Goal: Task Accomplishment & Management: Manage account settings

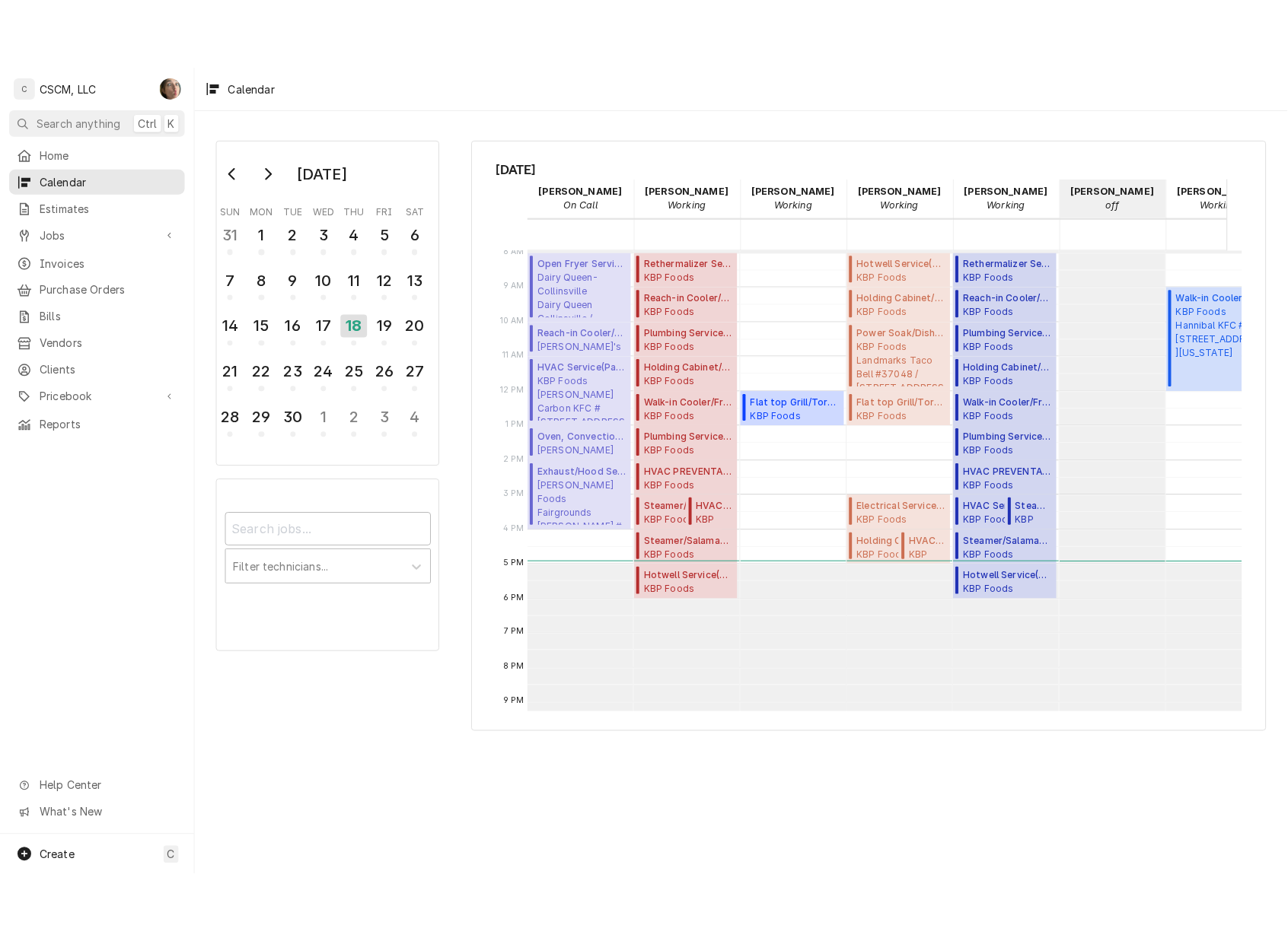
scroll to position [277, 0]
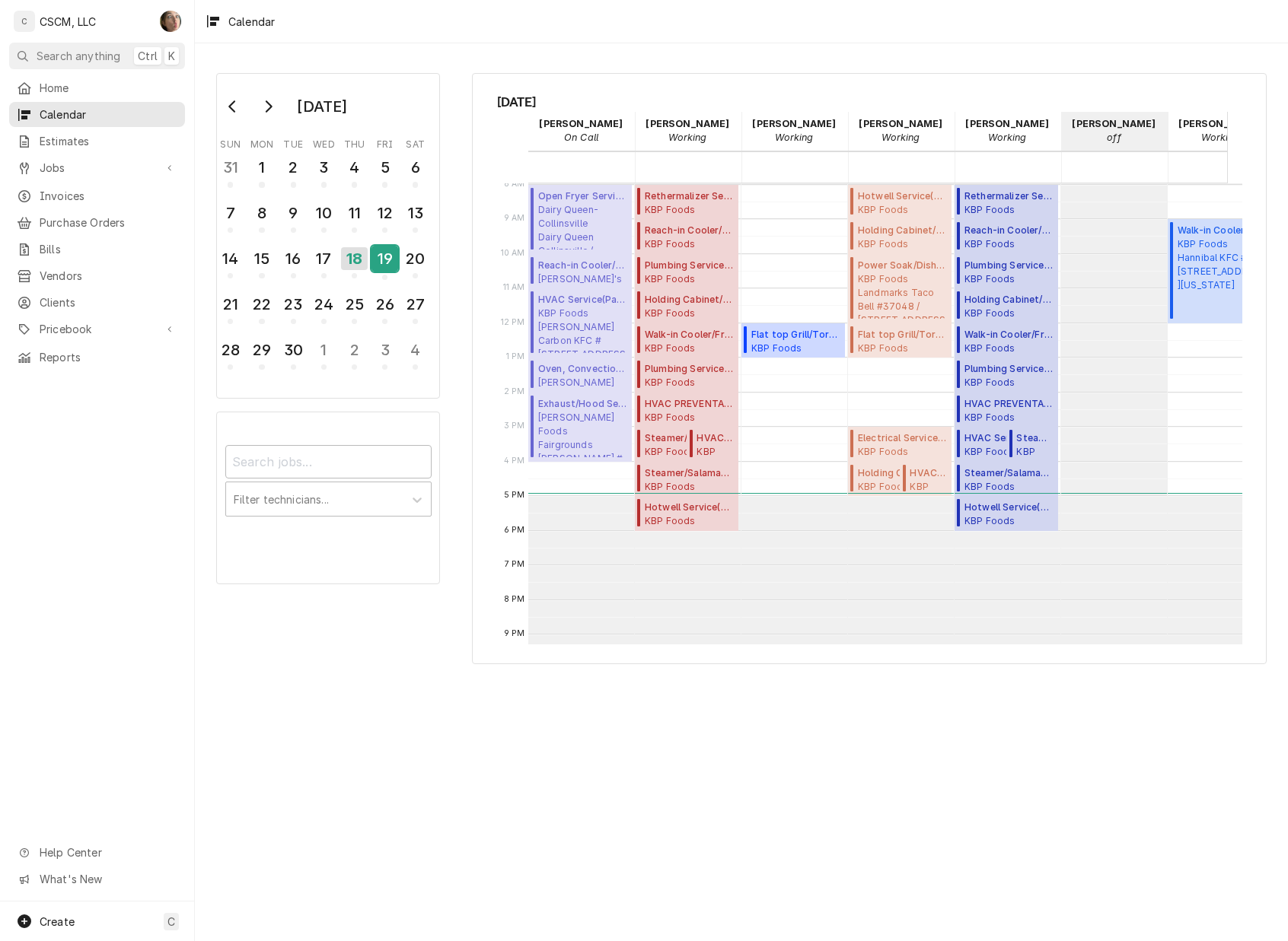
click at [376, 250] on div "19" at bounding box center [385, 258] width 27 height 26
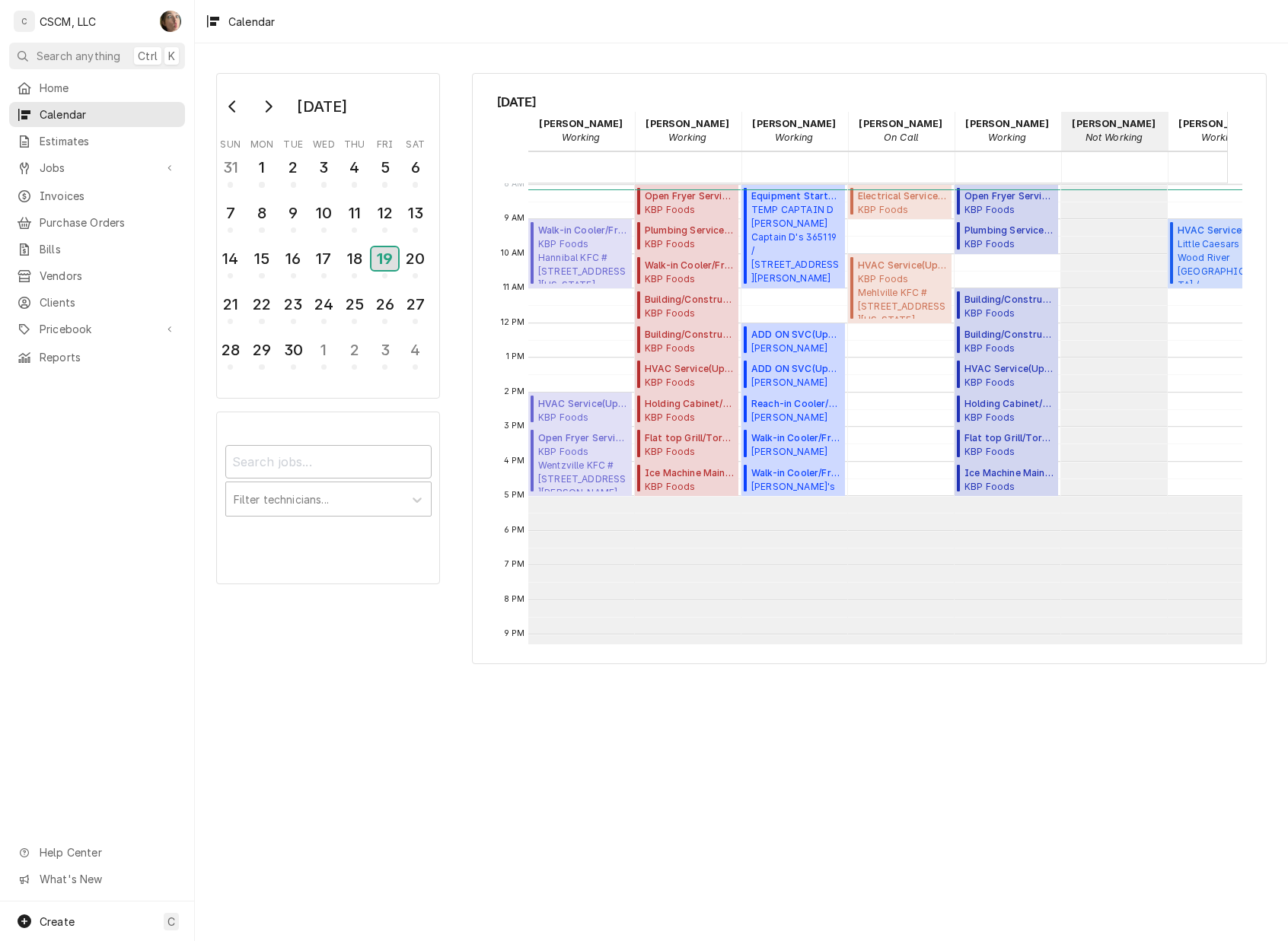
click at [389, 263] on div "19" at bounding box center [385, 259] width 27 height 23
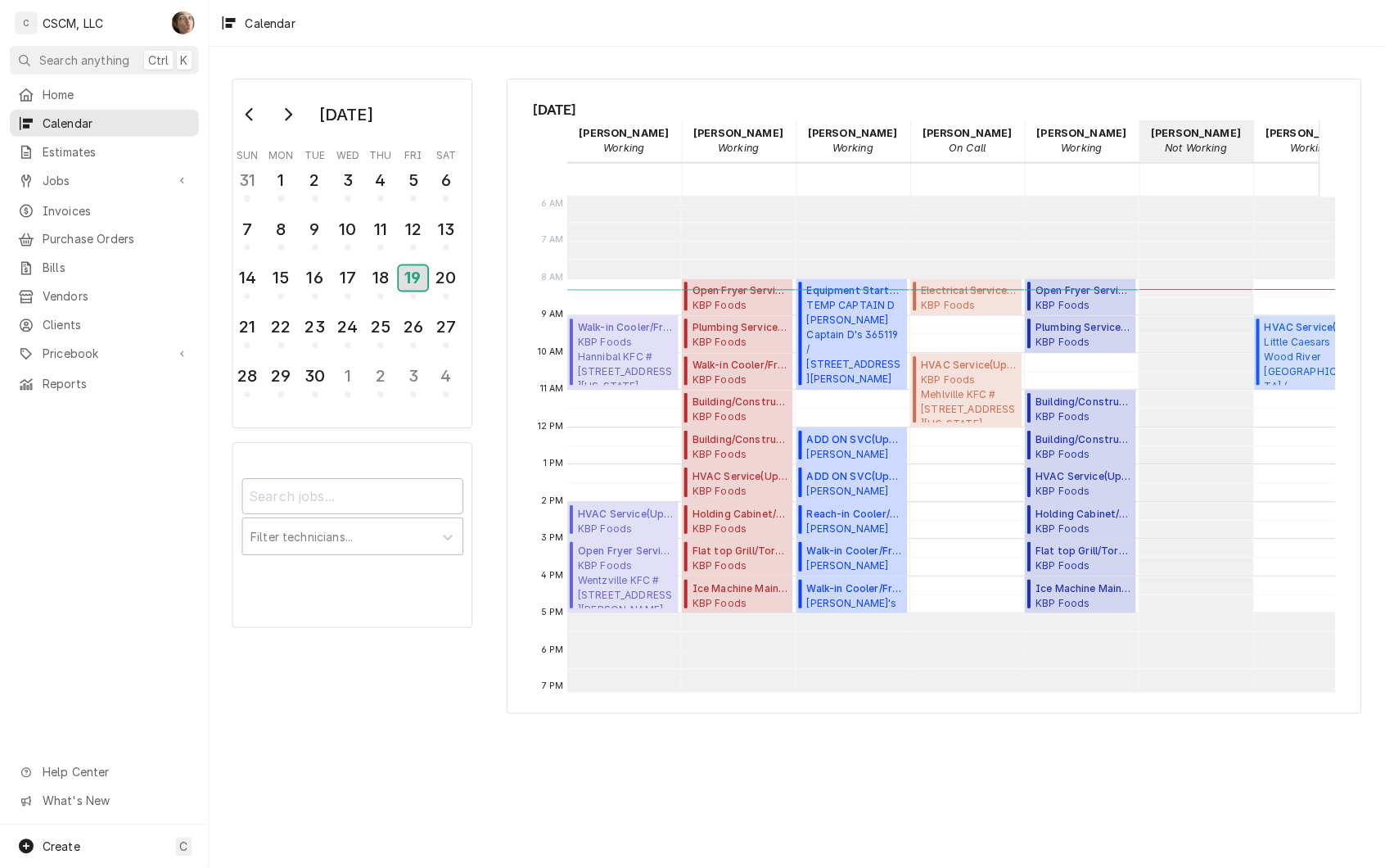
scroll to position [218, 0]
click at [381, 279] on div "18" at bounding box center [381, 277] width 29 height 28
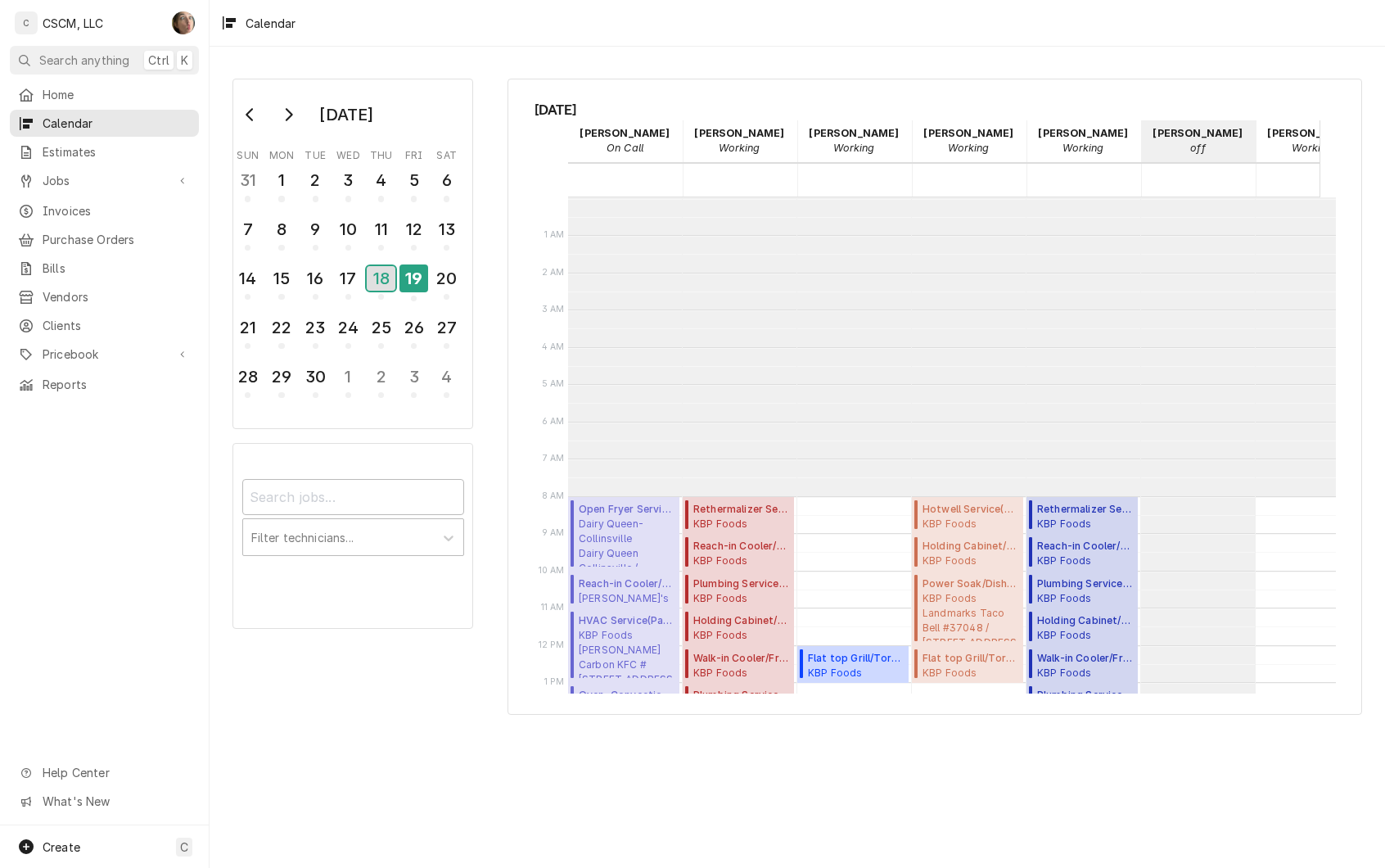
scroll to position [298, 0]
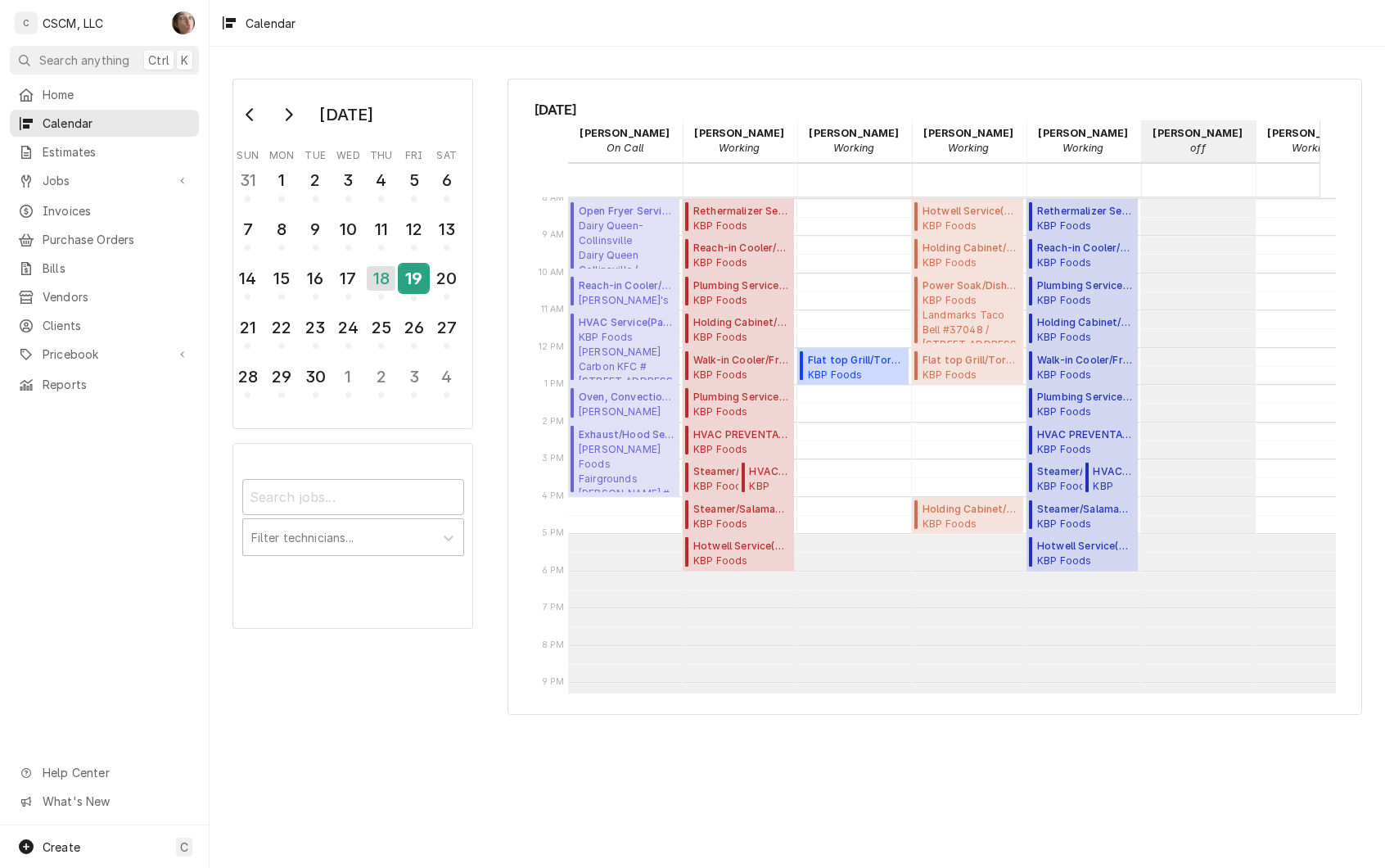
click at [410, 285] on div "19" at bounding box center [414, 277] width 29 height 28
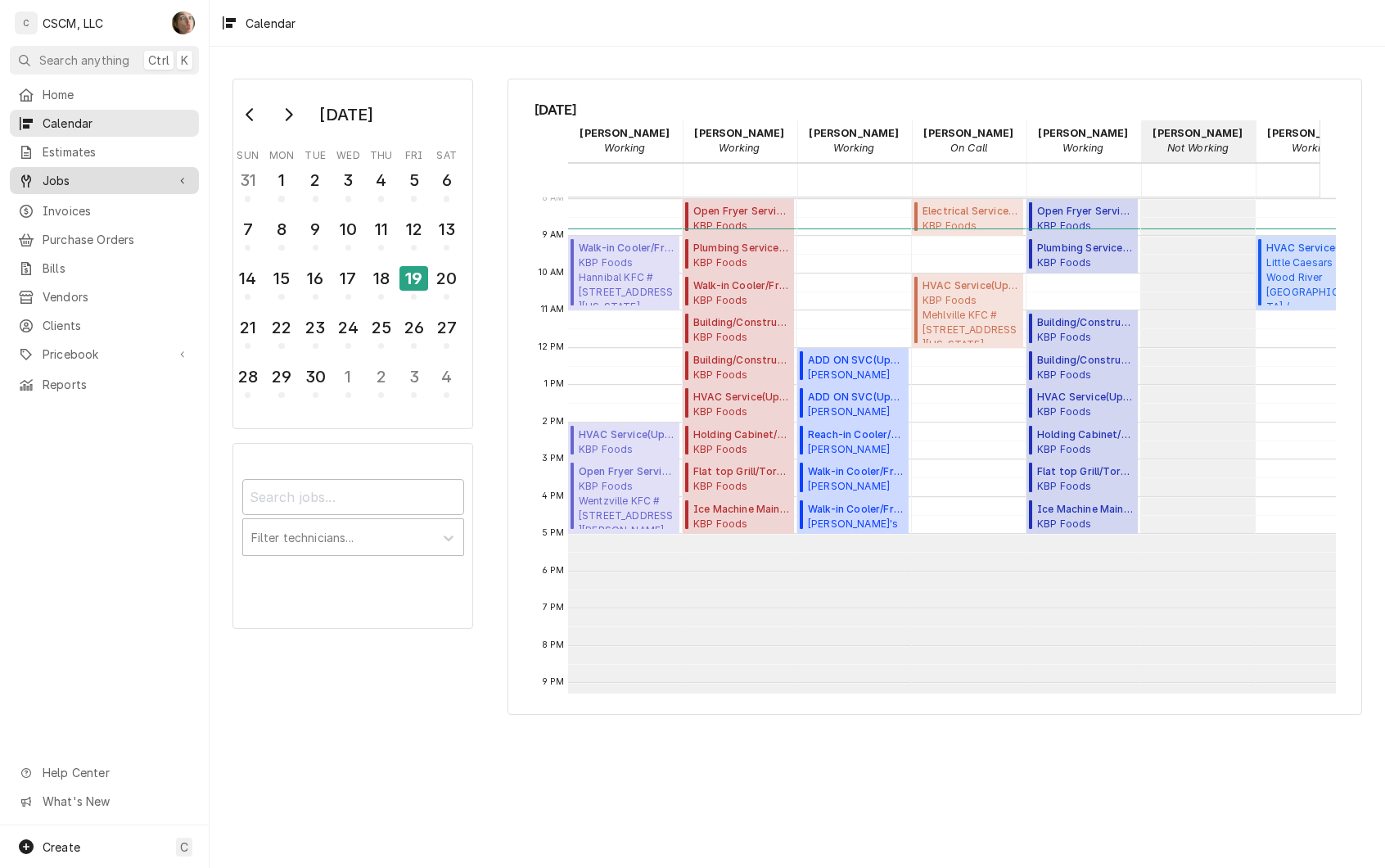
click at [69, 174] on span "Jobs" at bounding box center [104, 181] width 124 height 17
click at [90, 213] on link "Jobs" at bounding box center [104, 209] width 189 height 27
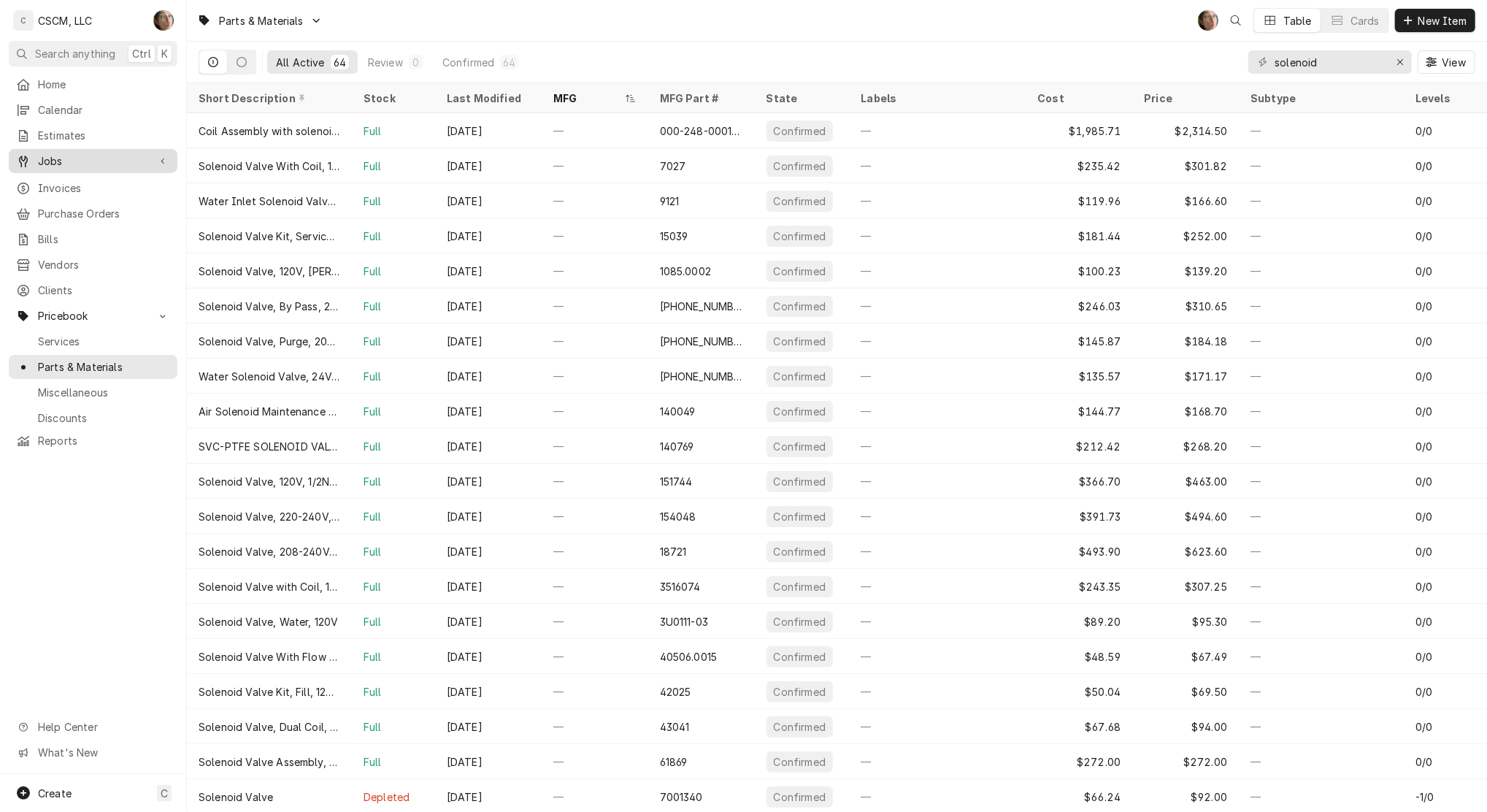
click at [127, 153] on span "Jobs" at bounding box center [93, 161] width 110 height 15
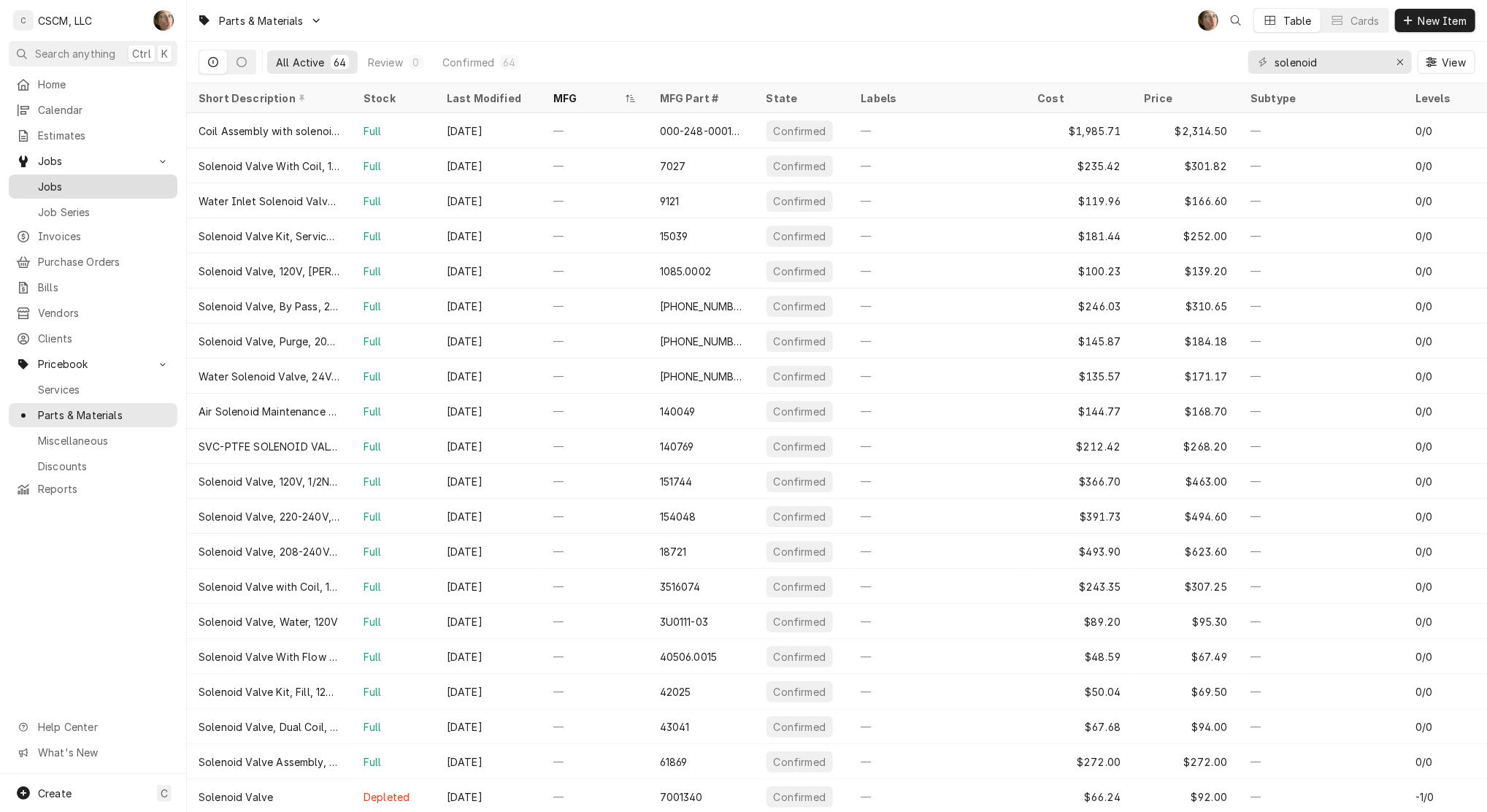
click at [125, 179] on span "Jobs" at bounding box center [104, 187] width 132 height 15
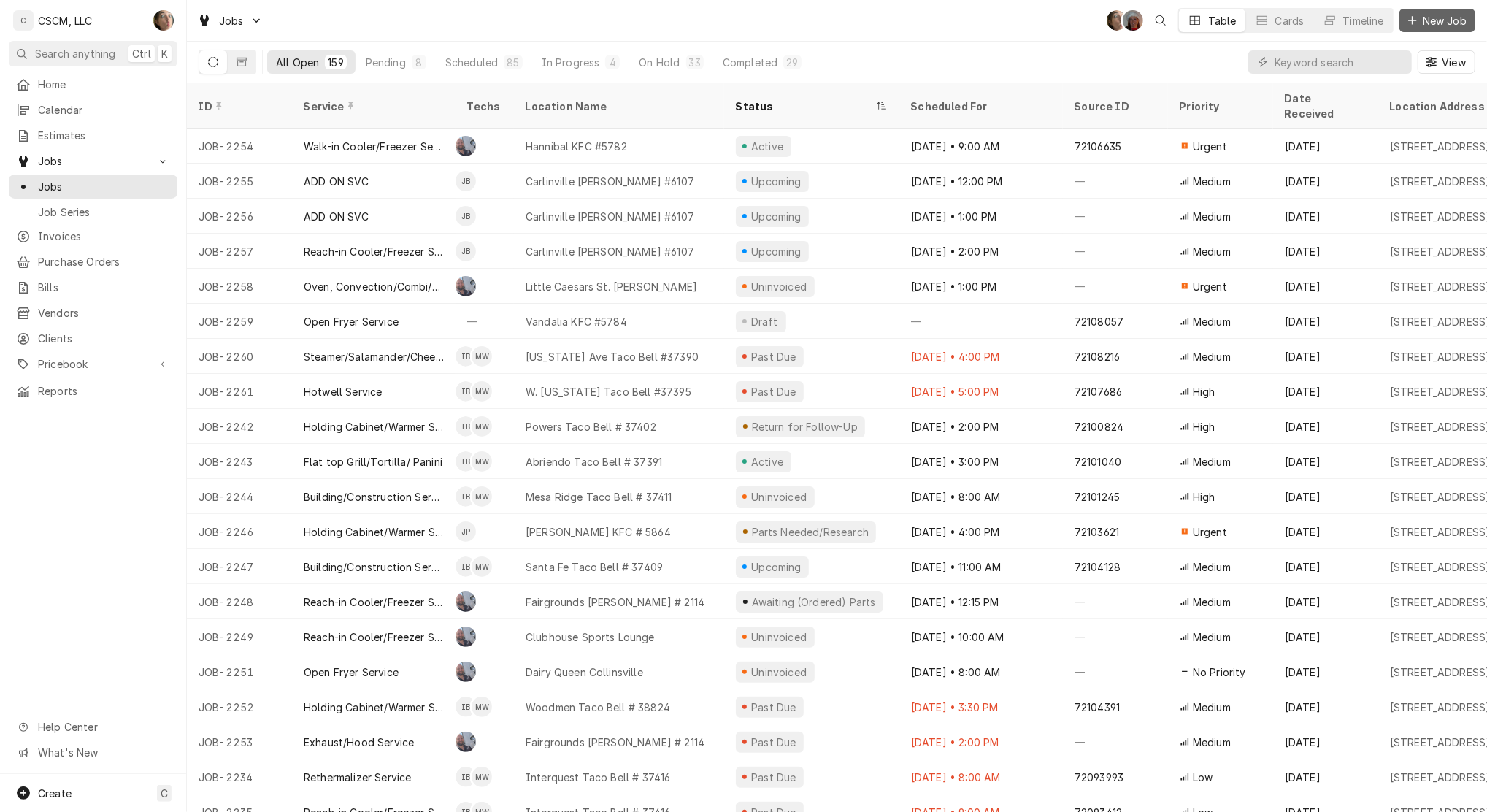
click at [1427, 23] on span "New Job" at bounding box center [1445, 21] width 50 height 15
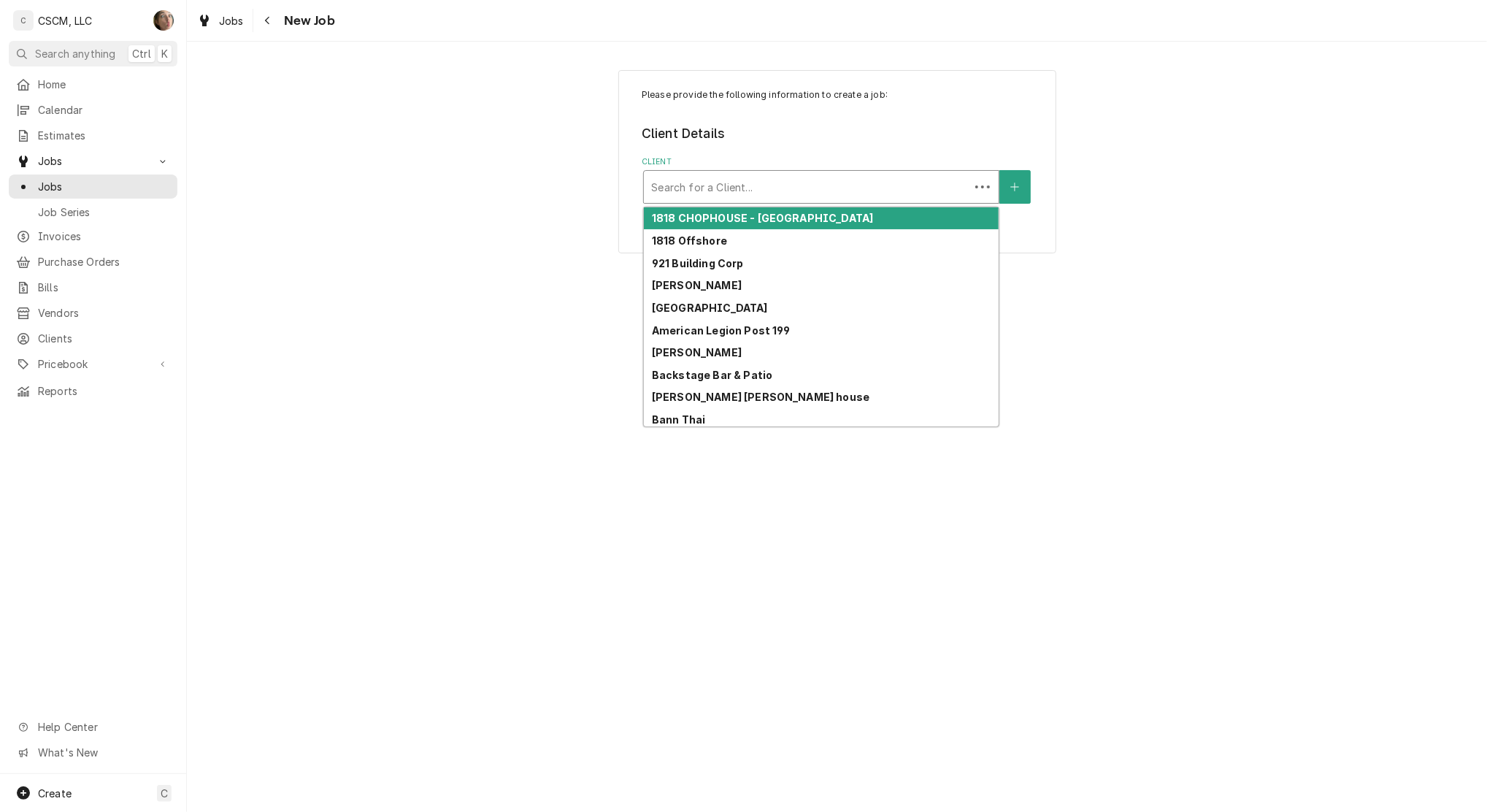
click at [918, 195] on div "Client" at bounding box center [806, 187] width 311 height 27
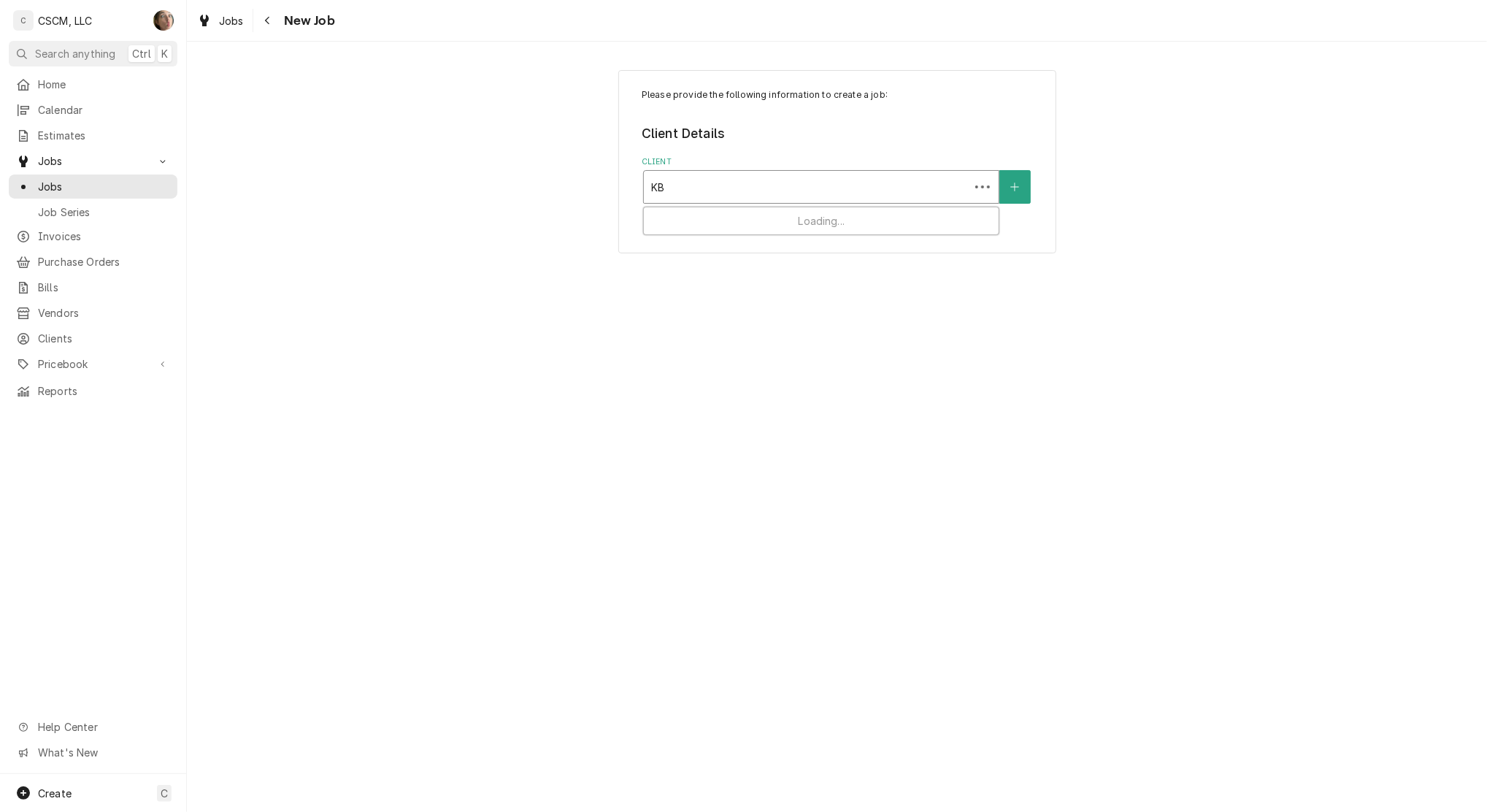
type input "KBP"
click at [901, 214] on div "KBP Foods" at bounding box center [821, 218] width 355 height 22
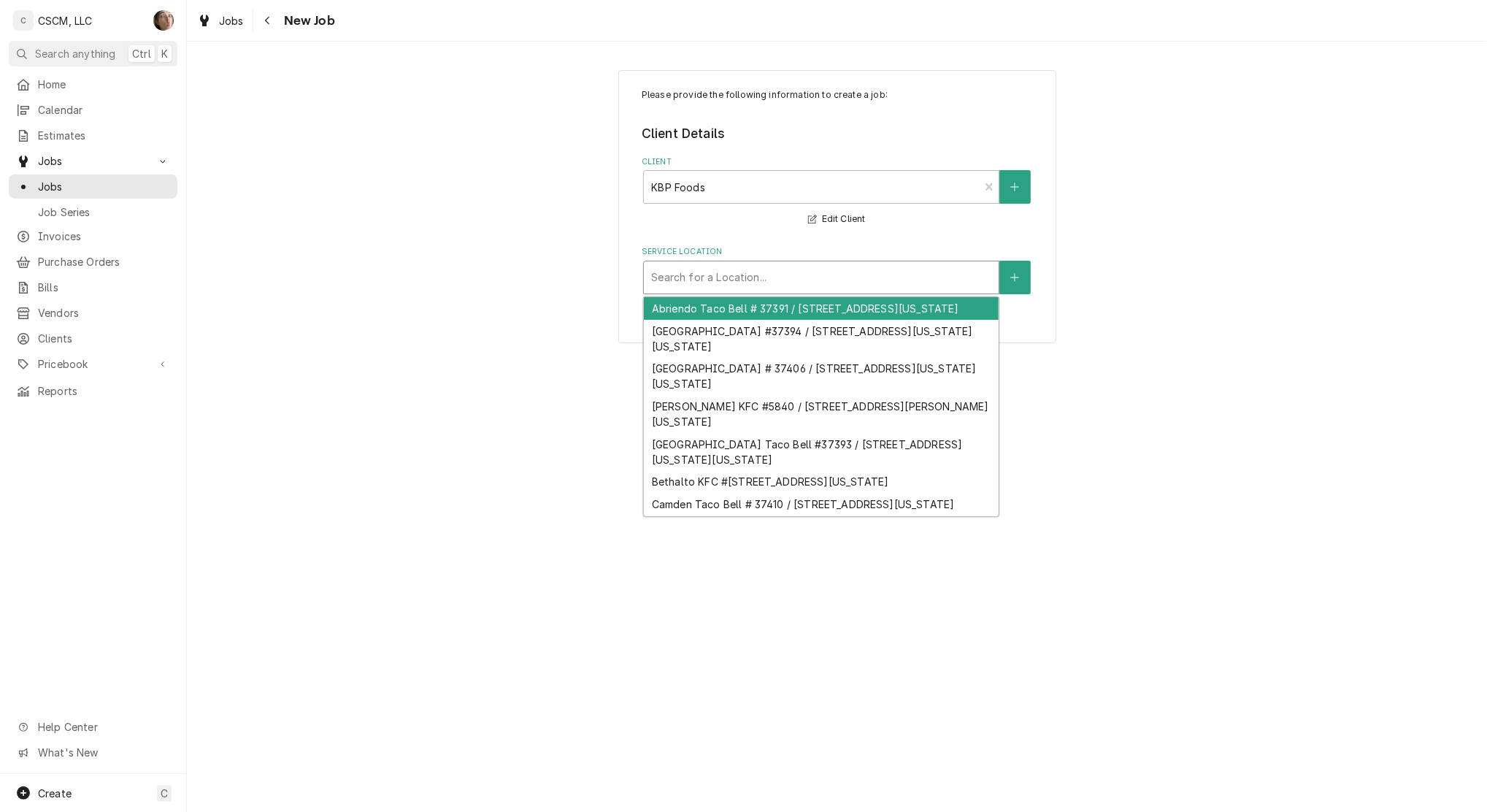
click at [791, 284] on div "Service Location" at bounding box center [821, 278] width 340 height 27
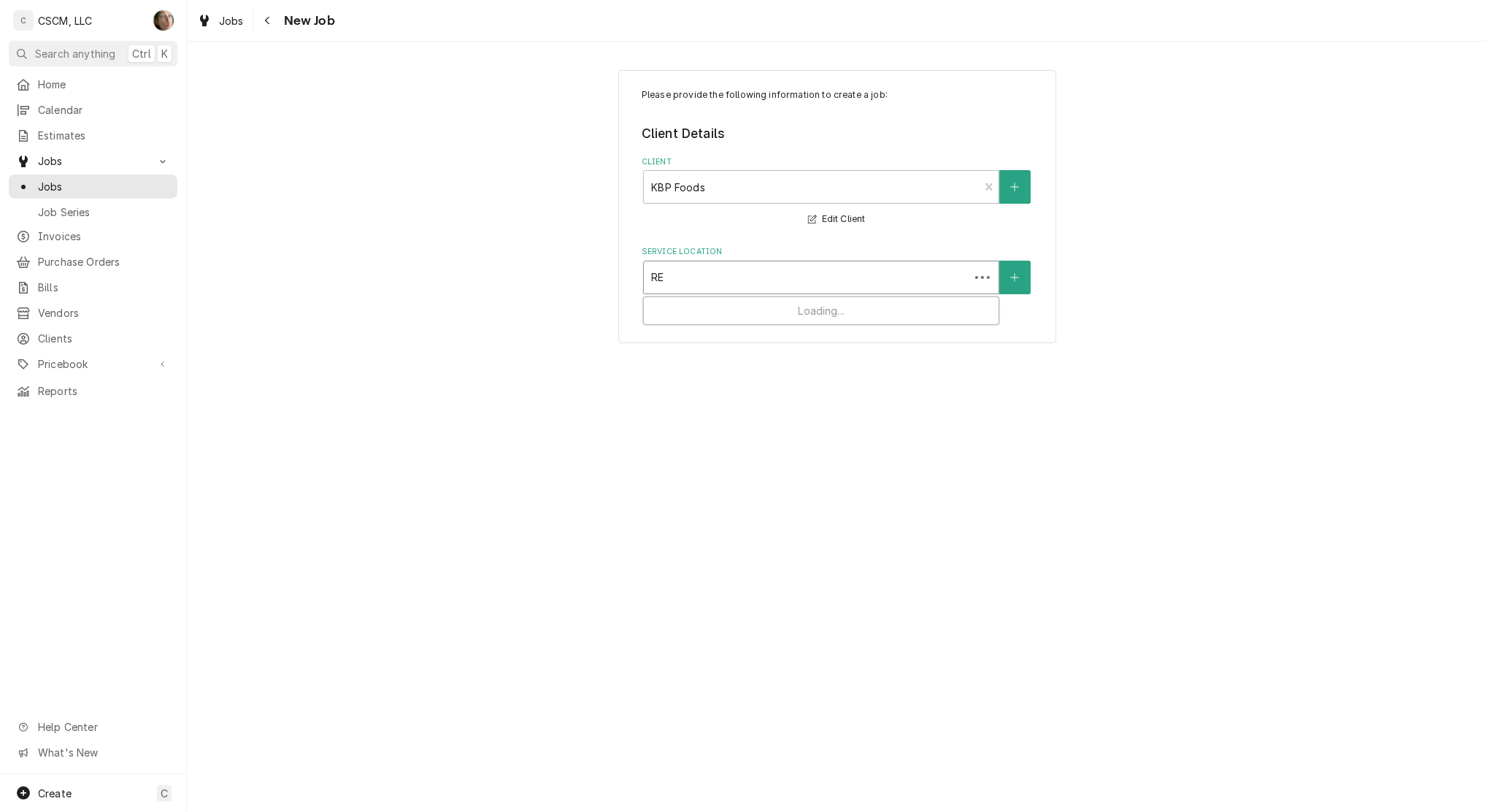
type input "RES"
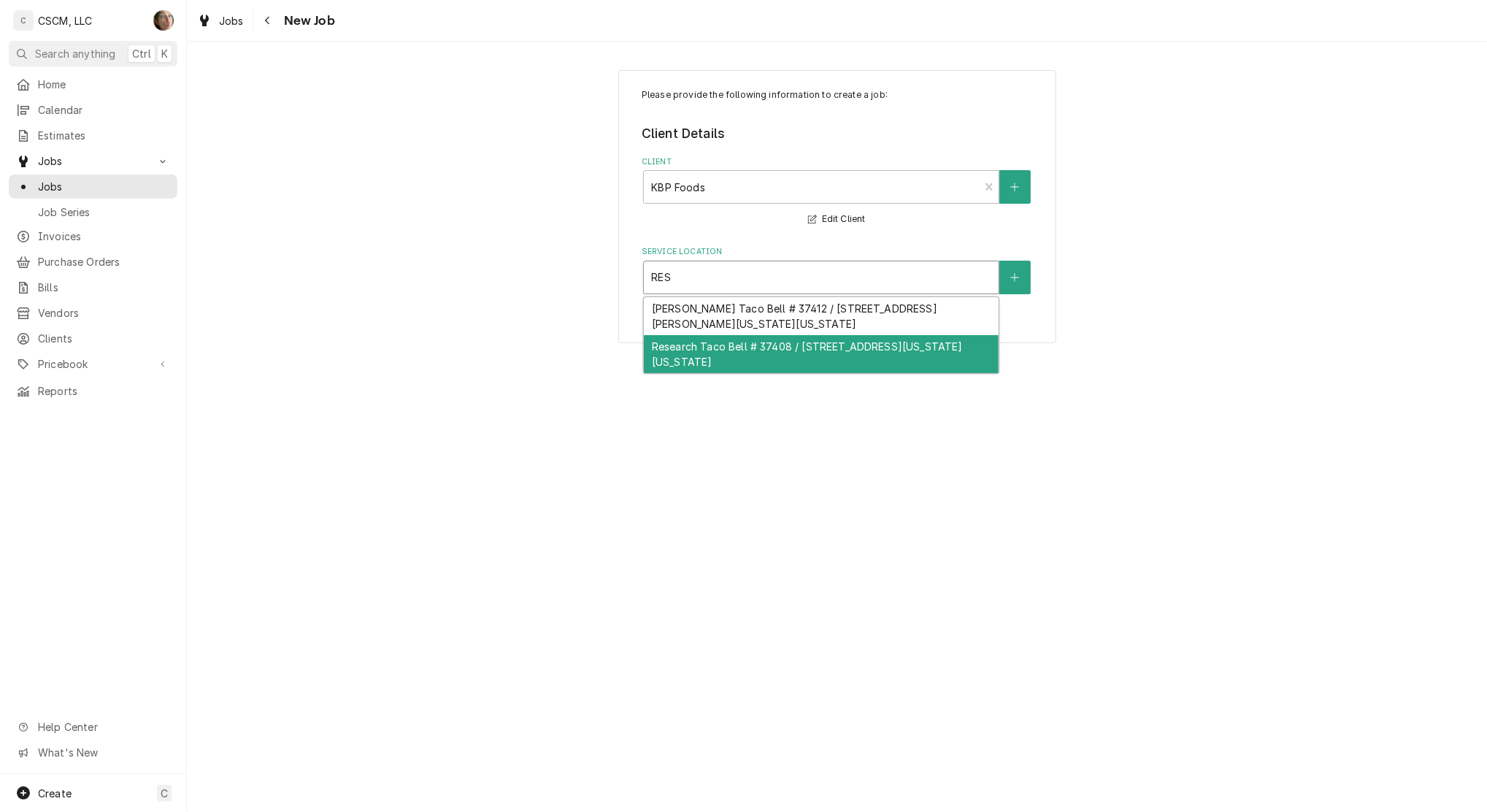
click at [777, 349] on div "Research Taco Bell # 37408 / 3436 Research Pkwy, Colorado Springs, Colorado 809…" at bounding box center [821, 354] width 355 height 38
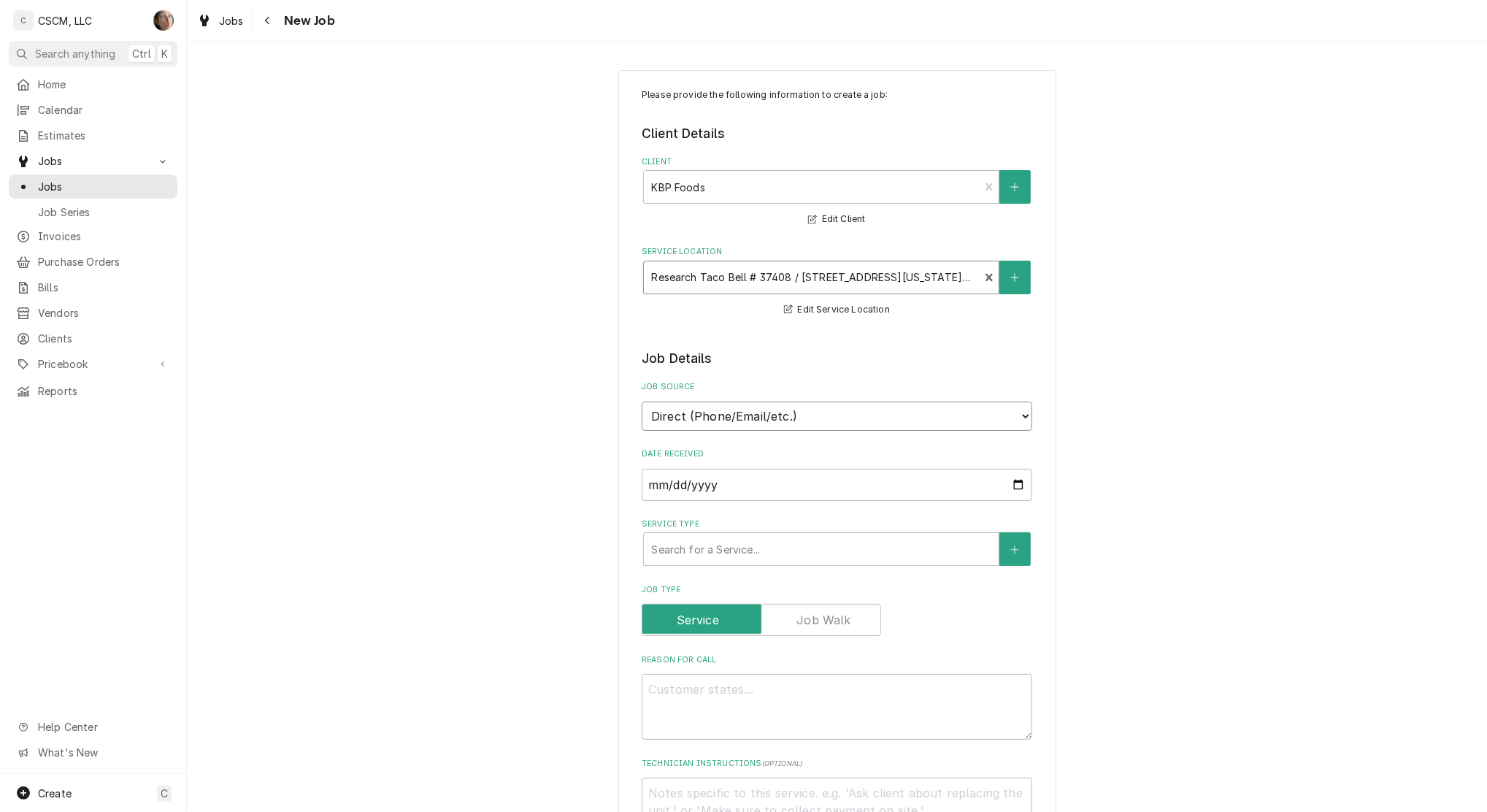
drag, startPoint x: 750, startPoint y: 419, endPoint x: 750, endPoint y: 428, distance: 9.0
click at [750, 418] on select "Direct (Phone/Email/etc.) Other" at bounding box center [837, 416] width 391 height 29
select select "100"
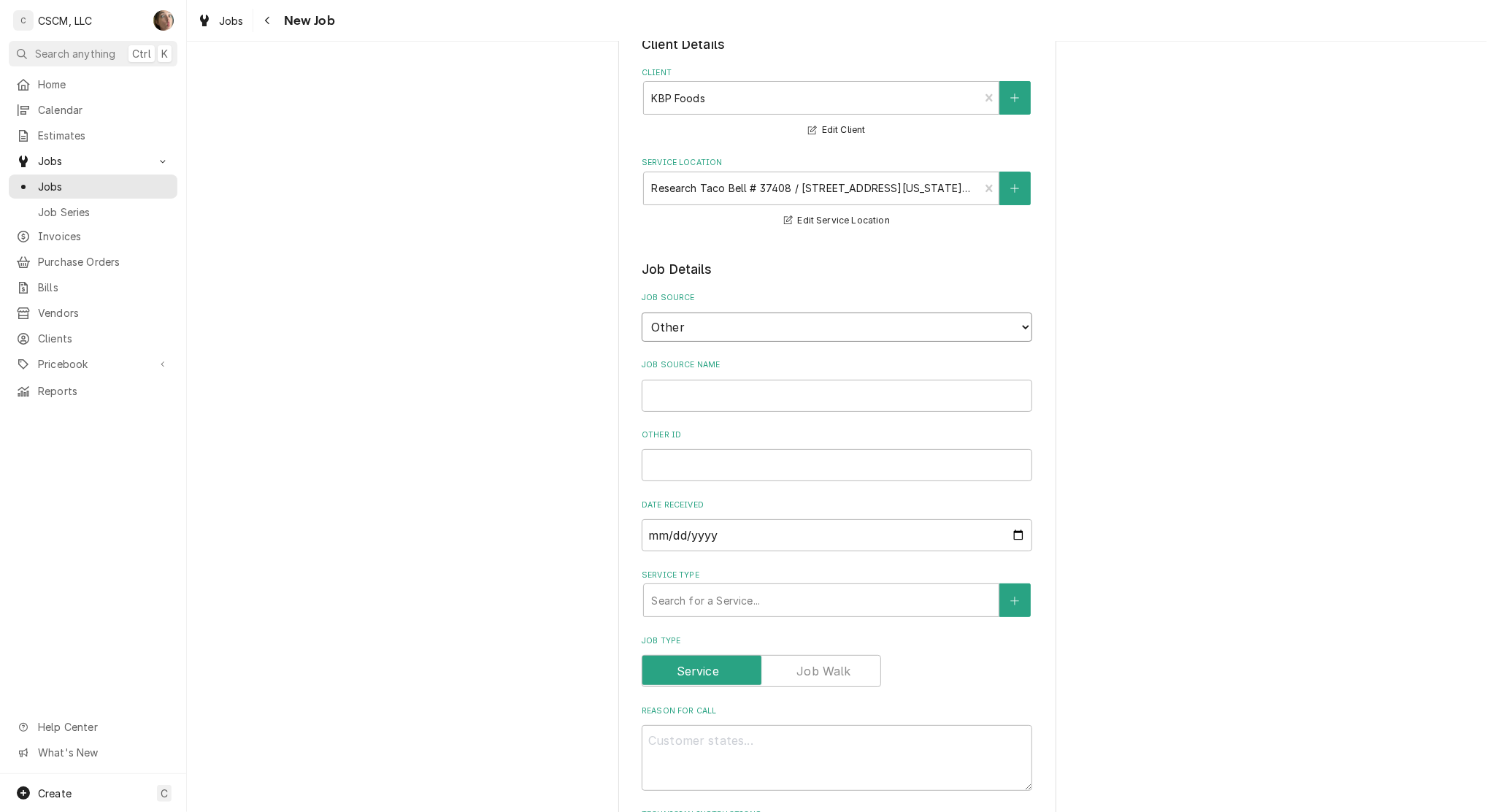
scroll to position [194, 0]
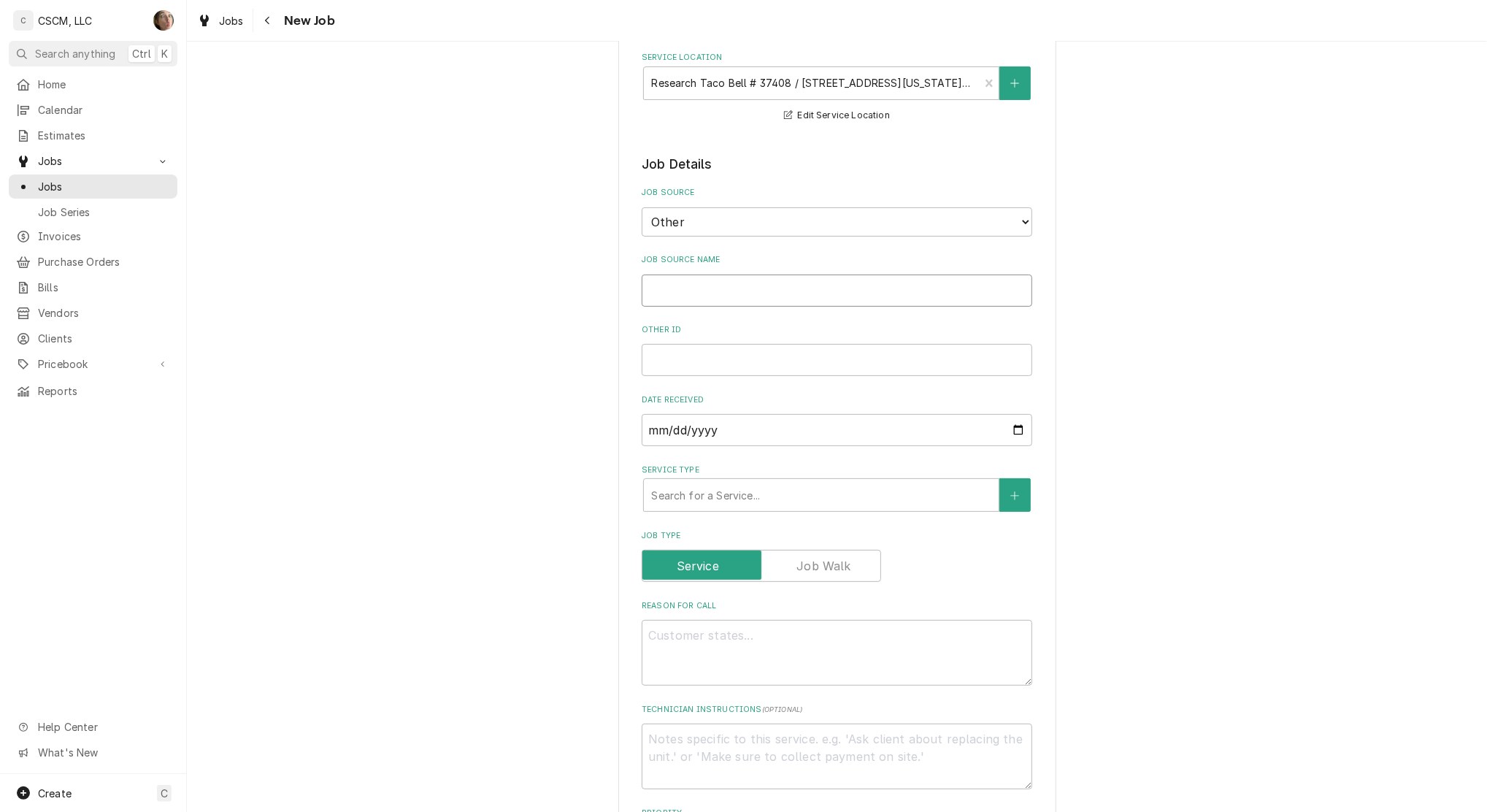
click at [710, 290] on input "Job Source Name" at bounding box center [837, 291] width 391 height 33
type textarea "x"
type input "v"
type textarea "x"
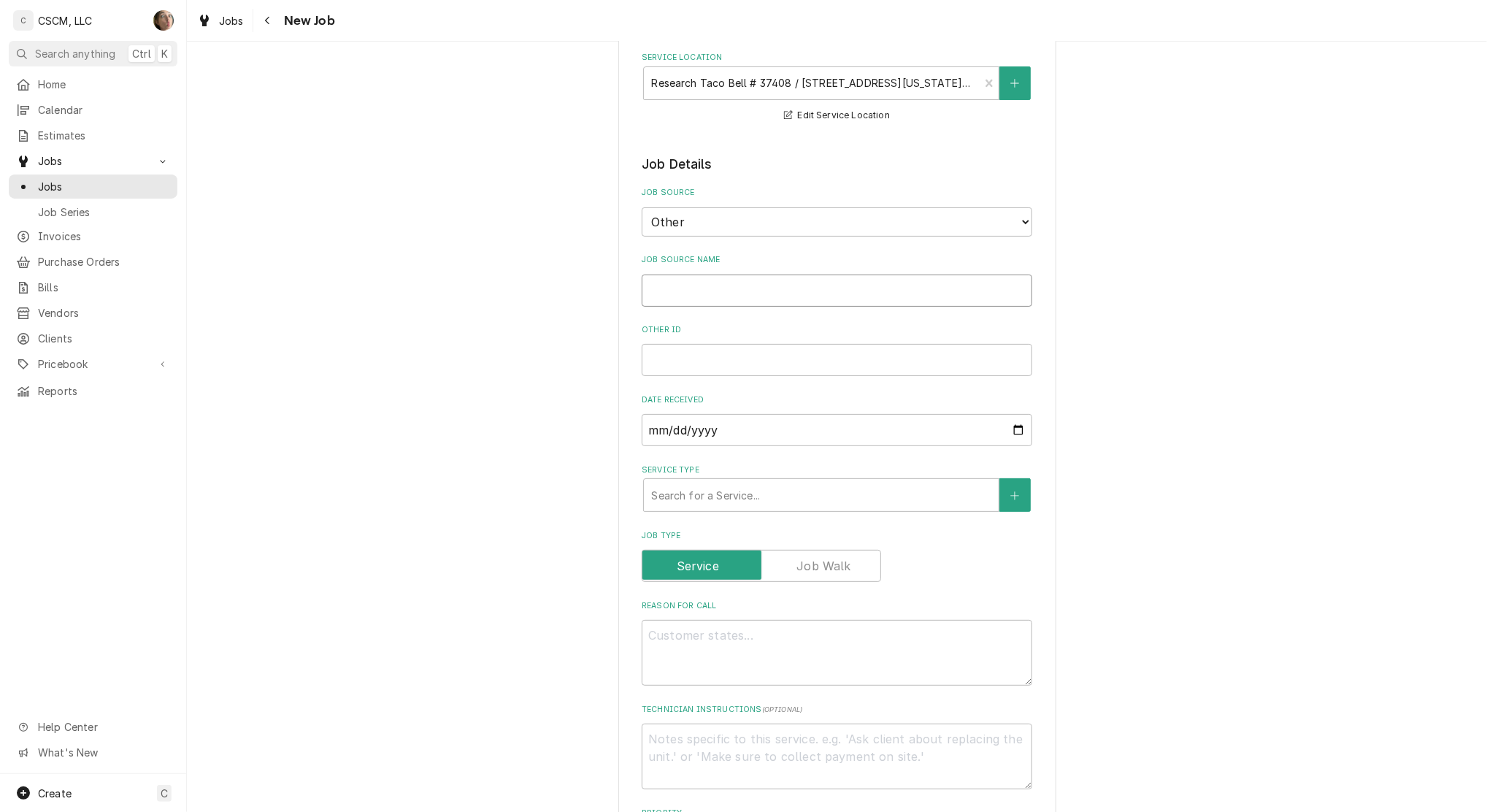
type input "V"
type textarea "x"
type input "Ve"
type textarea "x"
type input "Ver"
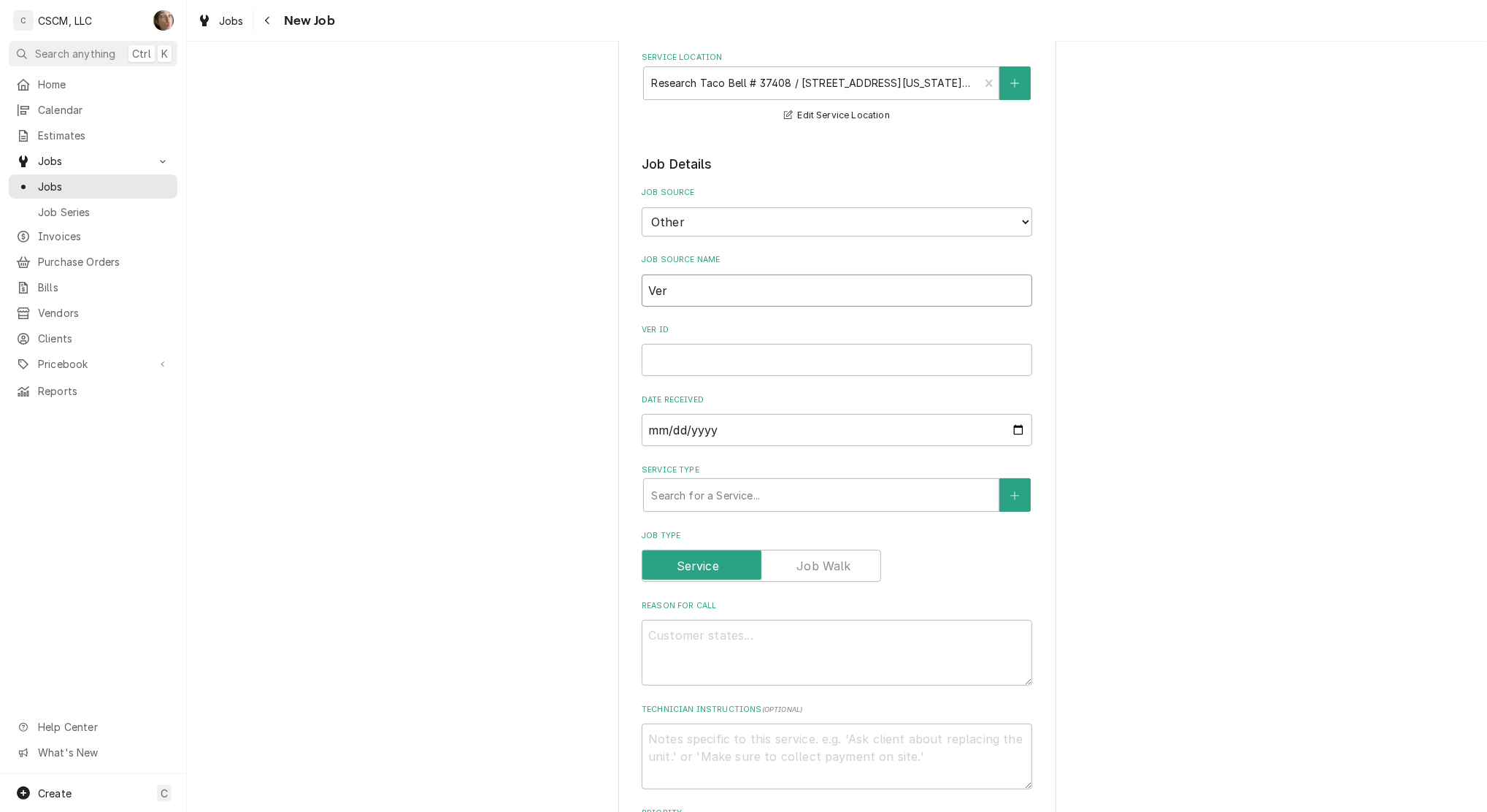
type textarea "x"
type input "Veri"
type textarea "x"
type input "Veris"
type textarea "x"
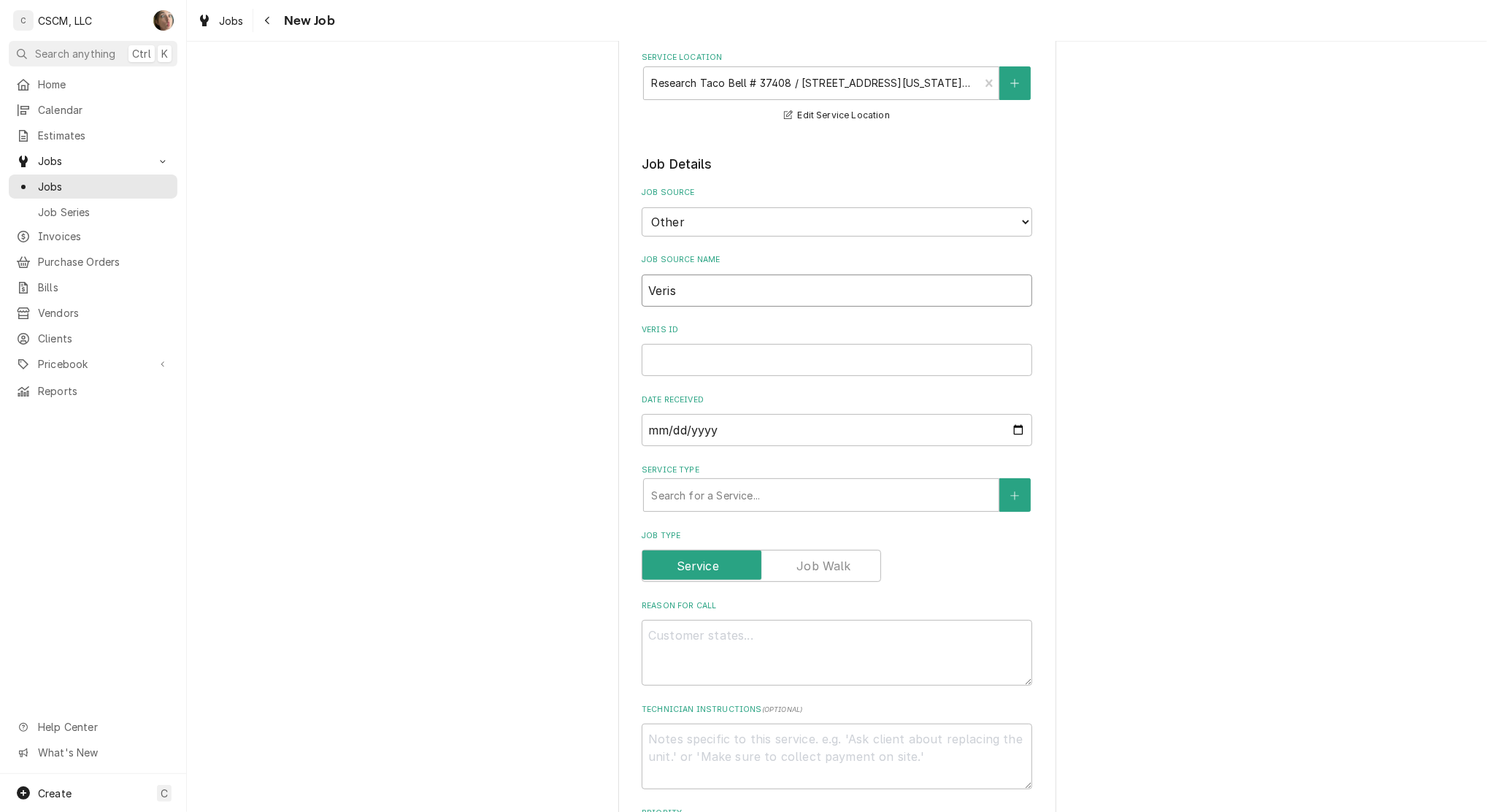
type input "Verisa"
type textarea "x"
type input "Verisae"
paste input "72107448"
type textarea "x"
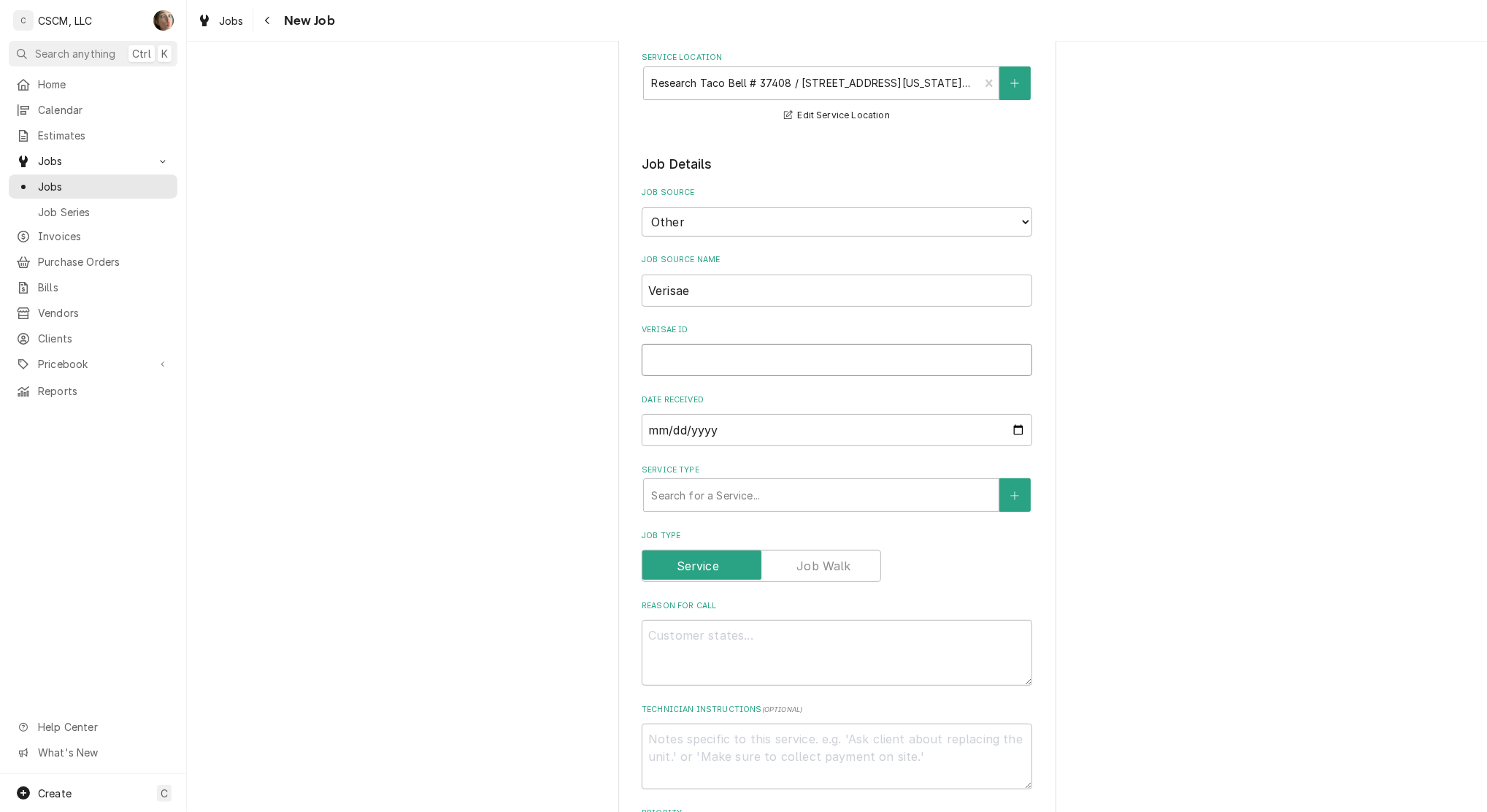
type input "72107448"
type textarea "x"
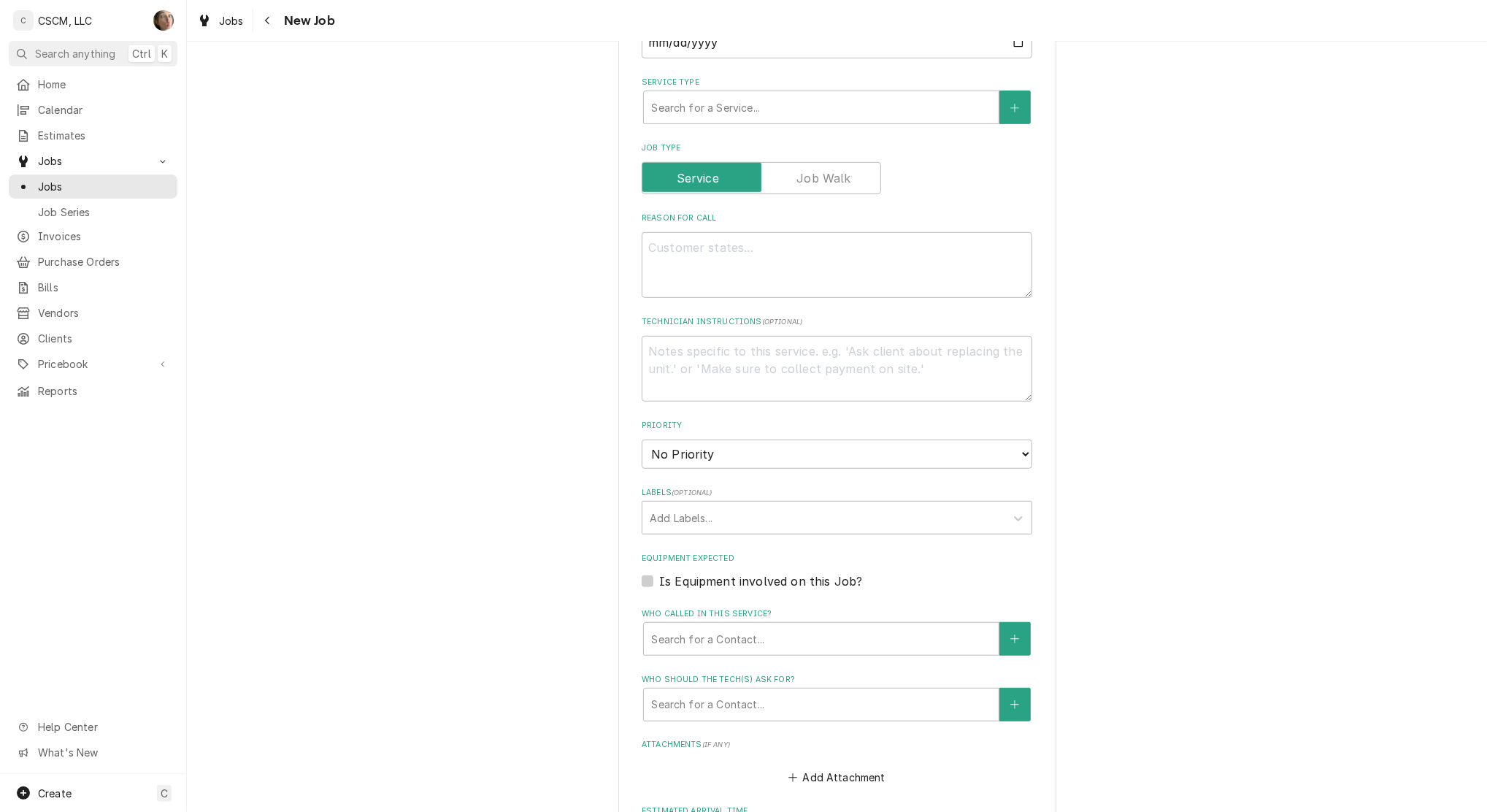
scroll to position [584, 0]
type input "72107448"
click at [726, 284] on textarea "Reason For Call" at bounding box center [837, 263] width 391 height 66
type textarea "x"
type textarea "N"
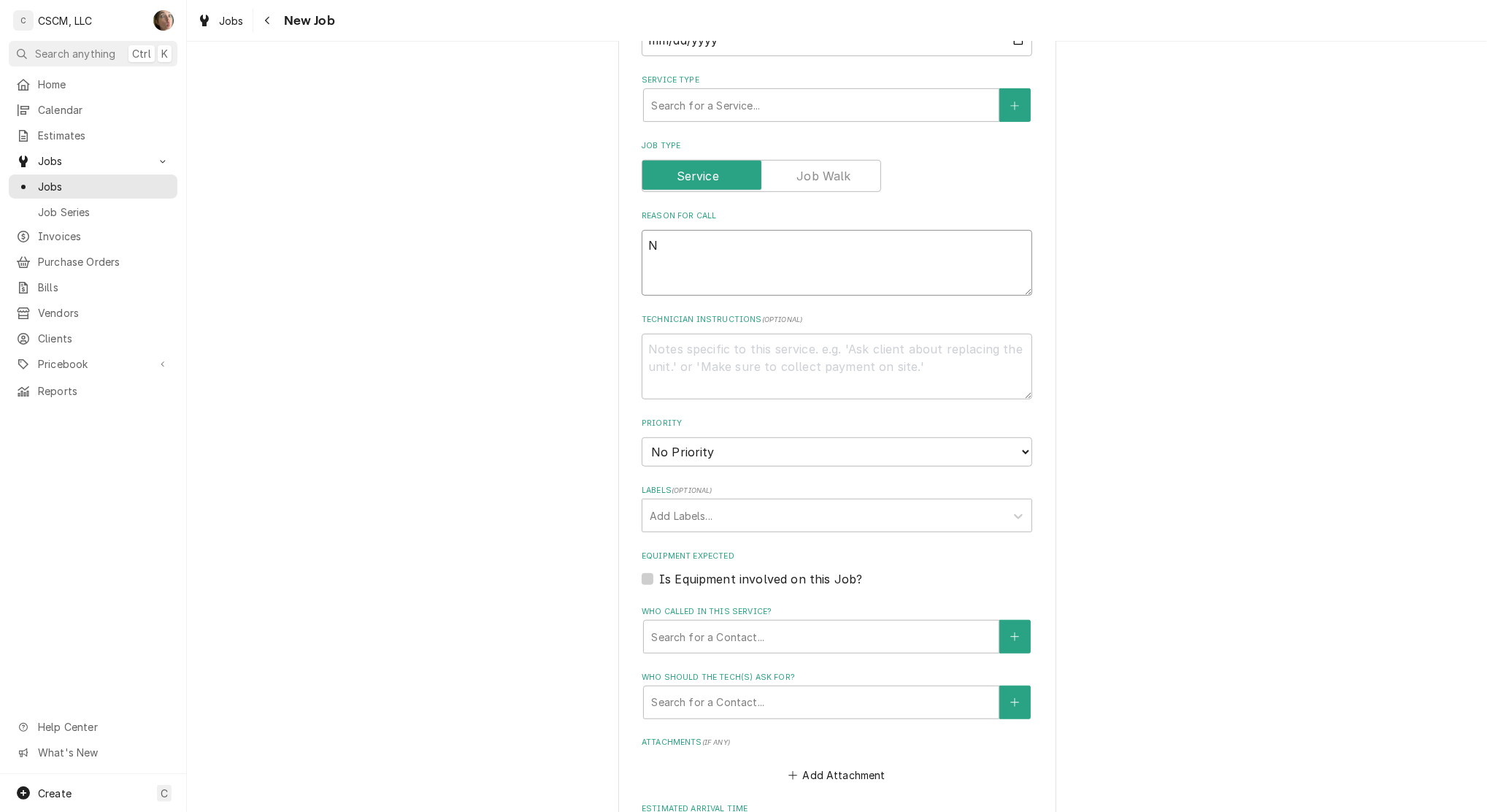
type textarea "x"
type textarea "NT"
type textarea "x"
type textarea "NTE"
type textarea "x"
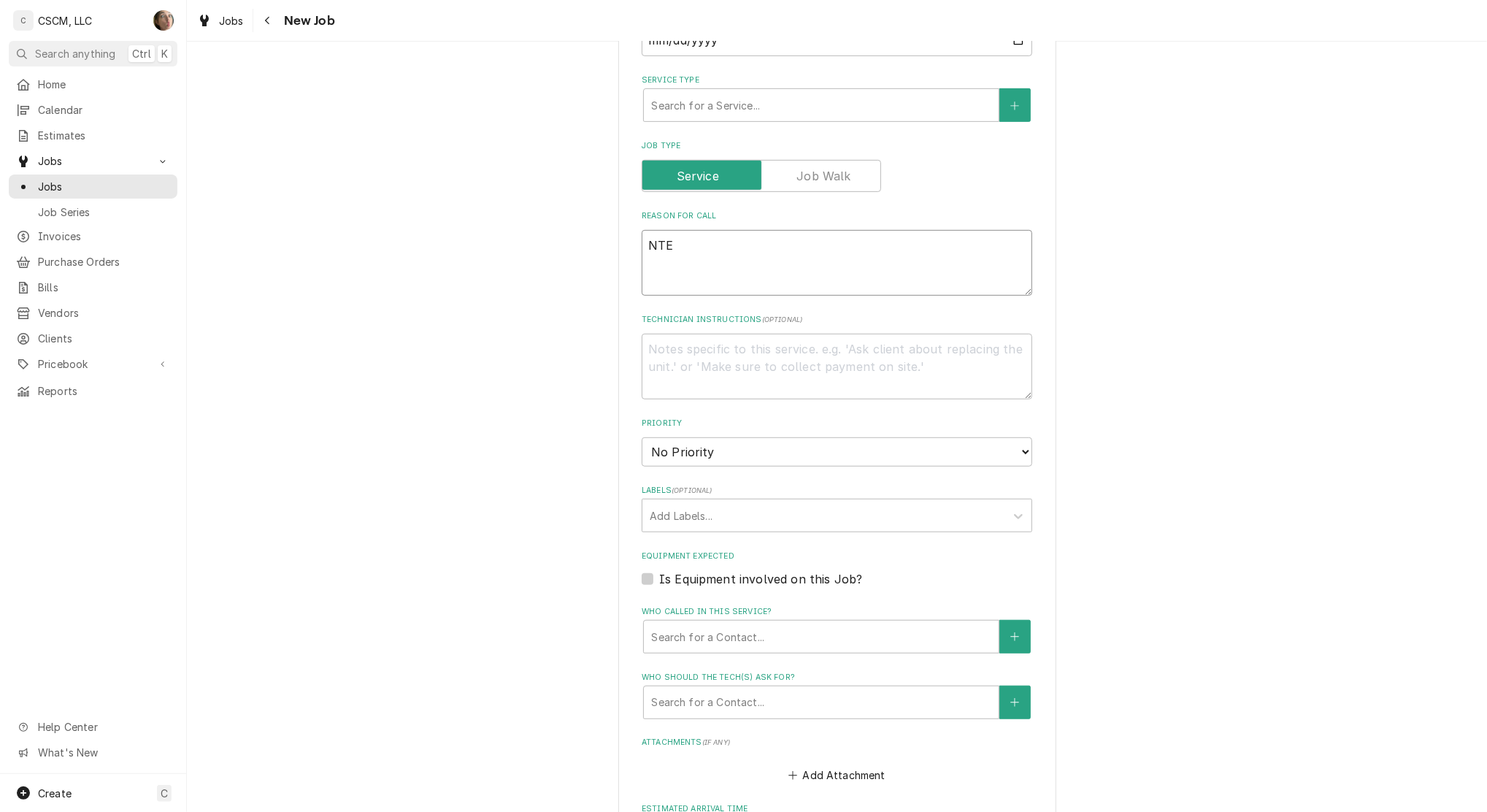
type textarea "NTE:"
type textarea "x"
type textarea "NTE:"
type textarea "x"
type textarea "NTE: $"
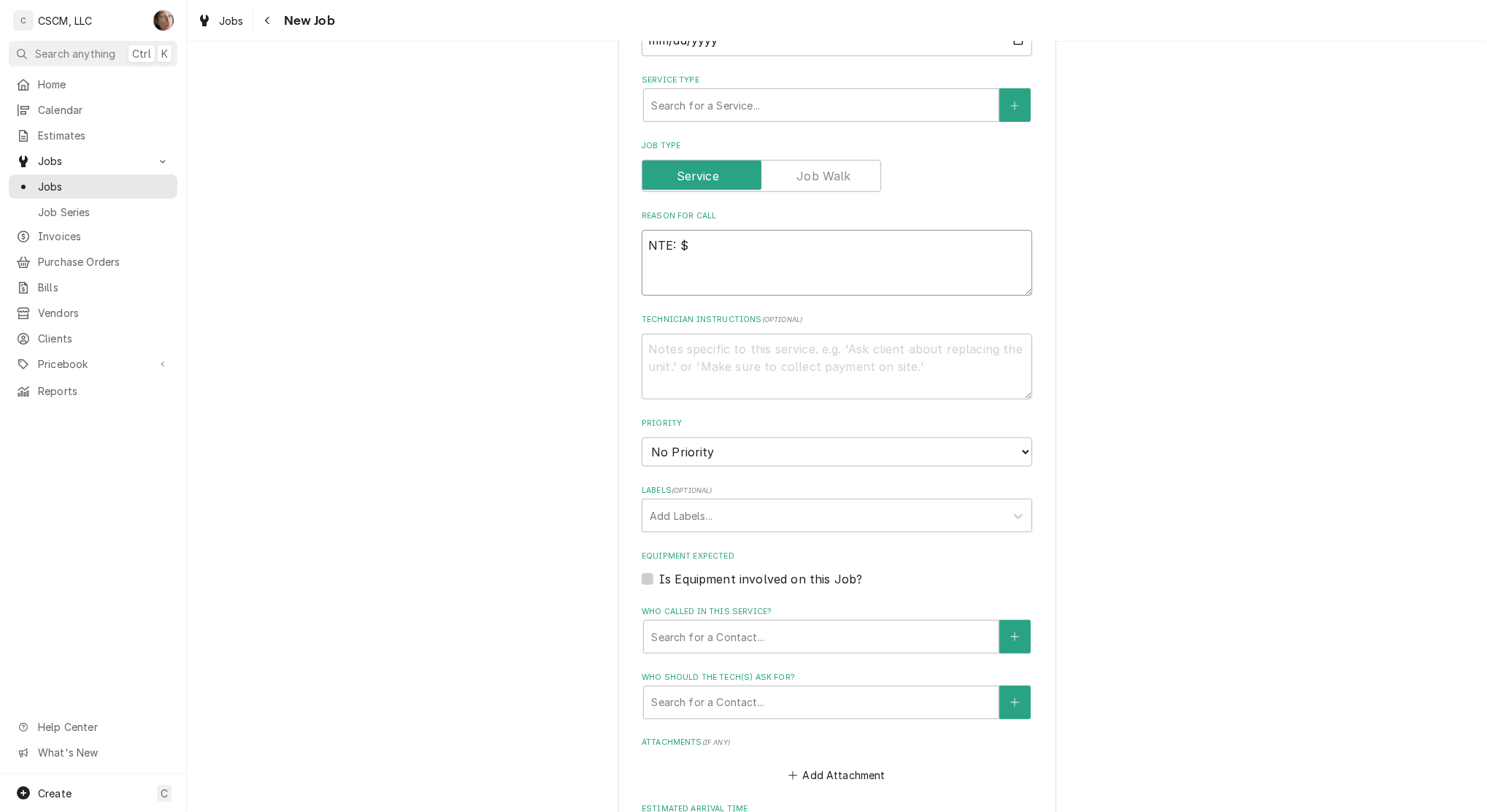
type textarea "x"
type textarea "NTE: $5"
type textarea "x"
type textarea "NTE: $50"
type textarea "x"
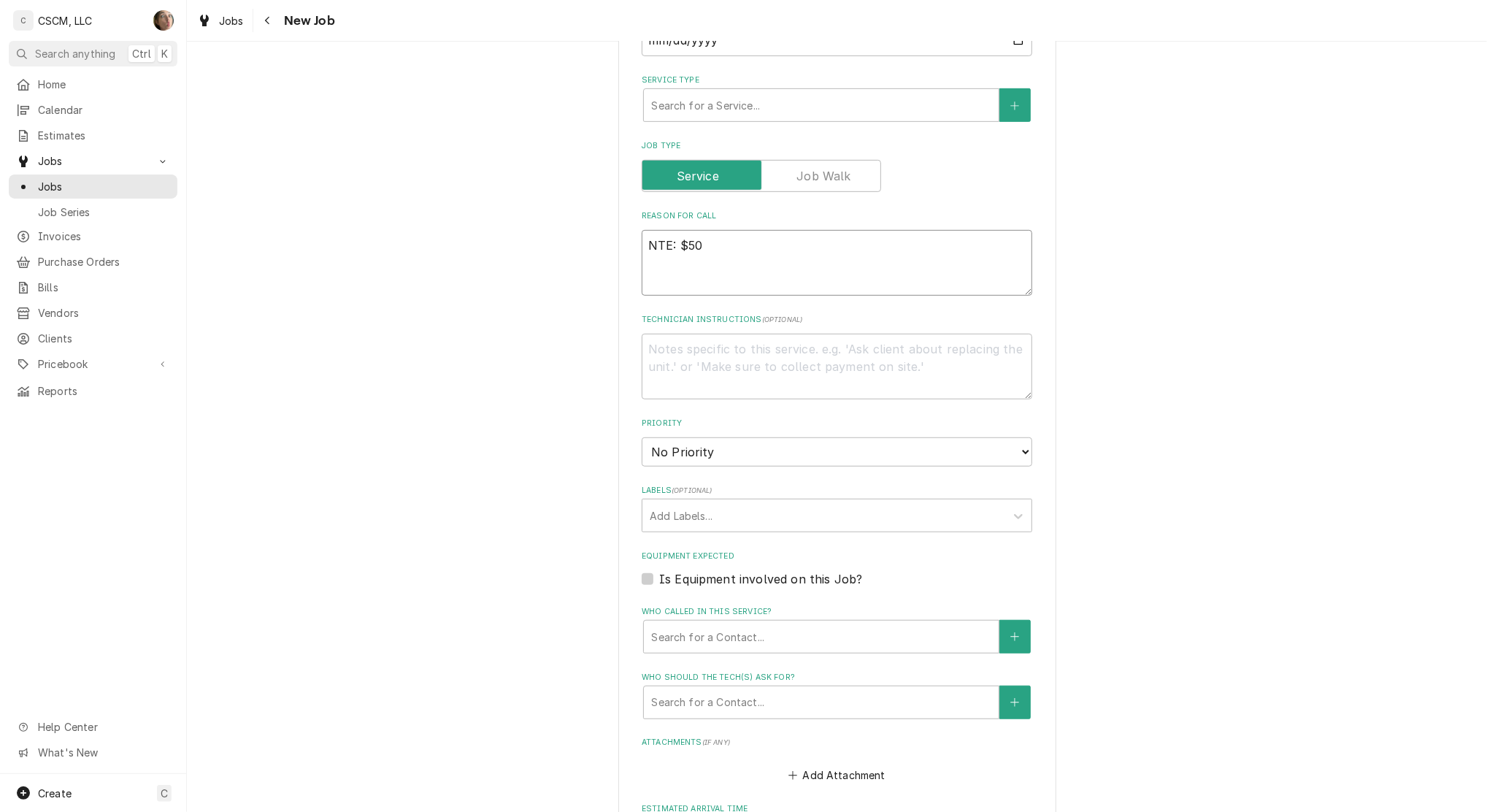
type textarea "NTE: $500"
type textarea "x"
type textarea "NTE: $500"
type textarea "x"
type textarea "NTE: $500 P"
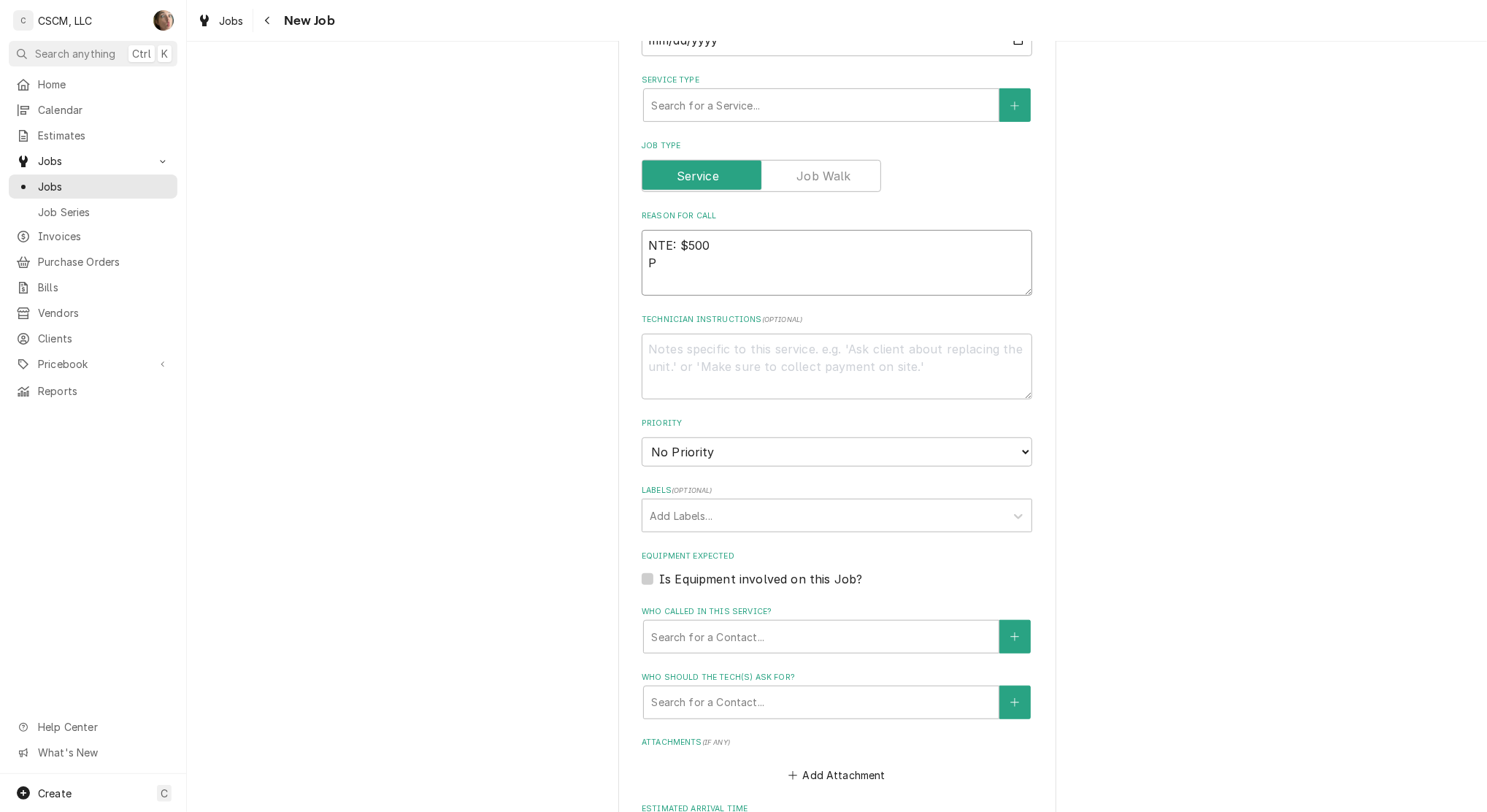
type textarea "x"
type textarea "NTE: $500 PO"
type textarea "x"
type textarea "NTE: $500 PO"
type textarea "x"
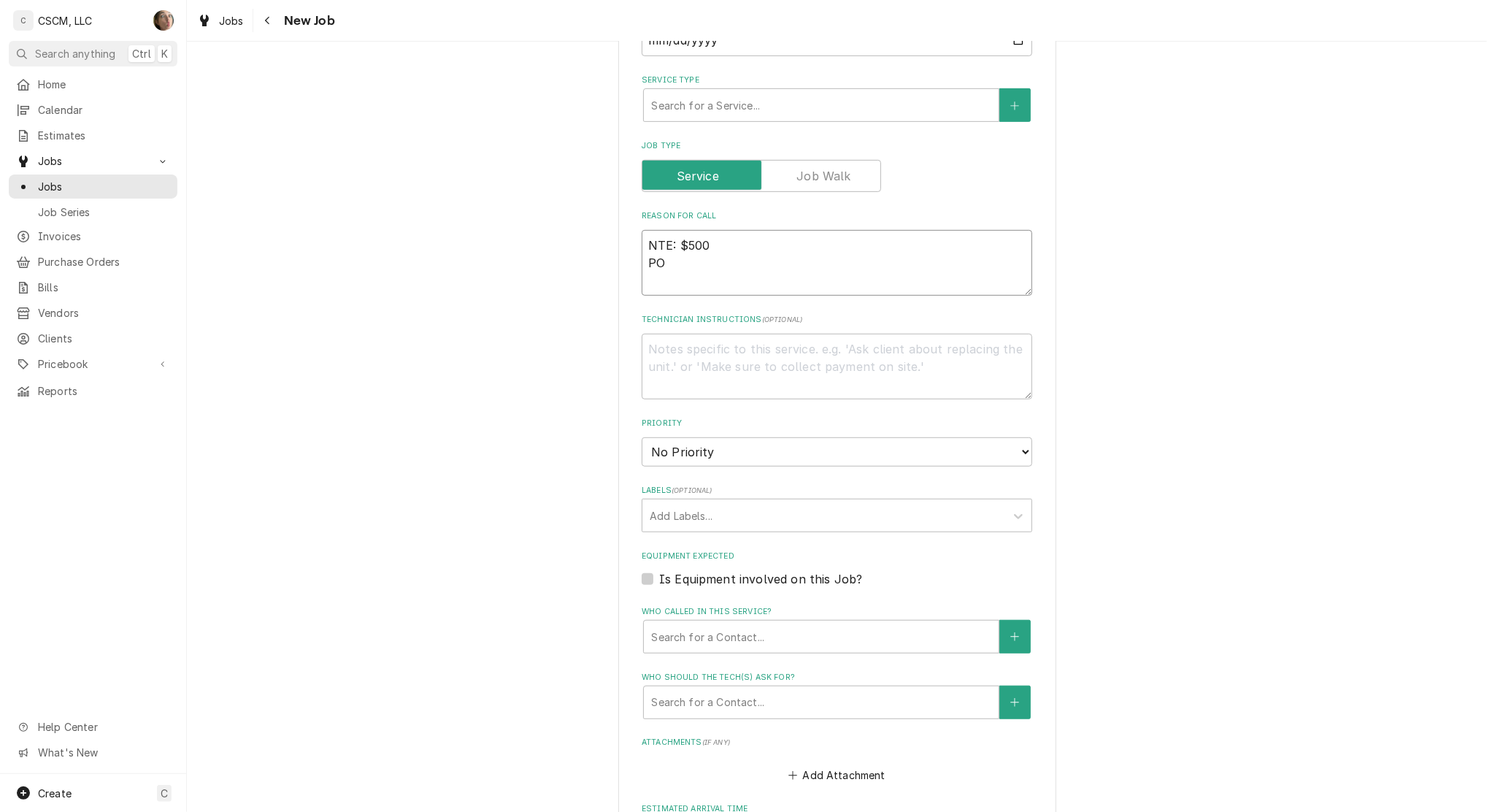
type textarea "NTE: $500 PO 3"
type textarea "x"
type textarea "NTE: $500 PO"
type textarea "x"
type textarea "NTE: $500 PO #"
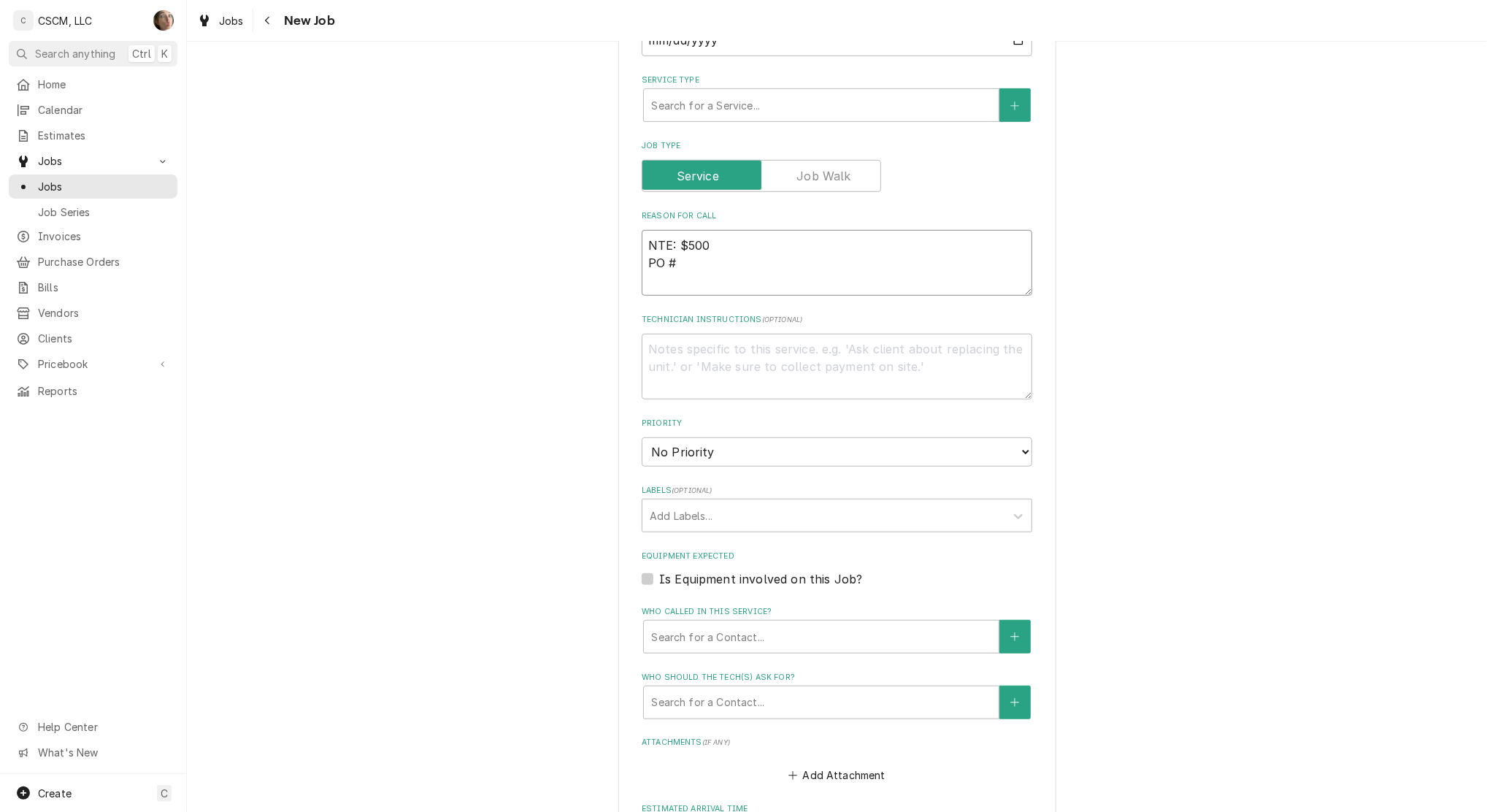
type textarea "x"
type textarea "NTE: $500 PO #"
paste textarea "72107448"
type textarea "x"
type textarea "NTE: $500 PO # 72107448"
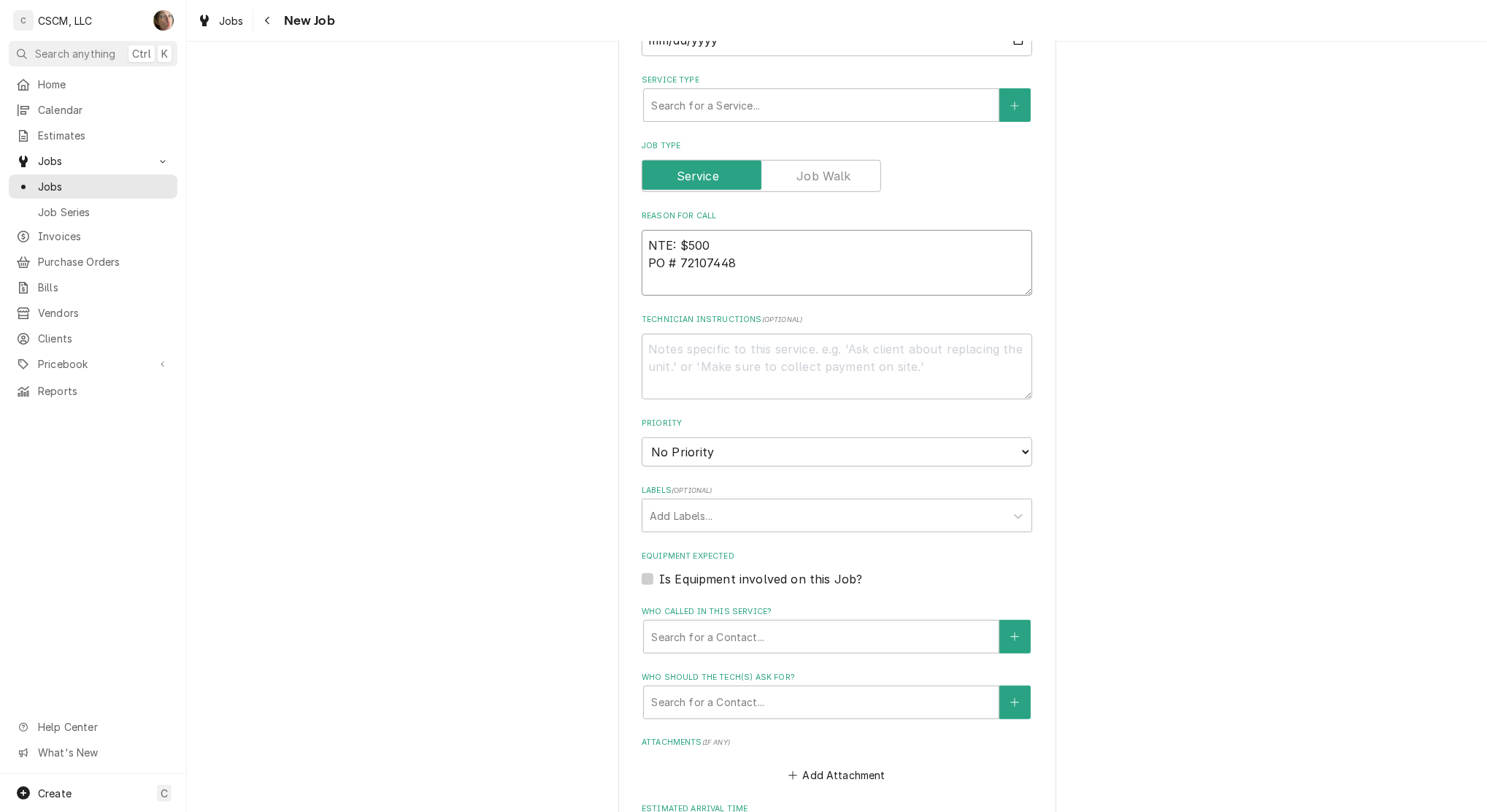
type textarea "x"
type textarea "NTE: $500 PO # 72107448"
click at [642, 245] on textarea "NTE: $500 PO # 72107448" at bounding box center [837, 263] width 391 height 66
paste textarea "158 box, displaying 76-86 degrees"
type textarea "x"
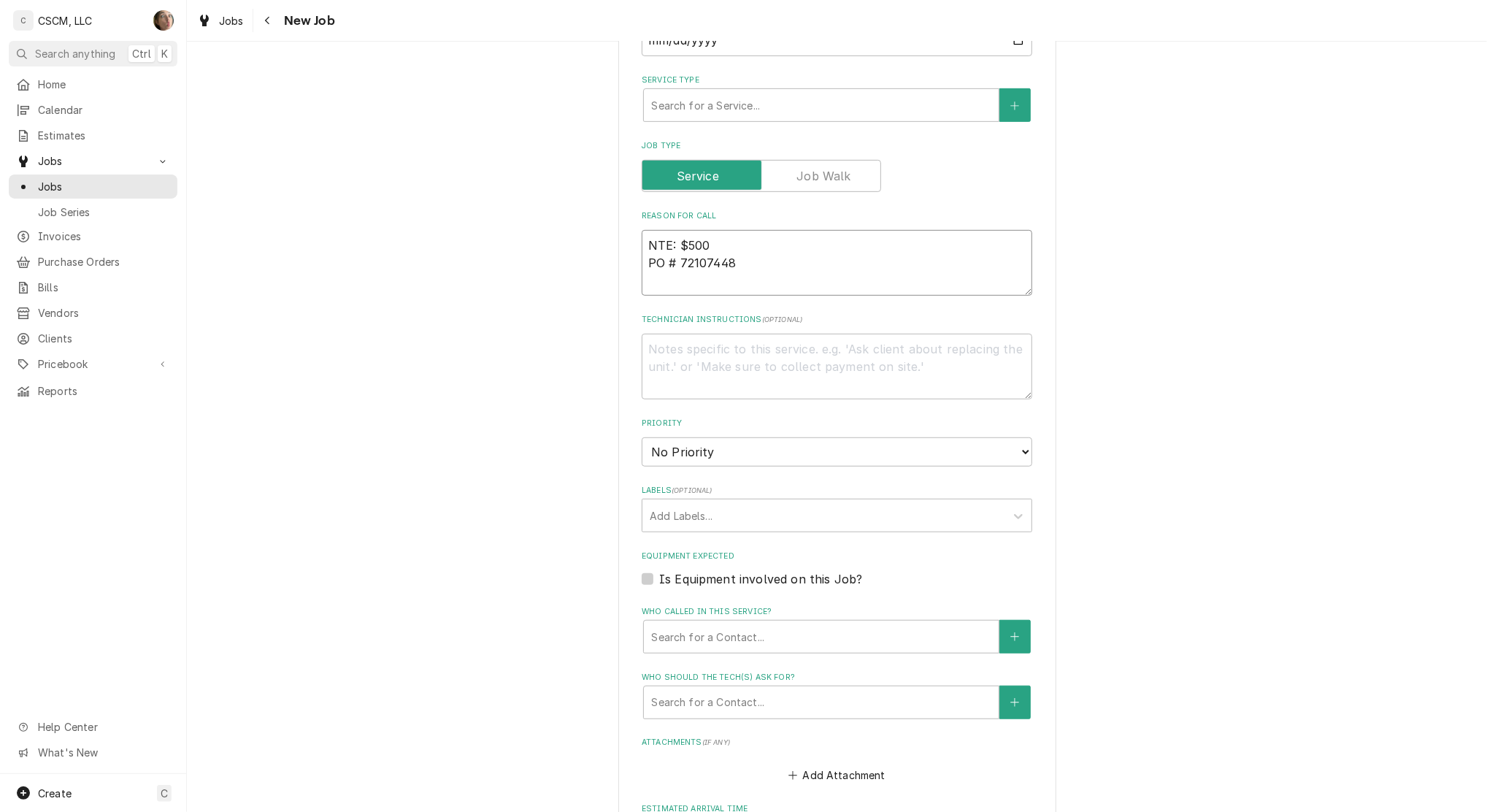
type textarea "158 box, displaying 76-86 degreesNTE: $500 PO # 72107448"
type textarea "x"
type textarea "158 box, displaying 76-86 degrees NTE: $500 PO # 72107448"
type textarea "x"
type textarea "158 box, displaying 76-86 degrees NTE: $500 PO # 72107448"
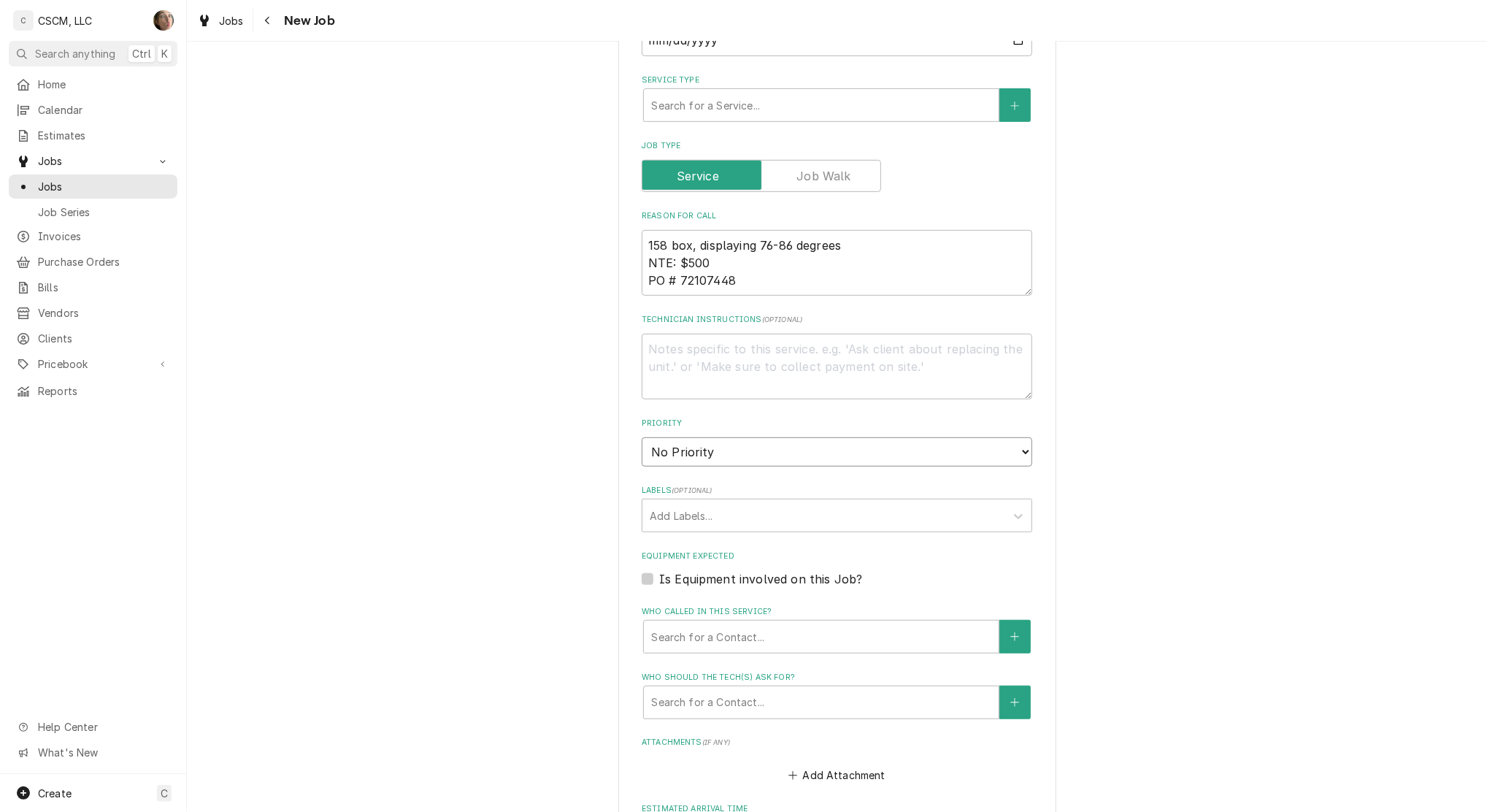
click at [743, 459] on select "No Priority Urgent High Medium Low" at bounding box center [837, 452] width 391 height 29
select select "3"
click at [642, 438] on select "No Priority Urgent High Medium Low" at bounding box center [837, 452] width 391 height 29
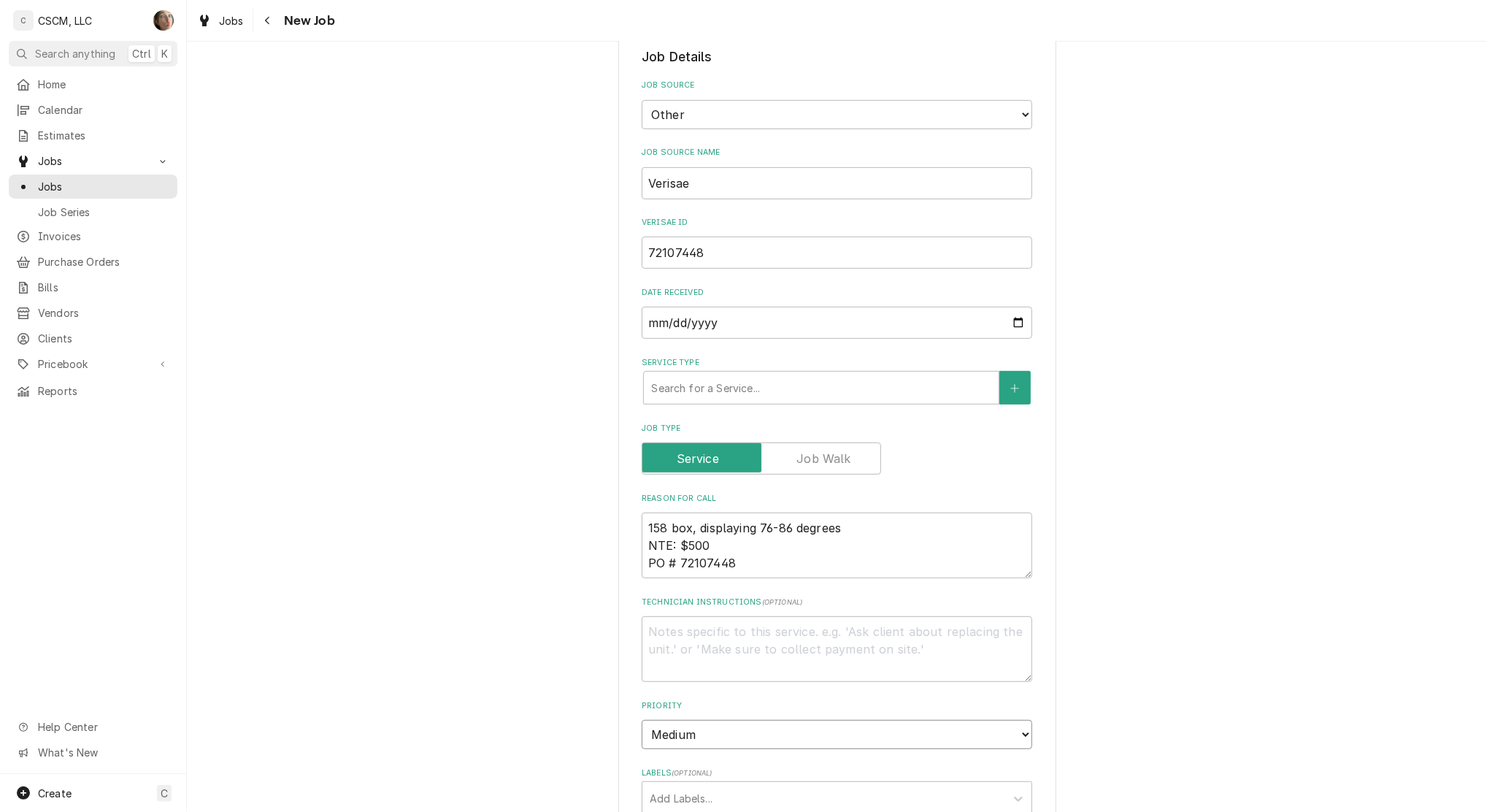
scroll to position [292, 0]
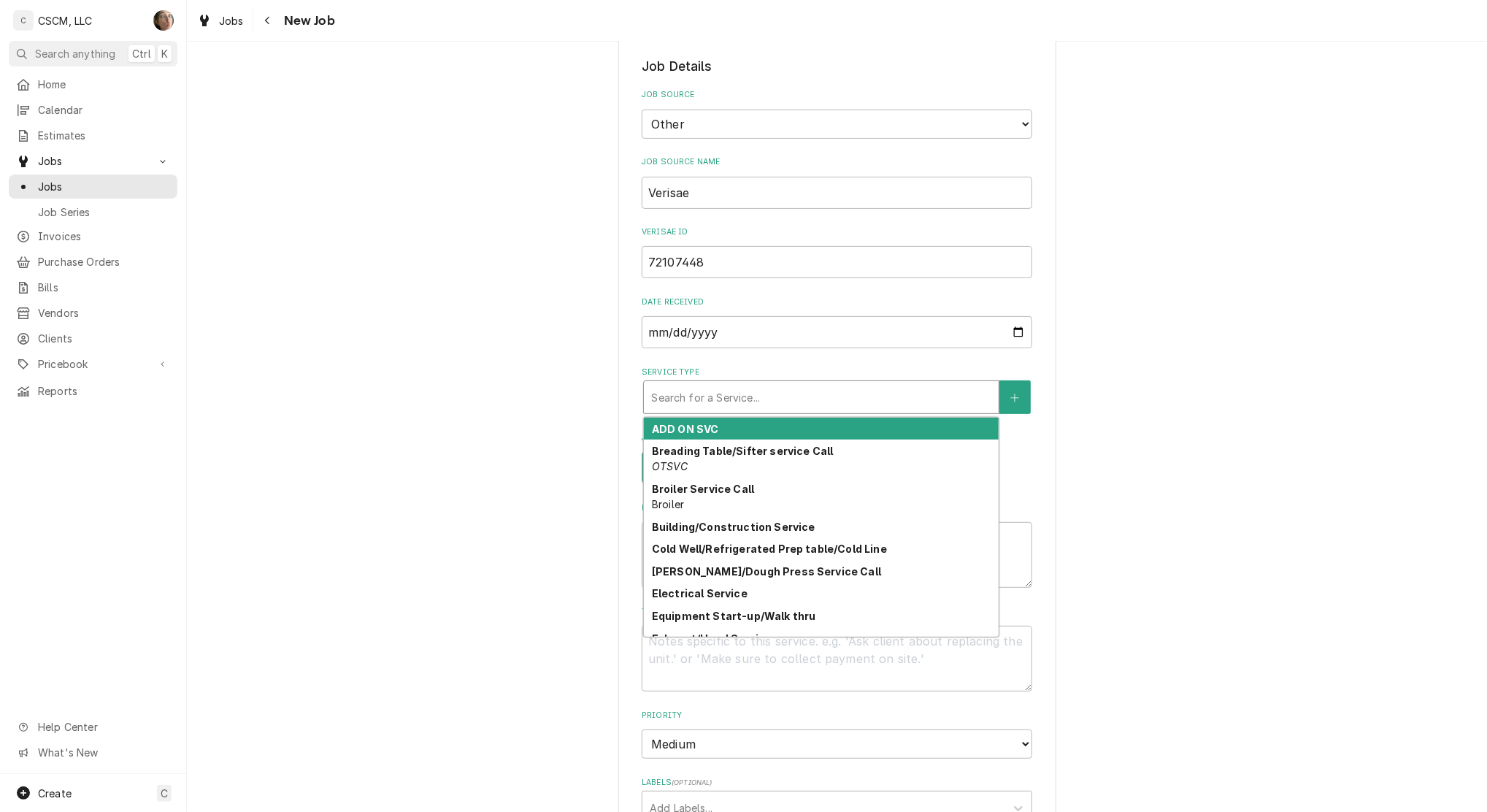
click at [743, 398] on div "Service Type" at bounding box center [821, 397] width 340 height 27
type textarea "x"
type input "H"
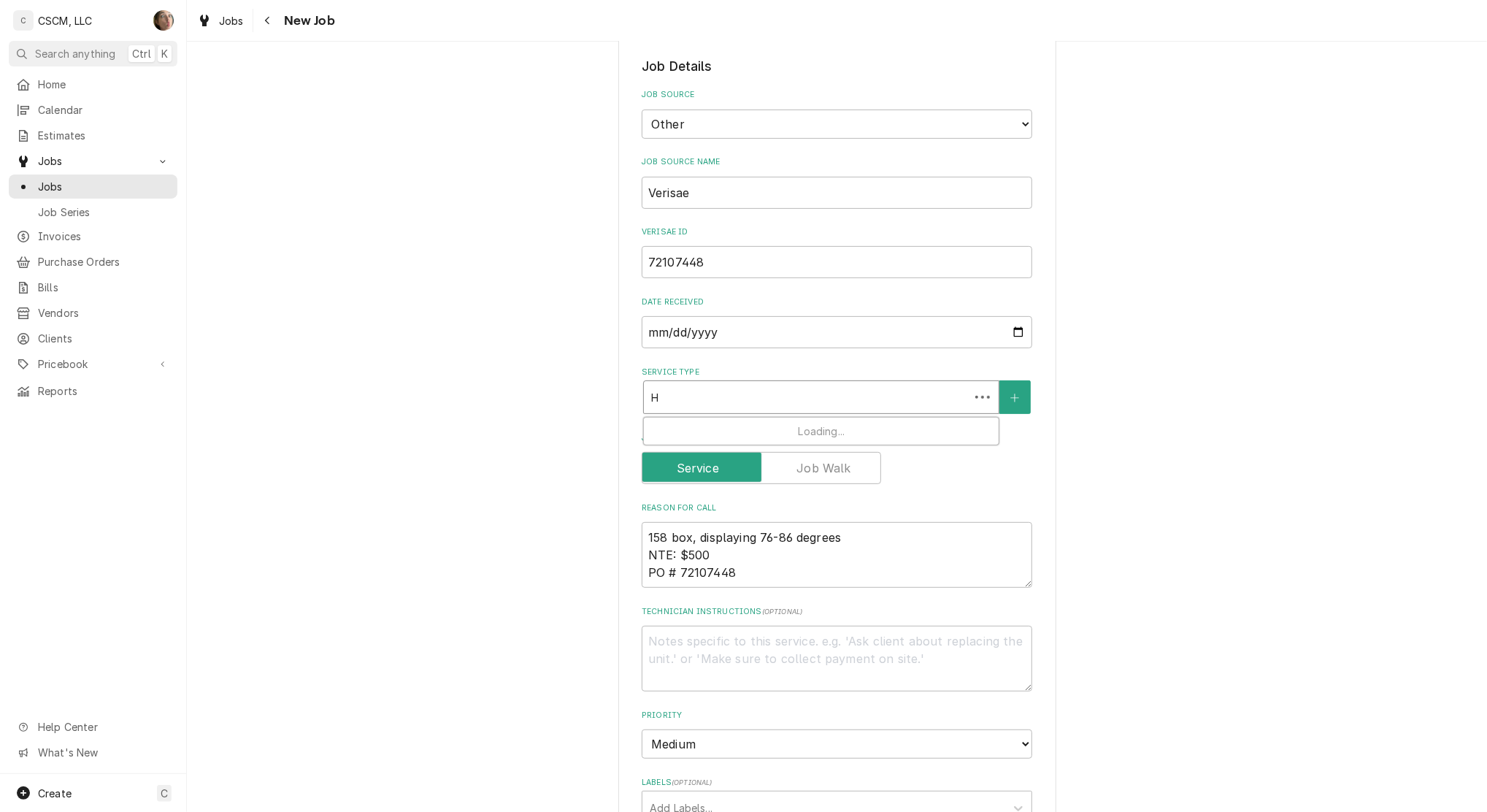
type textarea "x"
type input "HO"
type textarea "x"
type input "HOL"
type textarea "x"
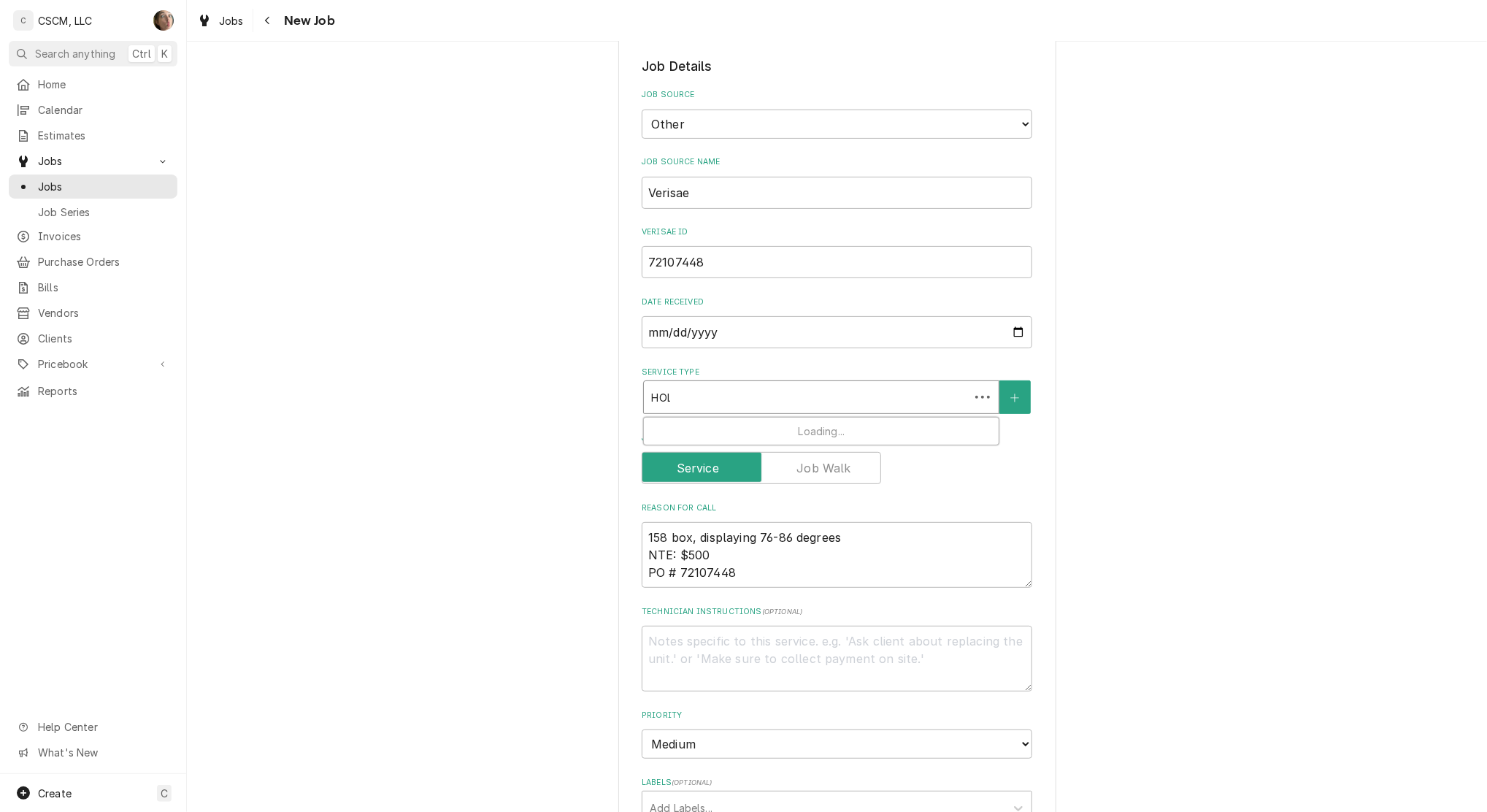
type input "HOLD"
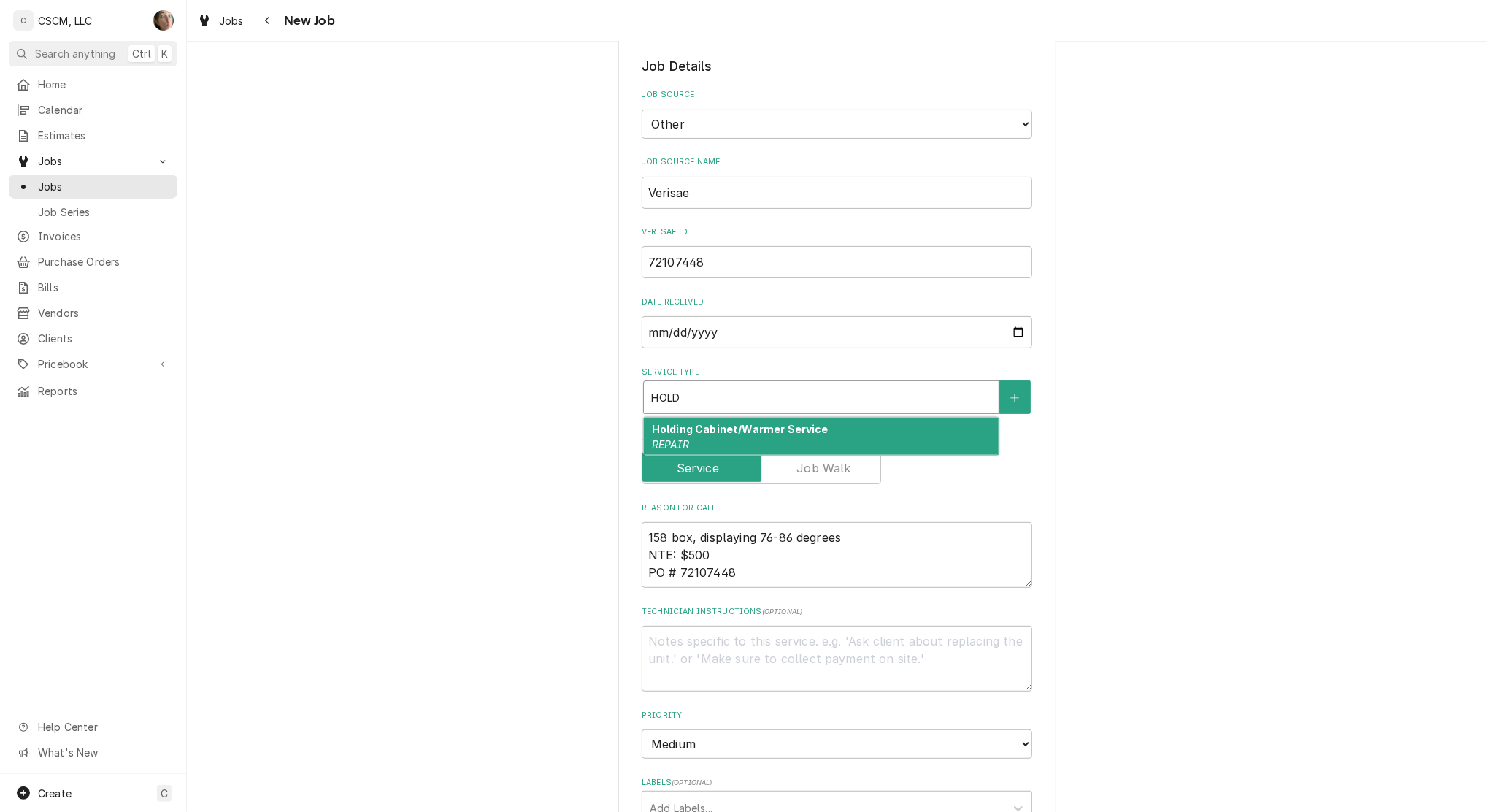
click at [736, 438] on div "Holding Cabinet/Warmer Service REPAIR" at bounding box center [821, 437] width 355 height 38
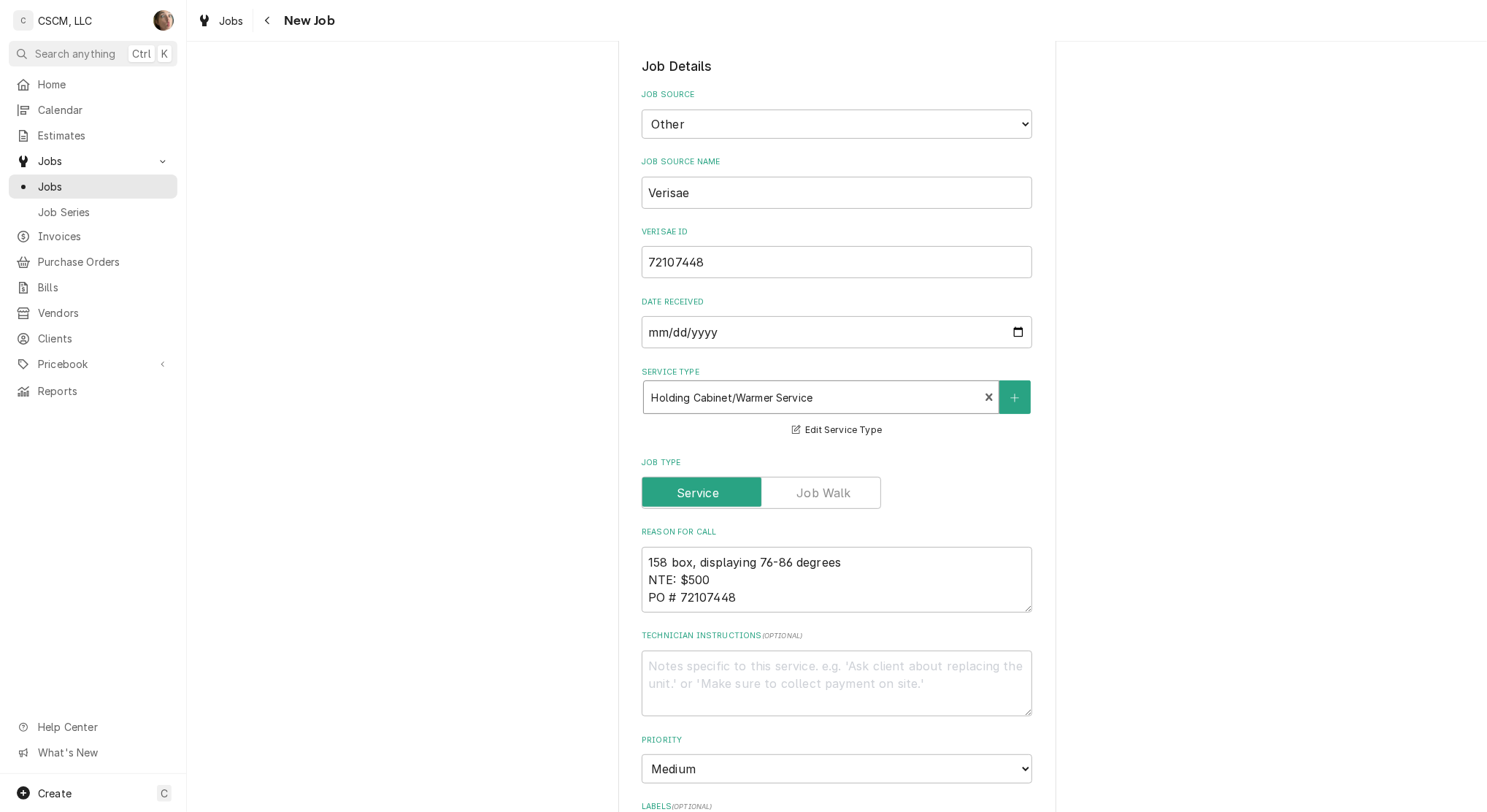
type textarea "x"
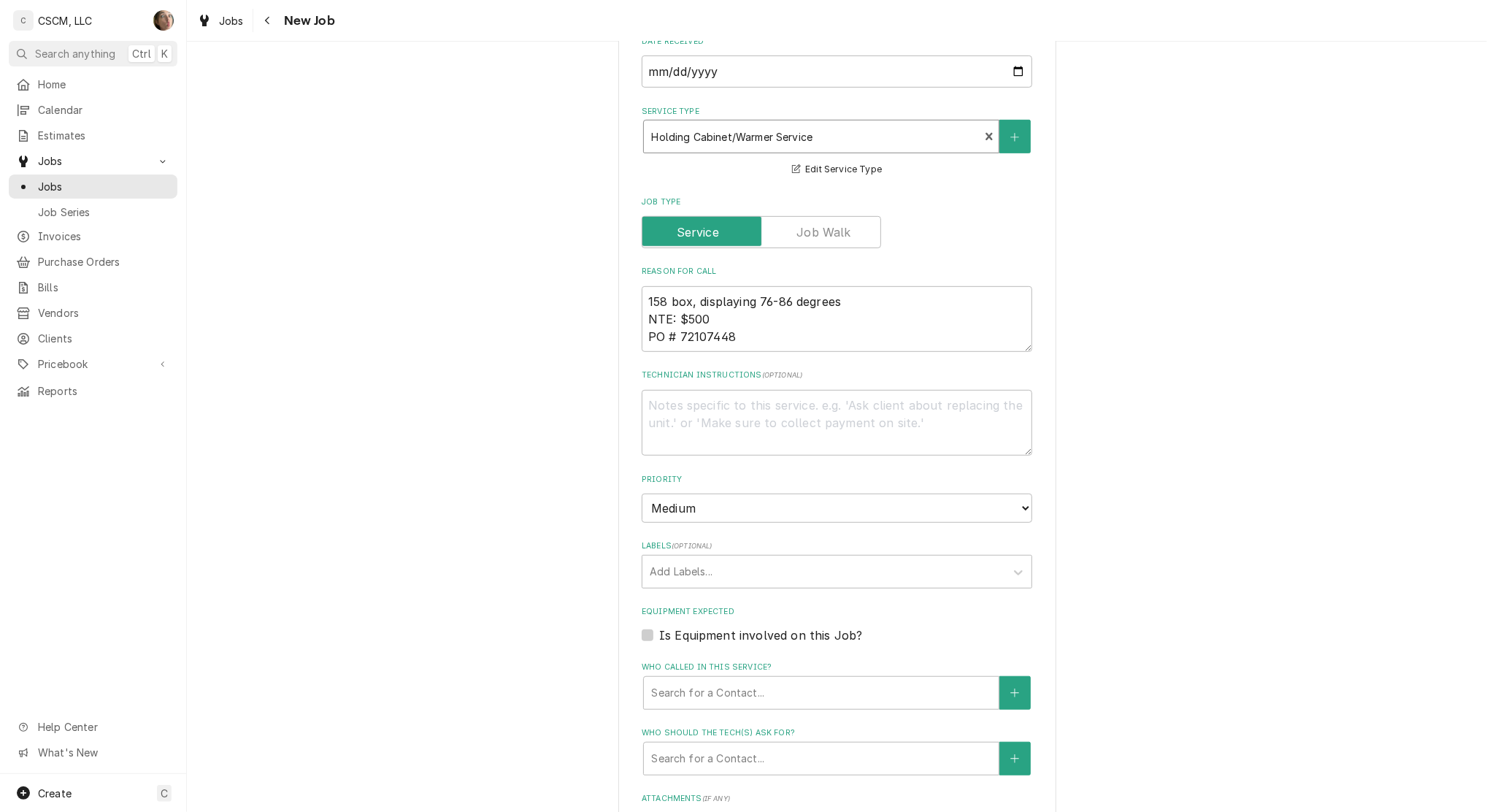
scroll to position [584, 0]
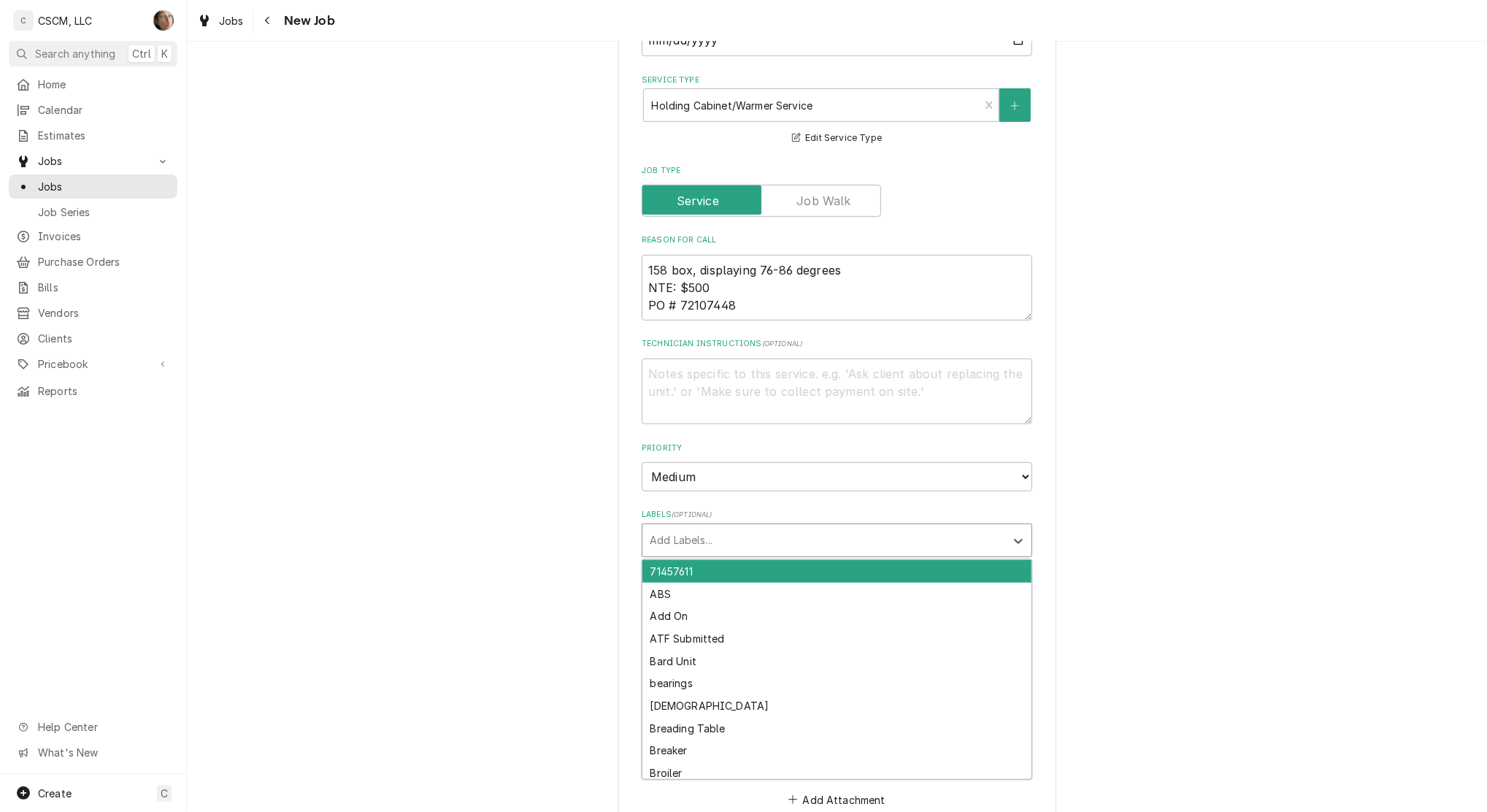
click at [729, 537] on div "Labels" at bounding box center [824, 540] width 349 height 27
type input "H"
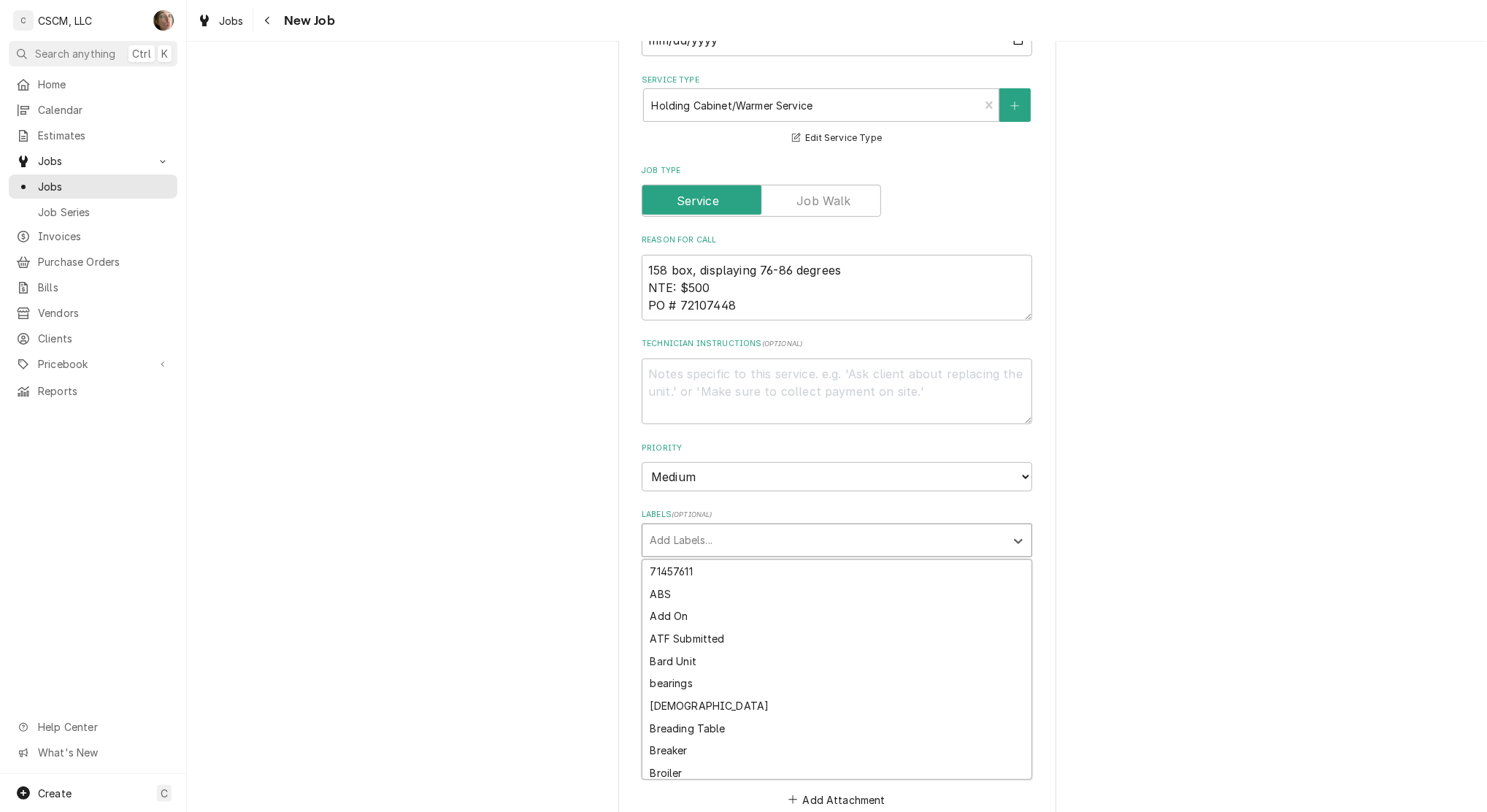
type textarea "x"
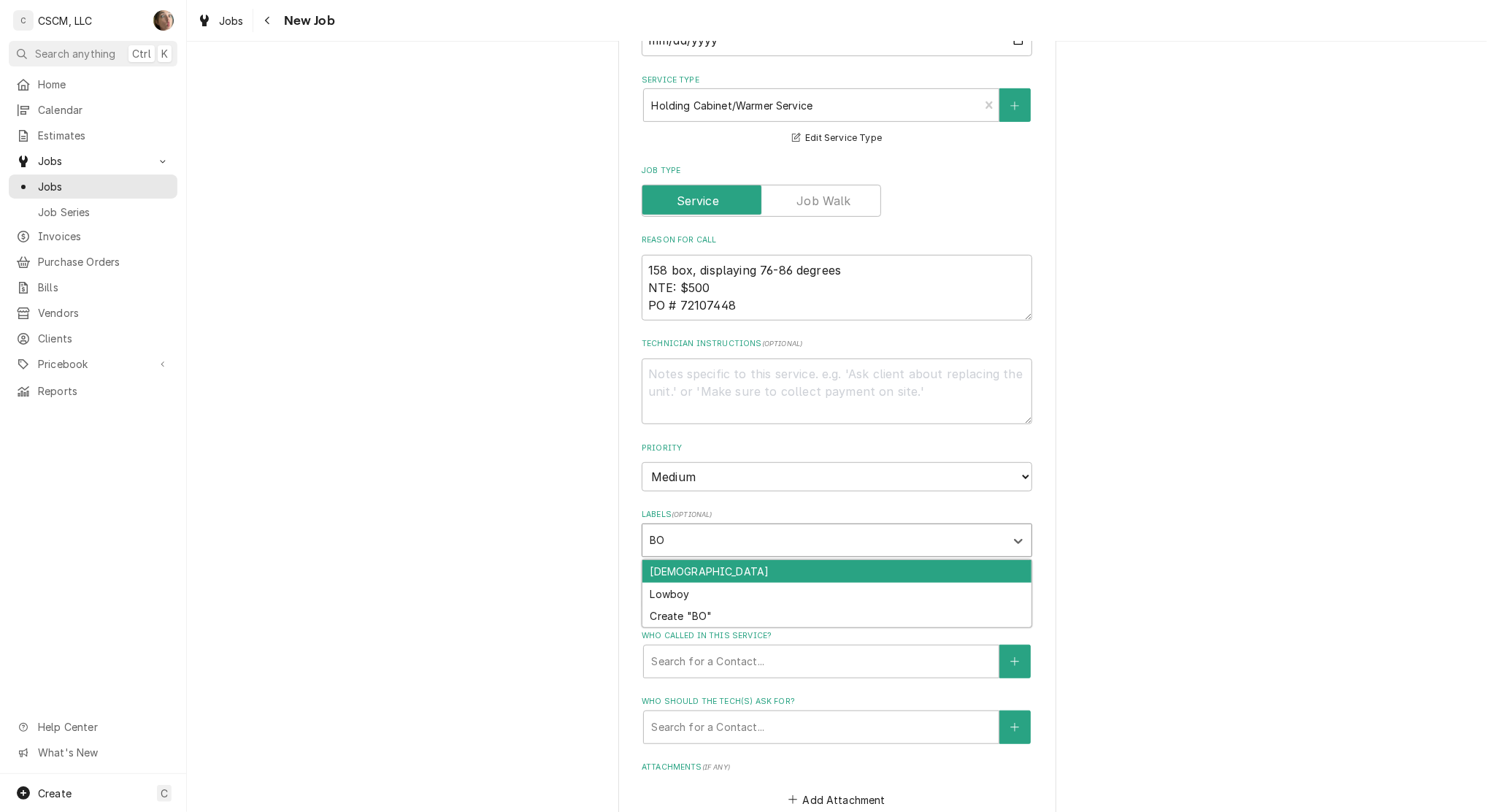
type input "B"
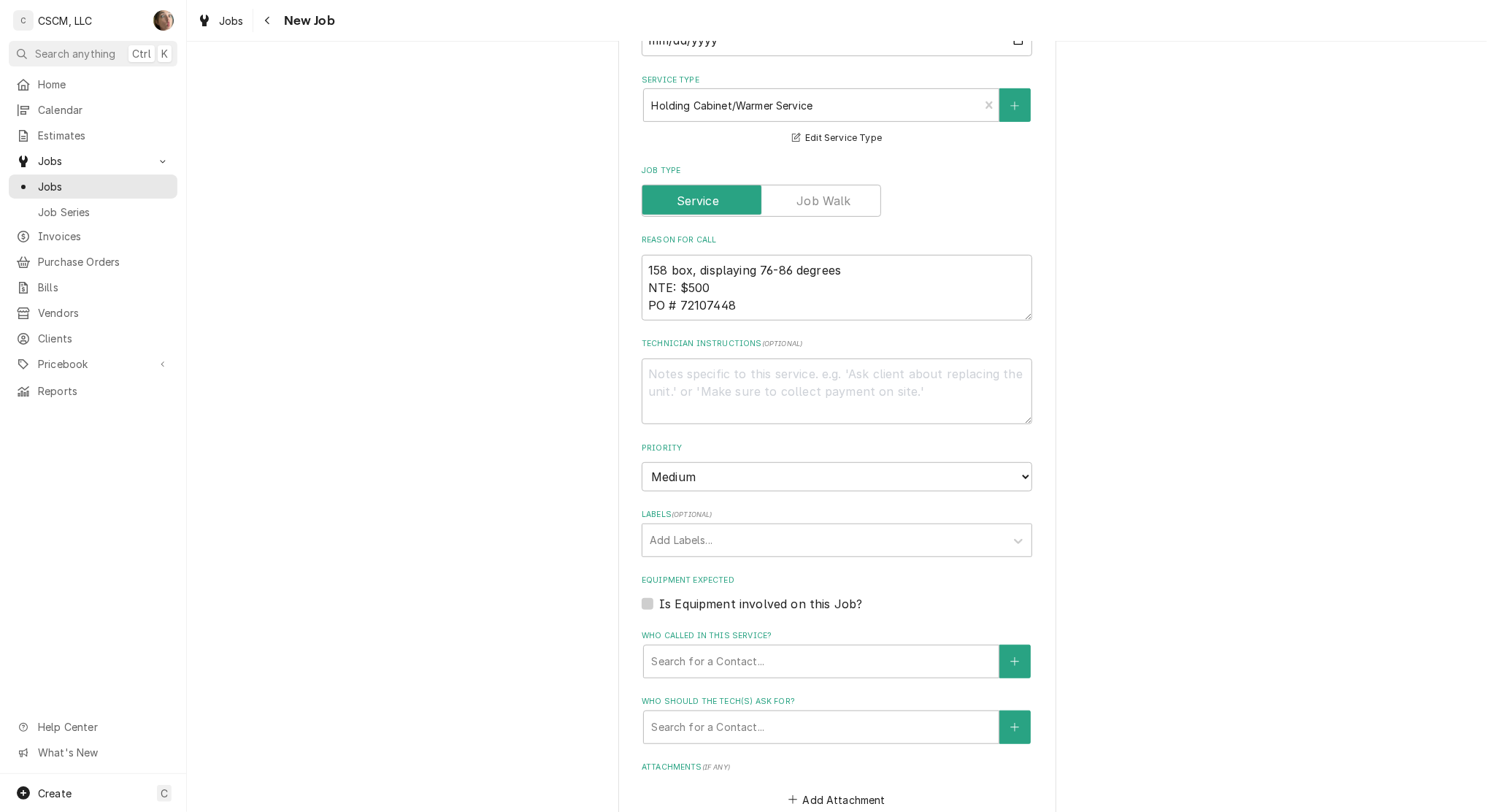
click at [546, 551] on div "Please provide the following information to create a job: Client Details Client…" at bounding box center [837, 307] width 1300 height 1669
click at [661, 651] on div "Who called in this service?" at bounding box center [821, 661] width 340 height 27
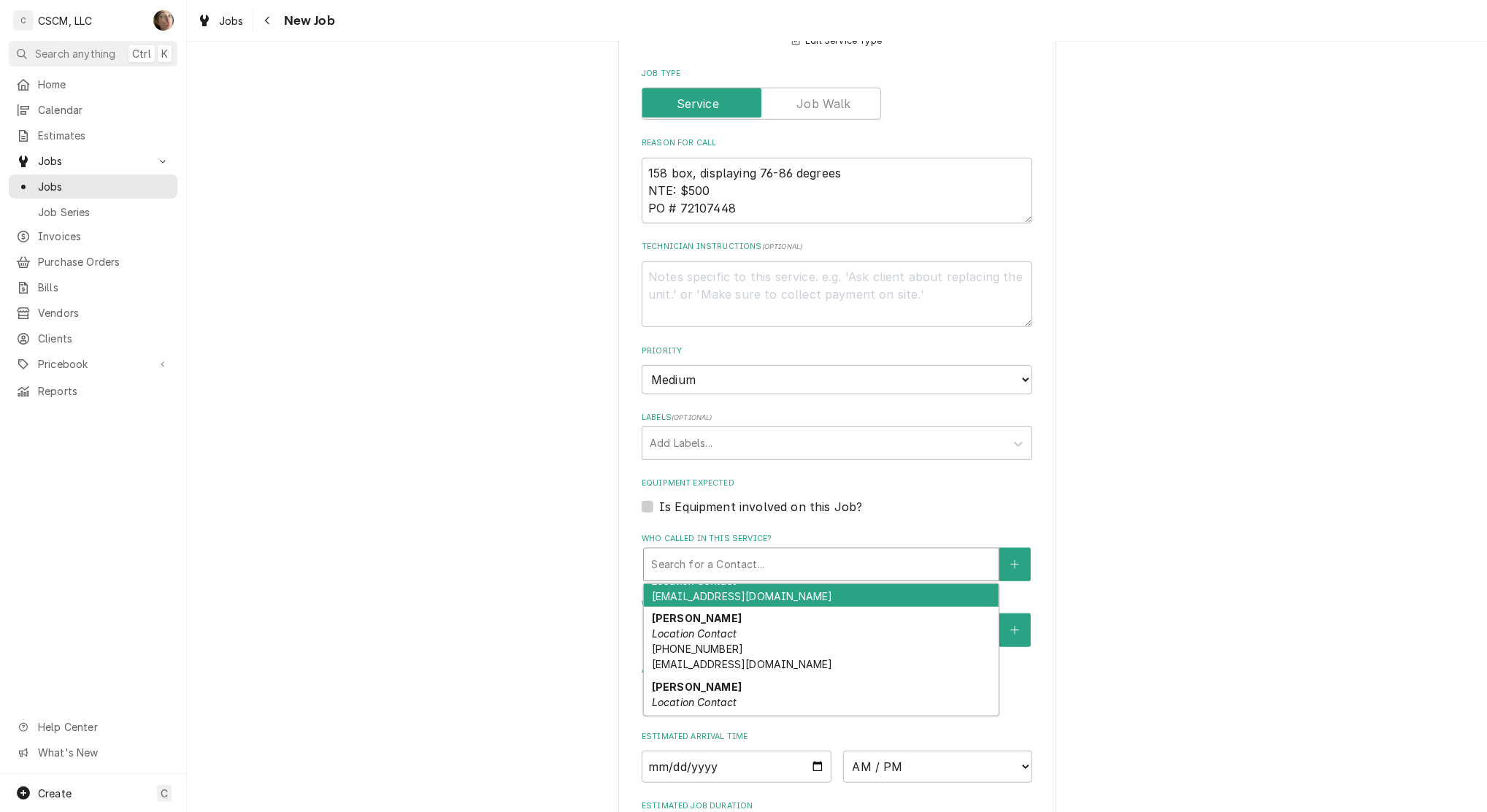
scroll to position [134, 0]
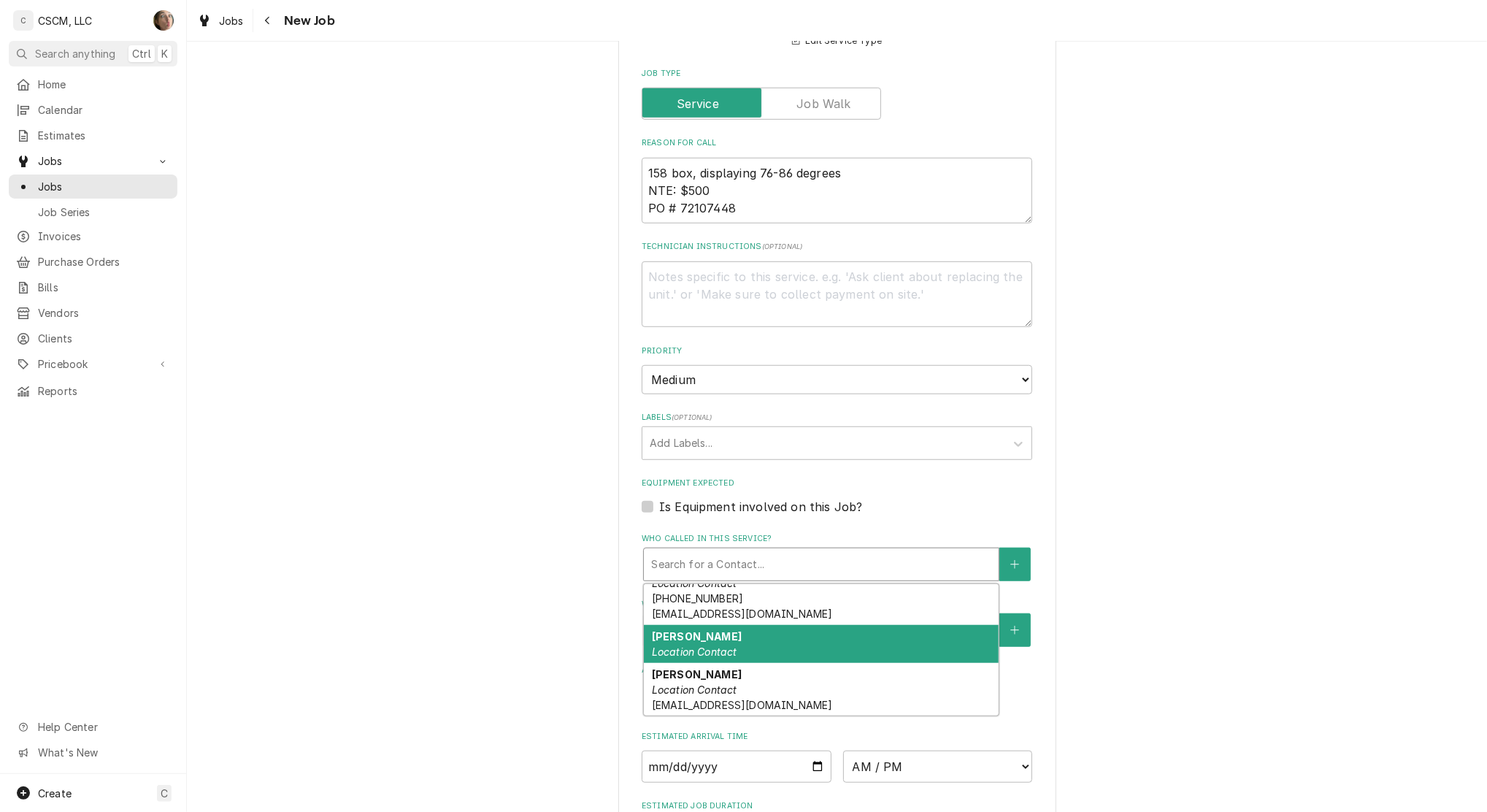
click at [890, 638] on div "Jose Osuna Location Contact" at bounding box center [821, 644] width 355 height 38
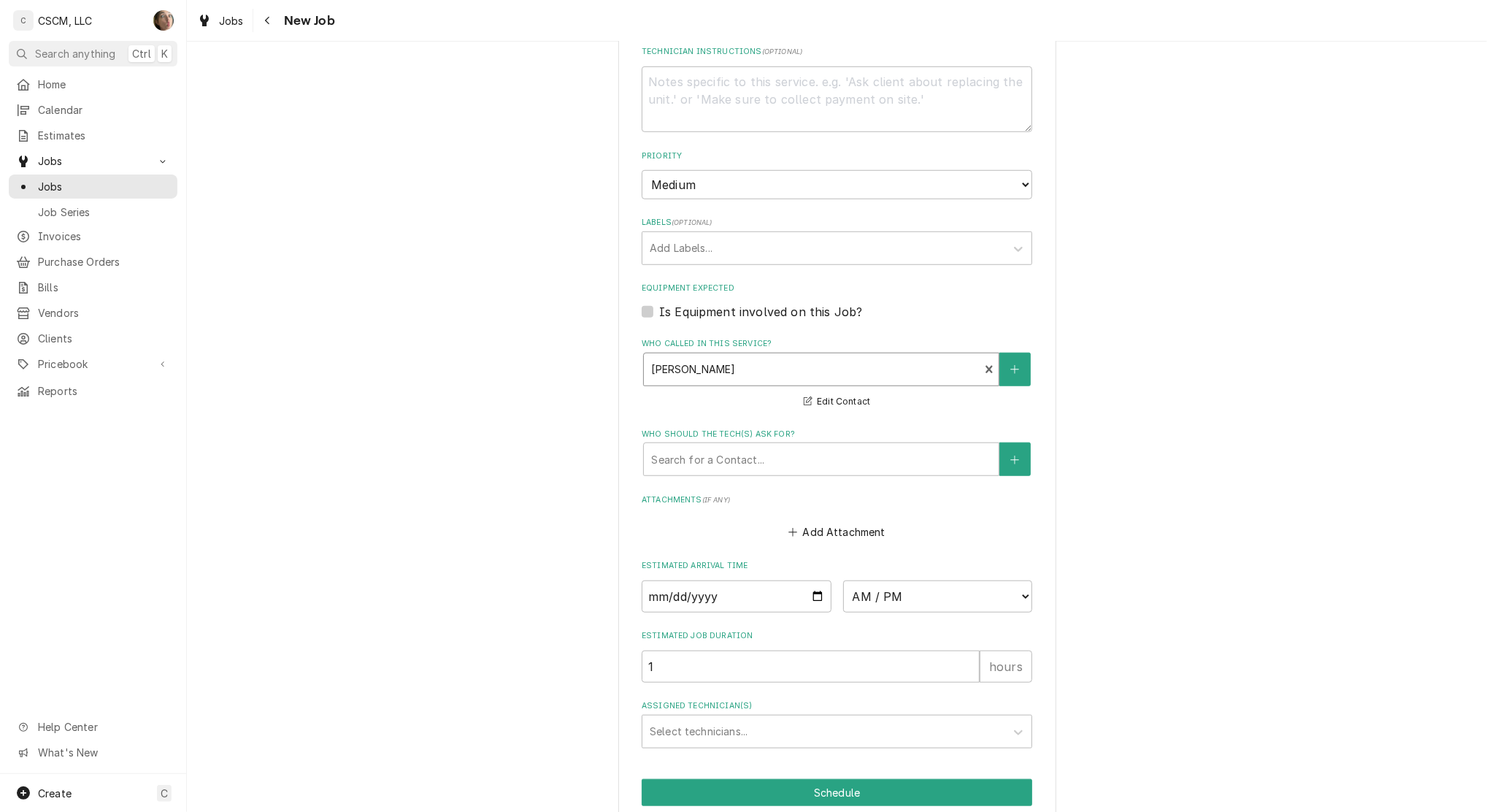
scroll to position [937, 0]
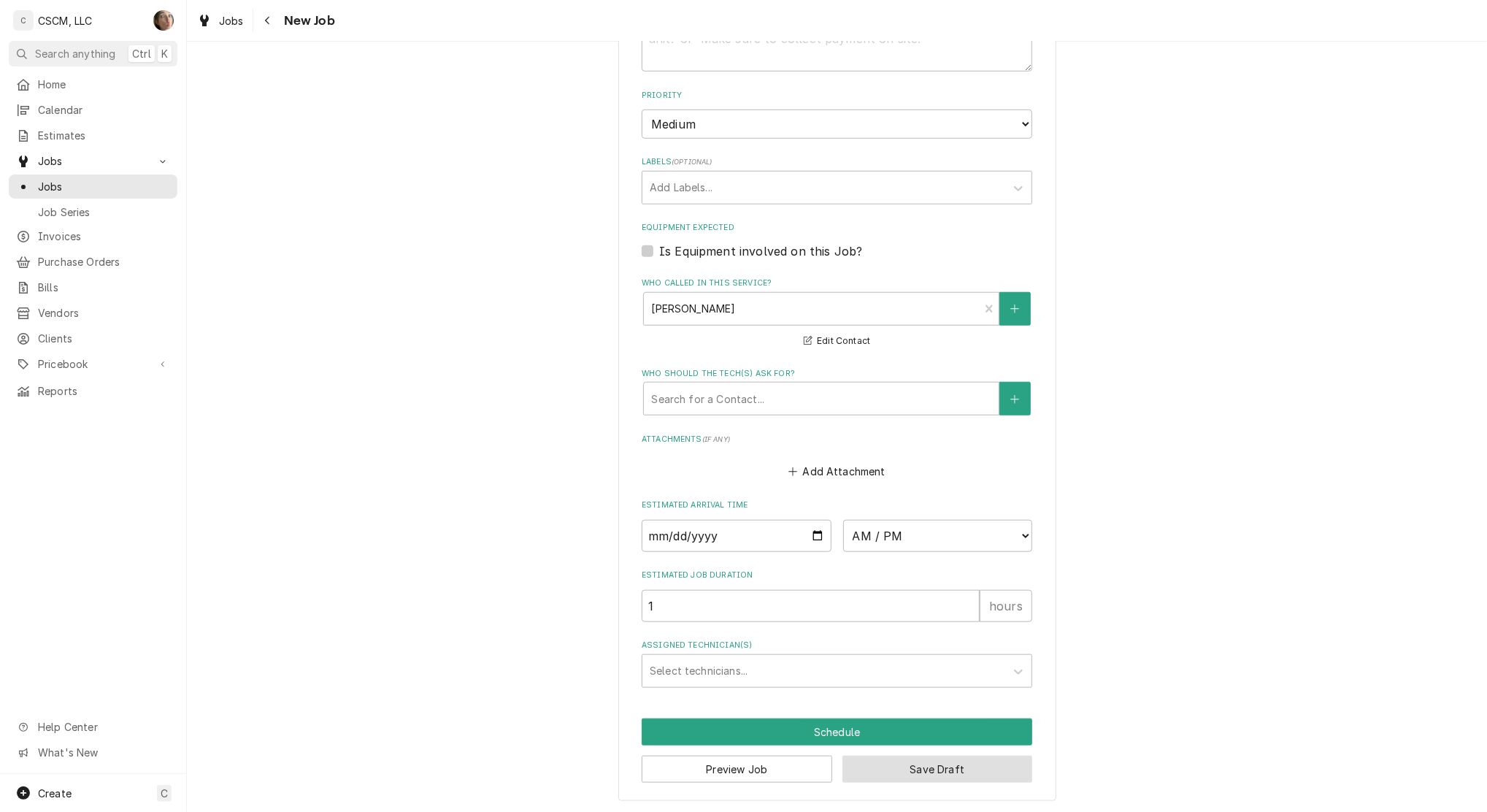
click at [917, 767] on button "Save Draft" at bounding box center [938, 769] width 190 height 27
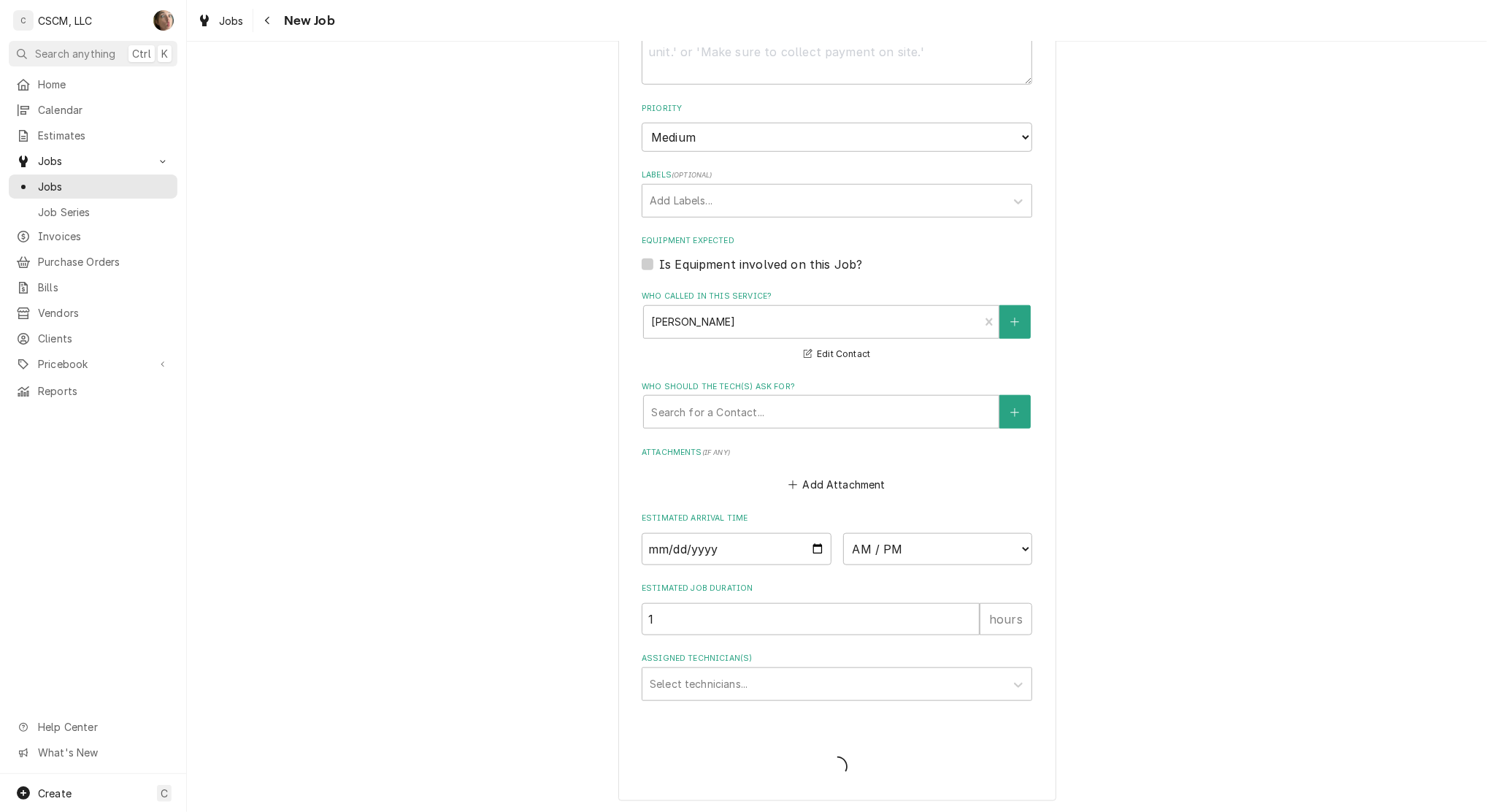
type textarea "x"
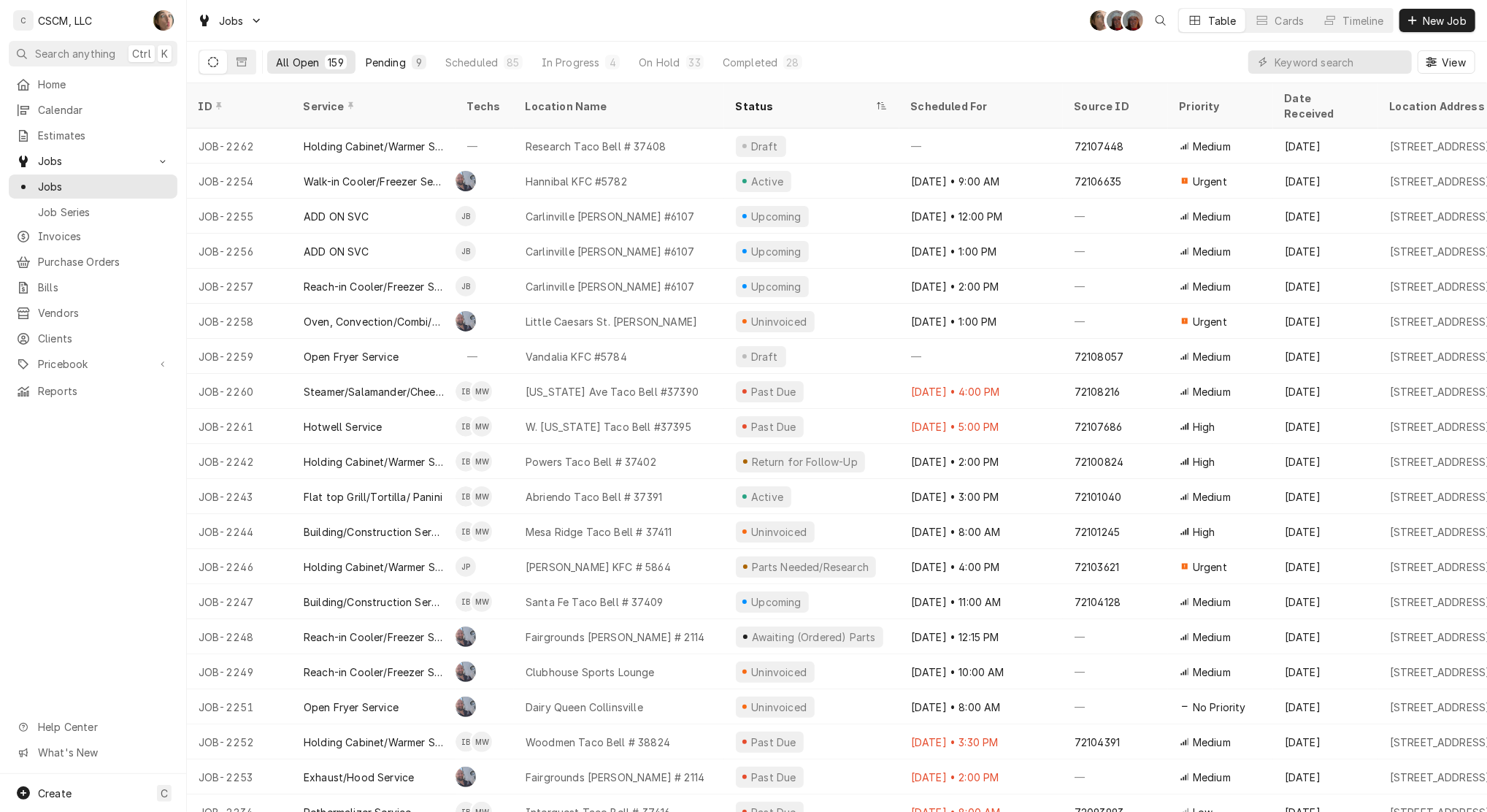
click at [393, 66] on div "Pending" at bounding box center [385, 63] width 40 height 15
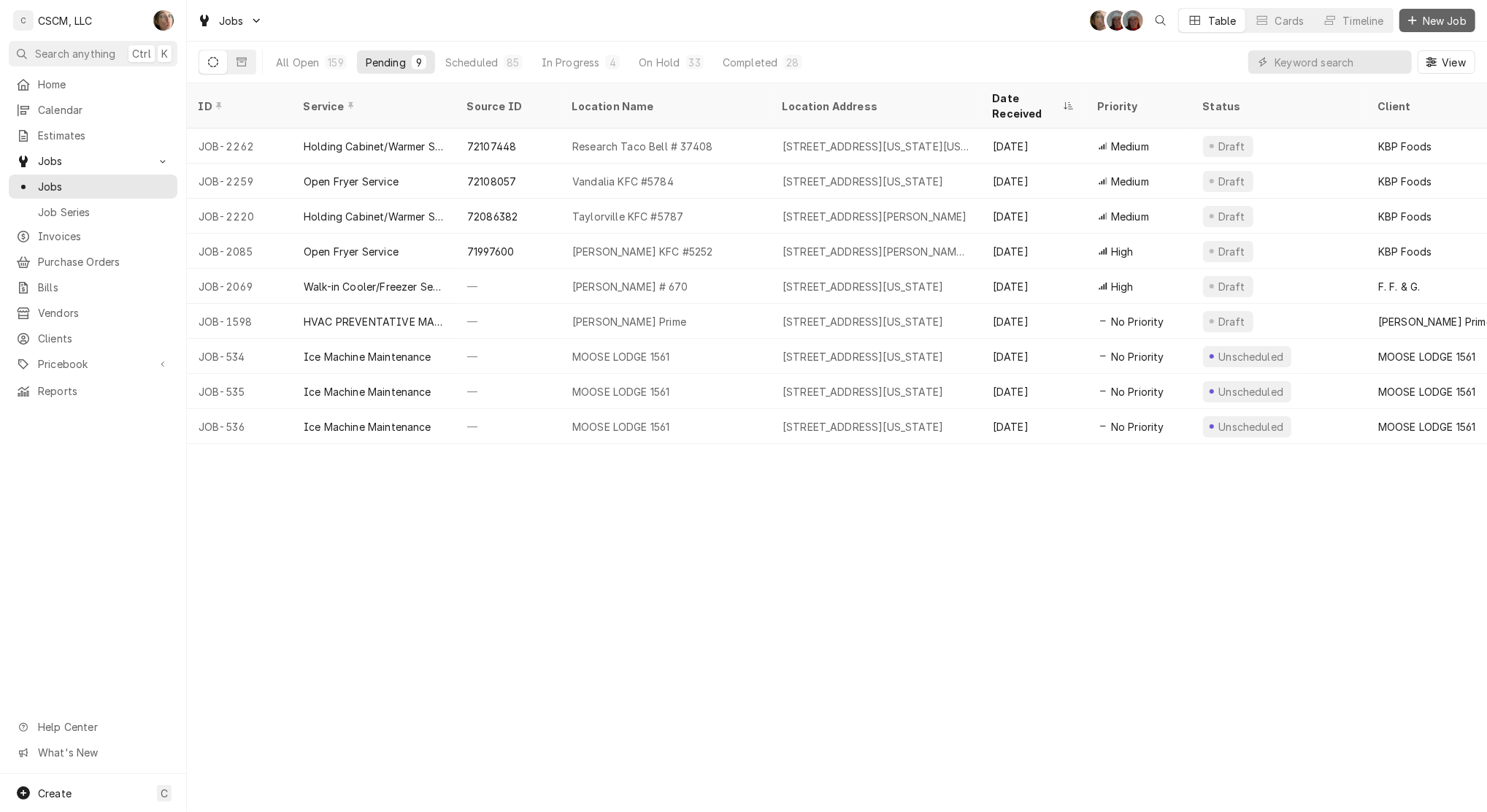
click at [1433, 21] on span "New Job" at bounding box center [1445, 21] width 50 height 15
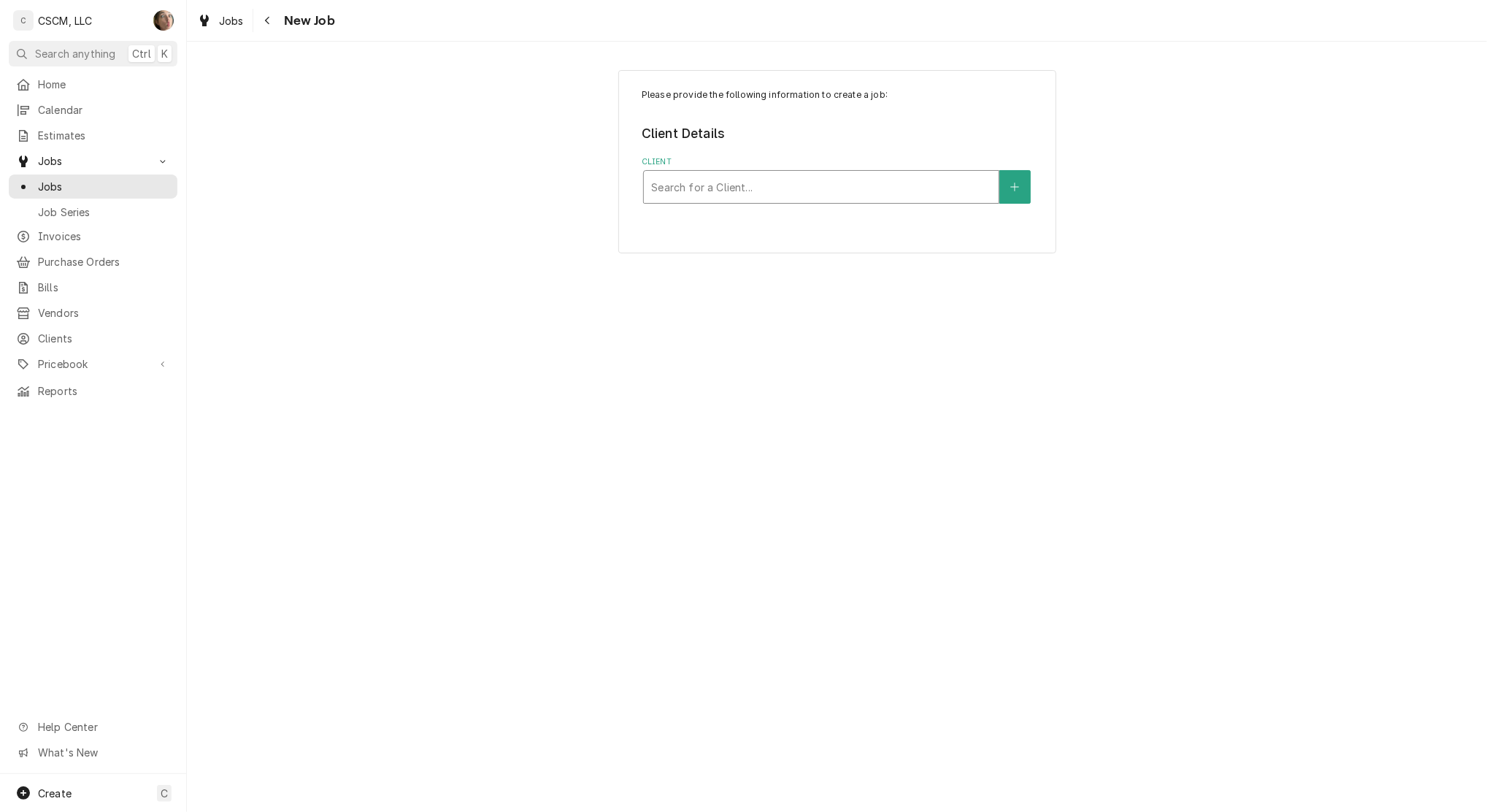
click at [704, 186] on div "Client" at bounding box center [821, 187] width 340 height 27
type input "KB"
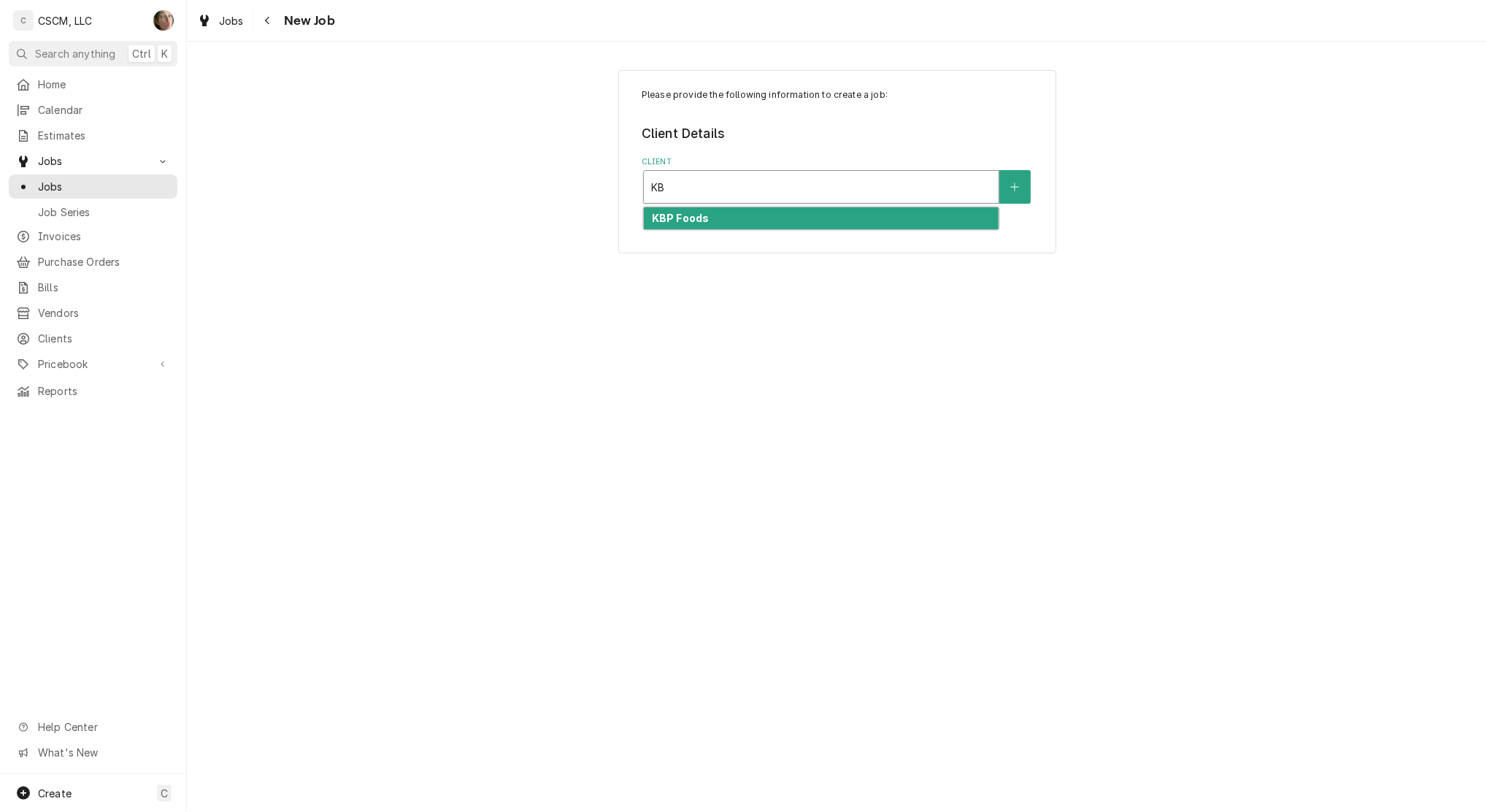
click at [708, 218] on div "KBP Foods" at bounding box center [821, 218] width 355 height 22
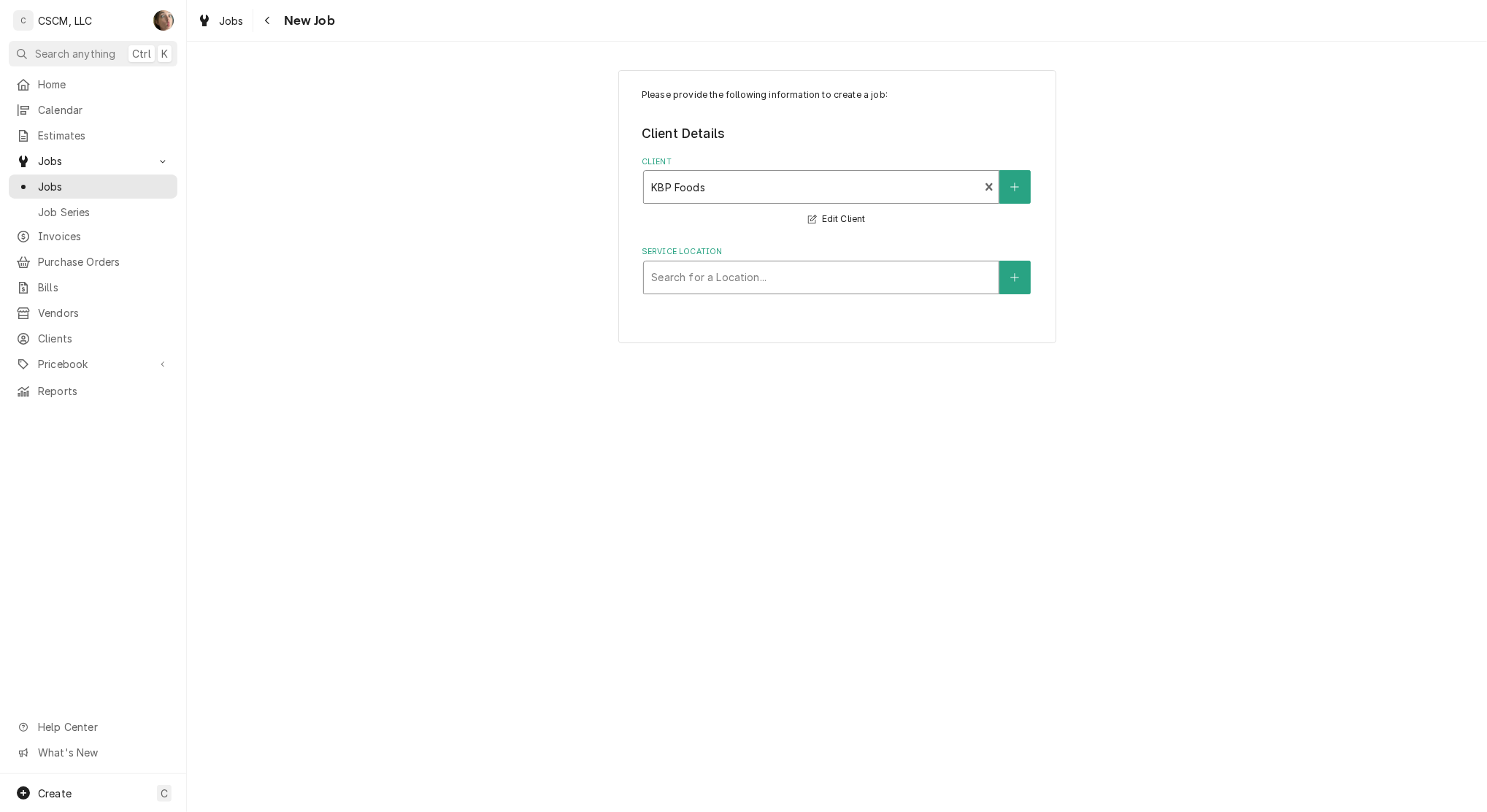
click at [704, 278] on div "Service Location" at bounding box center [821, 278] width 340 height 27
type input "RES"
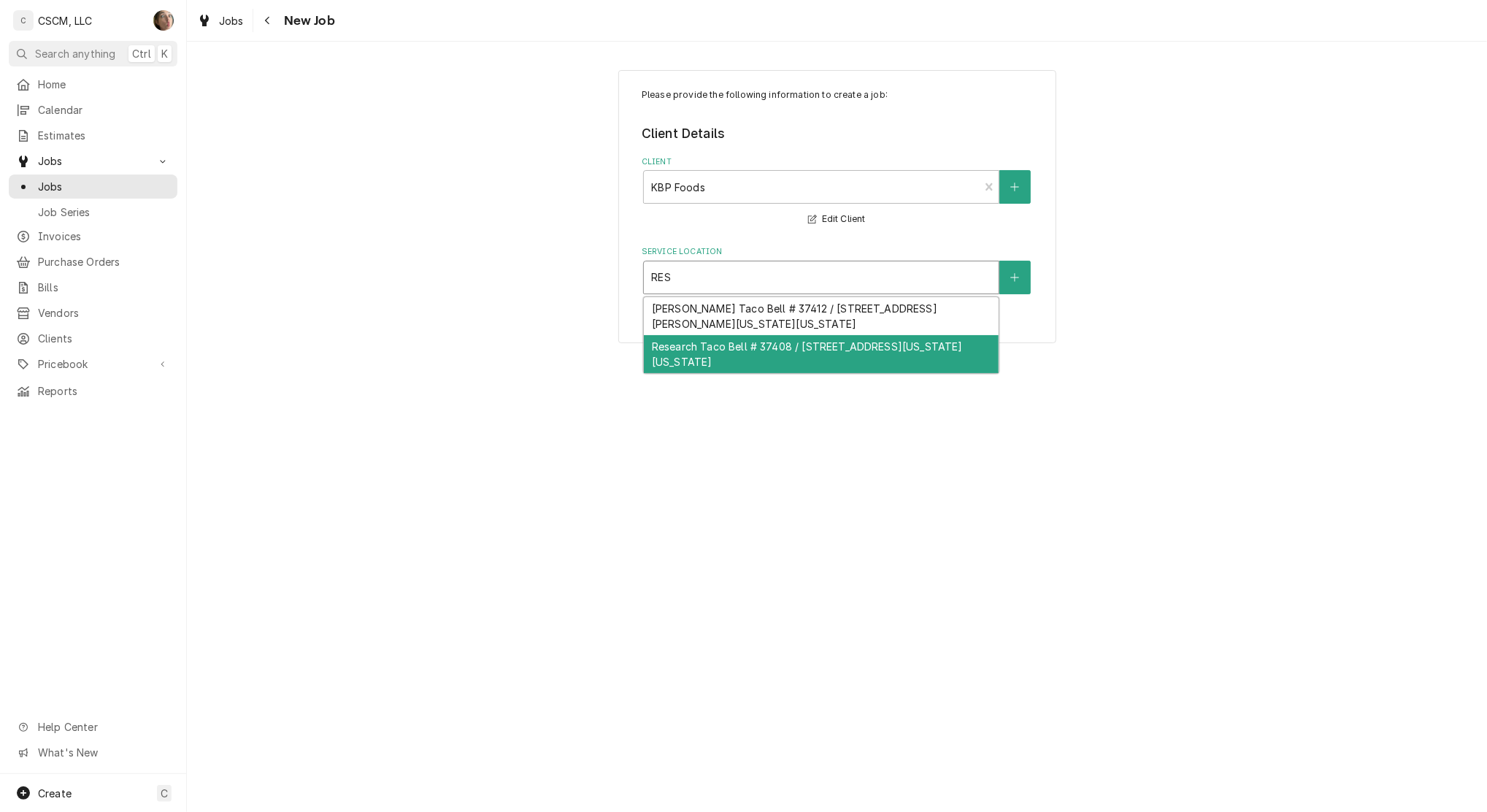
click at [690, 345] on div "Research Taco Bell # 37408 / [STREET_ADDRESS][US_STATE][US_STATE]" at bounding box center [821, 354] width 355 height 38
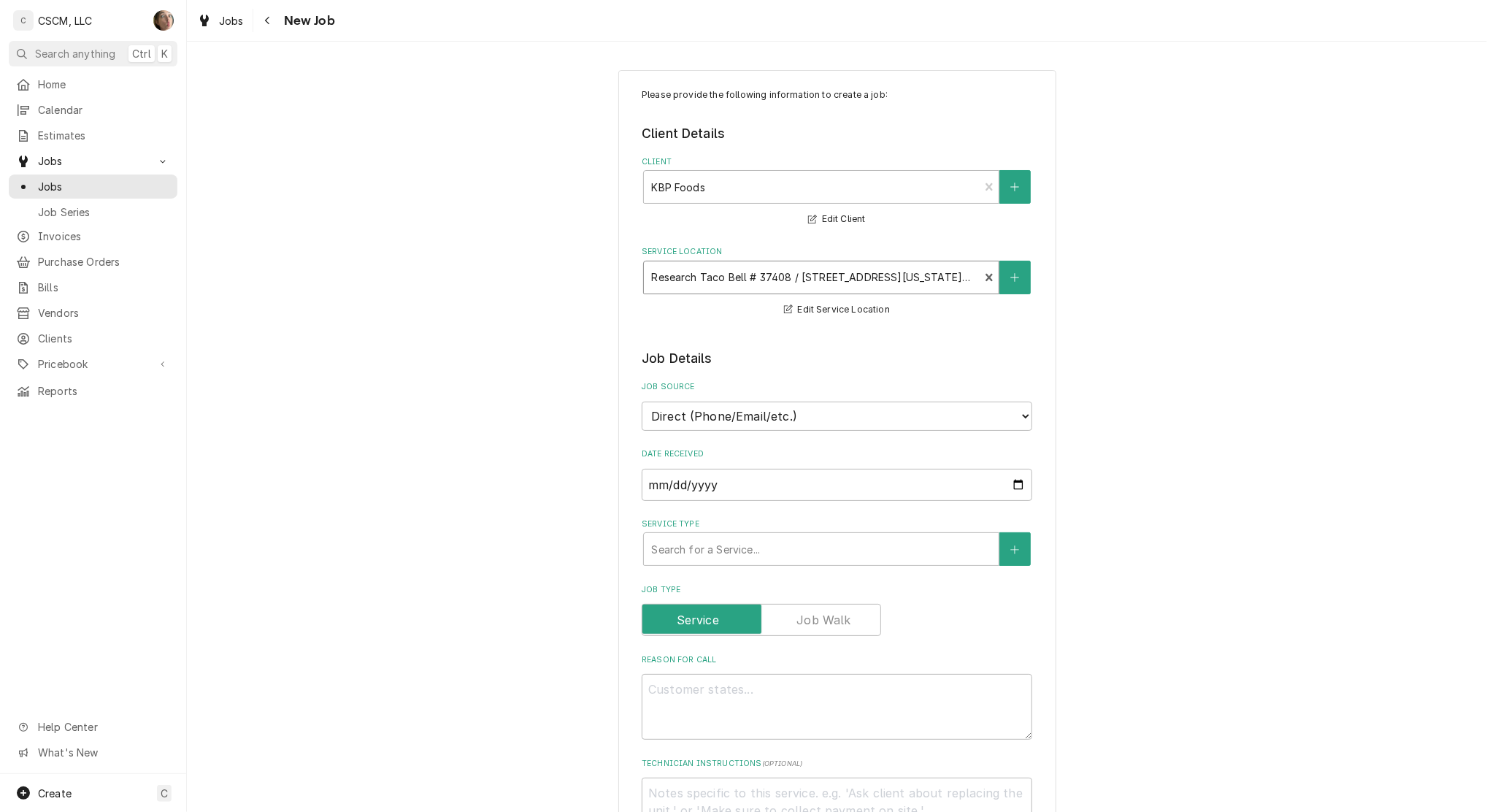
scroll to position [194, 0]
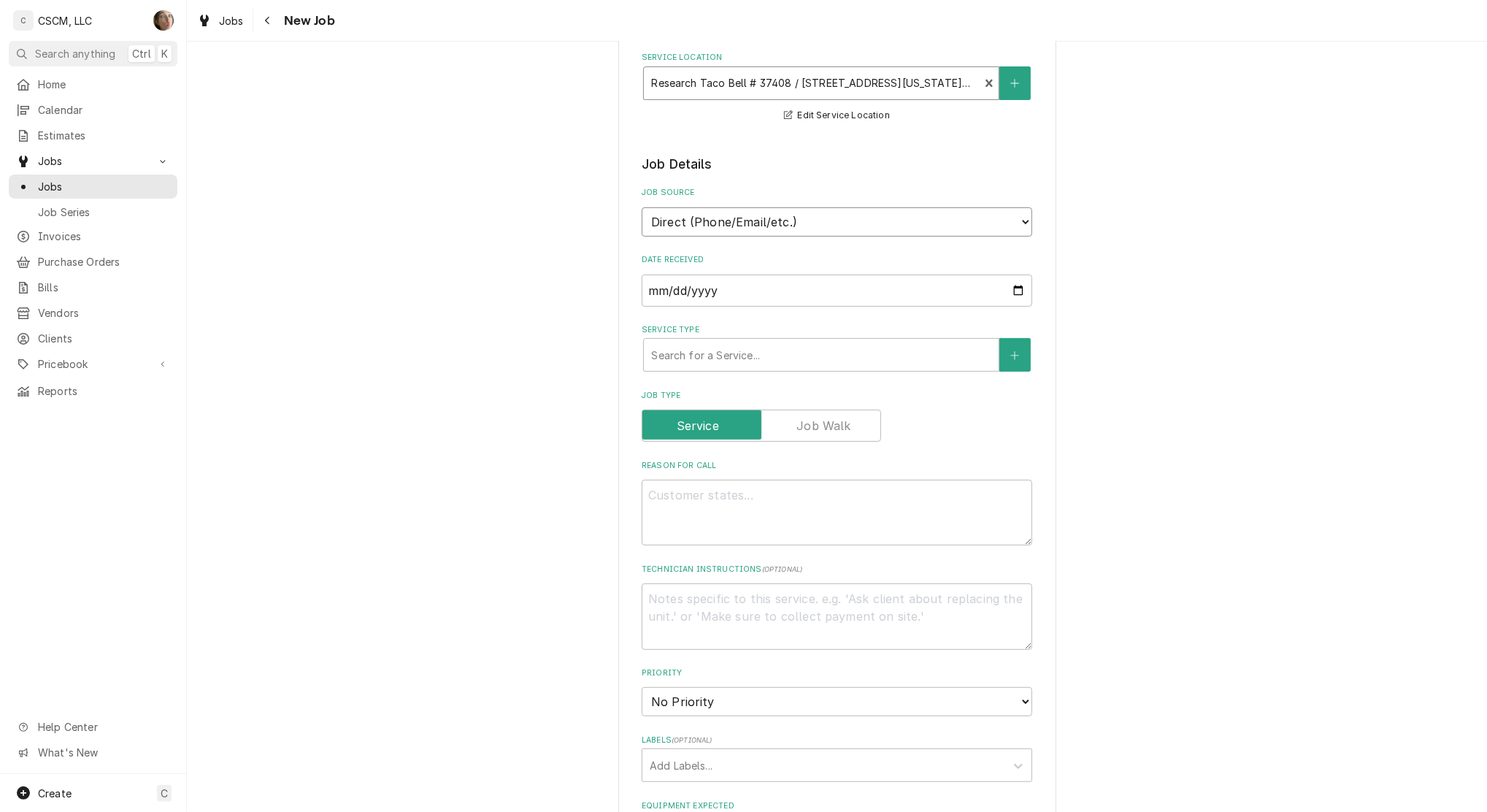
click at [704, 217] on select "Direct (Phone/Email/etc.) Other" at bounding box center [837, 222] width 391 height 29
select select "100"
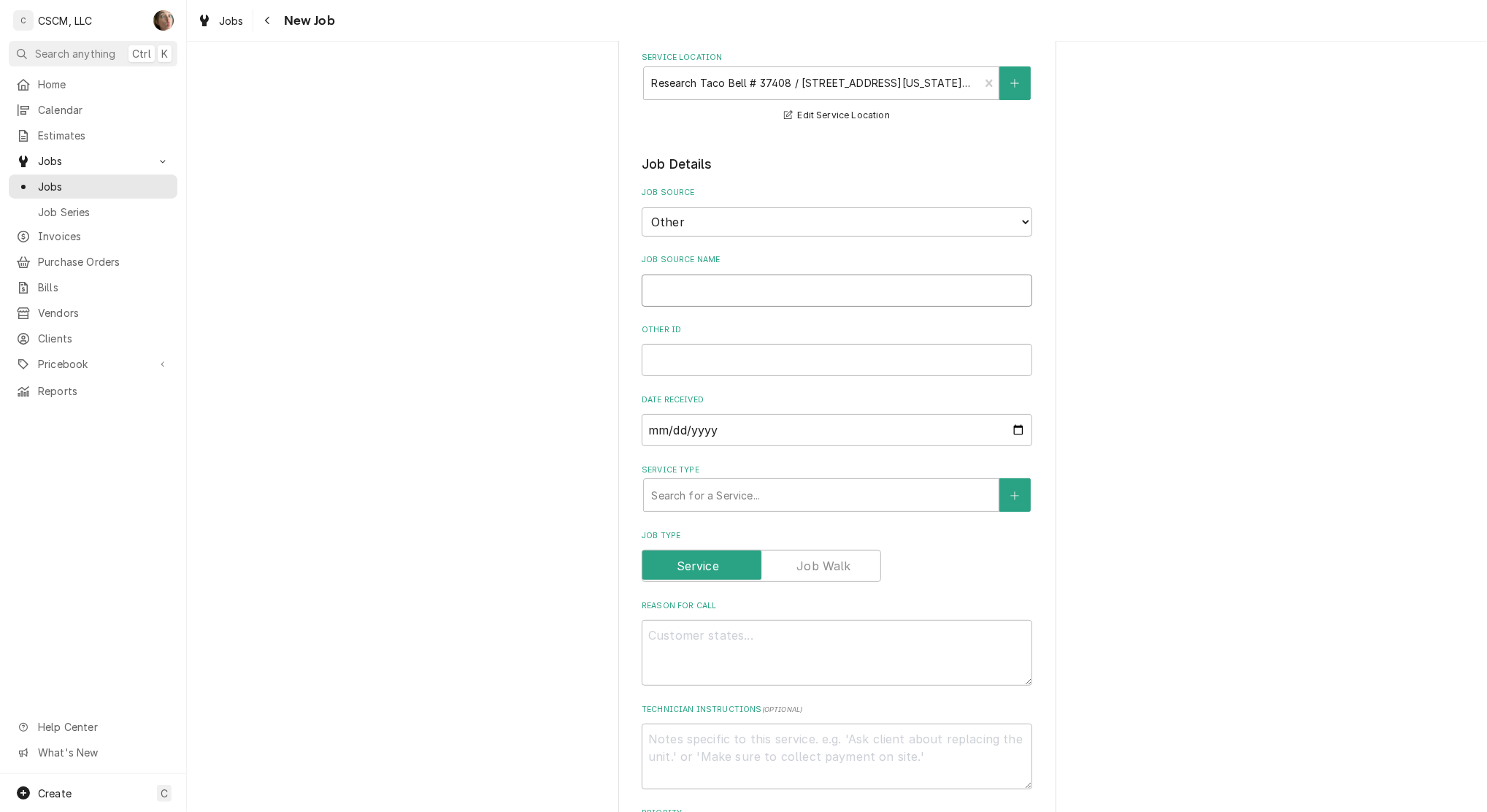
click at [699, 283] on input "Job Source Name" at bounding box center [837, 291] width 391 height 33
type textarea "x"
type input "V"
type textarea "x"
type input "Ve"
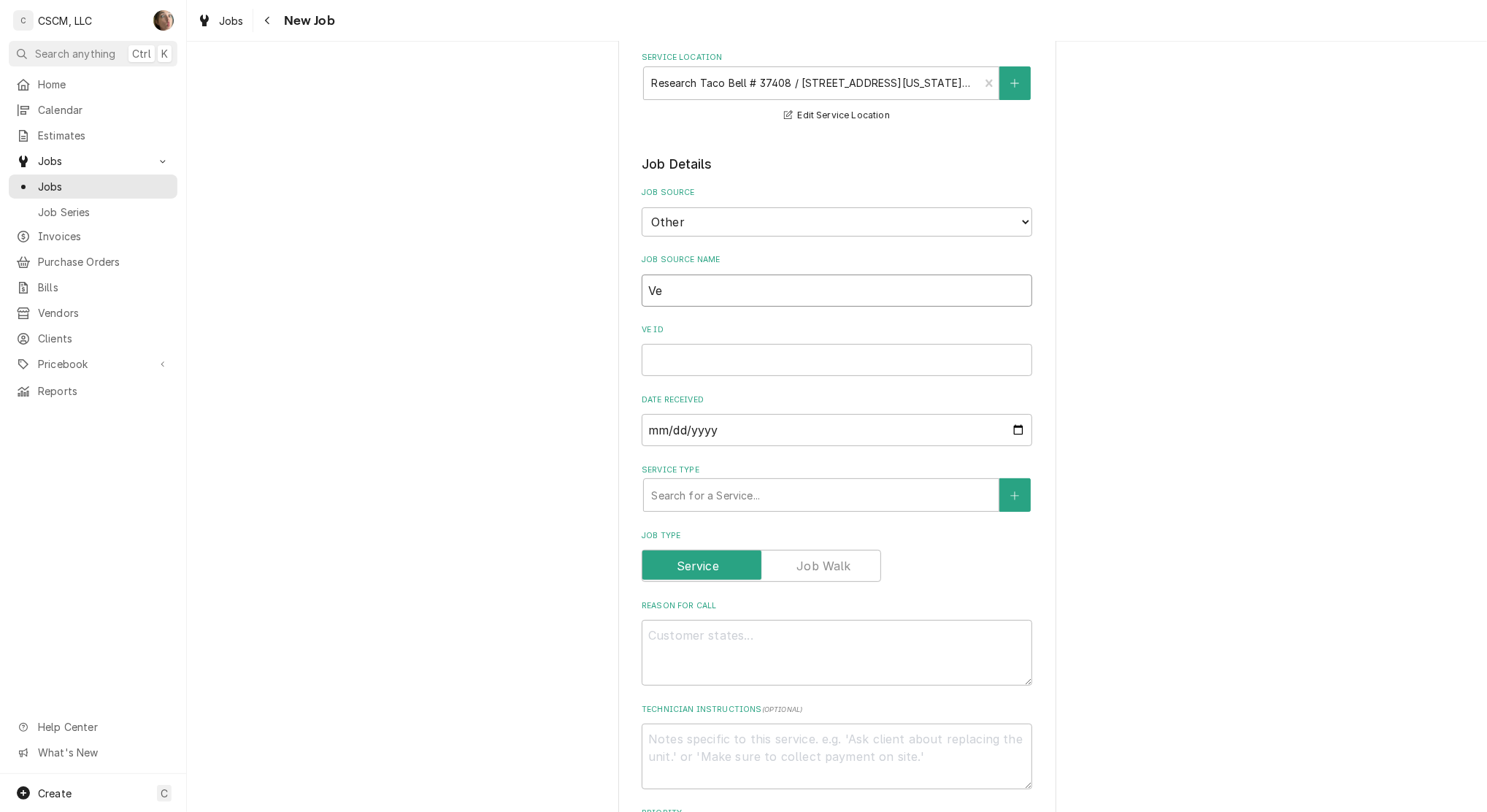
type textarea "x"
type input "Ver"
type textarea "x"
type input "Veri"
type textarea "x"
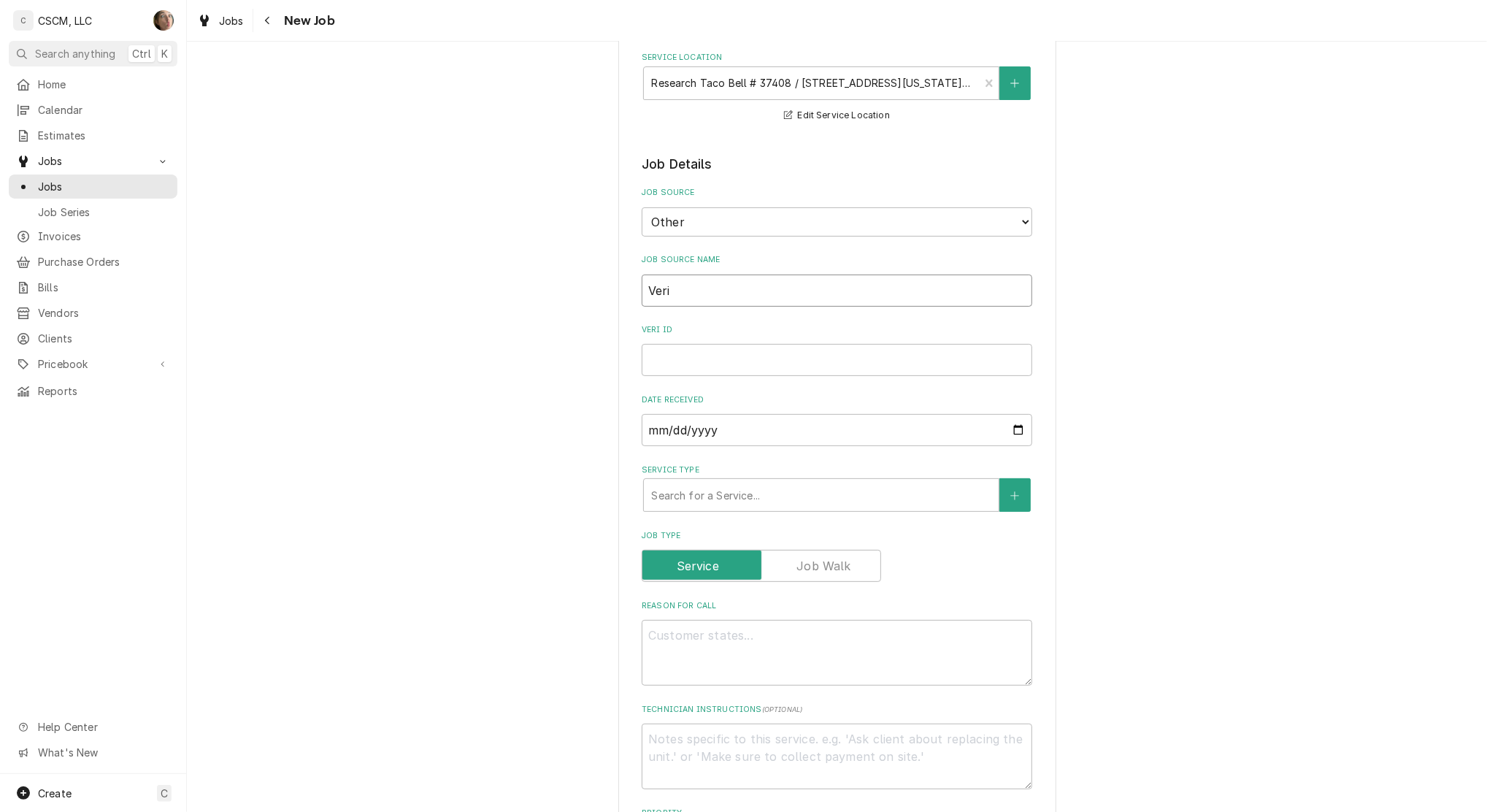
type input "Veris"
type textarea "x"
type input "Verisa"
type textarea "x"
type input "Verisae"
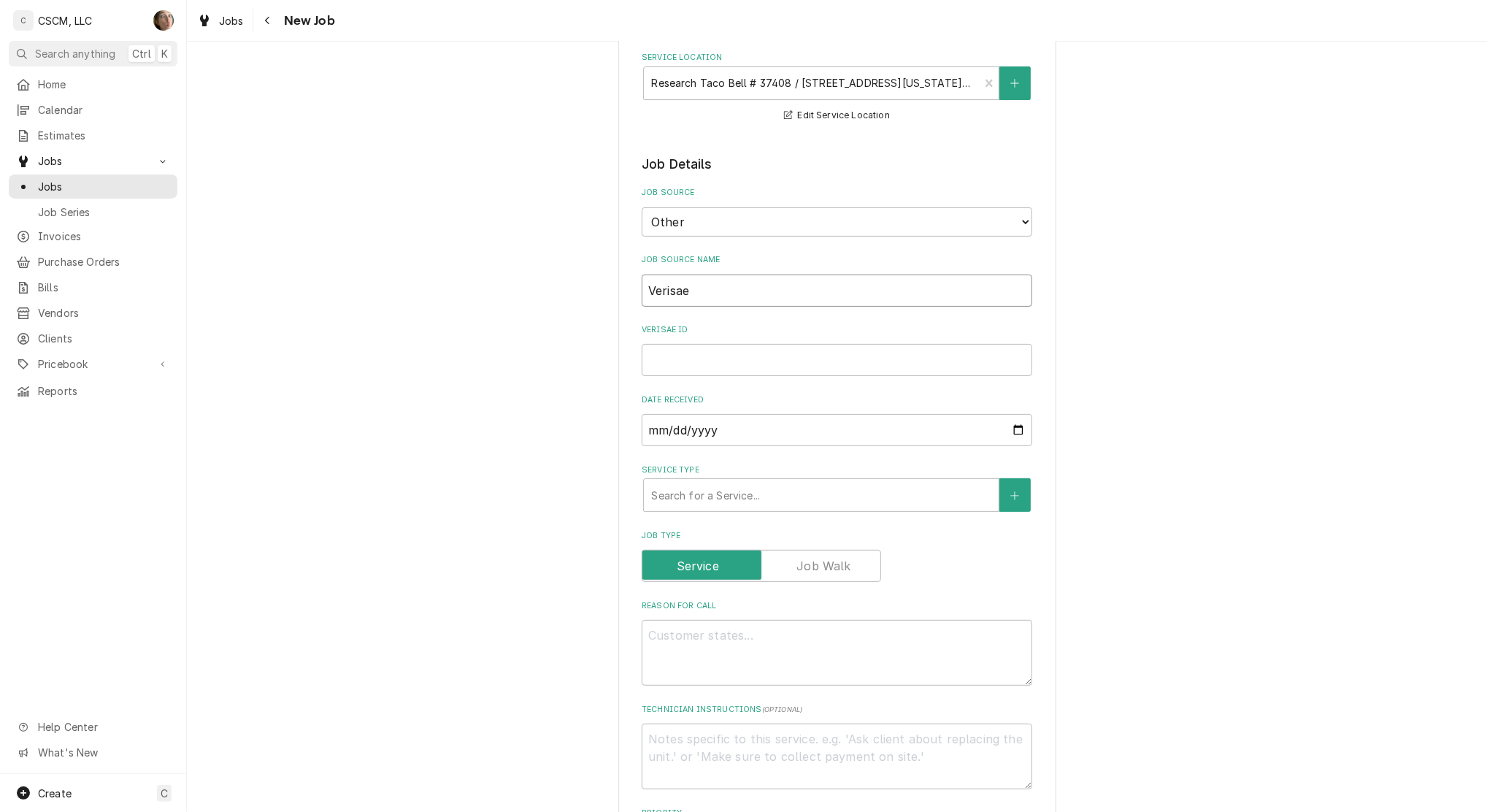
type textarea "x"
type input "Verisae"
click at [833, 359] on input "Verisae ID" at bounding box center [837, 360] width 391 height 33
paste input "72107466"
type textarea "x"
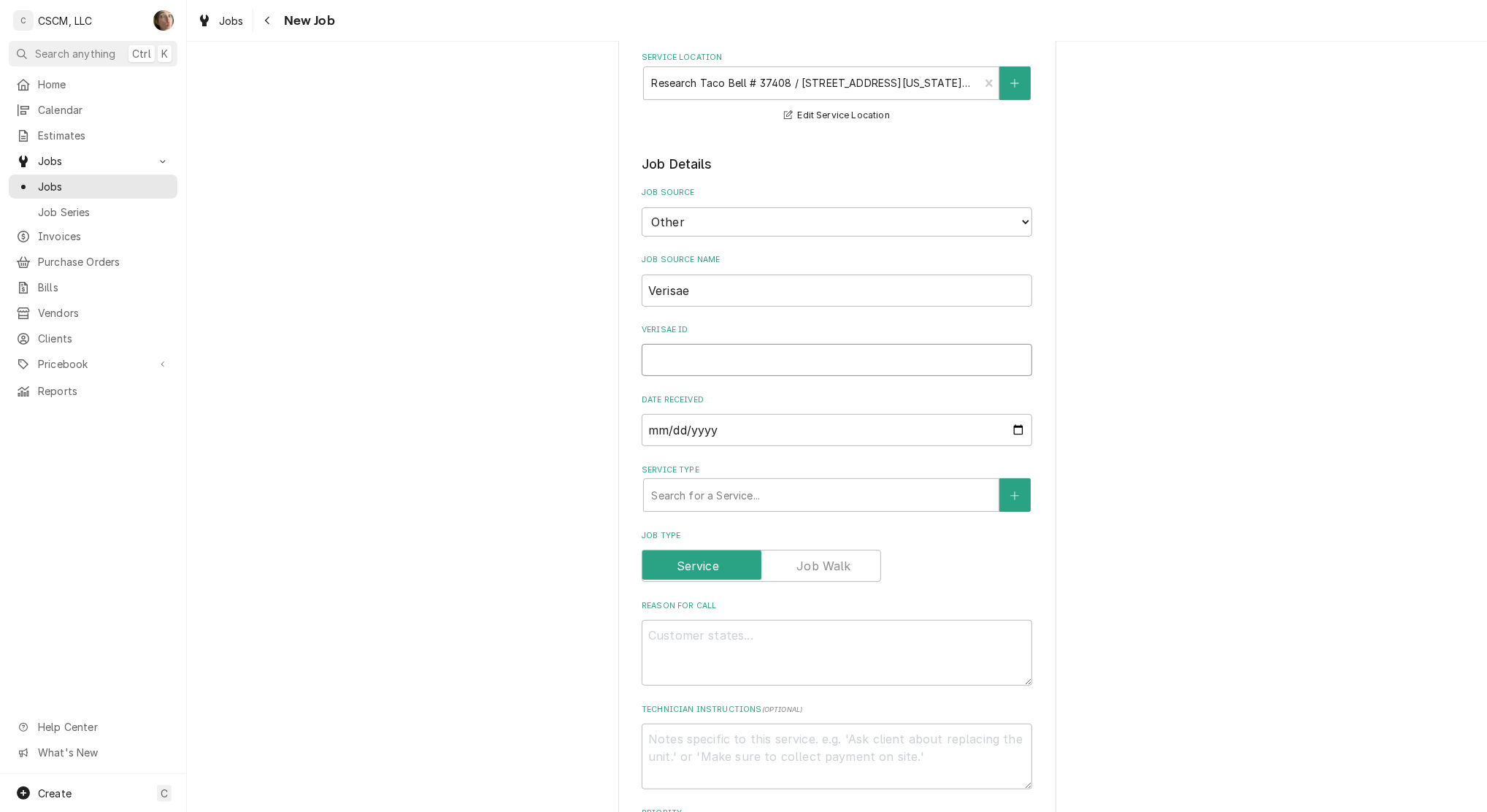
type input "72107466"
type textarea "x"
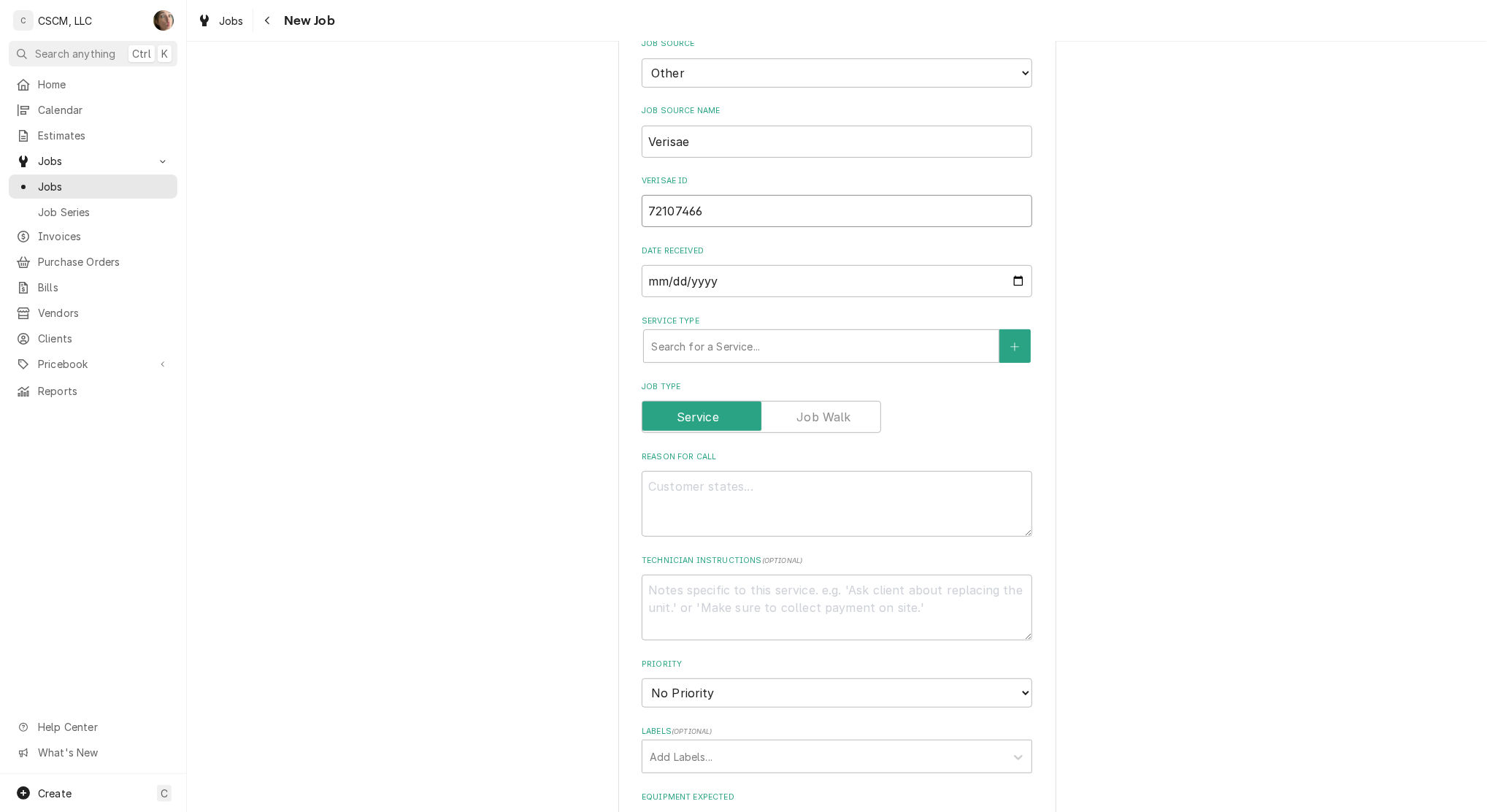
scroll to position [487, 0]
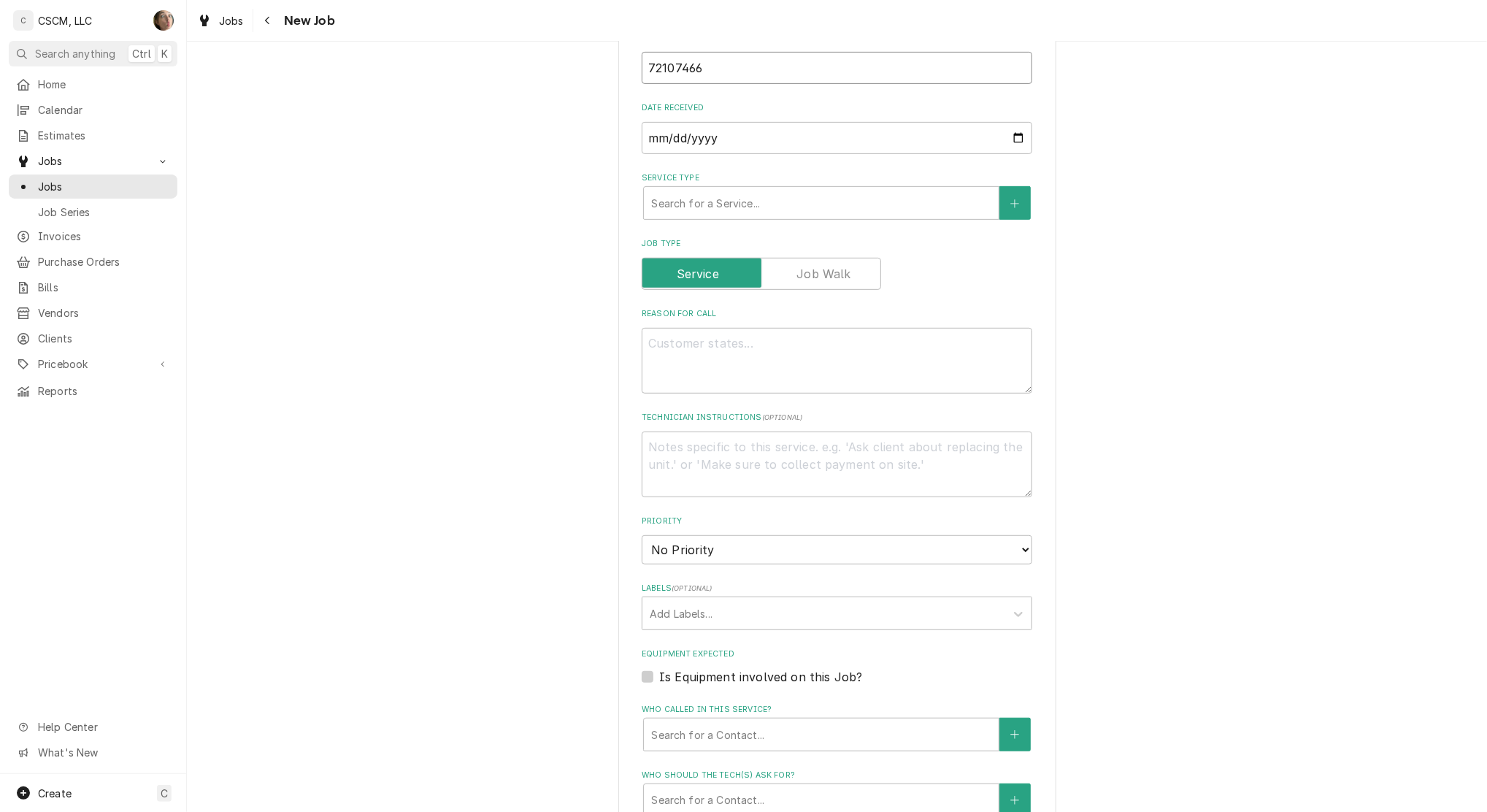
type input "72107466"
click at [735, 397] on fieldset "Job Details Job Source Direct (Phone/Email/etc.) Other Job Source Name Verisae …" at bounding box center [837, 475] width 391 height 1226
click at [738, 375] on textarea "Reason For Call" at bounding box center [837, 361] width 391 height 66
type textarea "x"
type textarea "n"
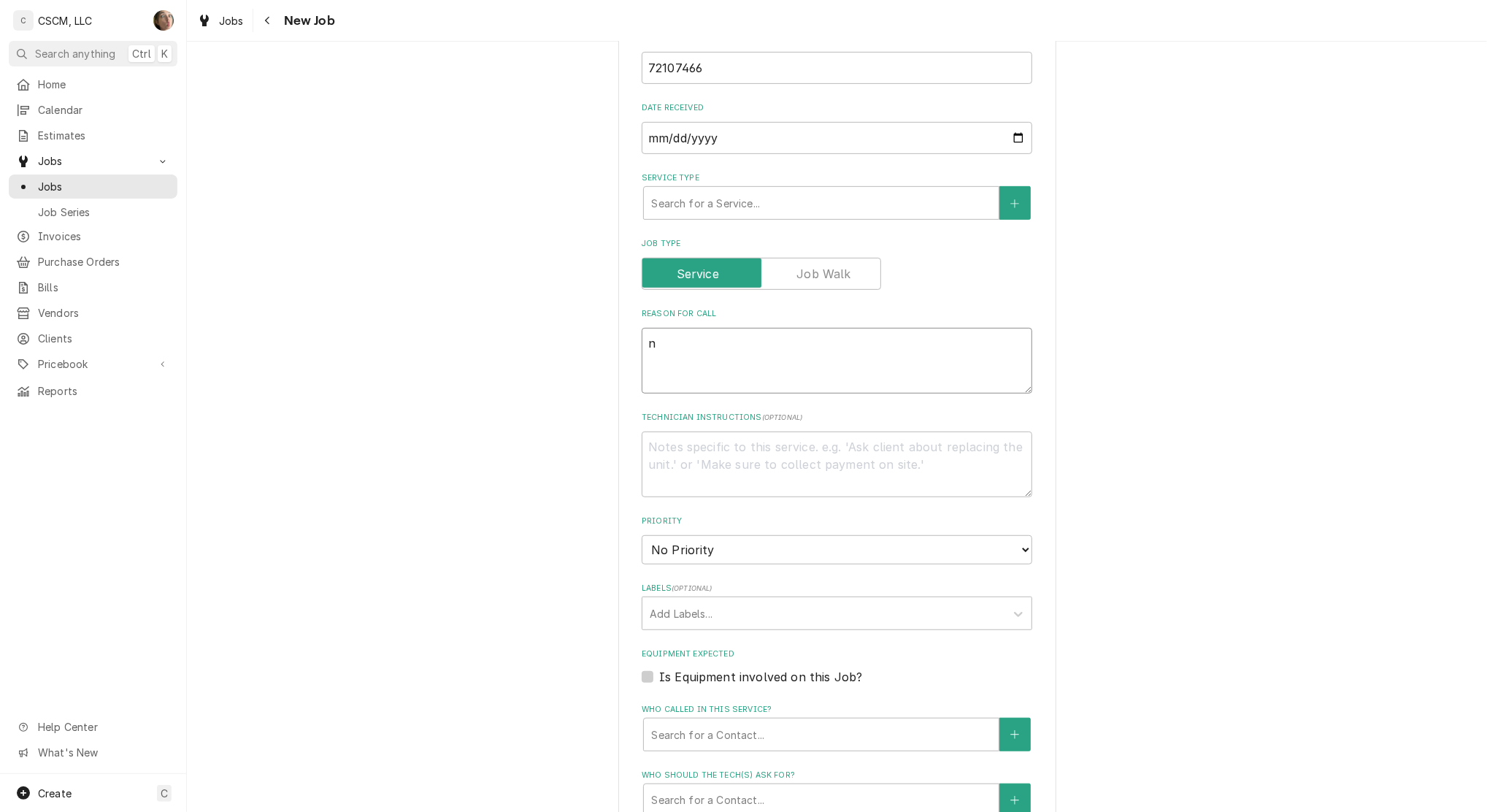
type textarea "x"
type textarea "nt"
type textarea "x"
type textarea "nte"
type textarea "x"
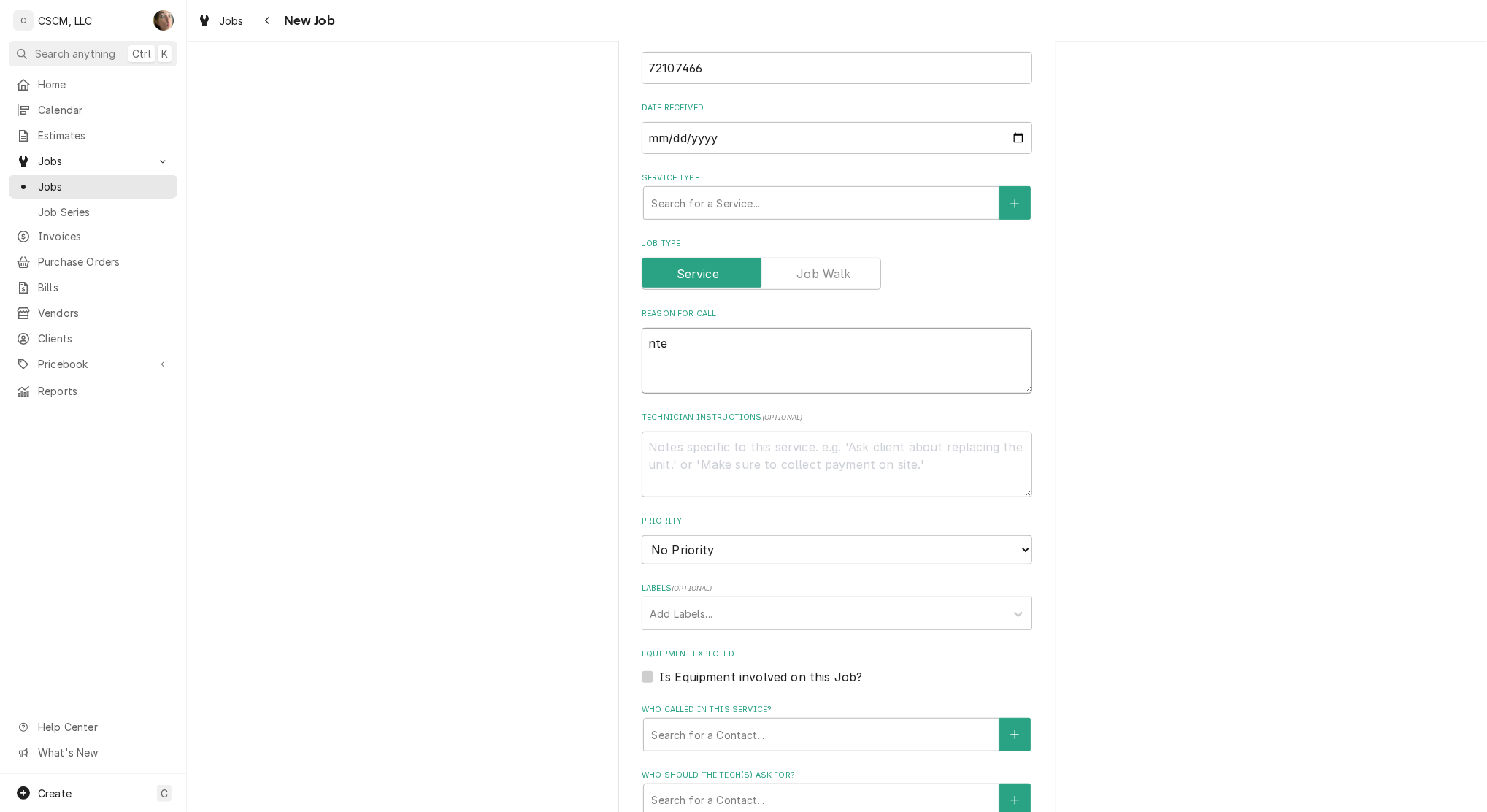
type textarea "nte:"
type textarea "x"
type textarea "nte:"
type textarea "x"
type textarea "nte: $"
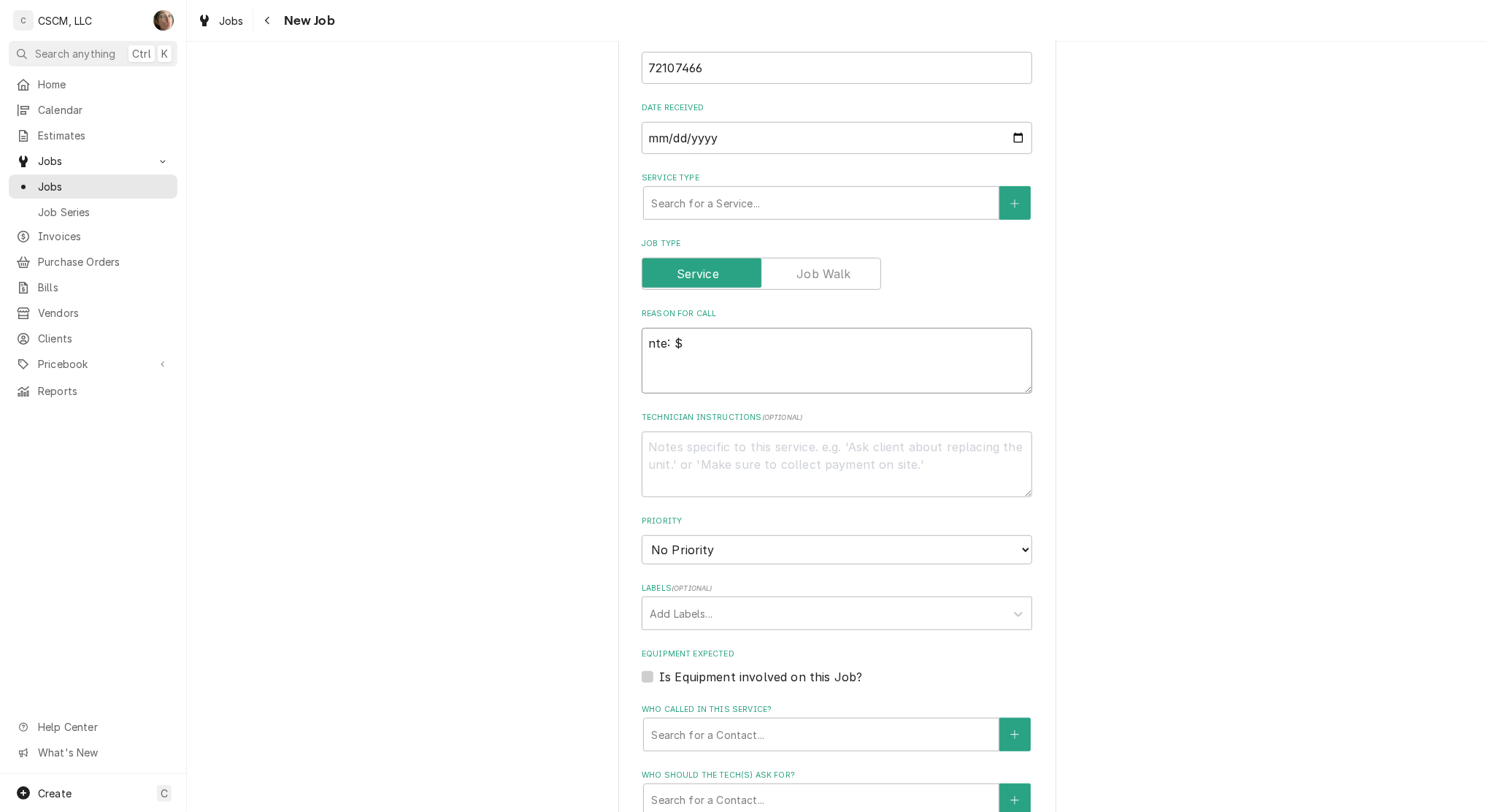
type textarea "x"
type textarea "nte: $5"
type textarea "x"
type textarea "nte: $50"
type textarea "x"
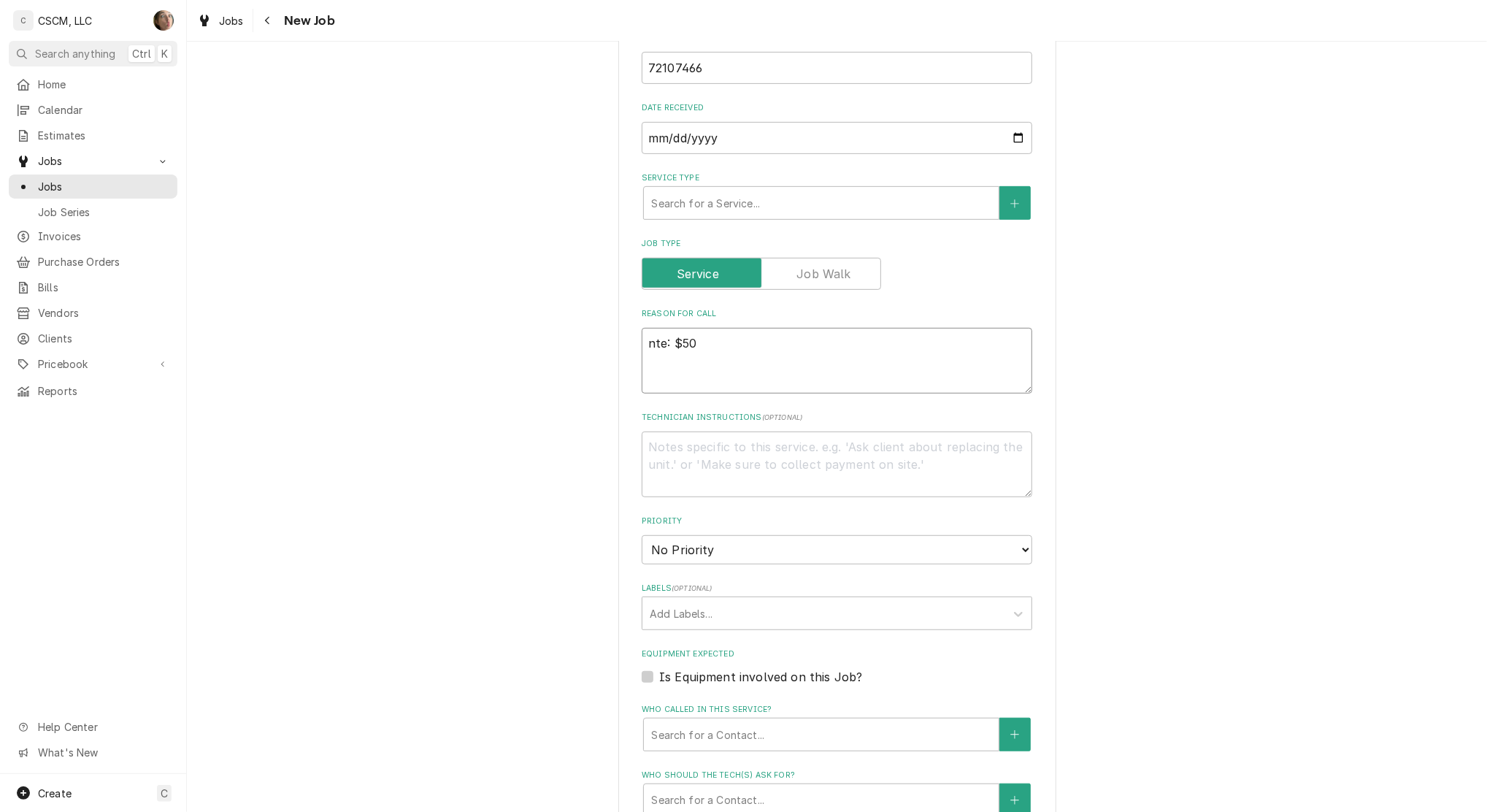
type textarea "nte: $500"
type textarea "x"
type textarea "te: $500"
type textarea "x"
type textarea "e: $500"
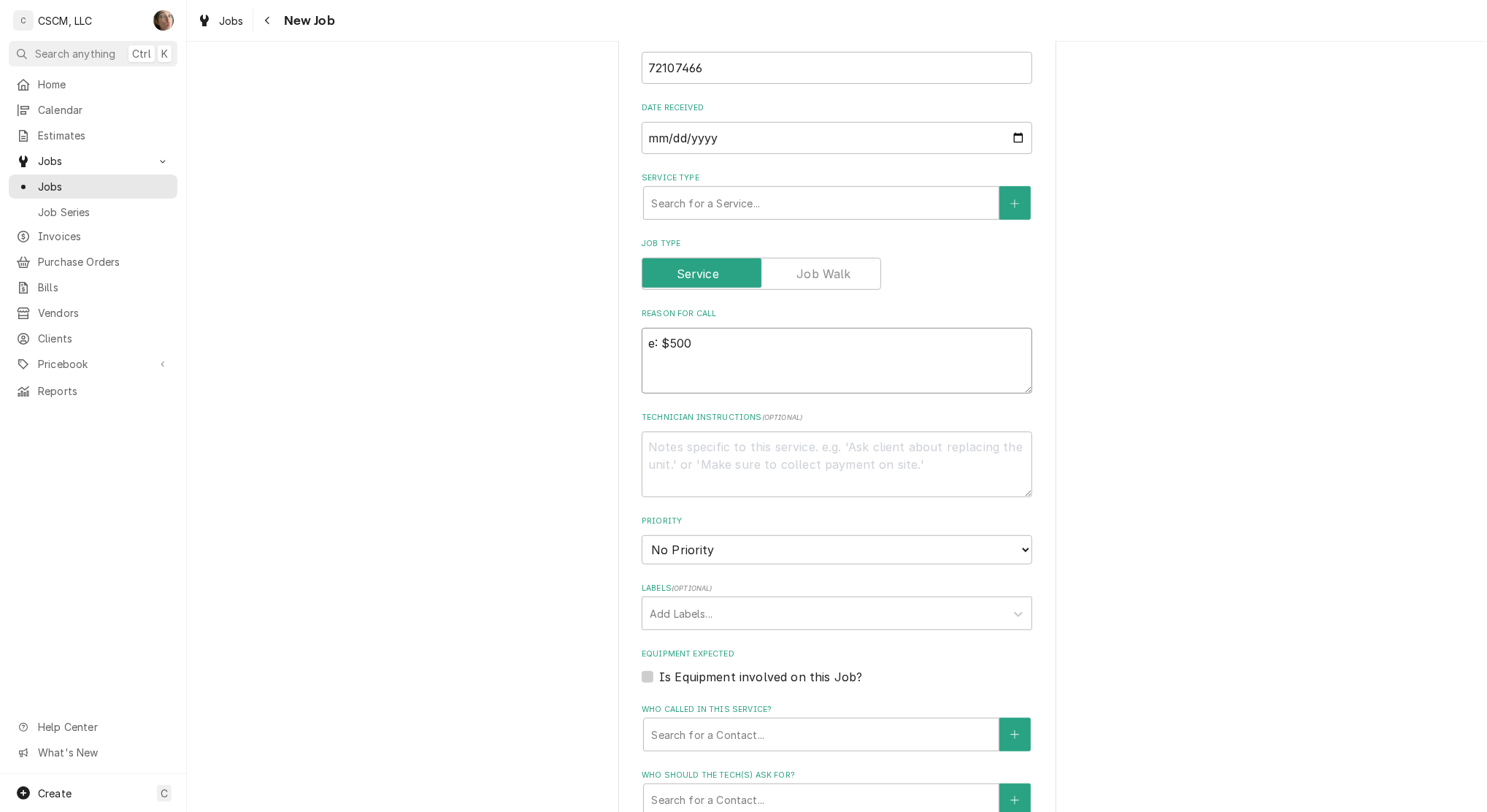
type textarea "x"
type textarea ": $500"
type textarea "x"
type textarea "N: $500"
type textarea "x"
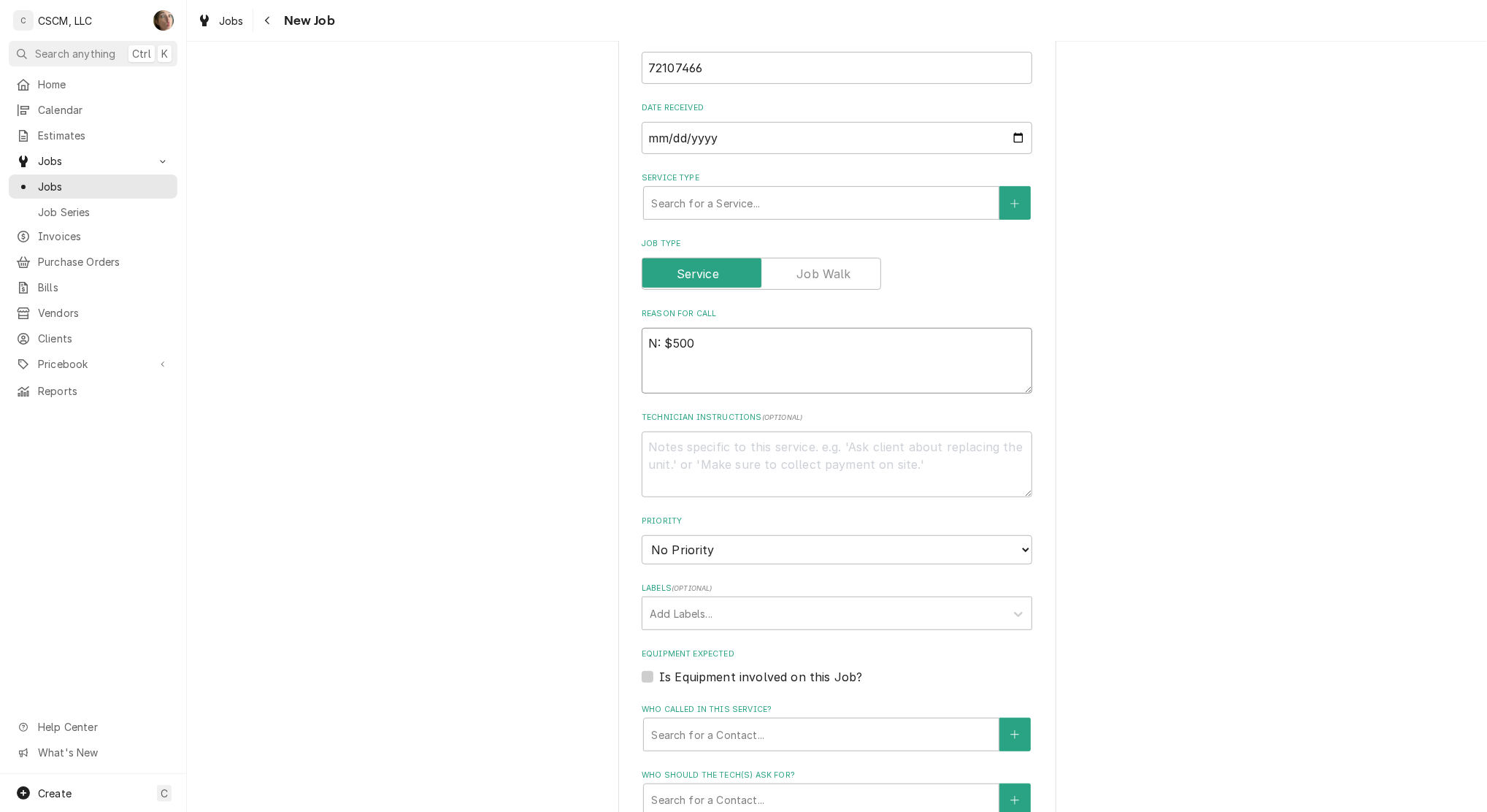
type textarea "NT: $500"
type textarea "x"
type textarea "NTE: $500"
type textarea "x"
type textarea "NTE: $500"
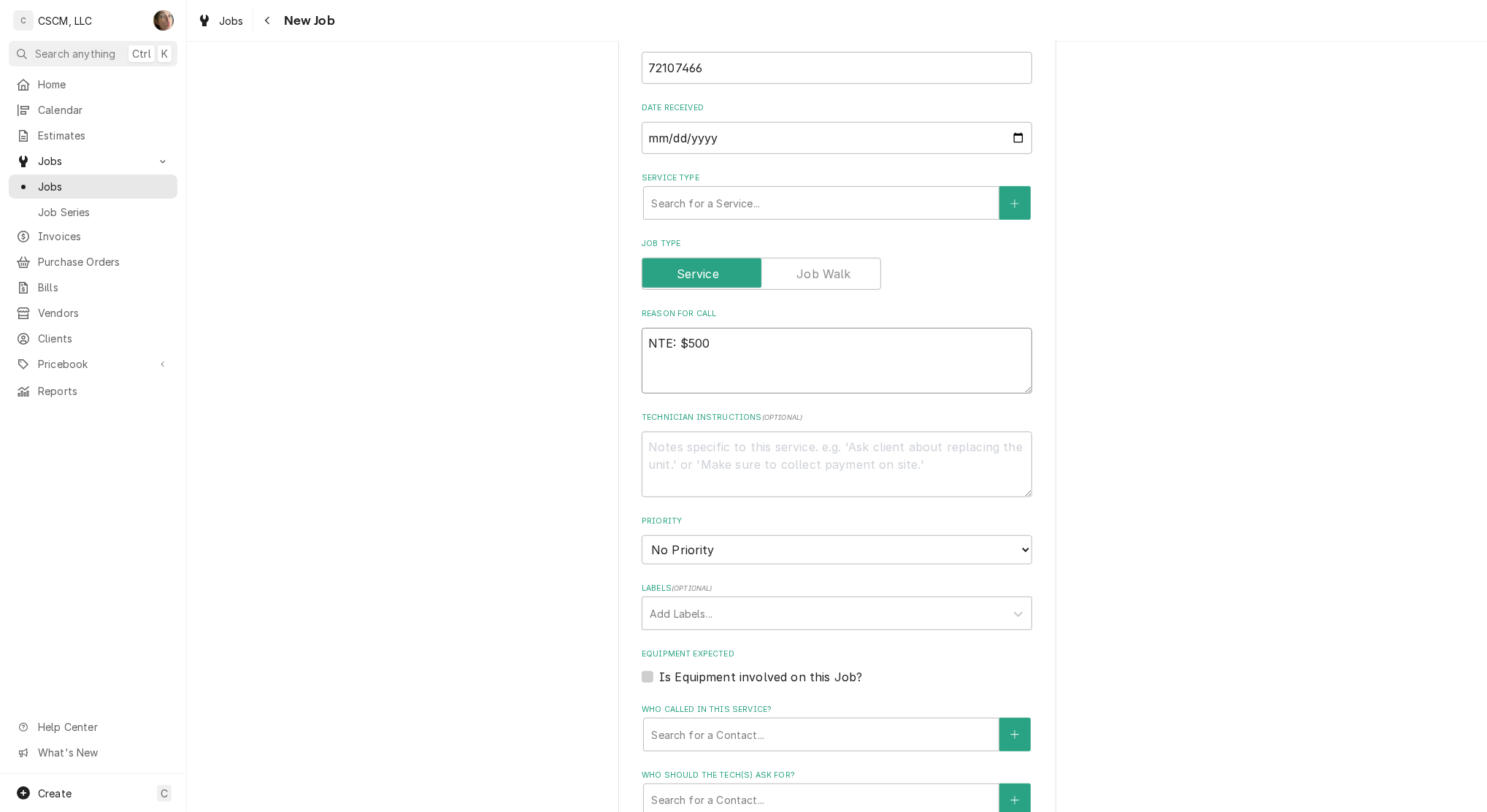
type textarea "x"
type textarea "NTE: $500 P"
type textarea "x"
type textarea "NTE: $500 PO"
type textarea "x"
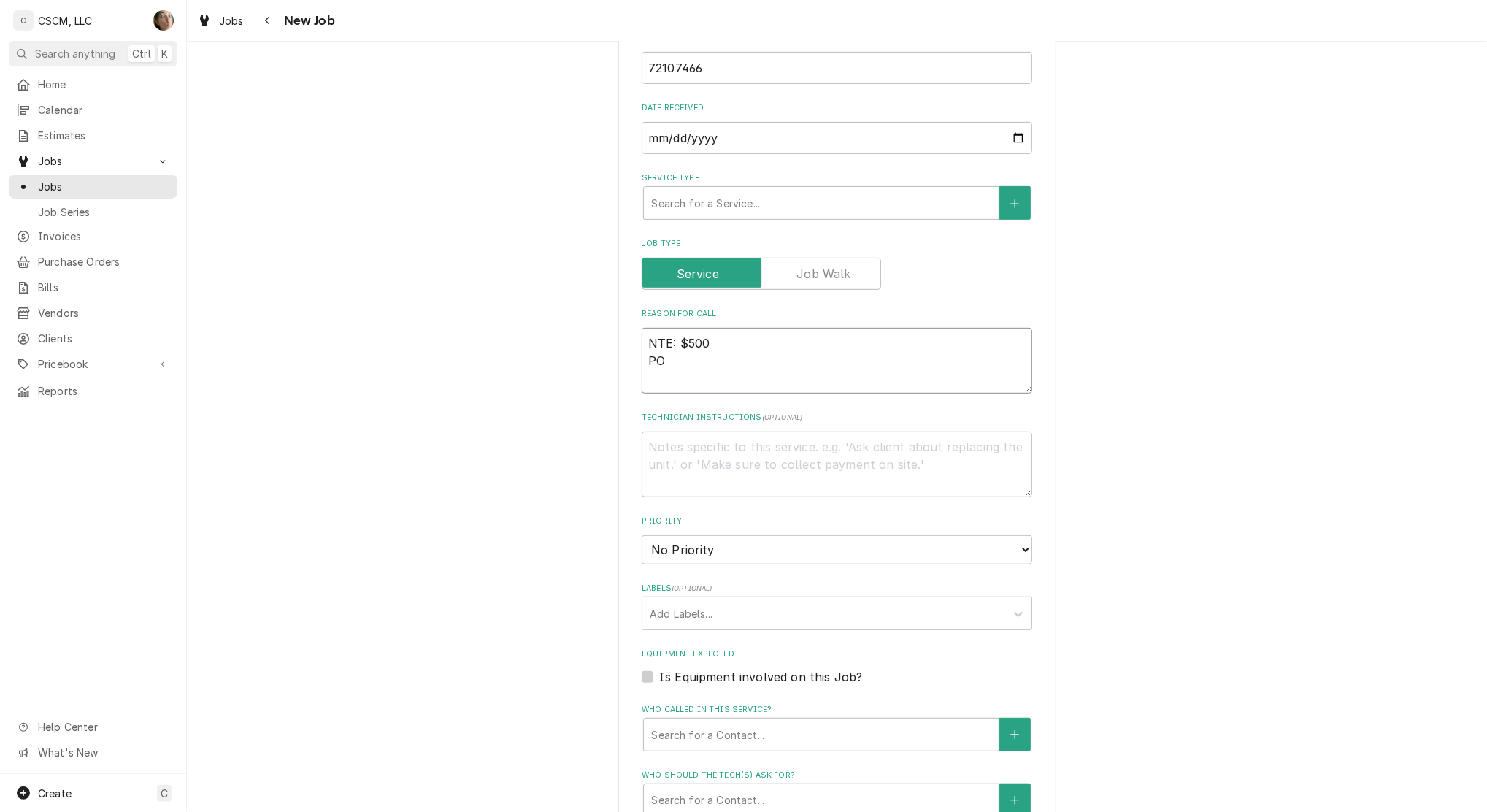
type textarea "NTE: $500 PO"
type textarea "x"
type textarea "NTE: $500 PO #"
type textarea "x"
type textarea "NTE: $500 PO #"
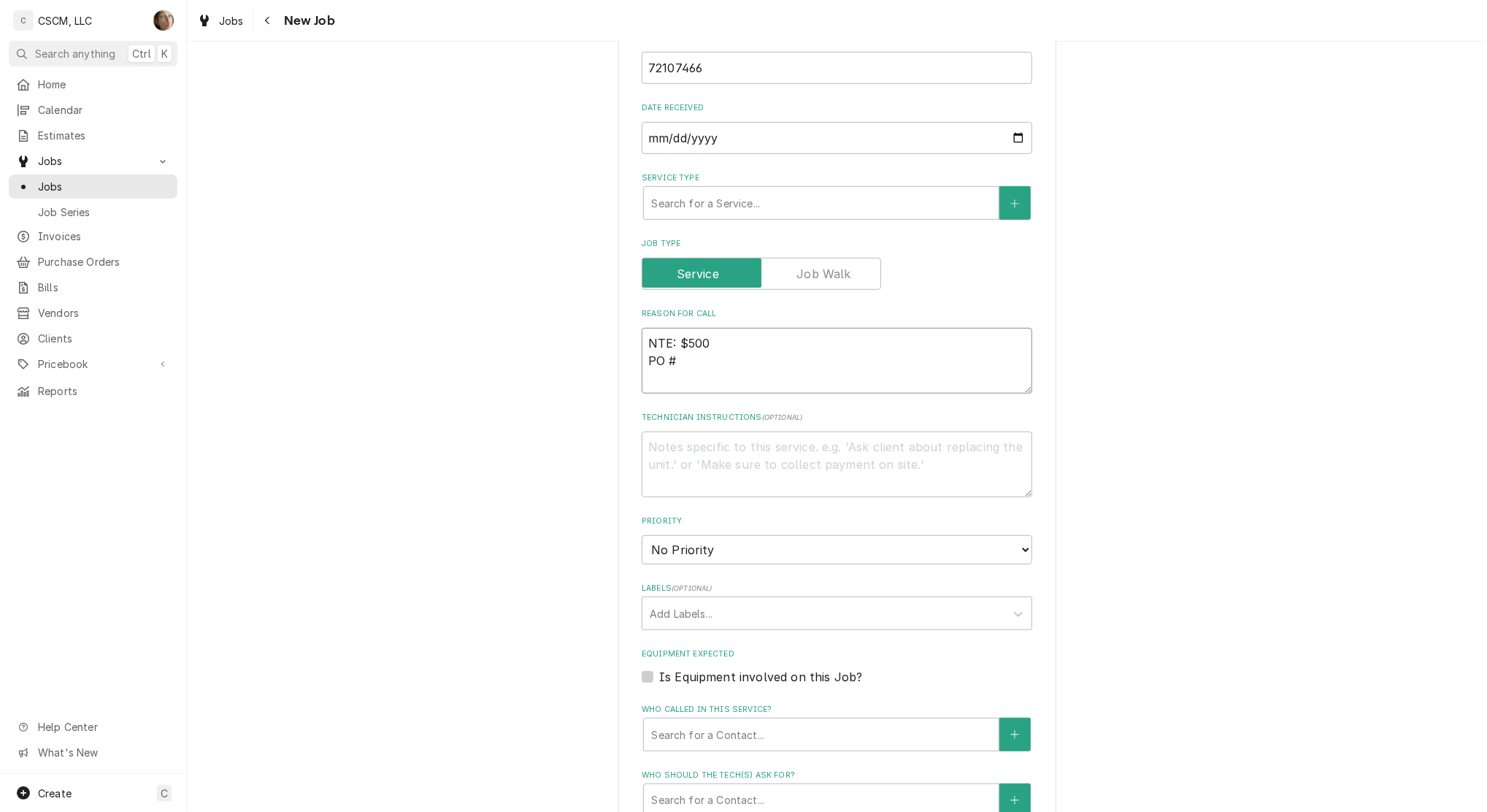
paste textarea "72107466"
type textarea "x"
type textarea "NTE: $500 PO # 72107466"
type textarea "x"
type textarea "NTE: $500 PO # 72107466"
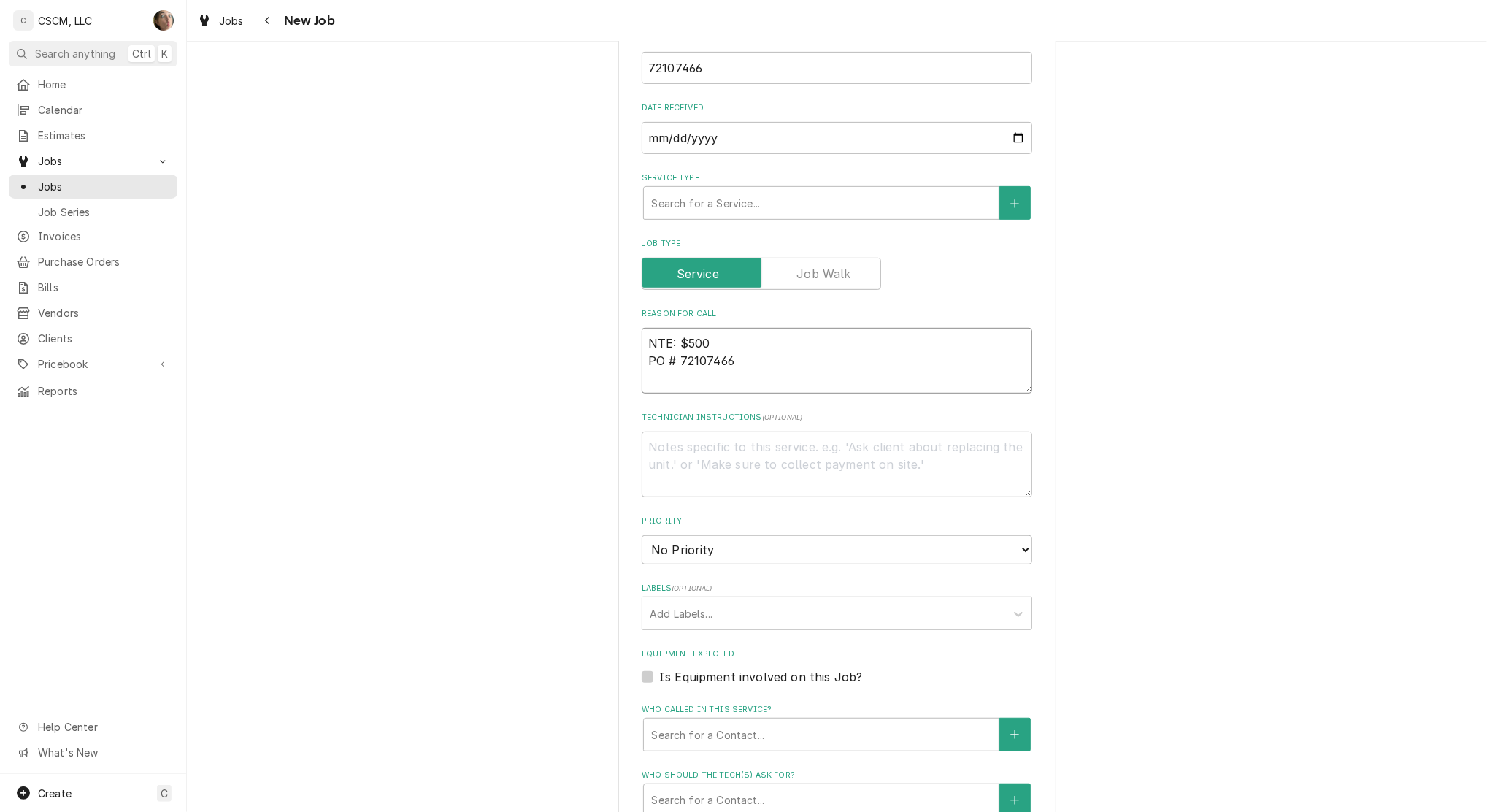
click at [642, 341] on textarea "NTE: $500 PO # 72107466" at bounding box center [837, 361] width 391 height 66
type textarea "x"
type textarea "VNTE: $500 PO # 72107466"
type textarea "x"
type textarea "NTE: $500 PO # 72107466"
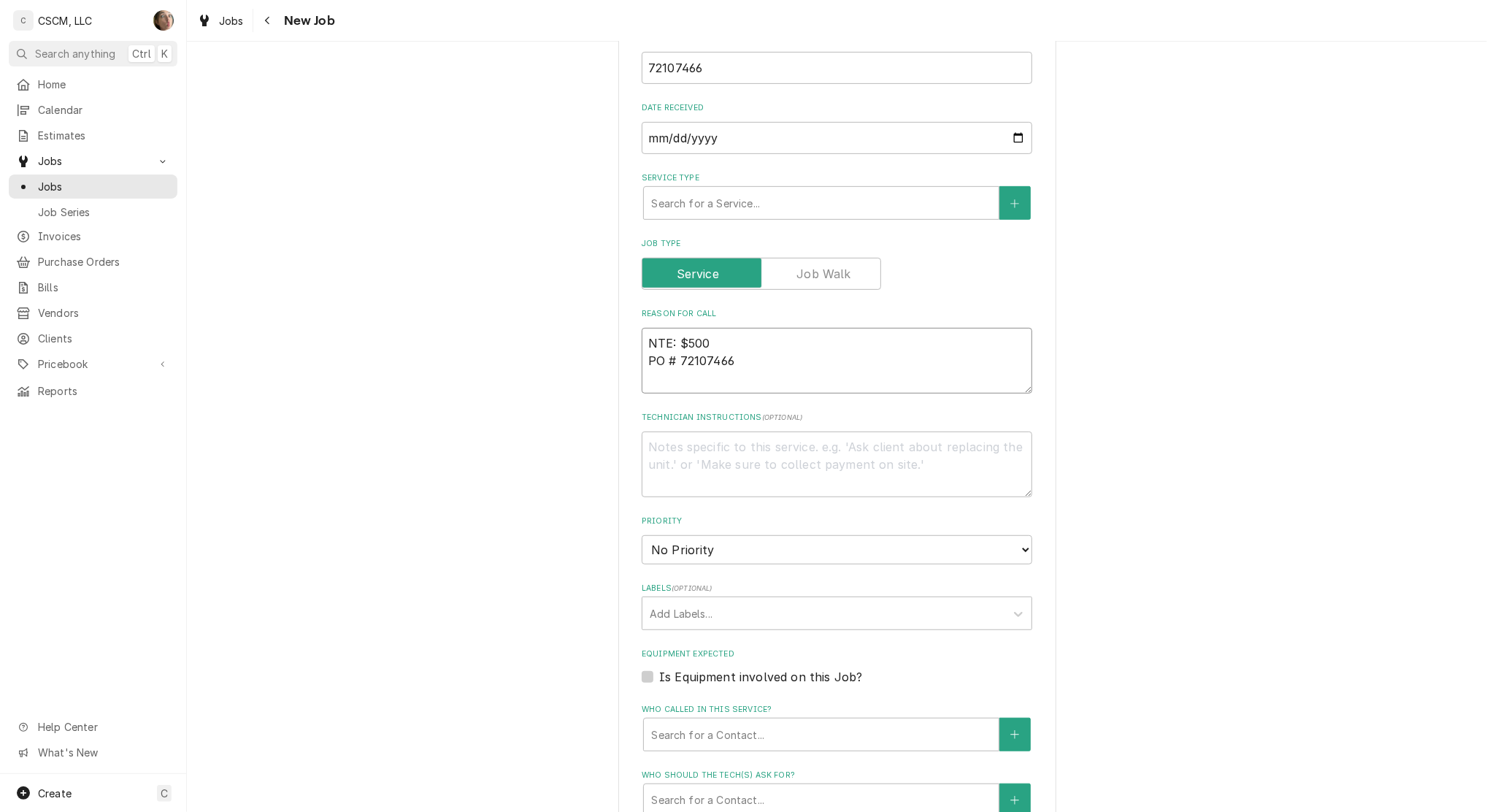
type textarea "x"
paste textarea "DT ice Machine keeps powering off, when turned on it only goes through one ice …"
type textarea "DT ice Machine keeps powering off, when turned on it only goes through one ice …"
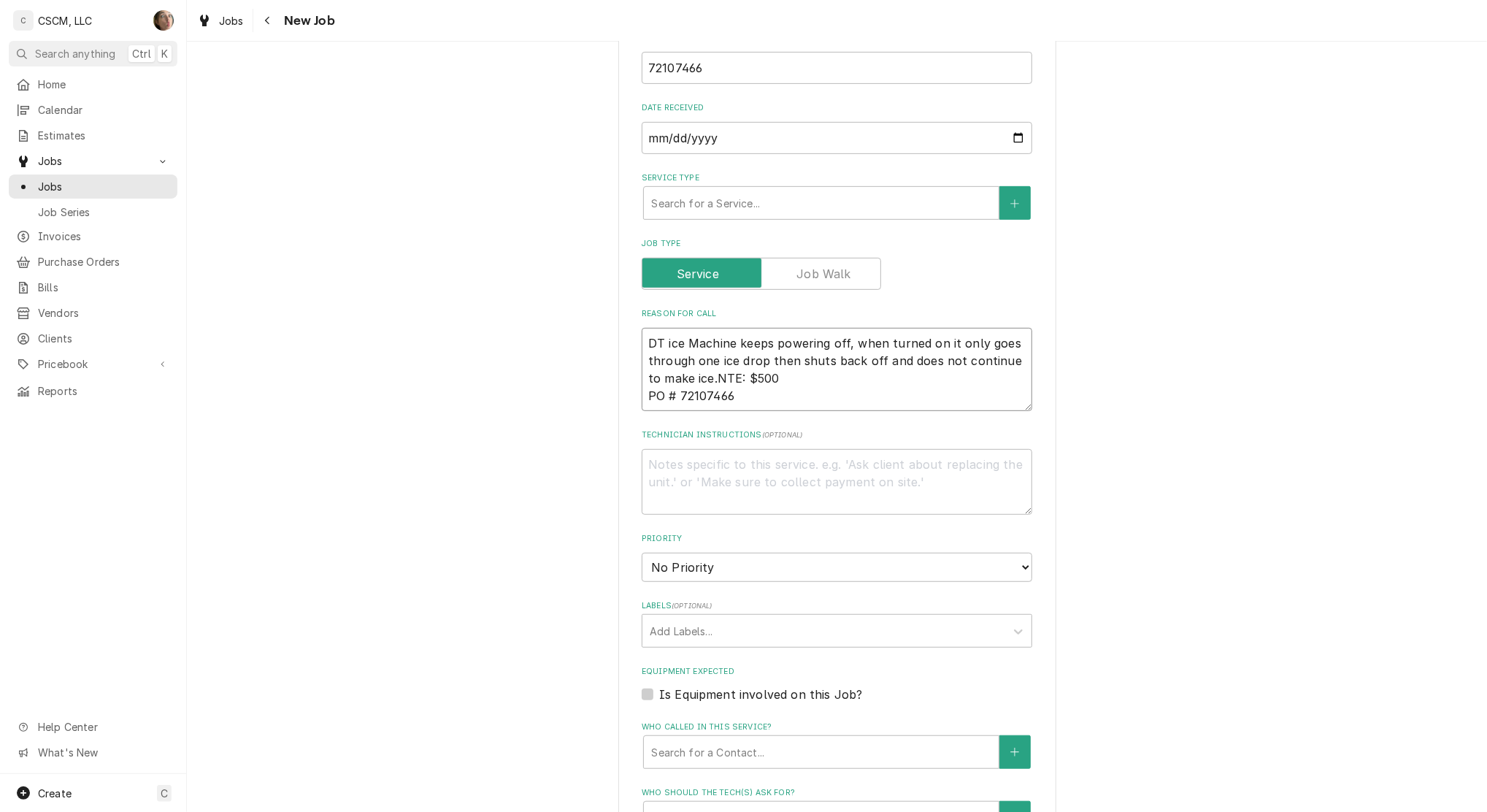
type textarea "x"
type textarea "DT ice Machine keeps powering off, when turned on it only goes through one ice …"
type textarea "x"
type textarea "DT ice Machine keeps powering off, when turned on it only goes through one ice …"
type textarea "x"
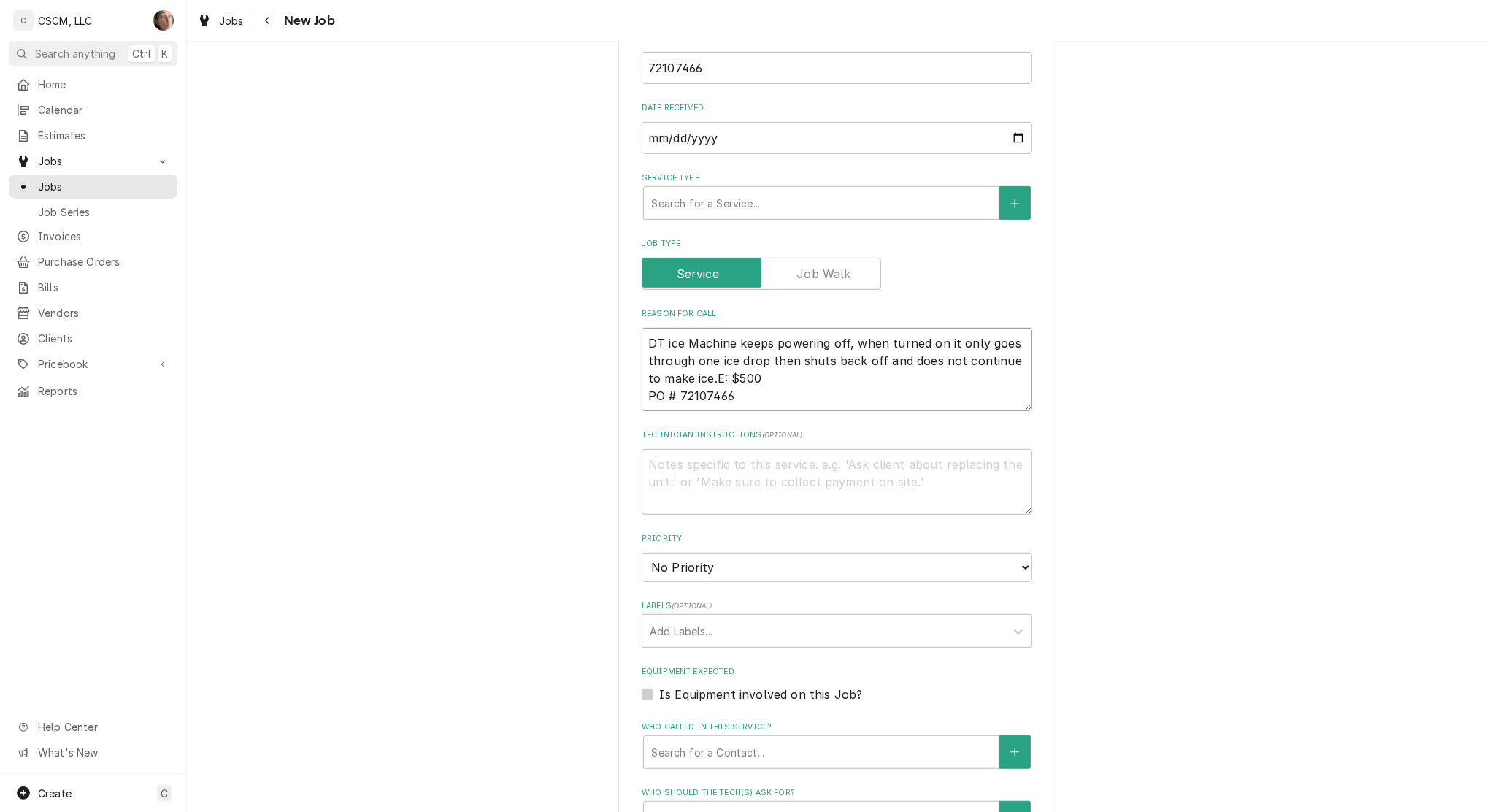
type textarea "DT ice Machine keeps powering off, when turned on it only goes through one ice …"
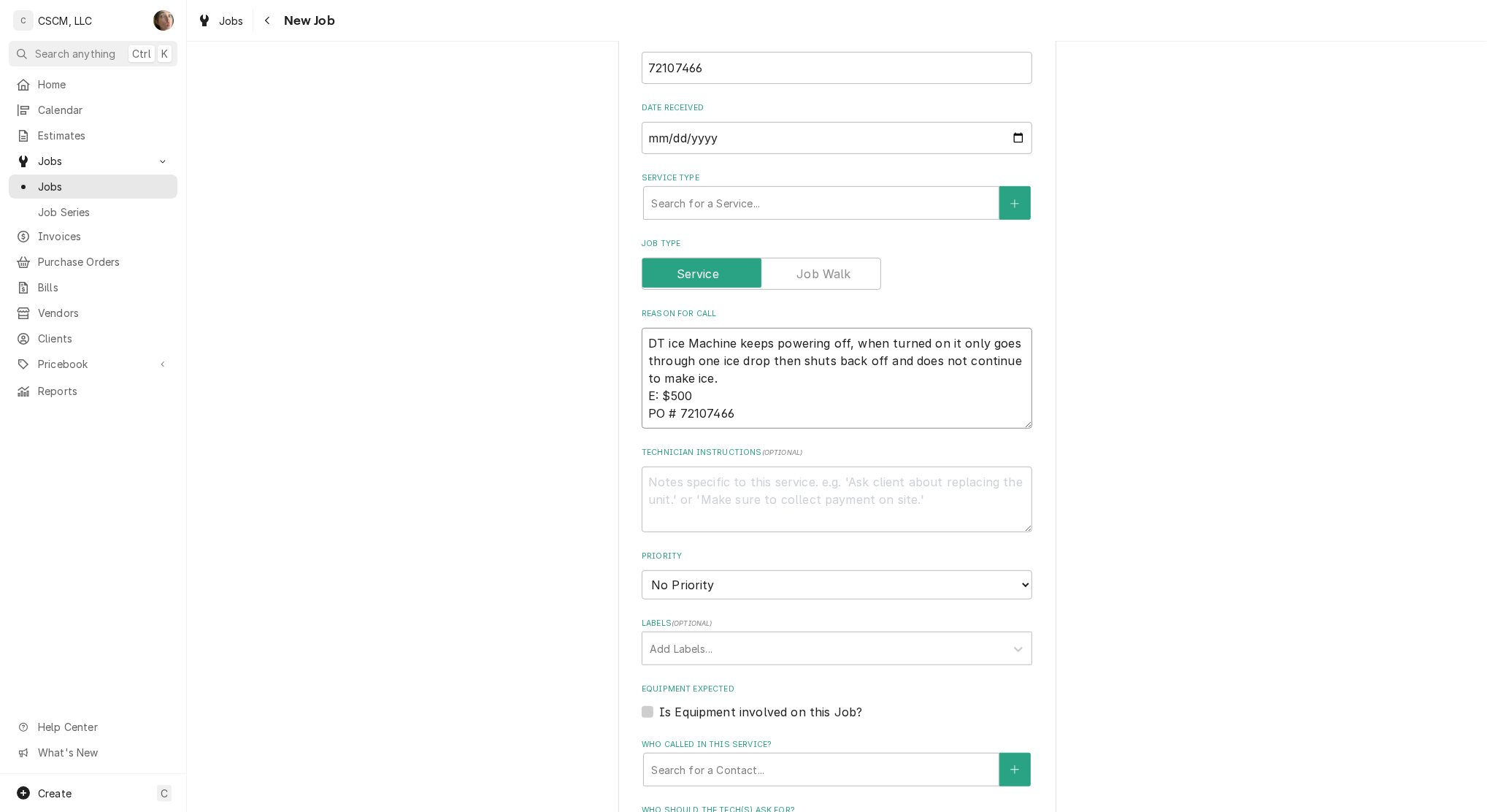
type textarea "x"
type textarea "DT ice Machine keeps powering off, when turned on it only goes through one ice …"
type textarea "x"
type textarea "DT ice Machine keeps powering off, when turned on it only goes through one ice …"
type textarea "x"
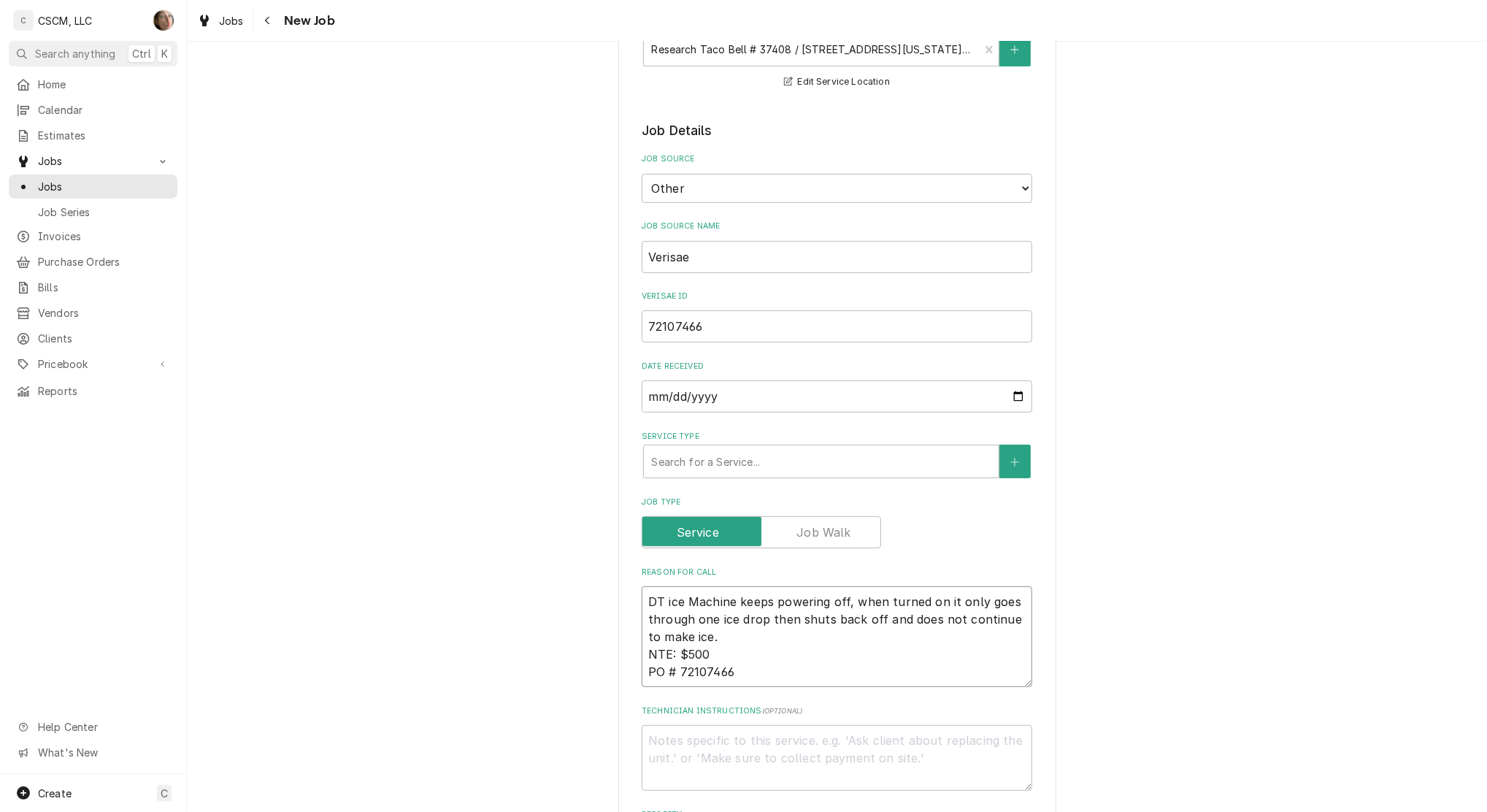
scroll to position [194, 0]
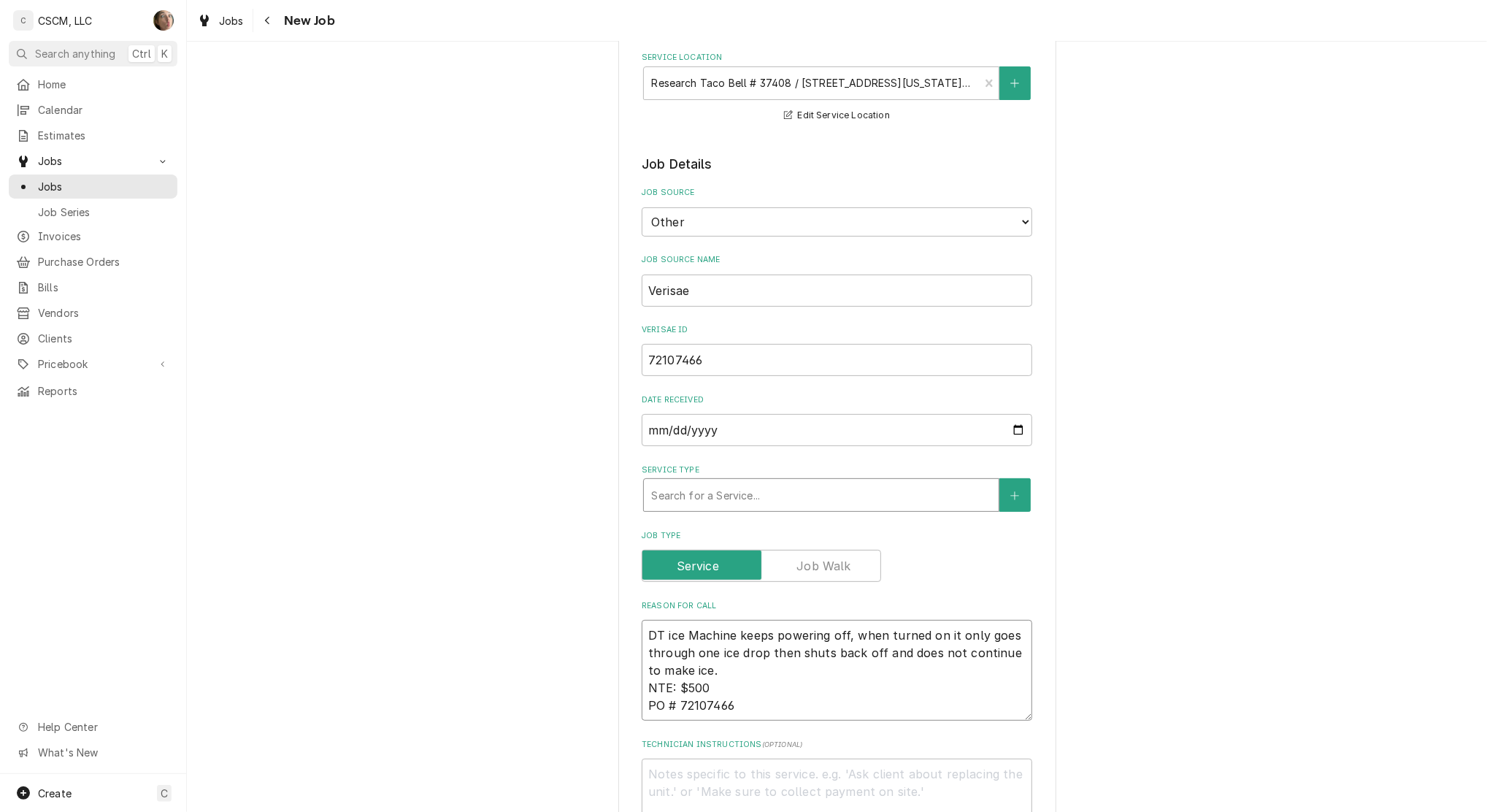
type textarea "DT ice Machine keeps powering off, when turned on it only goes through one ice …"
click at [838, 487] on div "Service Type" at bounding box center [821, 495] width 340 height 27
type textarea "x"
type input "IC"
type textarea "x"
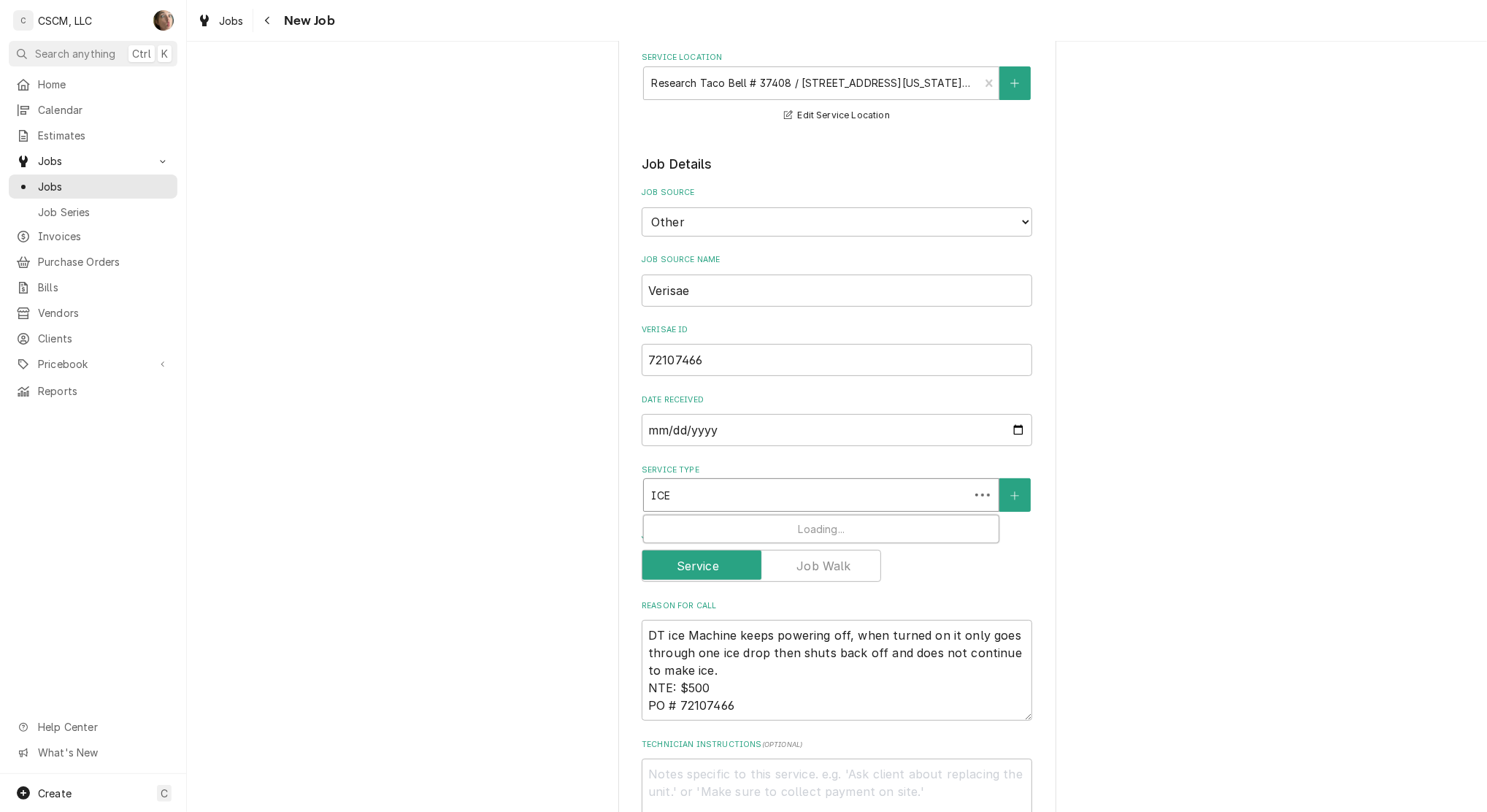
type input "ICE"
type textarea "x"
type input "ICE M"
type textarea "x"
type input "ICE MA"
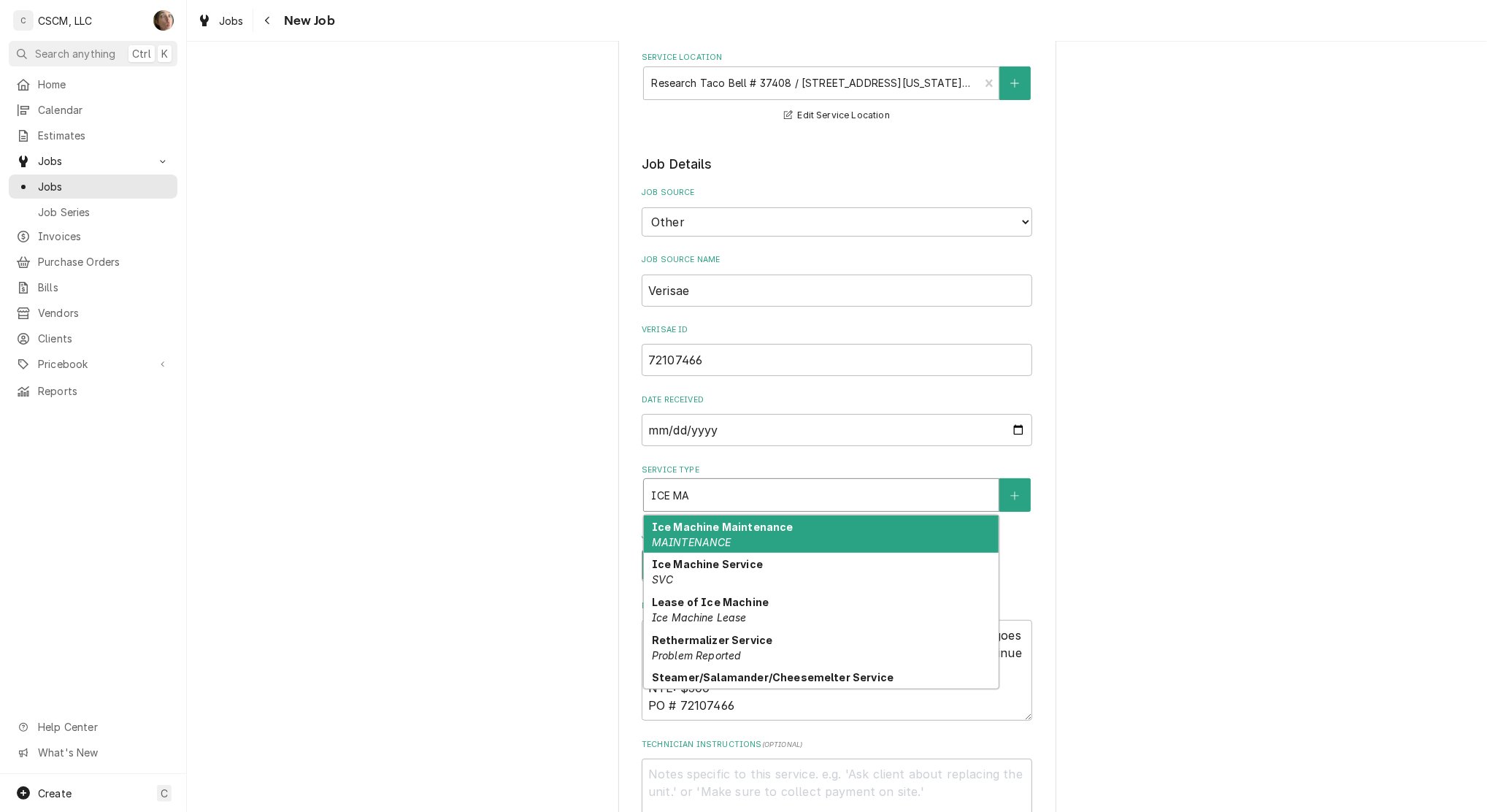
click at [738, 533] on div "Ice Machine Maintenance MAINTENANCE" at bounding box center [821, 534] width 355 height 38
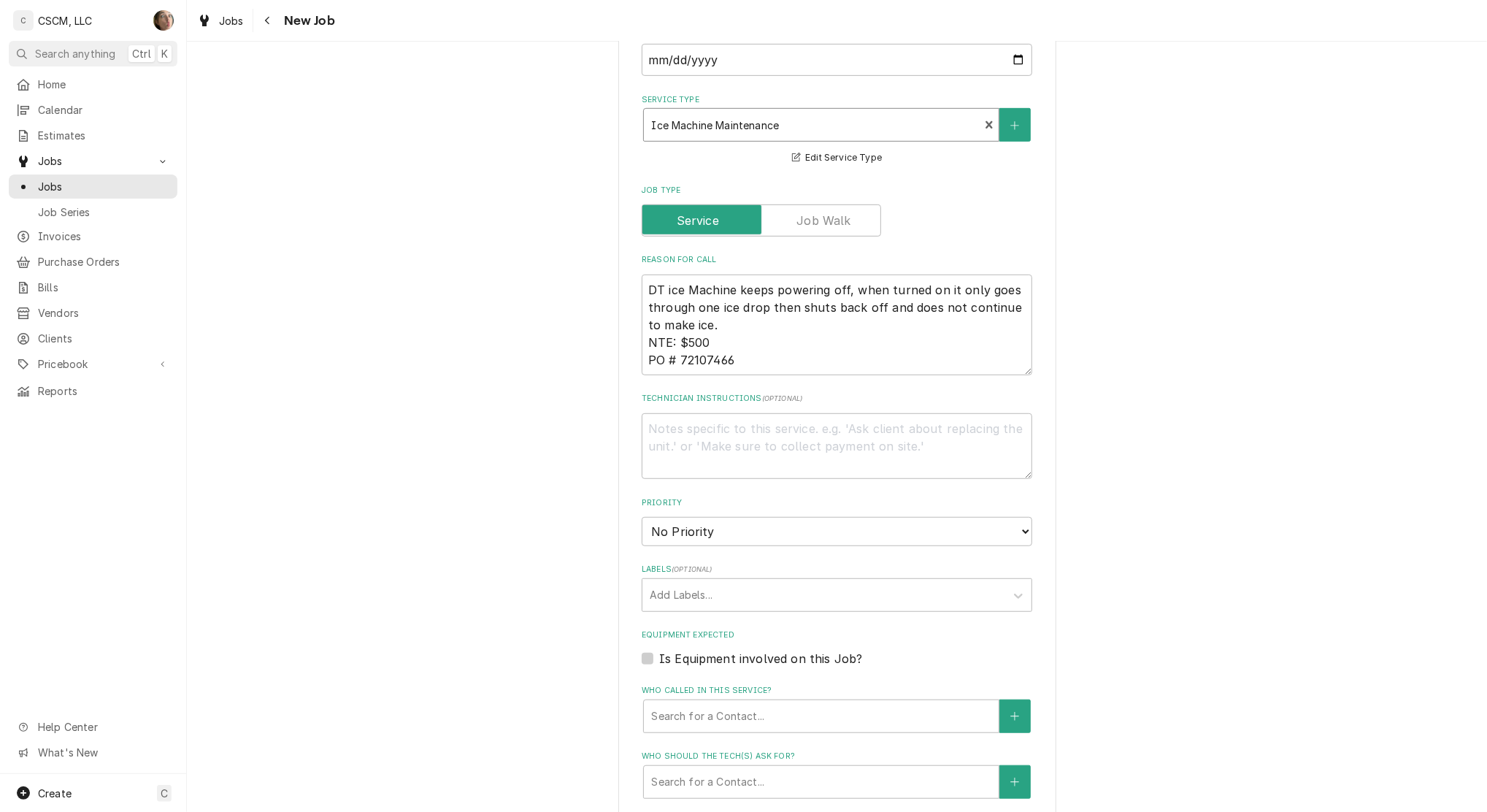
scroll to position [584, 0]
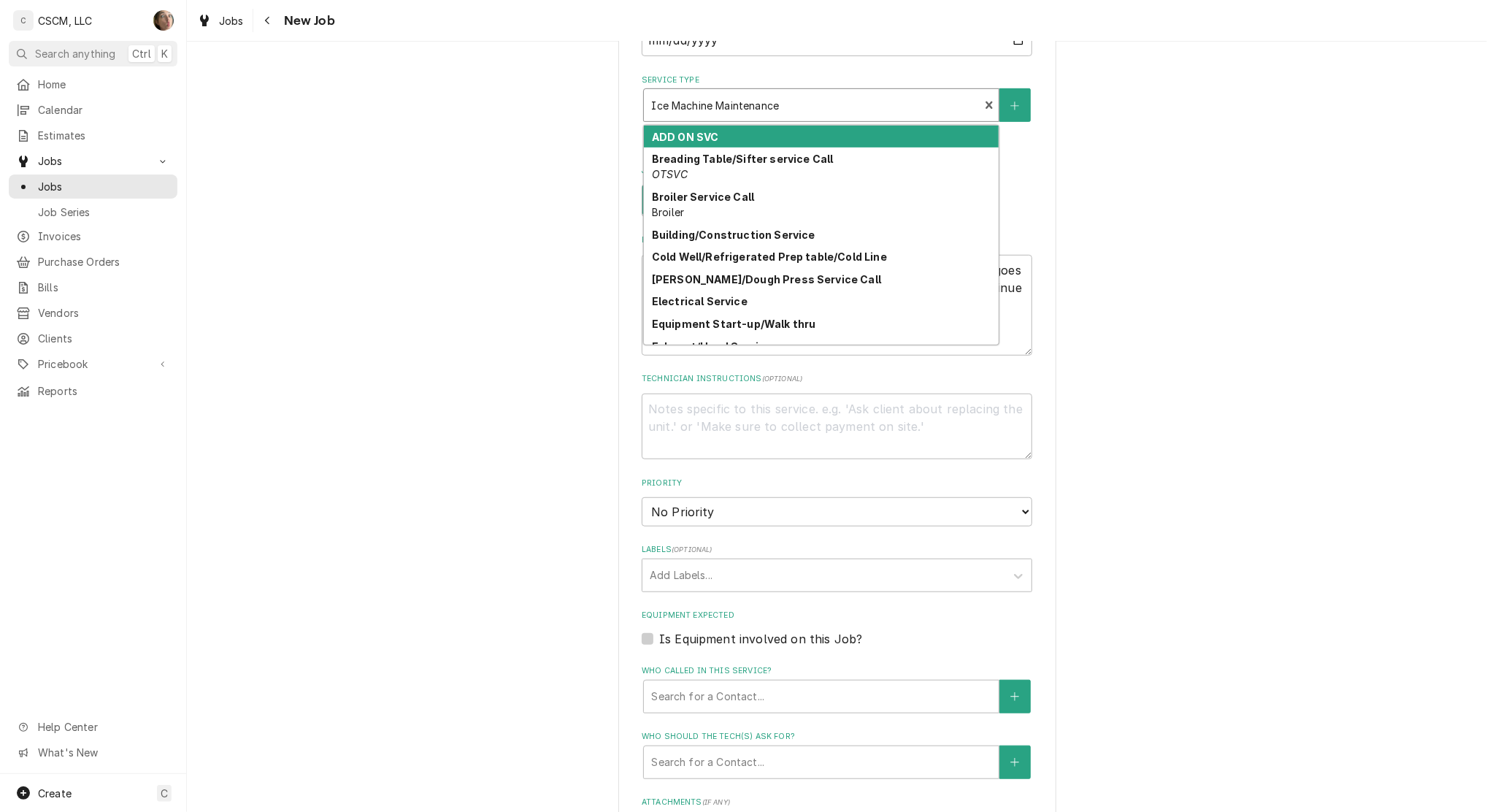
click at [815, 107] on div "Service Type" at bounding box center [811, 104] width 320 height 27
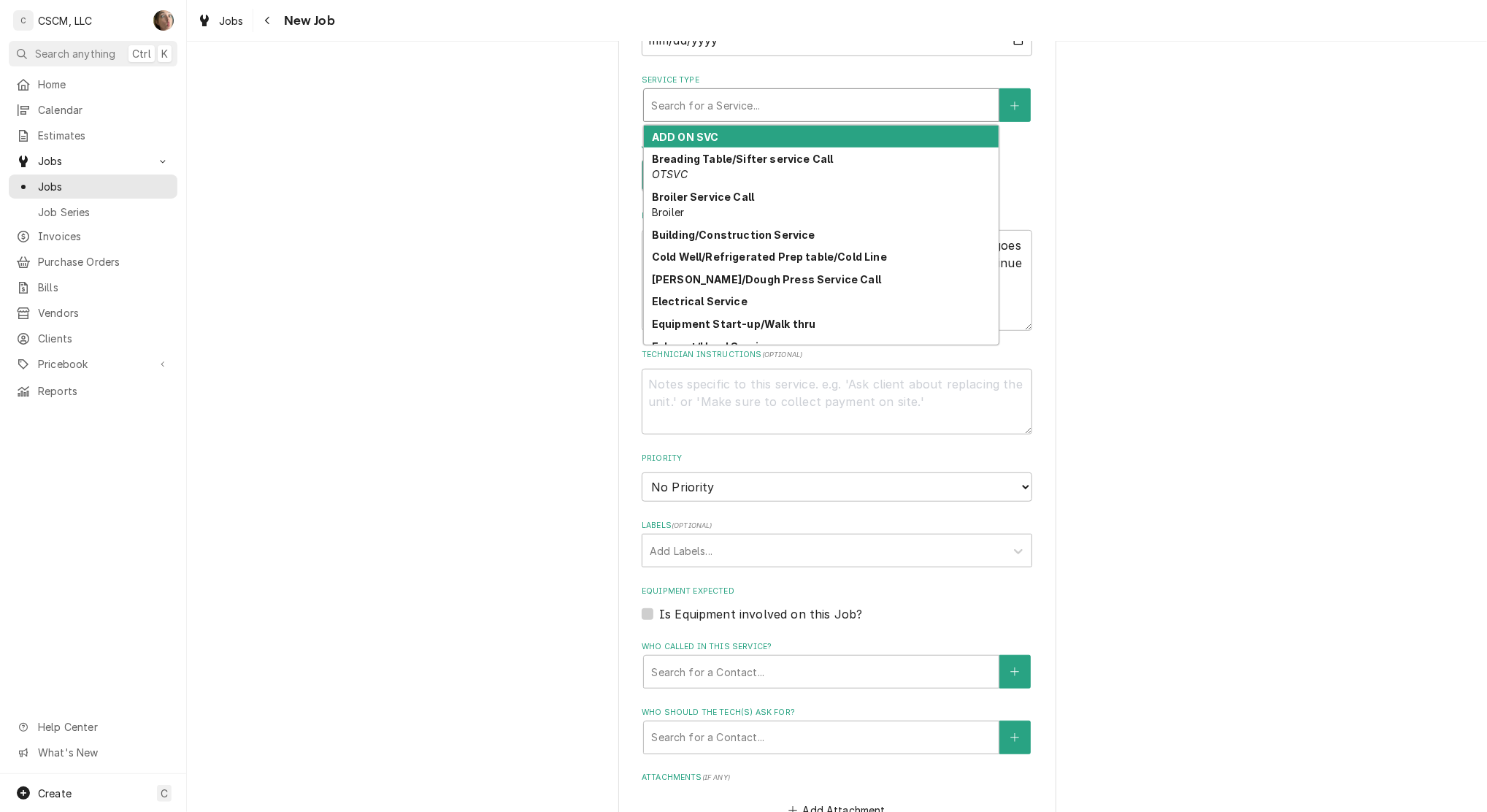
type textarea "x"
type input "I"
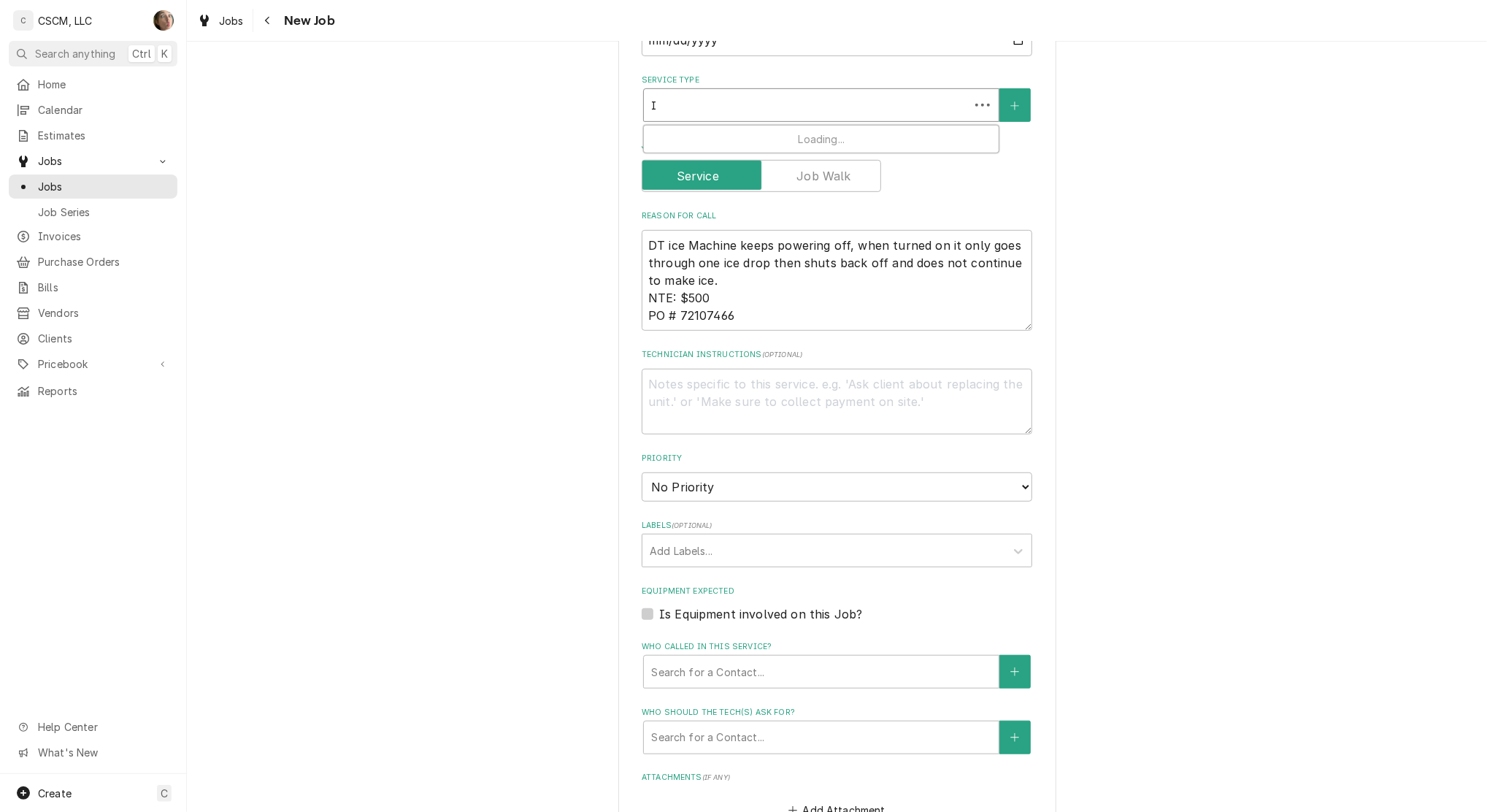
type textarea "x"
type input "IC"
type textarea "x"
type input "ICE"
type textarea "x"
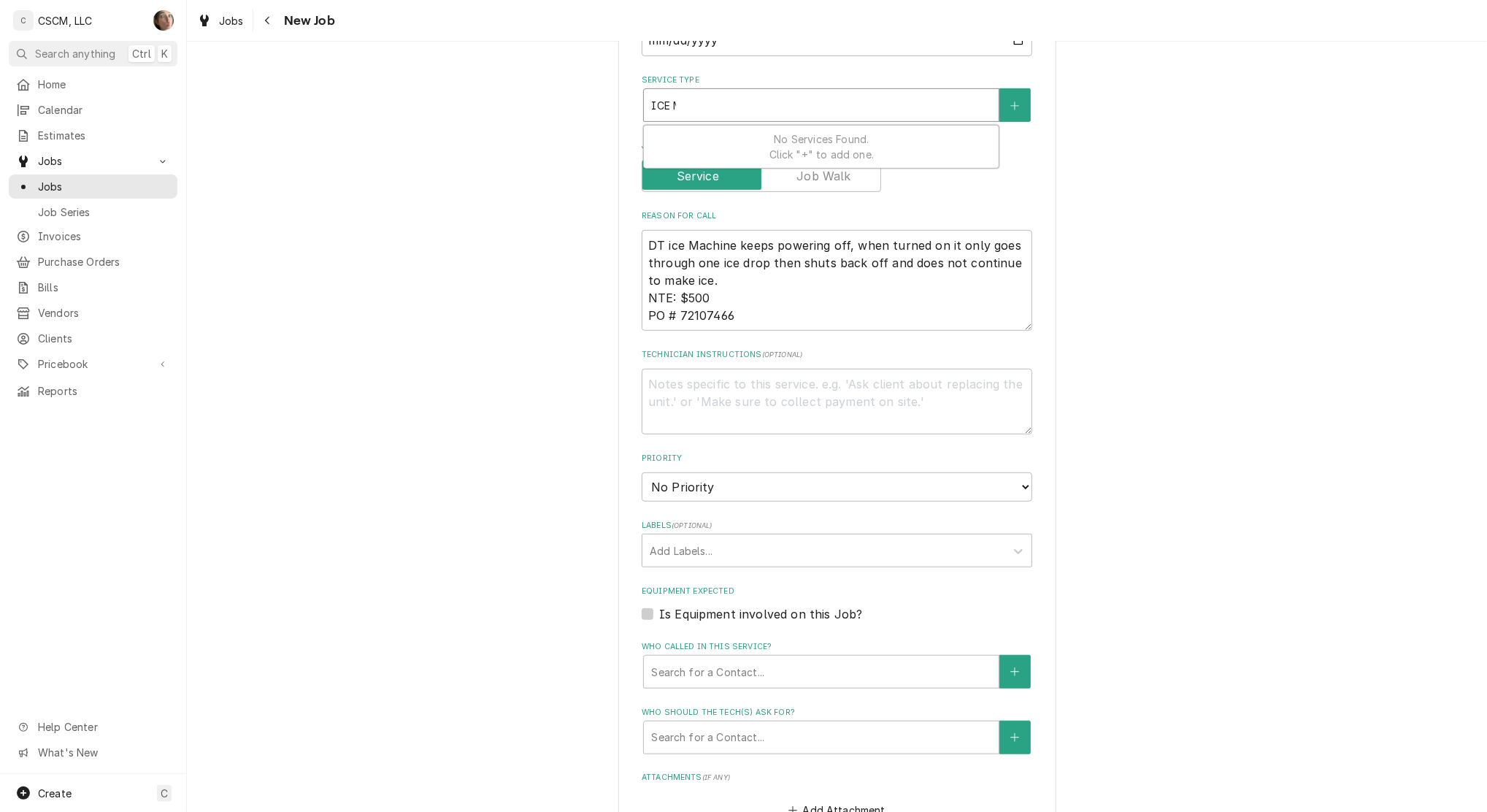
type input "ICE MA"
type textarea "x"
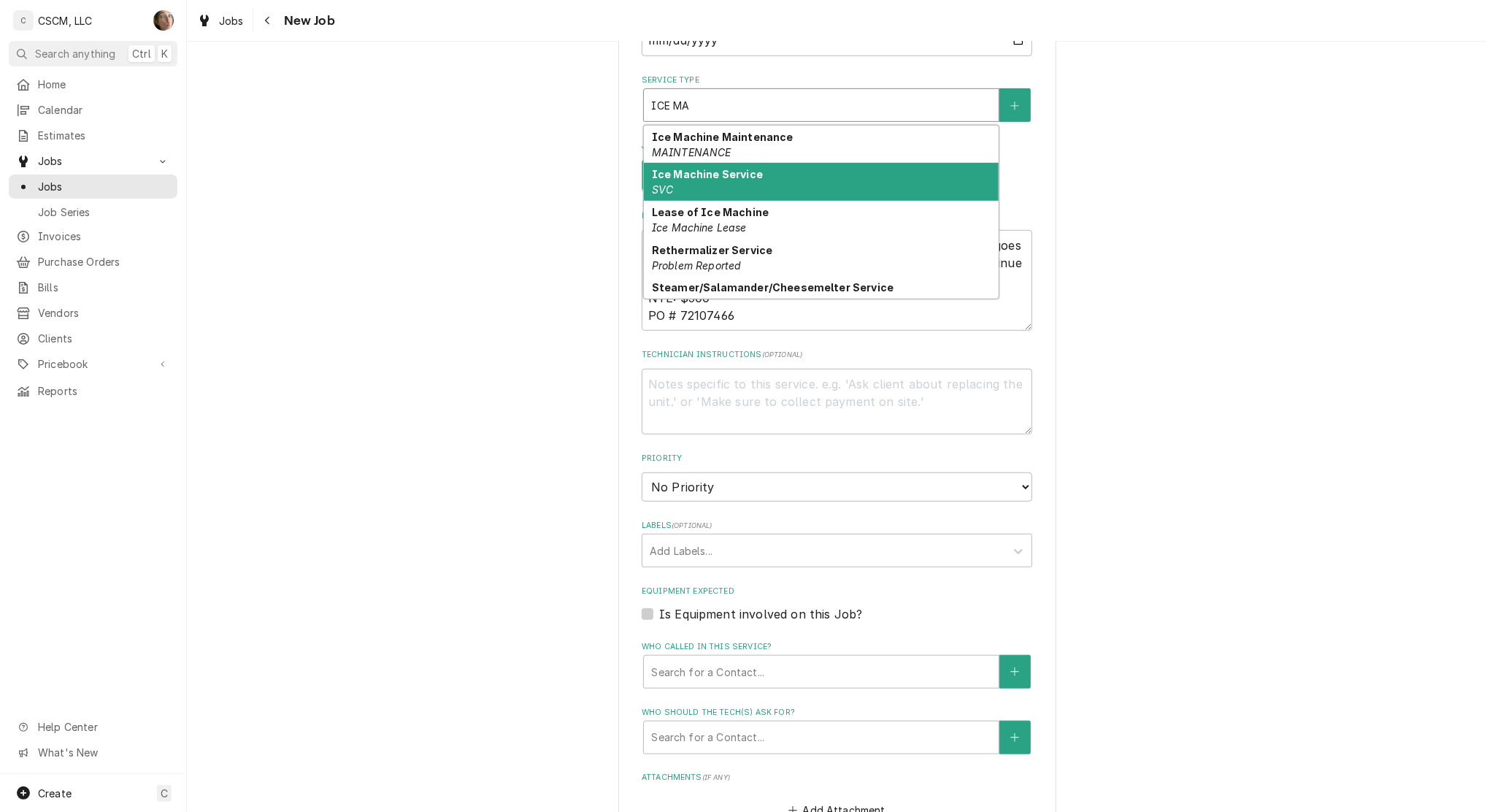
click at [809, 171] on div "Ice Machine Service SVC" at bounding box center [821, 182] width 355 height 38
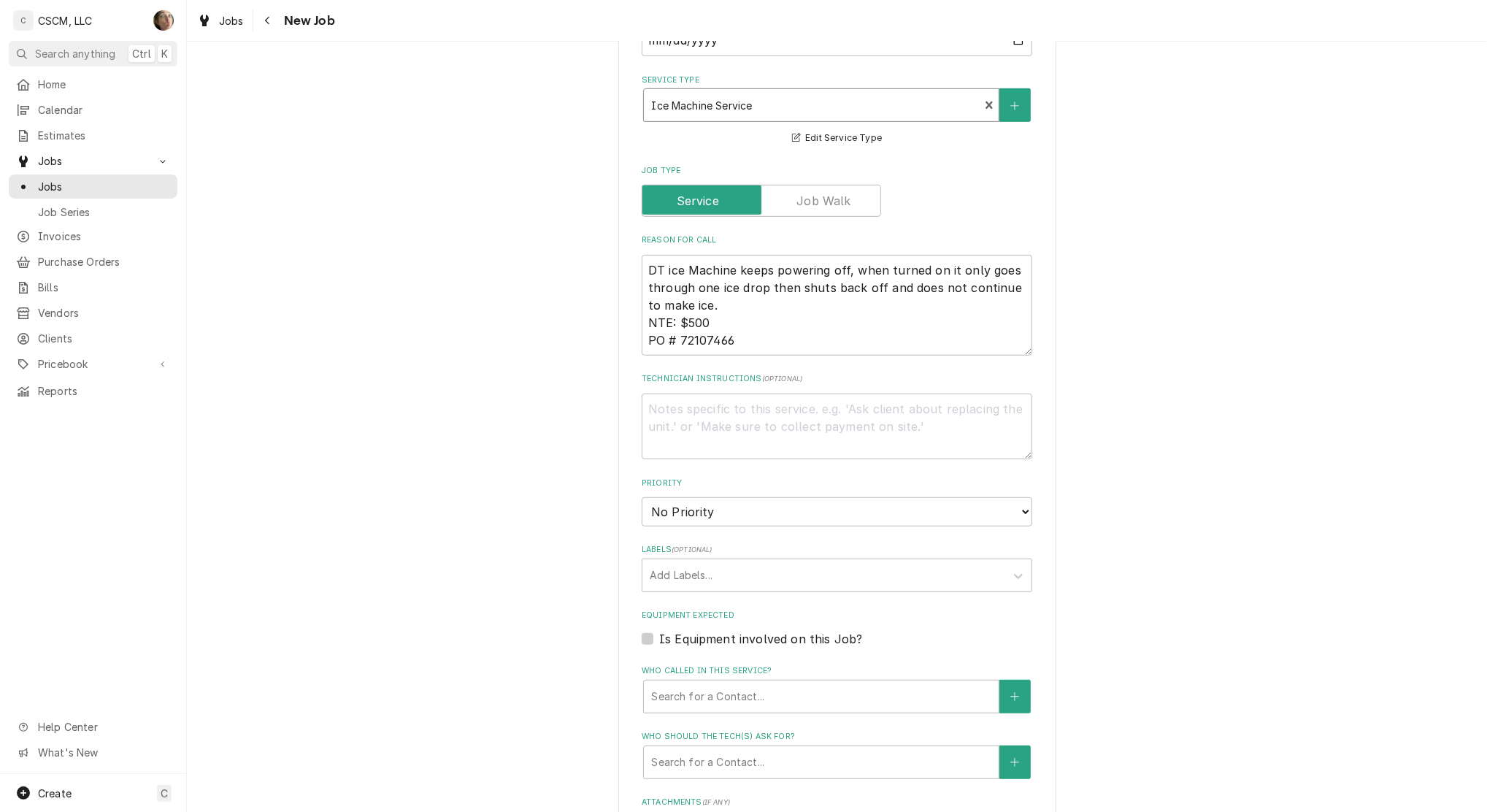
type textarea "x"
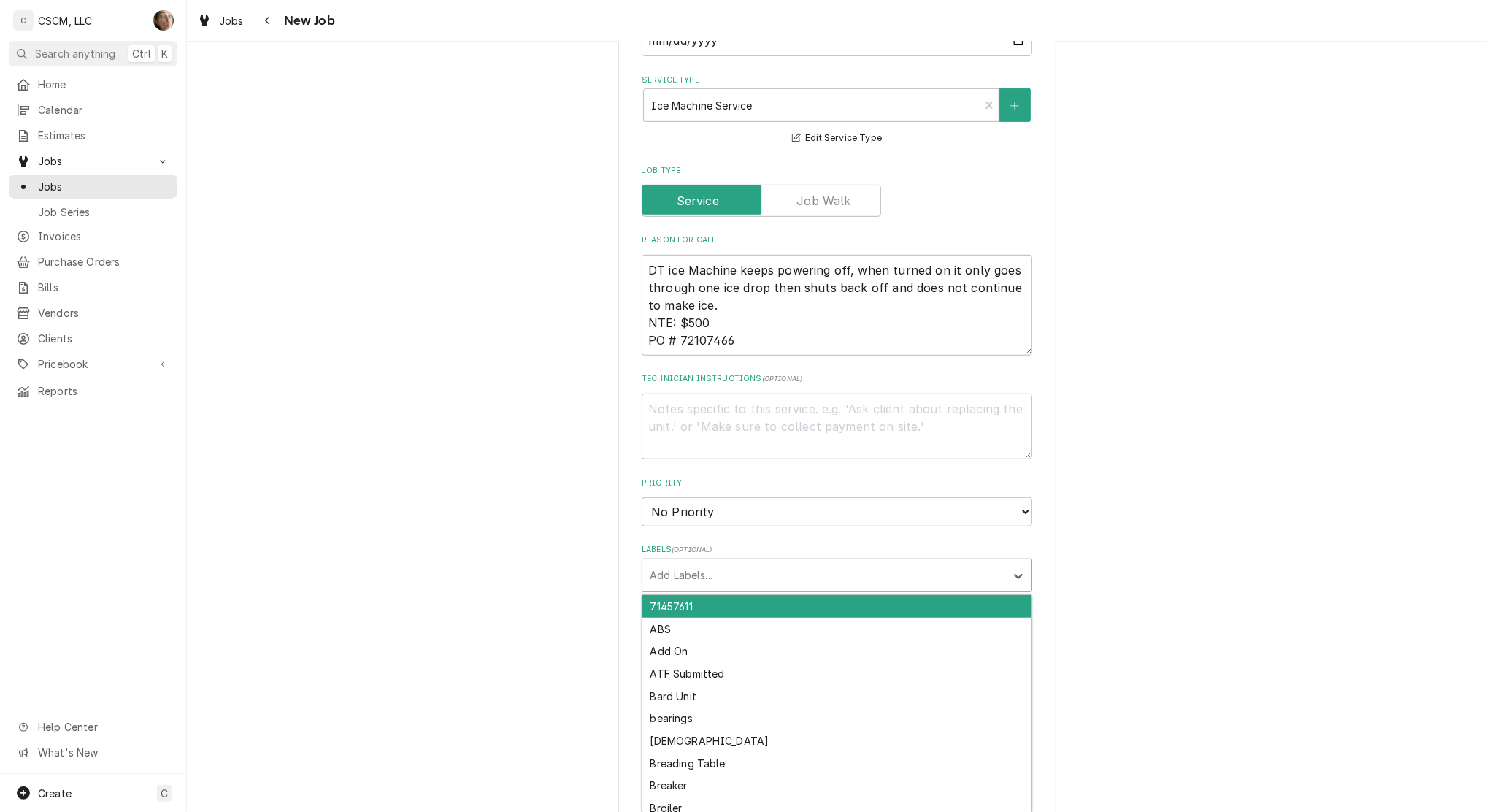
click at [753, 563] on div "Labels" at bounding box center [824, 575] width 349 height 27
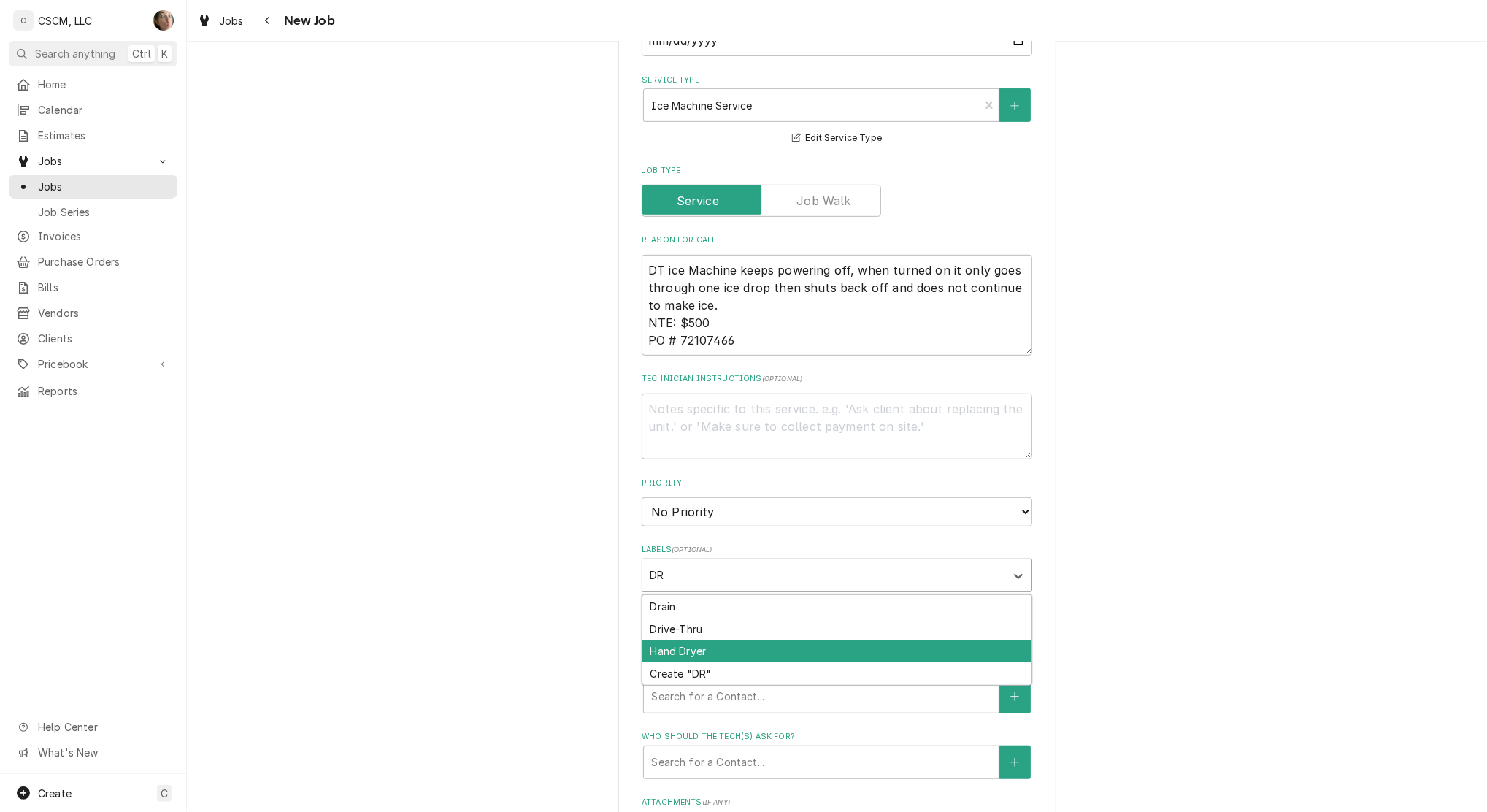
type input "DR"
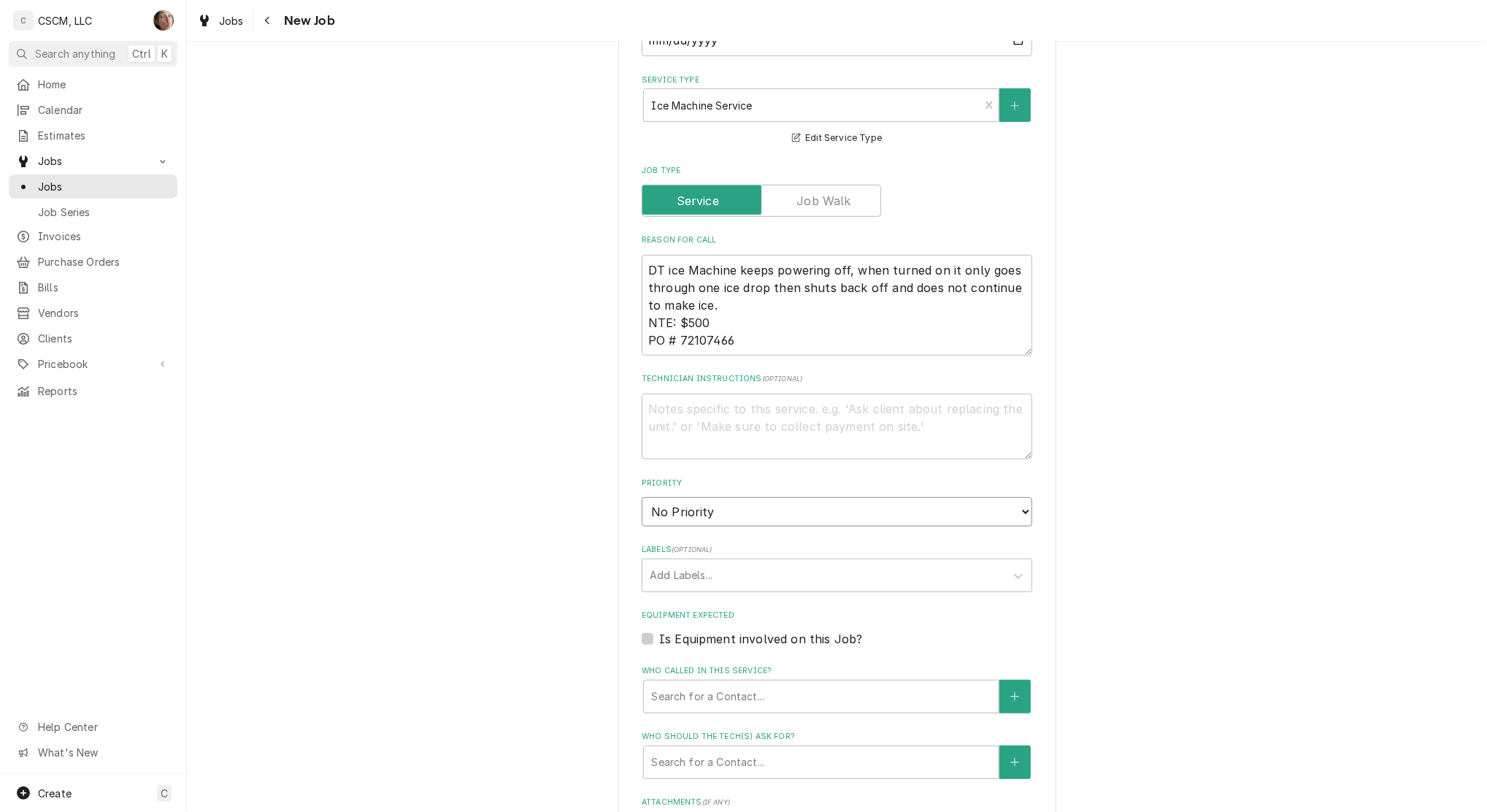
click at [668, 504] on select "No Priority Urgent High Medium Low" at bounding box center [837, 511] width 391 height 29
select select "3"
click at [642, 497] on select "No Priority Urgent High Medium Low" at bounding box center [837, 511] width 391 height 29
type textarea "x"
click at [711, 576] on div "Labels" at bounding box center [824, 575] width 349 height 27
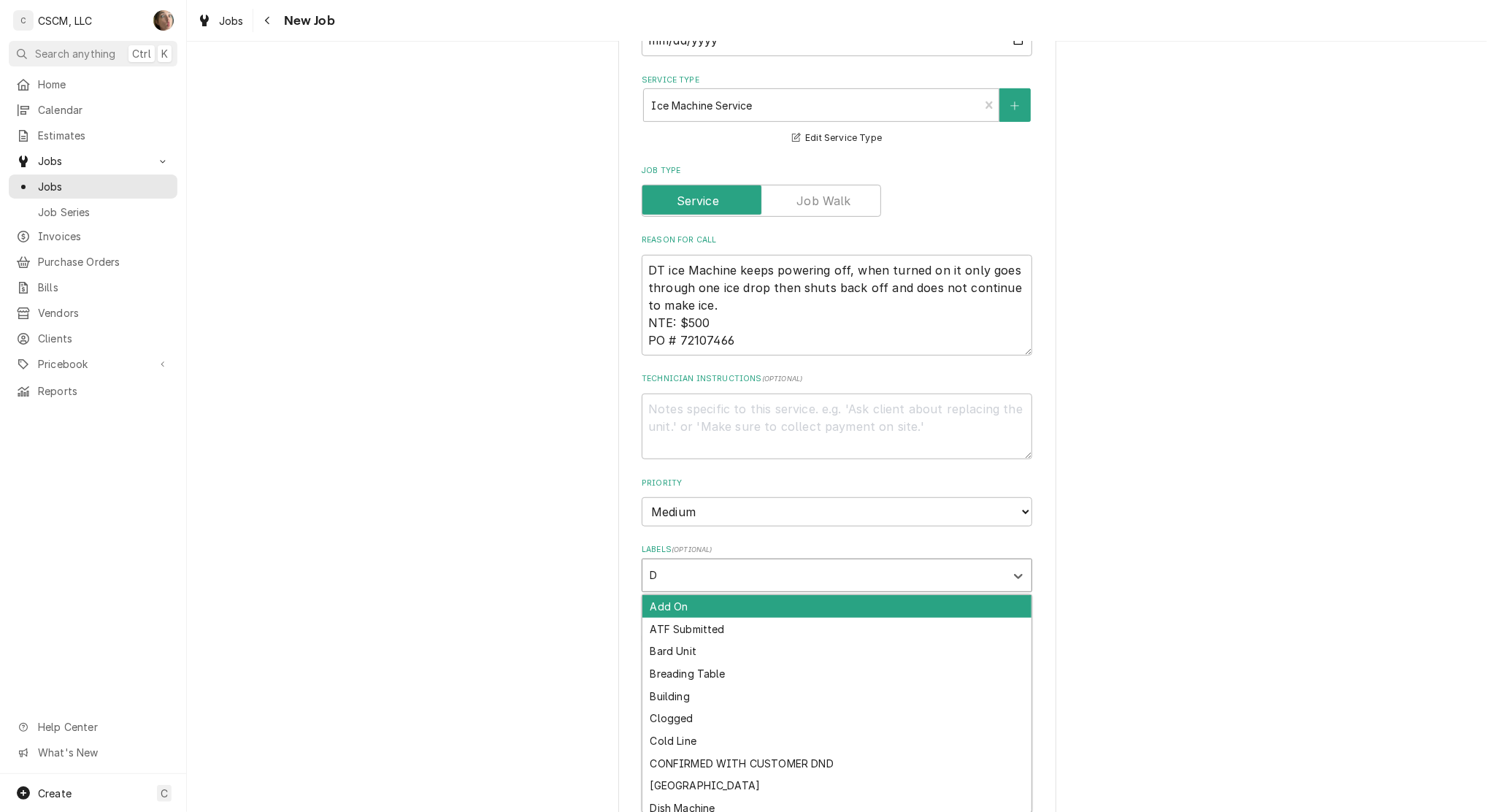
type input "DR"
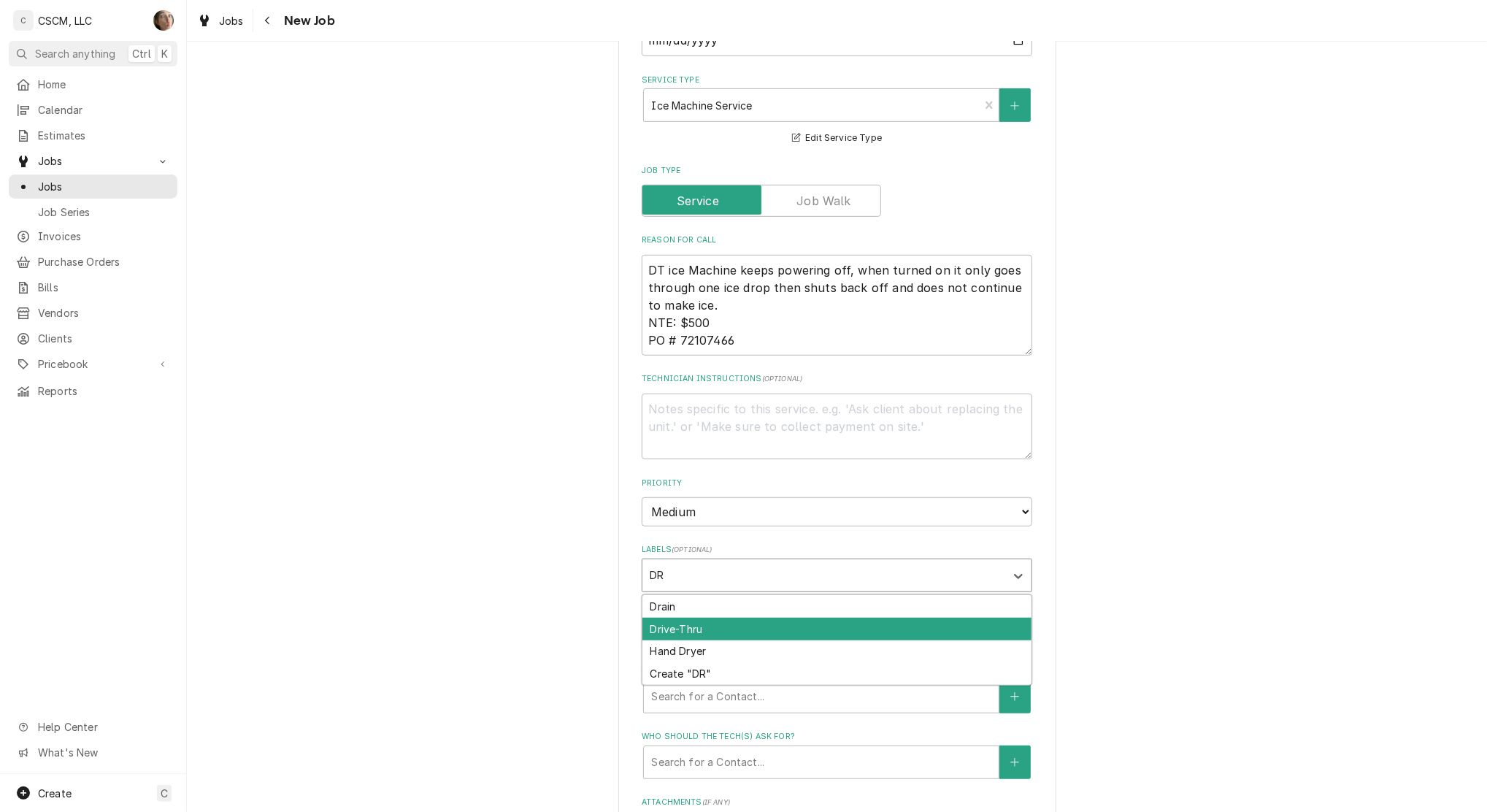
click at [680, 626] on div "Drive-Thru" at bounding box center [837, 629] width 389 height 22
type textarea "x"
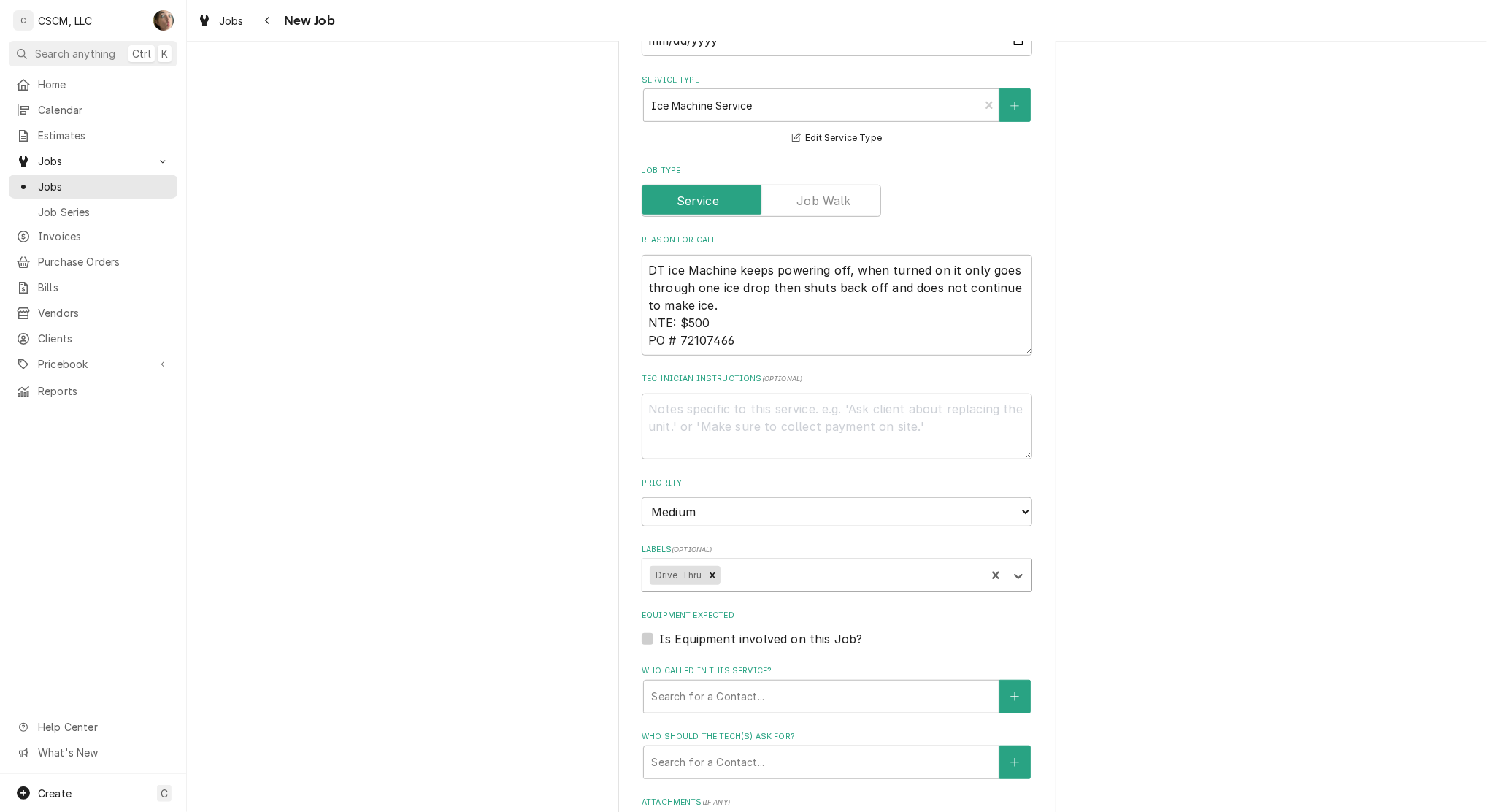
type textarea "x"
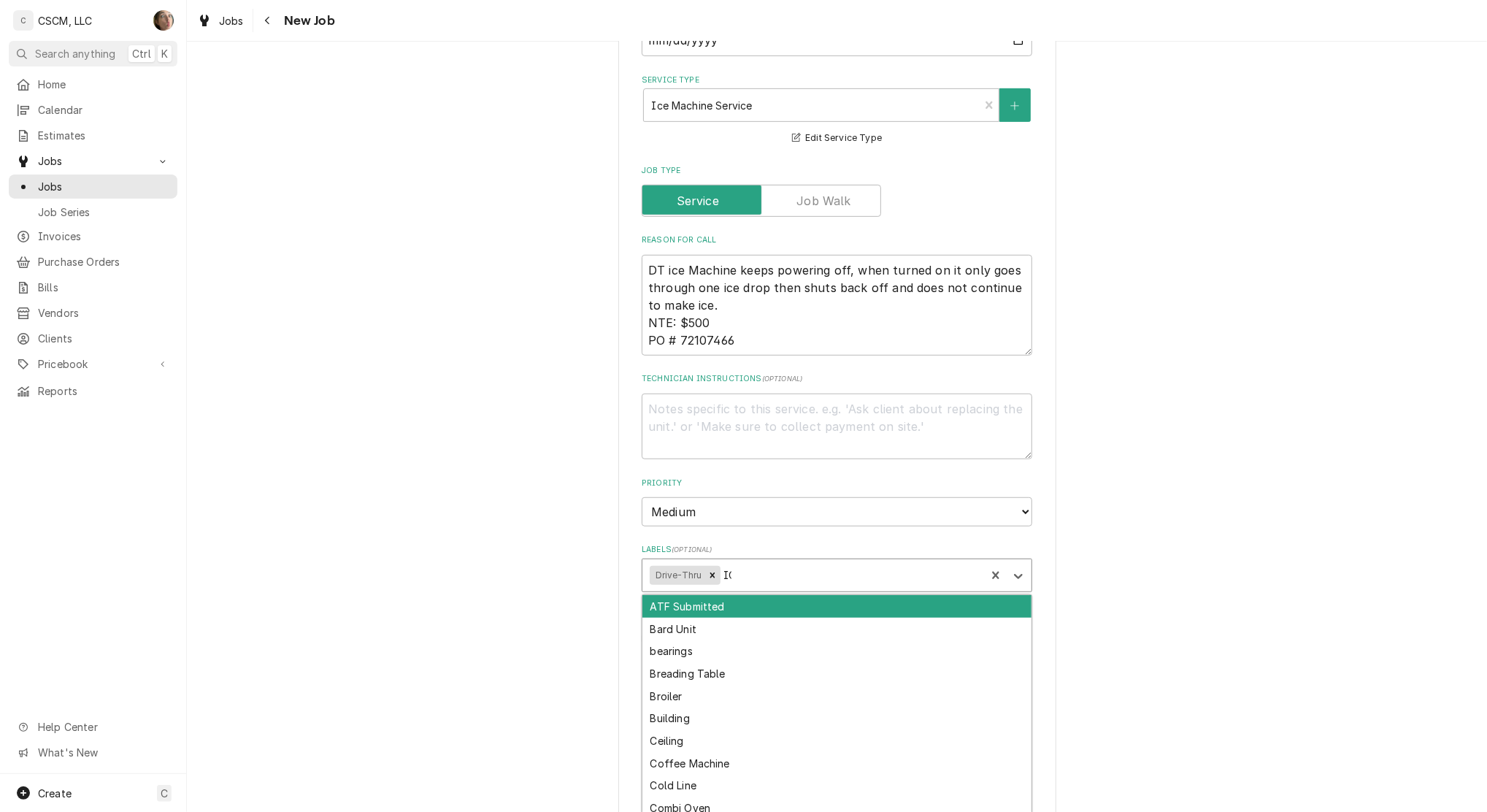
type input "ICE"
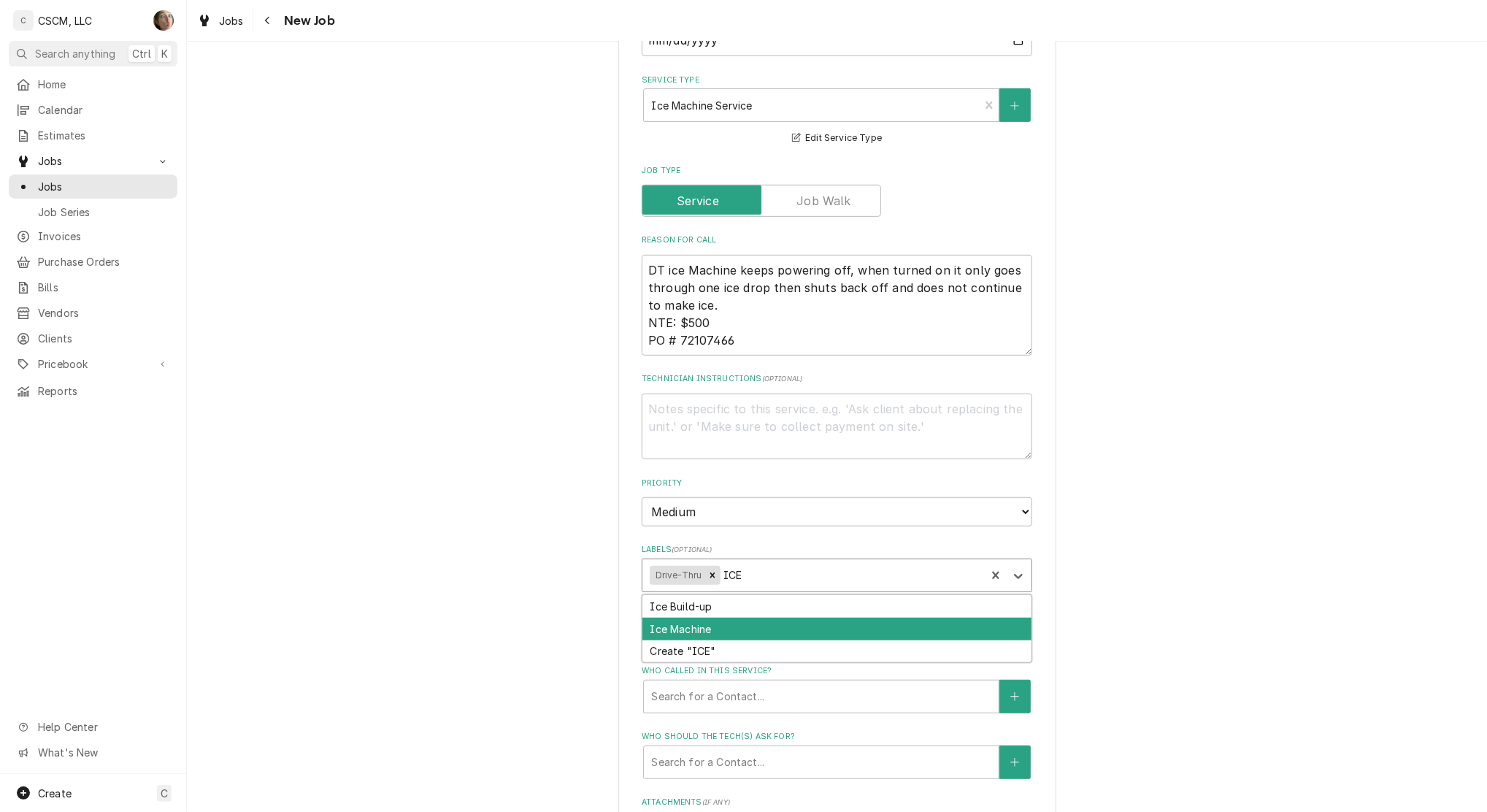
click at [730, 625] on div "Ice Machine" at bounding box center [837, 629] width 389 height 22
type textarea "x"
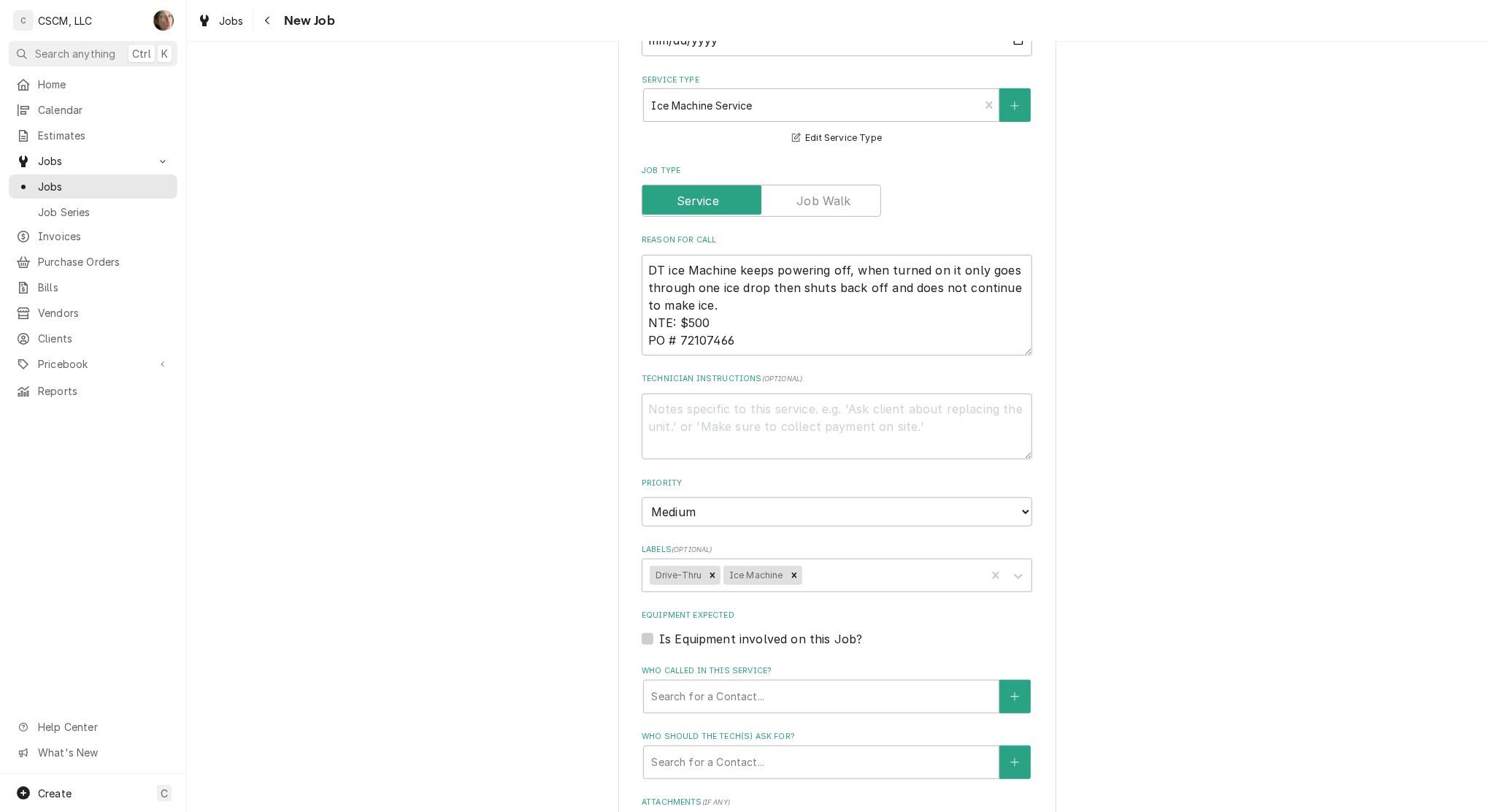
click at [570, 309] on div "Please provide the following information to create a job: Client Details Client…" at bounding box center [837, 325] width 1300 height 1704
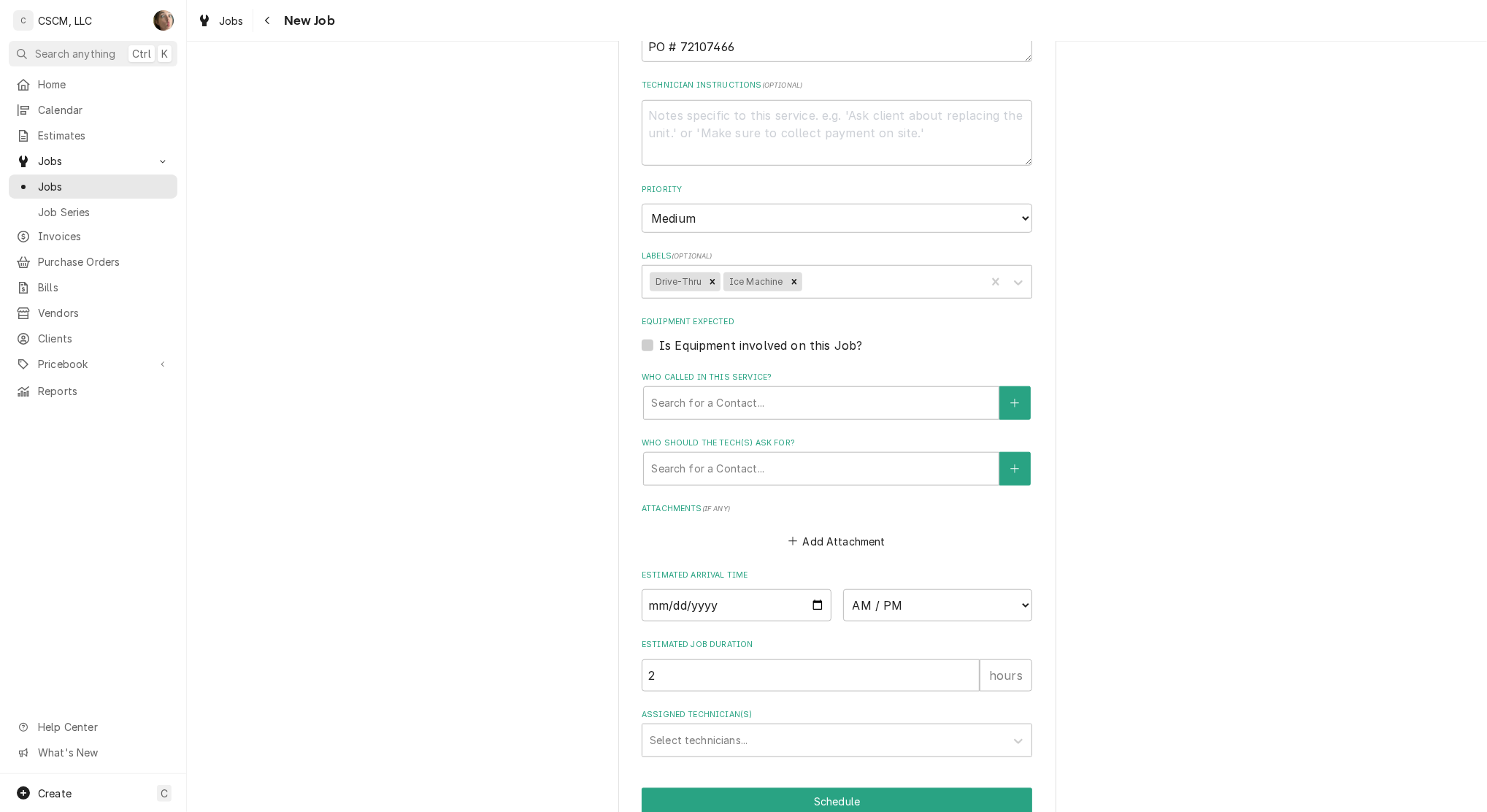
scroll to position [947, 0]
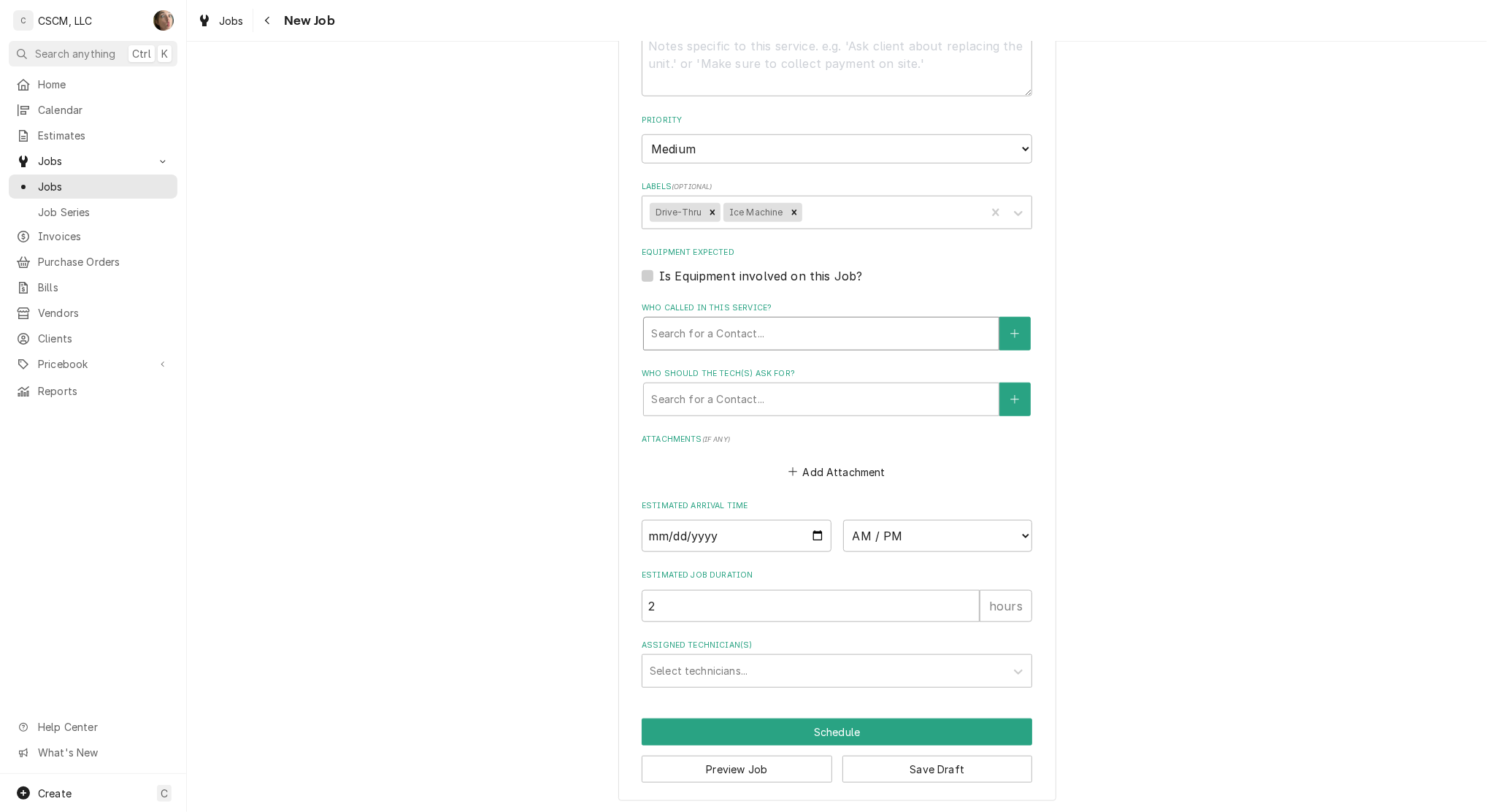
click at [678, 336] on div "Who called in this service?" at bounding box center [821, 333] width 340 height 27
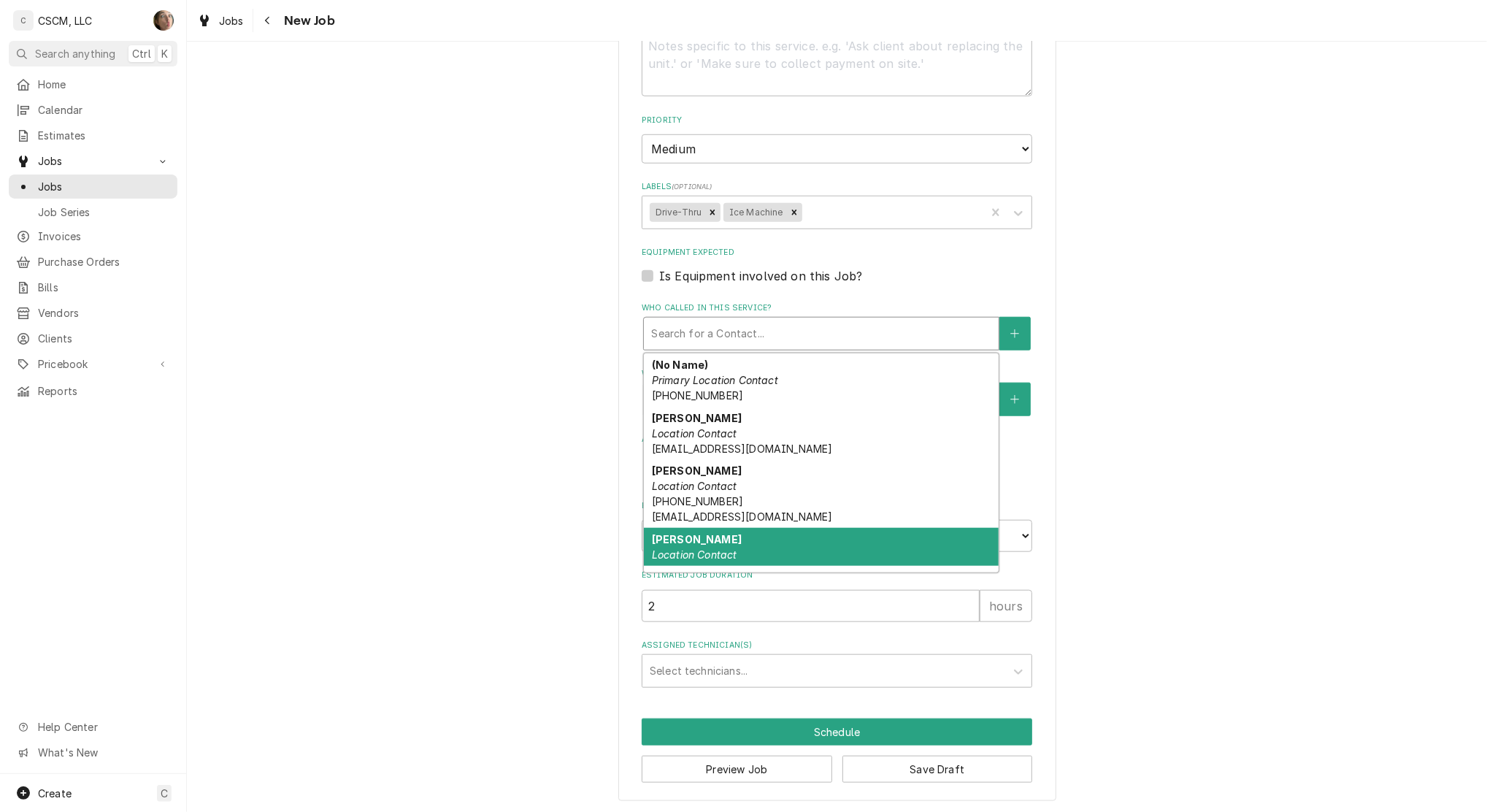
click at [702, 540] on strong "Jose Osuna" at bounding box center [696, 539] width 90 height 12
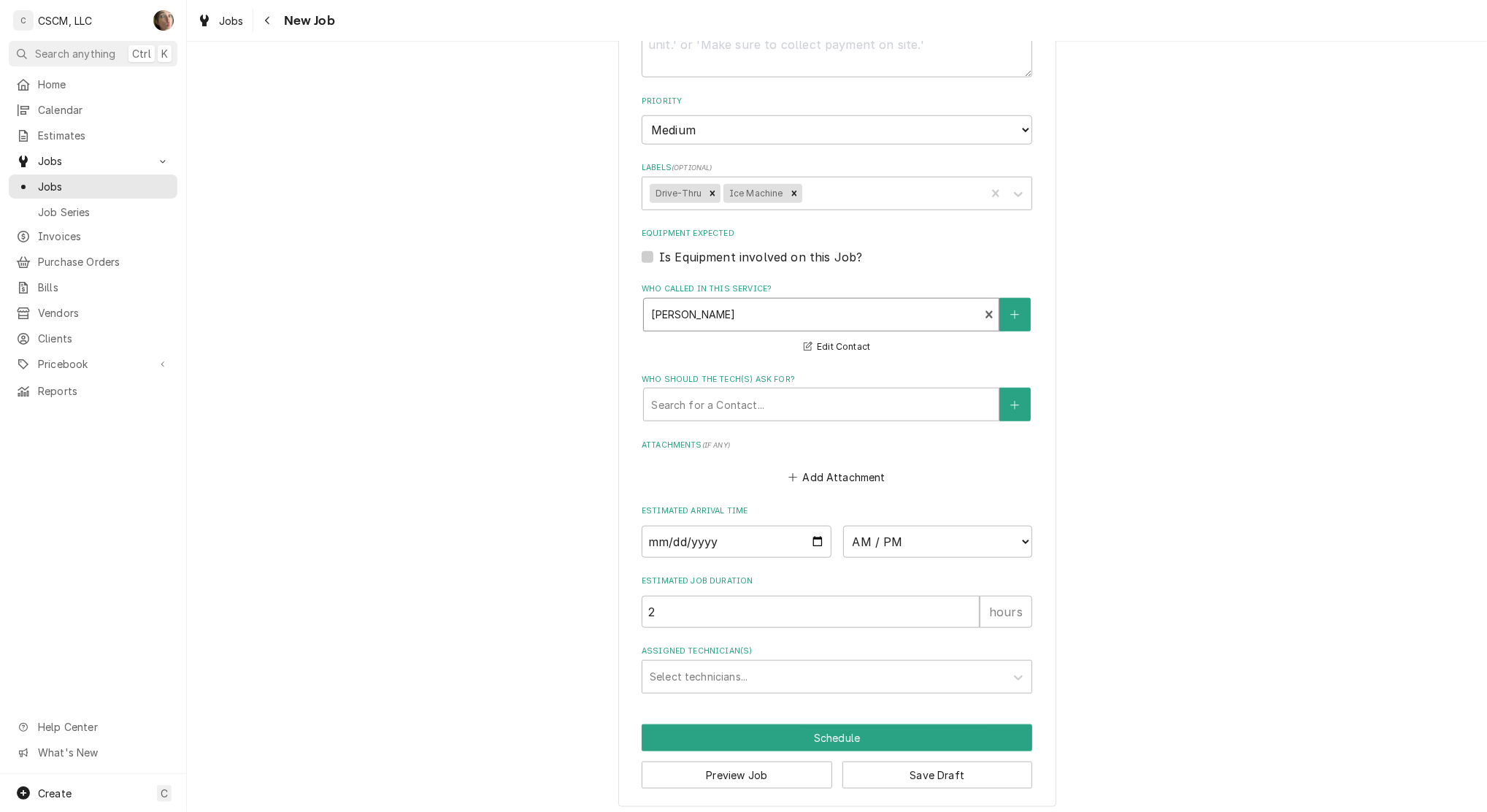
scroll to position [972, 0]
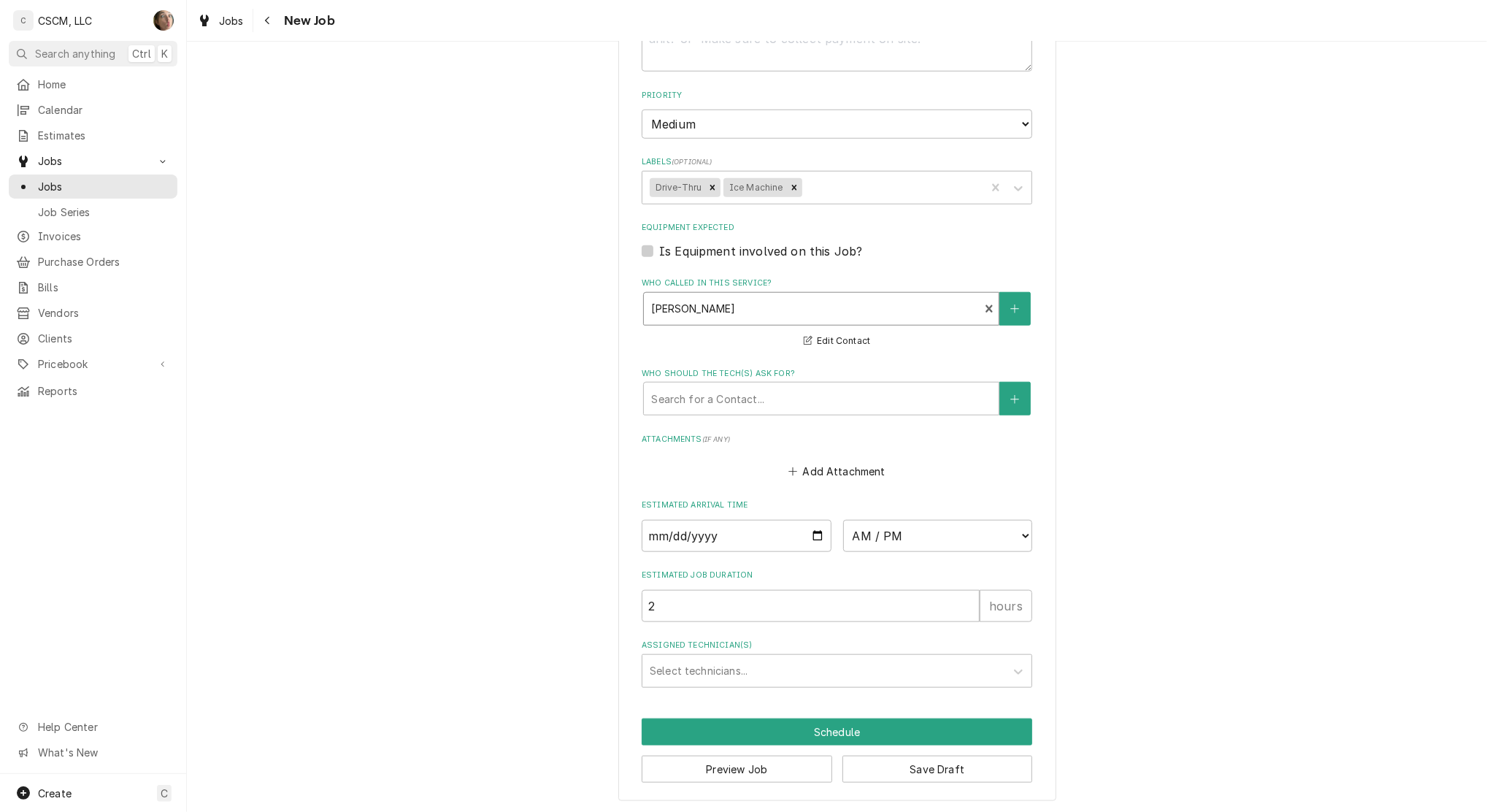
click at [884, 774] on button "Save Draft" at bounding box center [938, 769] width 190 height 27
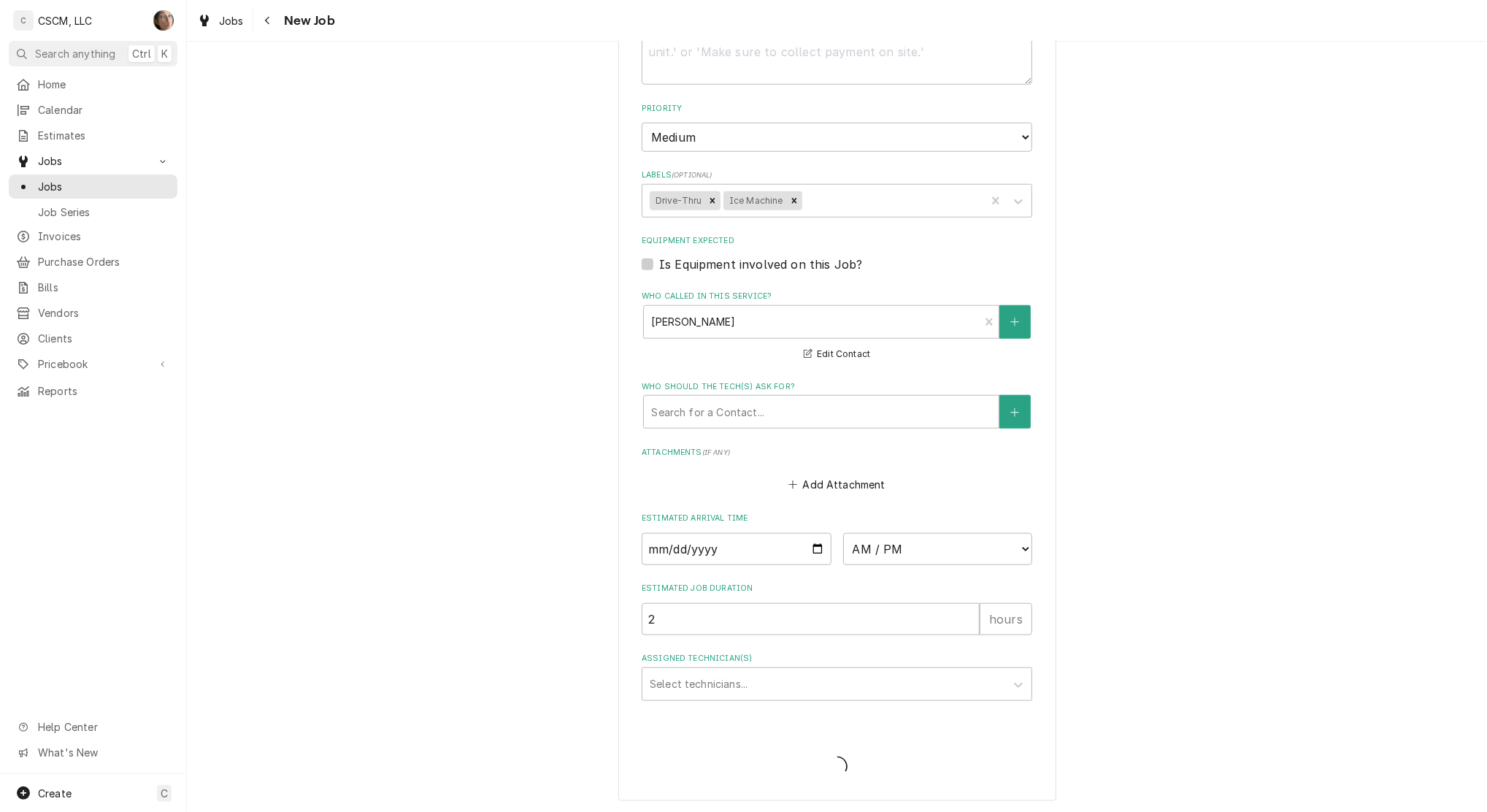
type textarea "x"
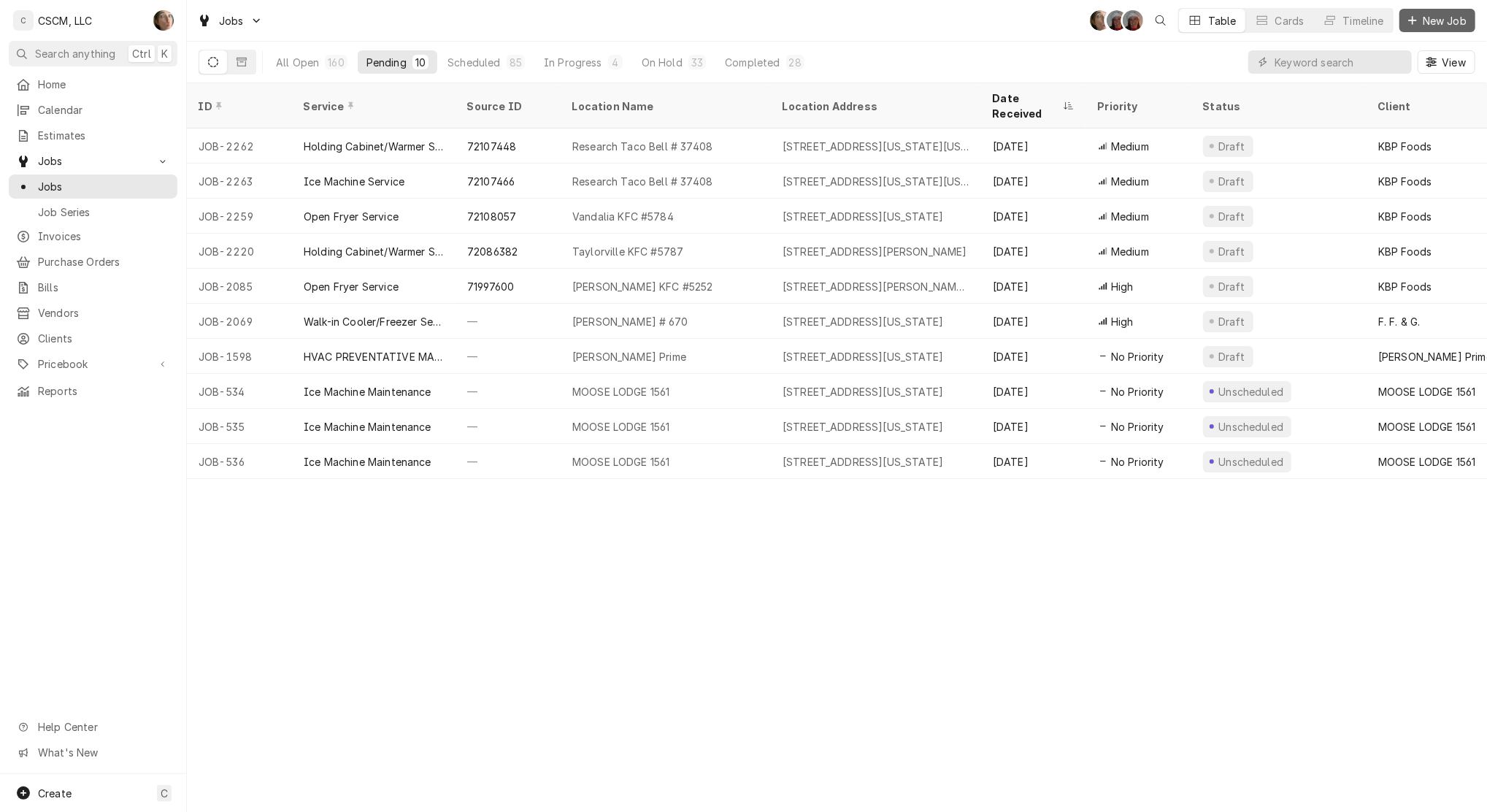
click at [1407, 21] on div "Dynamic Content Wrapper" at bounding box center [1412, 20] width 15 height 15
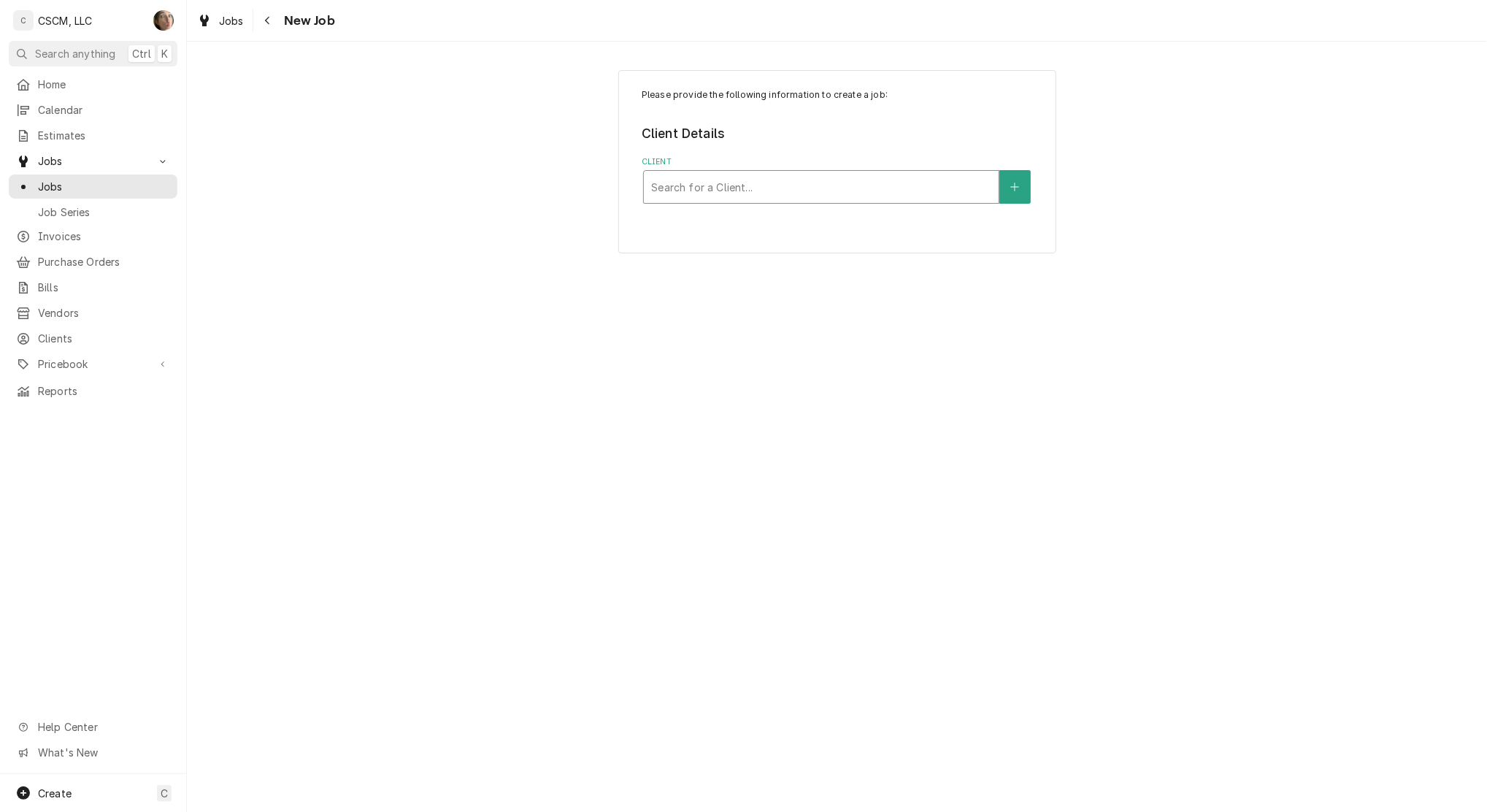
click at [727, 186] on div "Client" at bounding box center [821, 187] width 340 height 27
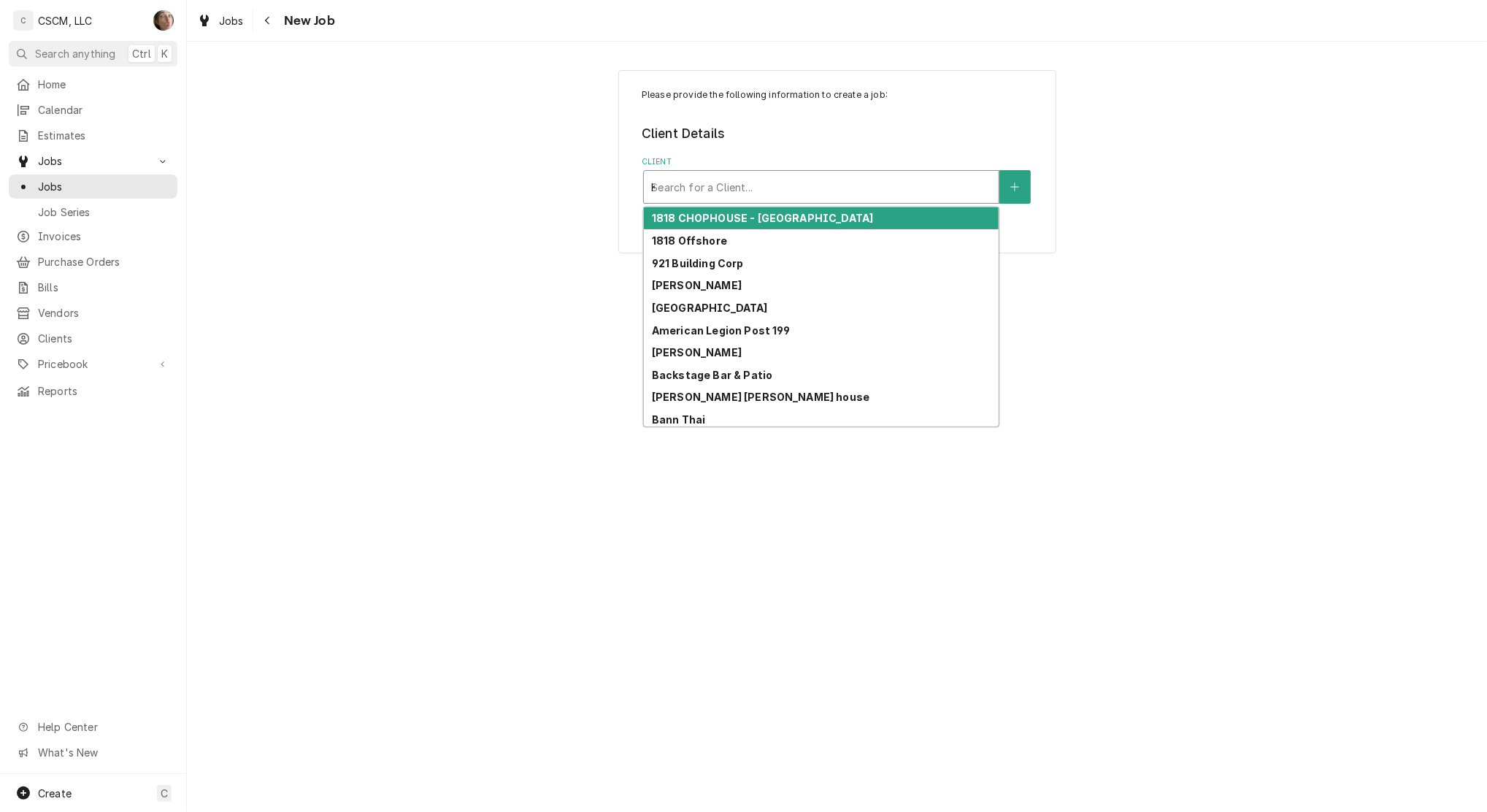
type input "KB"
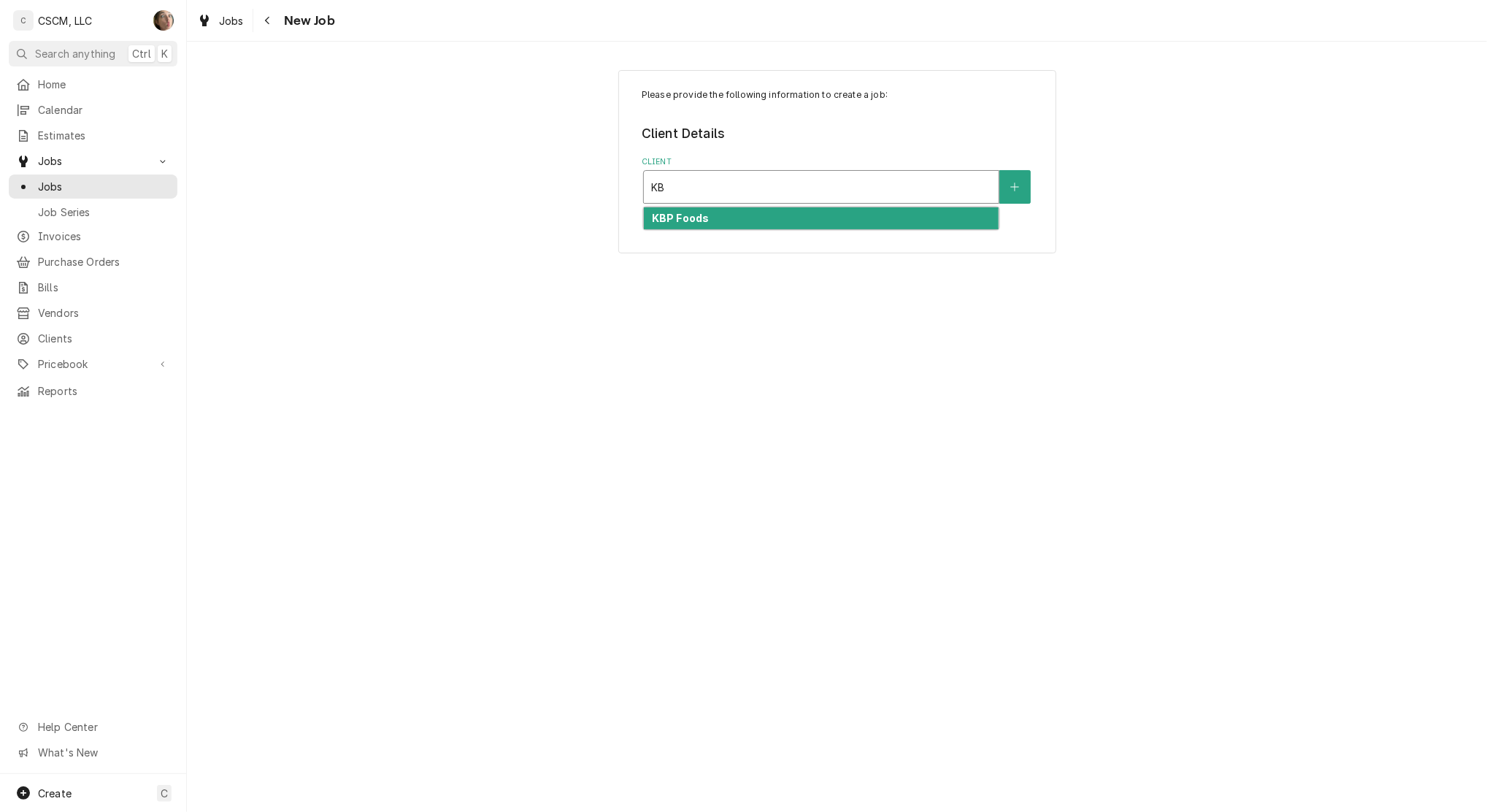
click at [721, 214] on div "KBP Foods" at bounding box center [821, 218] width 355 height 22
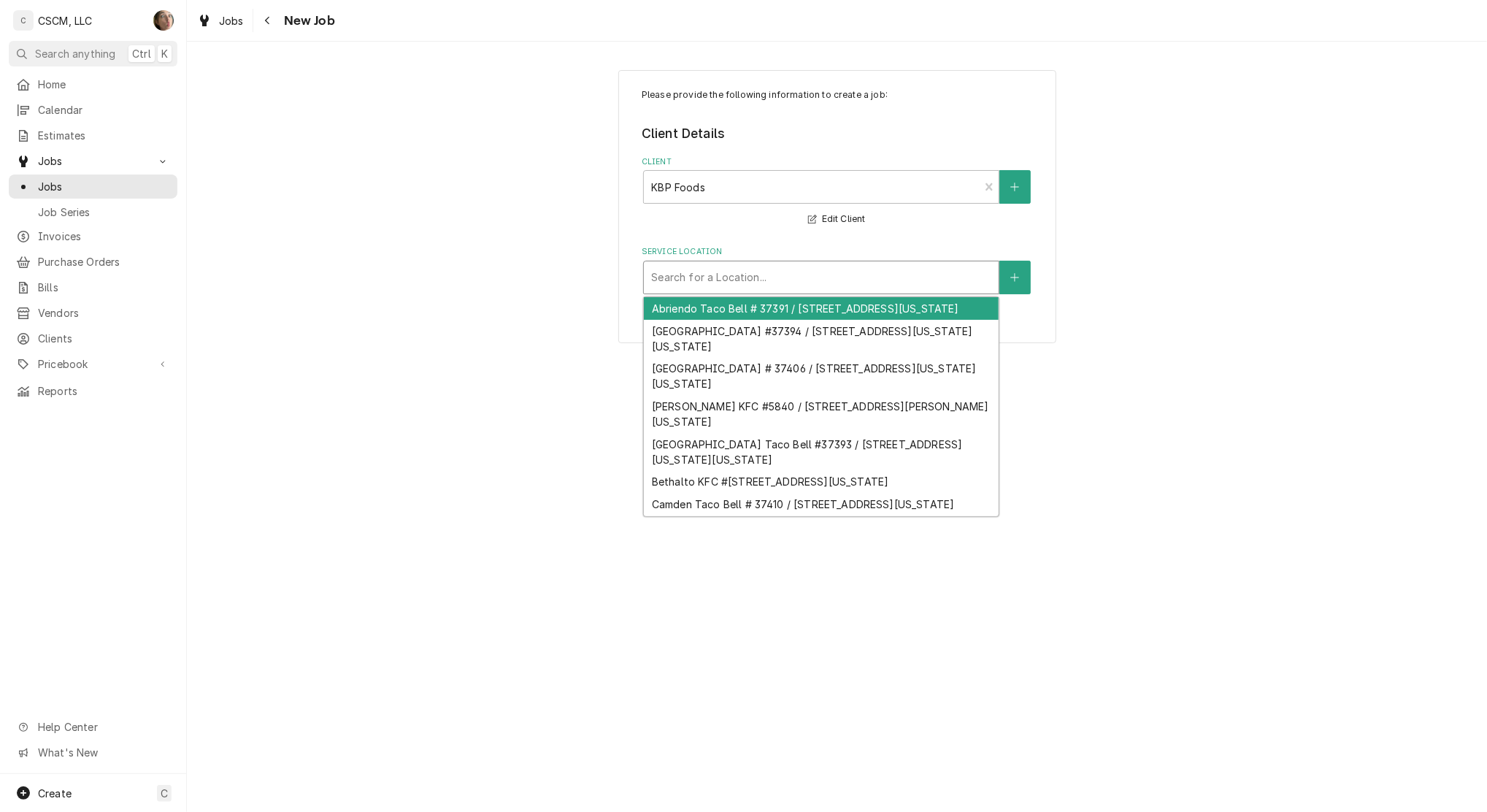
click at [703, 283] on div "Service Location" at bounding box center [821, 278] width 340 height 27
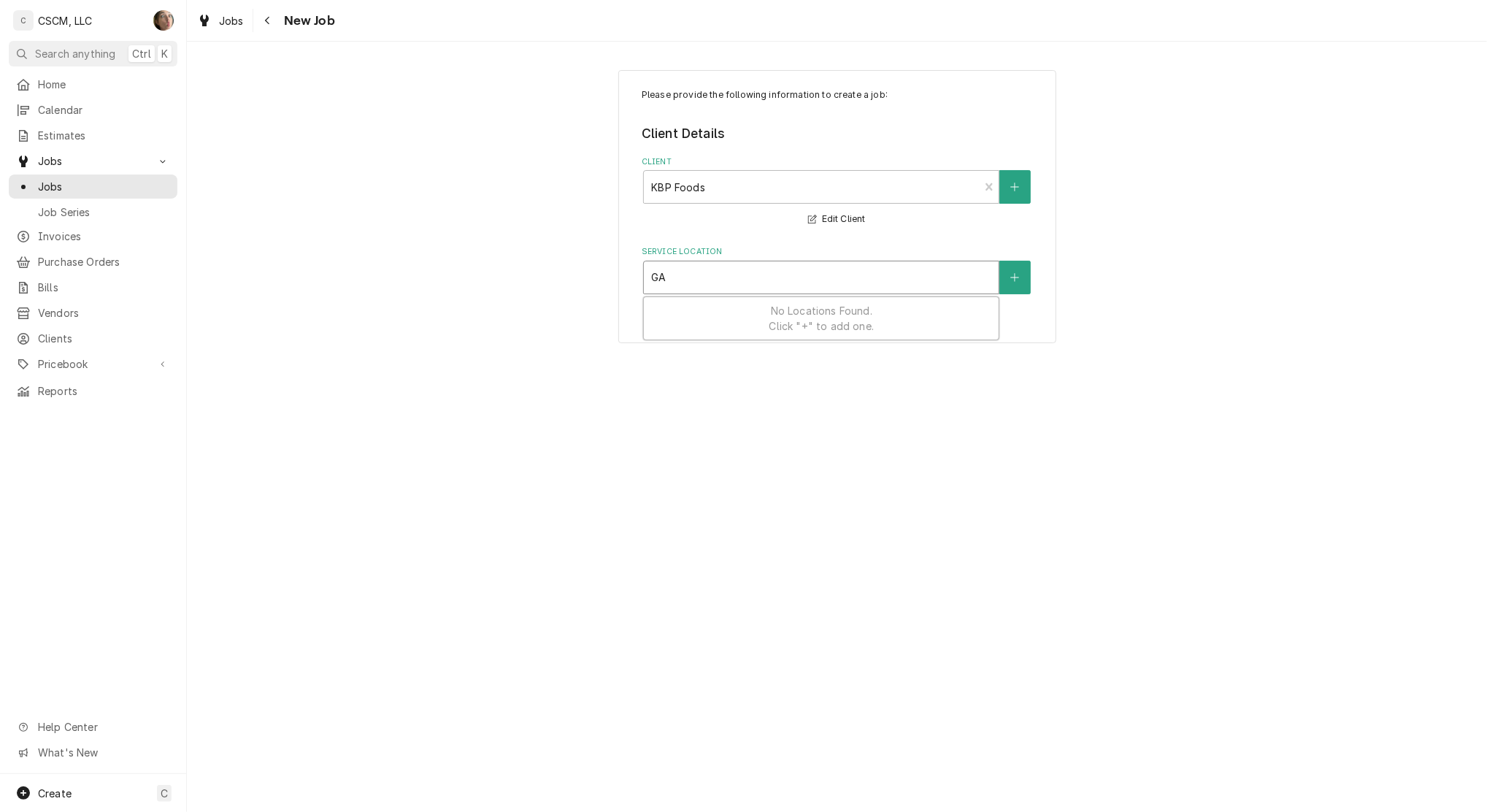
type input "GAR"
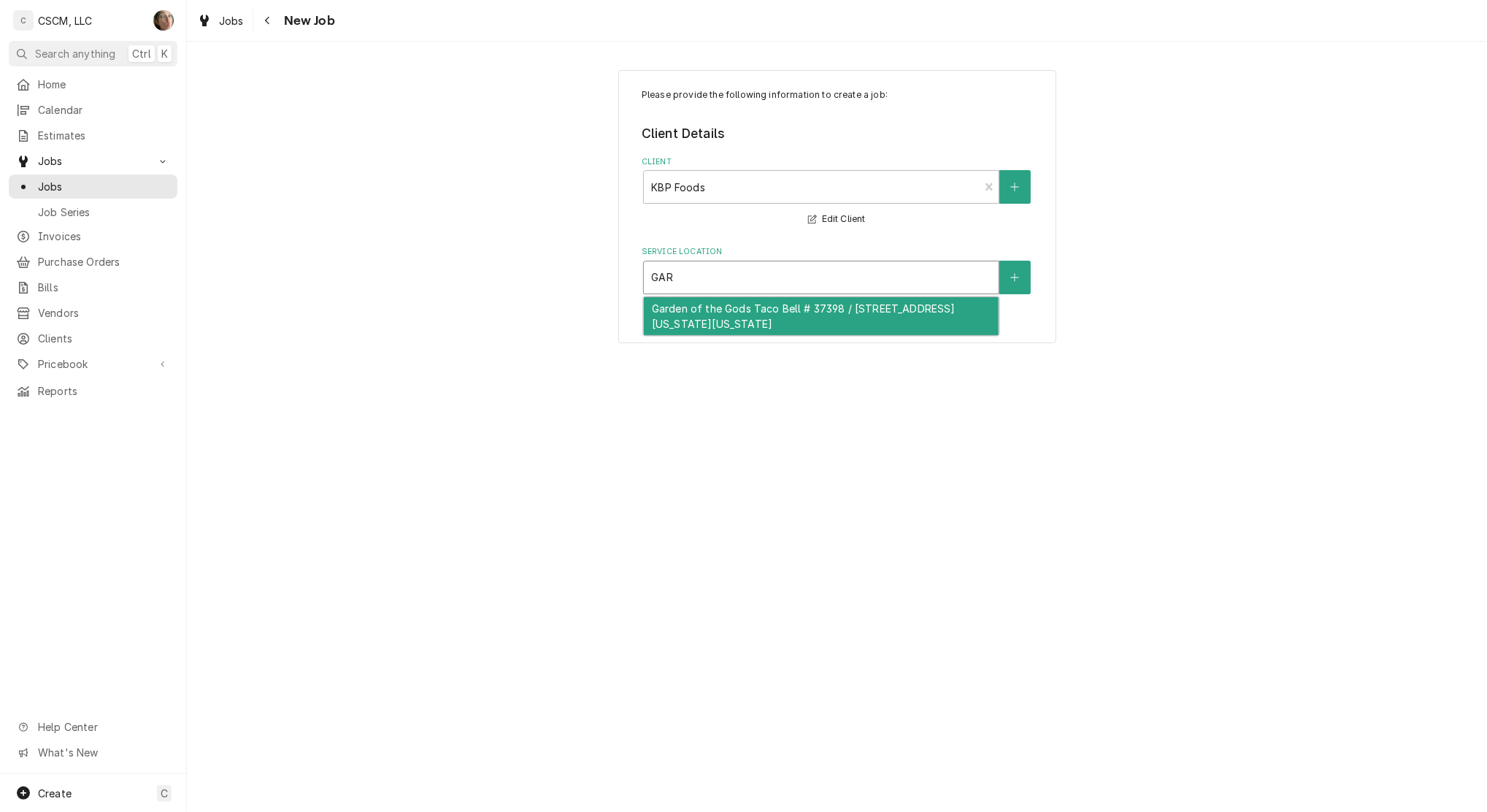
click at [702, 307] on div "Garden of the Gods Taco Bell # 37398 / [STREET_ADDRESS][US_STATE][US_STATE]" at bounding box center [821, 316] width 355 height 38
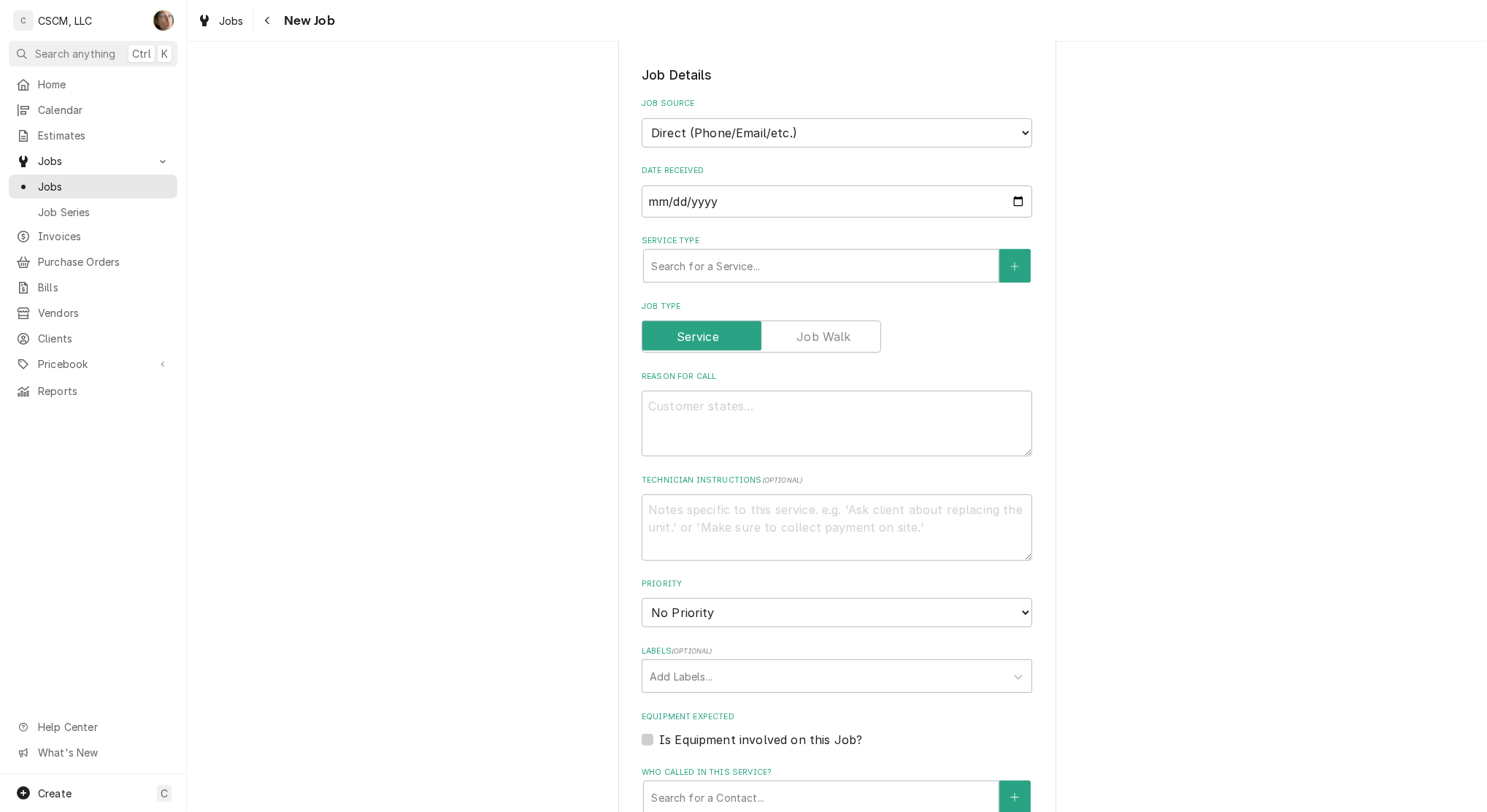
scroll to position [292, 0]
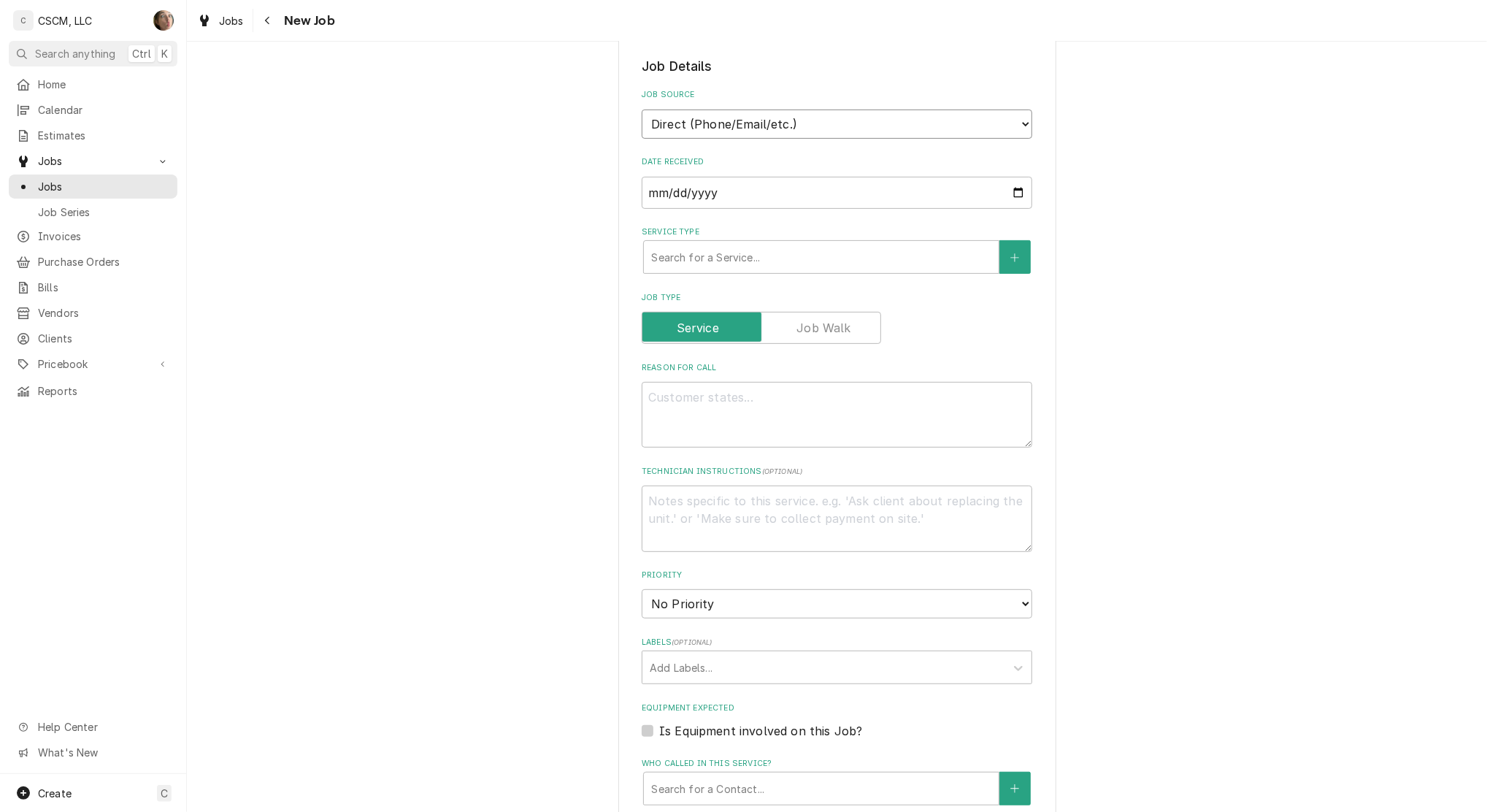
drag, startPoint x: 698, startPoint y: 127, endPoint x: 696, endPoint y: 139, distance: 12.2
click at [698, 126] on select "Direct (Phone/Email/etc.) Other" at bounding box center [837, 124] width 391 height 29
select select "100"
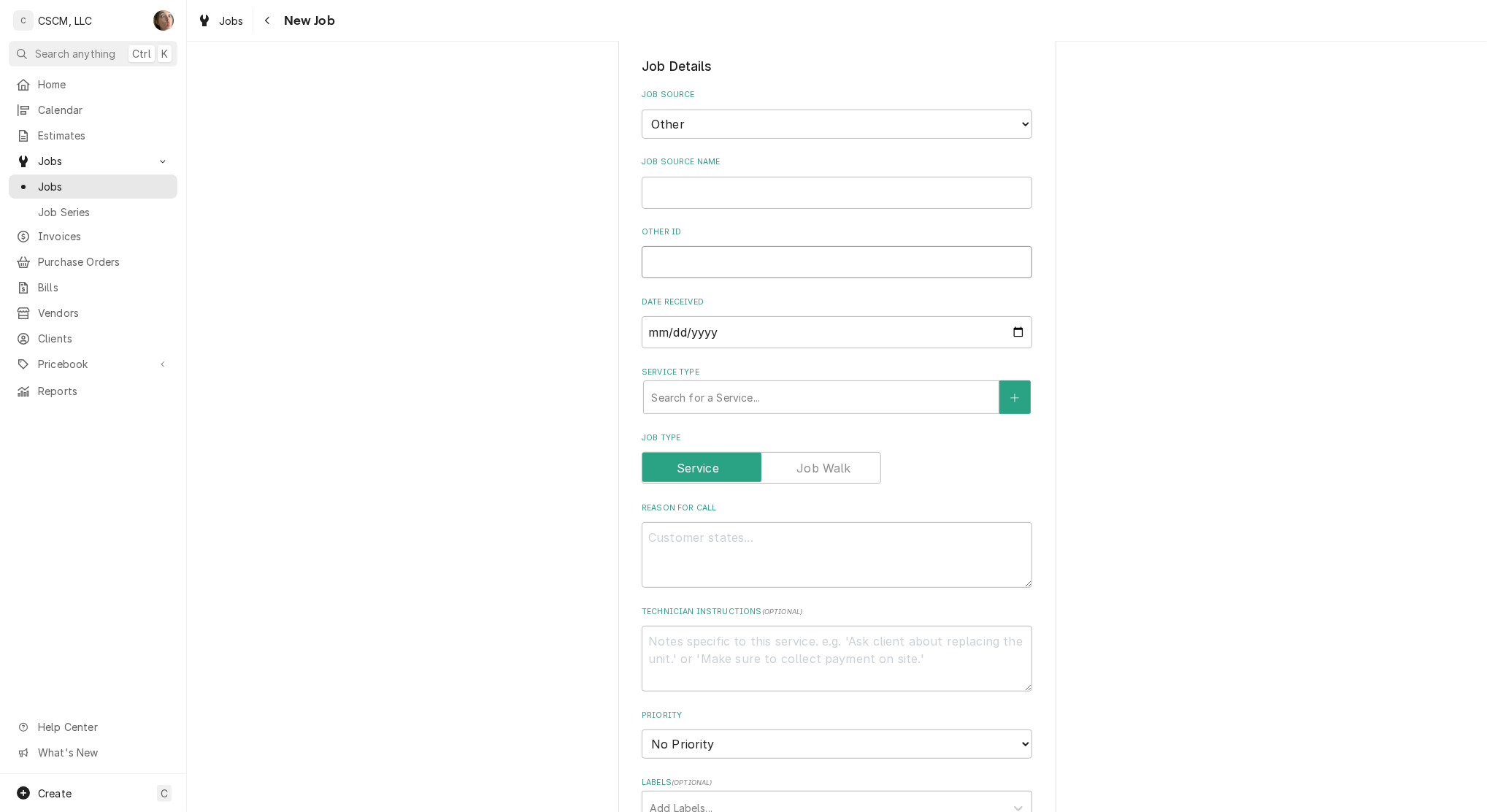
click at [684, 266] on input "Other ID" at bounding box center [837, 262] width 391 height 33
paste input "72109173"
type textarea "x"
type input "72109173"
type textarea "x"
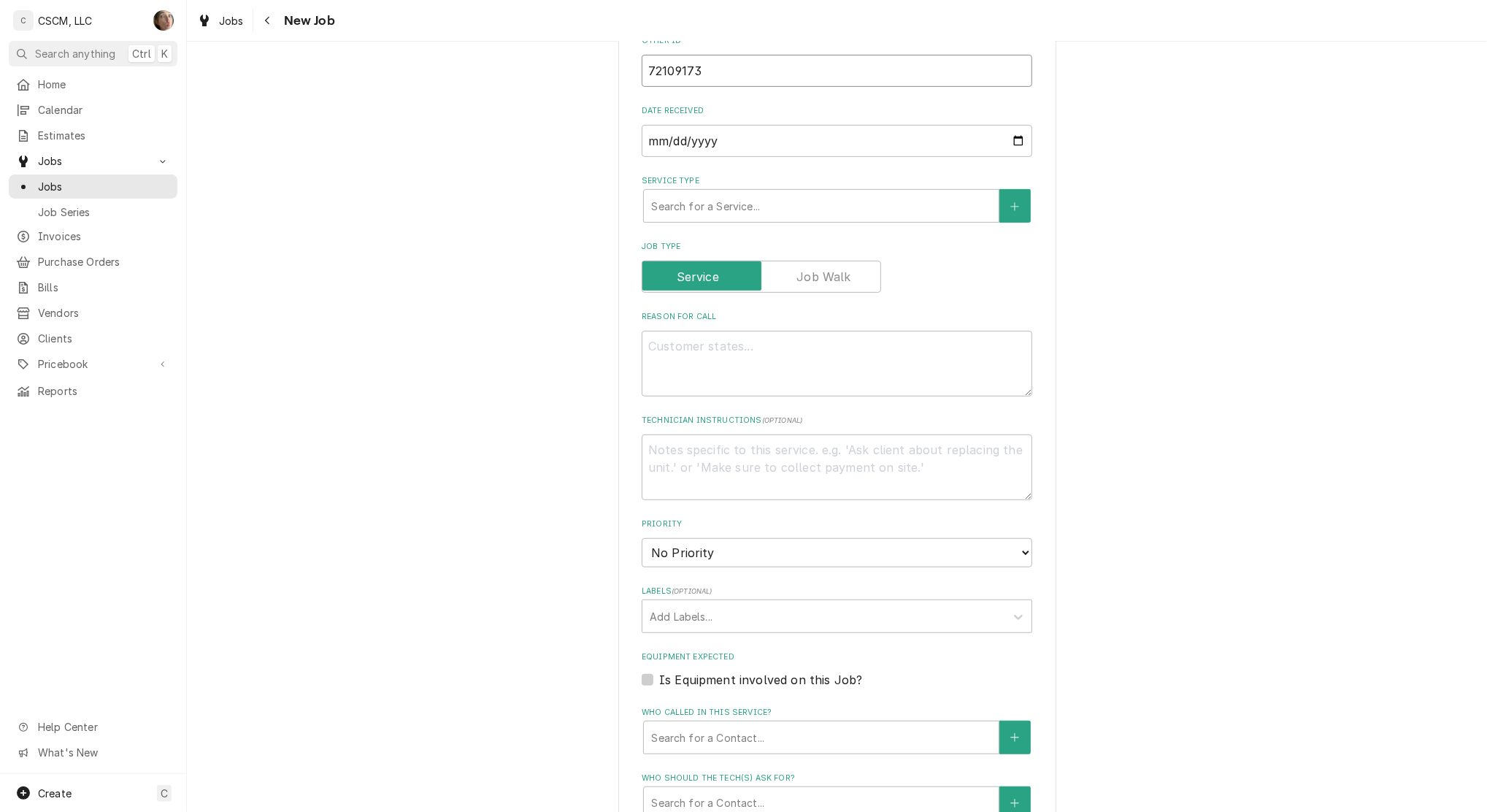
scroll to position [487, 0]
type input "72109173"
click at [739, 376] on textarea "Reason For Call" at bounding box center [837, 361] width 391 height 66
type textarea "x"
type textarea "P"
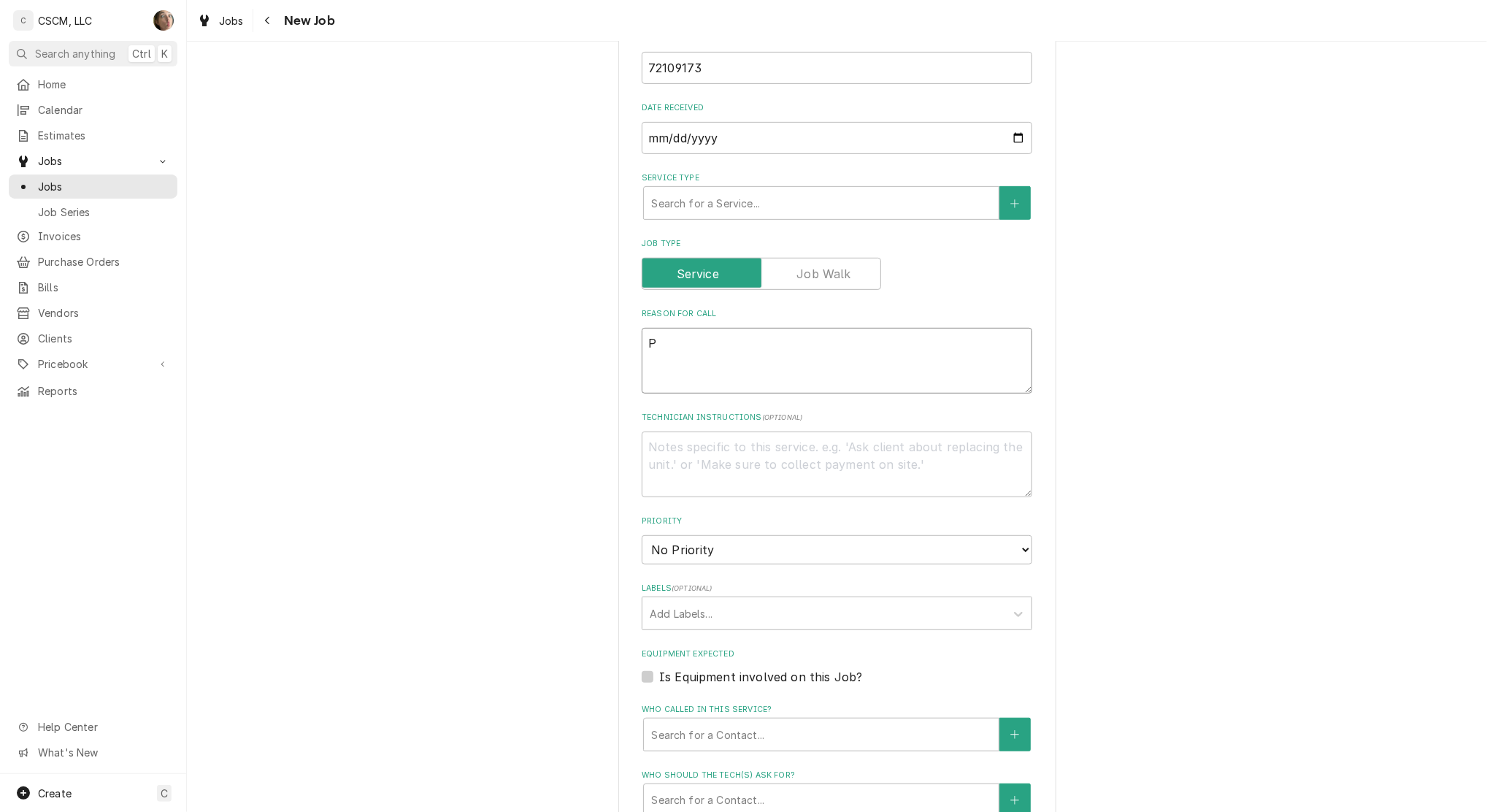
type textarea "x"
type textarea "PO"
type textarea "x"
type textarea "PO"
type textarea "x"
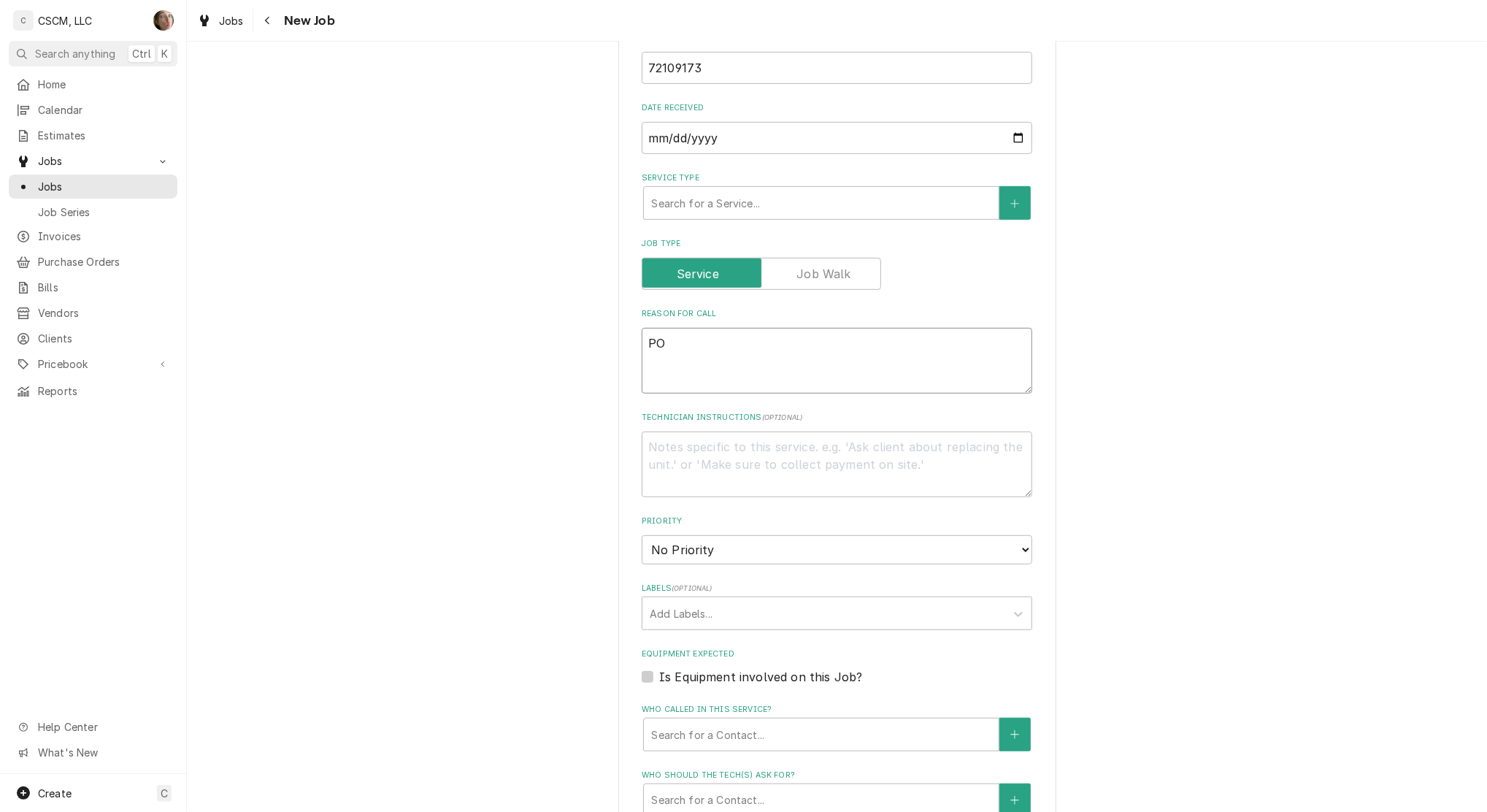
type textarea "PO #"
type textarea "x"
type textarea "PO #"
type textarea "x"
type textarea "PO # V"
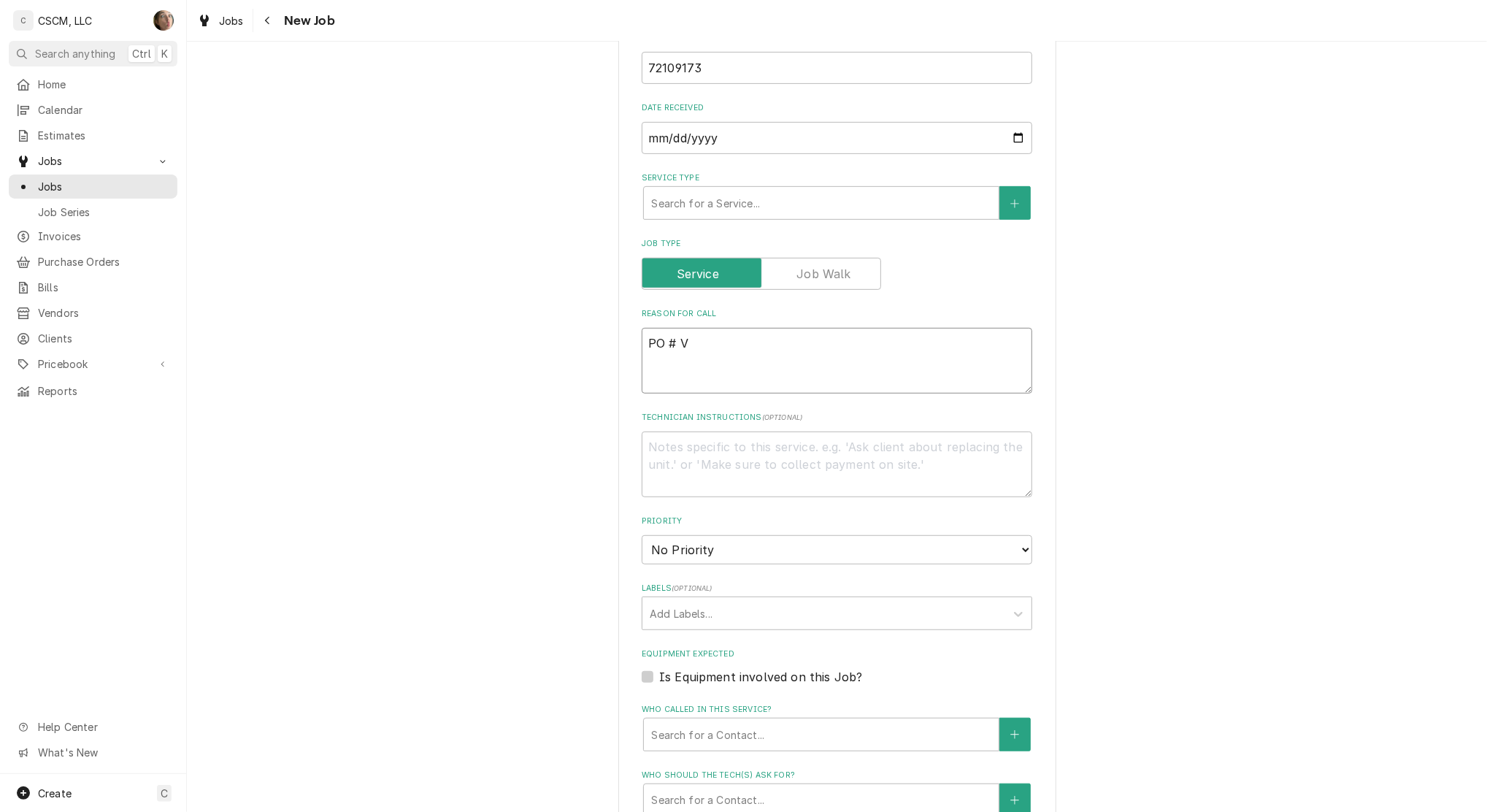
type textarea "x"
type textarea "PO #"
paste textarea "72109173"
type textarea "x"
type textarea "PO # 72109173"
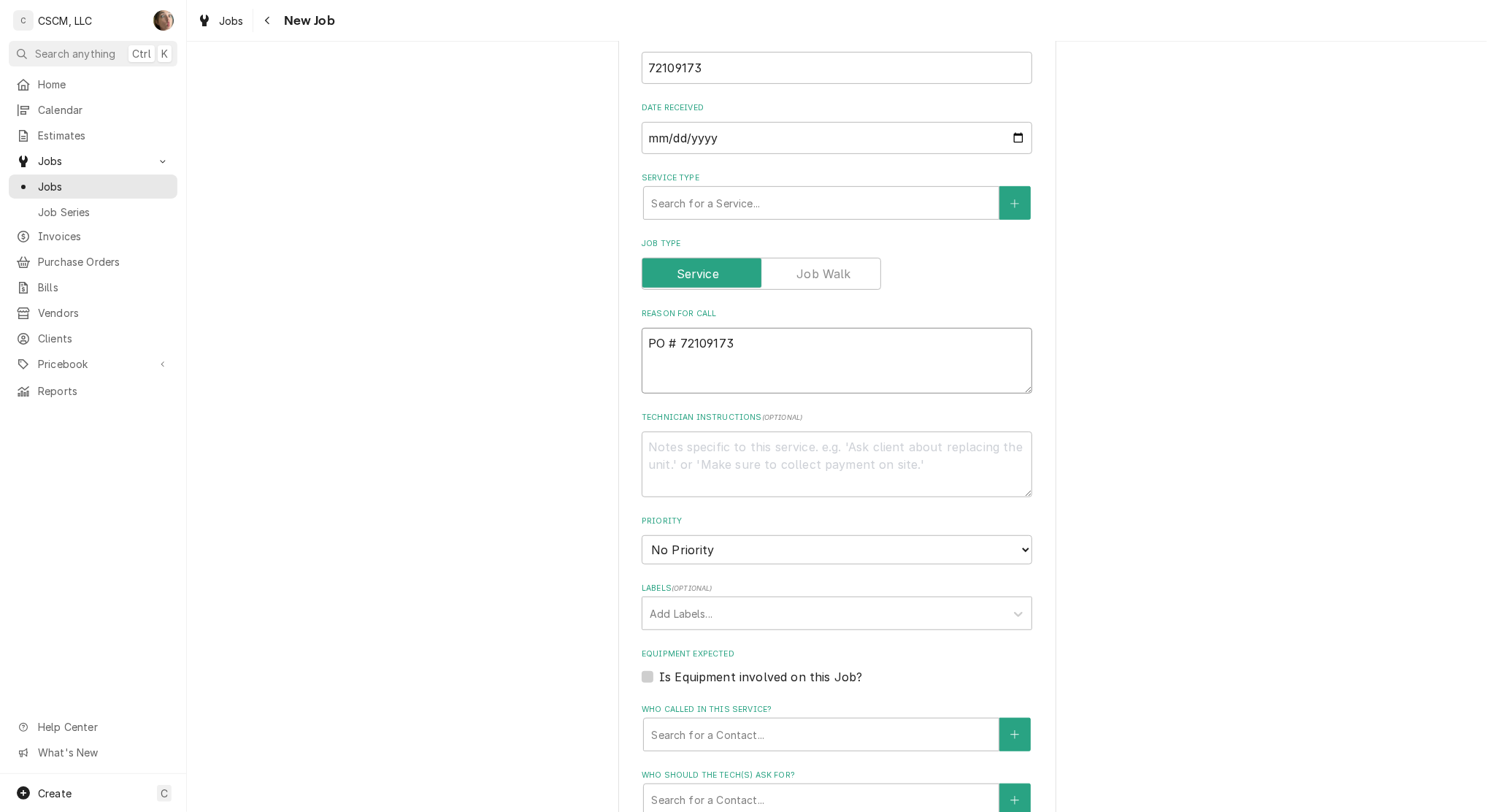
type textarea "x"
type textarea "NPO # 72109173"
type textarea "x"
type textarea "NTPO # 72109173"
type textarea "x"
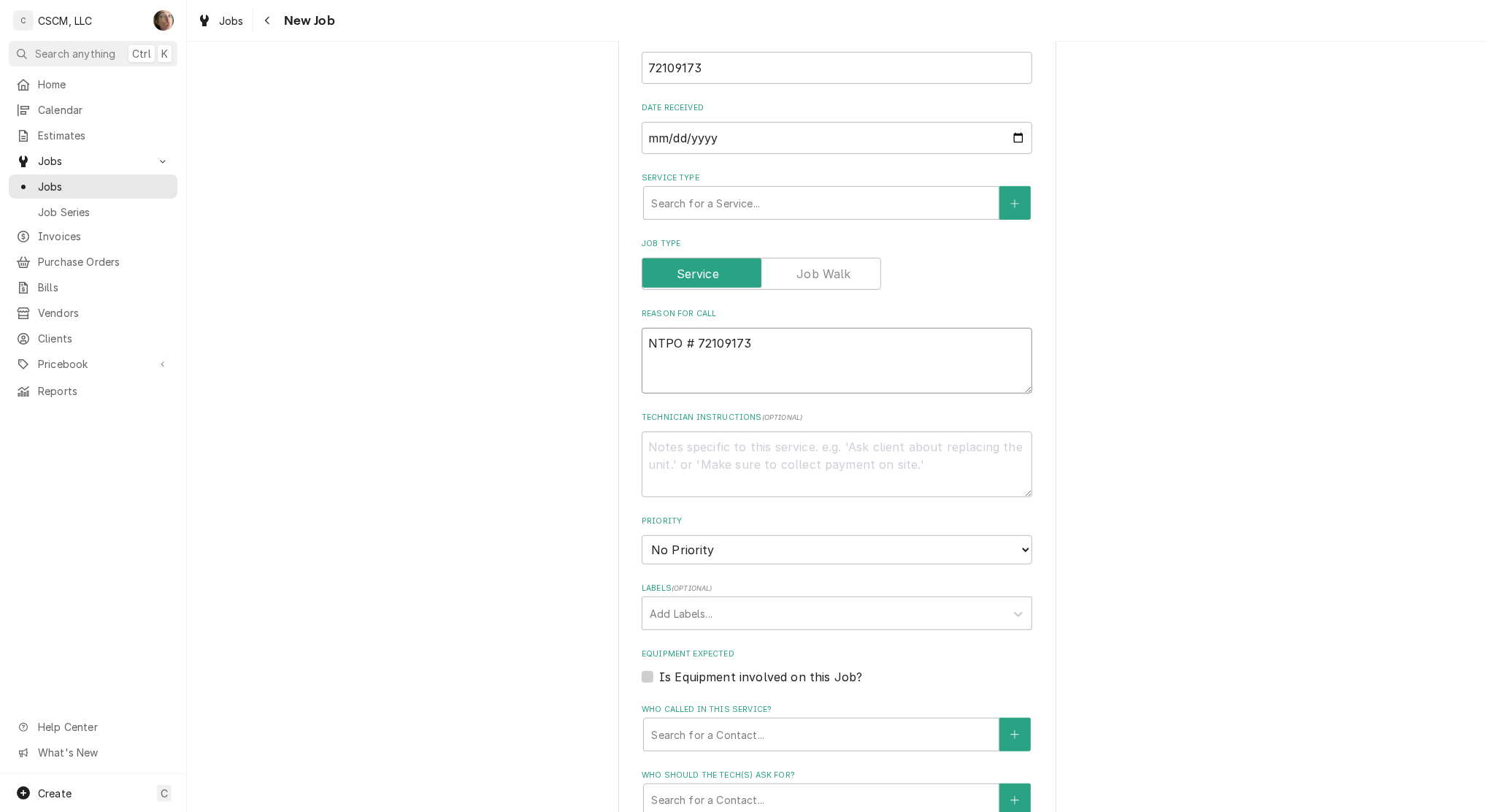
type textarea "NTEPO # 72109173"
type textarea "x"
type textarea "NTE:PO # 72109173"
type textarea "x"
type textarea "NTE: PO # 72109173"
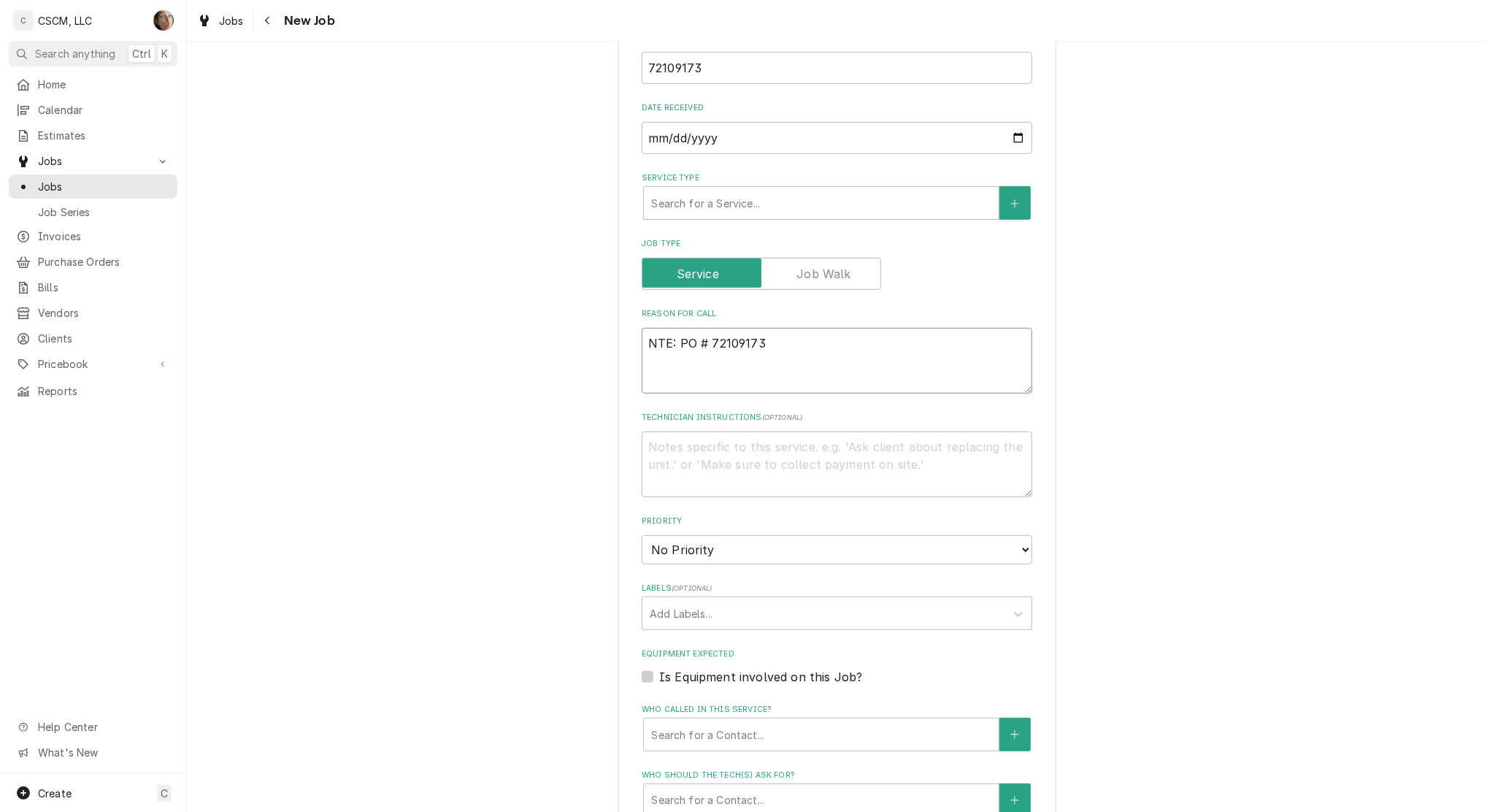
type textarea "x"
type textarea "NTE: $PO # 72109173"
type textarea "x"
type textarea "NTE: $5PO # 72109173"
type textarea "x"
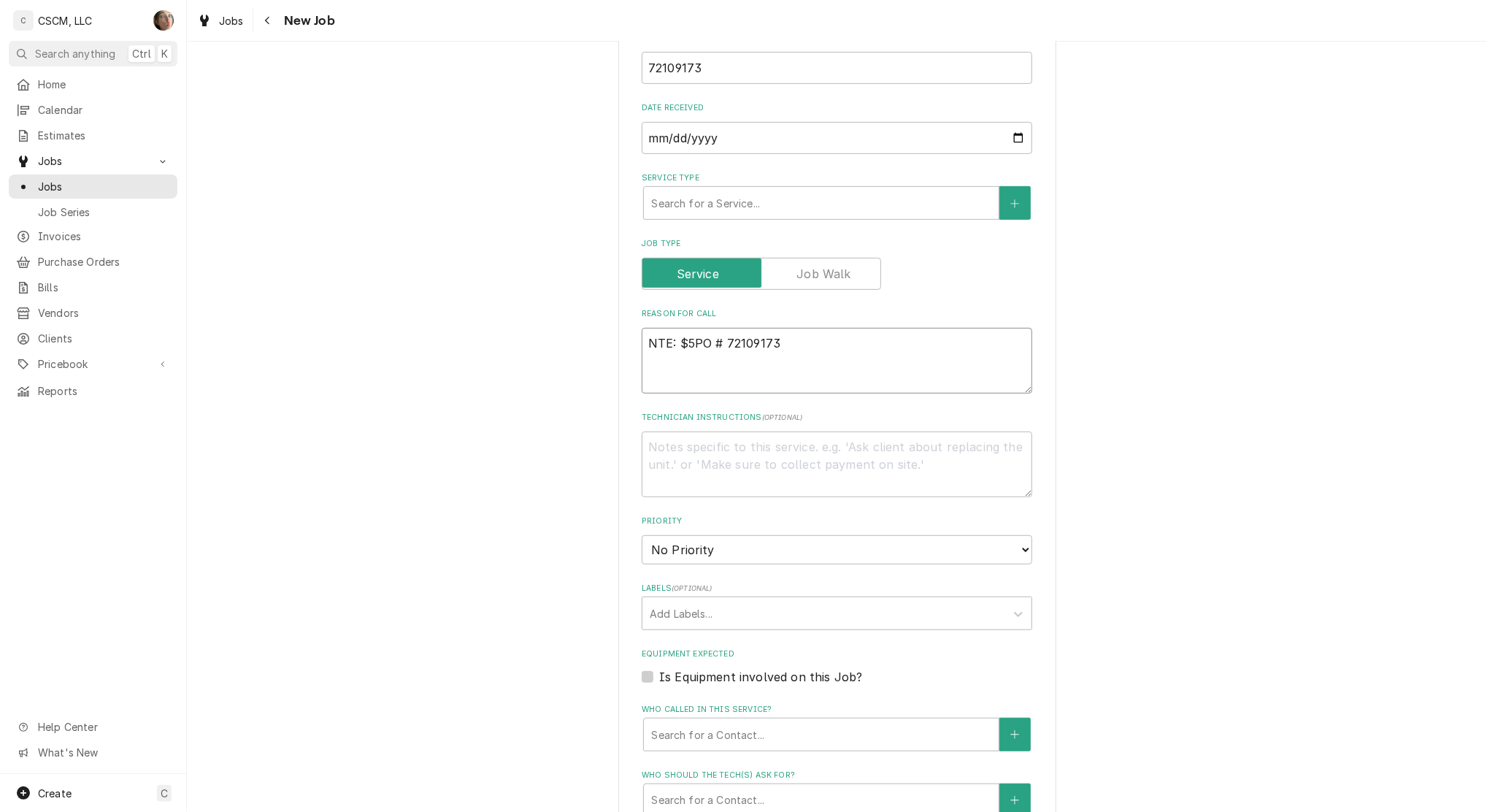
type textarea "NTE: $50PO # 72109173"
type textarea "x"
type textarea "NTE: $500PO # 72109173"
type textarea "x"
type textarea "NTE: $500 PO # 72109173"
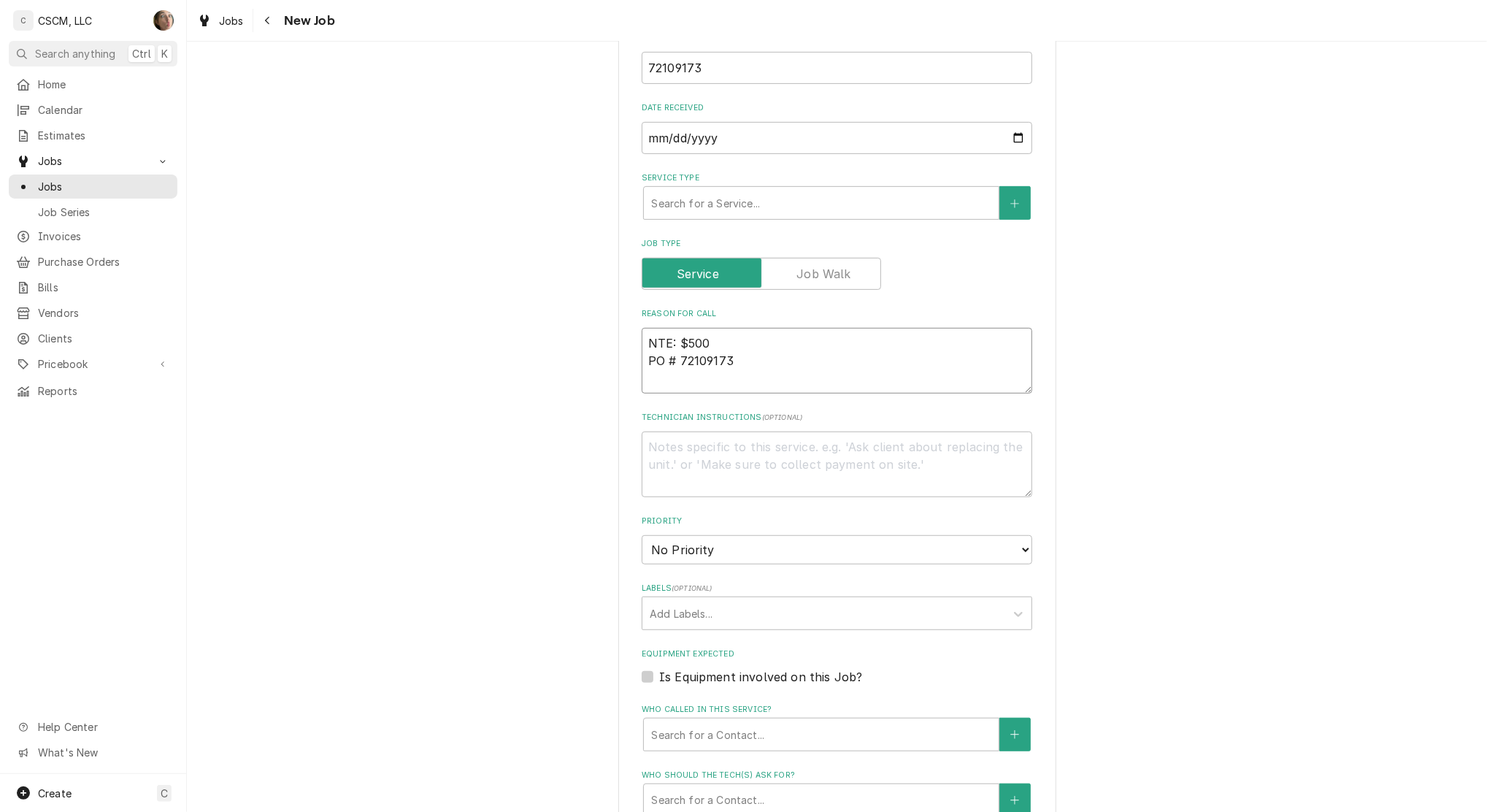
type textarea "x"
type textarea "NTE: $500 PO # 72109173"
click at [642, 339] on textarea "NTE: $500 PO # 72109173" at bounding box center [837, 361] width 391 height 66
paste textarea "not sure if it's the plug or outlet or something else, power going in and out, …"
type textarea "x"
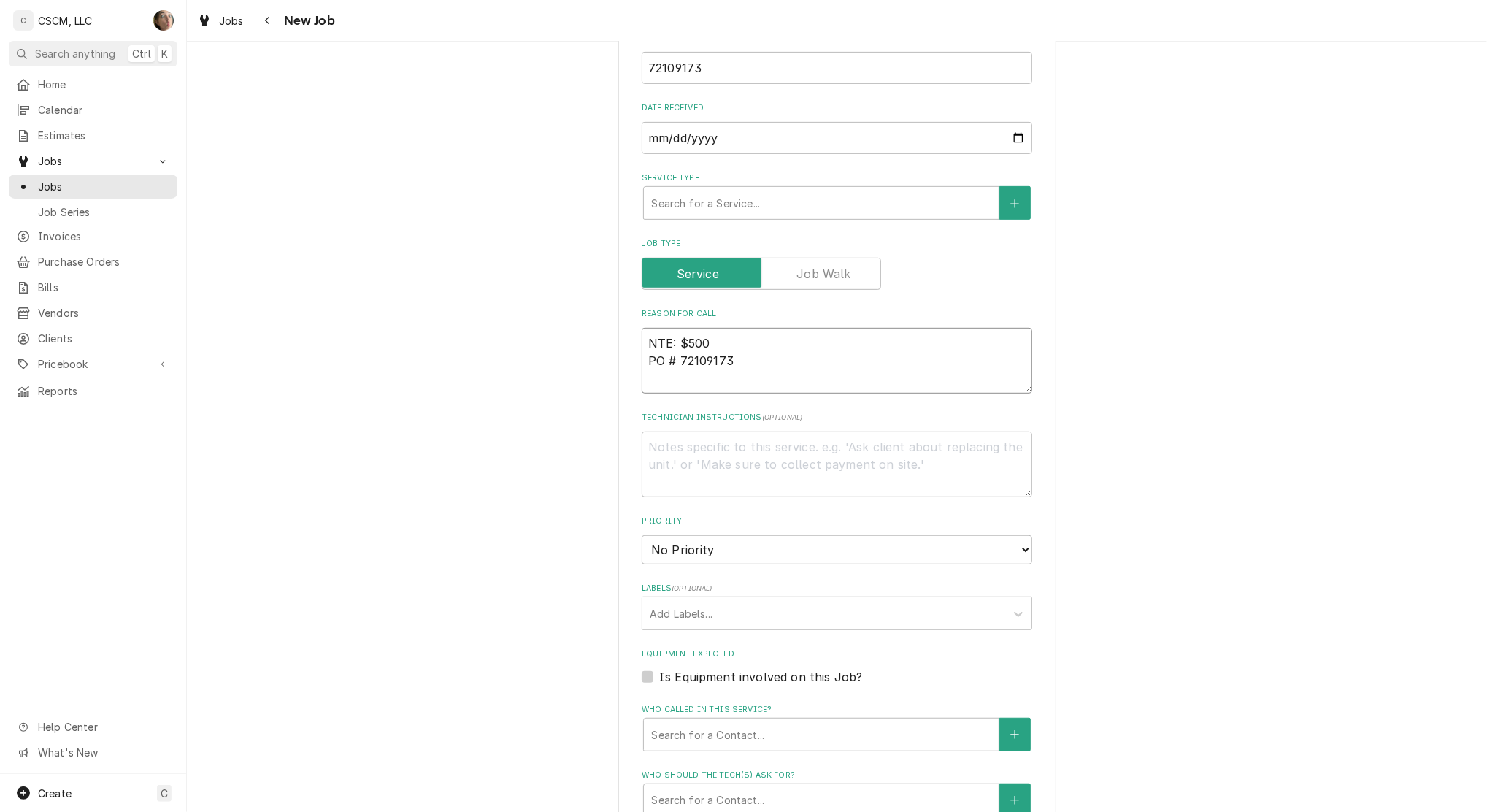
type textarea "not sure if it's the plug or outlet or something else, power going in and out, …"
type textarea "x"
type textarea "not sure if it's the plug or outlet or something else, power going in and out, …"
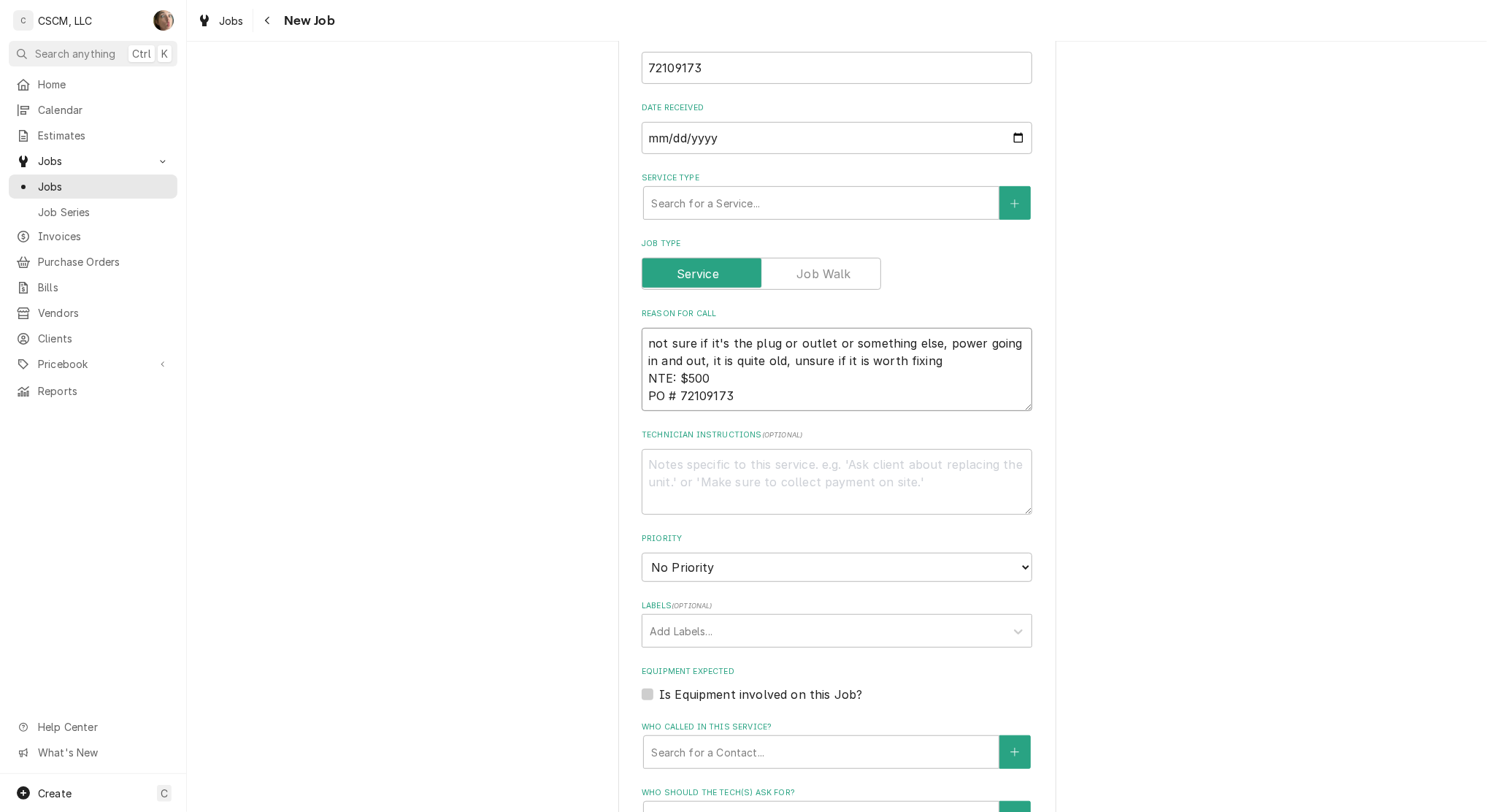
type textarea "x"
type textarea "not sure if it's the plug or outlet or something else, power going in and out, …"
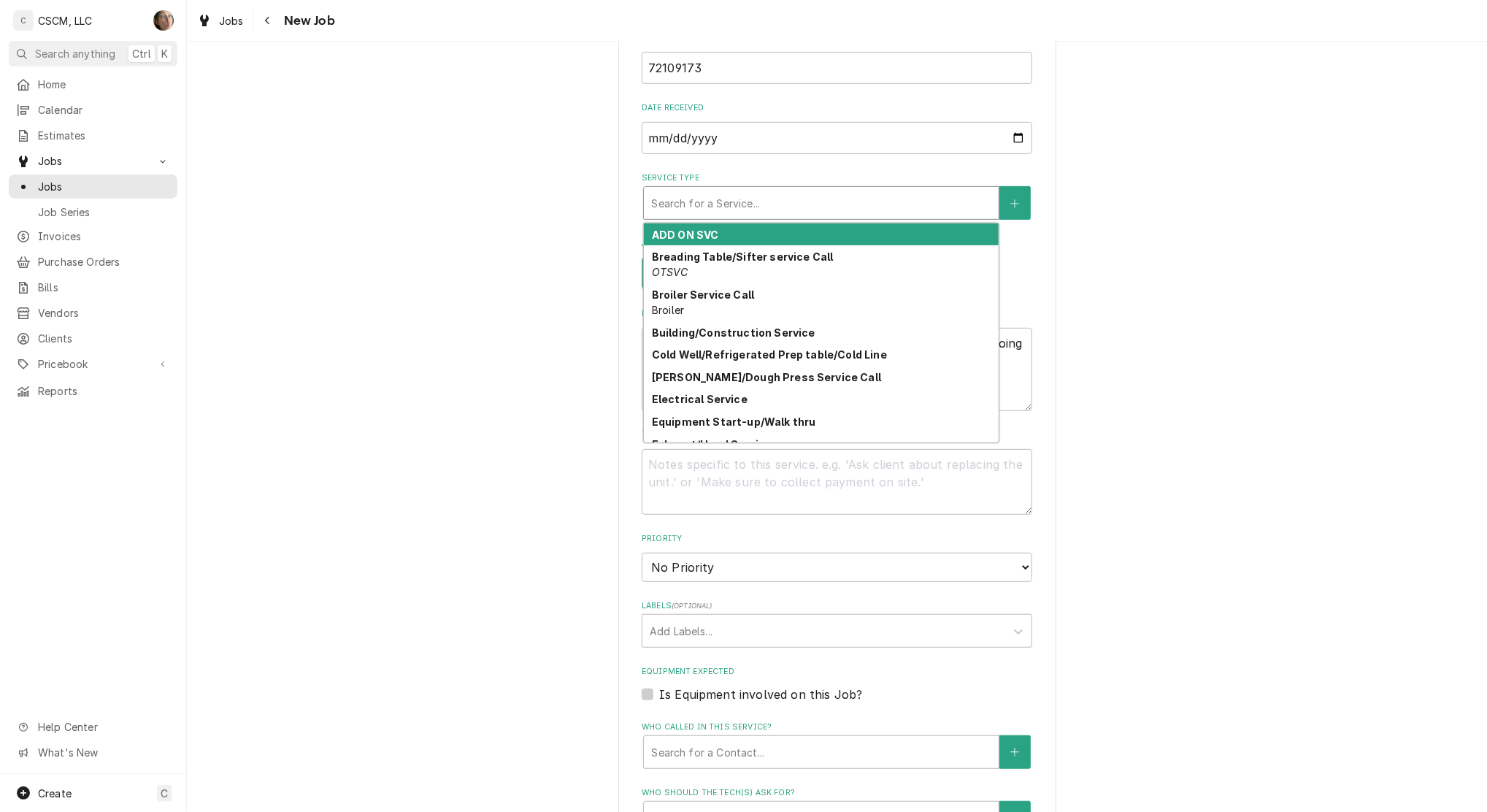
click at [726, 206] on div "Service Type" at bounding box center [821, 203] width 340 height 27
type textarea "x"
type input "R"
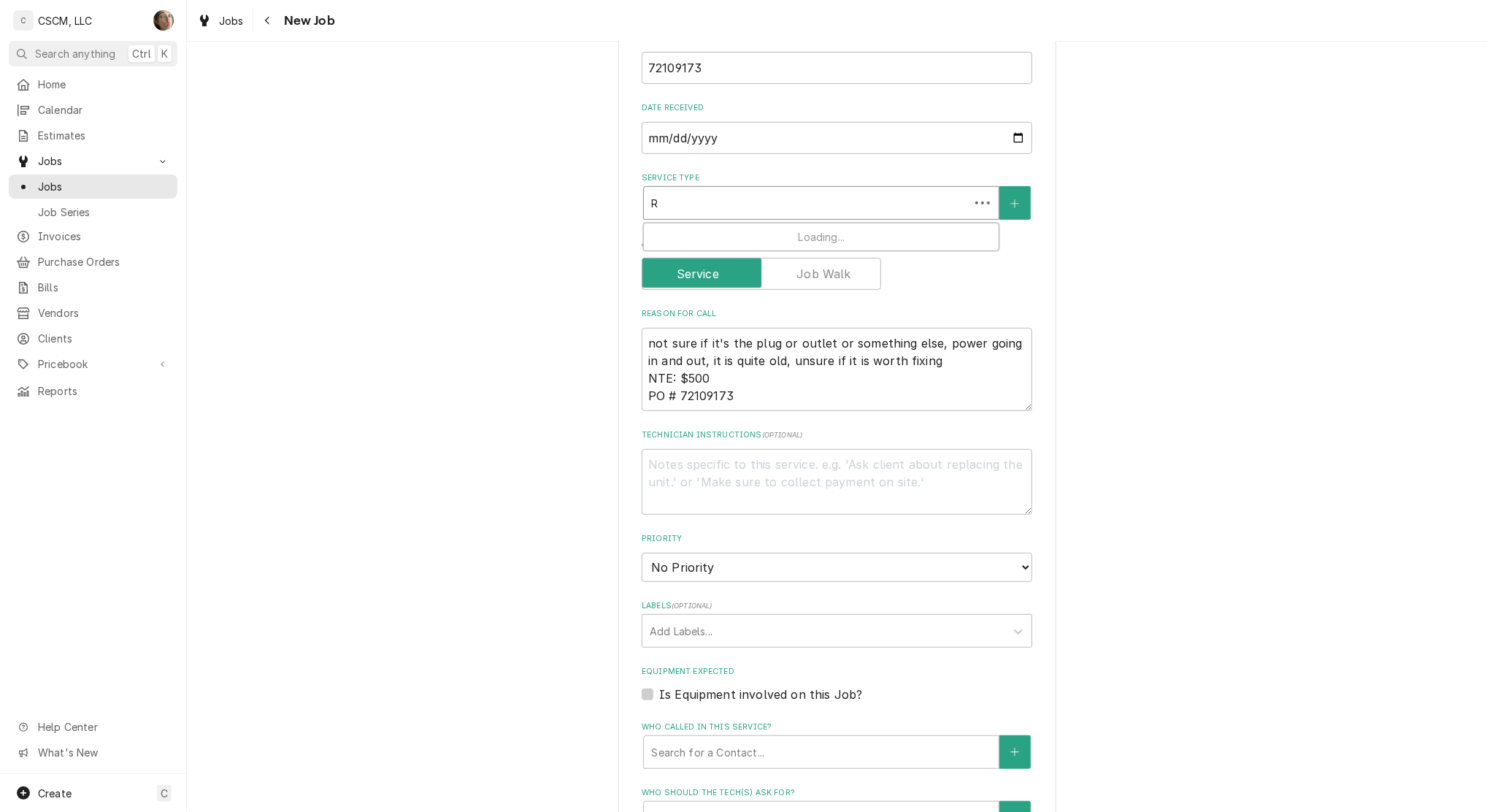
type textarea "x"
type input "RE"
type textarea "x"
type input "REA"
type textarea "x"
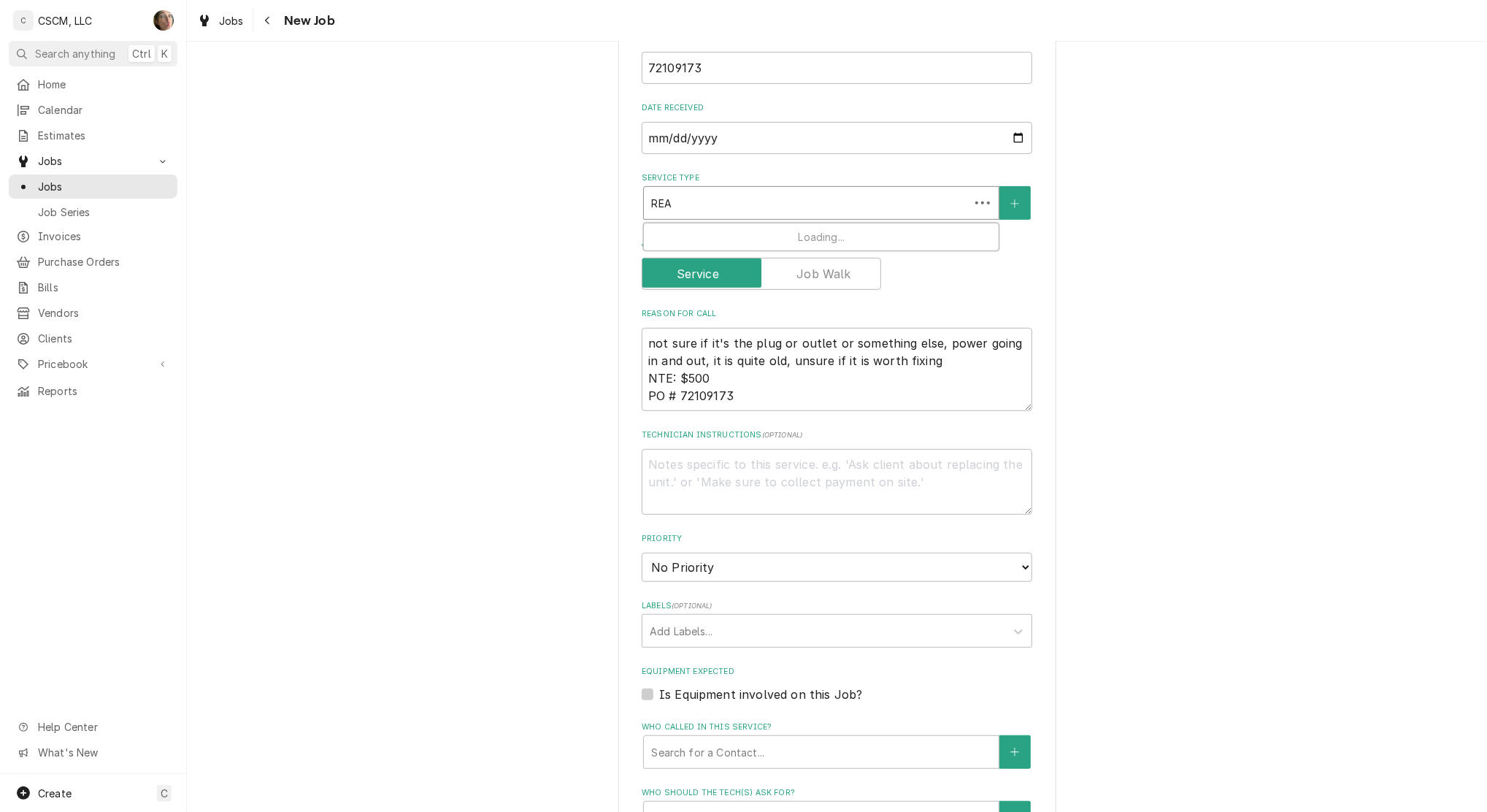
type input "REAC"
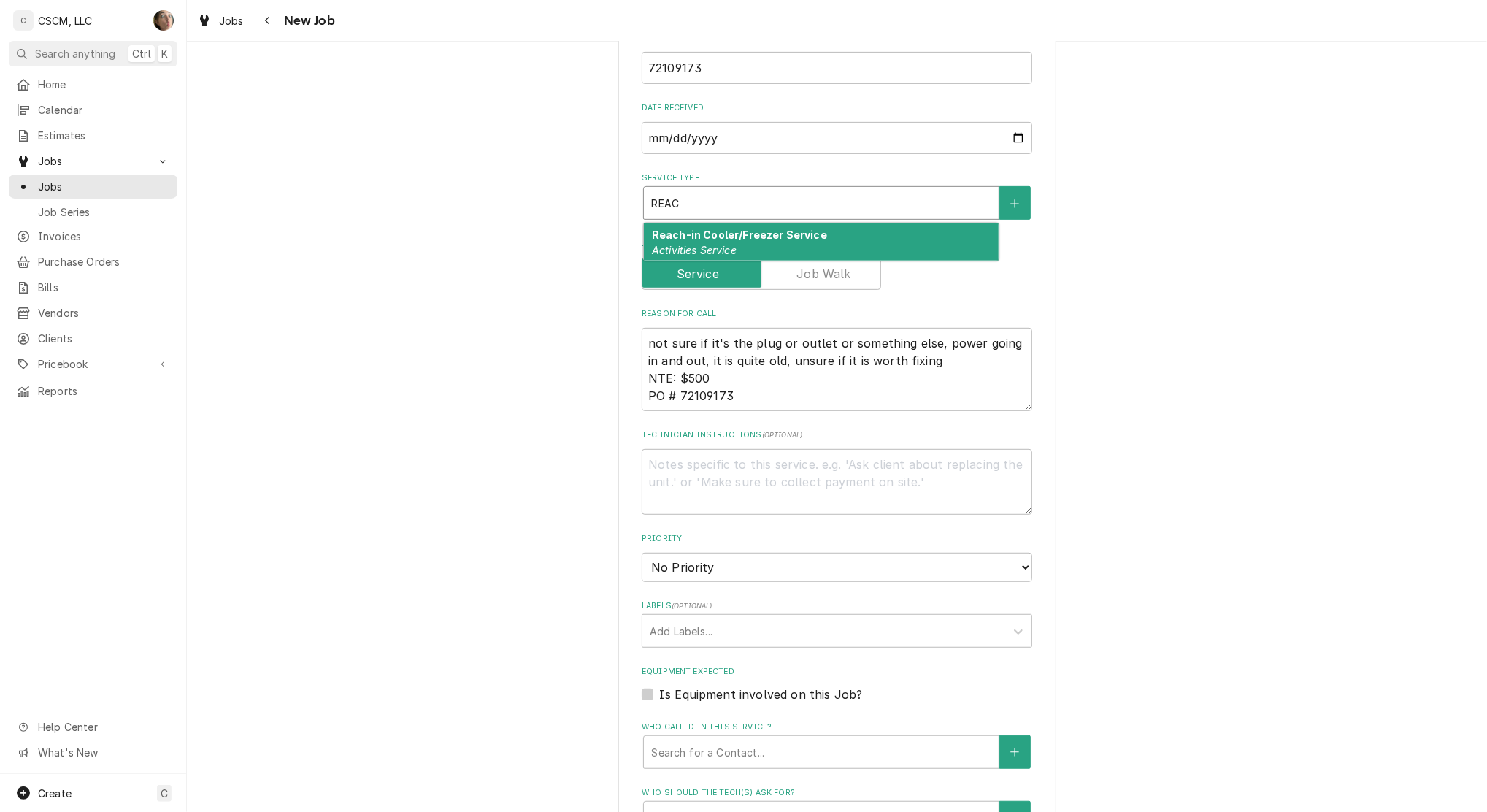
click at [716, 234] on strong "Reach-in Cooler/Freezer Service" at bounding box center [739, 235] width 176 height 12
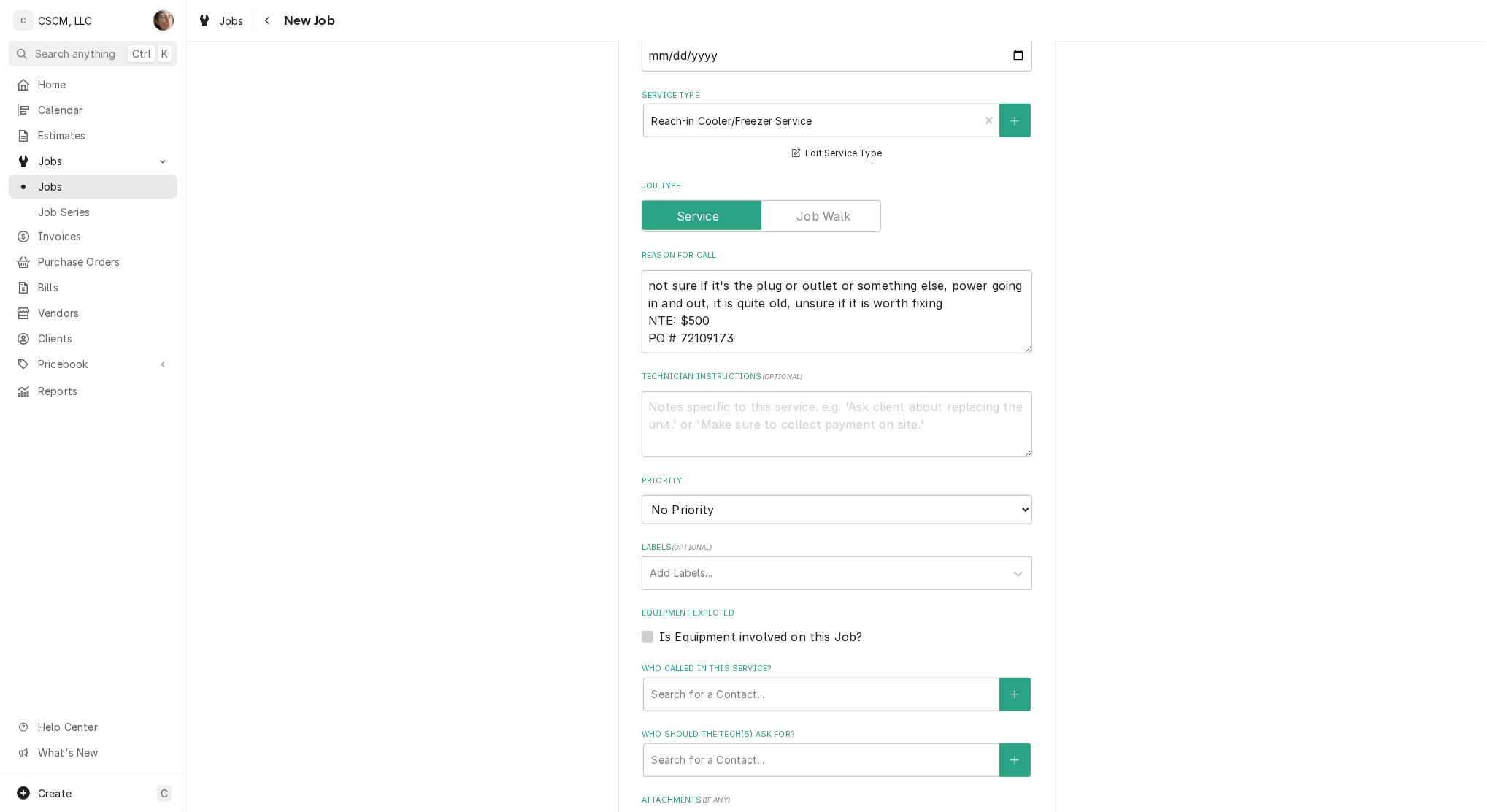
scroll to position [929, 0]
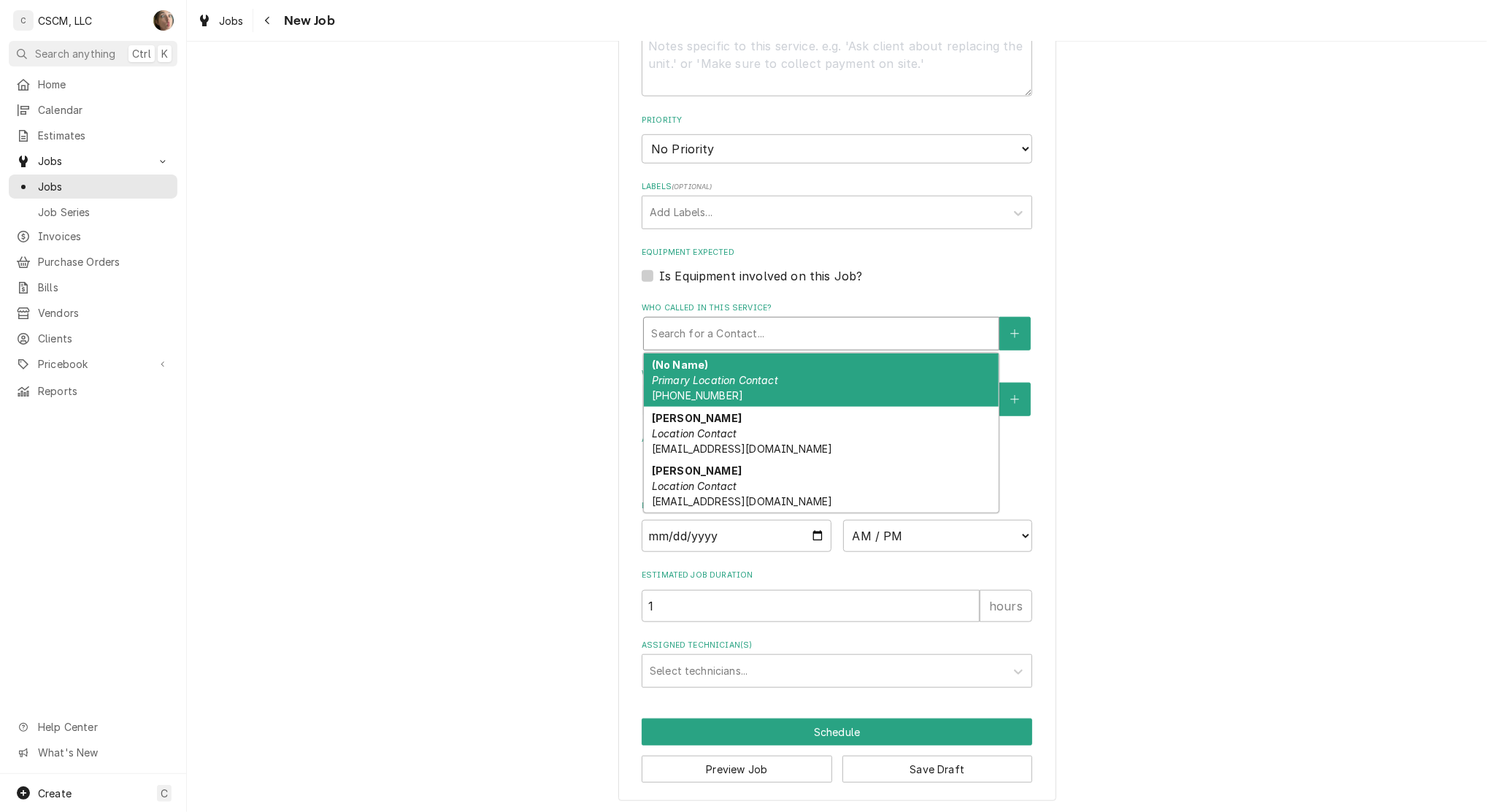
click at [698, 323] on div "Who called in this service?" at bounding box center [821, 333] width 340 height 27
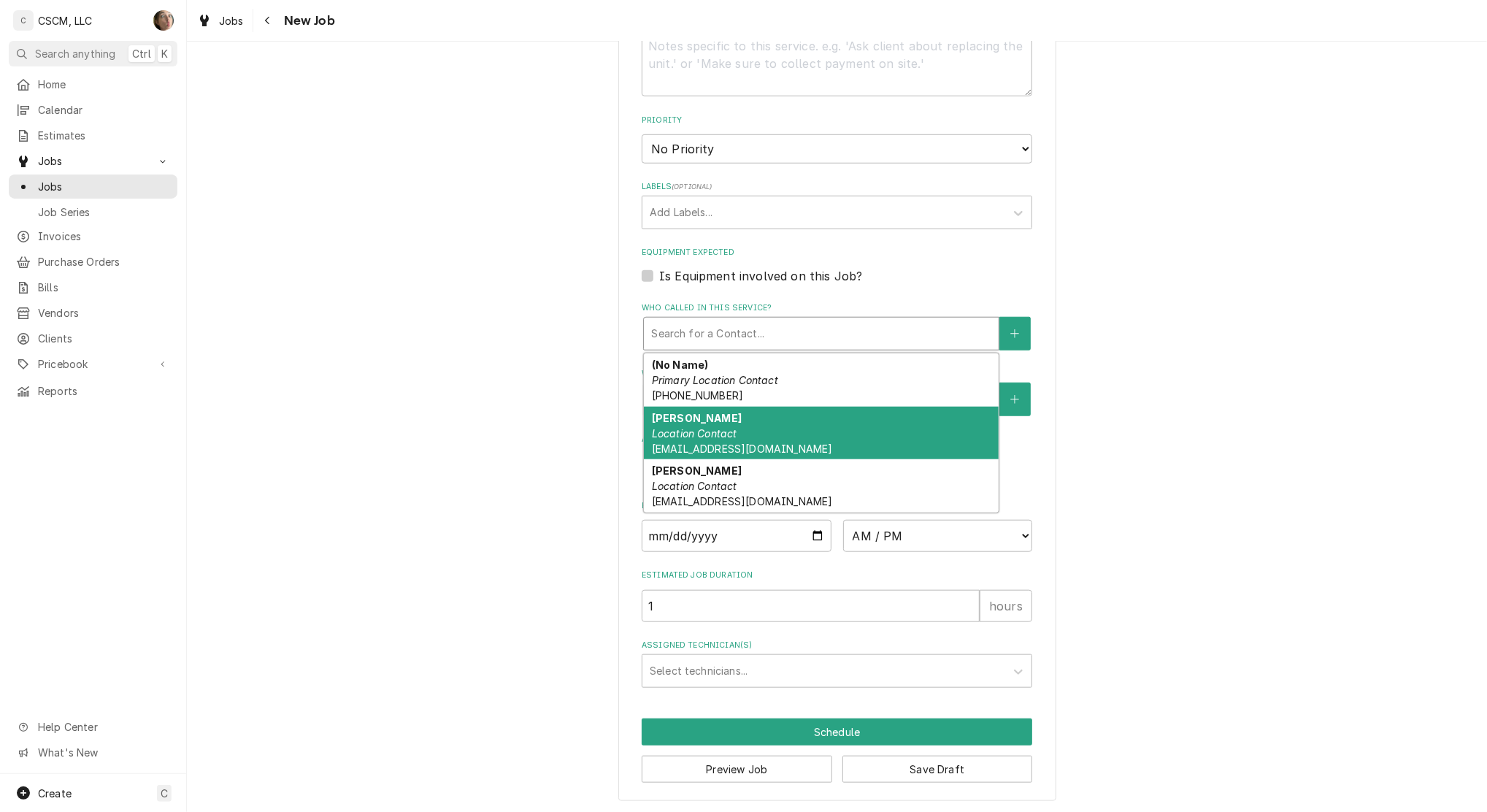
click at [714, 415] on strong "Amanda Bernal" at bounding box center [696, 418] width 90 height 12
type textarea "x"
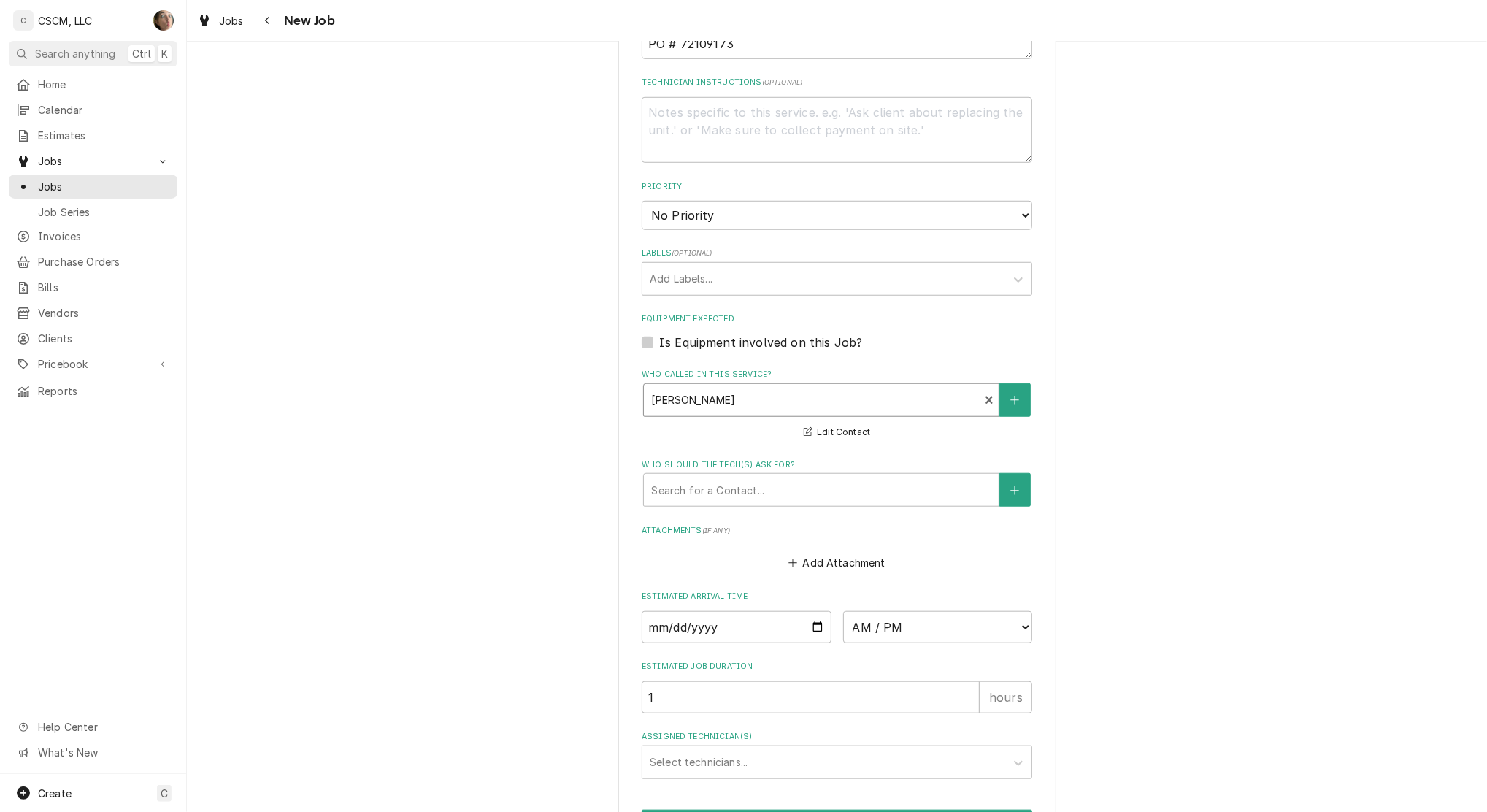
scroll to position [637, 0]
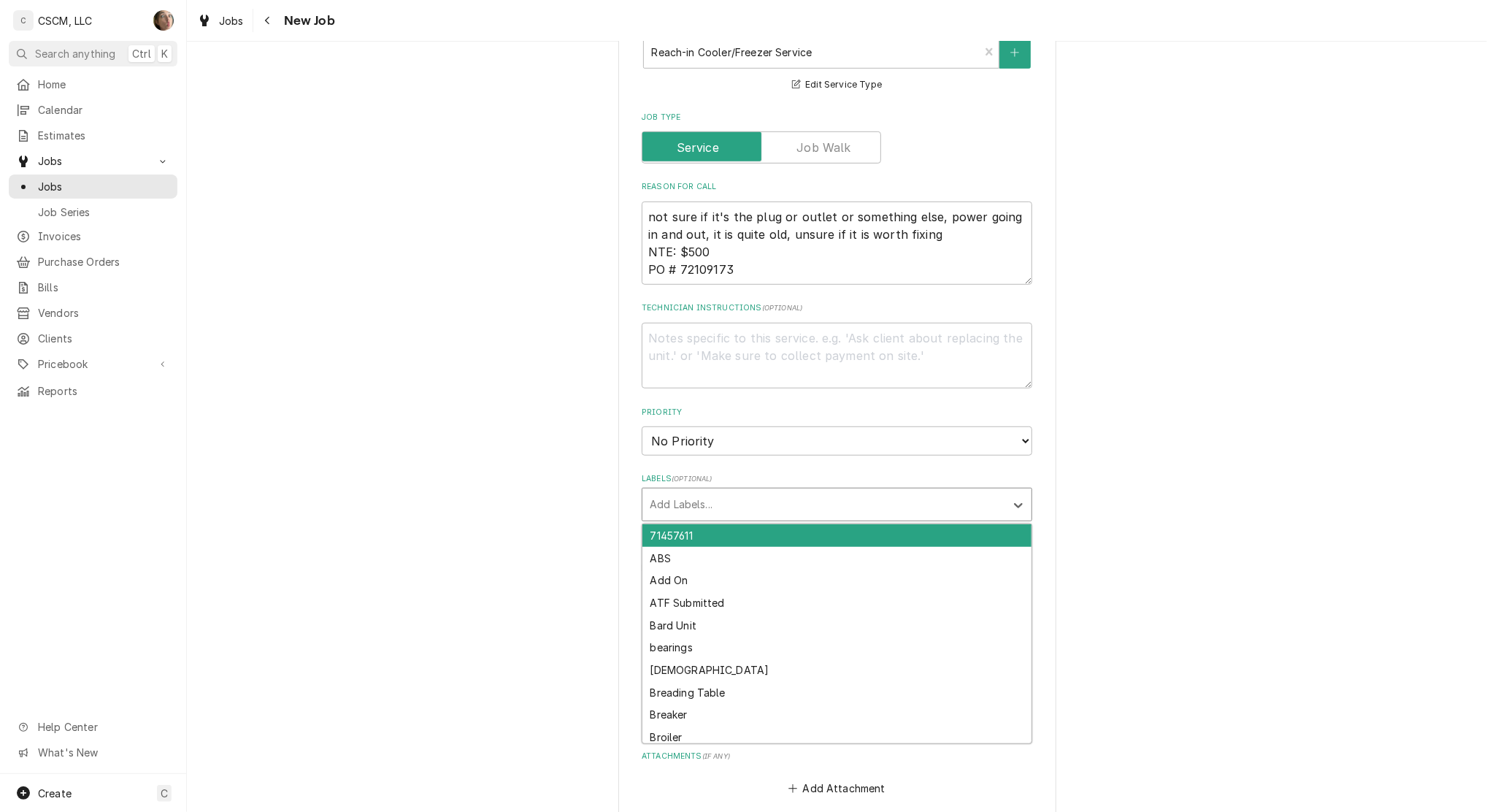
click at [799, 505] on div "Labels" at bounding box center [824, 505] width 349 height 27
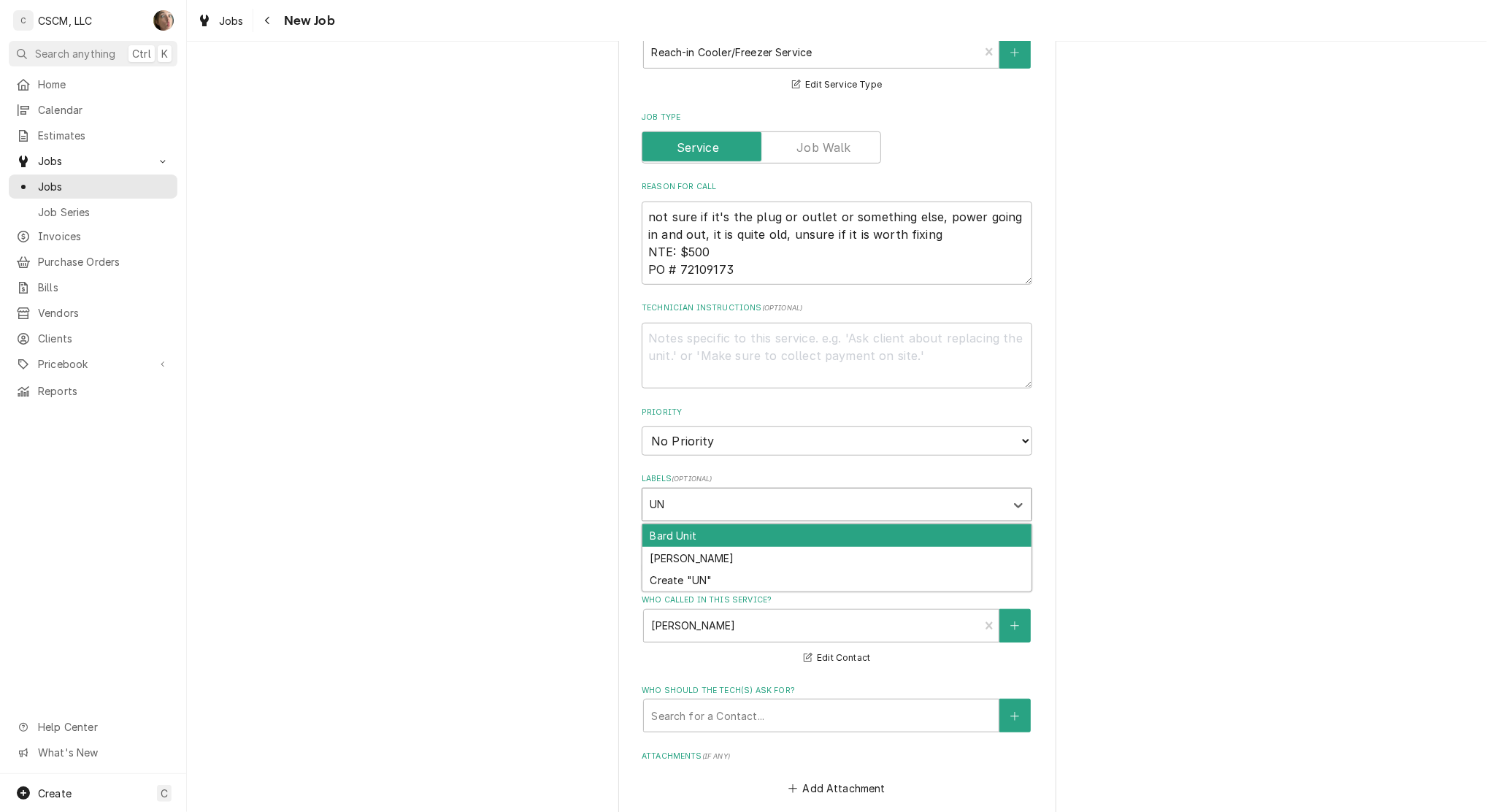
type input "U"
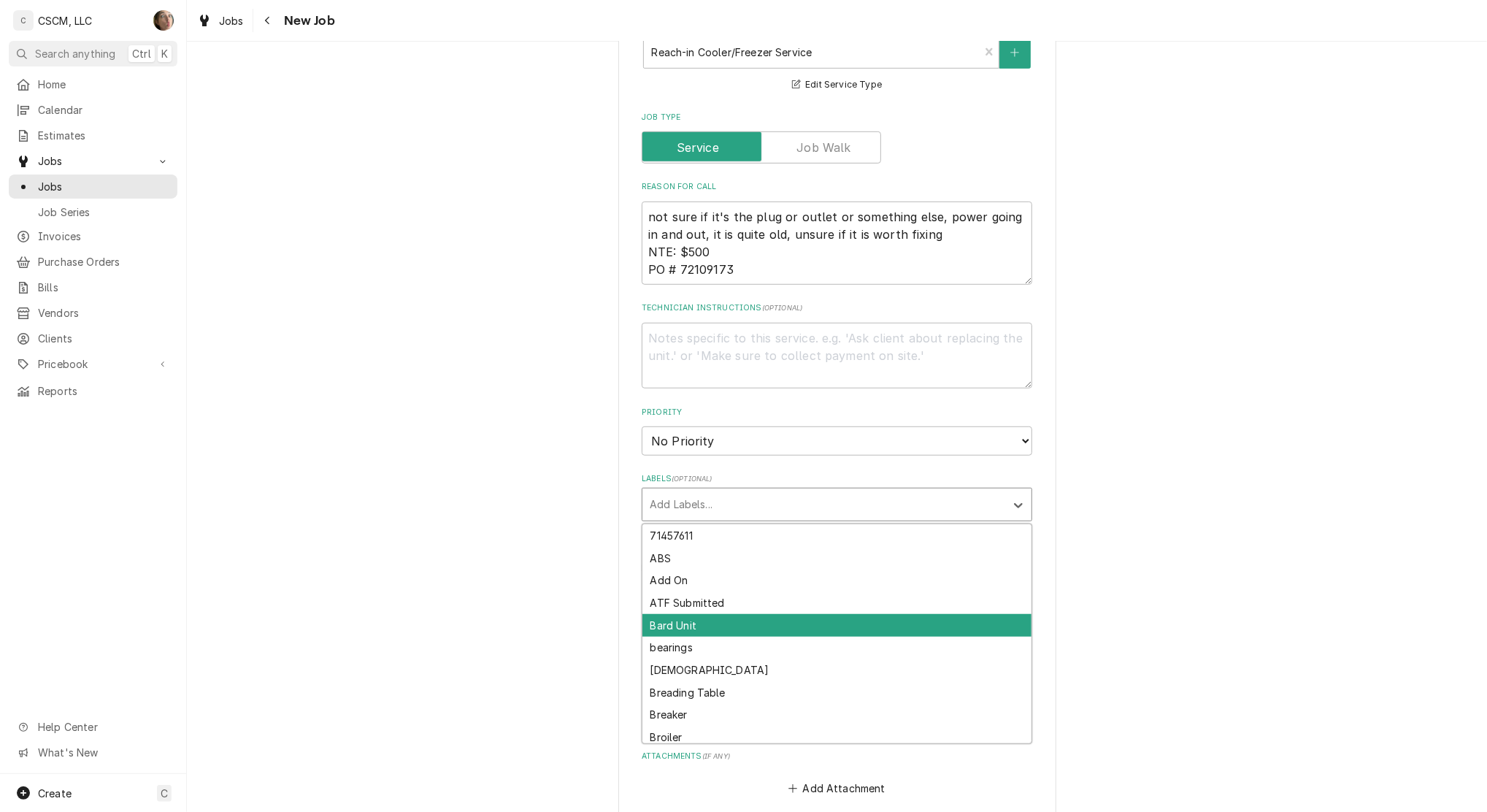
type textarea "x"
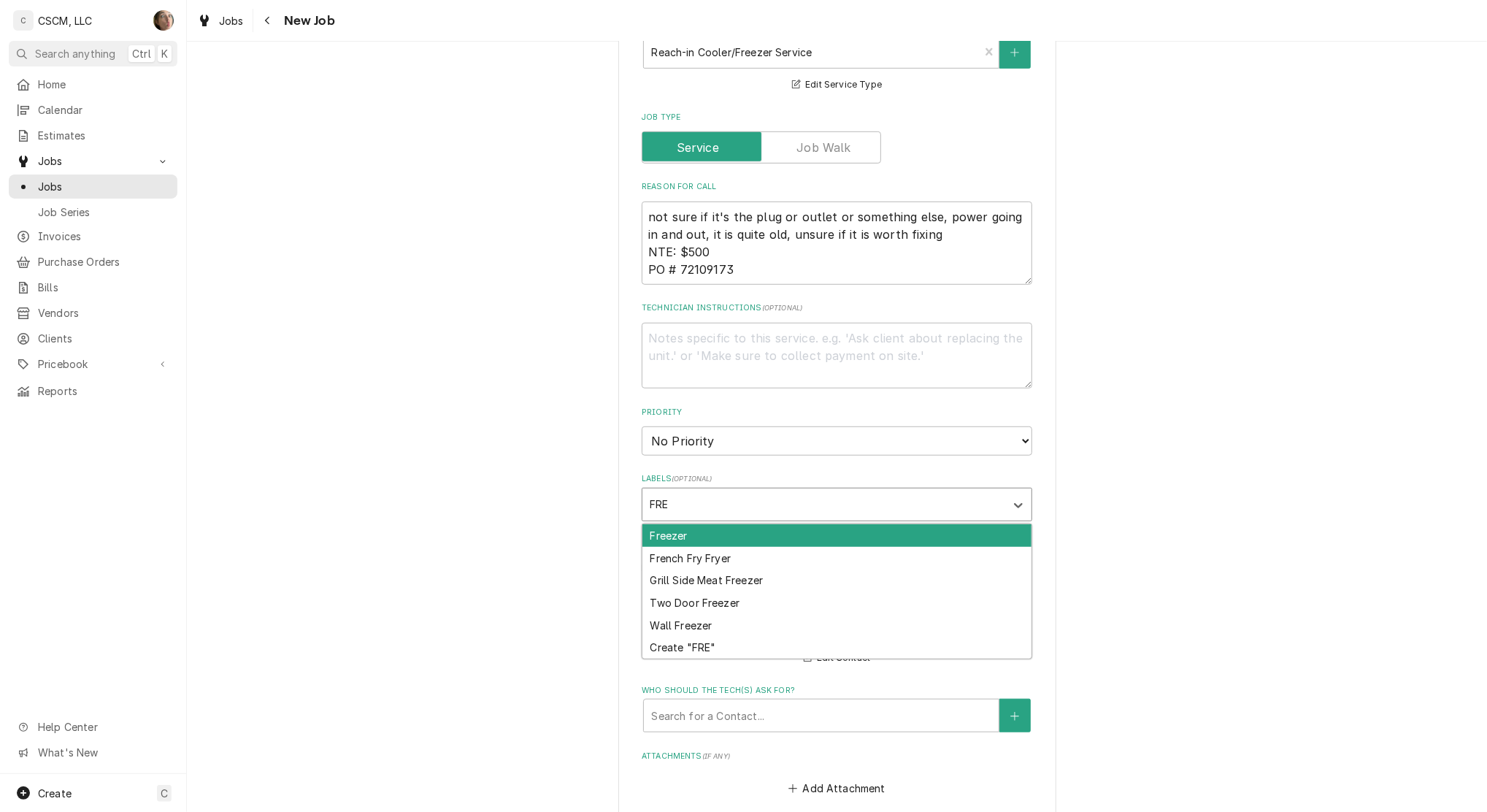
type input "FREE"
click at [781, 536] on div "Freezer" at bounding box center [837, 535] width 389 height 22
type textarea "x"
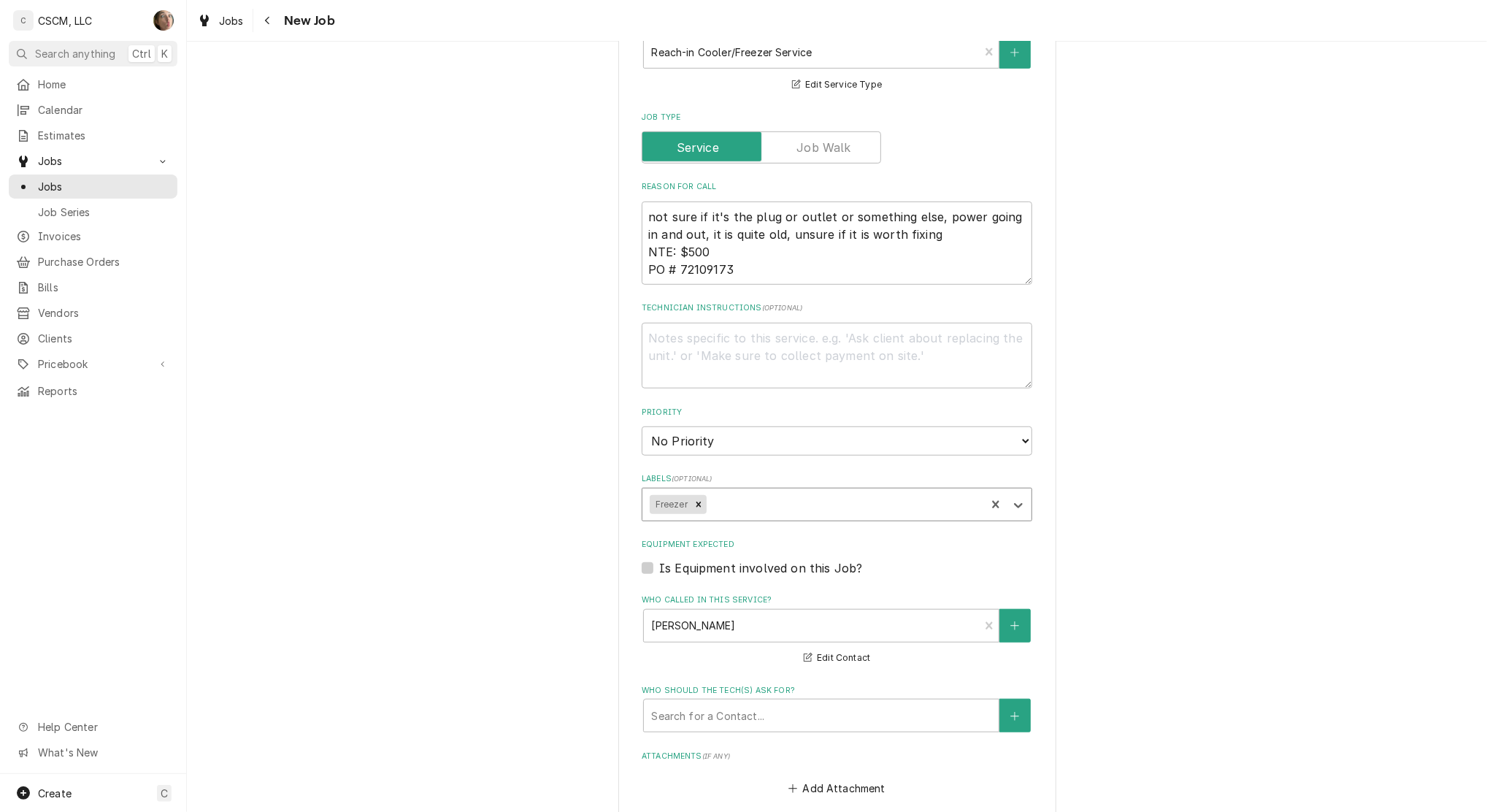
type textarea "x"
type input "RE"
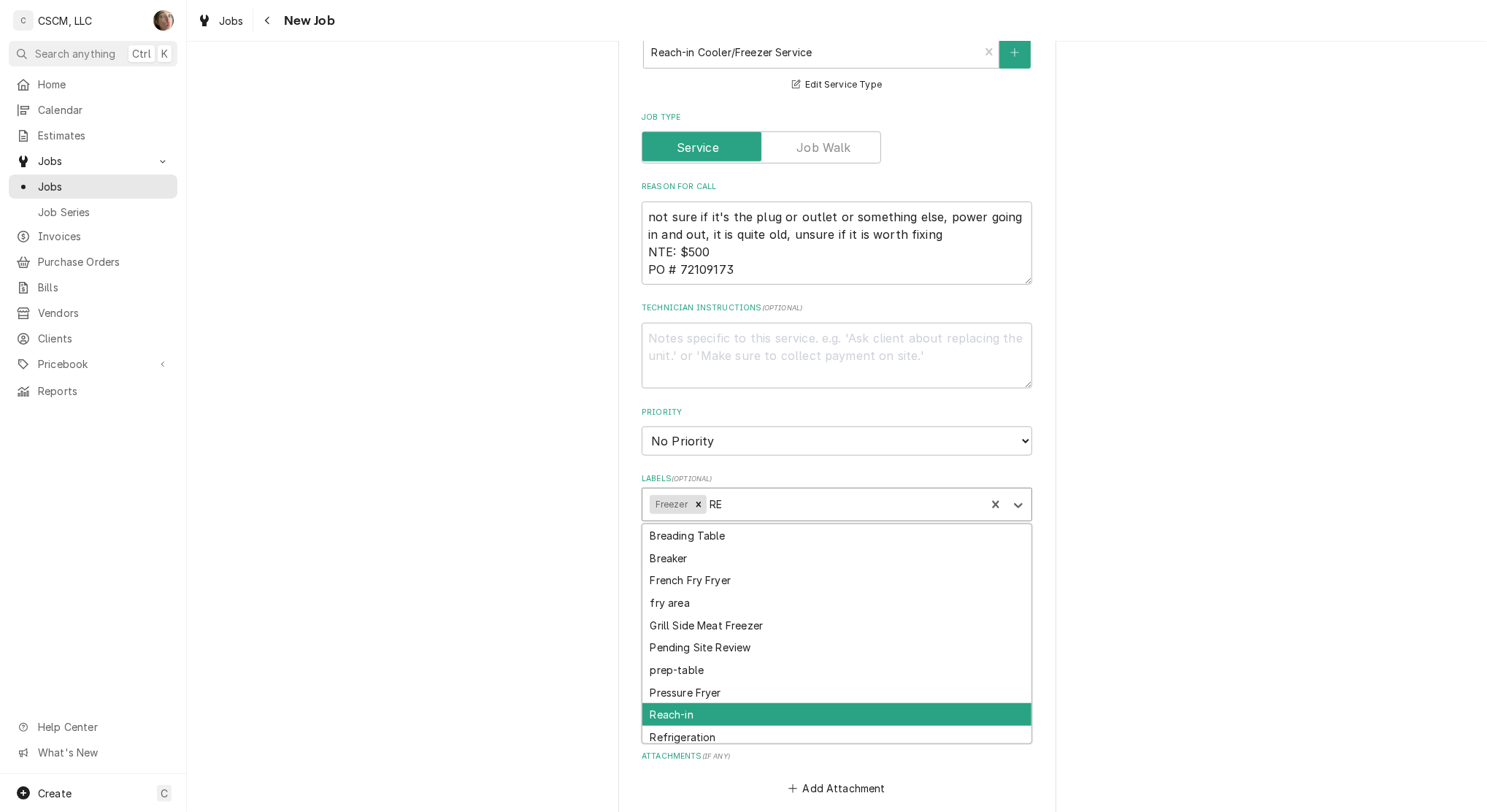
click at [718, 705] on div "Reach-in" at bounding box center [837, 714] width 389 height 22
type textarea "x"
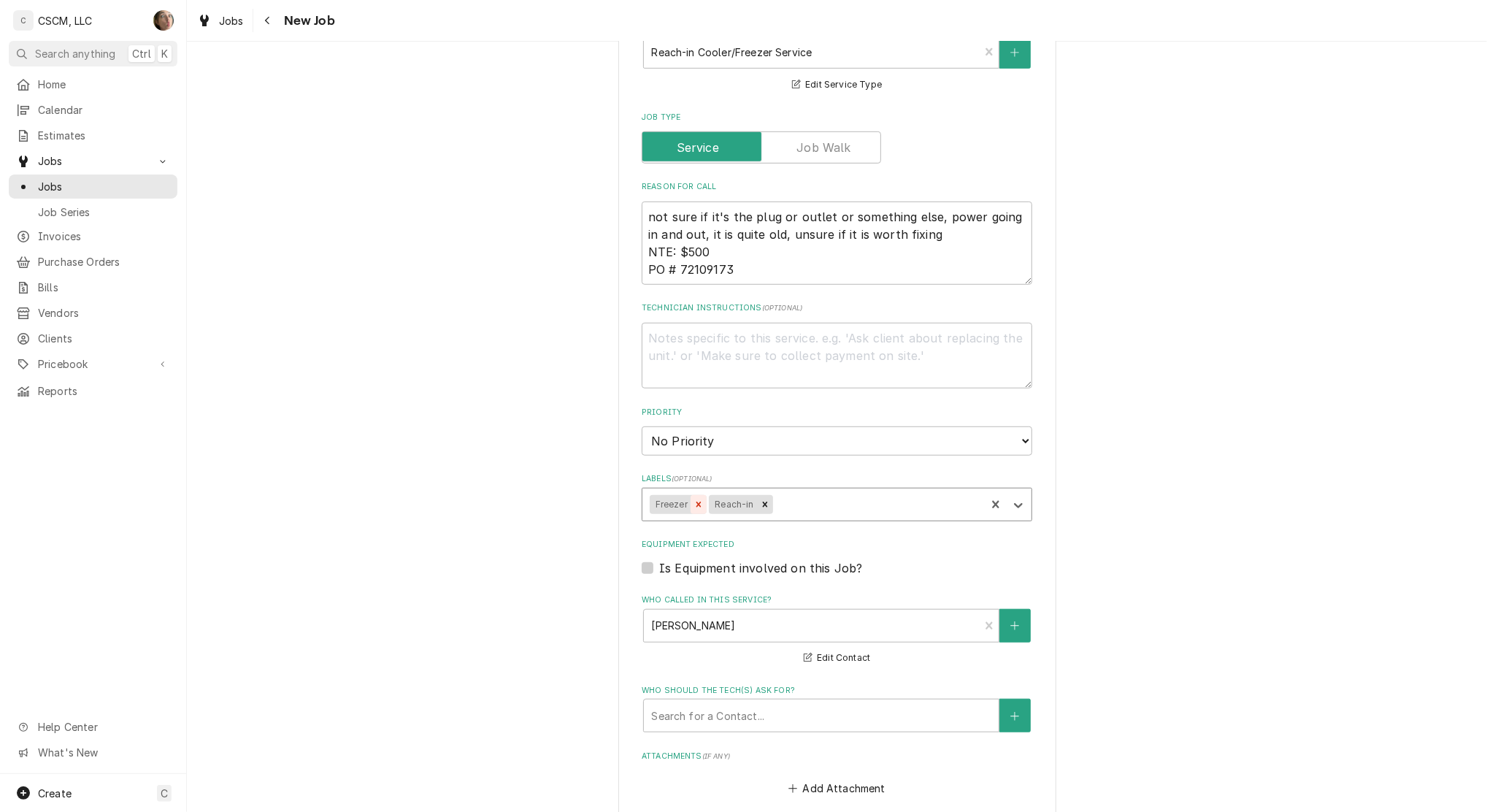
click at [694, 500] on icon "Remove Freezer" at bounding box center [699, 505] width 10 height 10
type textarea "x"
type input "F"
type textarea "x"
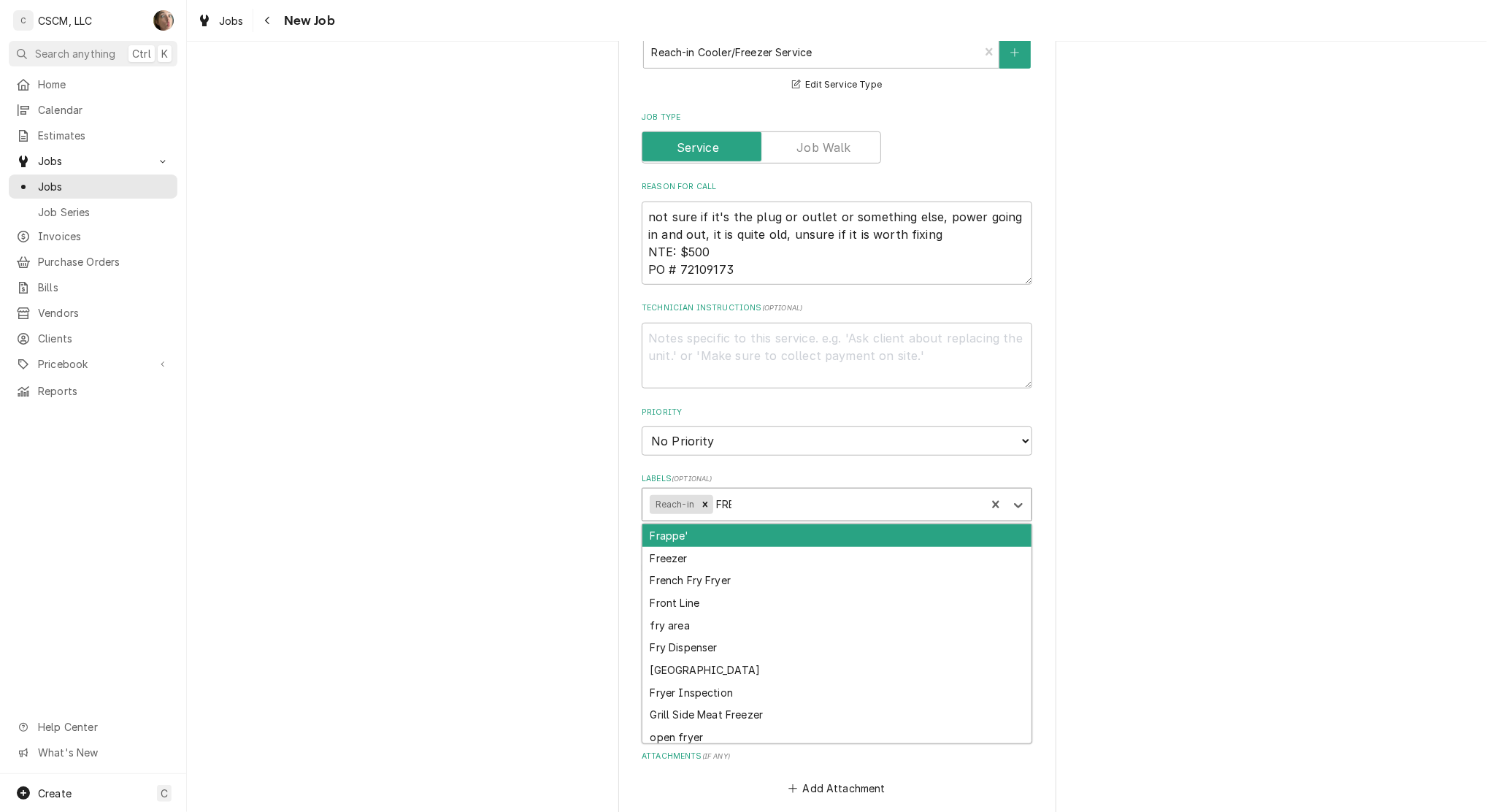
type input "FREE"
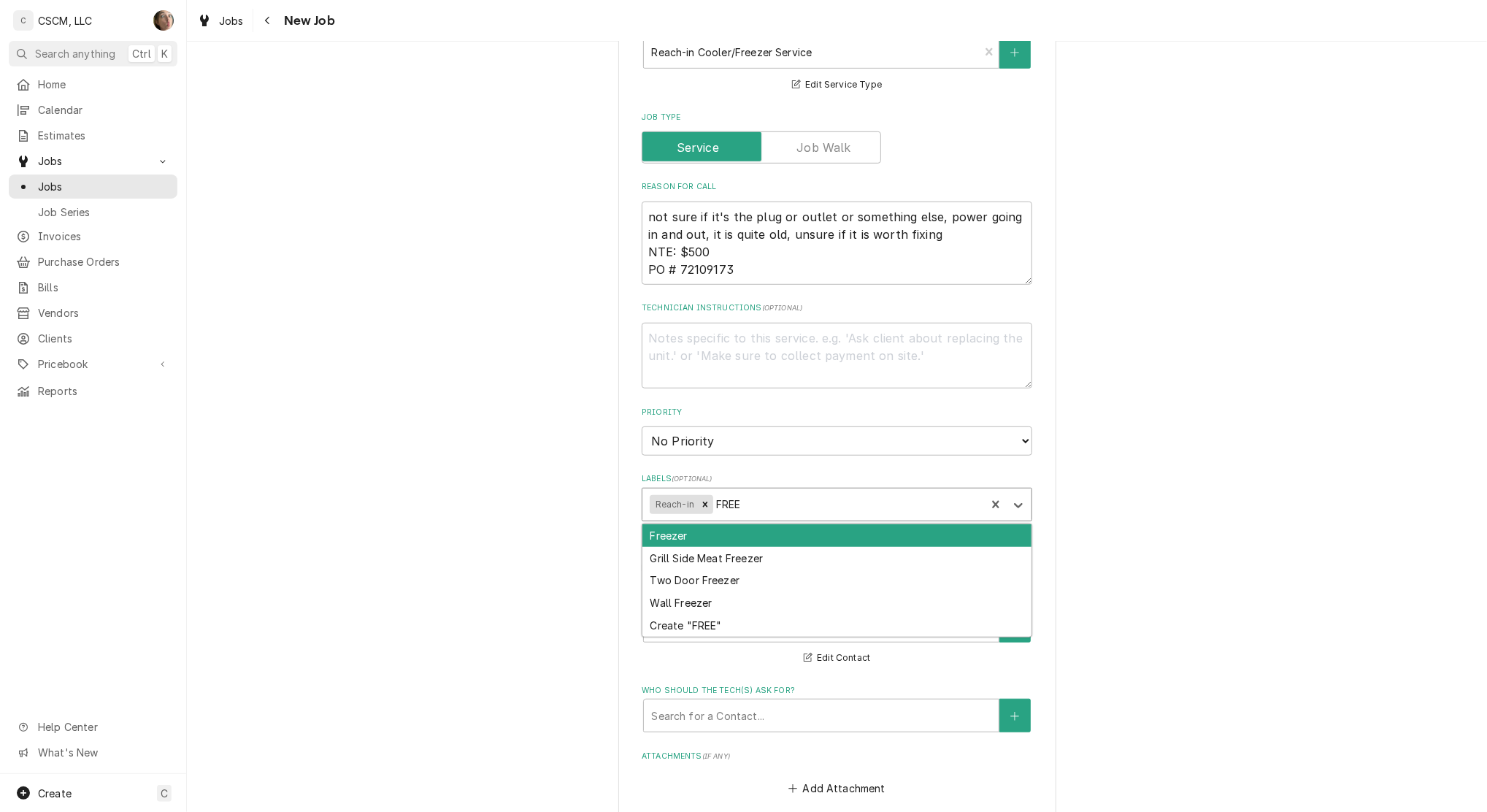
click at [699, 532] on div "Freezer" at bounding box center [837, 535] width 389 height 22
type textarea "x"
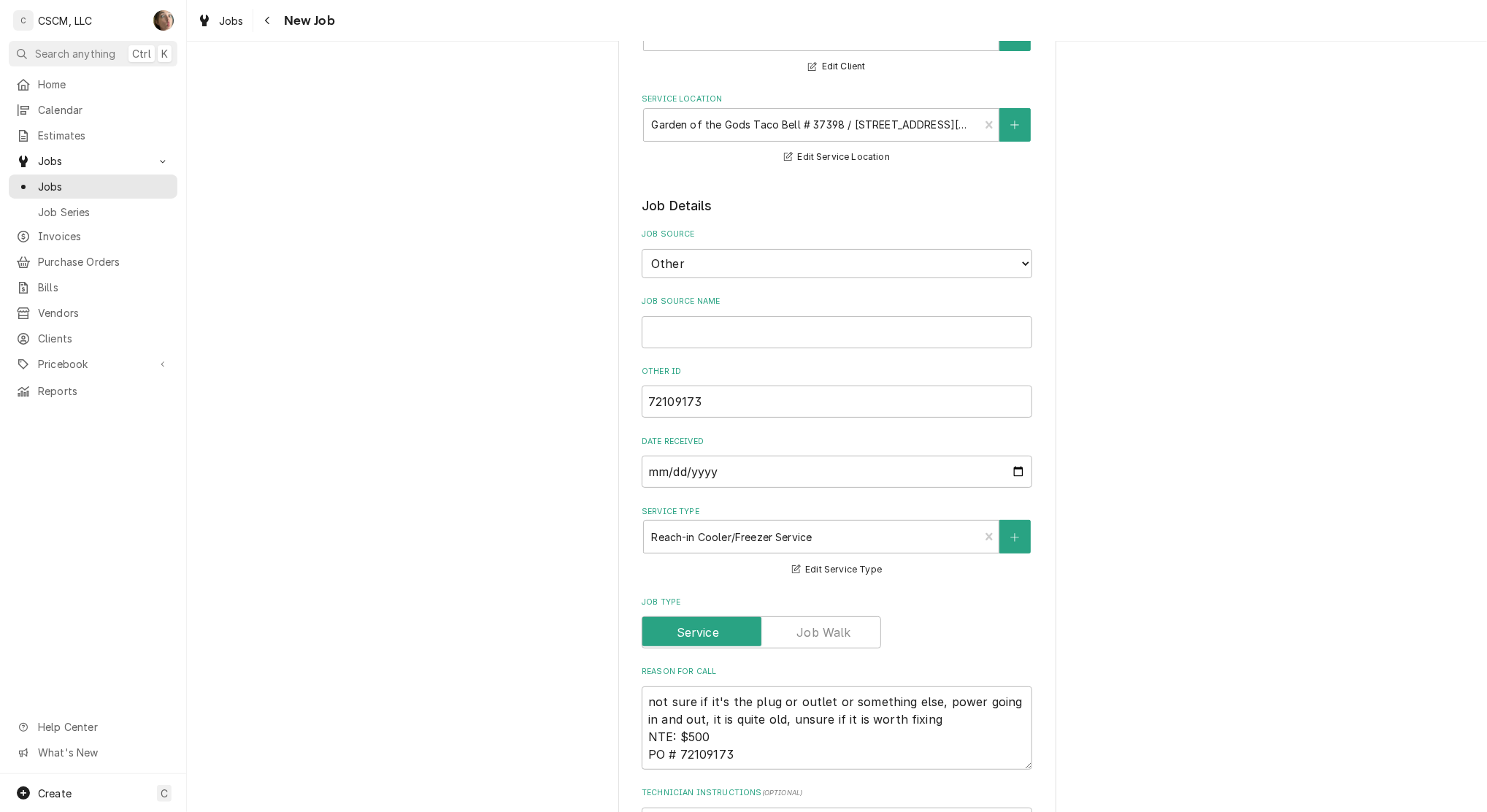
scroll to position [151, 0]
click at [785, 339] on input "Job Source Name" at bounding box center [837, 335] width 391 height 33
type textarea "x"
type input "v"
type textarea "x"
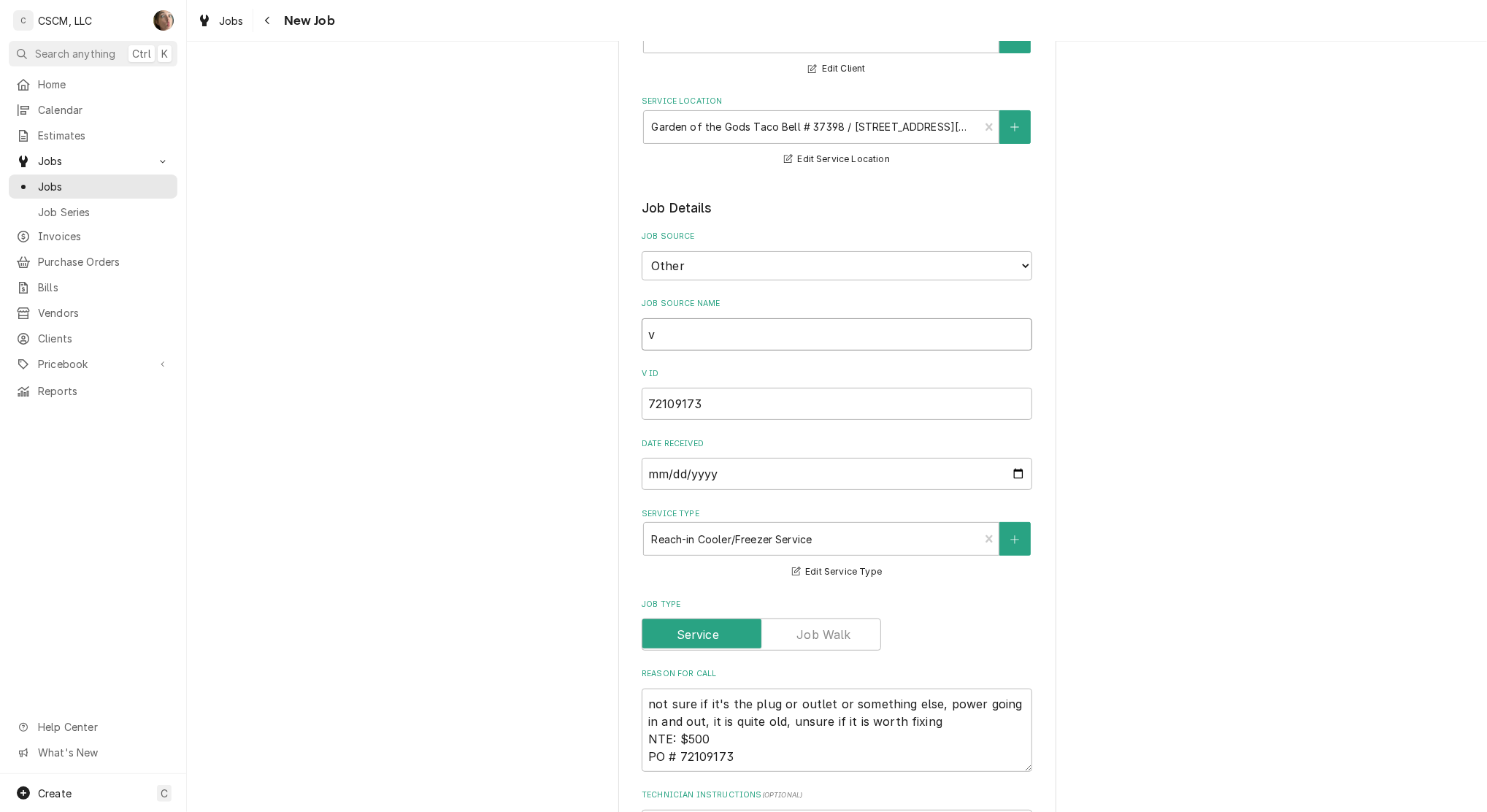
type input "vE"
type textarea "x"
type input "vER"
type textarea "x"
type input "vERI"
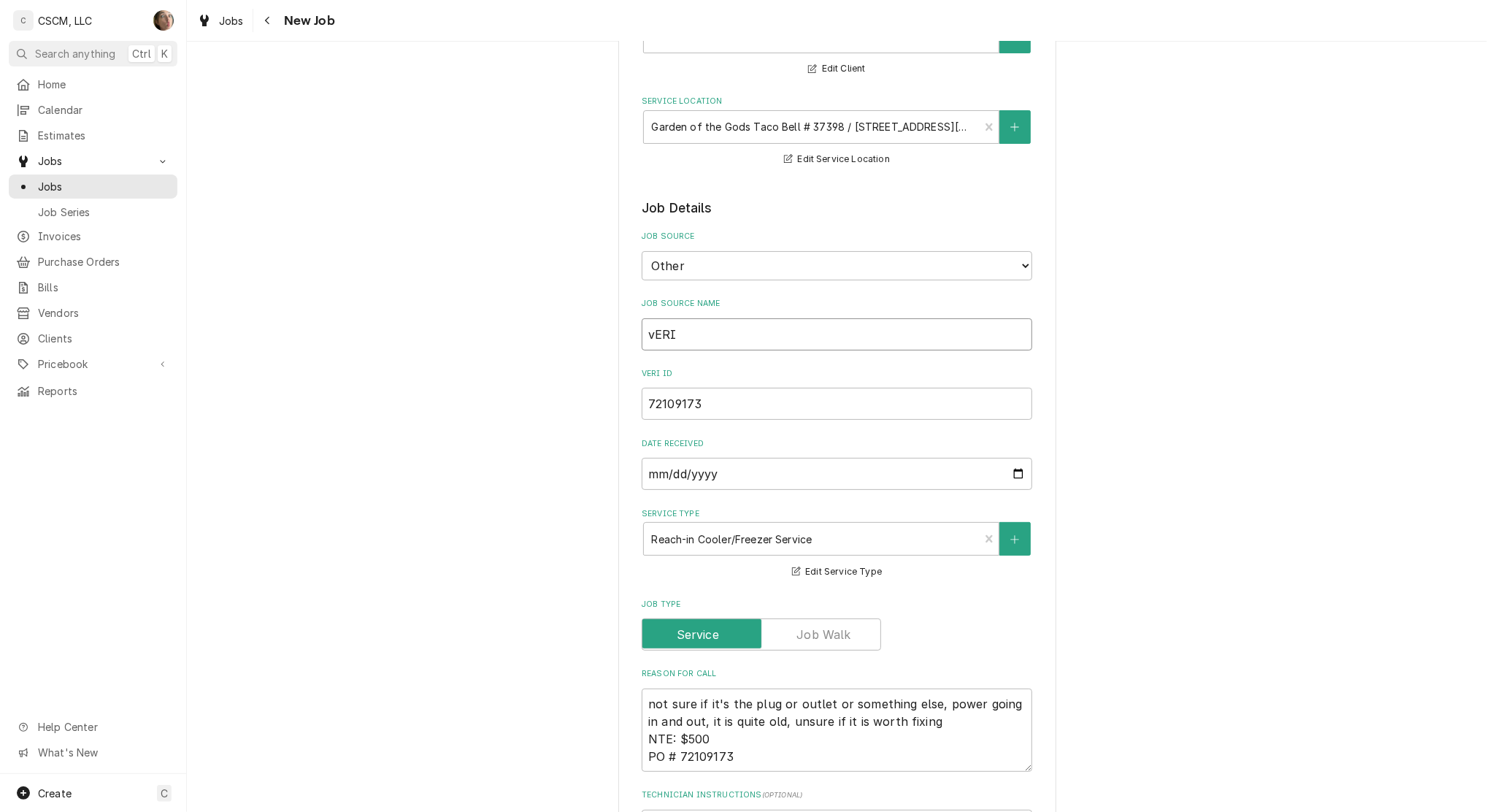
type textarea "x"
type input "vERIS"
type textarea "x"
type input "vERISA"
type textarea "x"
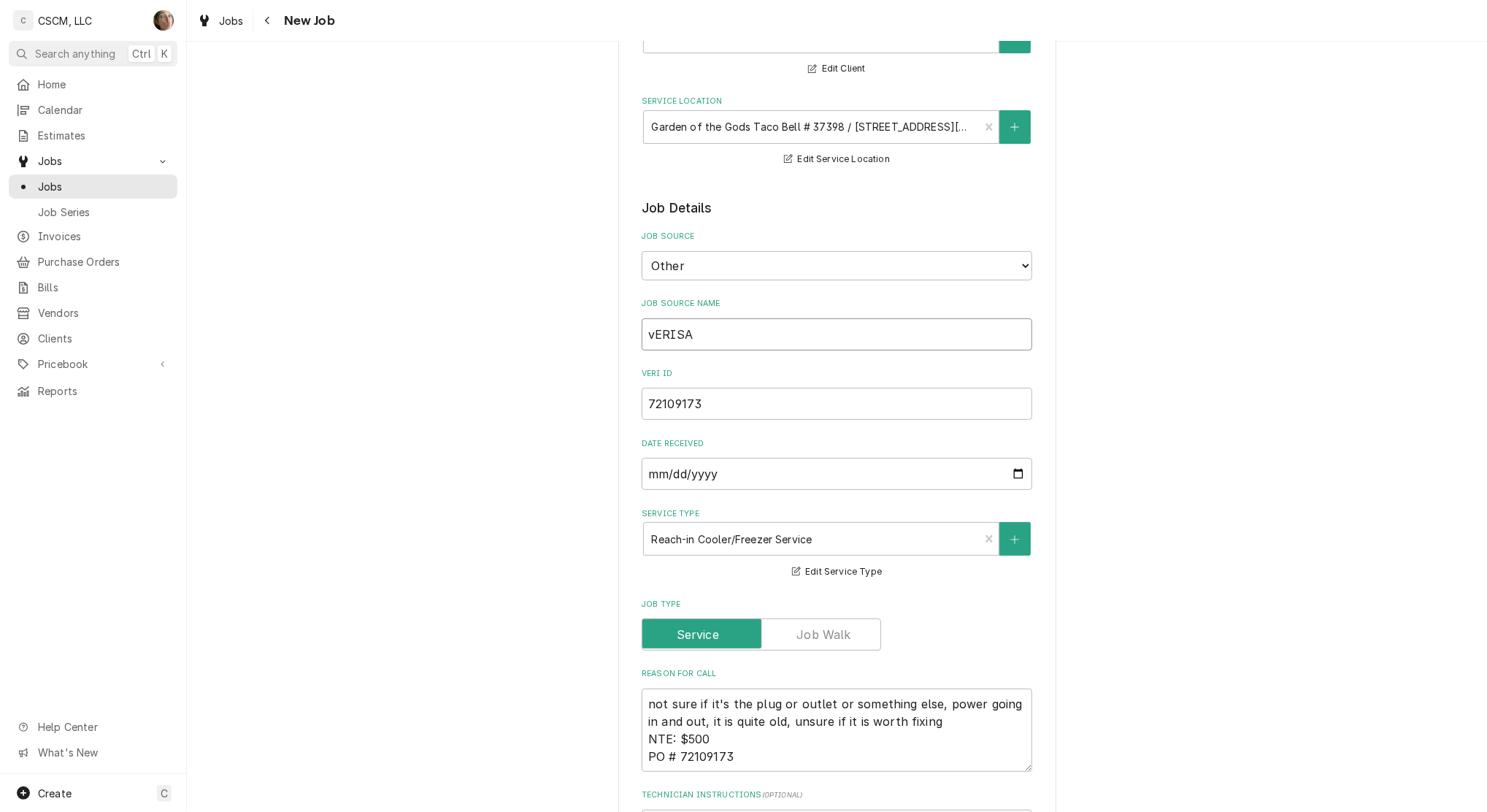
type input "vERISAE"
type textarea "x"
type input "vERI"
type textarea "x"
type input "vER"
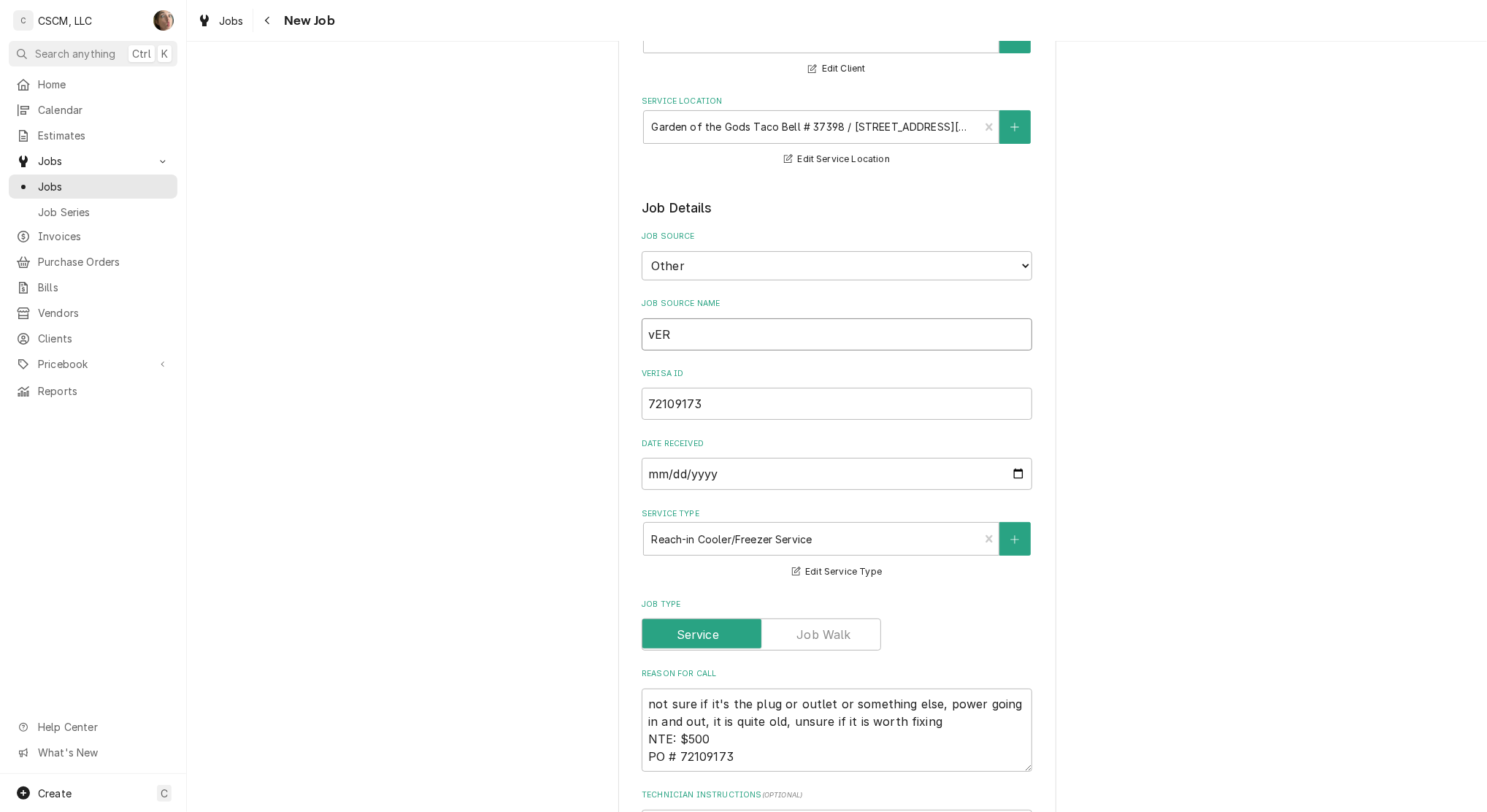
type textarea "x"
type input "vE"
type textarea "x"
type input "v"
type textarea "x"
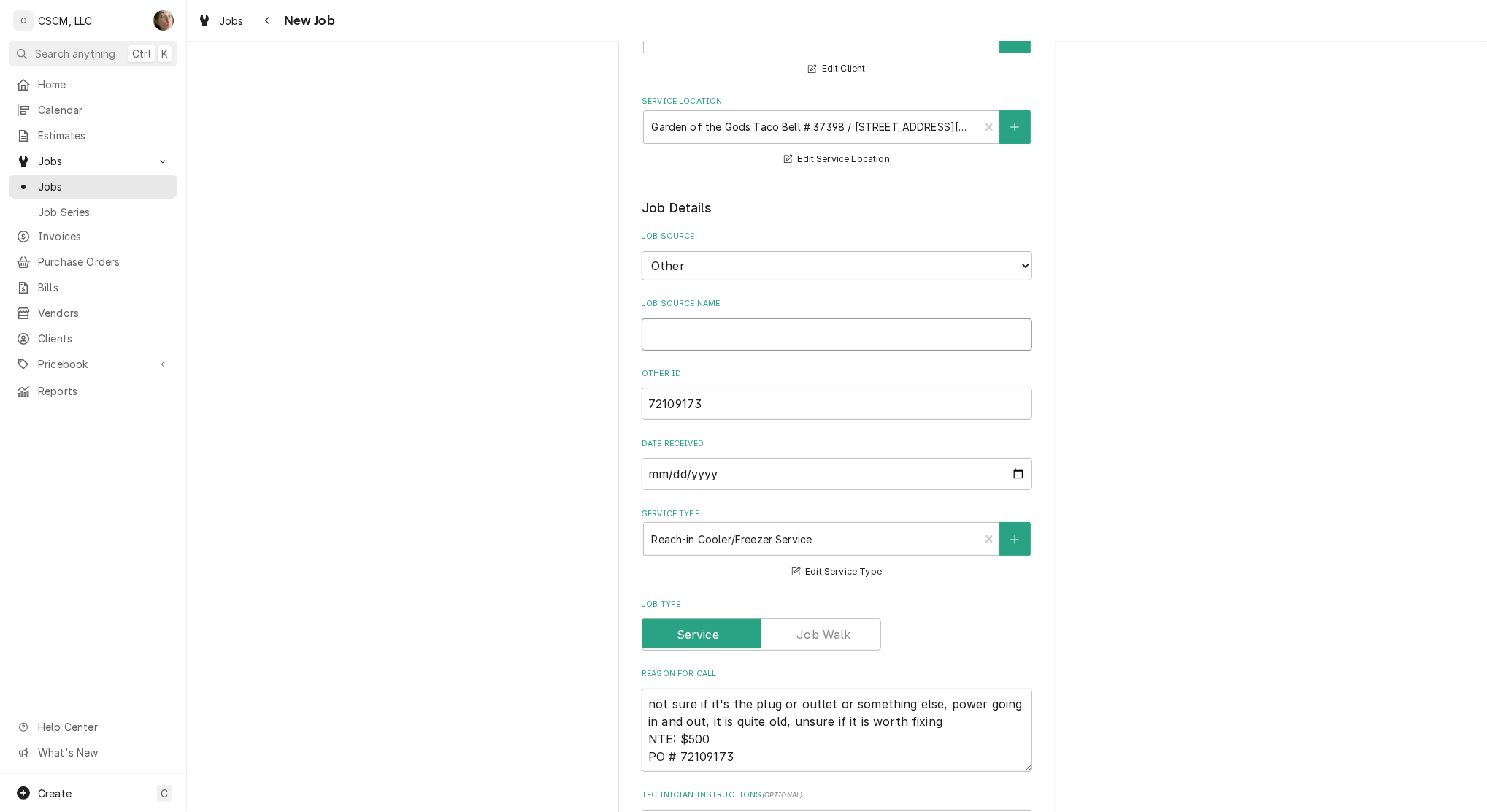
type textarea "x"
type input "V"
type textarea "x"
type input "Ve"
type textarea "x"
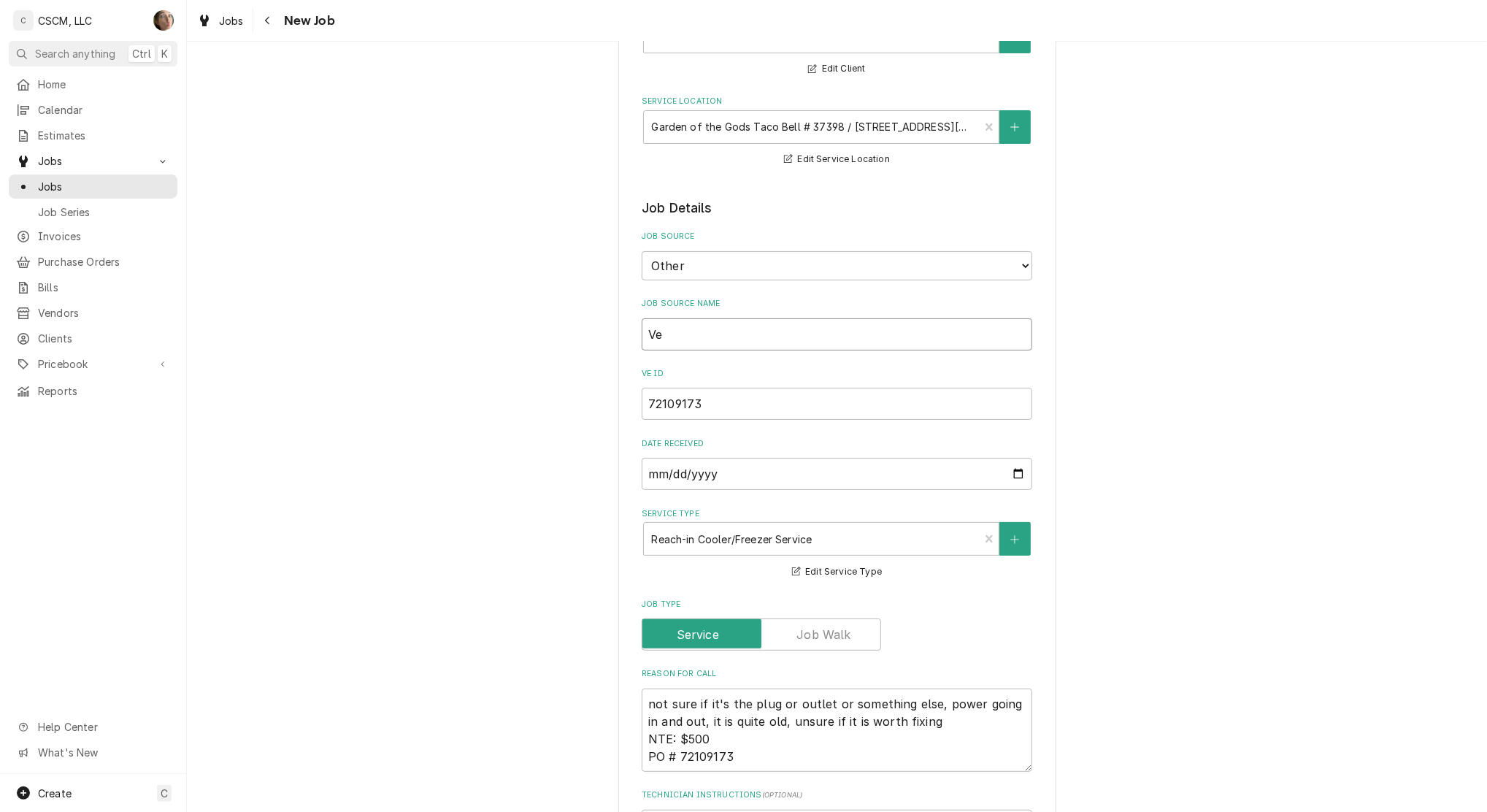
type input "Ver"
type textarea "x"
type input "Veri"
type textarea "x"
type input "Veris"
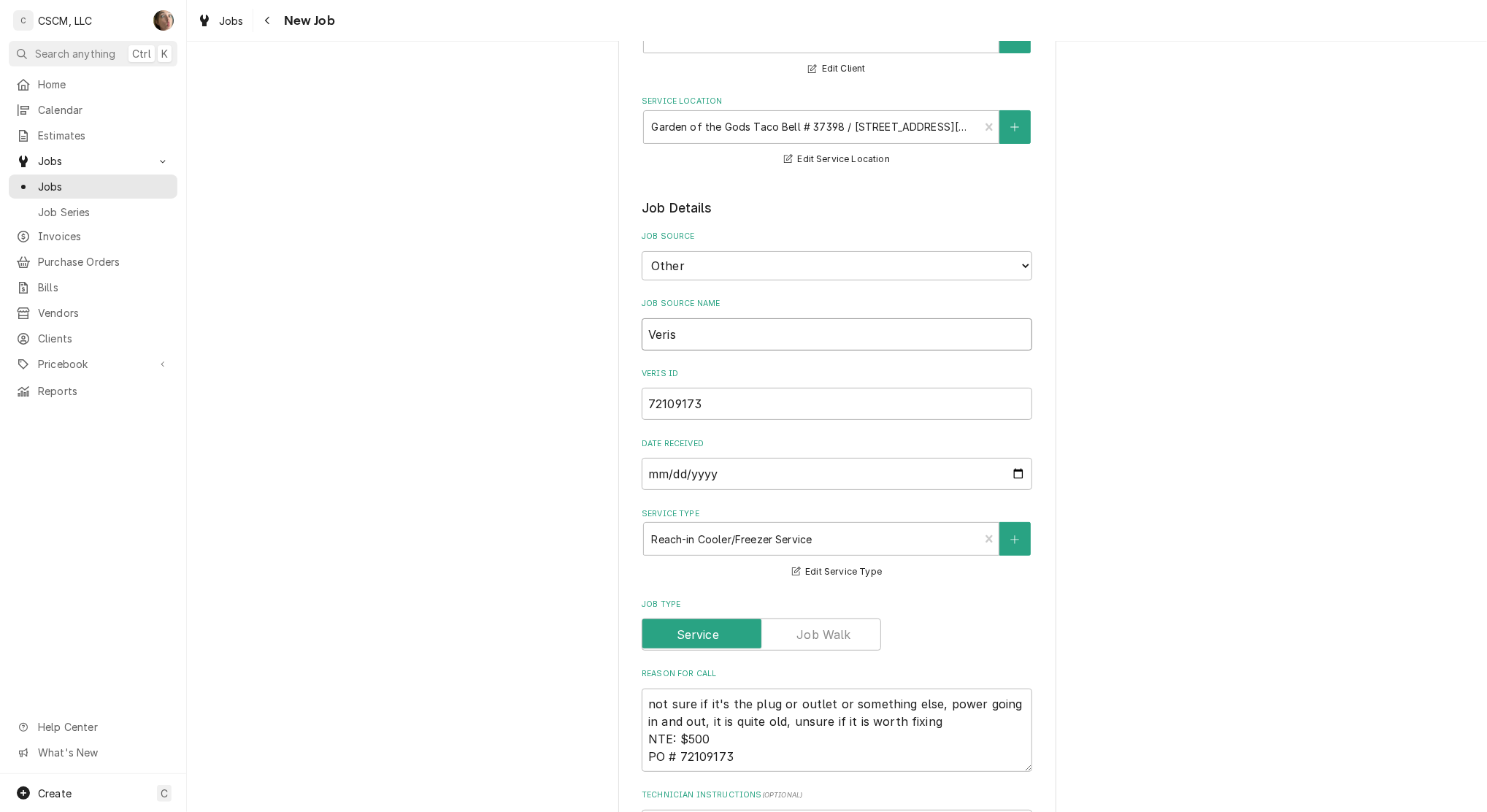
type textarea "x"
type input "Verisaer"
type textarea "x"
type input "Verisae"
type textarea "x"
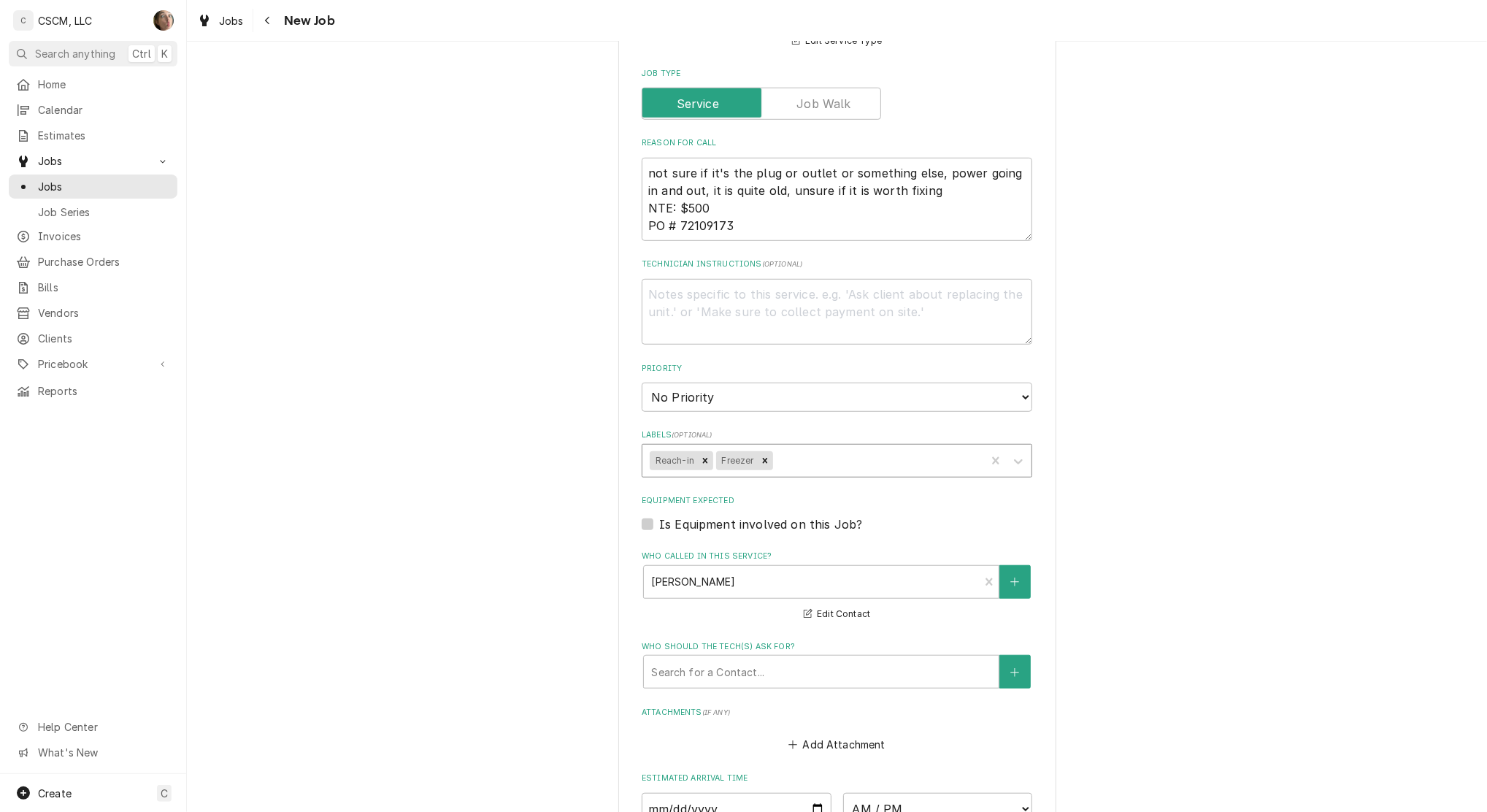
scroll to position [953, 0]
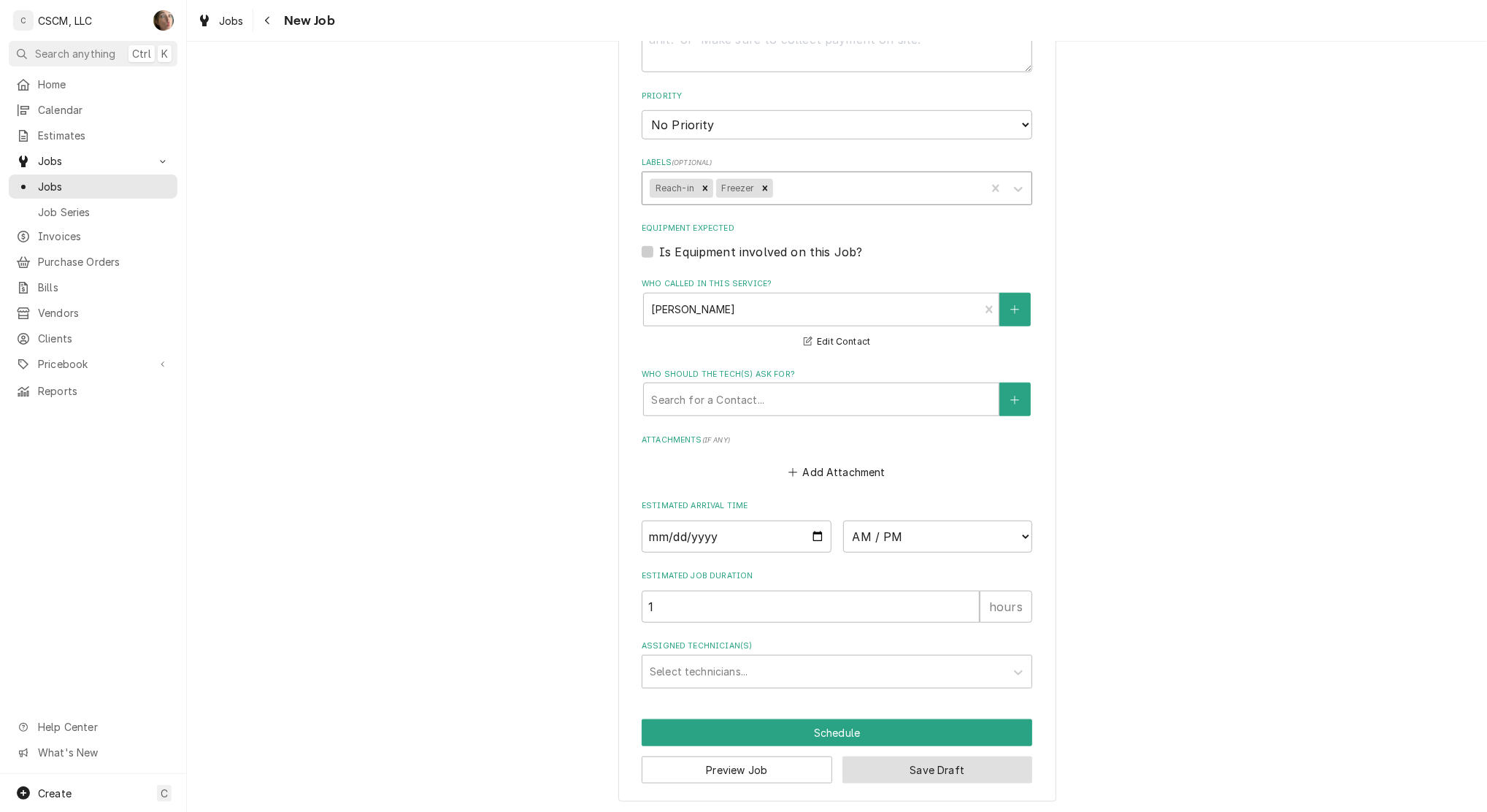
type input "Verisae"
click at [909, 774] on button "Save Draft" at bounding box center [938, 770] width 190 height 27
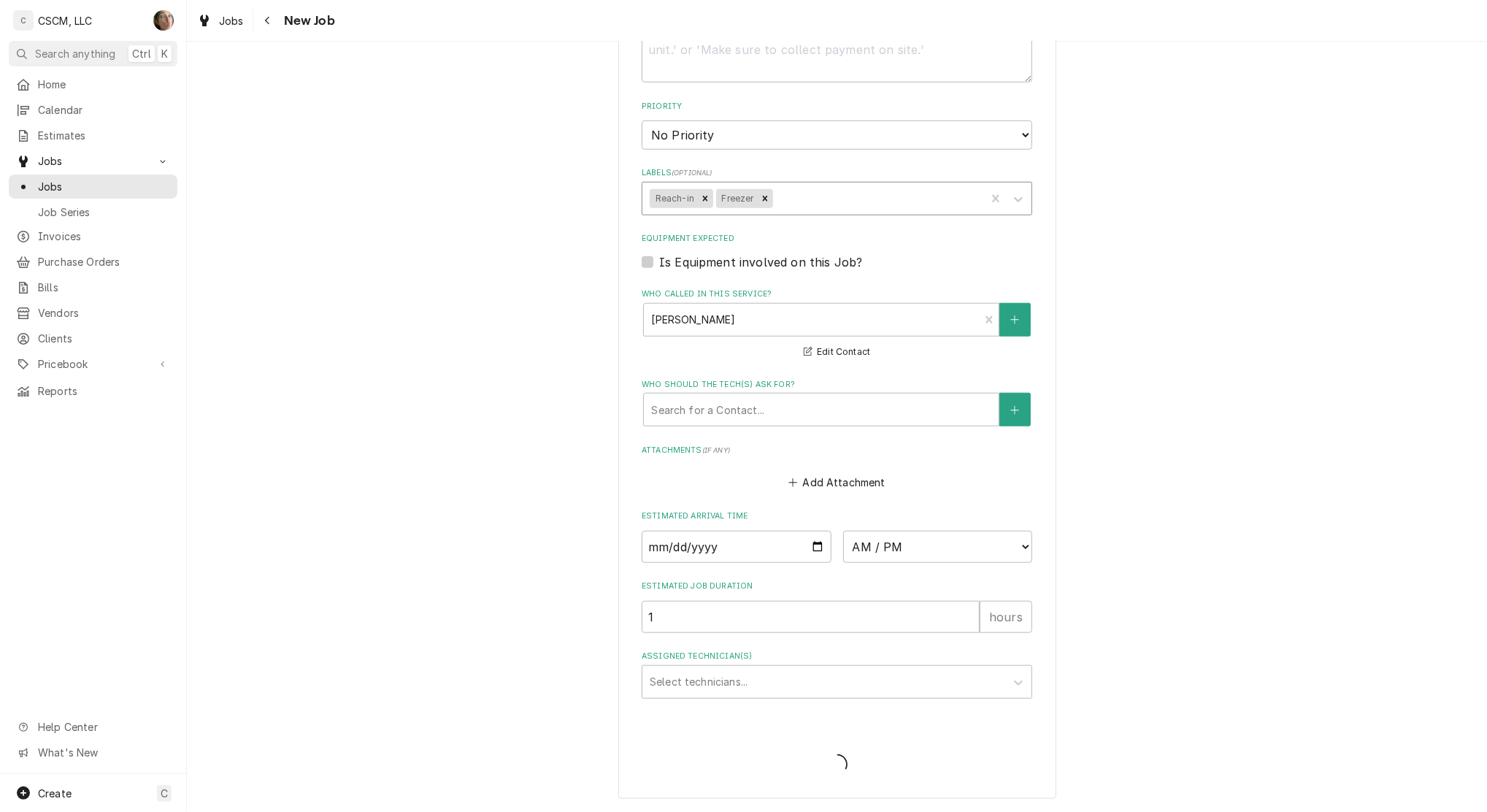
scroll to position [940, 0]
type textarea "x"
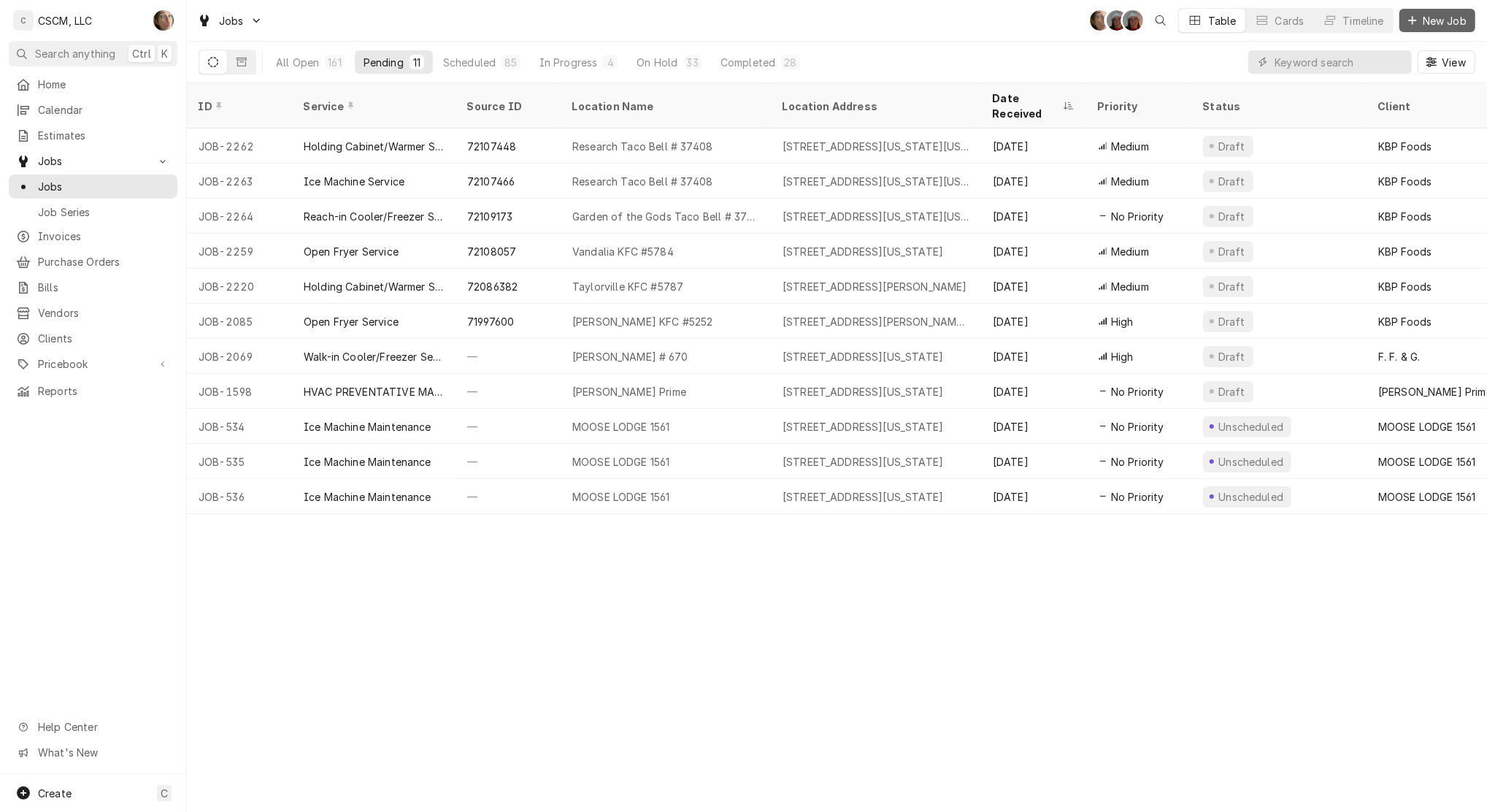
click at [1457, 27] on button "New Job" at bounding box center [1437, 20] width 76 height 23
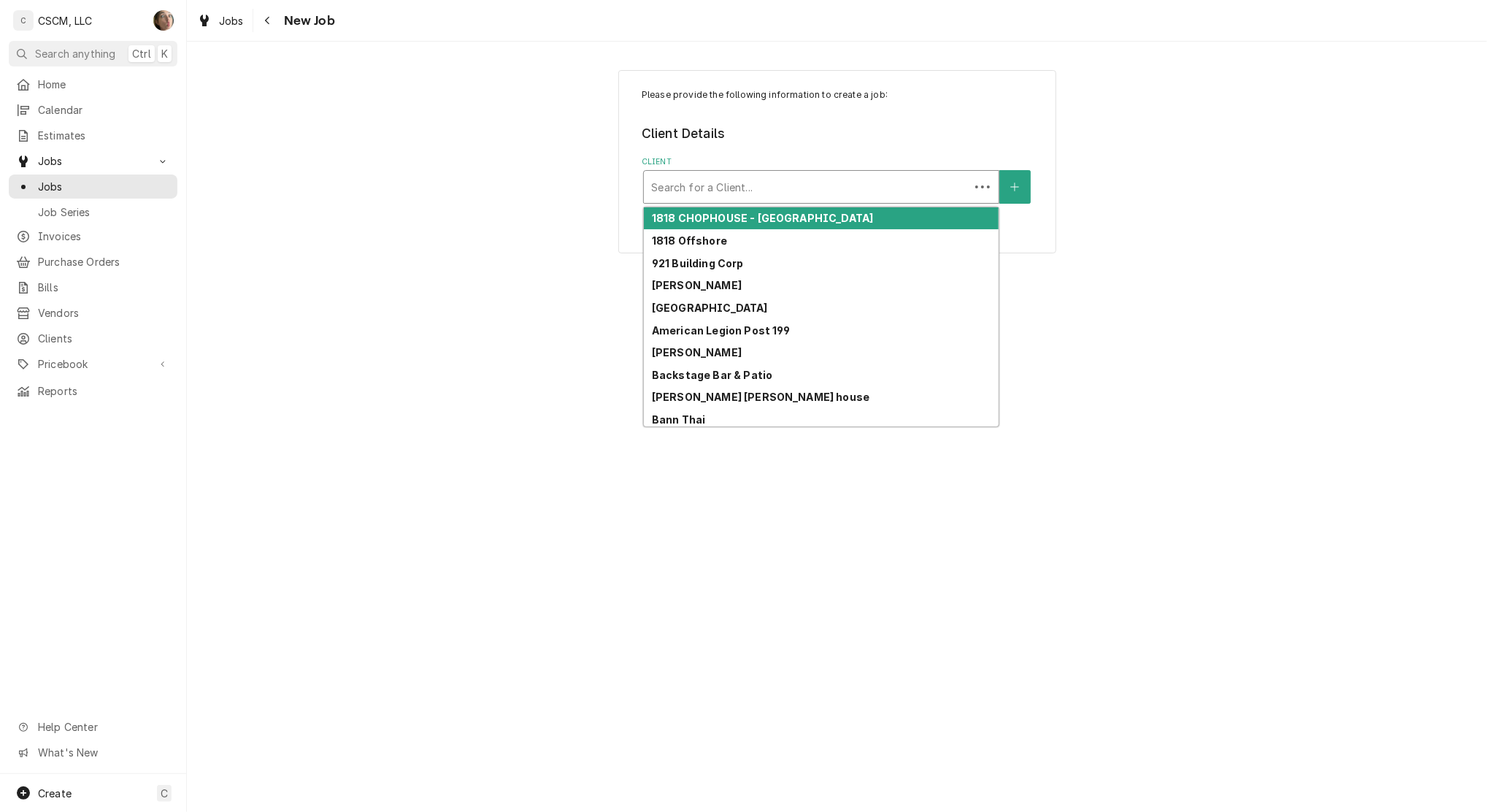
click at [693, 194] on div "Client" at bounding box center [806, 187] width 311 height 27
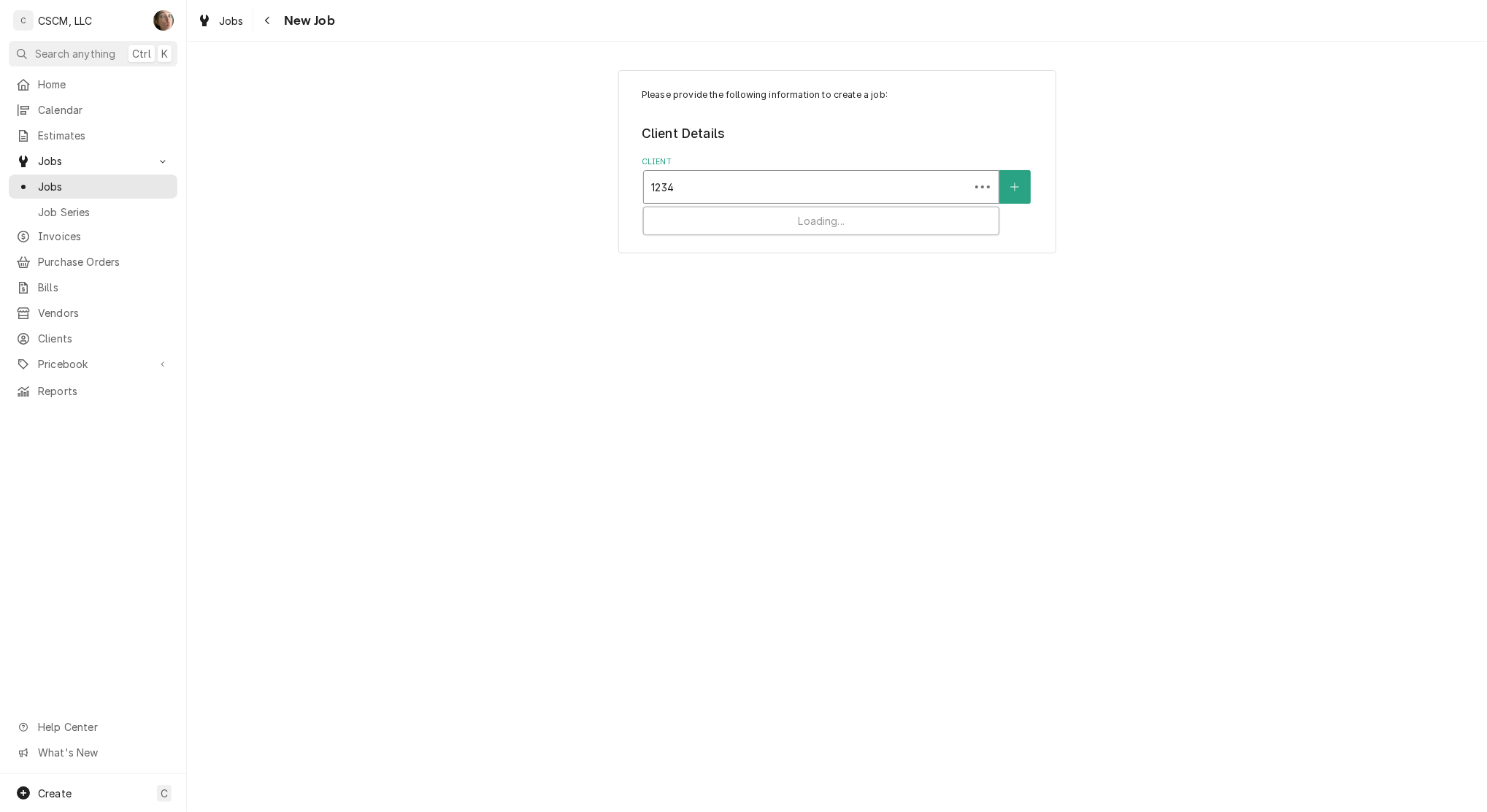
type input "12343"
click at [692, 220] on strong "[PERSON_NAME] Foods" at bounding box center [714, 218] width 125 height 12
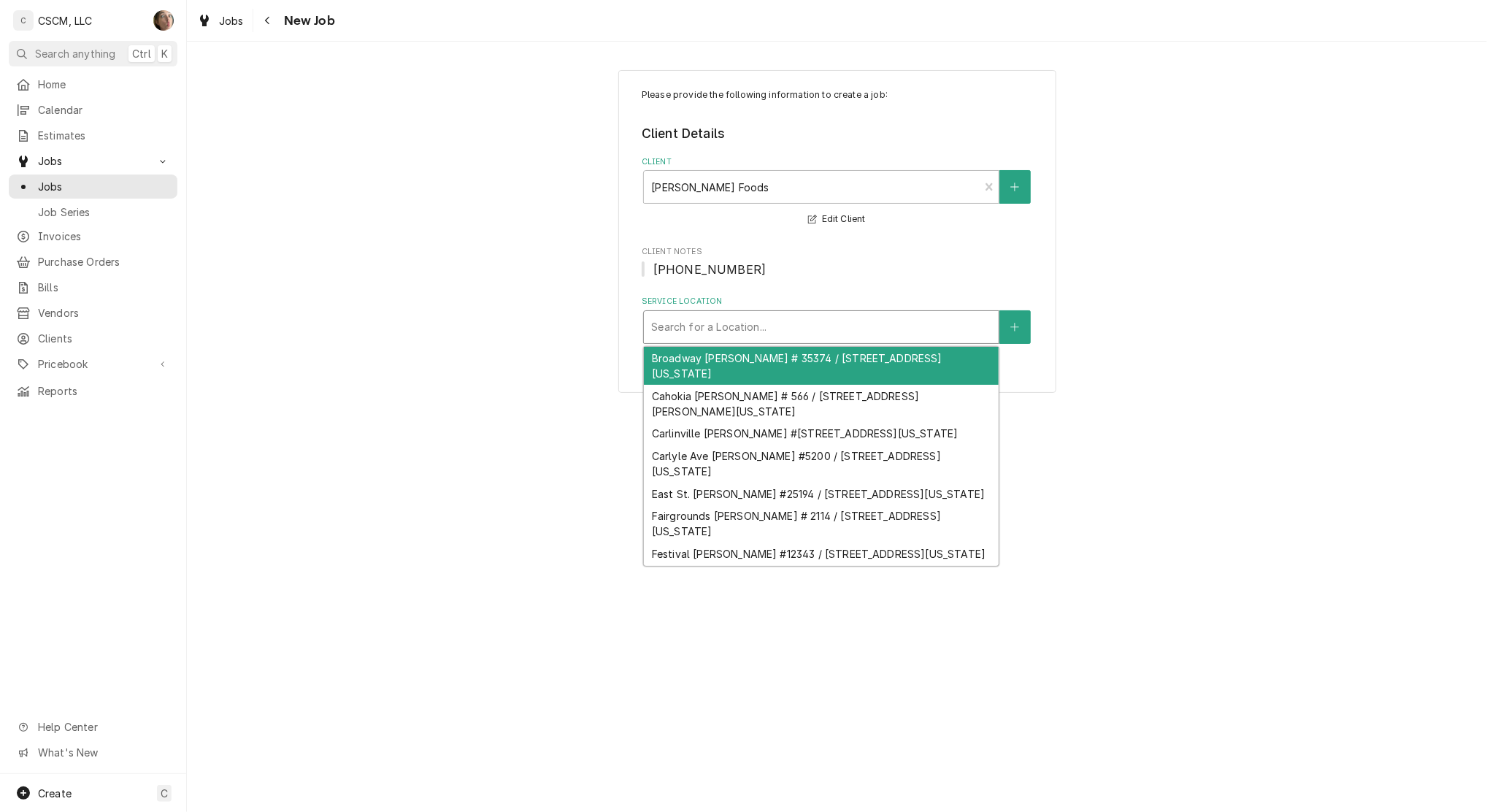
click at [696, 323] on div "Service Location" at bounding box center [821, 327] width 340 height 27
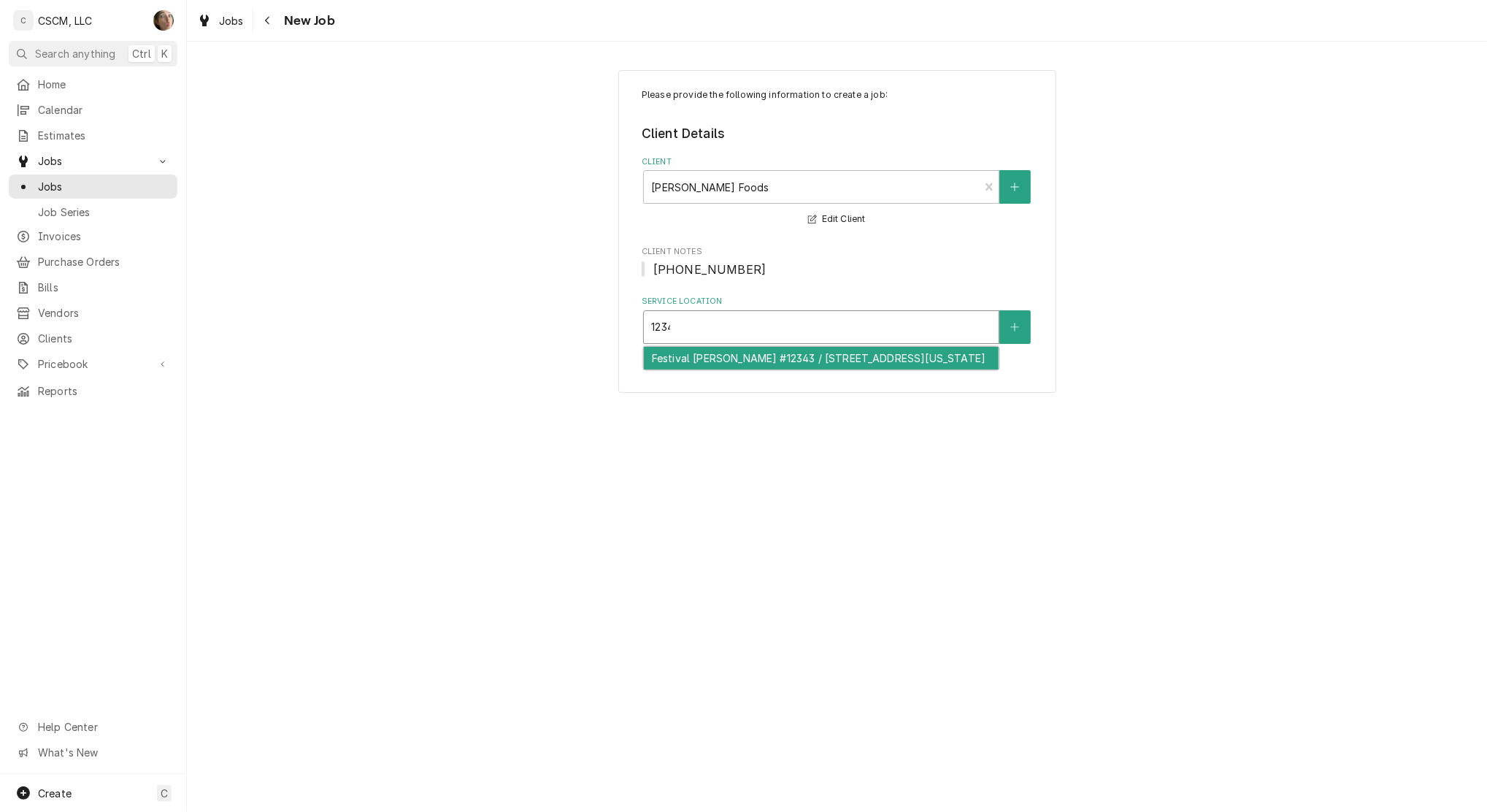
type input "12343"
click at [734, 369] on div "Festival [PERSON_NAME] #12343 / [STREET_ADDRESS][US_STATE]" at bounding box center [821, 358] width 355 height 22
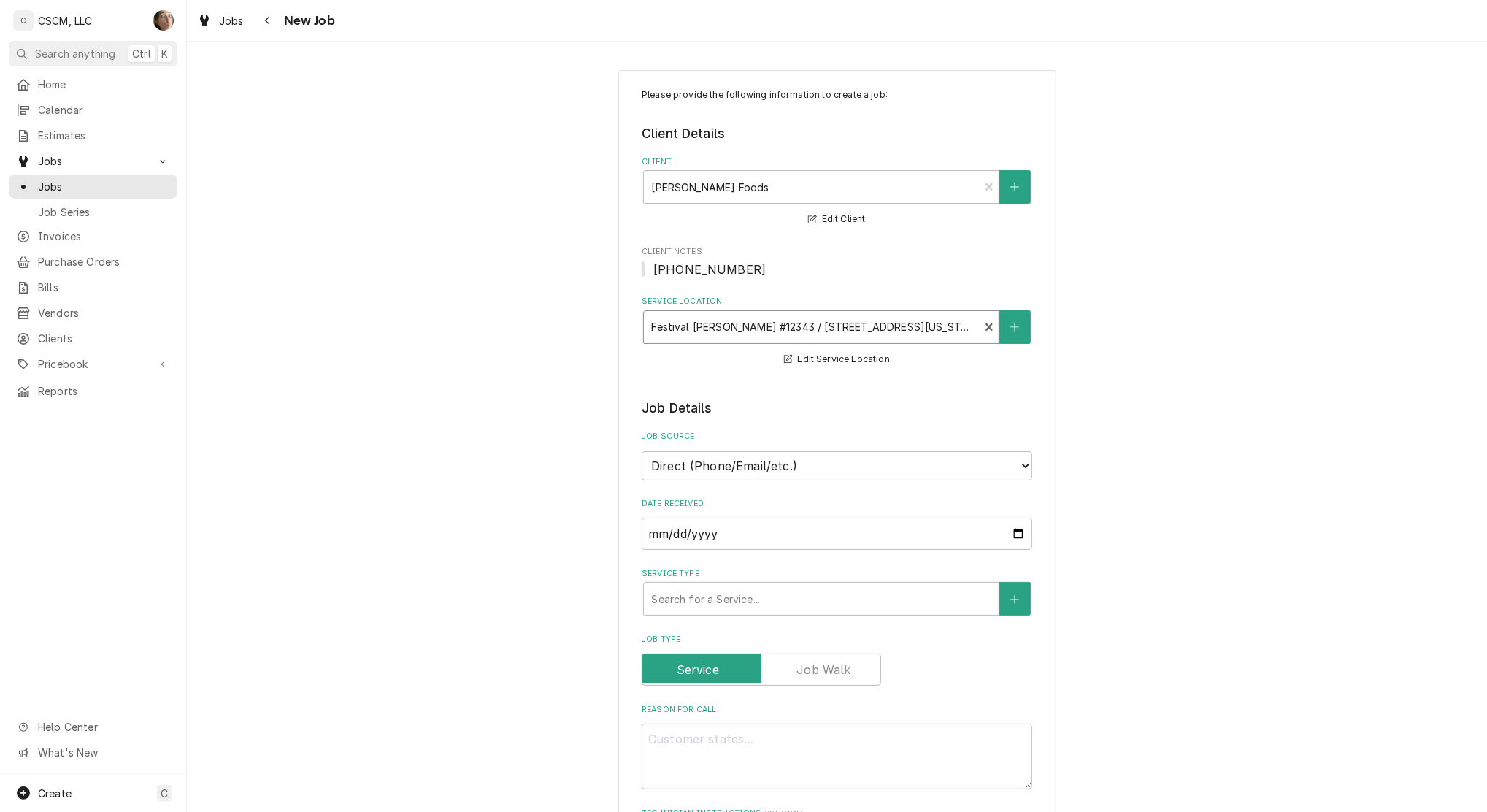
scroll to position [97, 0]
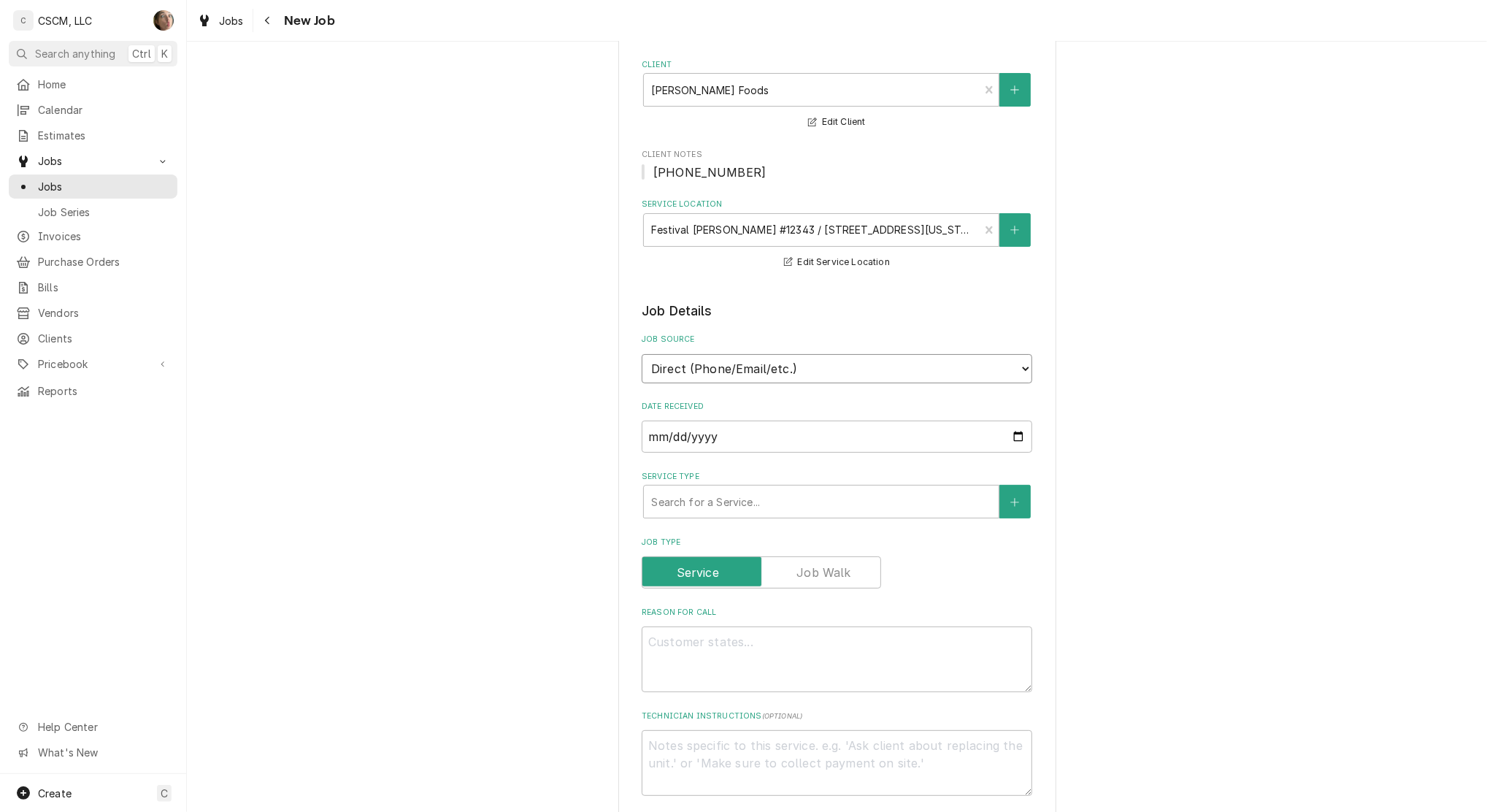
click at [726, 369] on select "Direct (Phone/Email/etc.) Other" at bounding box center [837, 368] width 391 height 29
select select "100"
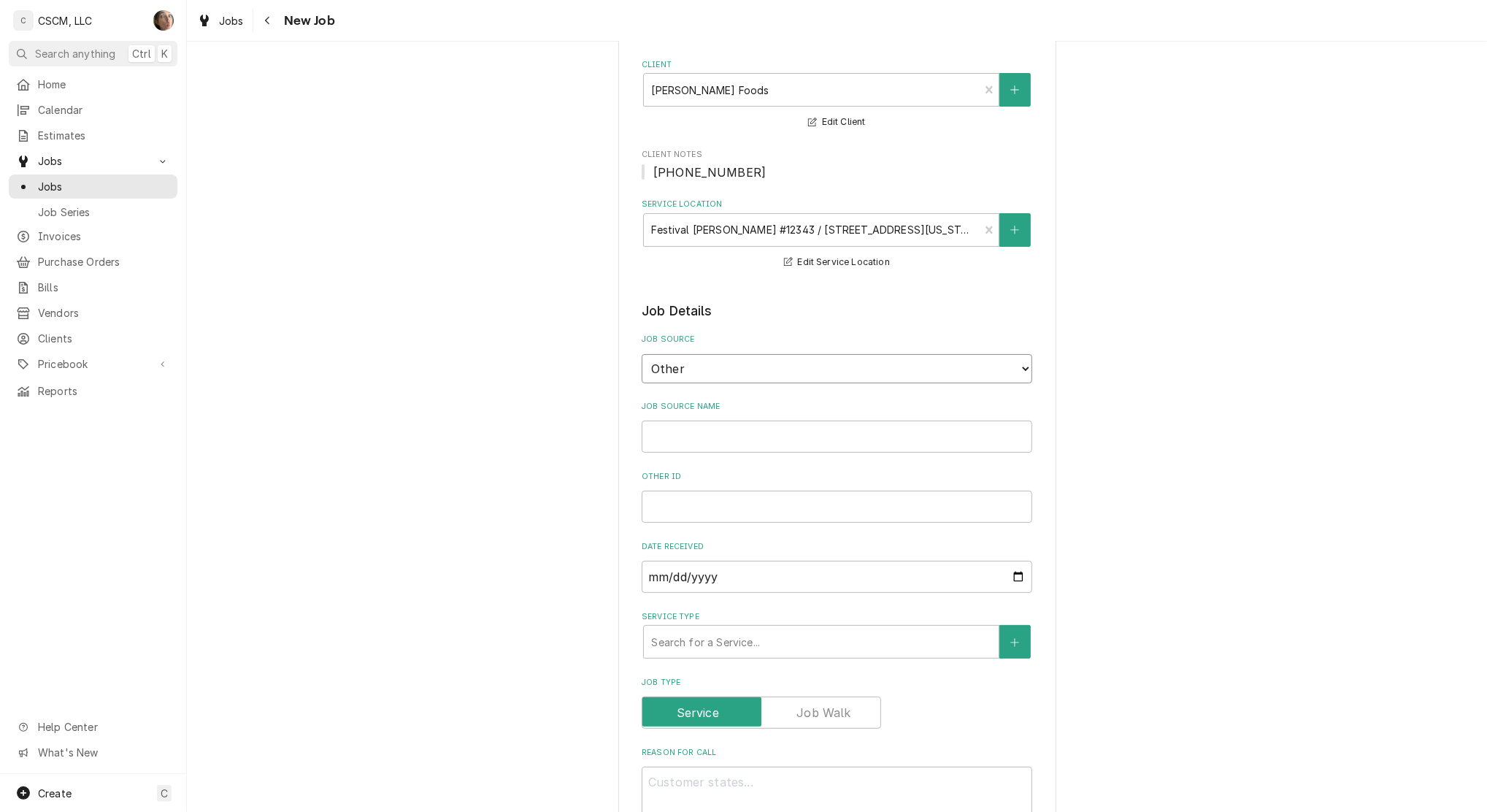
type textarea "x"
click at [730, 430] on input "Job Source Name" at bounding box center [837, 437] width 391 height 33
click at [681, 372] on select "Direct (Phone/Email/etc.) Other" at bounding box center [837, 368] width 391 height 29
select select "0"
click at [642, 354] on select "Direct (Phone/Email/etc.) Other" at bounding box center [837, 368] width 391 height 29
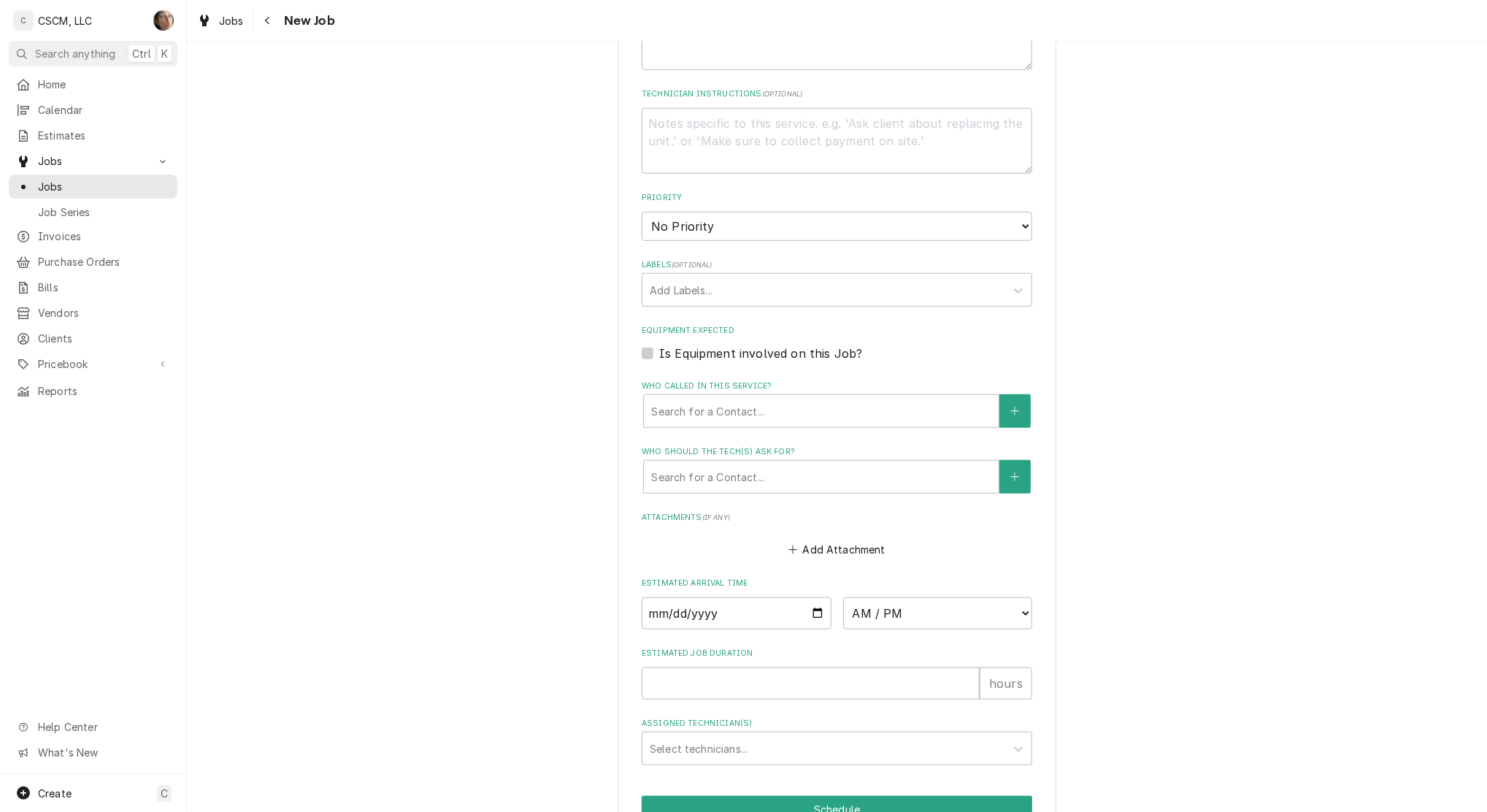
scroll to position [797, 0]
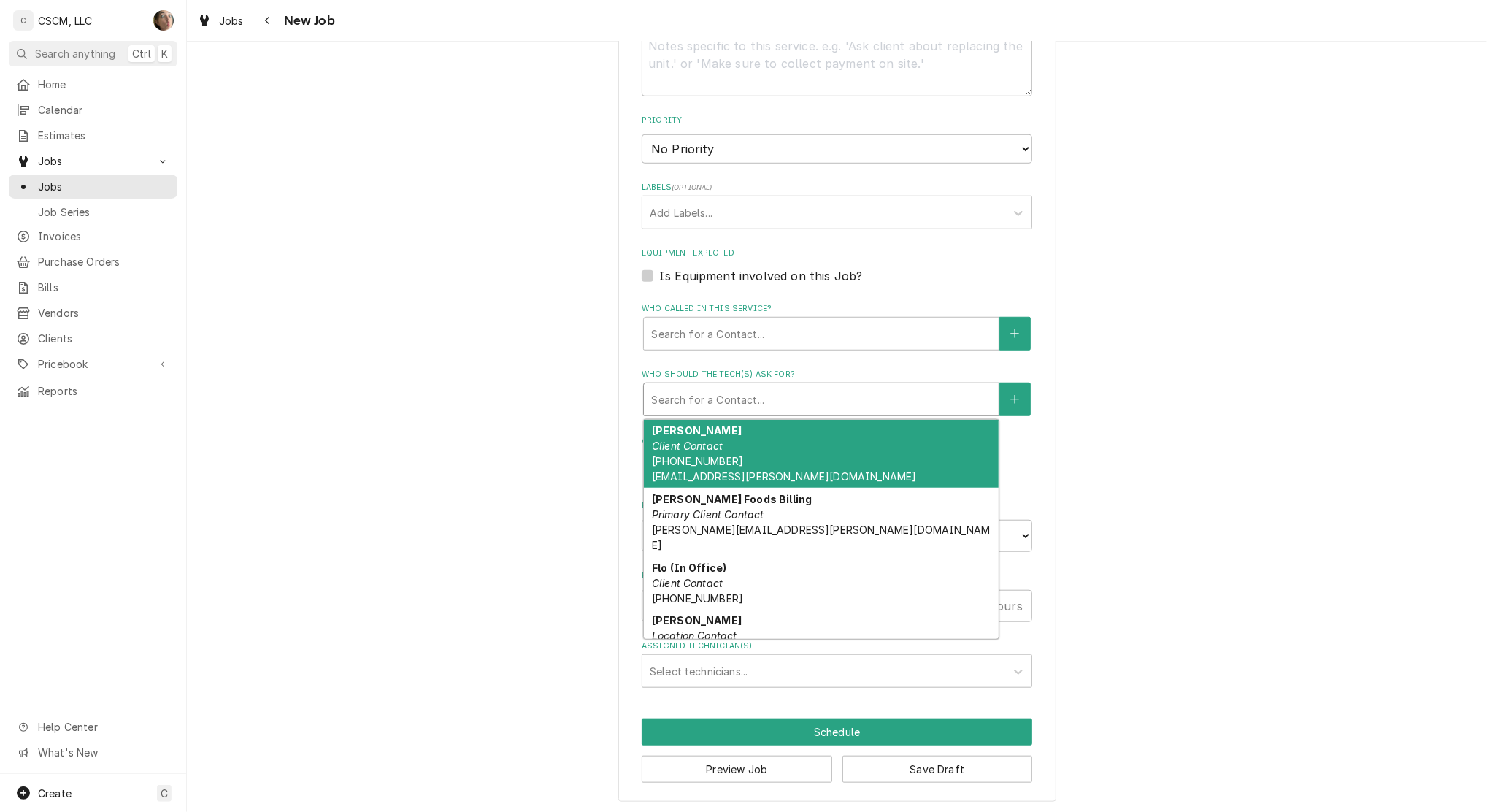
click at [672, 395] on div "Who should the tech(s) ask for?" at bounding box center [821, 399] width 340 height 27
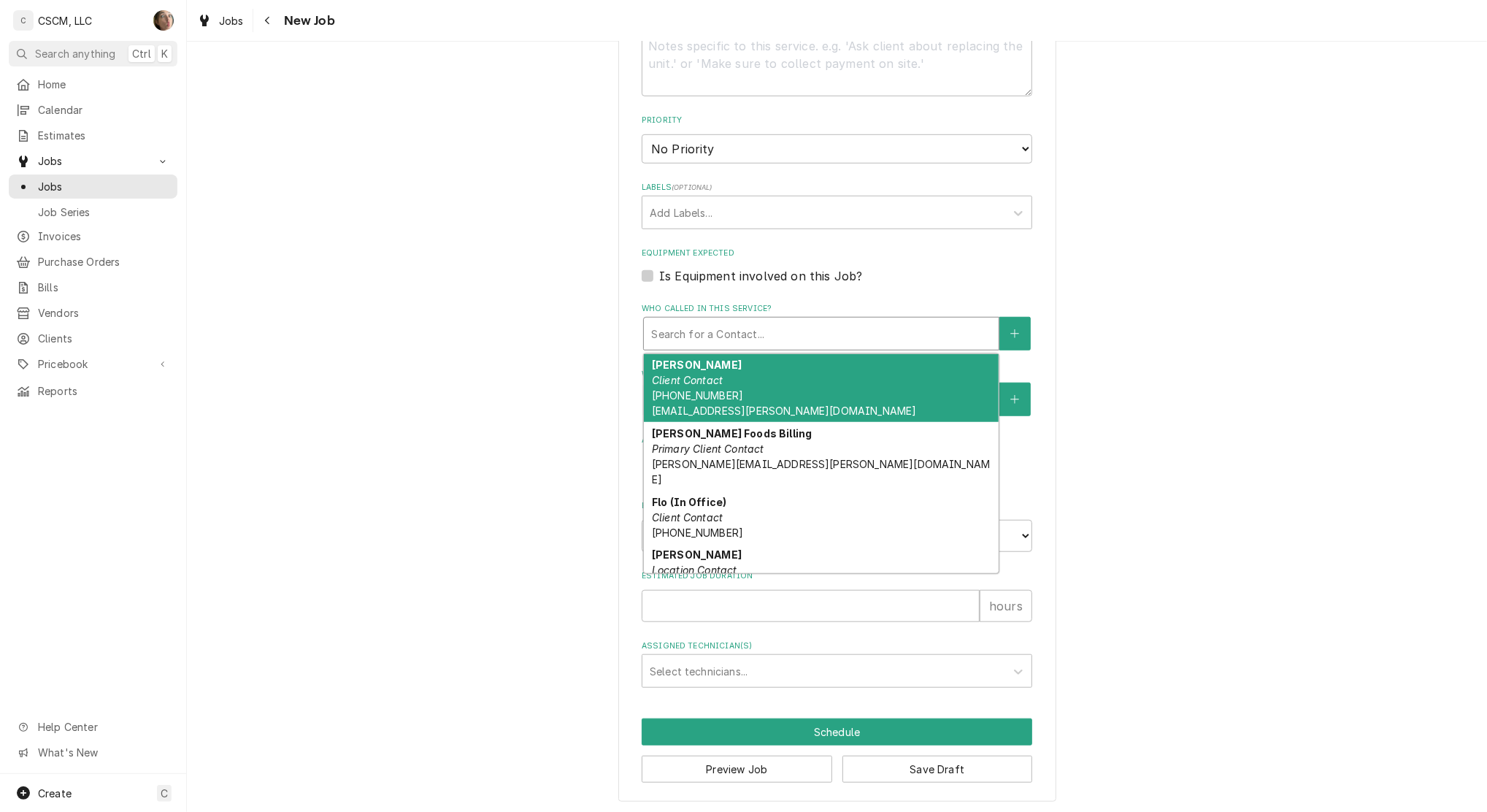
click at [690, 334] on div "Who called in this service?" at bounding box center [821, 333] width 340 height 27
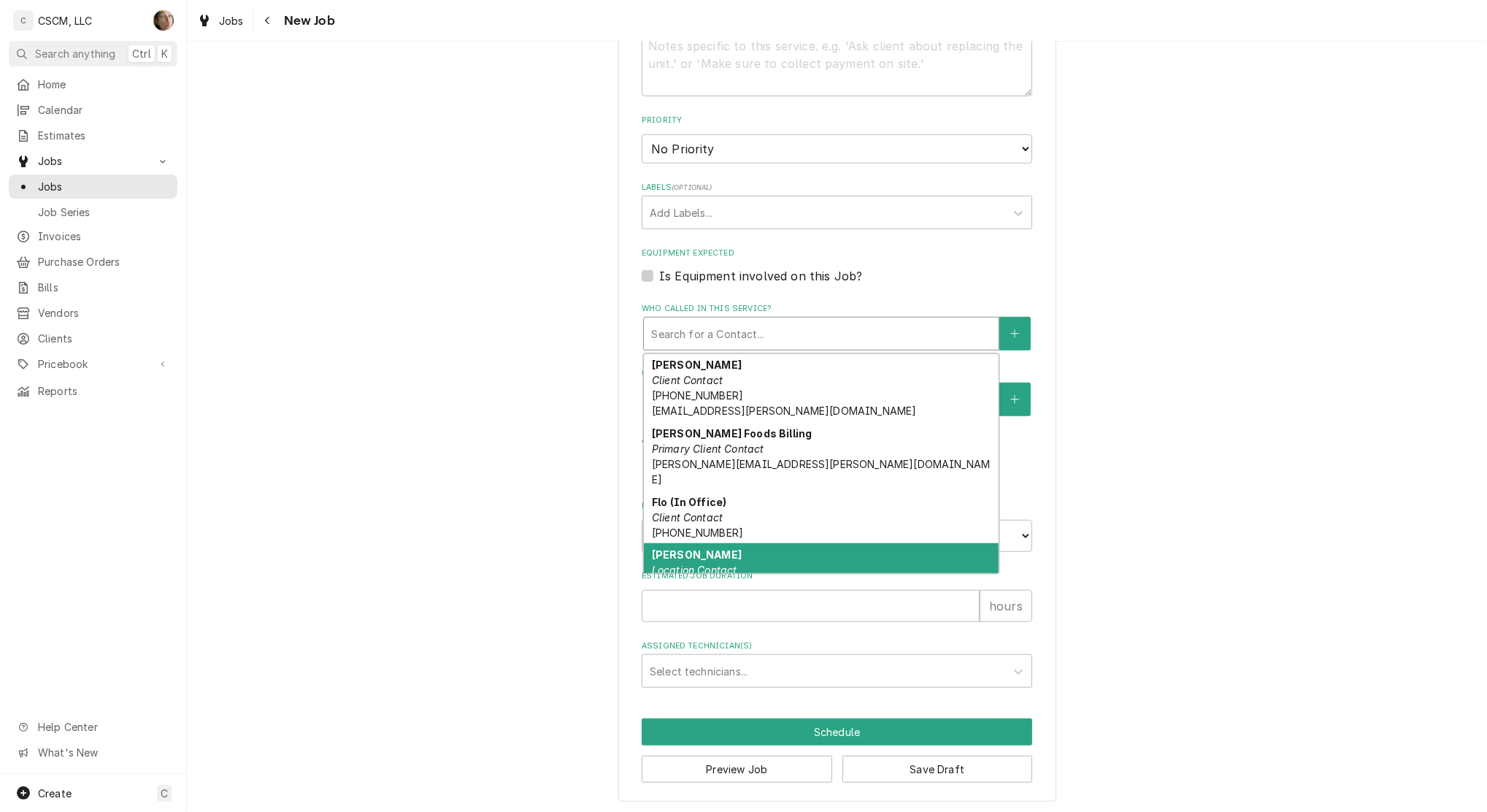
click at [723, 564] on em "Location Contact" at bounding box center [695, 570] width 86 height 12
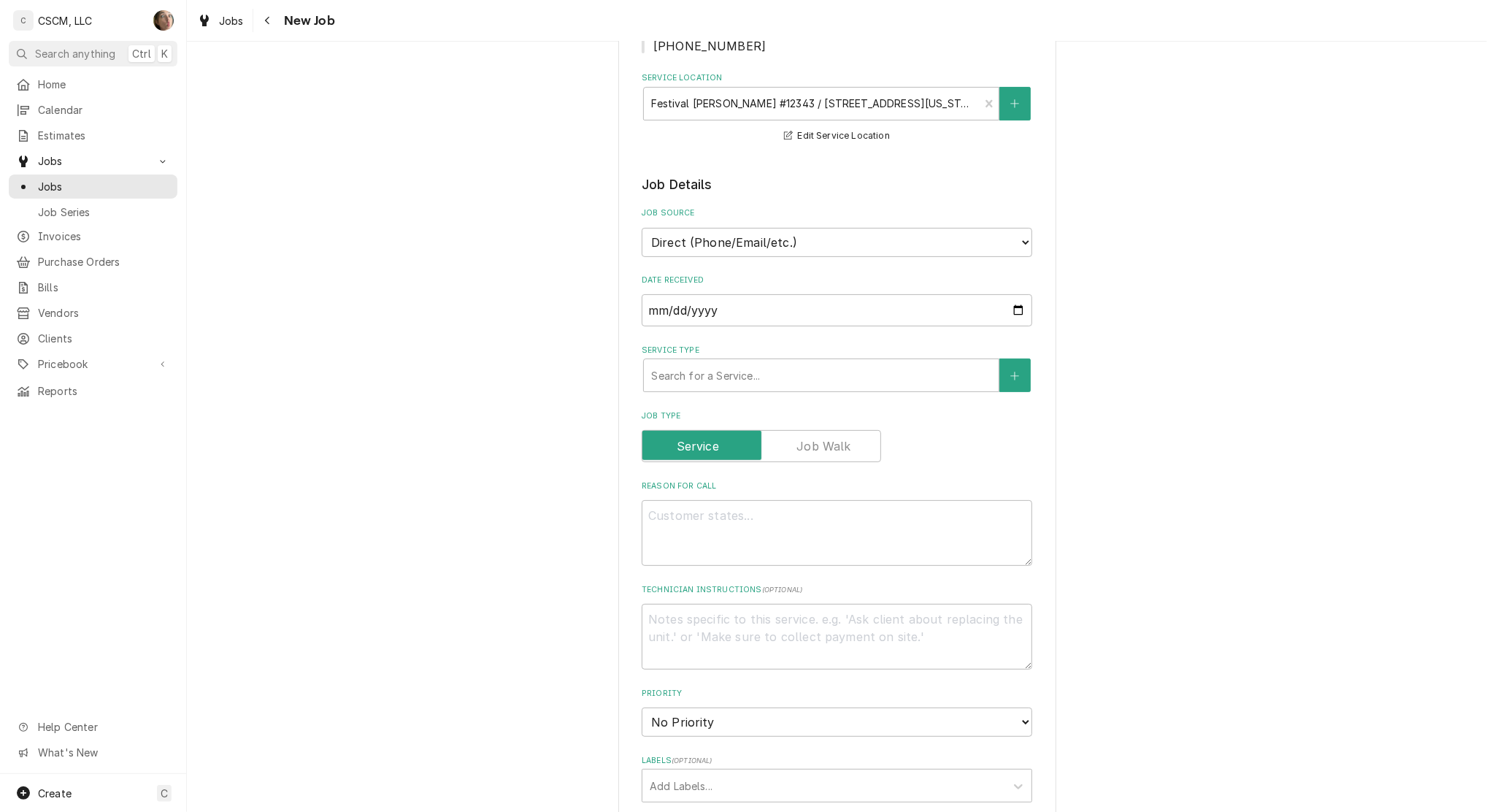
scroll to position [389, 0]
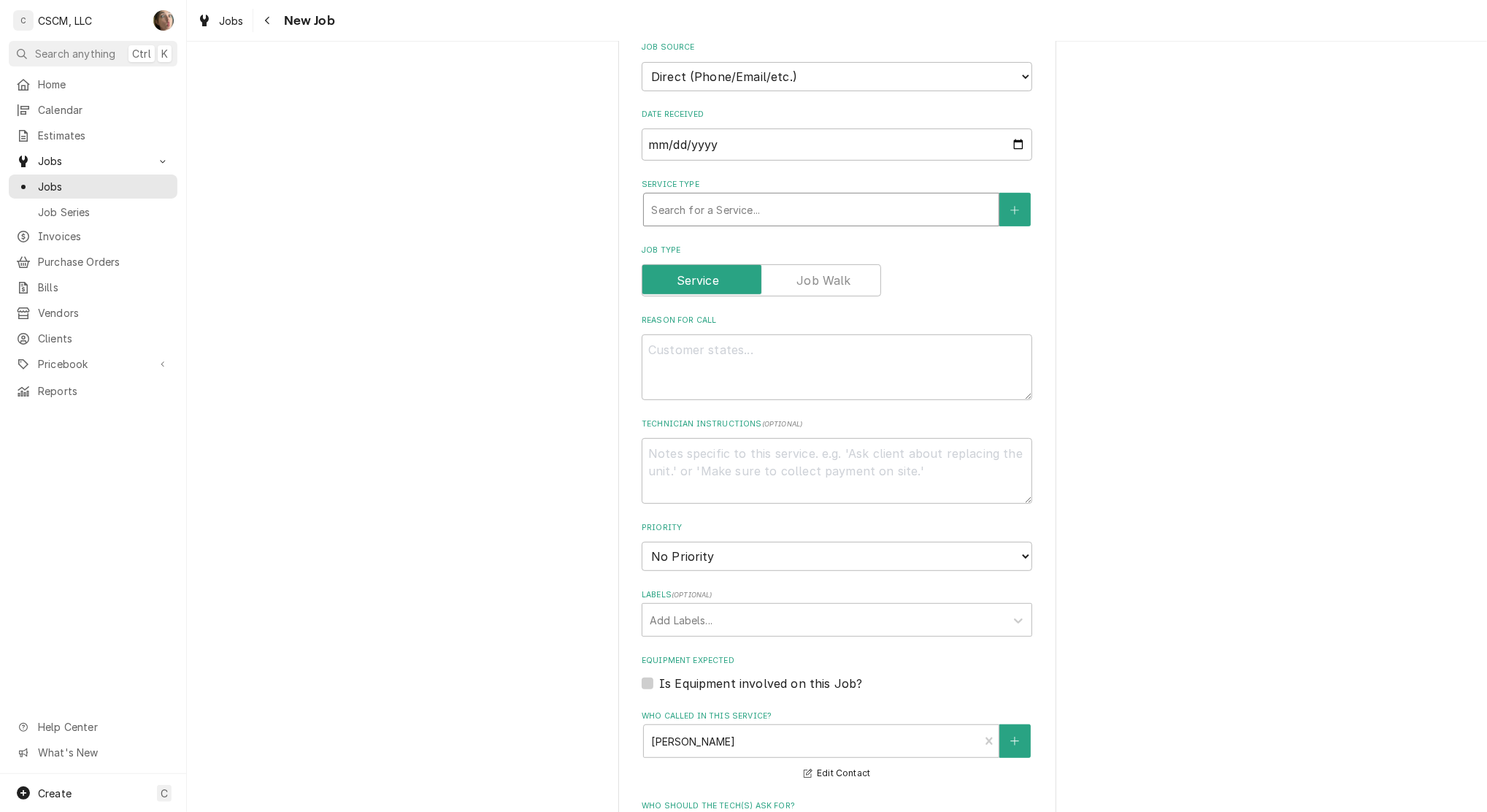
click at [679, 217] on div "Service Type" at bounding box center [821, 209] width 340 height 27
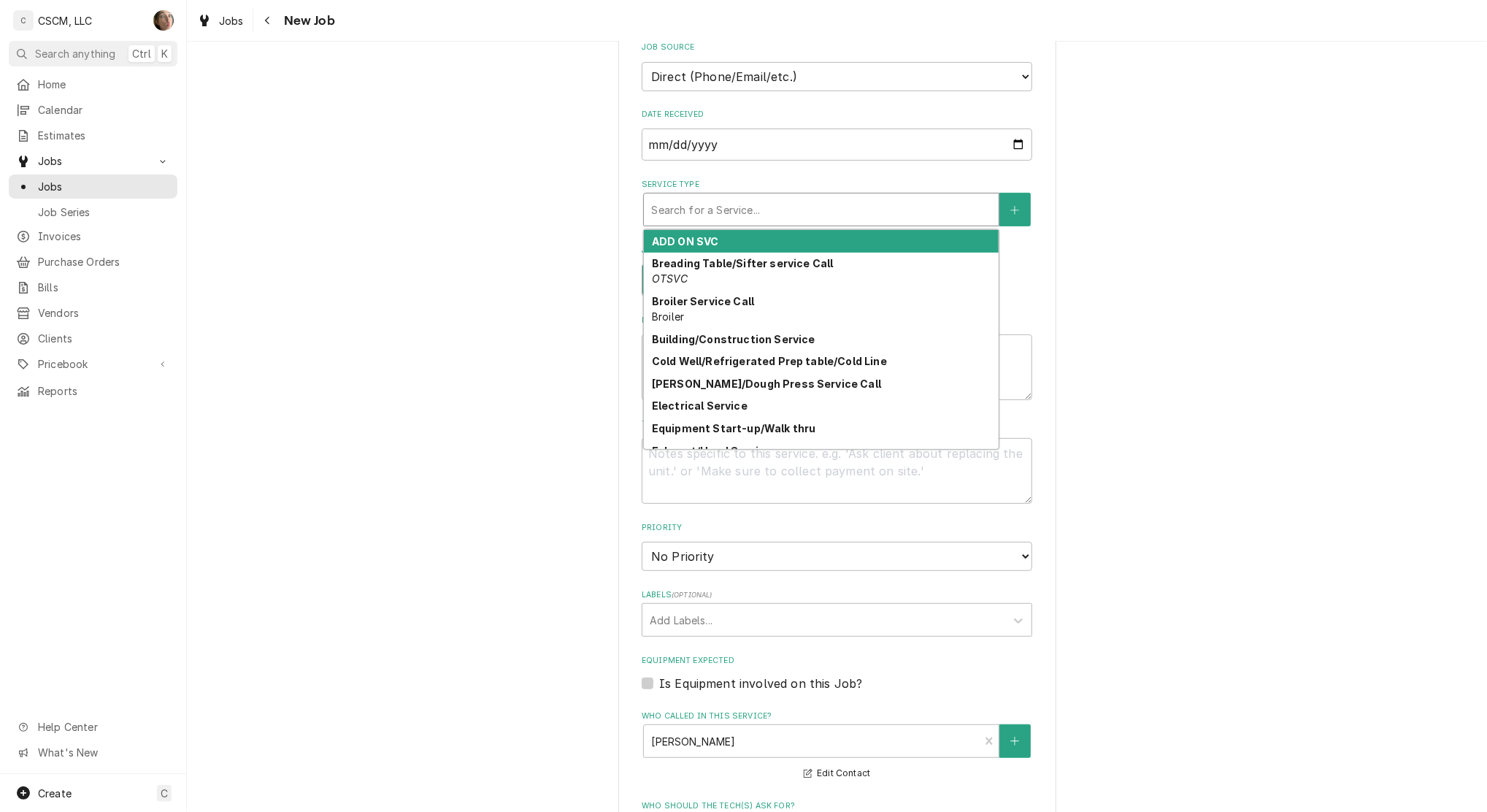
type textarea "x"
type input "w"
type textarea "x"
type input "wa"
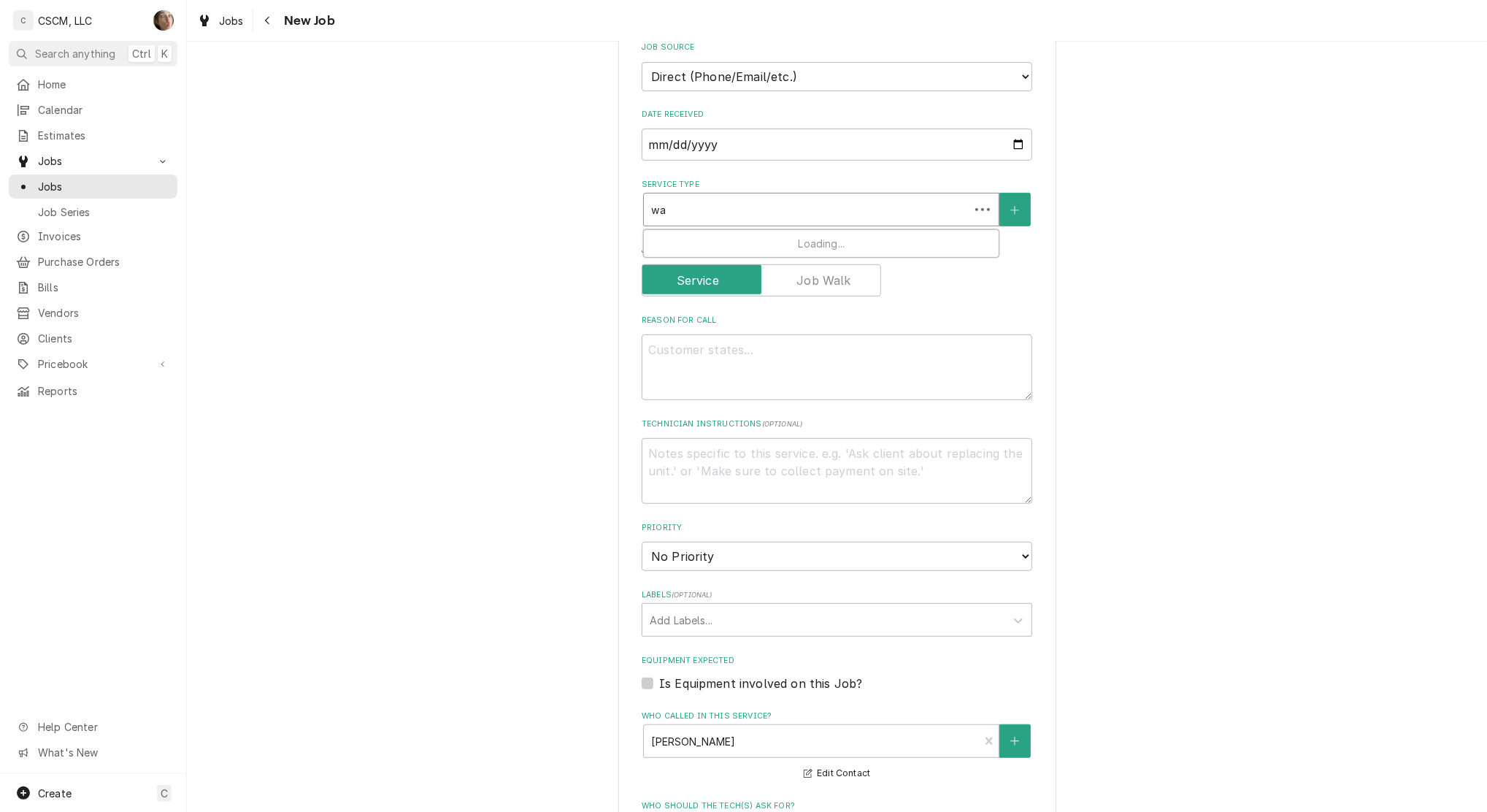
type textarea "x"
type input "wal"
type textarea "x"
type input "walk"
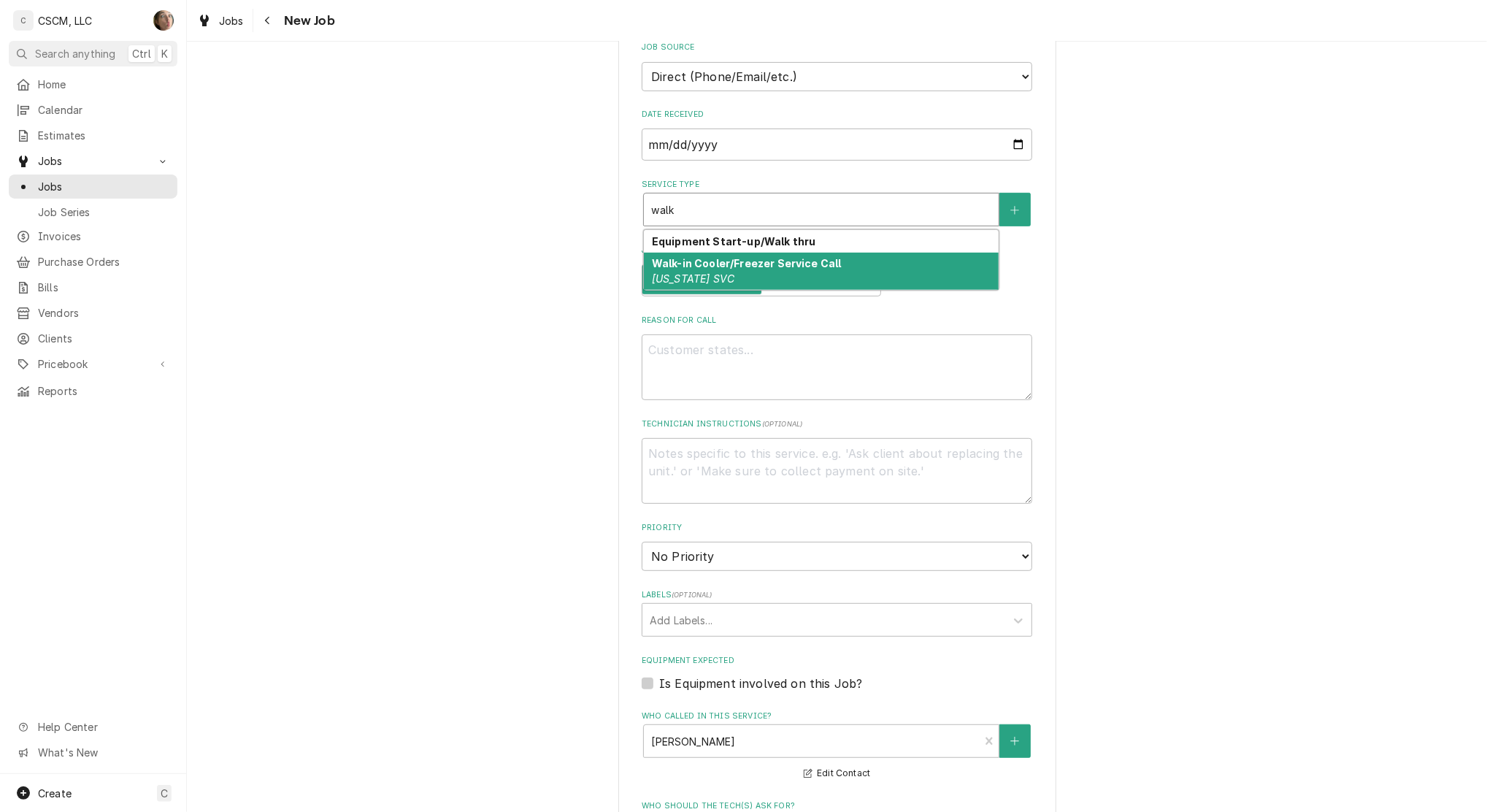
click at [695, 257] on strong "Walk-in Cooler/Freezer Service Call" at bounding box center [747, 263] width 190 height 12
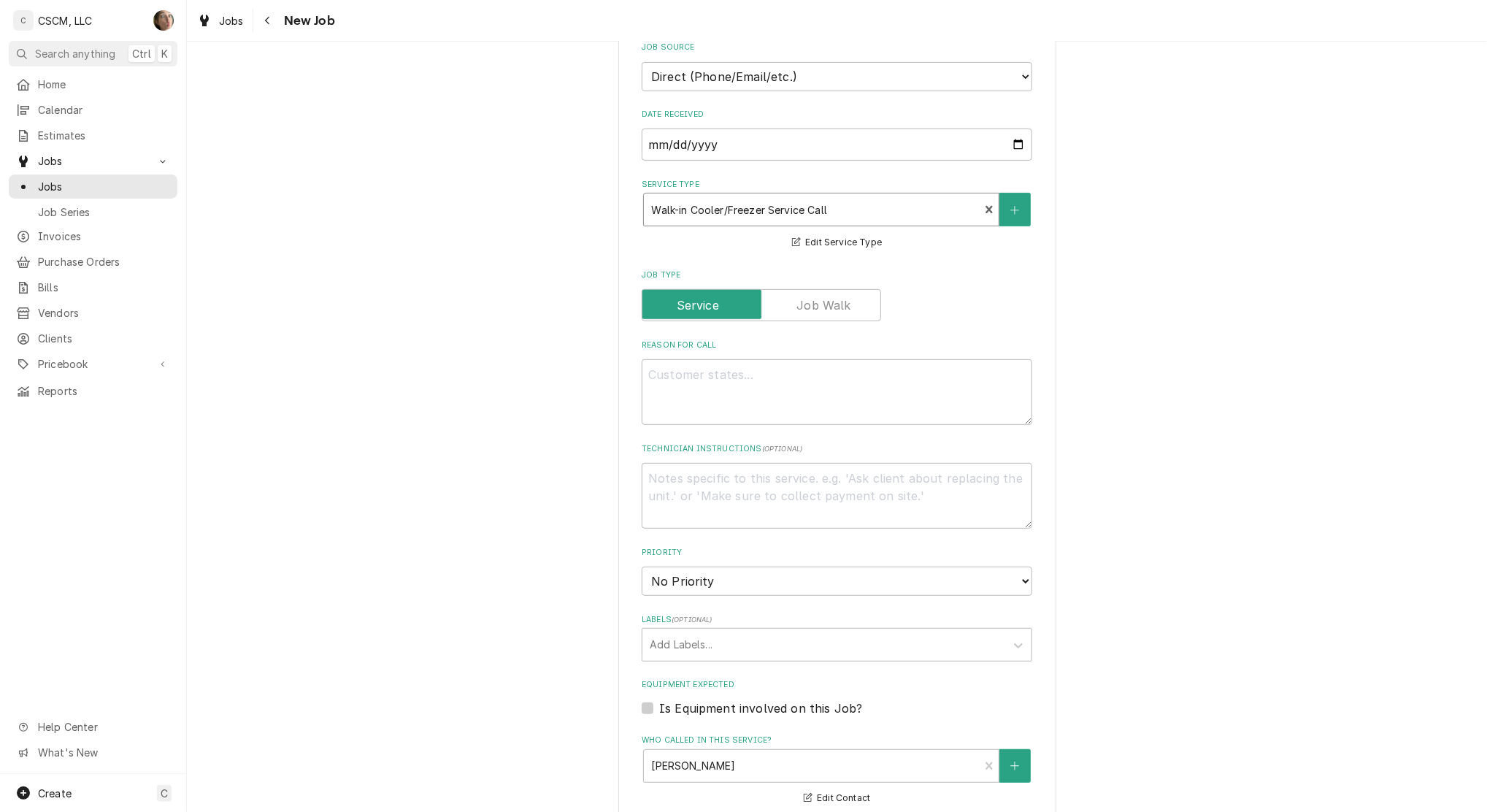
type textarea "x"
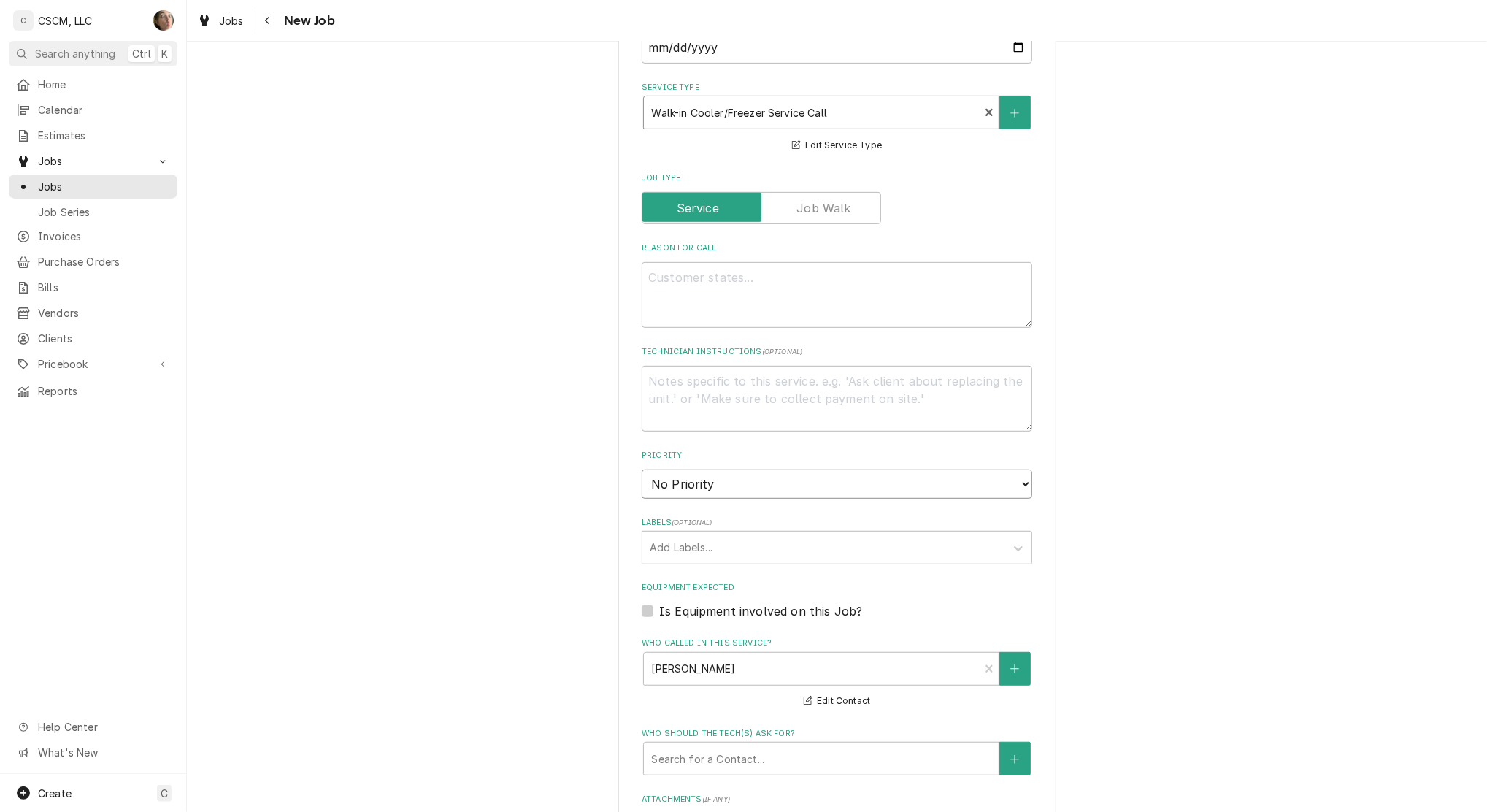
click at [735, 477] on select "No Priority Urgent High Medium Low" at bounding box center [837, 484] width 391 height 29
select select "2"
click at [642, 469] on select "No Priority Urgent High Medium Low" at bounding box center [837, 484] width 391 height 29
type textarea "x"
click at [841, 315] on textarea "Reason For Call" at bounding box center [837, 295] width 391 height 66
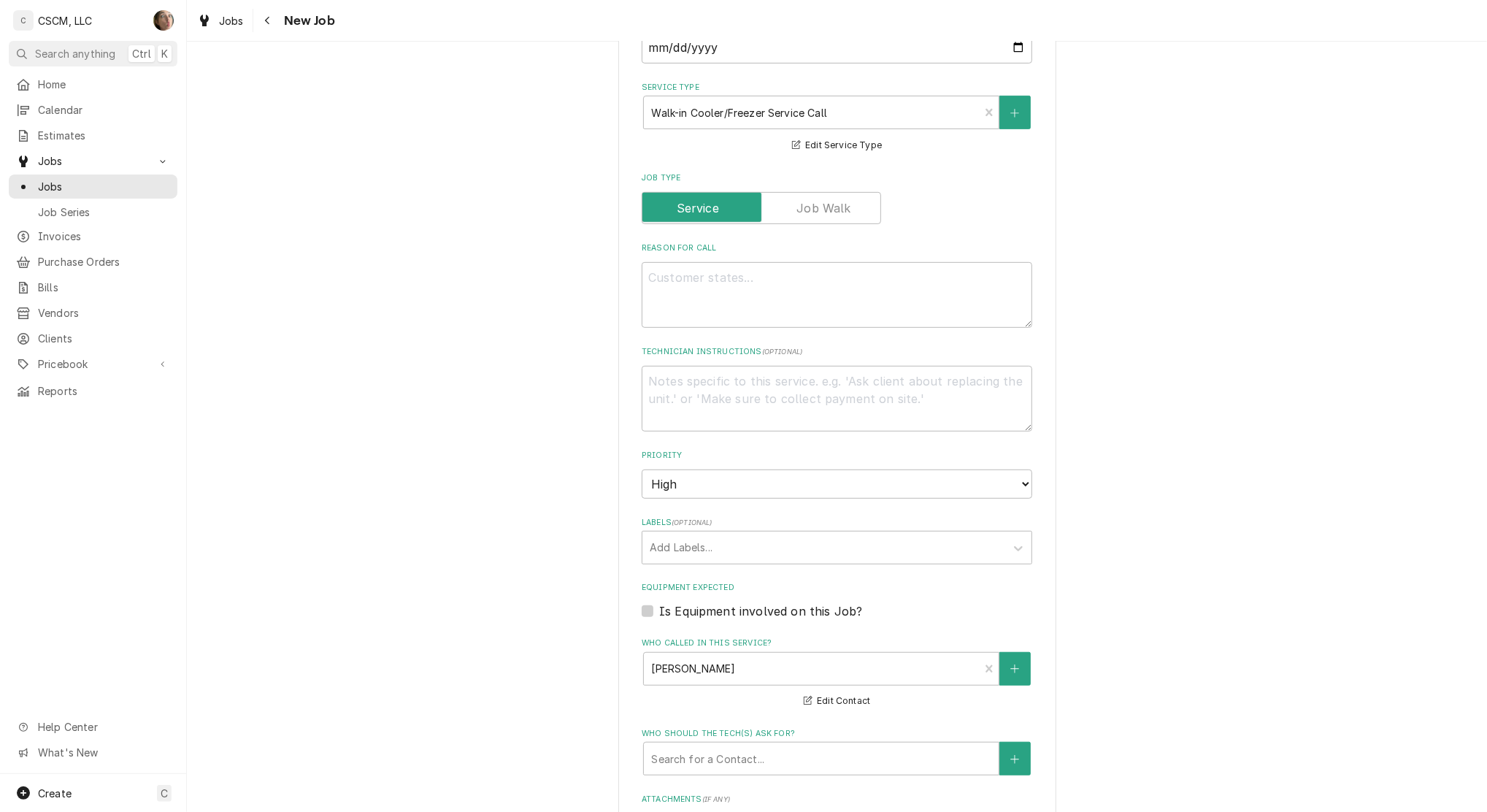
click at [534, 263] on div "Please provide the following information to create a job: Client Details Client…" at bounding box center [837, 373] width 1300 height 1603
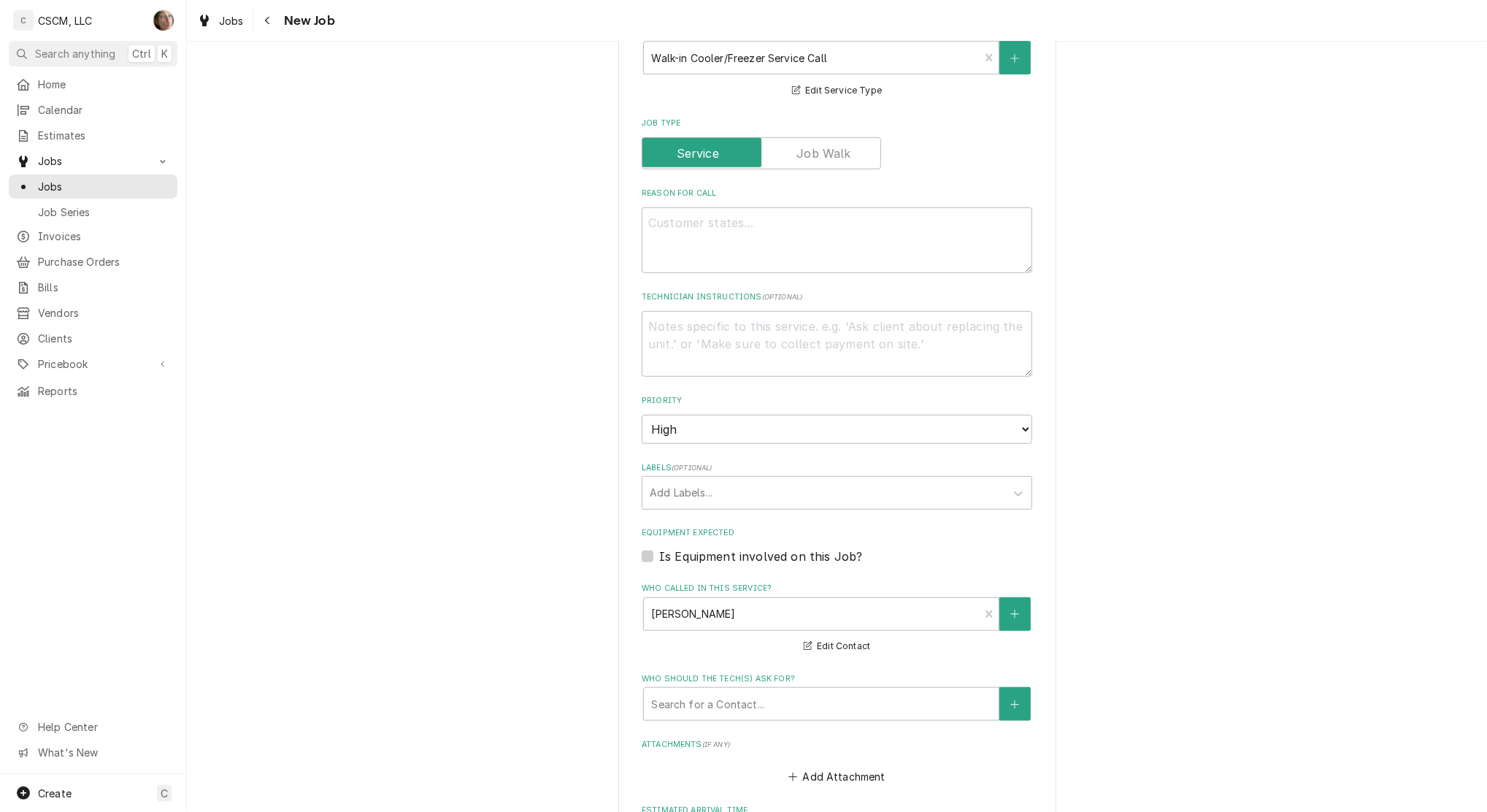
scroll to position [584, 0]
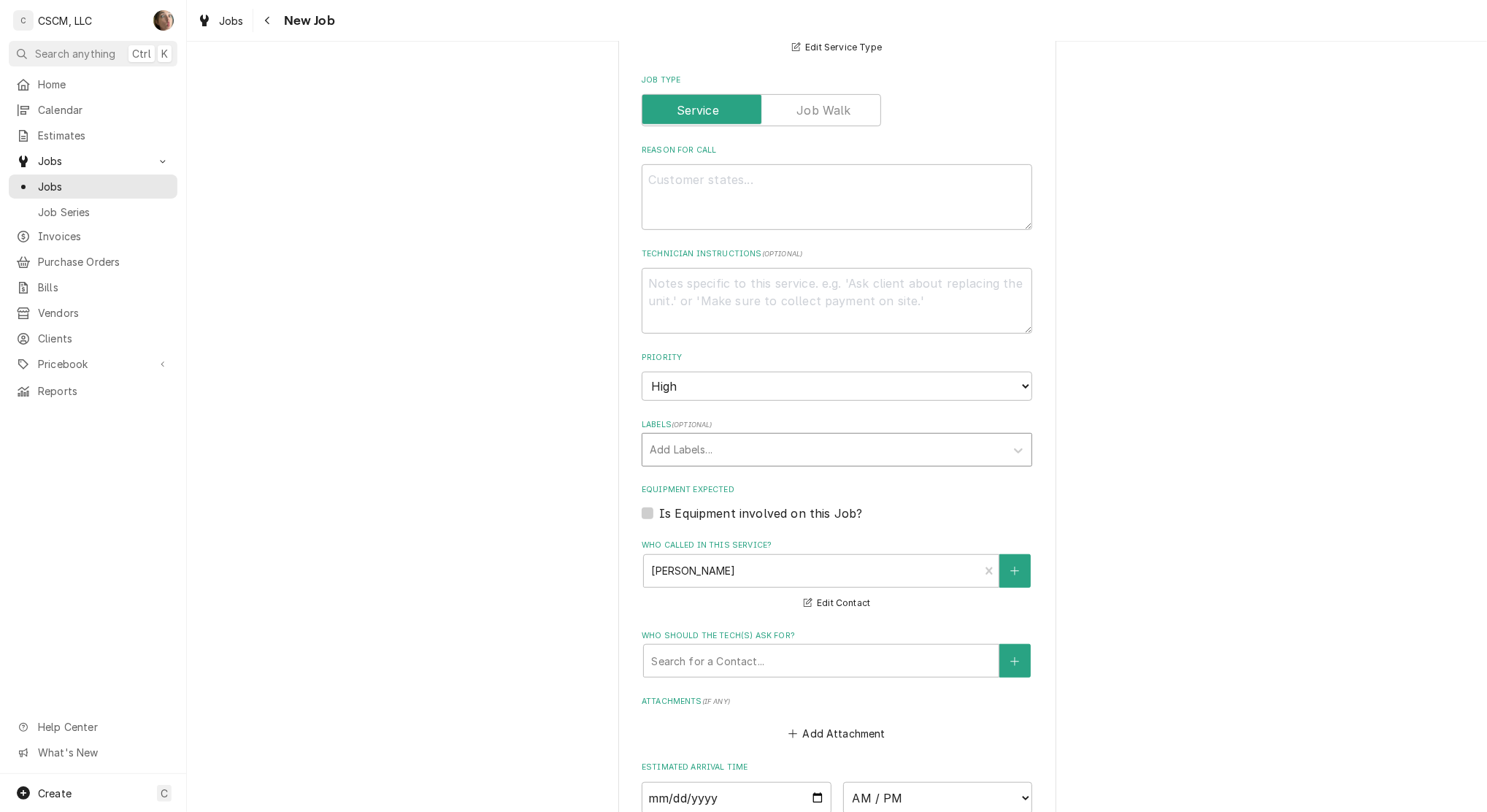
click at [657, 445] on div "Labels" at bounding box center [824, 450] width 349 height 27
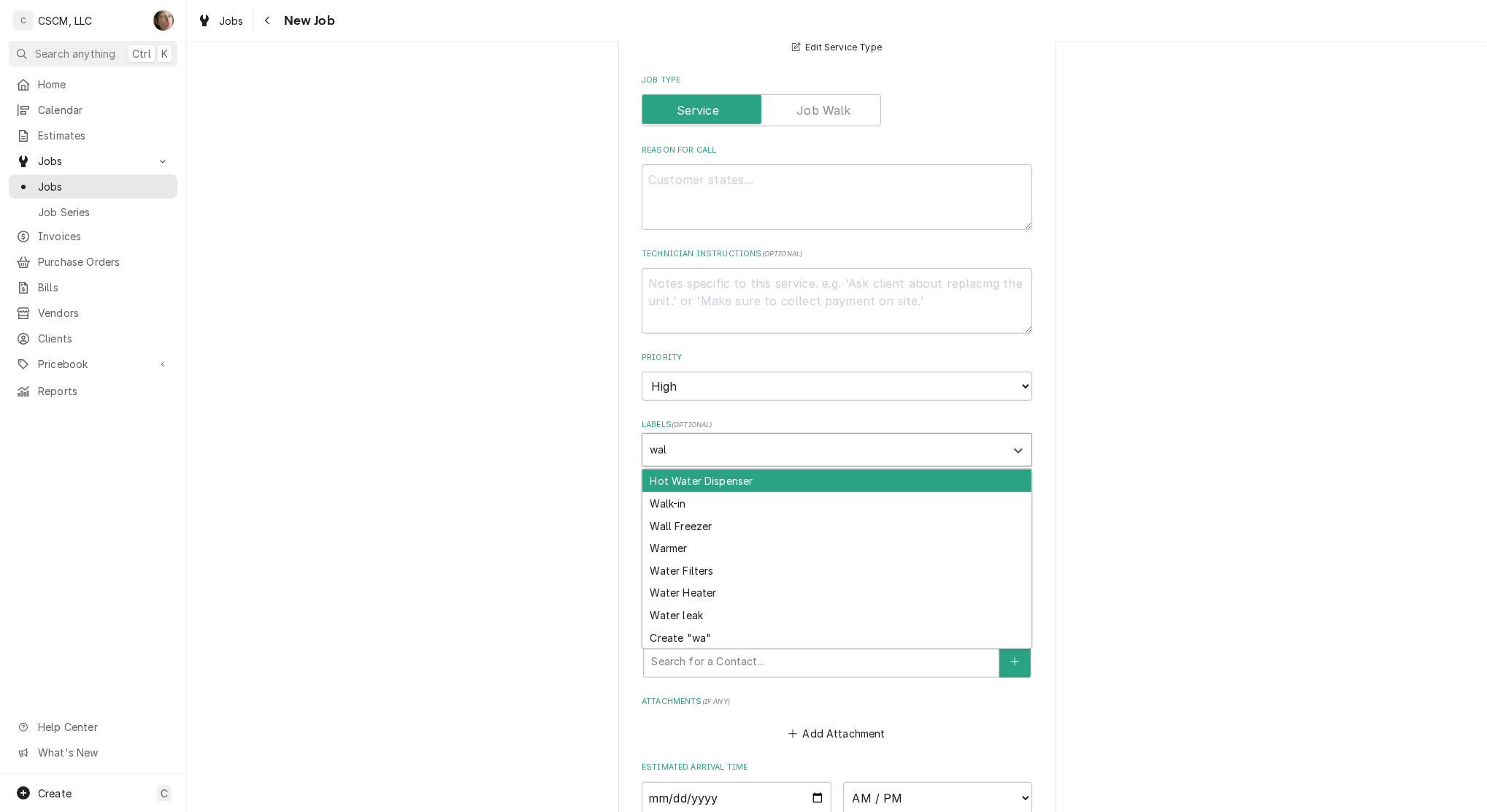
type input "walk"
click at [676, 481] on div "Walk-in" at bounding box center [837, 481] width 389 height 22
type textarea "x"
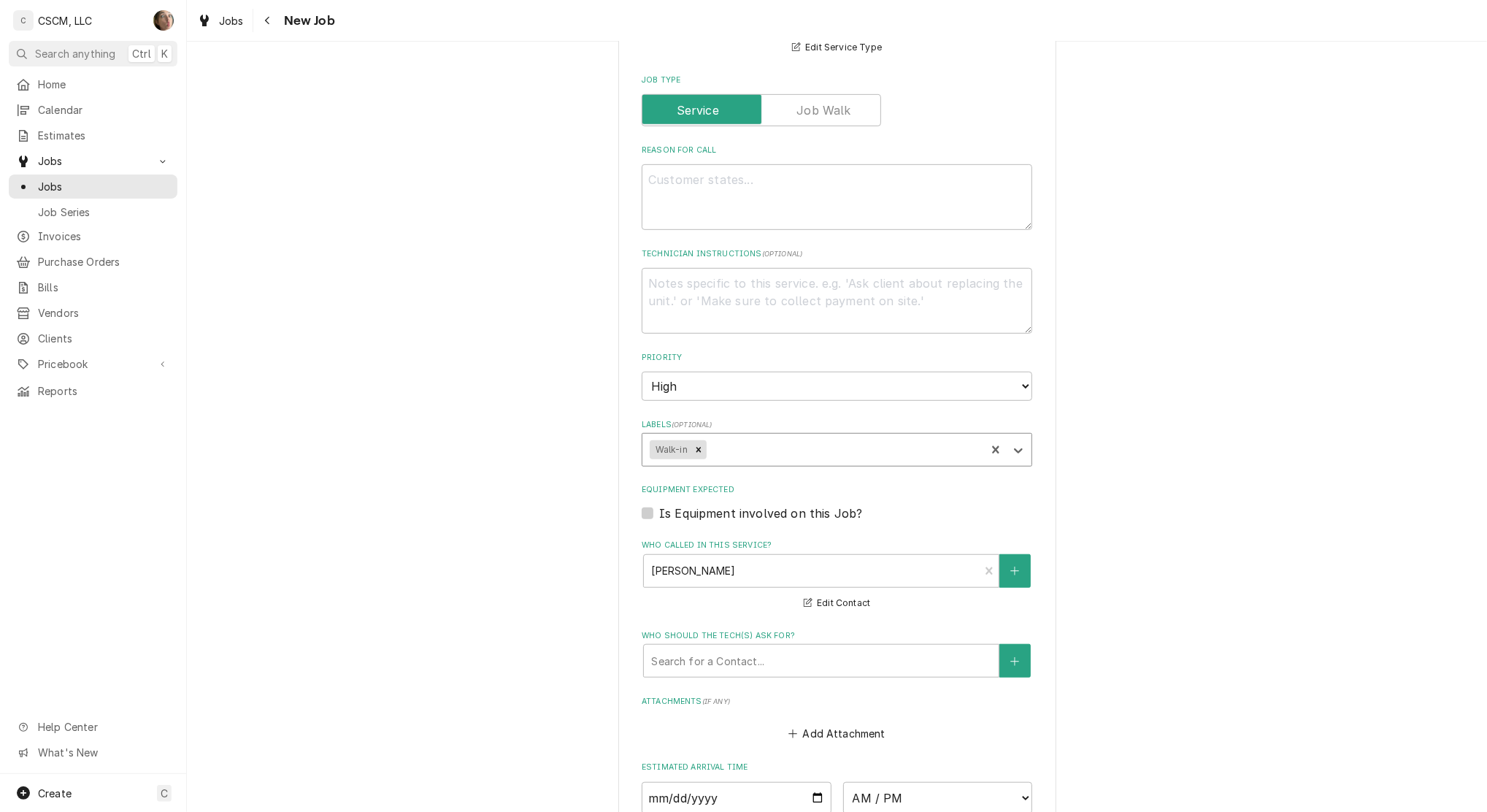
type input "f"
type textarea "x"
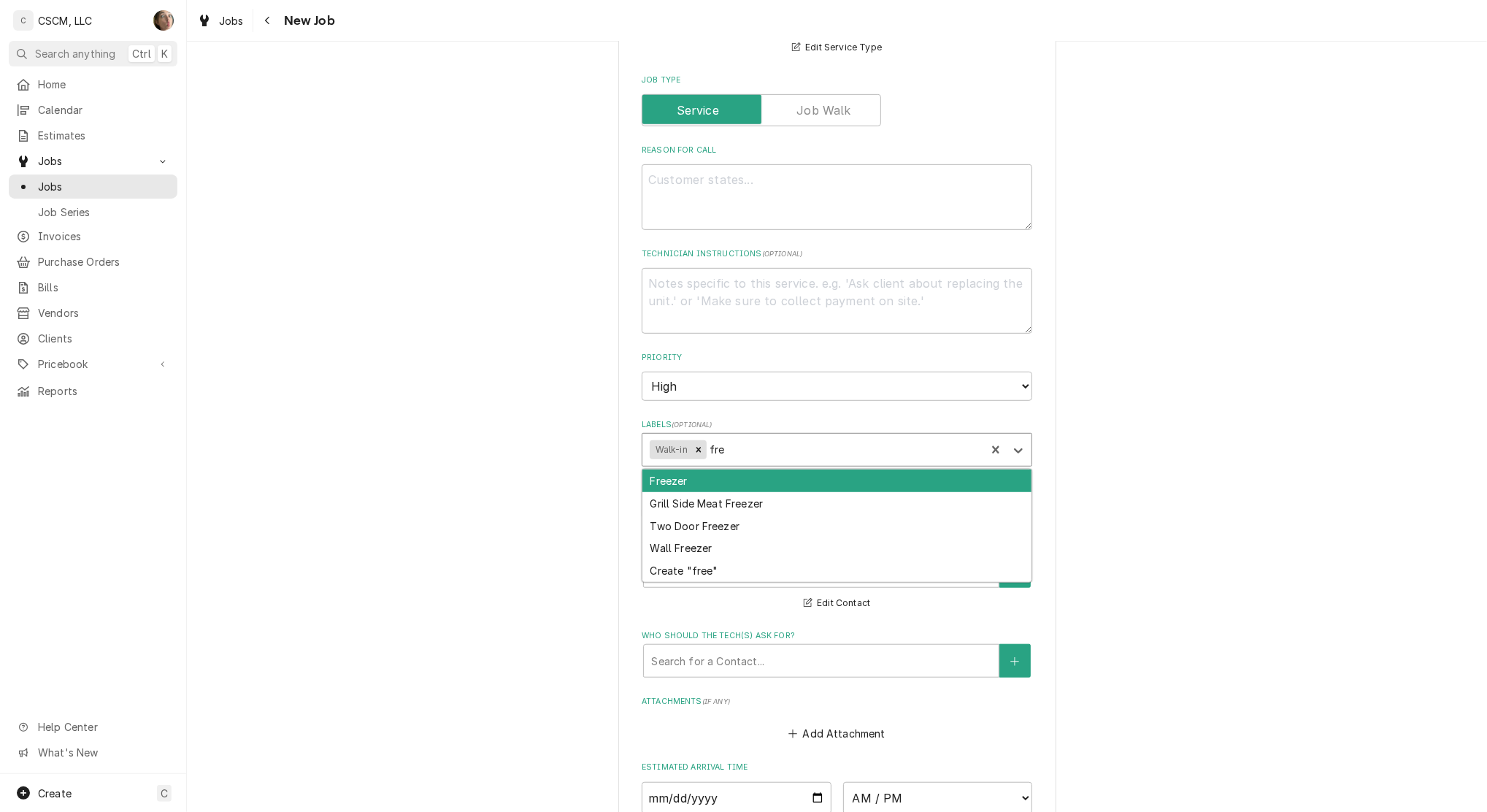
type input "free"
click at [676, 481] on div "Freezer" at bounding box center [837, 481] width 389 height 22
type textarea "x"
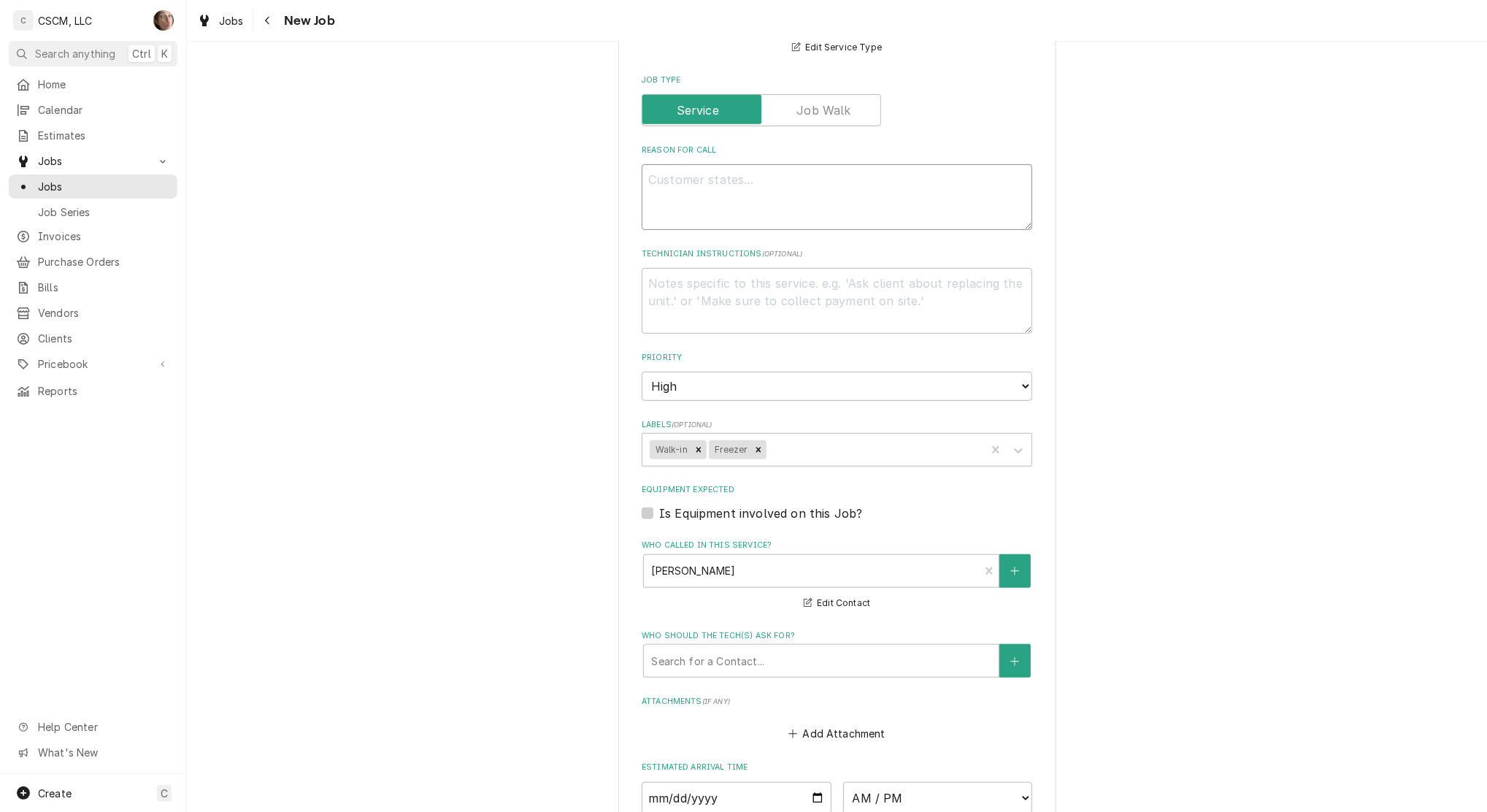
click at [736, 220] on textarea "Reason For Call" at bounding box center [837, 197] width 391 height 66
type textarea "x"
type textarea "w"
type textarea "x"
type textarea "wa"
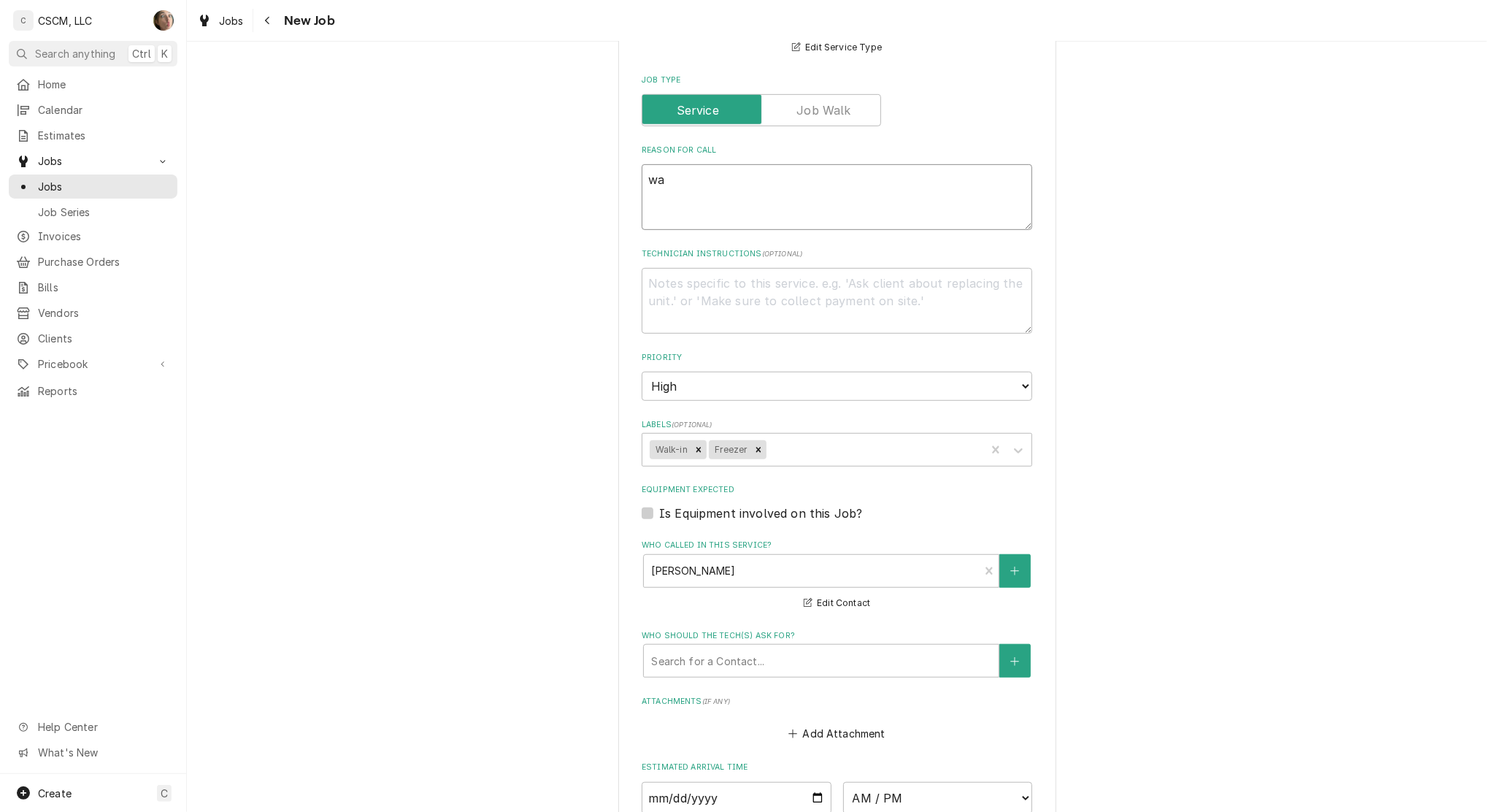
type textarea "x"
type textarea "wakj"
type textarea "x"
type textarea "wakj"
type textarea "x"
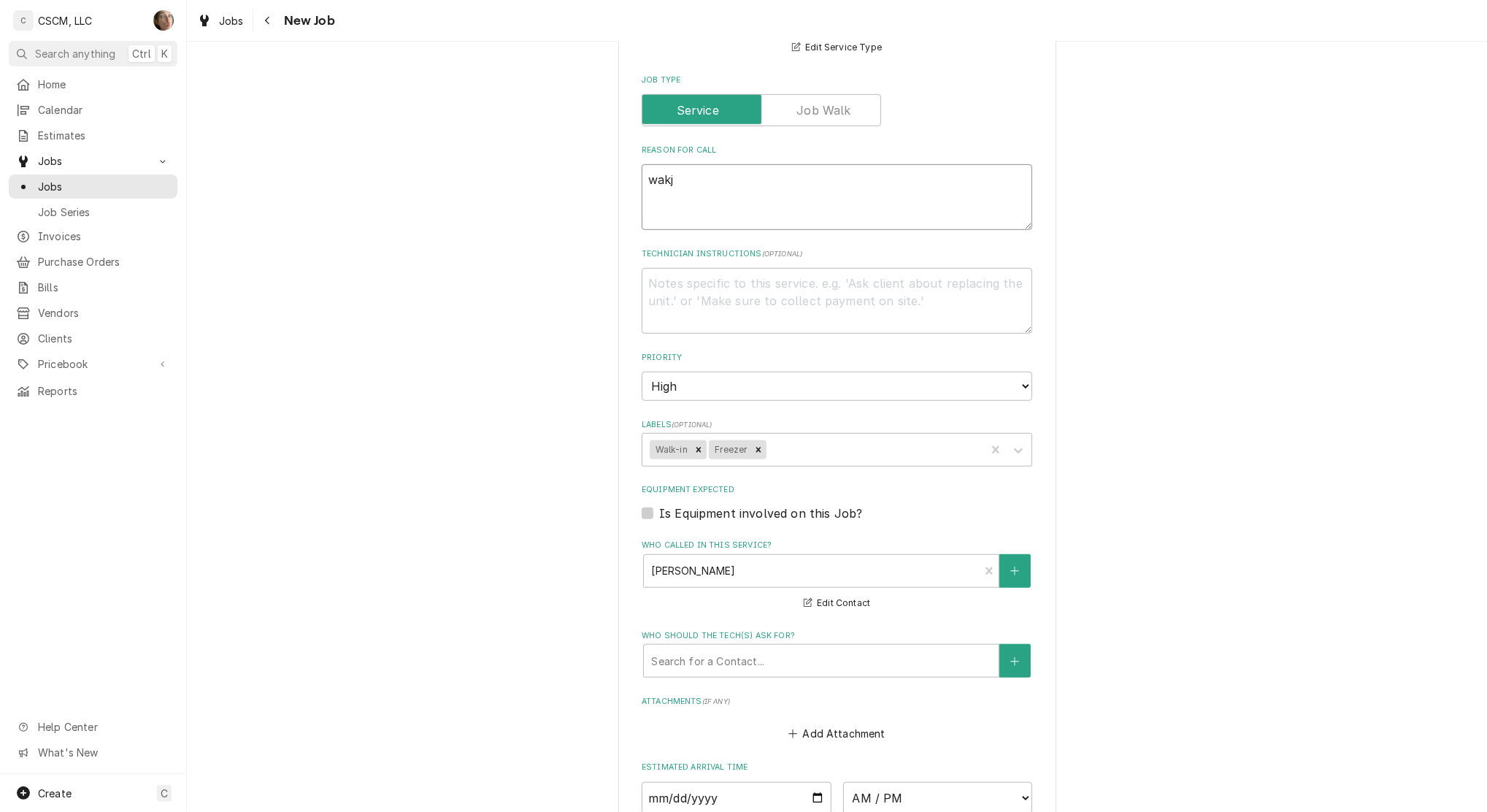
type textarea "wak"
type textarea "x"
type textarea "wa"
type textarea "x"
type textarea "wal"
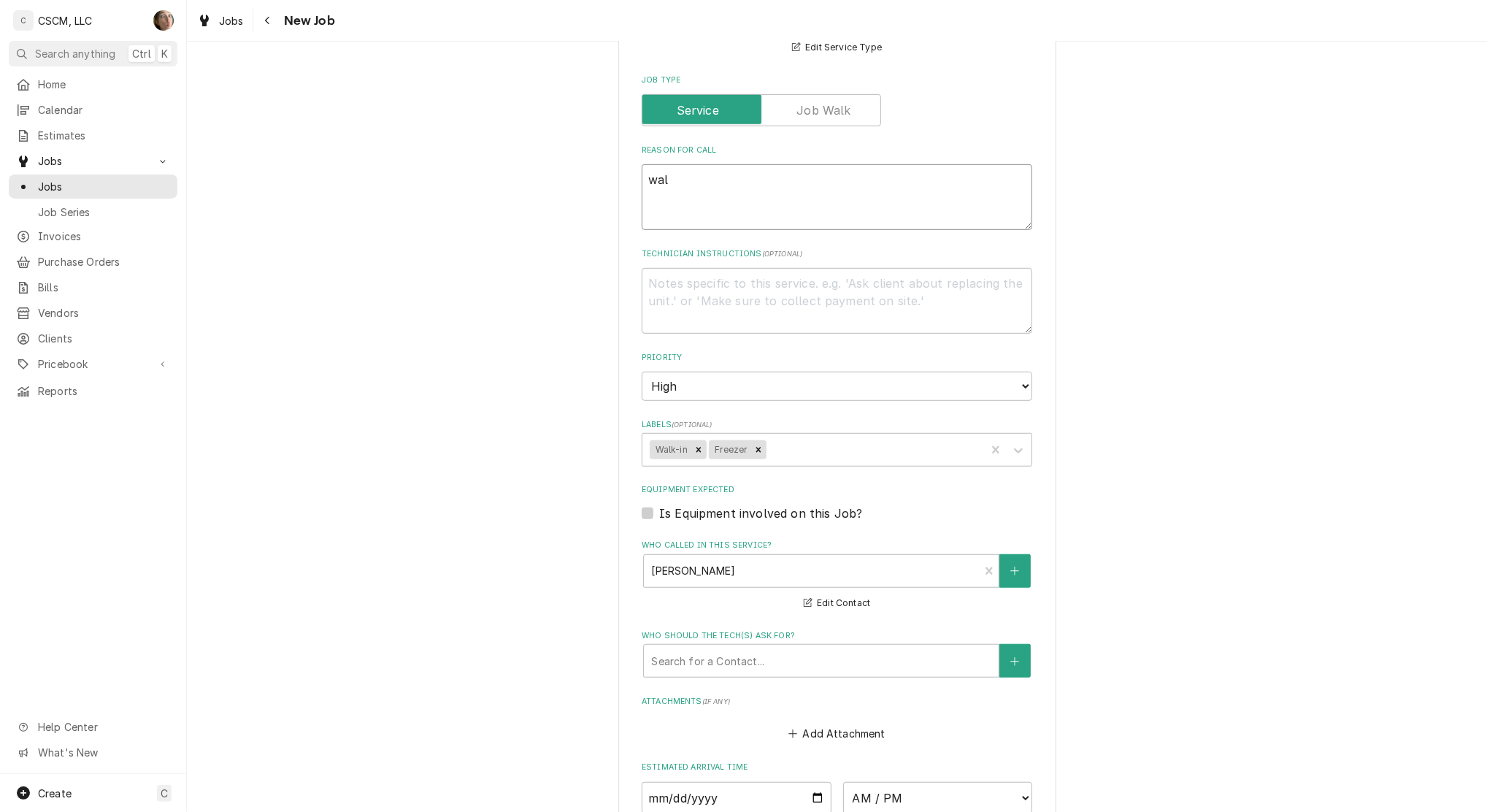
type textarea "x"
type textarea "walk"
type textarea "x"
type textarea "walk i"
type textarea "x"
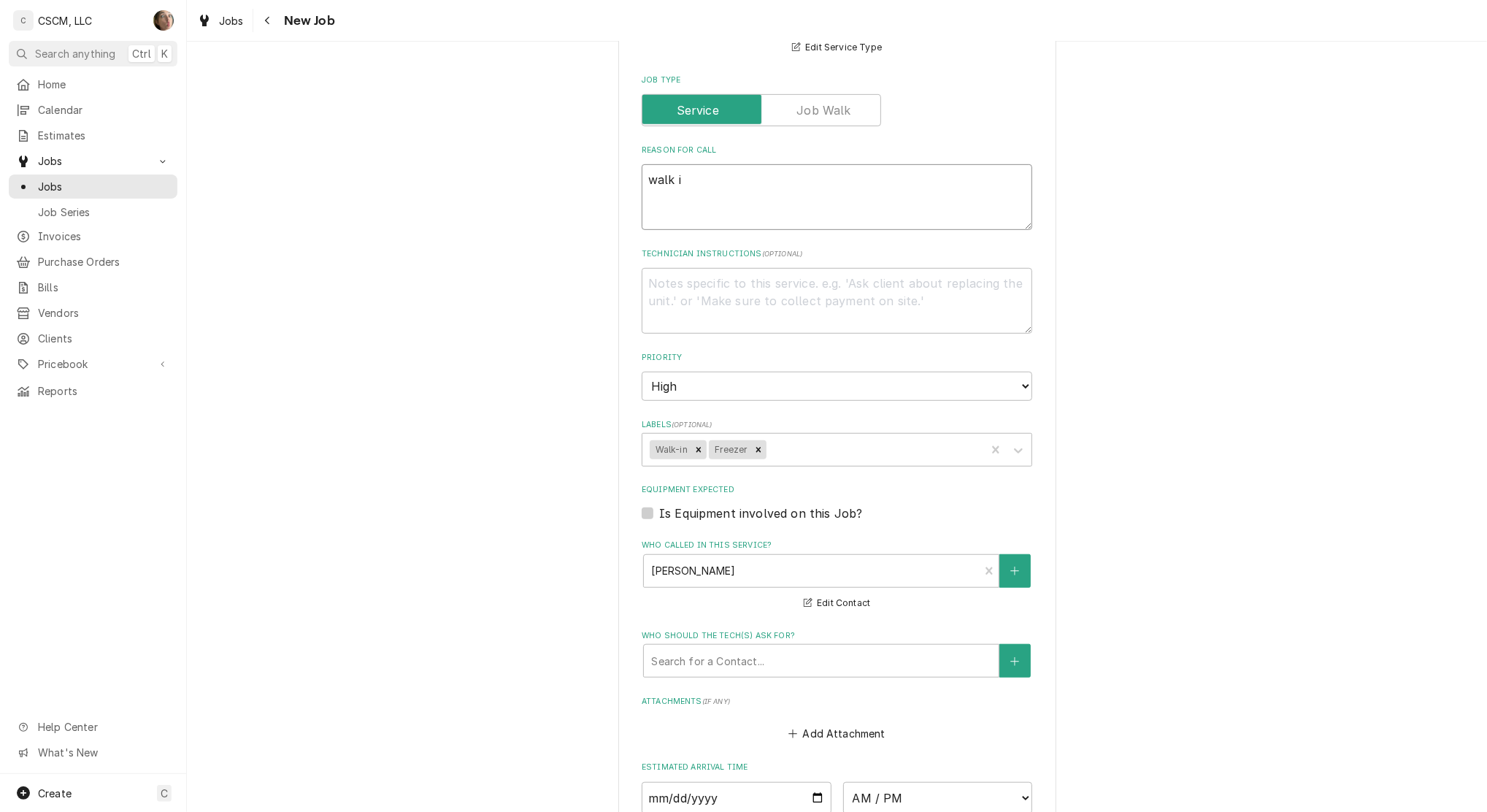
type textarea "walk in"
type textarea "x"
type textarea "walk in"
type textarea "x"
type textarea "walk in f"
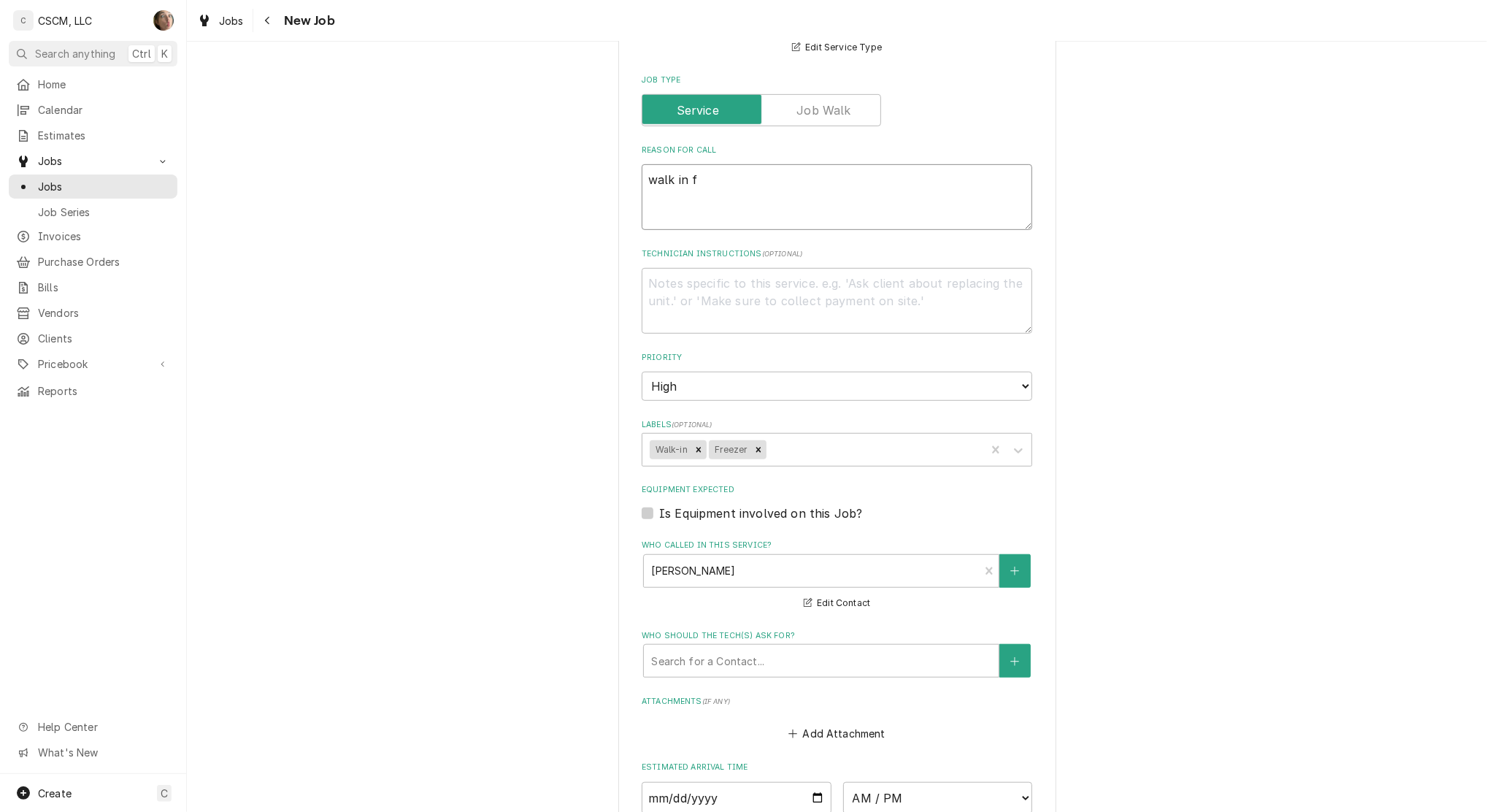
type textarea "x"
type textarea "walk in fr"
type textarea "x"
type textarea "walk in fre"
type textarea "x"
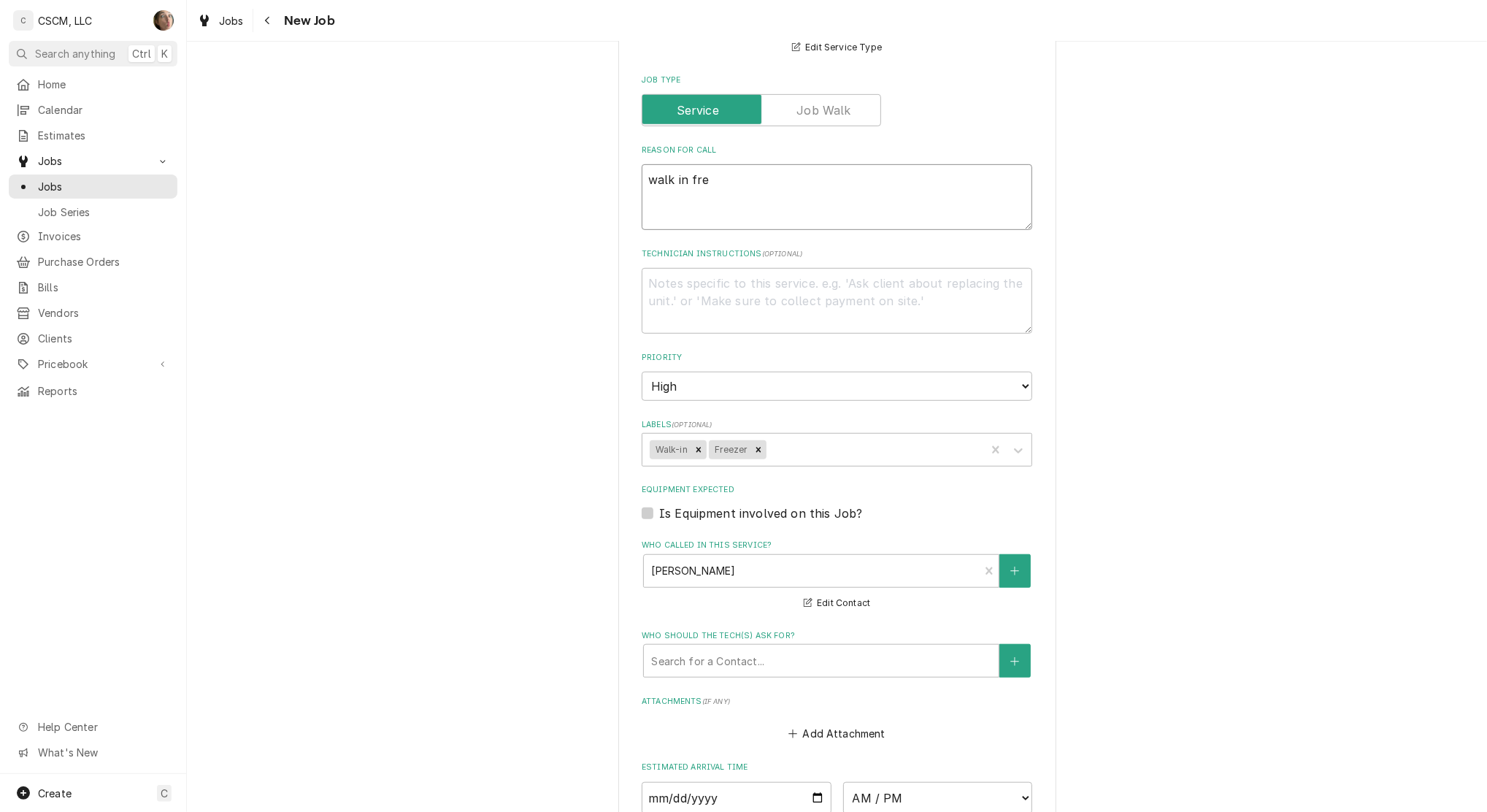
type textarea "walk in free"
type textarea "x"
type textarea "walk in freez"
type textarea "x"
type textarea "walk in freeze"
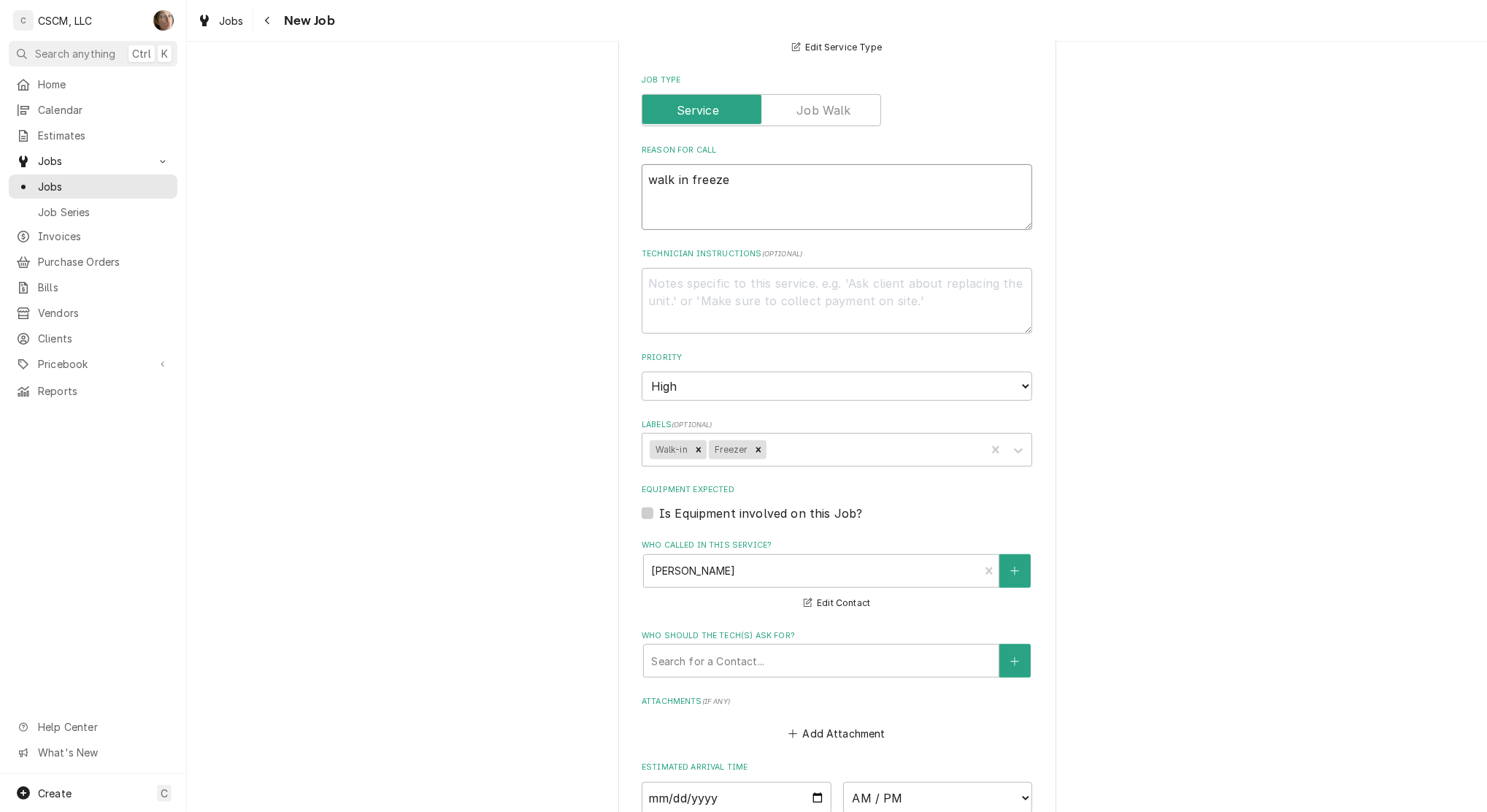
type textarea "x"
type textarea "walk in freezer"
type textarea "x"
type textarea "walk in freezer"
type textarea "x"
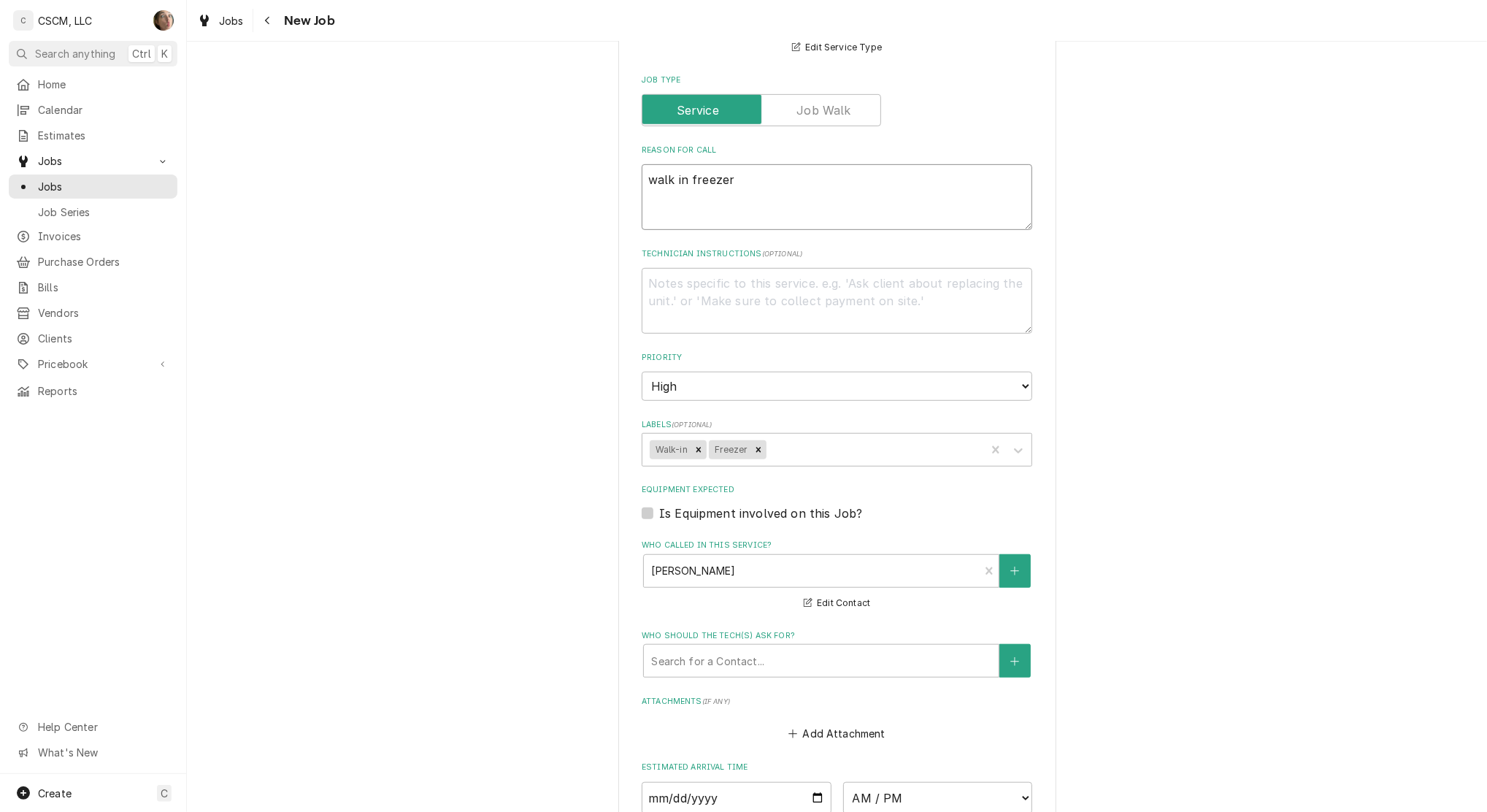
type textarea "walk in freezer n"
type textarea "x"
type textarea "walk in freezer no"
type textarea "x"
type textarea "walk in freezer not"
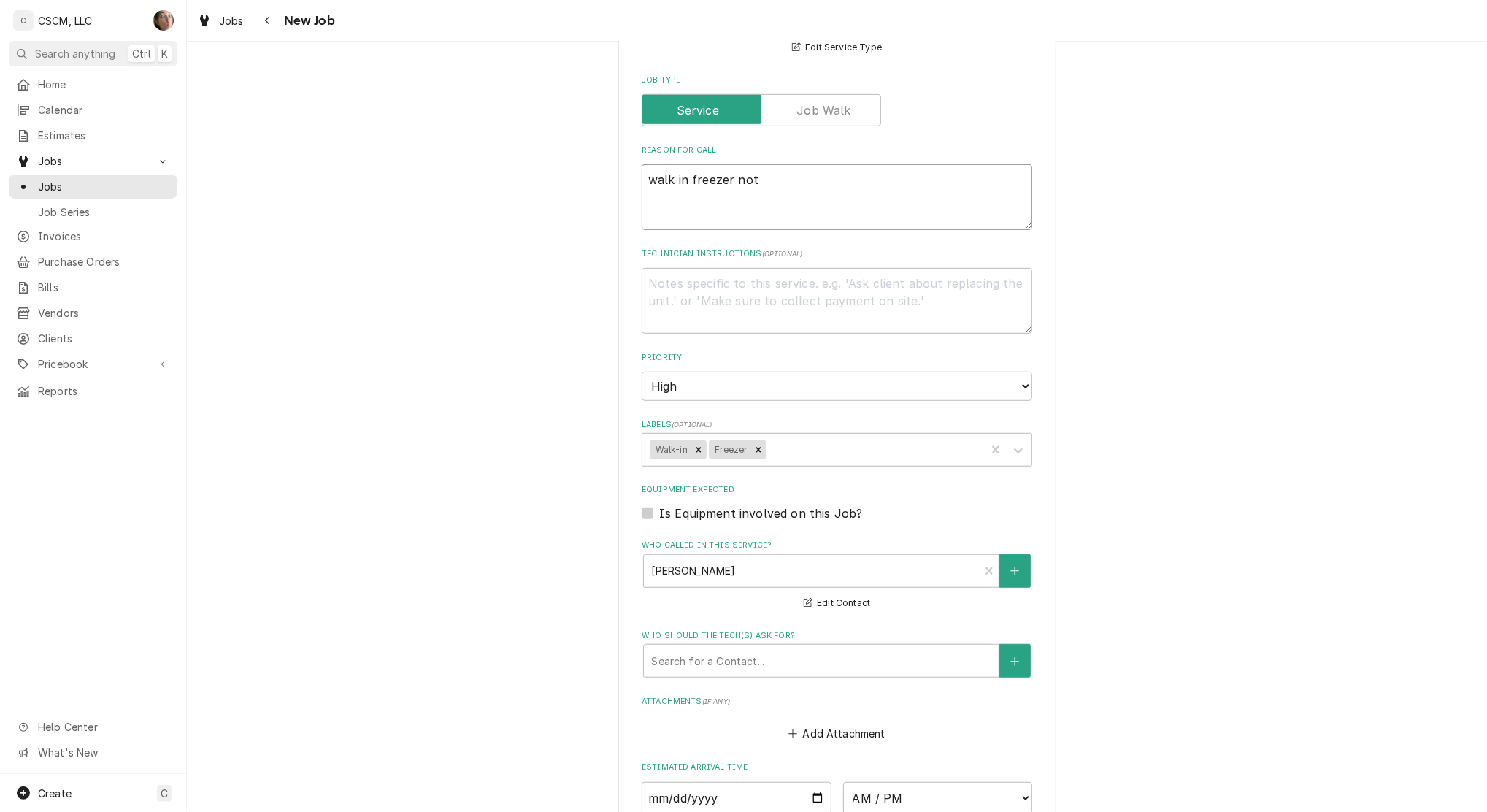
type textarea "x"
type textarea "walk in freezer not"
type textarea "x"
type textarea "walk in freezer not r"
type textarea "x"
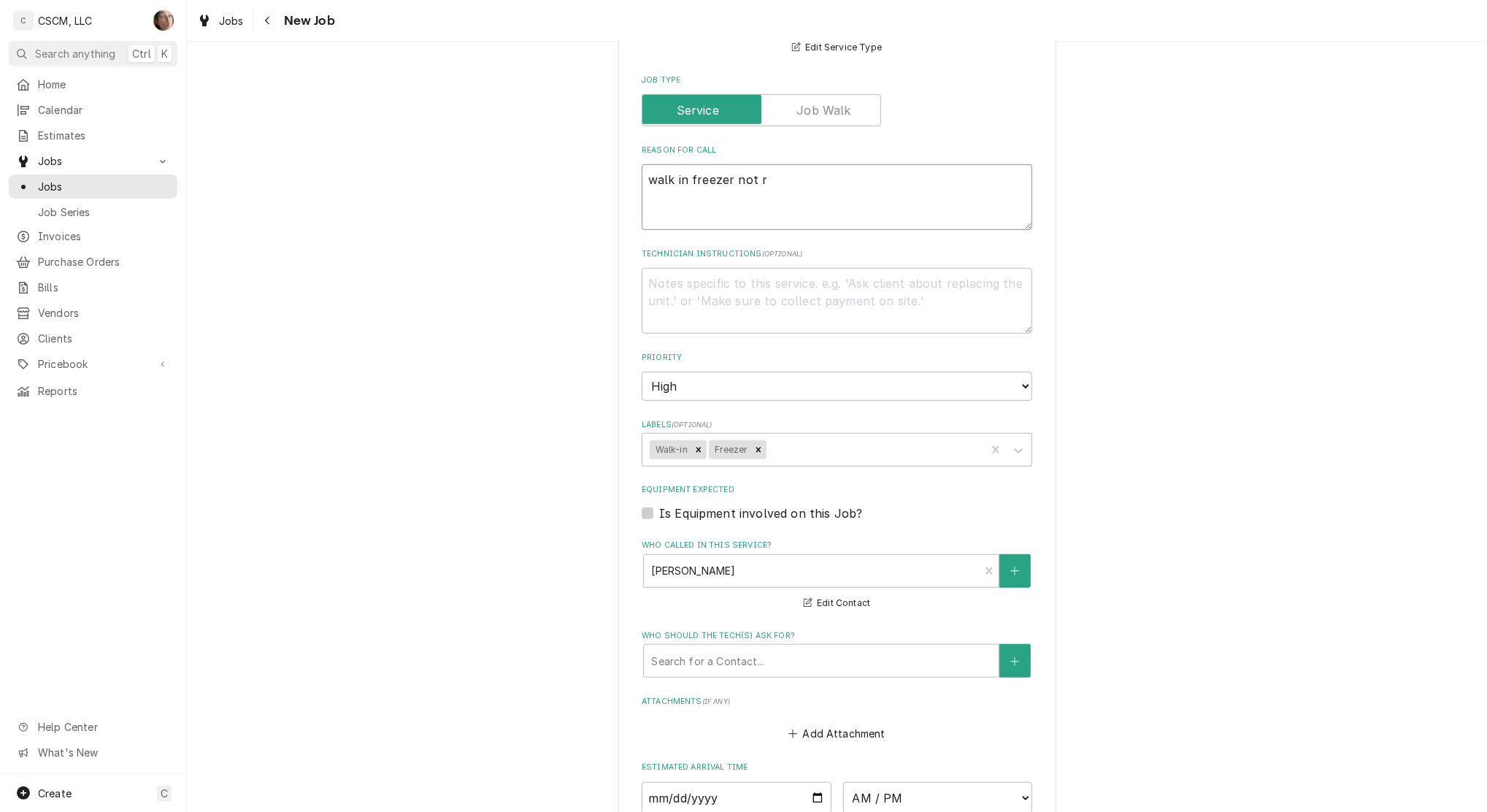
type textarea "walk in freezer not"
type textarea "x"
type textarea "walk in freezer not te"
type textarea "x"
type textarea "walk in freezer not temp"
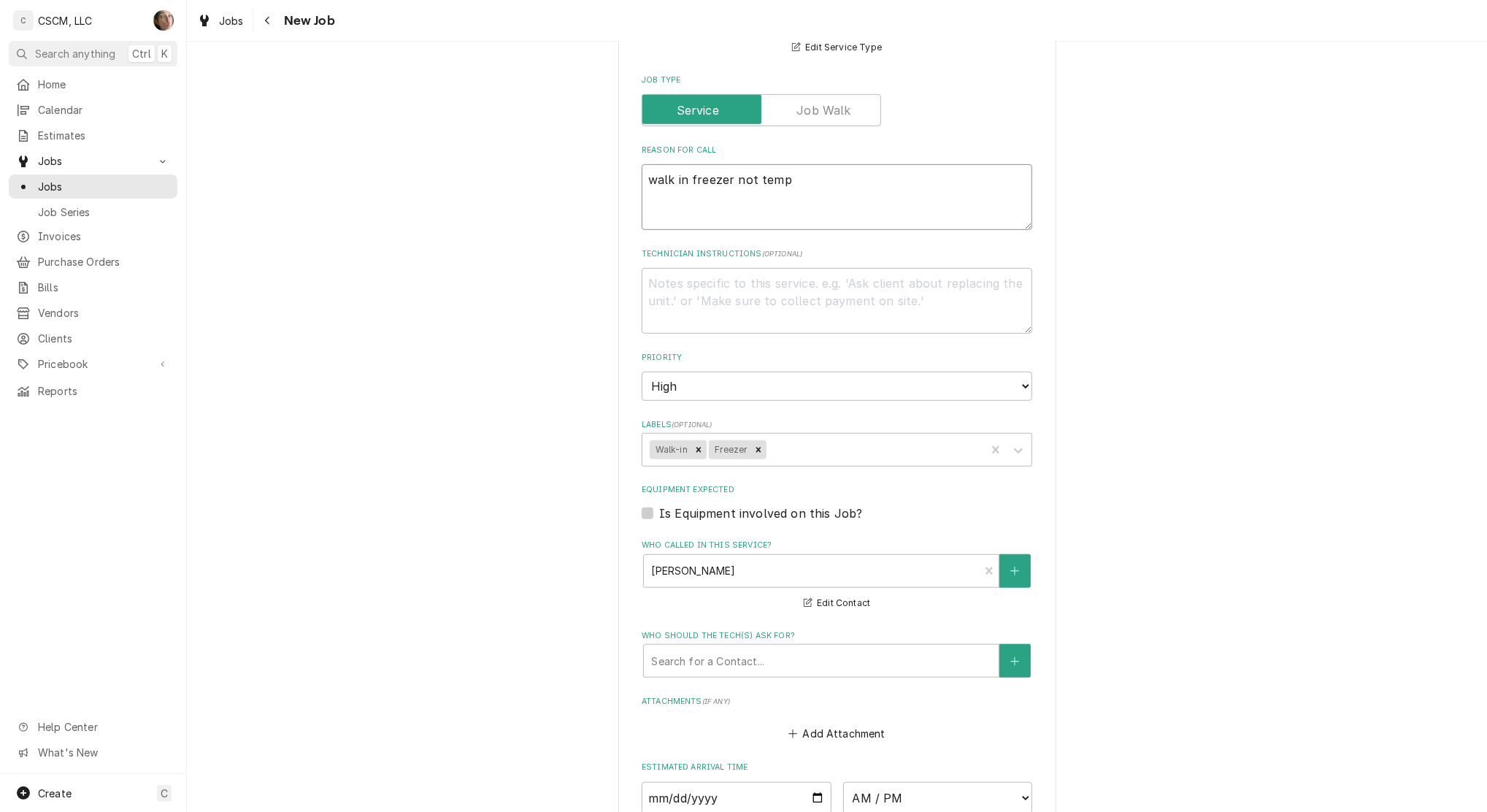
type textarea "x"
type textarea "walk in freezer not tempin"
type textarea "x"
type textarea "walk in freezer not temping"
type textarea "x"
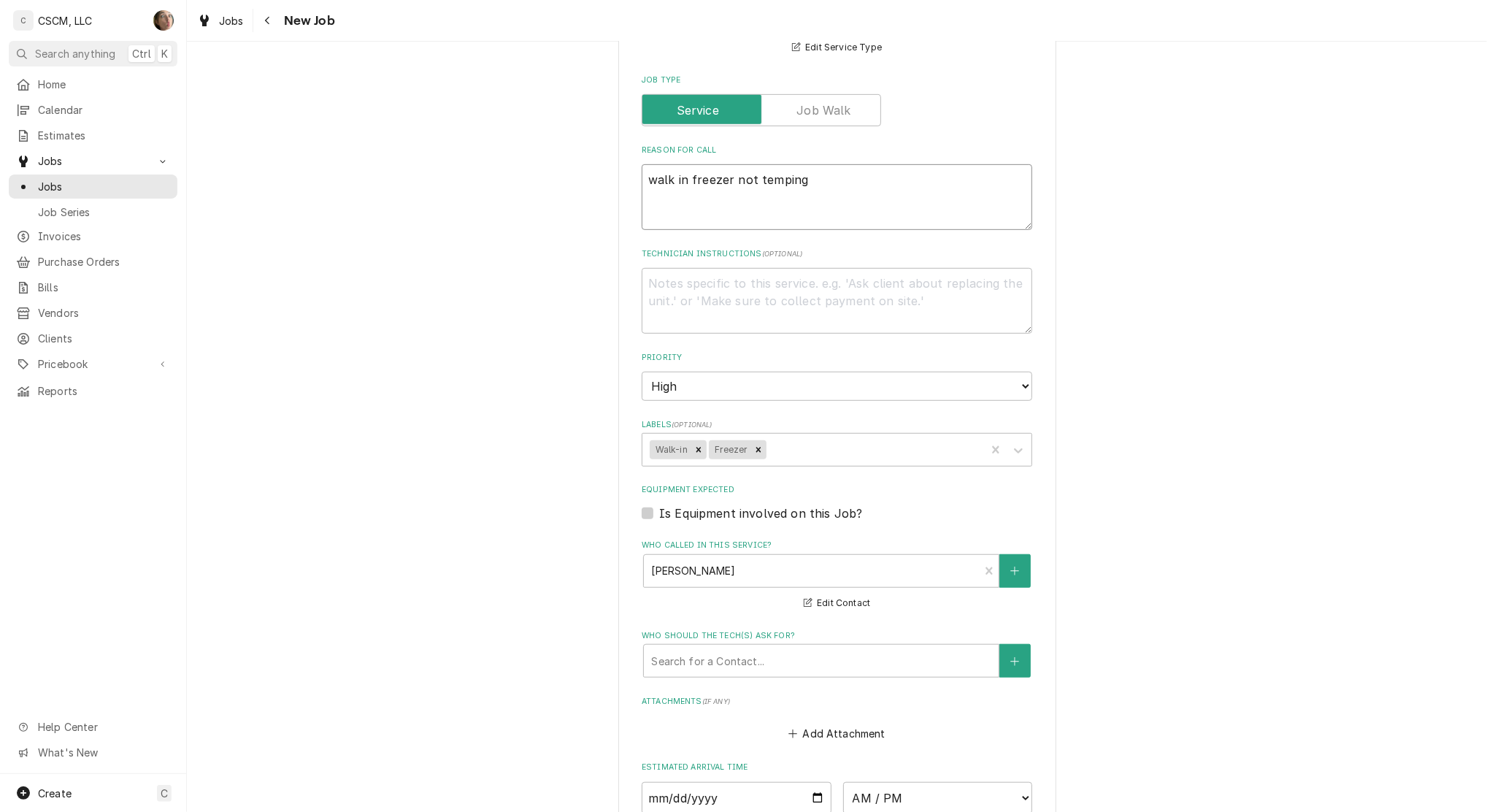
scroll to position [846, 0]
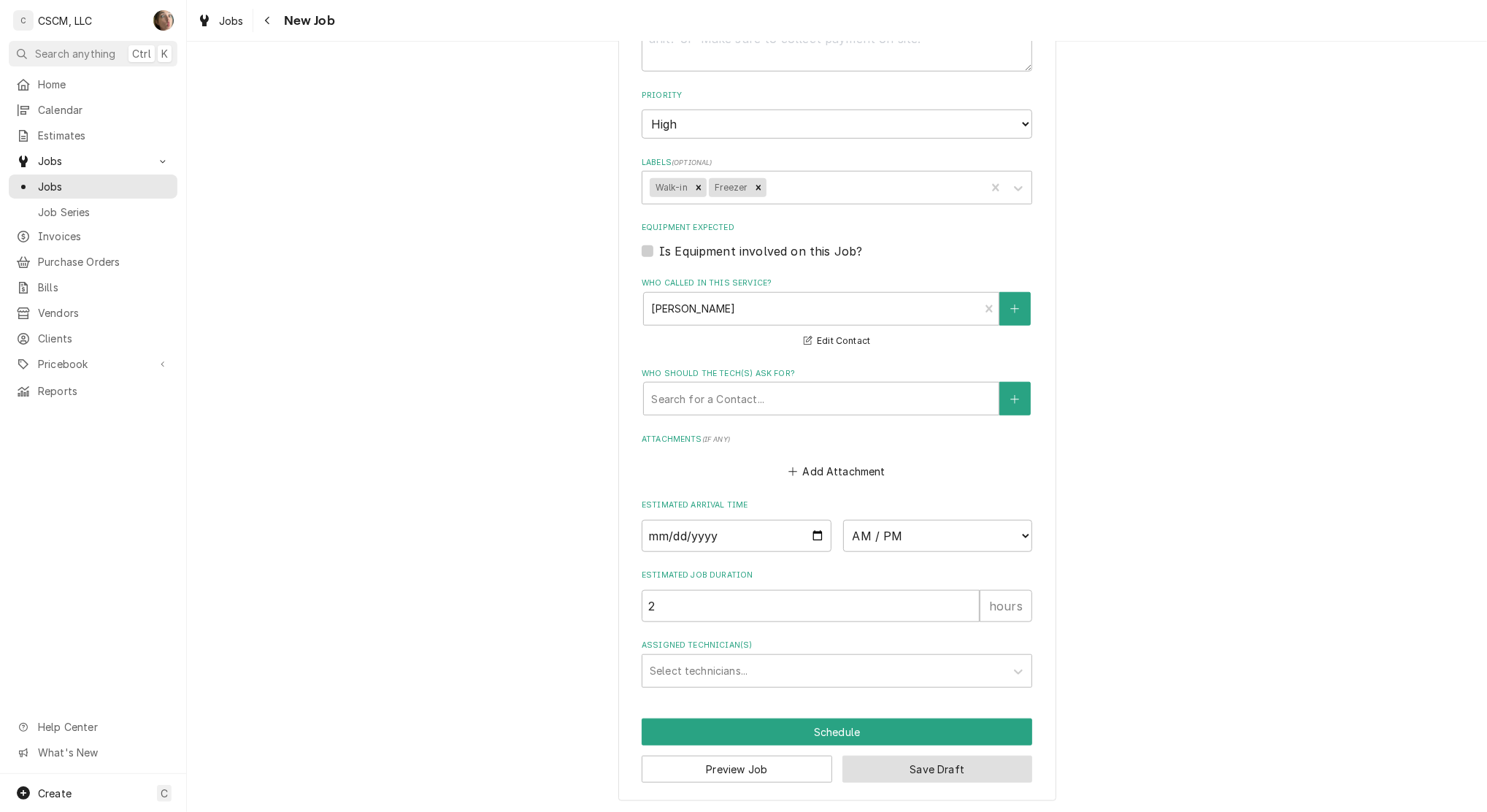
type textarea "walk in freezer not temping"
click at [938, 778] on button "Save Draft" at bounding box center [938, 769] width 190 height 27
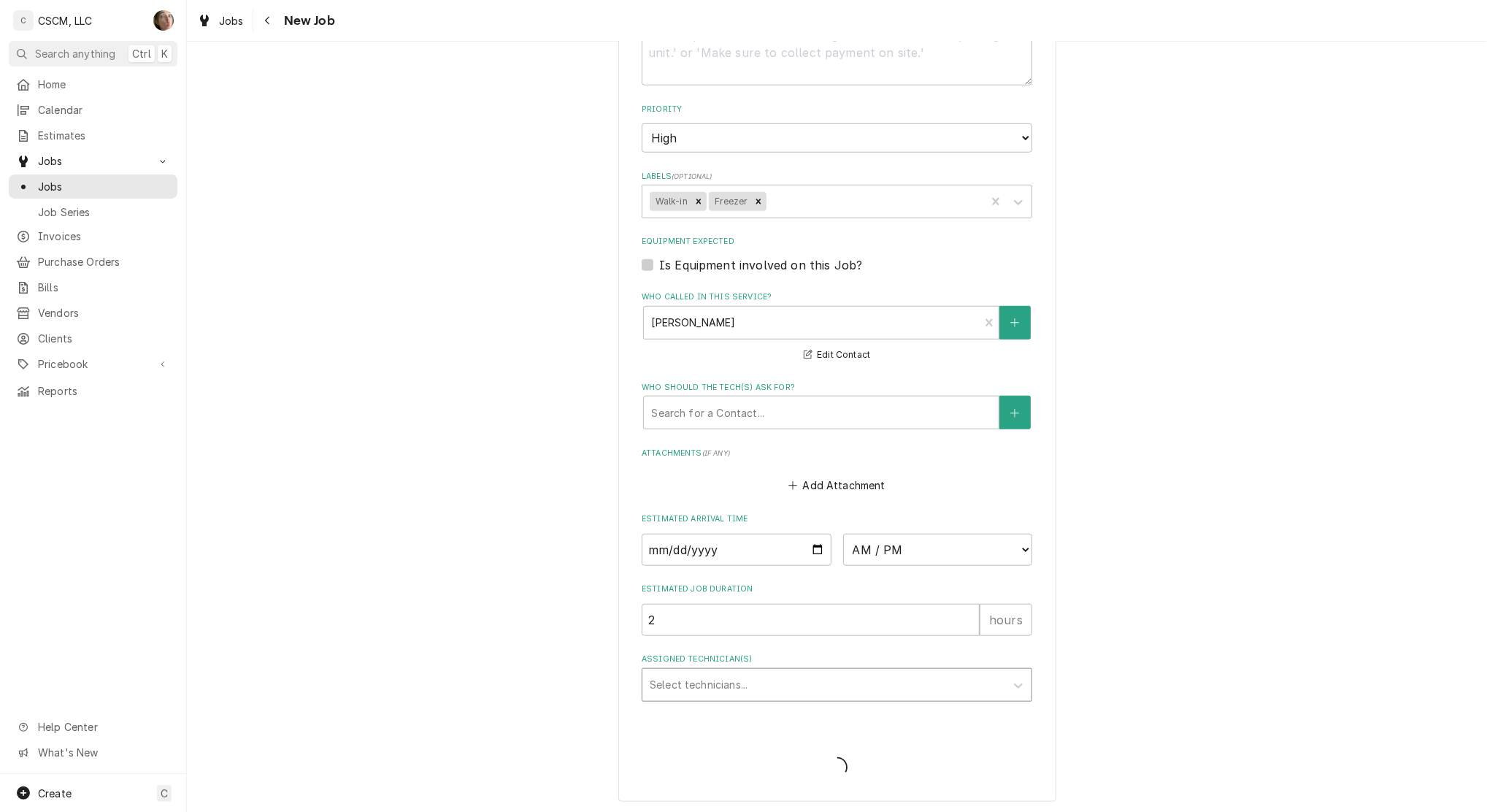
type textarea "x"
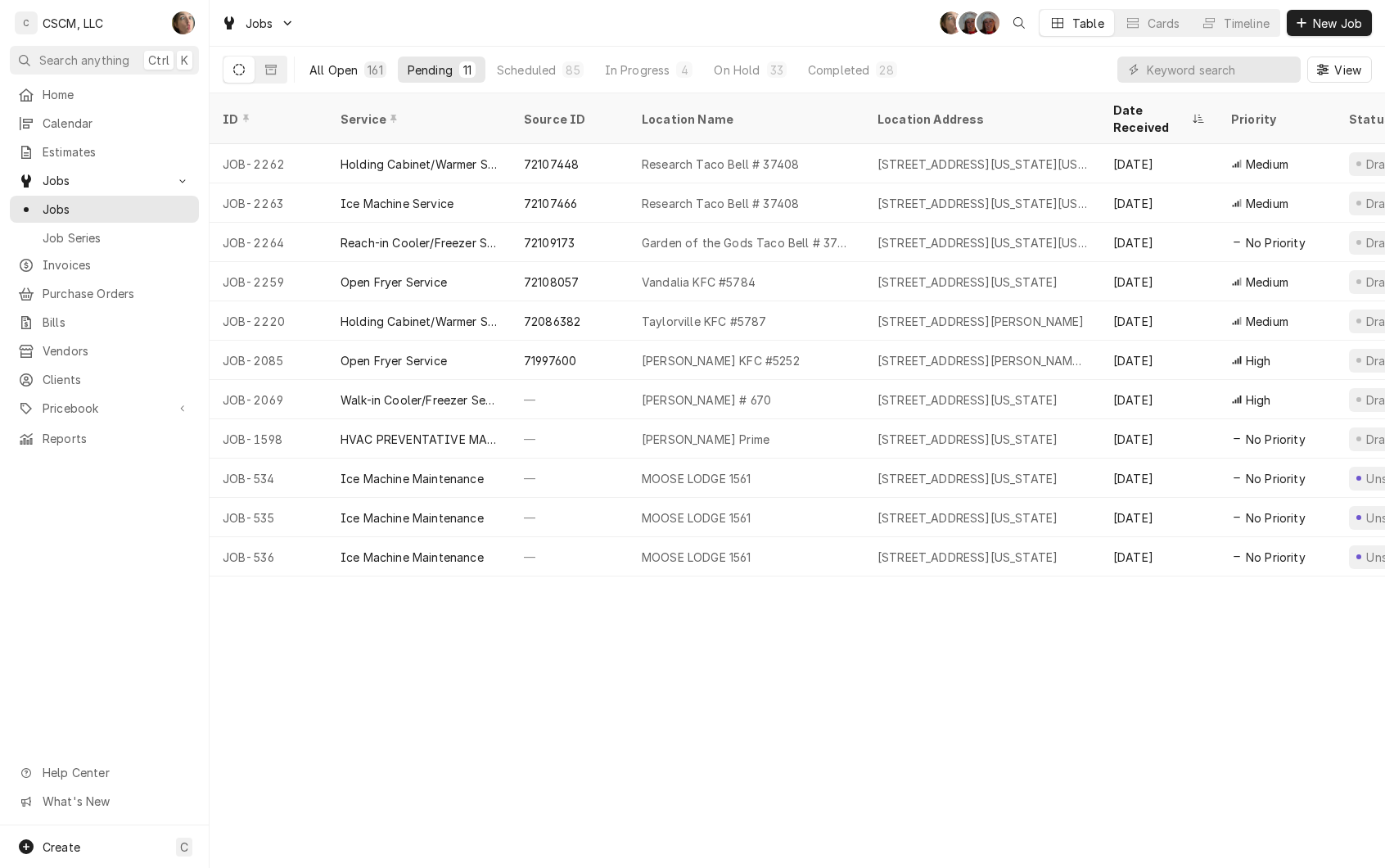
click at [341, 66] on div "All Open" at bounding box center [333, 70] width 48 height 17
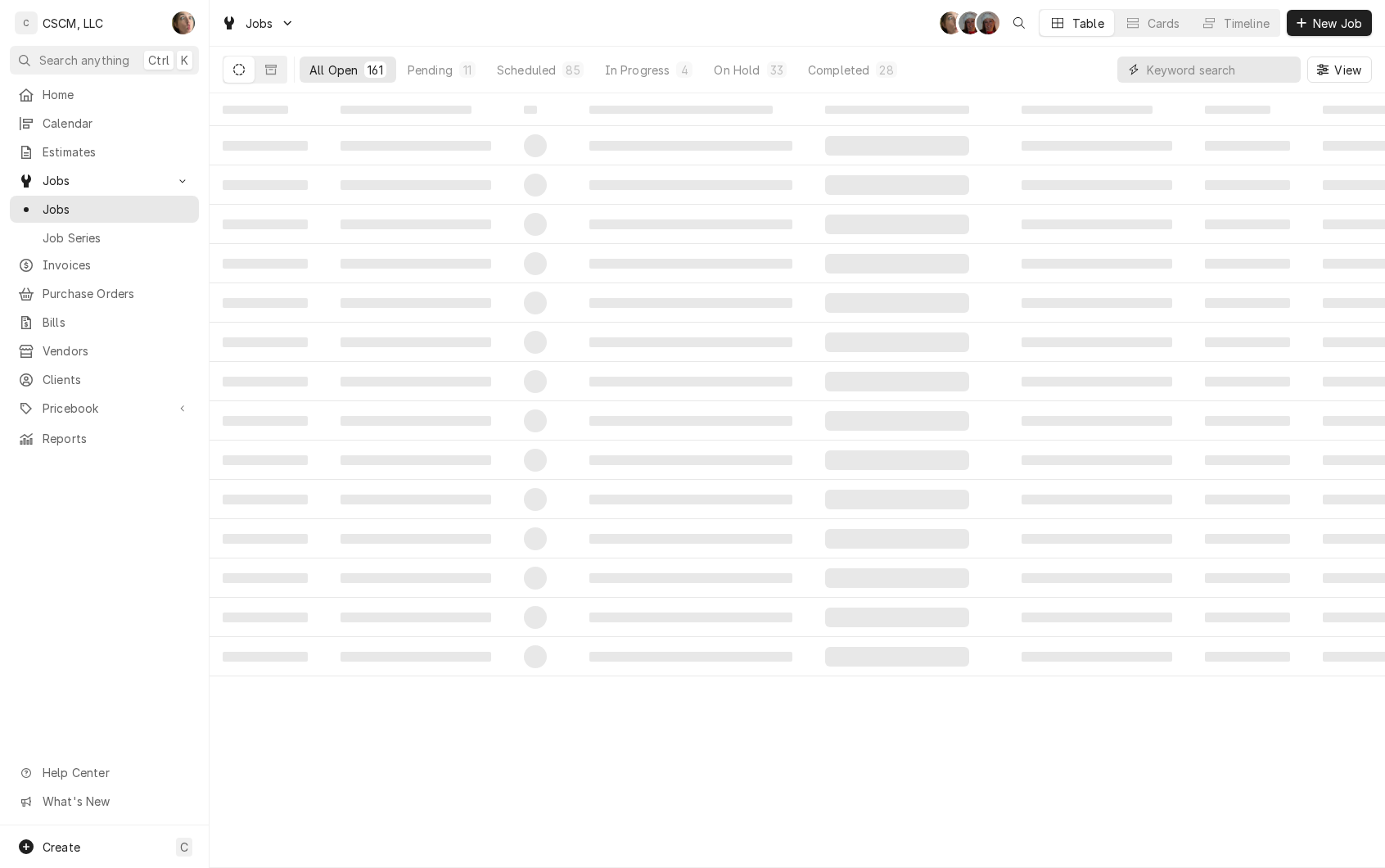
click at [1182, 72] on input "Dynamic Content Wrapper" at bounding box center [1220, 69] width 146 height 26
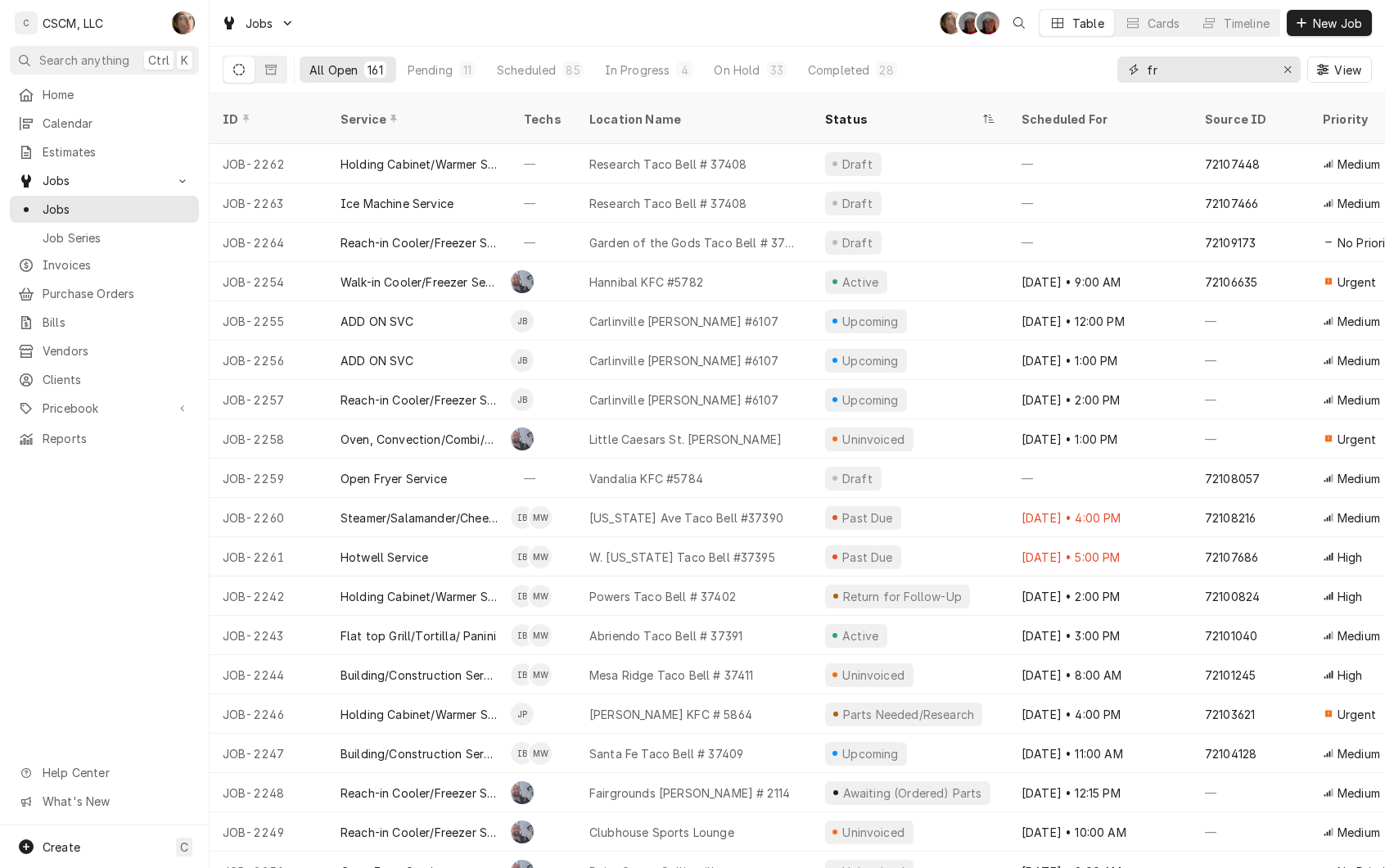
type input "f"
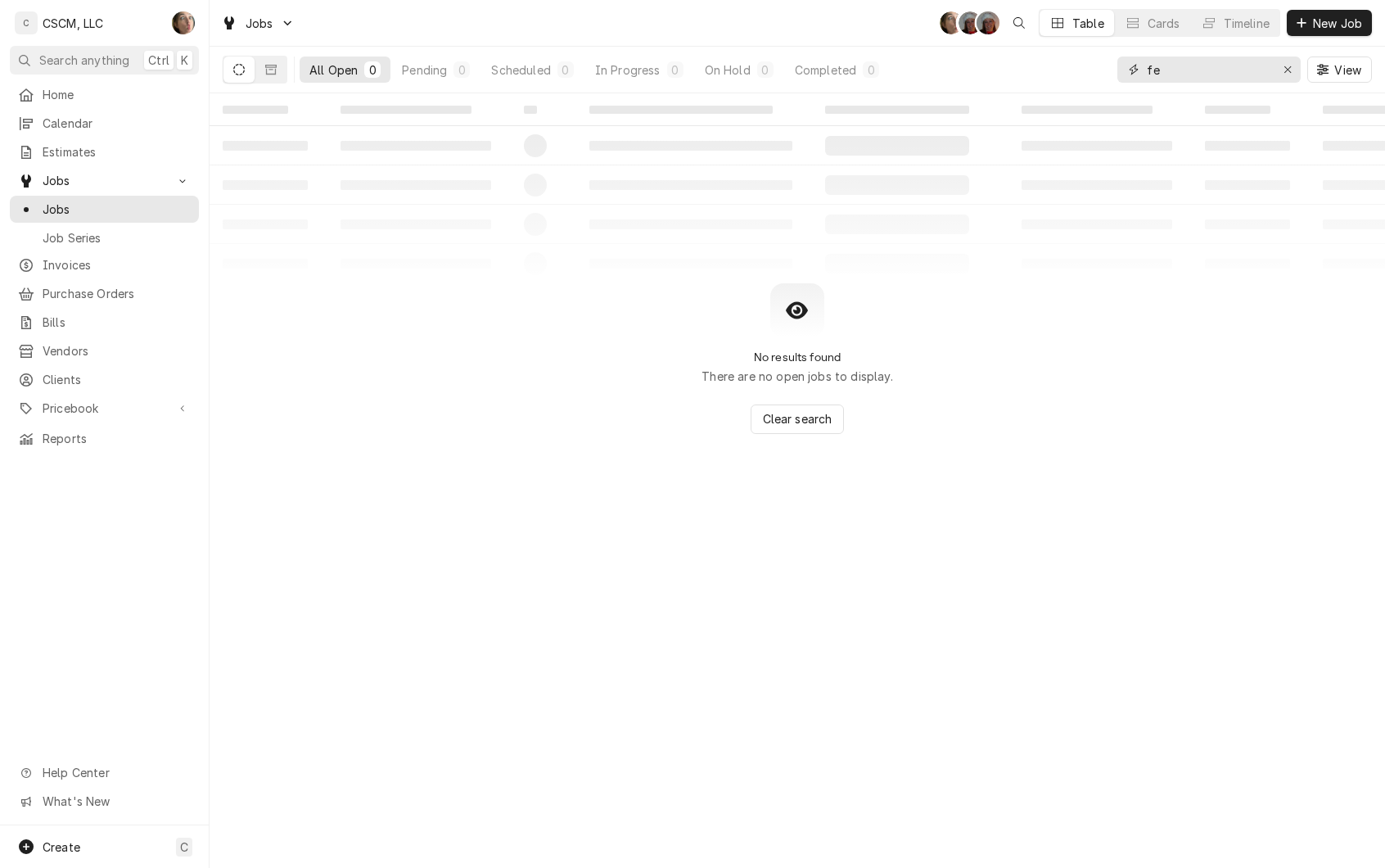
type input "f"
type input "12343"
click at [1341, 17] on span "New Job" at bounding box center [1338, 23] width 56 height 17
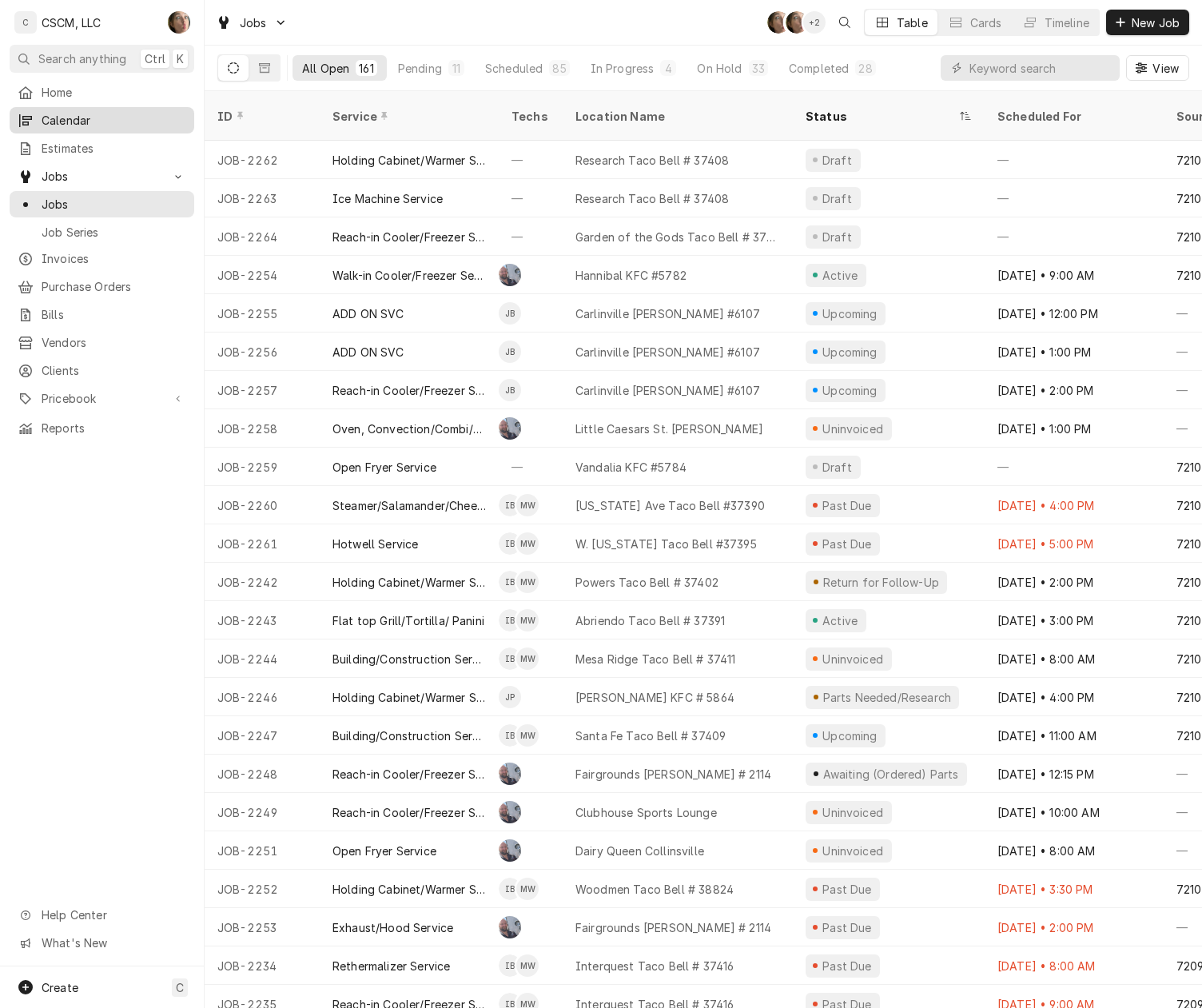
click at [77, 118] on span "Calendar" at bounding box center [113, 120] width 144 height 17
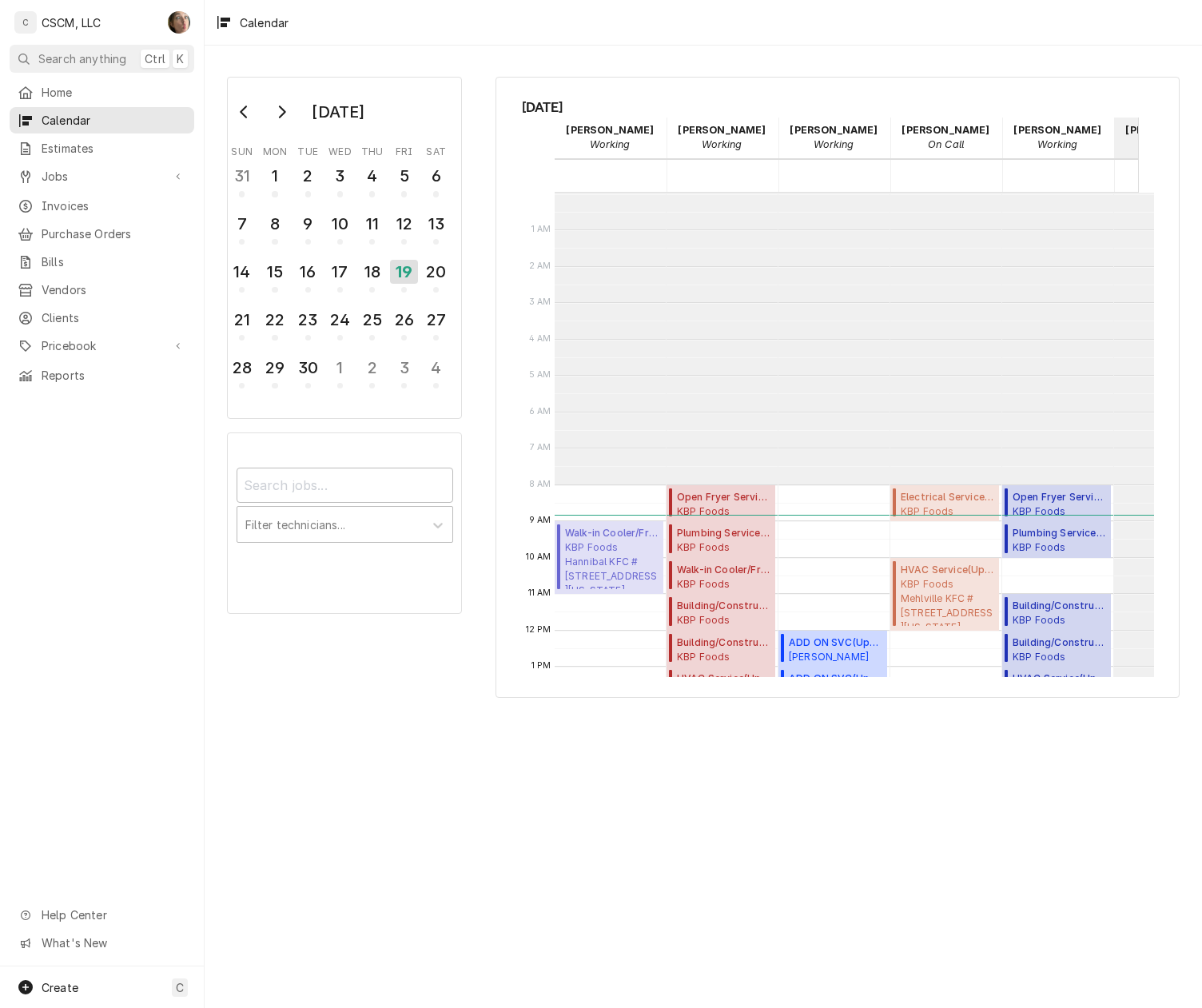
scroll to position [291, 0]
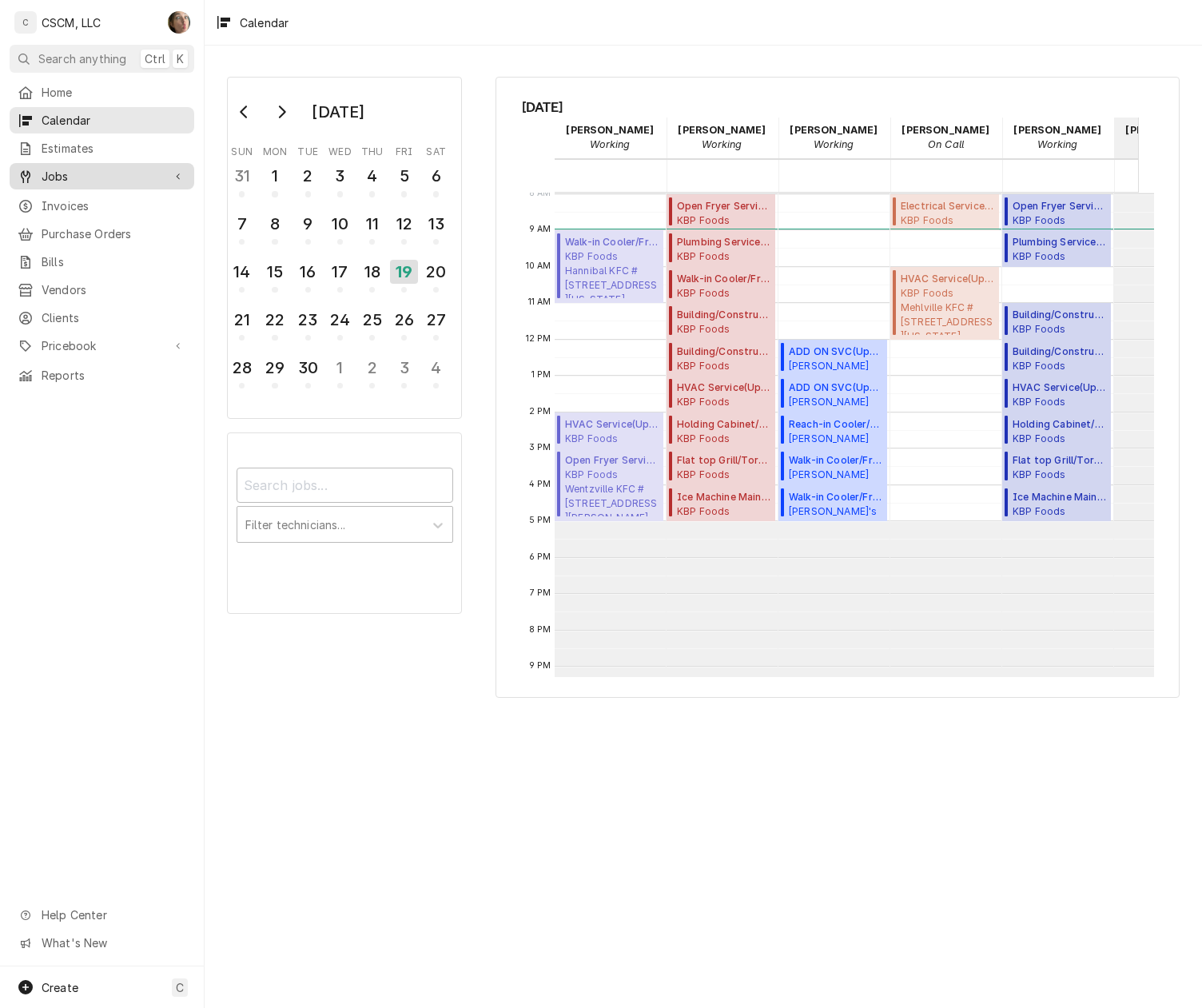
click at [90, 168] on span "Jobs" at bounding box center [101, 176] width 121 height 17
click at [97, 196] on span "Jobs" at bounding box center [113, 204] width 144 height 17
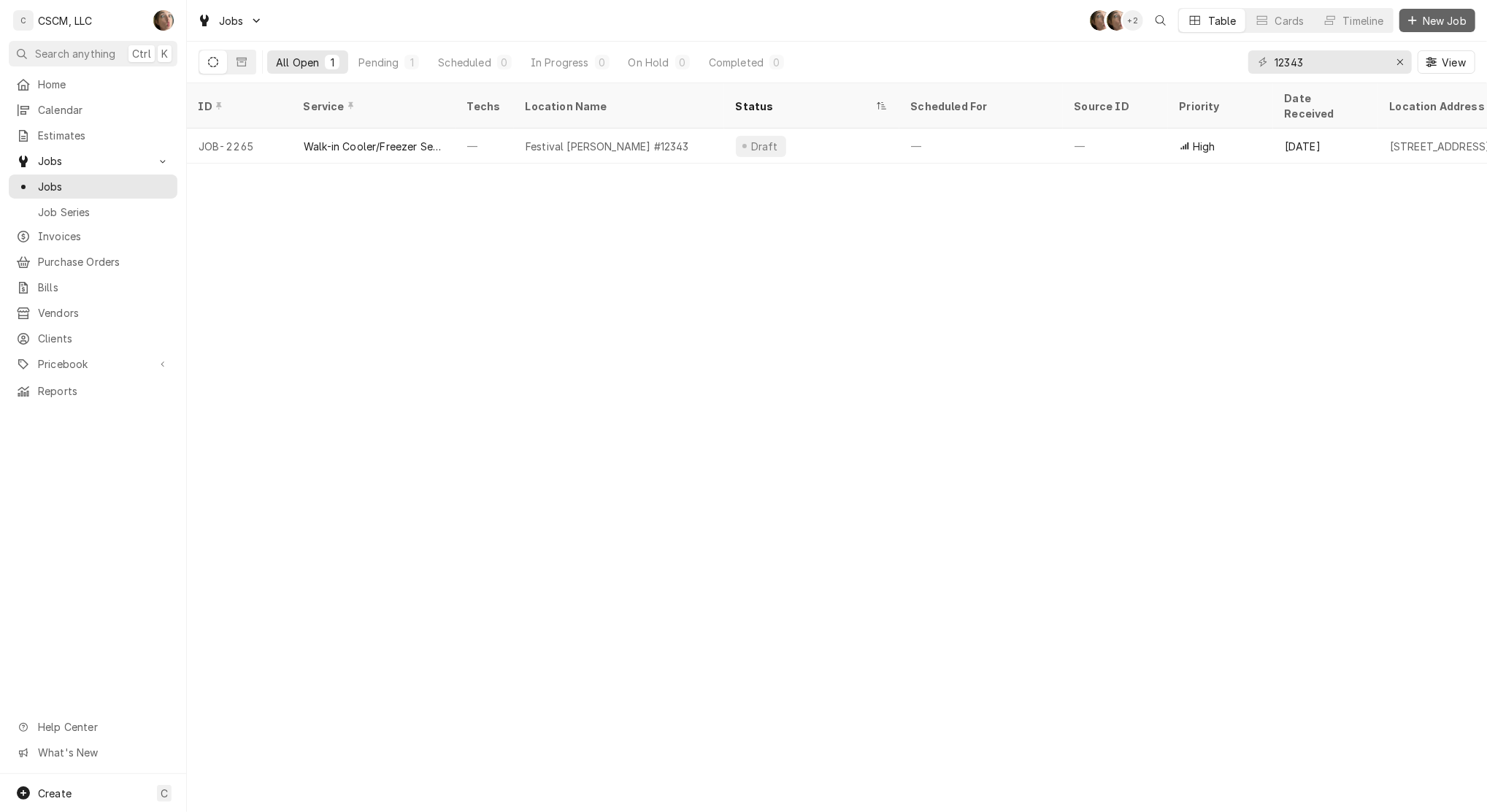
click at [1447, 14] on span "New Job" at bounding box center [1445, 21] width 50 height 15
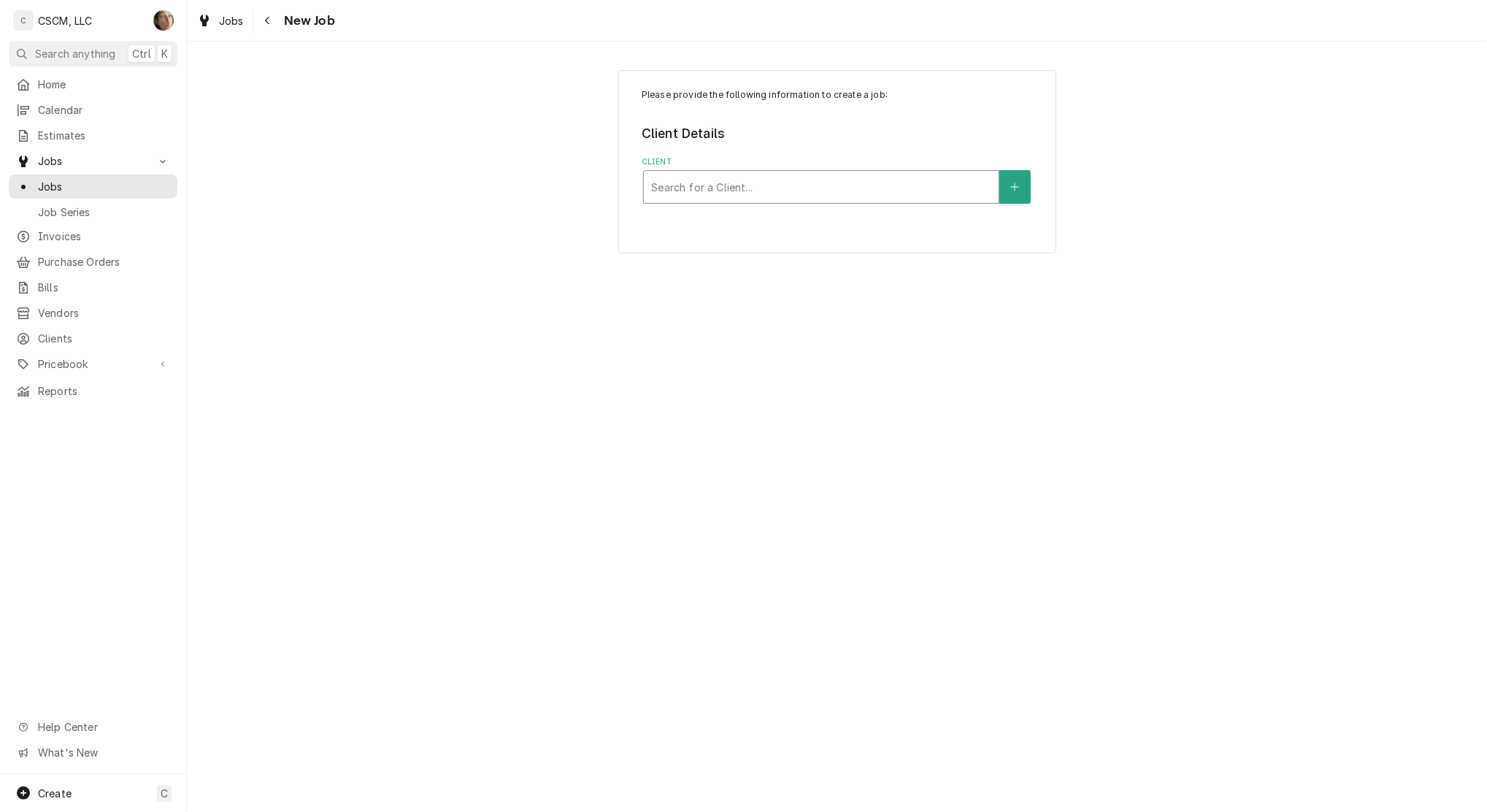
click at [808, 200] on div "Client" at bounding box center [821, 187] width 340 height 27
type input "12343"
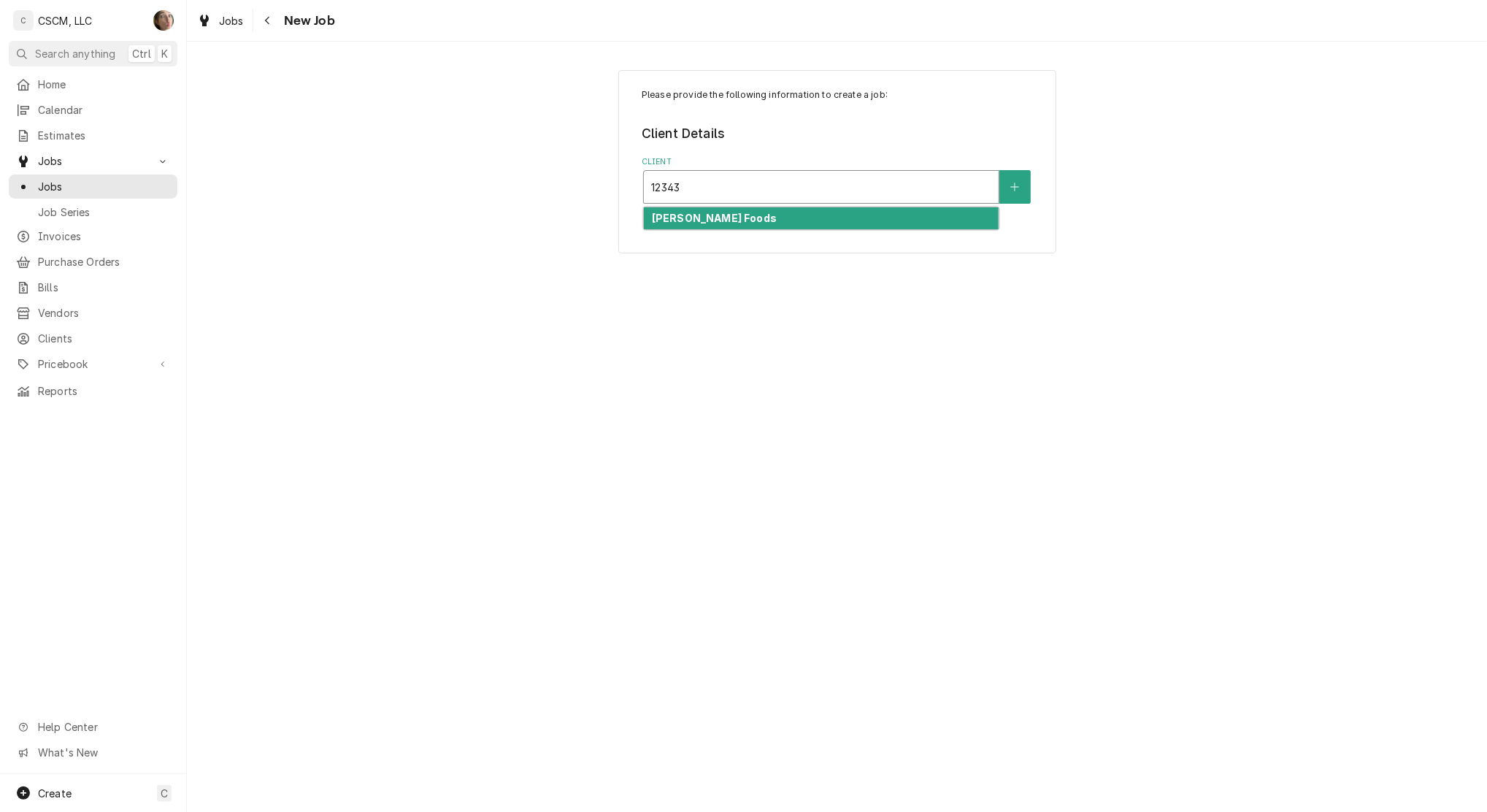
click at [858, 211] on div "[PERSON_NAME] Foods" at bounding box center [821, 218] width 355 height 22
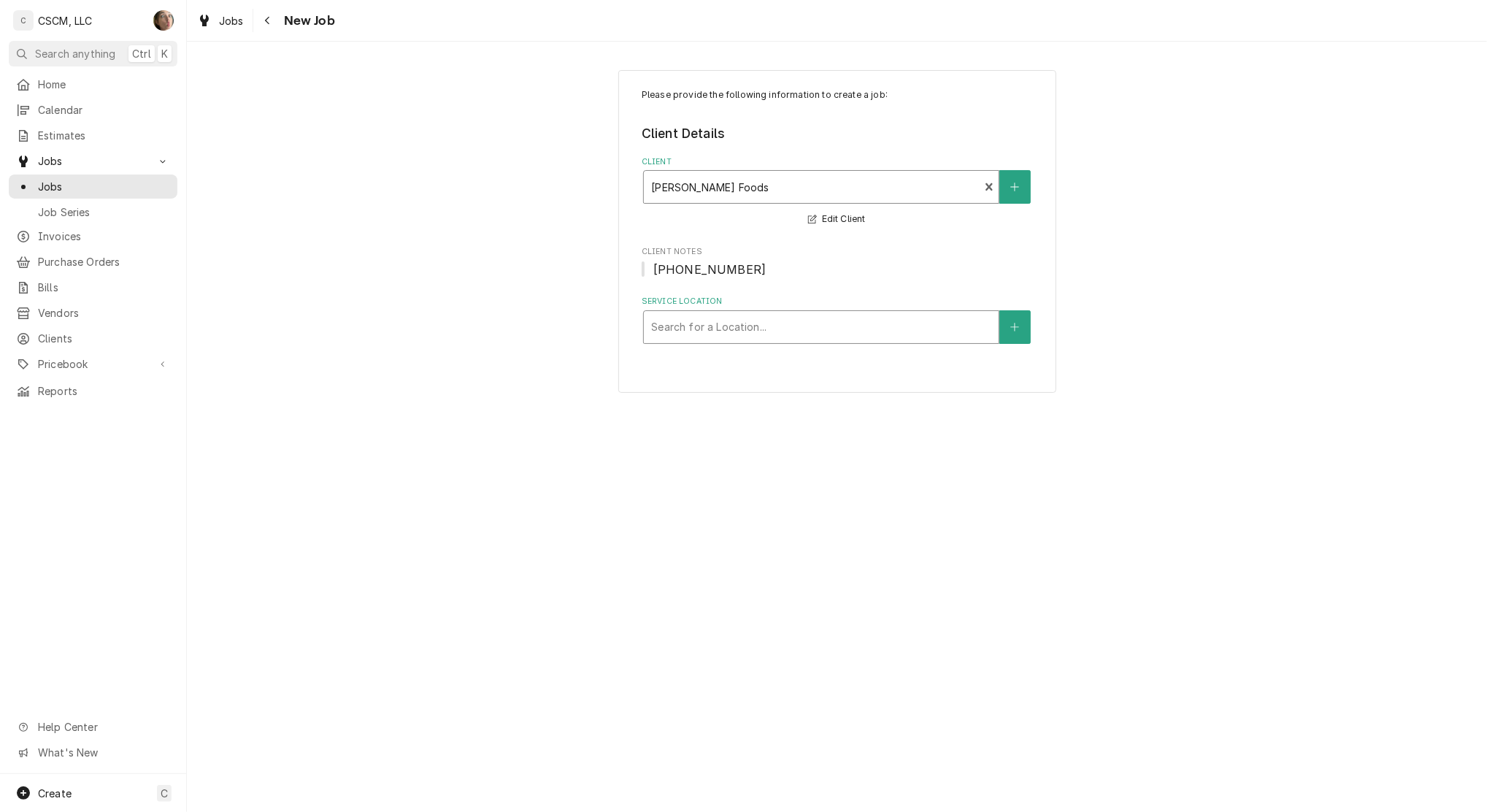
click at [752, 323] on div "Service Location" at bounding box center [821, 327] width 340 height 27
type input "12343"
click at [708, 368] on div "Festival [PERSON_NAME] #12343 / [STREET_ADDRESS][US_STATE]" at bounding box center [821, 358] width 355 height 22
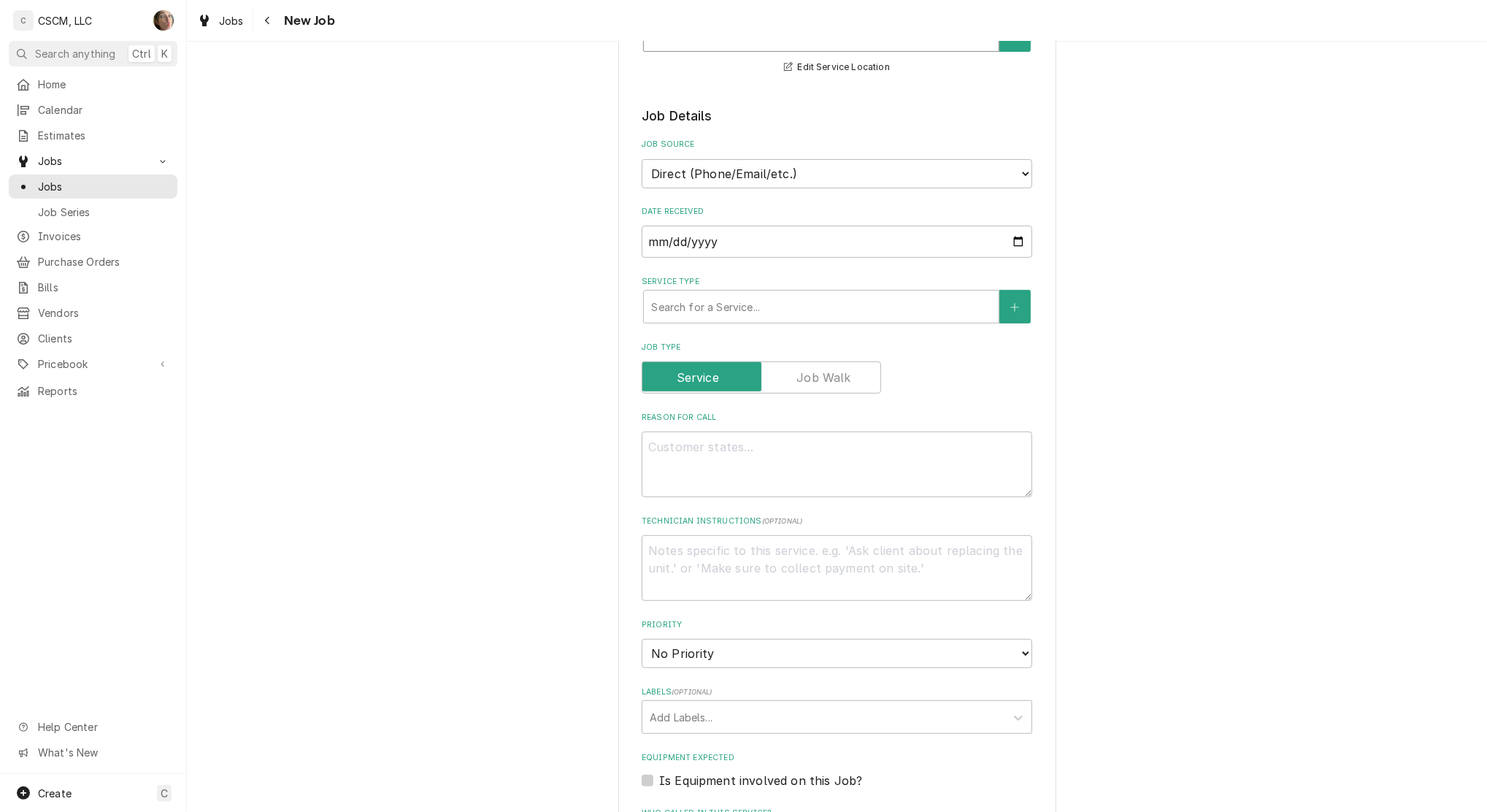
scroll to position [797, 0]
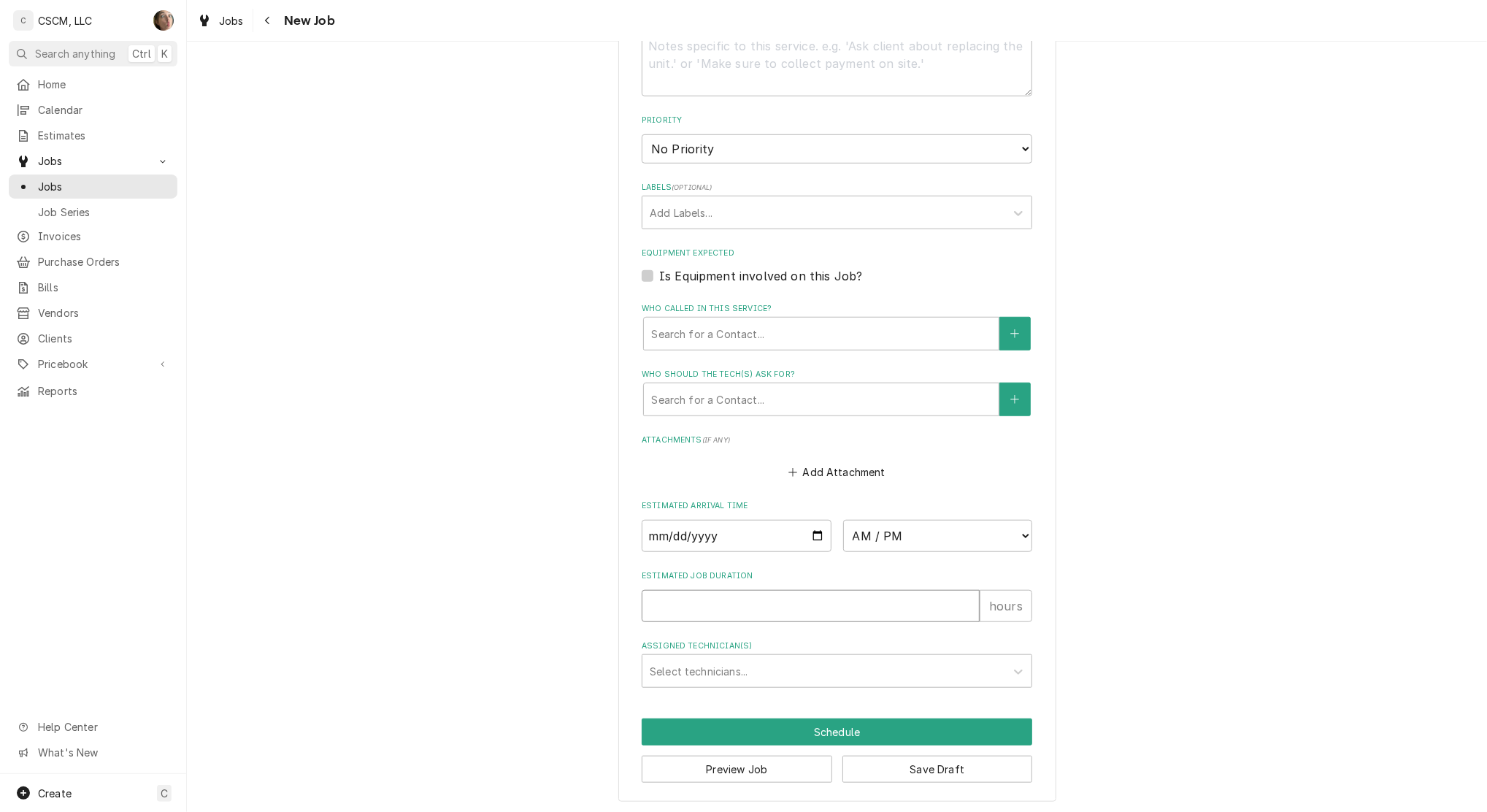
click at [714, 611] on input "Estimated Job Duration" at bounding box center [810, 606] width 338 height 33
type textarea "x"
type input "2"
type textarea "x"
type input "2"
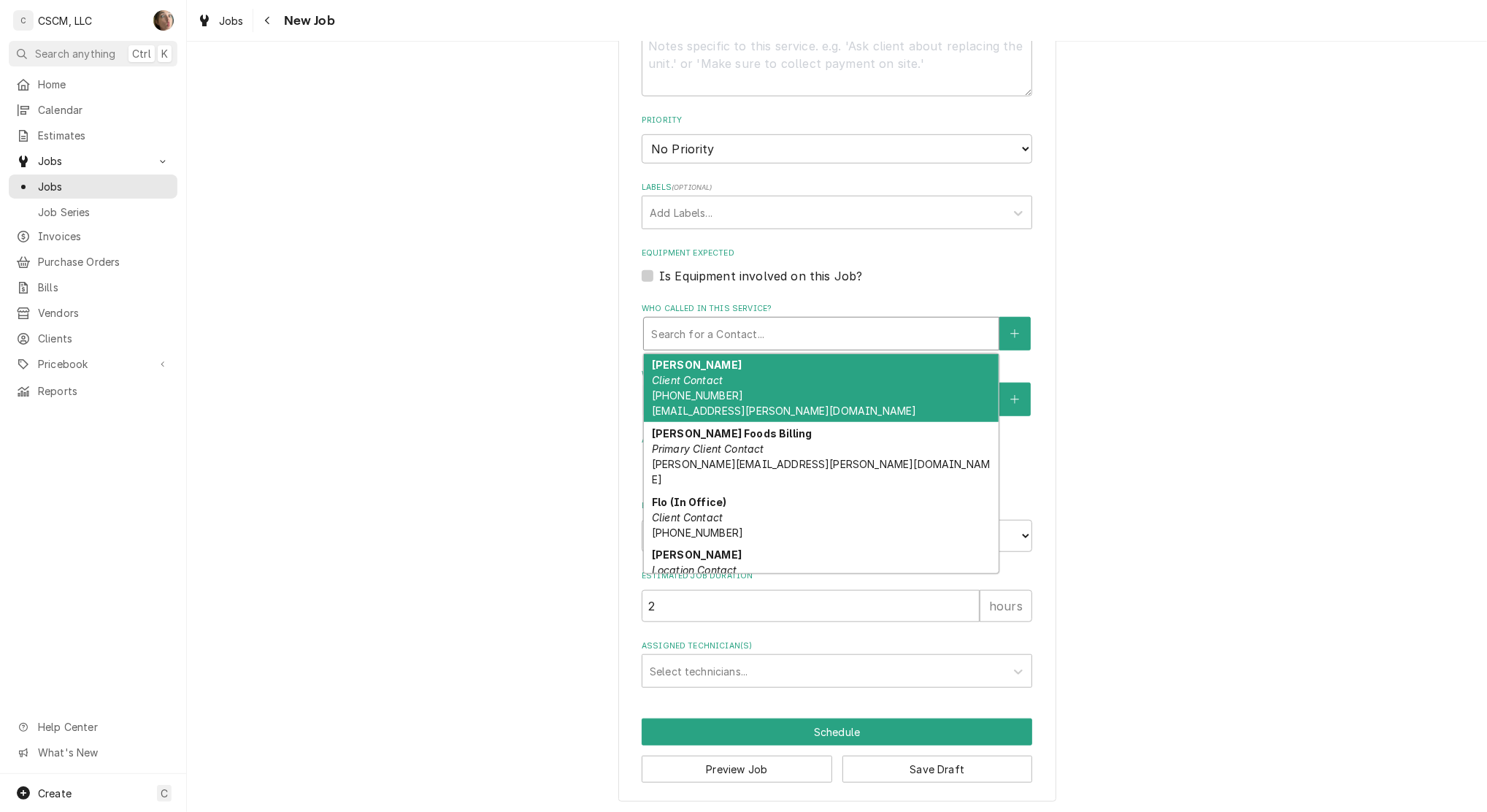
click at [785, 337] on div "Who called in this service?" at bounding box center [821, 333] width 340 height 27
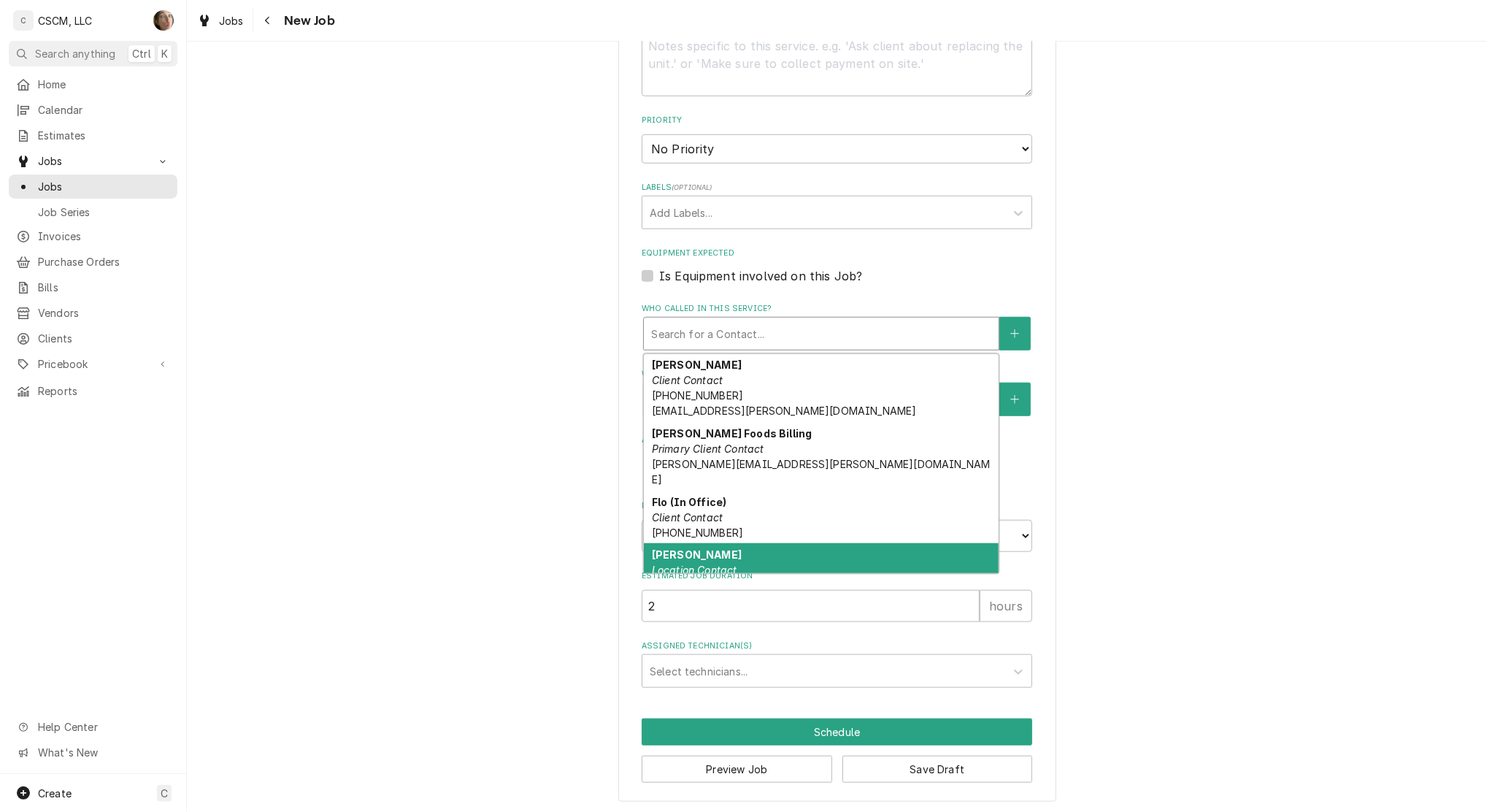
click at [755, 543] on div "[PERSON_NAME] Location Contact [PHONE_NUMBER]" at bounding box center [821, 570] width 355 height 53
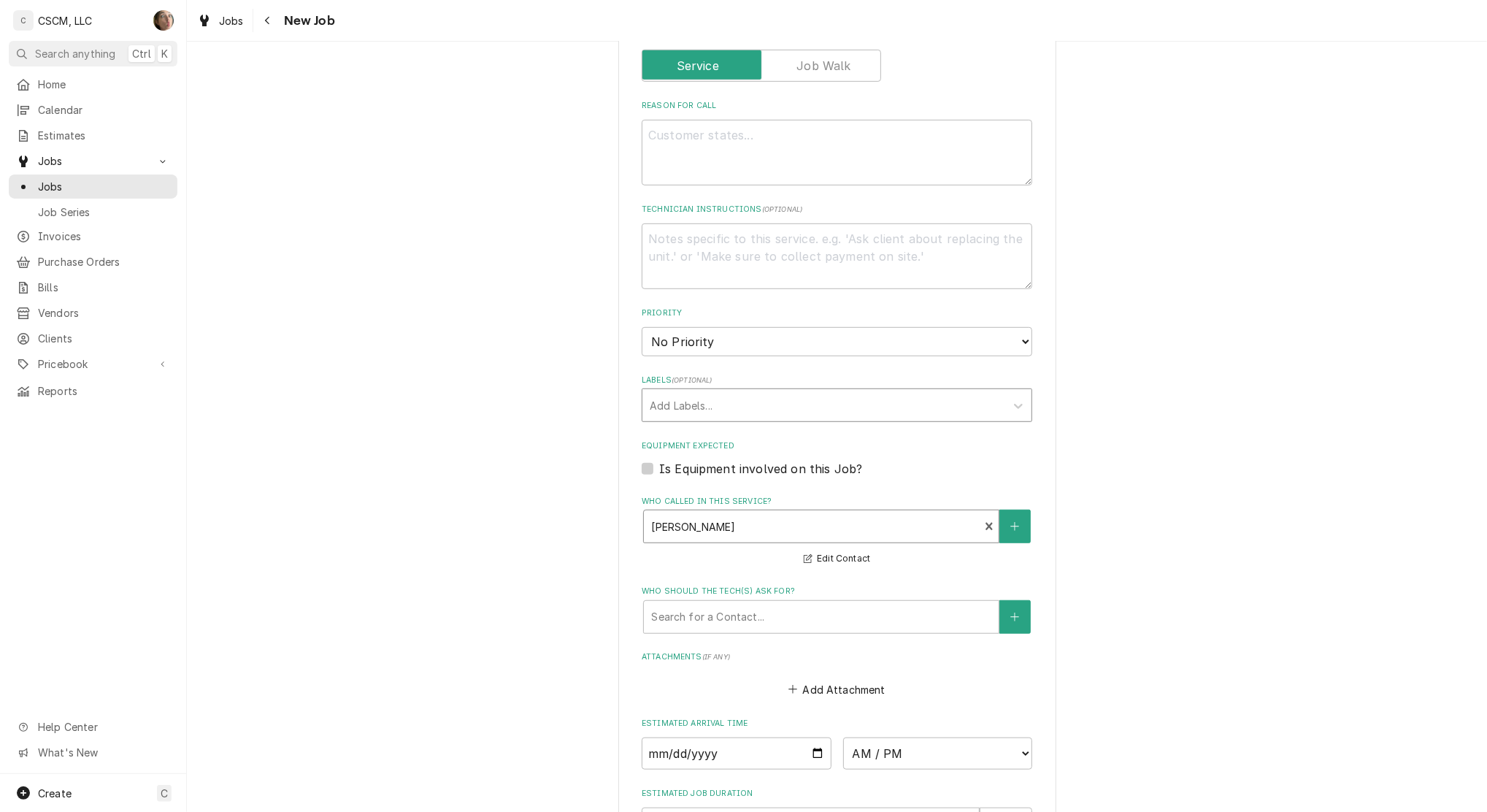
scroll to position [601, 0]
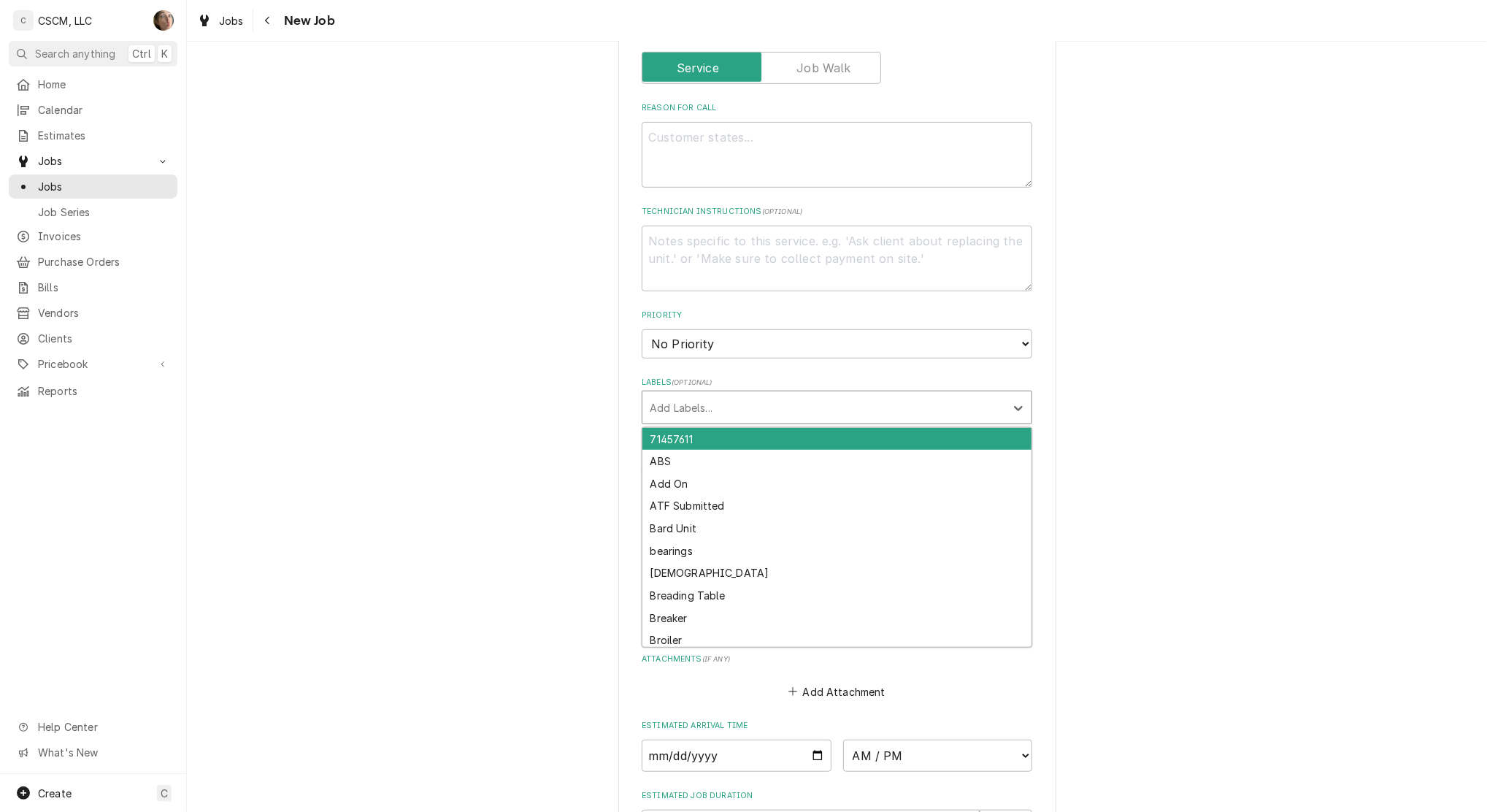
click at [707, 403] on div "Labels" at bounding box center [824, 407] width 349 height 27
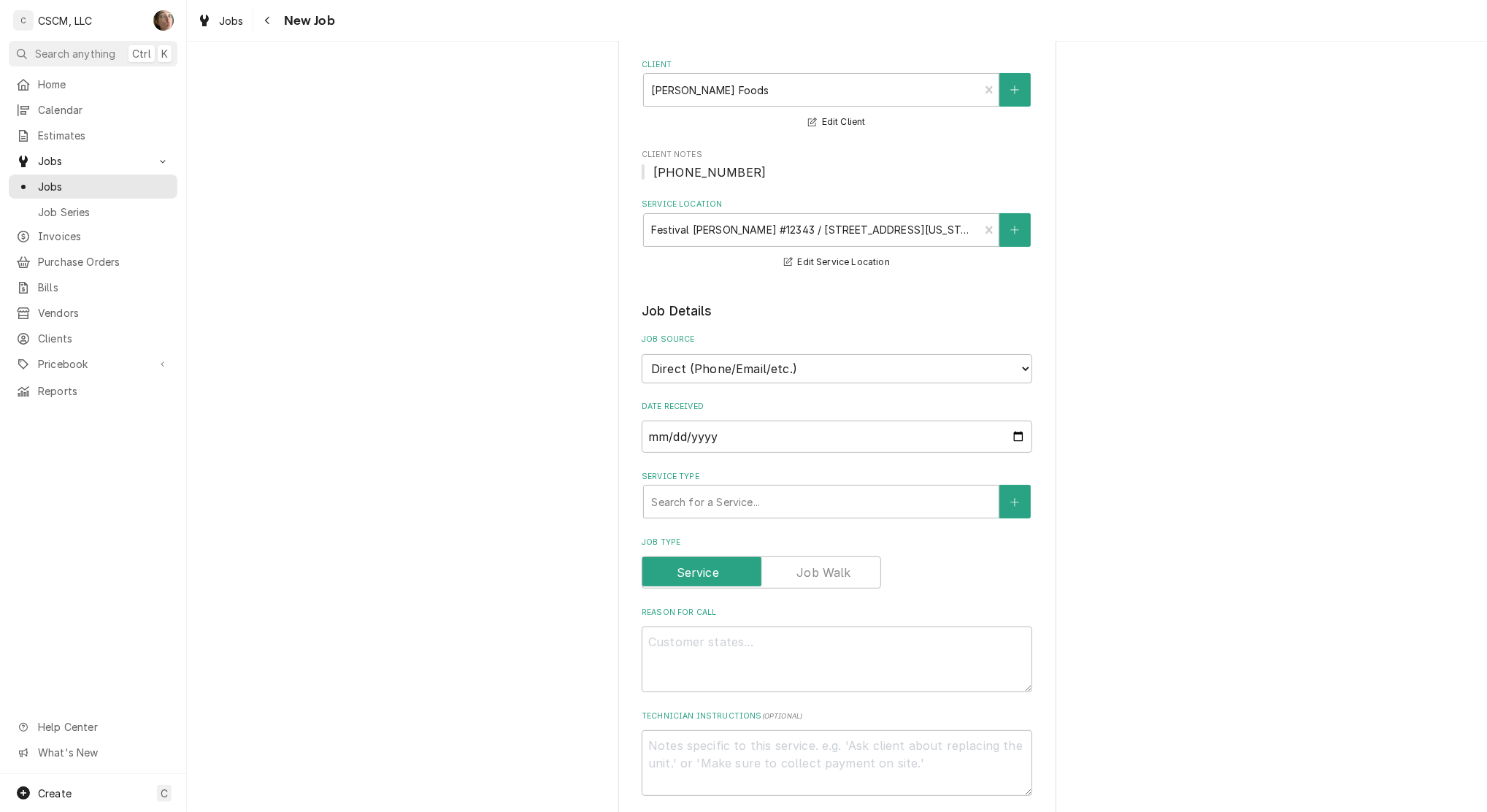
scroll to position [194, 0]
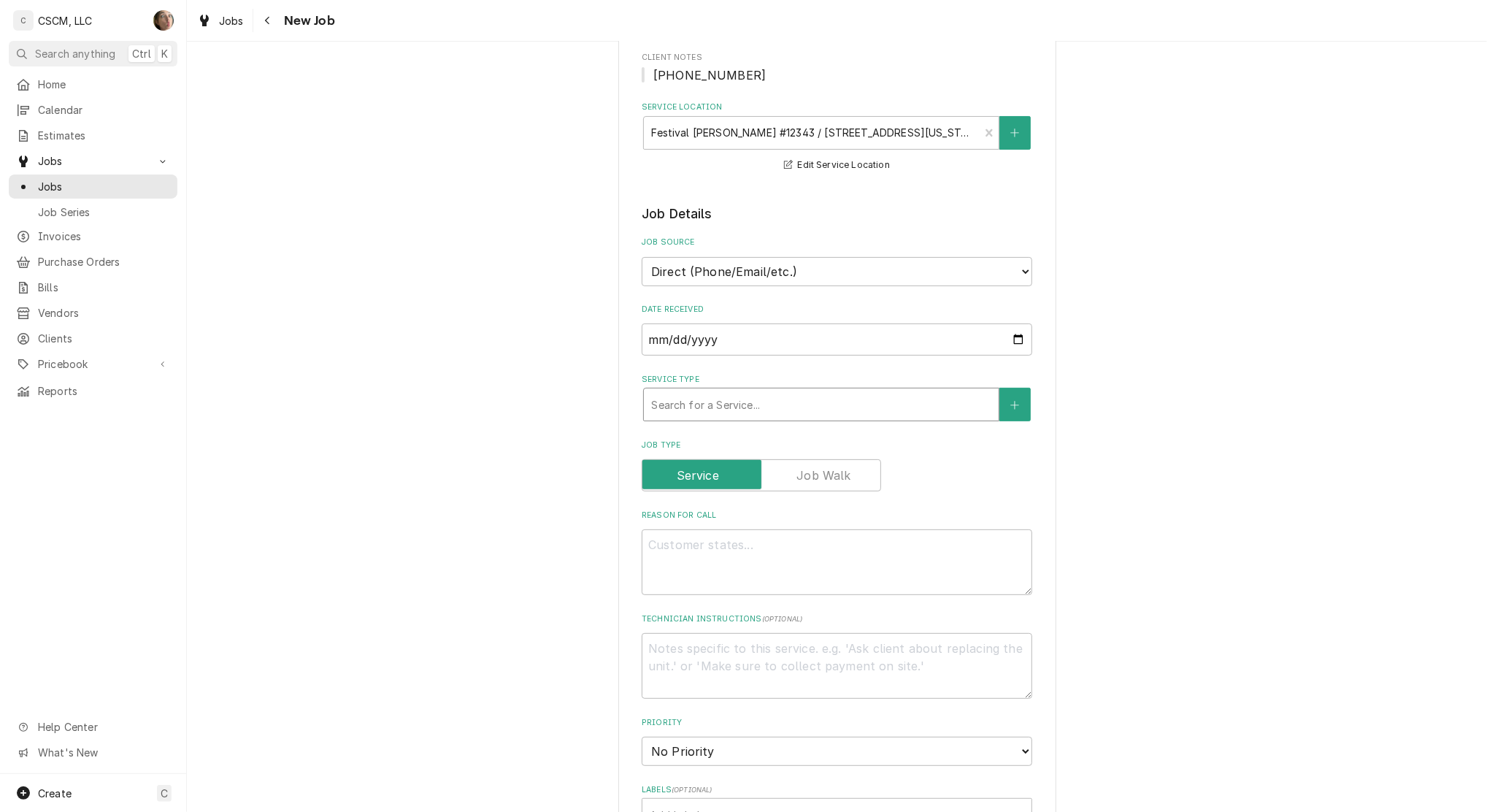
click at [651, 393] on input "Service Type" at bounding box center [652, 404] width 3 height 23
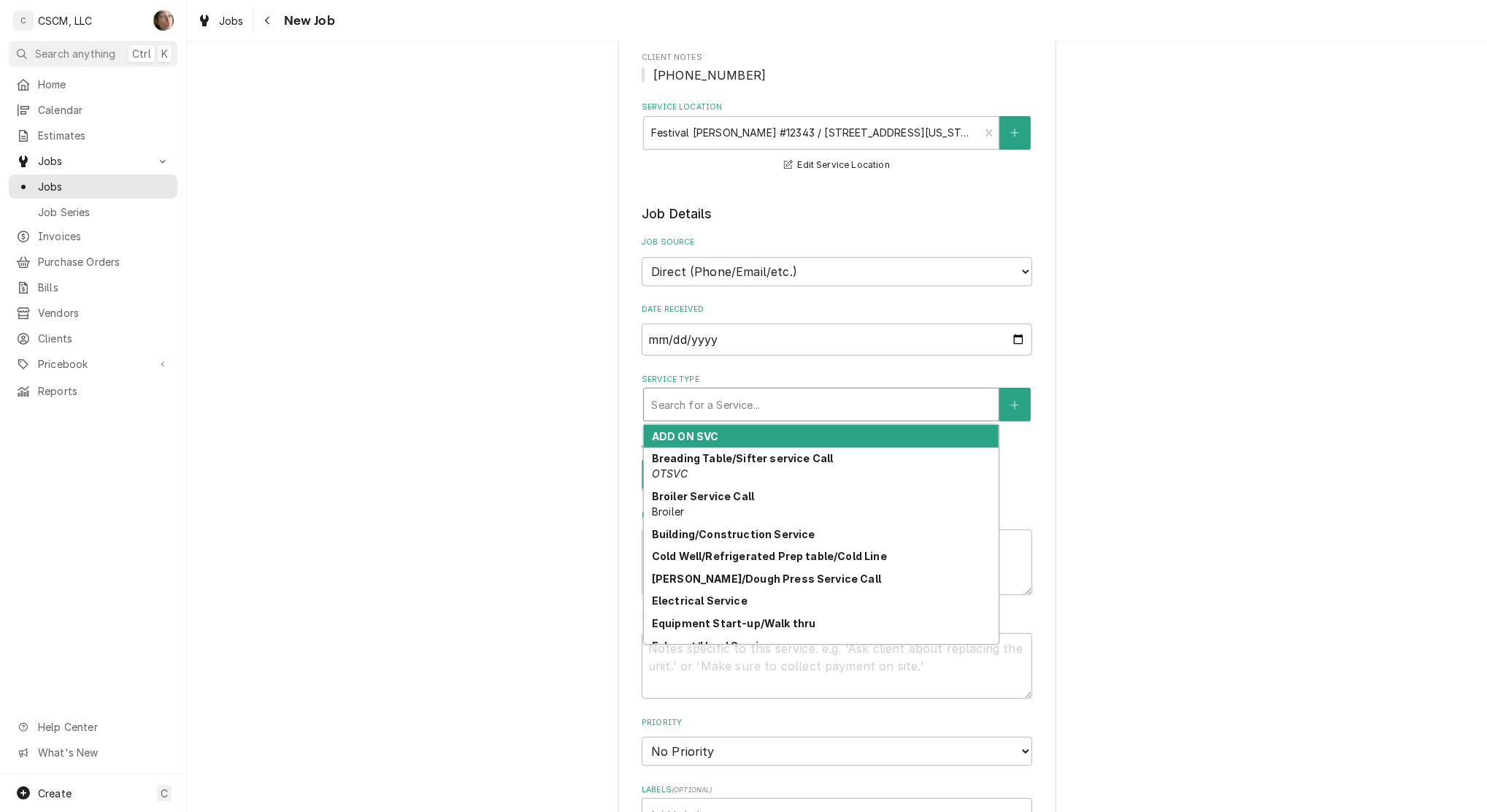
type textarea "x"
type input "o"
type textarea "x"
type input "ov"
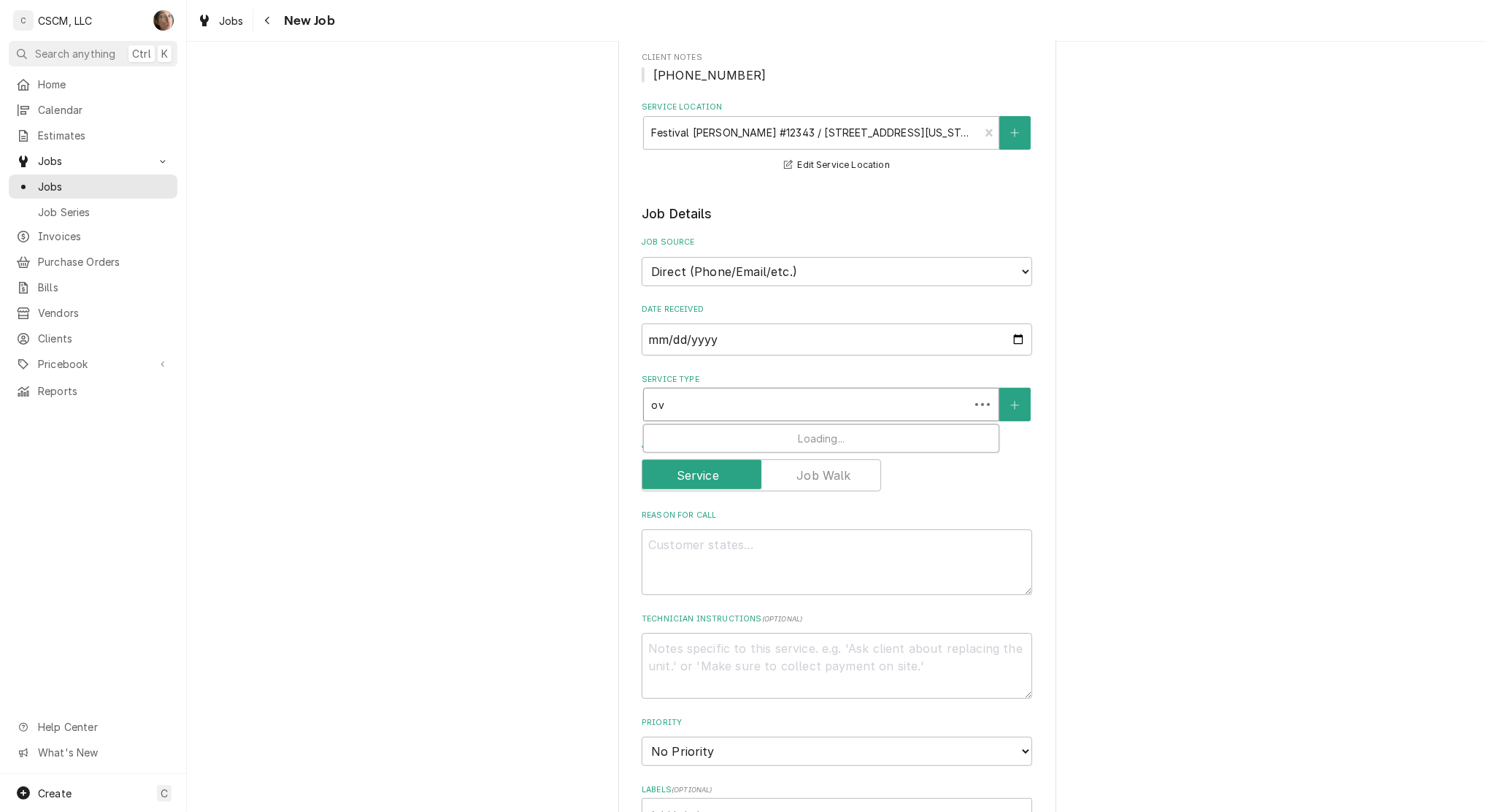
type textarea "x"
type input "ove"
type textarea "x"
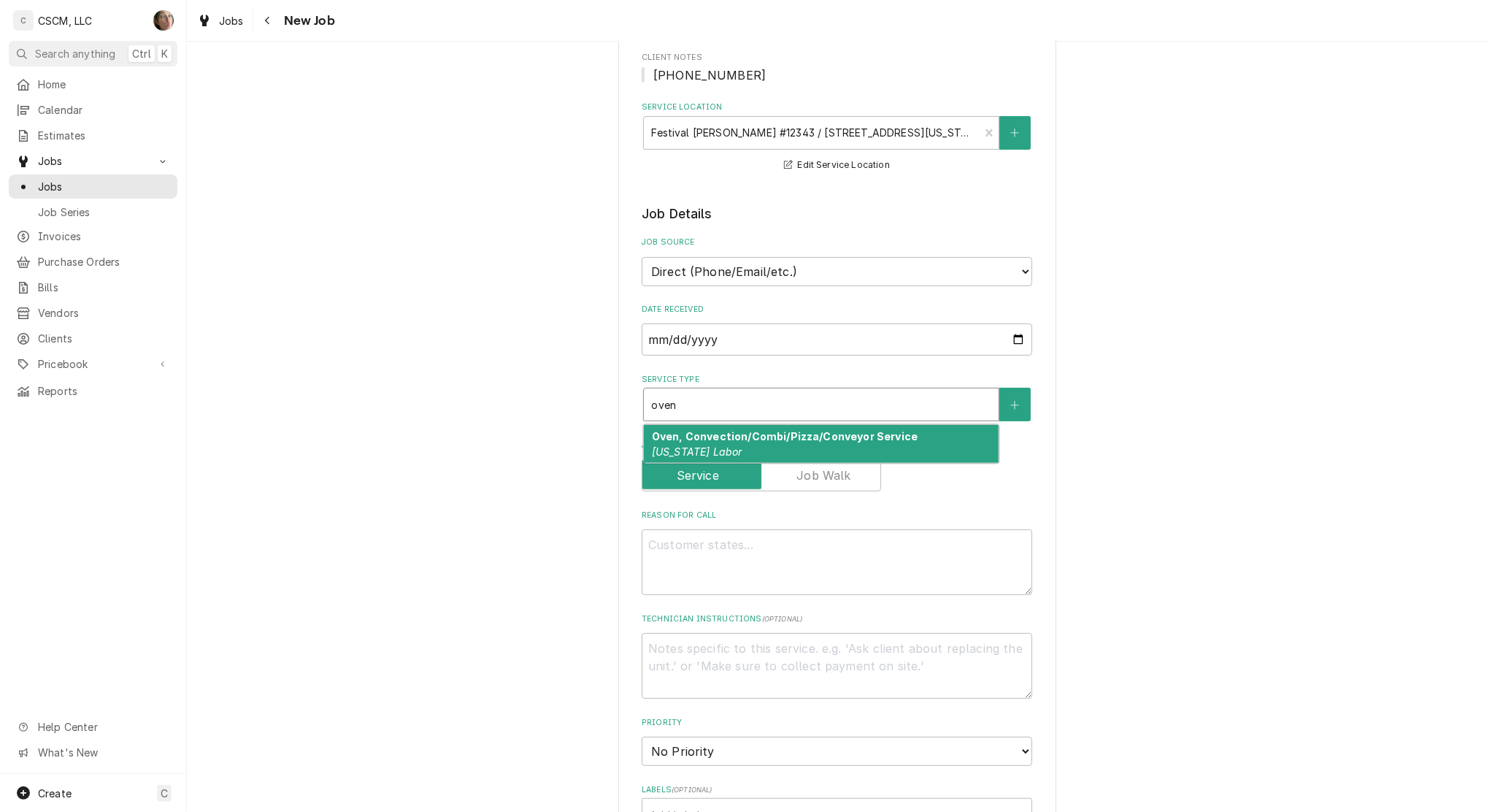
type input "ove"
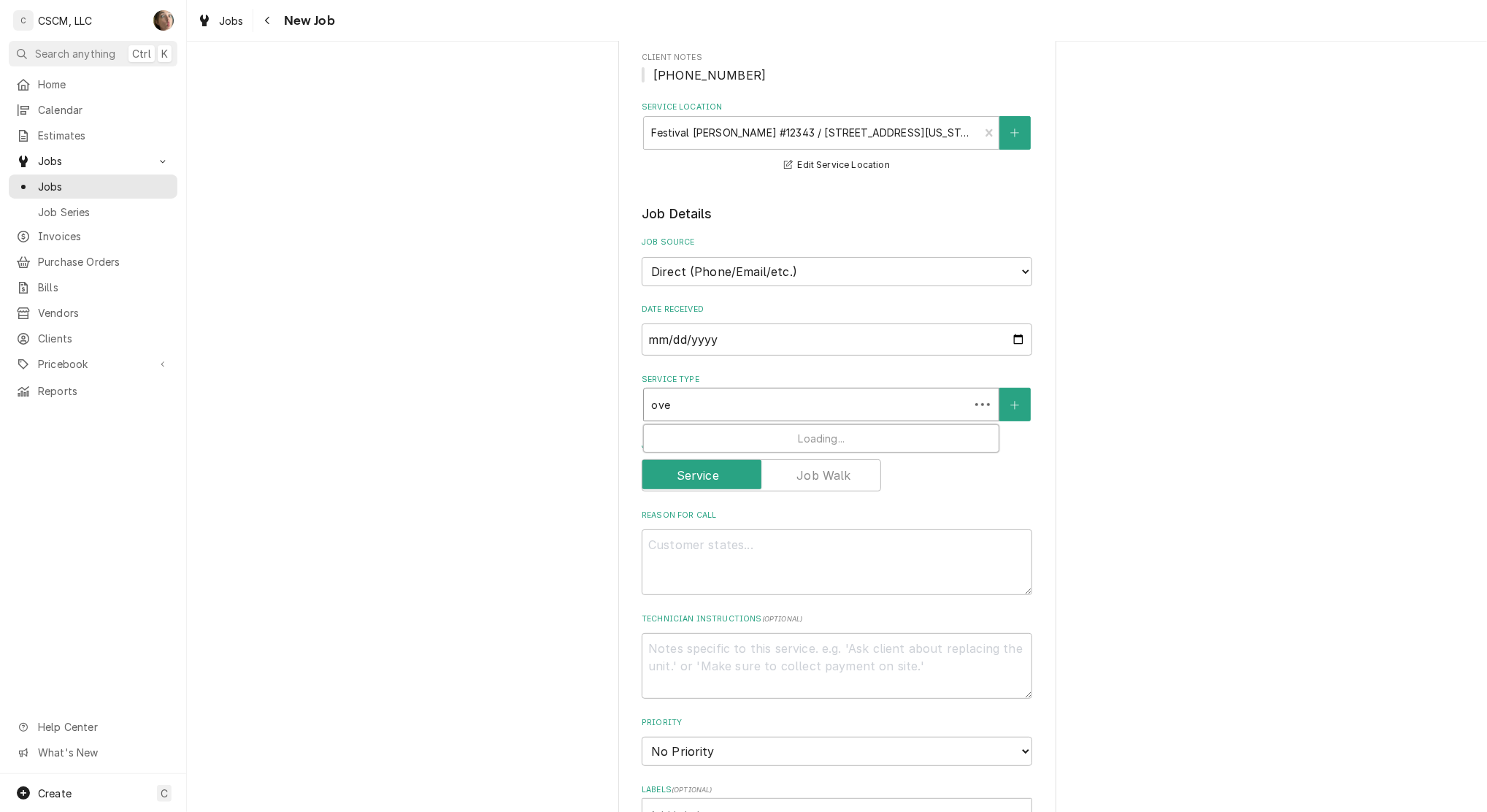
type textarea "x"
type input "o"
type textarea "x"
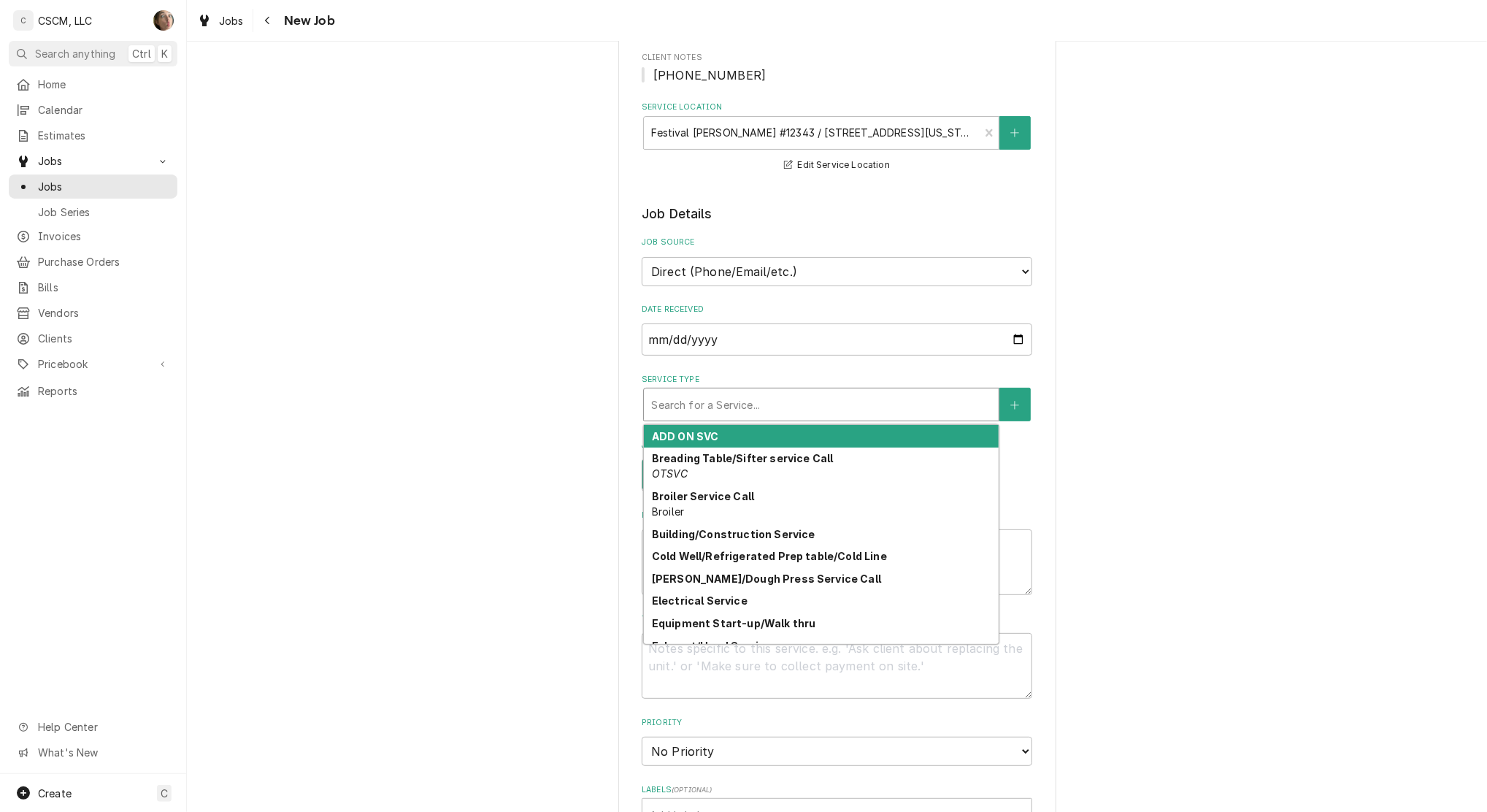
type textarea "x"
type input "q"
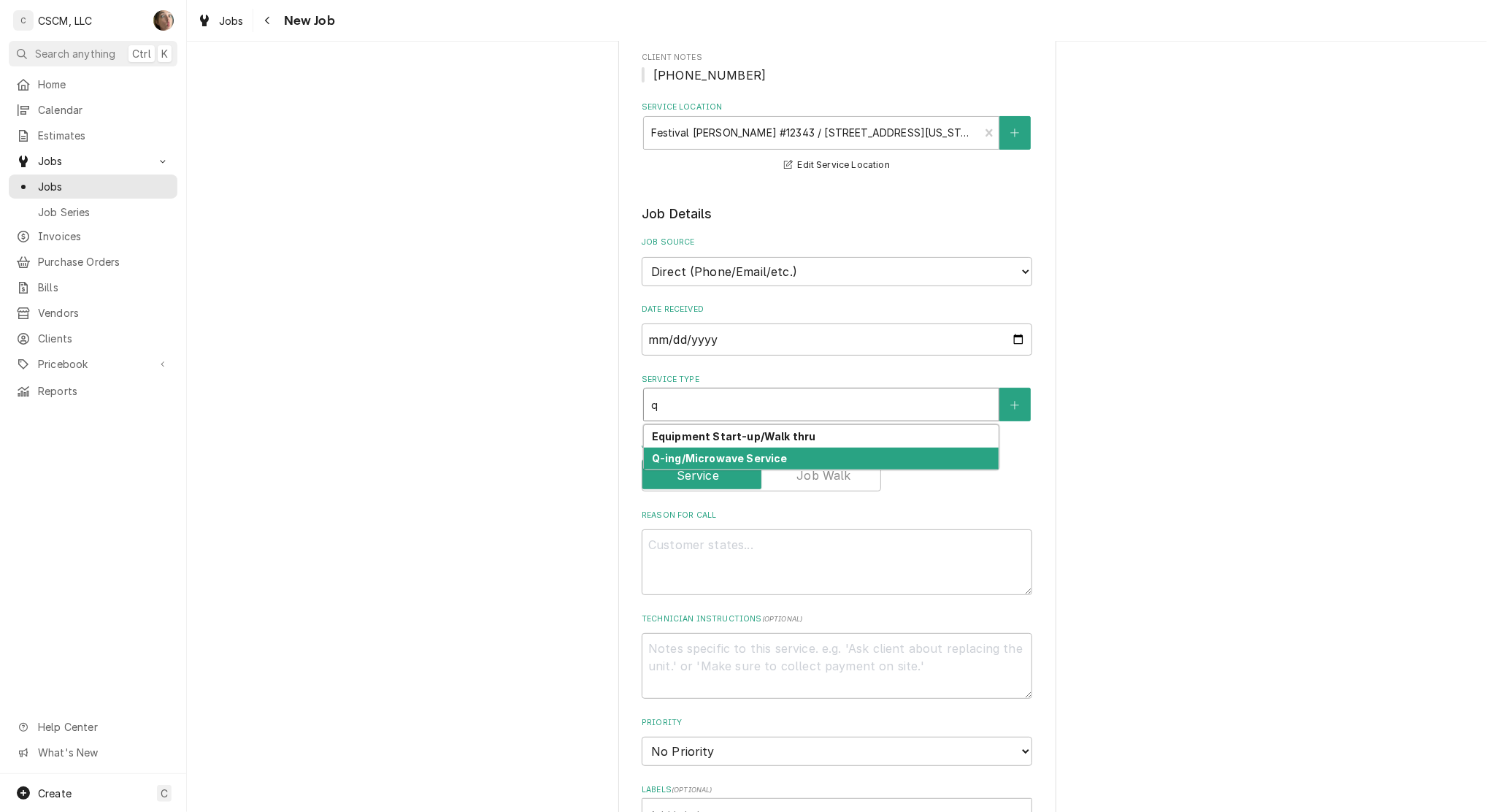
click at [678, 452] on strong "Q-ing/Microwave Service" at bounding box center [720, 458] width 136 height 12
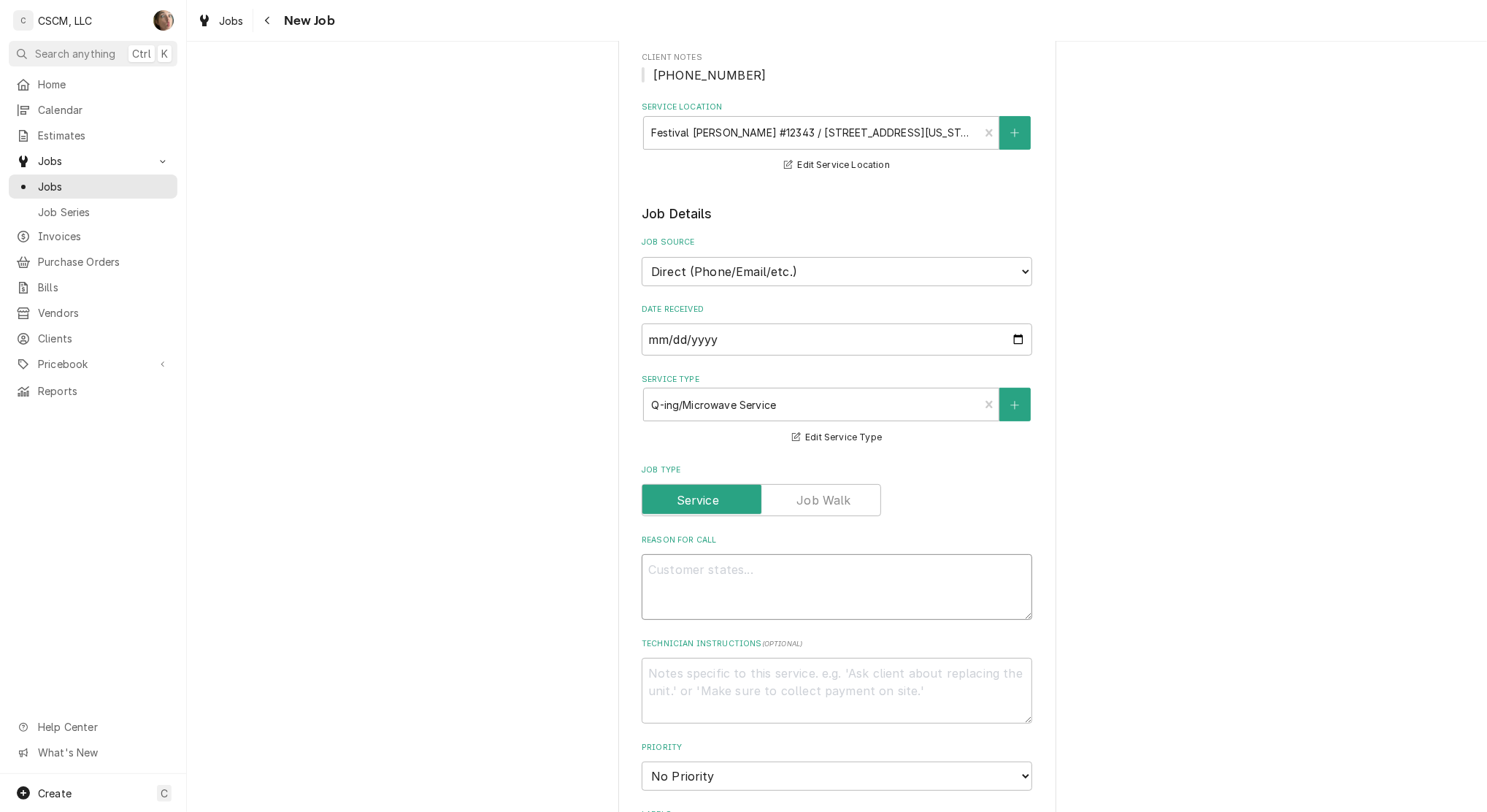
click at [720, 585] on textarea "Reason For Call" at bounding box center [837, 587] width 391 height 66
type textarea "x"
type textarea "2"
type textarea "x"
type textarea "2"
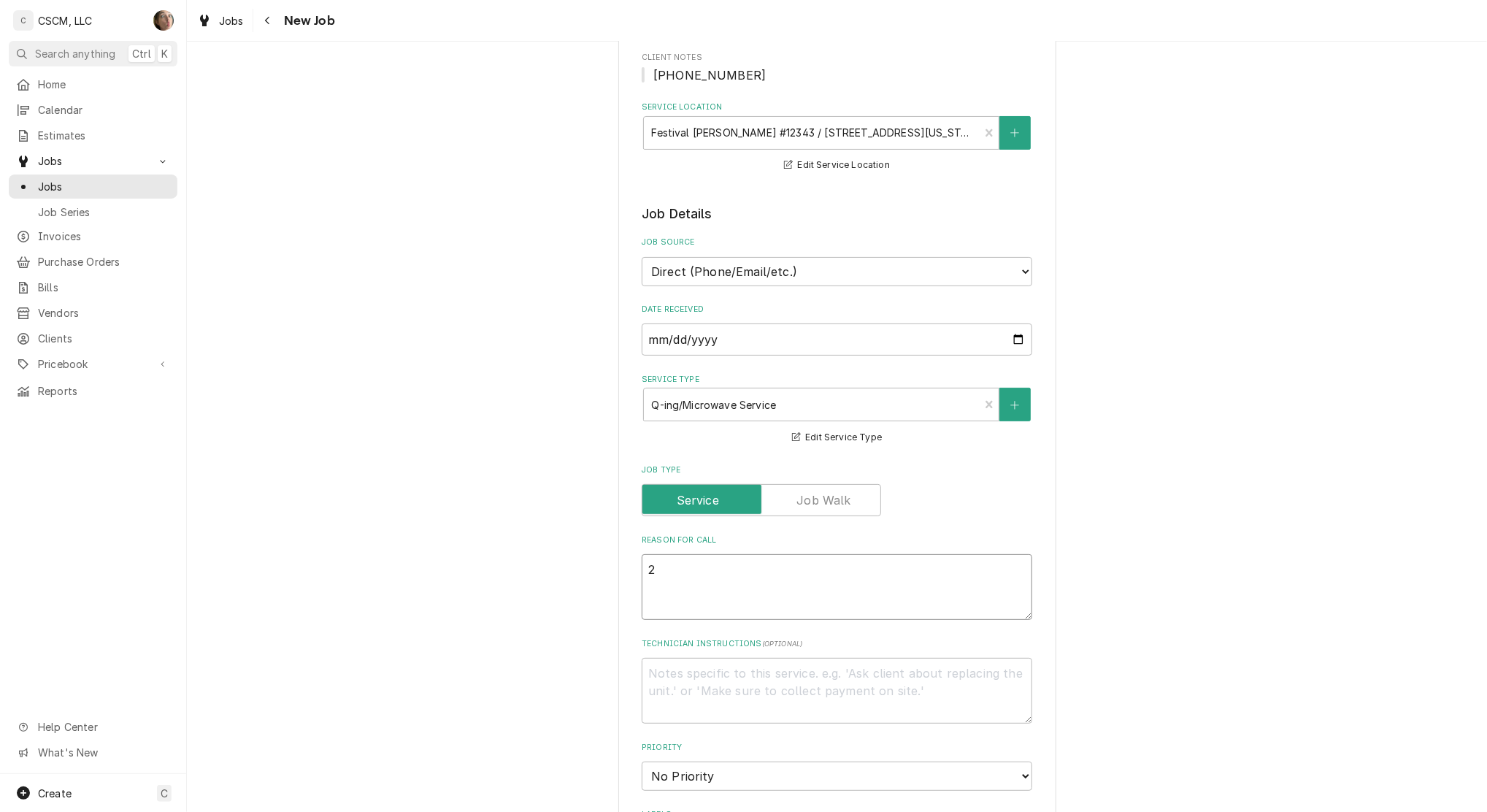
type textarea "x"
type textarea "2 q"
type textarea "x"
type textarea "2 q-"
type textarea "x"
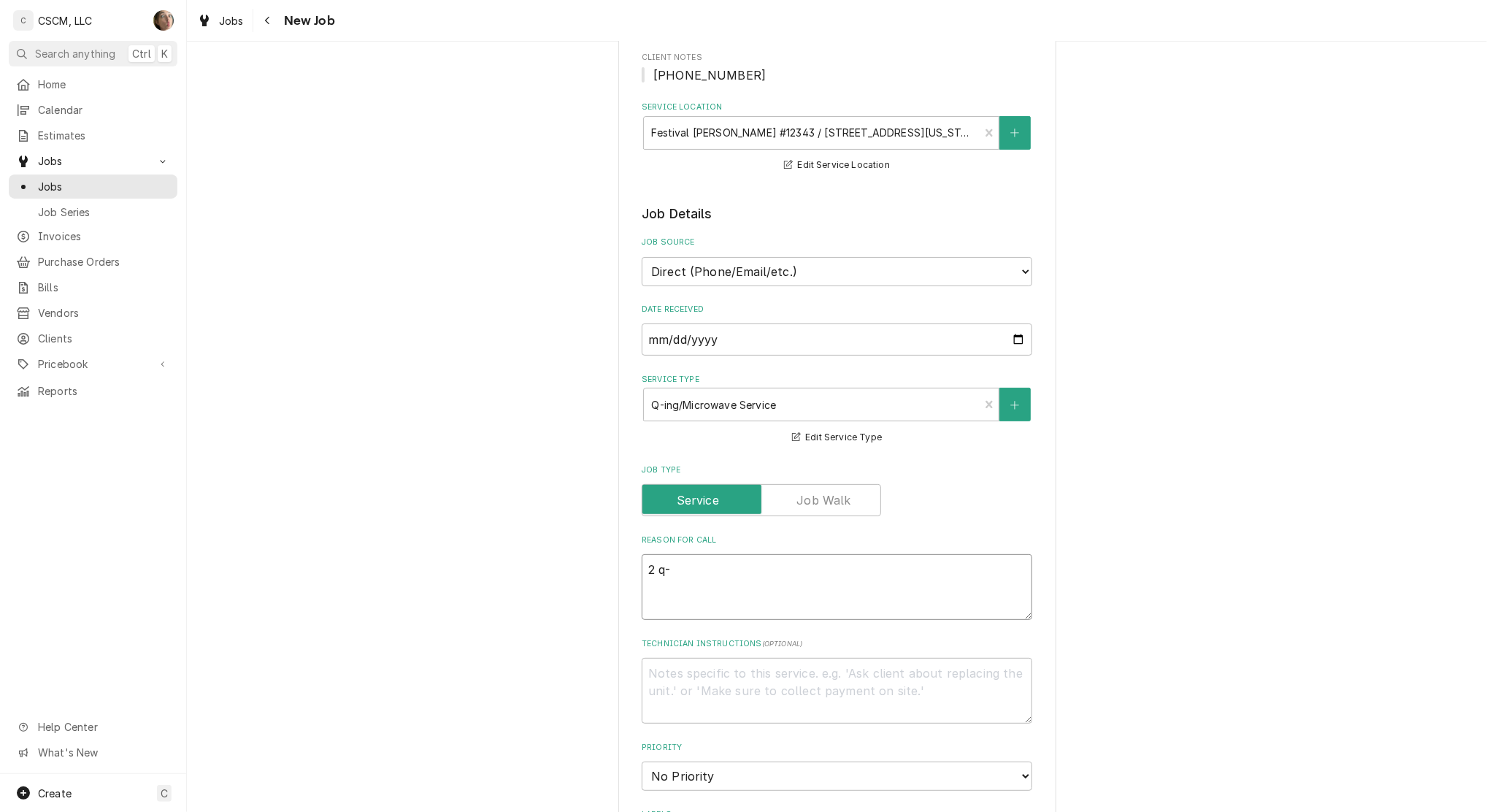
type textarea "2 q-i"
type textarea "x"
type textarea "2 q-in"
type textarea "x"
type textarea "2 q-ing"
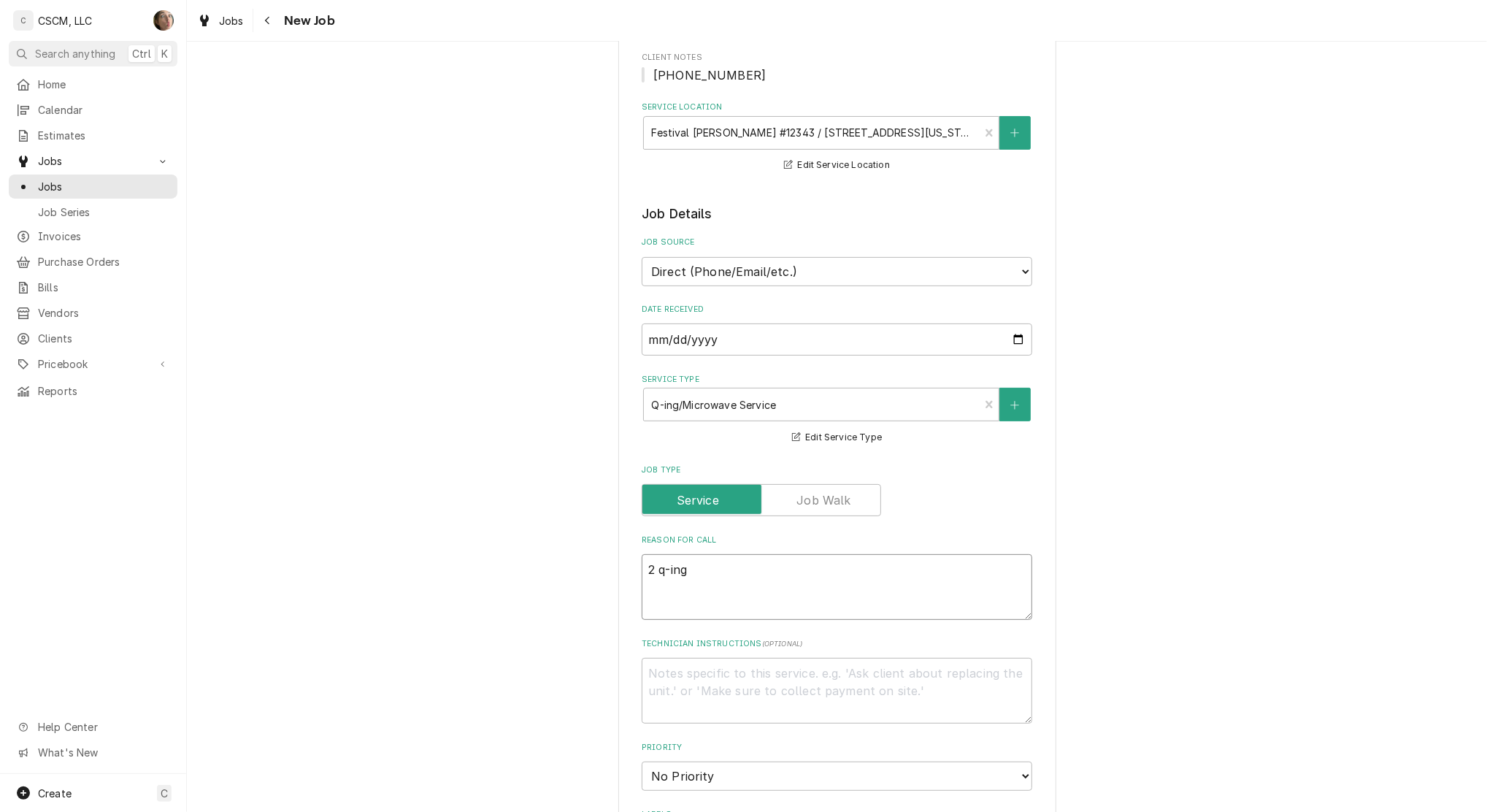
type textarea "x"
type textarea "2 q-ing"
type textarea "x"
type textarea "2 q-ing o"
type textarea "x"
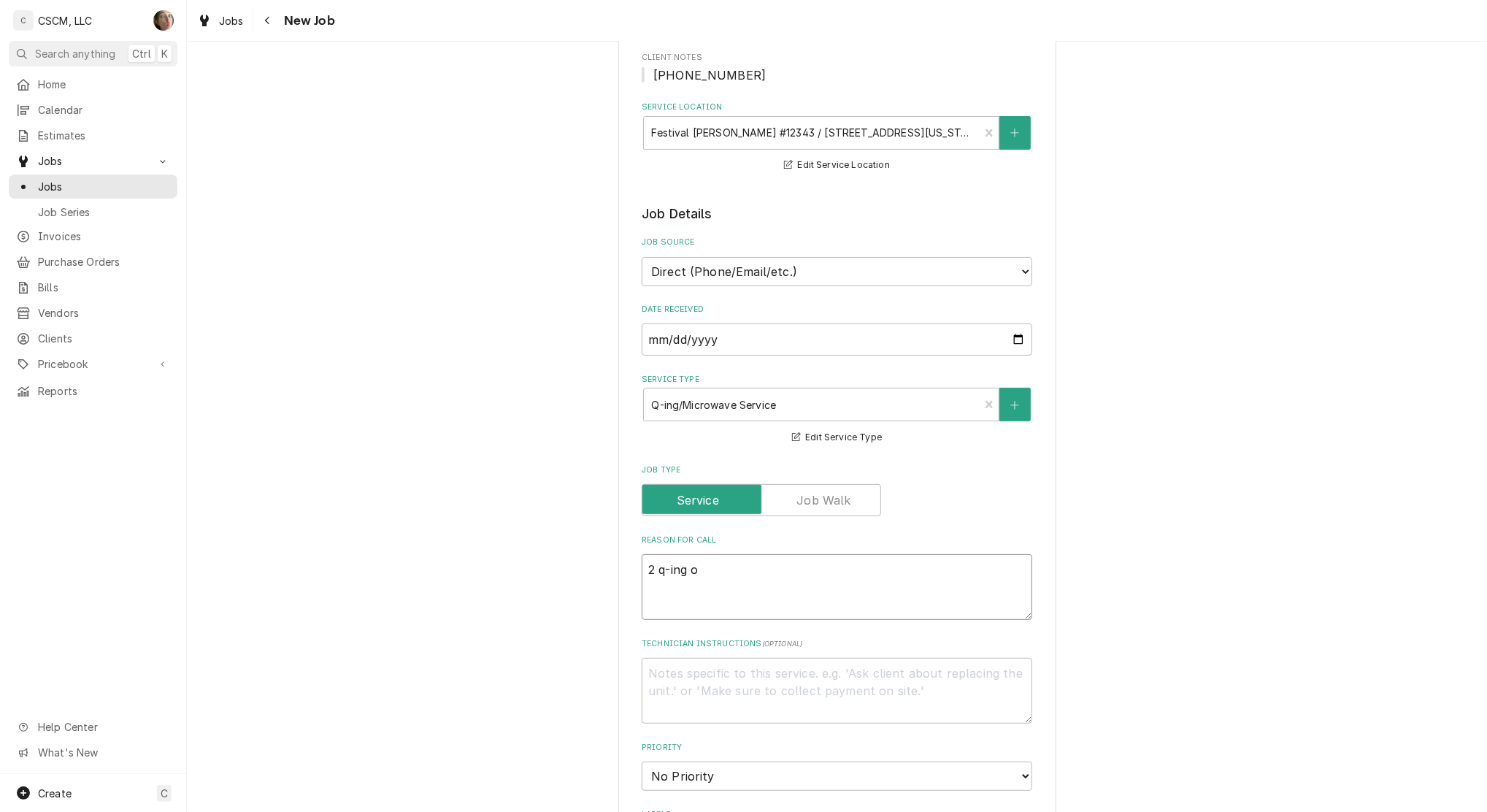
type textarea "2 q-ing ov"
type textarea "x"
type textarea "2 q-ing ove"
type textarea "x"
type textarea "2 q-ing oven"
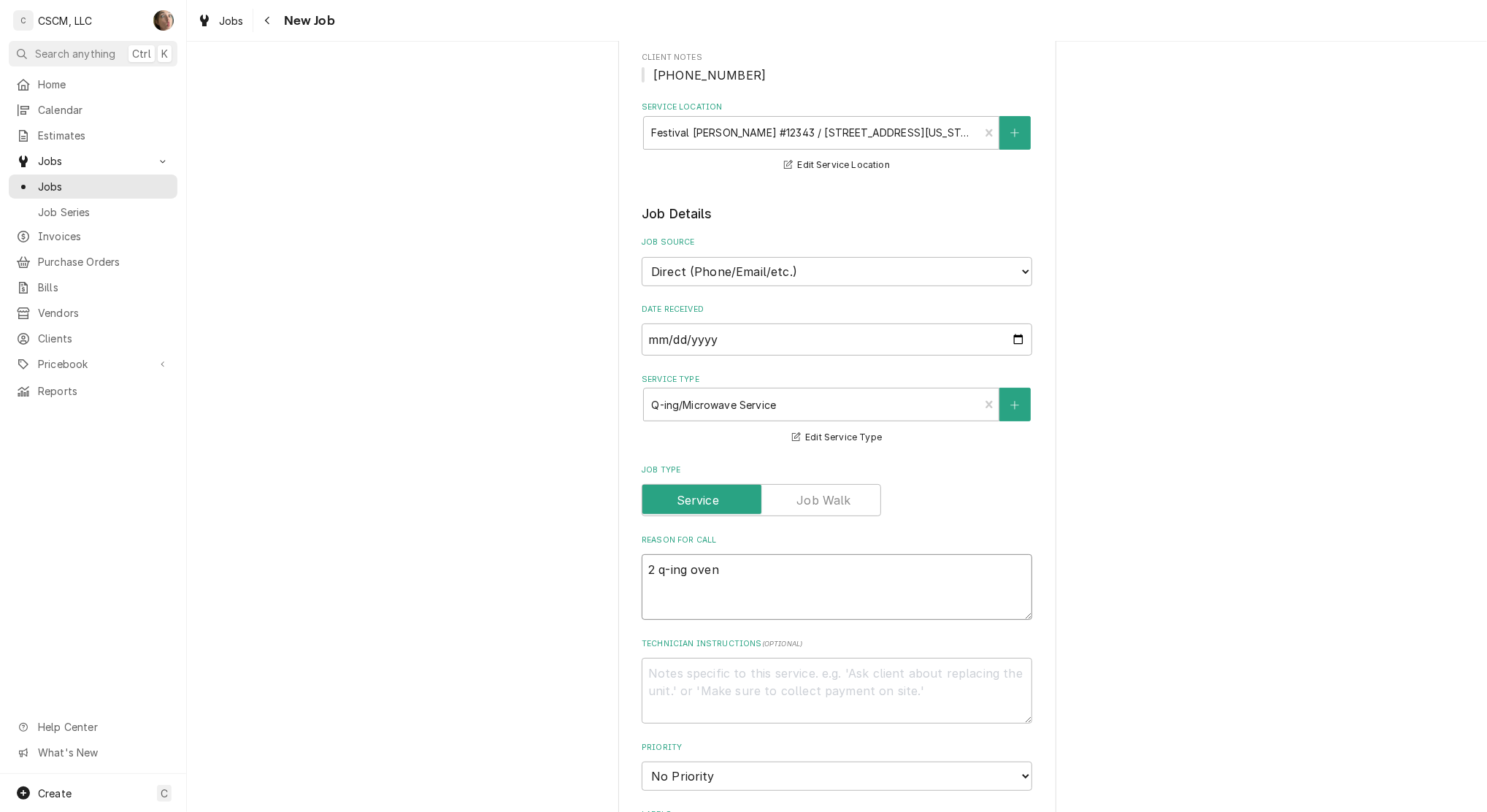
type textarea "x"
type textarea "2 q-ing ovens"
type textarea "x"
type textarea "2 q-ing ovens"
type textarea "x"
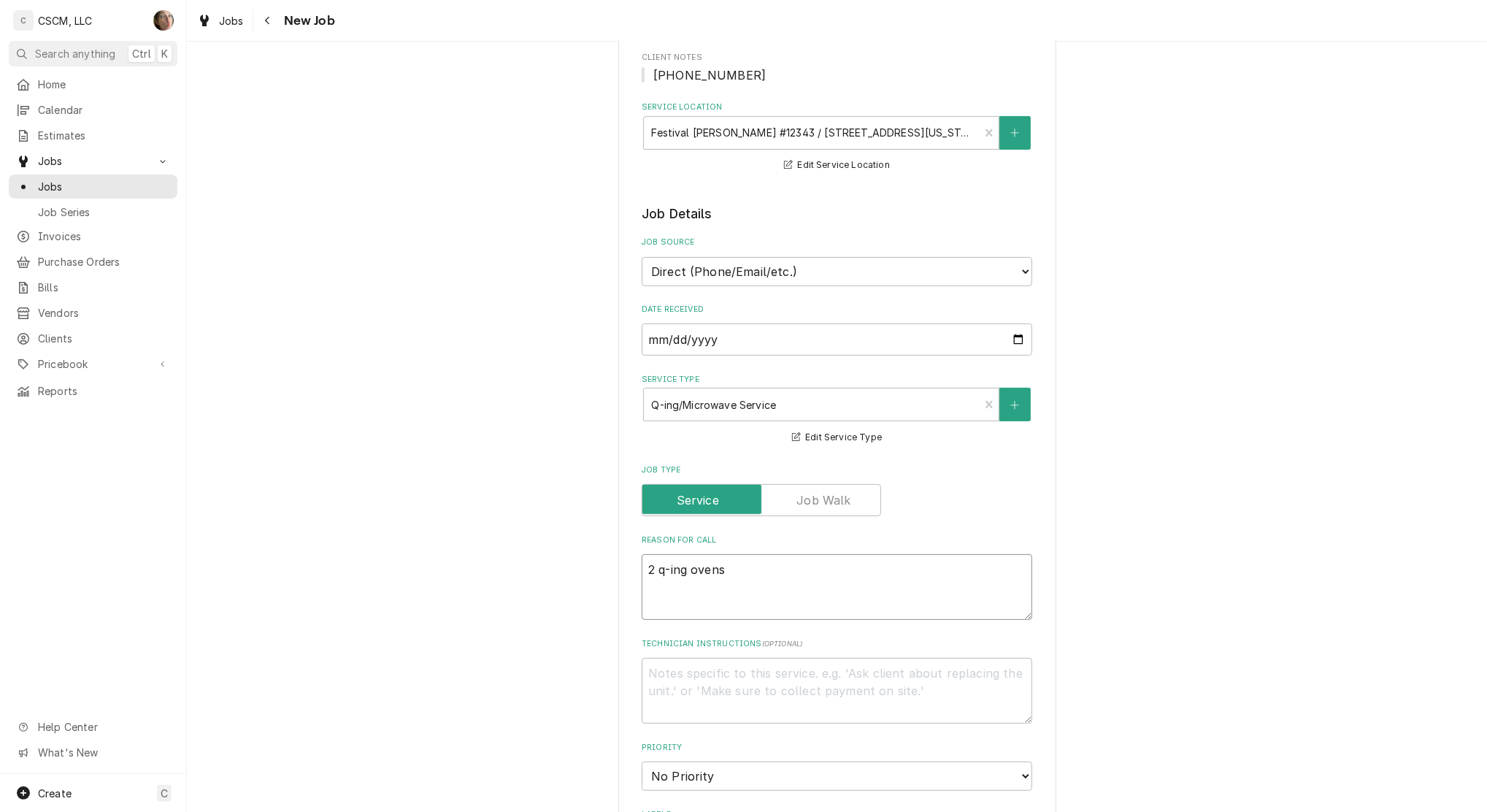
type textarea "2 q-ing ovens a"
type textarea "x"
type textarea "2 q-ing ovens ar"
type textarea "x"
type textarea "2 q-ing ovens are"
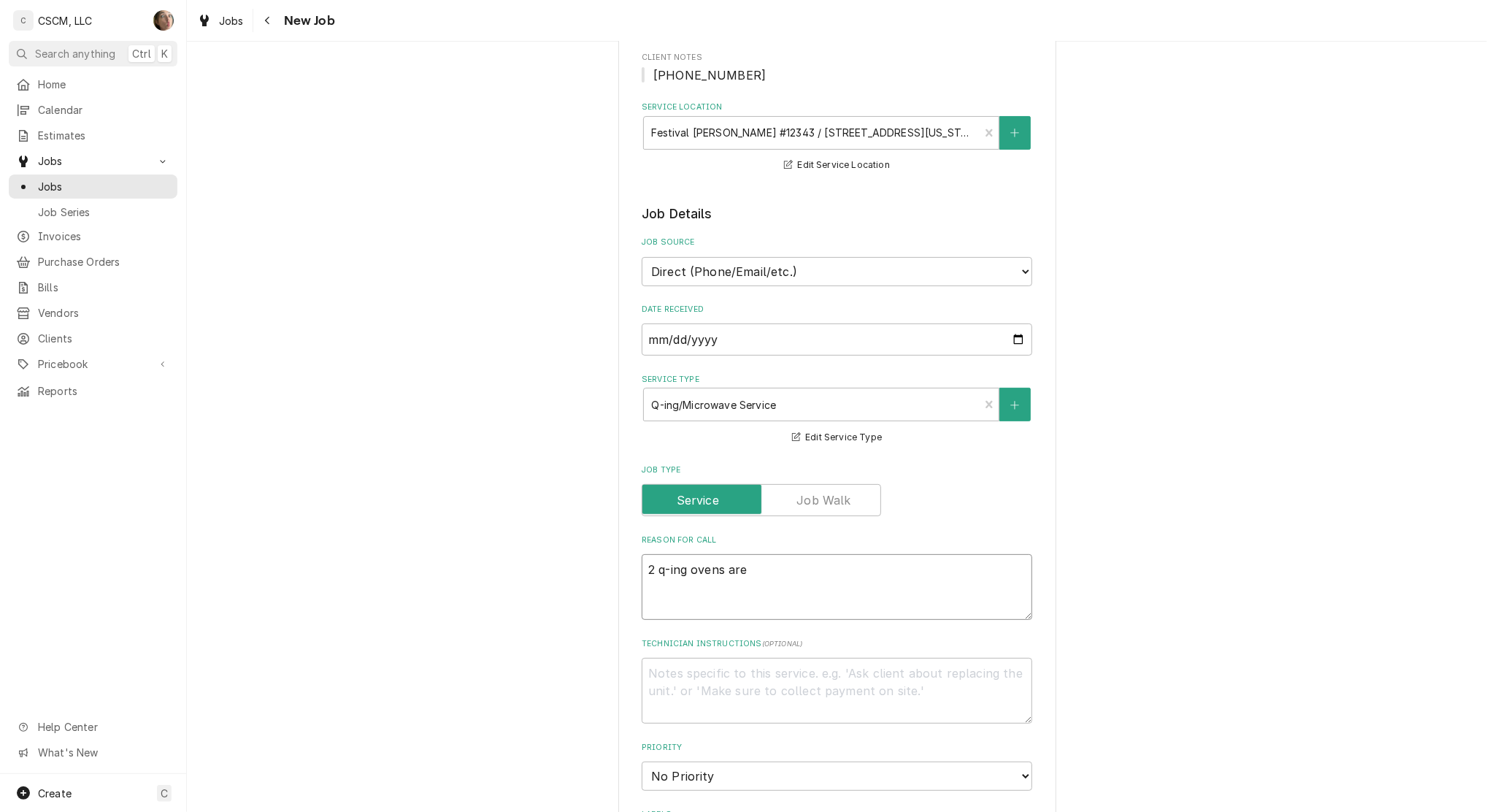
type textarea "x"
type textarea "2 q-ing ovens are"
type textarea "x"
type textarea "2 q-ing ovens are no"
type textarea "x"
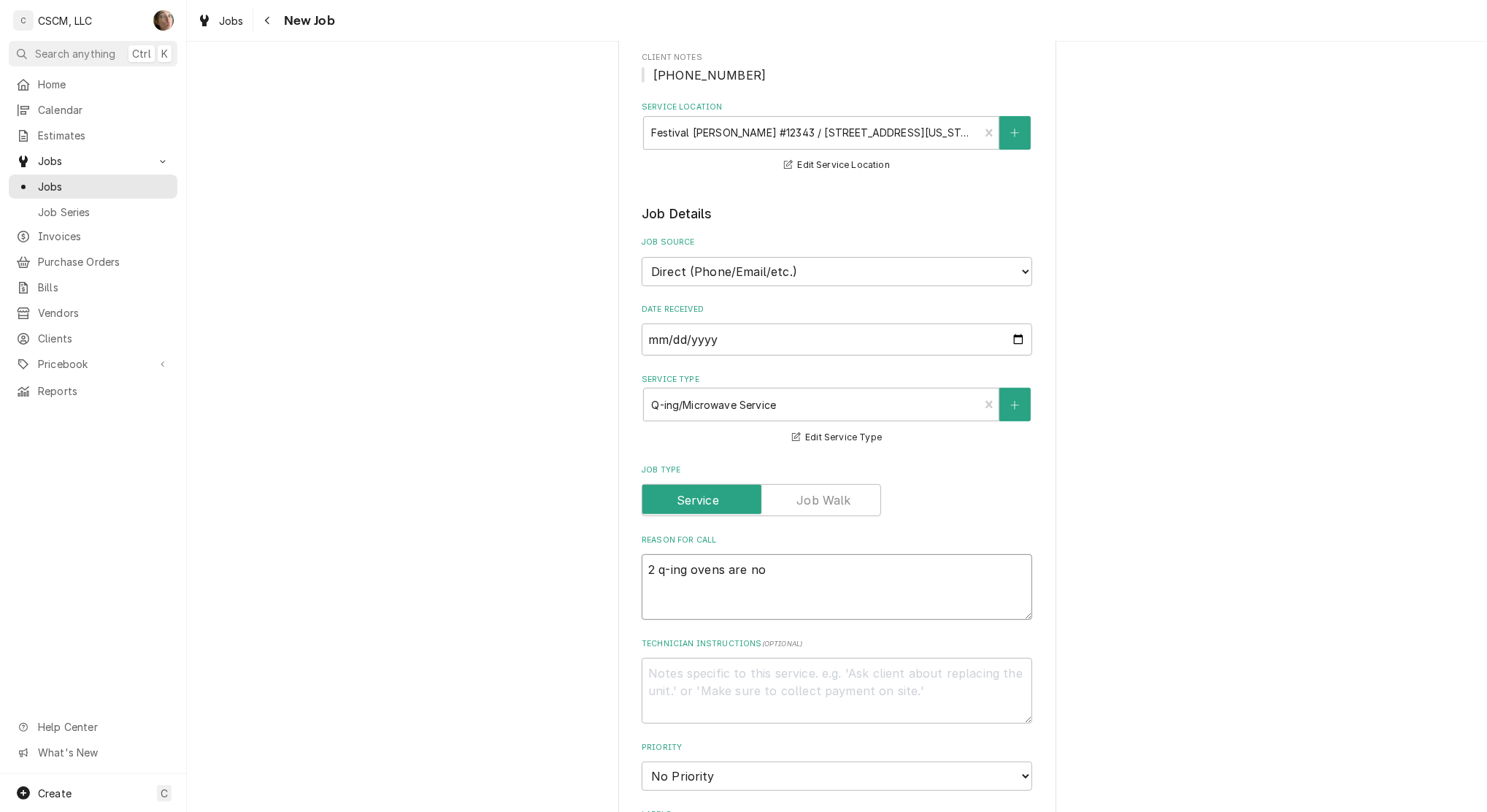
type textarea "2 q-ing ovens are not"
type textarea "x"
type textarea "2 q-ing ovens are not"
type textarea "x"
type textarea "2 q-ing ovens are not w"
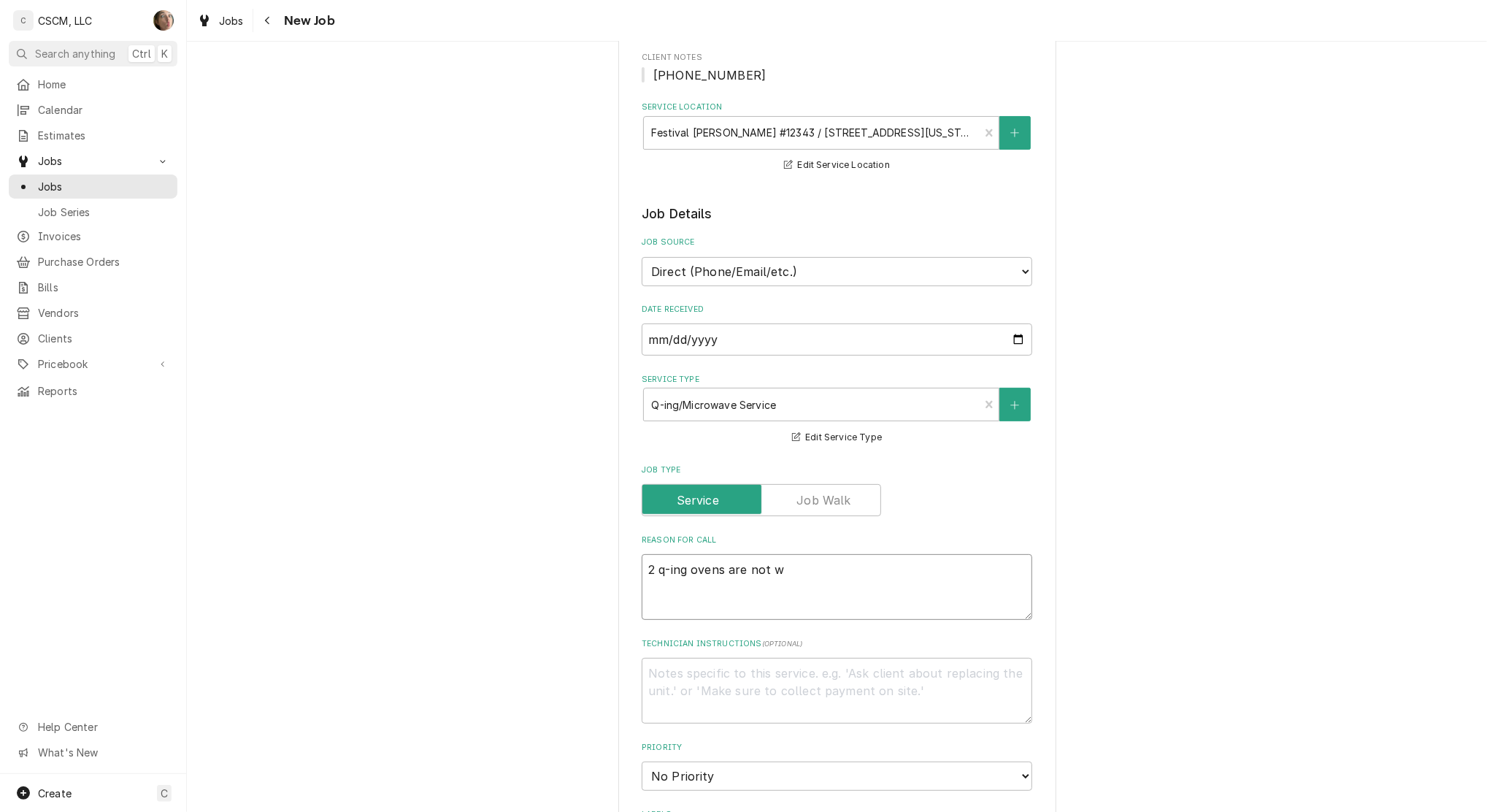
type textarea "x"
type textarea "2 q-ing ovens are not wo"
type textarea "x"
type textarea "2 q-ing ovens are not wor"
type textarea "x"
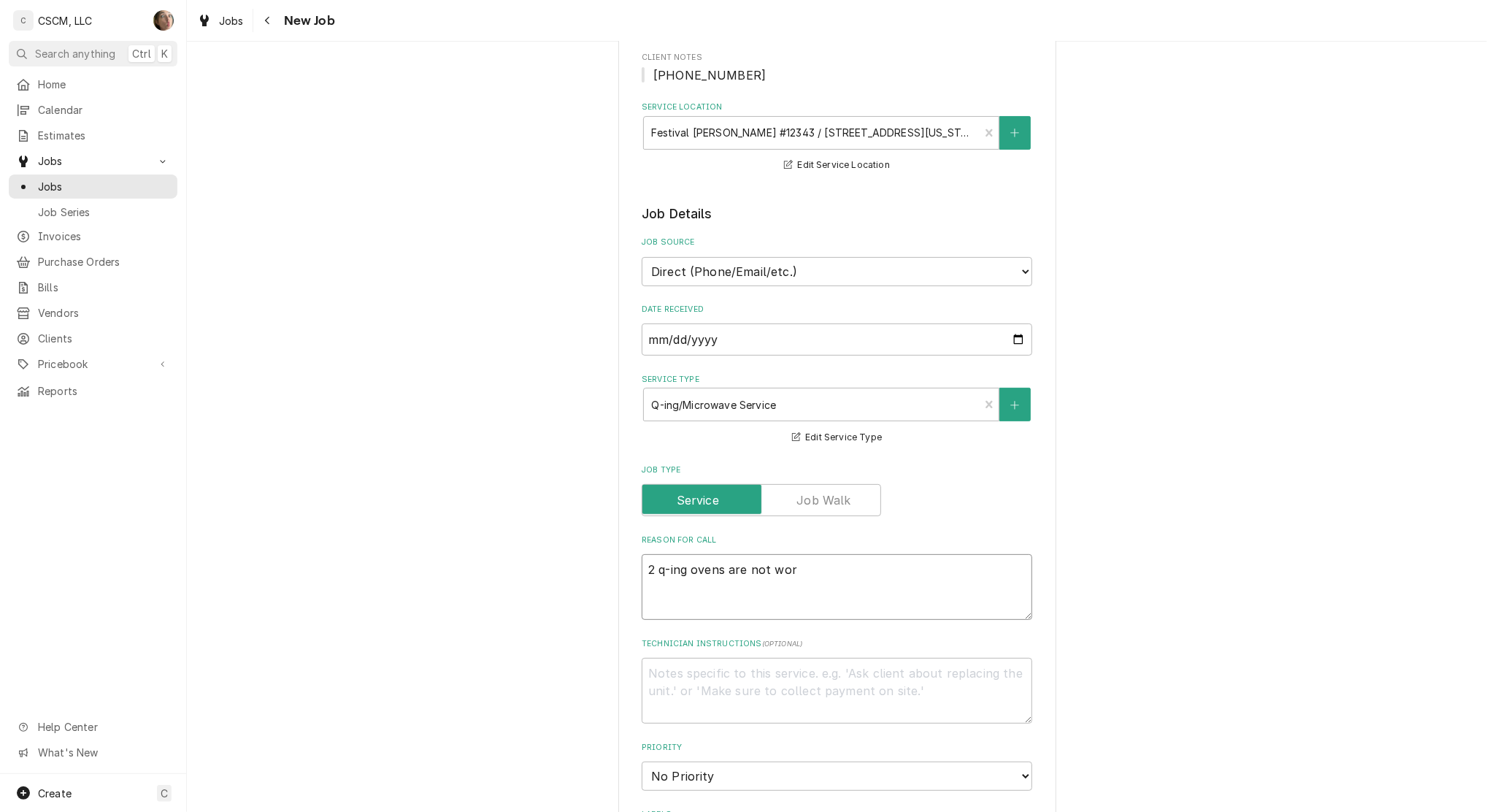
type textarea "2 q-ing ovens are not work"
type textarea "x"
type textarea "2 q-ing ovens are not worki"
type textarea "x"
type textarea "2 q-ing ovens are not working"
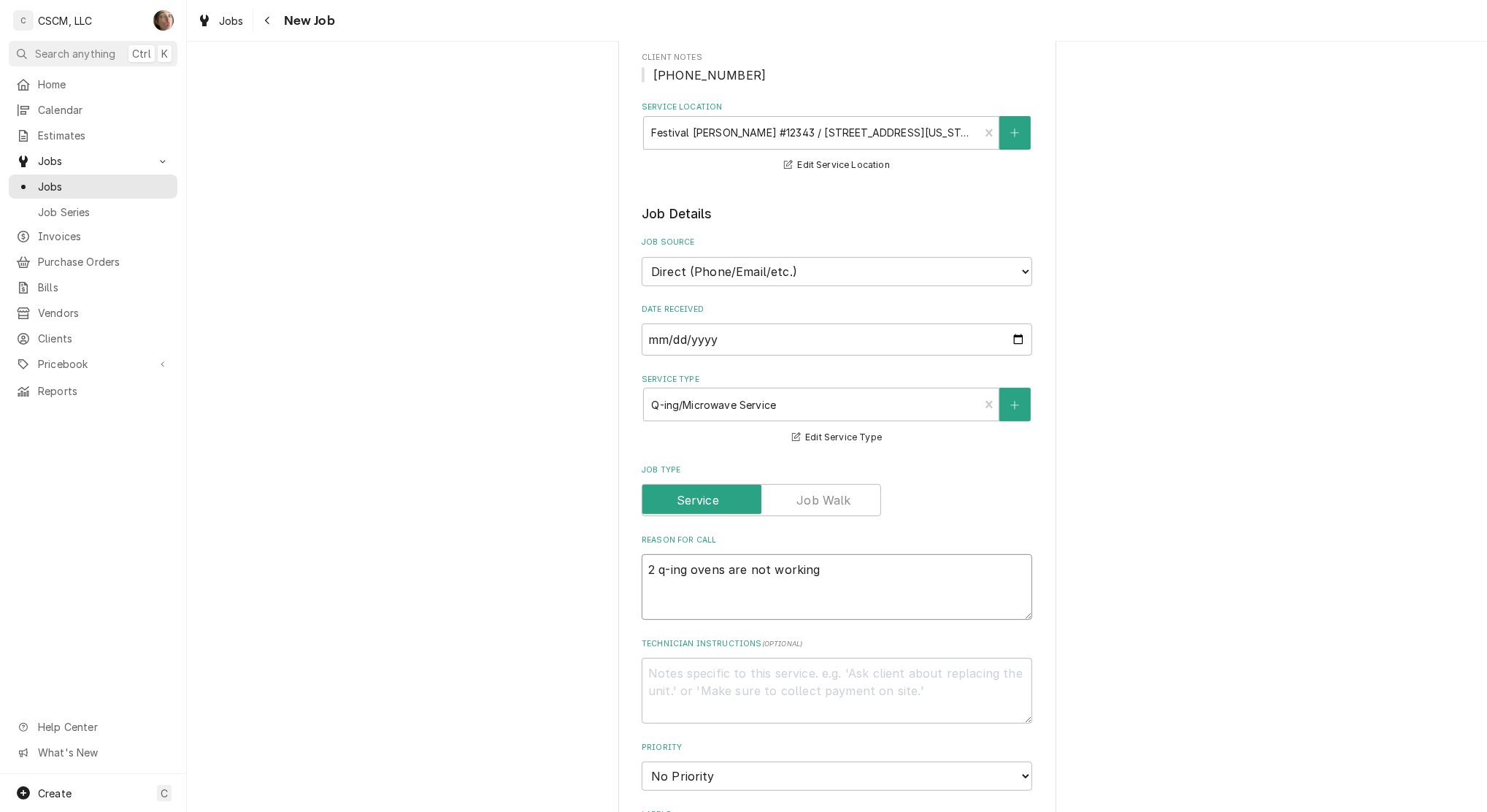
type textarea "x"
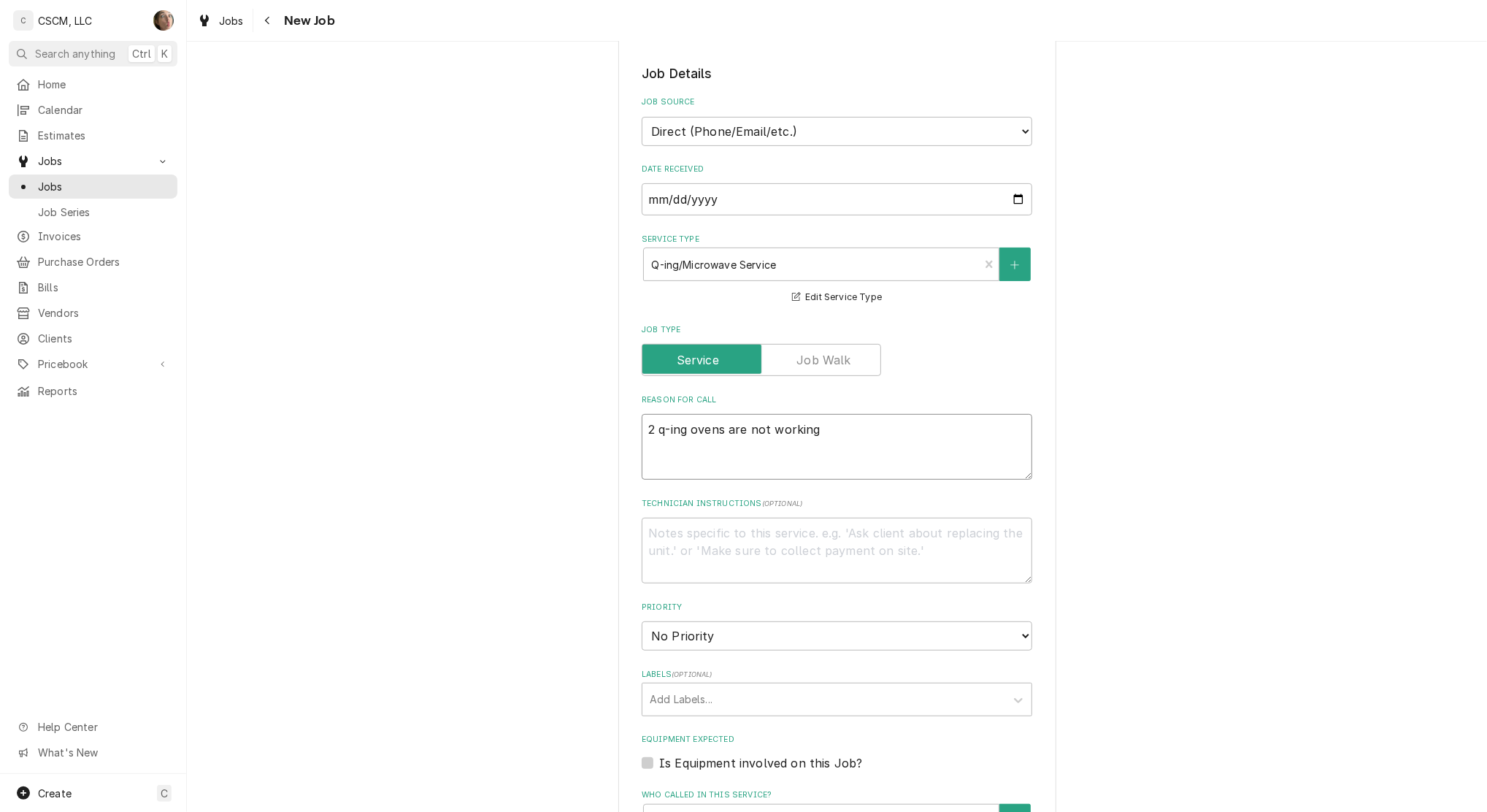
scroll to position [389, 0]
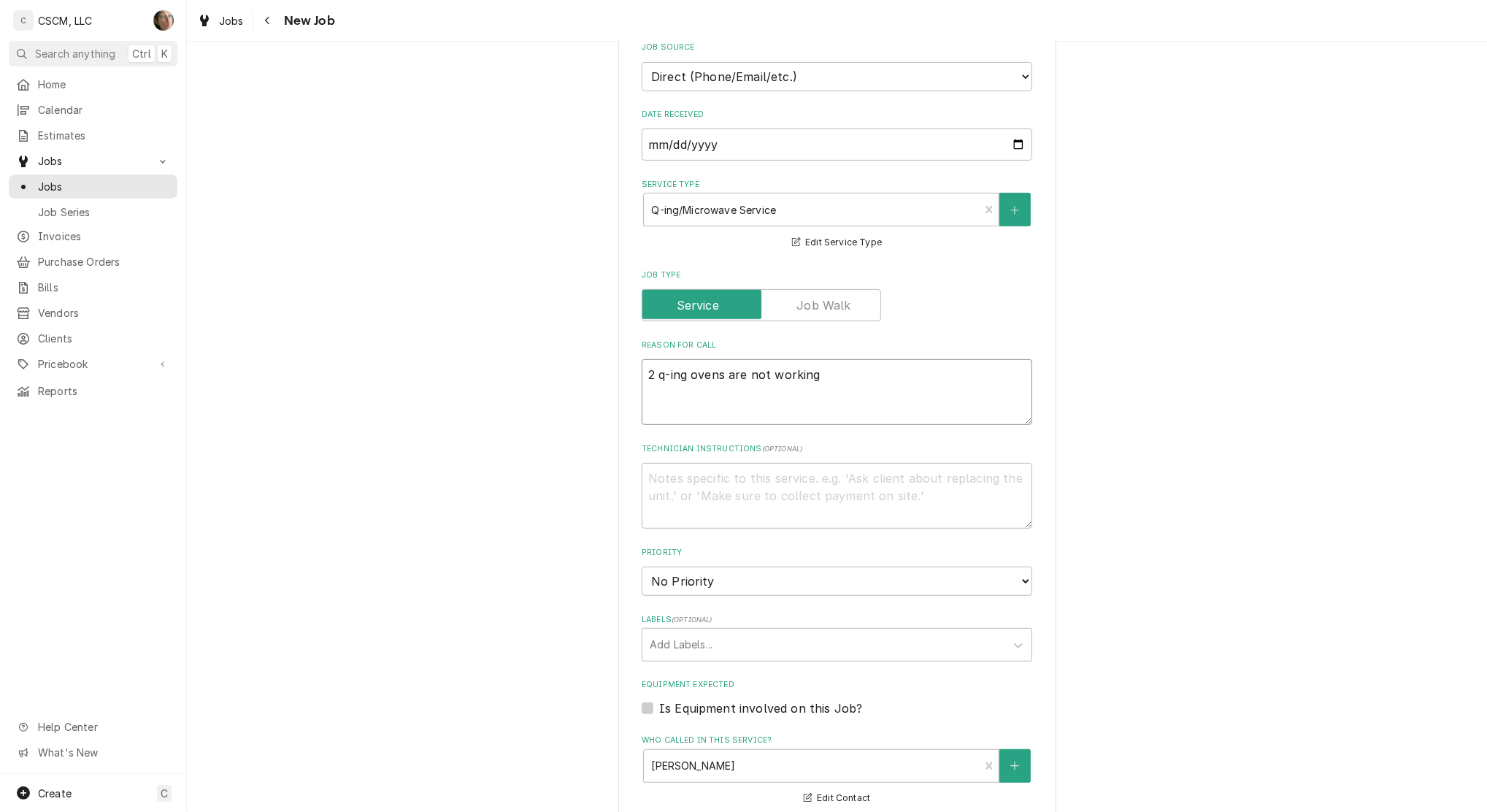
type textarea "2 q-ing ovens are not working"
click at [662, 582] on select "No Priority Urgent High Medium Low" at bounding box center [837, 581] width 391 height 29
select select "3"
click at [642, 566] on select "No Priority Urgent High Medium Low" at bounding box center [837, 581] width 391 height 29
type textarea "x"
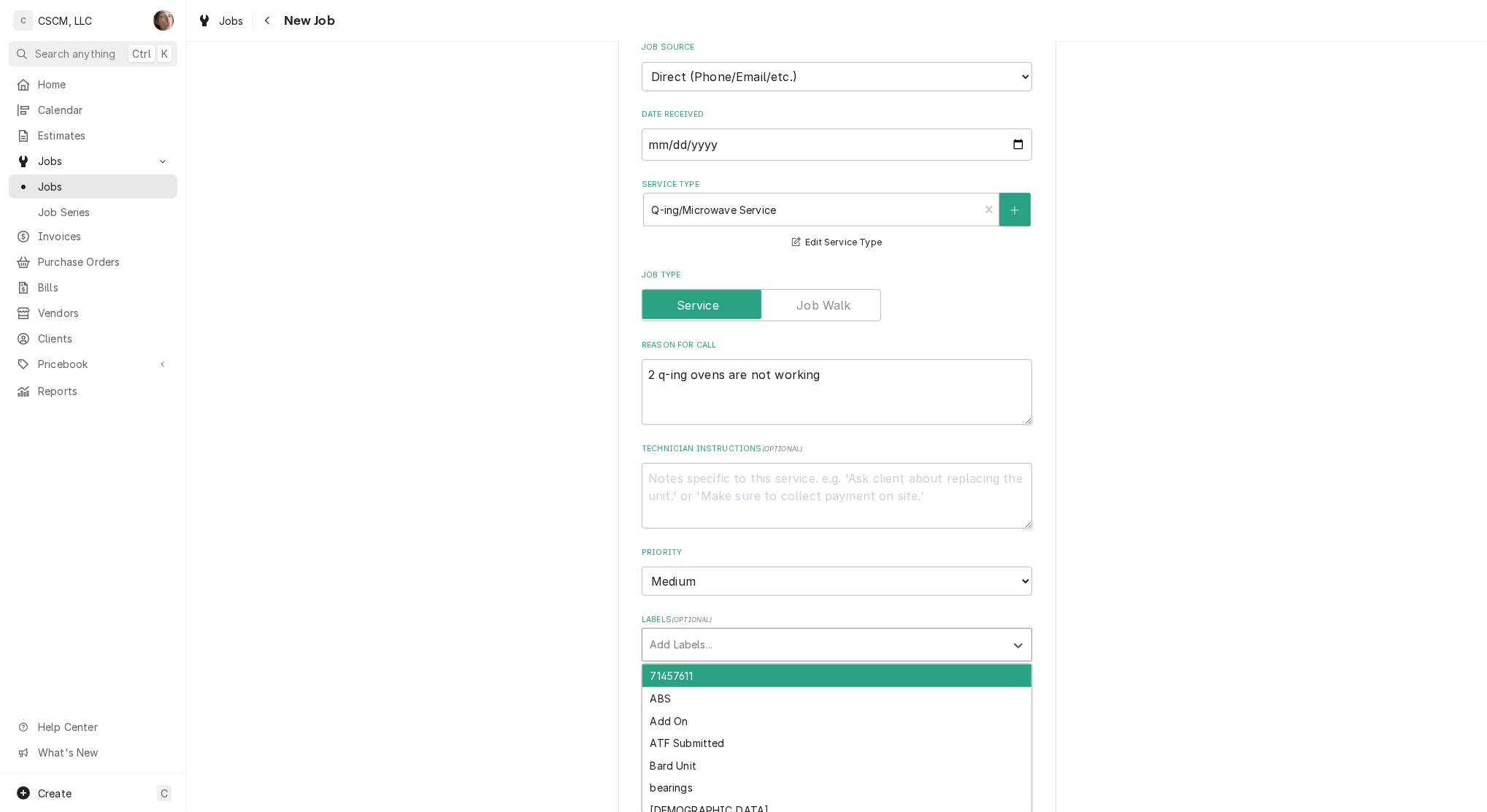
click at [660, 653] on div "Labels" at bounding box center [824, 644] width 349 height 27
type input "q"
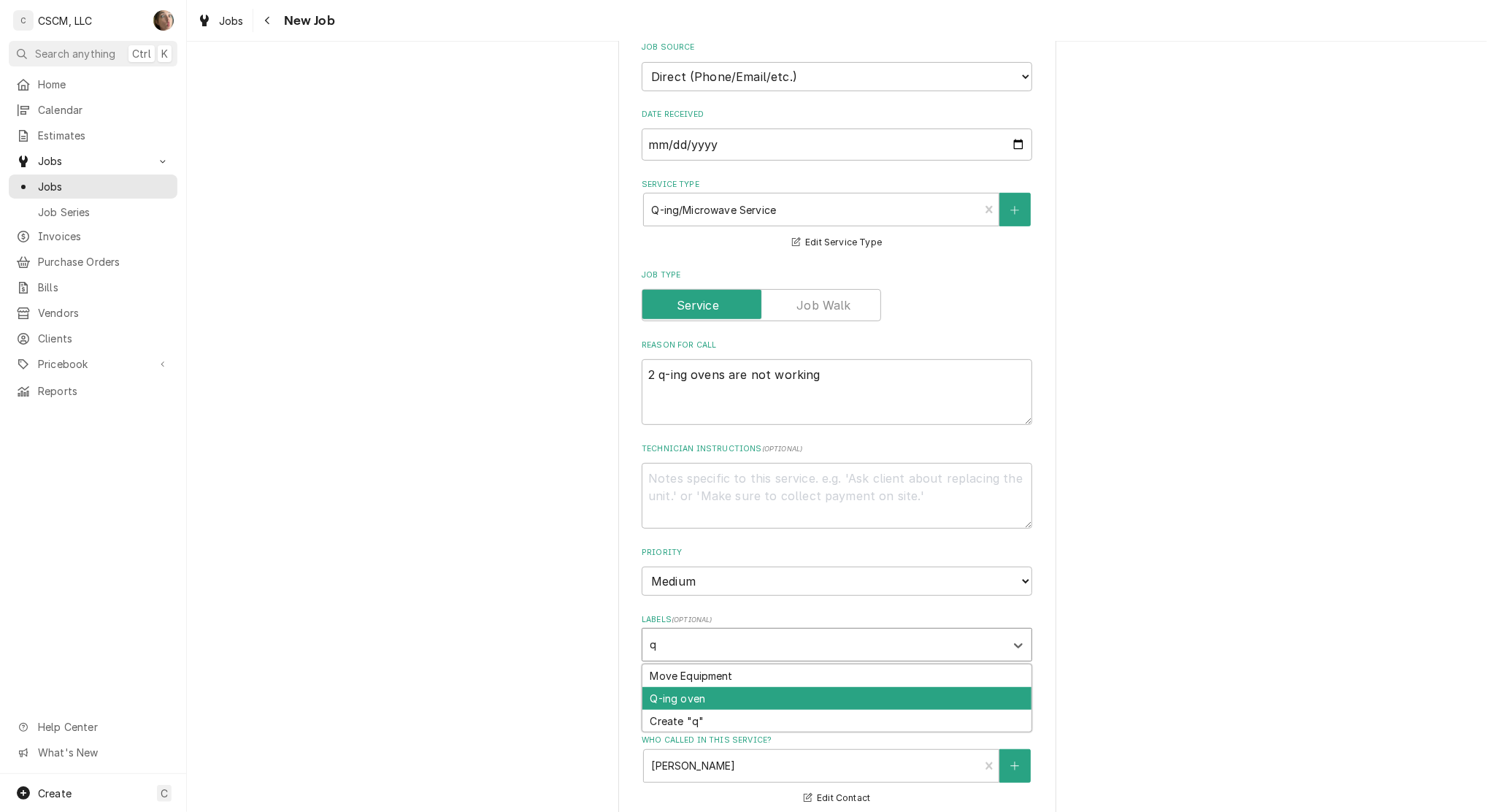
click at [667, 692] on div "Q-ing oven" at bounding box center [837, 698] width 389 height 22
type textarea "x"
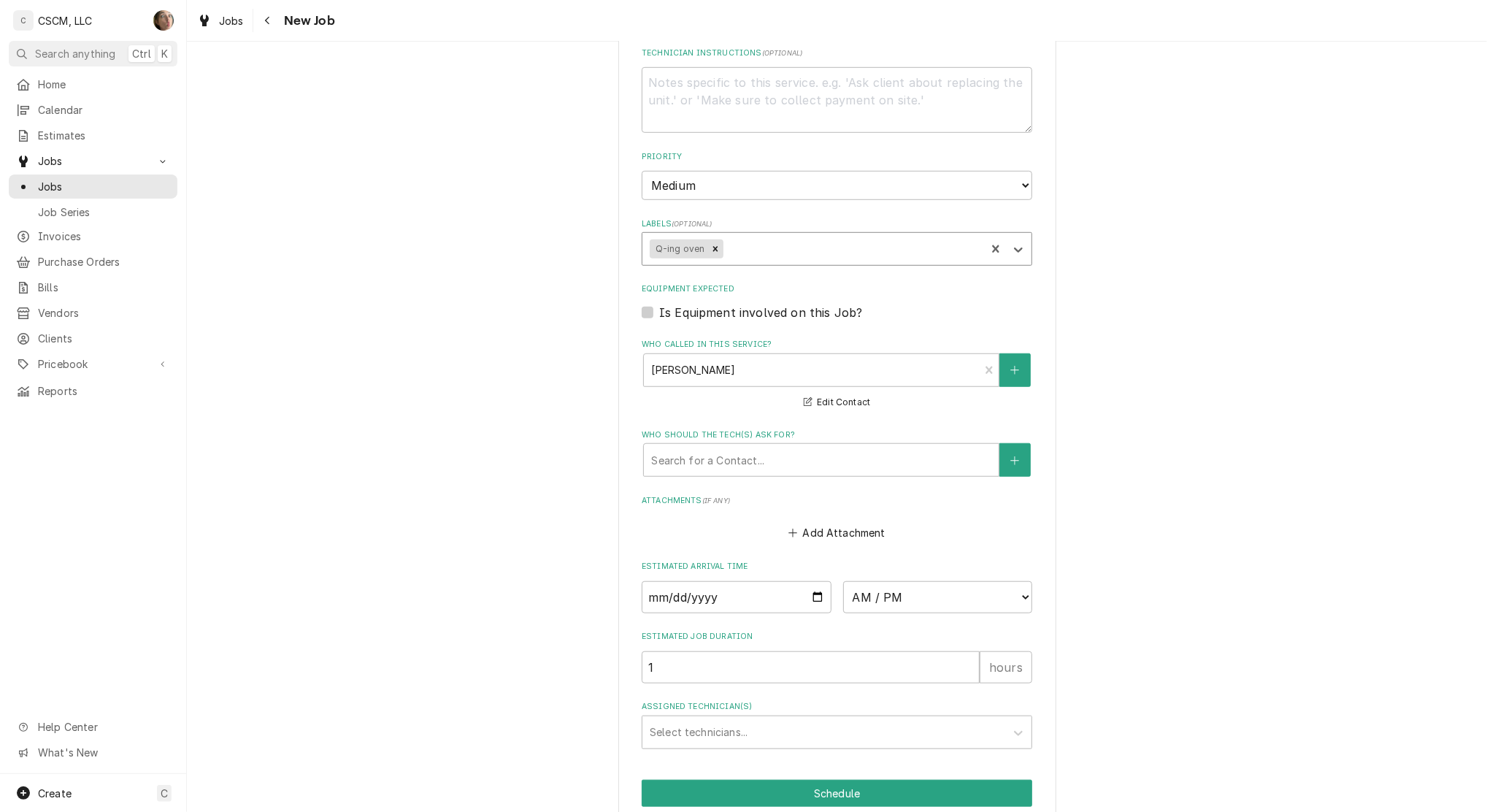
scroll to position [846, 0]
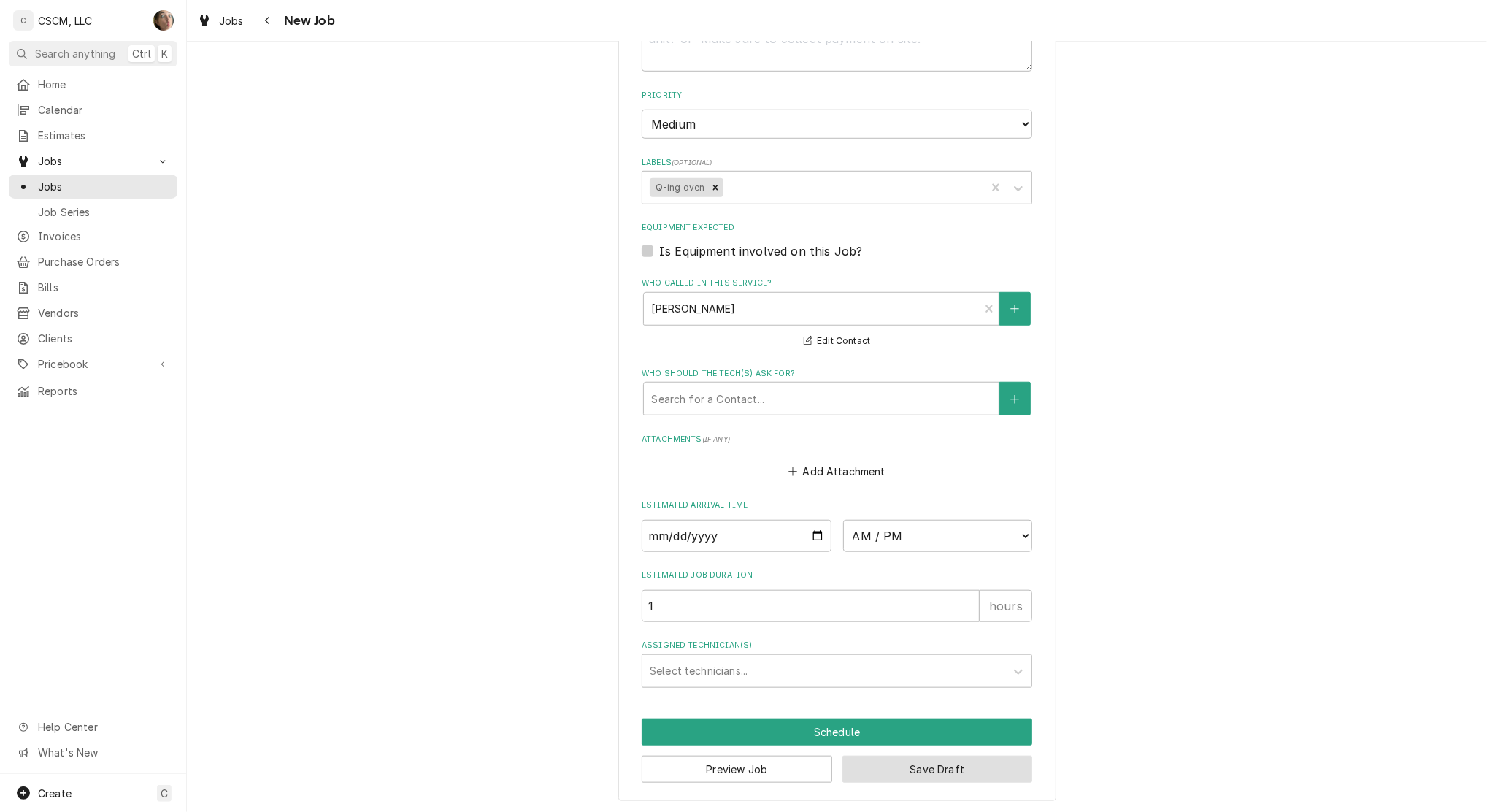
click at [912, 765] on button "Save Draft" at bounding box center [938, 769] width 190 height 27
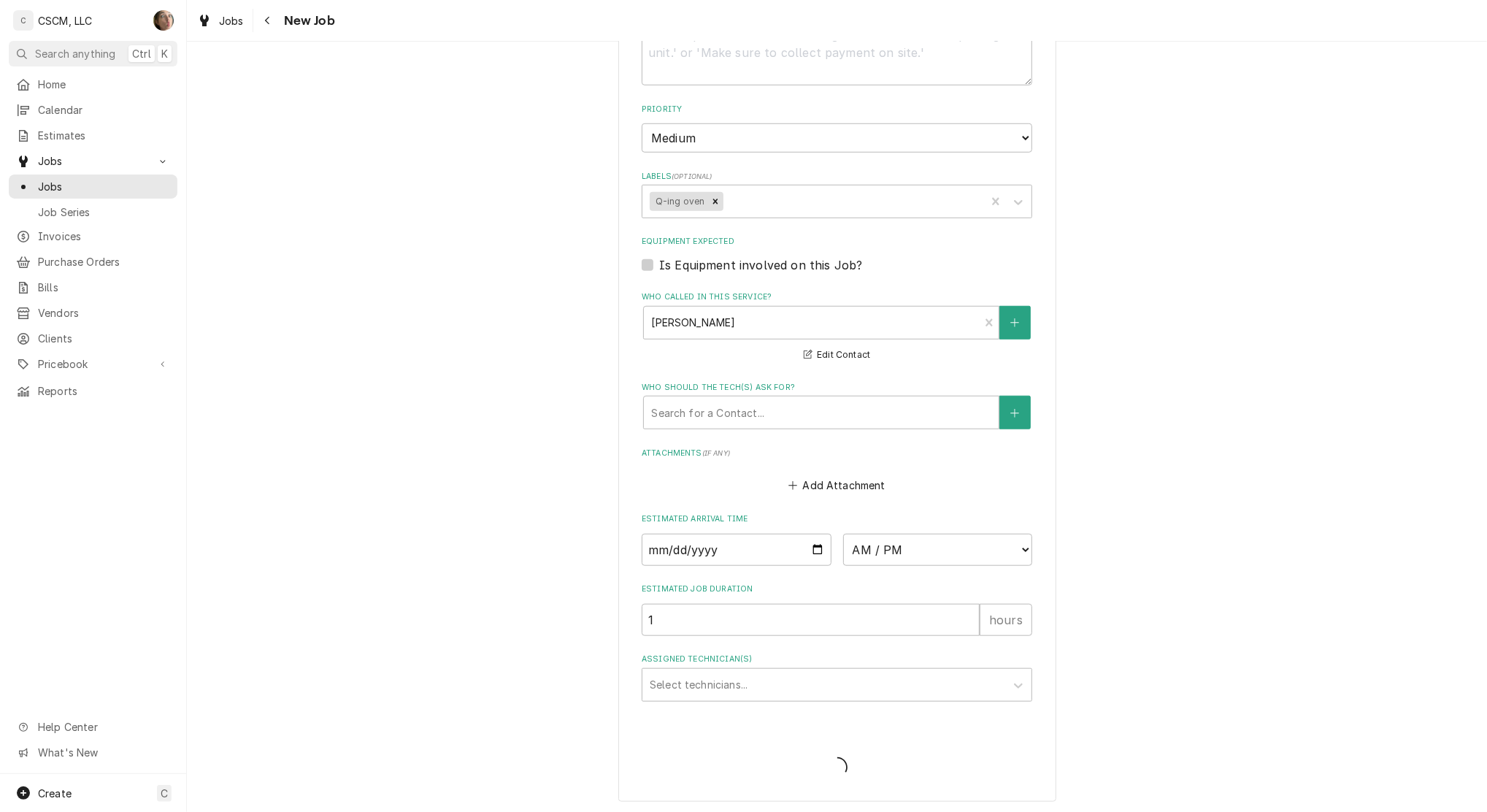
type textarea "x"
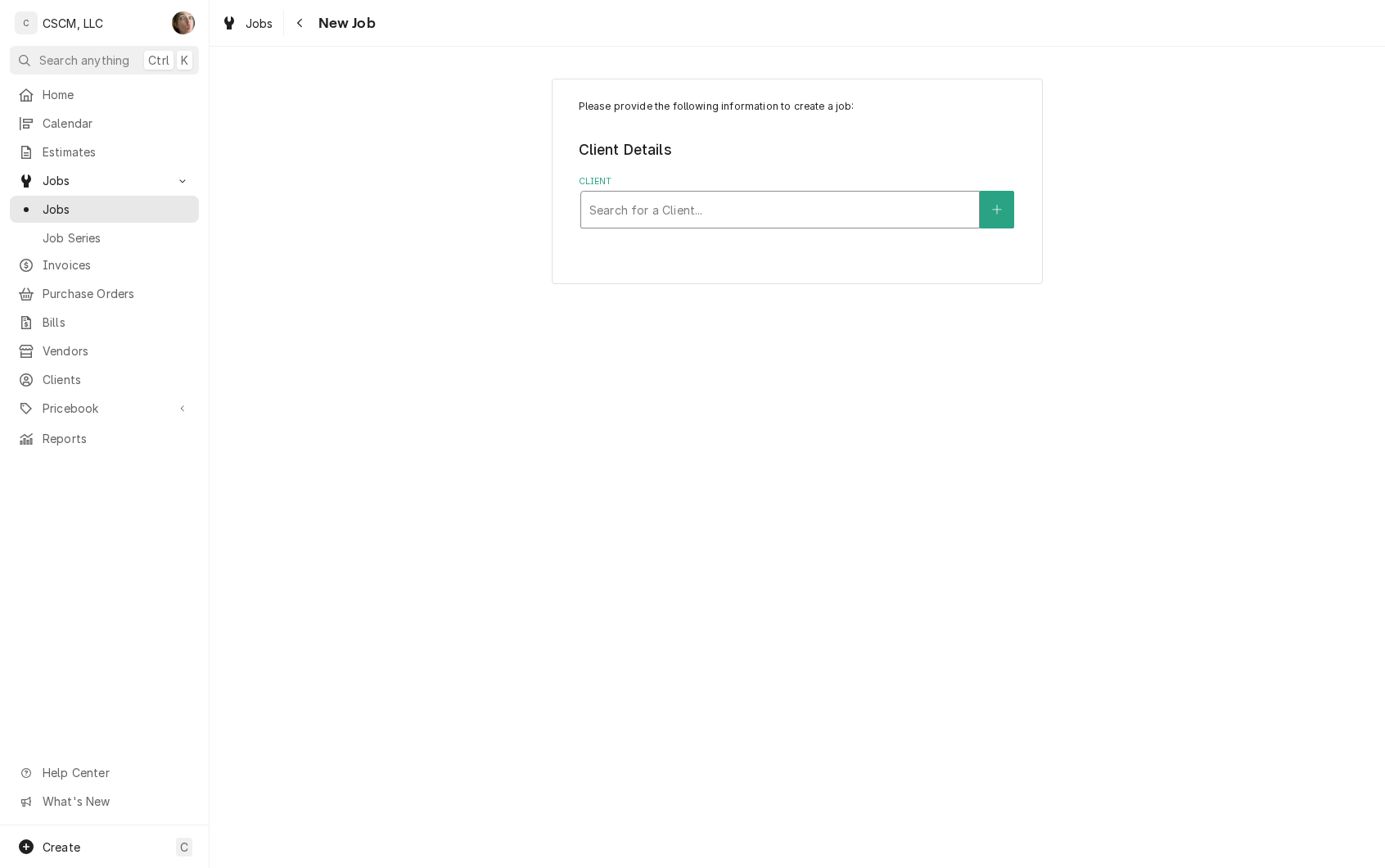
click at [879, 205] on div "Client" at bounding box center [780, 209] width 381 height 30
type input "kbp"
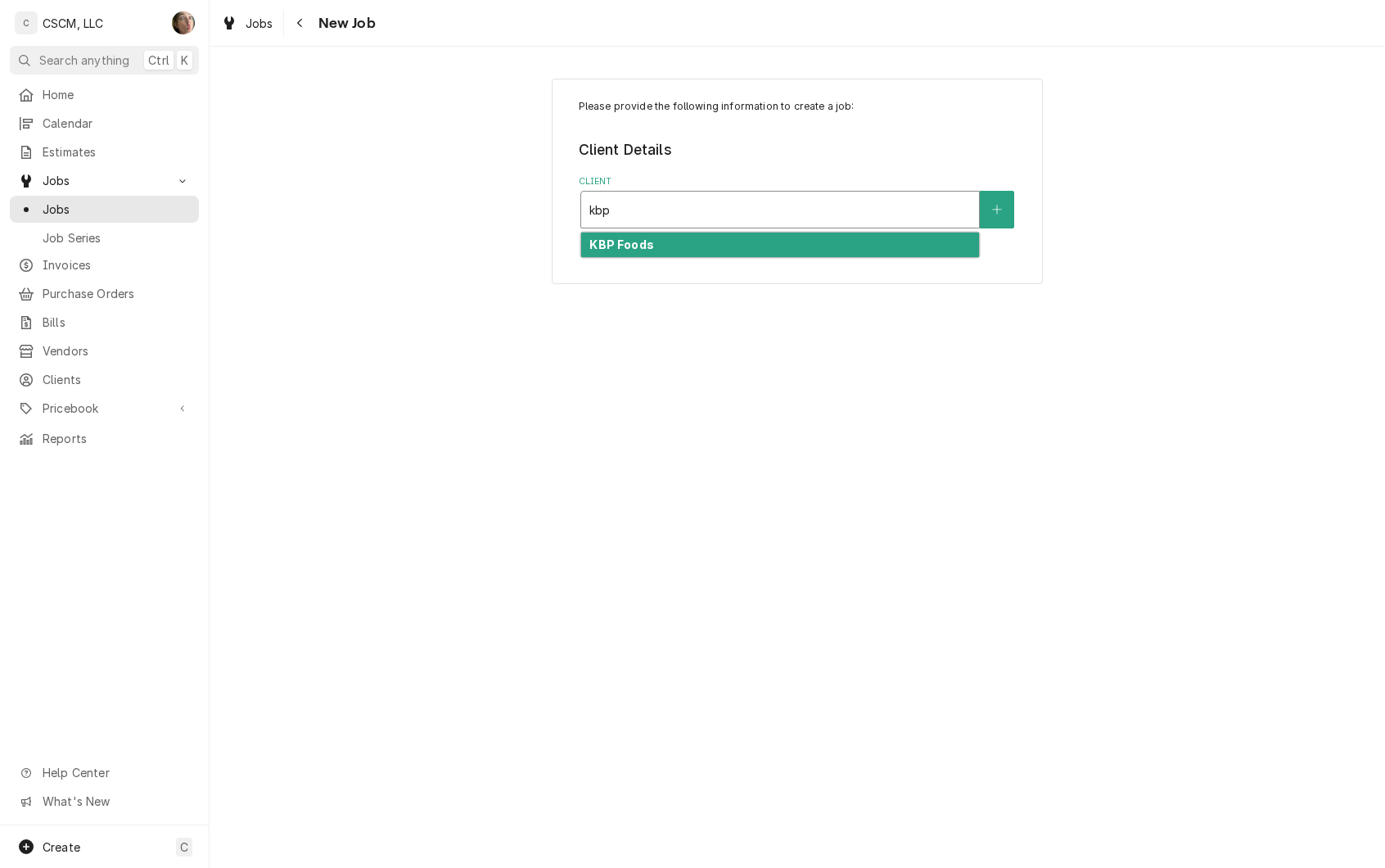
click at [874, 241] on div "KBP Foods" at bounding box center [780, 245] width 398 height 25
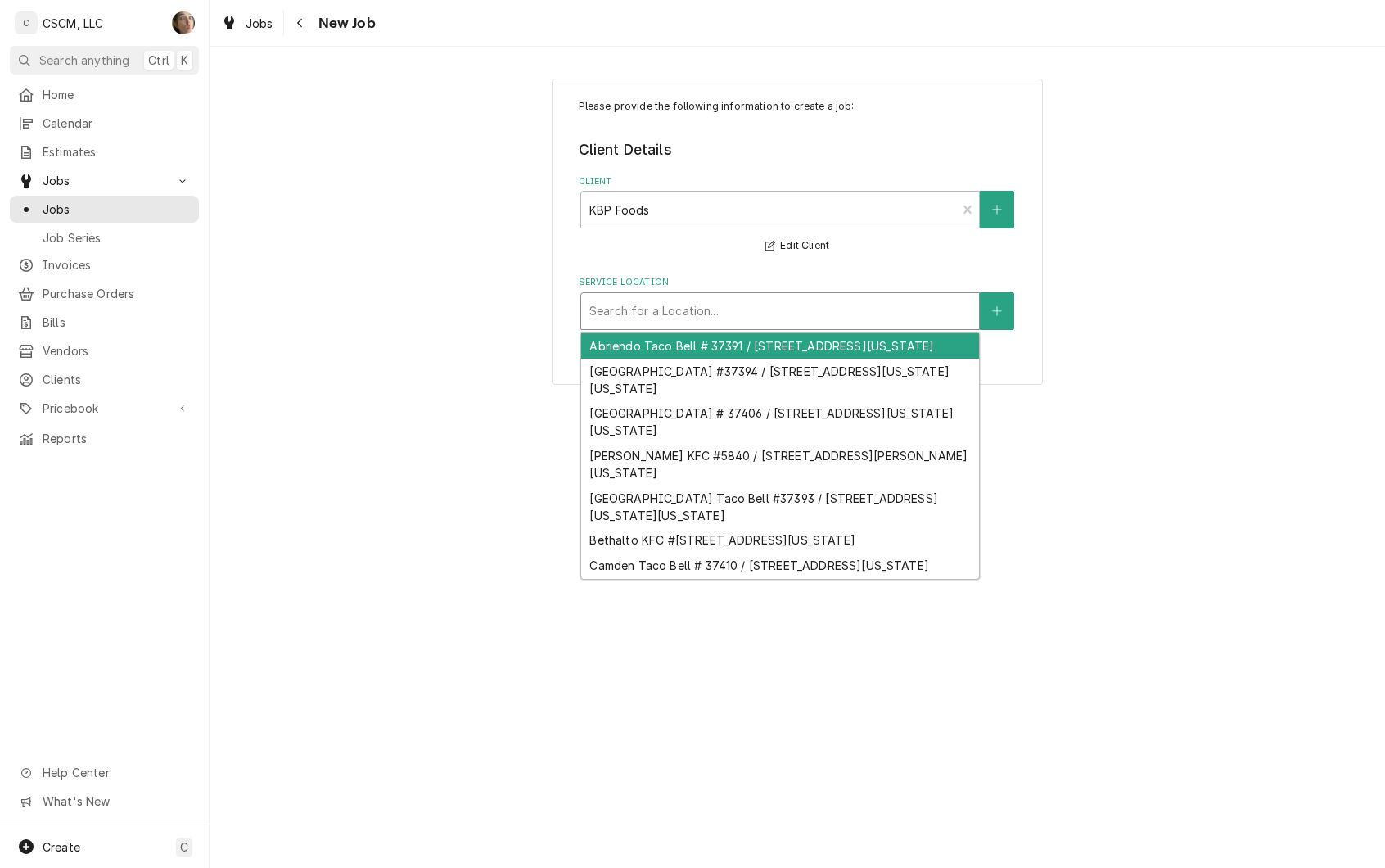
click at [816, 319] on div "Service Location" at bounding box center [780, 311] width 381 height 30
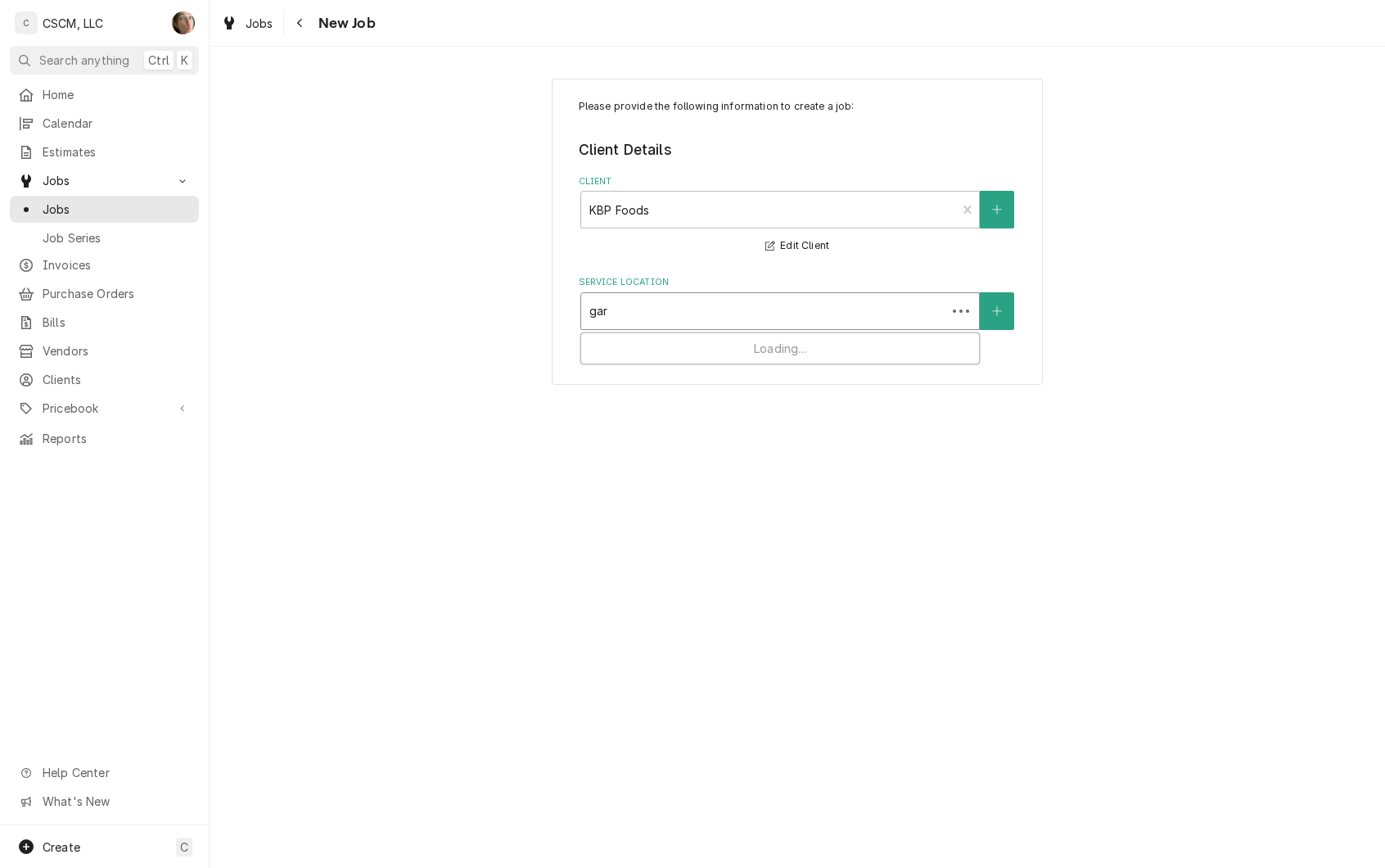
type input "gard"
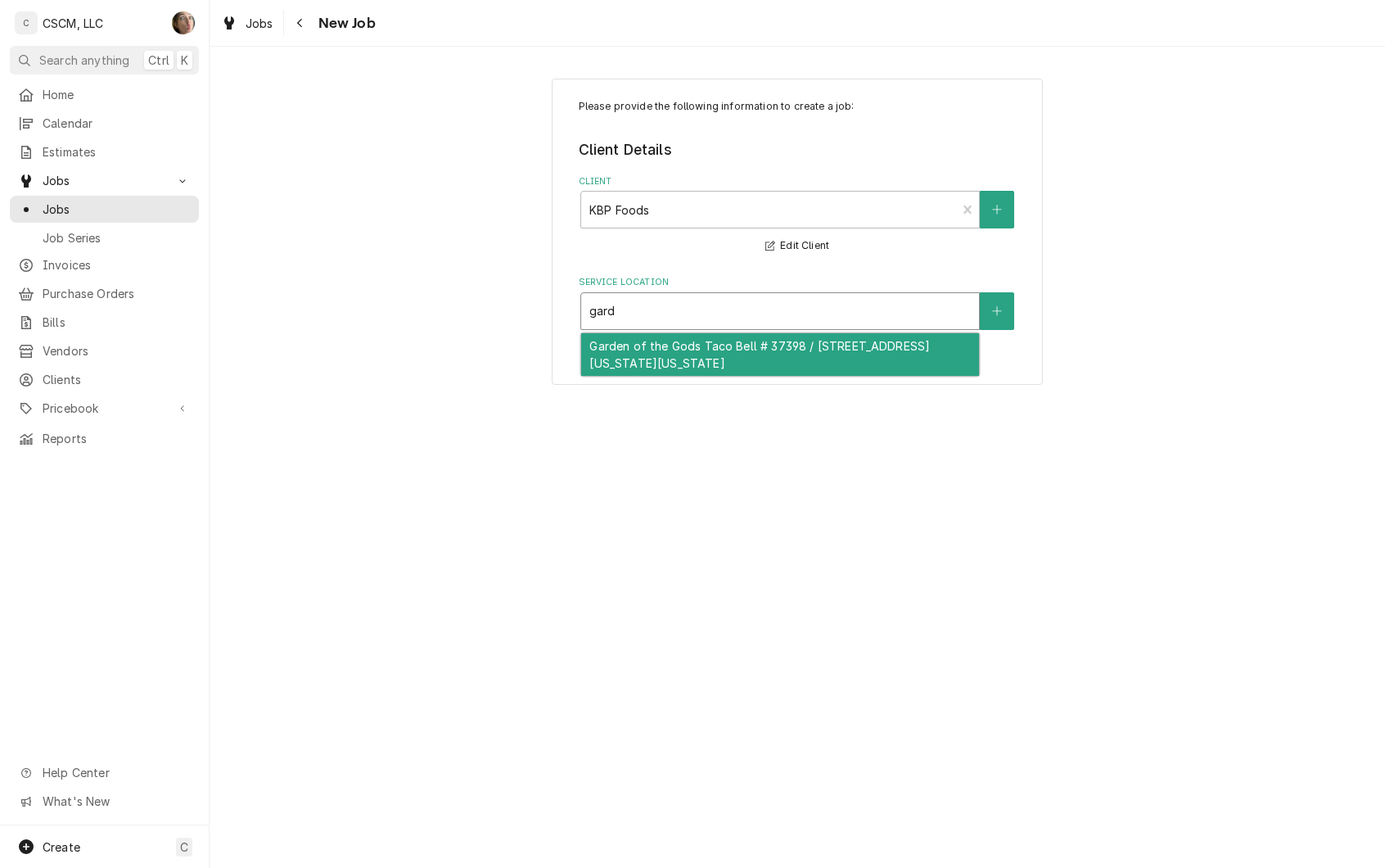
click at [796, 352] on div "Garden of the Gods Taco Bell # 37398 / 502 Garden of the Gods Rd, Colorado Spri…" at bounding box center [780, 354] width 398 height 42
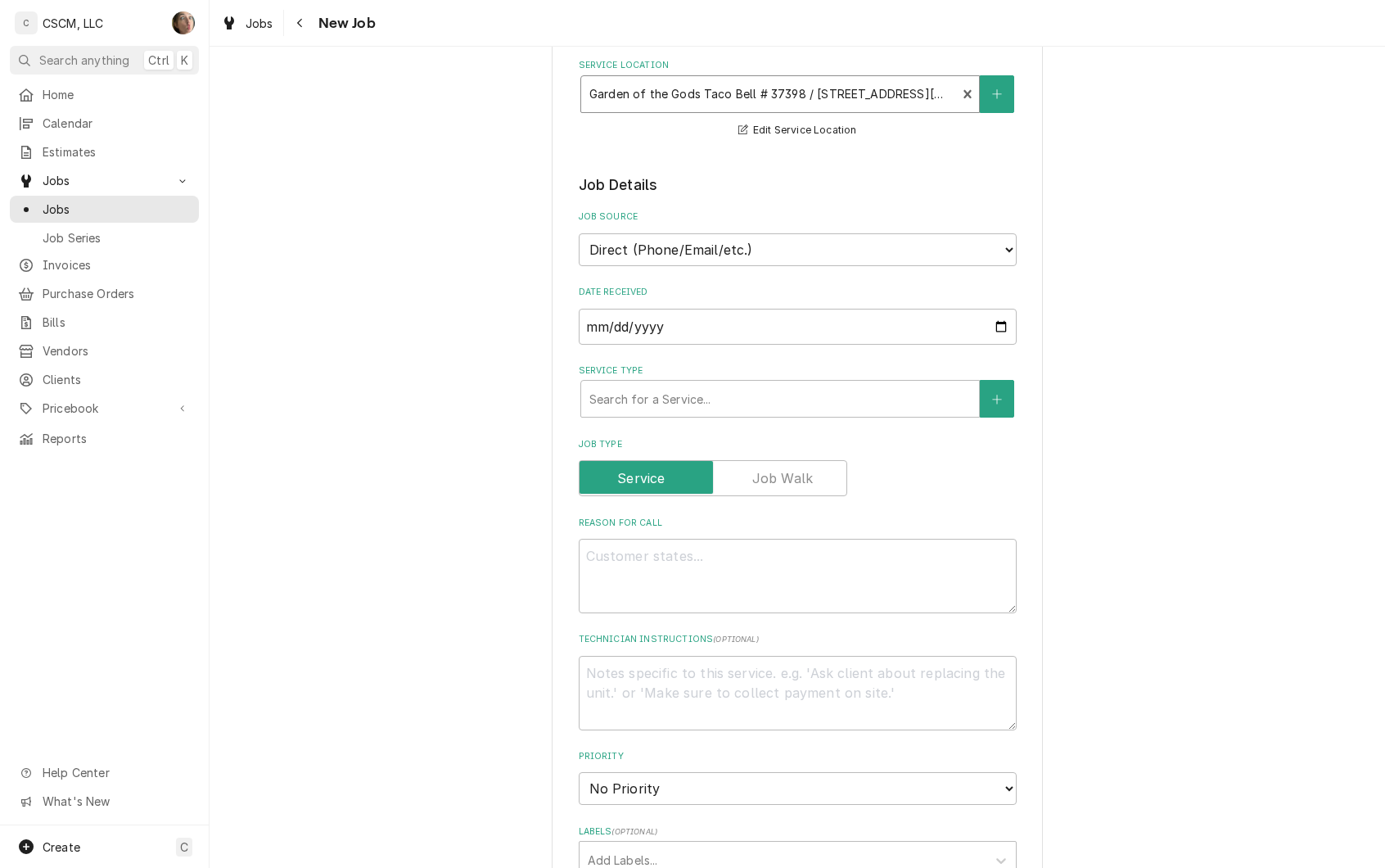
scroll to position [218, 0]
click at [796, 262] on select "Direct (Phone/Email/etc.) Other" at bounding box center [798, 249] width 438 height 33
select select "100"
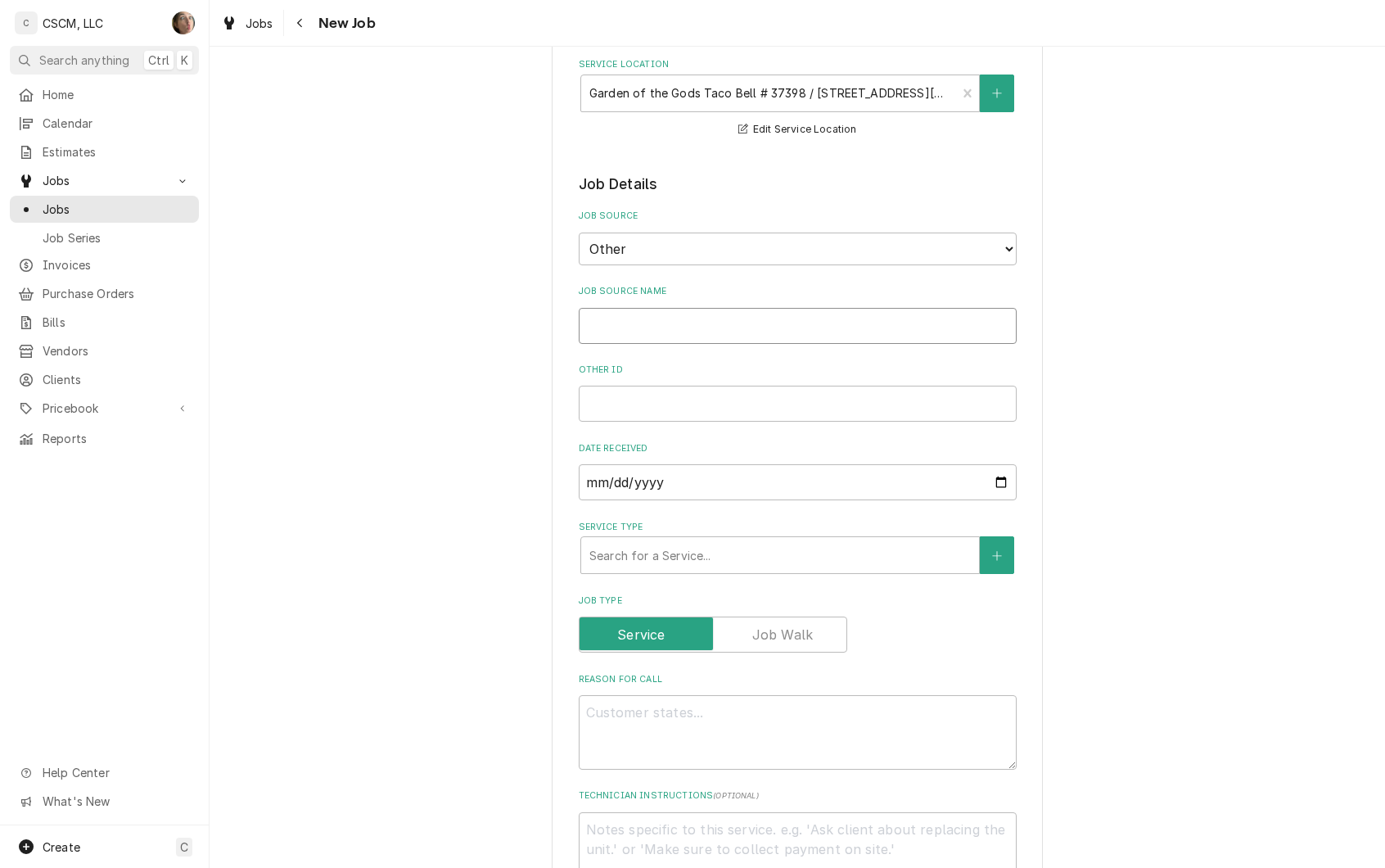
click at [761, 338] on input "Job Source Name" at bounding box center [798, 326] width 438 height 36
type textarea "x"
type input "V"
type textarea "x"
type input "Ve"
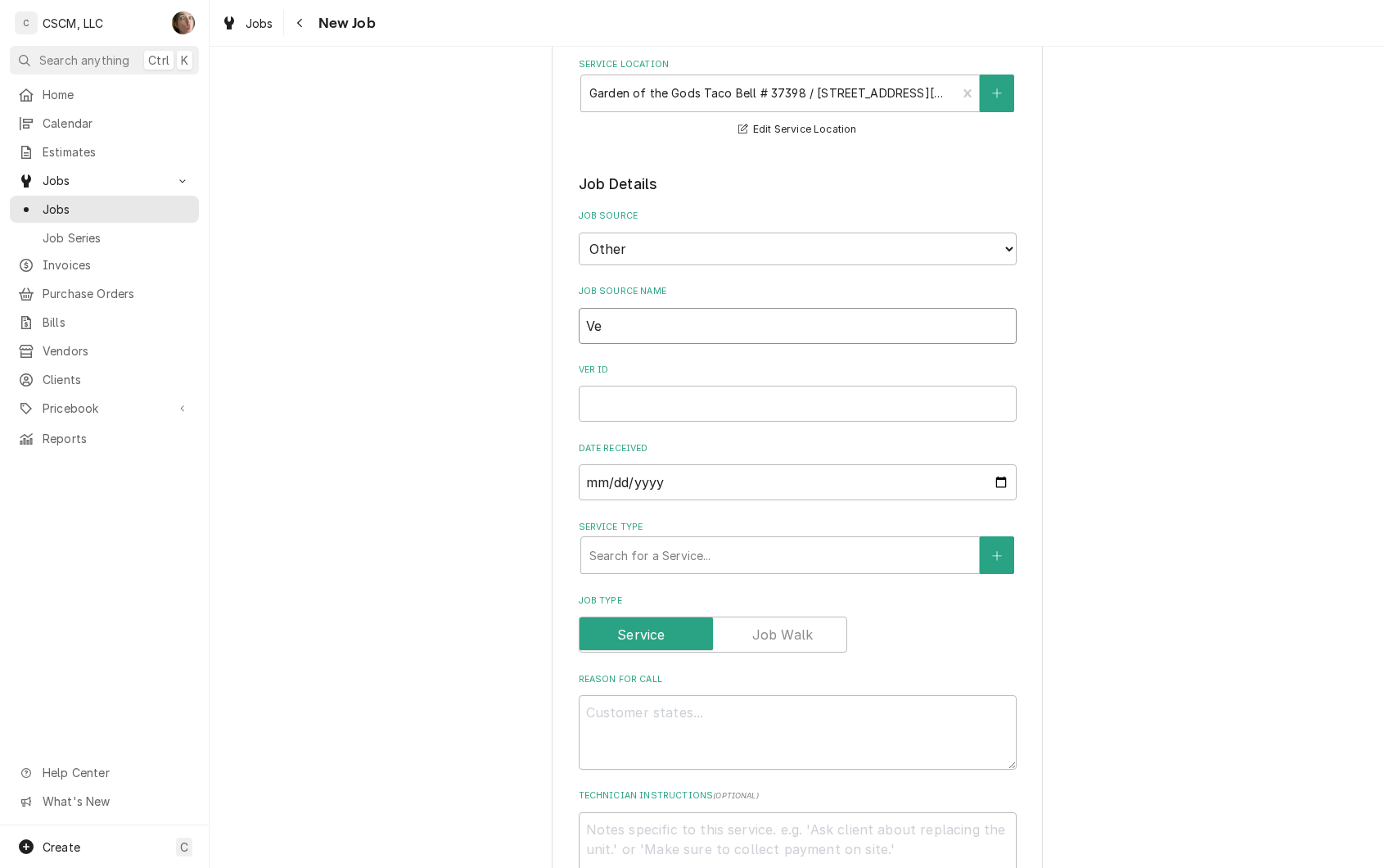
type textarea "x"
type input "Ver"
type textarea "x"
type input "Veri"
type textarea "x"
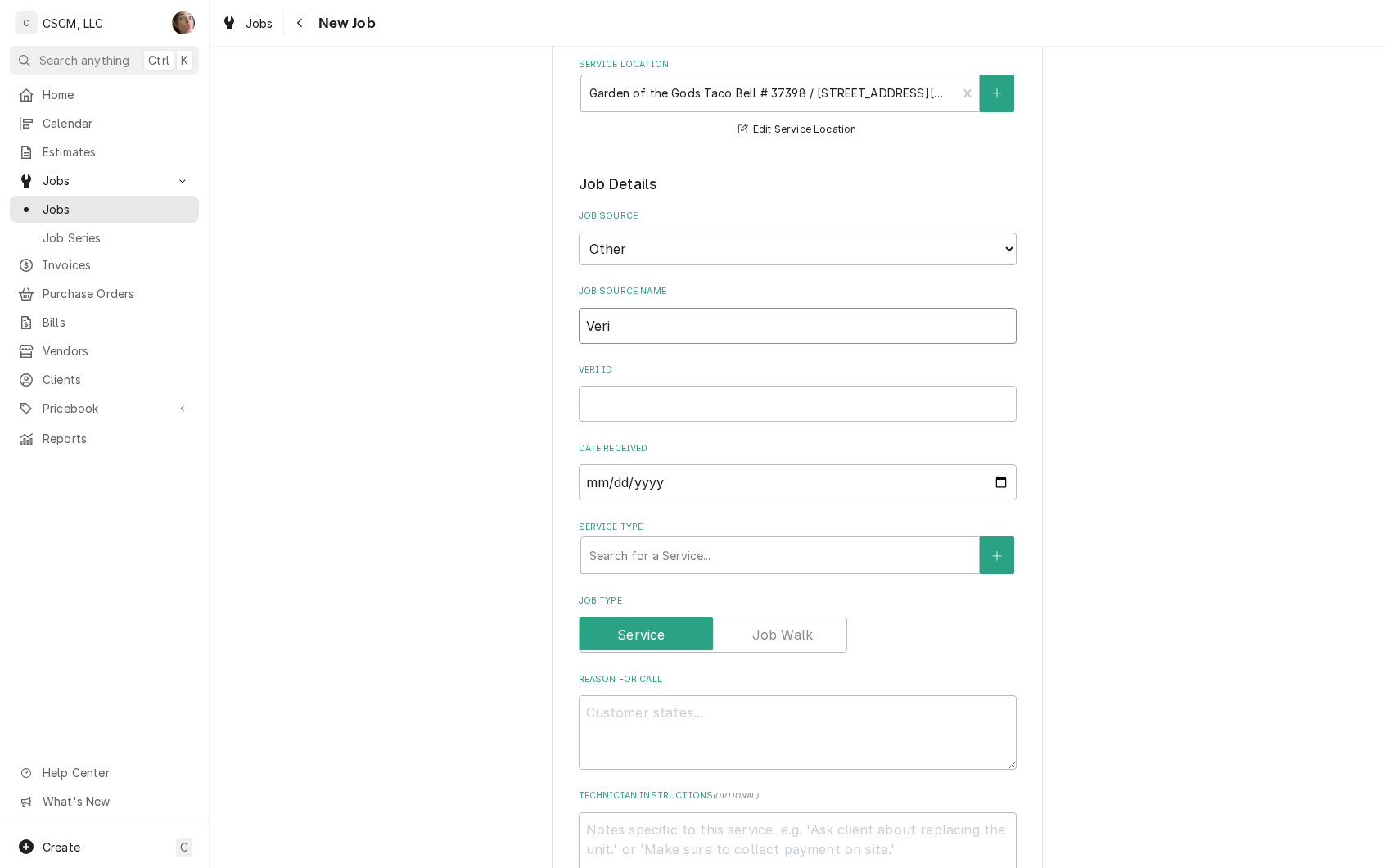
type input "Veris"
type textarea "x"
type input "Verisa"
type textarea "x"
type input "Verisae"
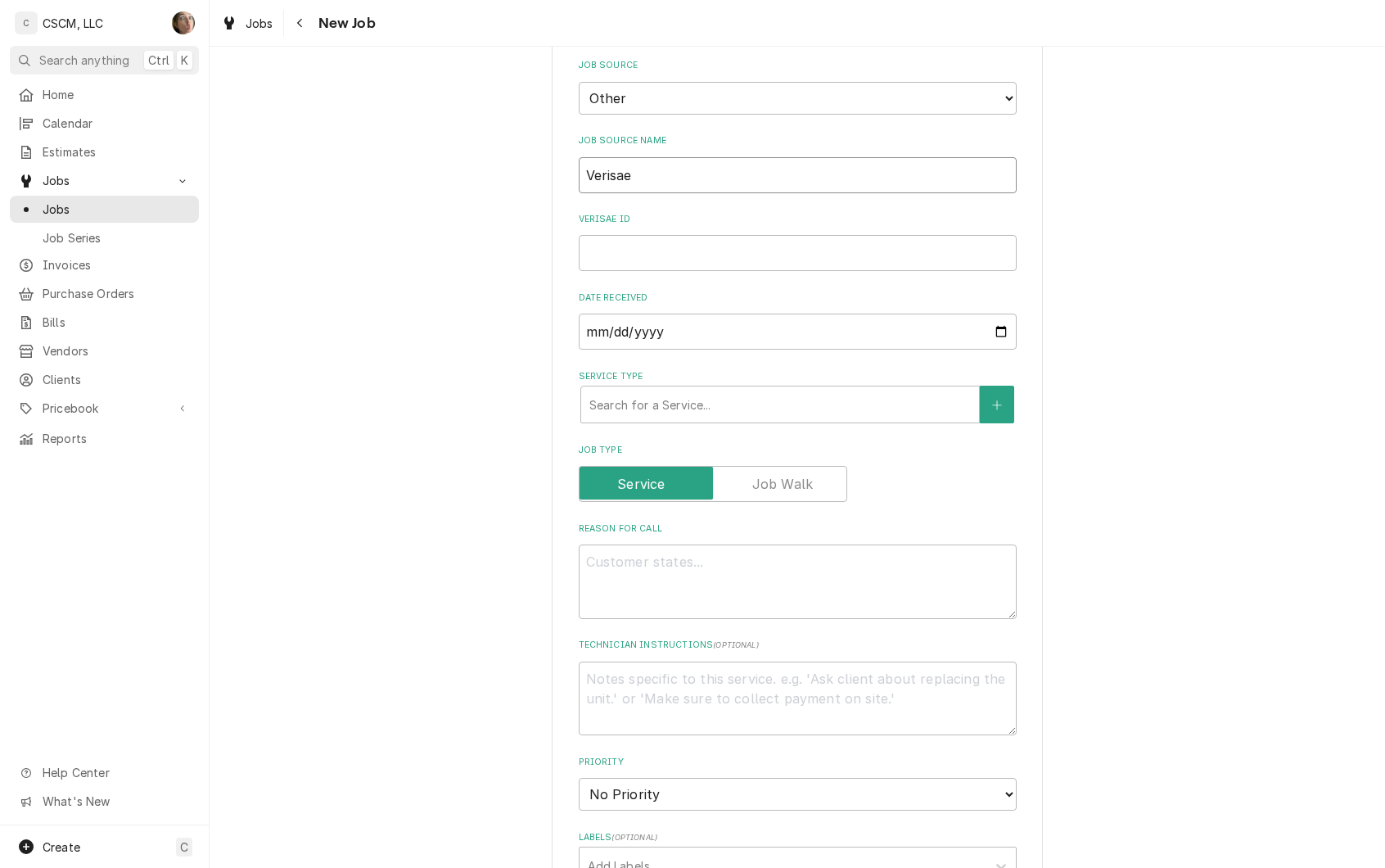
type textarea "x"
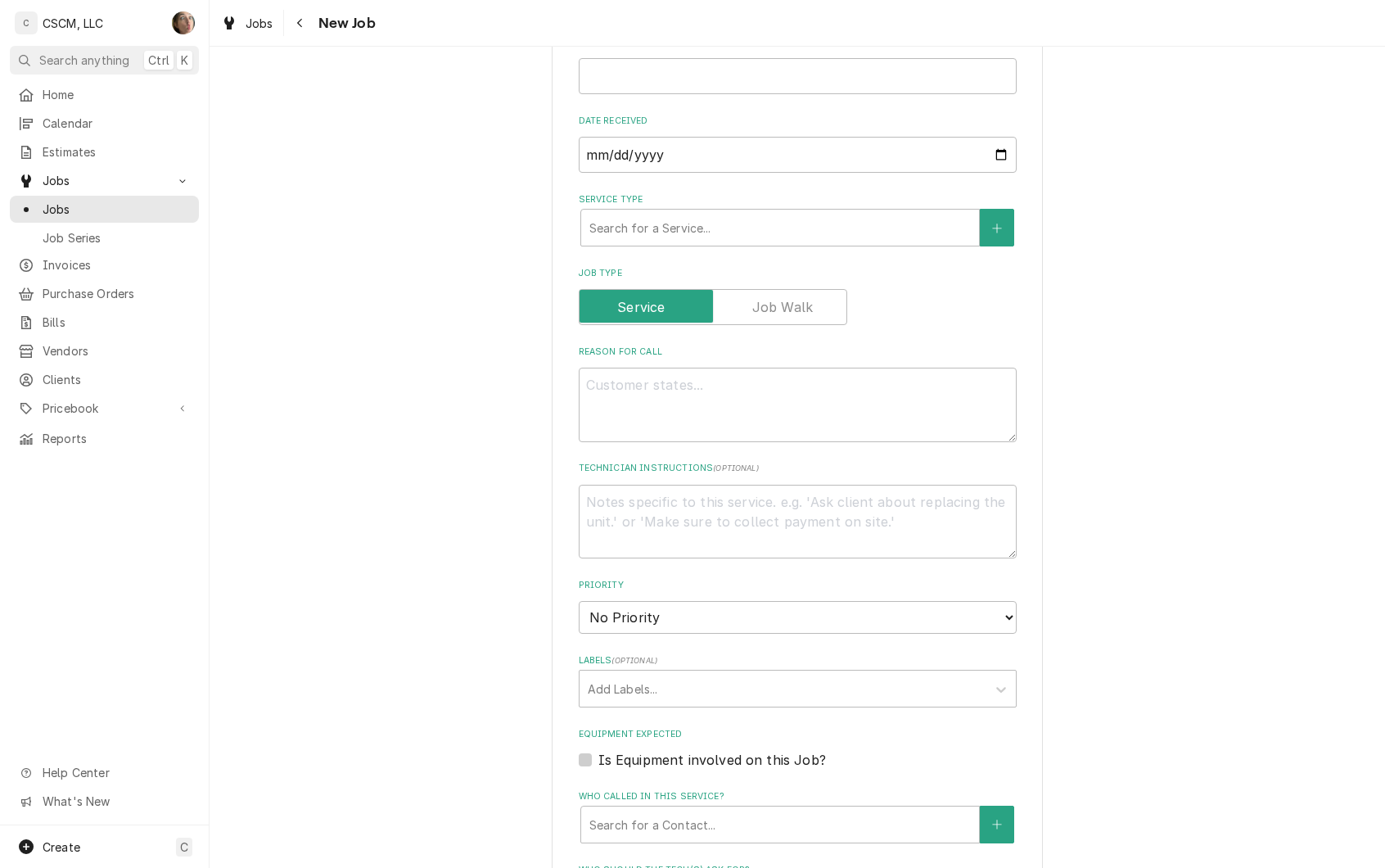
type input "Verisae"
click at [690, 407] on textarea "Reason For Call" at bounding box center [798, 405] width 438 height 75
paste textarea "GM cleaned, scrapped, and made sure filter paper in correct, oil not pumping ba…"
type textarea "GM cleaned, scrapped, and made sure filter paper in correct, oil not pumping ba…"
type textarea "x"
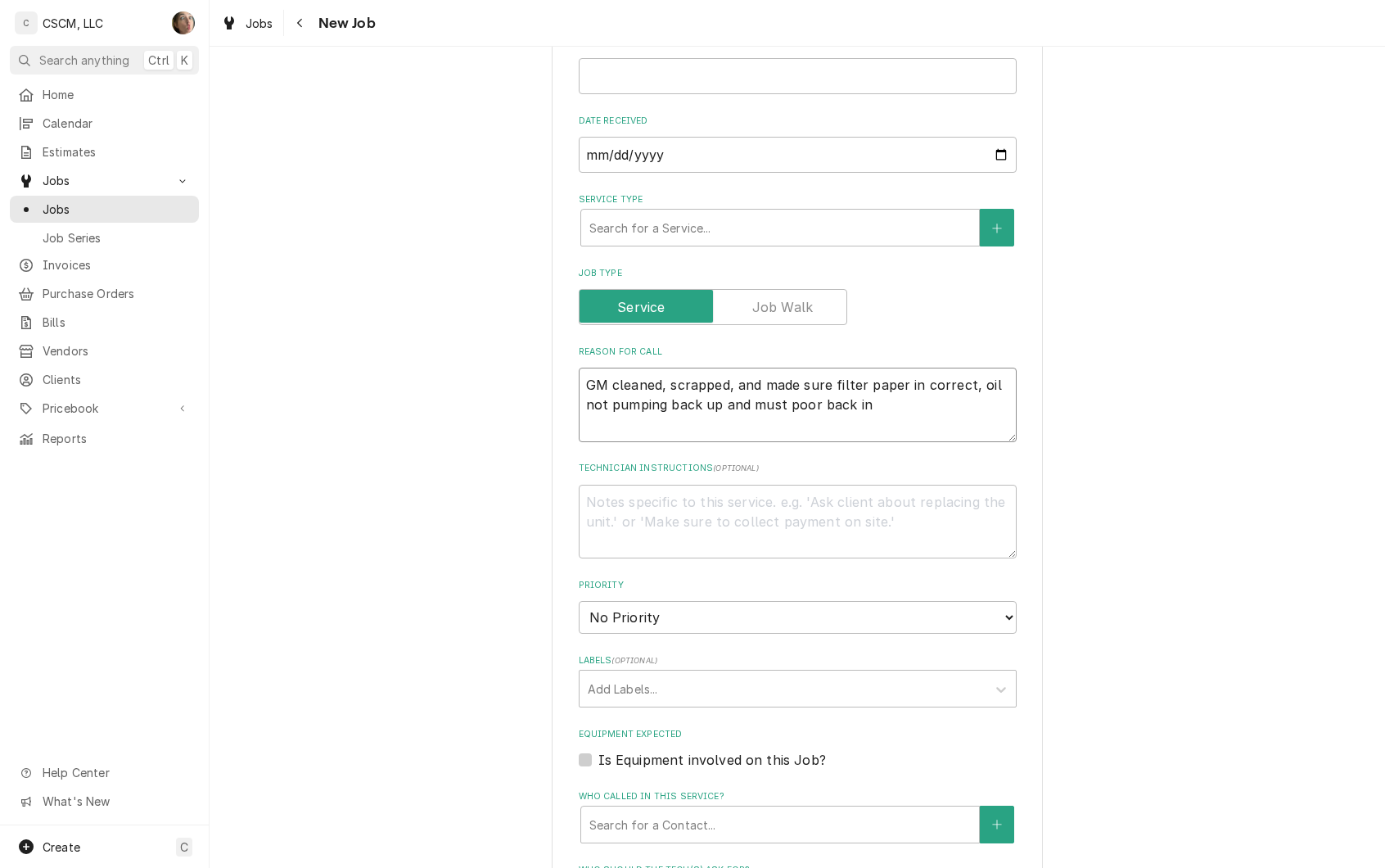
type textarea "GM cleaned, scrapped, and made sure filter paper in correct, oil not pumping ba…"
type textarea "x"
type textarea "GM cleaned, scrapped, and made sure filter paper in correct, oil not pumping ba…"
type textarea "x"
type textarea "GM cleaned, scrapped, and made sure filter paper in correct, oil not pumping ba…"
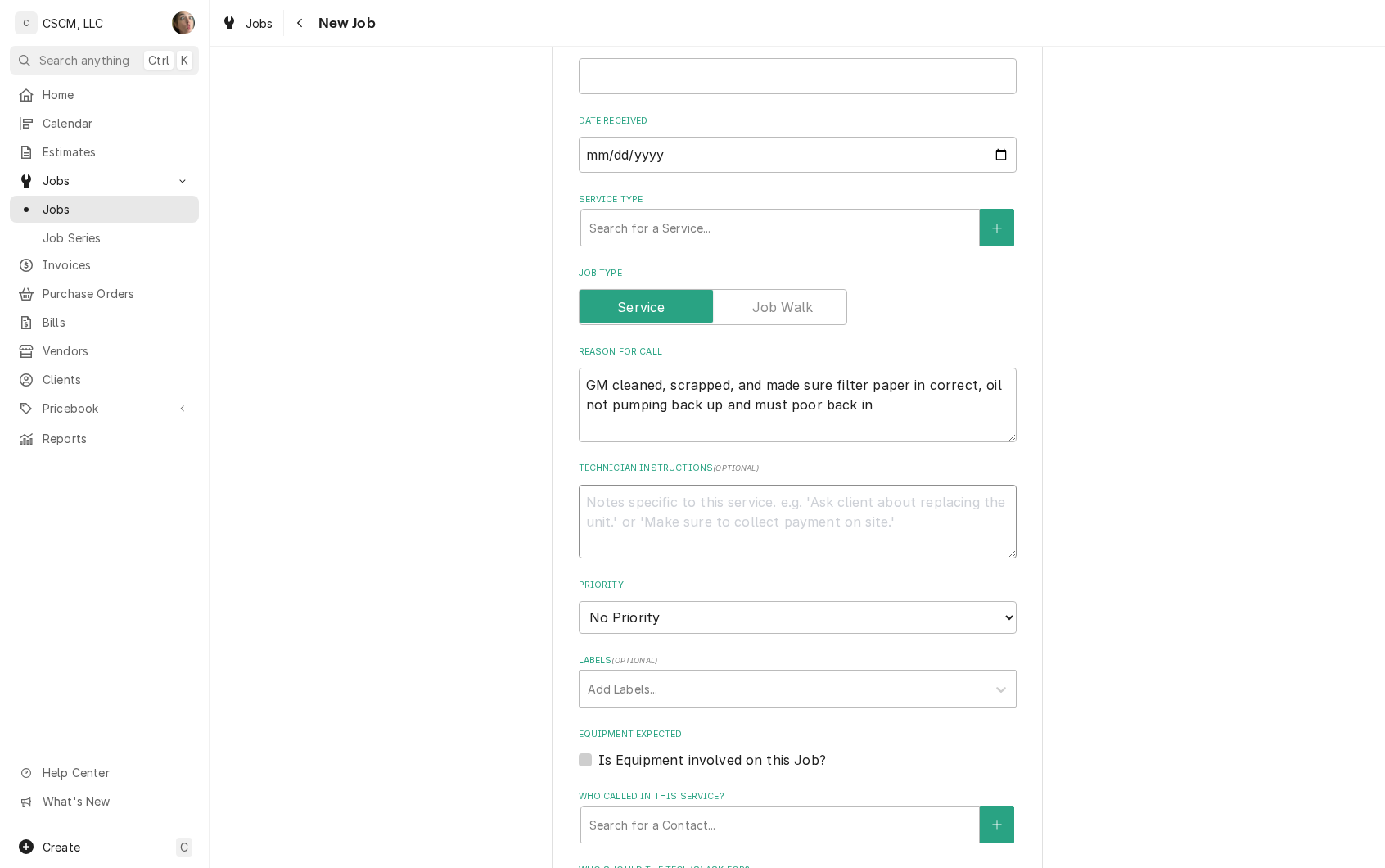
type textarea "x"
type textarea "n"
type textarea "x"
type textarea "nte"
type textarea "x"
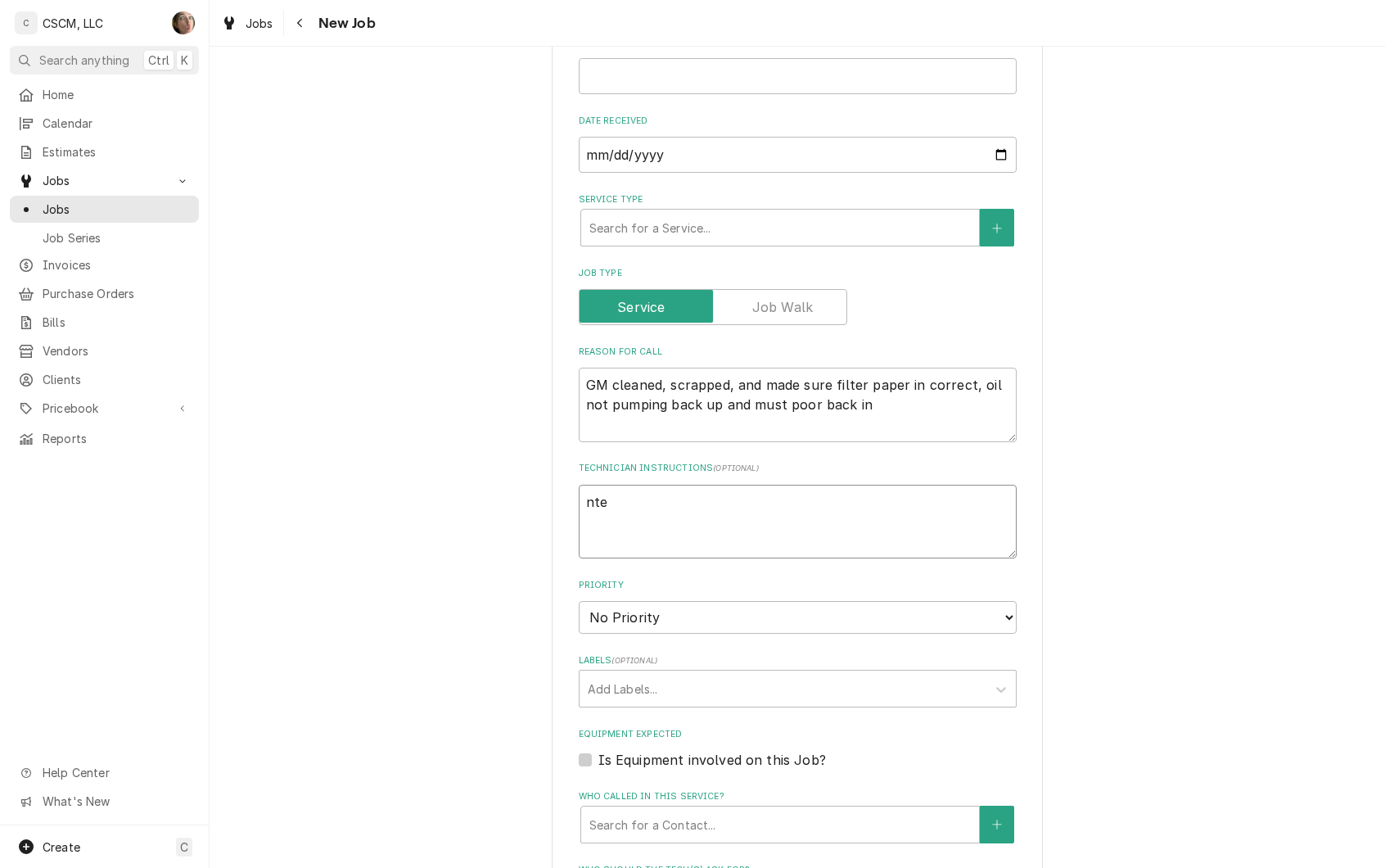
type textarea "nte:"
type textarea "x"
type textarea "nte:"
type textarea "x"
type textarea "nte: $"
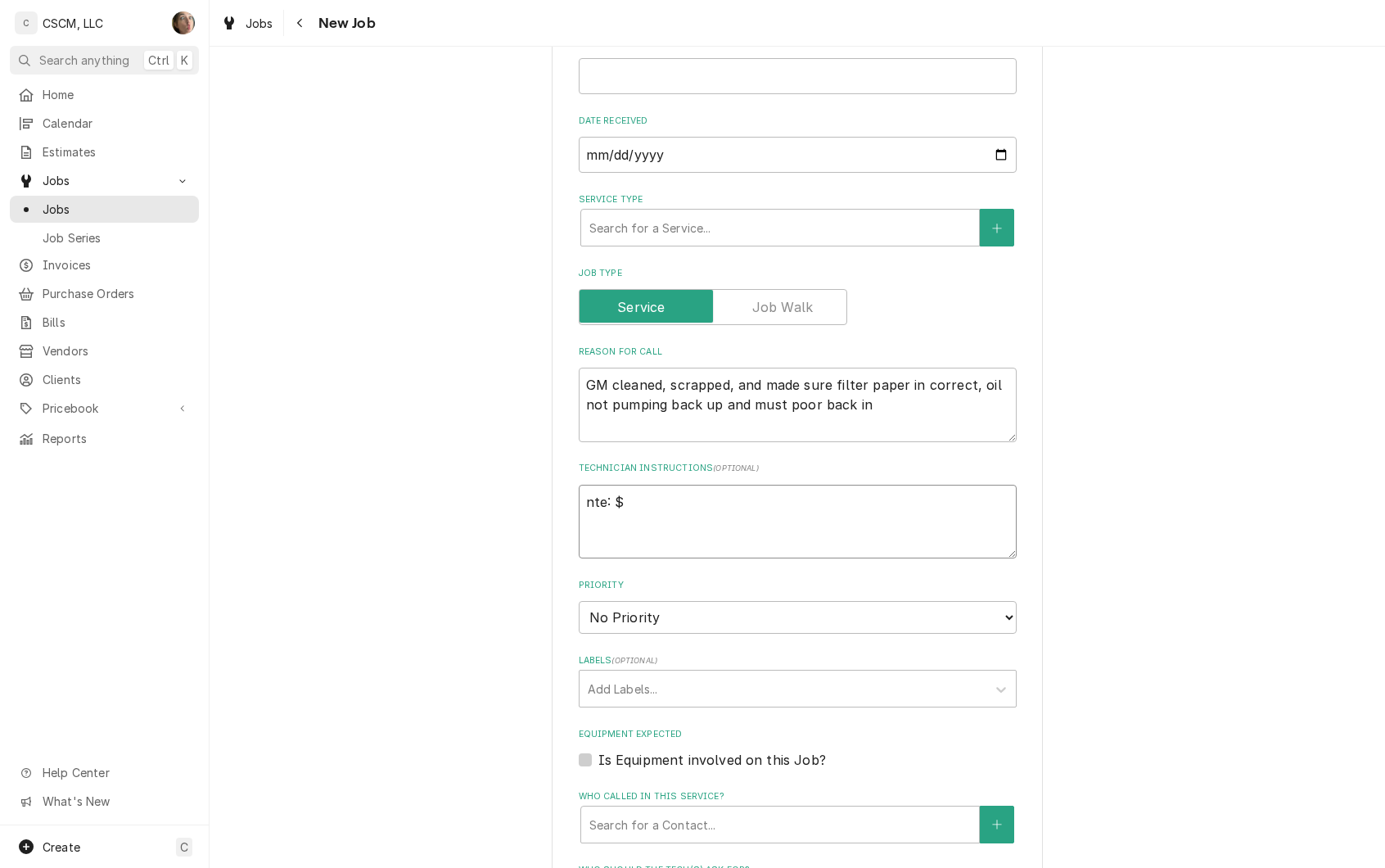
type textarea "x"
type textarea "nte: $5"
type textarea "x"
type textarea "nte: $50"
type textarea "x"
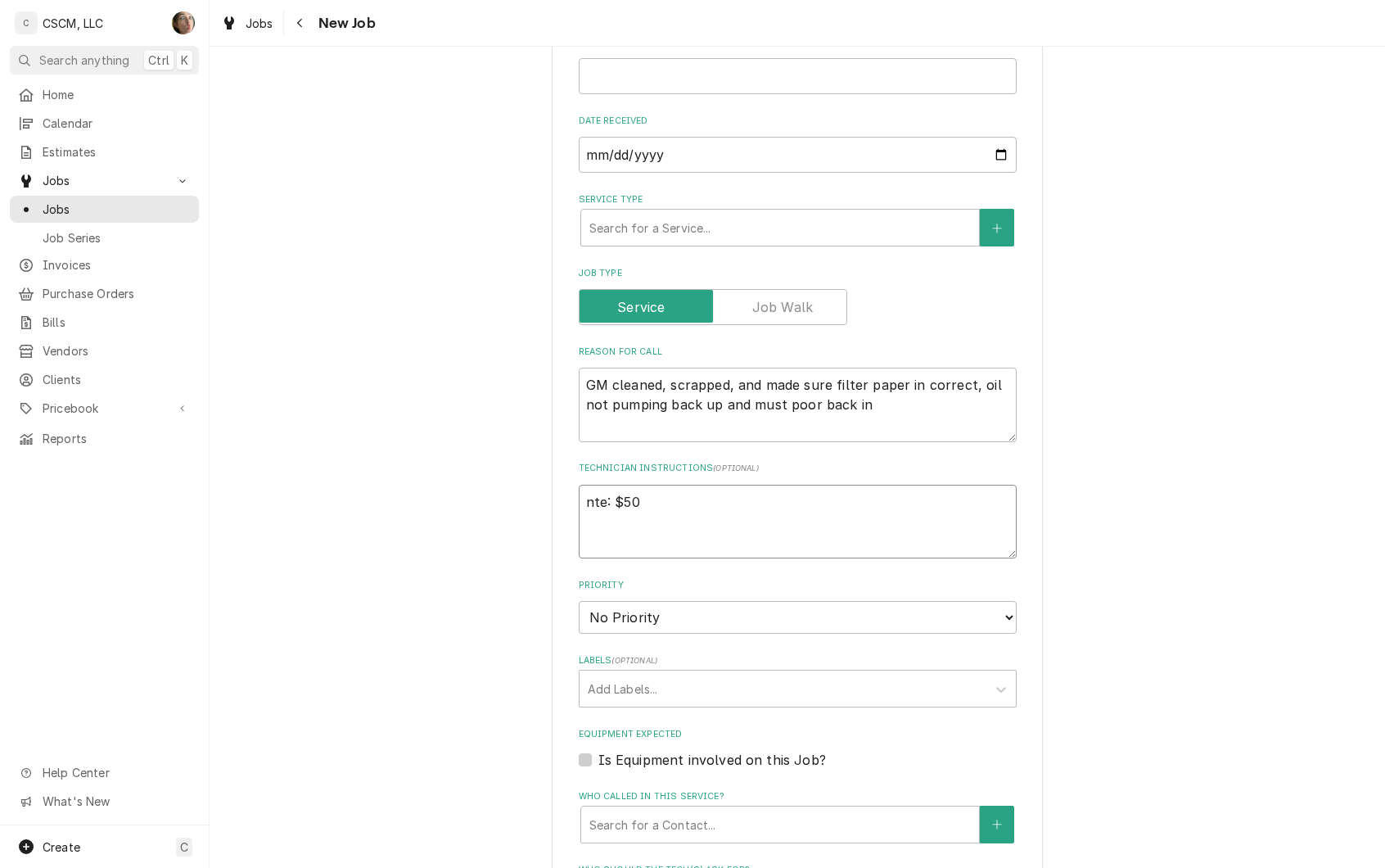
type textarea "nte: $500"
type textarea "x"
type textarea "nte: $500"
type textarea "x"
type textarea "nte: $500"
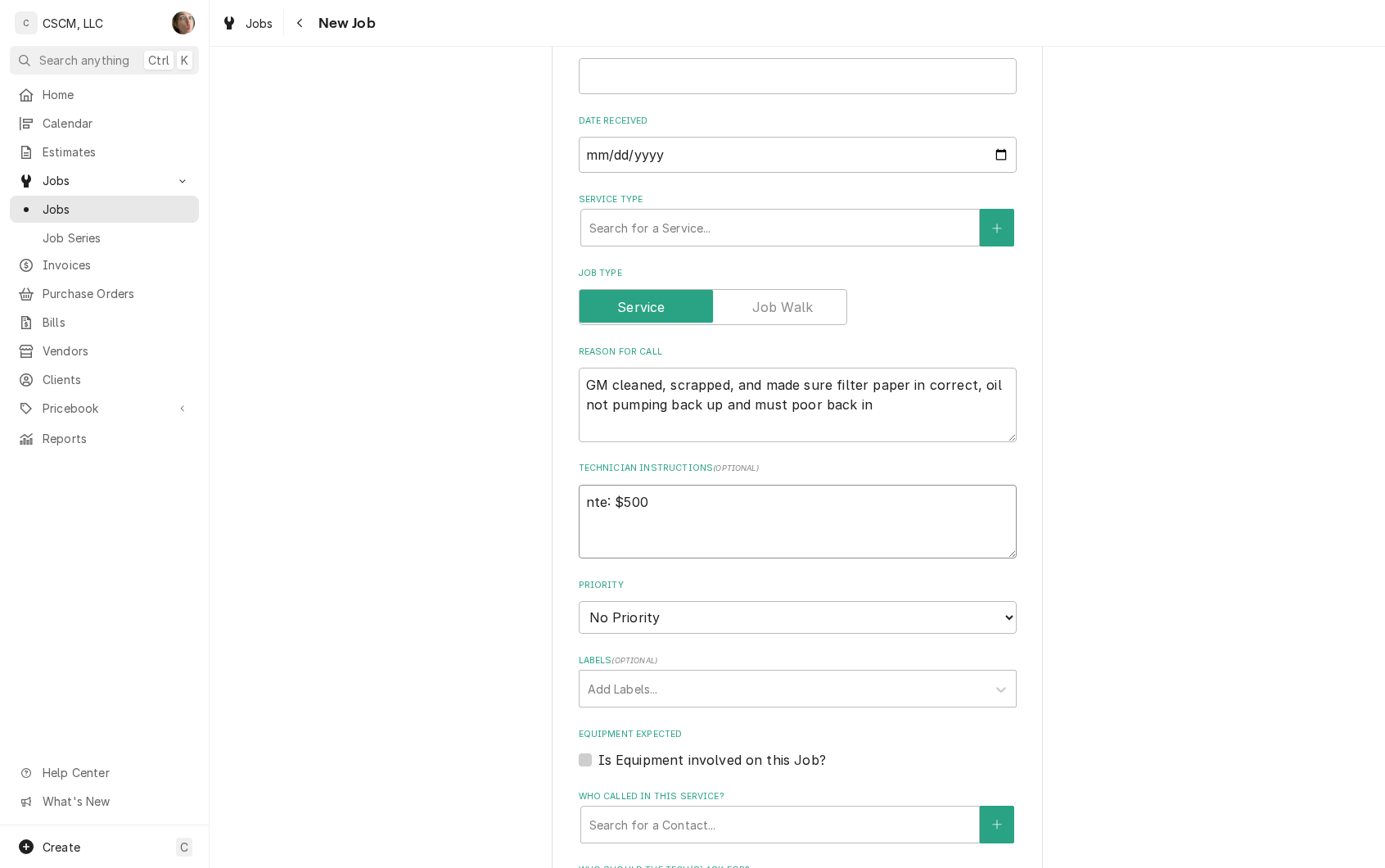
type textarea "x"
type textarea "nte: $50"
type textarea "x"
type textarea "nte: $5"
type textarea "x"
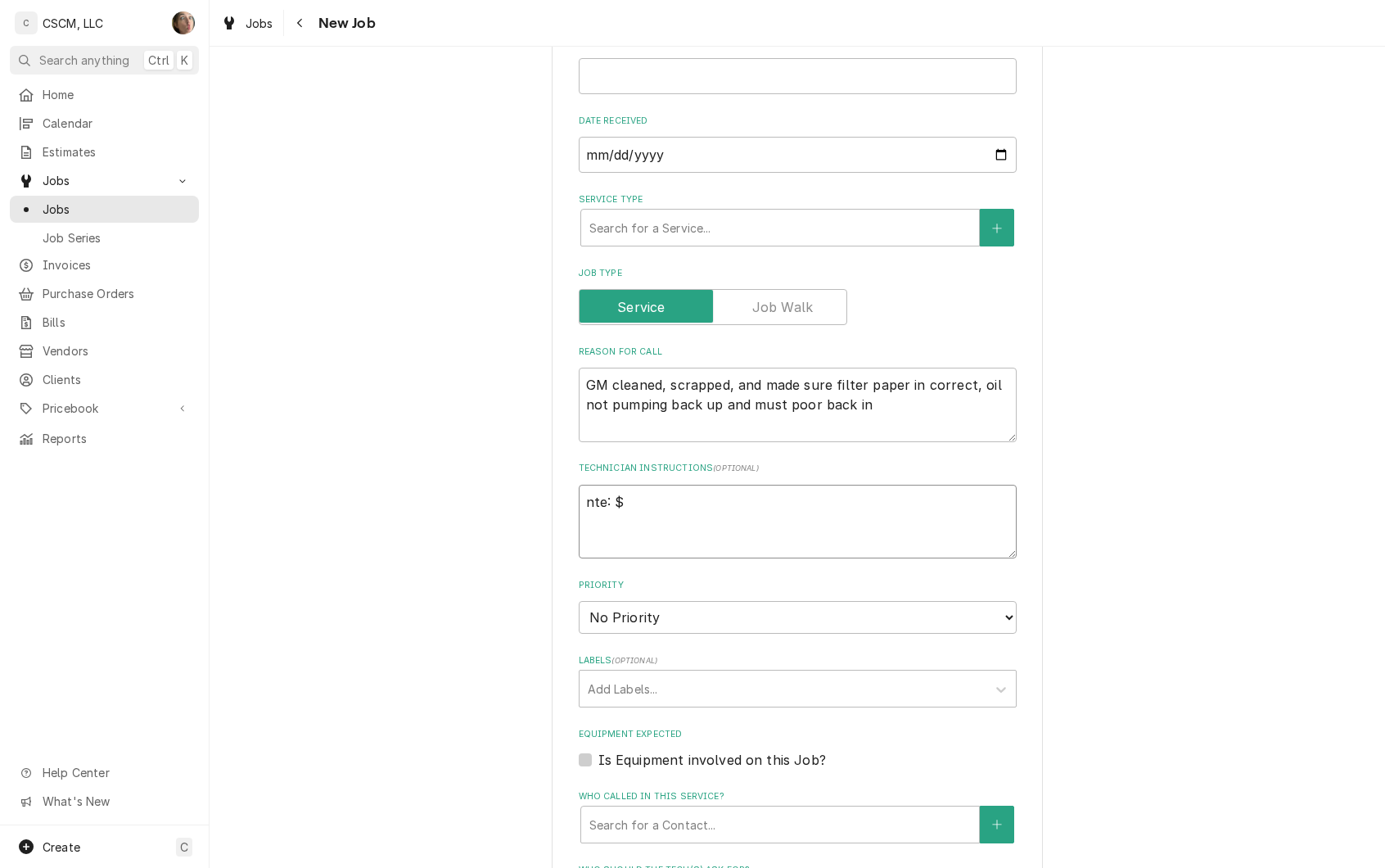
type textarea "nte:"
type textarea "x"
type textarea "nte:"
type textarea "x"
type textarea "nte"
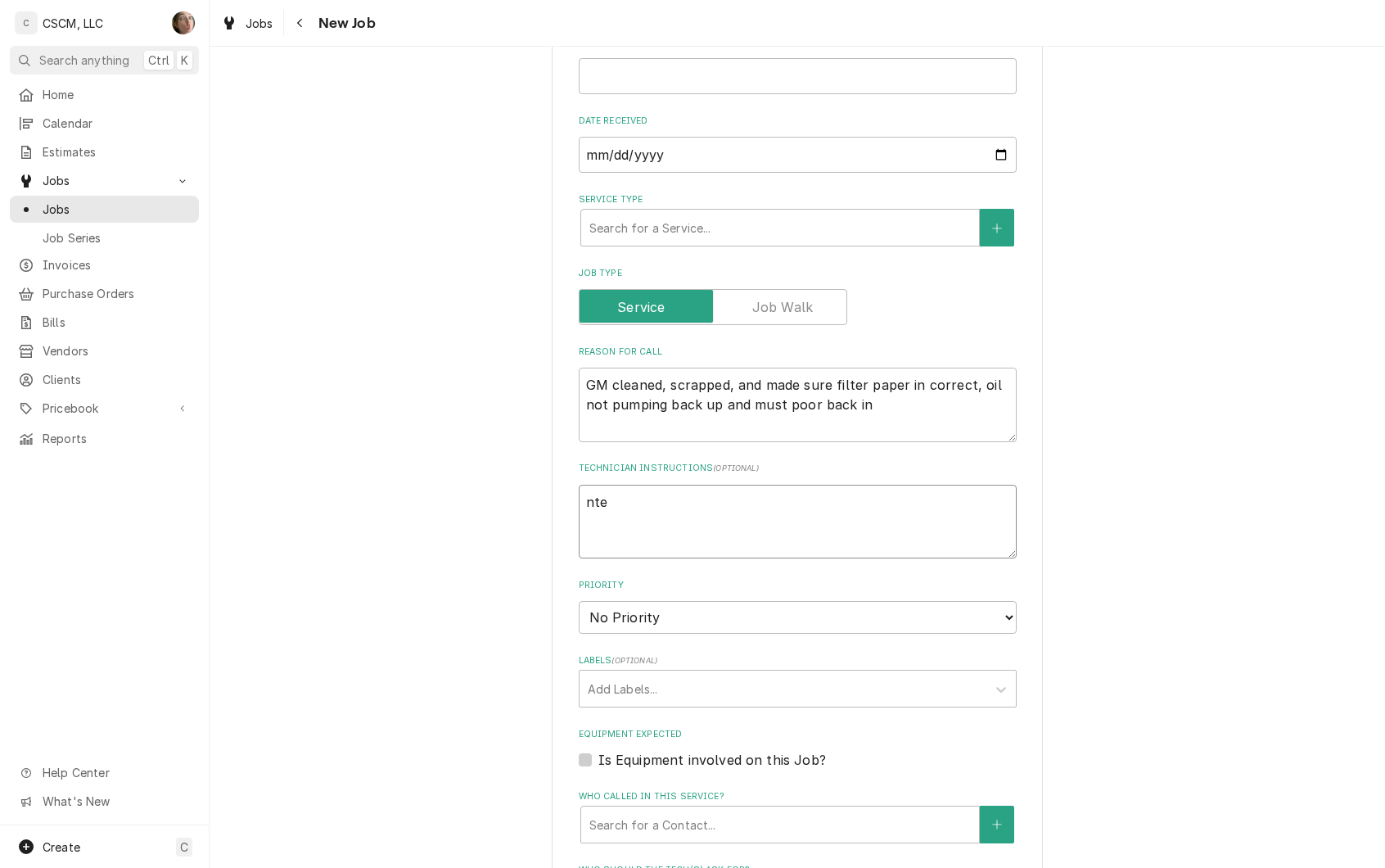
type textarea "x"
type textarea "nt"
type textarea "x"
type textarea "n"
type textarea "x"
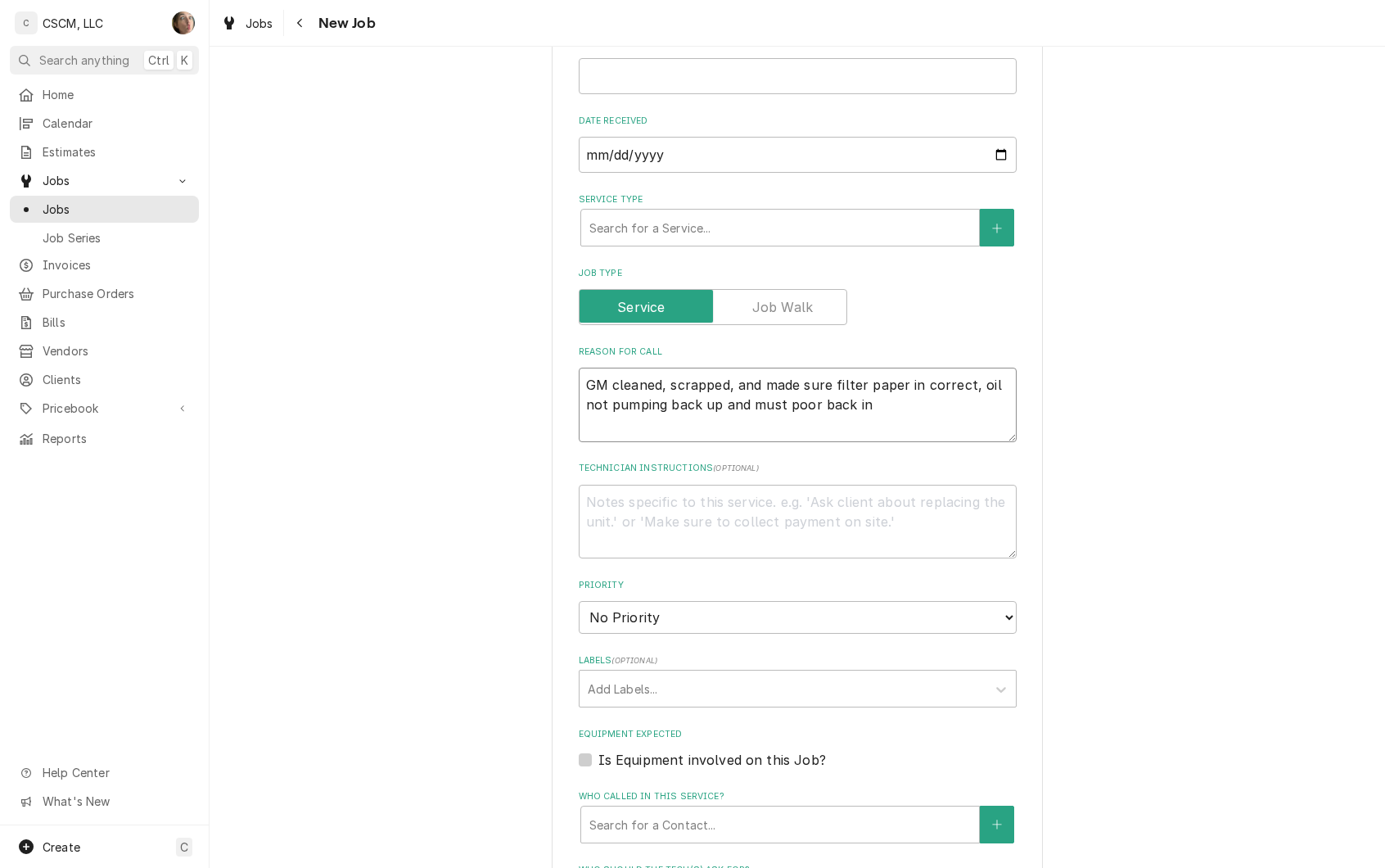
click at [882, 406] on textarea "GM cleaned, scrapped, and made sure filter paper in correct, oil not pumping ba…" at bounding box center [798, 405] width 438 height 75
type textarea "x"
type textarea "GM cleaned, scrapped, and made sure filter paper in correct, oil not pumping ba…"
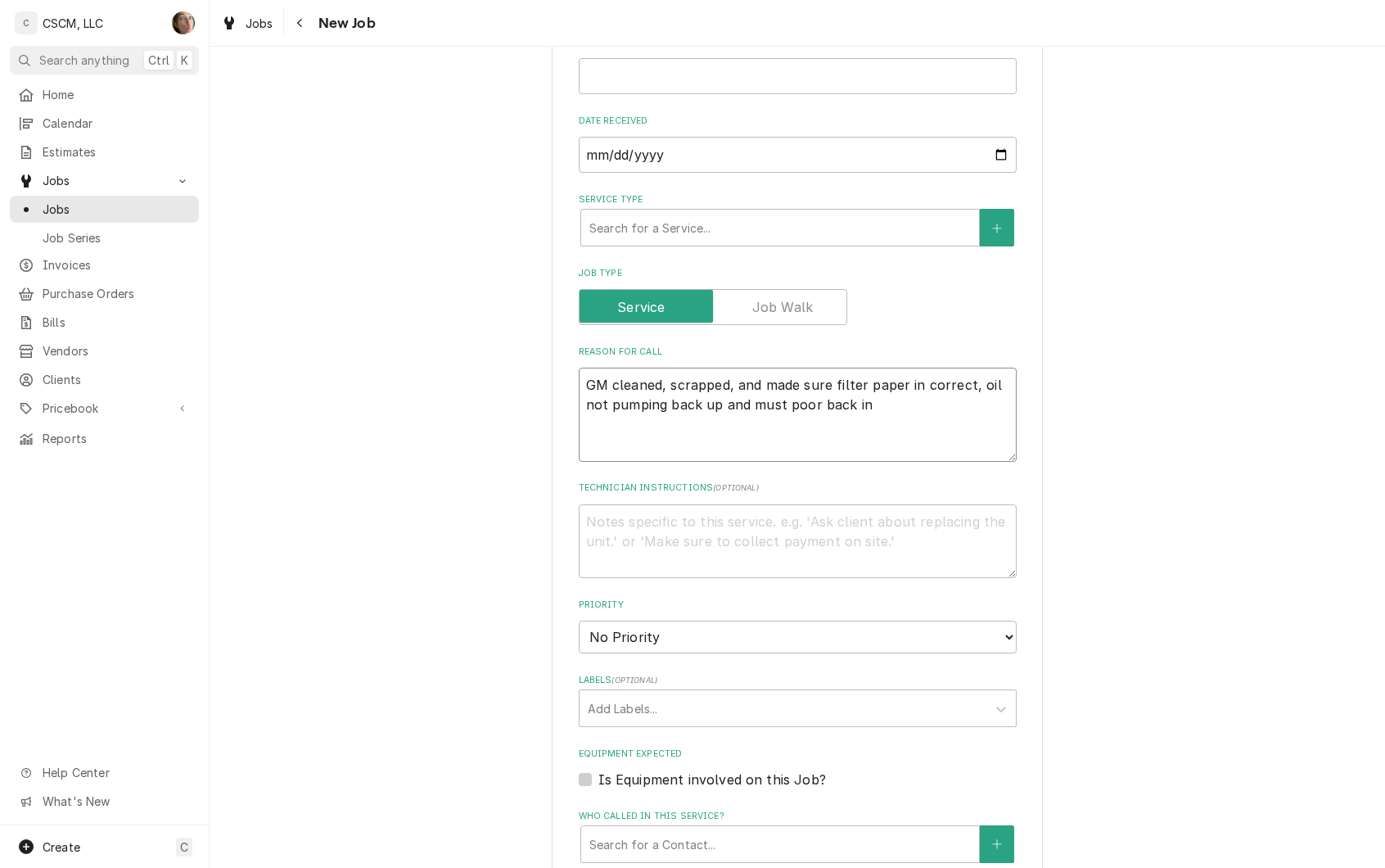
type textarea "x"
type textarea "GM cleaned, scrapped, and made sure filter paper in correct, oil not pumping ba…"
type textarea "x"
type textarea "GM cleaned, scrapped, and made sure filter paper in correct, oil not pumping ba…"
type textarea "x"
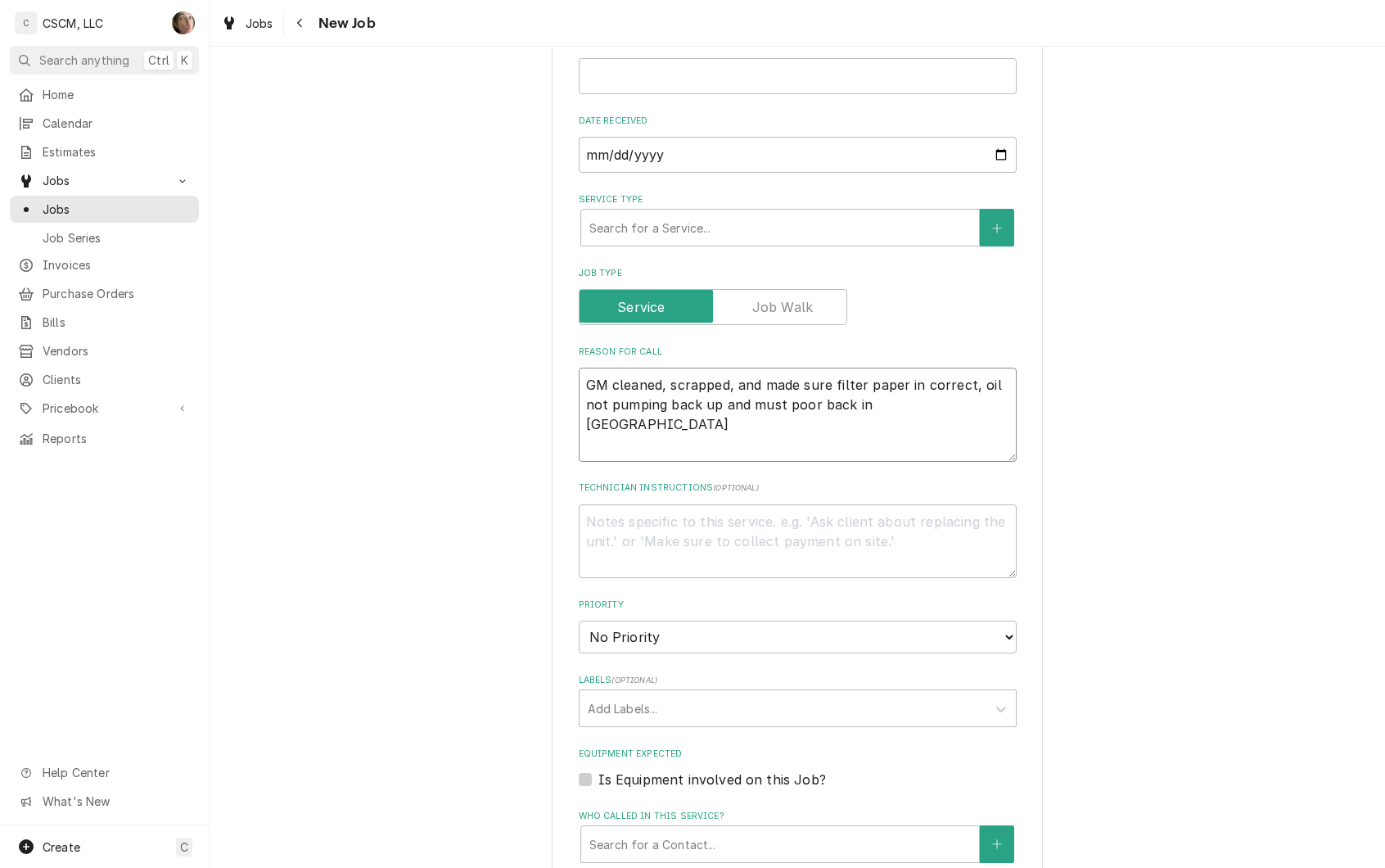
type textarea "GM cleaned, scrapped, and made sure filter paper in correct, oil not pumping ba…"
type textarea "x"
type textarea "GM cleaned, scrapped, and made sure filter paper in correct, oil not pumping ba…"
type textarea "x"
type textarea "GM cleaned, scrapped, and made sure filter paper in correct, oil not pumping ba…"
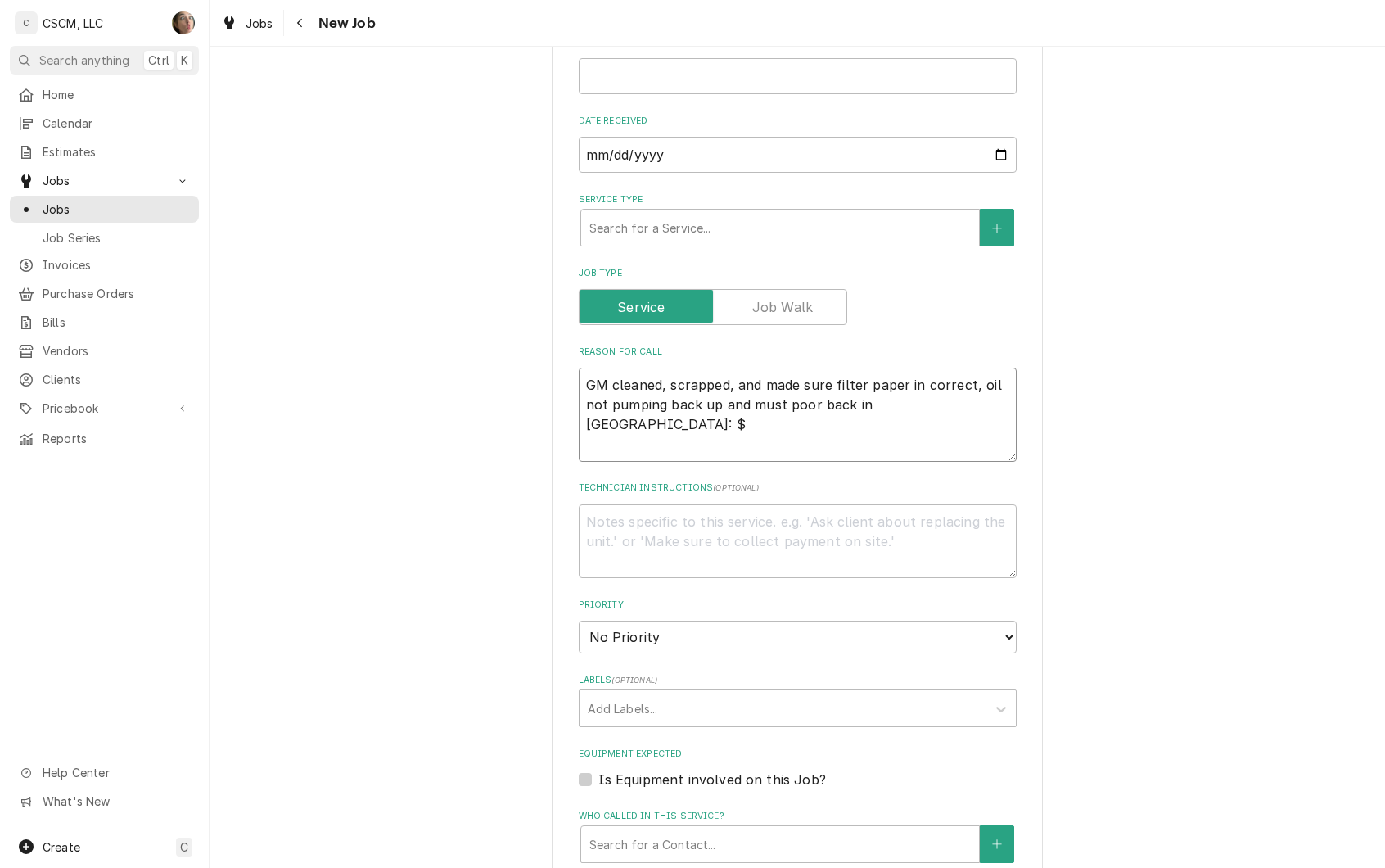
type textarea "x"
type textarea "GM cleaned, scrapped, and made sure filter paper in correct, oil not pumping ba…"
type textarea "x"
type textarea "GM cleaned, scrapped, and made sure filter paper in correct, oil not pumping ba…"
type textarea "x"
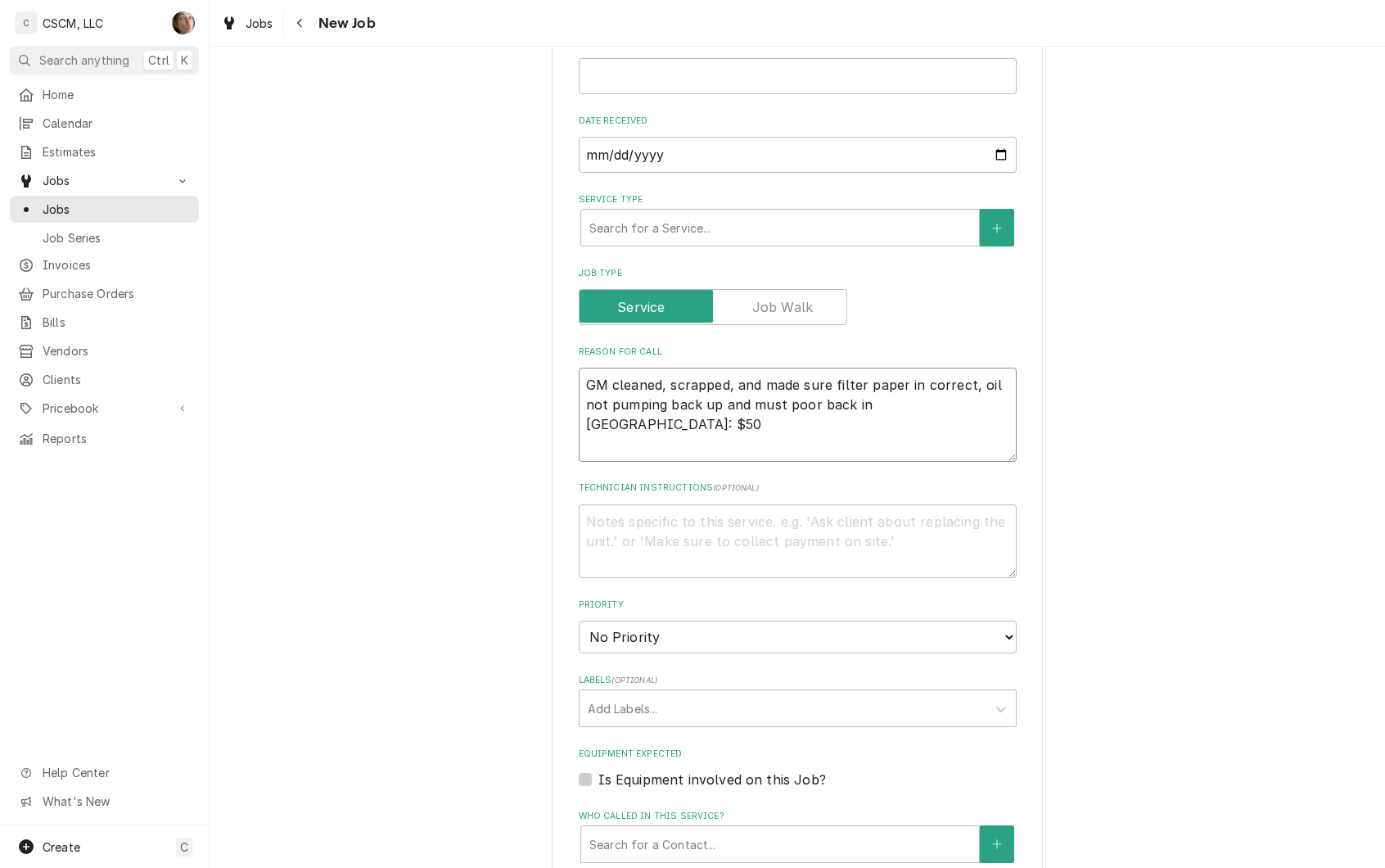
type textarea "GM cleaned, scrapped, and made sure filter paper in correct, oil not pumping ba…"
type textarea "x"
type textarea "GM cleaned, scrapped, and made sure filter paper in correct, oil not pumping ba…"
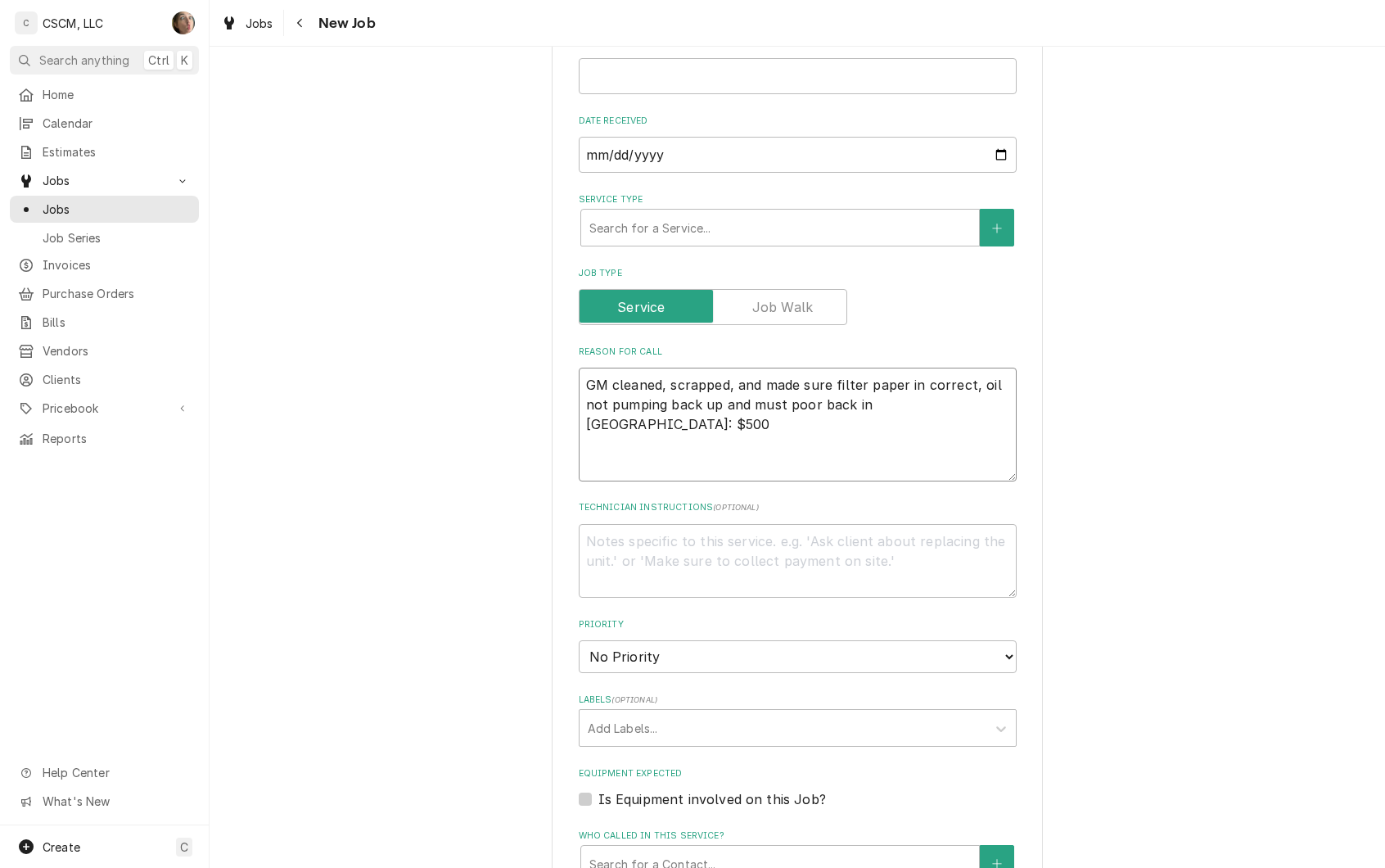
type textarea "x"
type textarea "GM cleaned, scrapped, and made sure filter paper in correct, oil not pumping ba…"
type textarea "x"
type textarea "GM cleaned, scrapped, and made sure filter paper in correct, oil not pumping ba…"
type textarea "x"
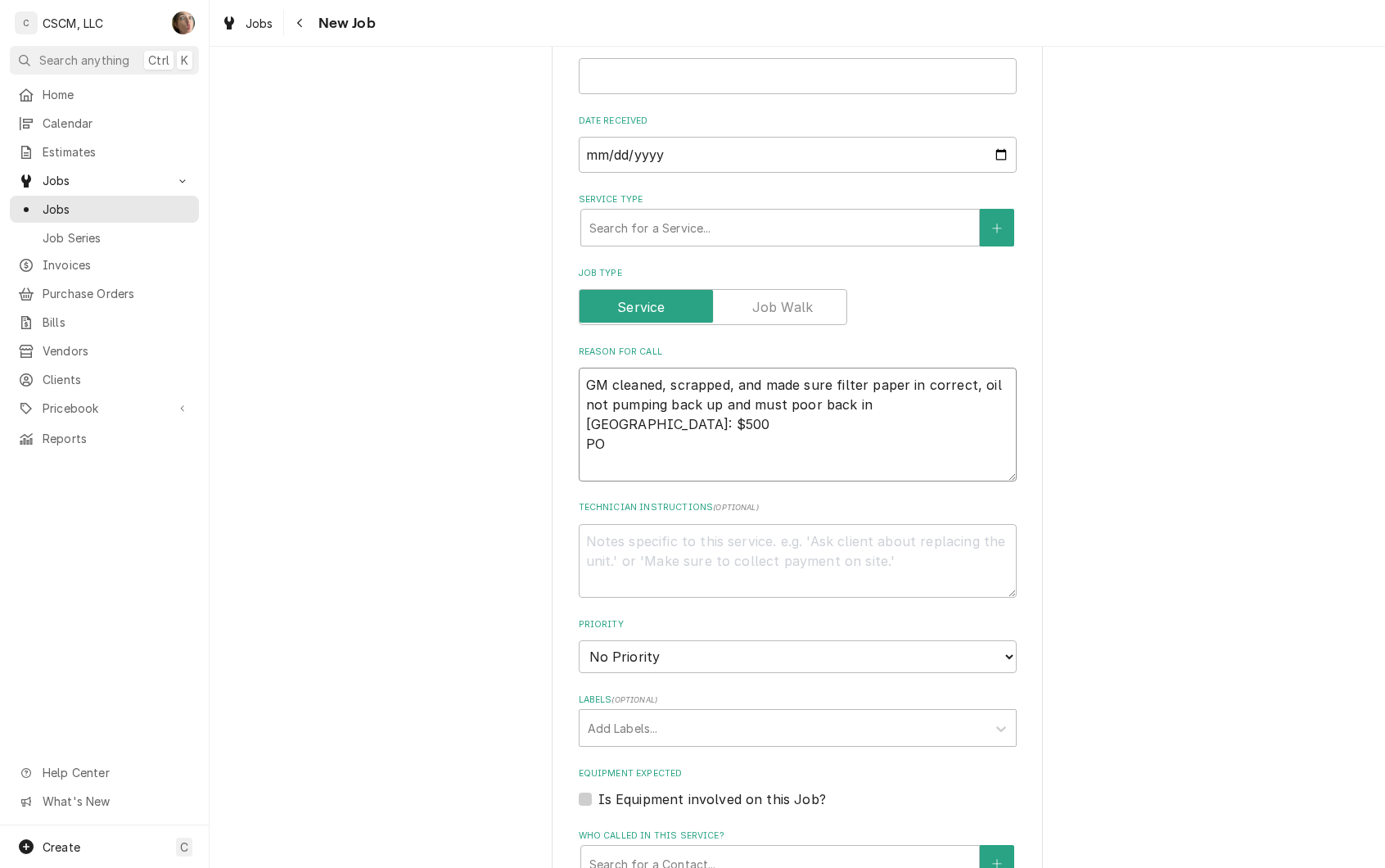
type textarea "GM cleaned, scrapped, and made sure filter paper in correct, oil not pumping ba…"
type textarea "x"
type textarea "GM cleaned, scrapped, and made sure filter paper in correct, oil not pumping ba…"
type textarea "x"
type textarea "GM cleaned, scrapped, and made sure filter paper in correct, oil not pumping ba…"
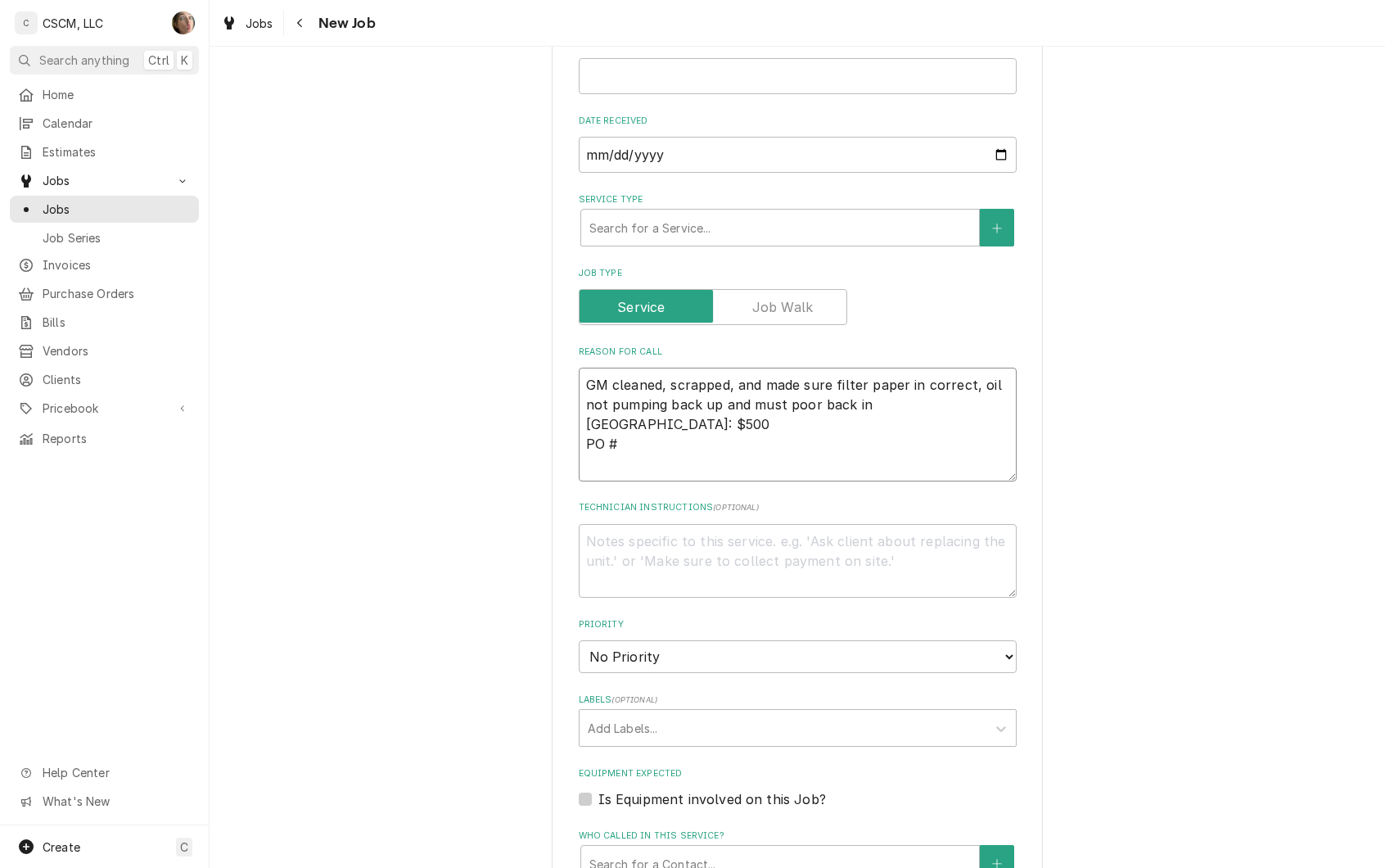
type textarea "x"
type textarea "GM cleaned, scrapped, and made sure filter paper in correct, oil not pumping ba…"
click at [860, 457] on textarea "GM cleaned, scrapped, and made sure filter paper in correct, oil not pumping ba…" at bounding box center [798, 424] width 438 height 113
click at [852, 448] on textarea "GM cleaned, scrapped, and made sure filter paper in correct, oil not pumping ba…" at bounding box center [798, 424] width 438 height 113
paste textarea "72109177"
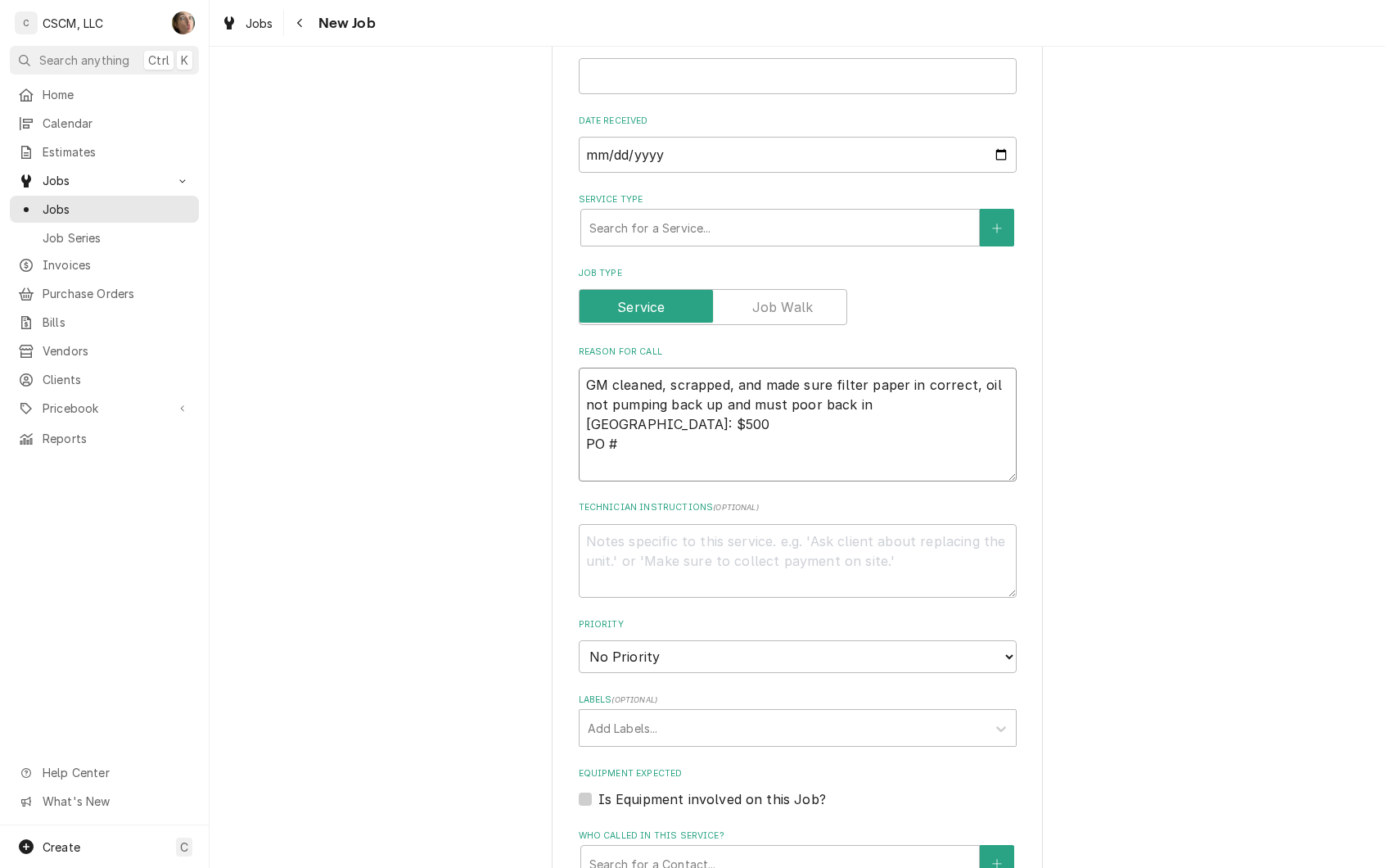
type textarea "x"
type textarea "GM cleaned, scrapped, and made sure filter paper in correct, oil not pumping ba…"
type textarea "x"
type textarea "GM cleaned, scrapped, and made sure filter paper in correct, oil not pumping ba…"
click at [624, 237] on div "Service Type" at bounding box center [780, 228] width 381 height 30
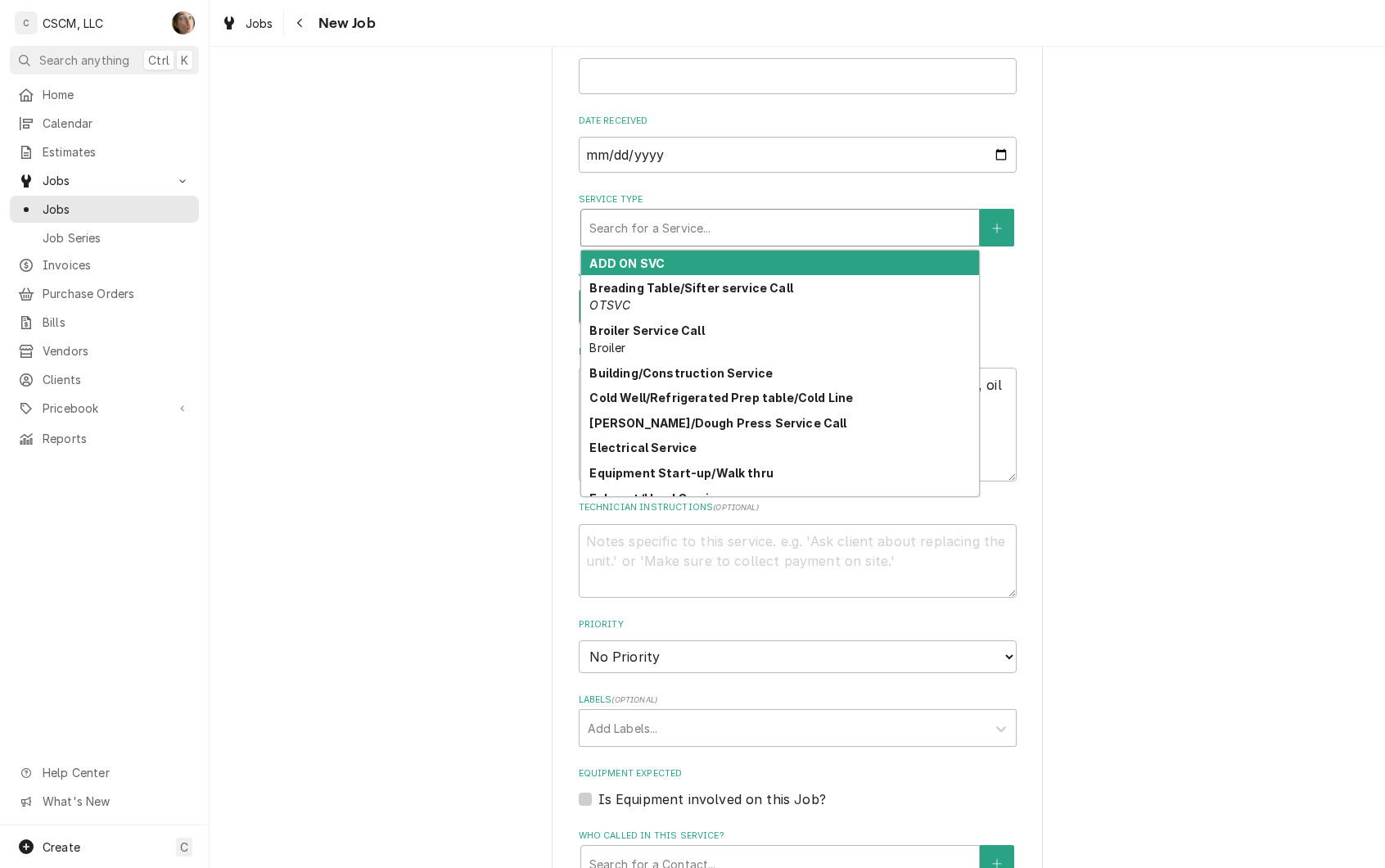
type input "O"
type textarea "x"
type input "OP"
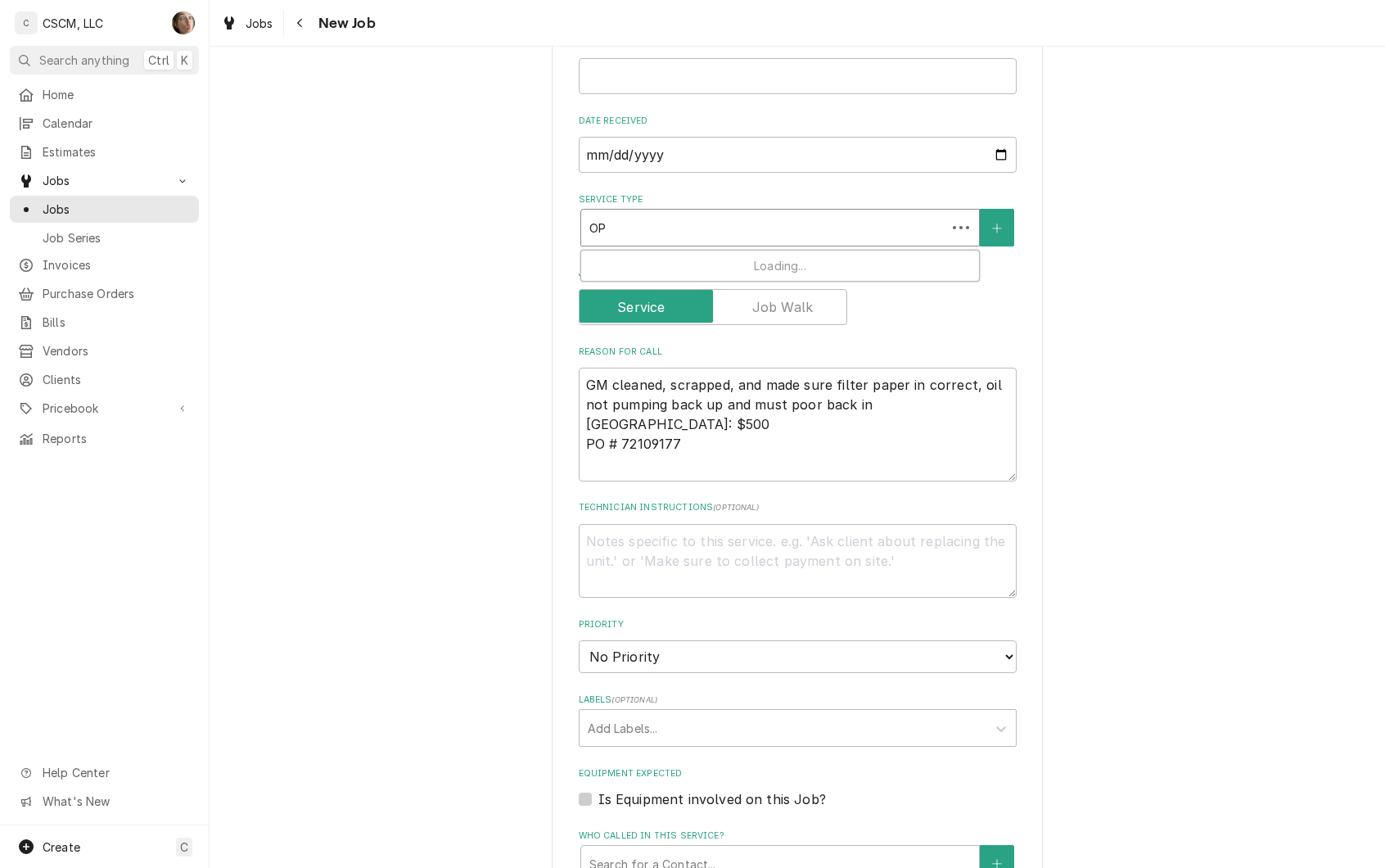
type textarea "x"
type input "OPE"
type textarea "x"
type input "OPEN"
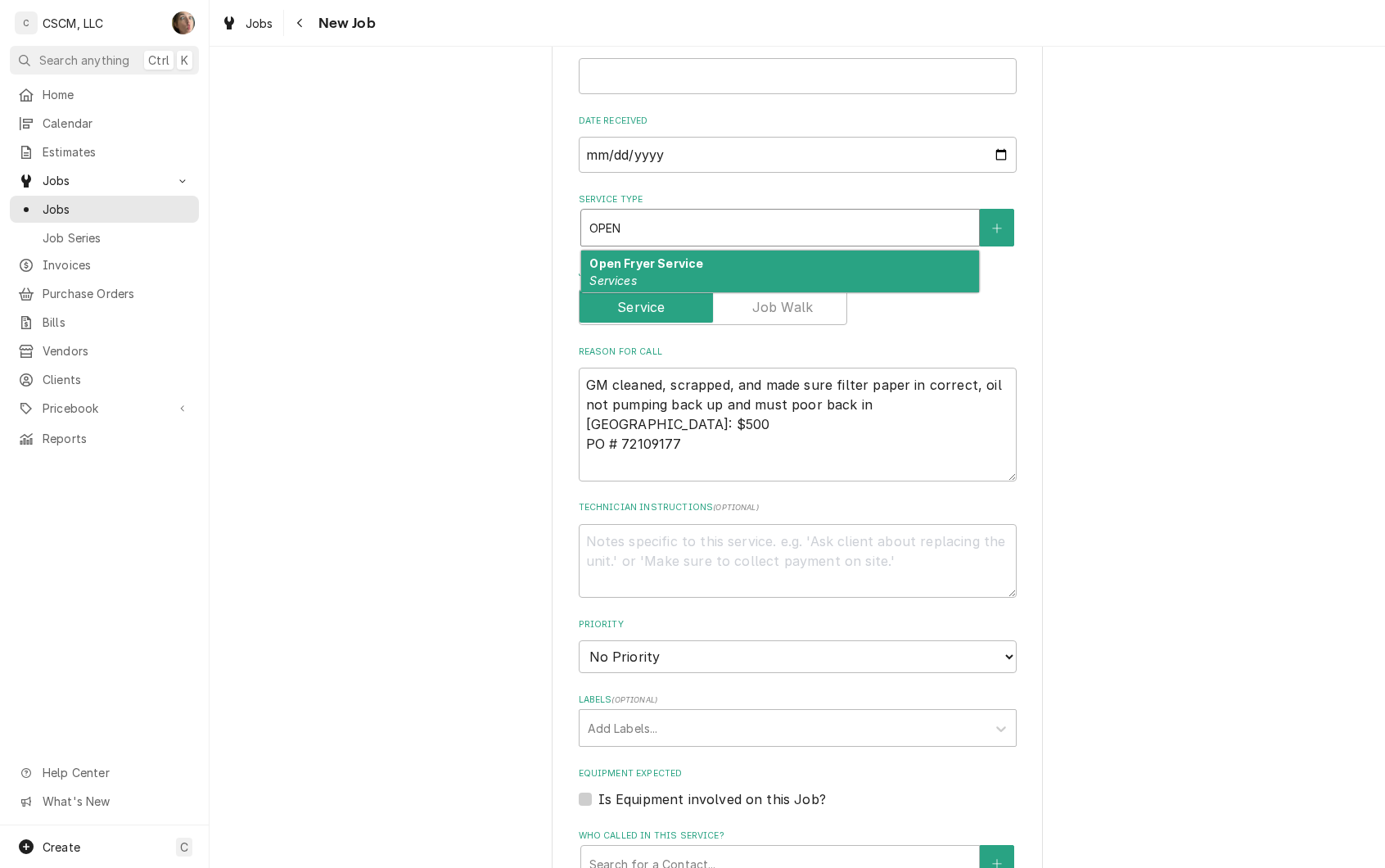
drag, startPoint x: 617, startPoint y: 255, endPoint x: 607, endPoint y: 311, distance: 56.9
click at [617, 256] on strong "Open Fryer Service" at bounding box center [646, 263] width 113 height 13
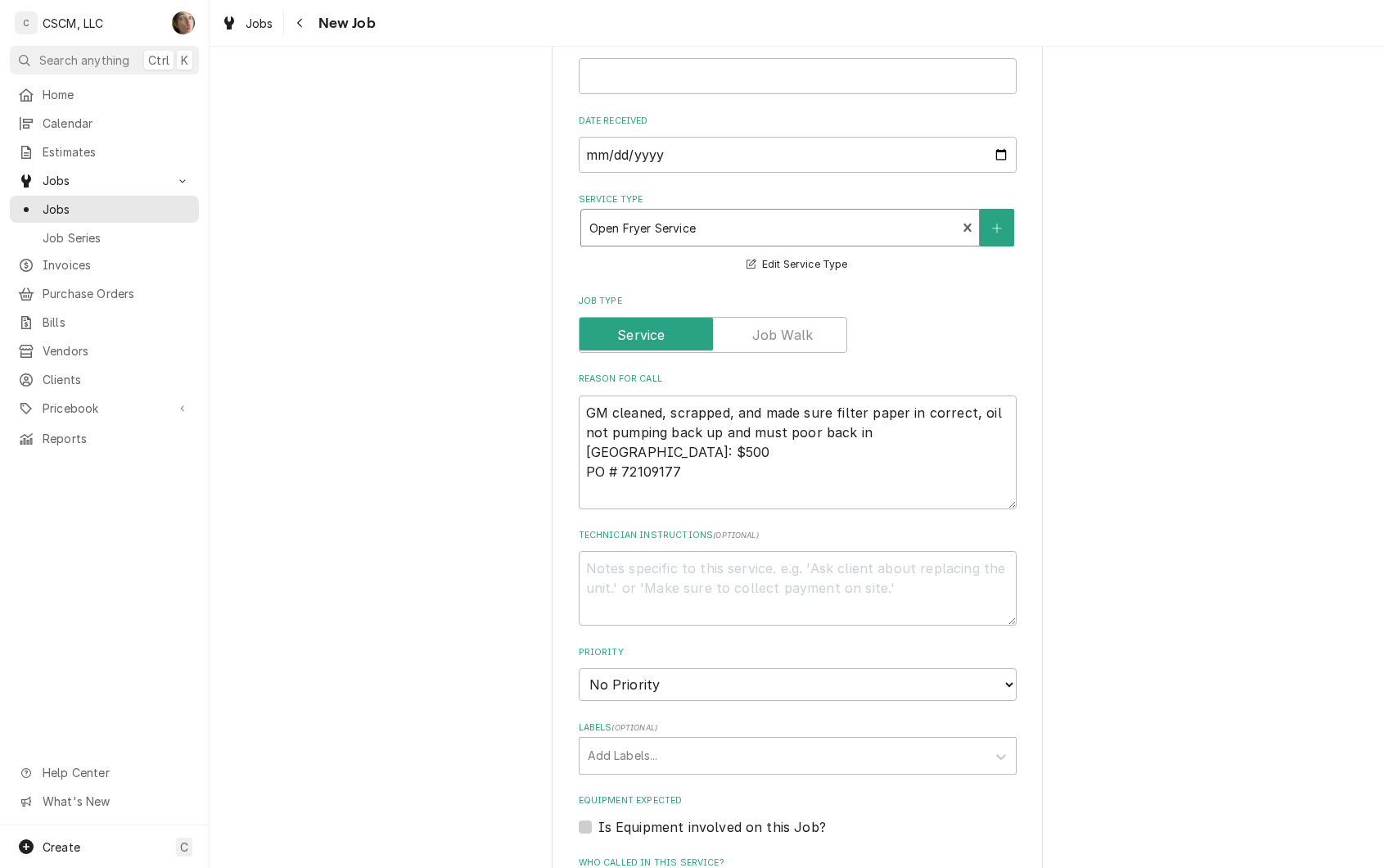
type textarea "x"
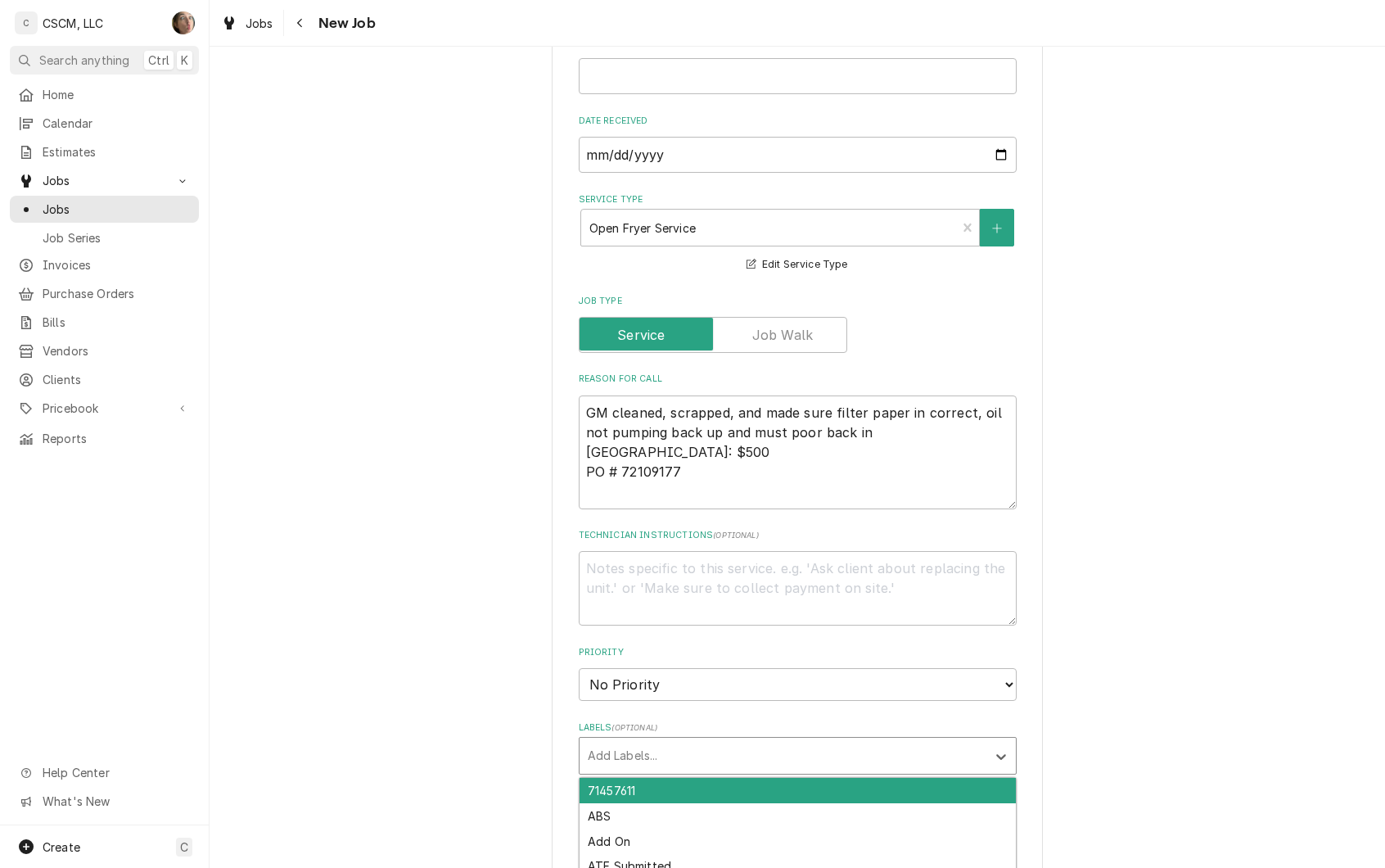
click at [663, 761] on div "Labels" at bounding box center [783, 755] width 391 height 30
type input "OPEN"
click at [673, 781] on div "open fryer" at bounding box center [797, 790] width 436 height 25
type textarea "x"
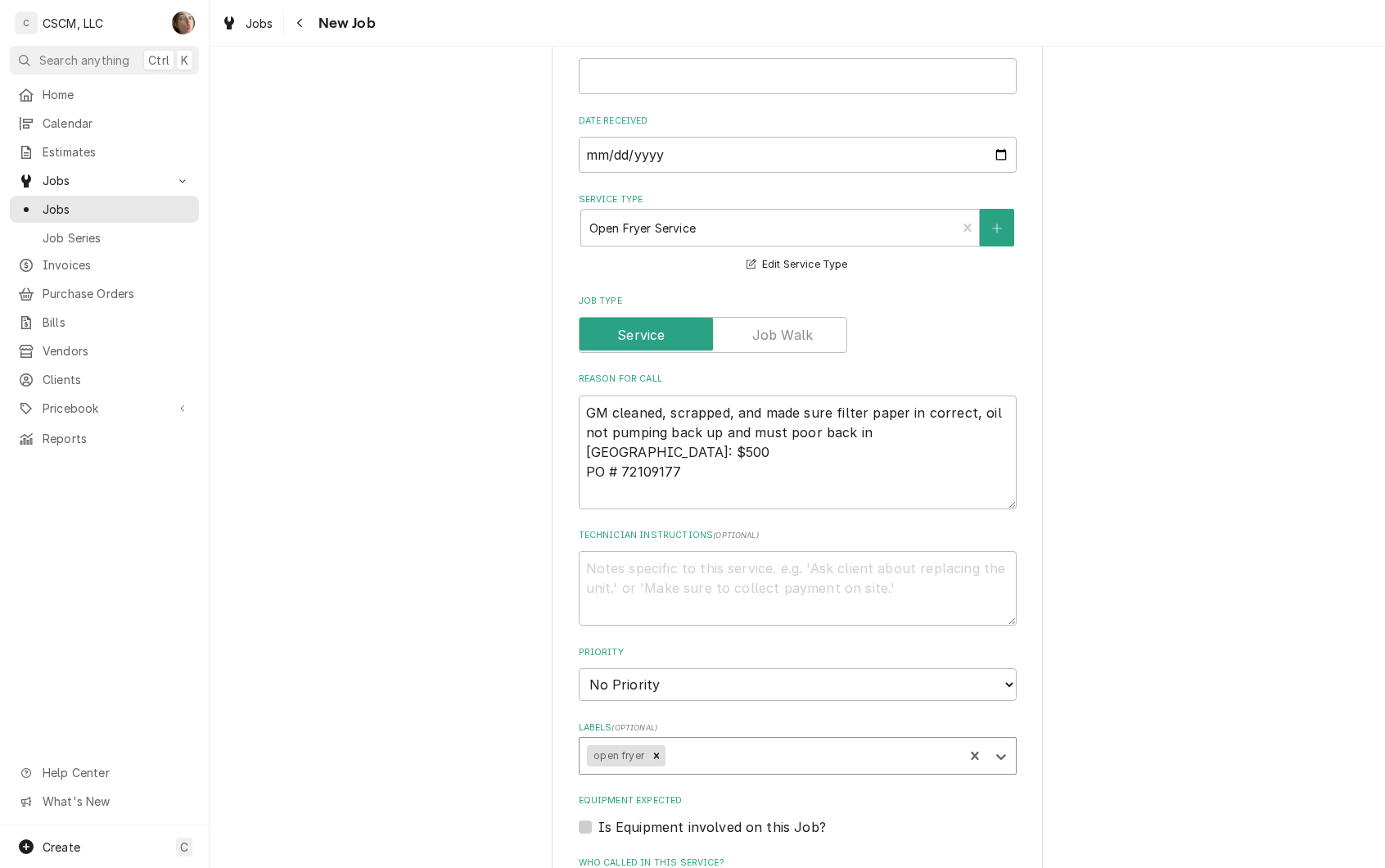
type textarea "x"
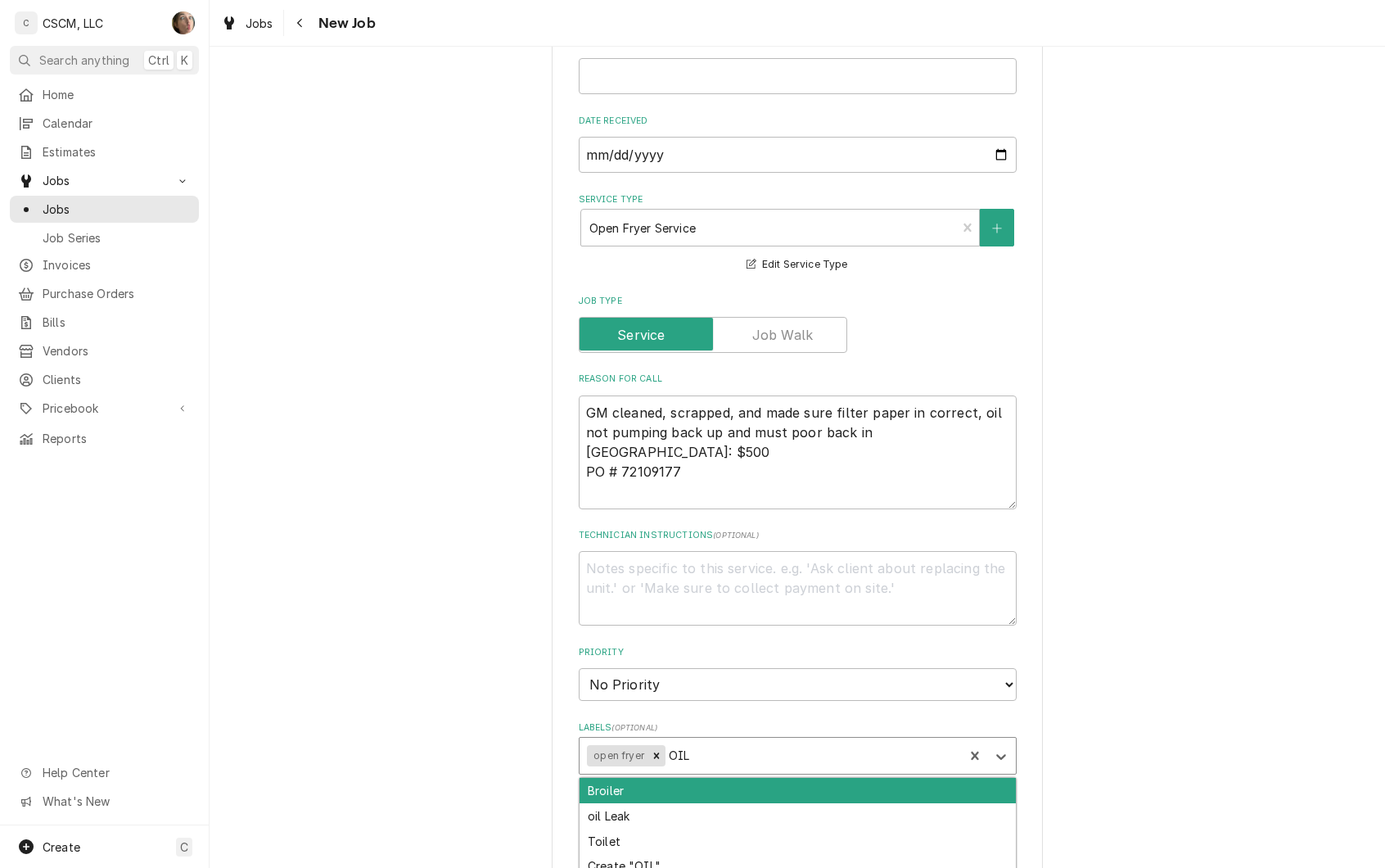
type input "OIL"
click at [1203, 679] on div "Please provide the following information to create a job: Client Details Client…" at bounding box center [797, 474] width 1176 height 1911
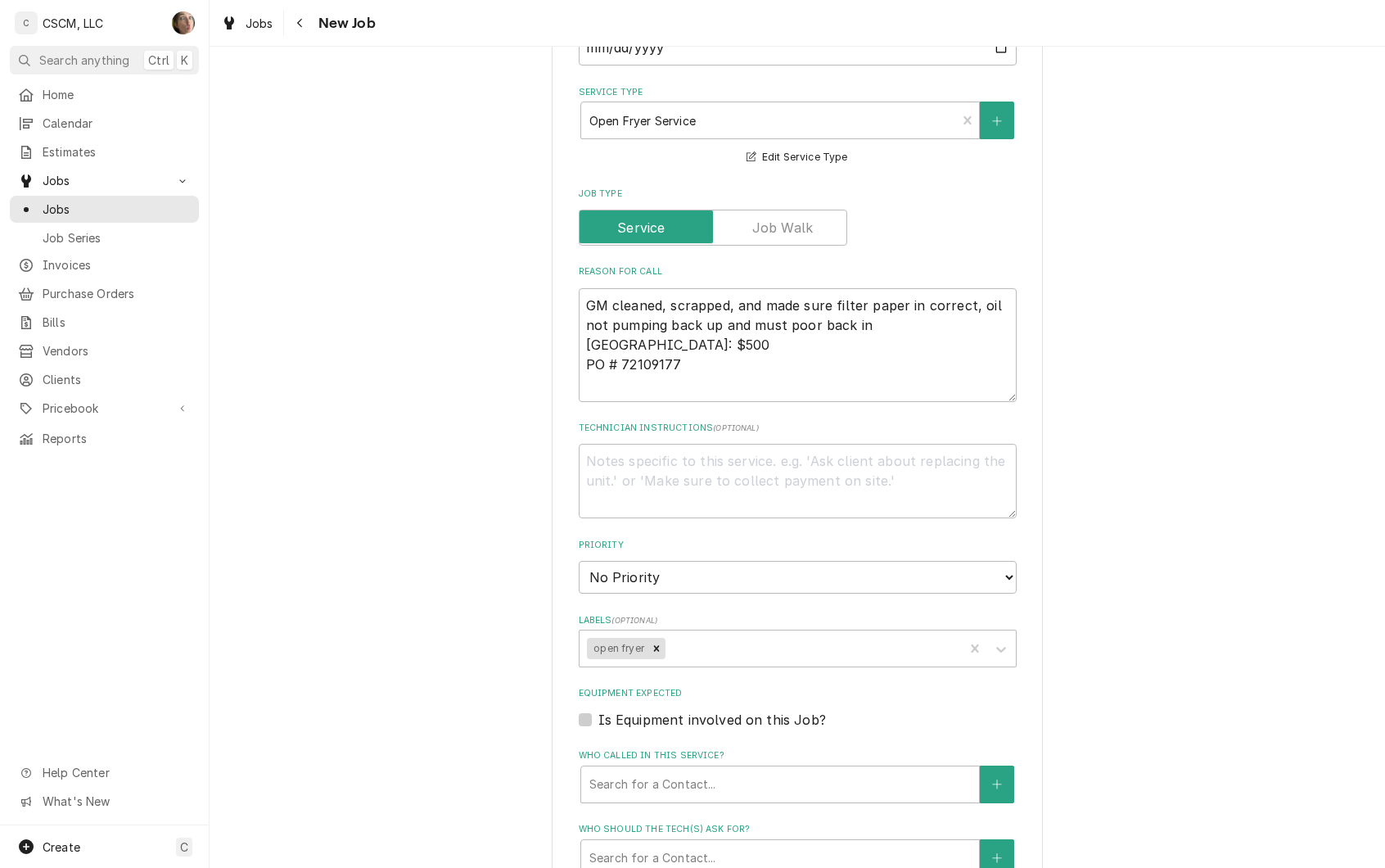
scroll to position [655, 0]
click at [796, 325] on textarea "GM cleaned, scrapped, and made sure filter paper in correct, oil not pumping ba…" at bounding box center [798, 342] width 438 height 113
type textarea "x"
type textarea "GM cleaned, scrapped, and made sure filter paper in correct, oil not pumping ba…"
type textarea "x"
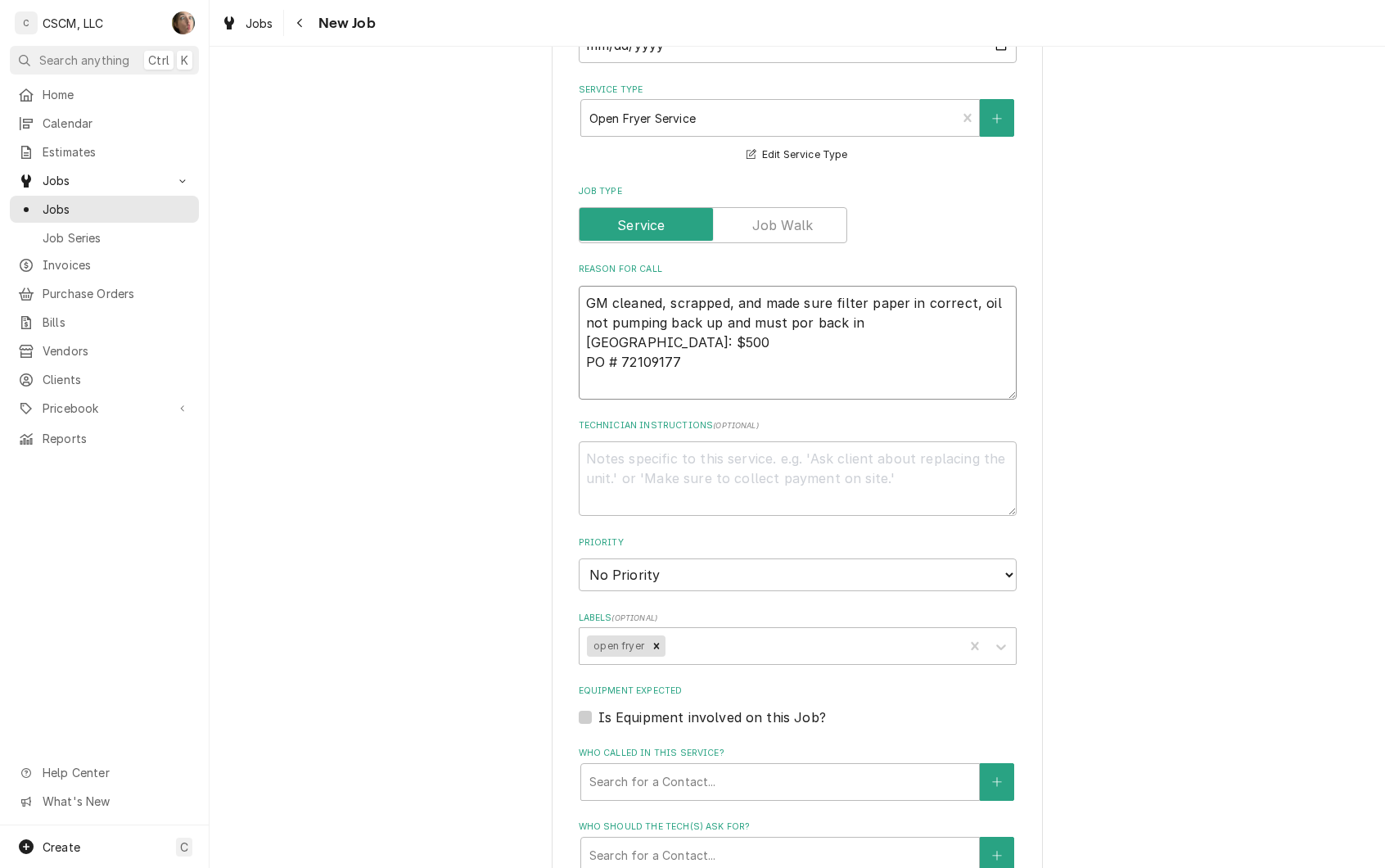
type textarea "GM cleaned, scrapped, and made sure filter paper in correct, oil not pumping ba…"
type textarea "x"
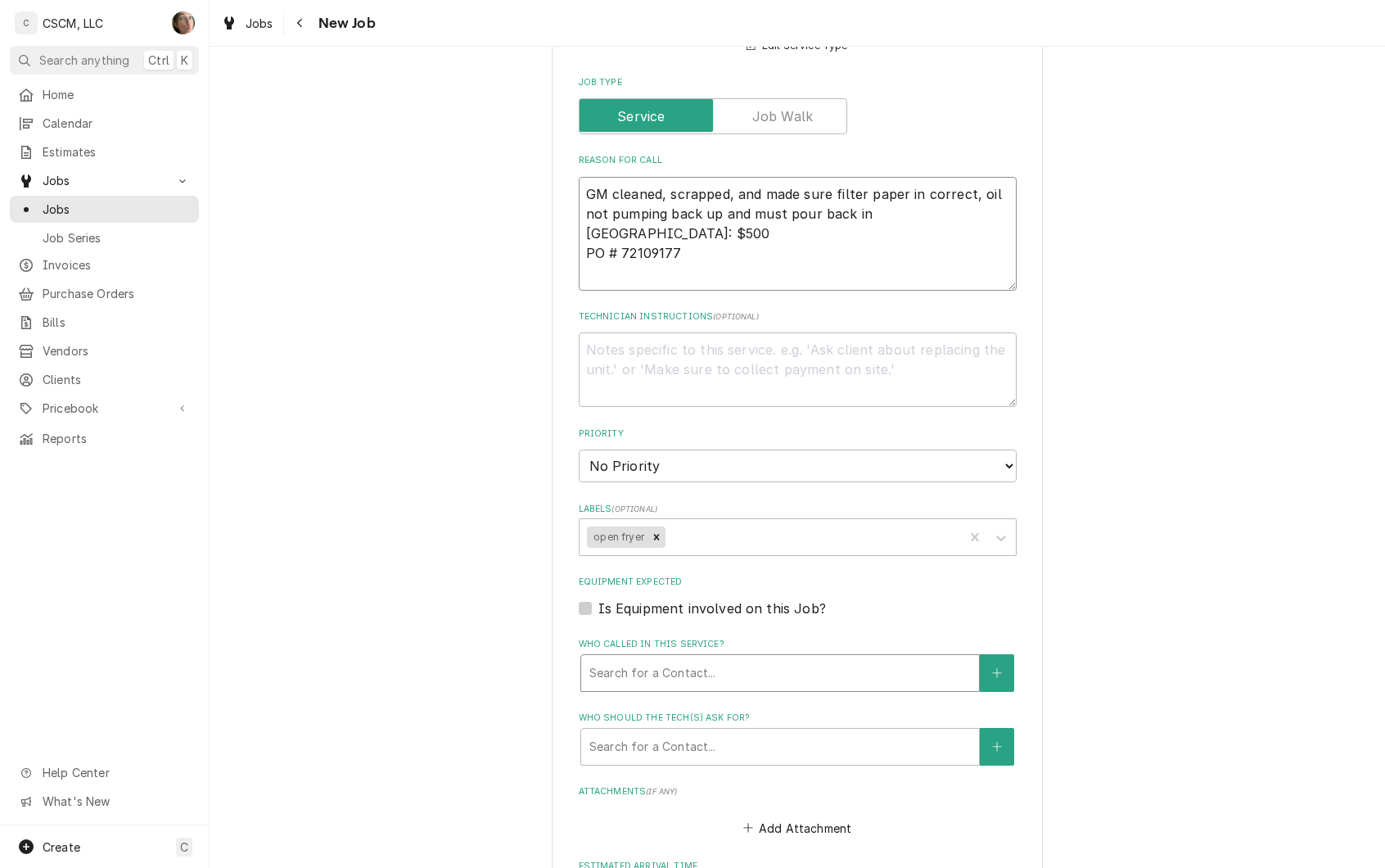
type textarea "GM cleaned, scrapped, and made sure filter paper in correct, oil not pumping ba…"
click at [770, 675] on div "Who called in this service?" at bounding box center [780, 672] width 381 height 30
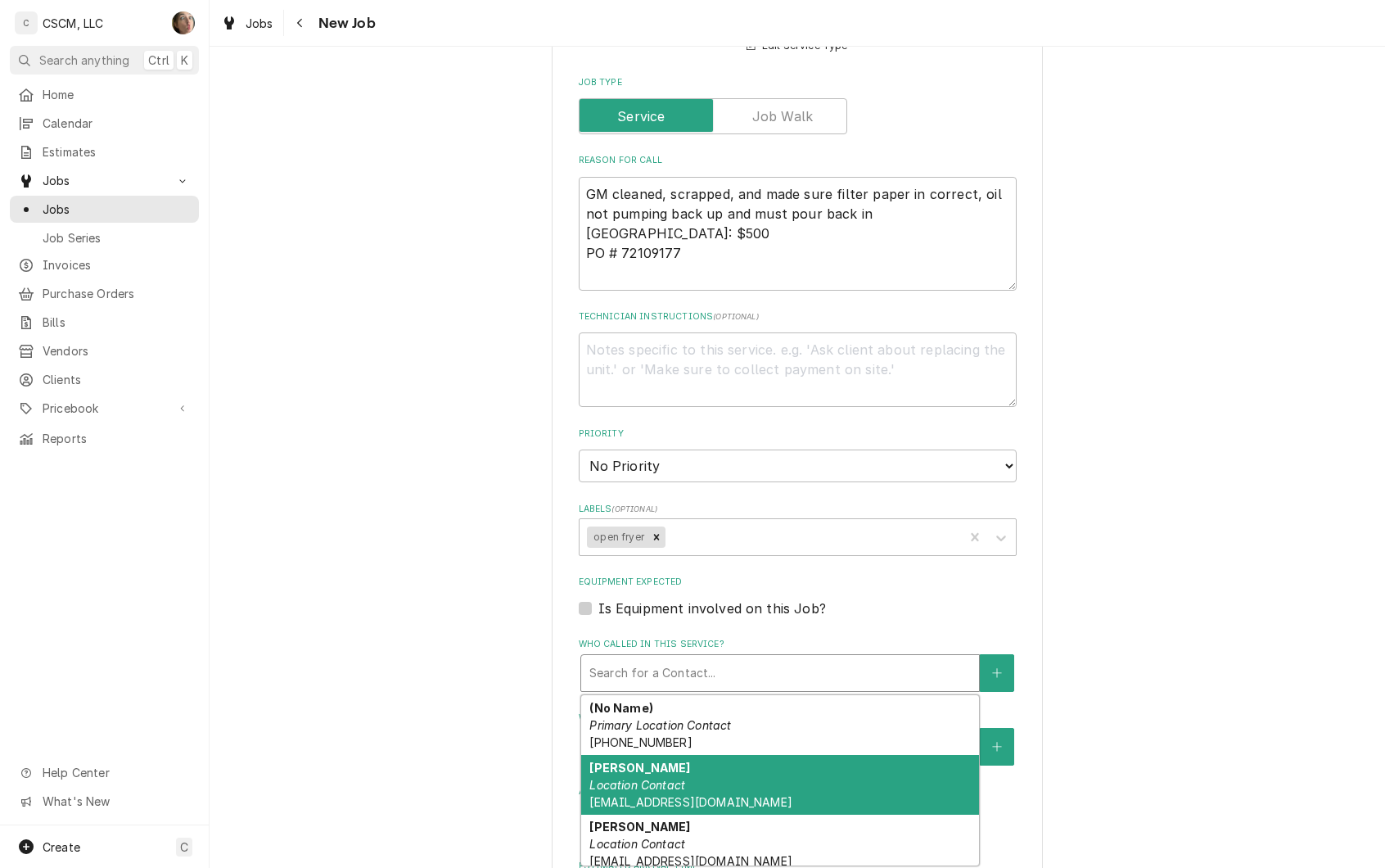
click at [739, 766] on div "Amanda Bernal Location Contact abernal@kbpbells.com" at bounding box center [780, 784] width 398 height 60
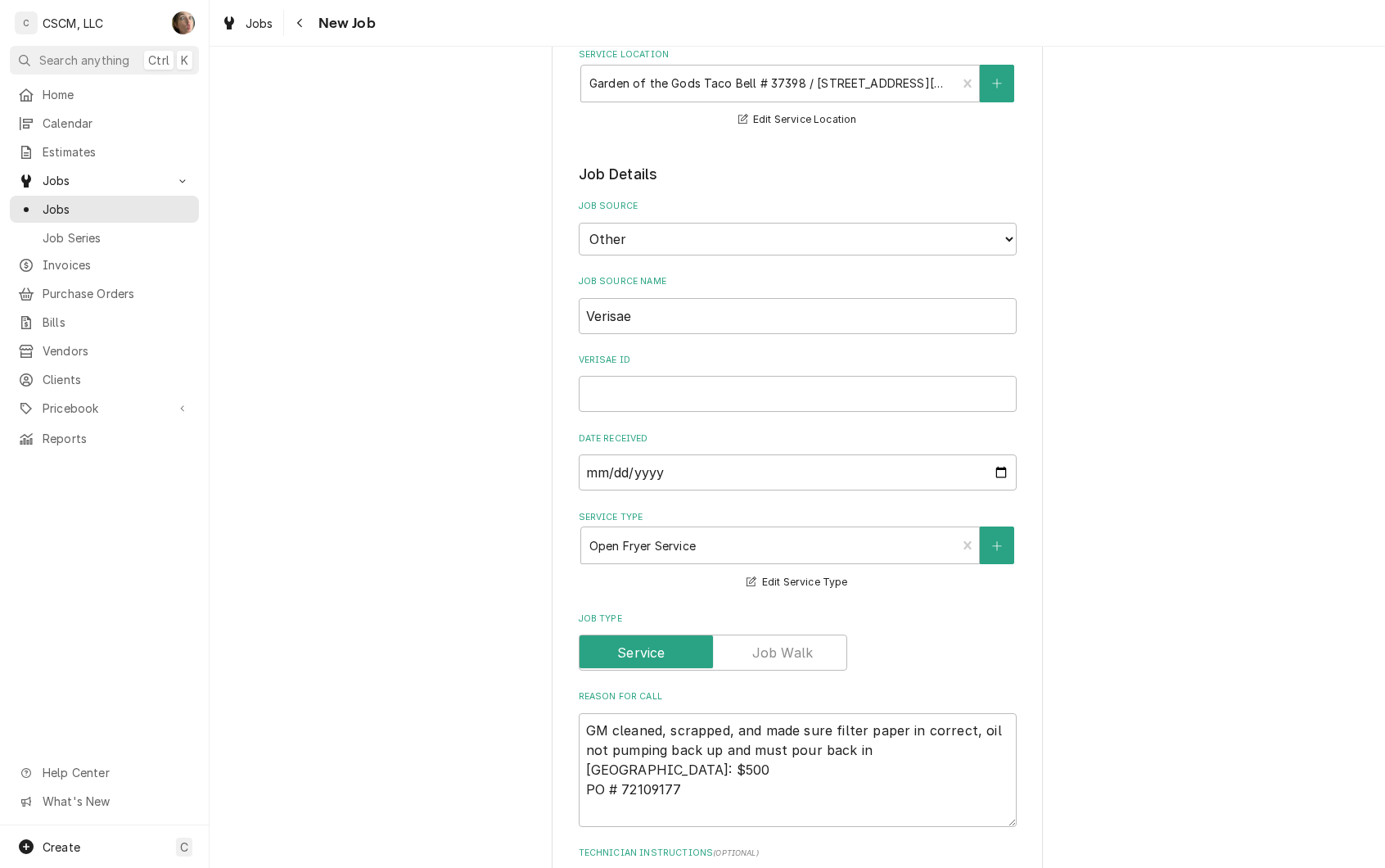
scroll to position [218, 0]
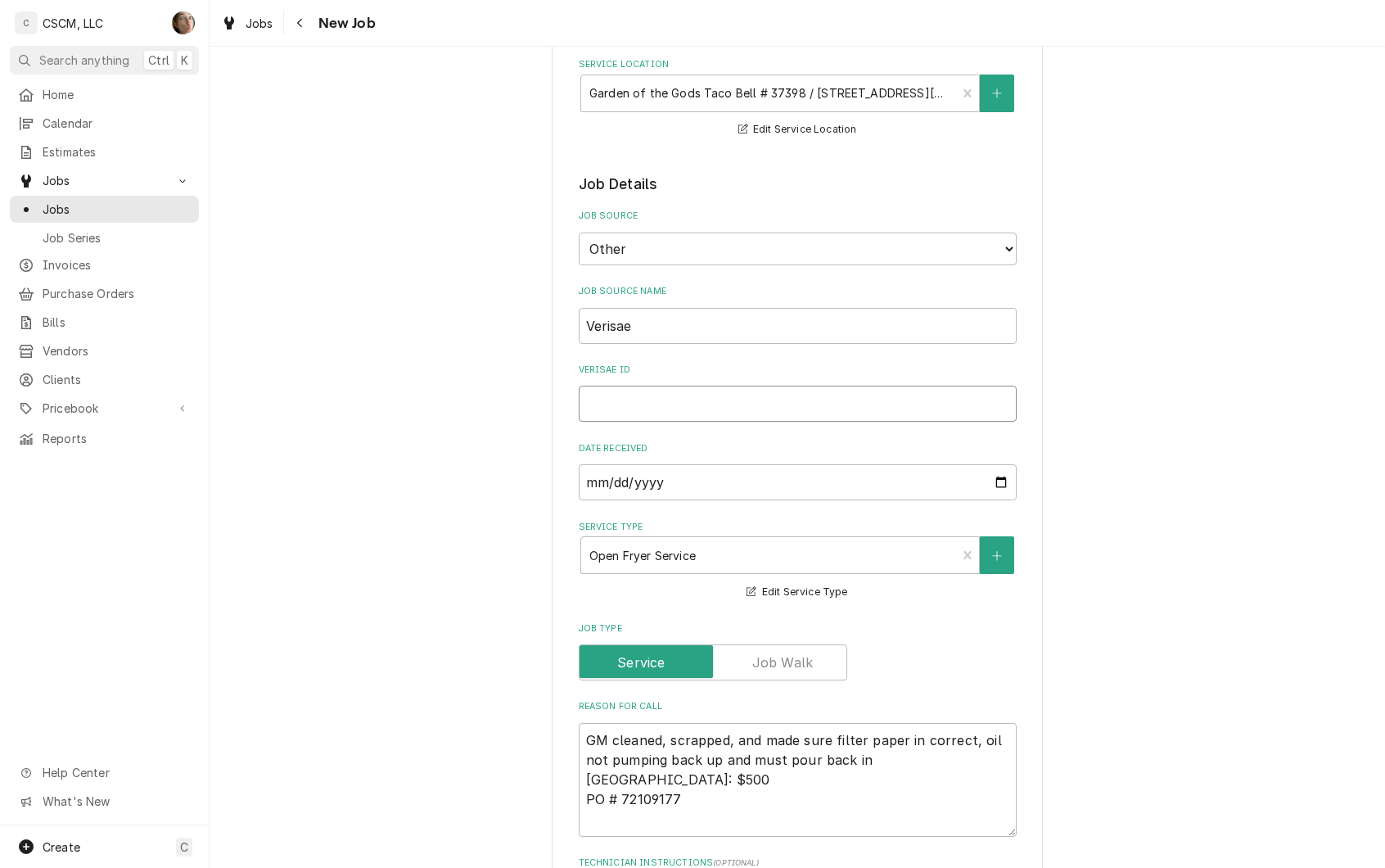
click at [720, 401] on input "Verisae ID" at bounding box center [798, 403] width 438 height 36
click at [721, 404] on input "Verisae ID" at bounding box center [798, 403] width 438 height 36
paste input "72109177"
type textarea "x"
type input "72109177"
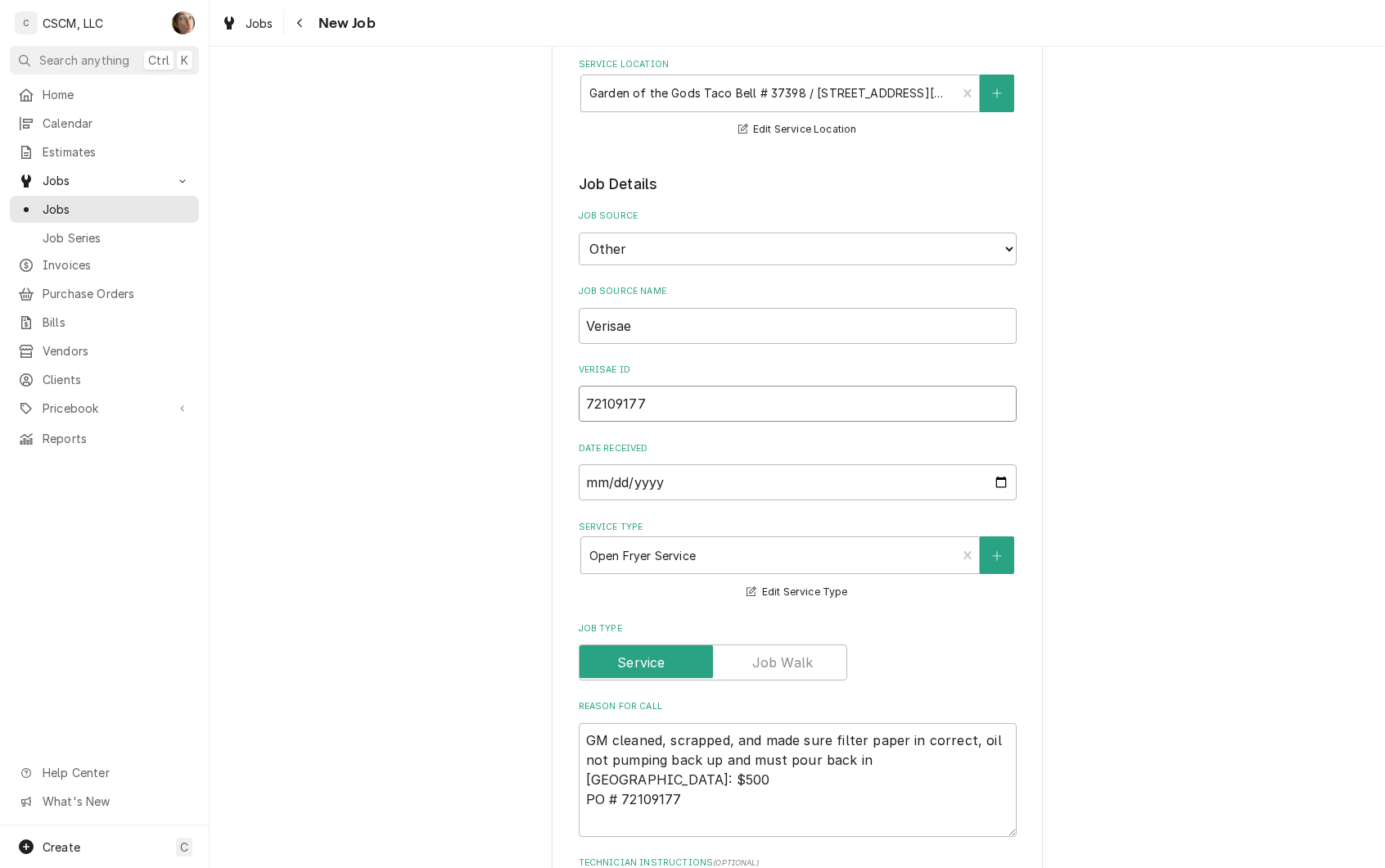
type textarea "x"
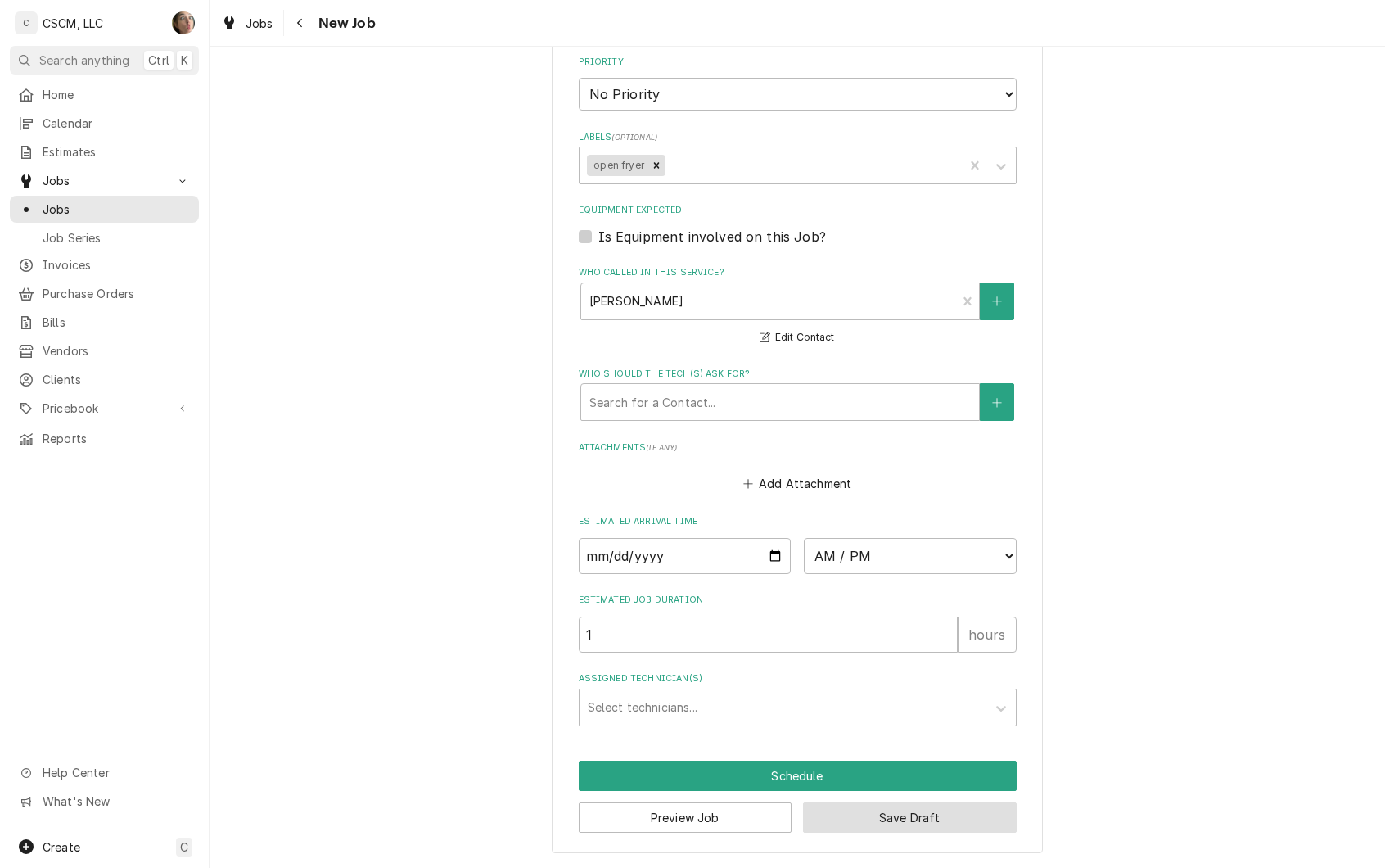
type input "72109177"
click at [888, 823] on button "Save Draft" at bounding box center [910, 817] width 213 height 31
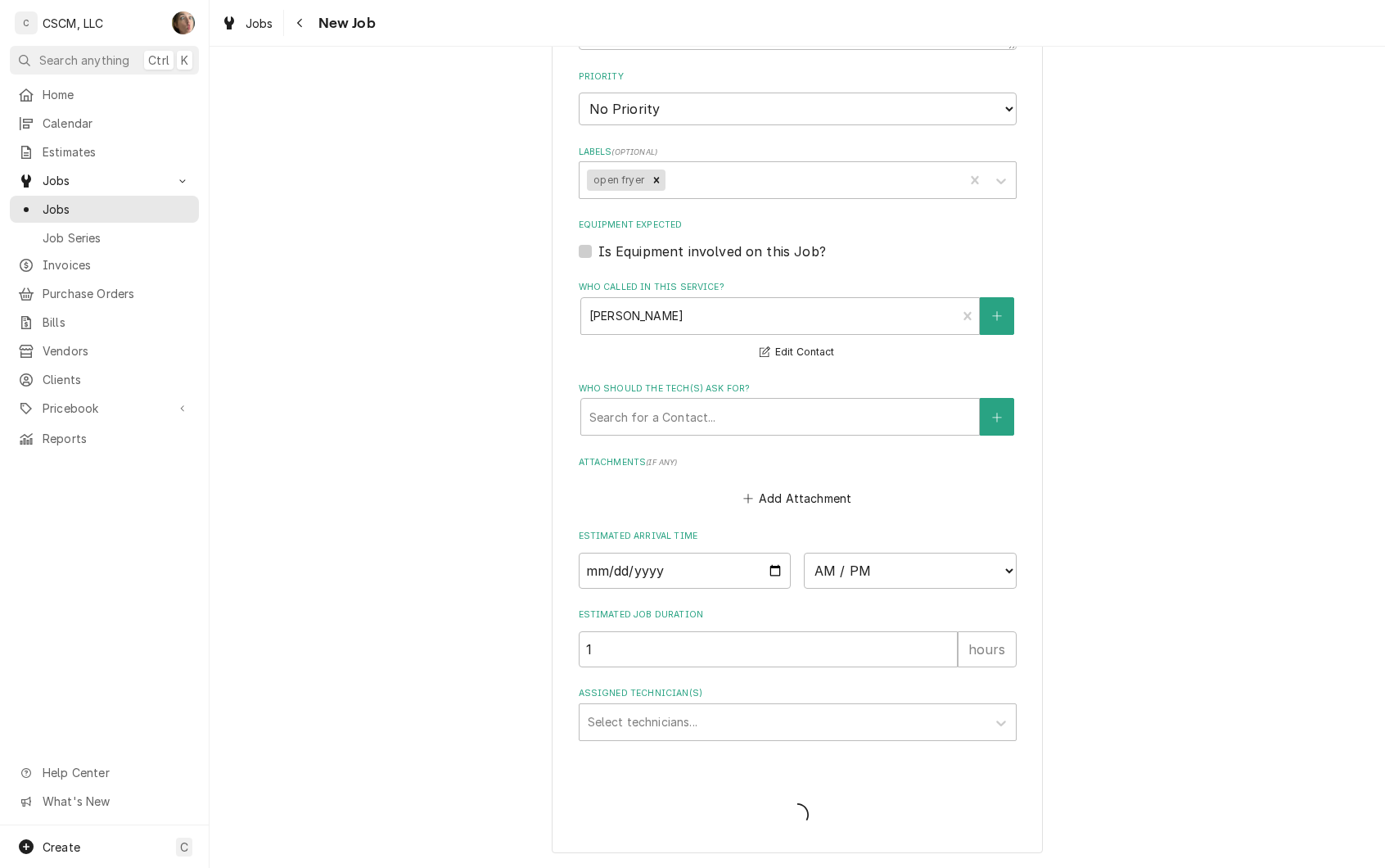
type textarea "x"
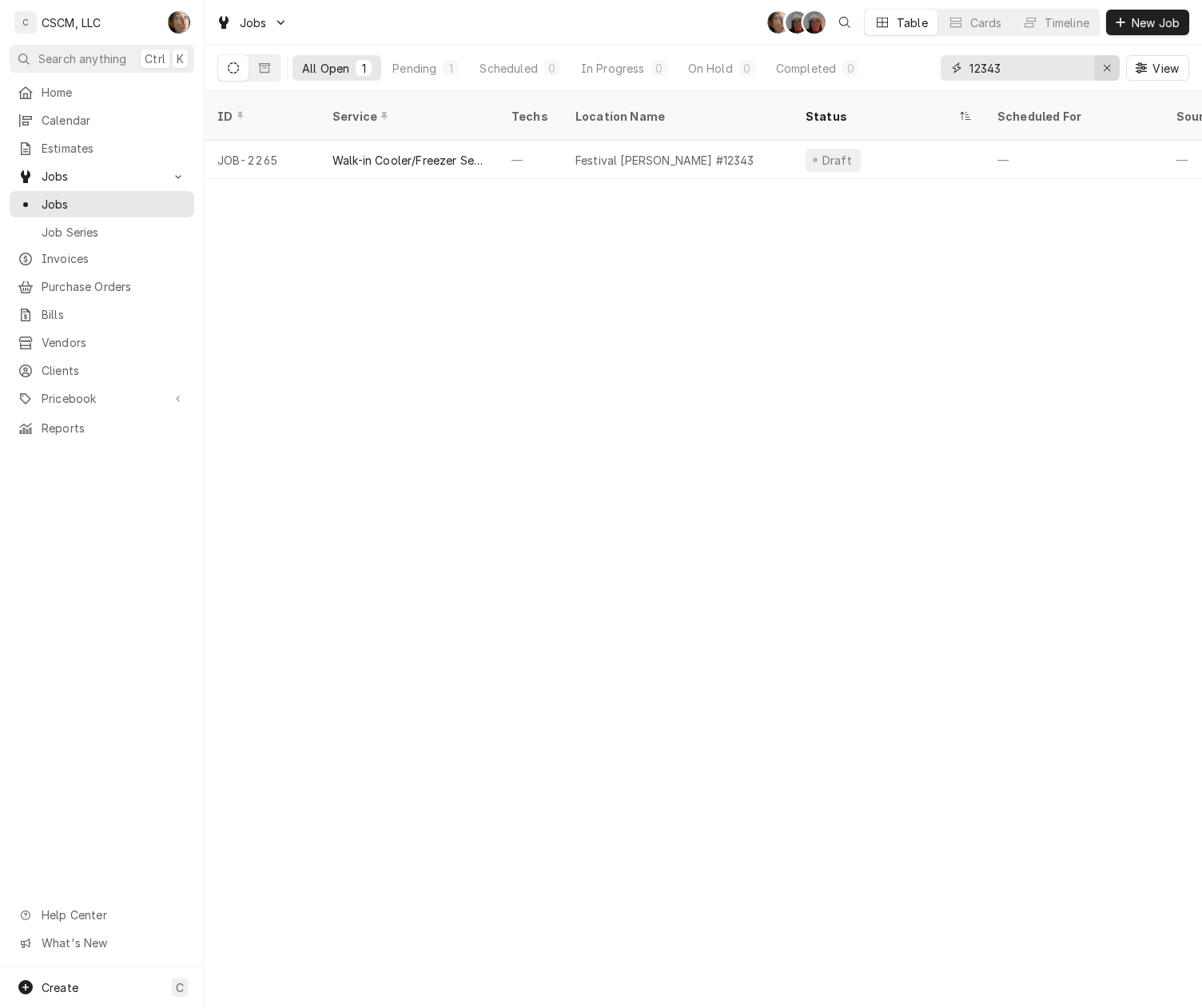
click at [1104, 74] on div "Erase input" at bounding box center [1106, 68] width 16 height 16
drag, startPoint x: 1053, startPoint y: 66, endPoint x: 781, endPoint y: 68, distance: 272.0
click at [784, 68] on div "All Open 1 Pending 1 Scheduled 0 In Progress 0 On Hold 0 Completed 0 72109173 V…" at bounding box center [703, 68] width 972 height 45
paste input "Dynamic Content Wrapper"
type input "72109173"
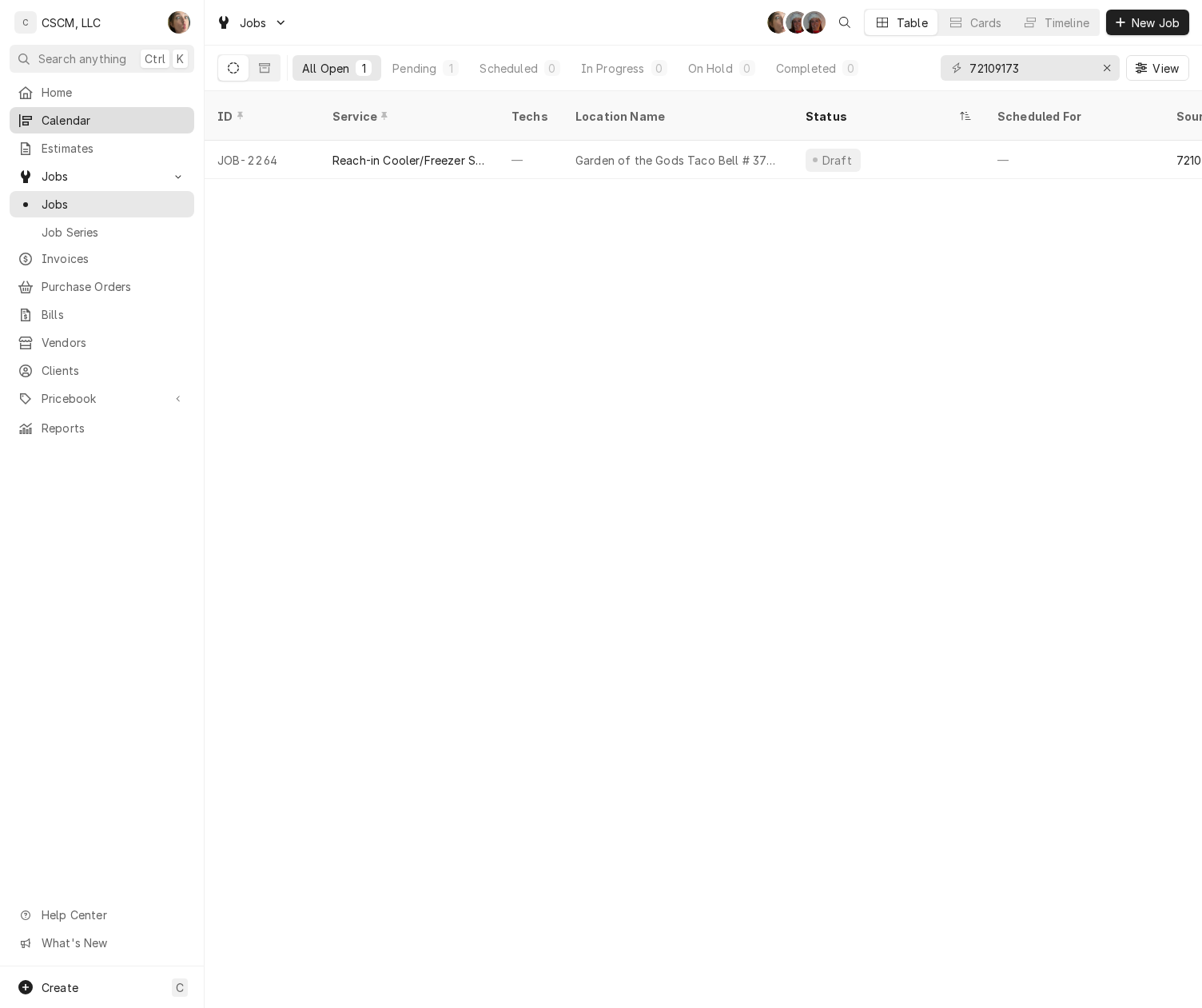
click at [87, 113] on span "Calendar" at bounding box center [113, 120] width 144 height 17
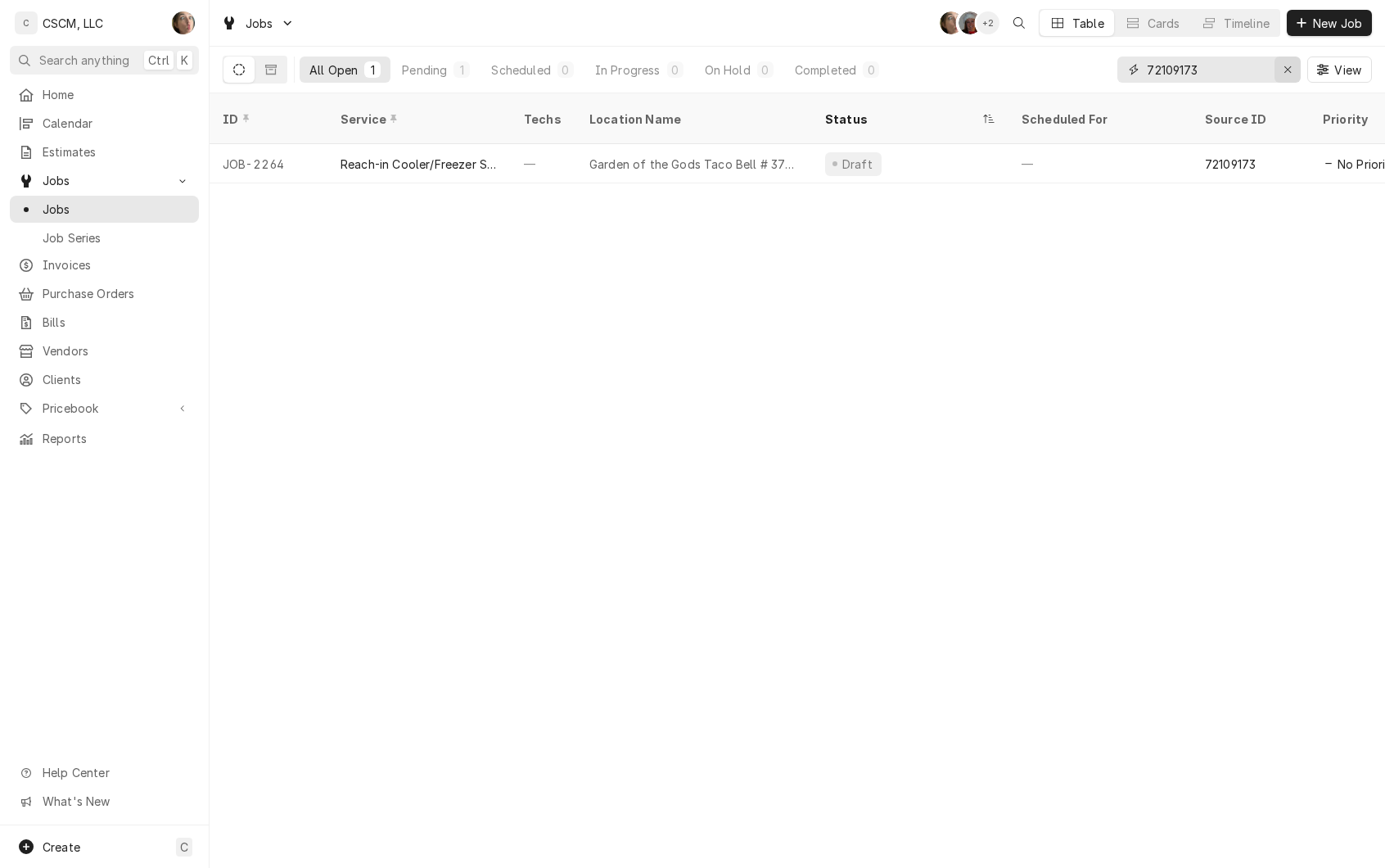
click at [1284, 67] on icon "Erase input" at bounding box center [1288, 69] width 9 height 12
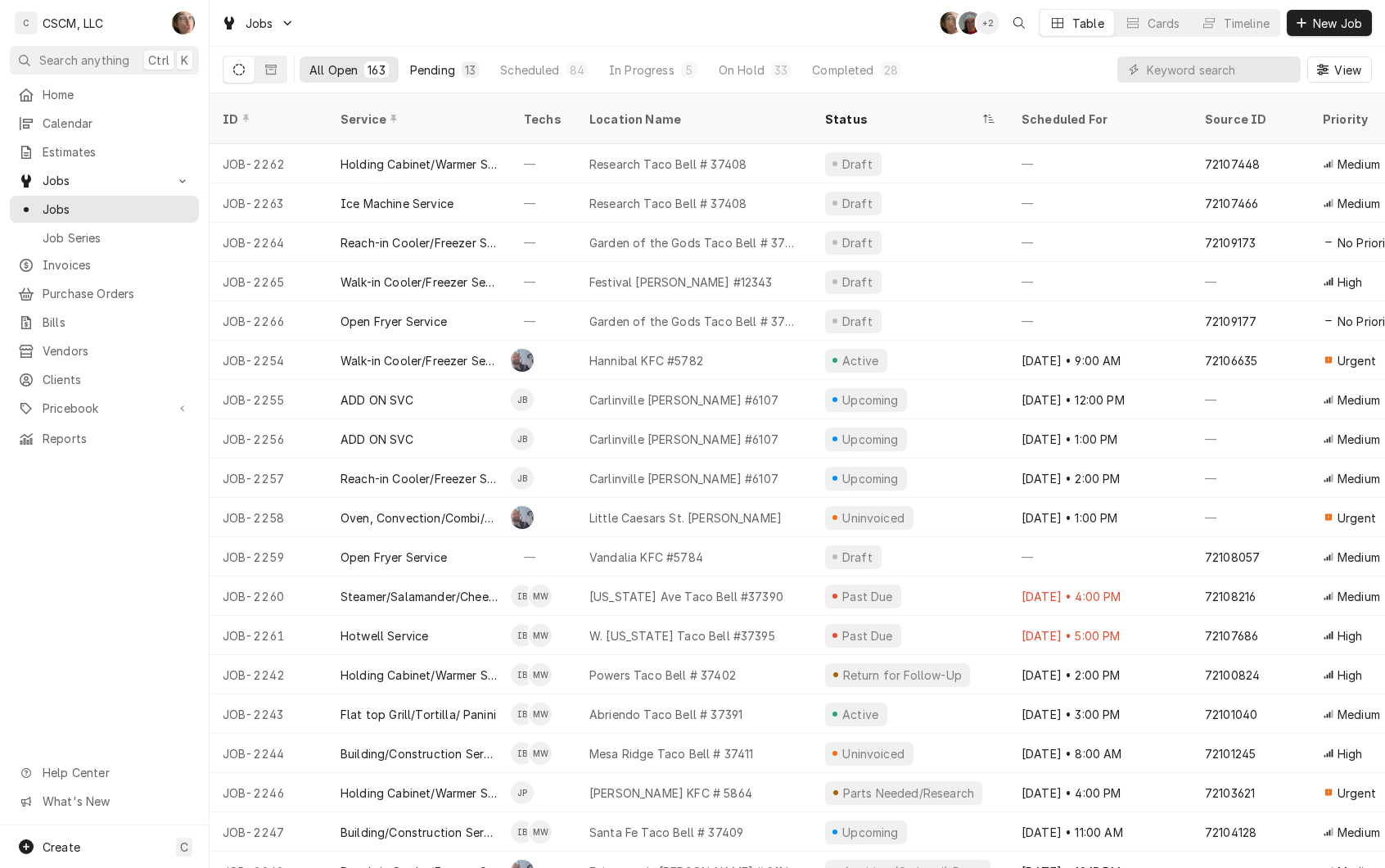
click at [444, 63] on div "Pending" at bounding box center [432, 70] width 45 height 17
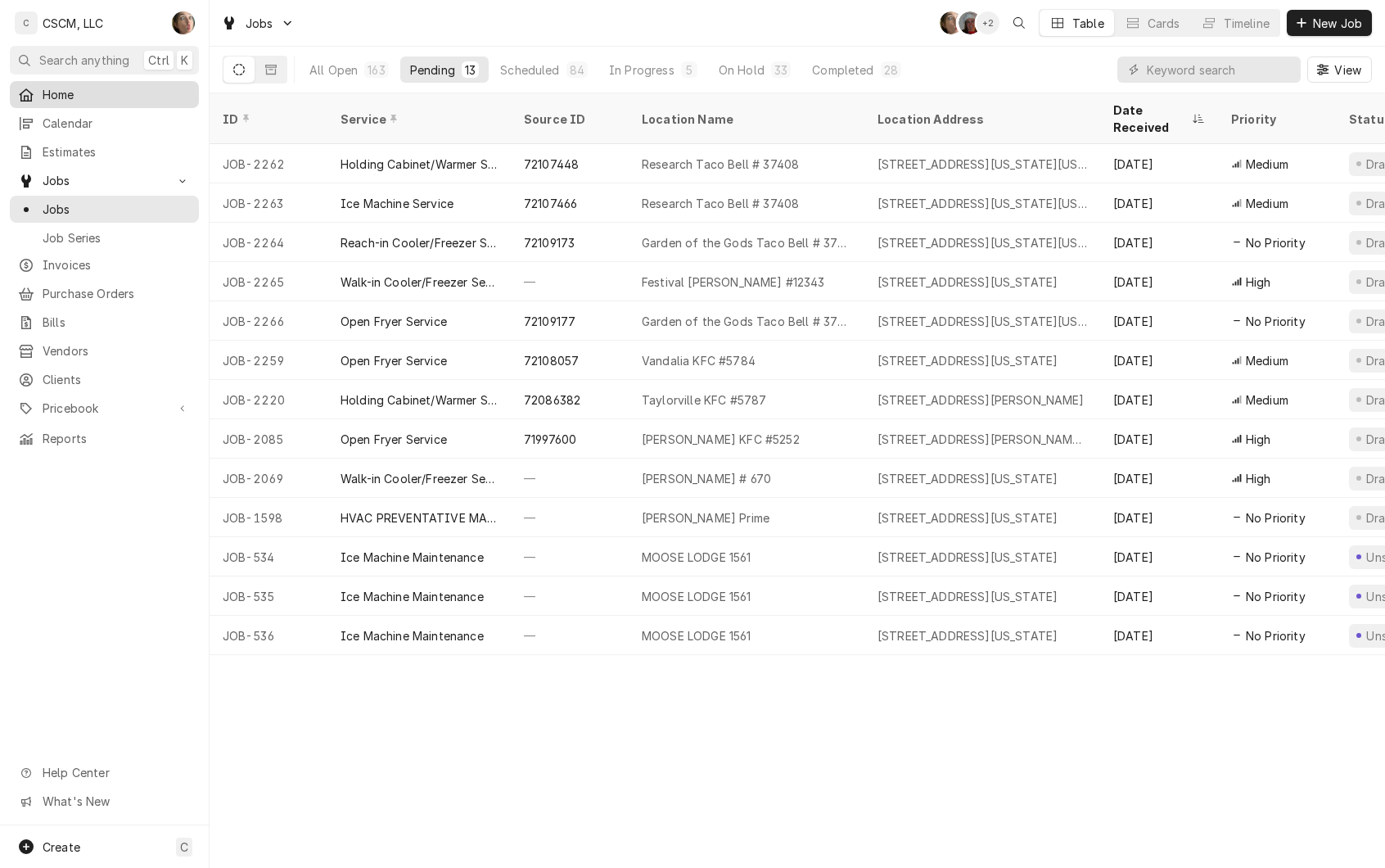
click at [80, 95] on span "Home" at bounding box center [116, 95] width 148 height 17
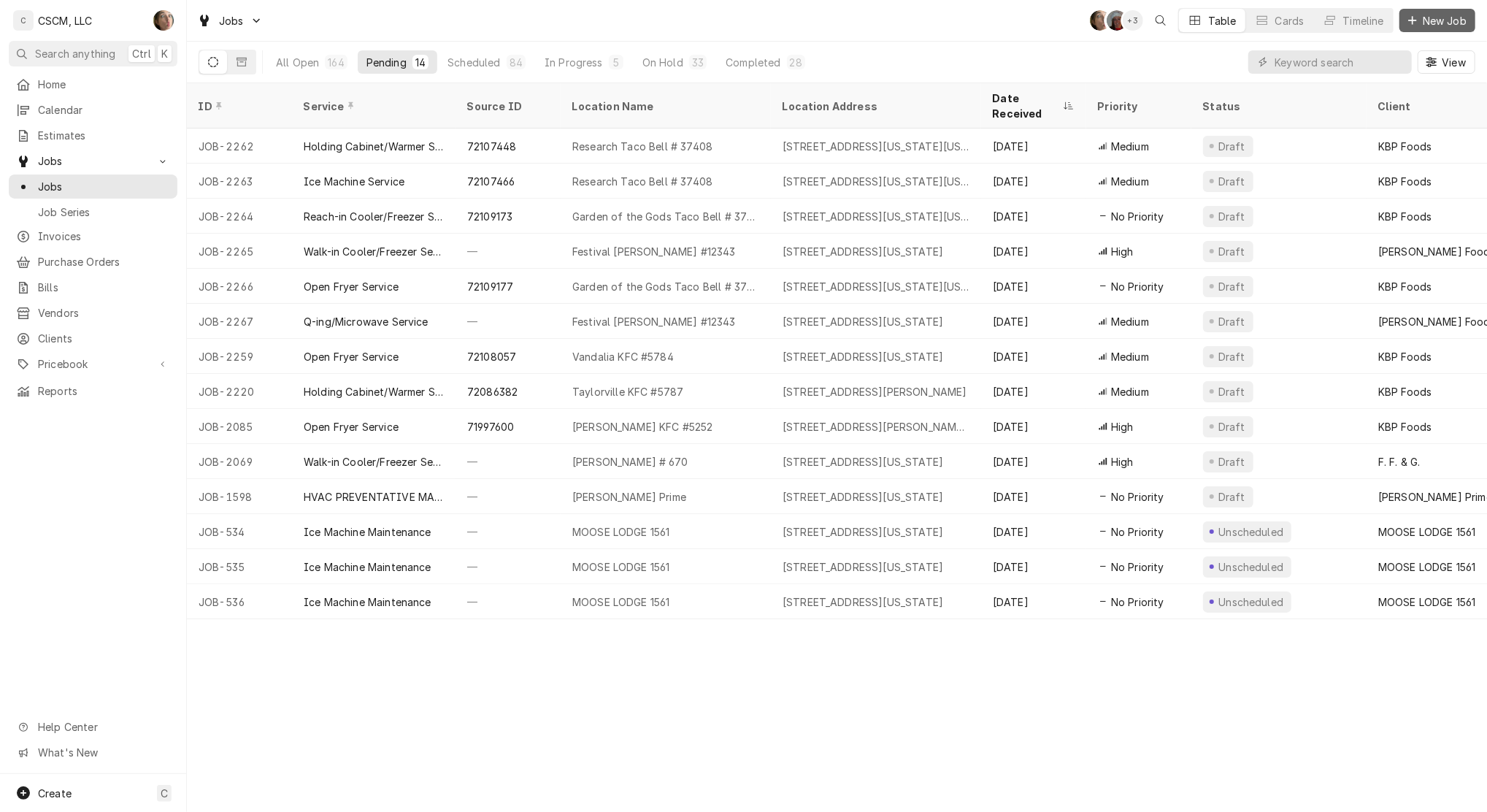
click at [1445, 26] on span "New Job" at bounding box center [1445, 21] width 50 height 15
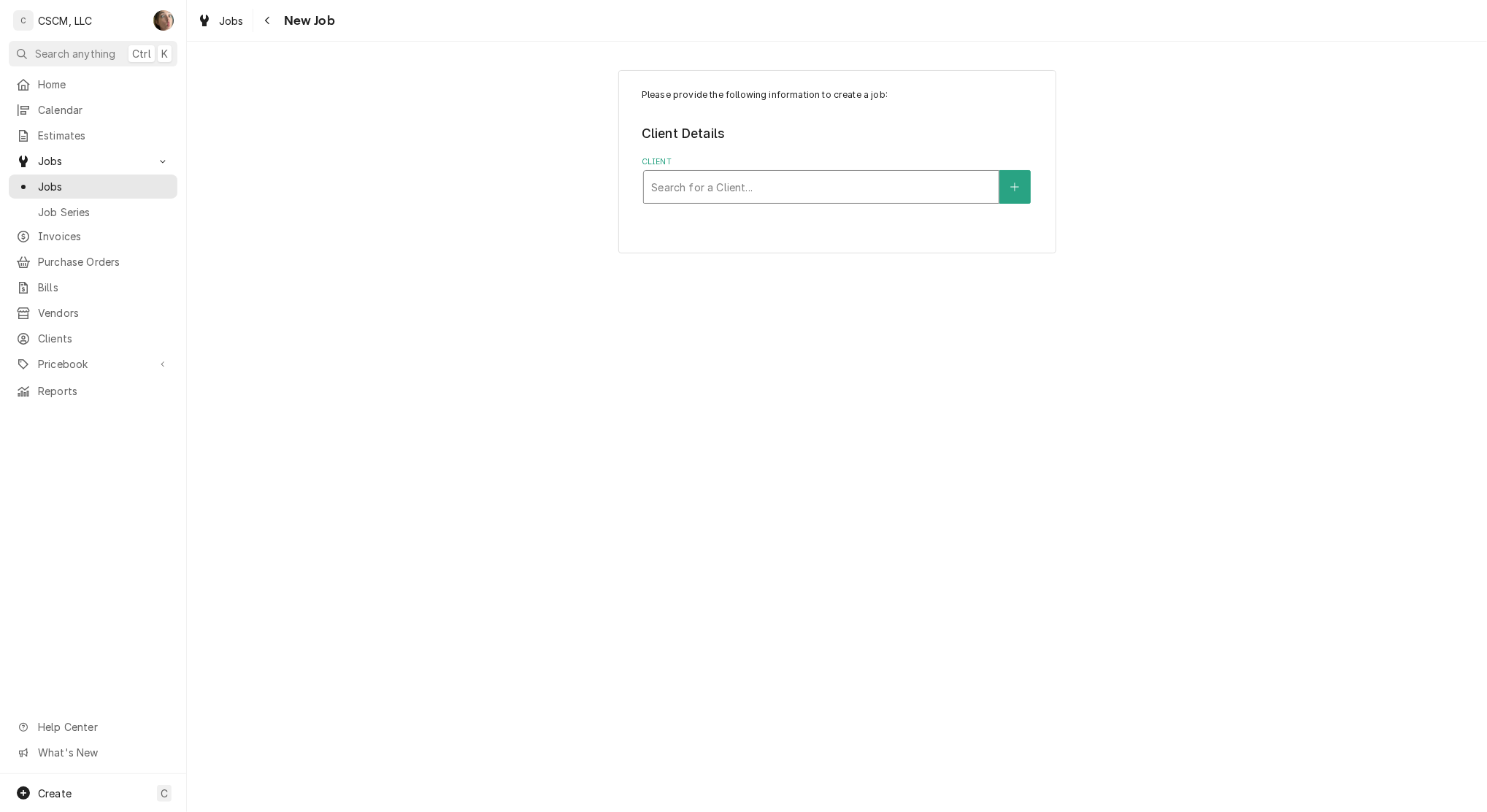
click at [834, 171] on div "Search for a Client..." at bounding box center [821, 187] width 355 height 33
type input "35374"
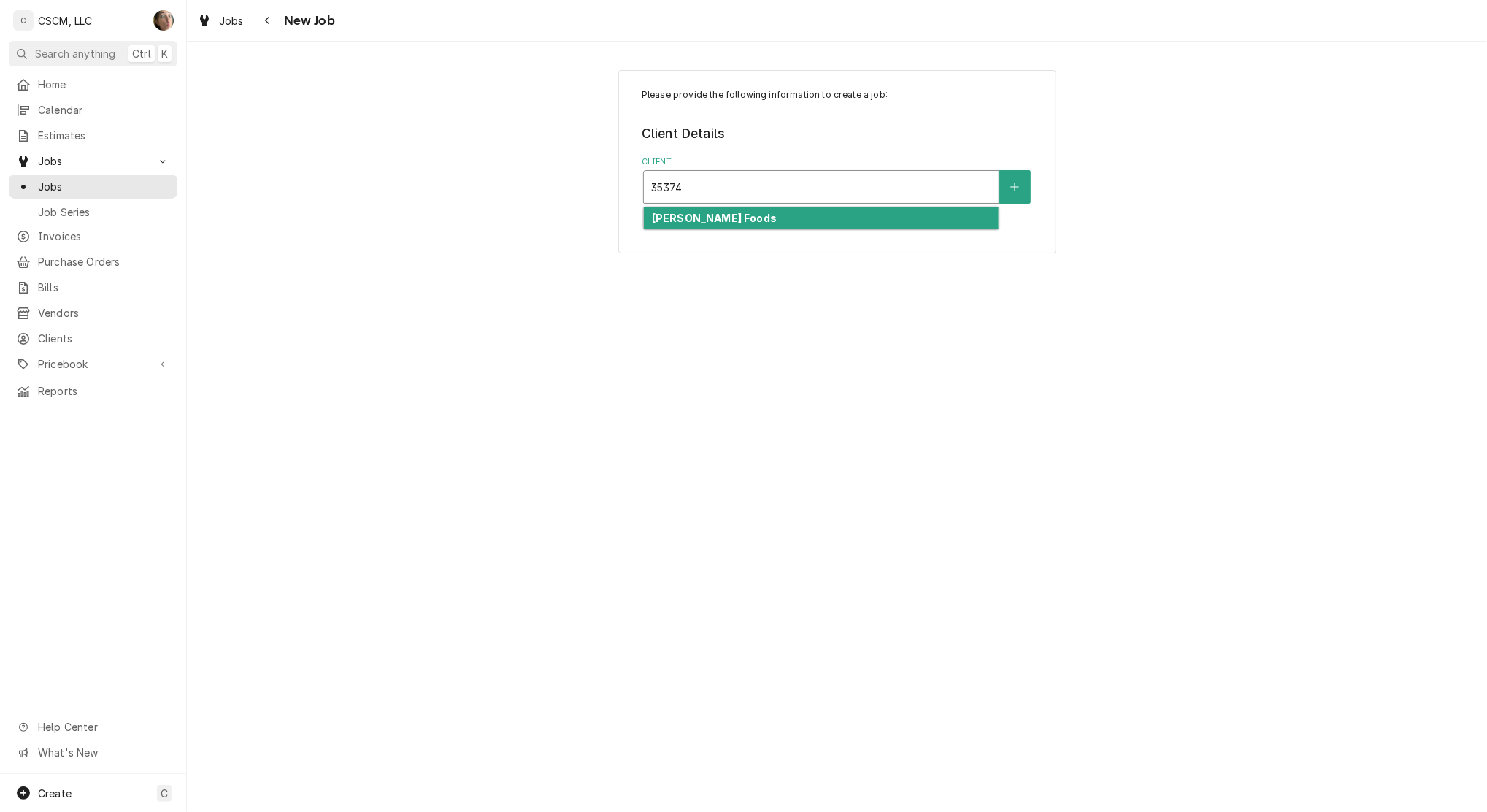
click at [767, 224] on div "[PERSON_NAME] Foods" at bounding box center [821, 218] width 355 height 22
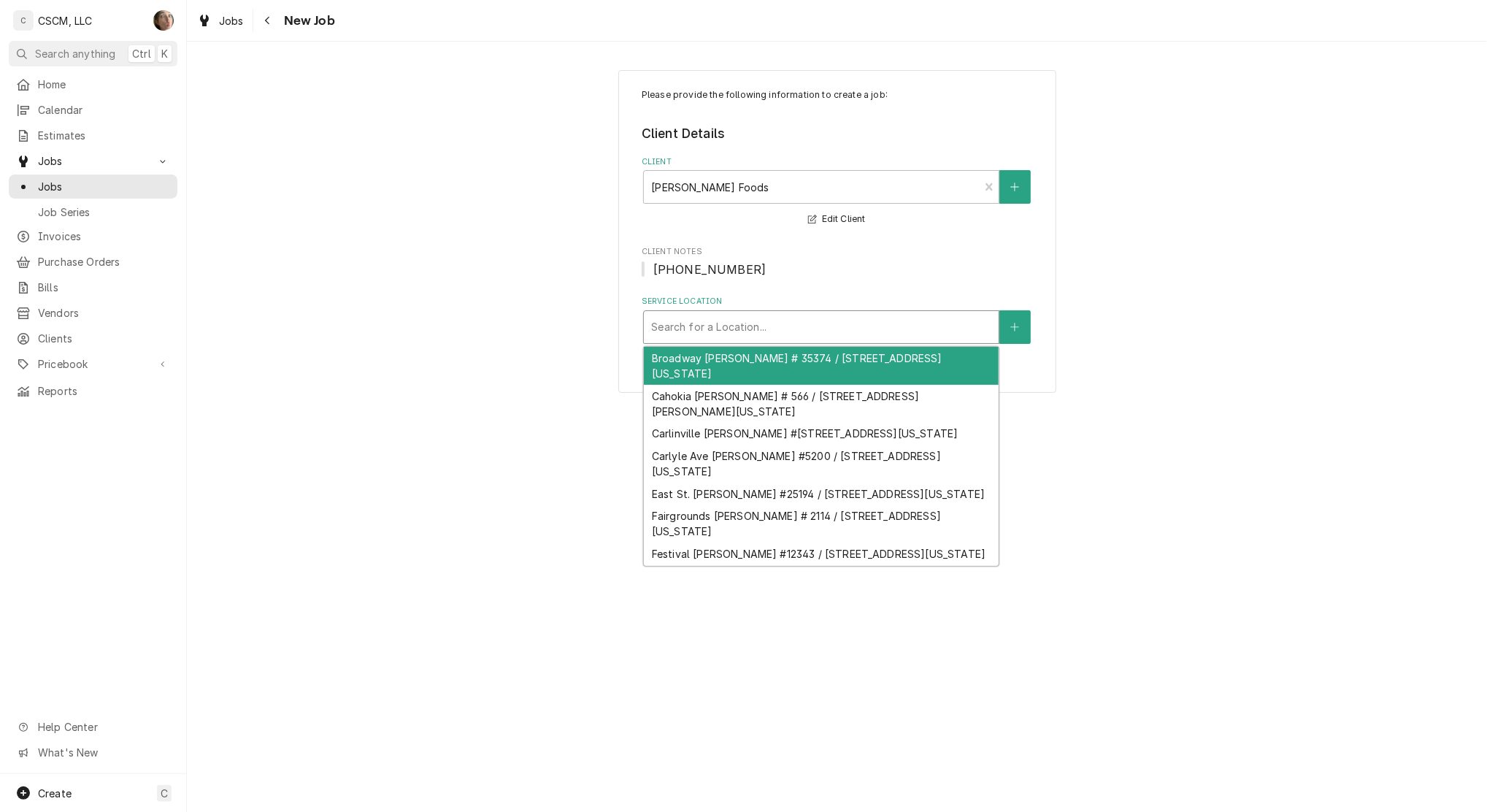
click at [776, 329] on div "Service Location" at bounding box center [821, 327] width 340 height 27
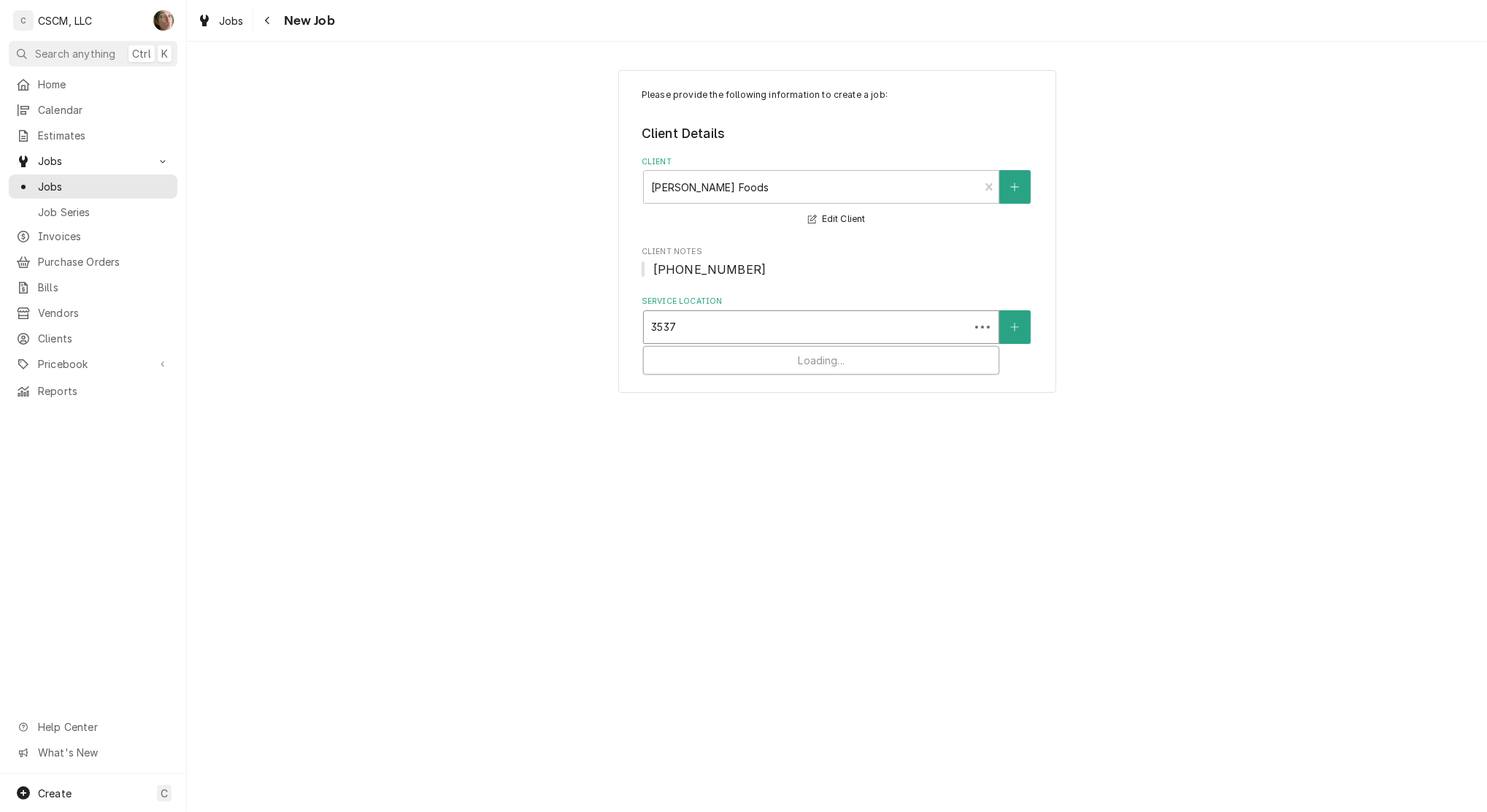
type input "35374"
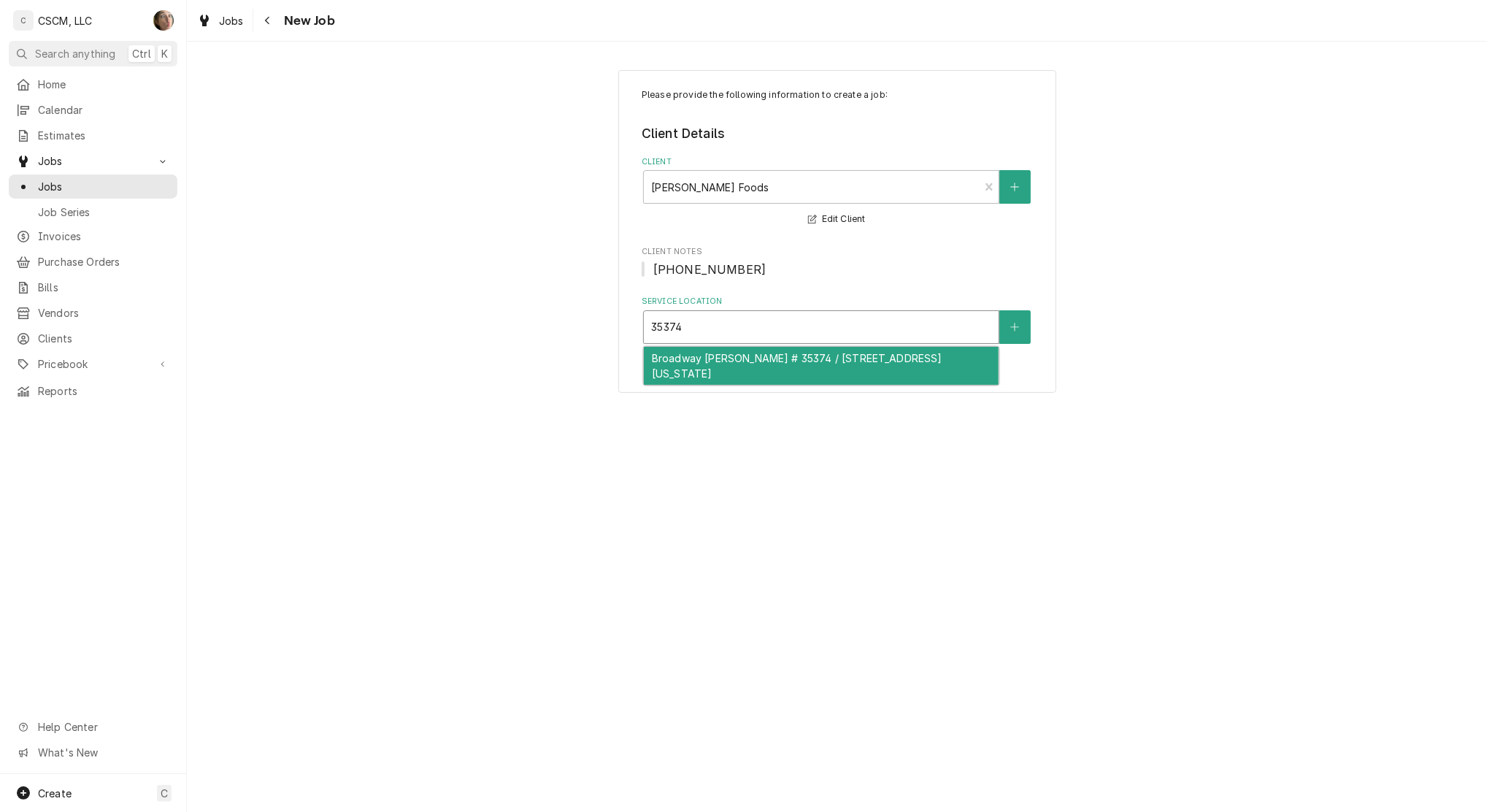
click at [758, 372] on div "Broadway [PERSON_NAME] # 35374 / [STREET_ADDRESS][US_STATE]" at bounding box center [821, 366] width 355 height 38
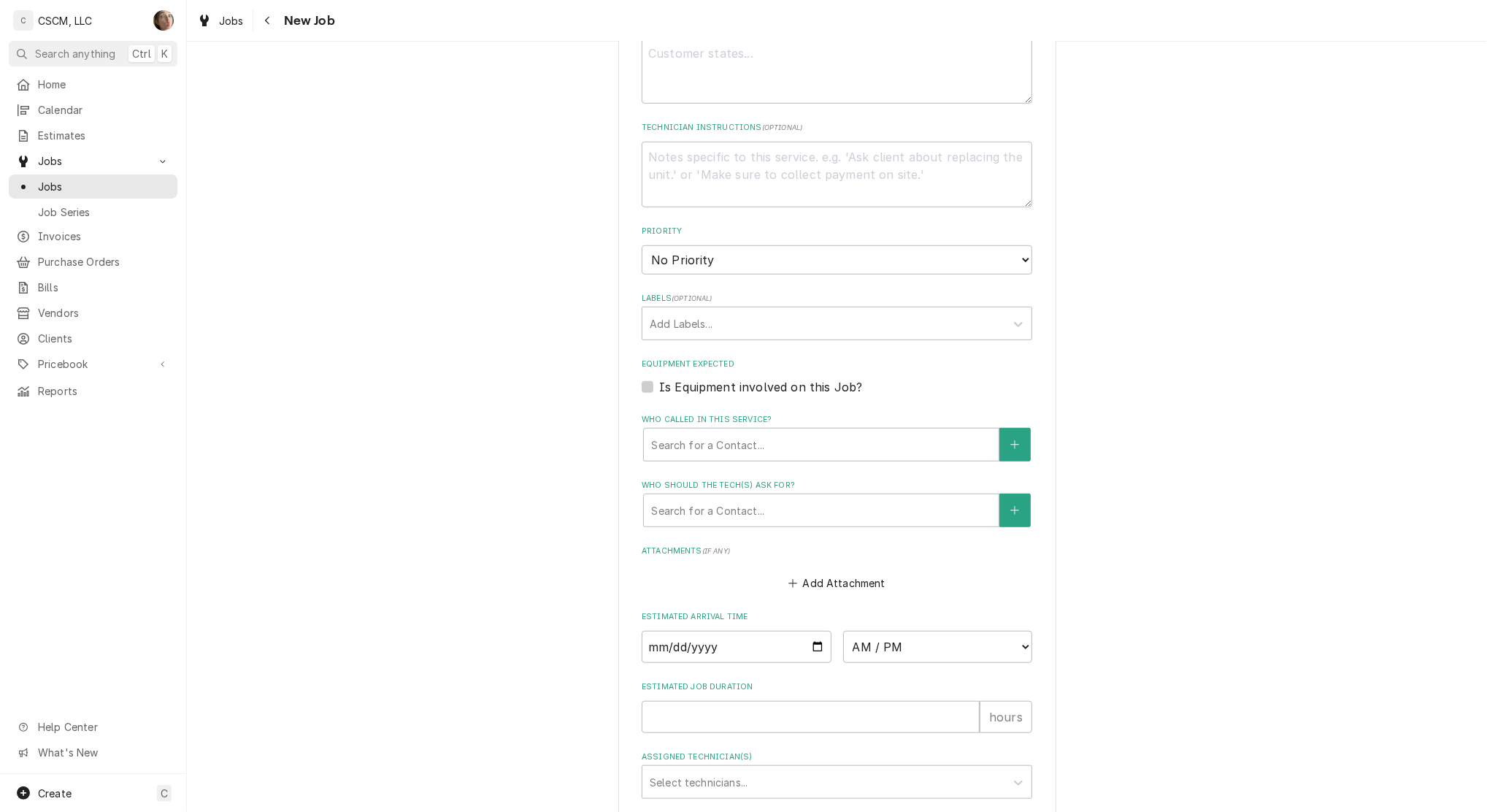
scroll to position [797, 0]
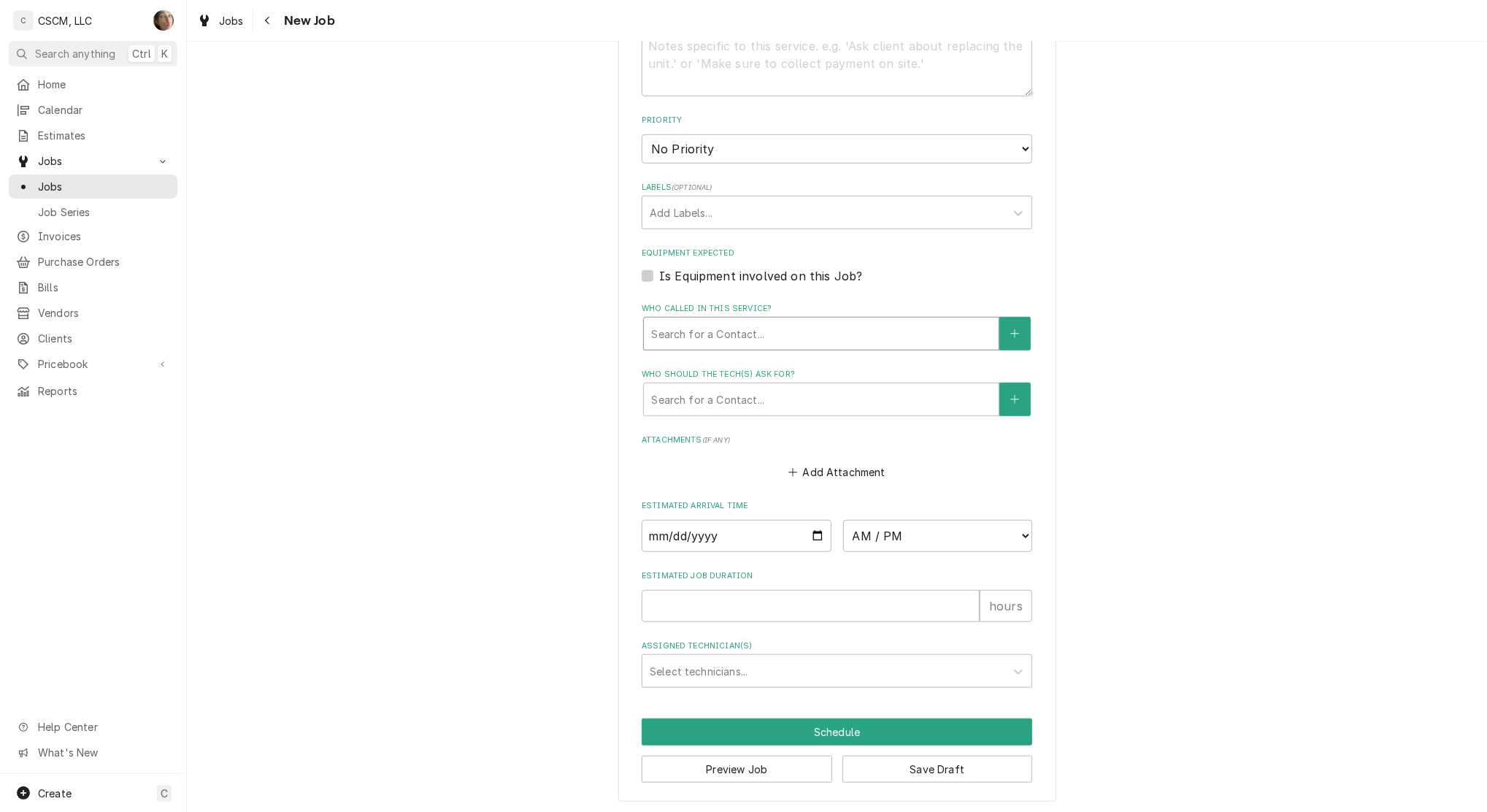
click at [698, 317] on div "Search for a Contact..." at bounding box center [821, 333] width 356 height 33
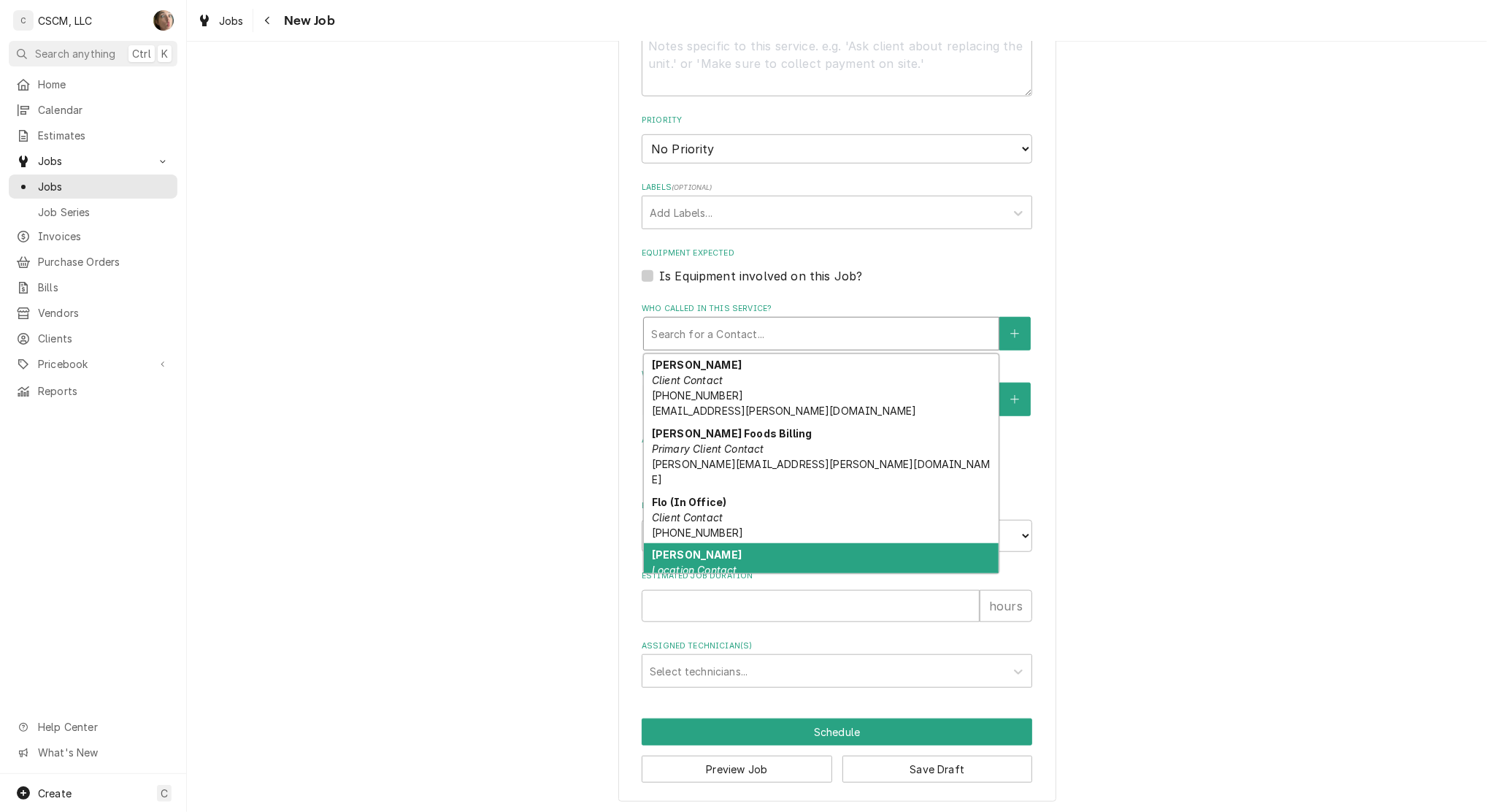
click at [771, 543] on div "[PERSON_NAME] Location Contact [PHONE_NUMBER]" at bounding box center [821, 570] width 355 height 53
type textarea "x"
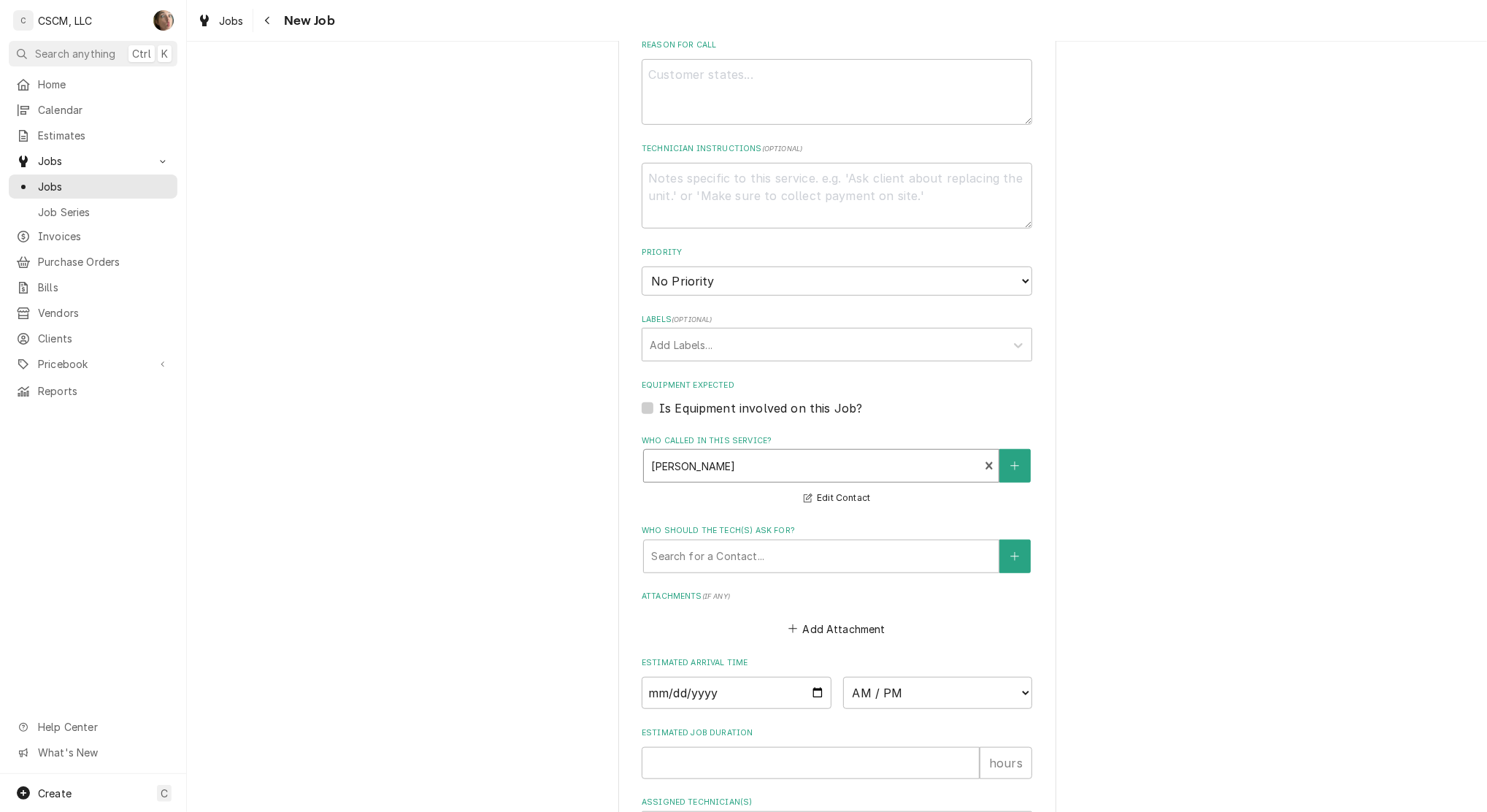
scroll to position [601, 0]
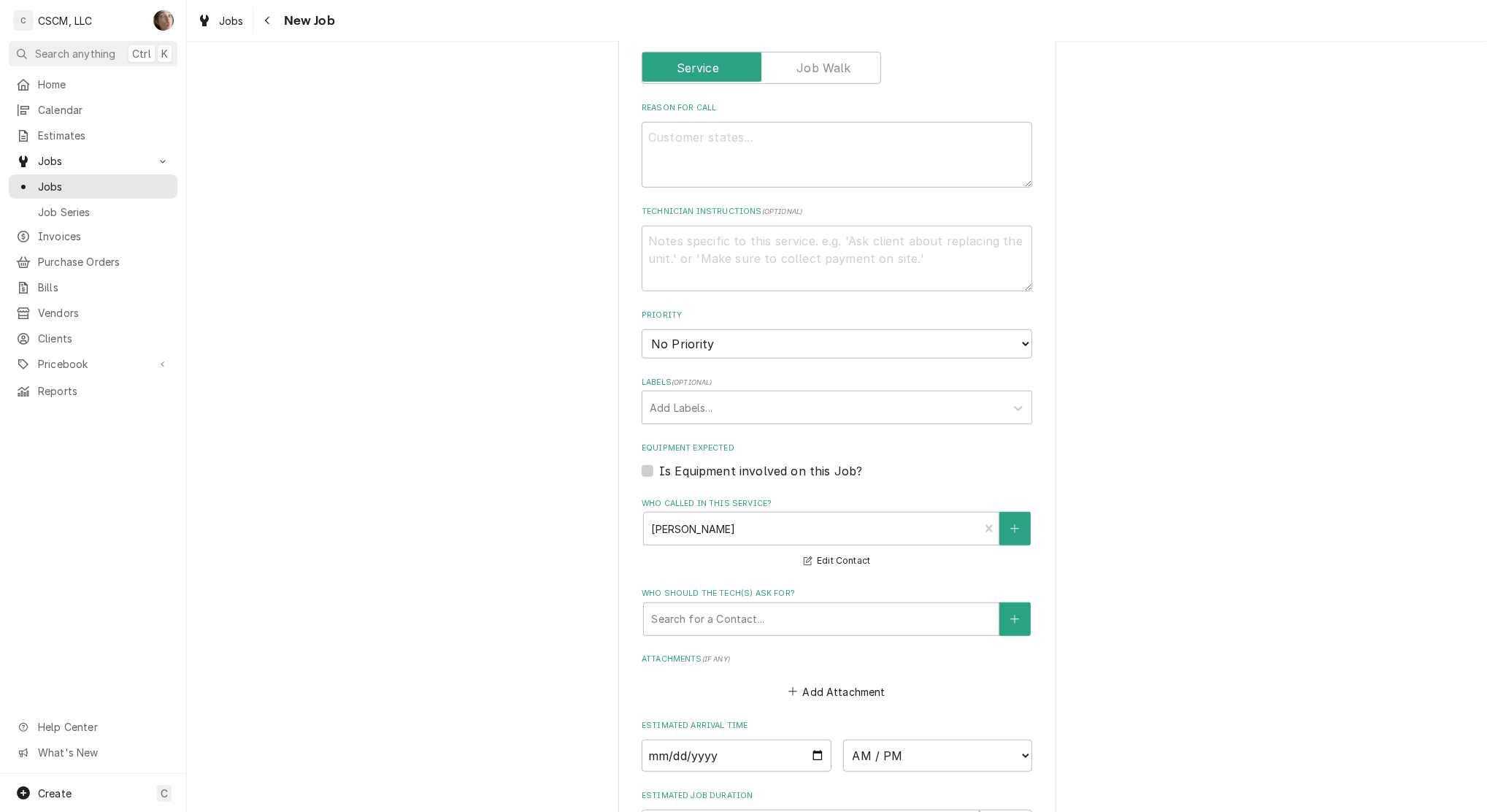
click at [753, 358] on fieldset "Job Details Job Source Direct (Phone/Email/etc.) Other Date Received [DATE] Ser…" at bounding box center [837, 352] width 391 height 1110
drag, startPoint x: 751, startPoint y: 349, endPoint x: 752, endPoint y: 359, distance: 10.0
click at [751, 349] on select "No Priority Urgent High Medium Low" at bounding box center [837, 343] width 391 height 29
select select "2"
click at [642, 329] on select "No Priority Urgent High Medium Low" at bounding box center [837, 343] width 391 height 29
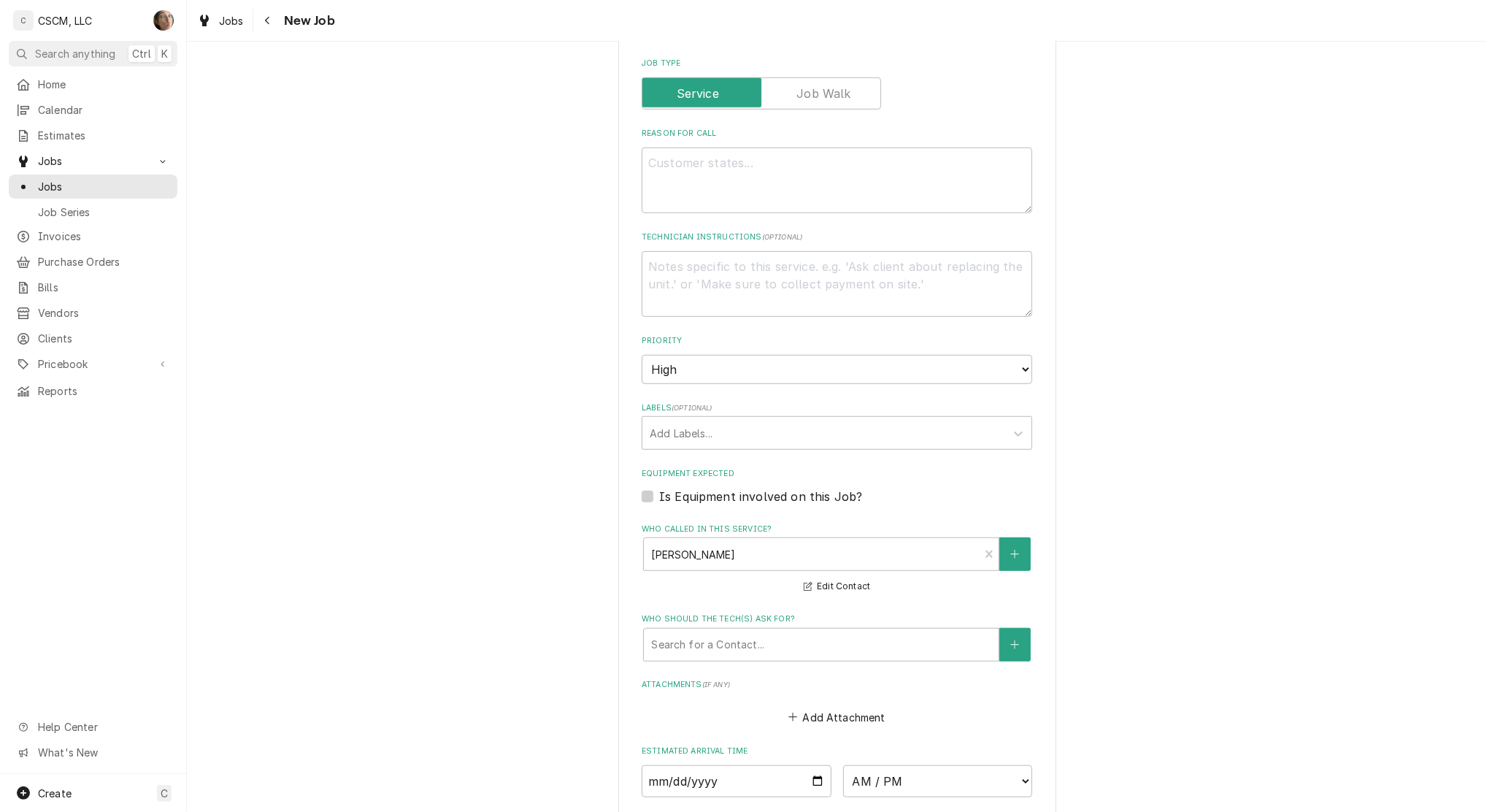
scroll to position [584, 0]
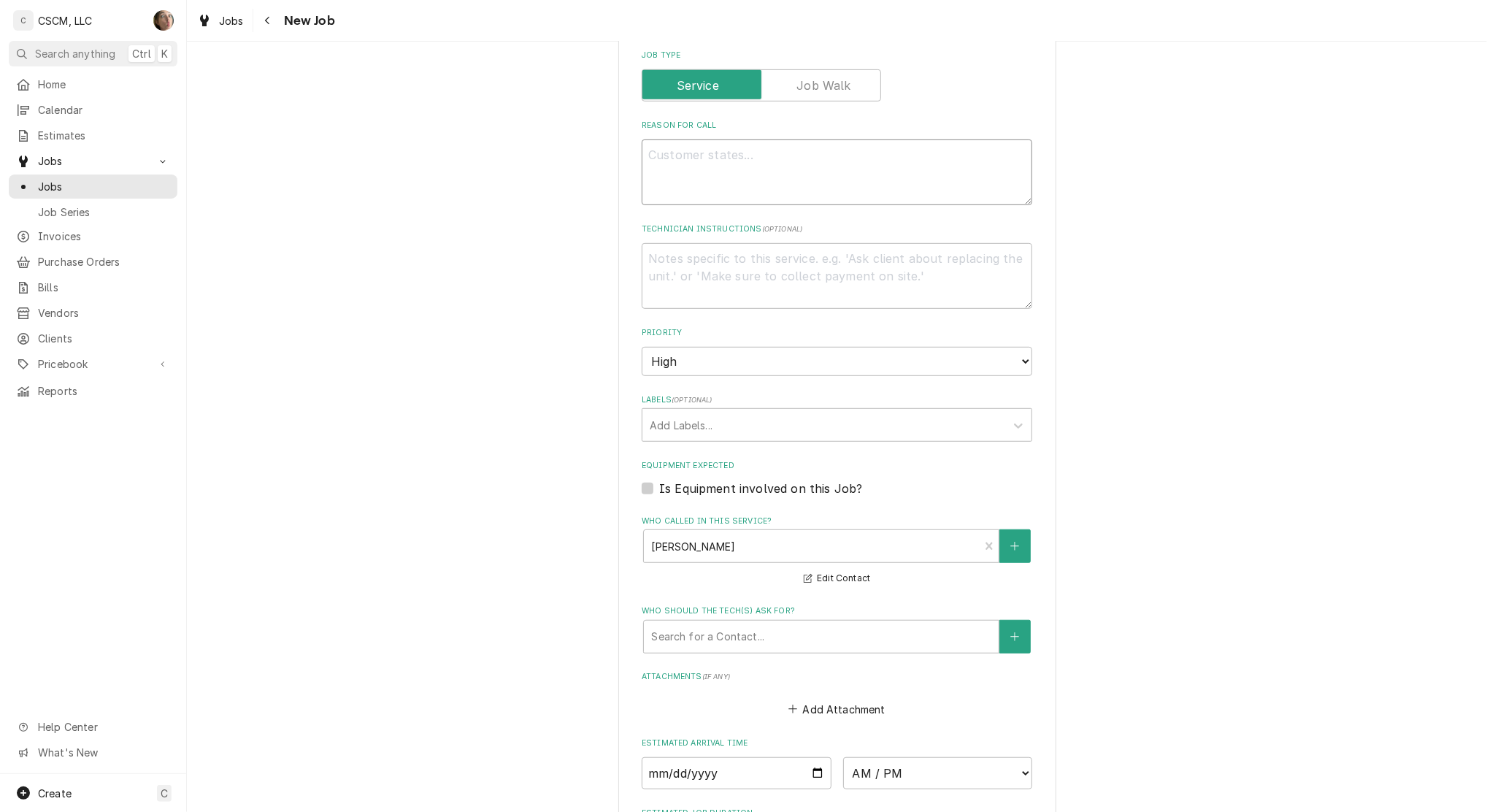
click at [903, 189] on textarea "Reason For Call" at bounding box center [837, 172] width 391 height 66
type textarea "x"
type textarea "g"
type textarea "x"
type textarea "gr"
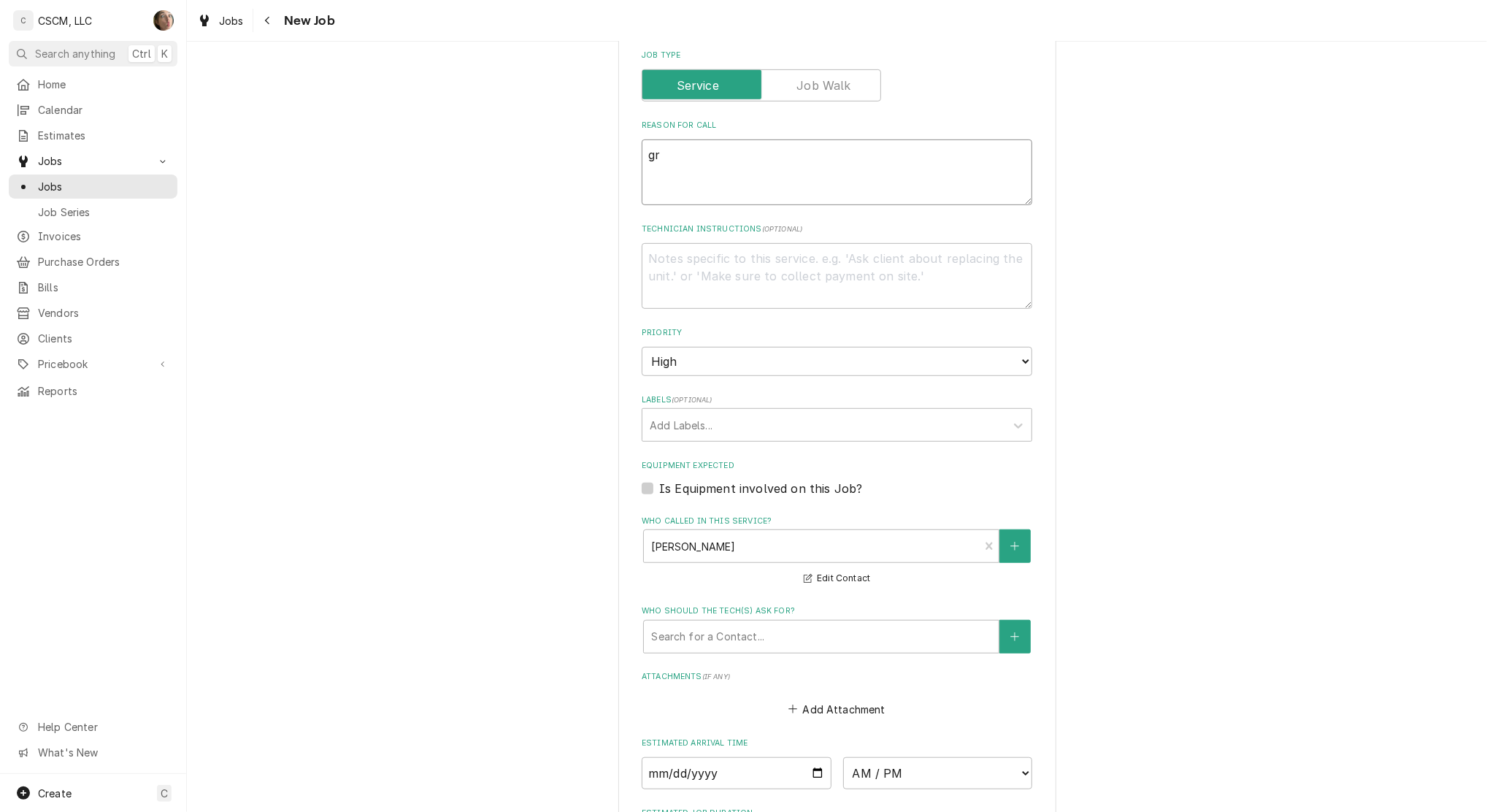
type textarea "x"
type textarea "gri"
type textarea "x"
type textarea "gril"
type textarea "x"
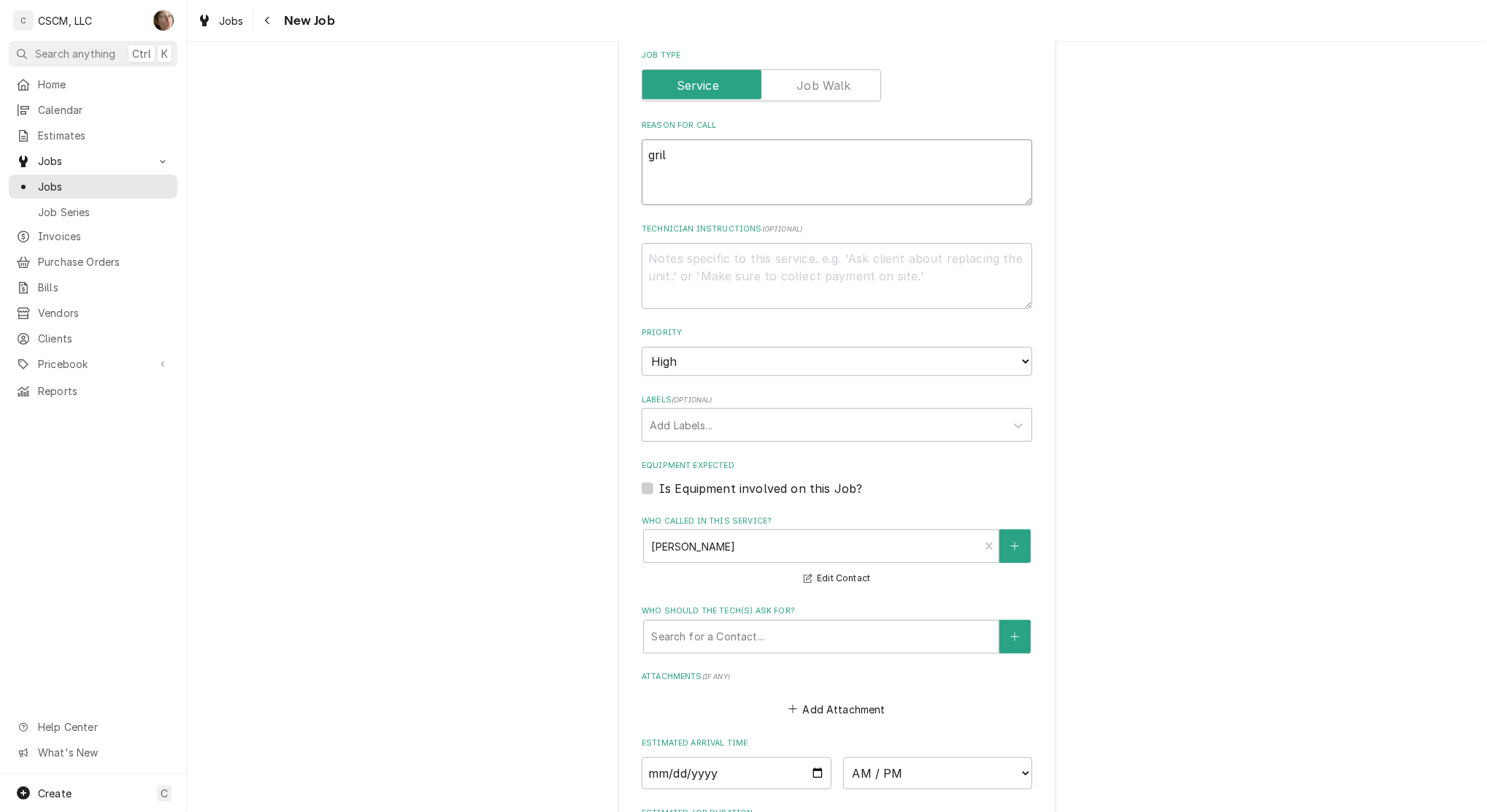
type textarea "grill"
type textarea "x"
type textarea "grill"
type textarea "x"
type textarea "grill s"
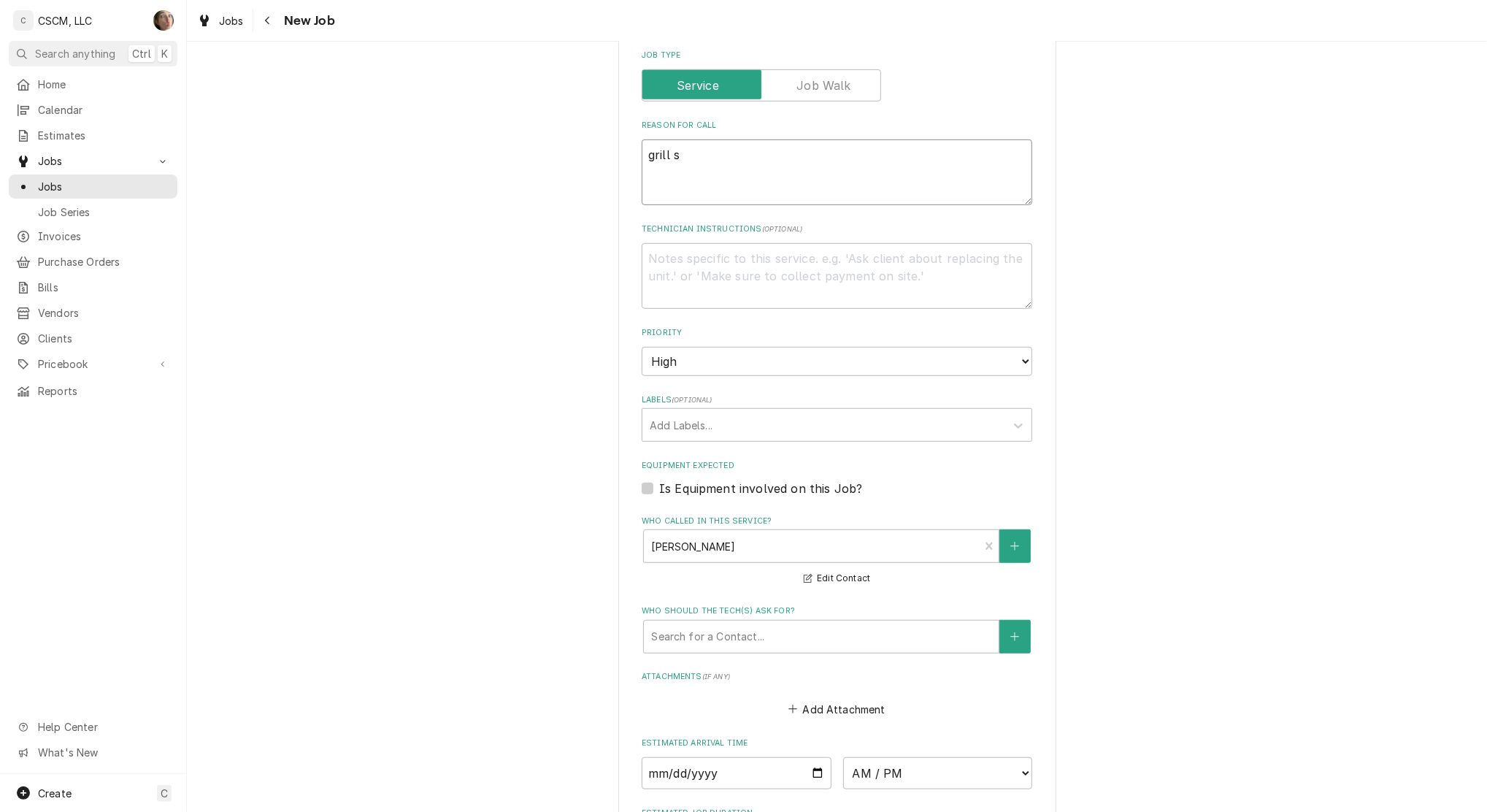
type textarea "x"
type textarea "grill si"
type textarea "x"
type textarea "grill sid"
type textarea "x"
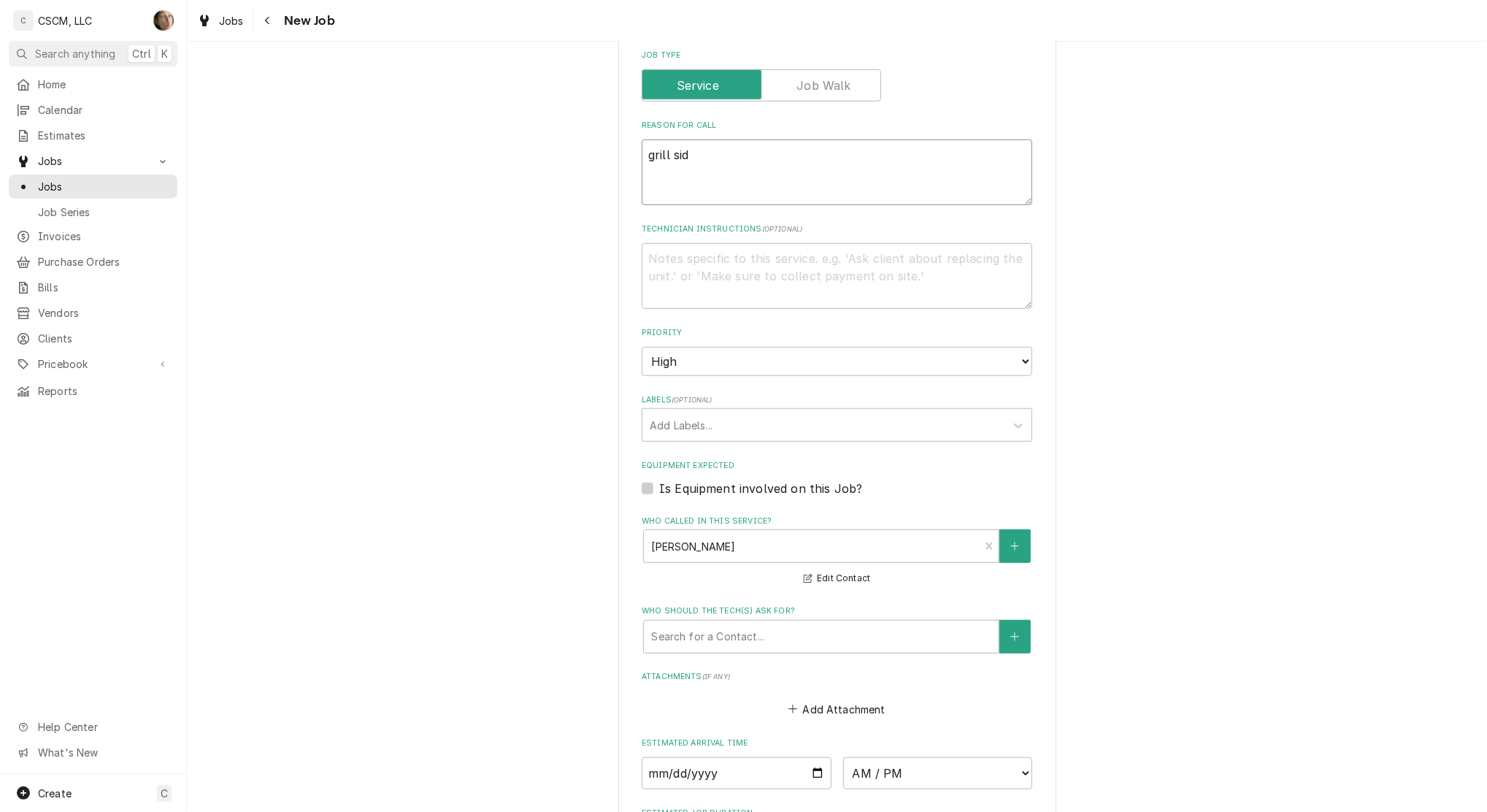
type textarea "grill side"
type textarea "x"
type textarea "grill side"
type textarea "x"
type textarea "grill side m"
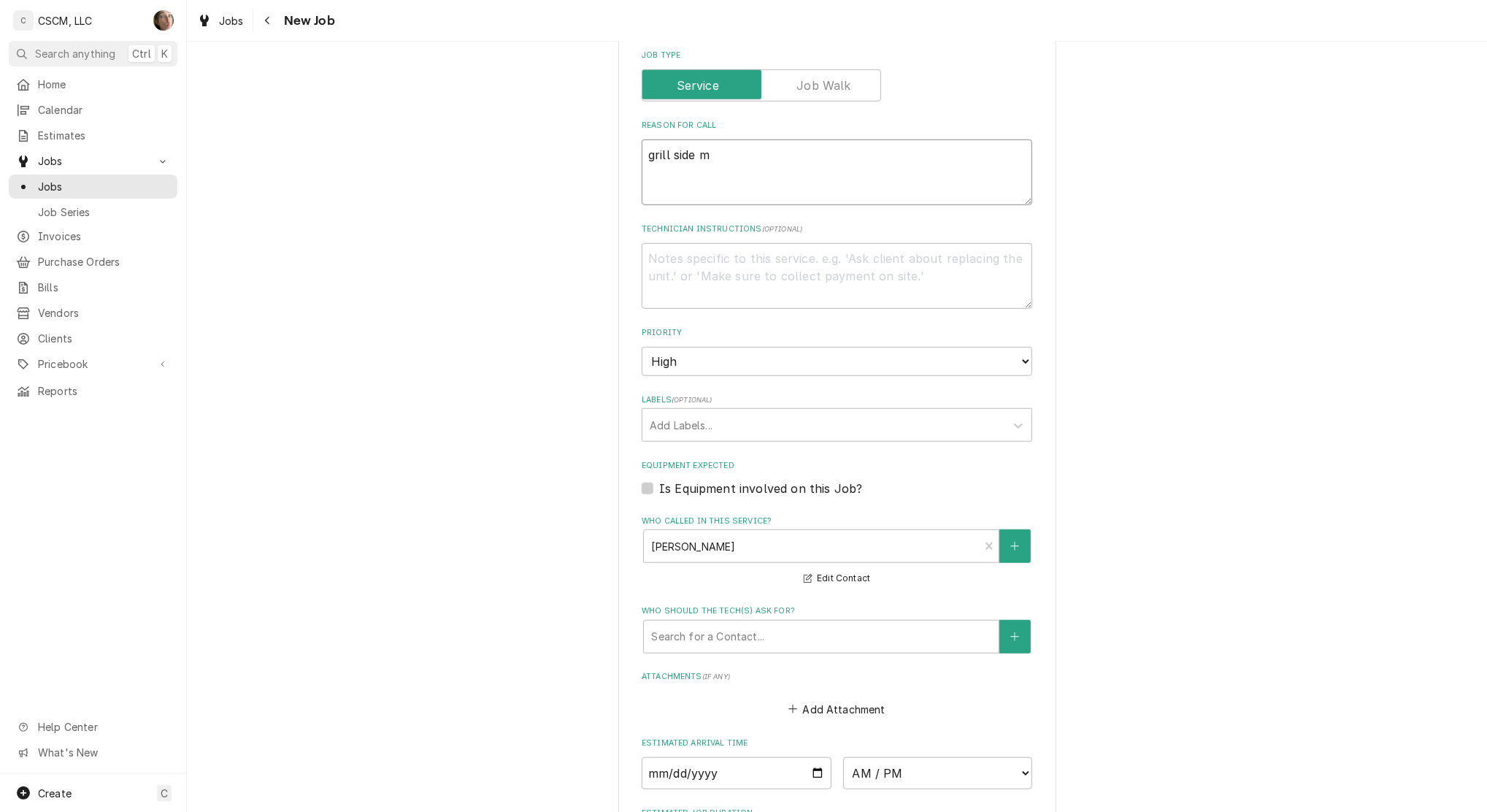
type textarea "x"
type textarea "grill side mea"
type textarea "x"
type textarea "grill side meat"
type textarea "x"
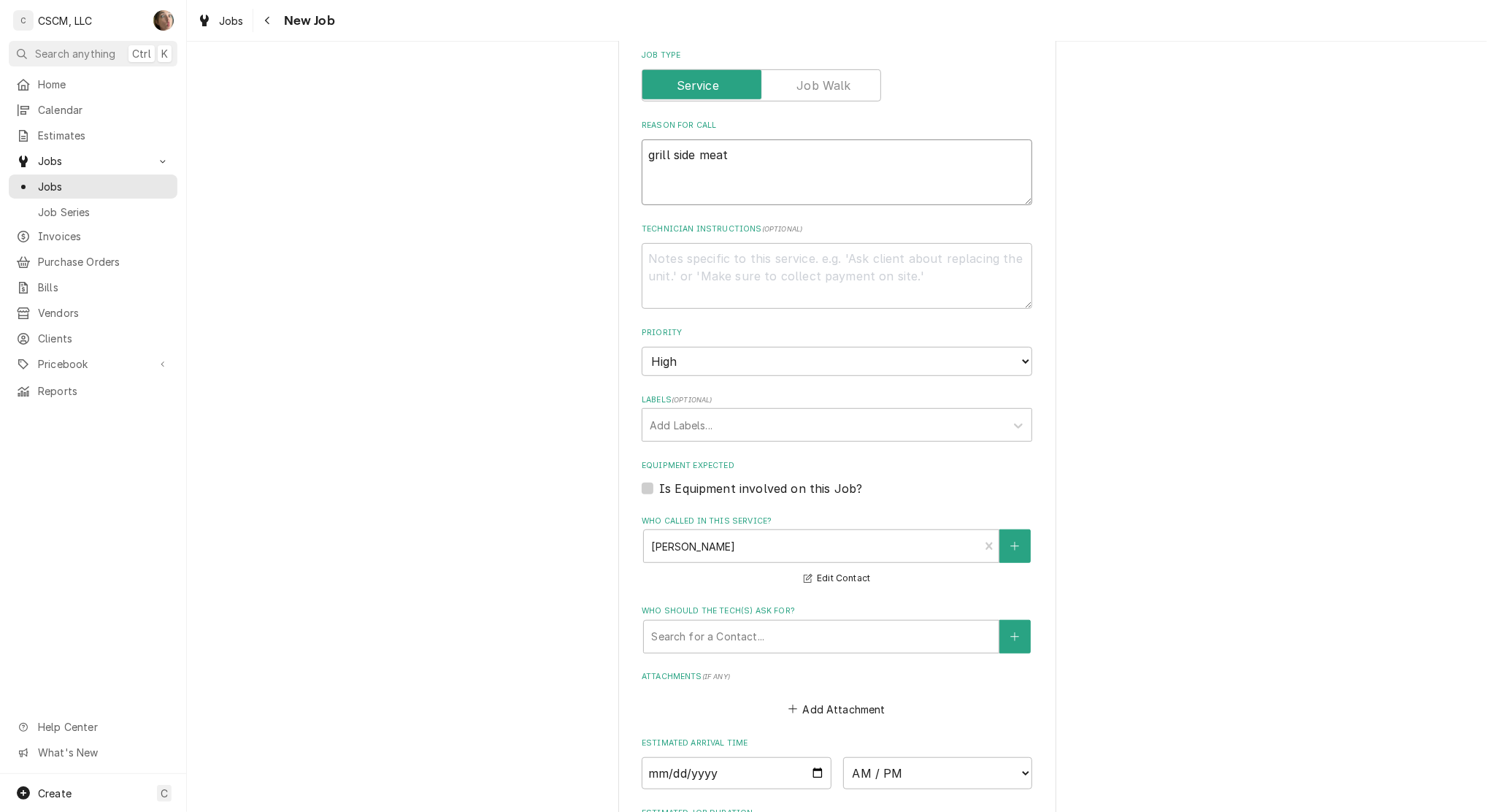
type textarea "grill side meat"
type textarea "x"
type textarea "grill side meat fe"
type textarea "x"
type textarea "grill side meat fer"
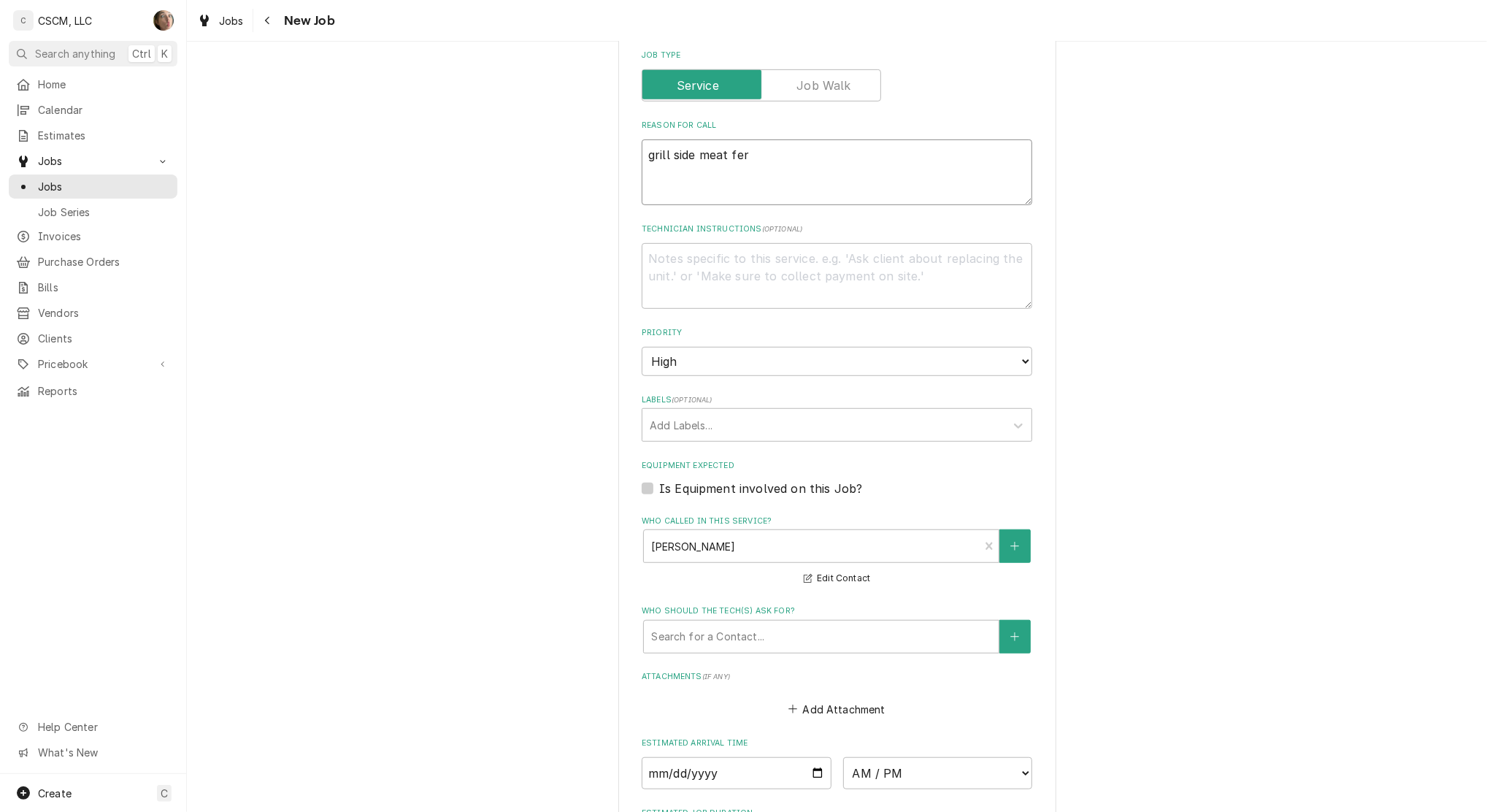
type textarea "x"
type textarea "grill side meat fe"
type textarea "x"
type textarea "grill side meat f"
type textarea "x"
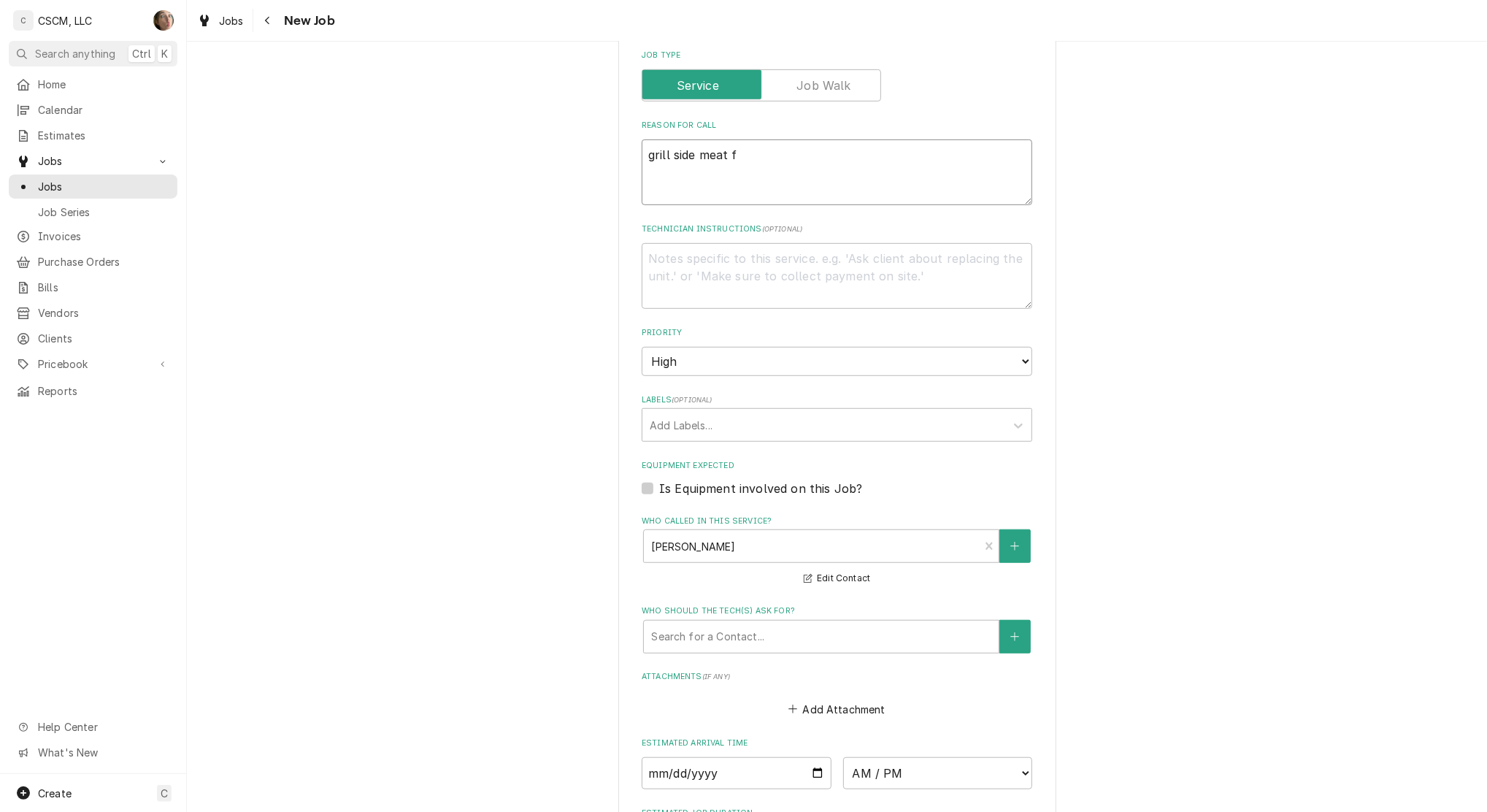
type textarea "grill side meat fr"
type textarea "x"
type textarea "grill side meat fre"
type textarea "x"
type textarea "grill side meat free"
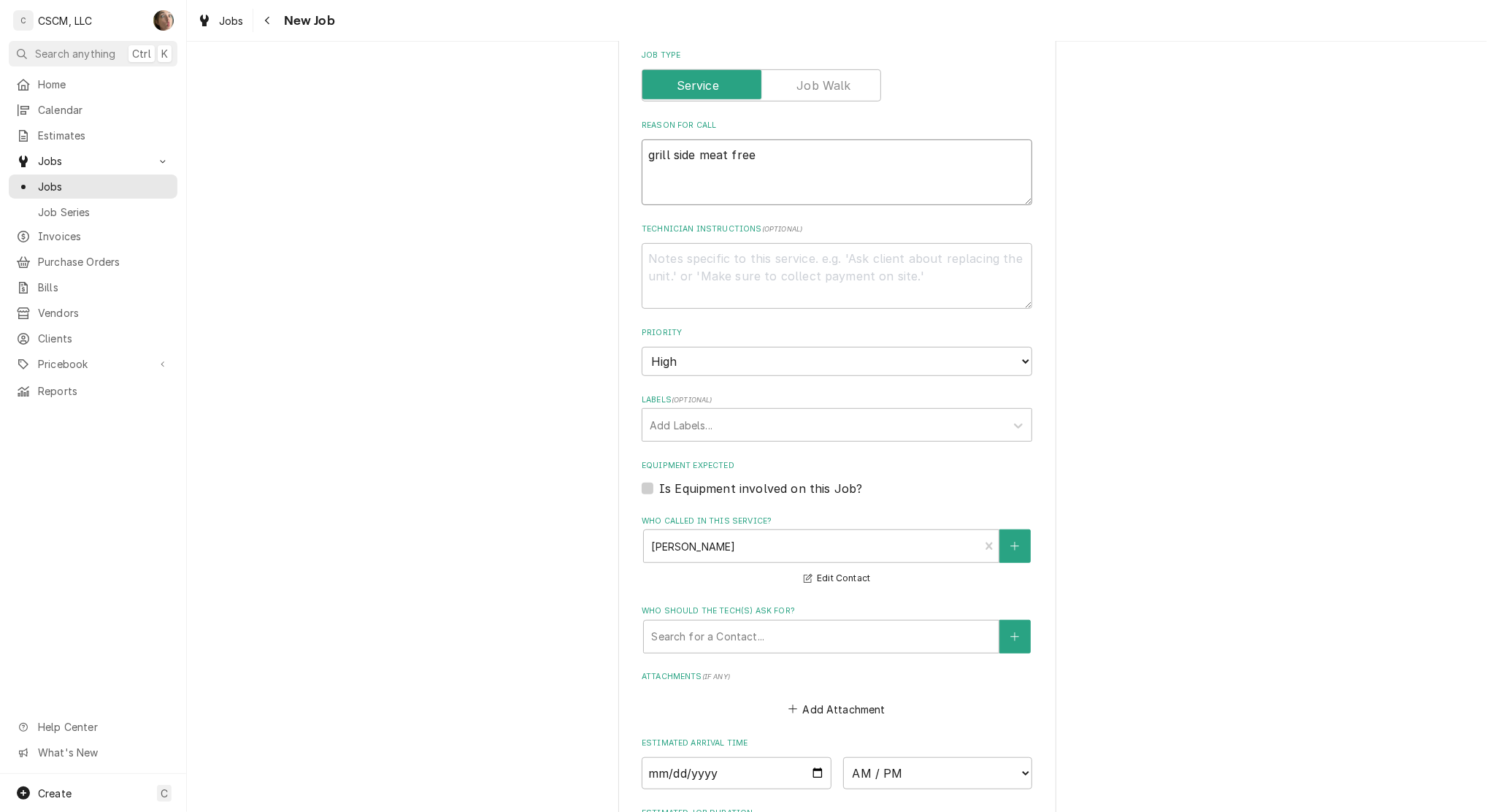
type textarea "x"
type textarea "grill side meat freez"
type textarea "x"
type textarea "grill side meat freeze"
type textarea "x"
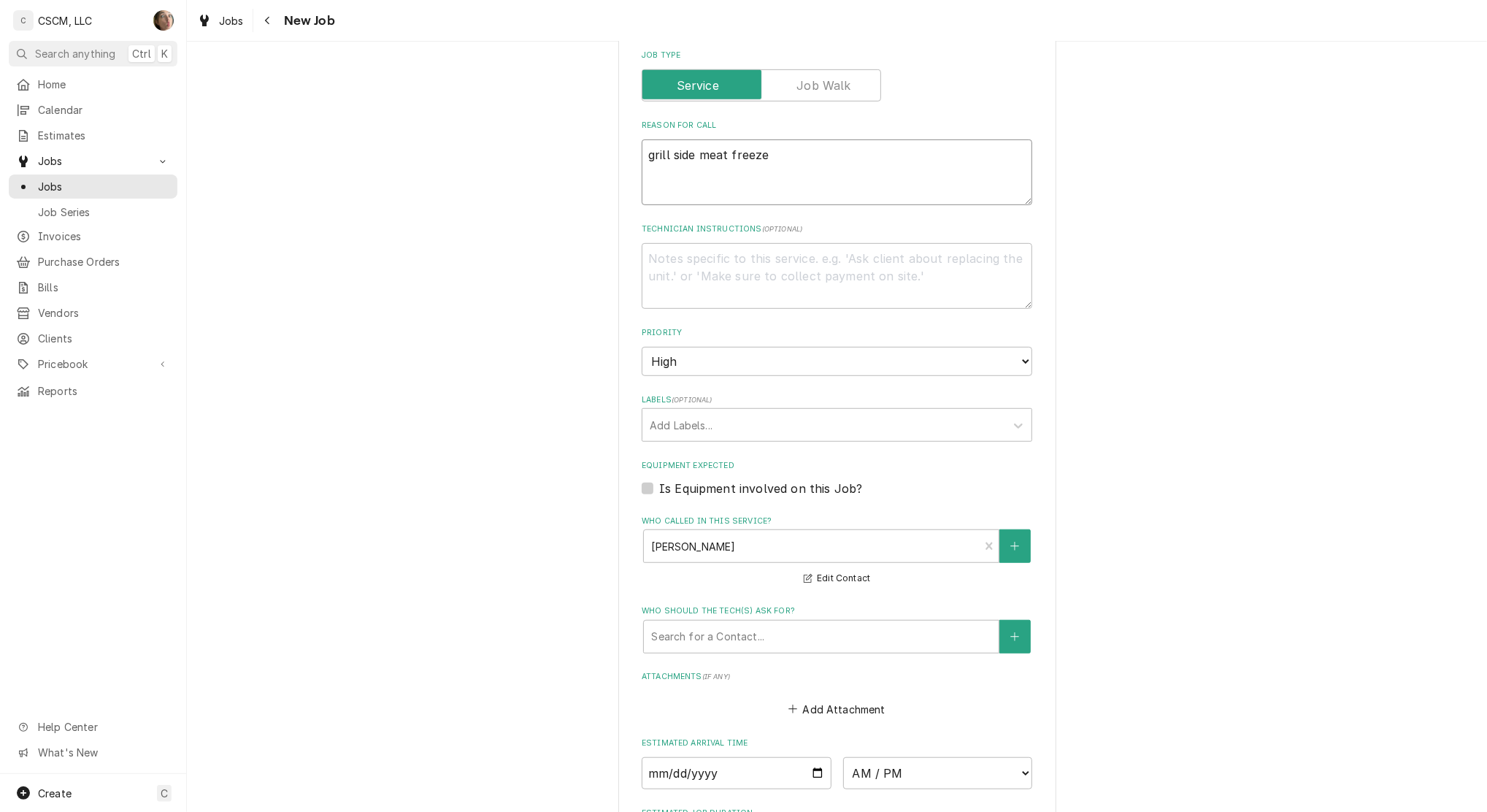
type textarea "grill side meat freezer"
type textarea "x"
type textarea "grill side meat freezer"
type textarea "x"
type textarea "grill side meat freezer i"
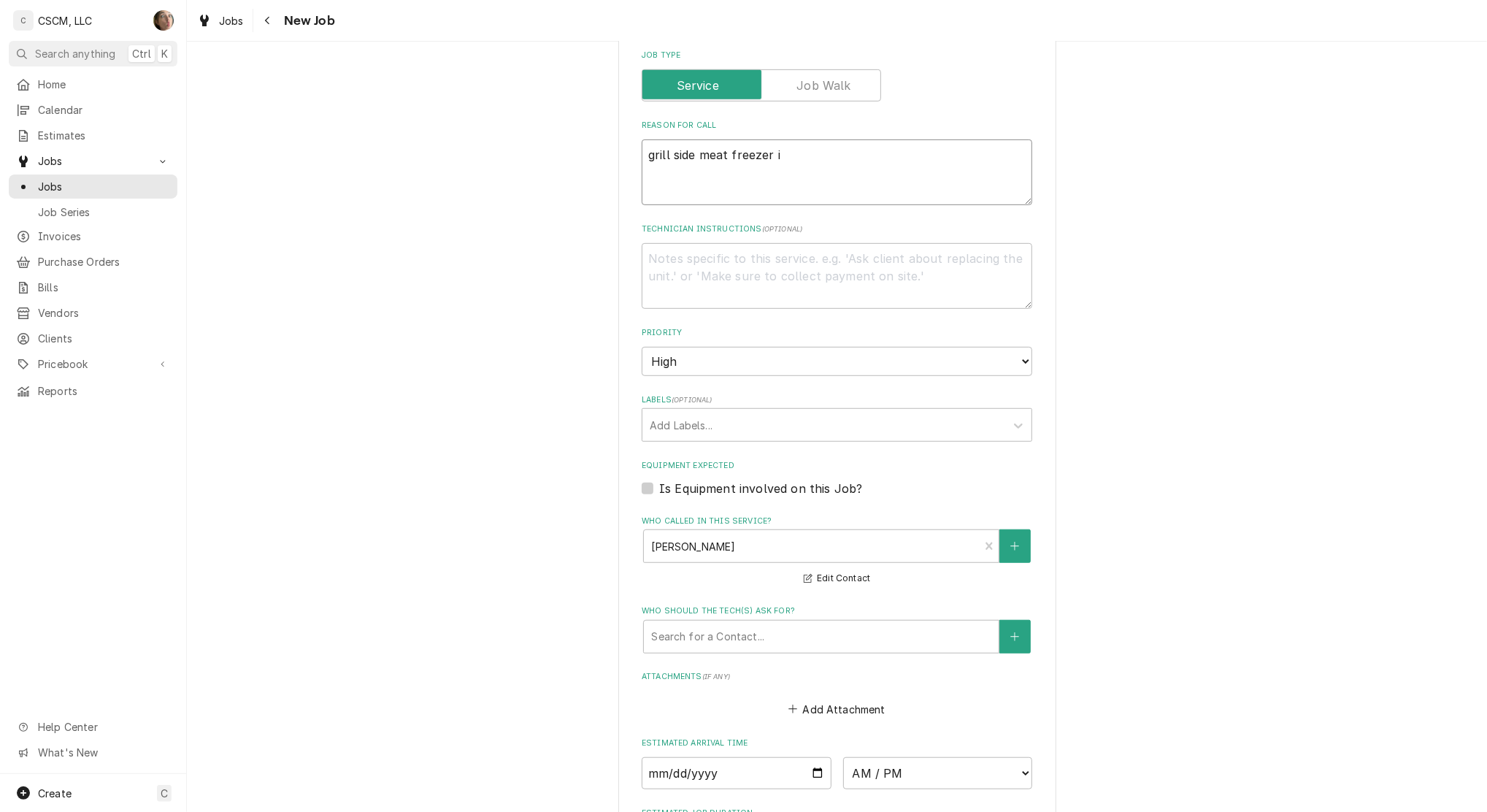
type textarea "x"
type textarea "grill side meat freezer is"
type textarea "x"
type textarea "grill side meat freezer is"
type textarea "x"
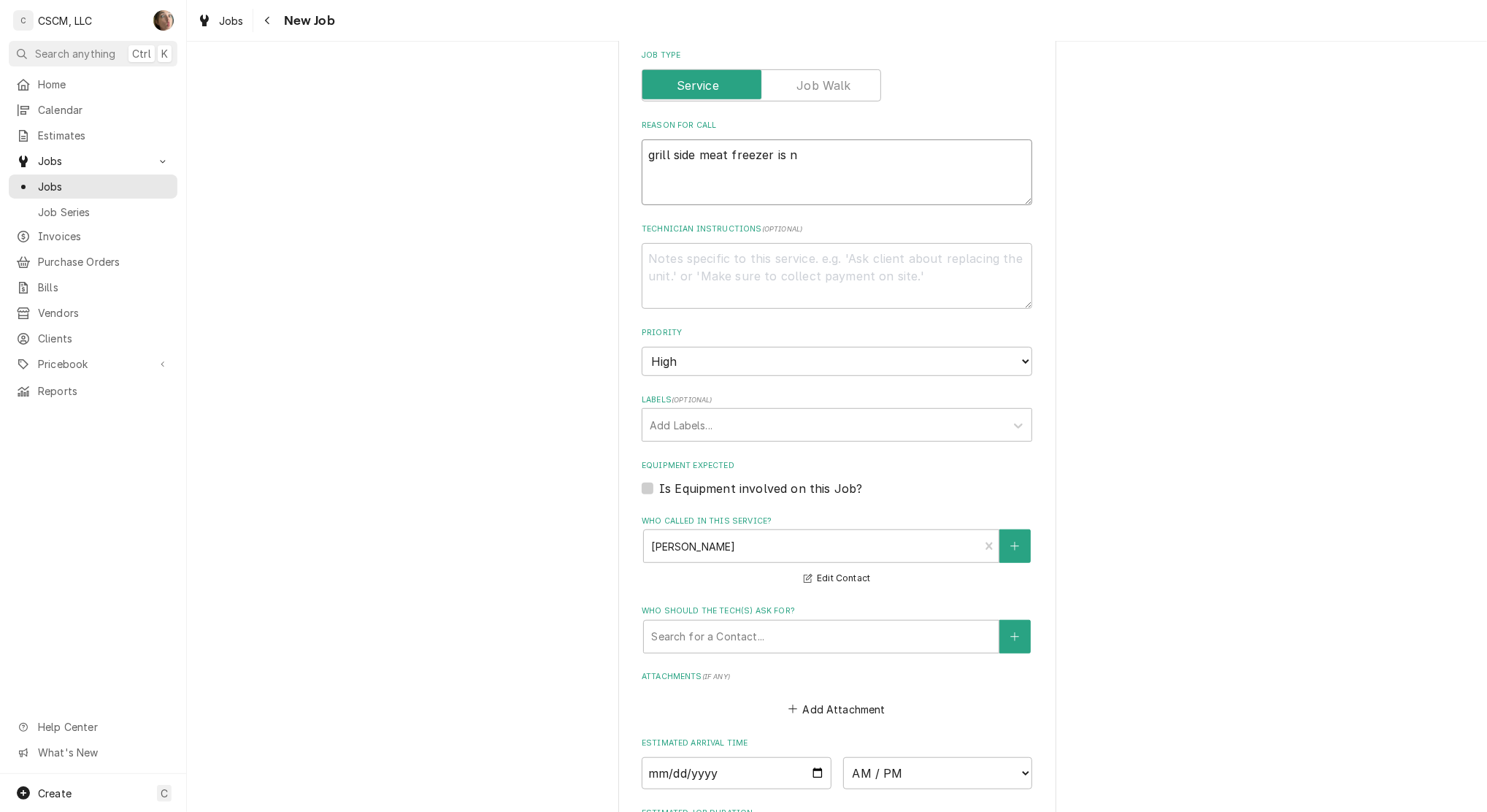
type textarea "grill side meat freezer is no"
type textarea "x"
type textarea "grill side meat freezer is not"
type textarea "x"
type textarea "grill side meat freezer is not"
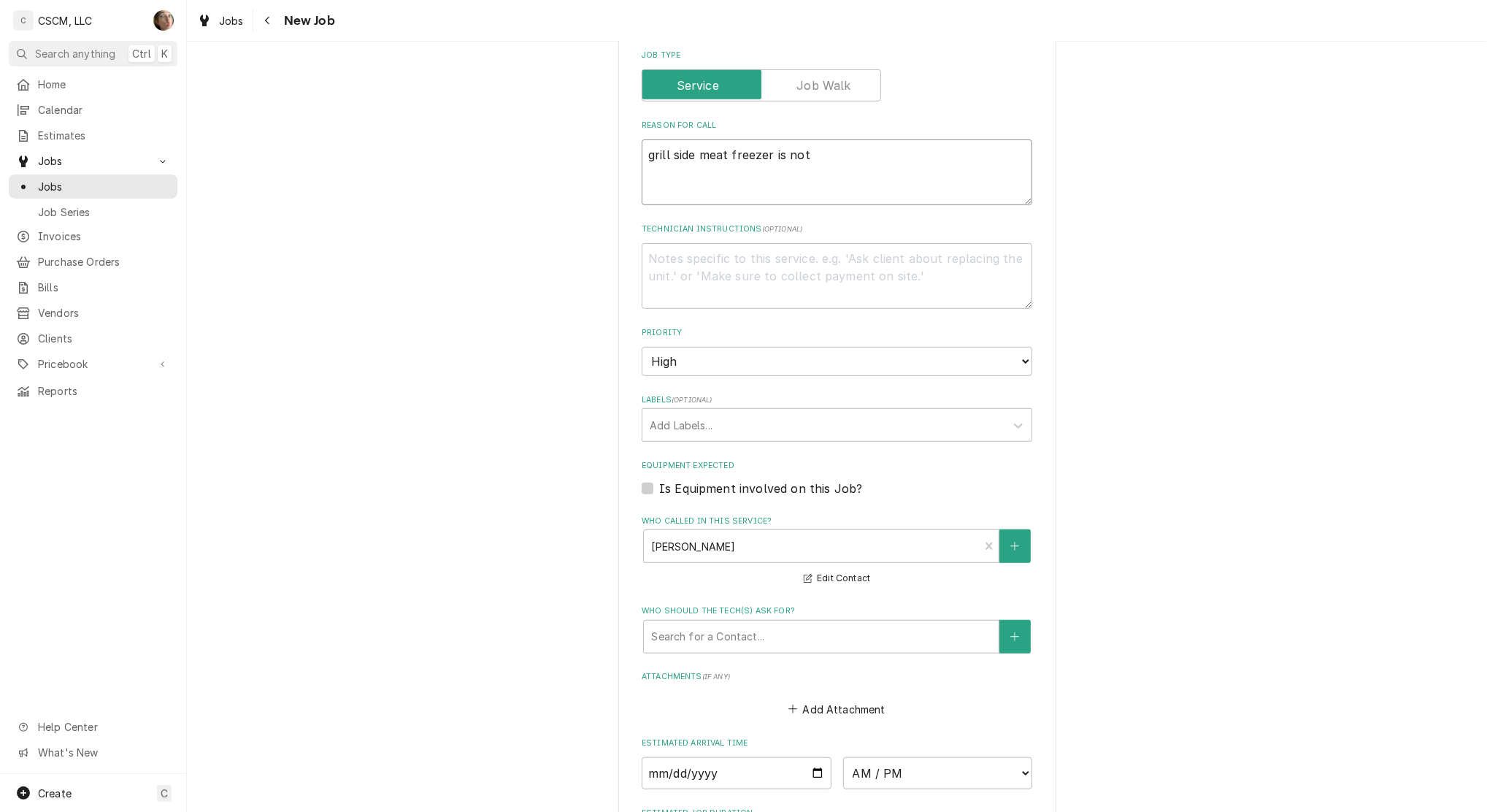
type textarea "x"
type textarea "grill side meat freezer is not ge"
type textarea "x"
type textarea "grill side meat freezer is not get"
type textarea "x"
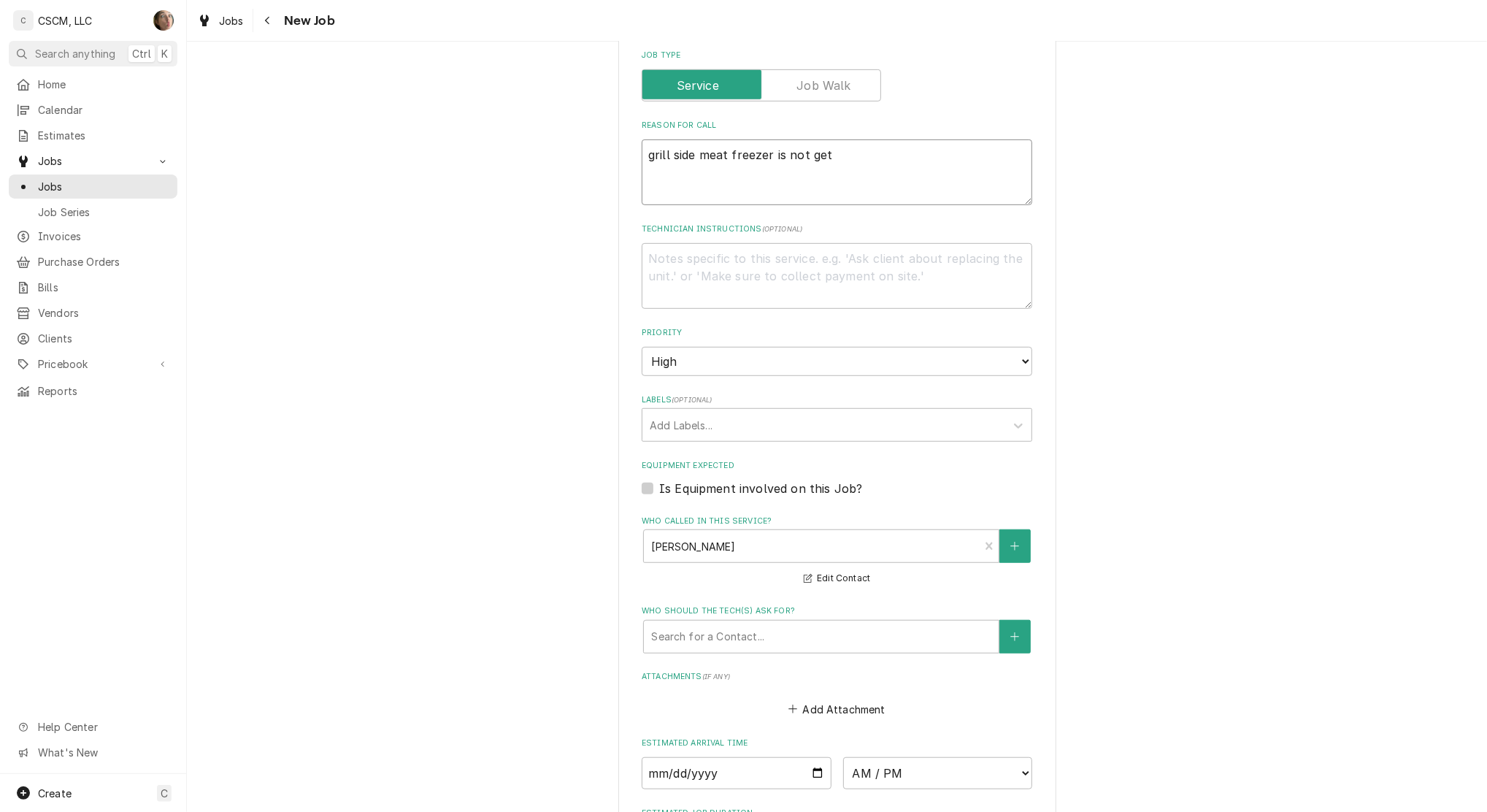
type textarea "grill side meat freezer is not gett"
type textarea "x"
type textarea "grill side meat freezer is not gettin"
type textarea "x"
type textarea "grill side meat freezer is not getting"
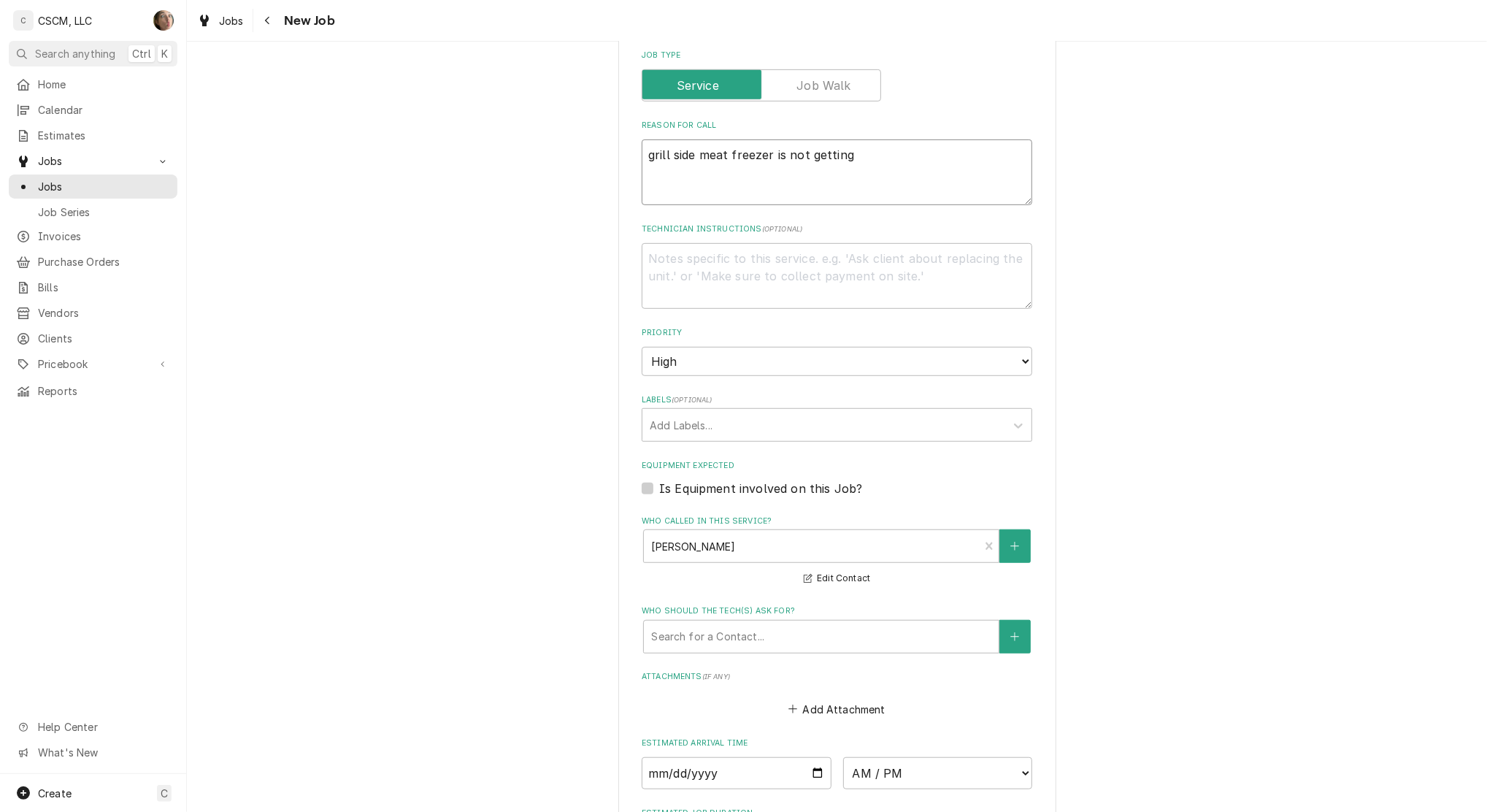
type textarea "x"
type textarea "grill side meat freezer is not getting"
type textarea "x"
type textarea "grill side meat freezer is not getting d"
type textarea "x"
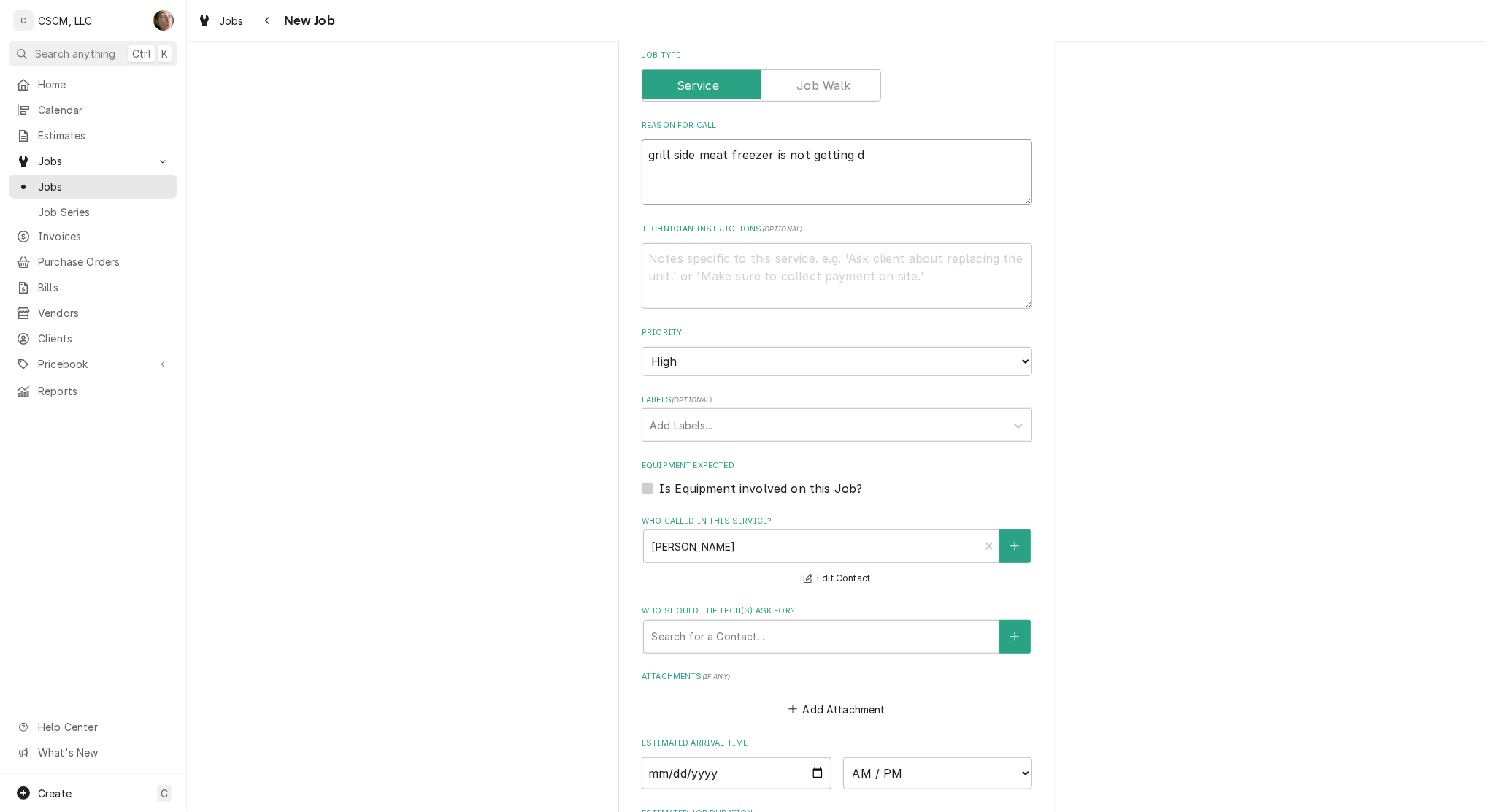
type textarea "grill side meat freezer is not getting do"
type textarea "x"
type textarea "grill side meat freezer is not getting dow"
type textarea "x"
type textarea "grill side meat freezer is not getting down"
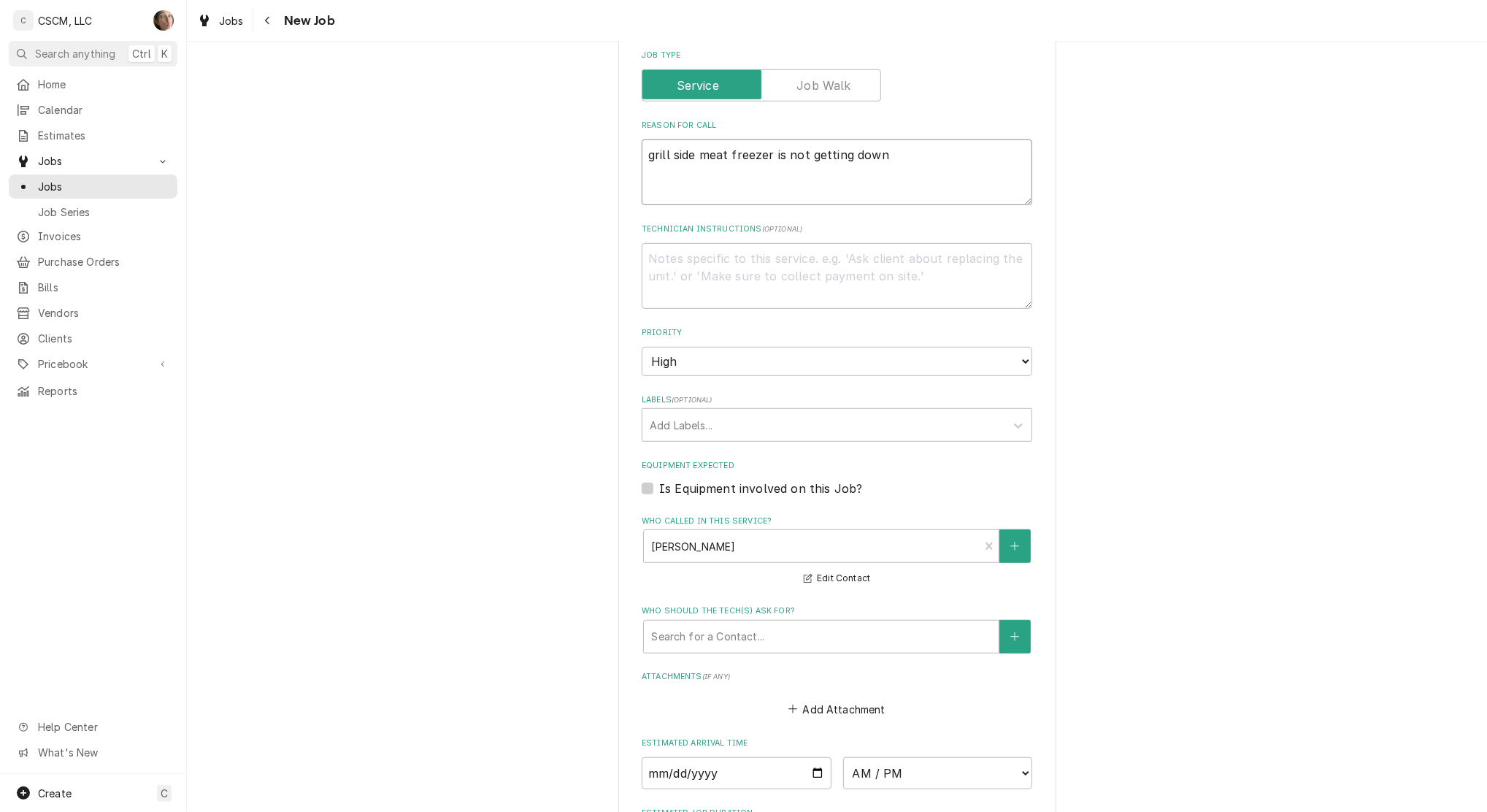
type textarea "x"
type textarea "grill side meat freezer is not getting down t"
type textarea "x"
type textarea "grill side meat freezer is not getting down to"
type textarea "x"
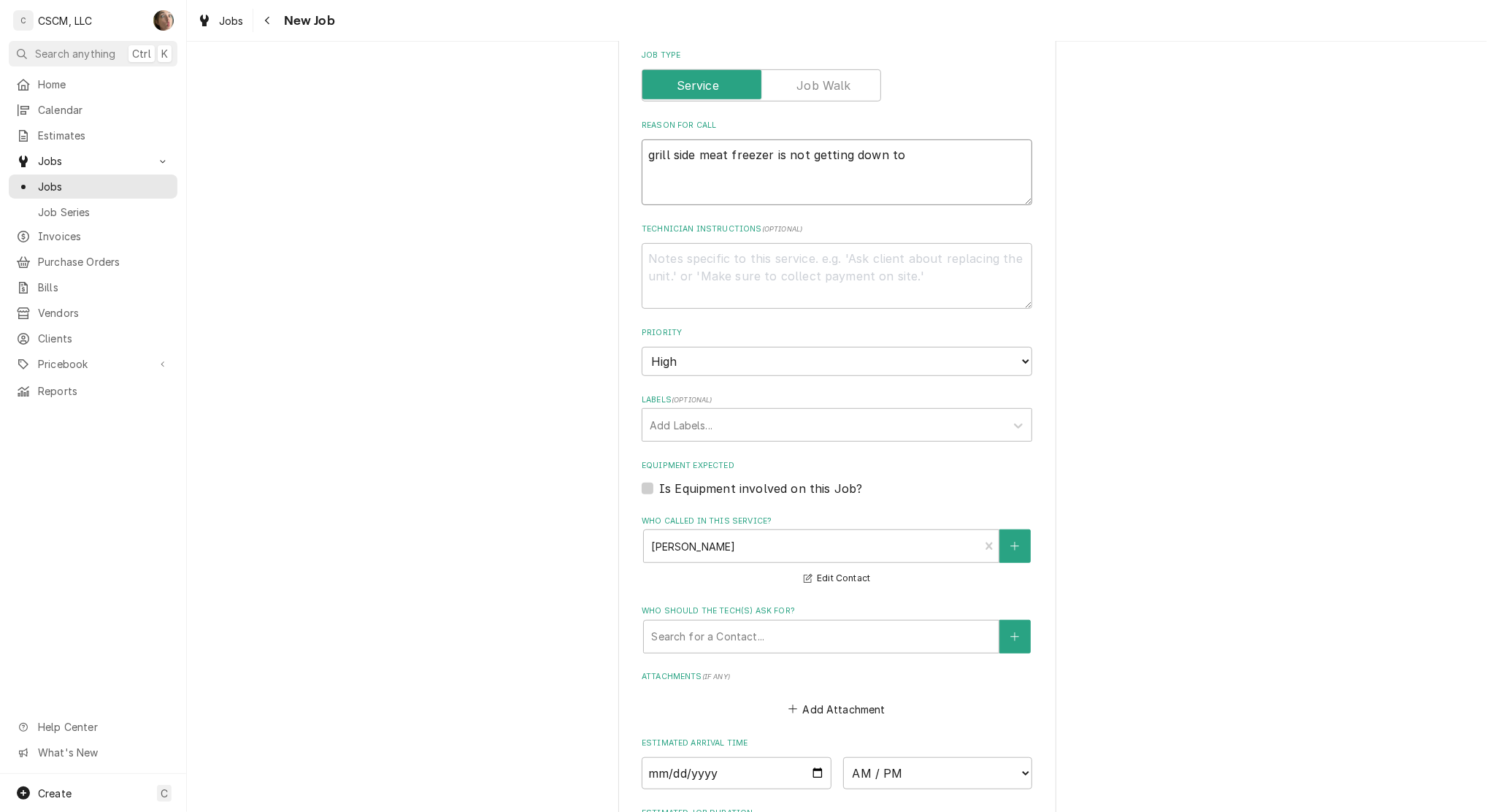
type textarea "grill side meat freezer is not getting down to t"
type textarea "x"
type textarea "grill side meat freezer is not getting down to tem"
type textarea "x"
type textarea "grill side meat freezer is not getting down to temp"
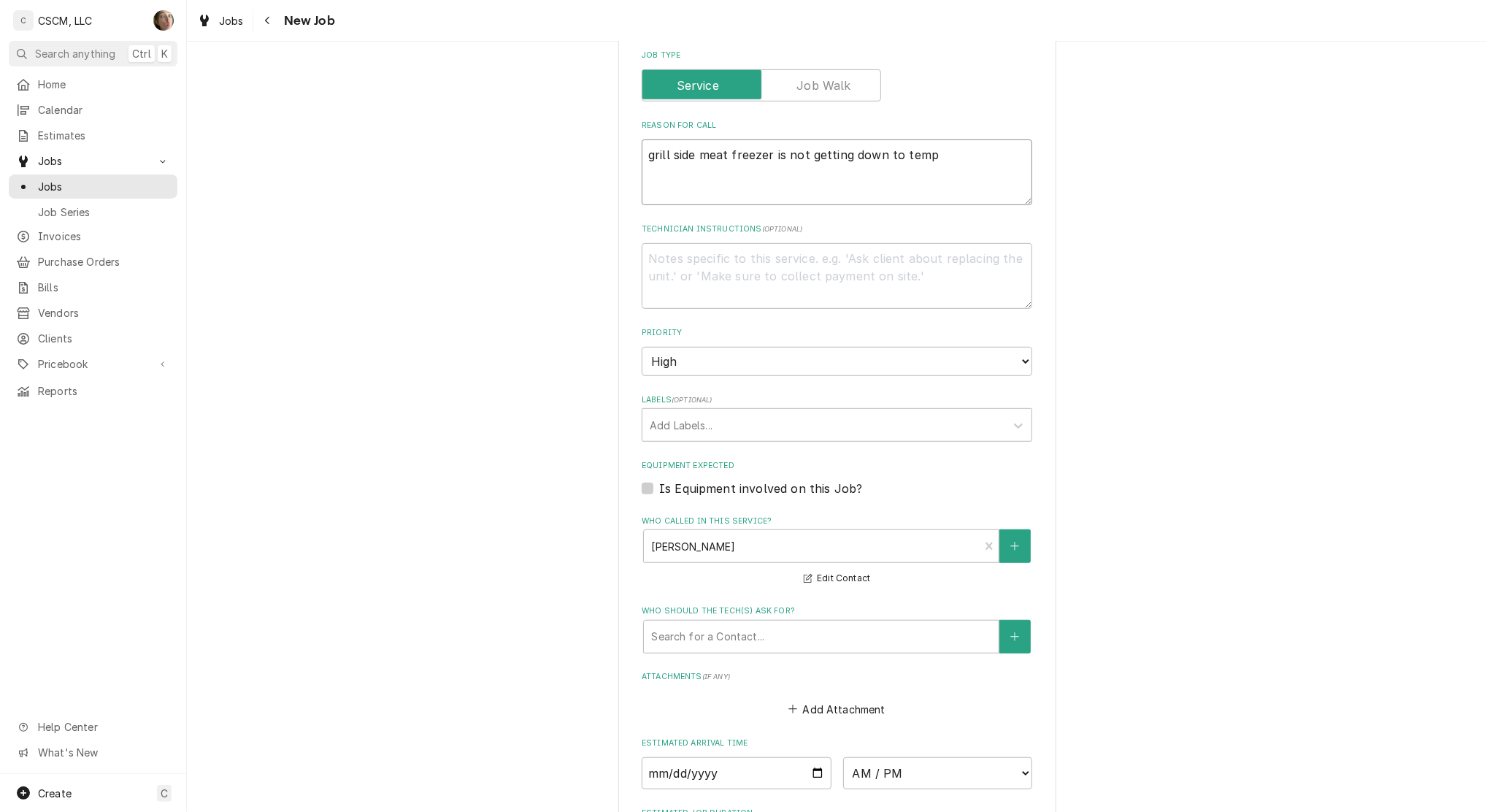
type textarea "x"
type textarea "grill side meat freezer is not getting down to temp"
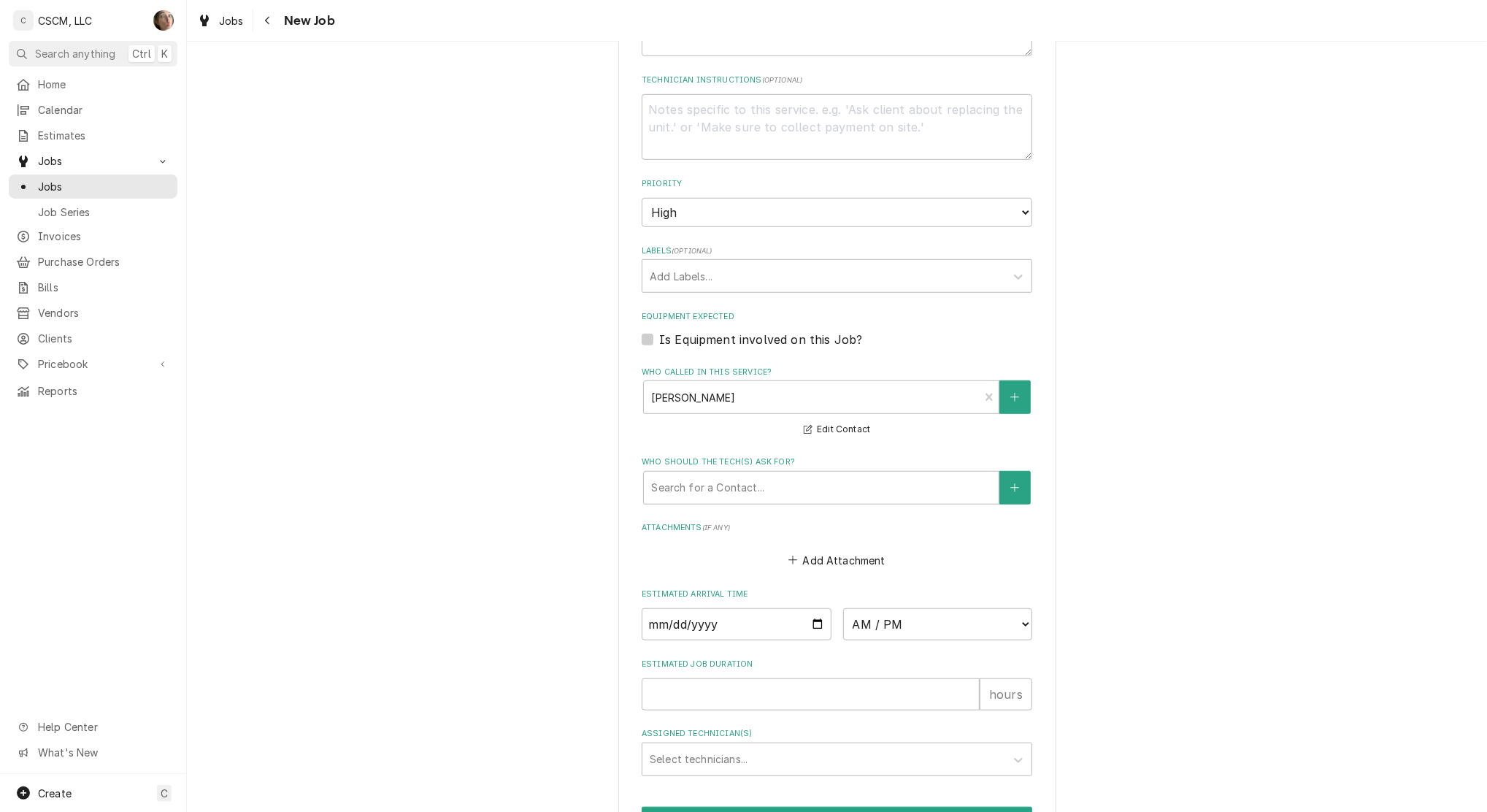
scroll to position [779, 0]
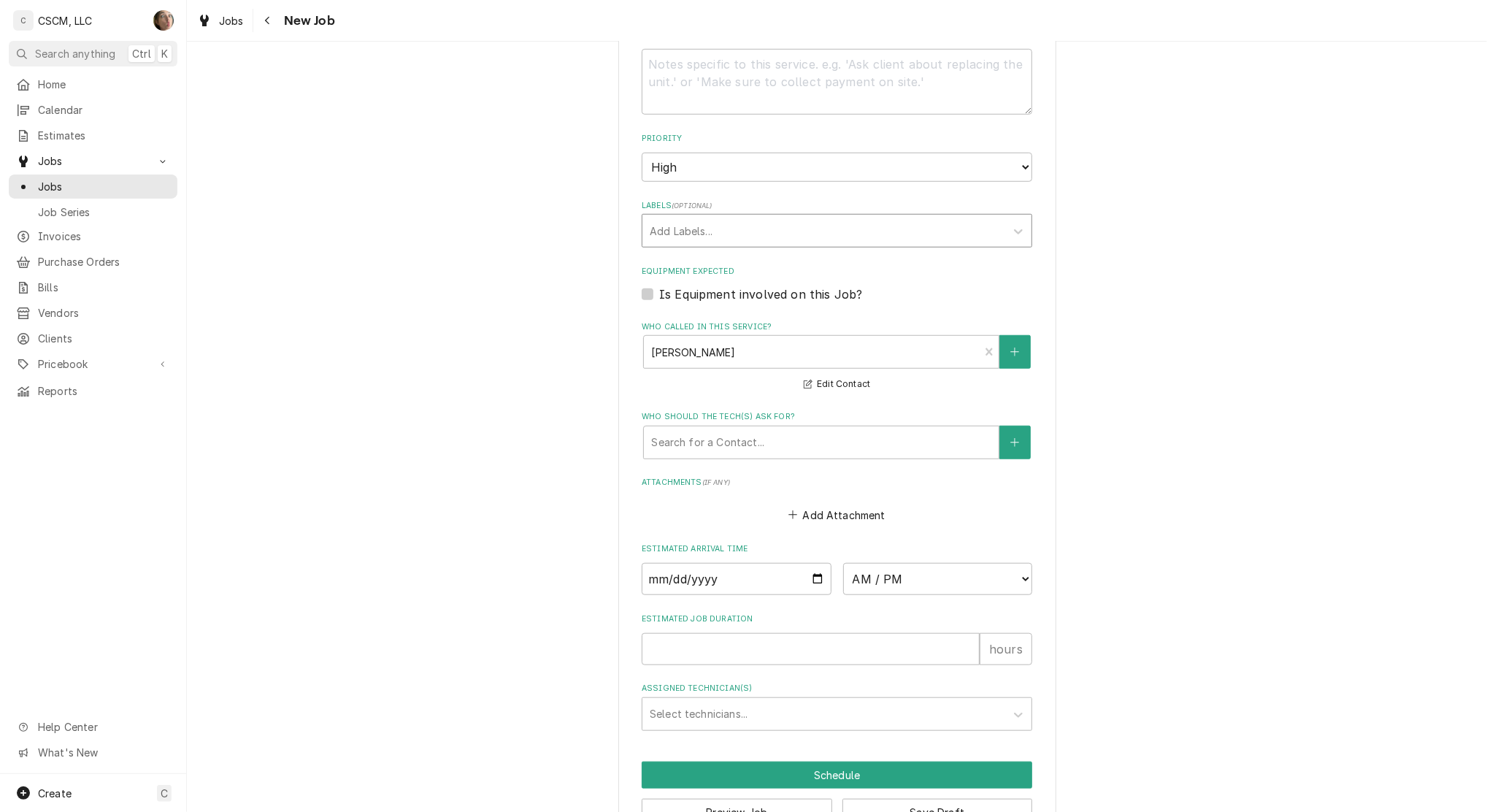
click at [673, 235] on div "Labels" at bounding box center [824, 230] width 349 height 27
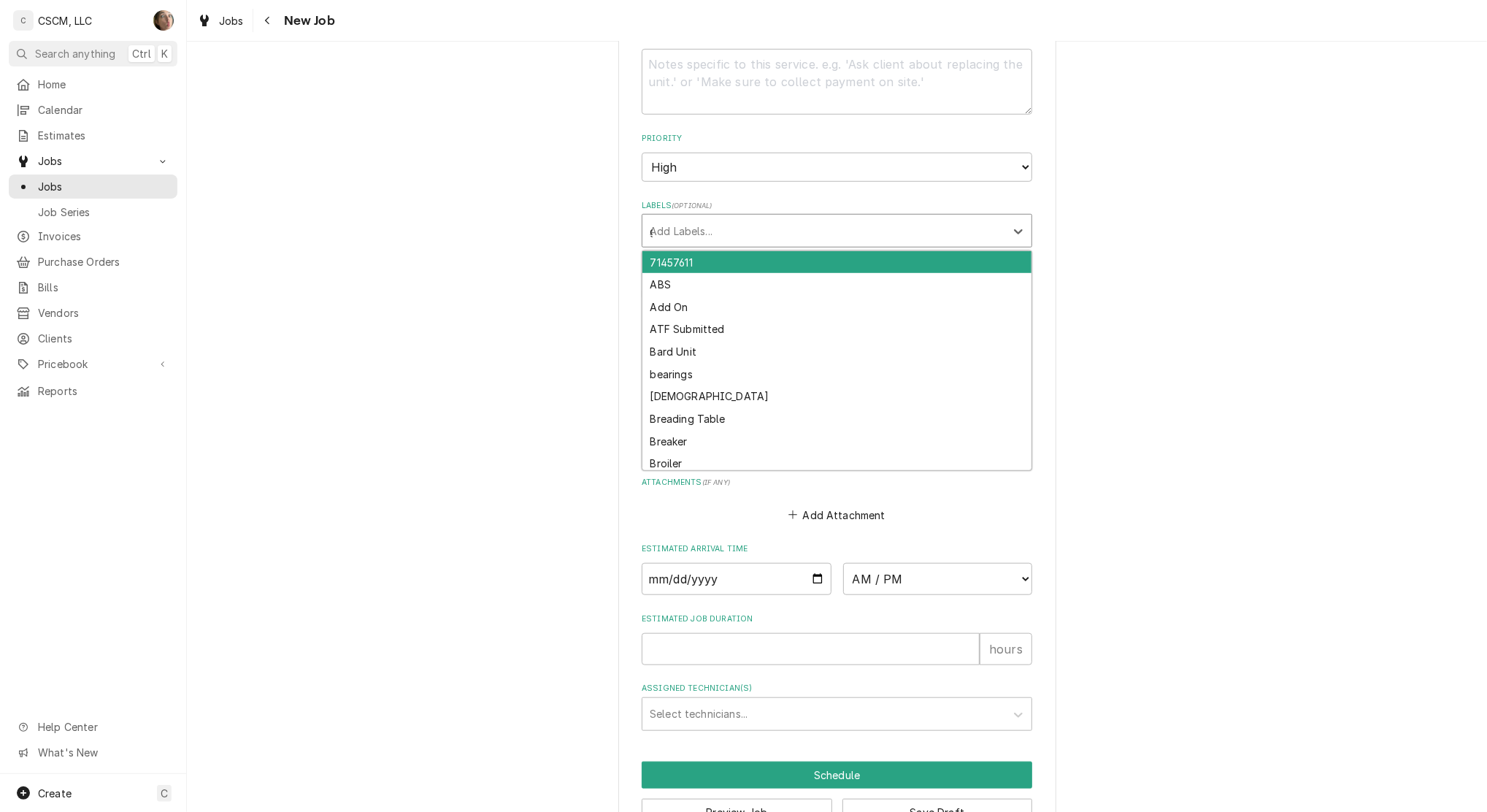
type input "gr"
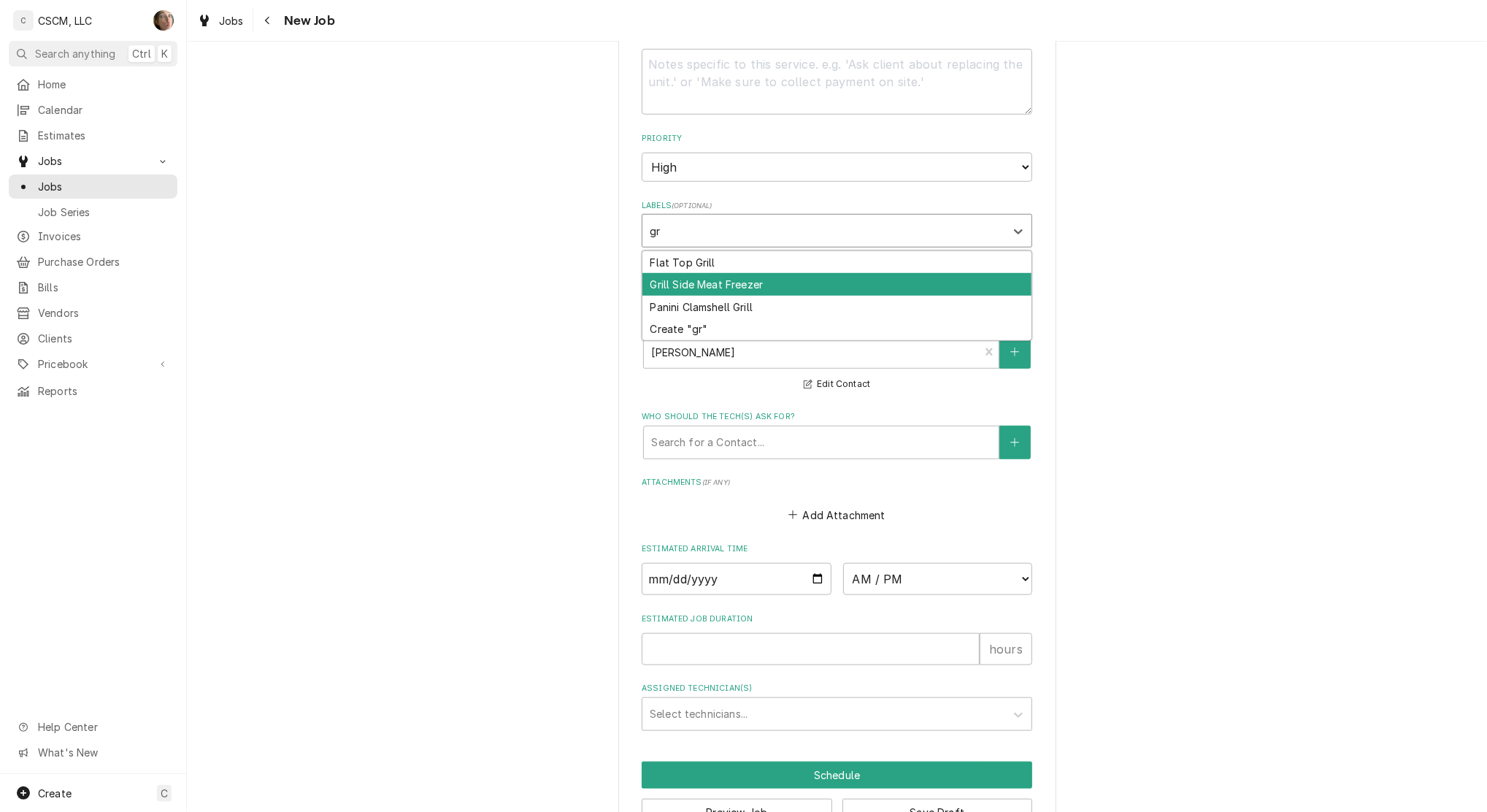
click at [694, 284] on div "Grill Side Meat Freezer" at bounding box center [837, 284] width 389 height 22
type textarea "x"
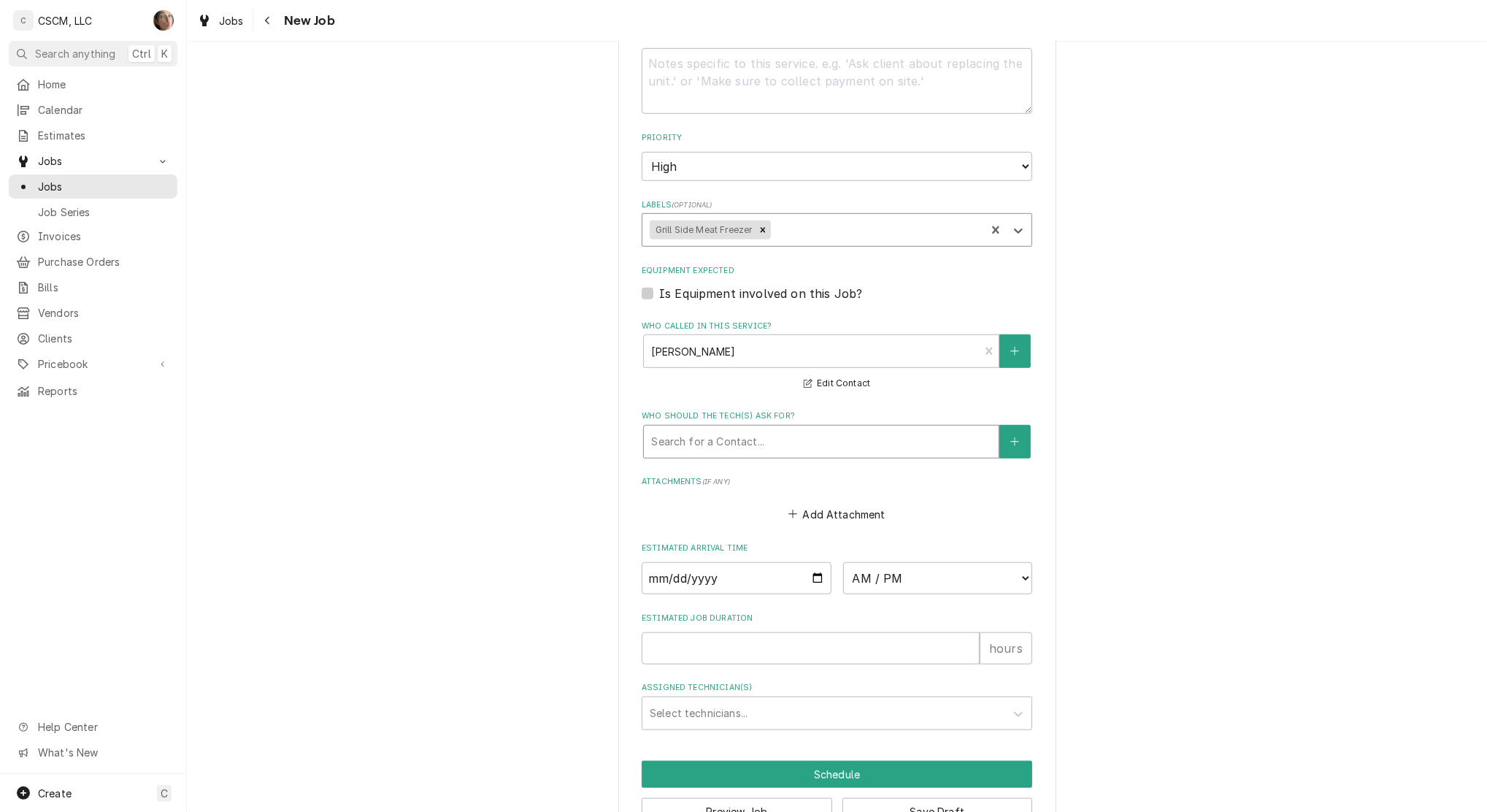
scroll to position [821, 0]
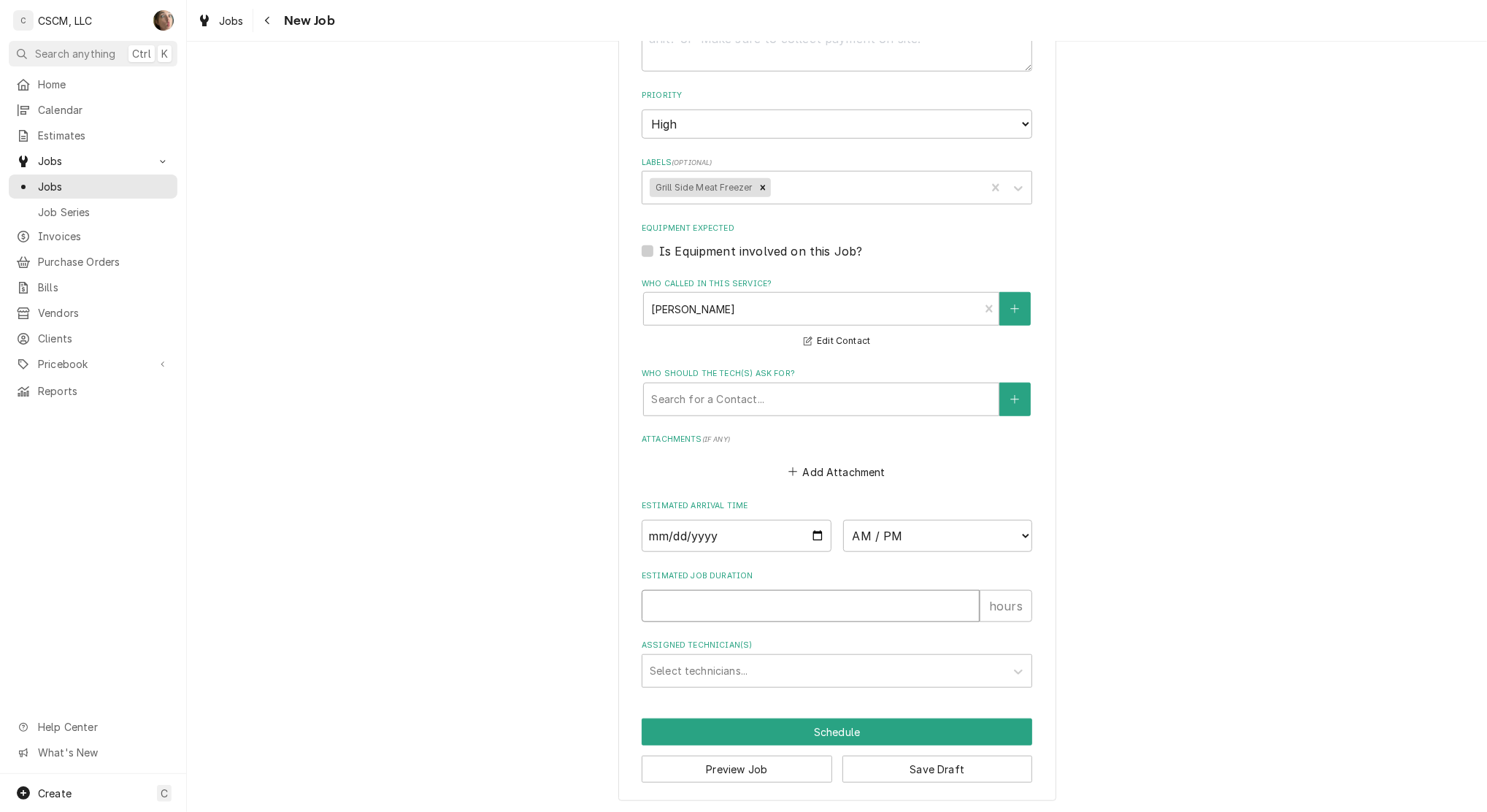
click at [732, 602] on input "Estimated Job Duration" at bounding box center [810, 606] width 338 height 33
type textarea "x"
type input "1"
type textarea "x"
type input "1"
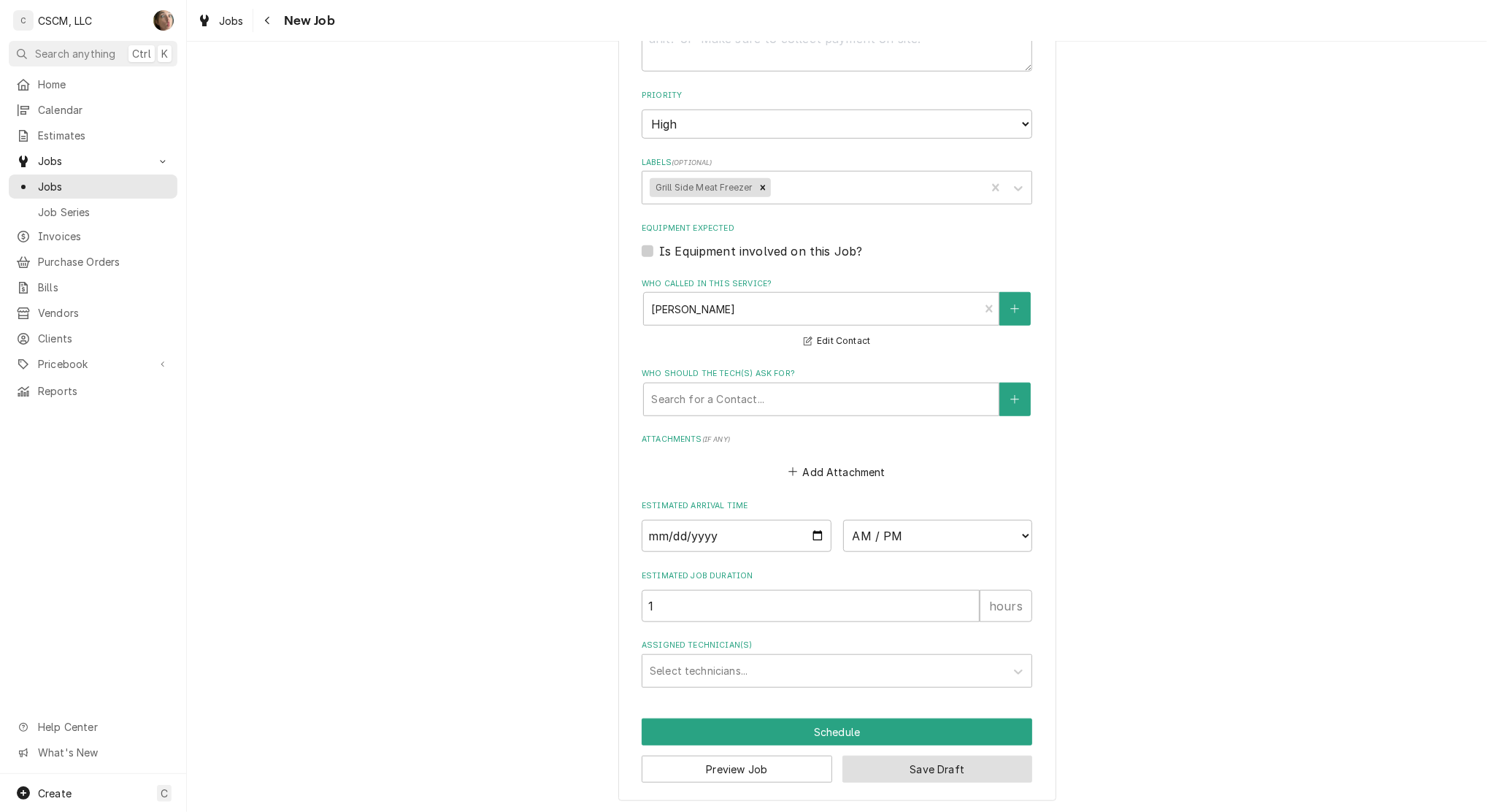
click at [935, 766] on button "Save Draft" at bounding box center [938, 769] width 190 height 27
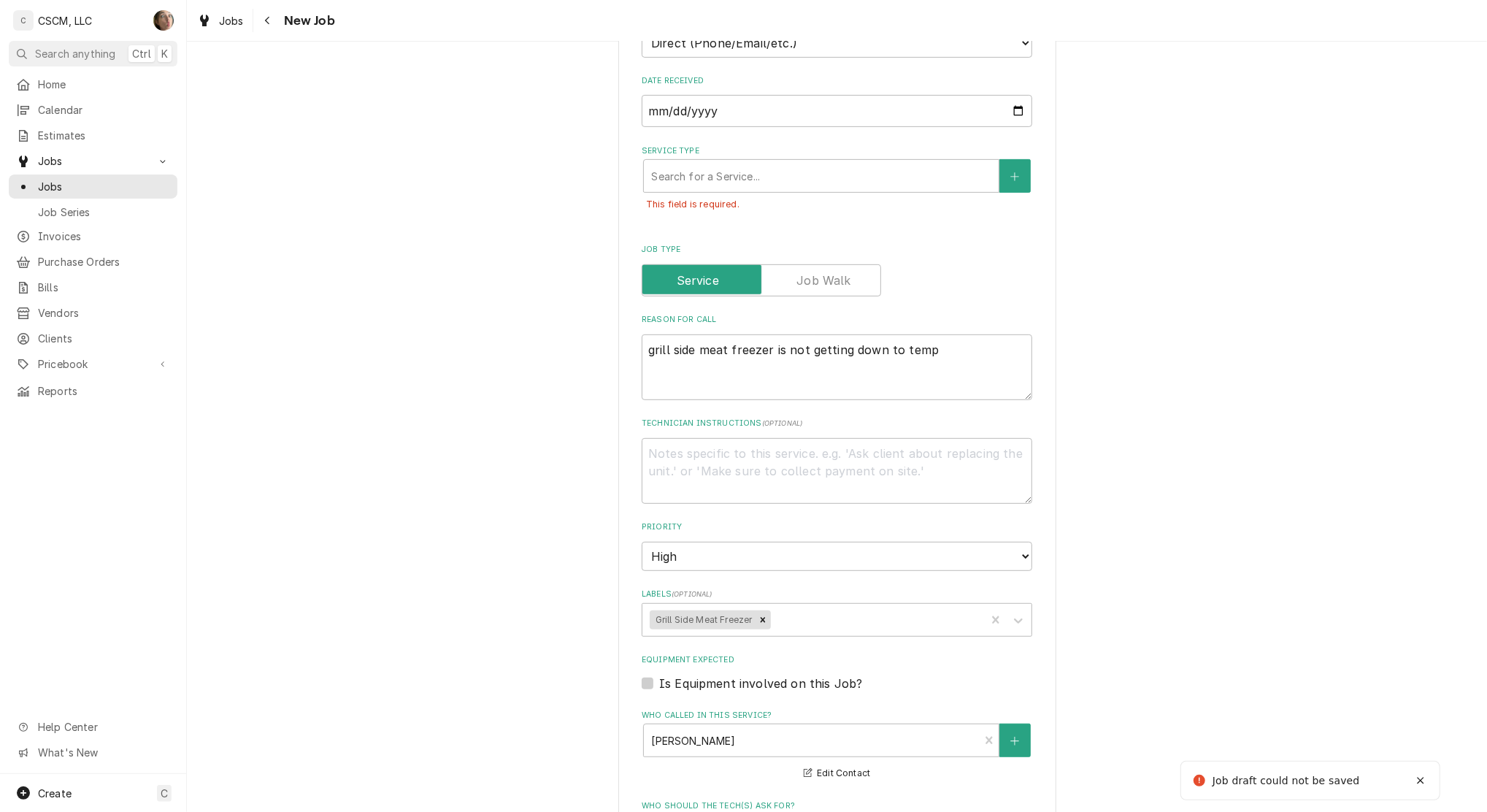
scroll to position [331, 0]
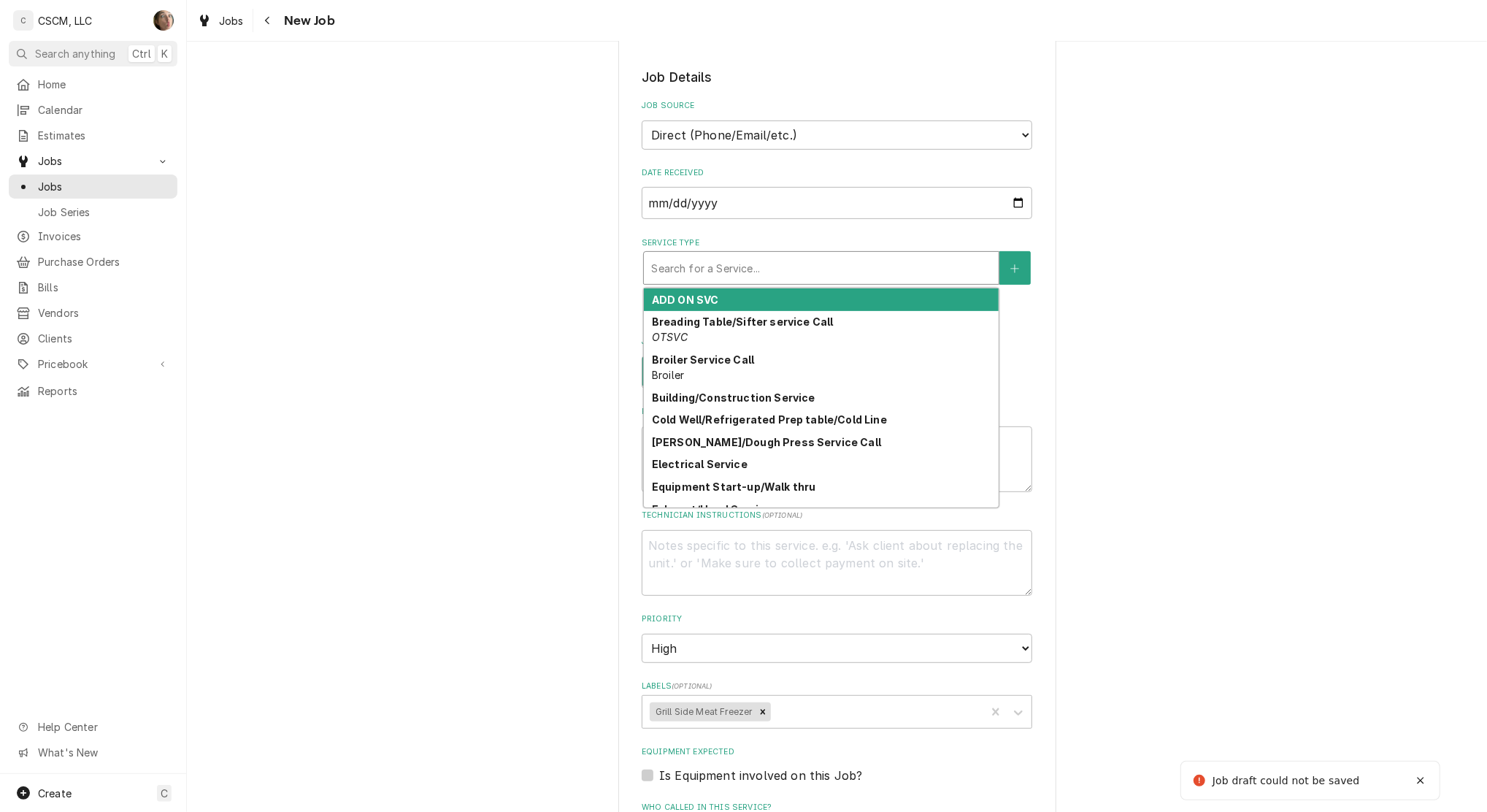
click at [761, 264] on div "Service Type" at bounding box center [821, 267] width 340 height 27
type textarea "x"
type input "g"
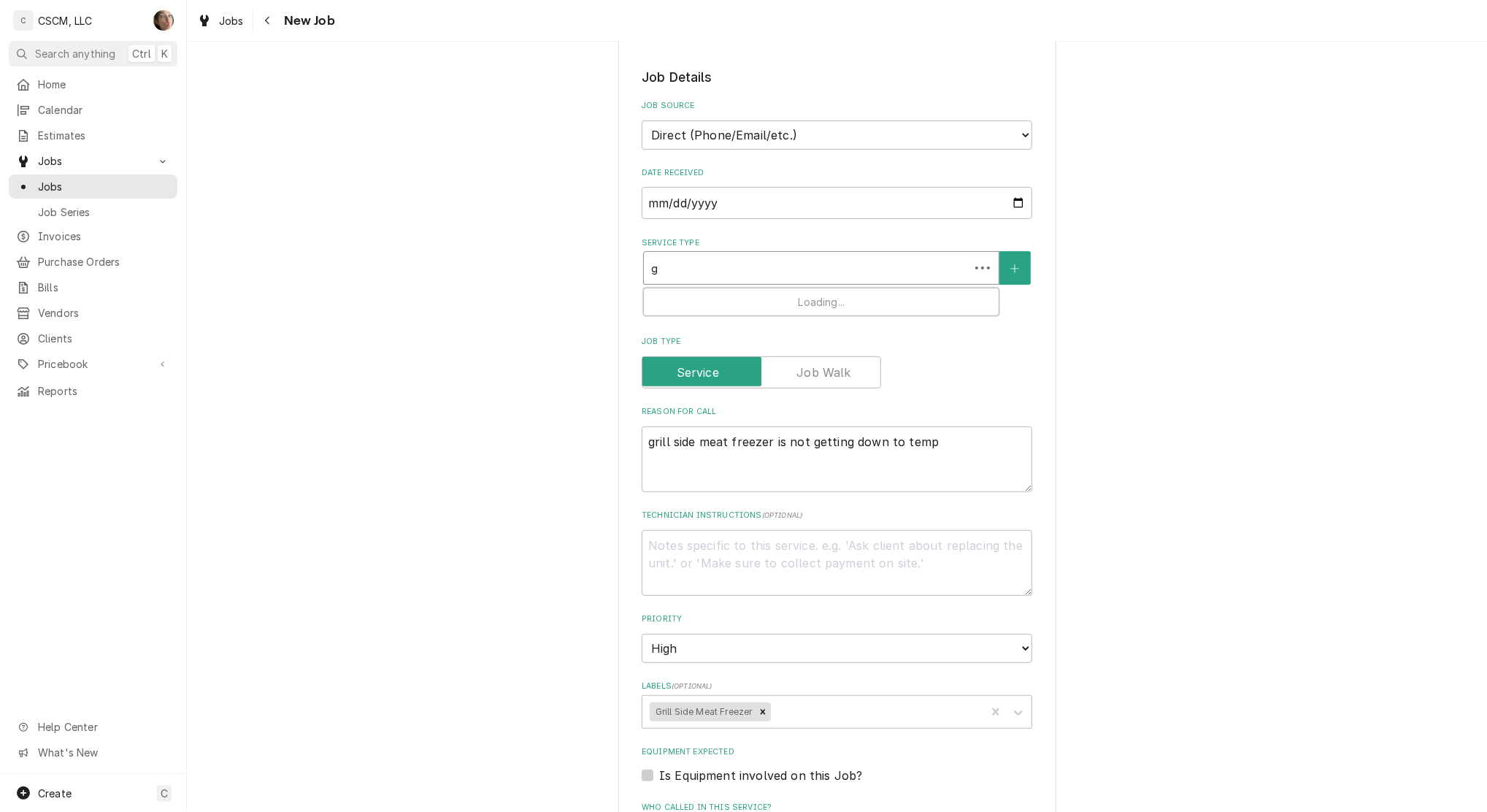
type textarea "x"
type input "gr"
type textarea "x"
type input "gri"
type textarea "x"
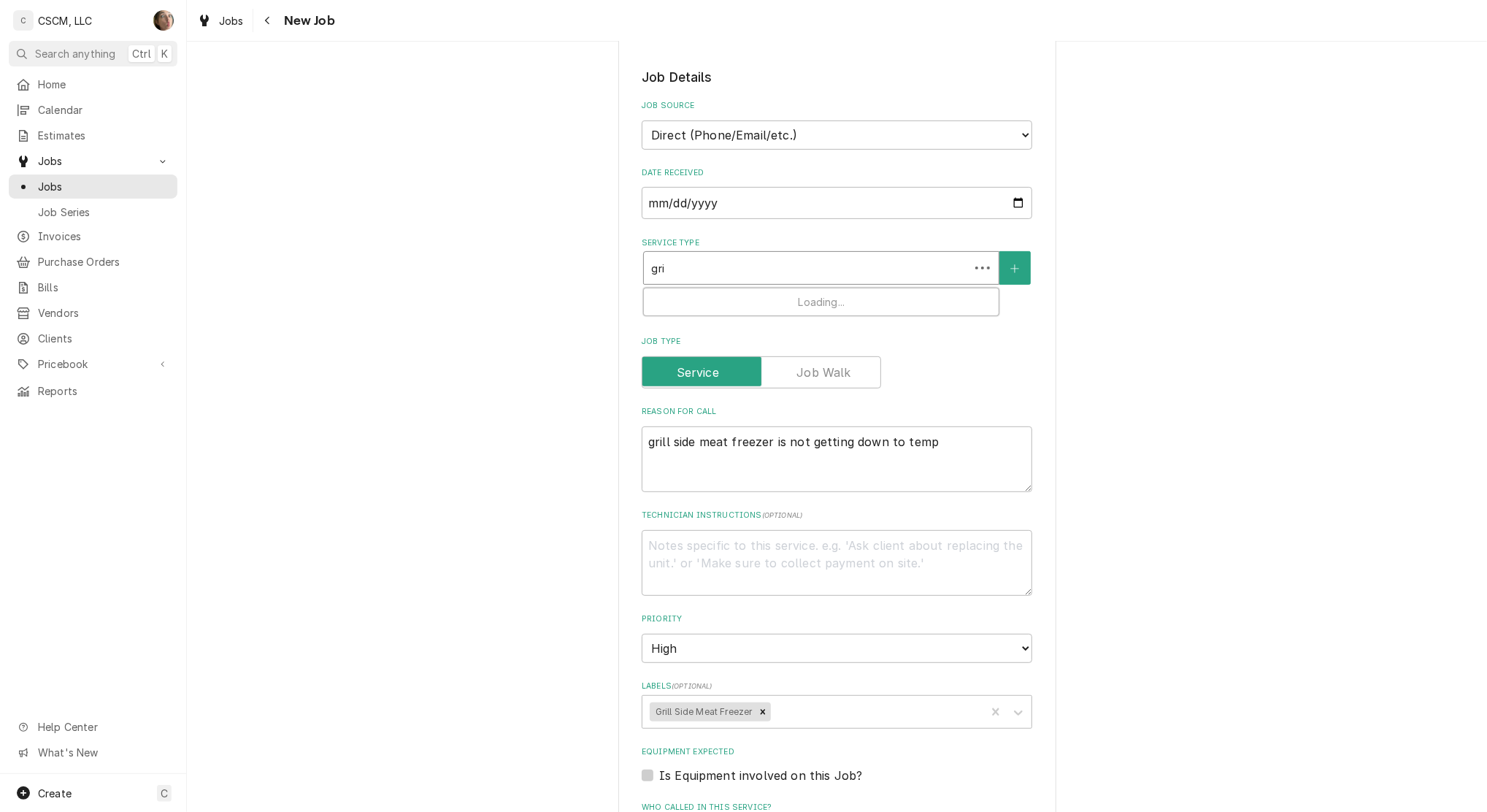
type input "gril"
type textarea "x"
type input "gril"
type textarea "x"
type input "gri"
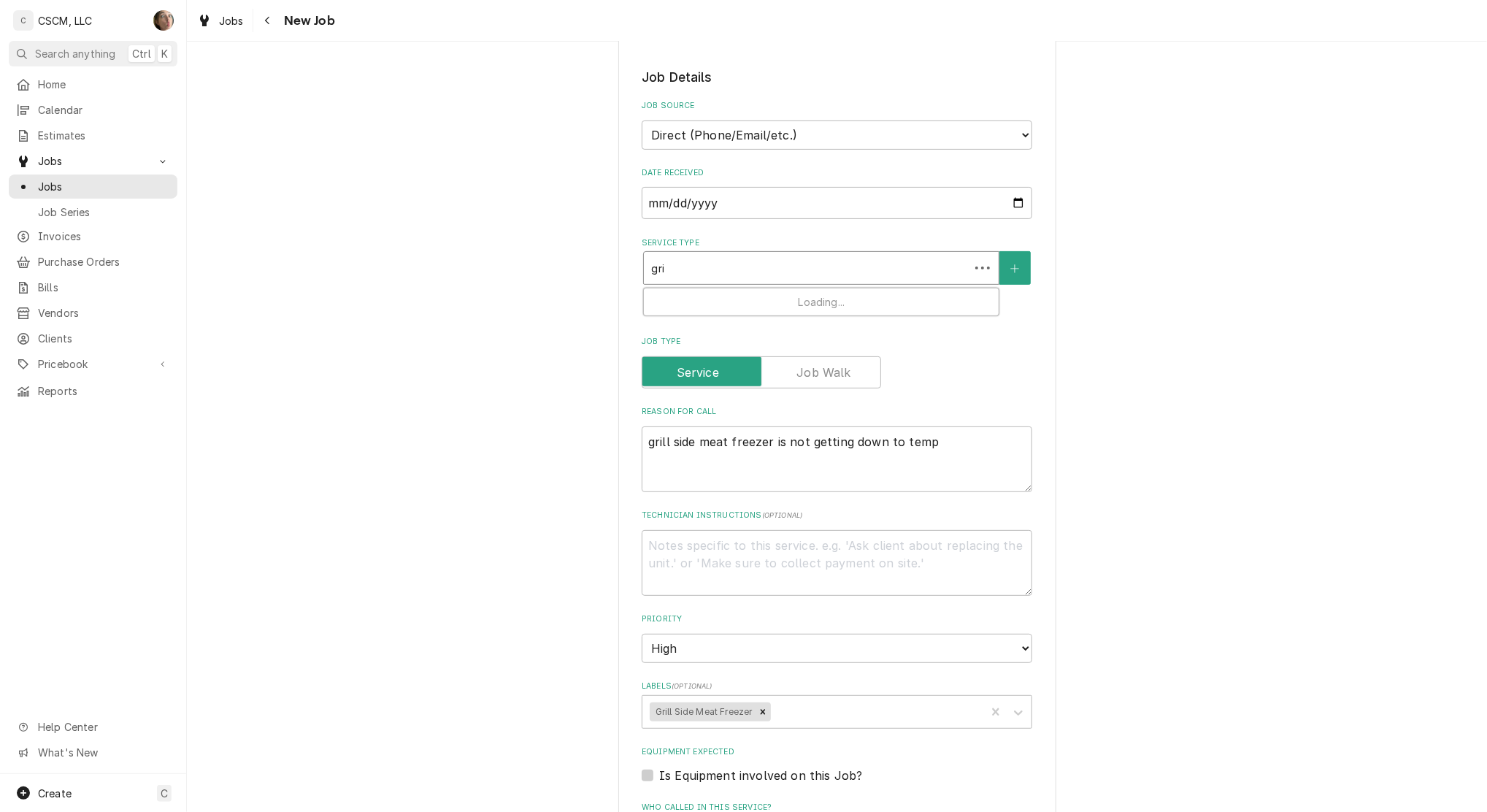
type textarea "x"
type input "gr"
type textarea "x"
type input "g"
type textarea "x"
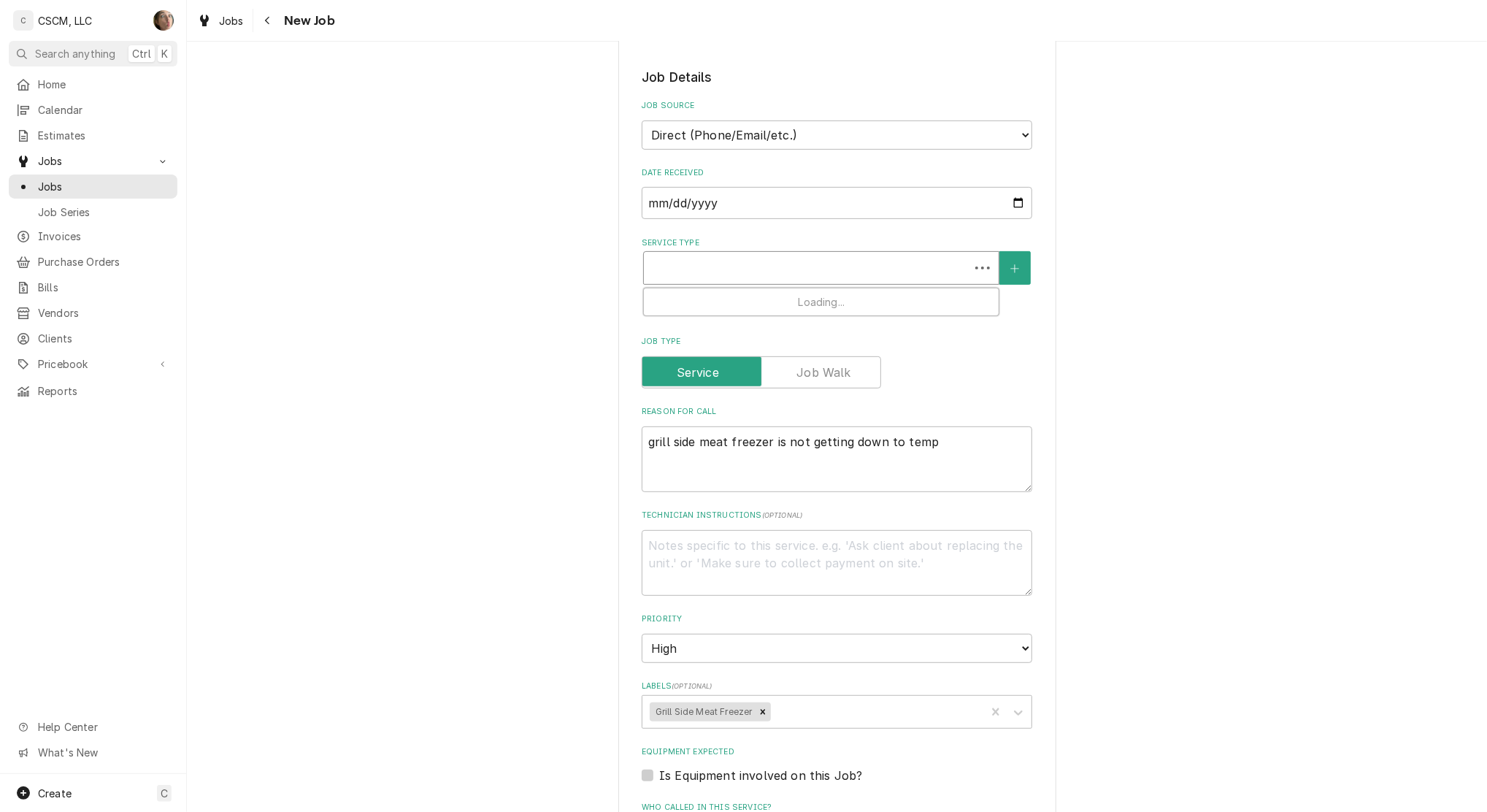
type textarea "x"
type input "f"
type textarea "x"
type input "fr"
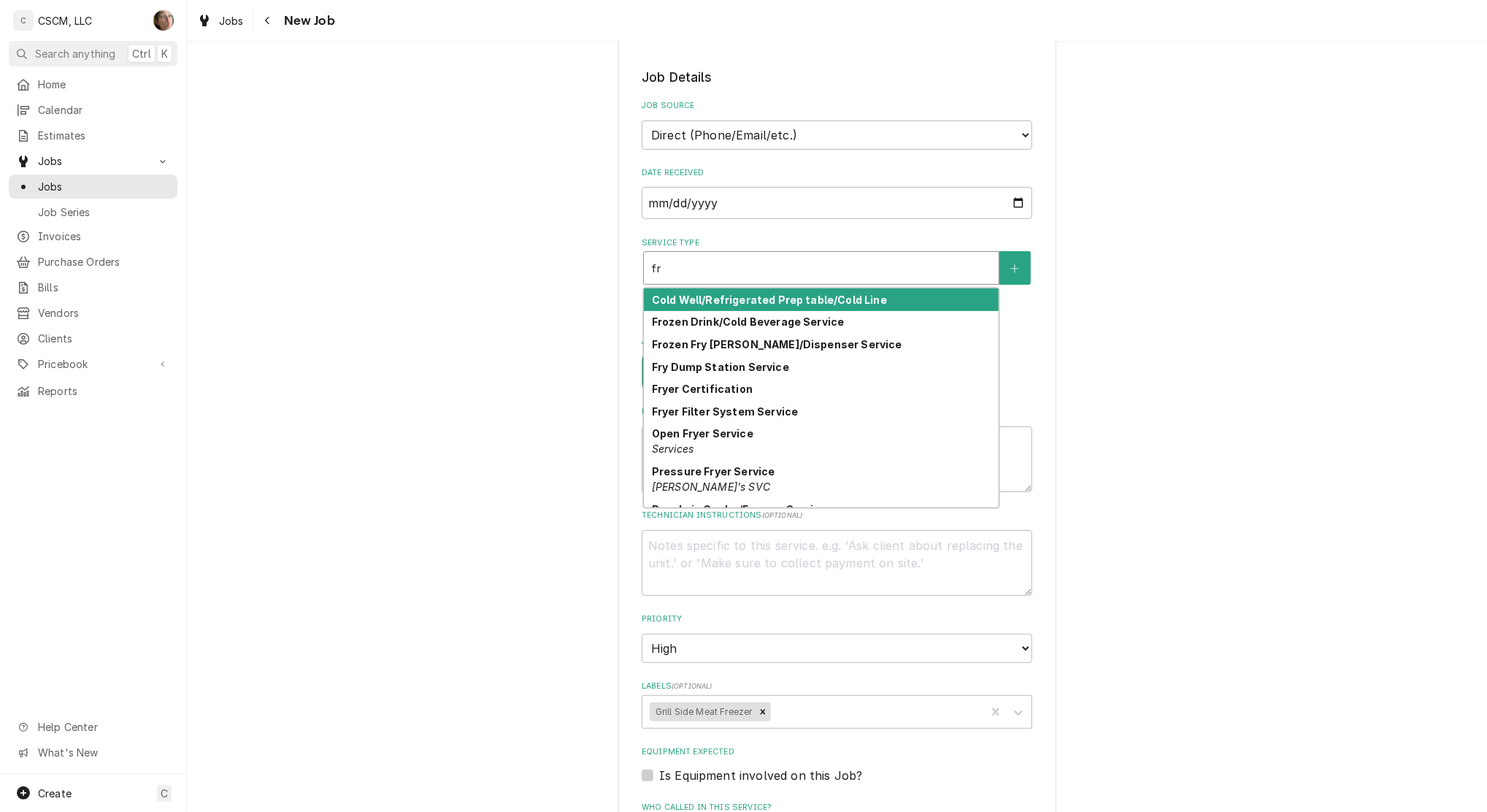
type textarea "x"
type input "fre"
type textarea "x"
type input "free"
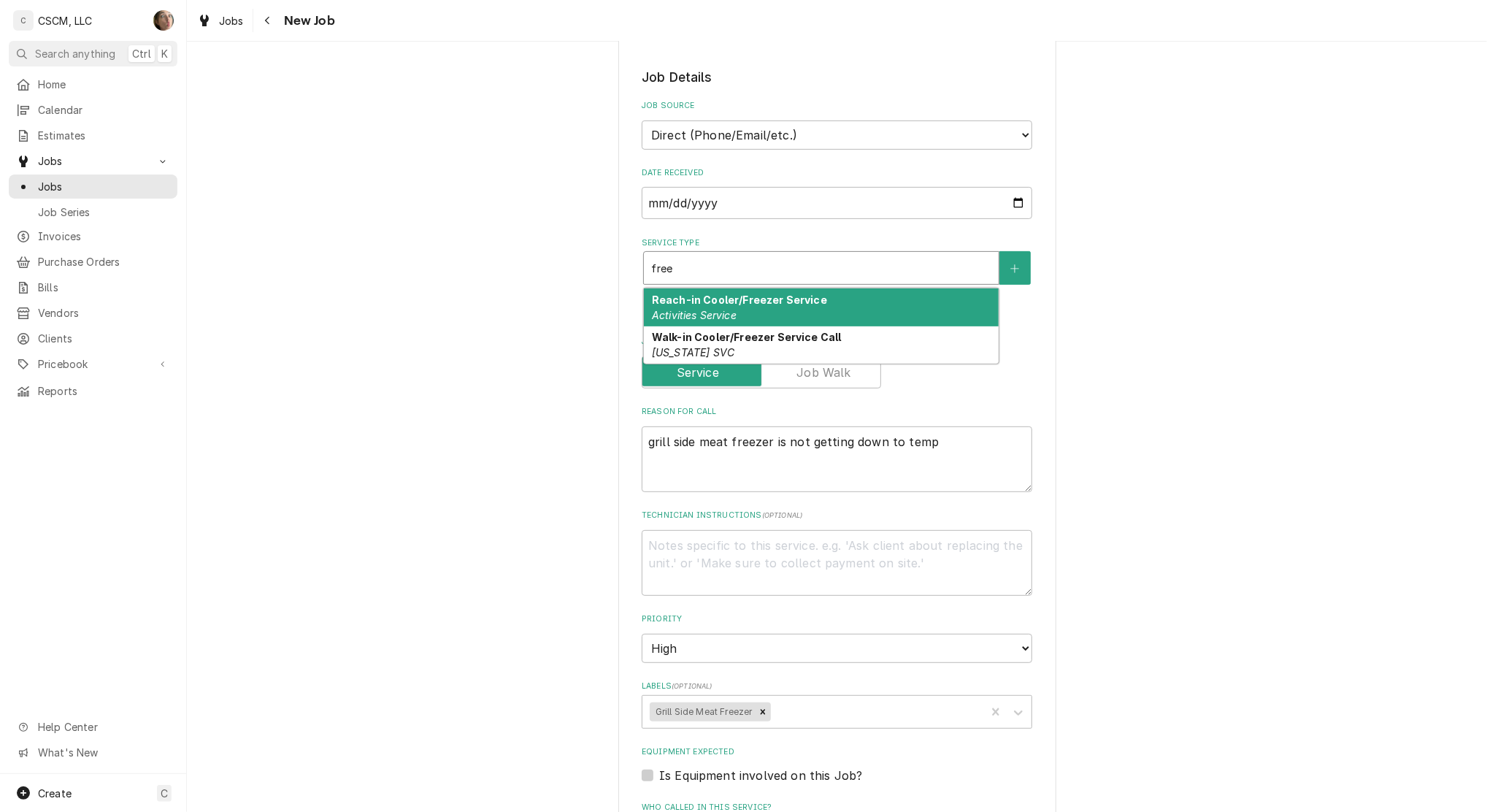
click at [801, 298] on strong "Reach-in Cooler/Freezer Service" at bounding box center [739, 300] width 176 height 12
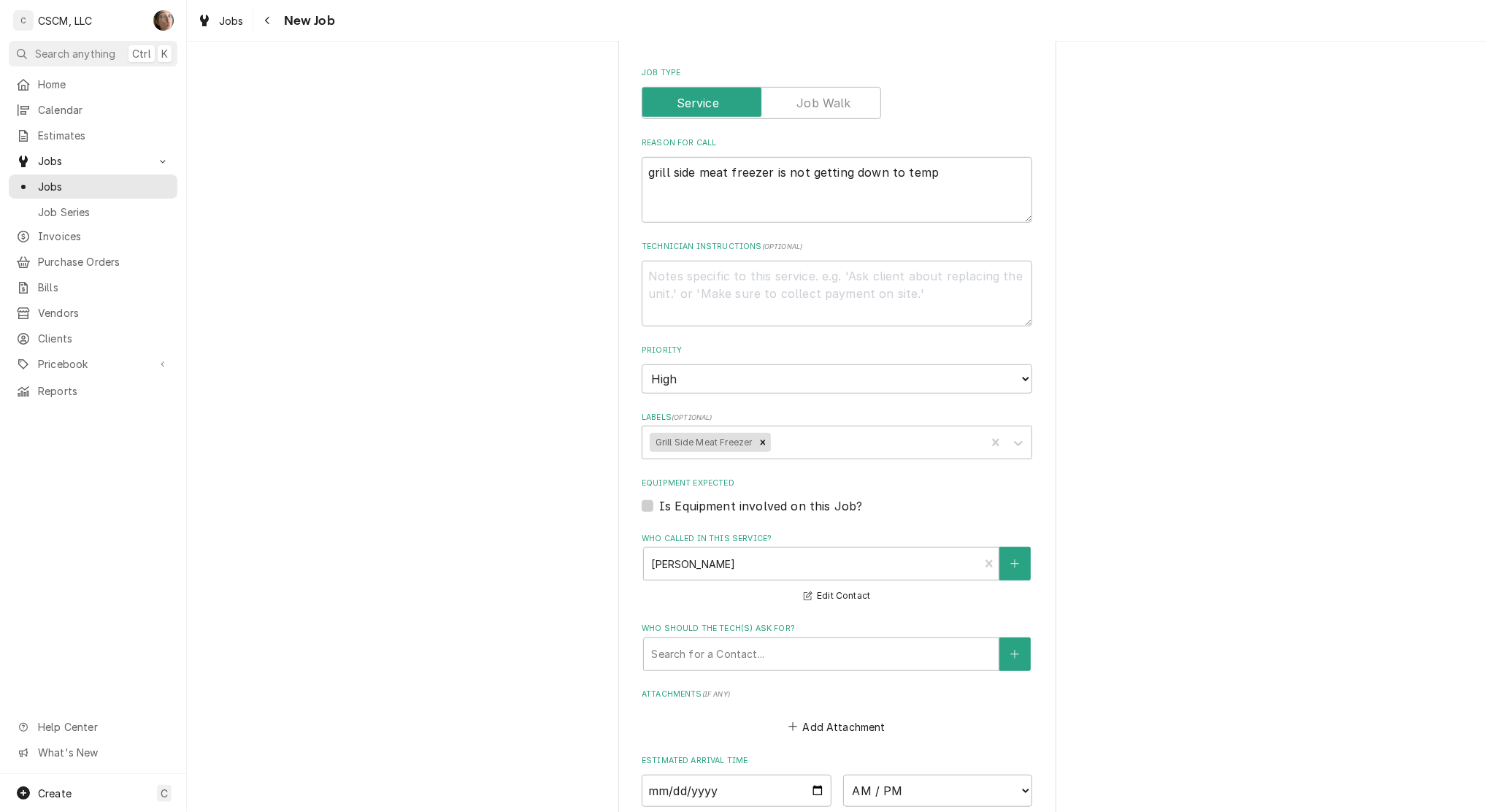
scroll to position [879, 0]
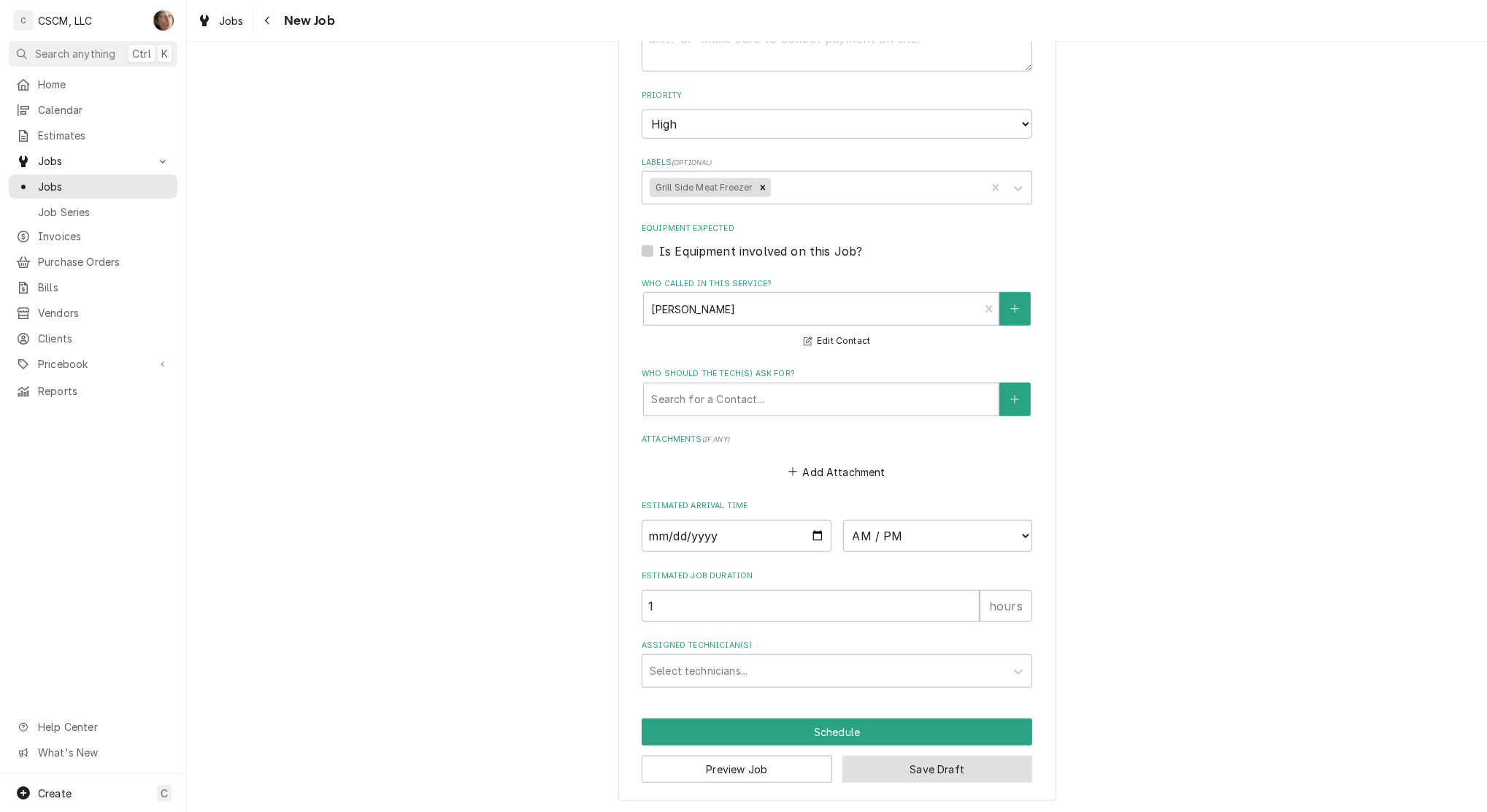
click at [923, 774] on button "Save Draft" at bounding box center [938, 769] width 190 height 27
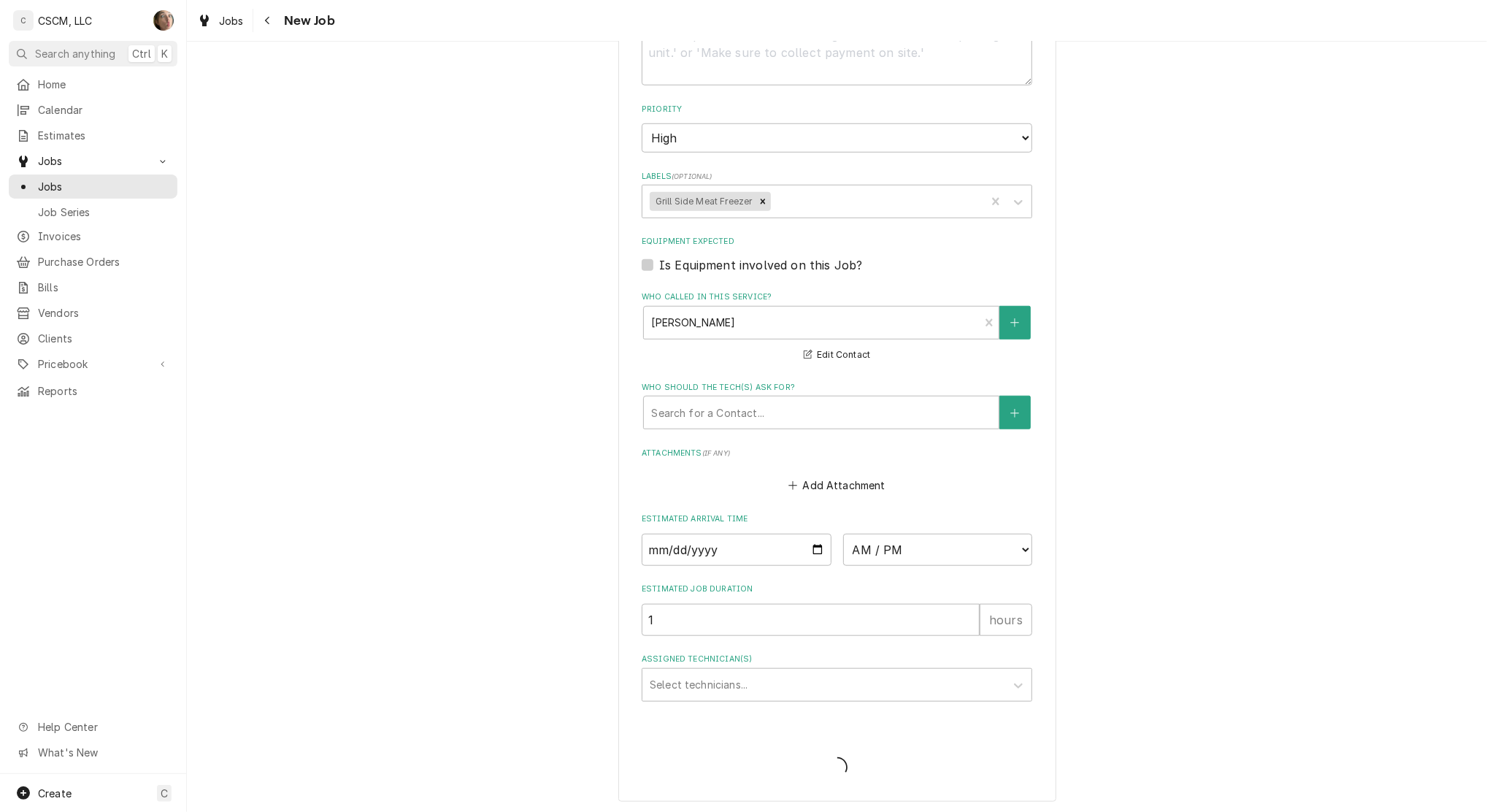
type textarea "x"
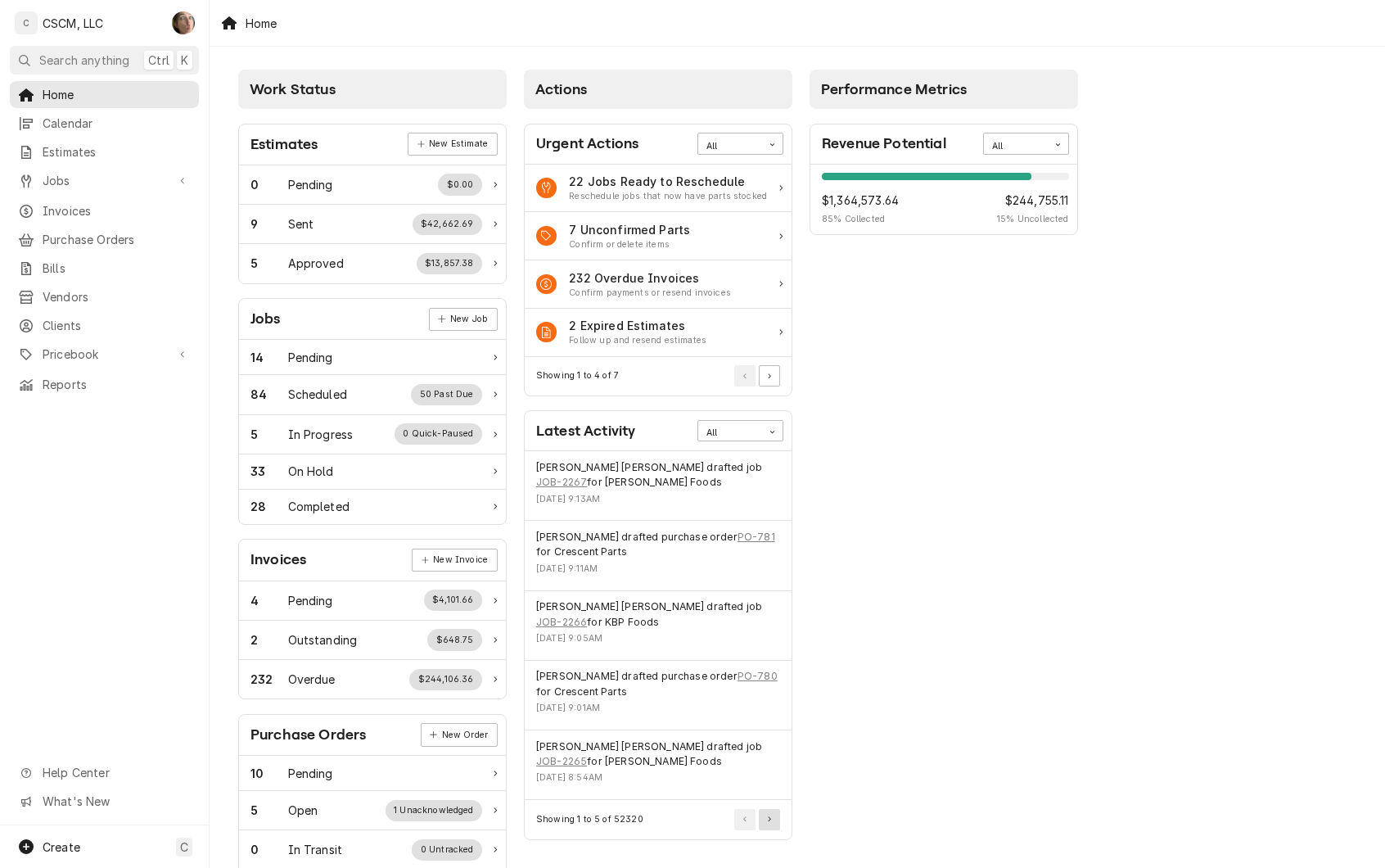
click at [774, 808] on button "Pagination Controls" at bounding box center [769, 819] width 21 height 21
click at [583, 485] on link "JOB-2240" at bounding box center [577, 481] width 51 height 14
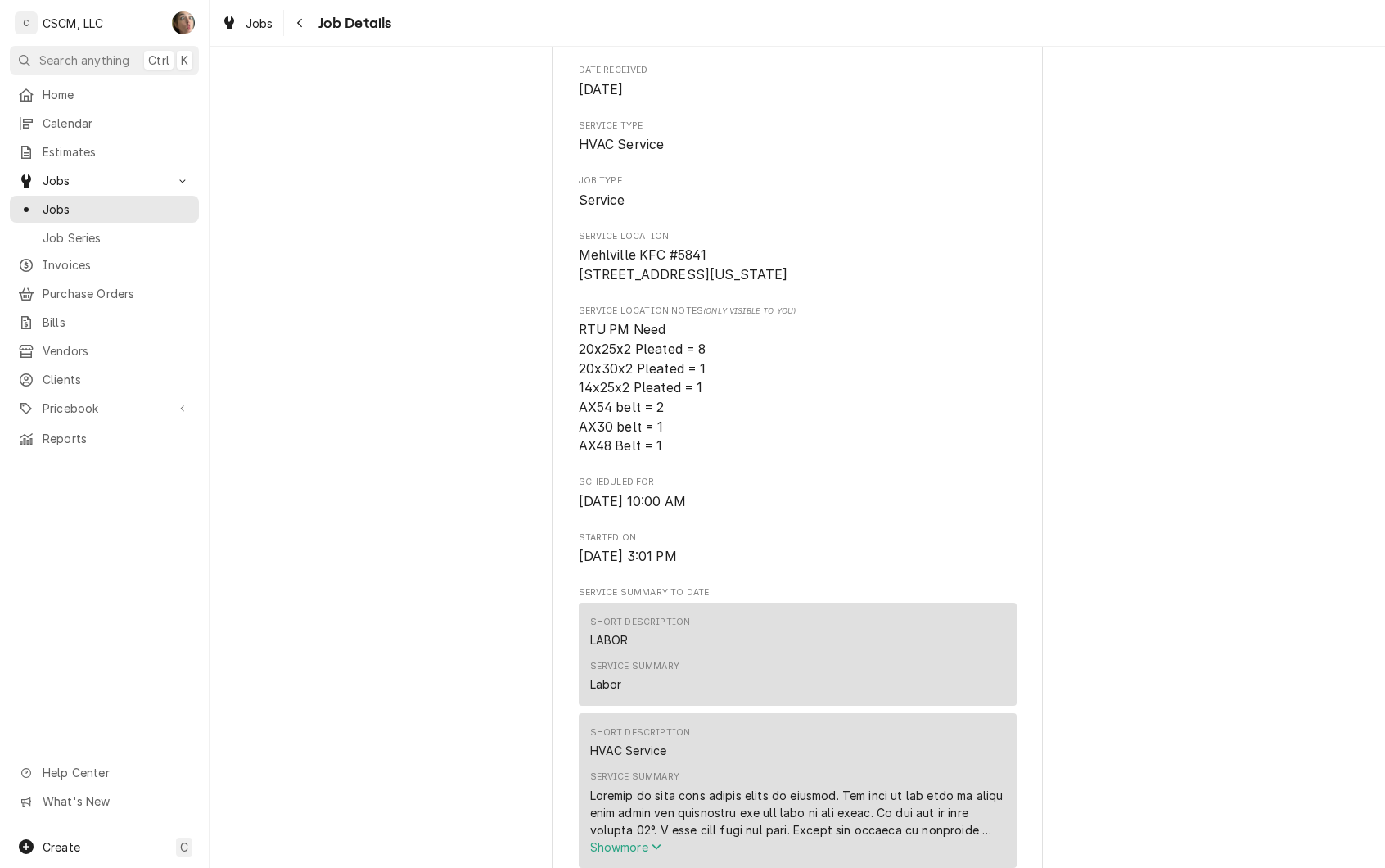
scroll to position [545, 0]
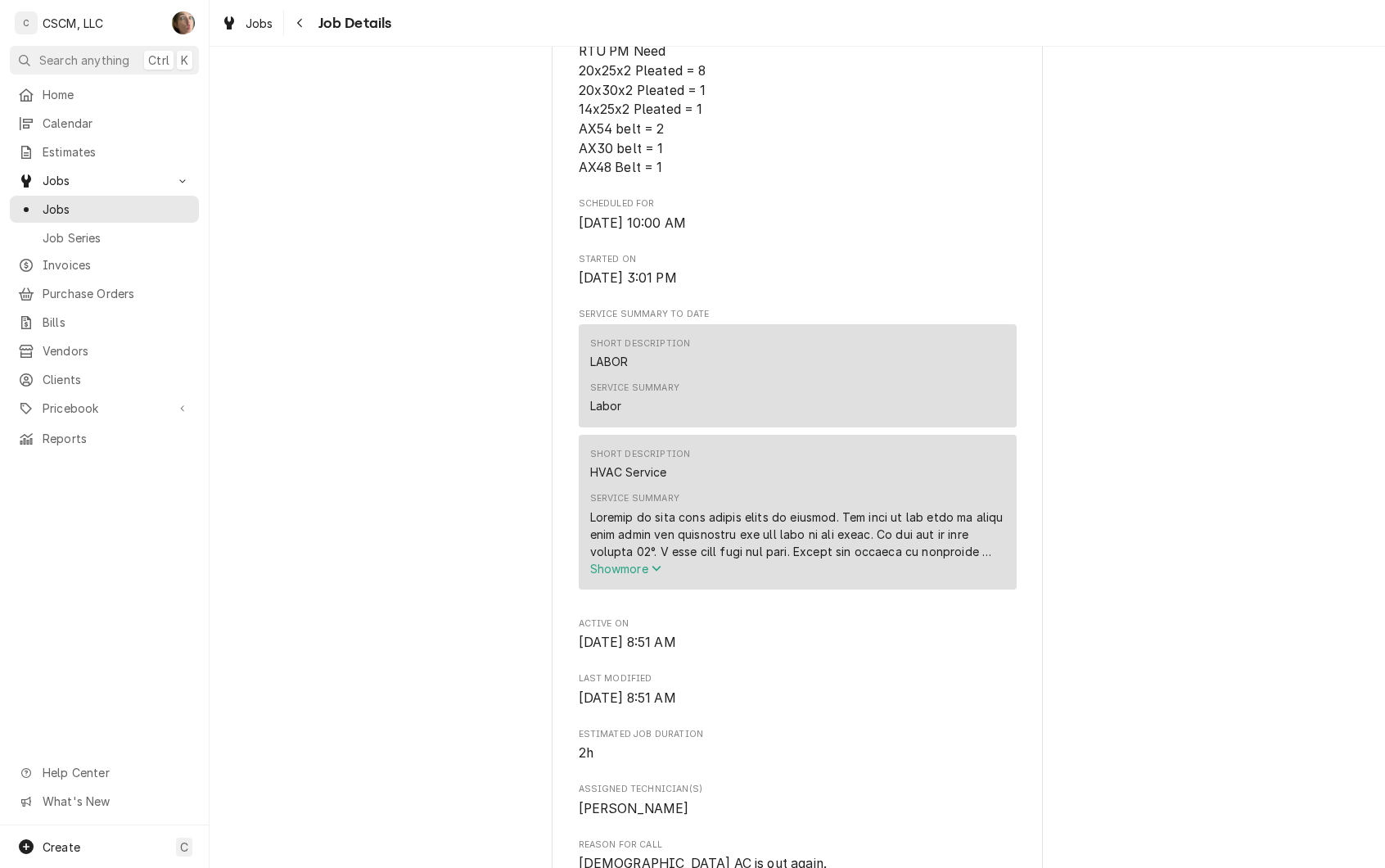
click at [625, 575] on span "Show more" at bounding box center [626, 568] width 72 height 13
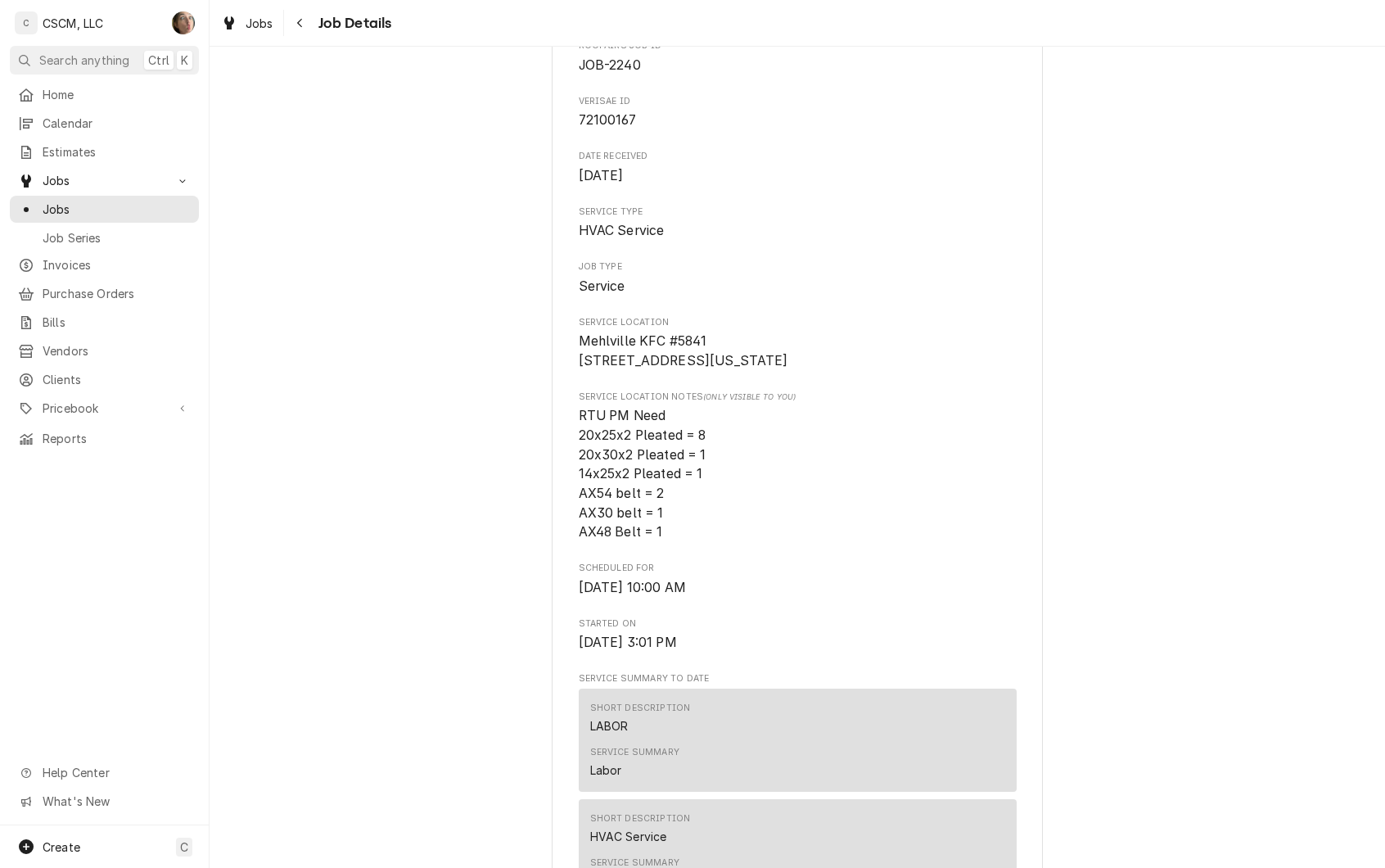
scroll to position [0, 0]
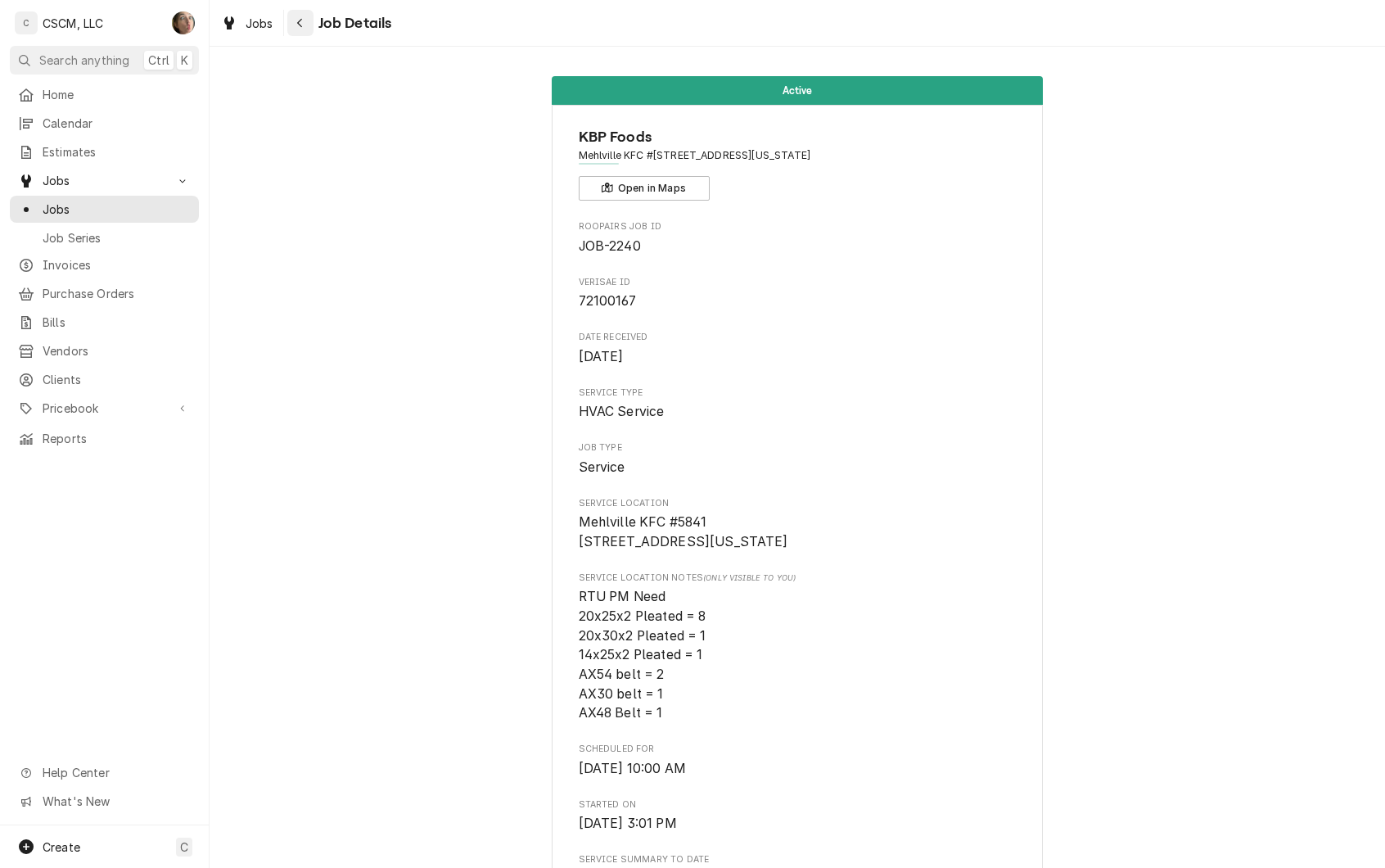
click at [297, 18] on icon "Navigate back" at bounding box center [301, 23] width 8 height 12
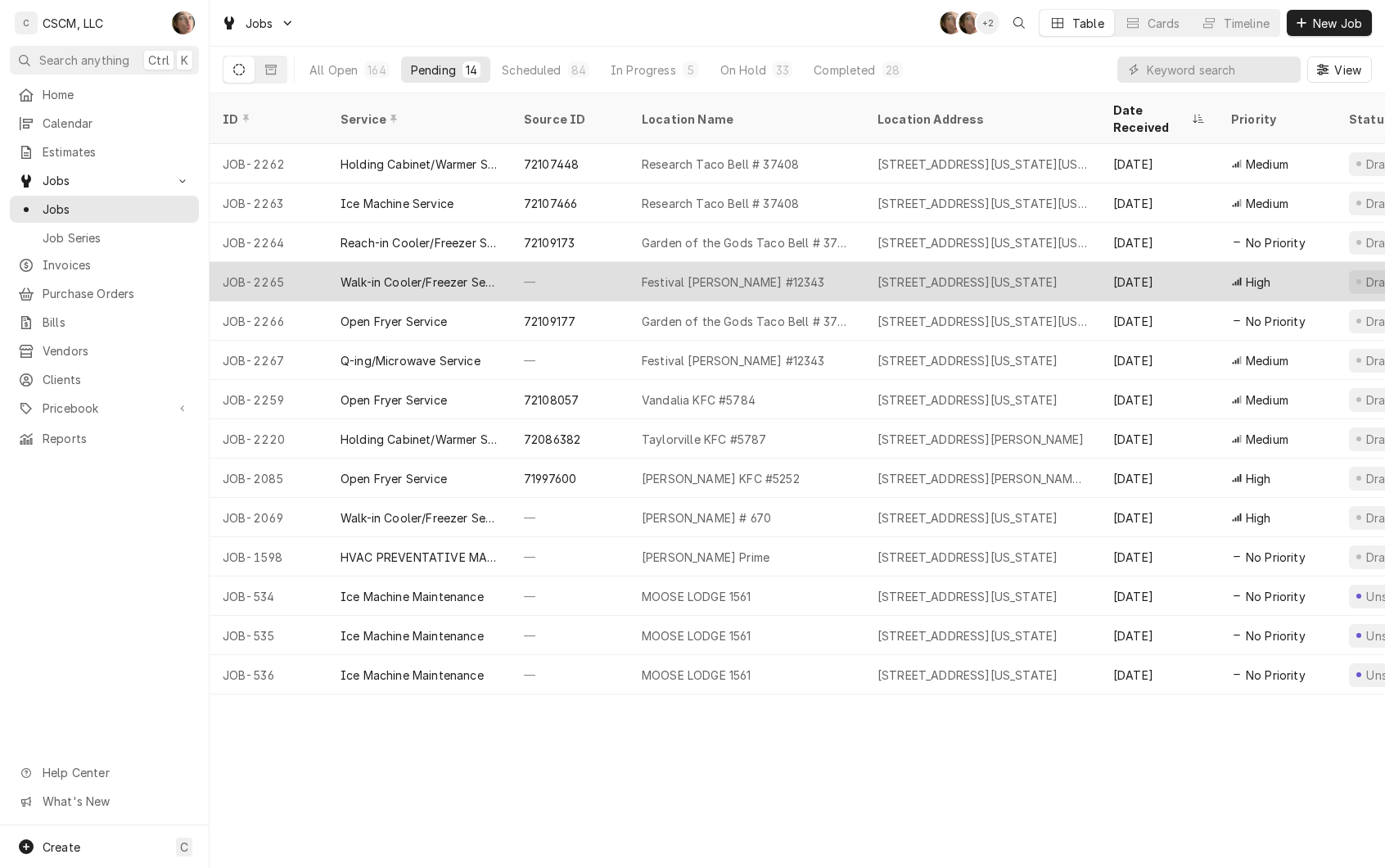
click at [1107, 262] on div "[DATE]" at bounding box center [1159, 281] width 118 height 39
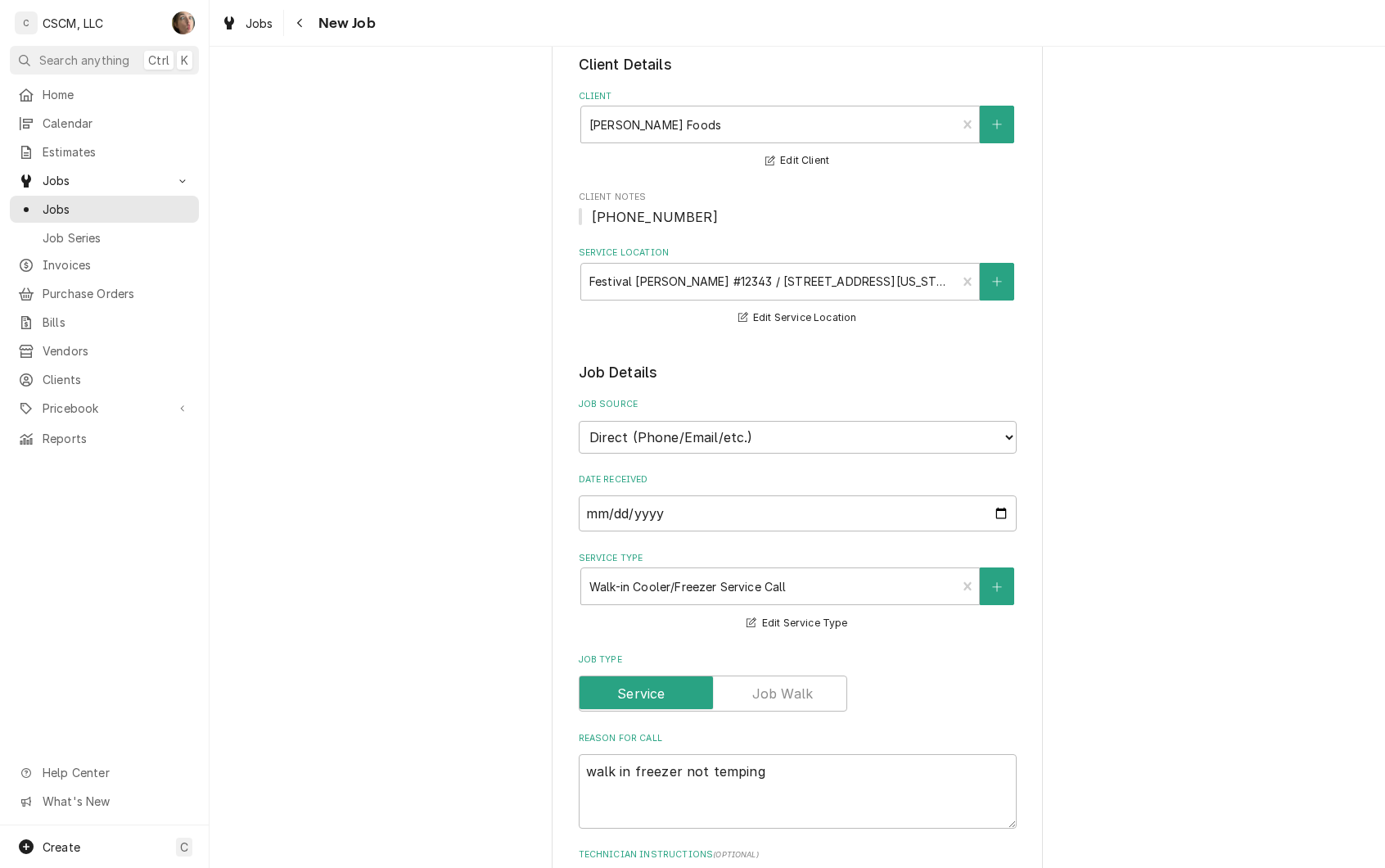
type textarea "x"
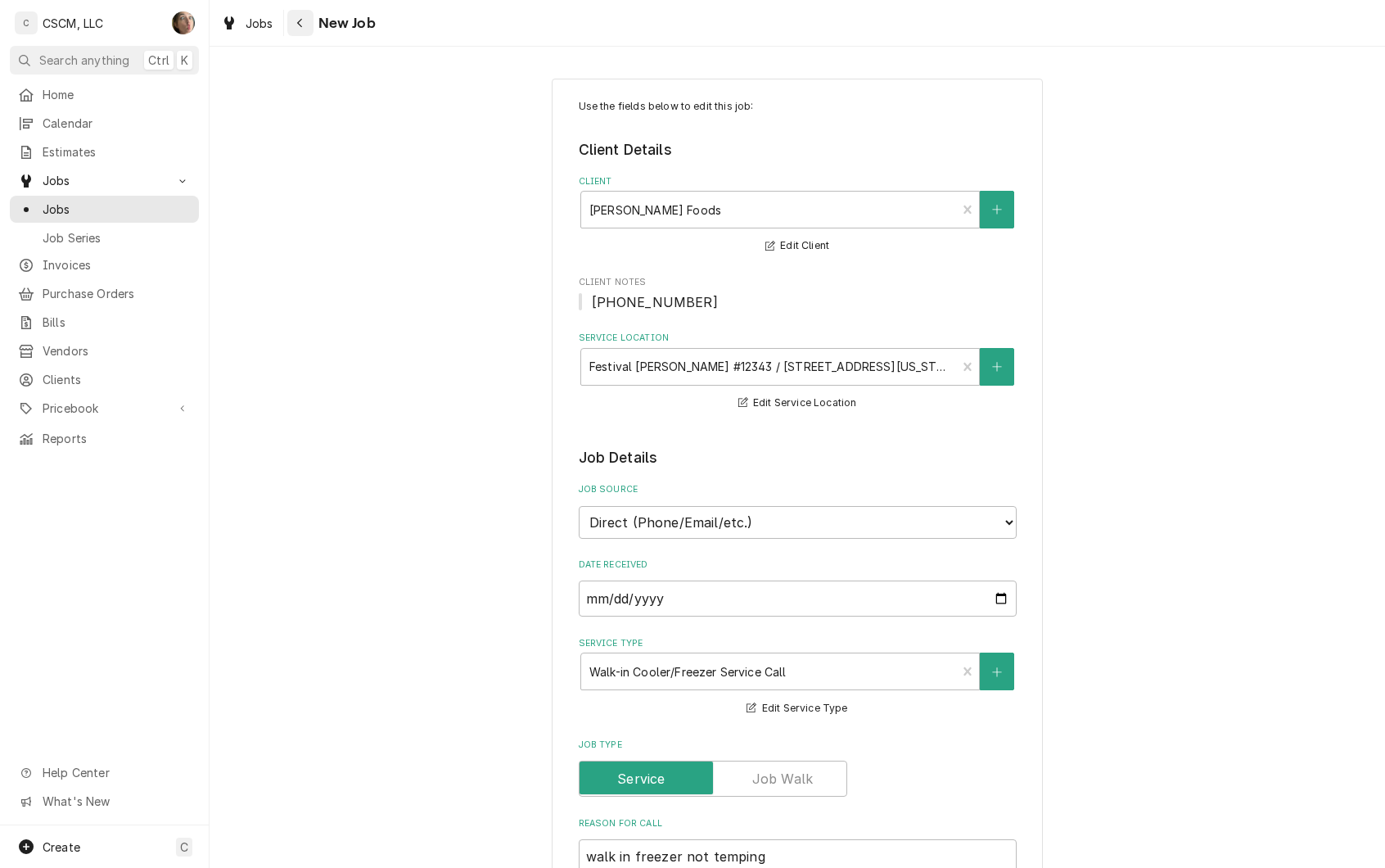
click at [303, 30] on div "Navigate back" at bounding box center [300, 22] width 16 height 16
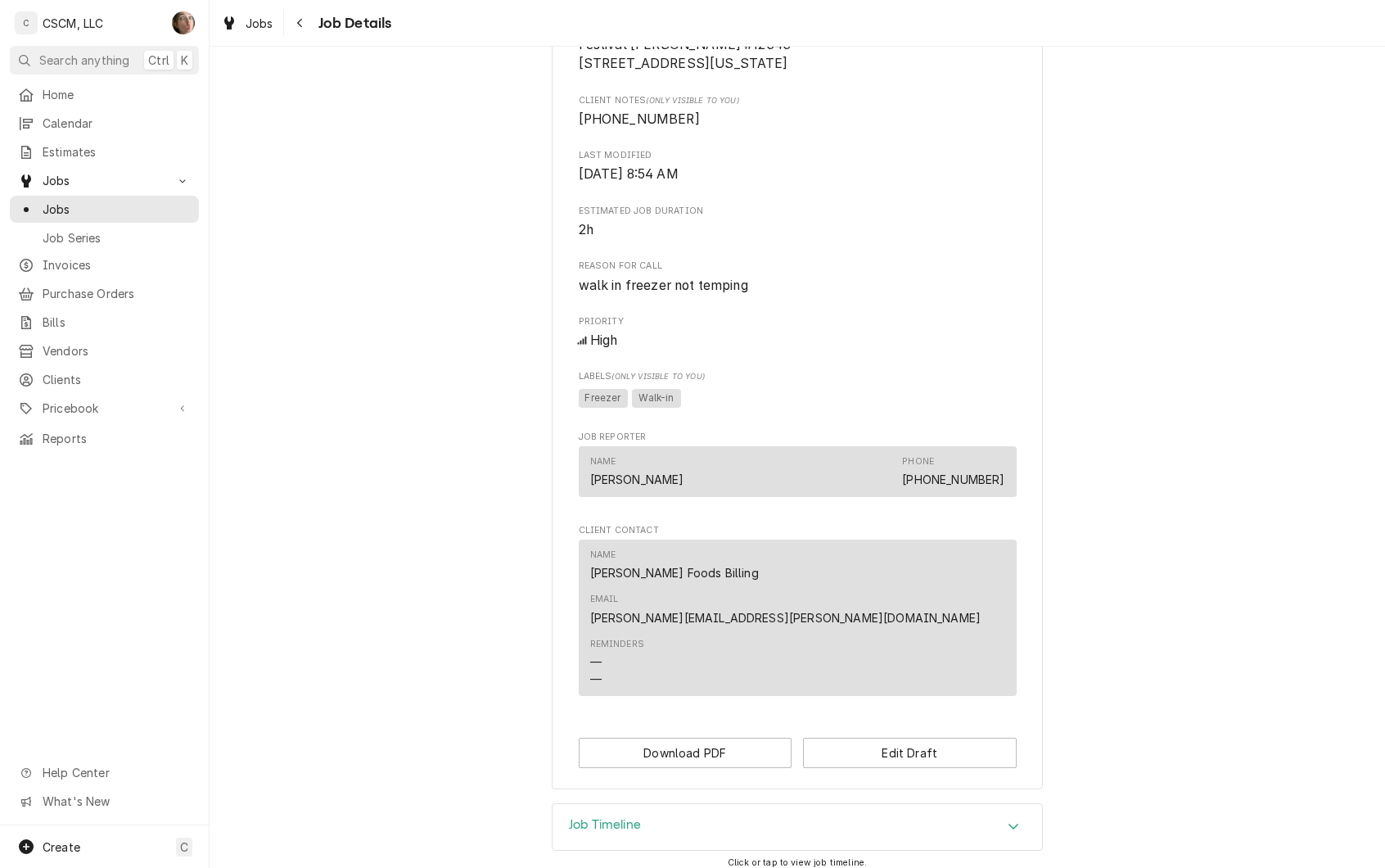
scroll to position [490, 0]
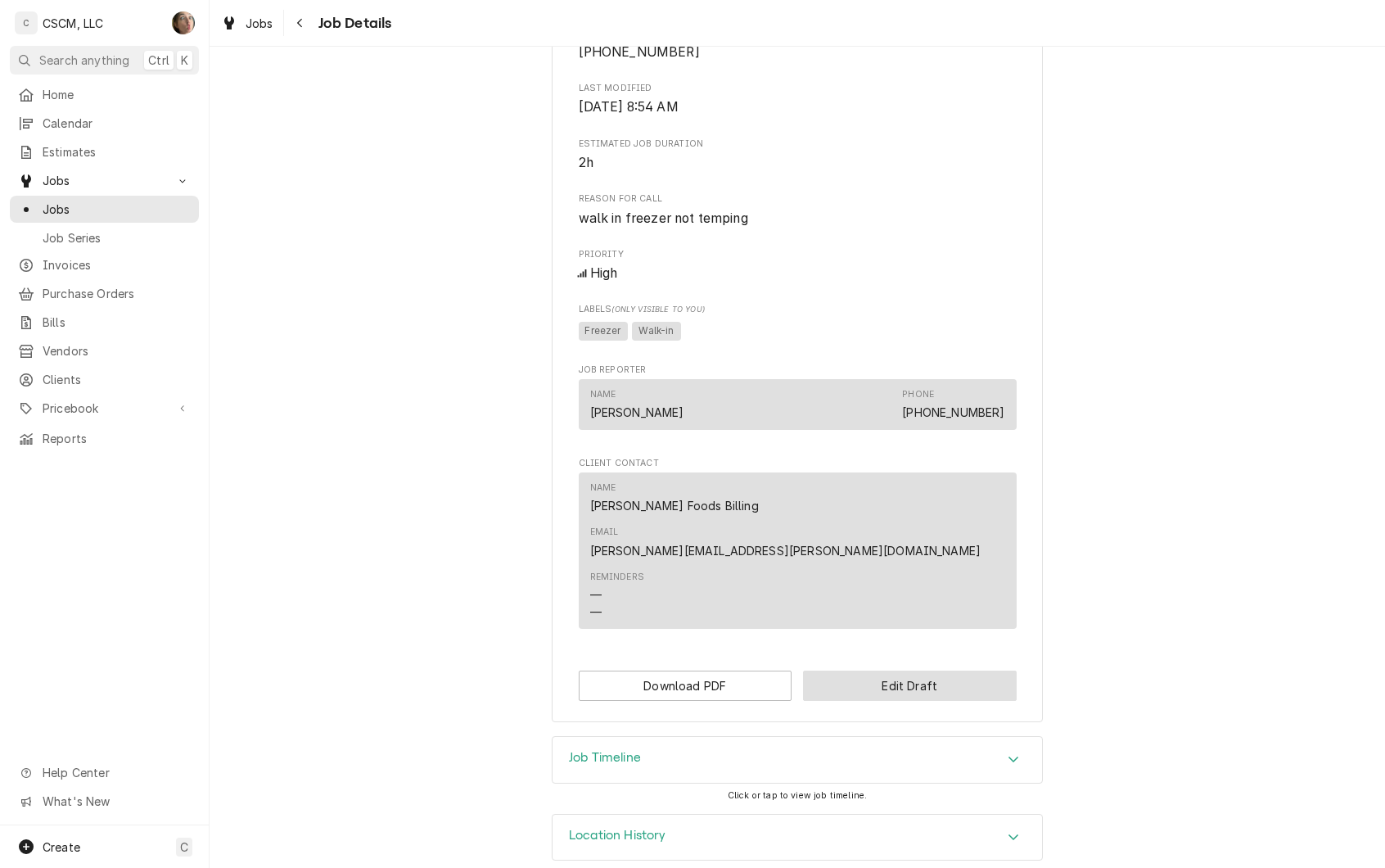
click at [860, 670] on button "Edit Draft" at bounding box center [910, 686] width 213 height 31
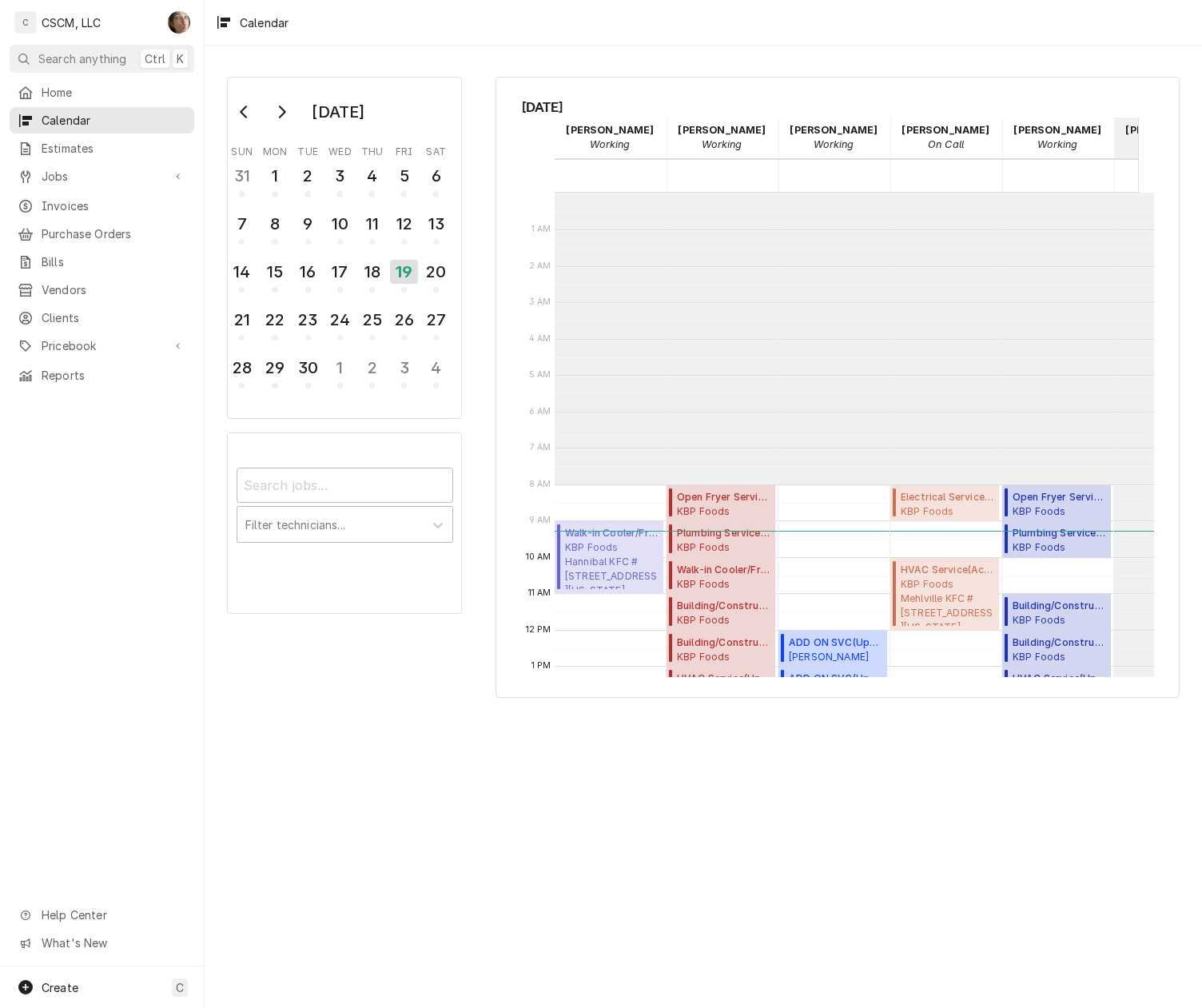
scroll to position [291, 0]
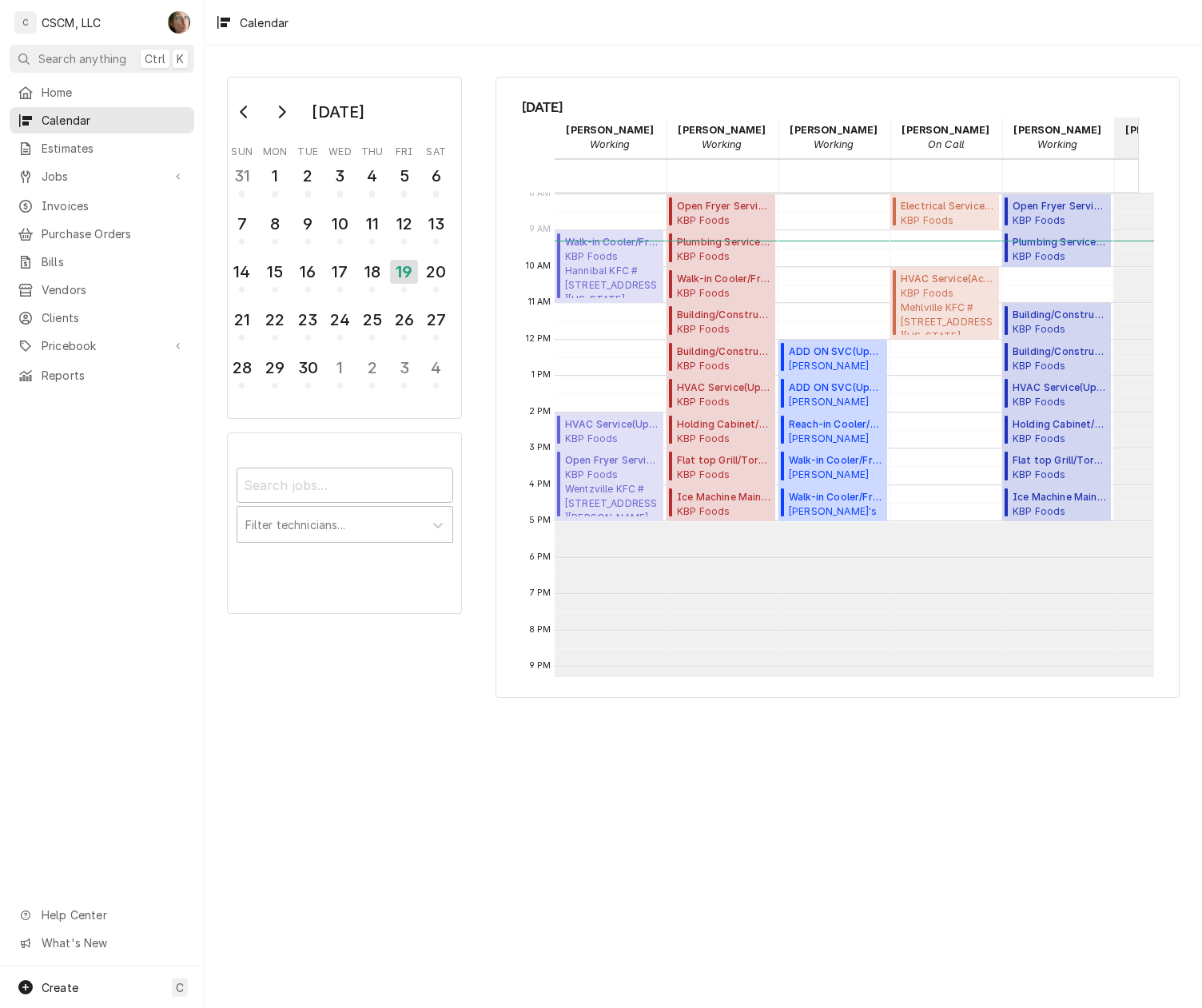
click at [278, 99] on div "Calendar Day Picker" at bounding box center [263, 112] width 74 height 30
click at [277, 110] on icon "Go to next month" at bounding box center [281, 113] width 13 height 13
click at [336, 270] on div "15" at bounding box center [340, 271] width 28 height 27
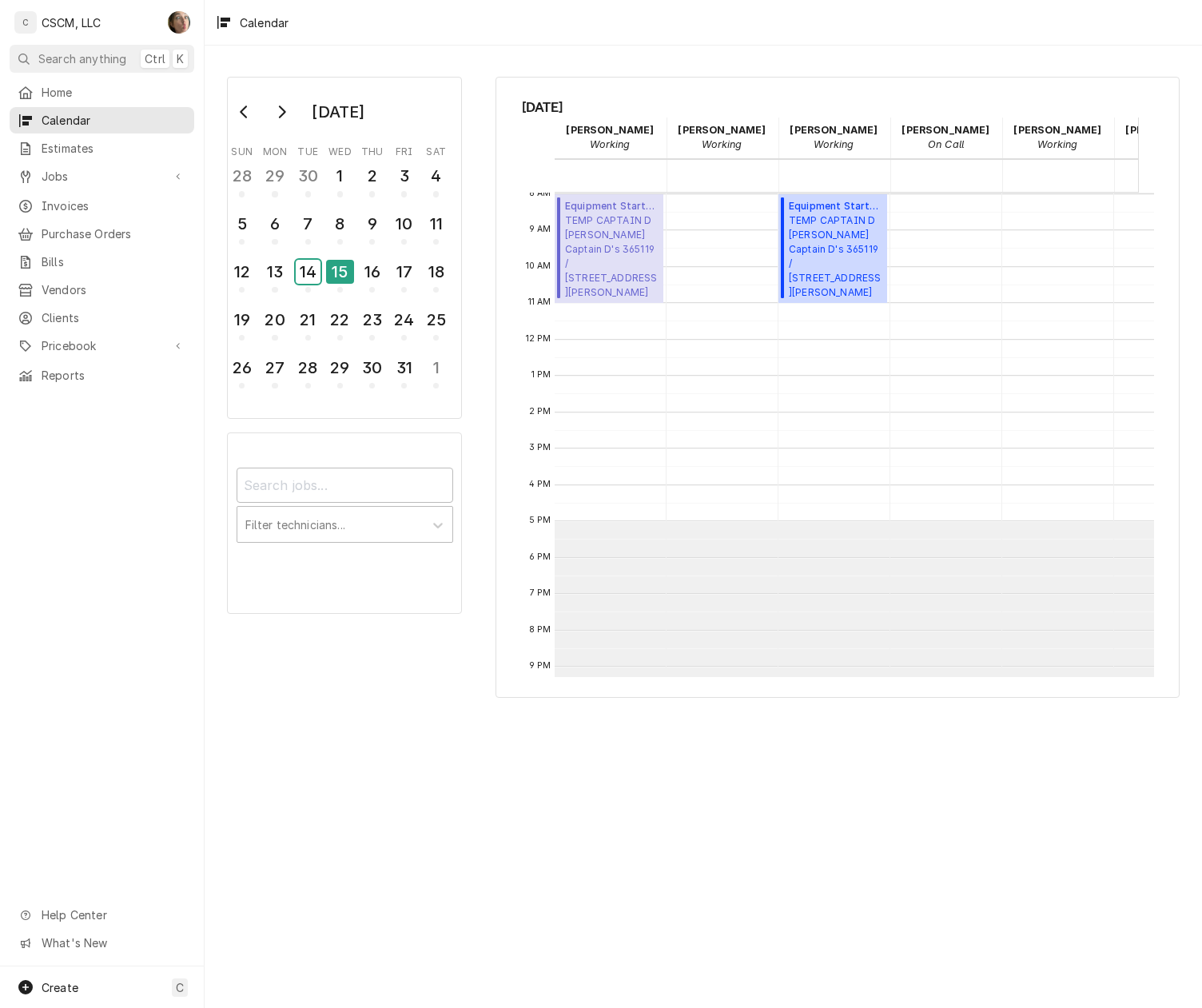
click at [305, 268] on div "14" at bounding box center [308, 272] width 24 height 24
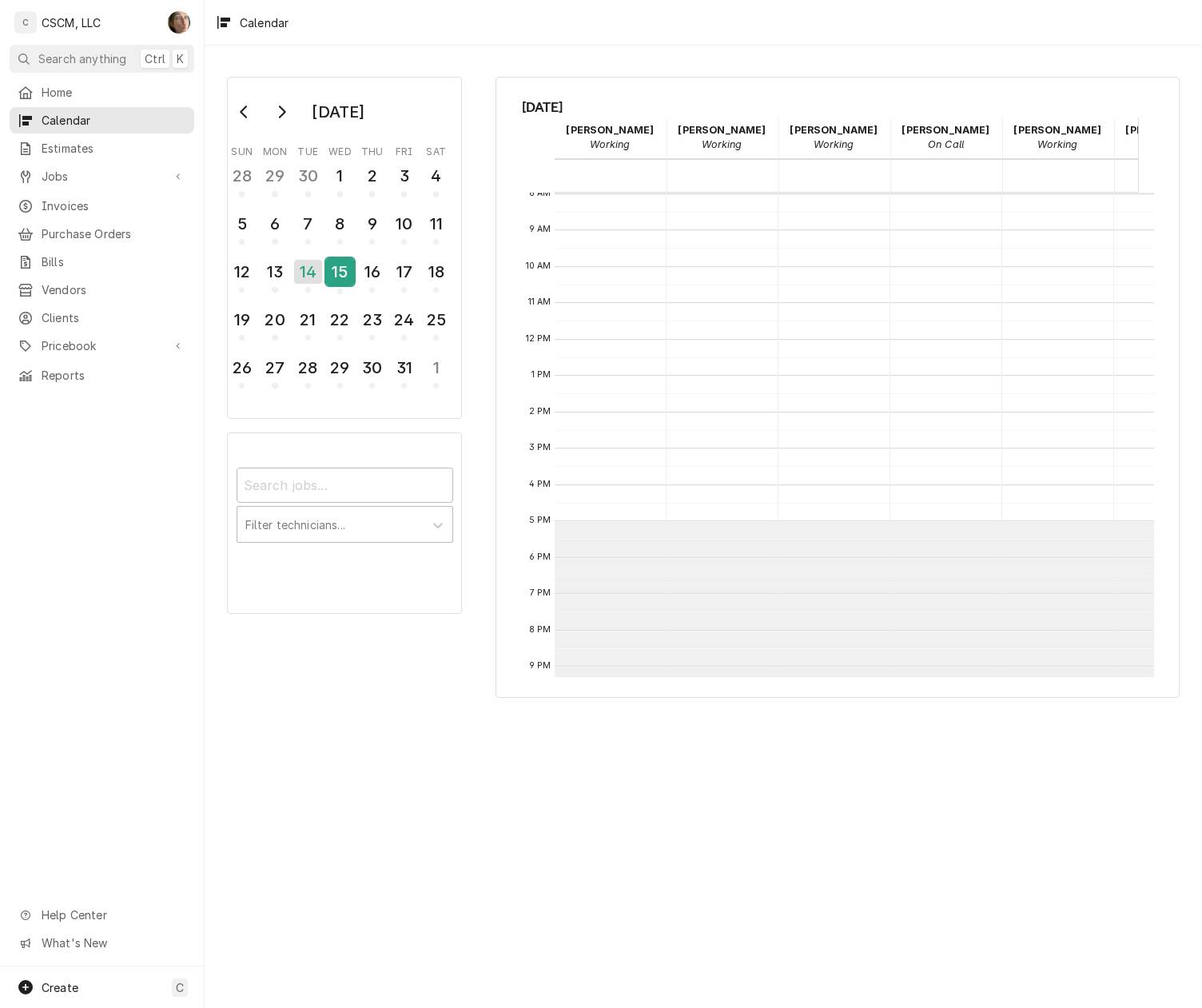
click at [349, 272] on div "15" at bounding box center [340, 271] width 28 height 27
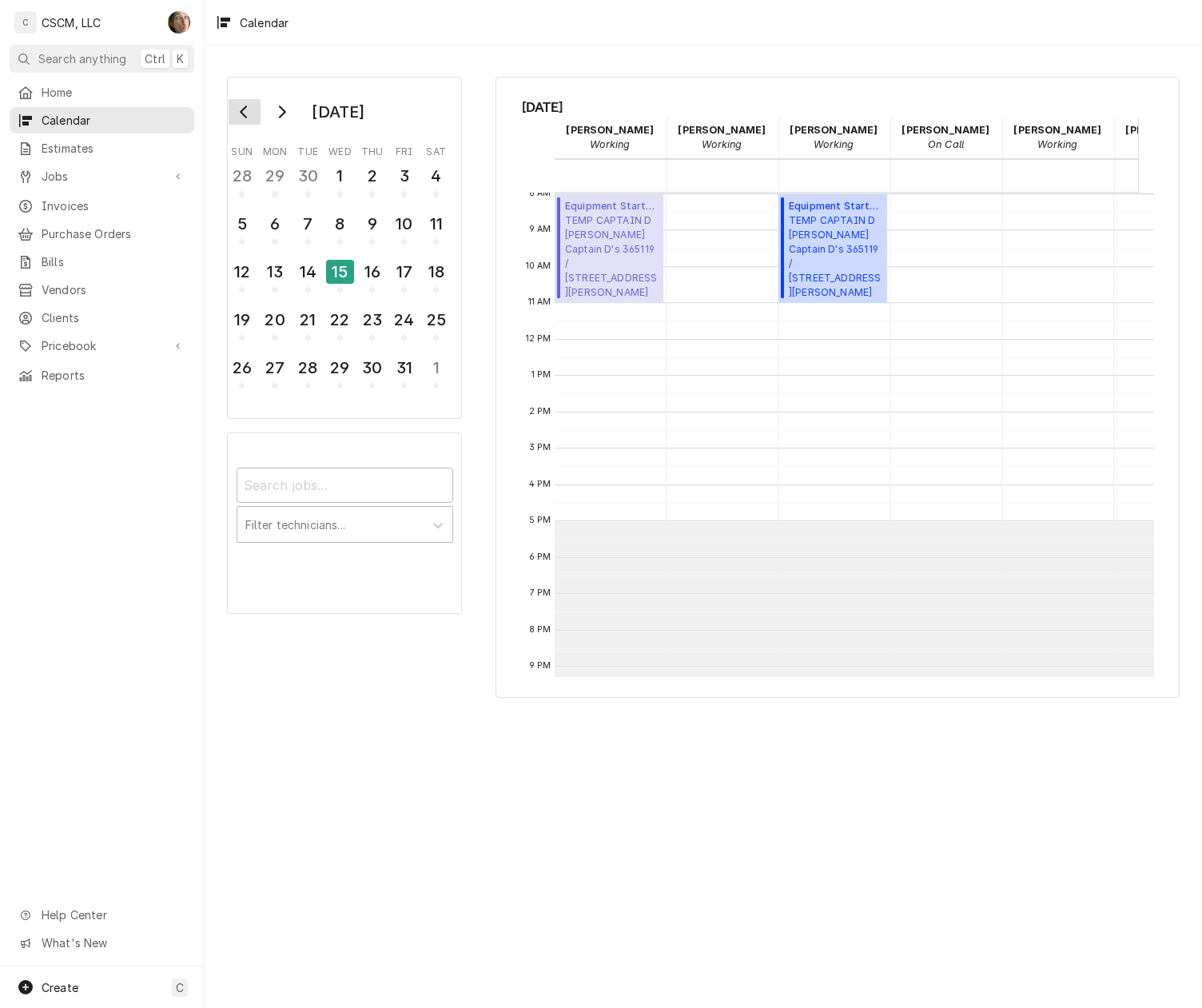
click at [245, 106] on icon "Go to previous month" at bounding box center [245, 113] width 13 height 13
click at [398, 286] on div "19" at bounding box center [404, 275] width 28 height 39
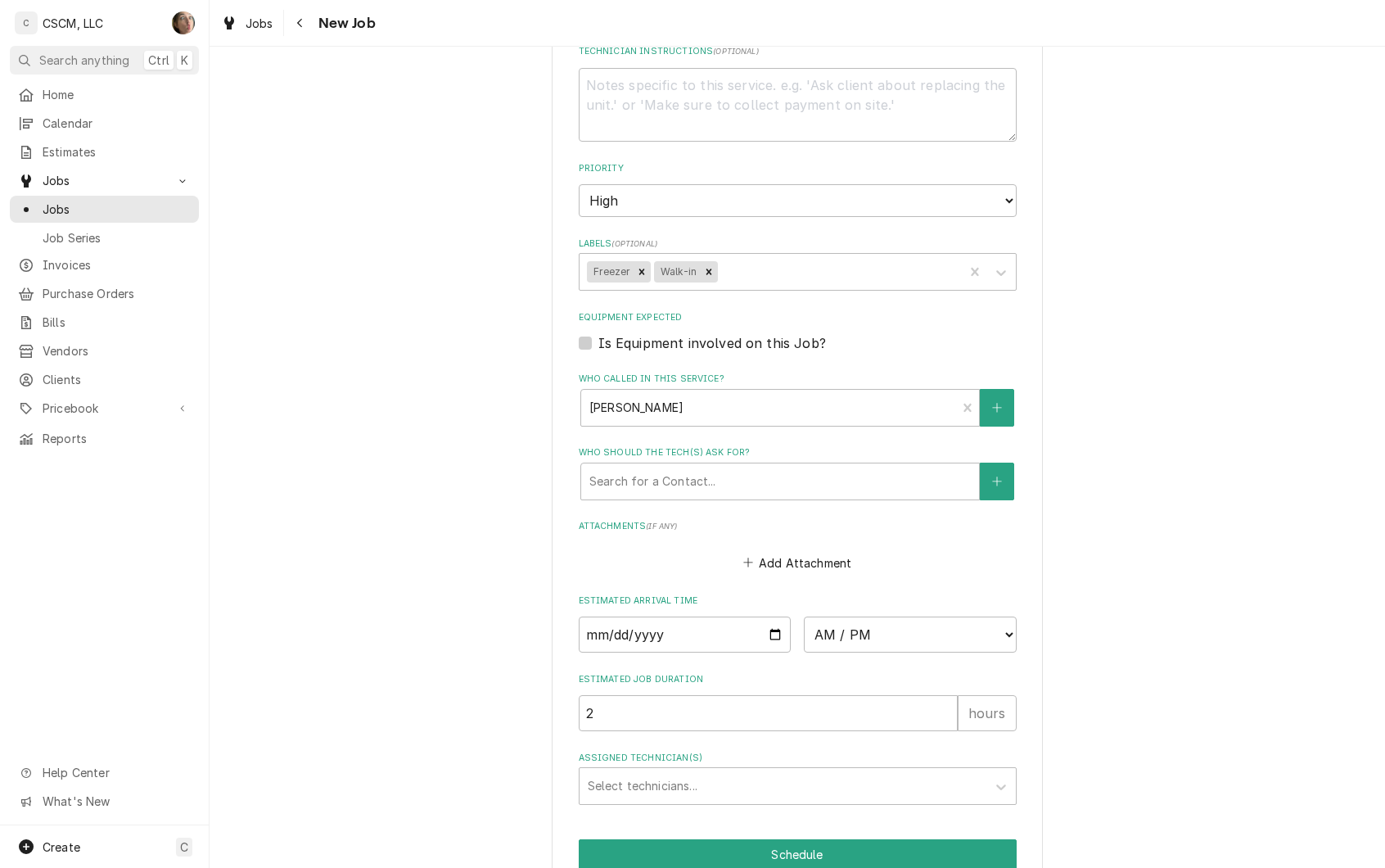
scroll to position [1012, 0]
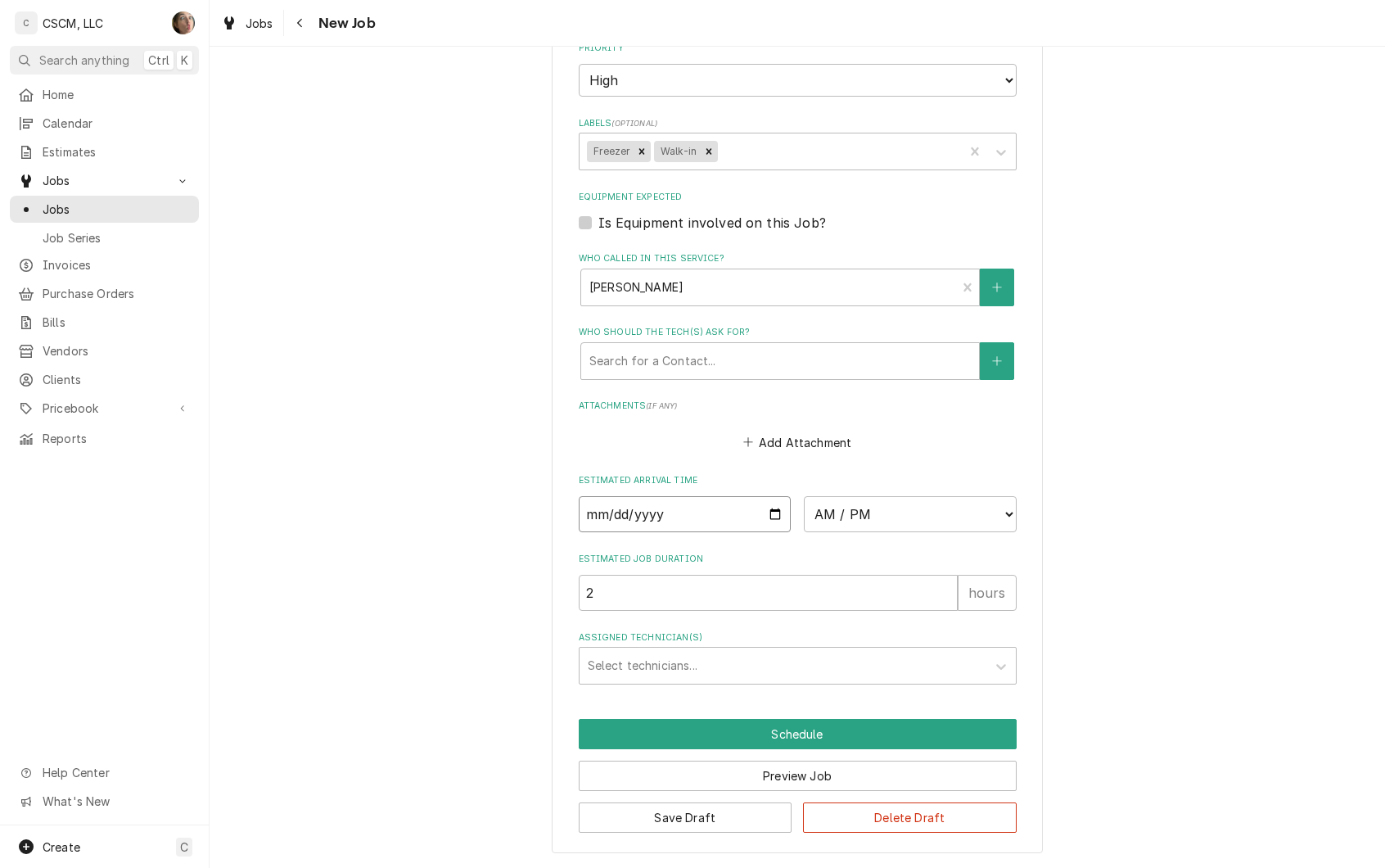
click at [764, 511] on input "Date" at bounding box center [686, 515] width 213 height 36
type textarea "x"
type input "[DATE]"
type textarea "x"
click at [906, 524] on select "AM / PM 6:00 AM 6:15 AM 6:30 AM 6:45 AM 7:00 AM 7:15 AM 7:30 AM 7:45 AM 8:00 AM…" at bounding box center [911, 515] width 213 height 36
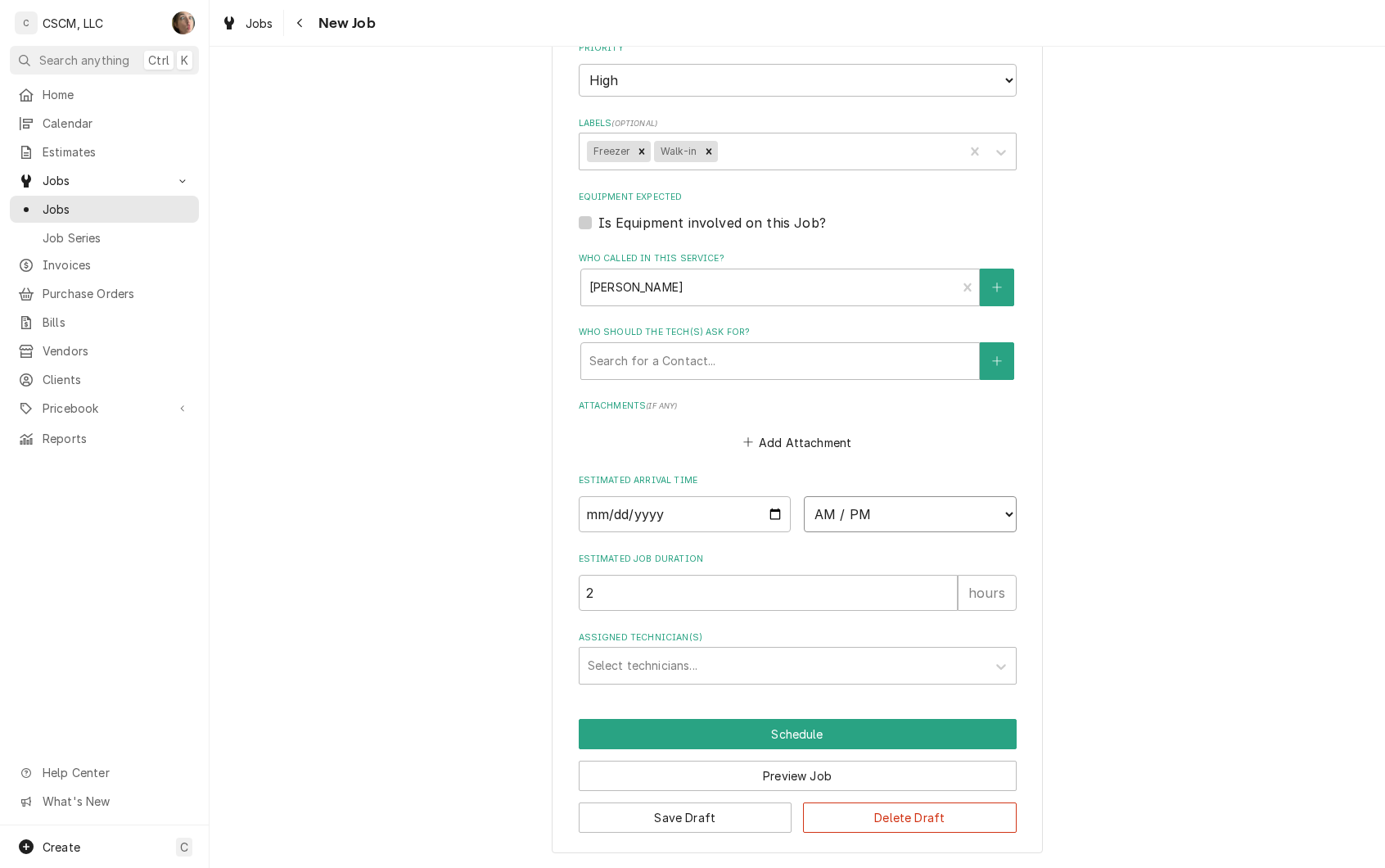
select select "13:00:00"
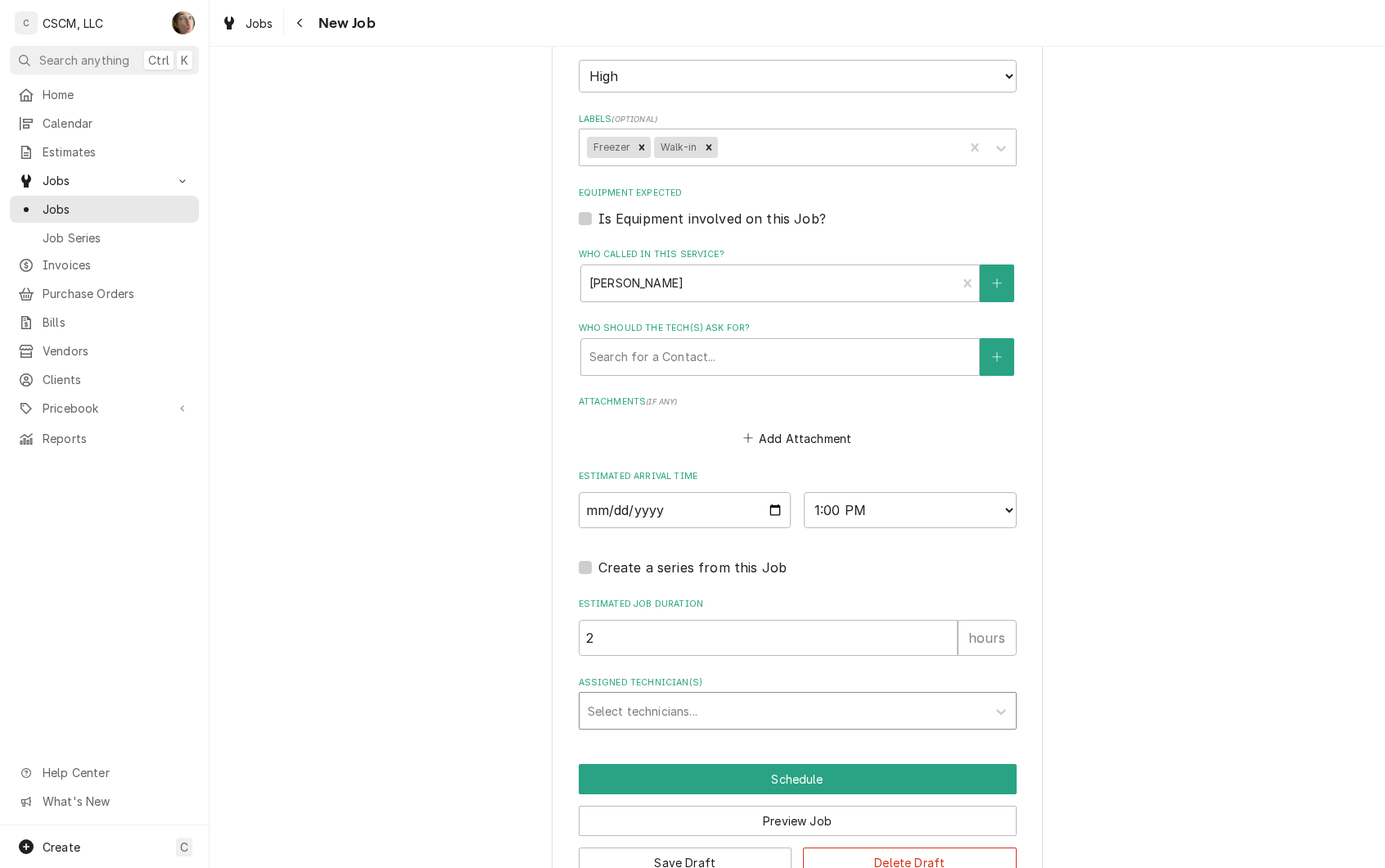
click at [859, 708] on div "Assigned Technician(s)" at bounding box center [783, 711] width 391 height 30
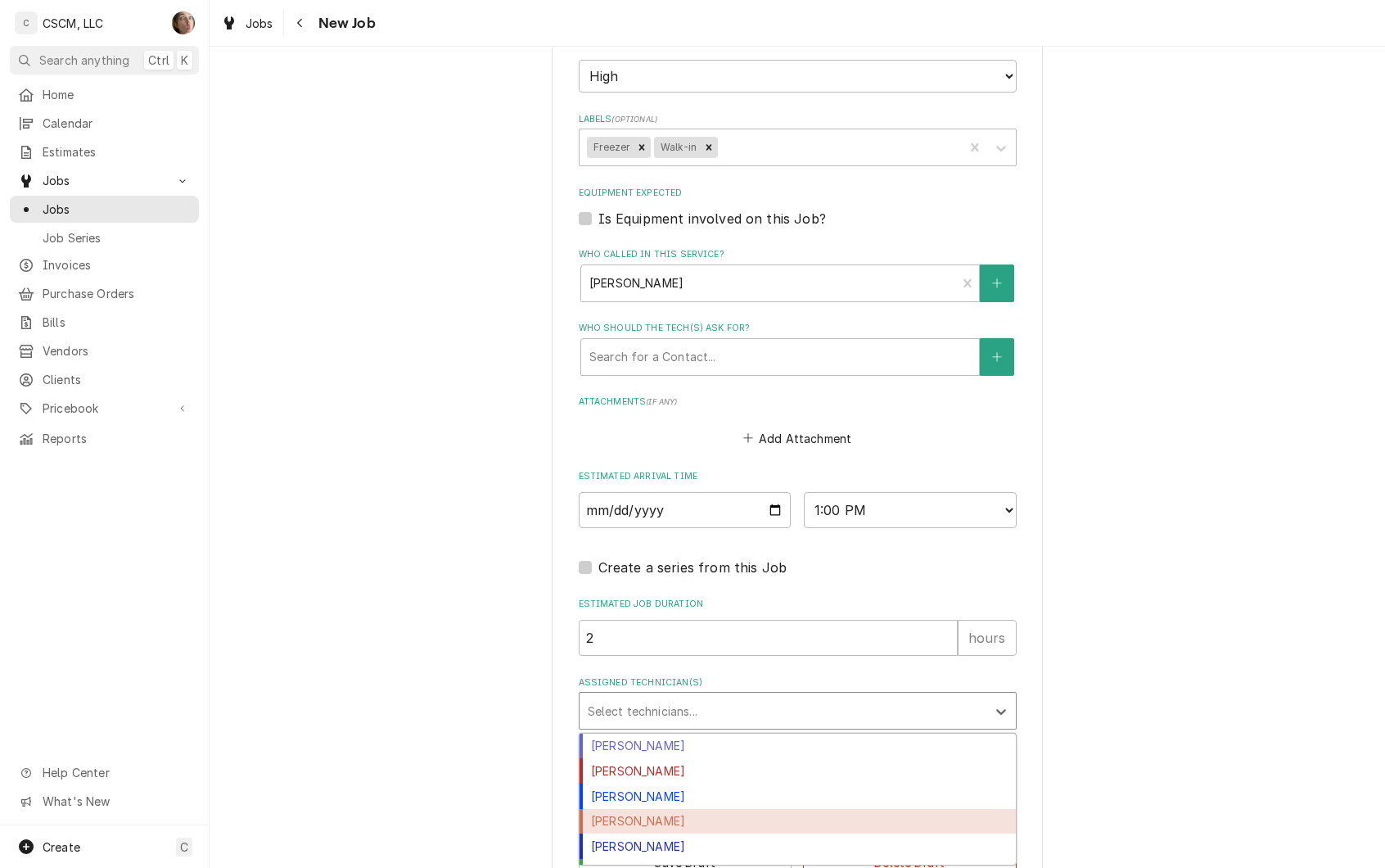
click at [830, 815] on div "Jonnie Pakovich" at bounding box center [797, 821] width 436 height 25
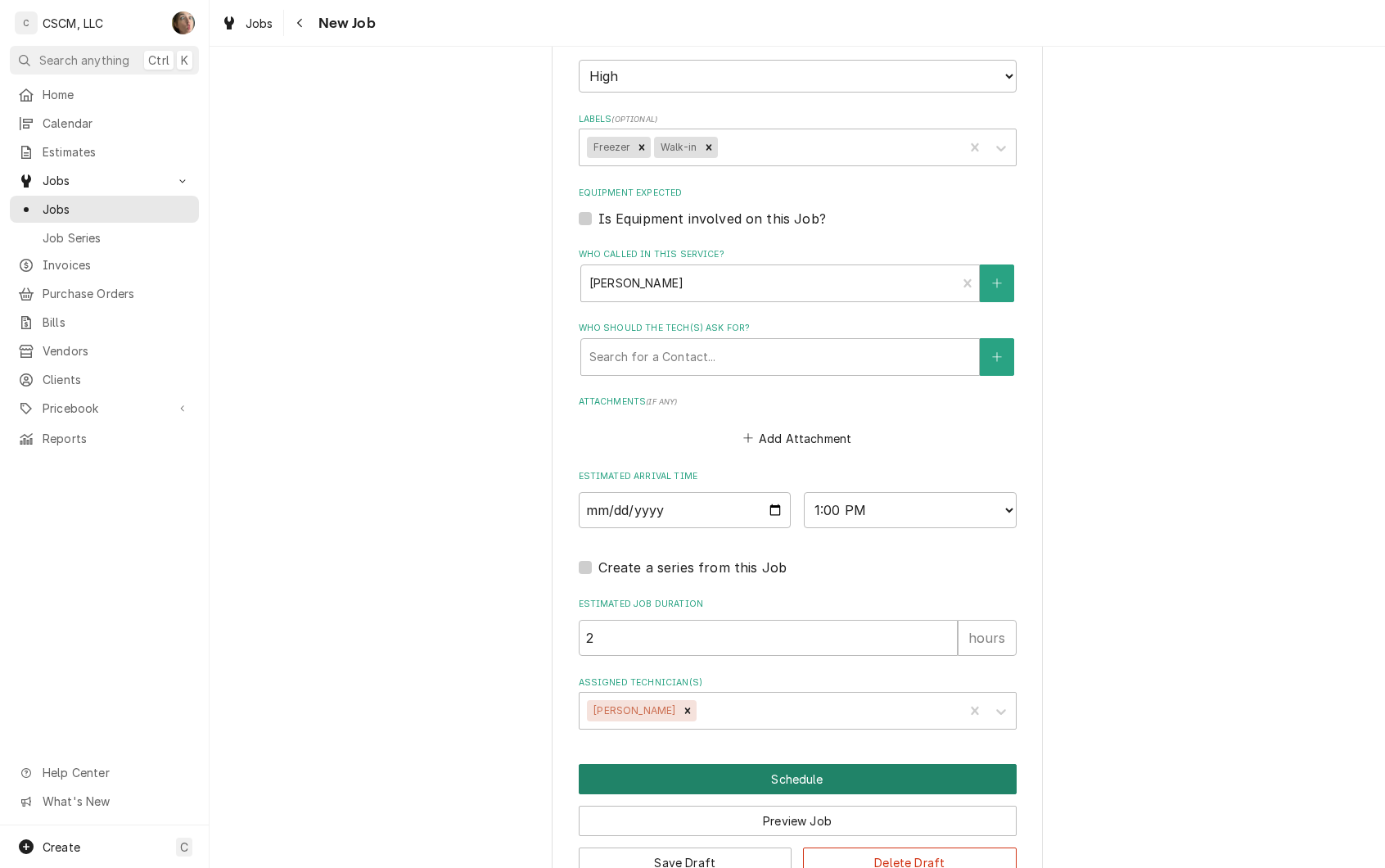
click at [834, 785] on button "Schedule" at bounding box center [798, 779] width 438 height 31
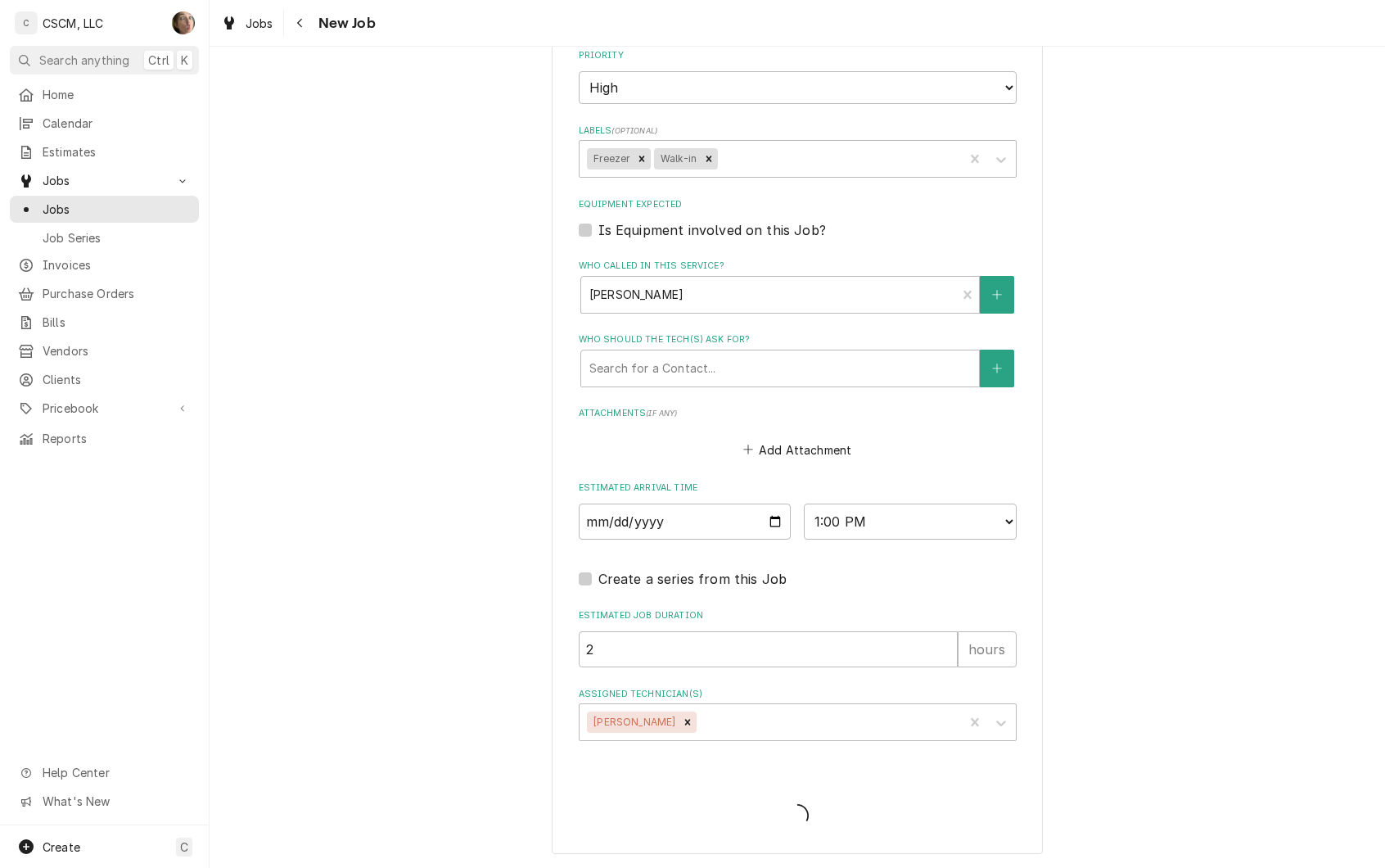
type textarea "x"
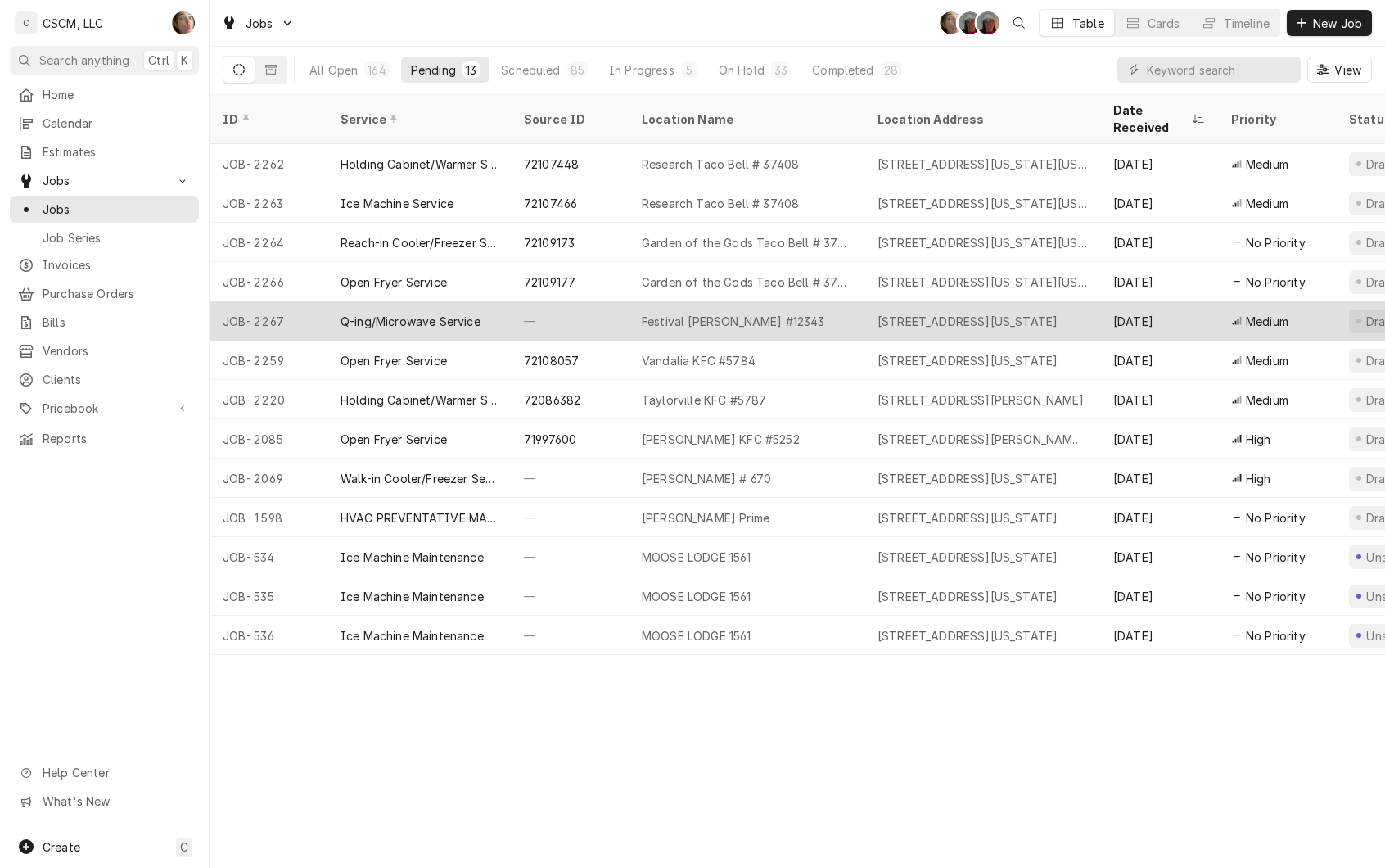
click at [803, 301] on div "Festival [PERSON_NAME] #12343" at bounding box center [746, 321] width 235 height 39
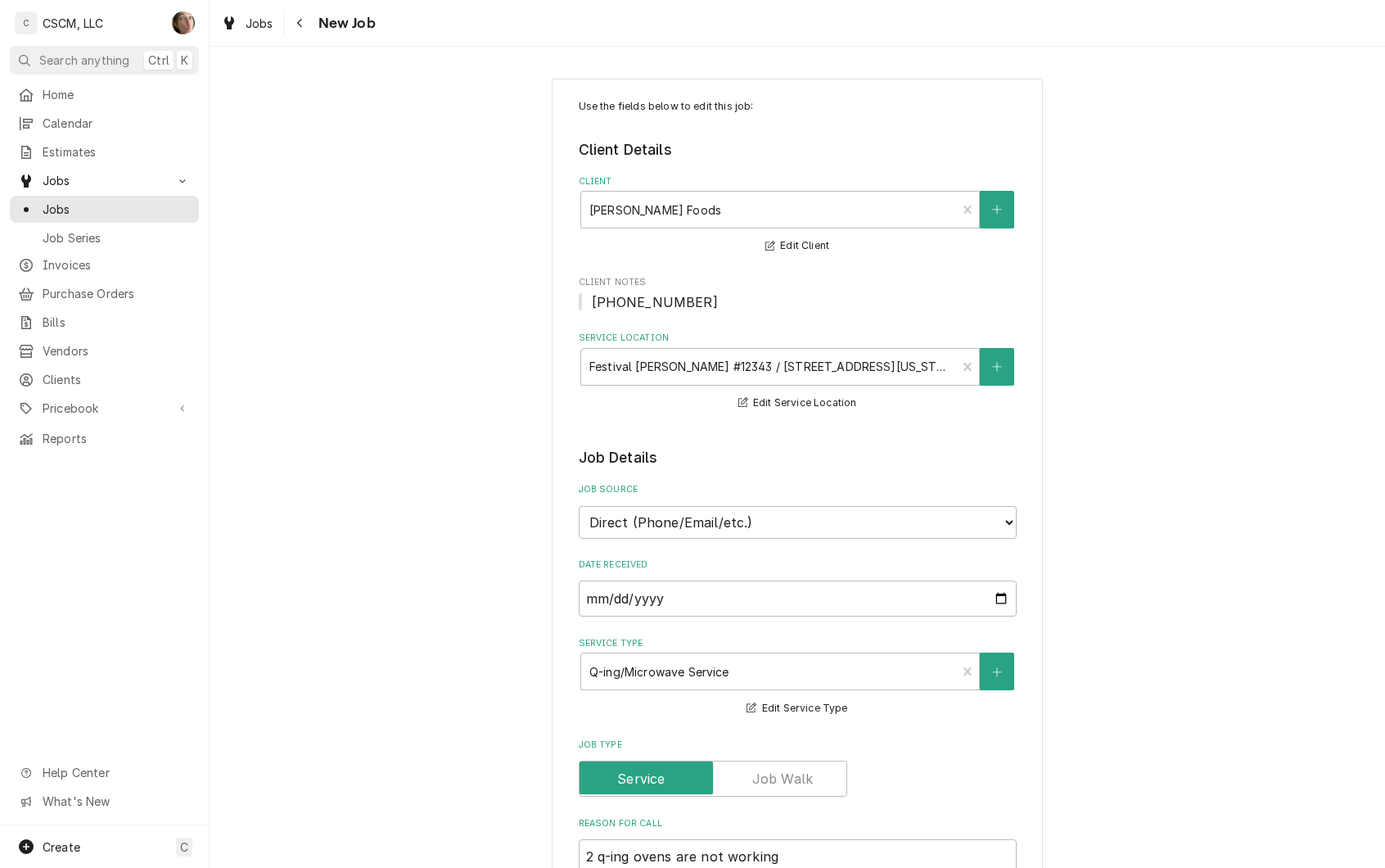
type textarea "x"
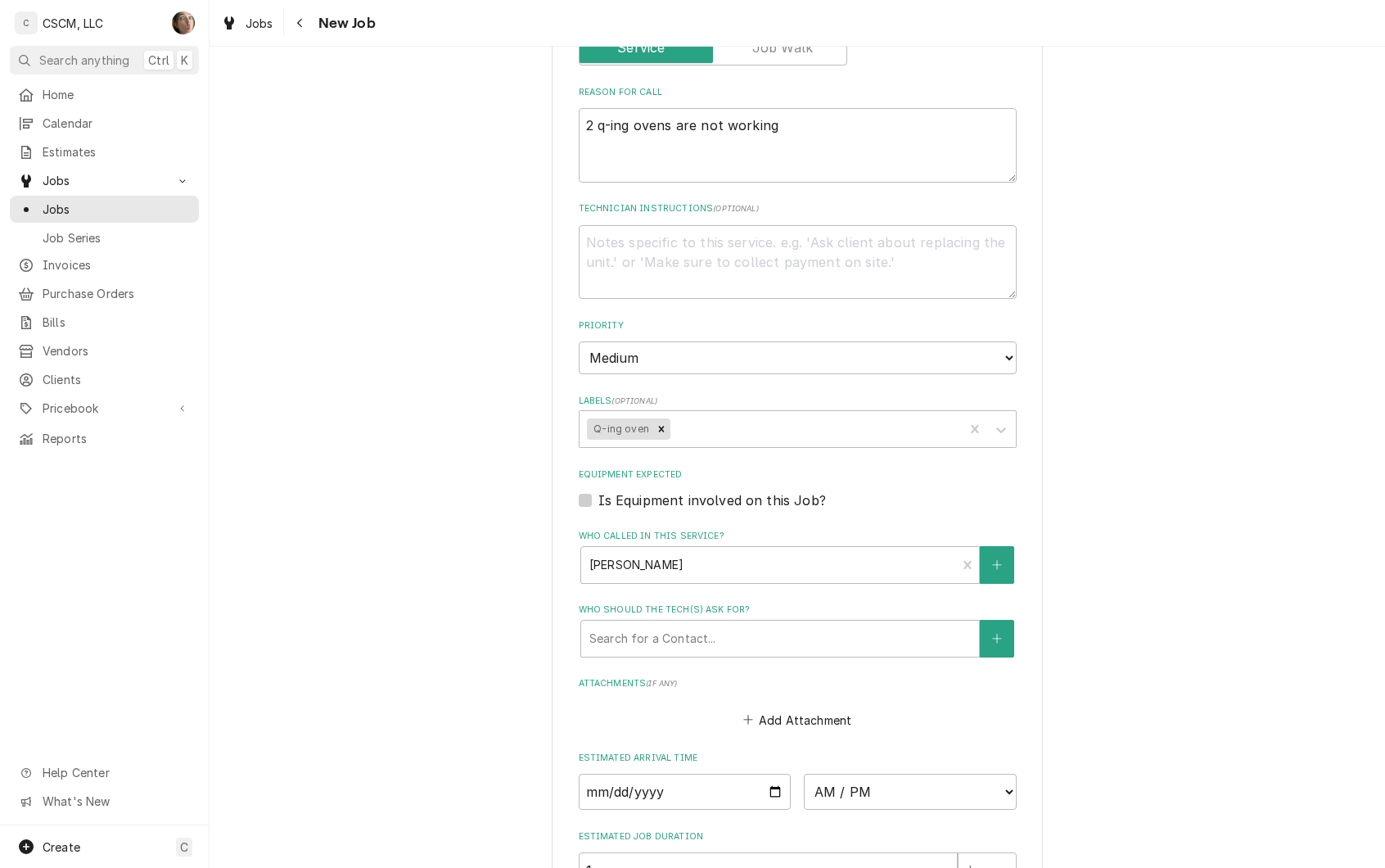
scroll to position [1012, 0]
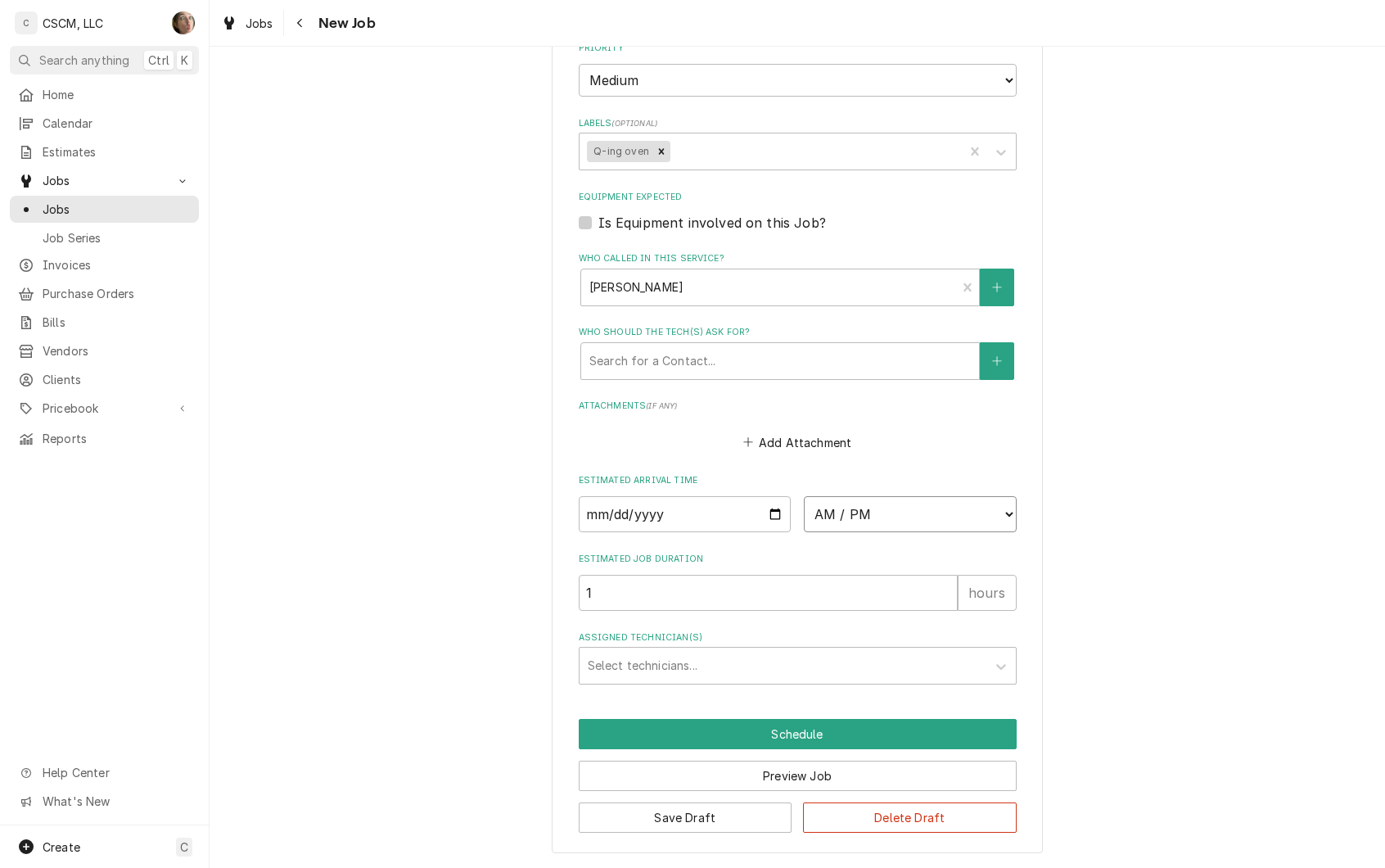
click at [846, 506] on select "AM / PM 6:00 AM 6:15 AM 6:30 AM 6:45 AM 7:00 AM 7:15 AM 7:30 AM 7:45 AM 8:00 AM…" at bounding box center [911, 515] width 213 height 36
select select "15:00:00"
click at [804, 496] on select "AM / PM 6:00 AM 6:15 AM 6:30 AM 6:45 AM 7:00 AM 7:15 AM 7:30 AM 7:45 AM 8:00 AM…" at bounding box center [911, 515] width 213 height 36
click at [766, 502] on input "Date" at bounding box center [686, 515] width 213 height 36
click at [763, 505] on input "Date" at bounding box center [686, 515] width 213 height 36
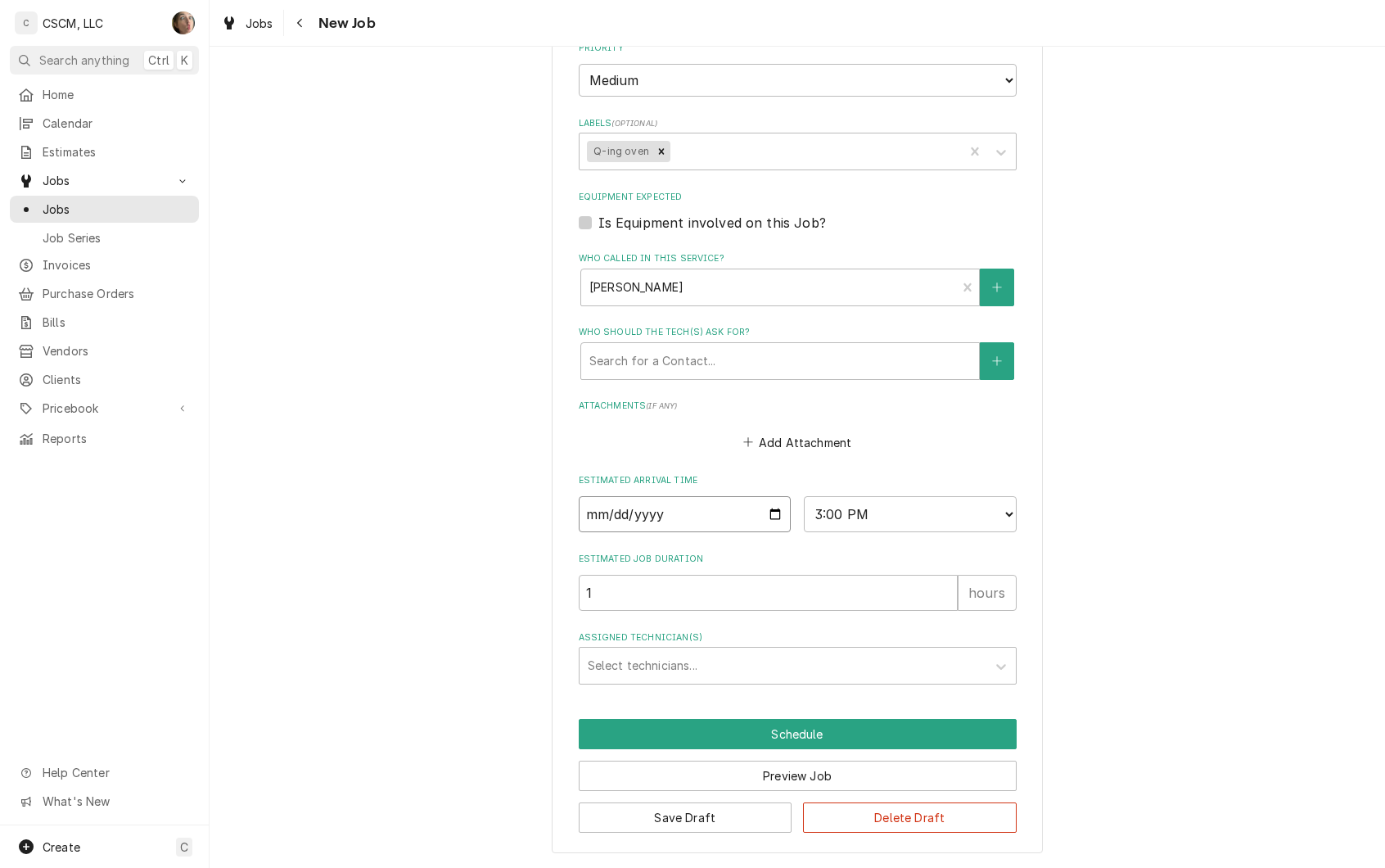
type textarea "x"
type input "[DATE]"
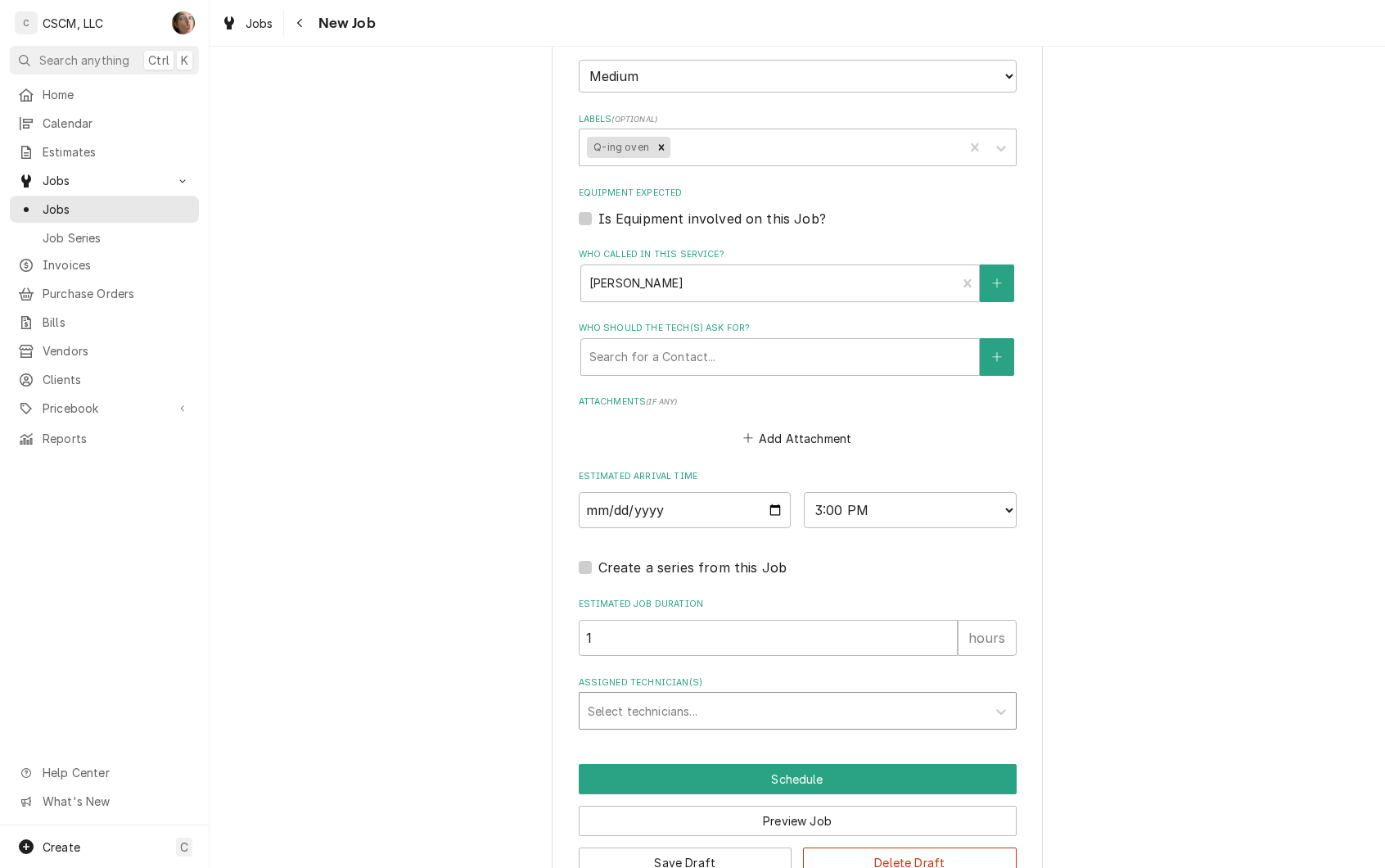
click at [709, 702] on div "Assigned Technician(s)" at bounding box center [783, 711] width 391 height 30
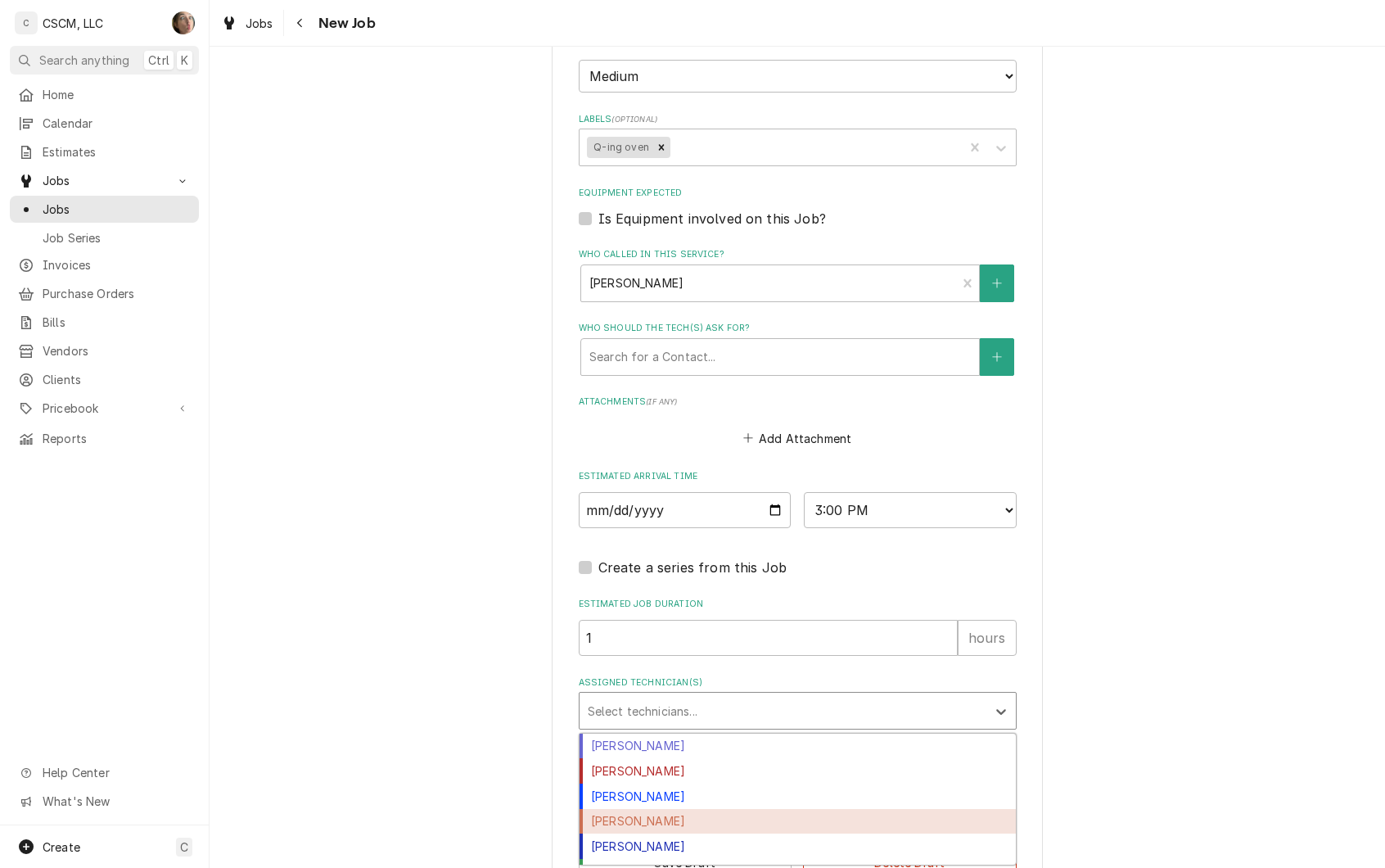
click at [729, 819] on div "[PERSON_NAME]" at bounding box center [797, 821] width 436 height 25
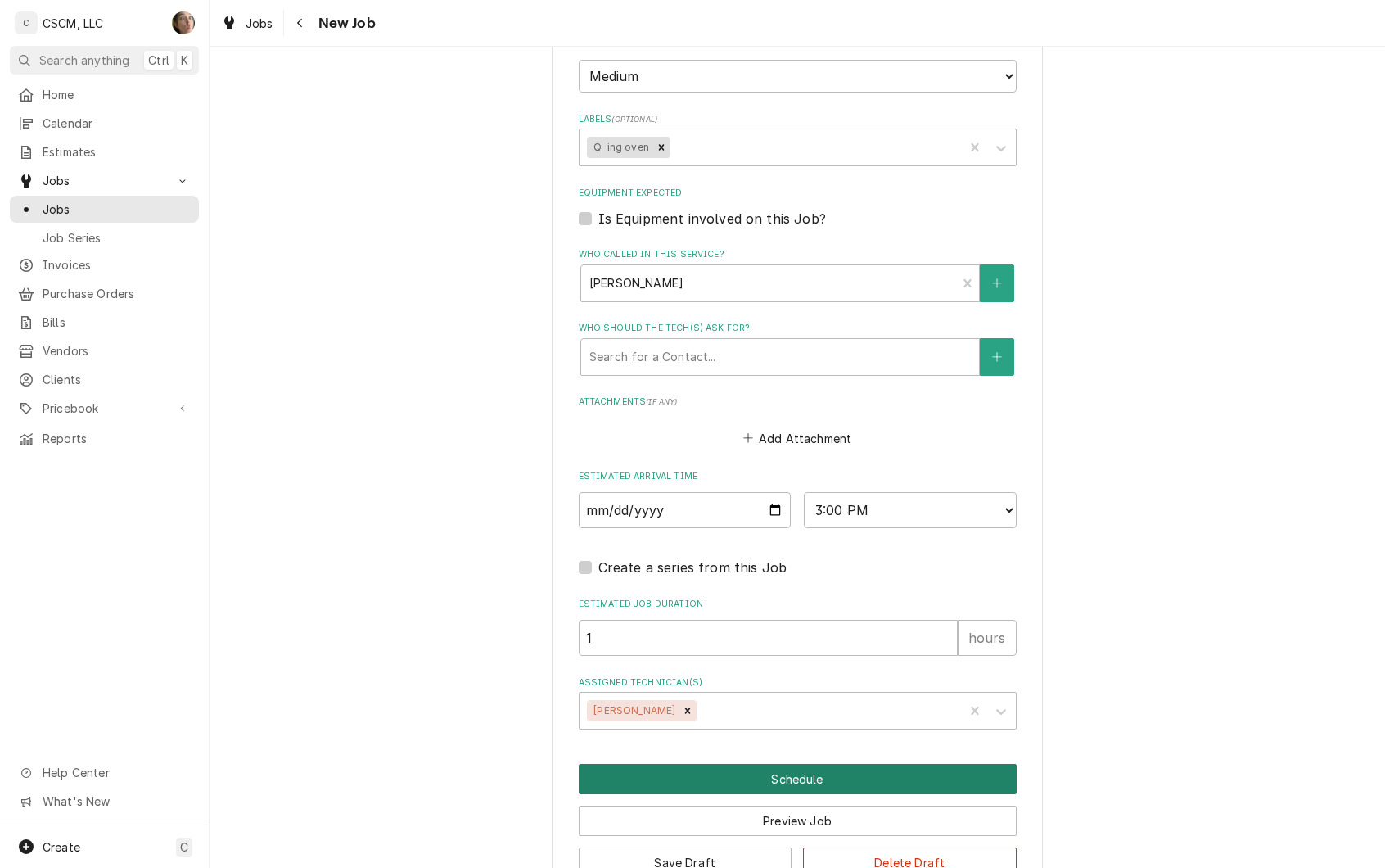
click at [862, 780] on button "Schedule" at bounding box center [798, 779] width 438 height 31
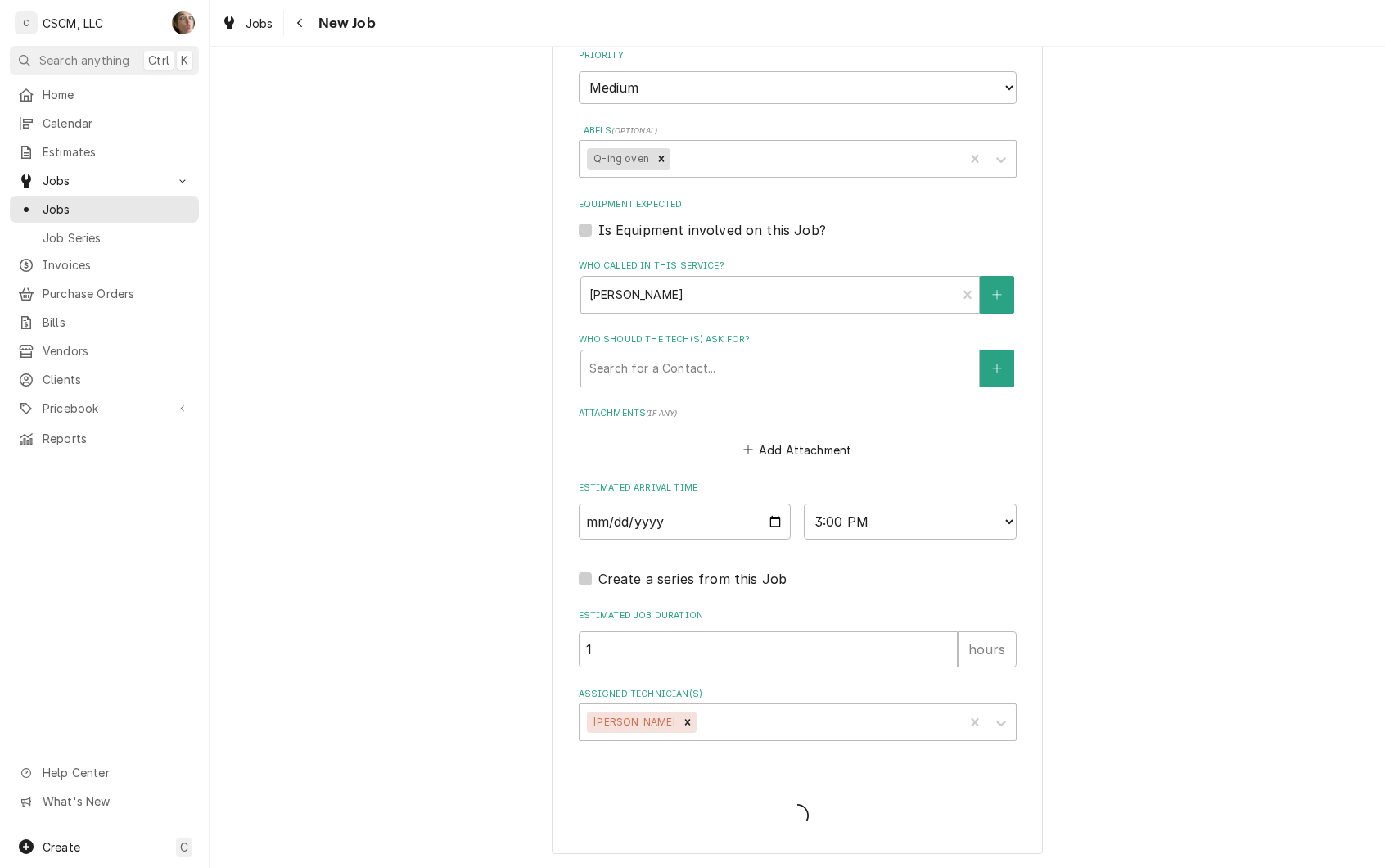
type textarea "x"
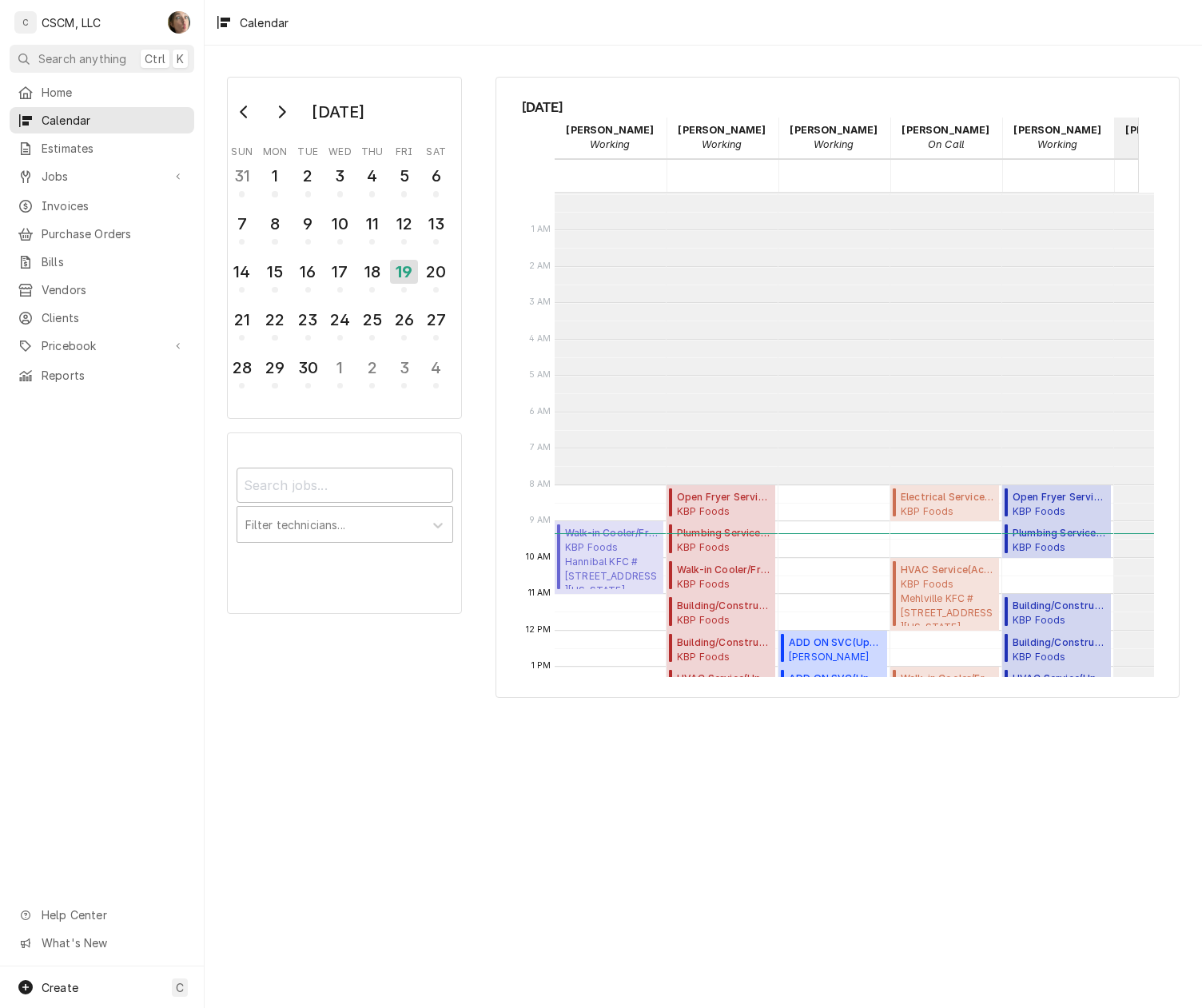
scroll to position [291, 0]
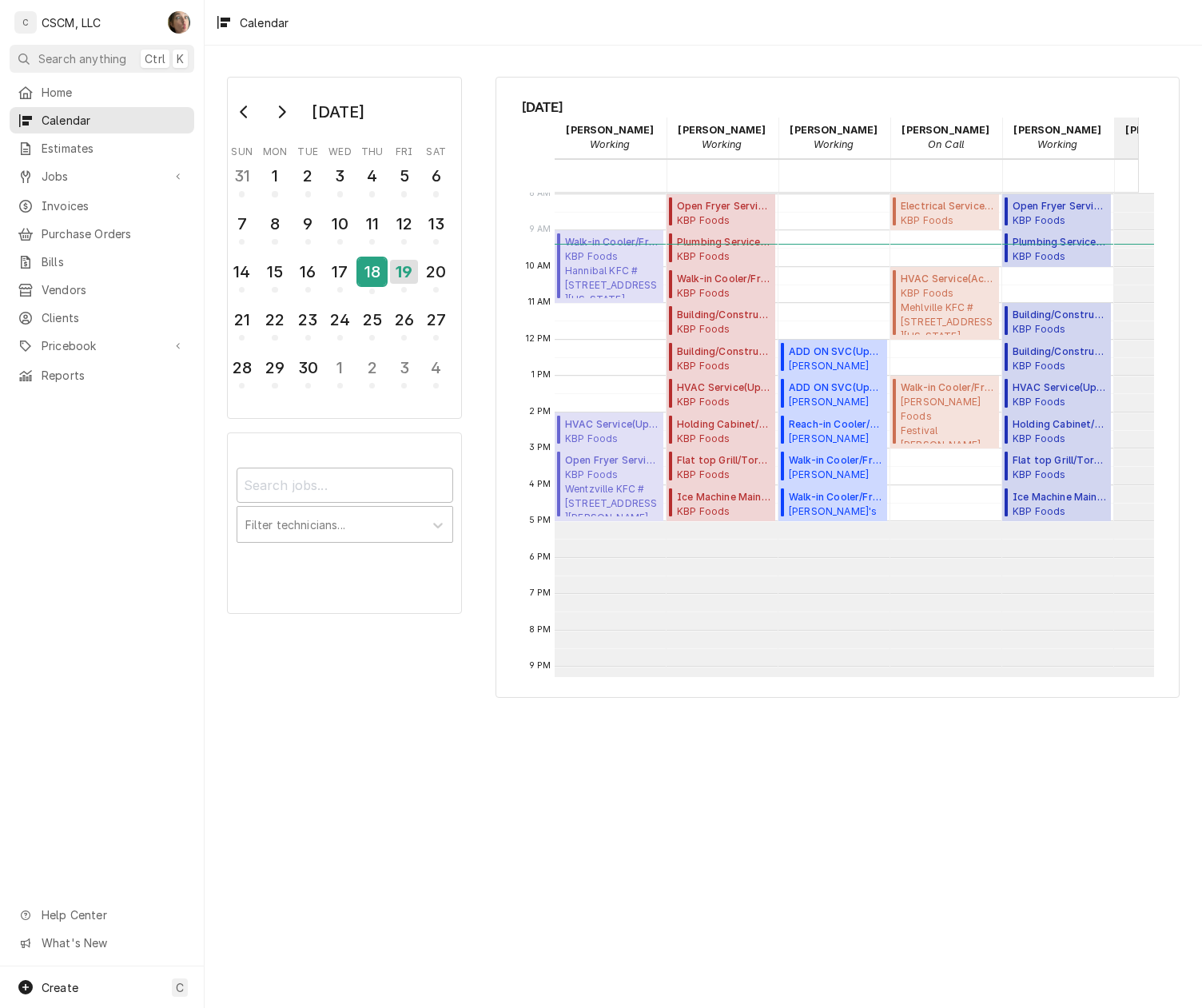
click at [366, 279] on div "18" at bounding box center [372, 271] width 28 height 27
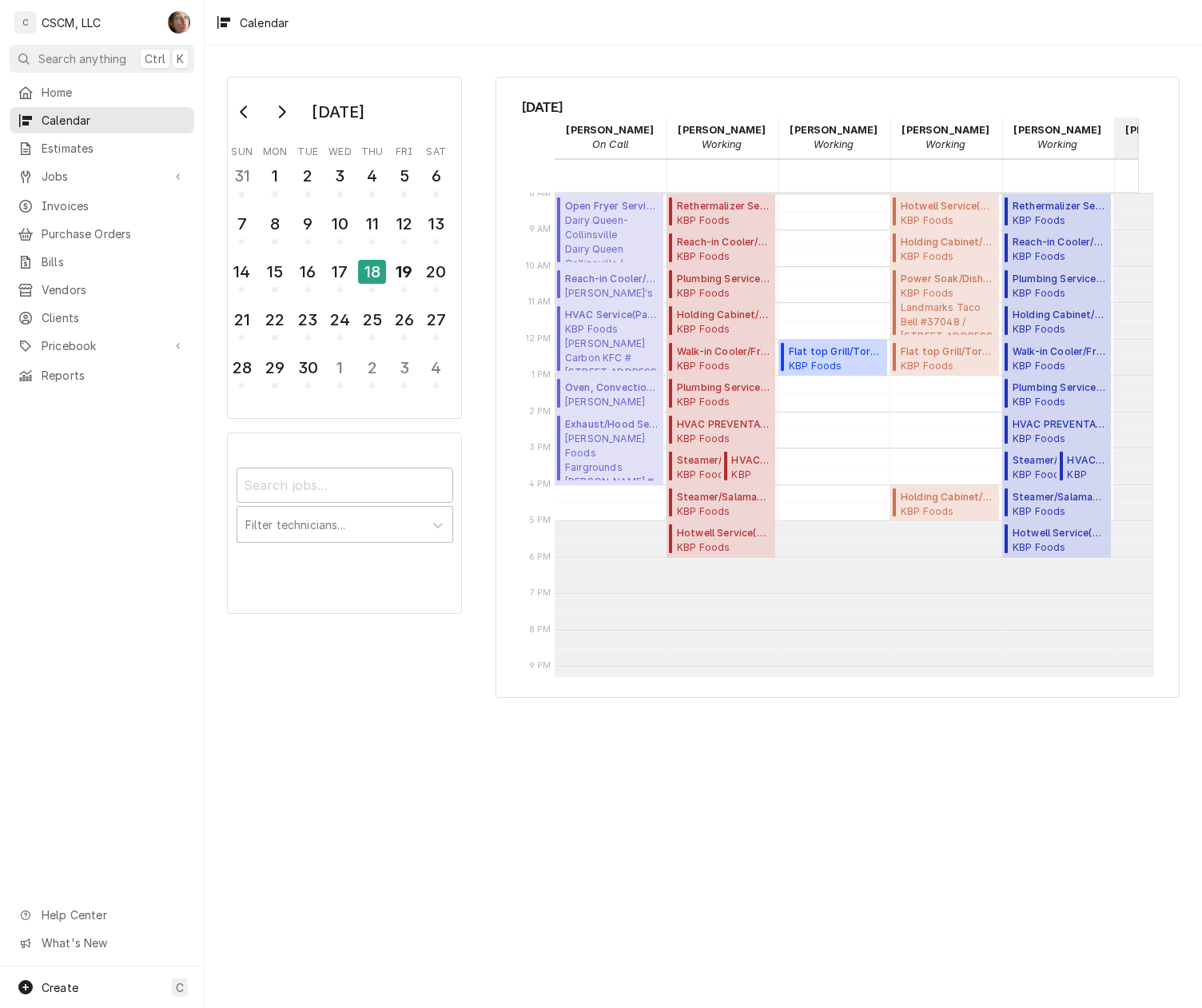
click at [690, 760] on div "September 2025 Sun Mon Tue Wed Thu Fri Sat 31 1 2 3 4 5 6 7 8 9 10 11 12 13 14 …" at bounding box center [703, 527] width 998 height 962
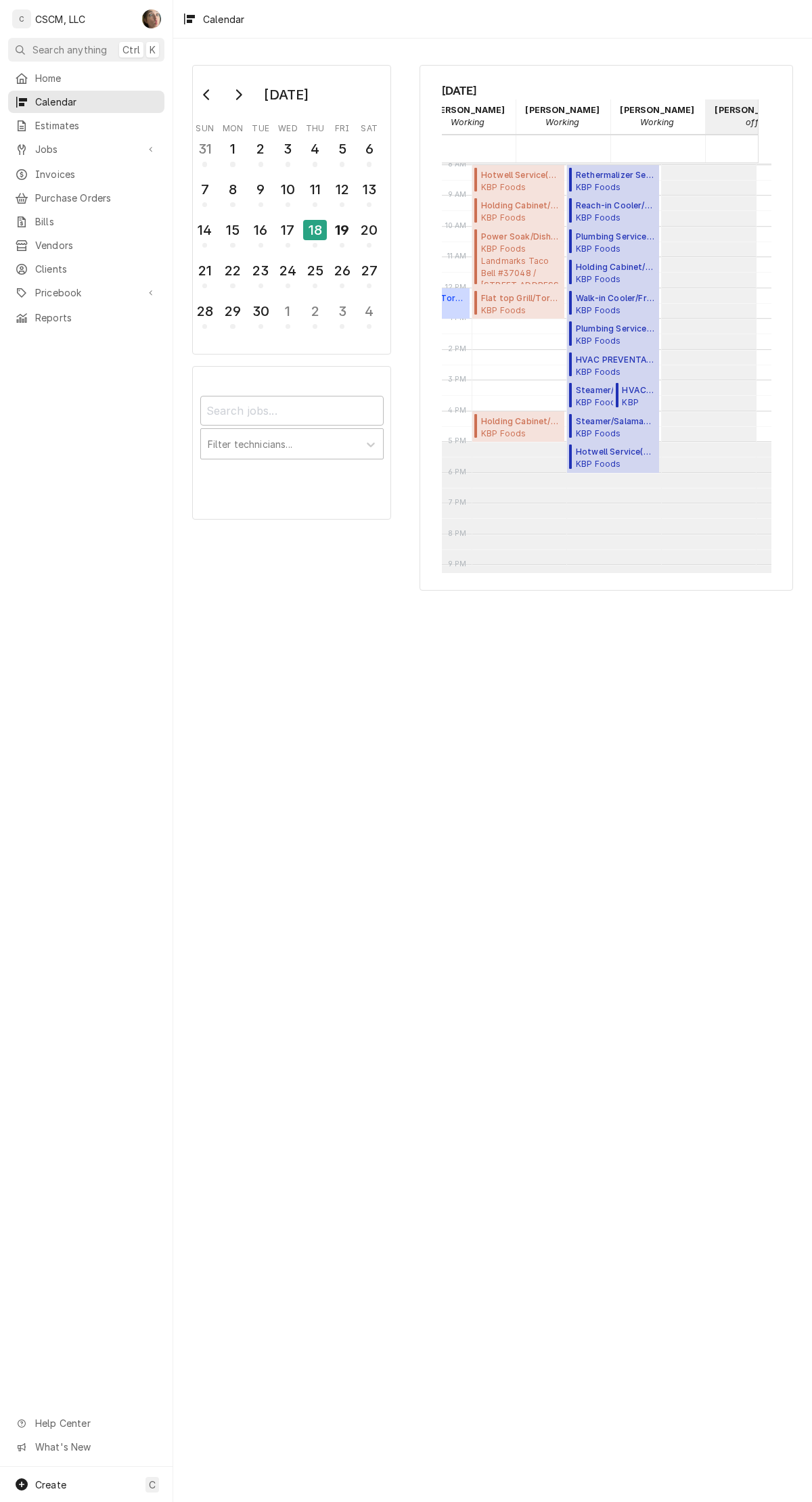
scroll to position [0, 282]
click at [338, 218] on div "19" at bounding box center [342, 229] width 24 height 23
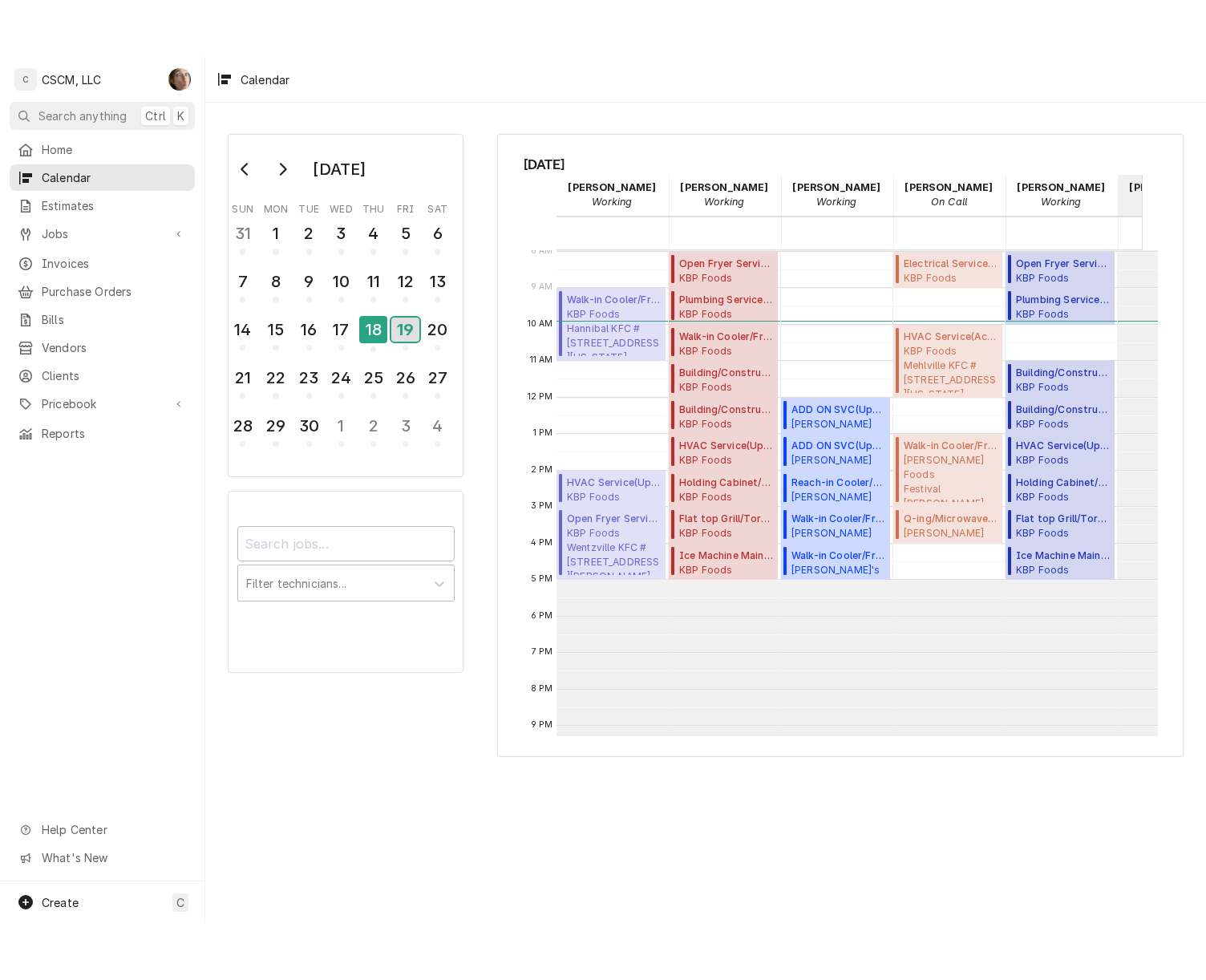
scroll to position [292, 0]
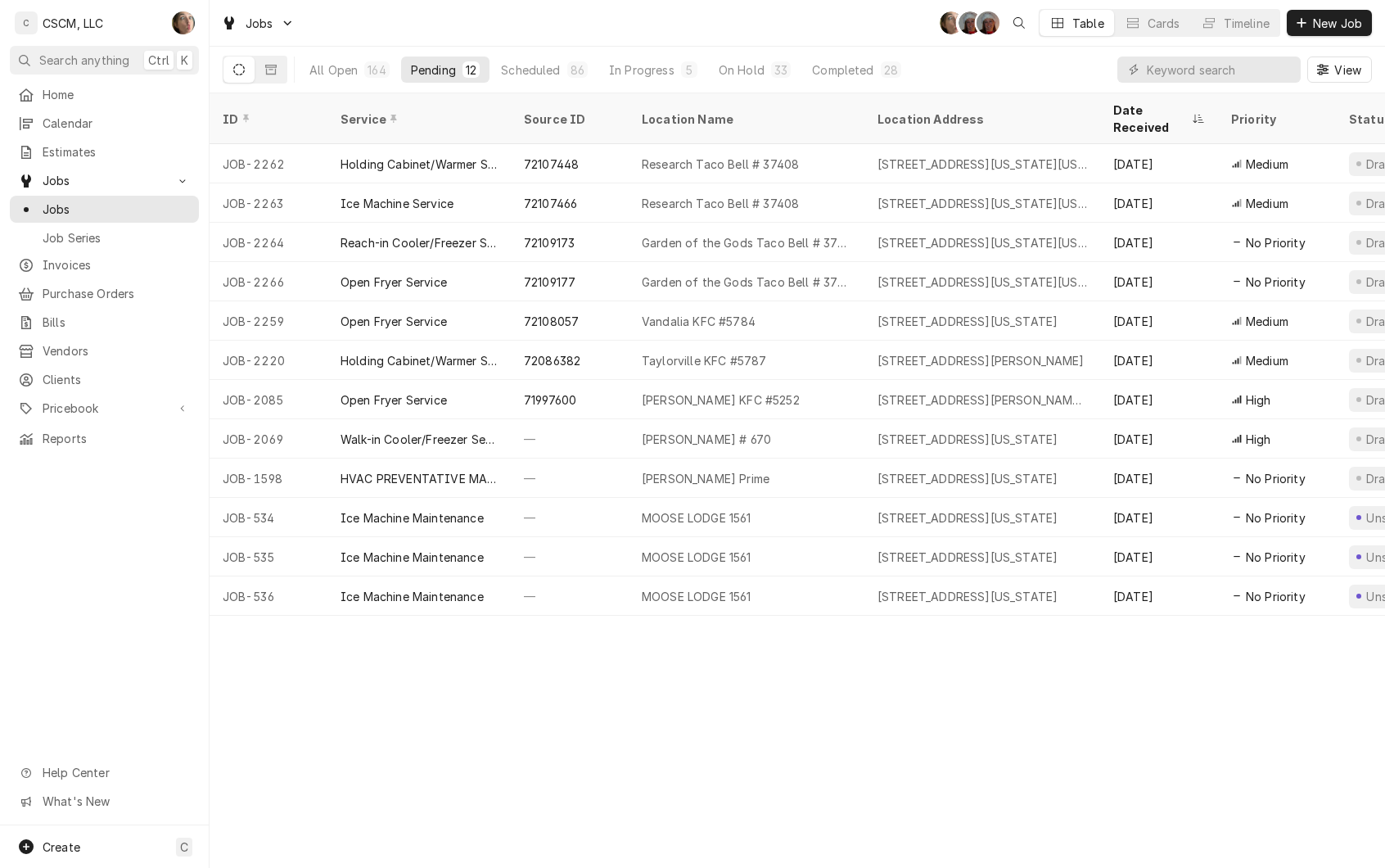
click at [896, 760] on div "ID Service Source ID Location Name Location Address Date Received Priority Stat…" at bounding box center [797, 480] width 1176 height 774
click at [114, 399] on span "Pricebook" at bounding box center [104, 408] width 124 height 17
click at [119, 457] on span "Parts & Materials" at bounding box center [116, 466] width 148 height 17
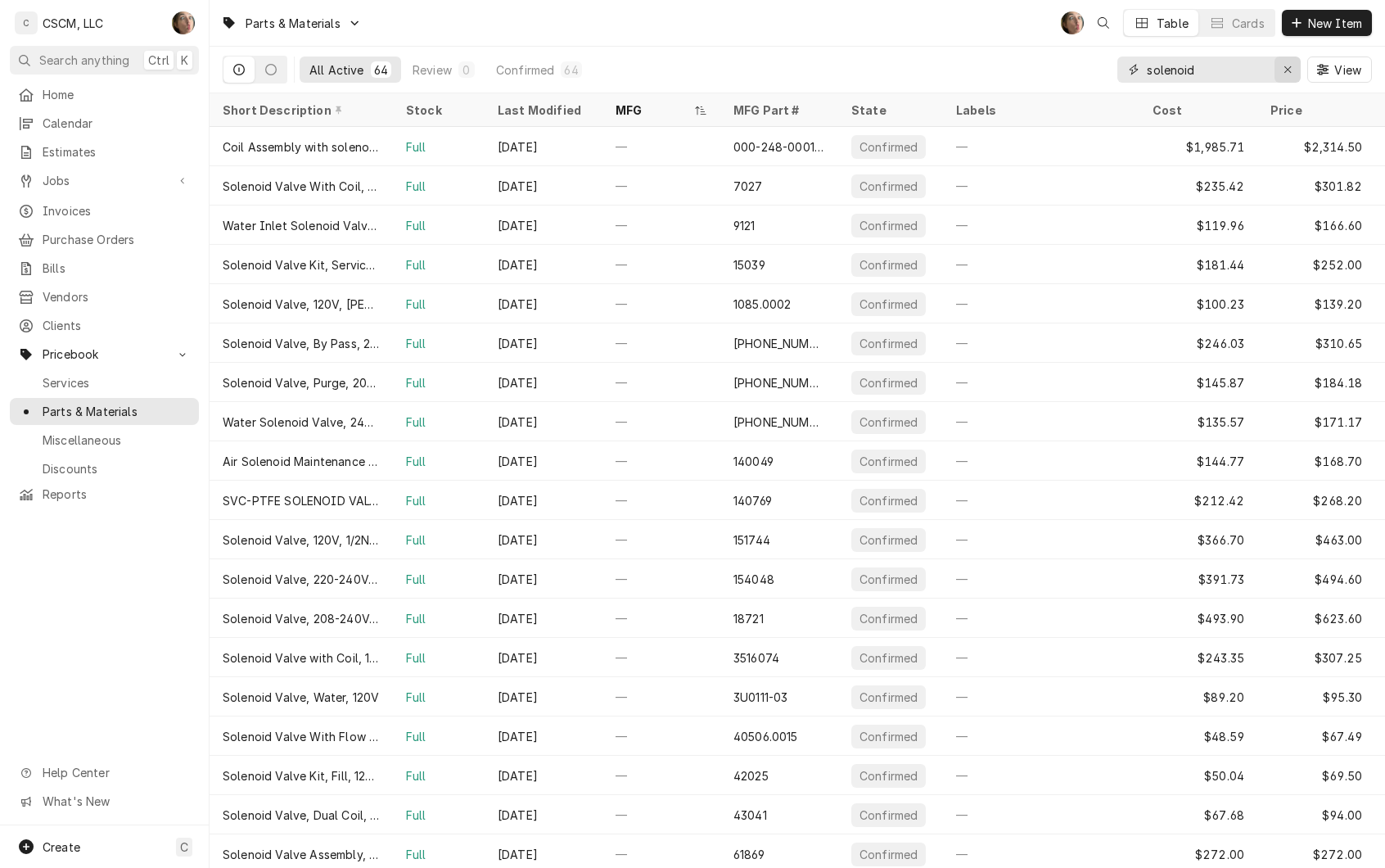
click at [1295, 69] on button "Erase input" at bounding box center [1287, 69] width 26 height 26
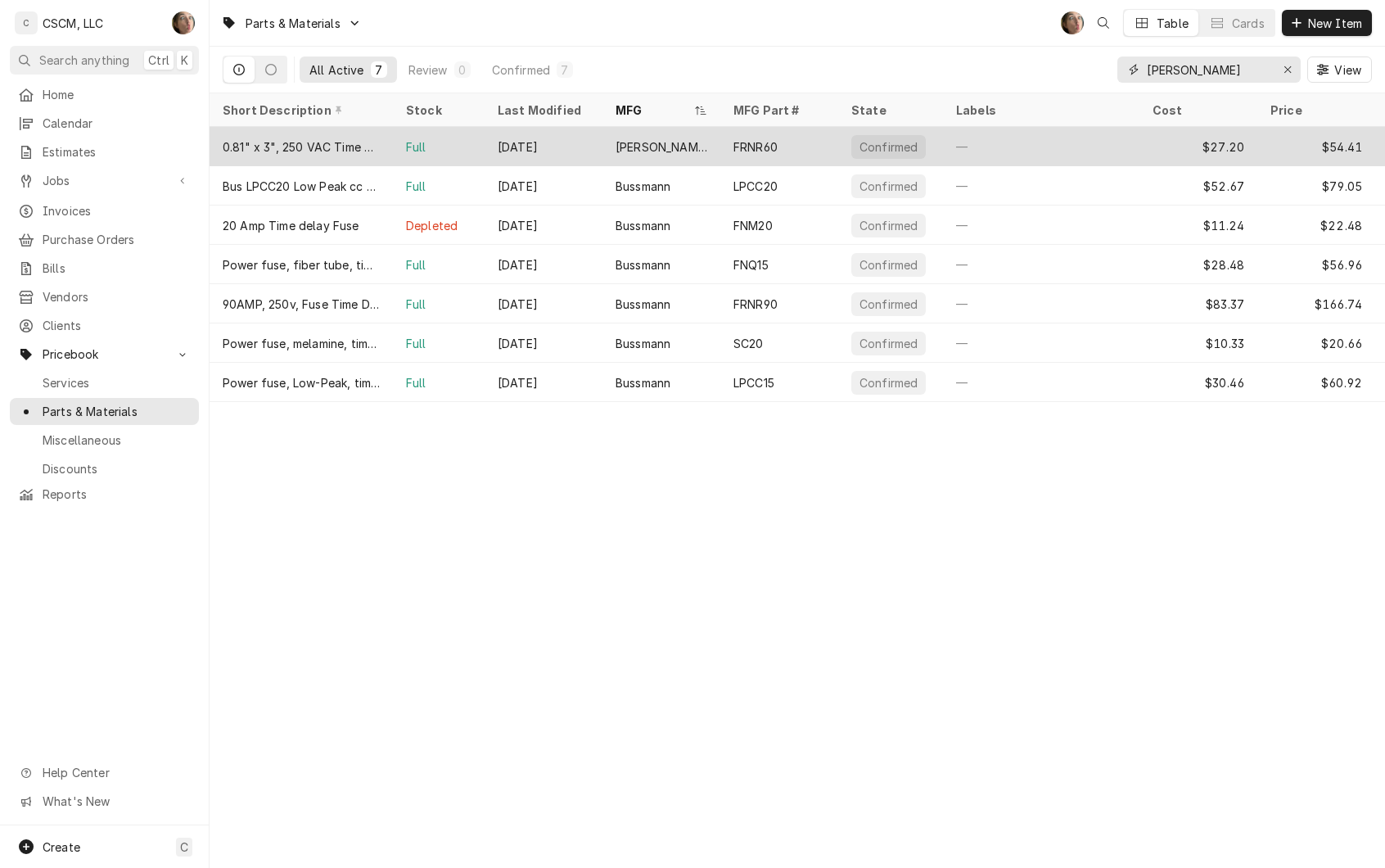
type input "buss"
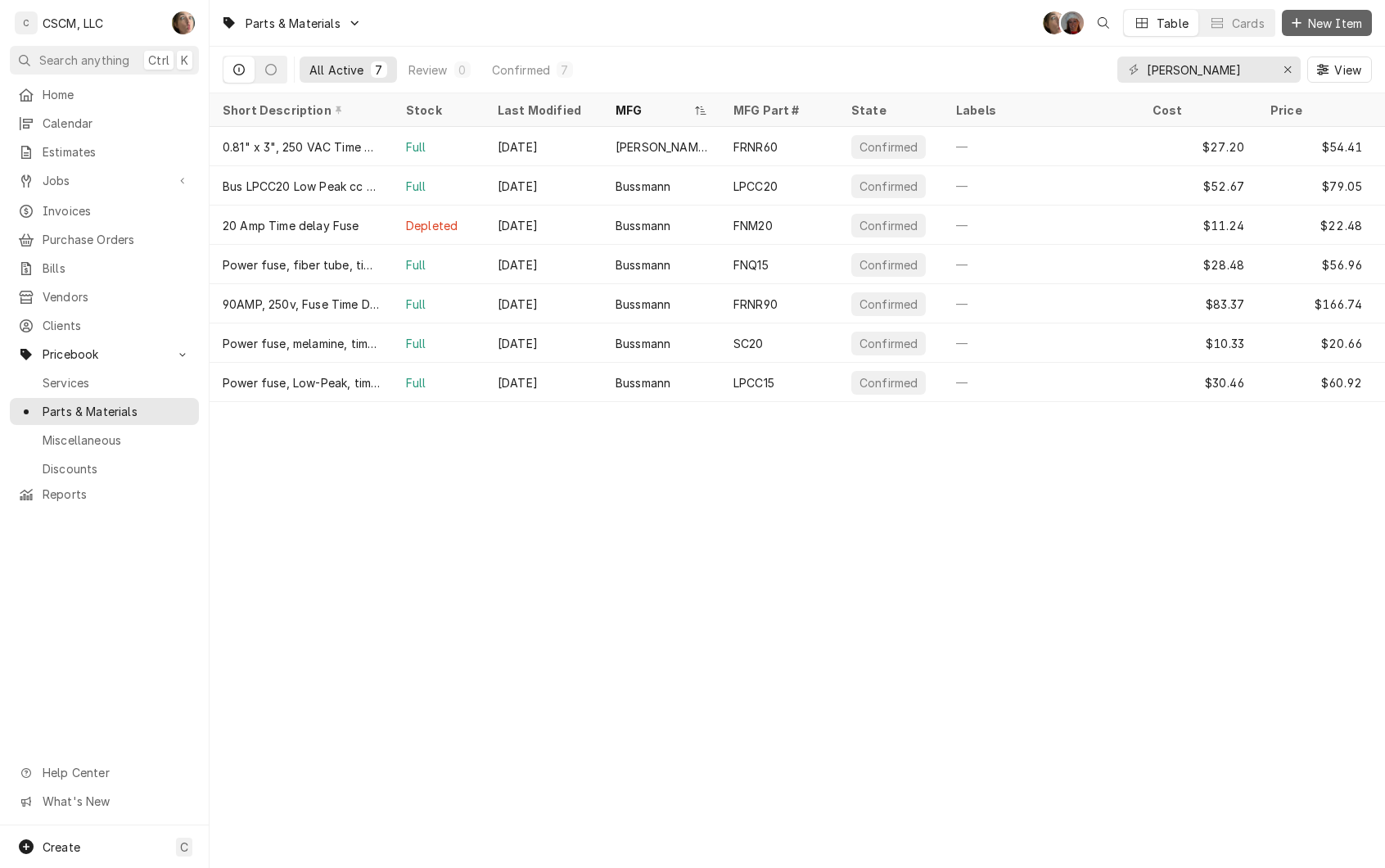
click at [1346, 23] on span "New Item" at bounding box center [1335, 23] width 61 height 17
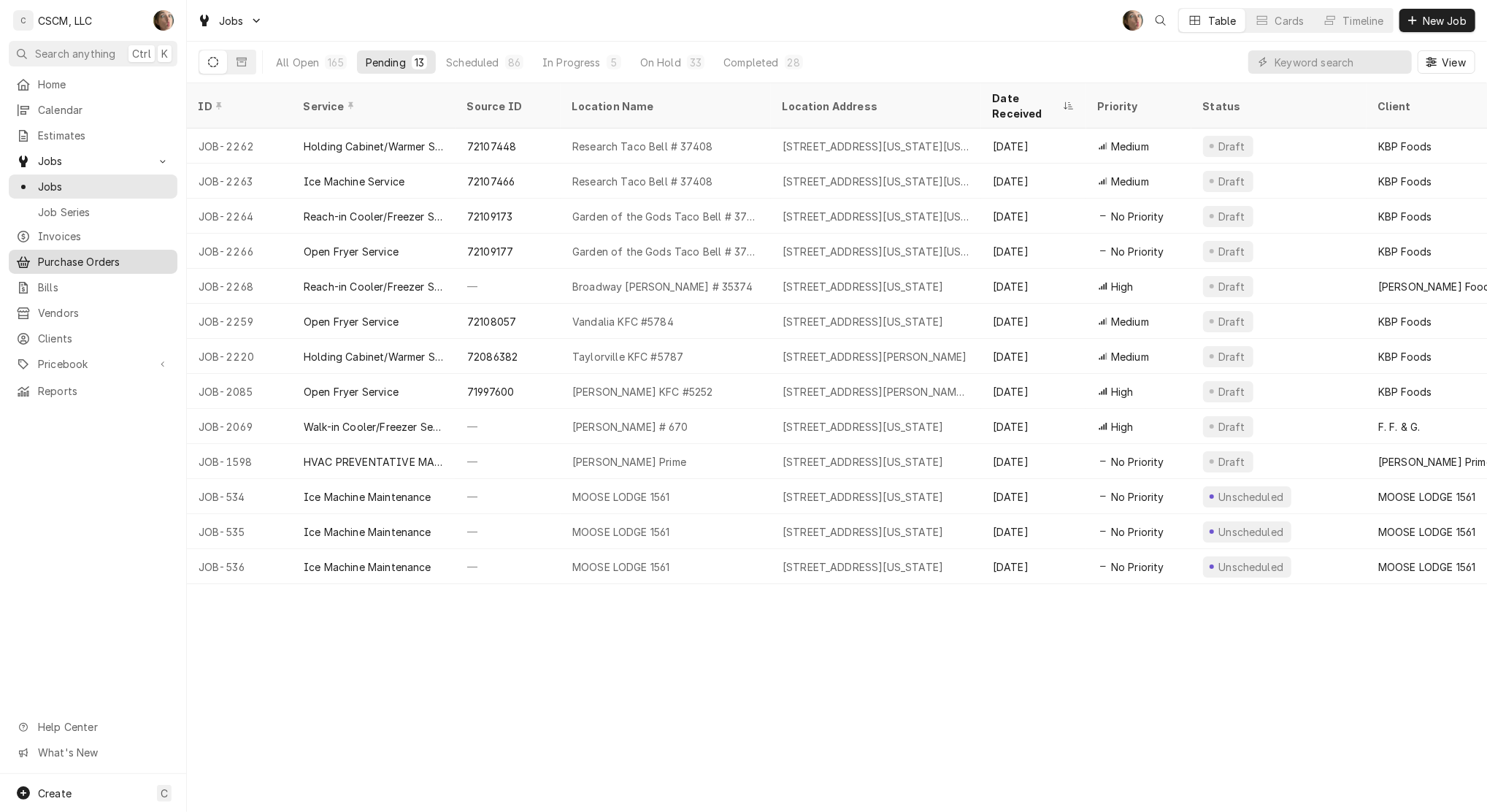
click at [93, 256] on span "Purchase Orders" at bounding box center [104, 262] width 132 height 15
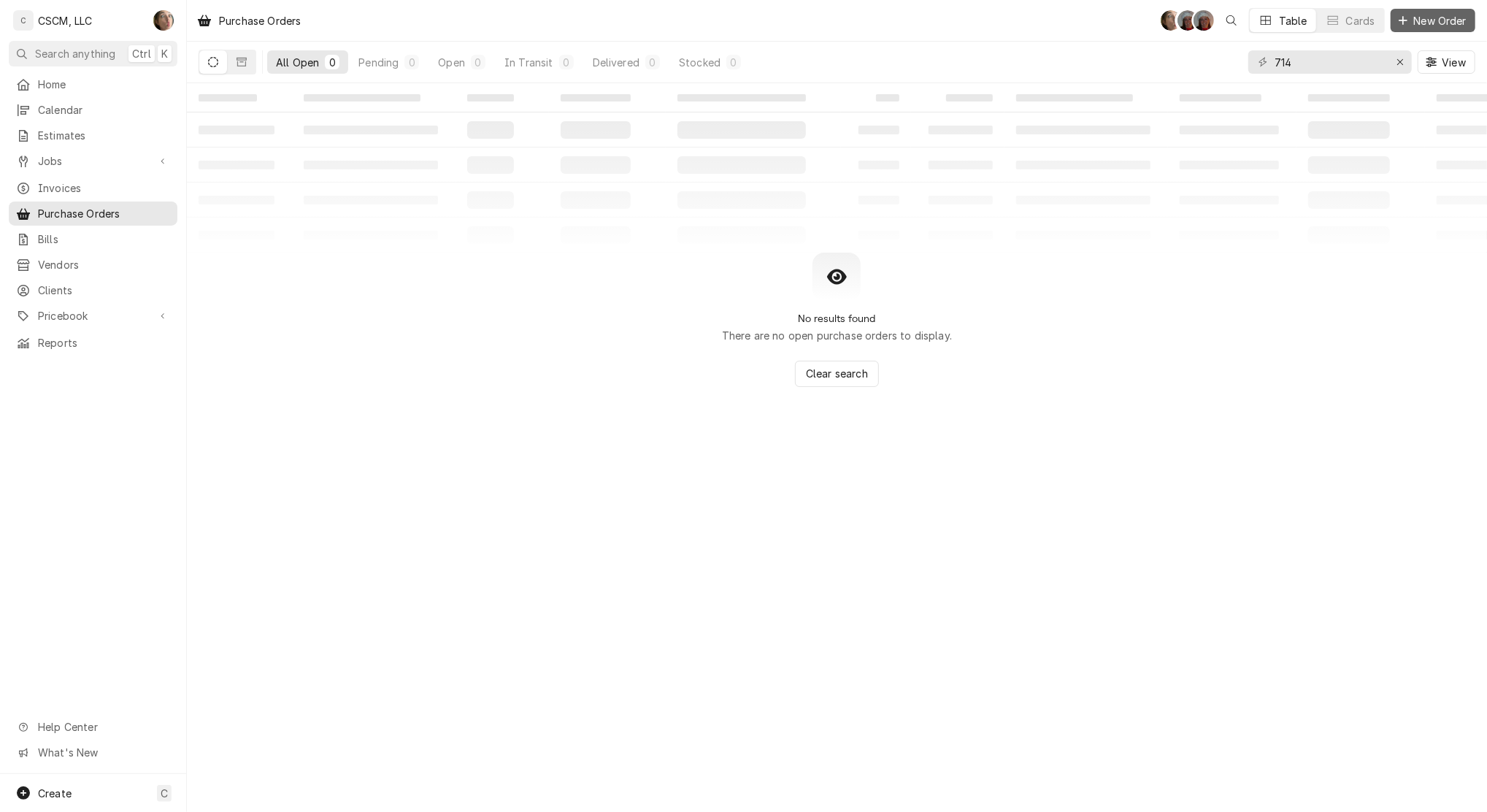
click at [1441, 22] on span "New Order" at bounding box center [1441, 21] width 58 height 15
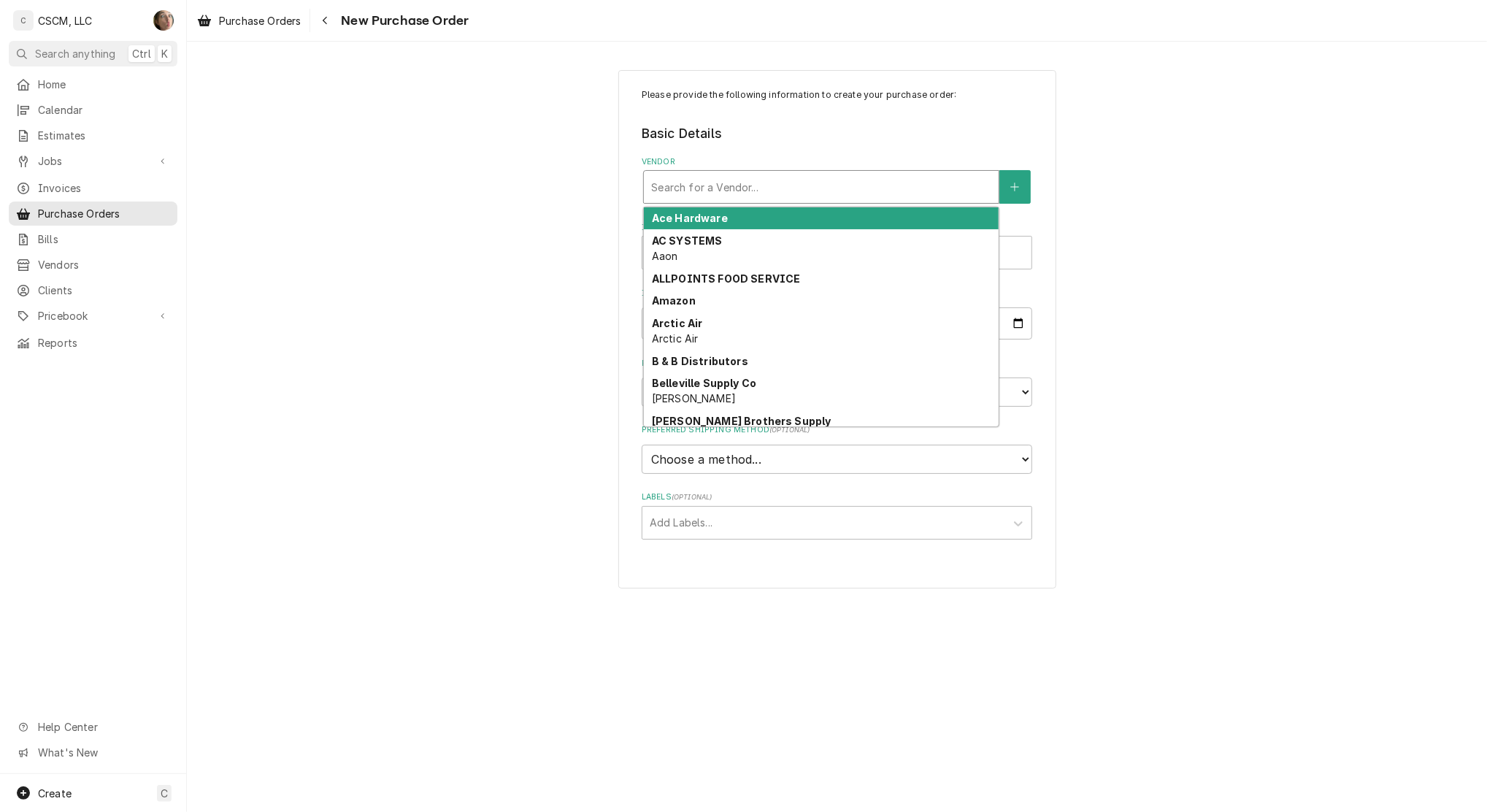
click at [814, 191] on div "Vendor" at bounding box center [821, 187] width 340 height 27
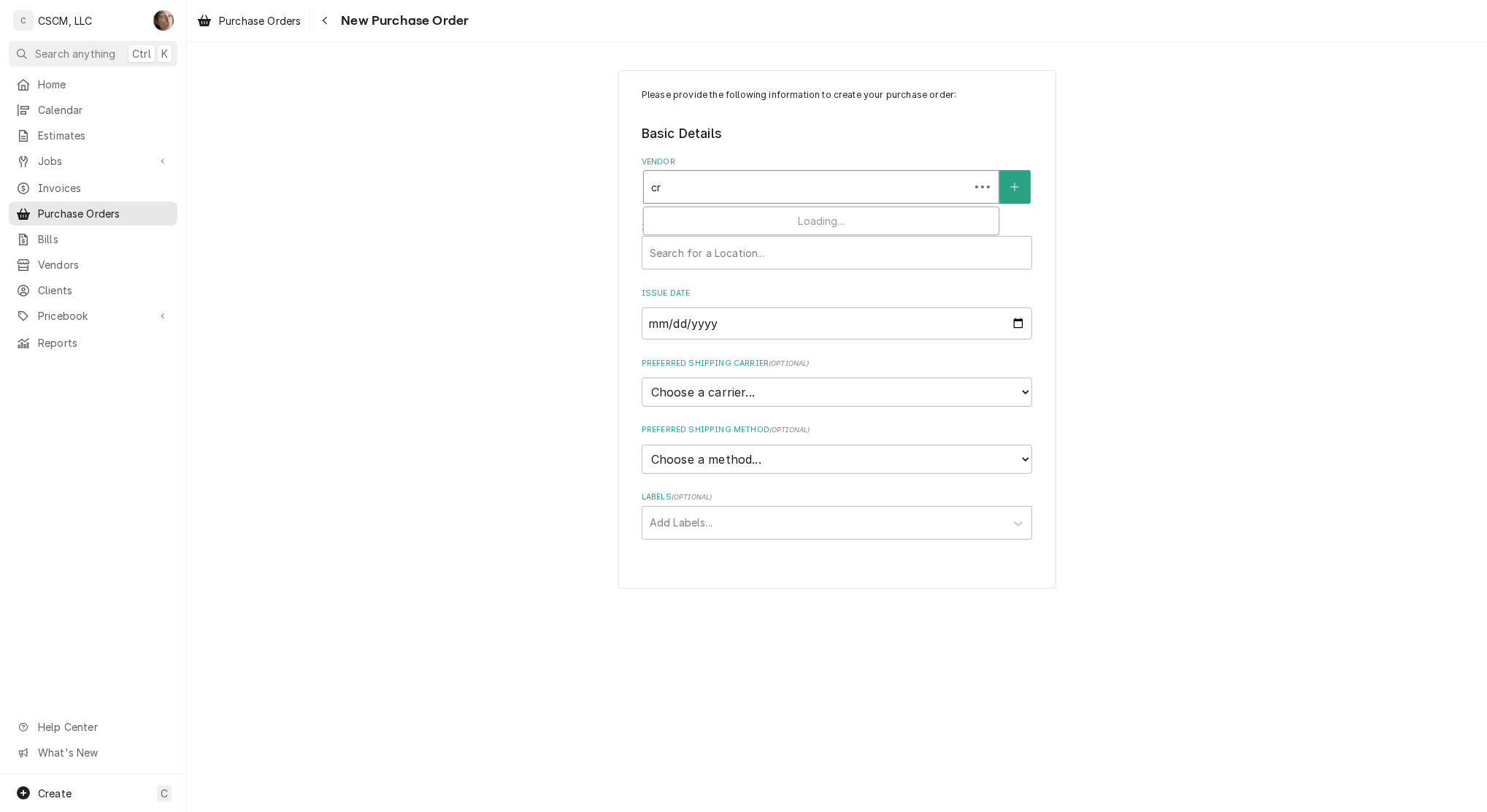
type input "cre"
click at [783, 212] on div "Crescent Parts" at bounding box center [821, 218] width 355 height 22
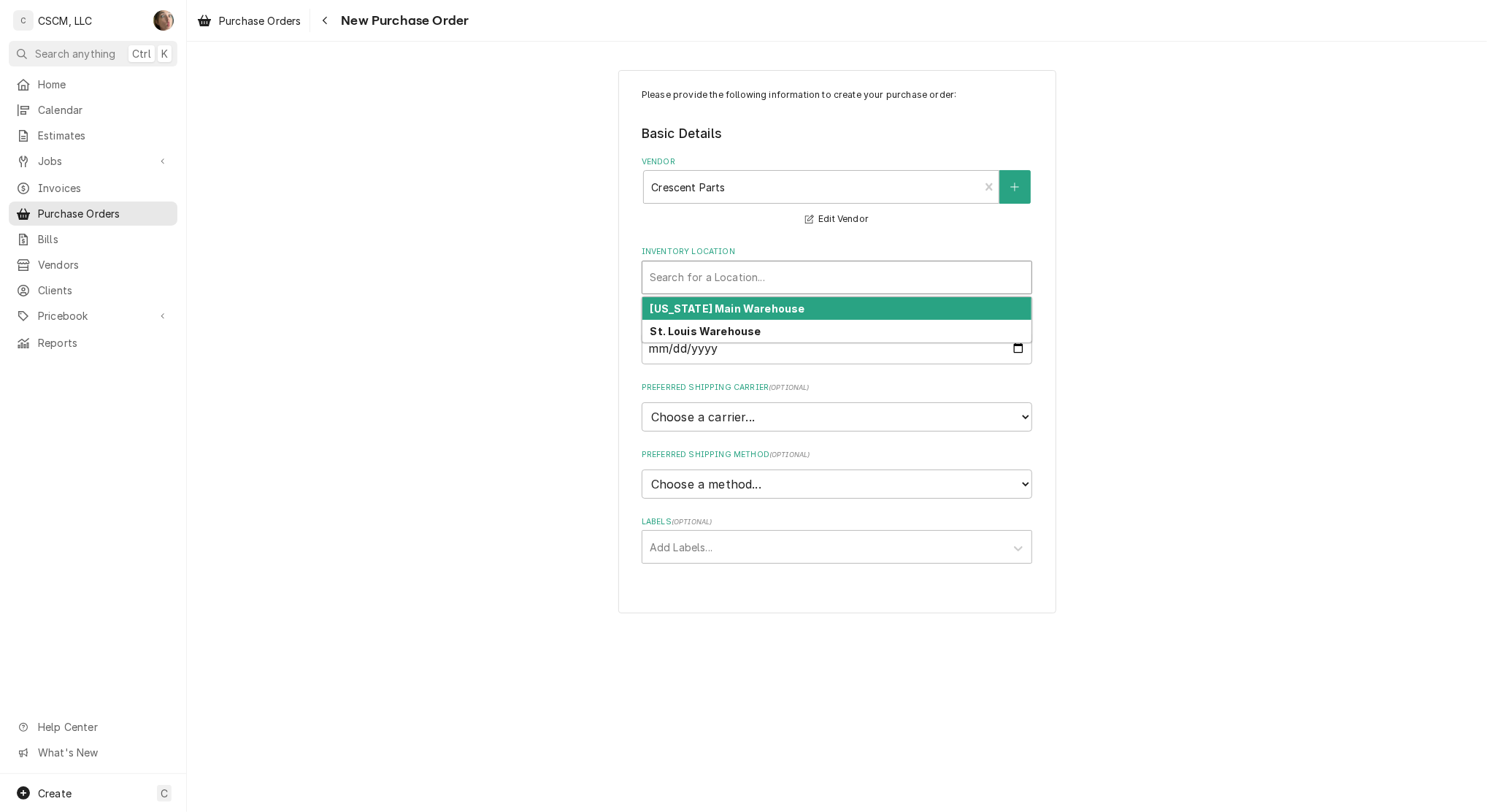
click at [762, 272] on div "Inventory Location" at bounding box center [837, 278] width 374 height 27
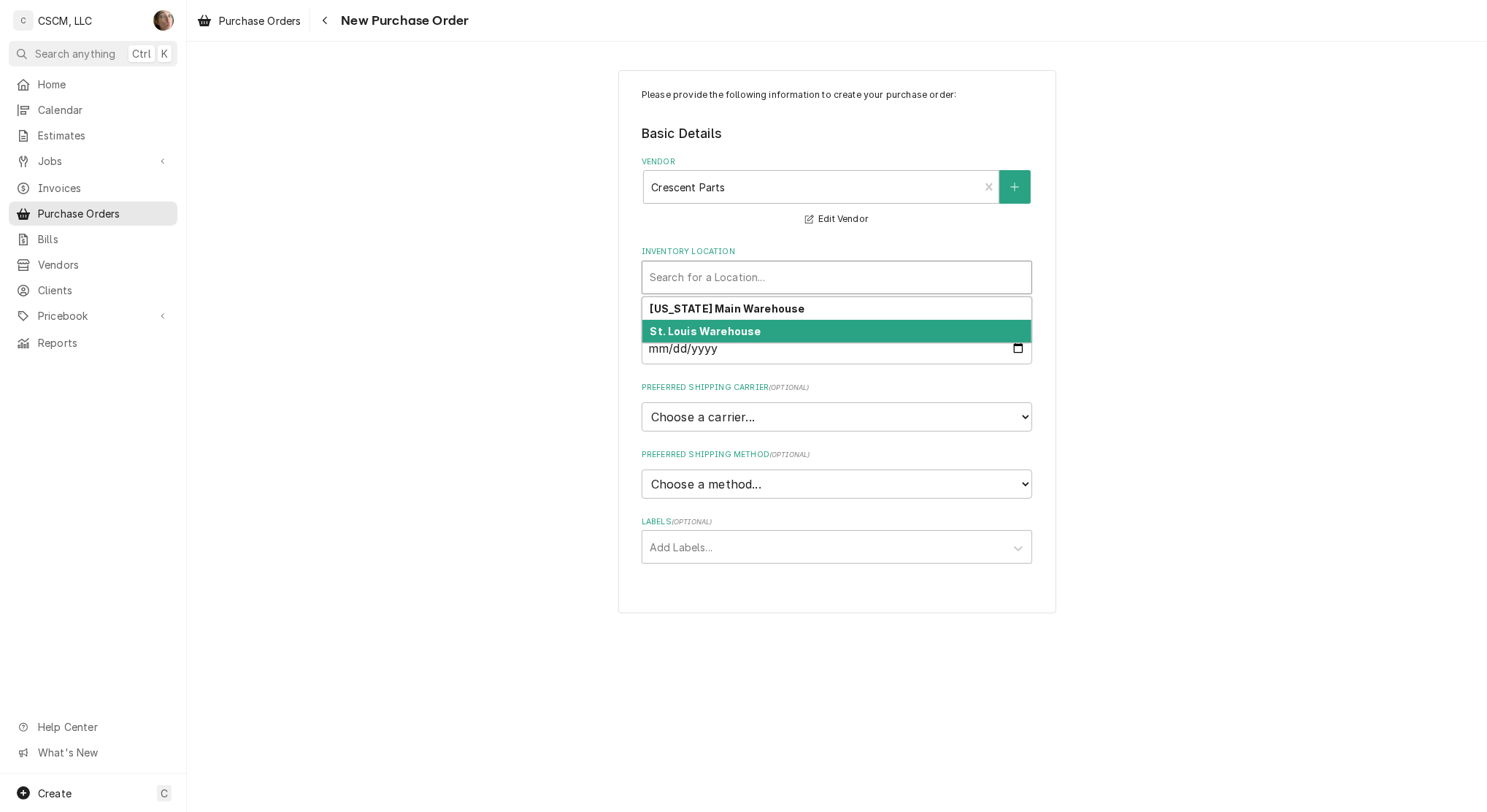
click at [761, 326] on div "St. Louis Warehouse" at bounding box center [837, 331] width 389 height 22
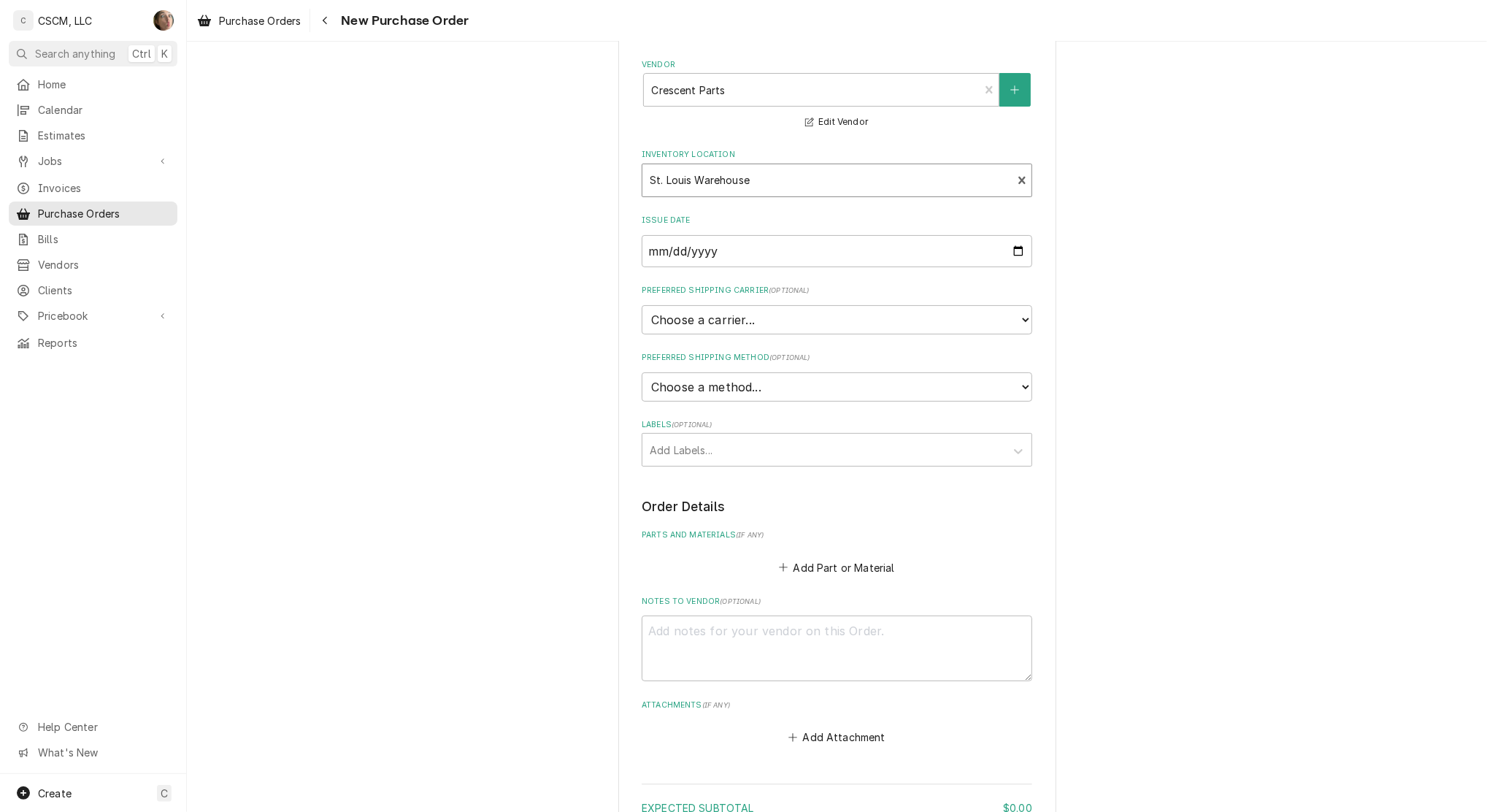
scroll to position [194, 0]
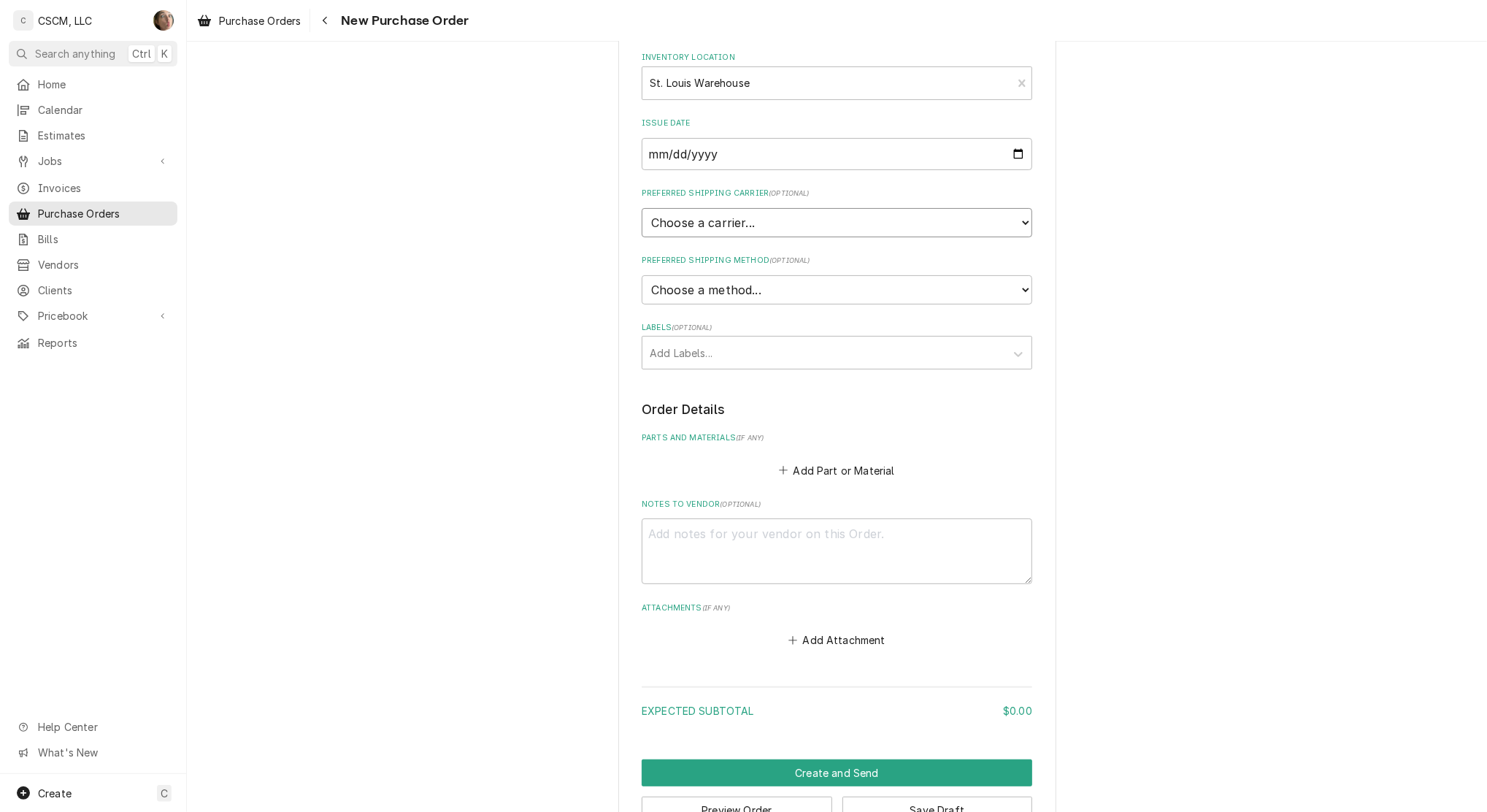
click at [773, 226] on select "Choose a carrier... U.S. Postal Service Stamps.com FedEx UPS DHL Express DHL EC…" at bounding box center [837, 223] width 391 height 29
select select "0"
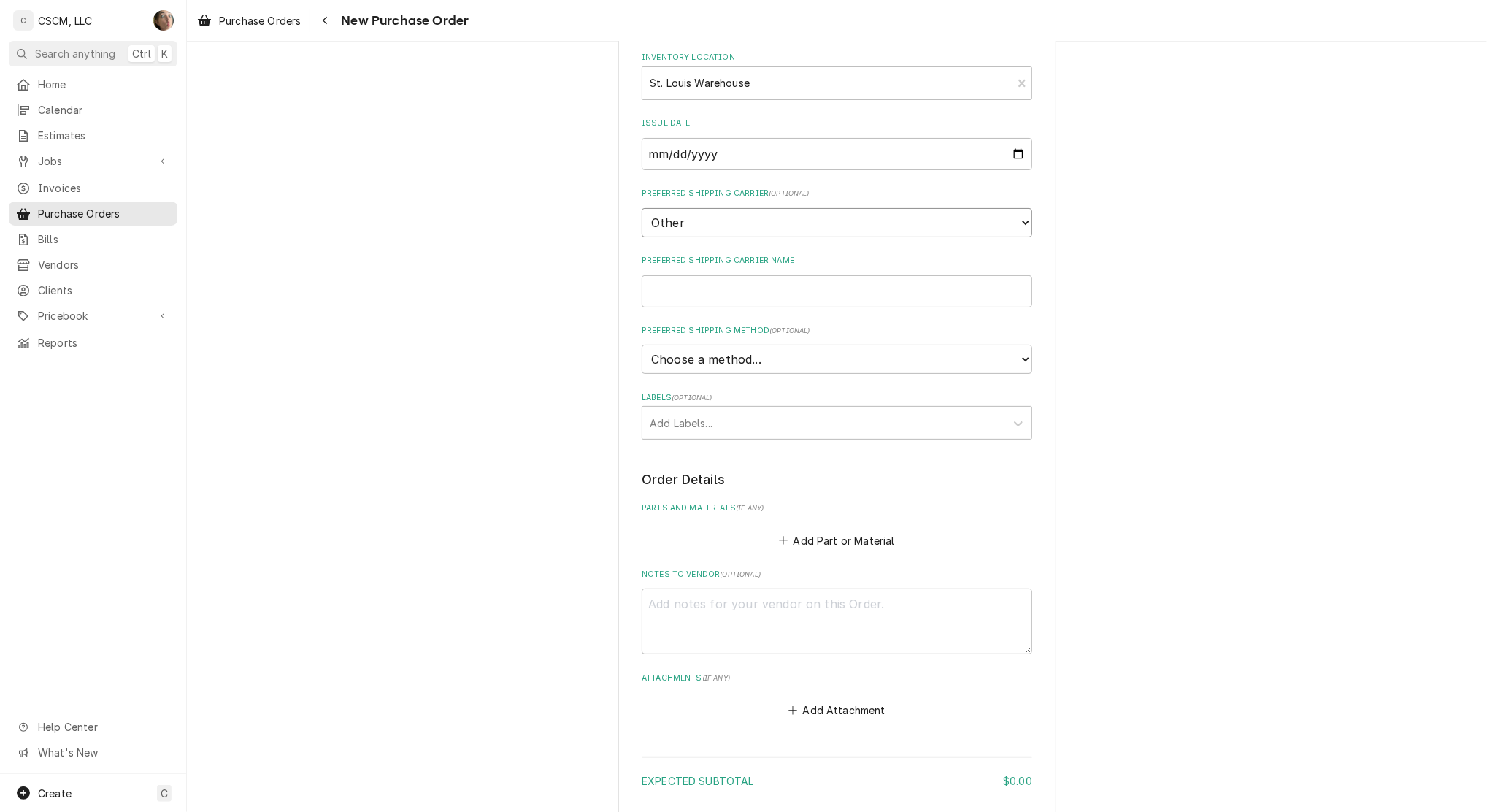
scroll to position [265, 0]
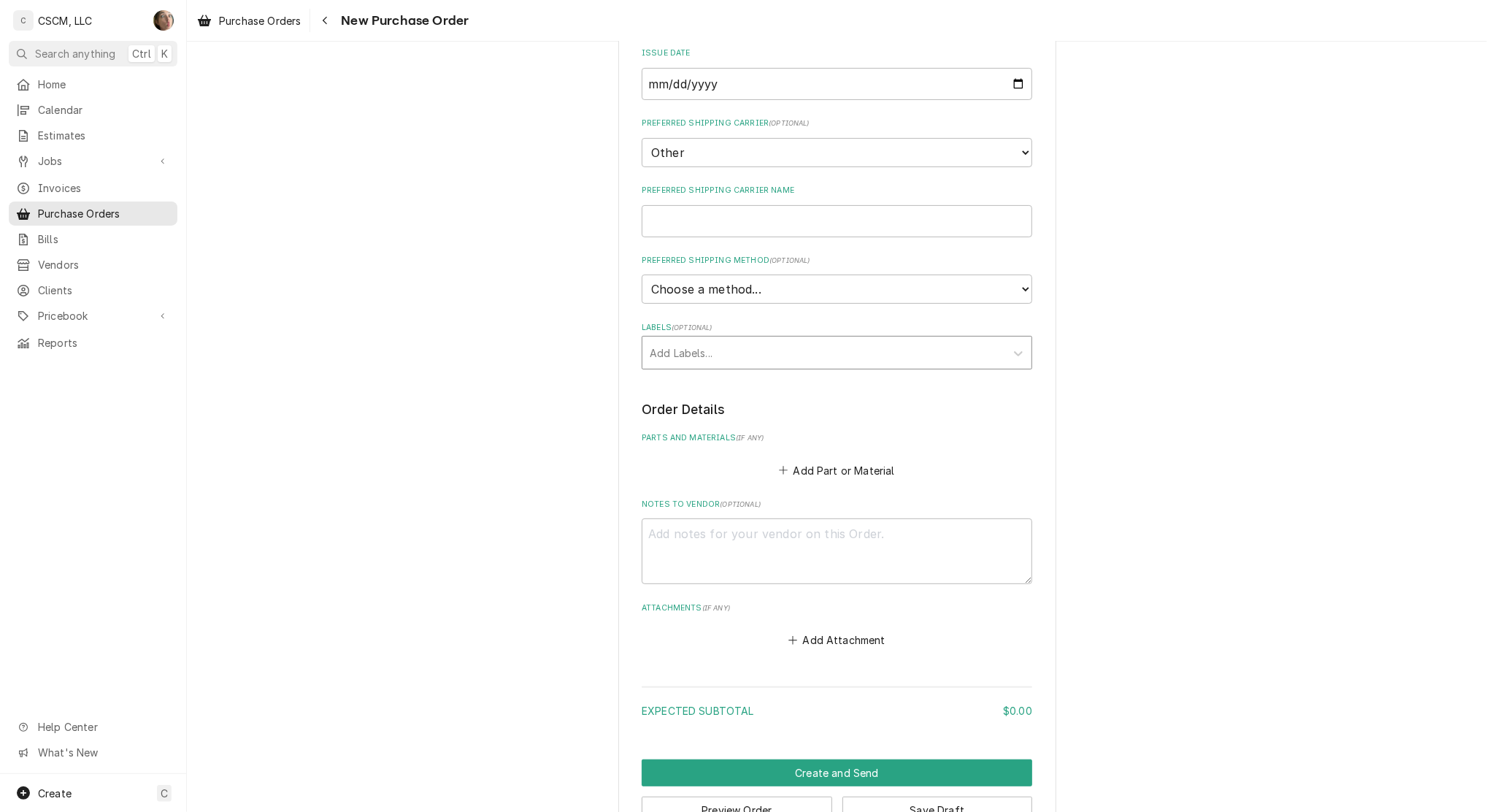
click at [722, 354] on div "Labels" at bounding box center [824, 352] width 349 height 27
click at [725, 403] on div "St. Louis Warehouse" at bounding box center [837, 407] width 389 height 22
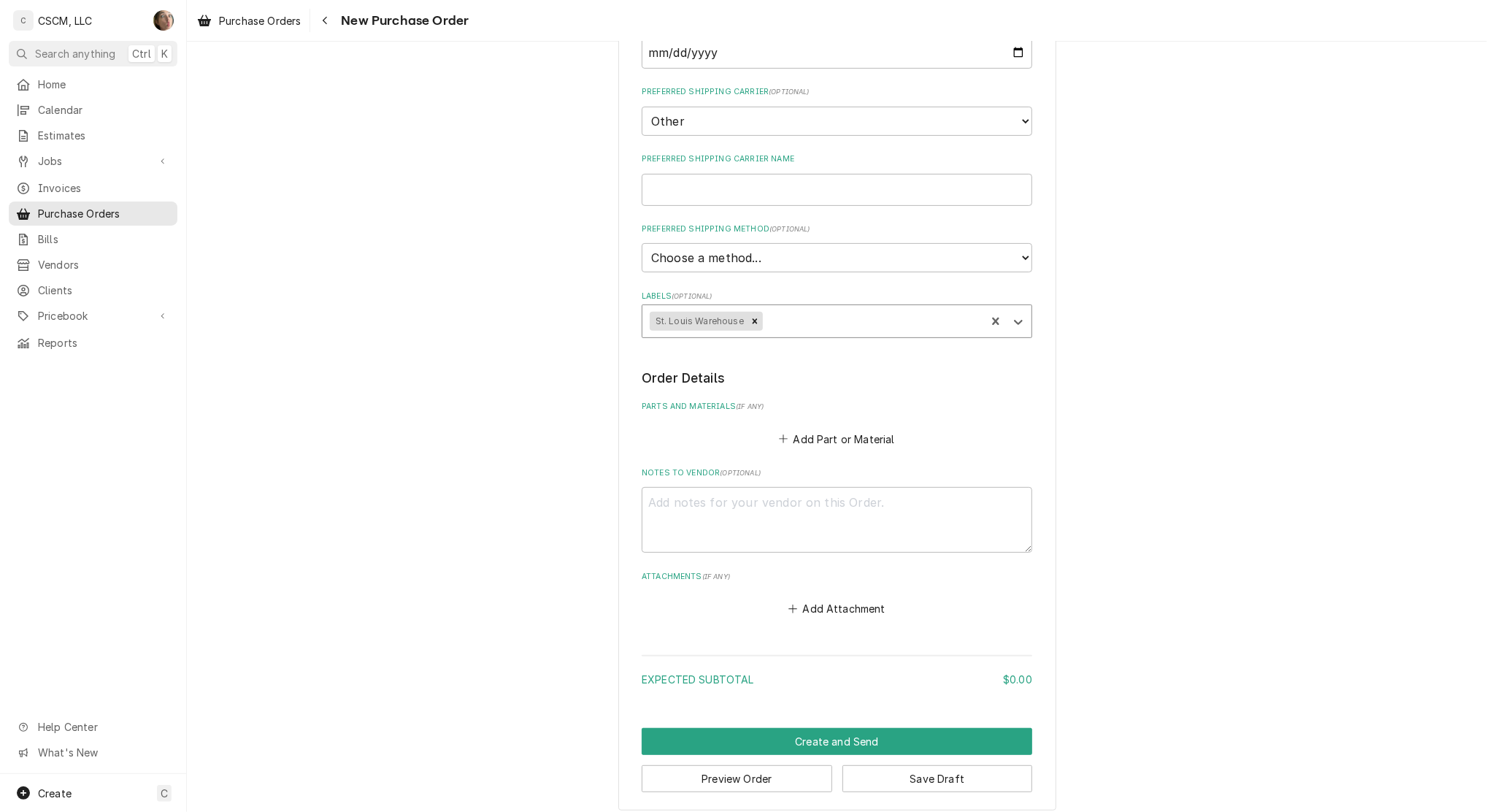
scroll to position [305, 0]
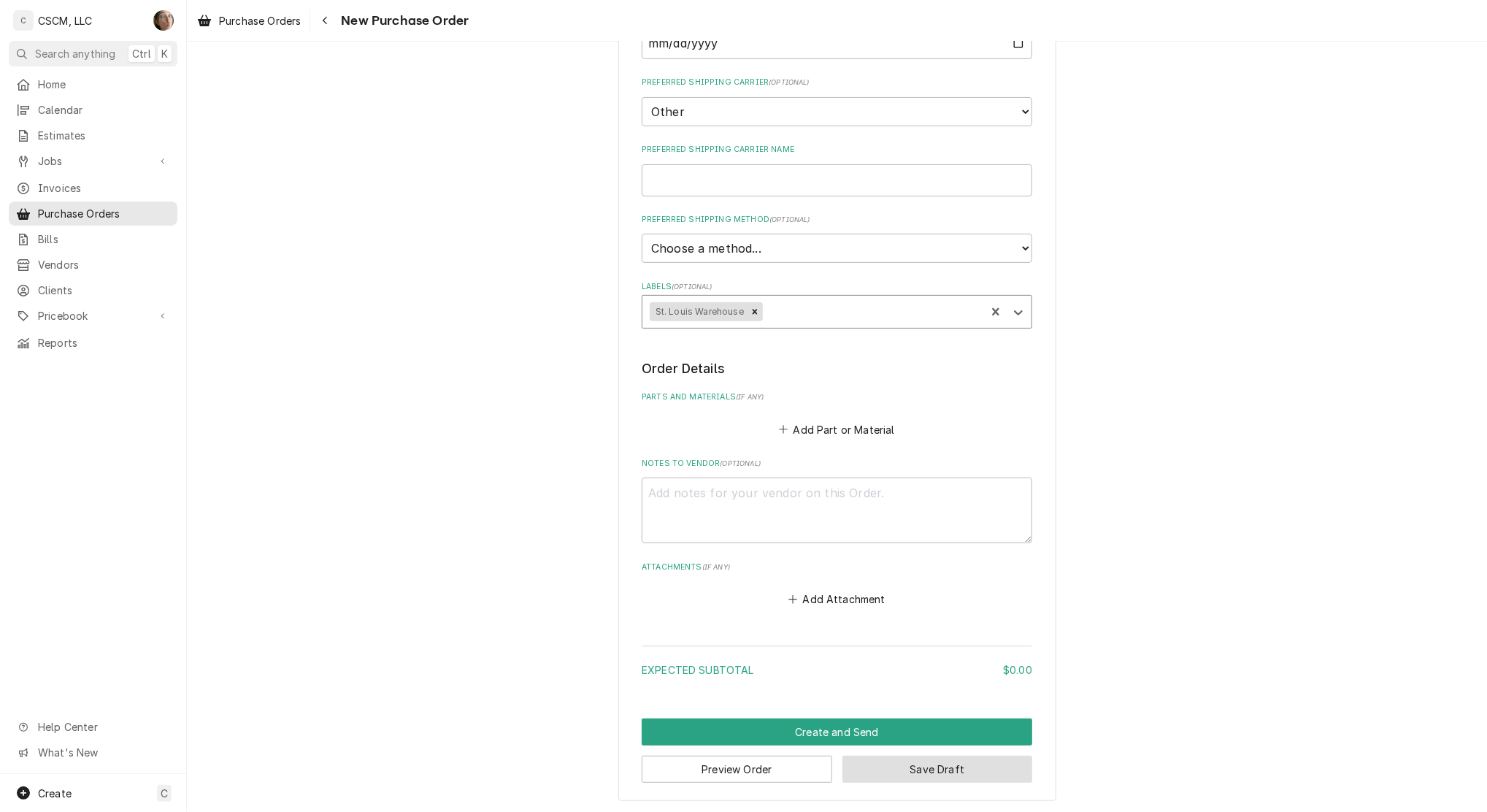
click at [917, 773] on button "Save Draft" at bounding box center [938, 769] width 190 height 27
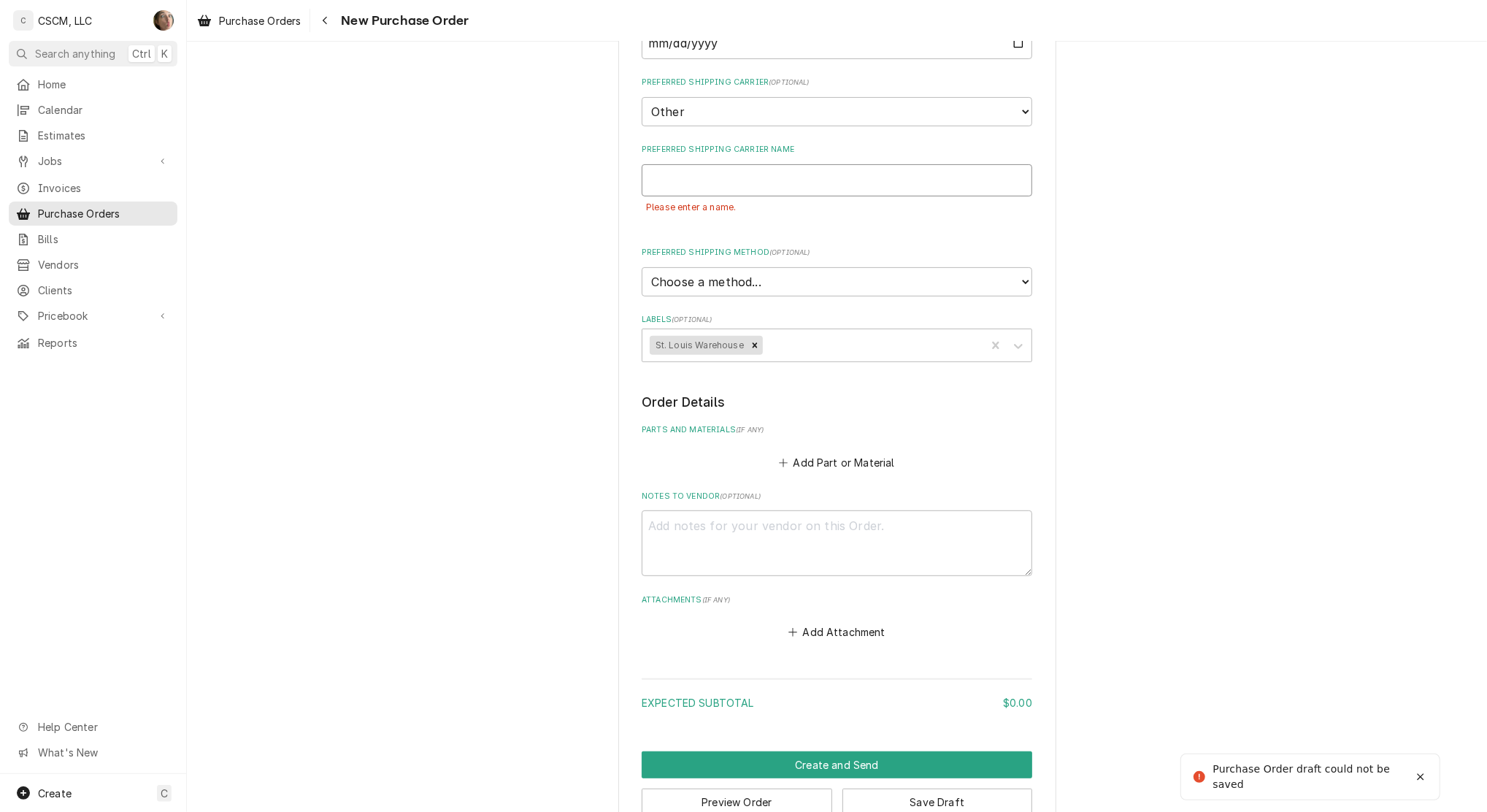
click at [664, 174] on input "Preferred Shipping Carrier Name" at bounding box center [837, 181] width 391 height 33
click at [774, 112] on select "Choose a carrier... U.S. Postal Service Stamps.com FedEx UPS DHL Express DHL EC…" at bounding box center [837, 111] width 391 height 29
click at [758, 176] on input "Preferred Shipping Carrier Name" at bounding box center [837, 181] width 391 height 33
type textarea "x"
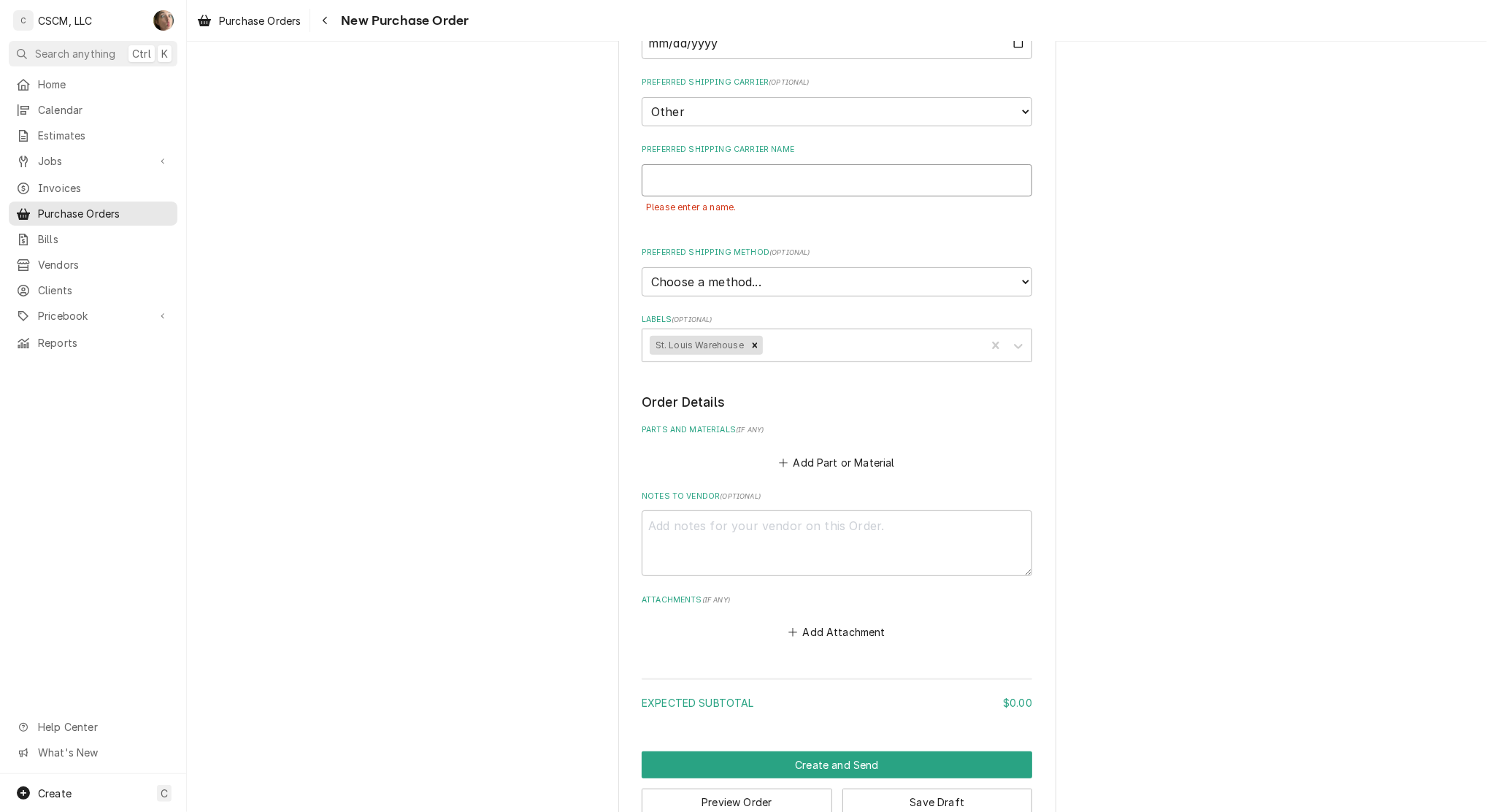
type input "P"
type textarea "x"
type input "Pi"
type textarea "x"
type input "Pic"
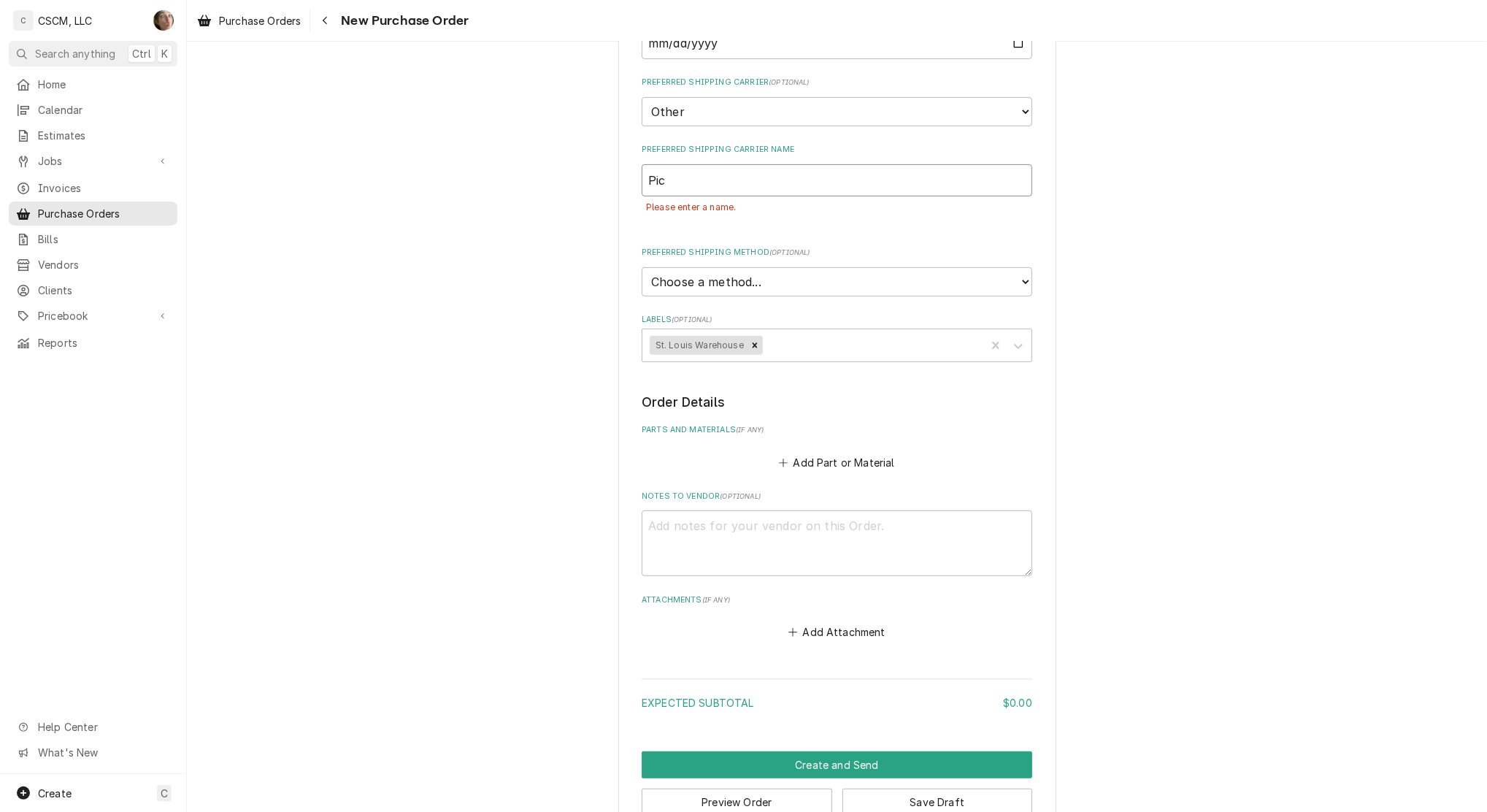
type textarea "x"
type input "Pick"
type textarea "x"
type input "Pick"
type textarea "x"
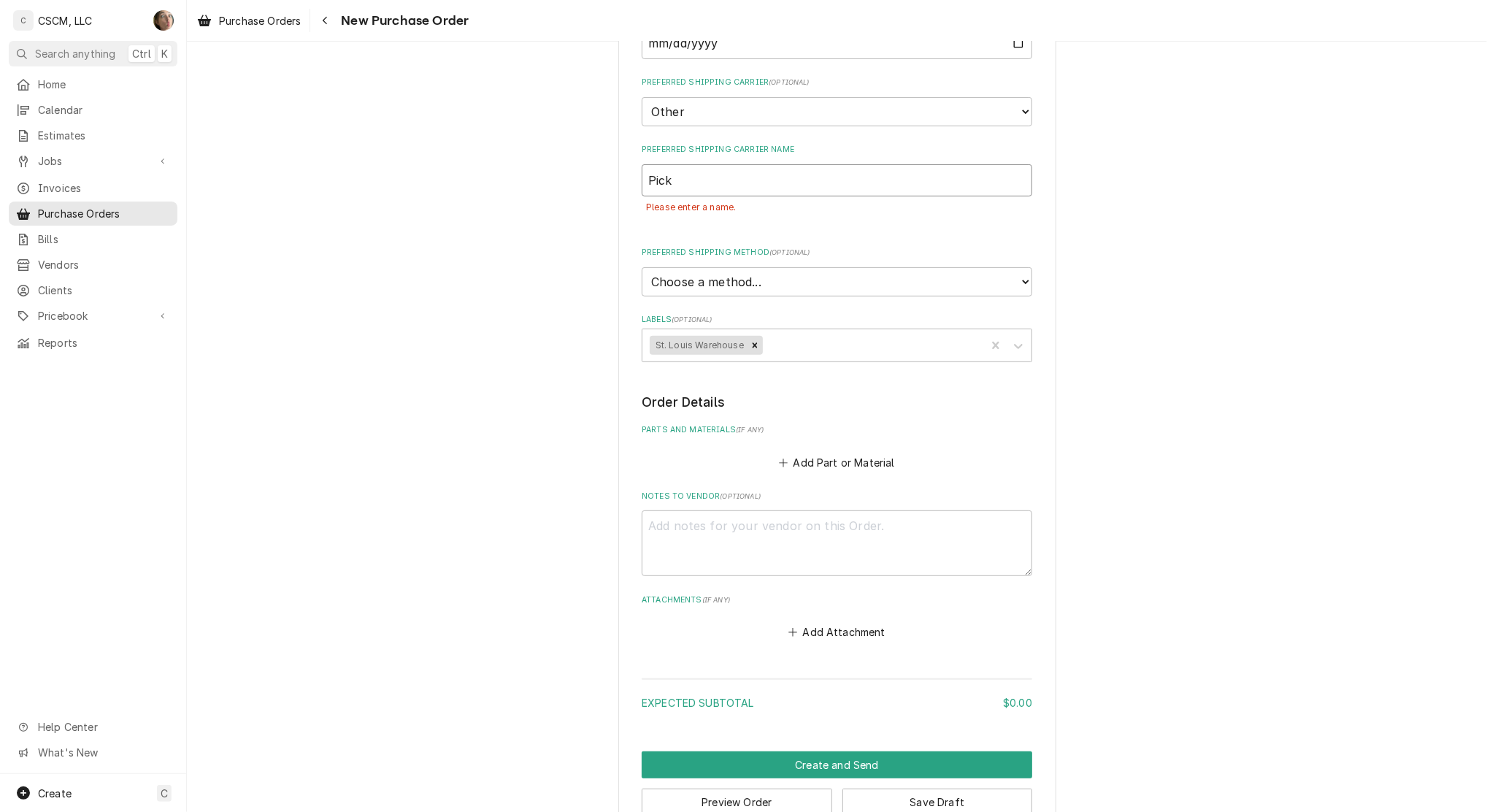
type input "Pick U"
type textarea "x"
type input "Pick Up"
click at [921, 809] on button "Save Draft" at bounding box center [938, 803] width 190 height 27
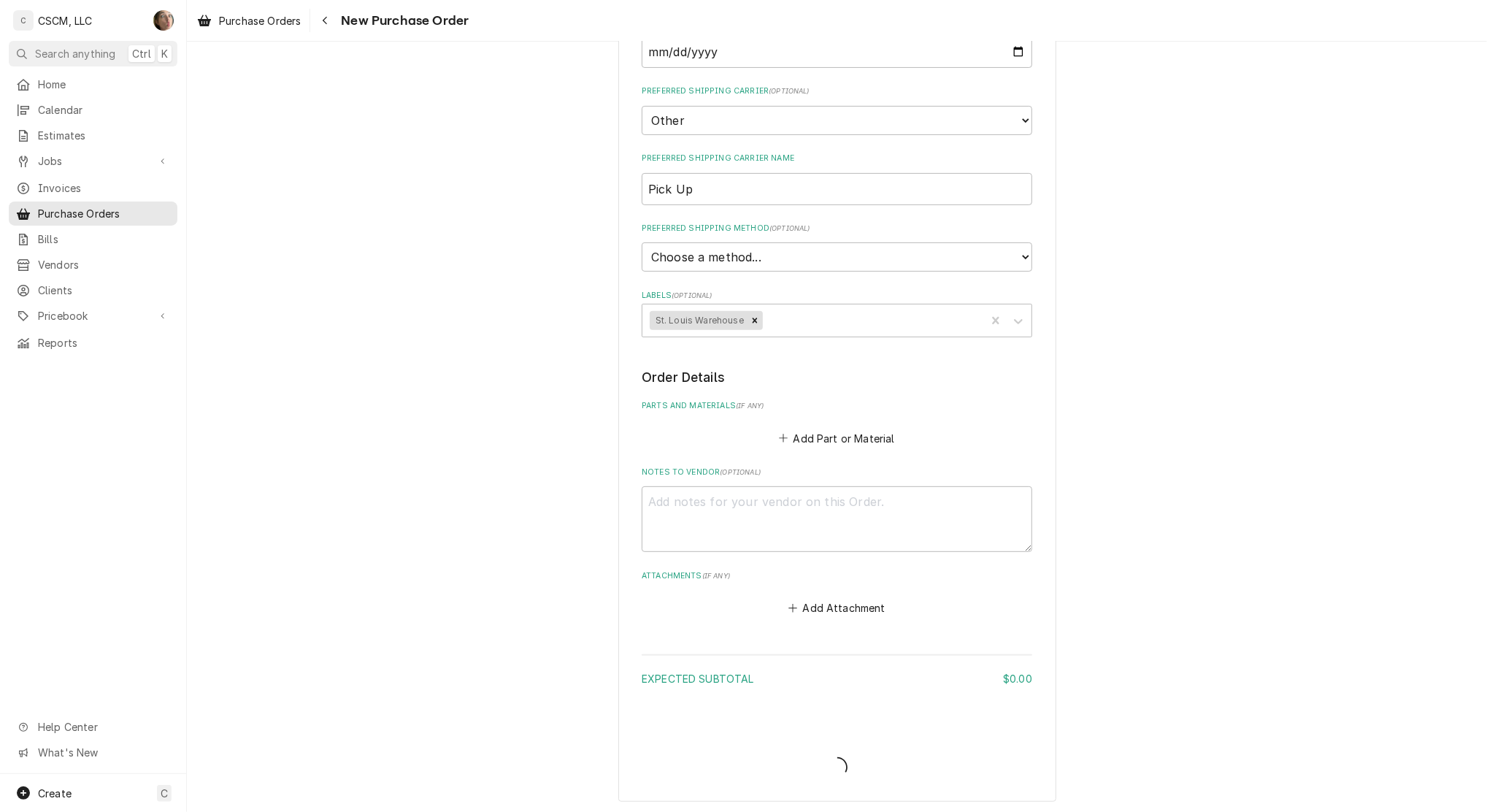
type textarea "x"
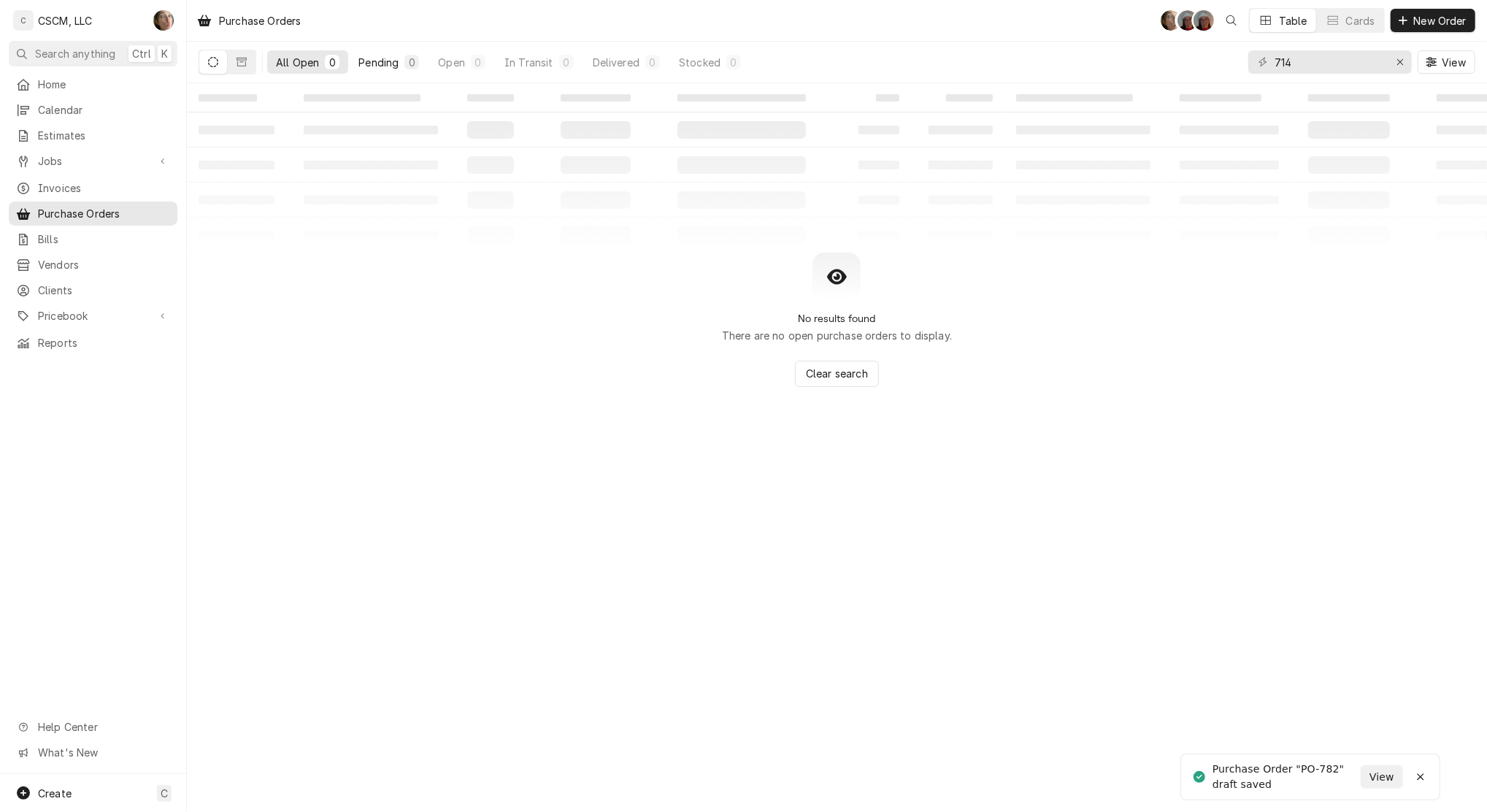
click at [398, 69] on button "Pending 0" at bounding box center [388, 62] width 78 height 23
click at [1407, 63] on button "Erase input" at bounding box center [1400, 62] width 23 height 23
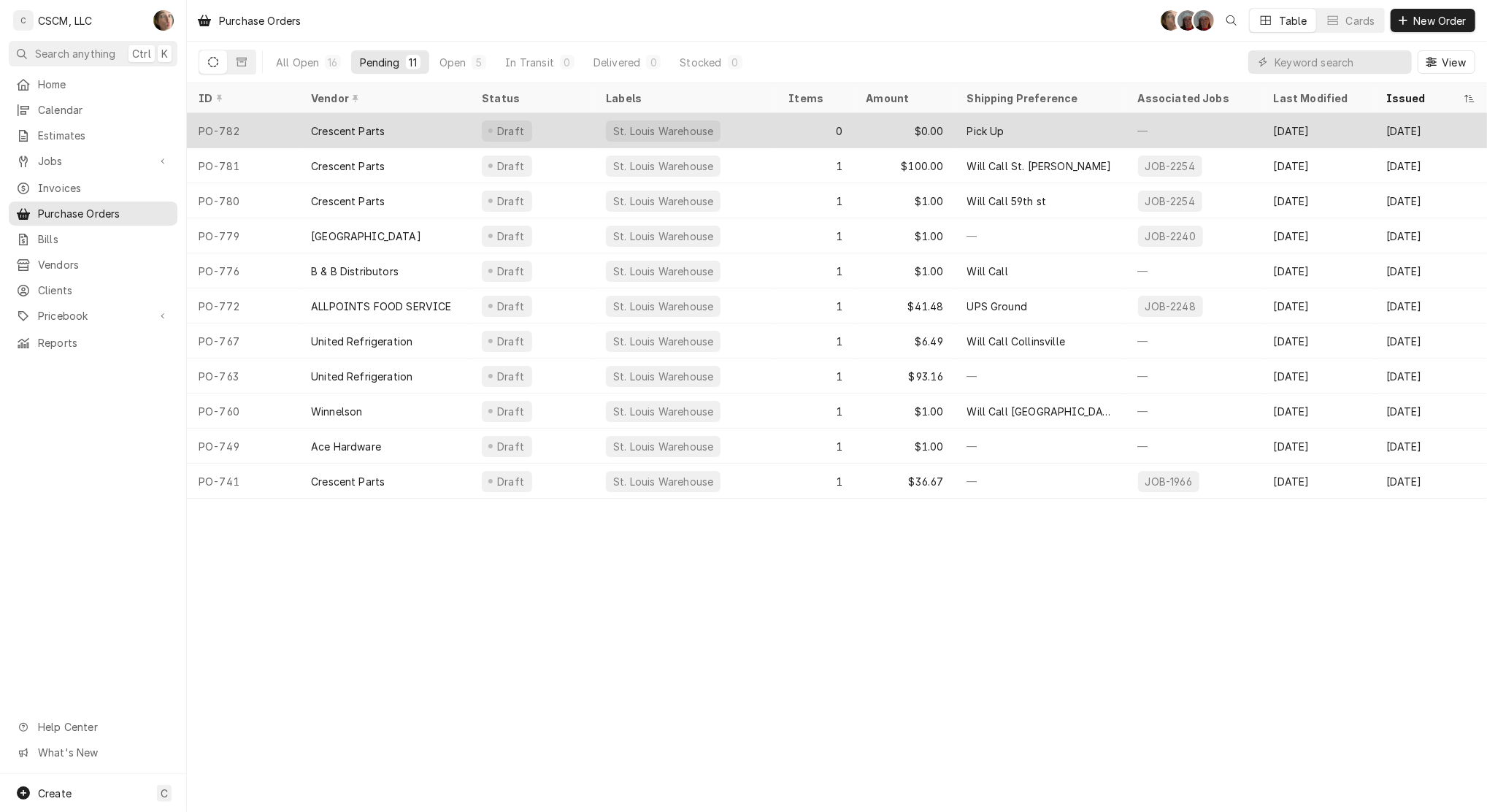
click at [1042, 128] on div "Pick Up" at bounding box center [1041, 130] width 170 height 35
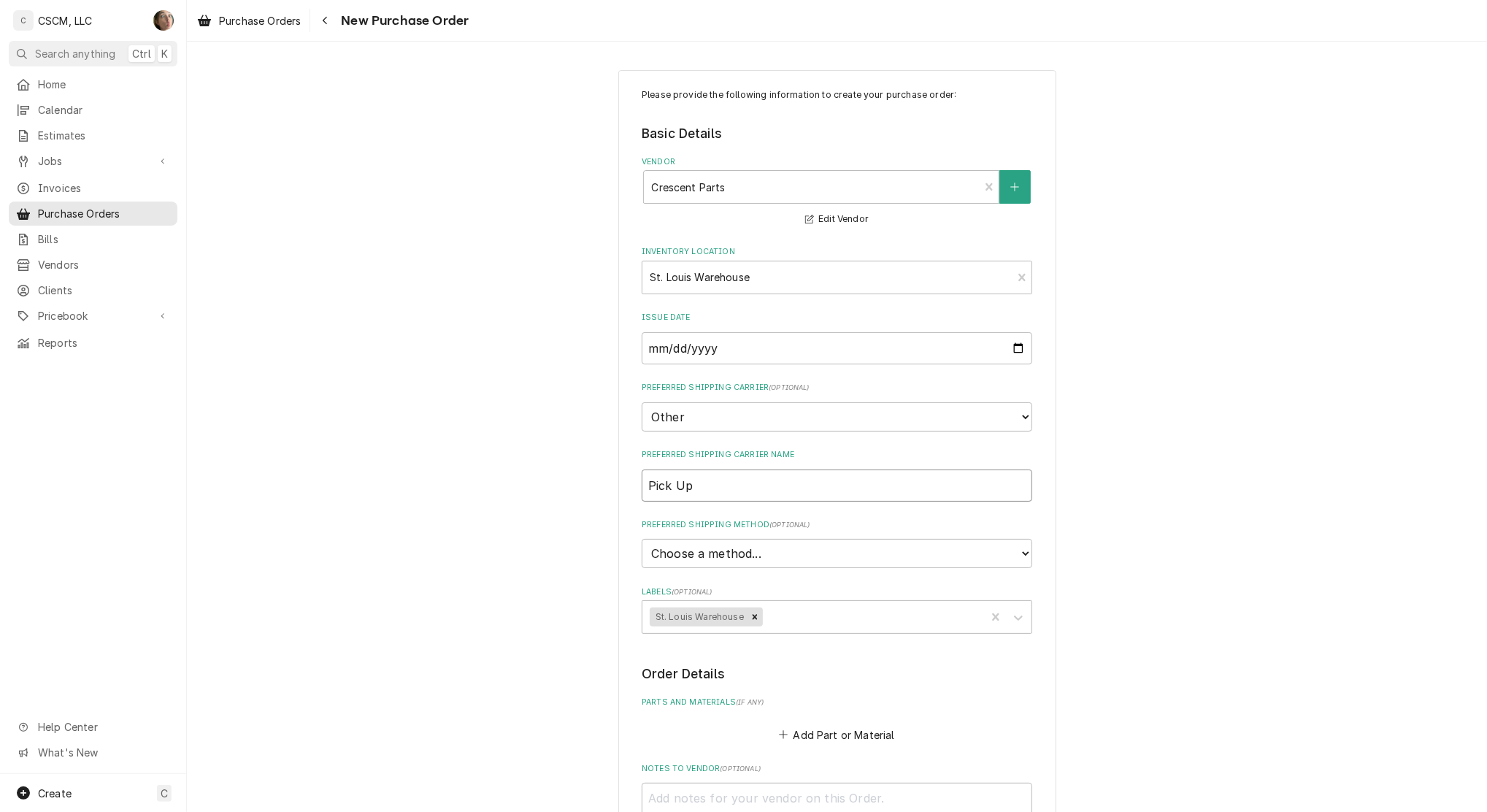
drag, startPoint x: 723, startPoint y: 487, endPoint x: 522, endPoint y: 480, distance: 201.1
click at [522, 480] on div "Please provide the following information to create your purchase order: Basic D…" at bounding box center [837, 606] width 1300 height 1100
type textarea "x"
type input "W"
type textarea "x"
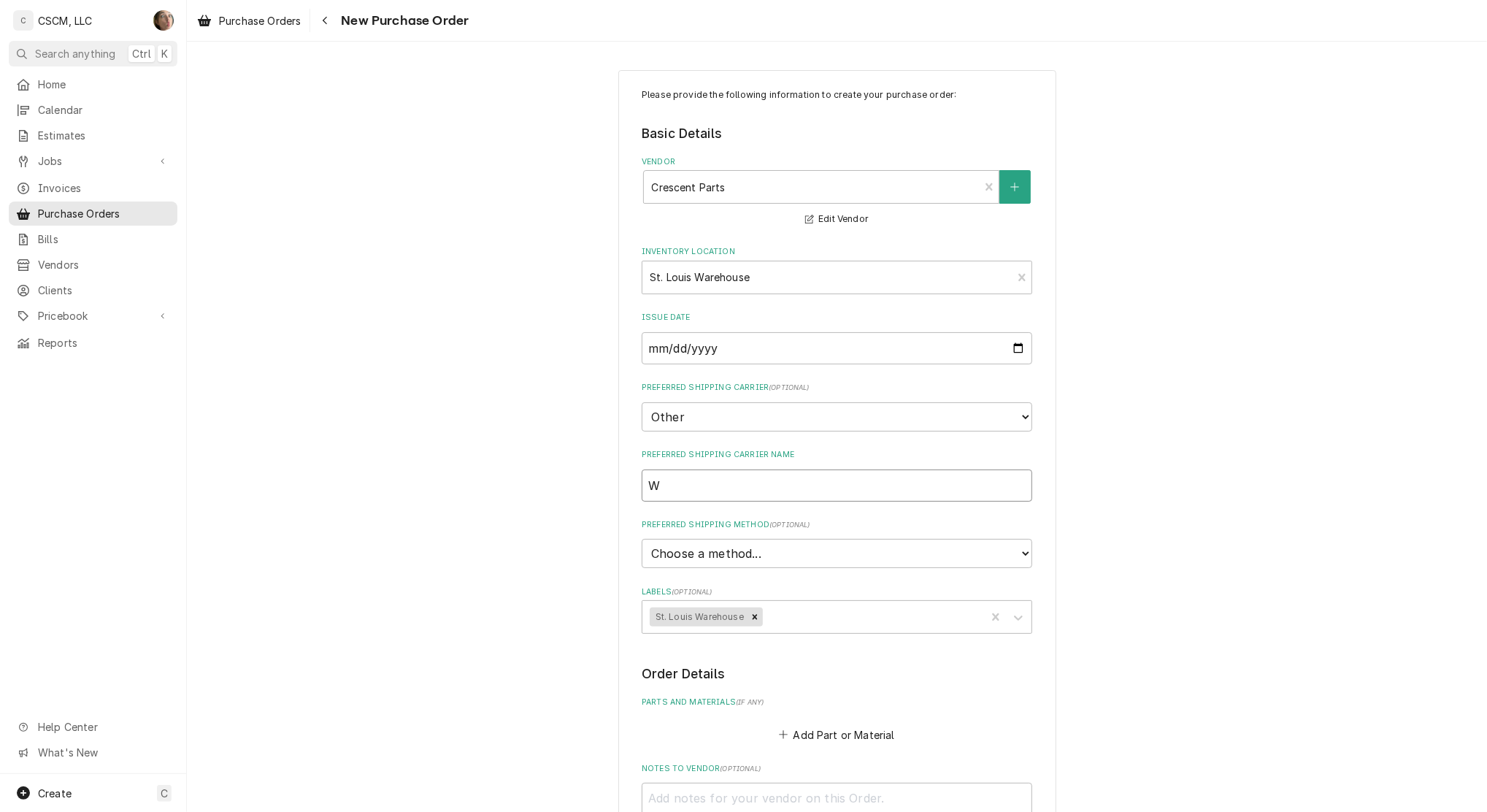
type input "Wi"
type textarea "x"
type input "Wil"
type textarea "x"
type input "Will"
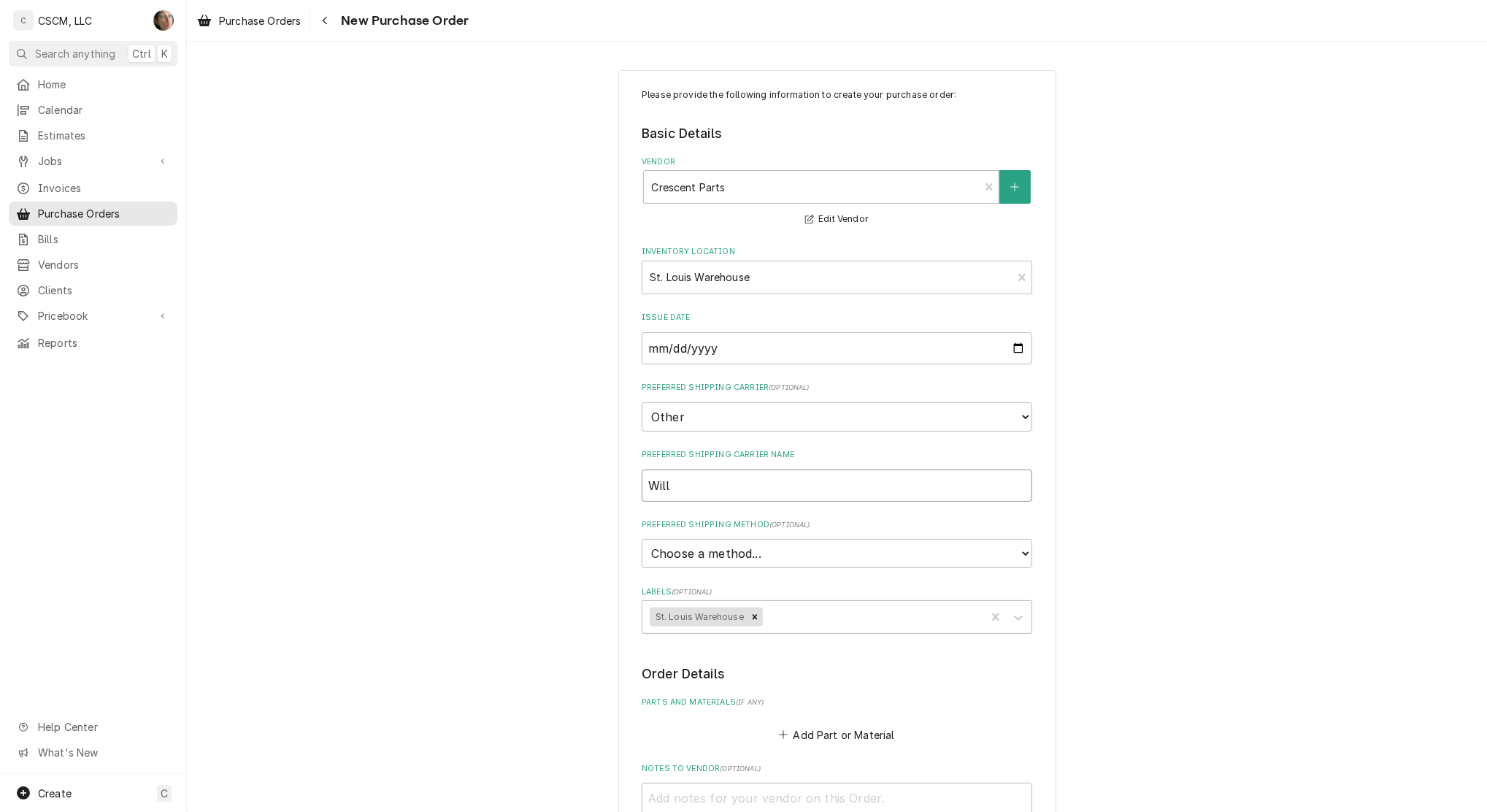
type textarea "x"
type input "Will"
type textarea "x"
type input "Will Ca"
type textarea "x"
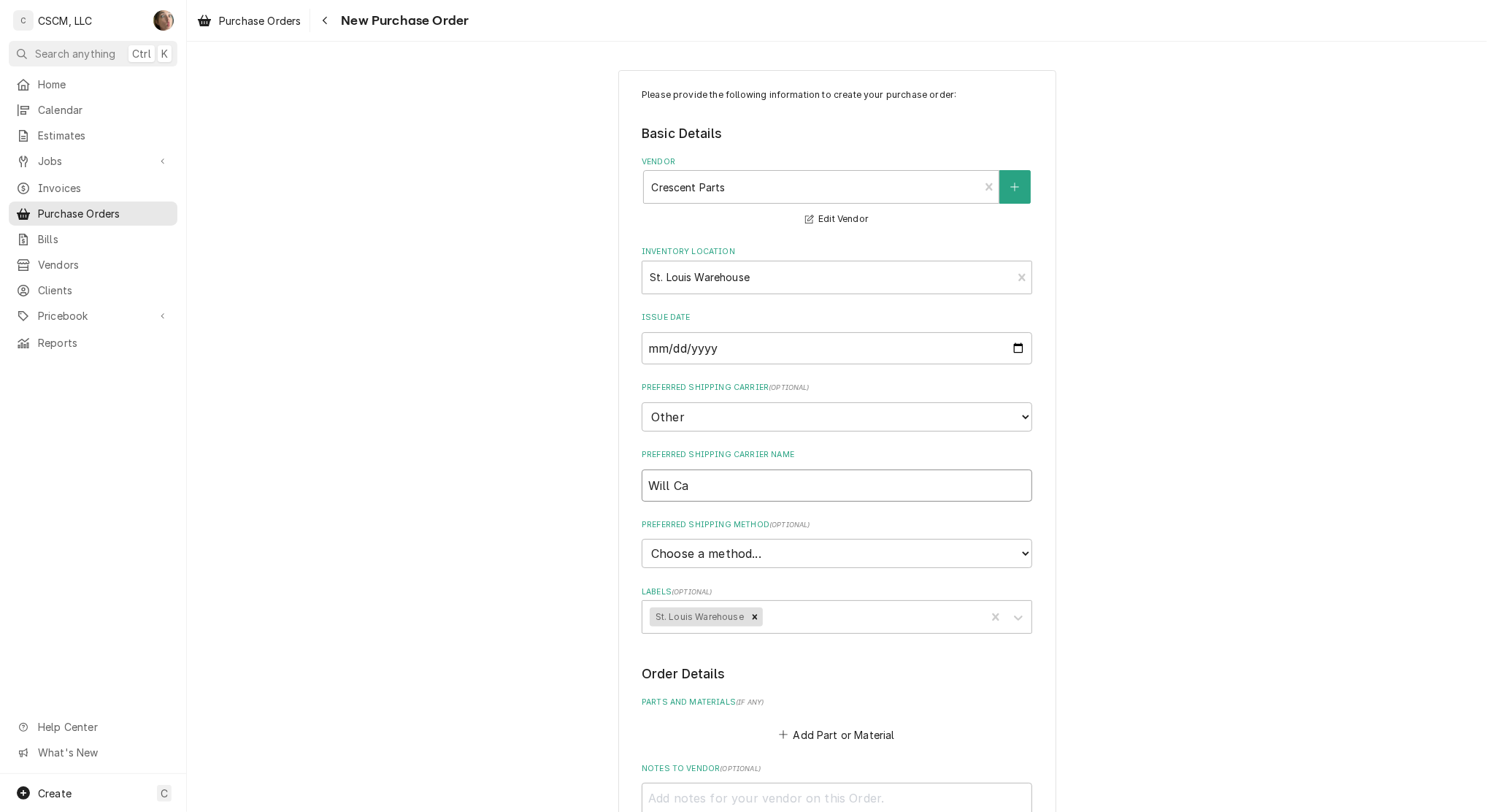
type input "Will Cal"
type textarea "x"
type input "Will Call"
type textarea "x"
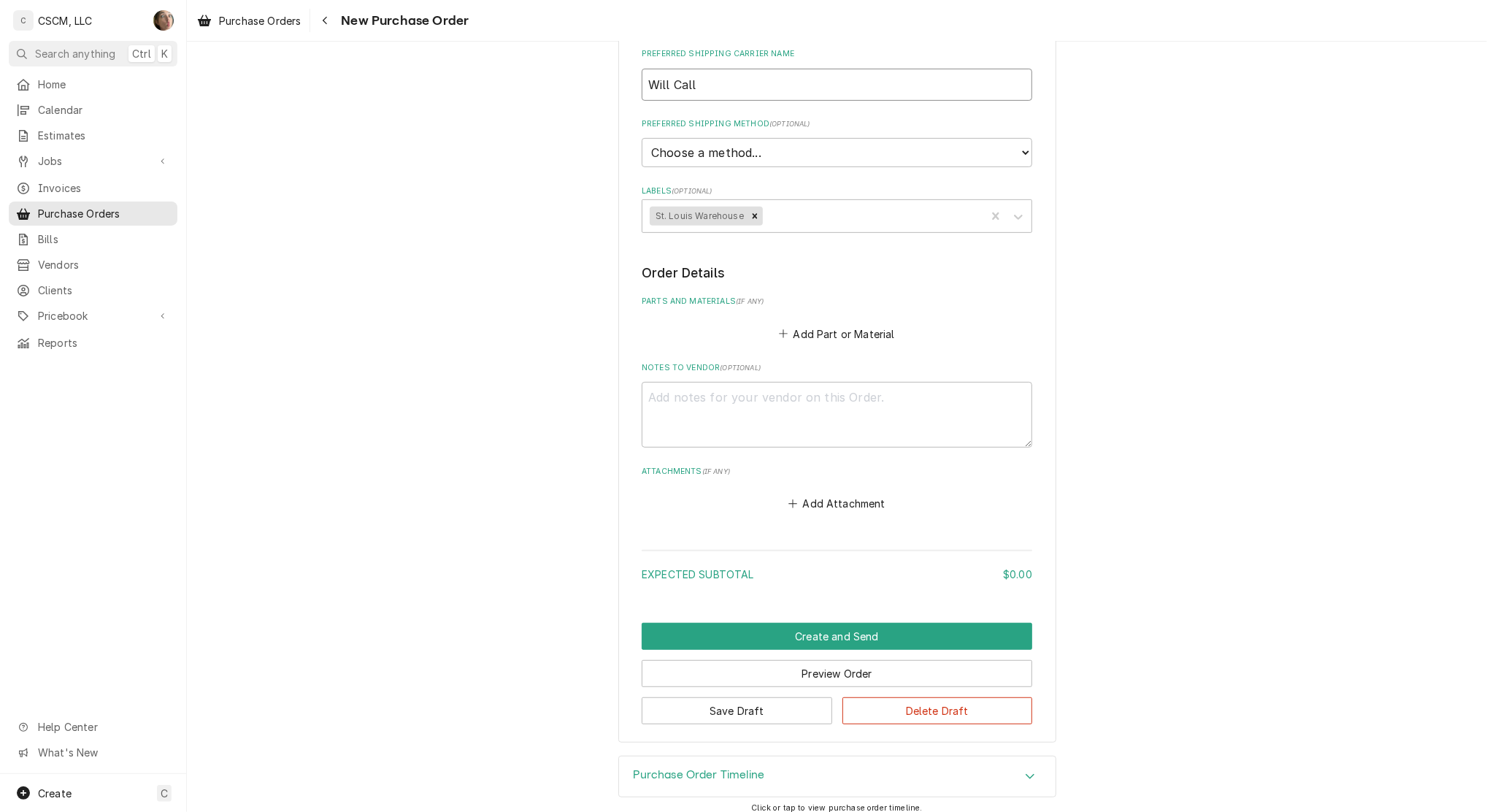
scroll to position [411, 0]
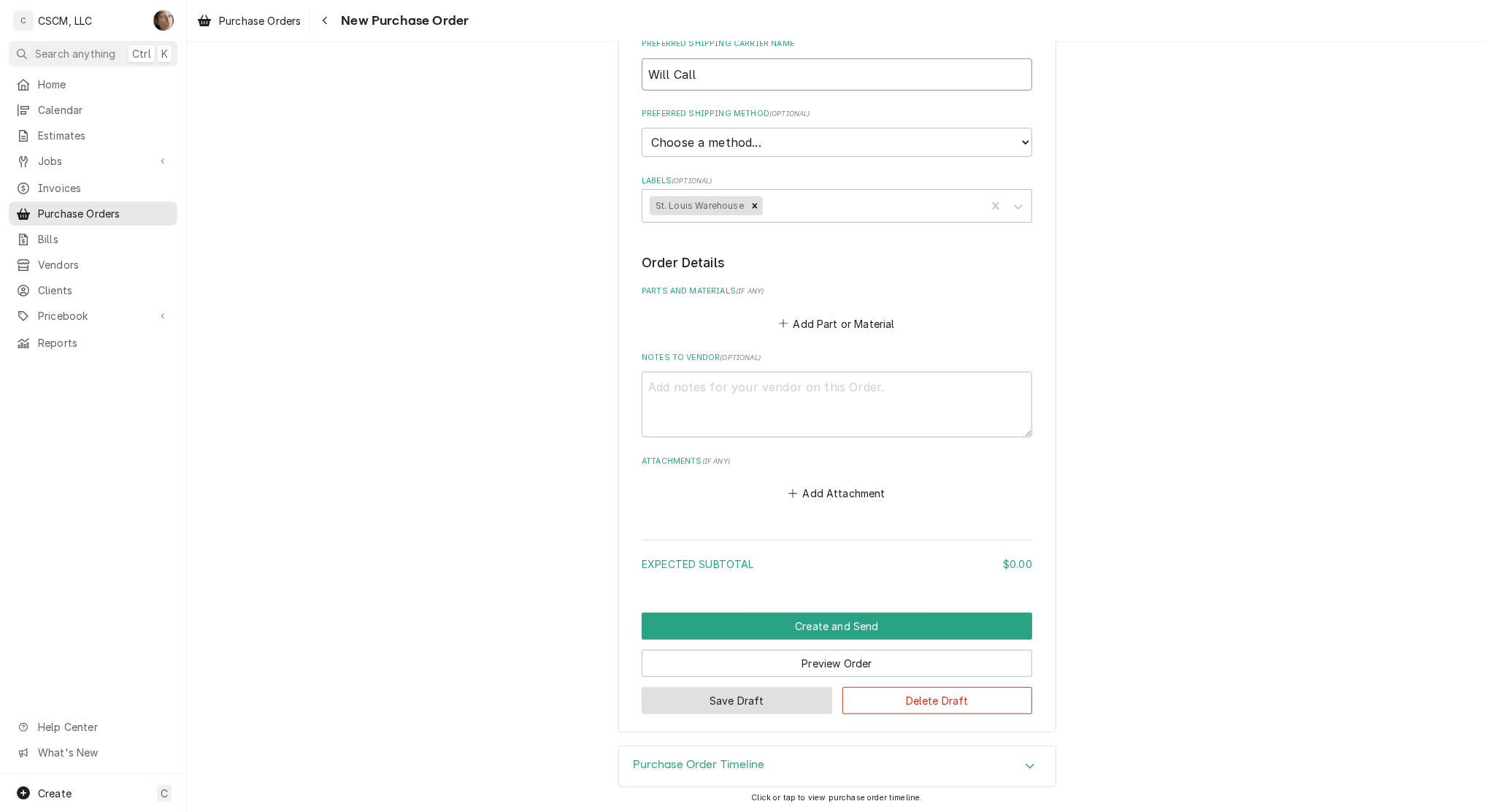
type input "Will Call"
click at [753, 703] on button "Save Draft" at bounding box center [737, 701] width 190 height 27
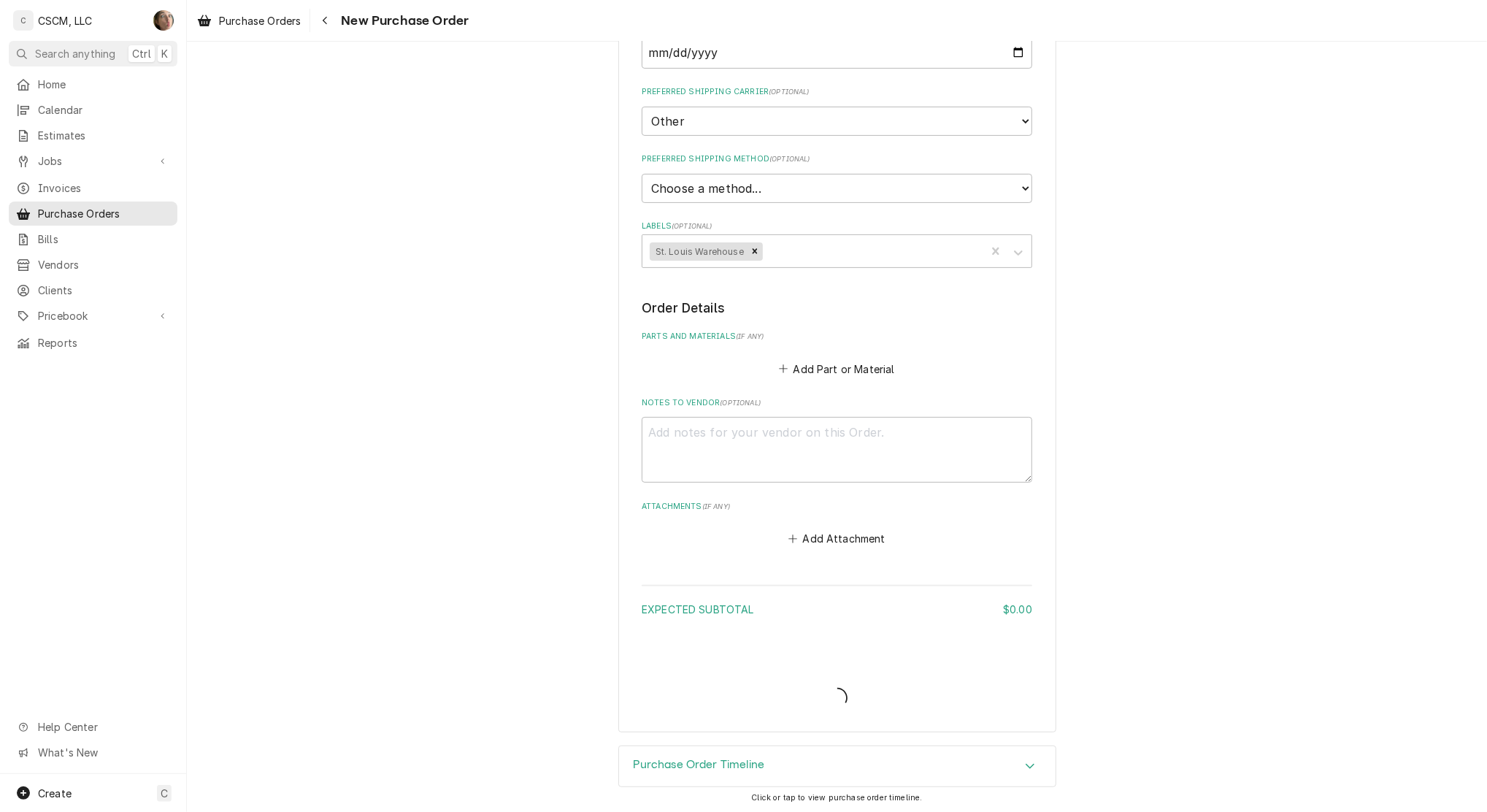
type textarea "x"
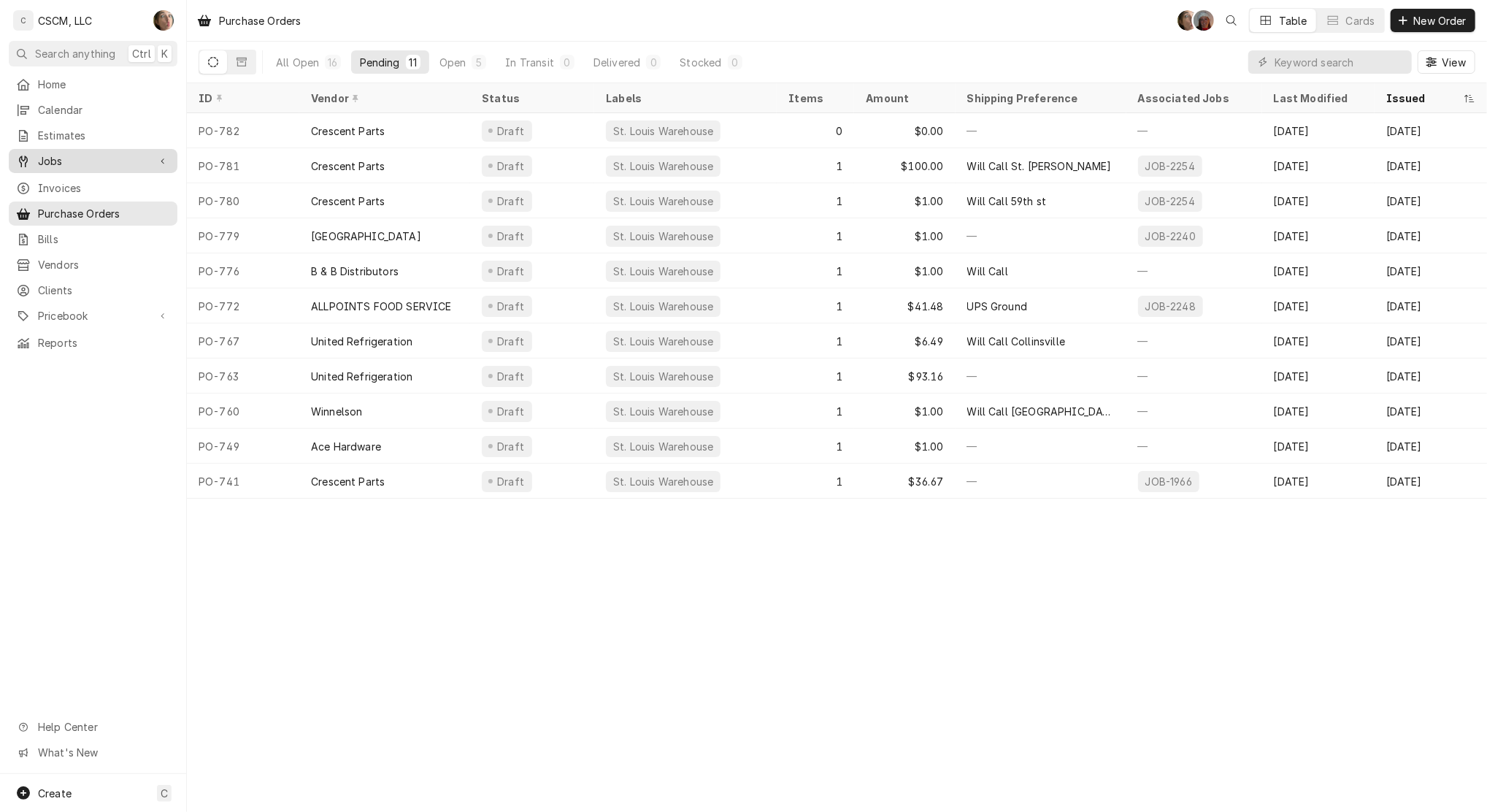
click at [51, 164] on div "Jobs" at bounding box center [93, 160] width 163 height 18
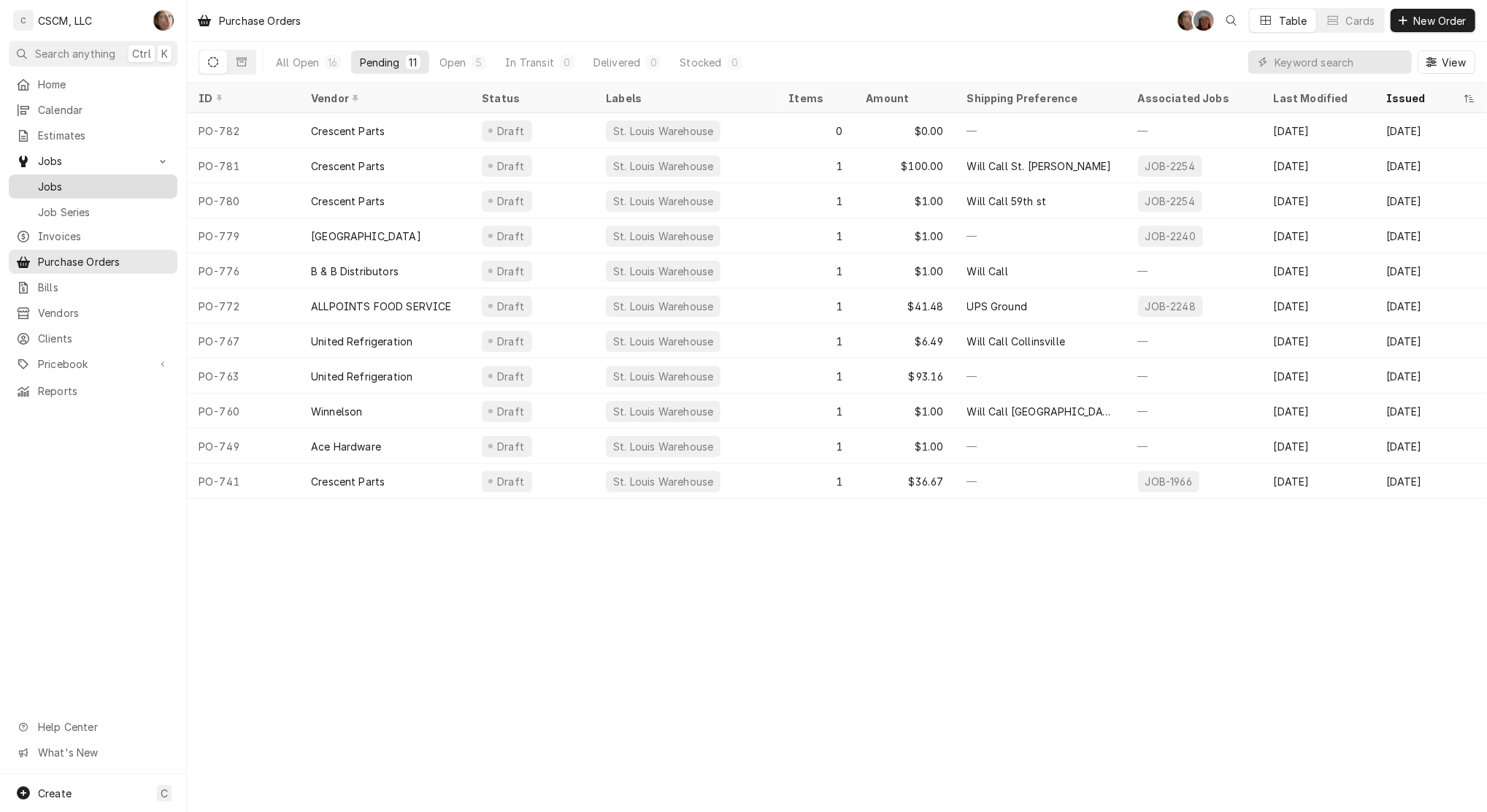
click at [62, 181] on span "Jobs" at bounding box center [104, 187] width 132 height 15
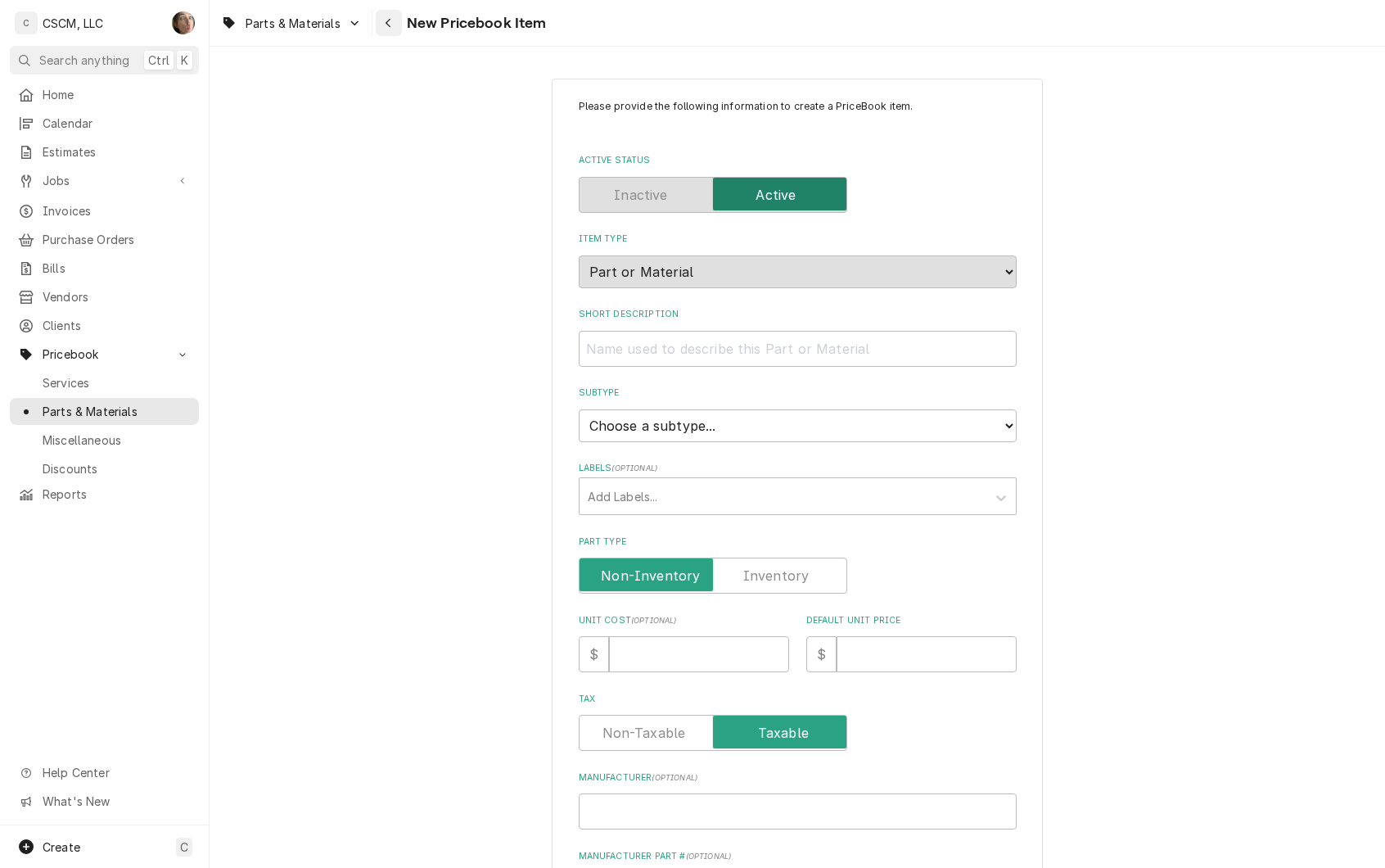
click at [388, 24] on icon "Navigate back" at bounding box center [387, 23] width 5 height 9
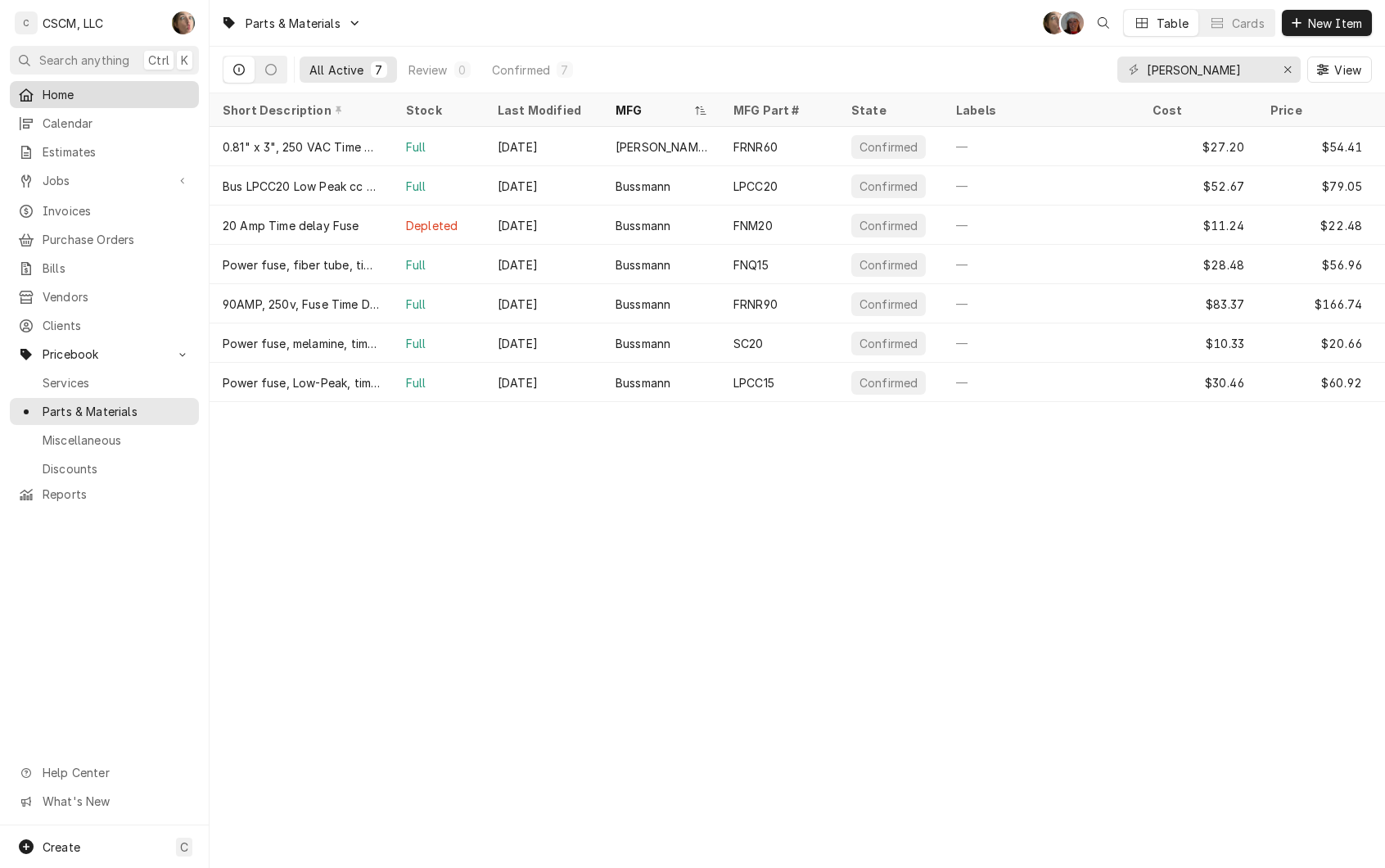
click at [86, 84] on div "Home" at bounding box center [105, 94] width 182 height 20
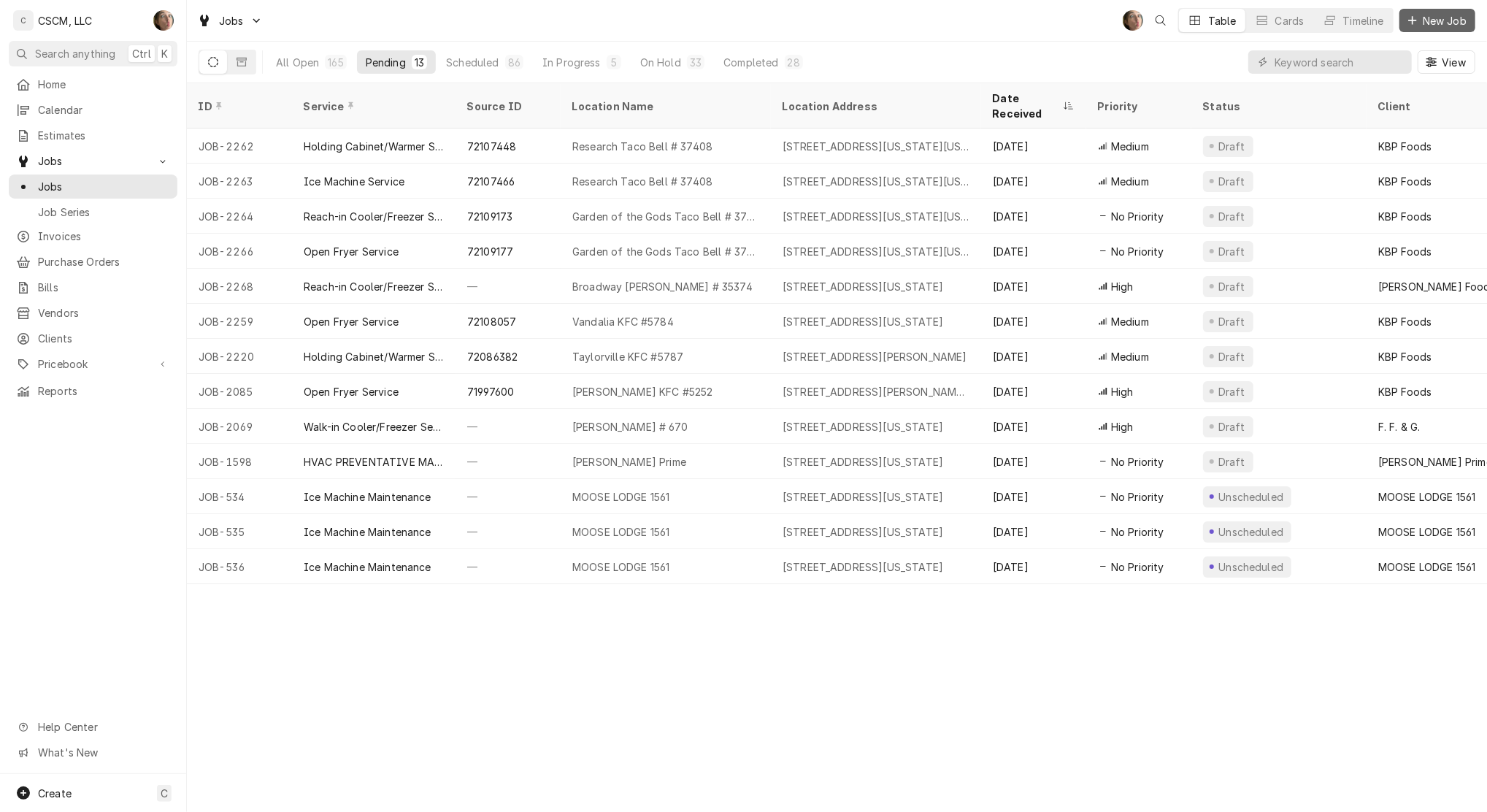
click at [1447, 22] on span "New Job" at bounding box center [1445, 21] width 50 height 15
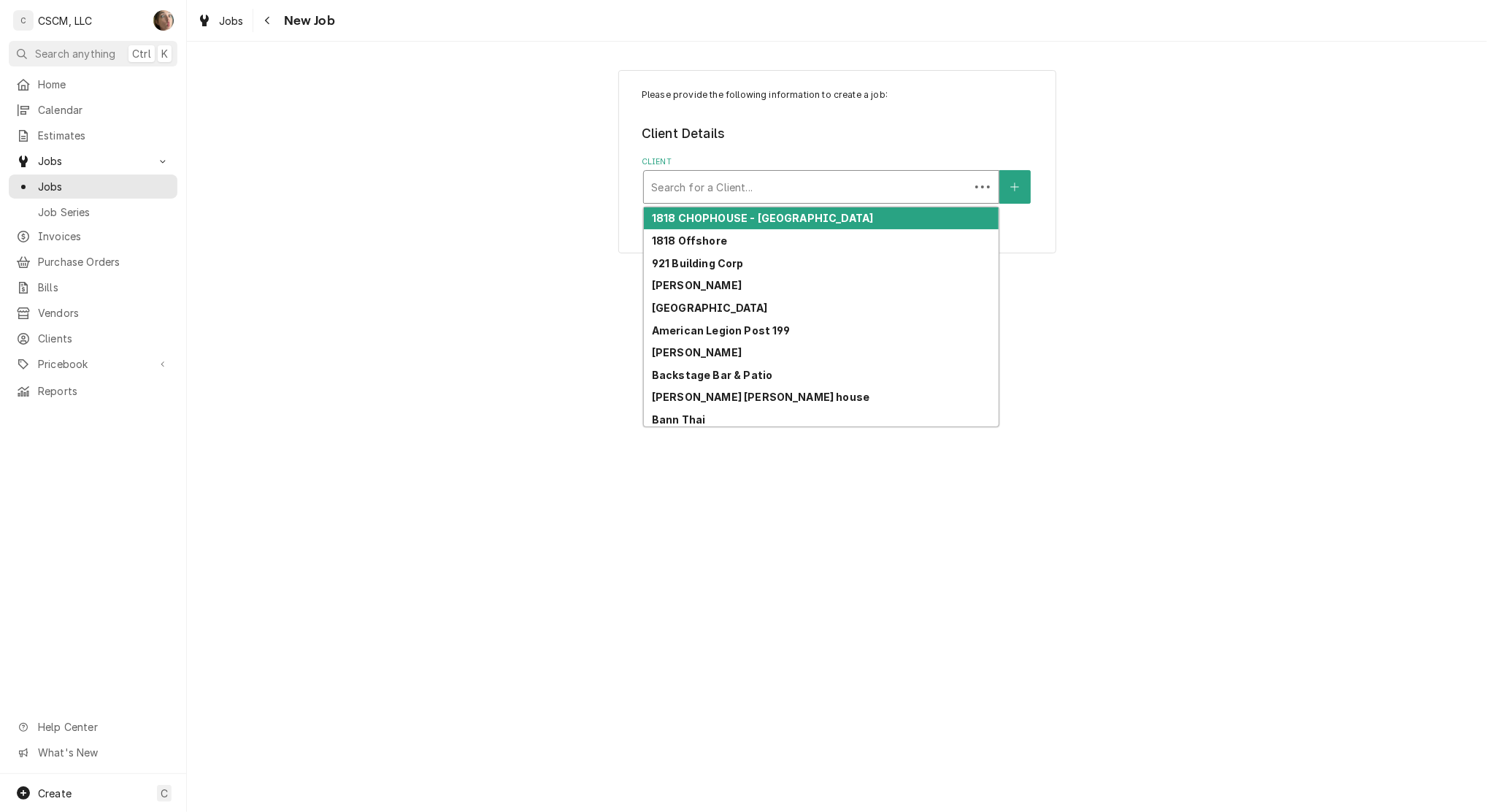
click at [905, 194] on div "Client" at bounding box center [806, 187] width 311 height 27
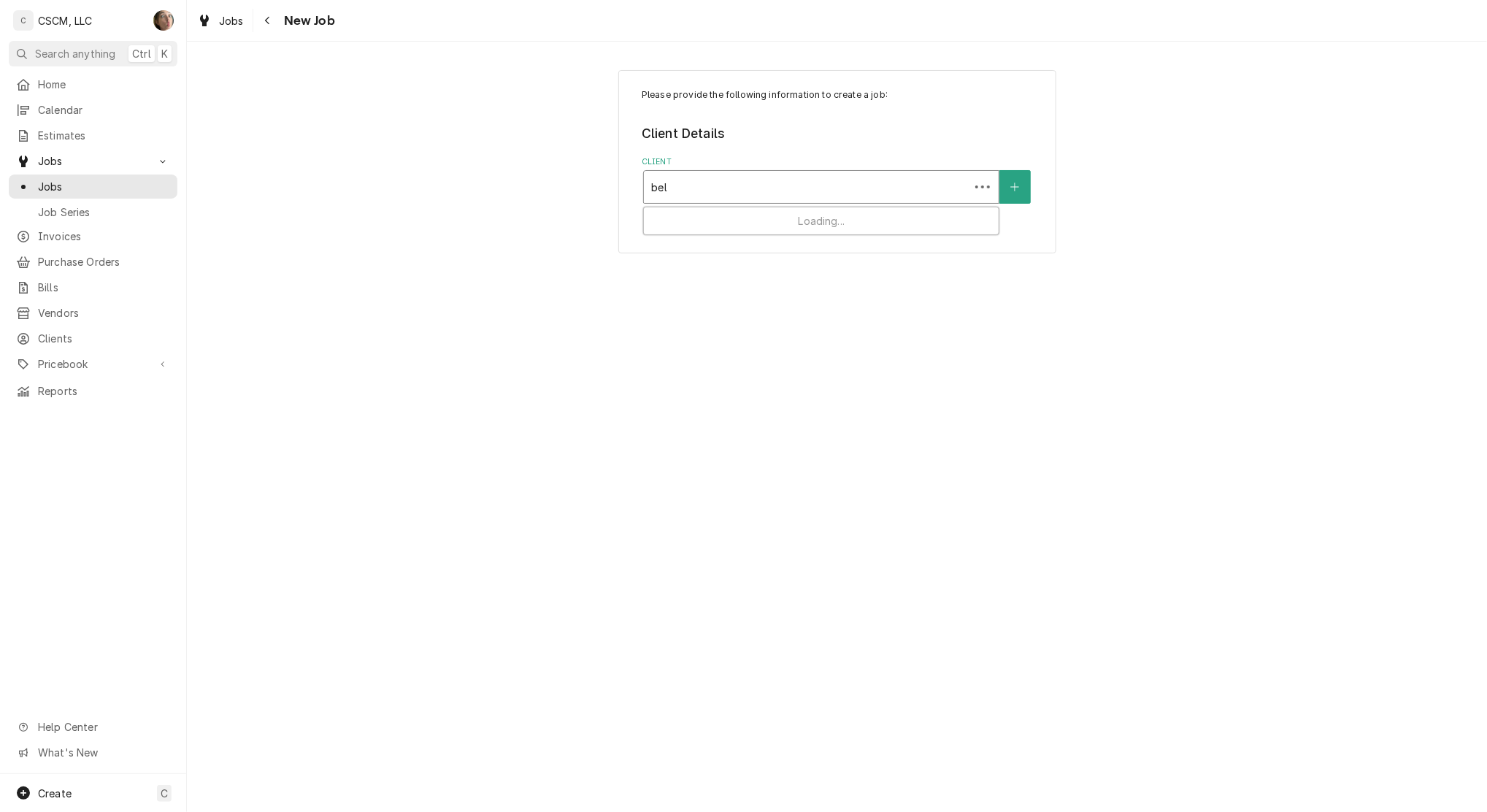
type input "bell"
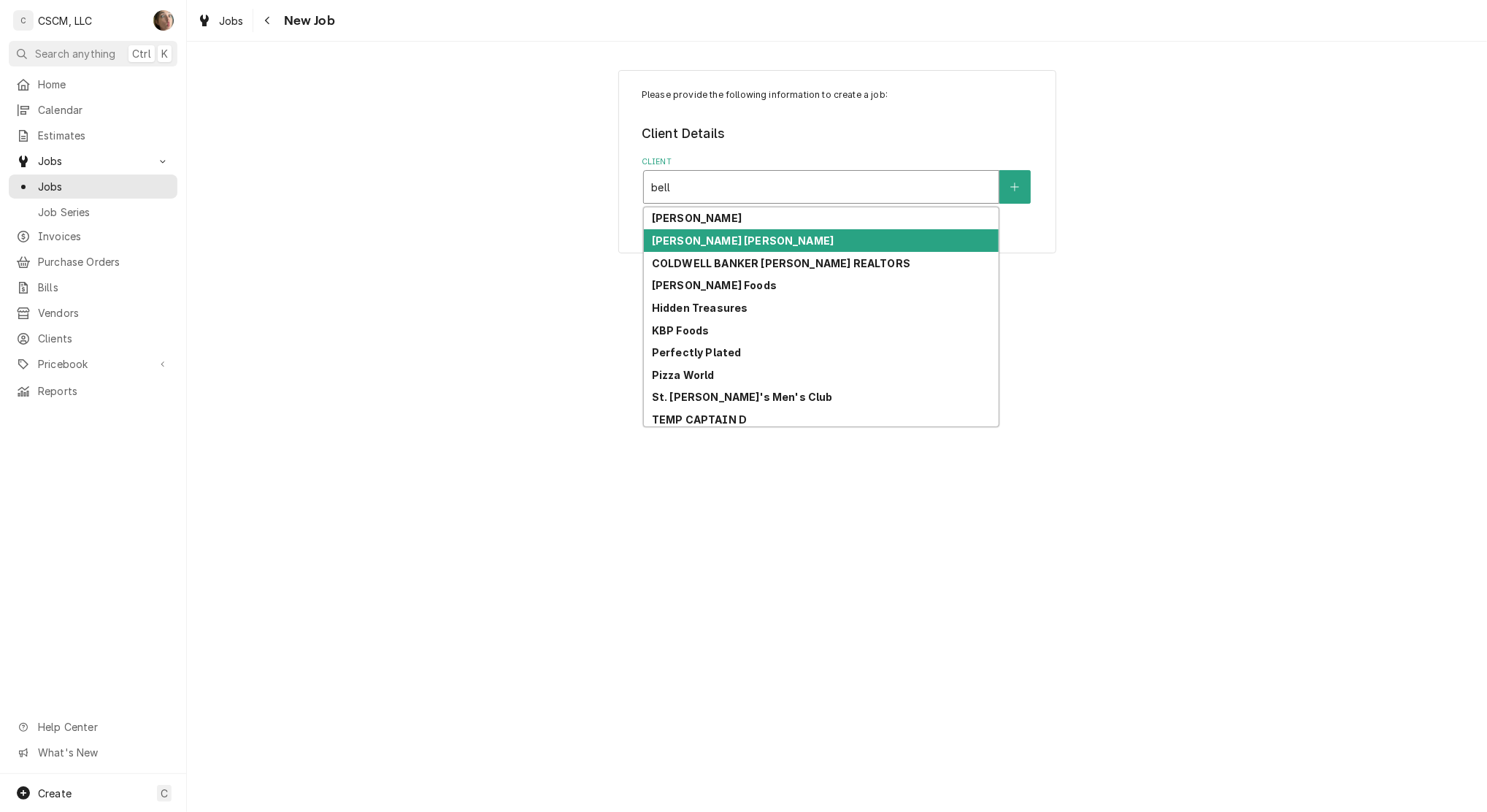
click at [891, 230] on div "[PERSON_NAME] [PERSON_NAME]" at bounding box center [821, 241] width 355 height 22
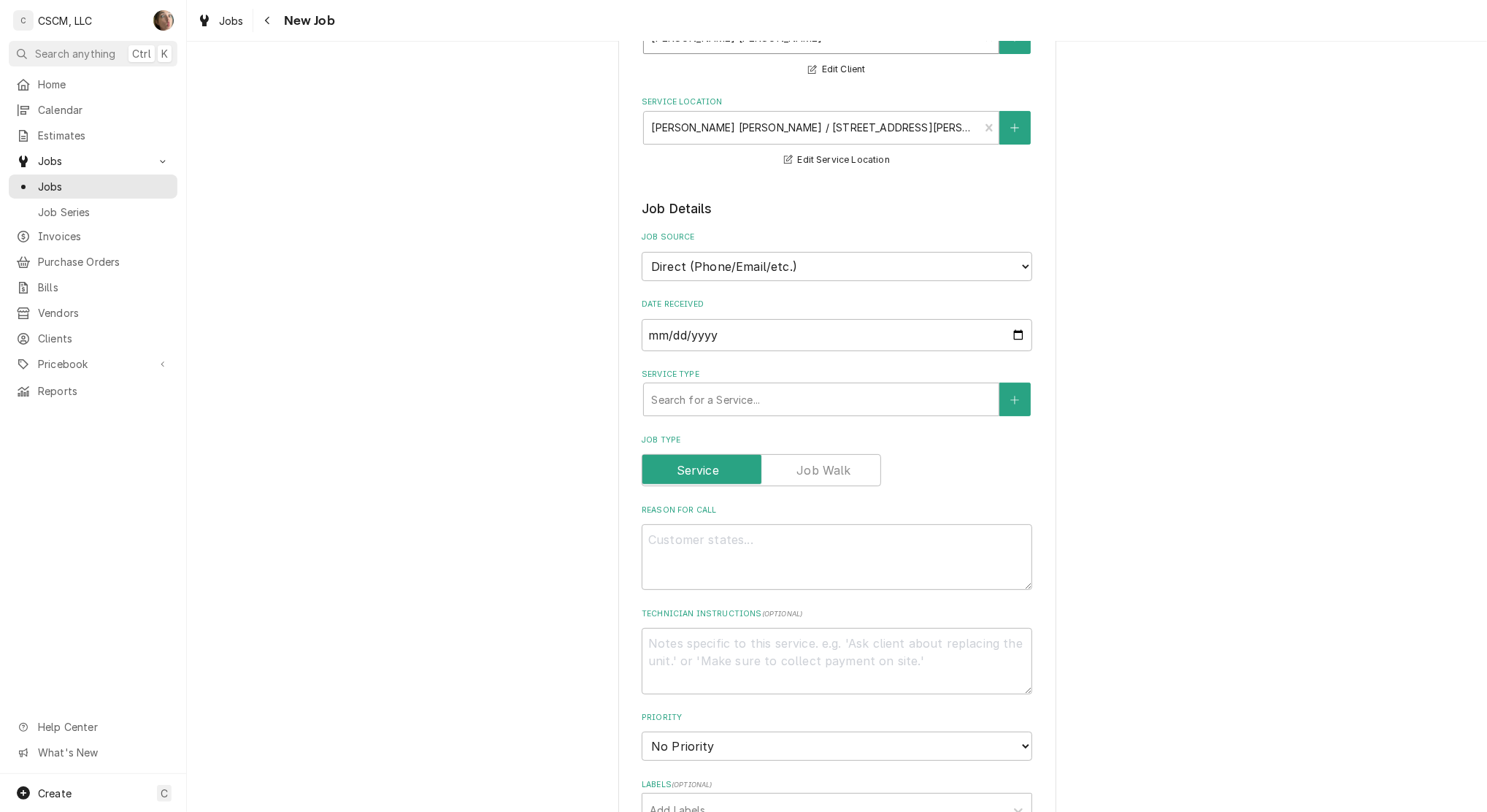
scroll to position [194, 0]
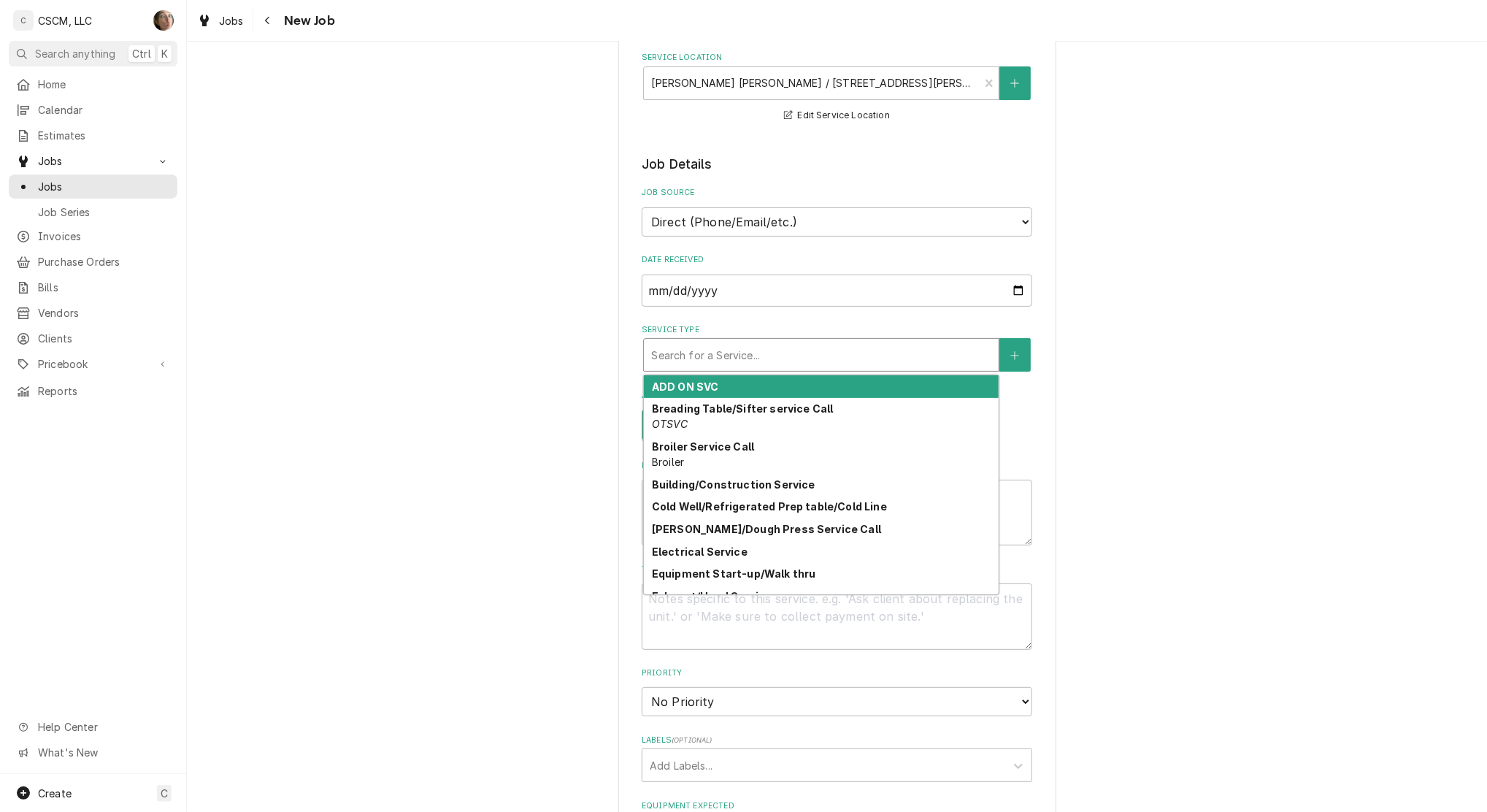
click at [688, 355] on div "Service Type" at bounding box center [821, 355] width 340 height 27
type input "o"
type textarea "x"
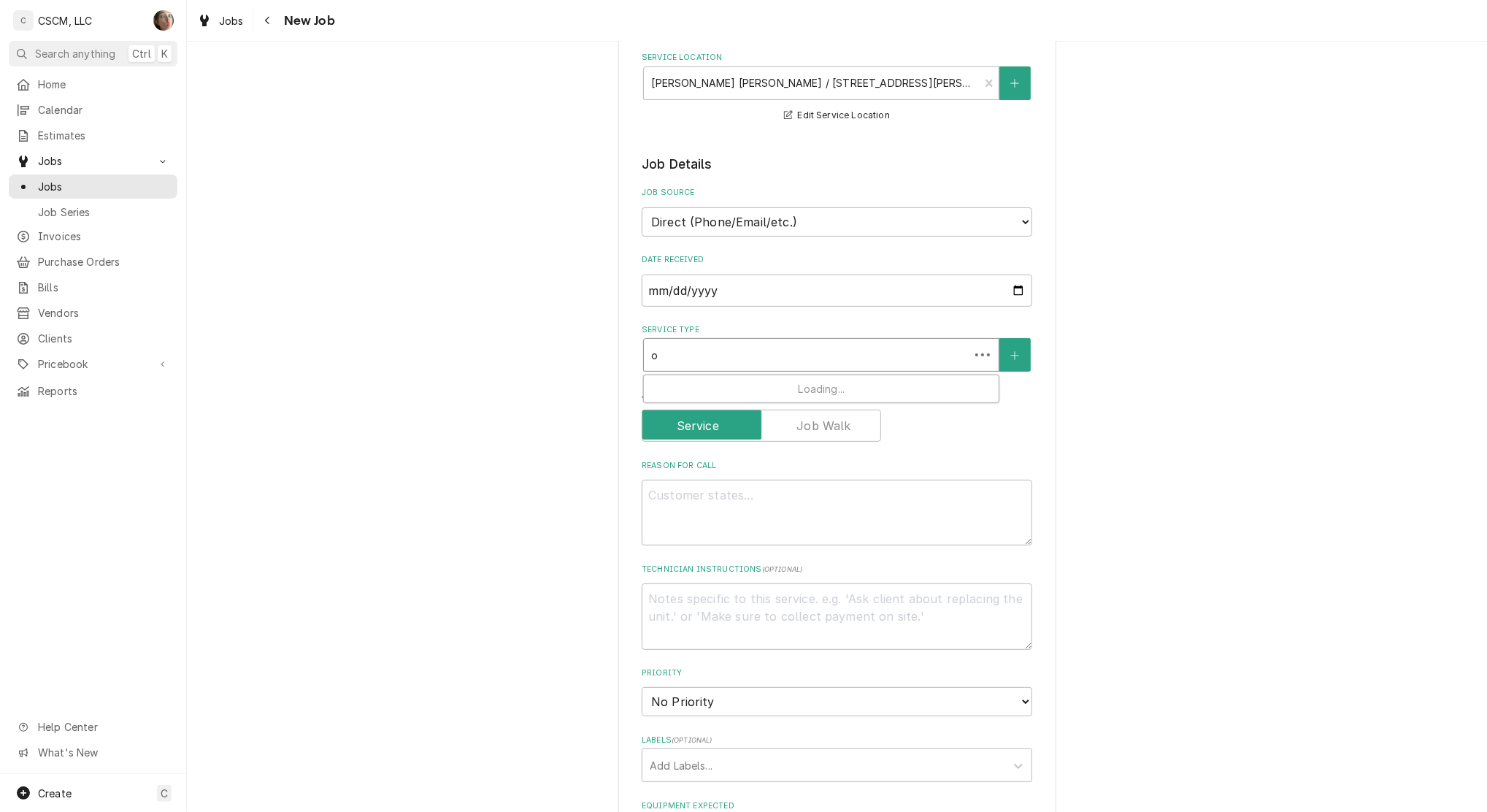
type input "ov"
type textarea "x"
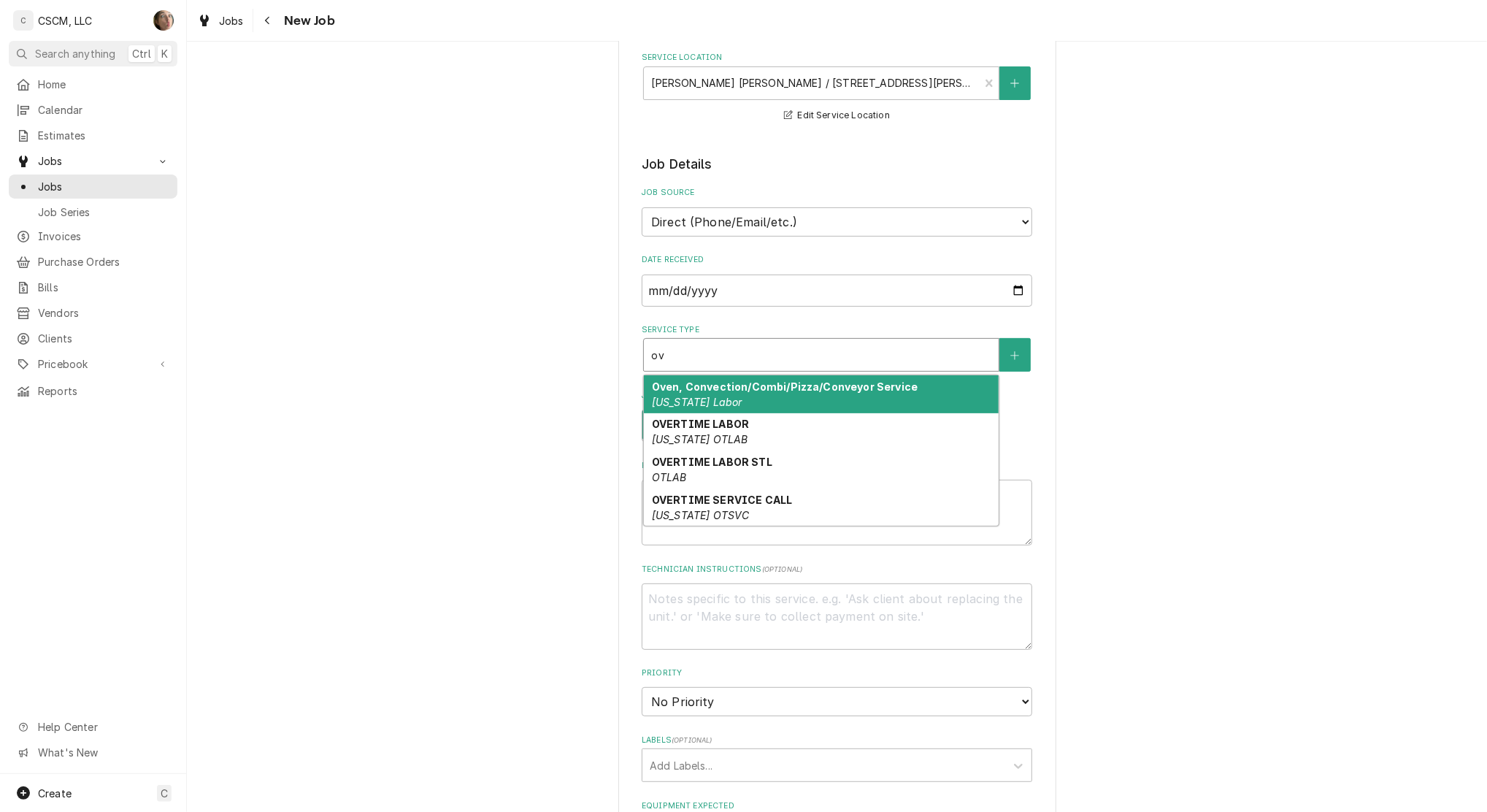
click at [701, 398] on em "[US_STATE] Labor" at bounding box center [697, 402] width 91 height 12
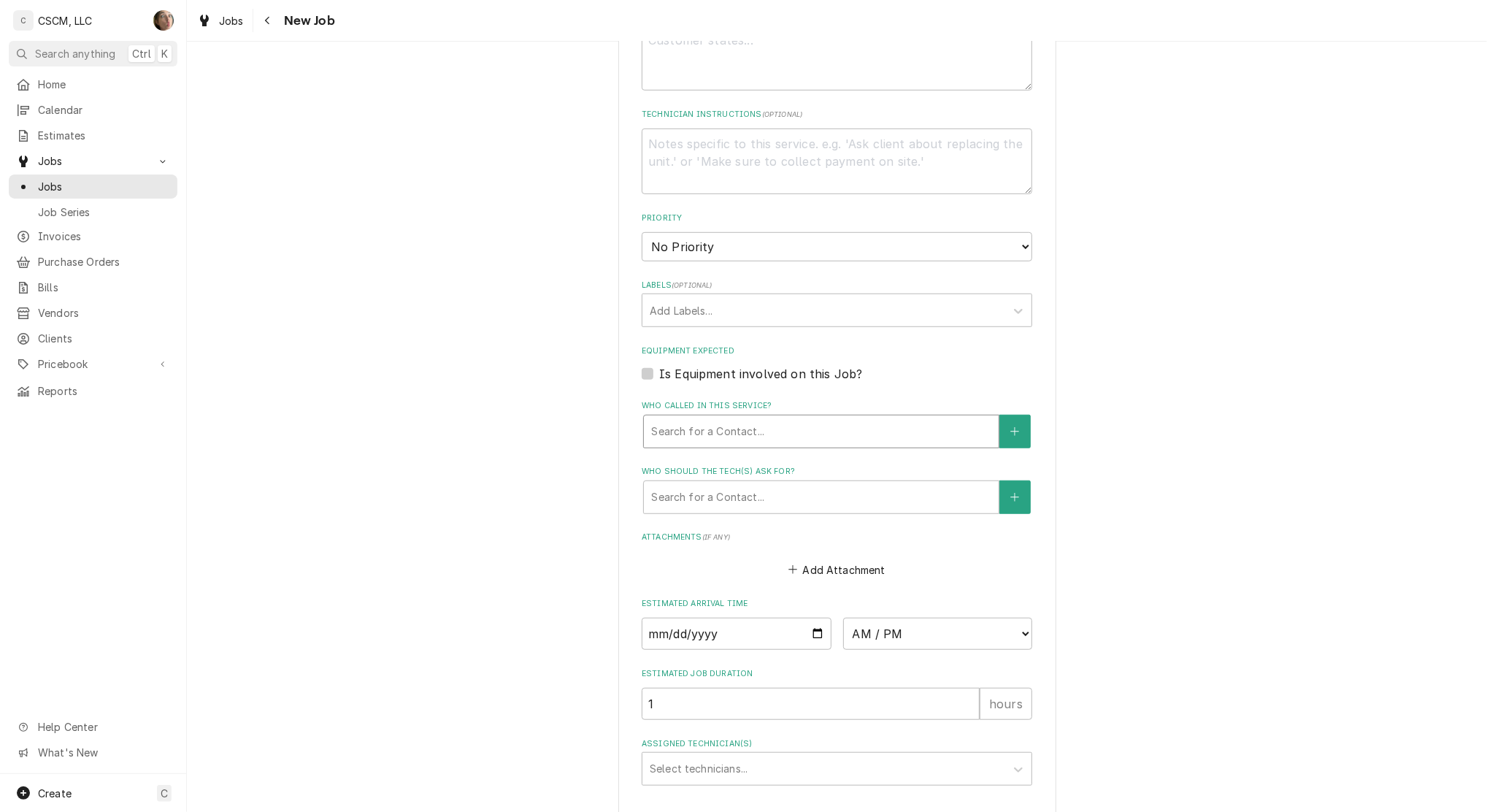
scroll to position [681, 0]
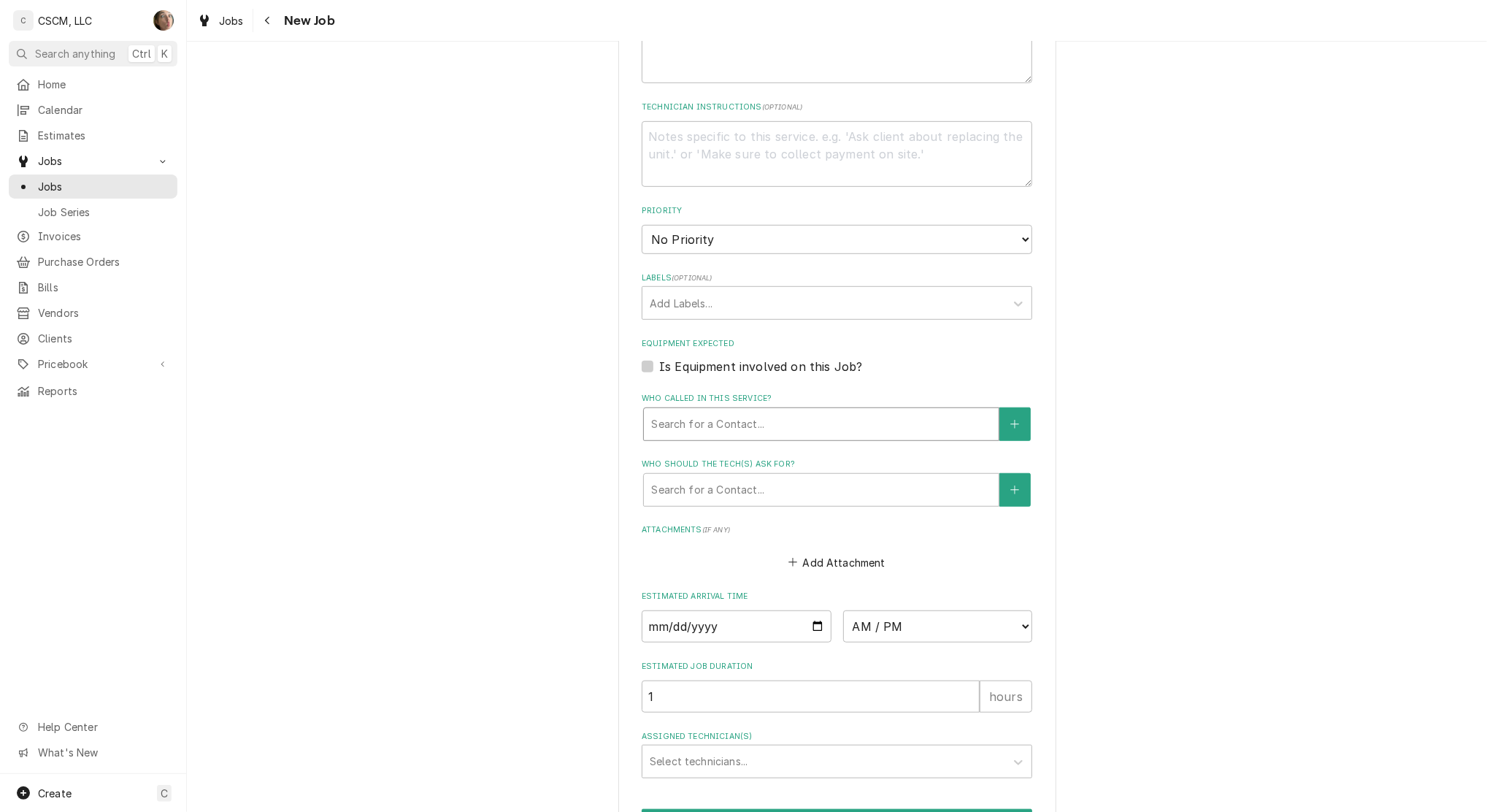
click at [729, 418] on div "Who called in this service?" at bounding box center [821, 424] width 340 height 27
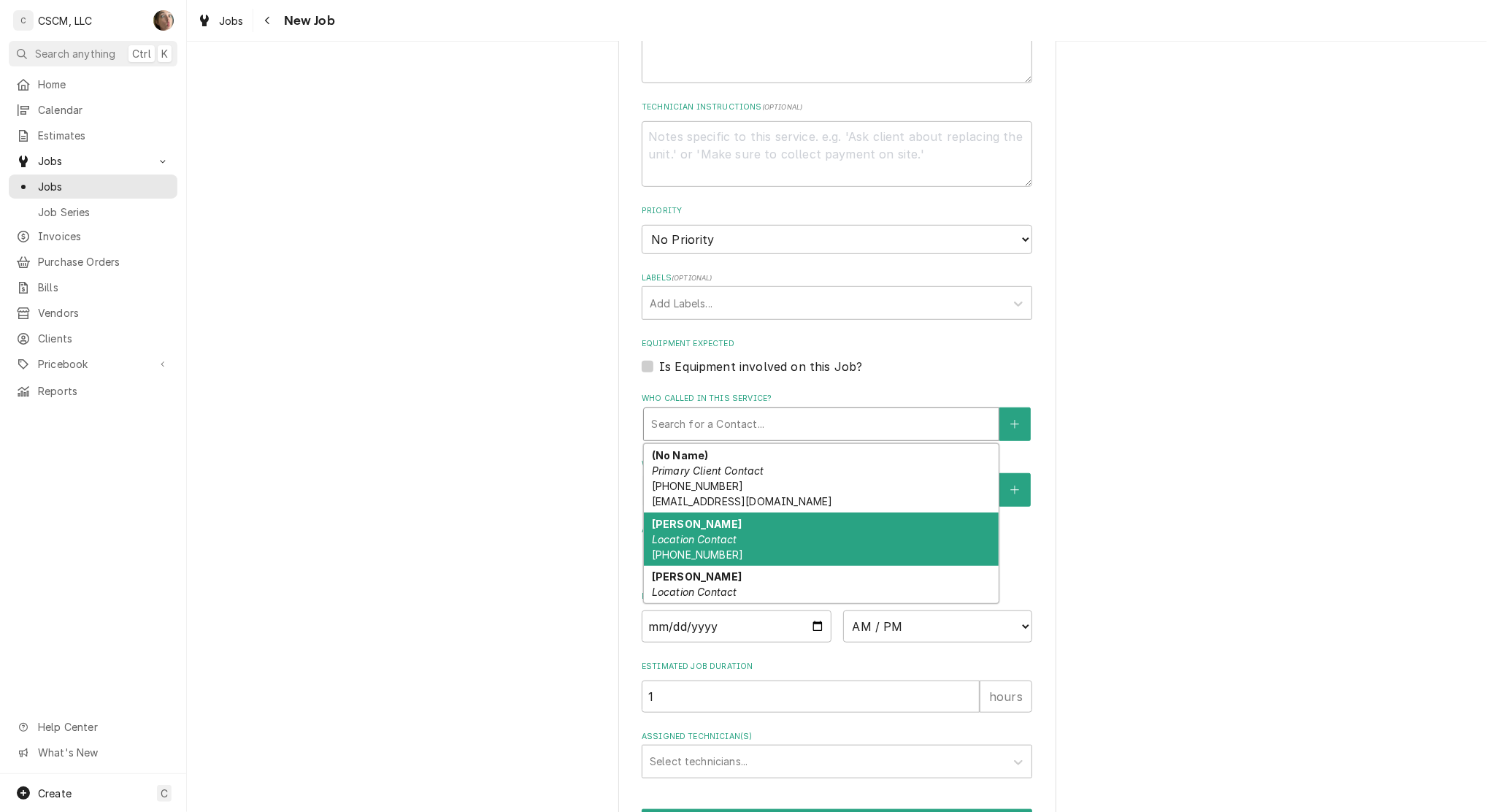
click at [708, 536] on em "Location Contact" at bounding box center [695, 539] width 86 height 12
type textarea "x"
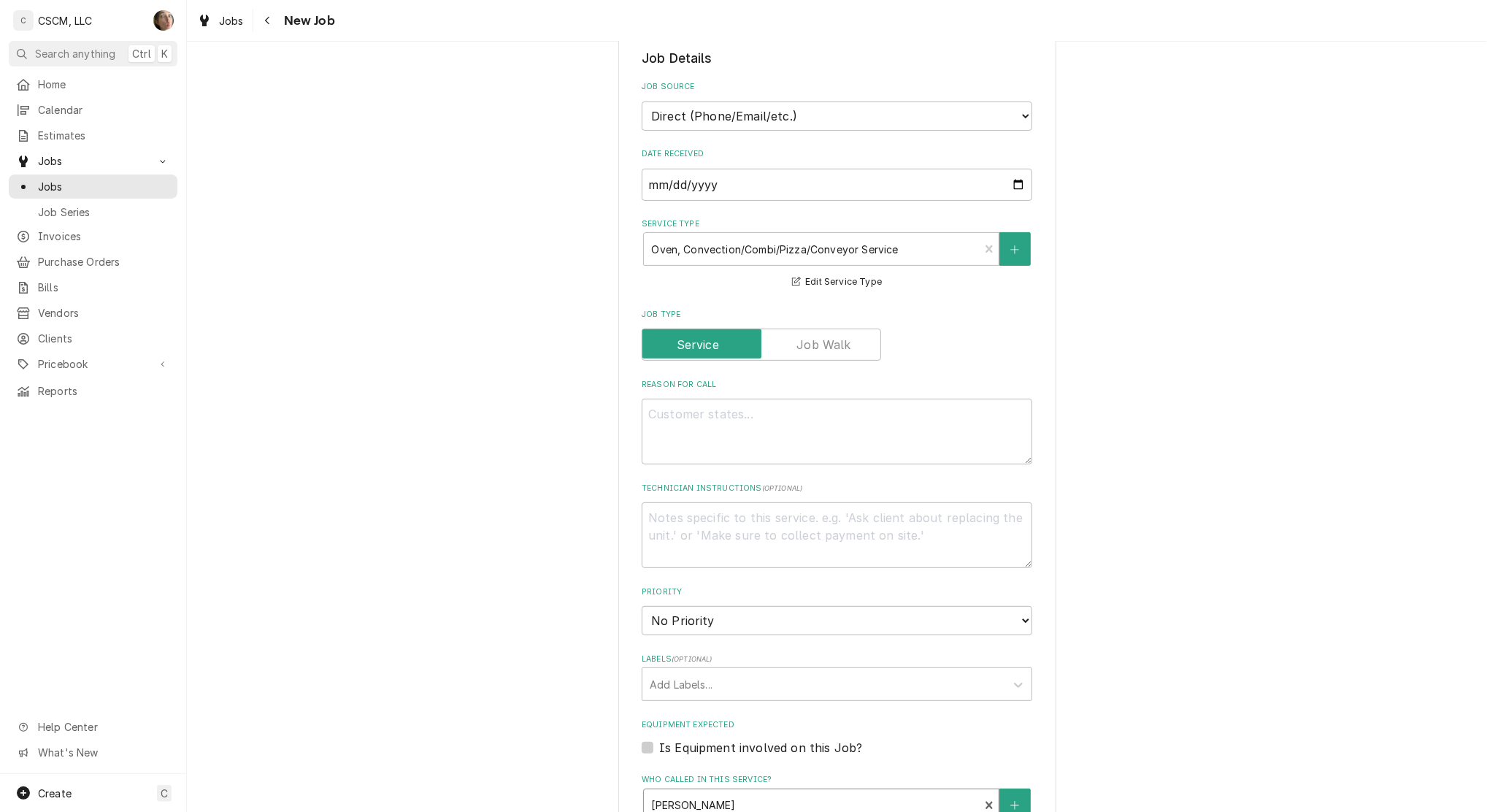
scroll to position [292, 0]
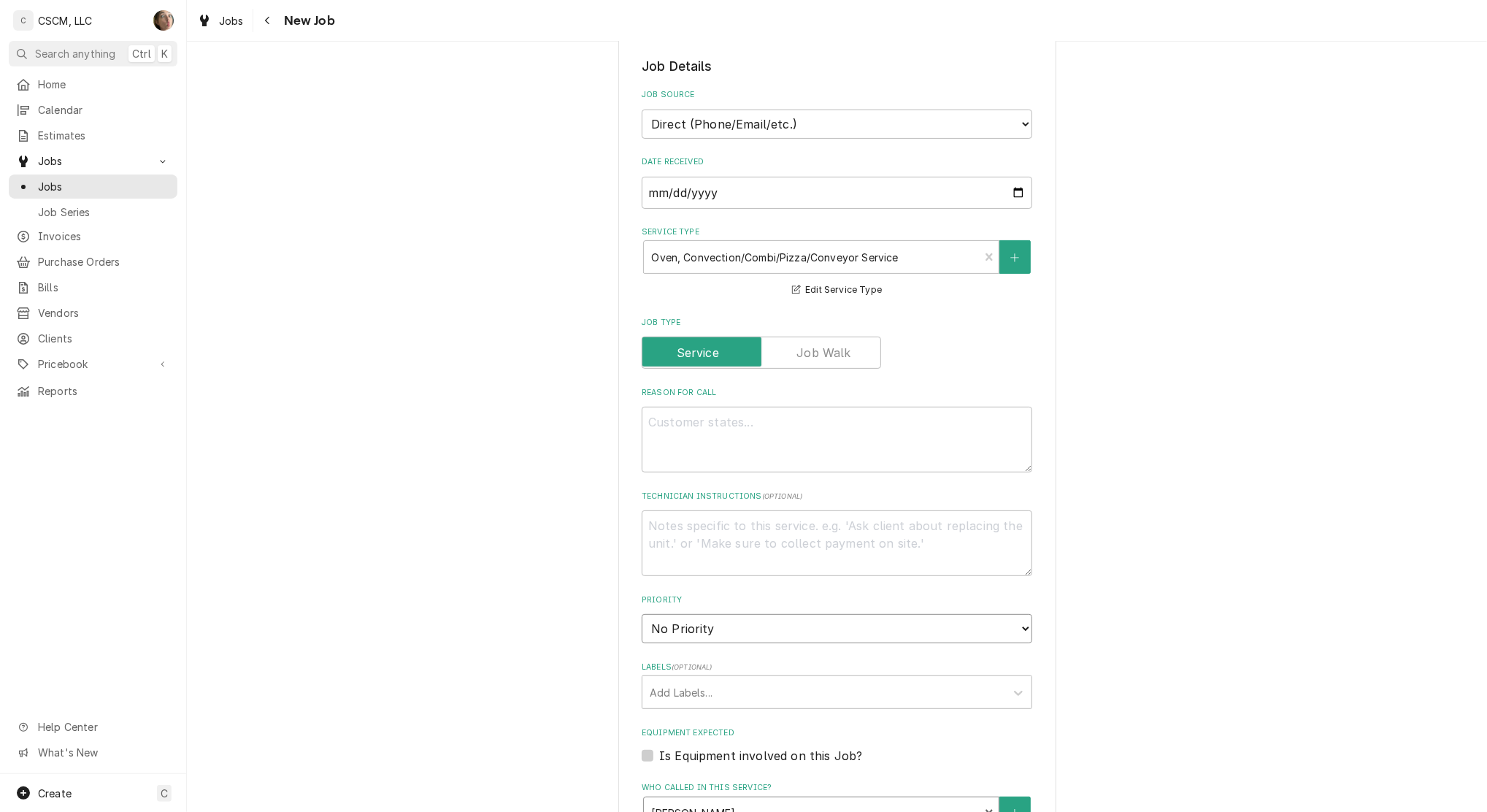
click at [780, 633] on select "No Priority Urgent High Medium Low" at bounding box center [837, 629] width 391 height 29
select select "2"
click at [642, 614] on select "No Priority Urgent High Medium Low" at bounding box center [837, 629] width 391 height 29
click at [748, 463] on textarea "Reason For Call" at bounding box center [837, 439] width 391 height 66
type textarea "x"
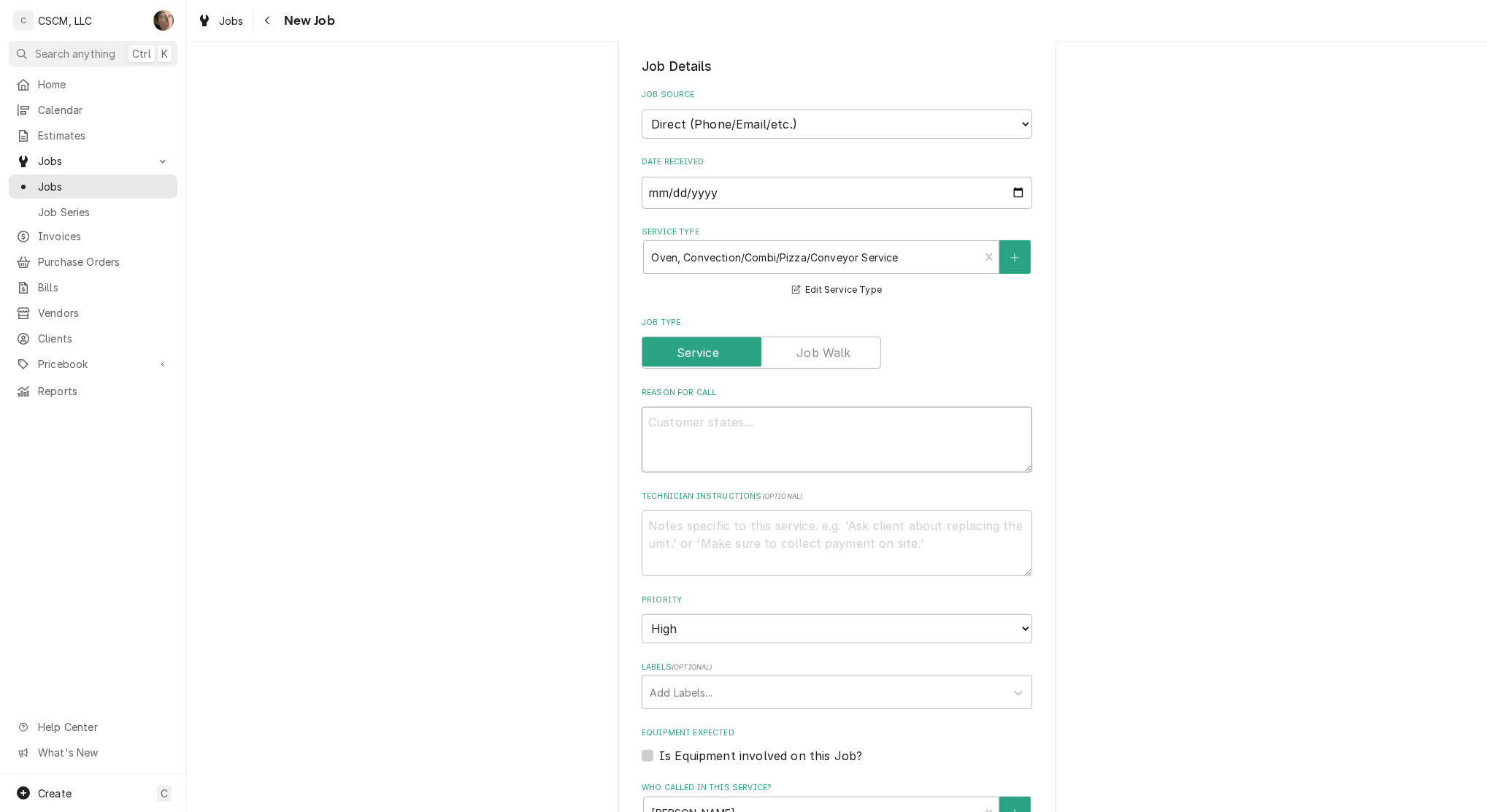
type textarea "c"
type textarea "x"
type textarea "co"
type textarea "x"
type textarea "con"
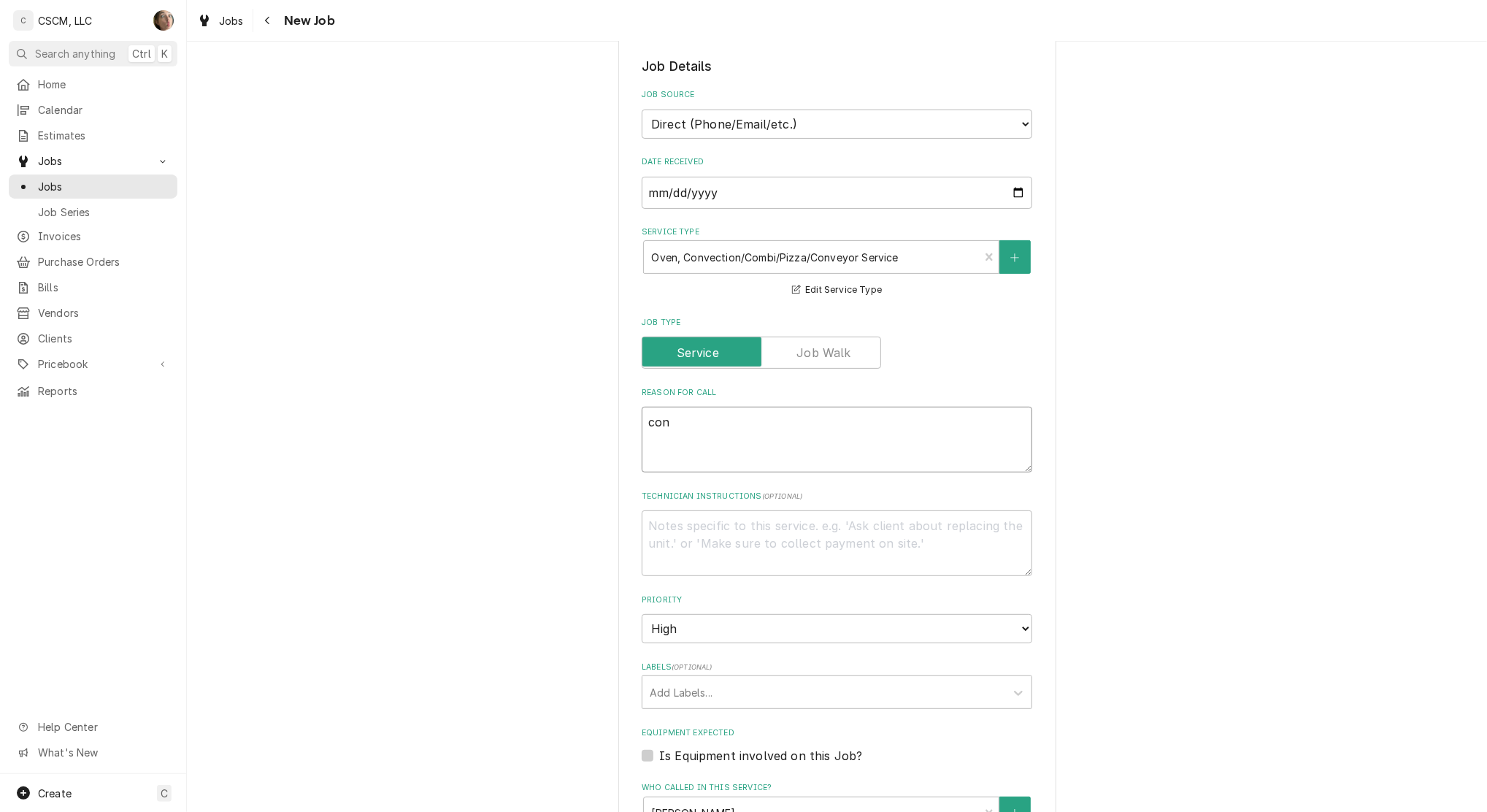
type textarea "x"
type textarea "conv"
type textarea "x"
type textarea "conve"
type textarea "x"
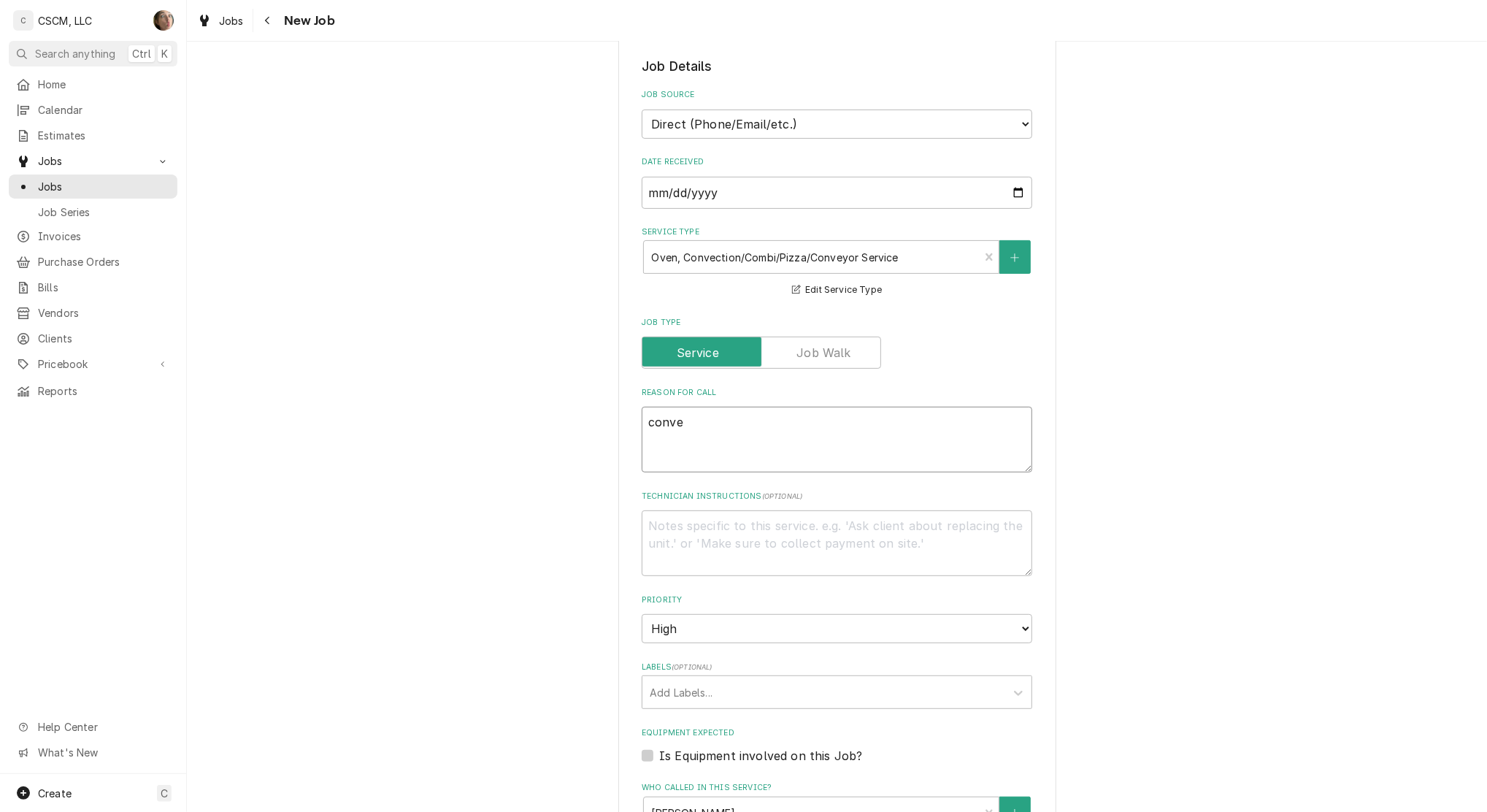
type textarea "convec"
type textarea "x"
type textarea "convect"
type textarea "x"
type textarea "convecti"
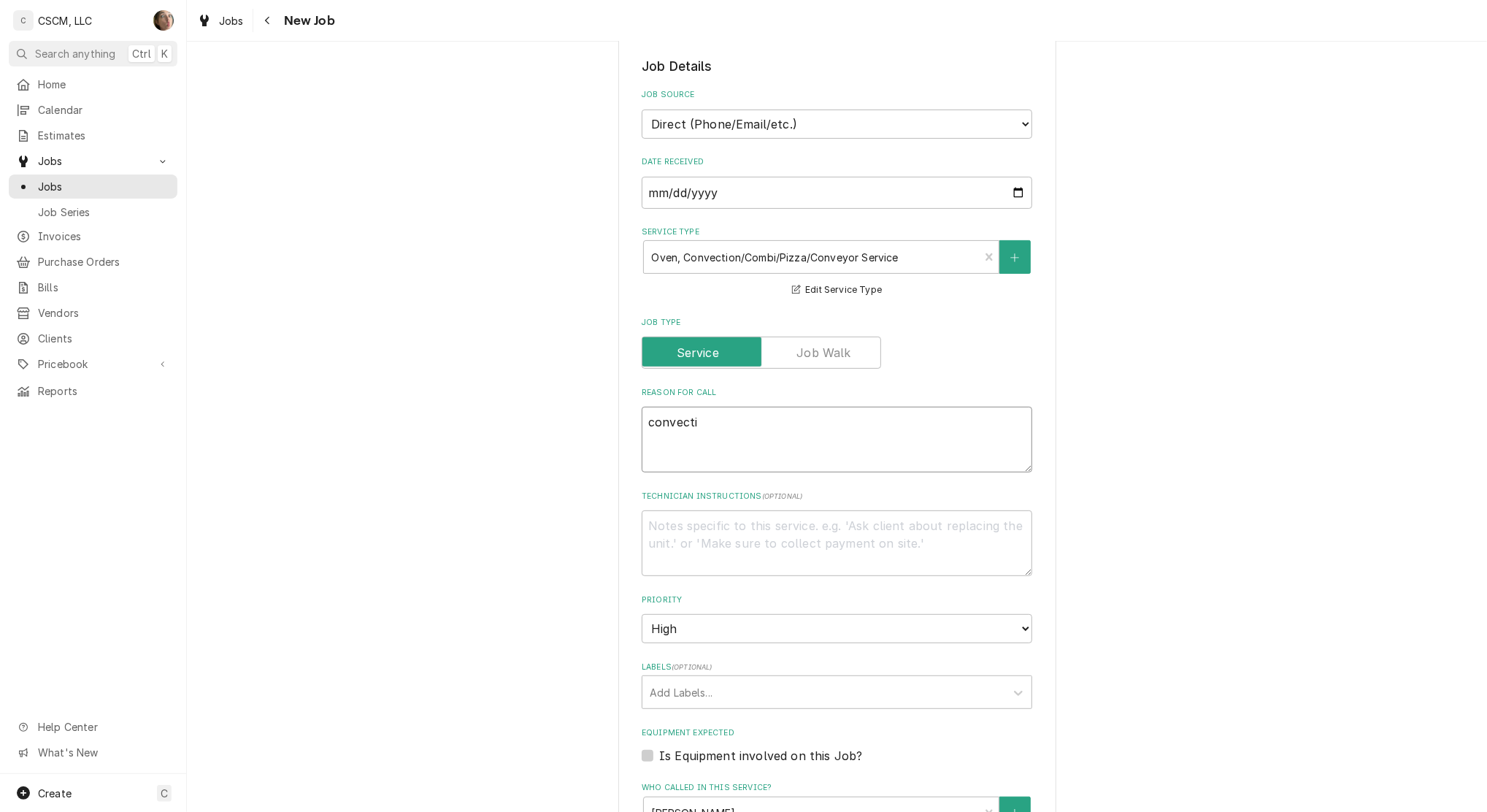
type textarea "x"
type textarea "convectio"
type textarea "x"
type textarea "convection"
type textarea "x"
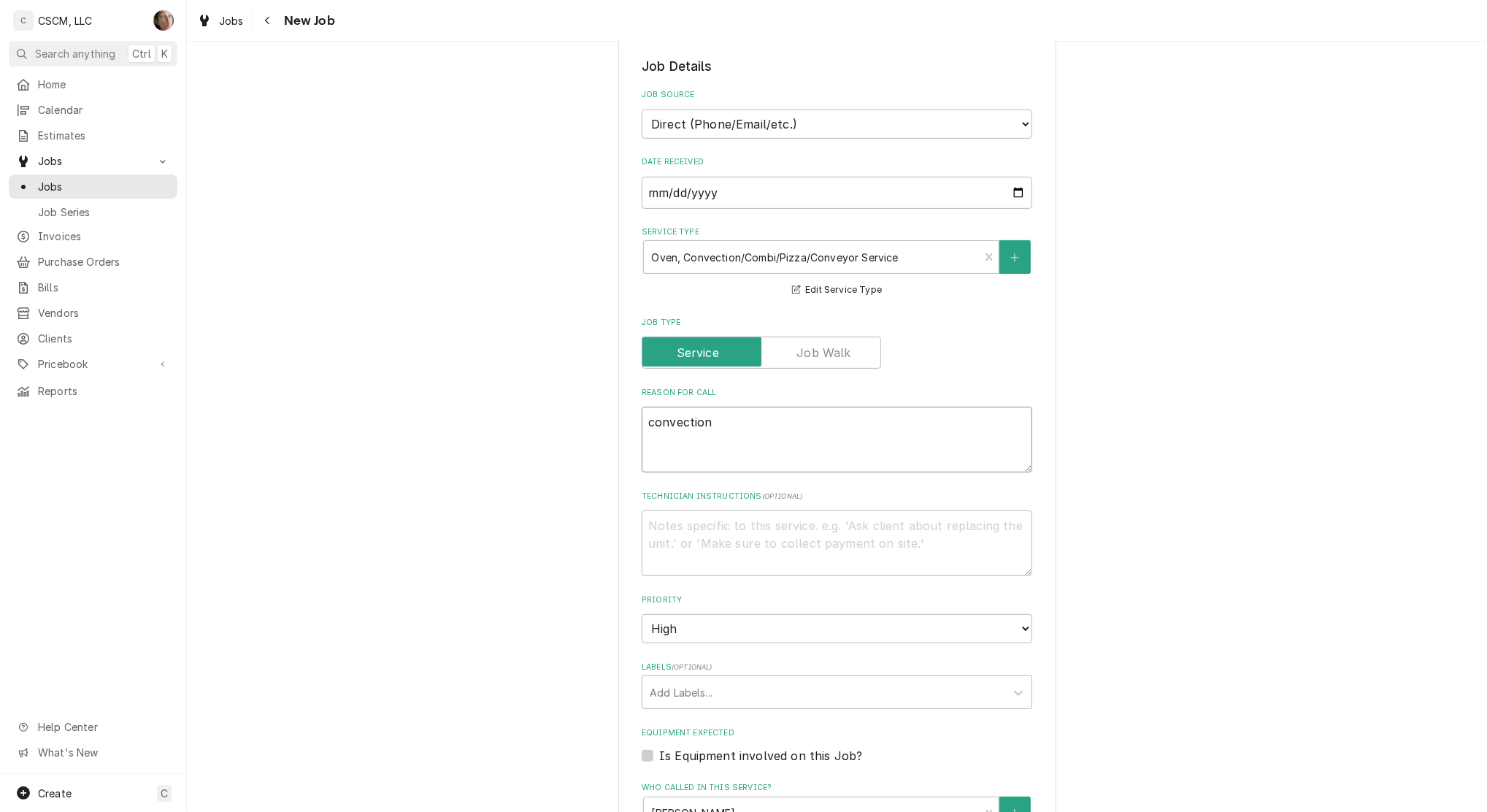
type textarea "convection"
type textarea "x"
type textarea "convection o"
type textarea "x"
type textarea "convection ove"
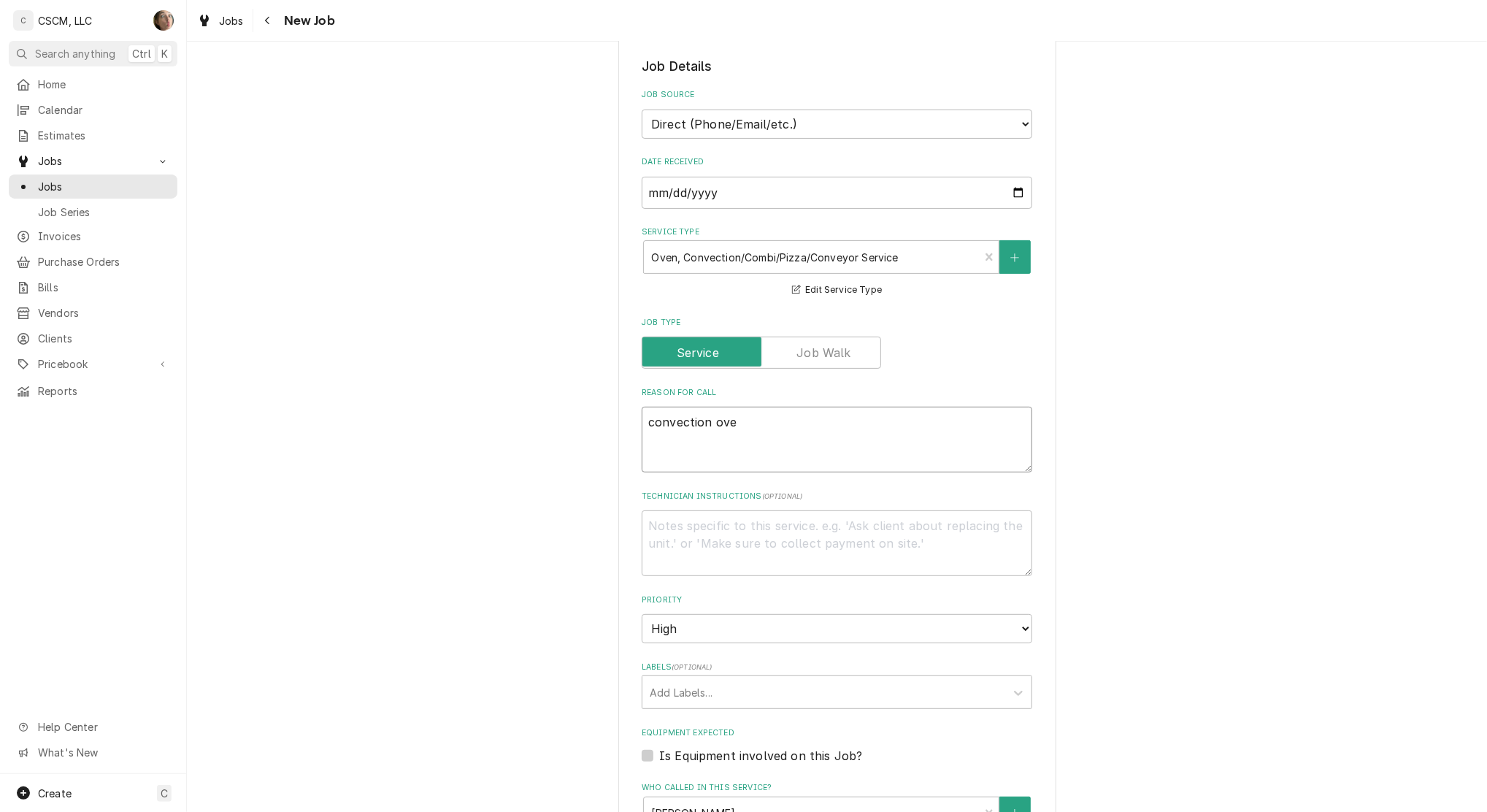
type textarea "x"
type textarea "convection oven"
type textarea "x"
type textarea "convection oven i"
type textarea "x"
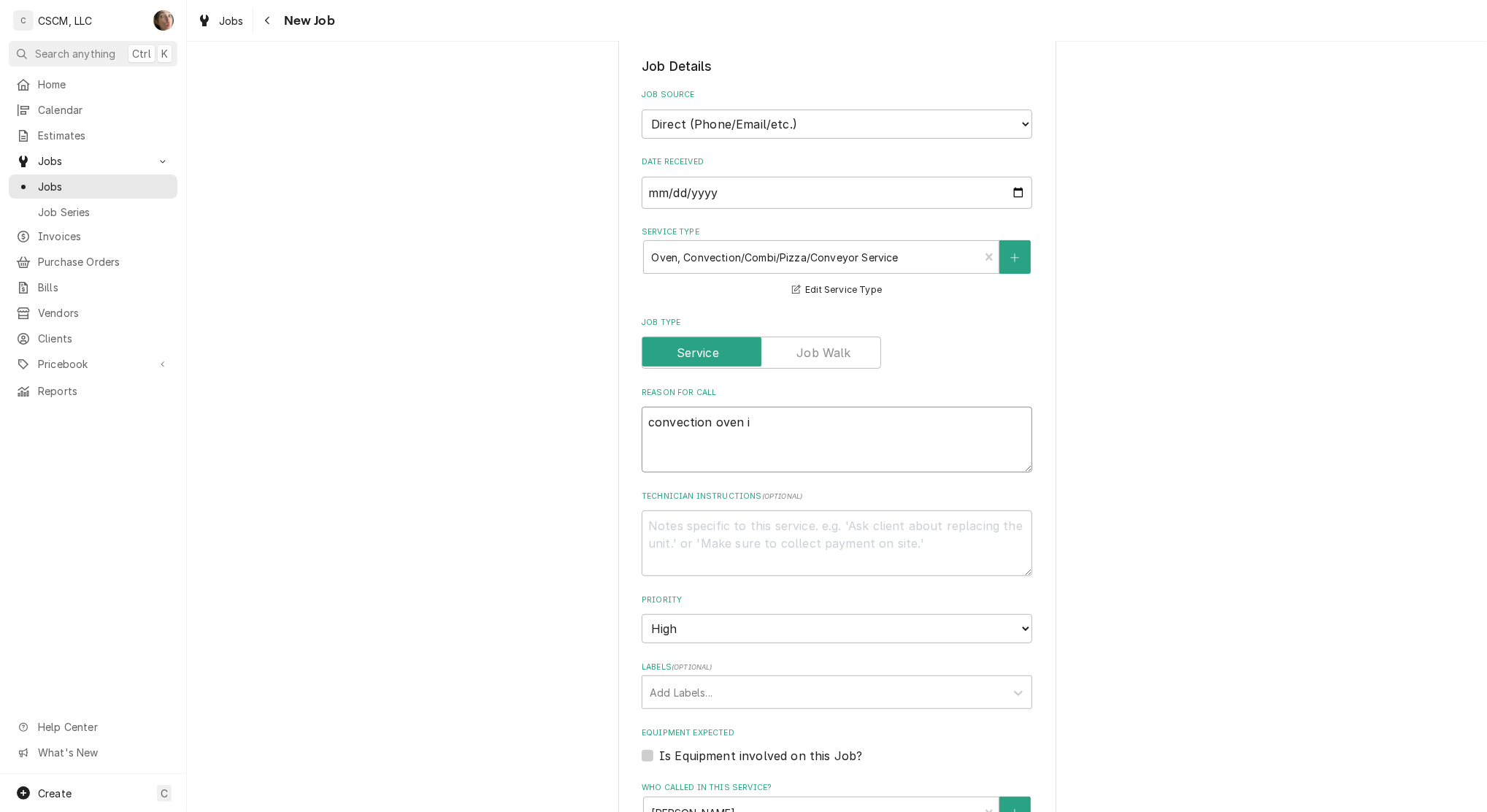
type textarea "convection oven is"
type textarea "x"
type textarea "convection oven is"
type textarea "x"
type textarea "convection oven is n"
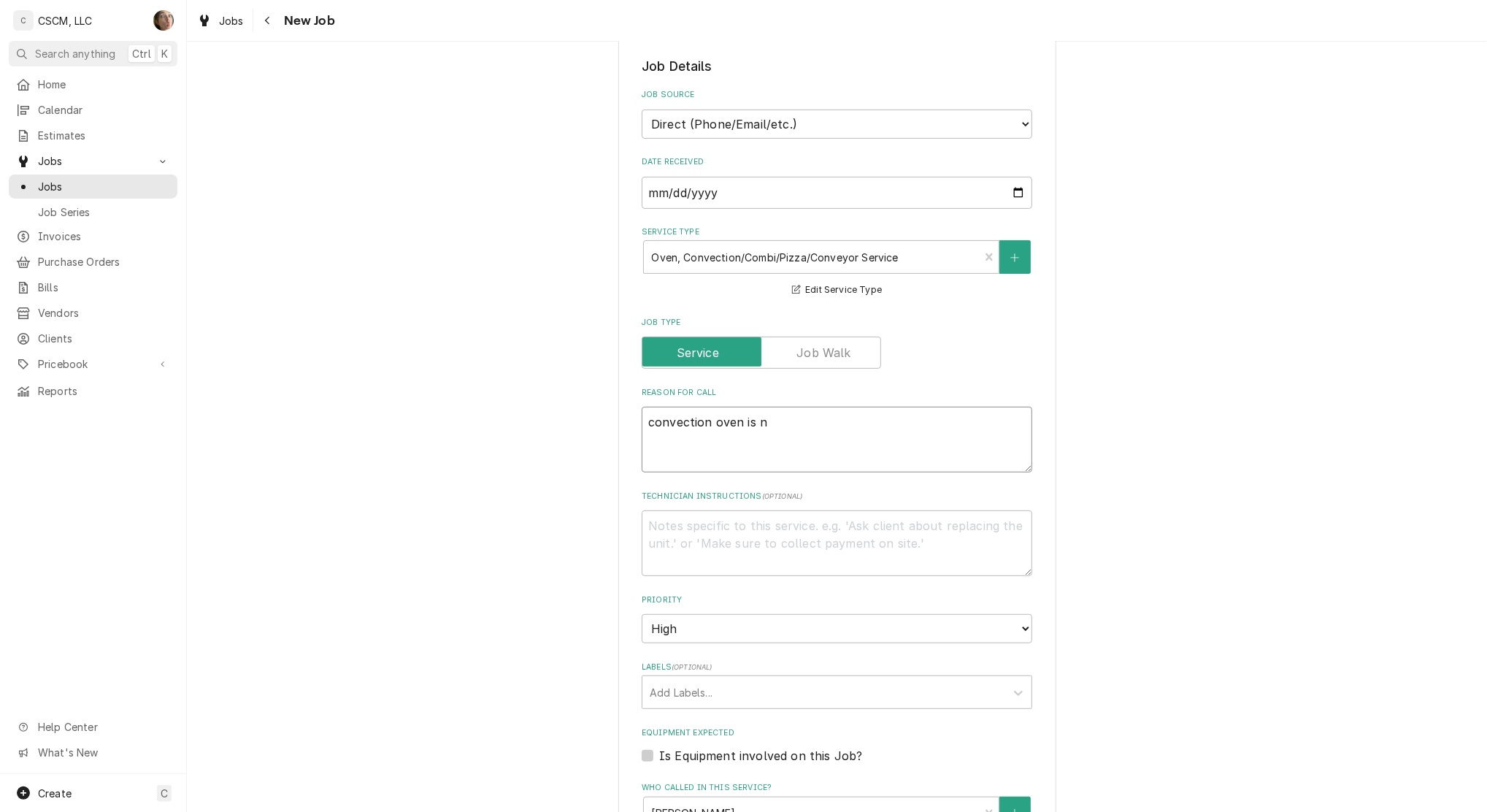
type textarea "x"
type textarea "convection oven is no"
type textarea "x"
type textarea "convection oven is not"
type textarea "x"
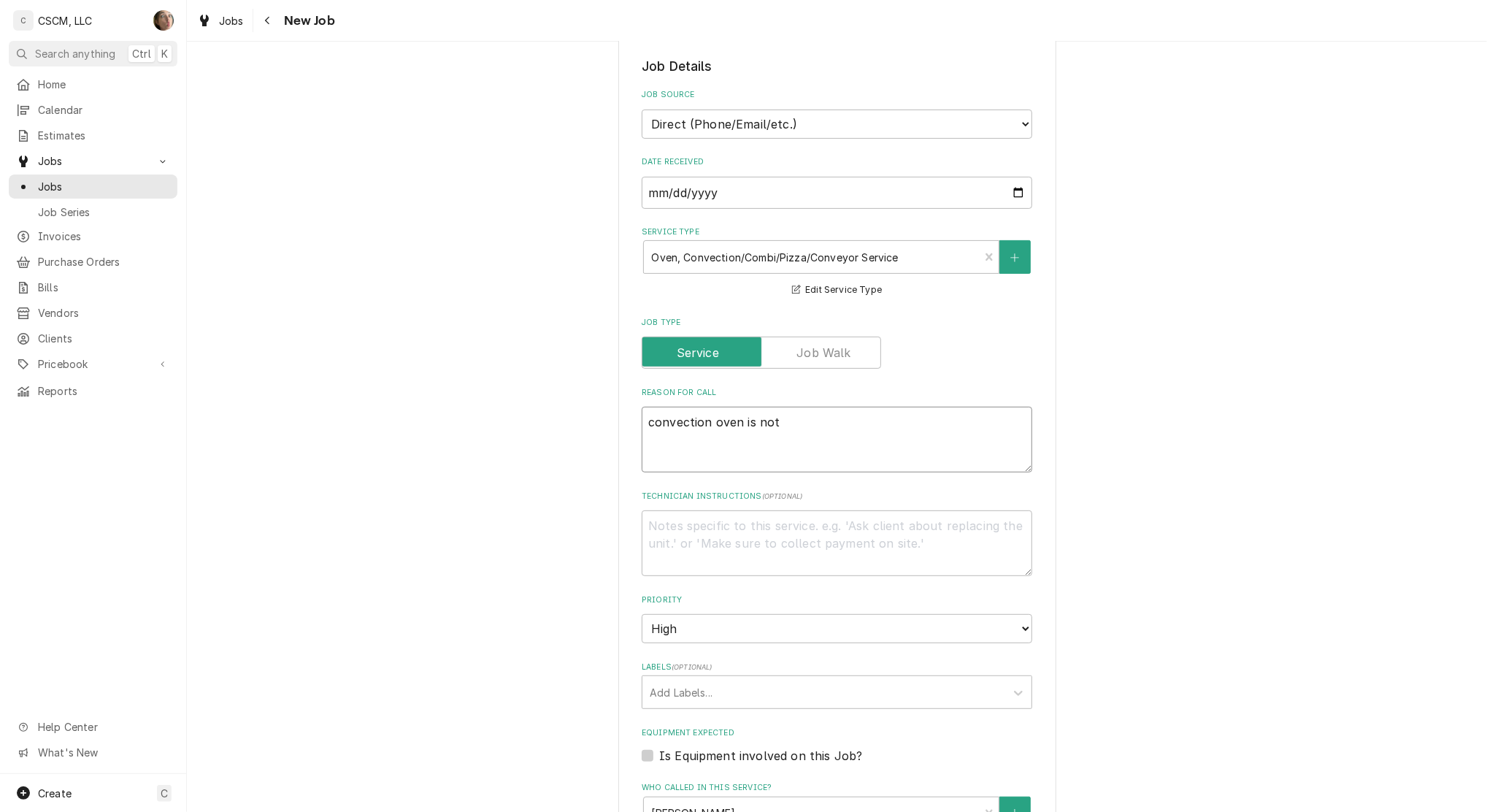
type textarea "convection oven is not"
type textarea "x"
type textarea "convection oven is not t"
type textarea "x"
type textarea "convection oven is not tu"
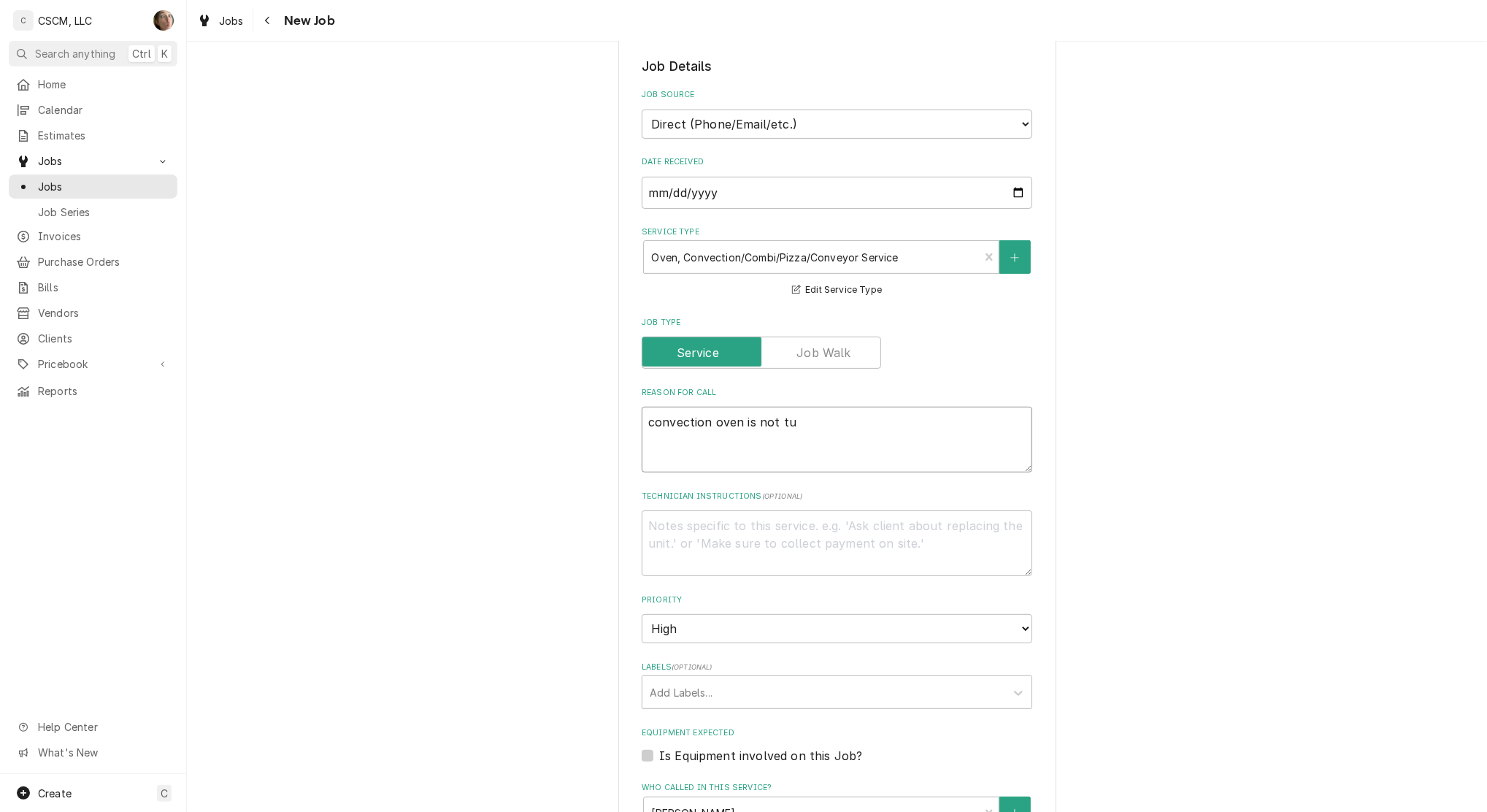
type textarea "x"
type textarea "convection oven is not tur"
type textarea "x"
type textarea "convection oven is not turn"
type textarea "x"
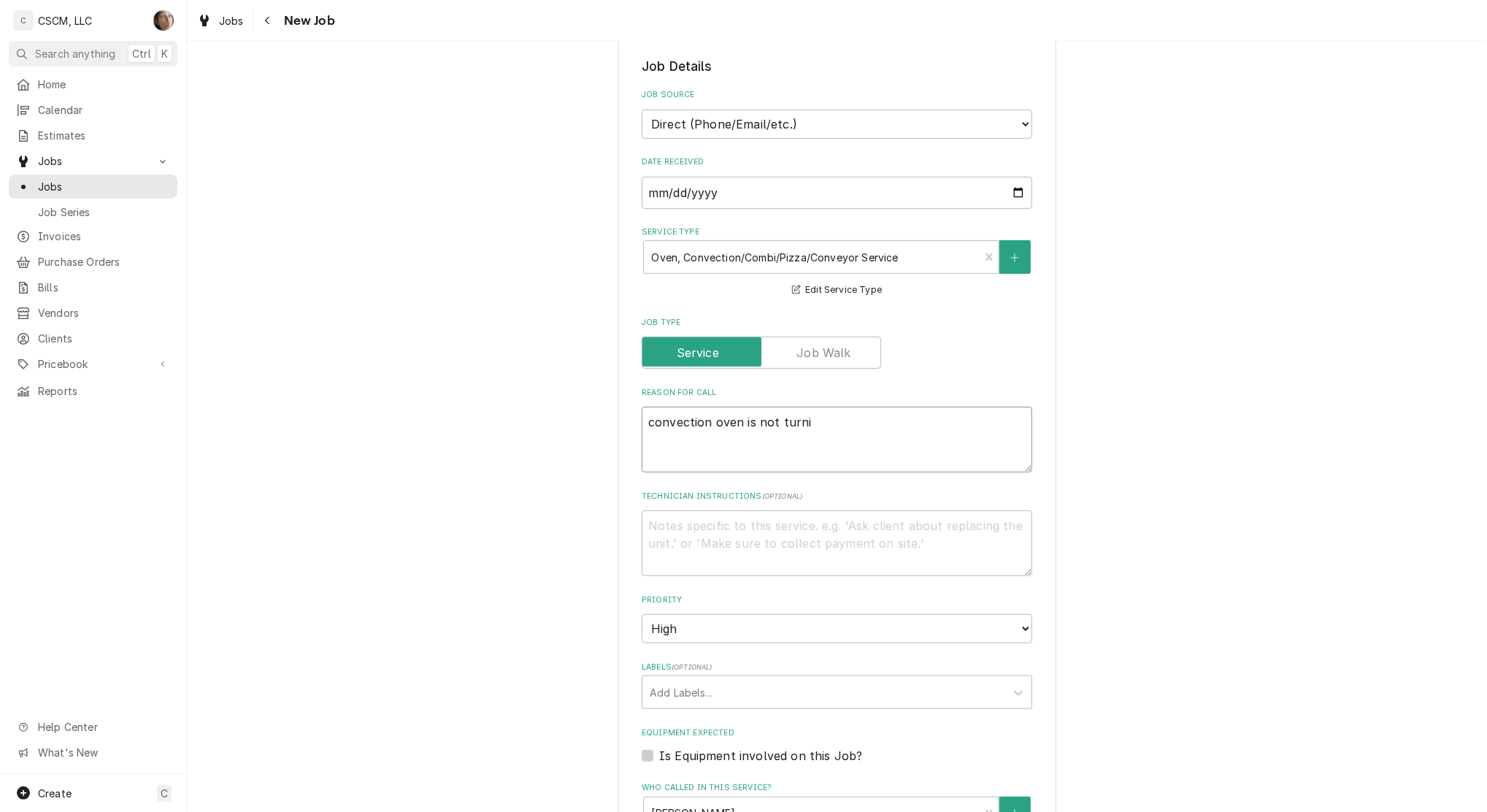
type textarea "convection oven is not turnin"
type textarea "x"
type textarea "convection oven is not turning"
type textarea "x"
type textarea "convection oven is not turning"
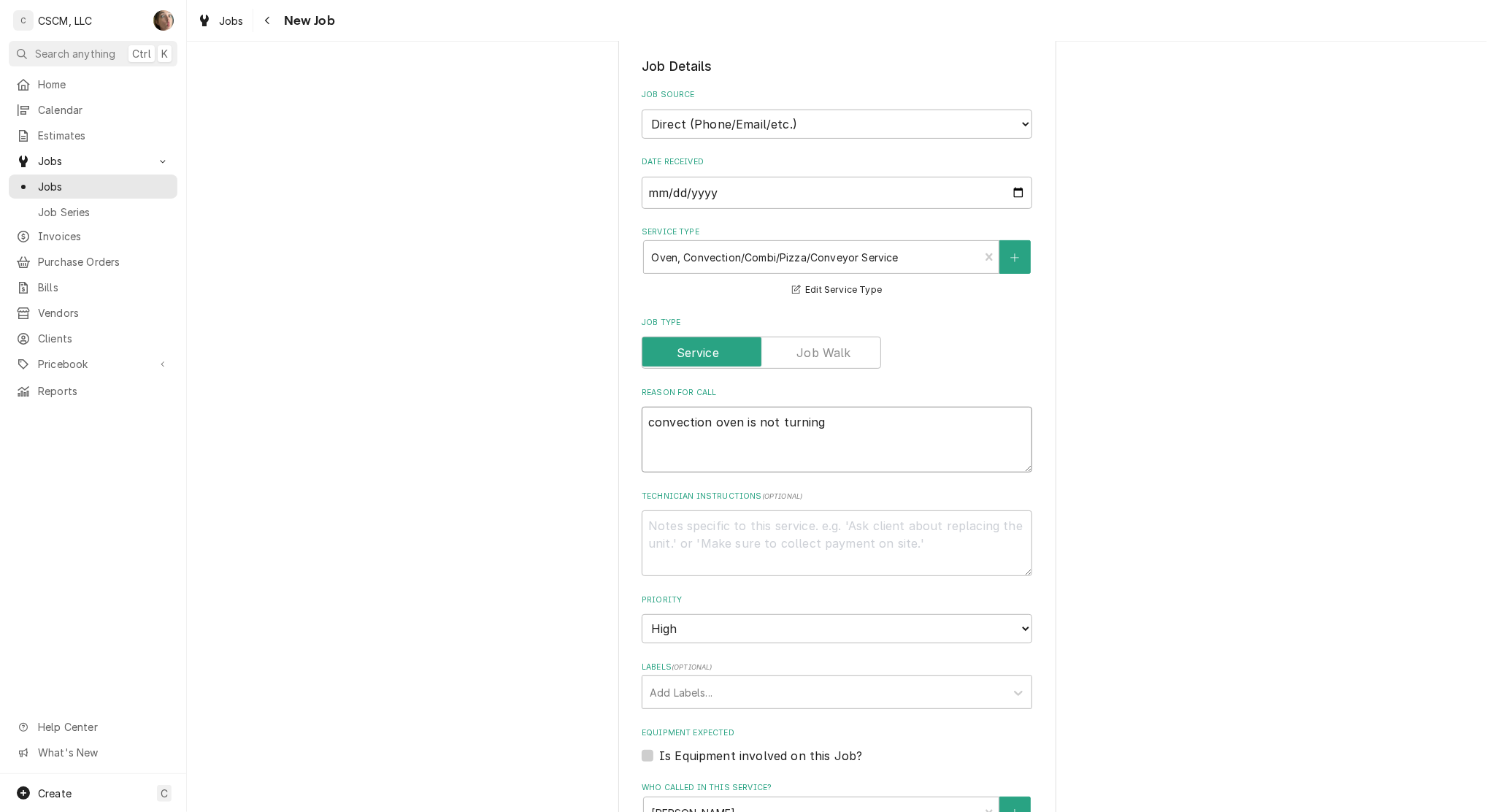
type textarea "x"
type textarea "convection oven is not turning o"
type textarea "x"
type textarea "convection oven is not turning on"
type textarea "x"
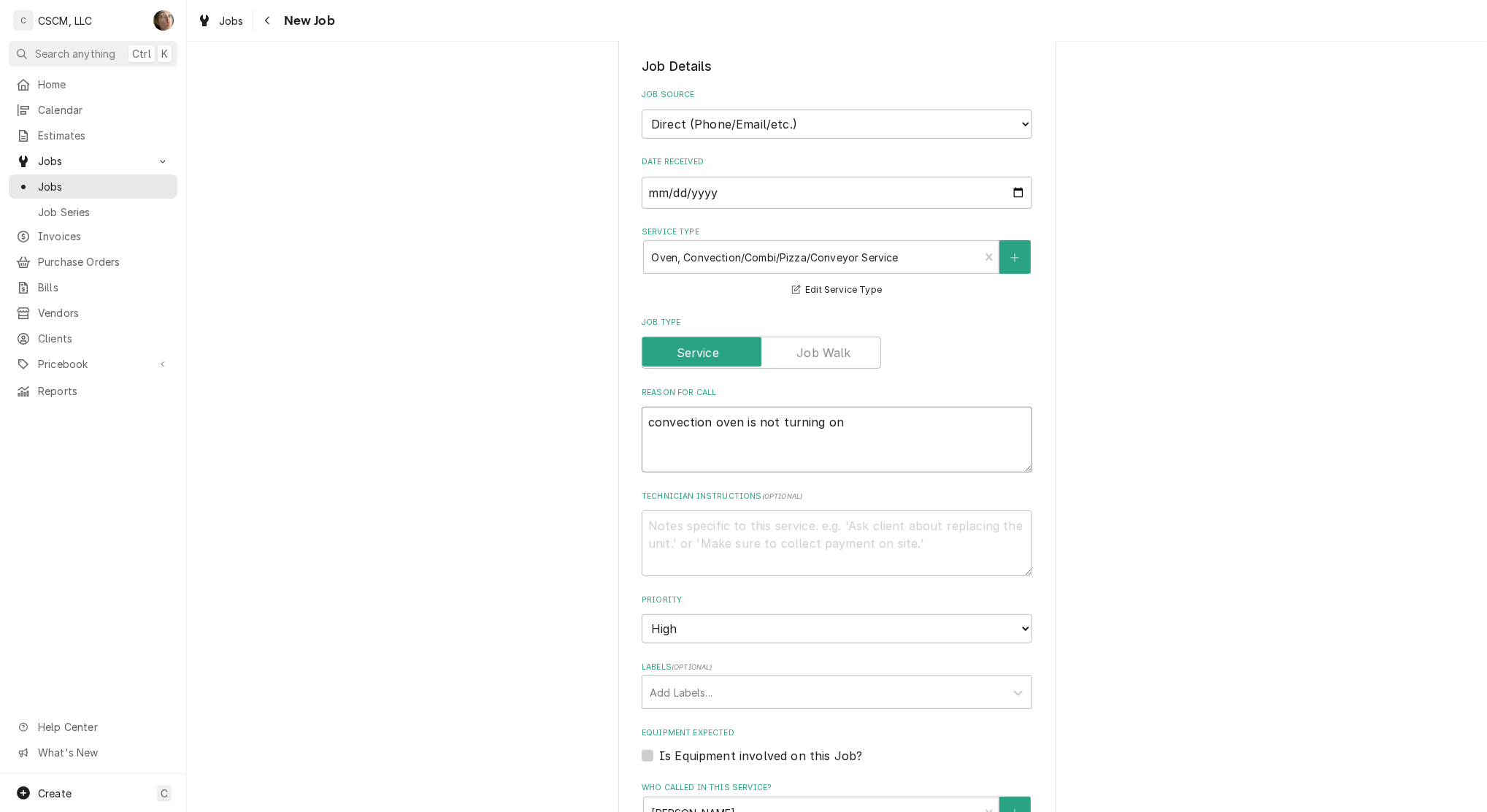
type textarea "convection oven is not turning on"
type textarea "x"
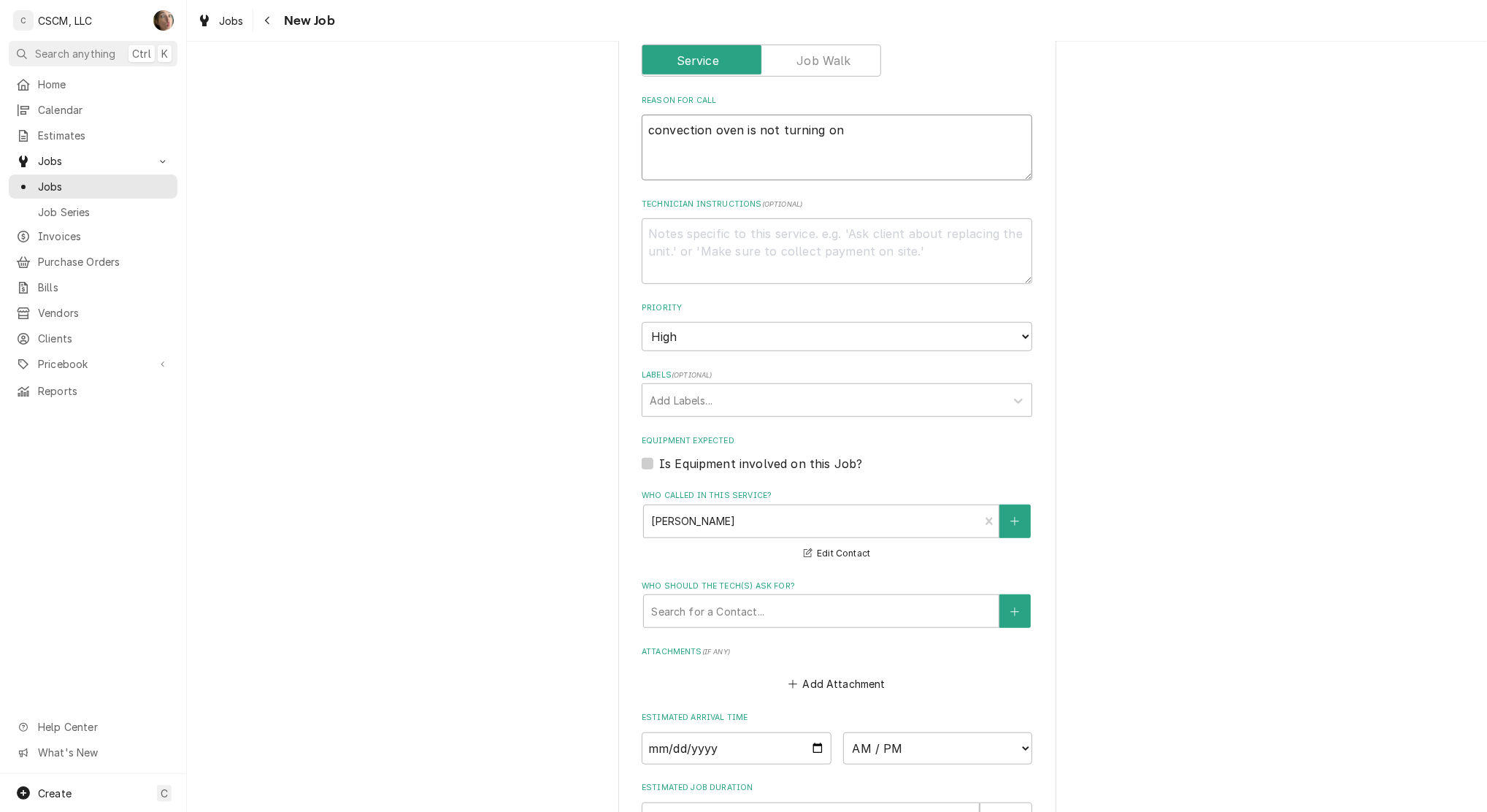
scroll to position [681, 0]
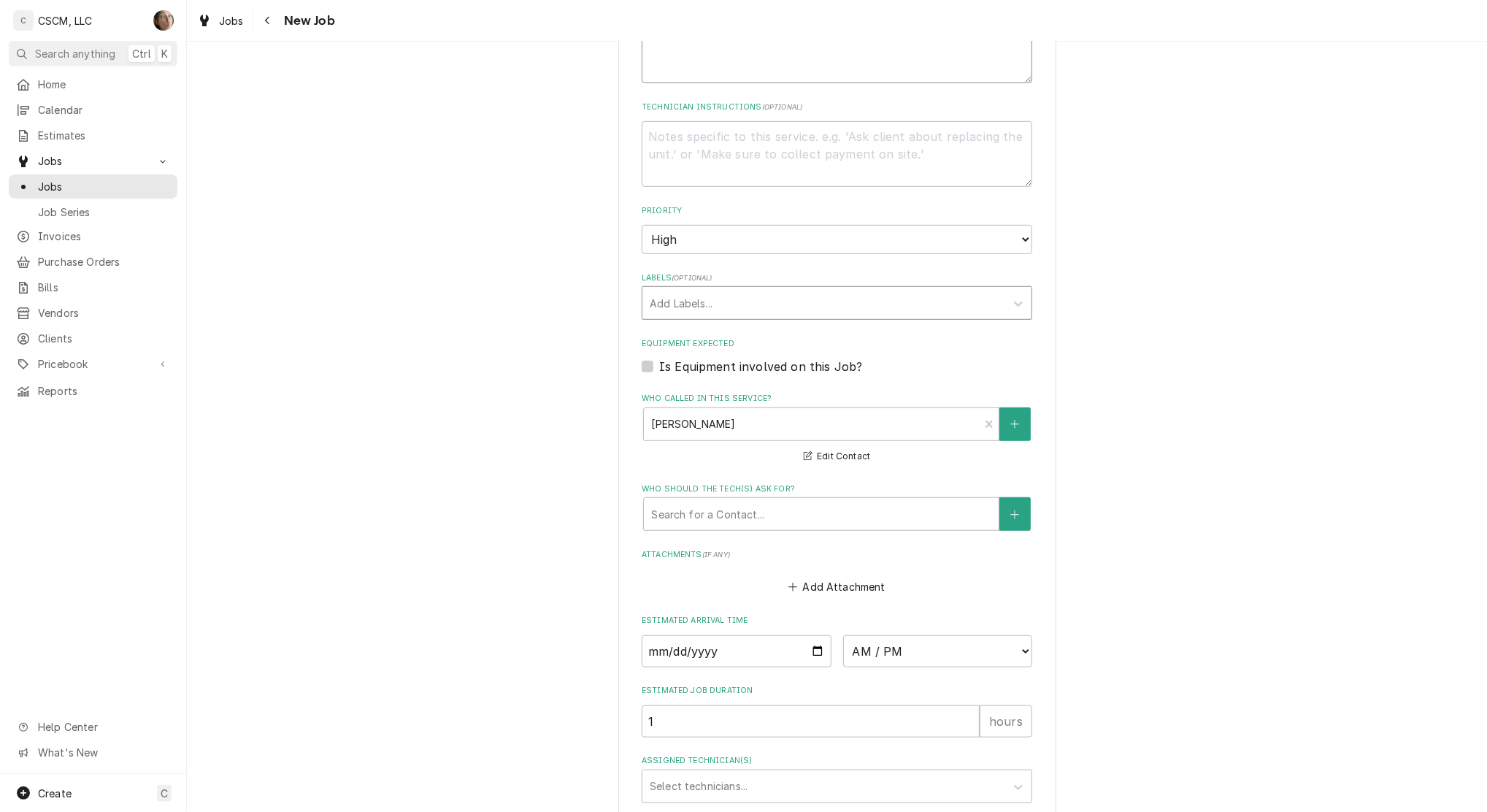
type textarea "convection oven is not turning on"
click at [728, 296] on div "Labels" at bounding box center [824, 302] width 349 height 27
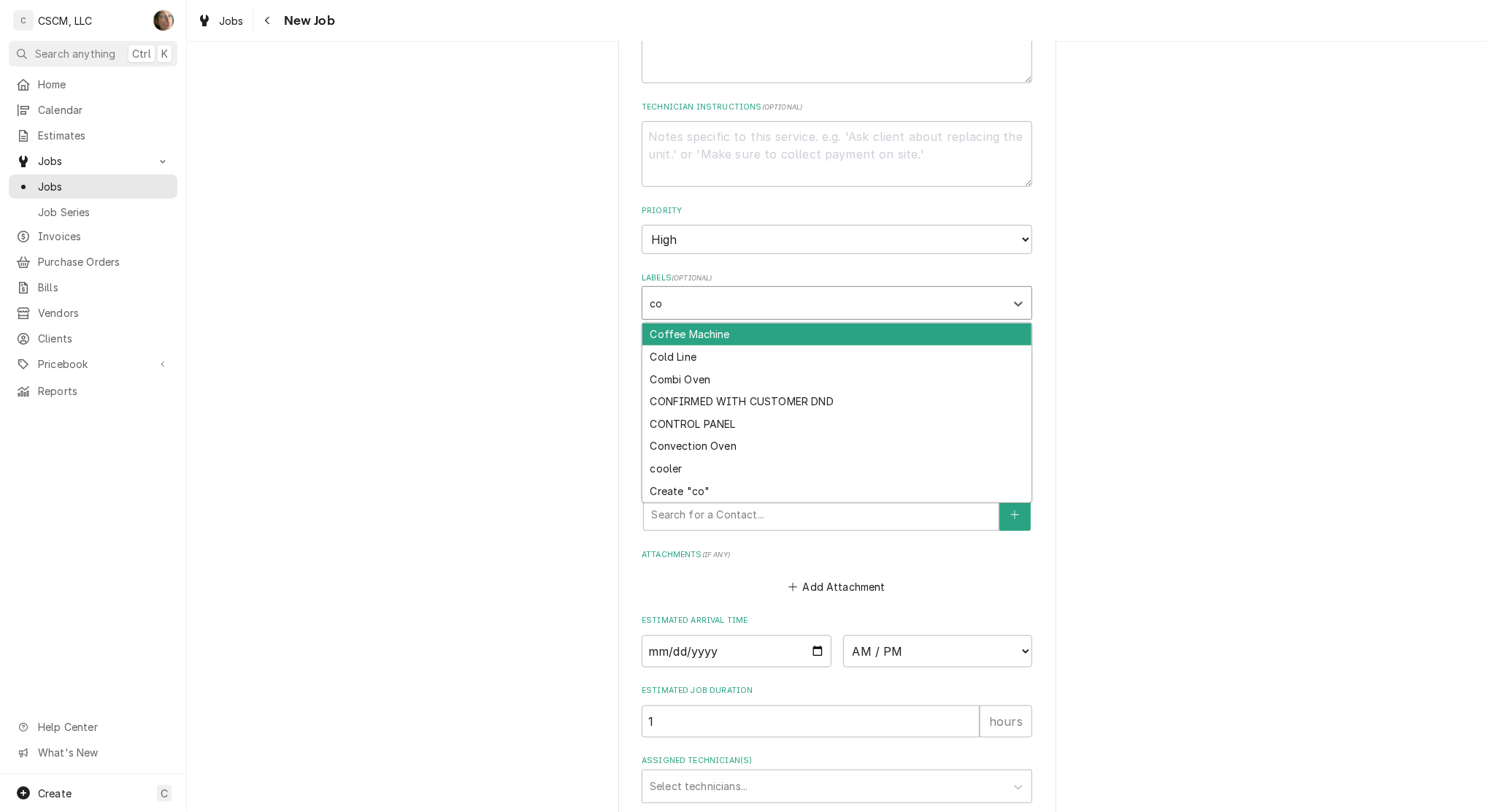
type input "con"
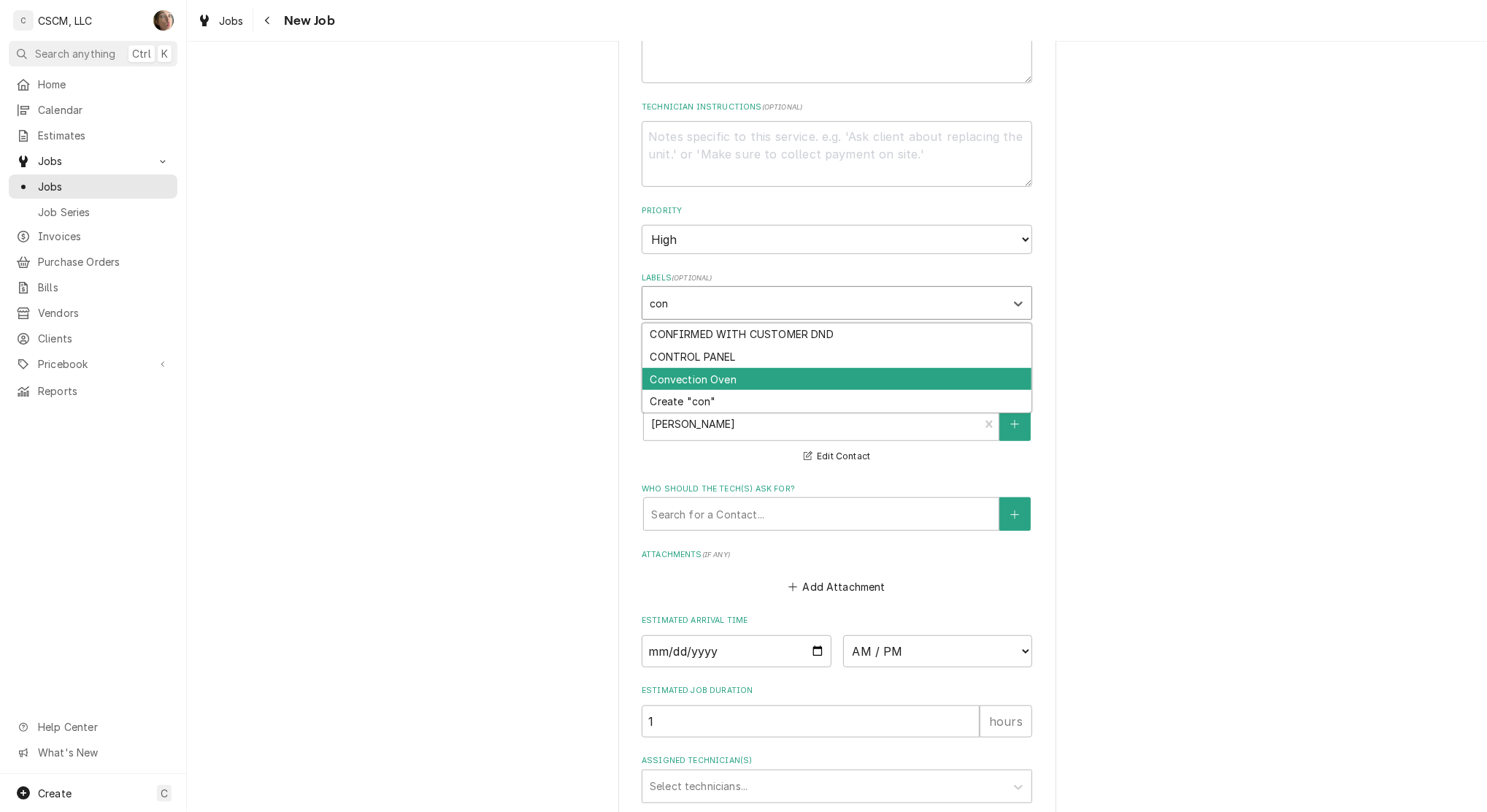
click at [704, 376] on div "Convection Oven" at bounding box center [837, 379] width 389 height 22
type textarea "x"
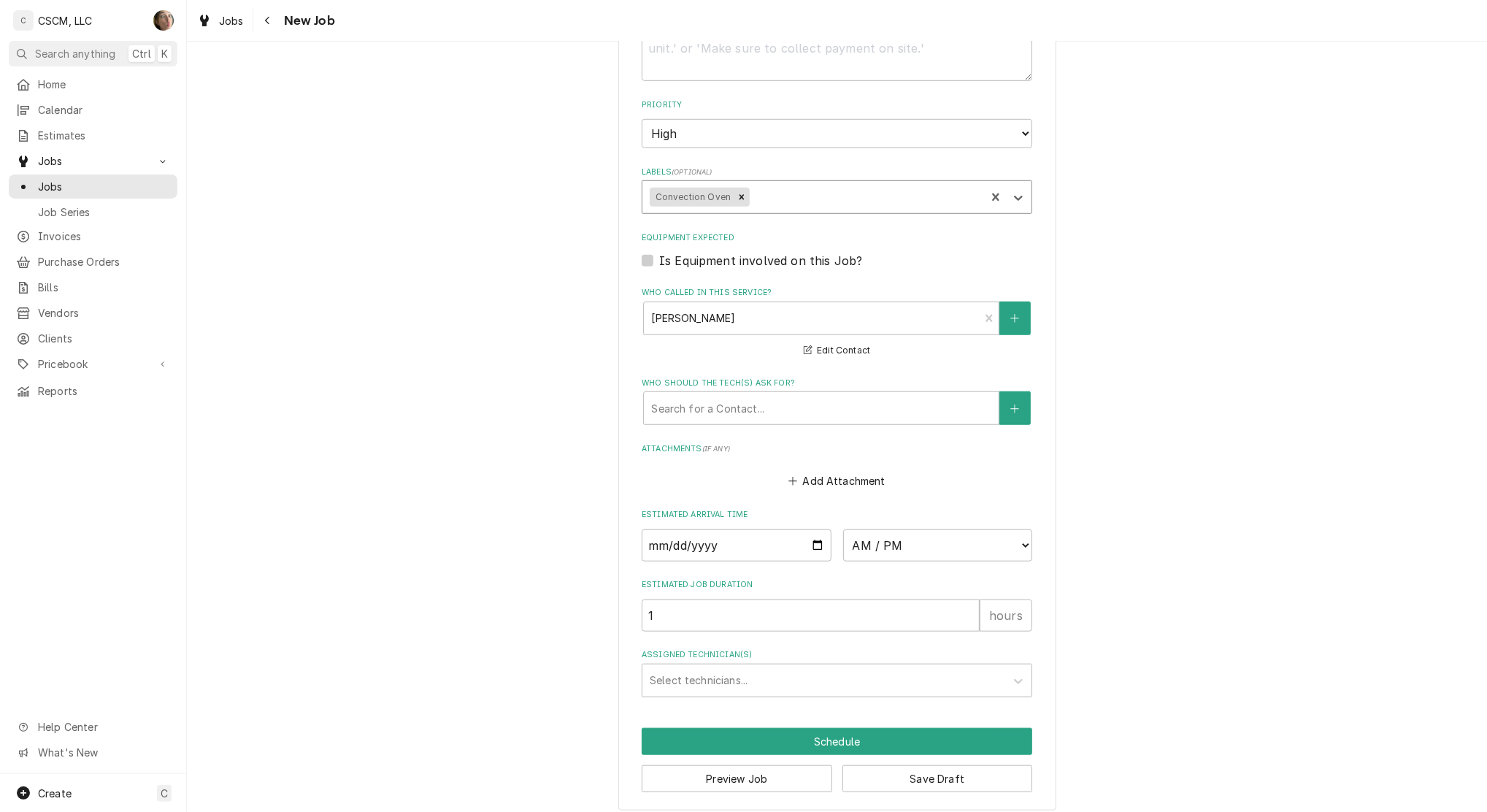
scroll to position [797, 0]
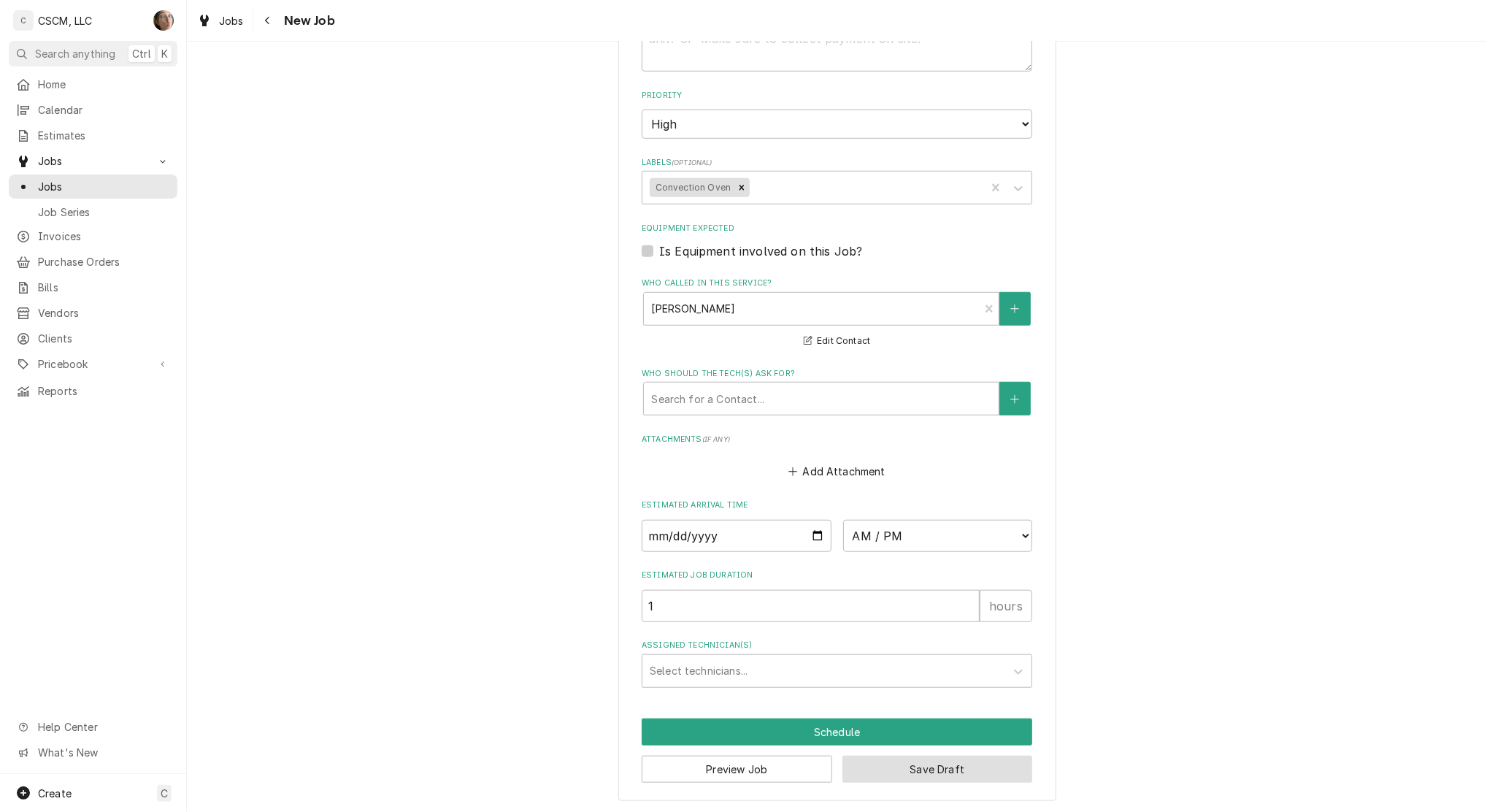
click at [933, 772] on button "Save Draft" at bounding box center [938, 769] width 190 height 27
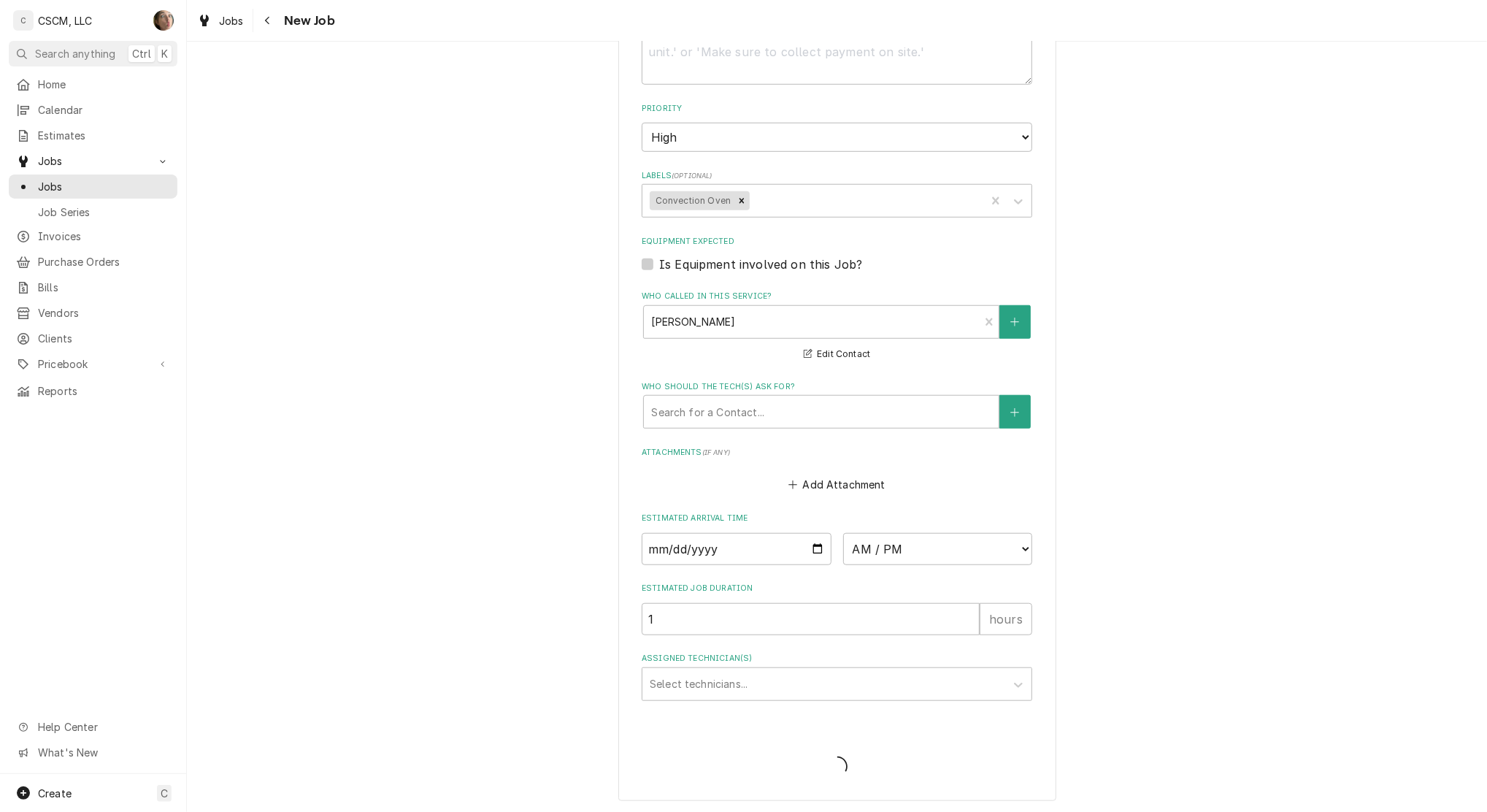
type textarea "x"
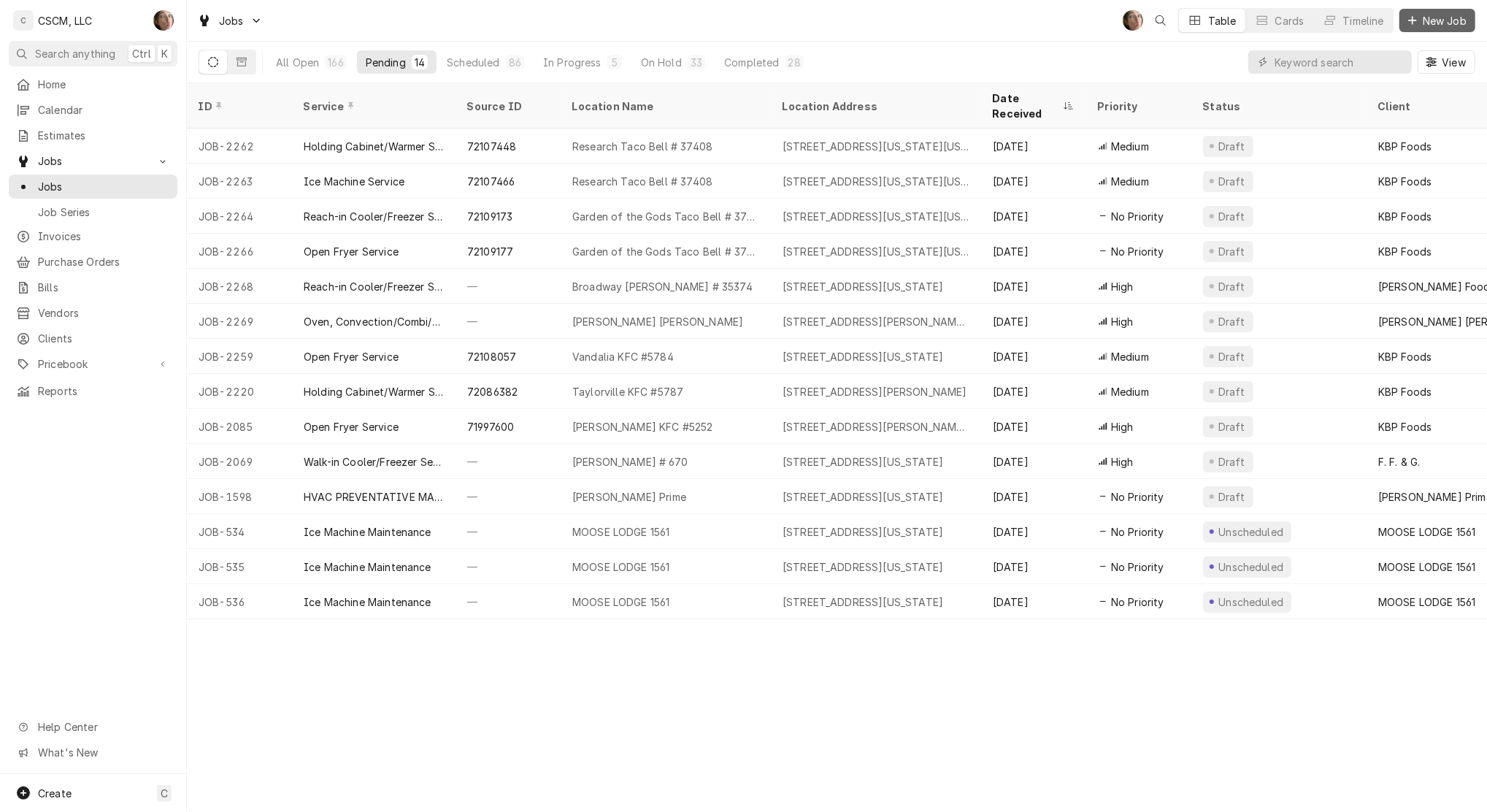
click at [1448, 24] on span "New Job" at bounding box center [1445, 21] width 50 height 15
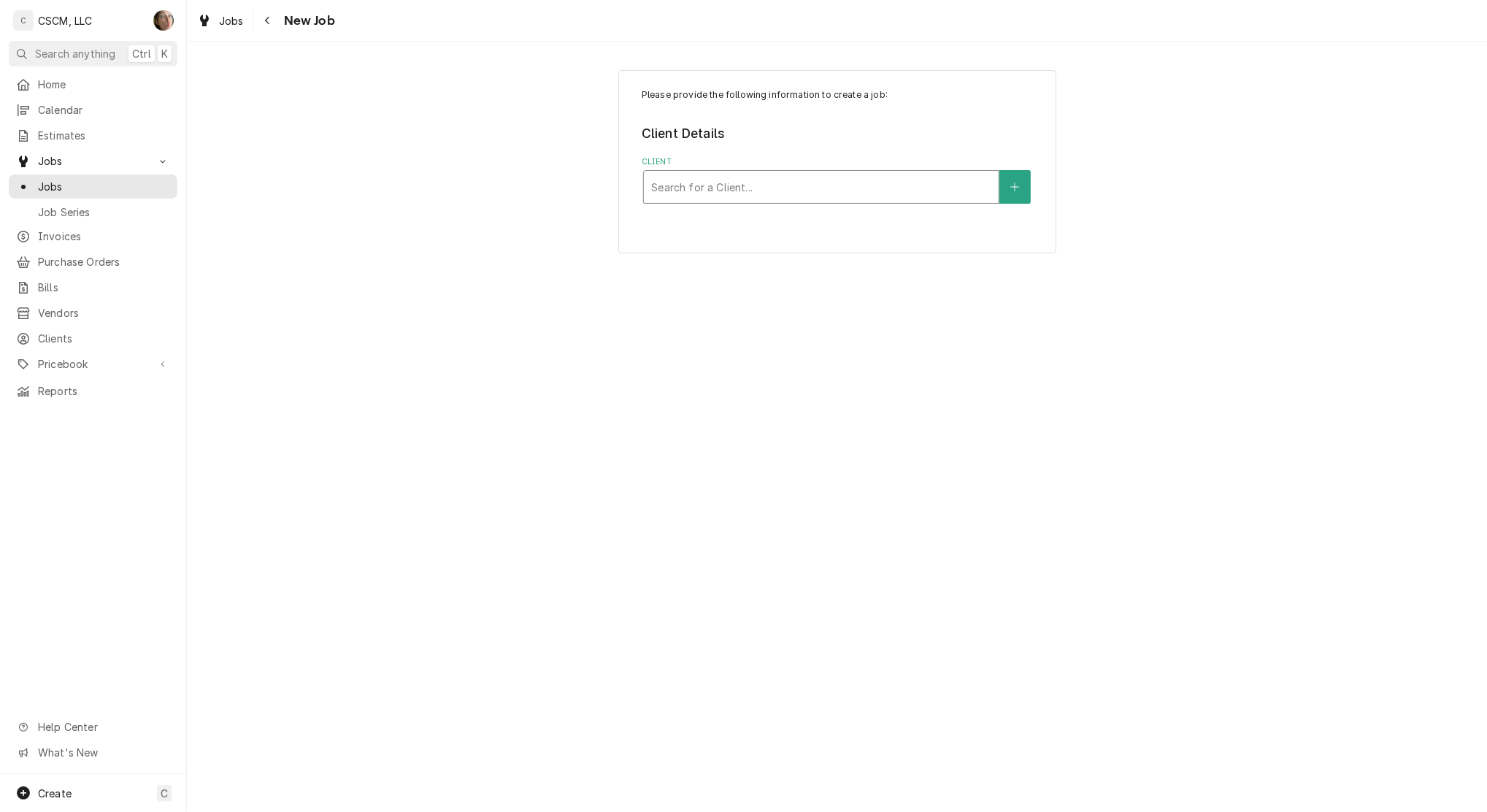
click at [705, 194] on div "Client" at bounding box center [821, 187] width 340 height 27
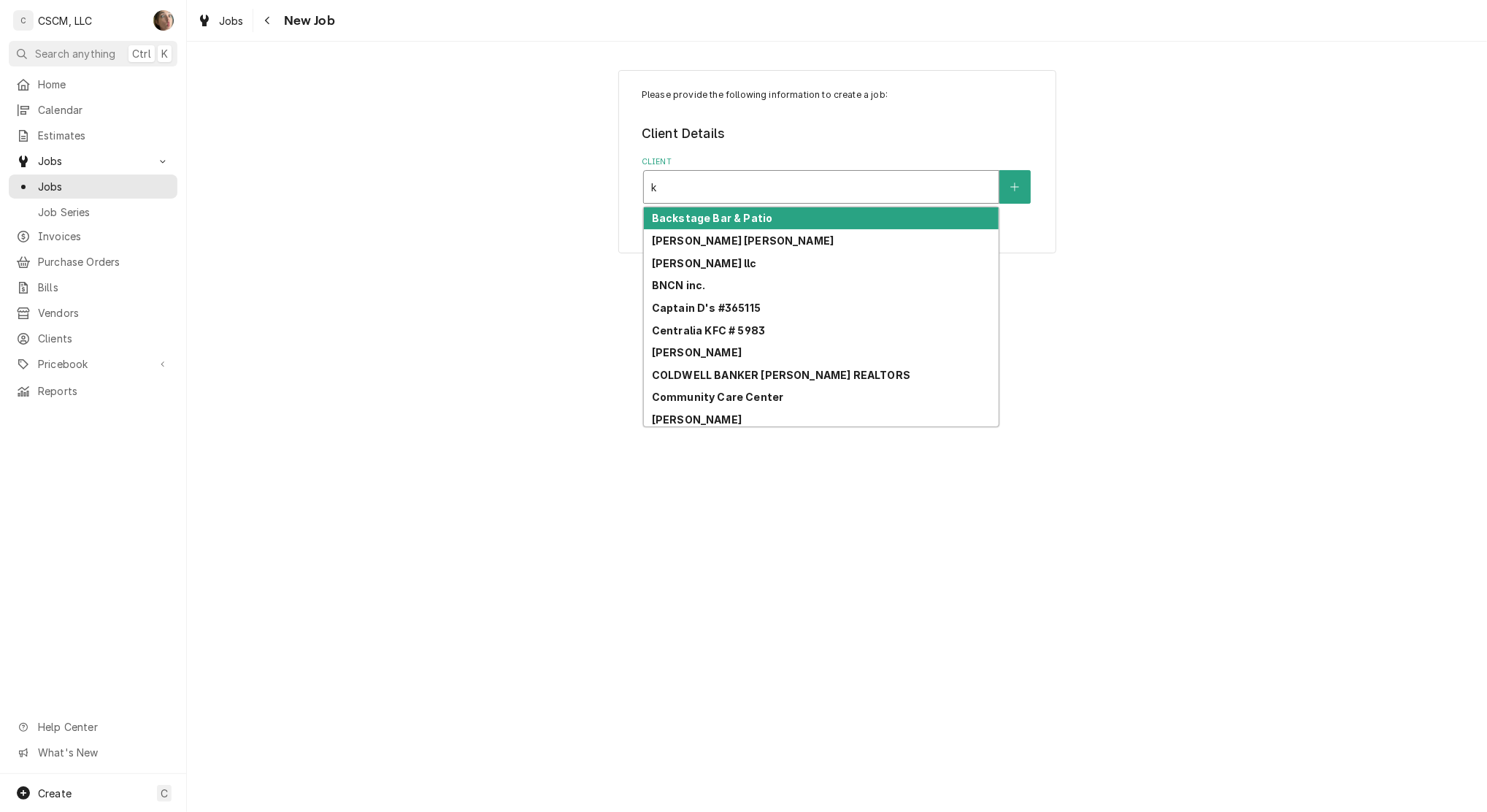
type input "kb"
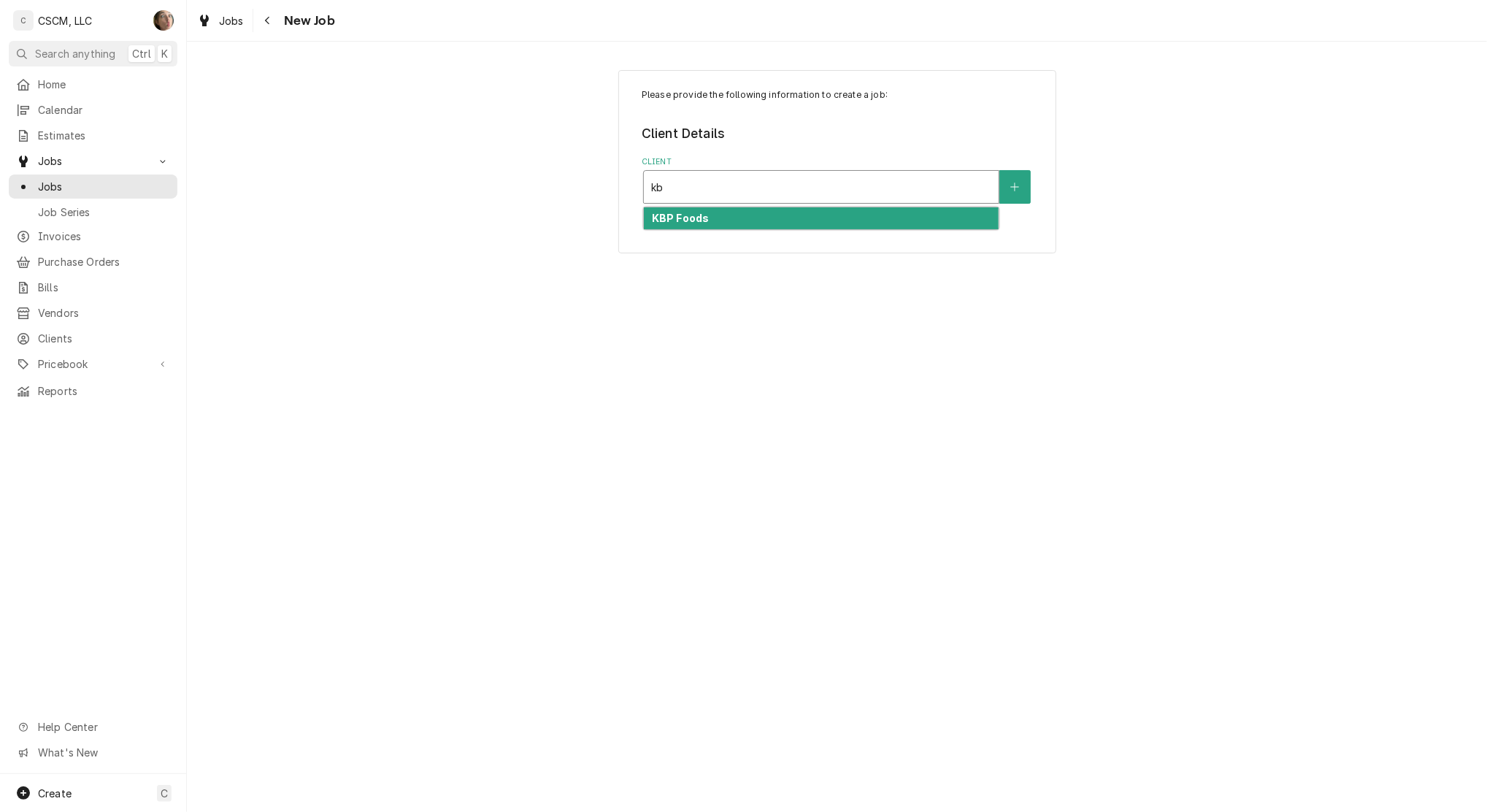
click at [693, 216] on strong "KBP Foods" at bounding box center [680, 218] width 57 height 12
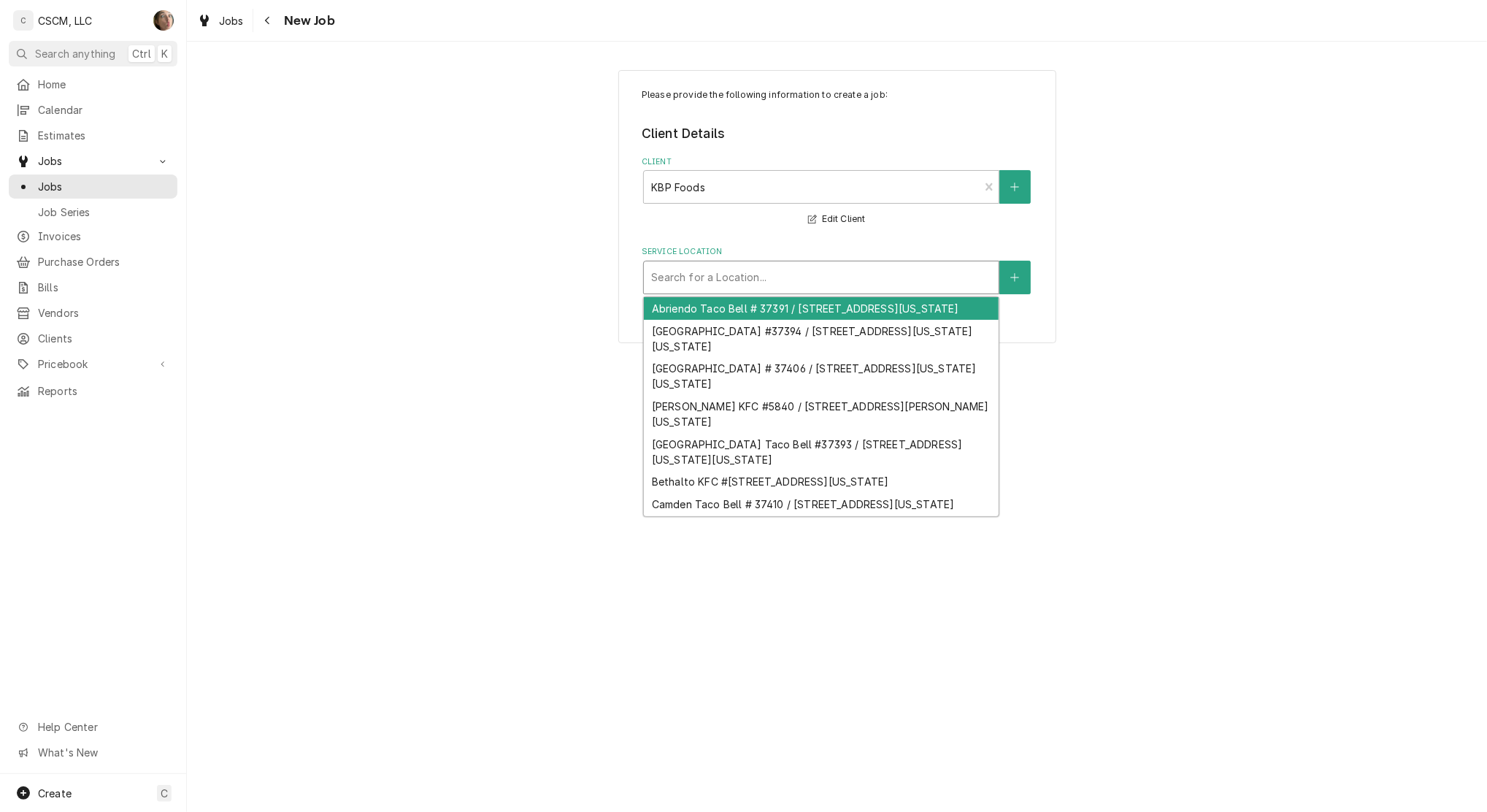
click at [660, 284] on div "Service Location" at bounding box center [821, 278] width 340 height 27
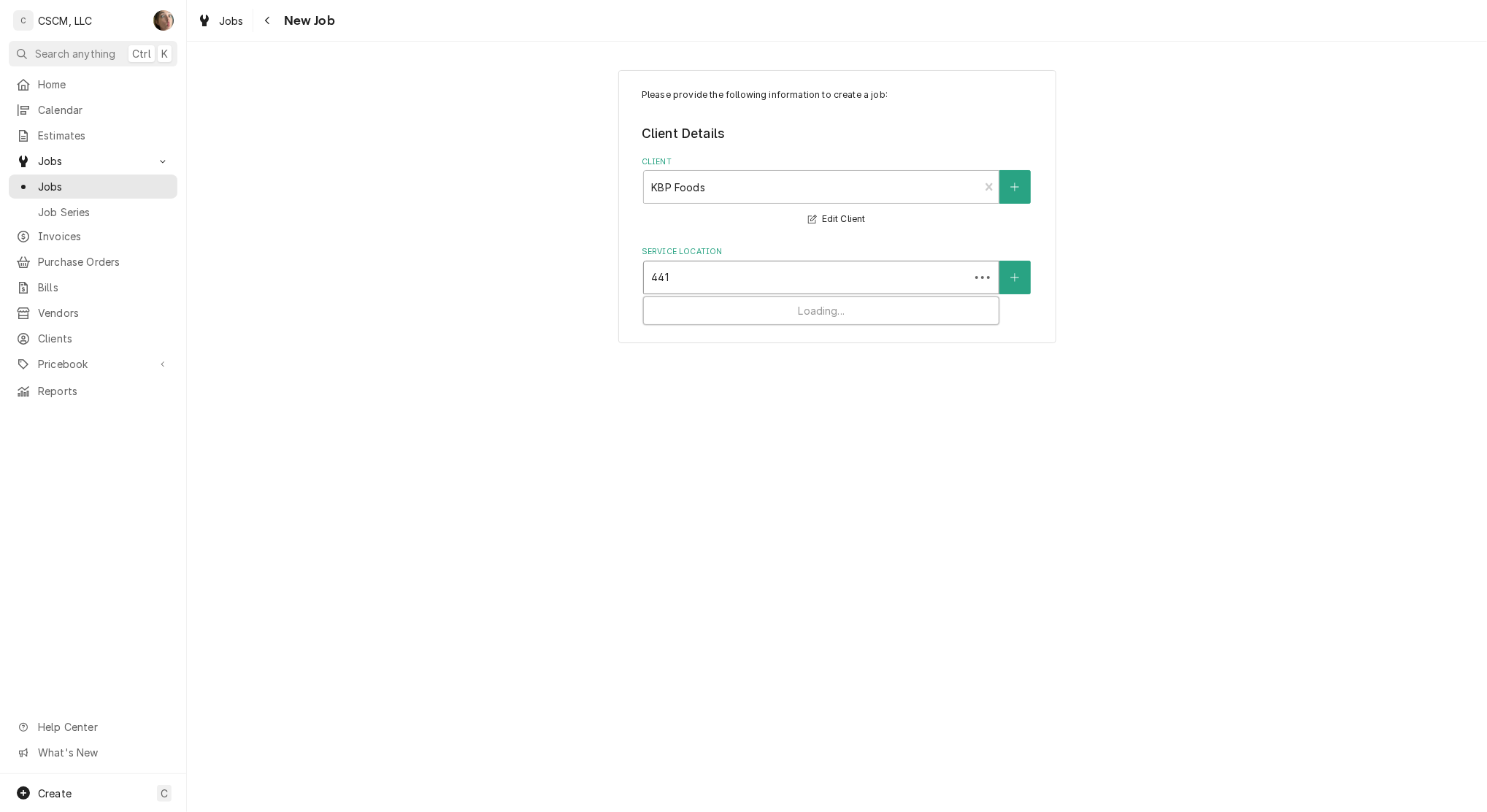
type input "4413"
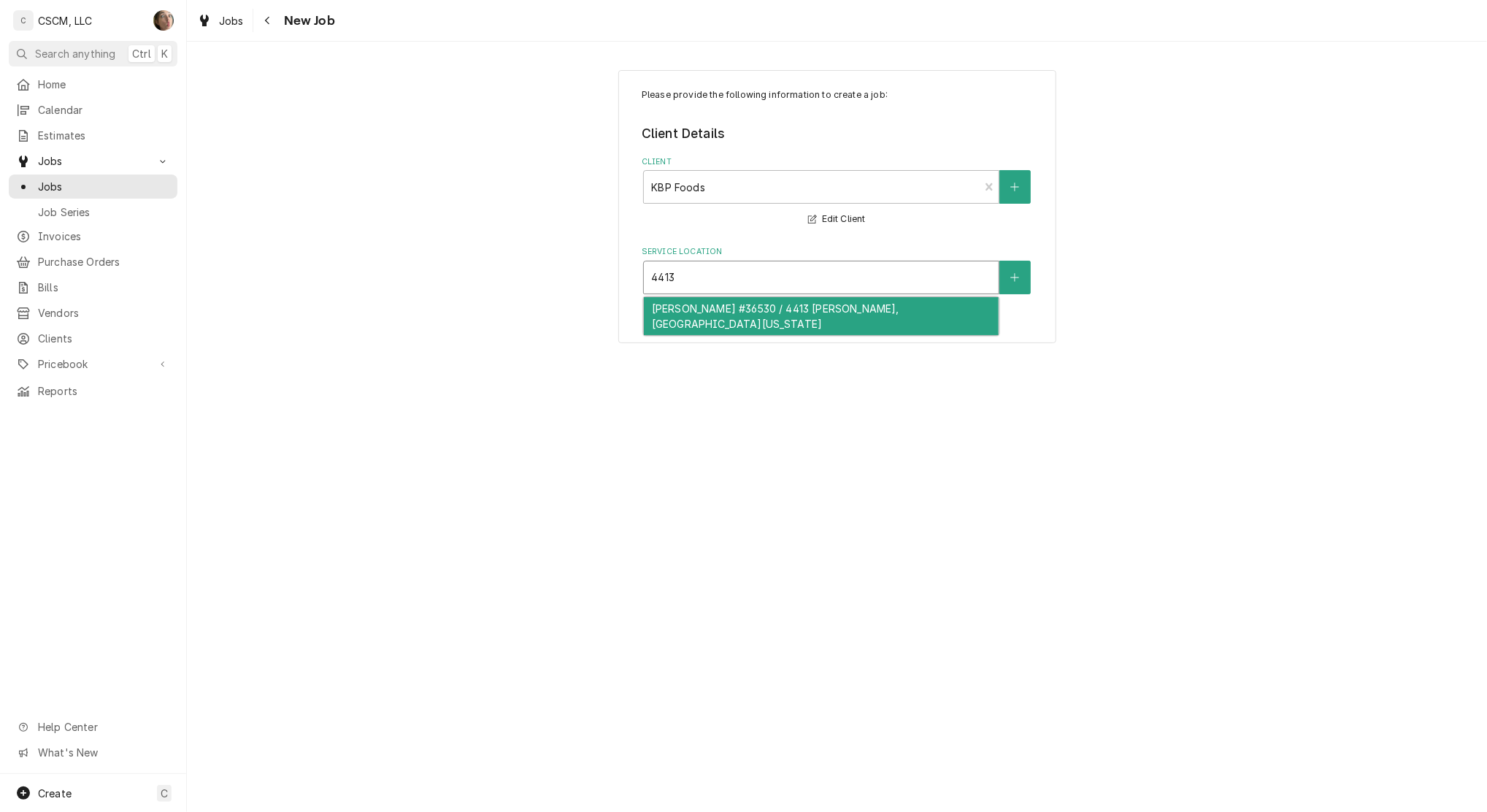
click at [671, 319] on div "Hannibal Taco Bell #36530 / 4413 McMasters, Hannibal, Missouri 63401" at bounding box center [821, 316] width 355 height 38
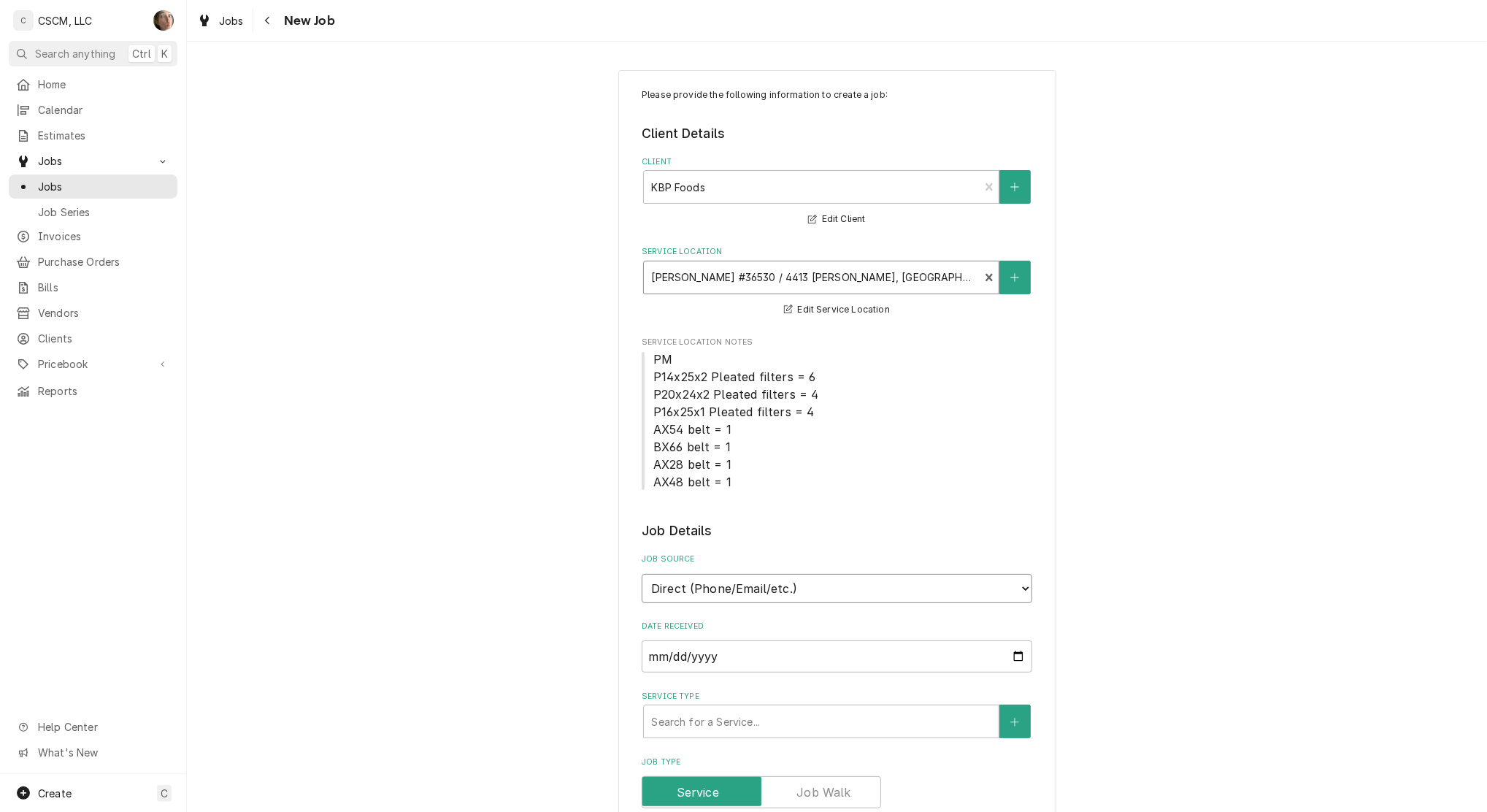
drag, startPoint x: 806, startPoint y: 592, endPoint x: 800, endPoint y: 605, distance: 14.3
click at [806, 592] on select "Direct (Phone/Email/etc.) Other" at bounding box center [837, 588] width 391 height 29
select select "100"
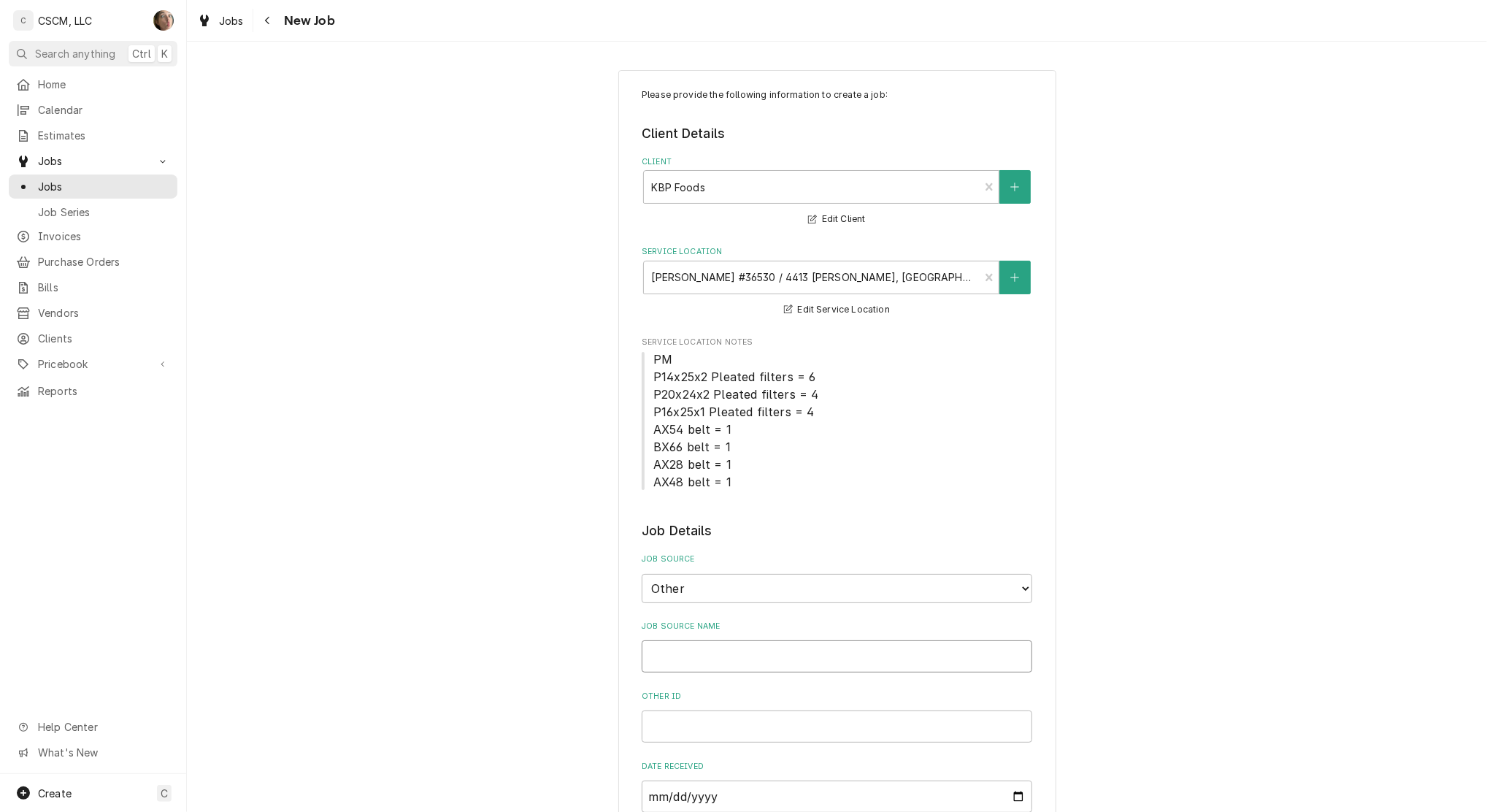
click at [766, 655] on input "Job Source Name" at bounding box center [837, 657] width 391 height 33
type textarea "x"
type input "V"
type textarea "x"
type input "Ve"
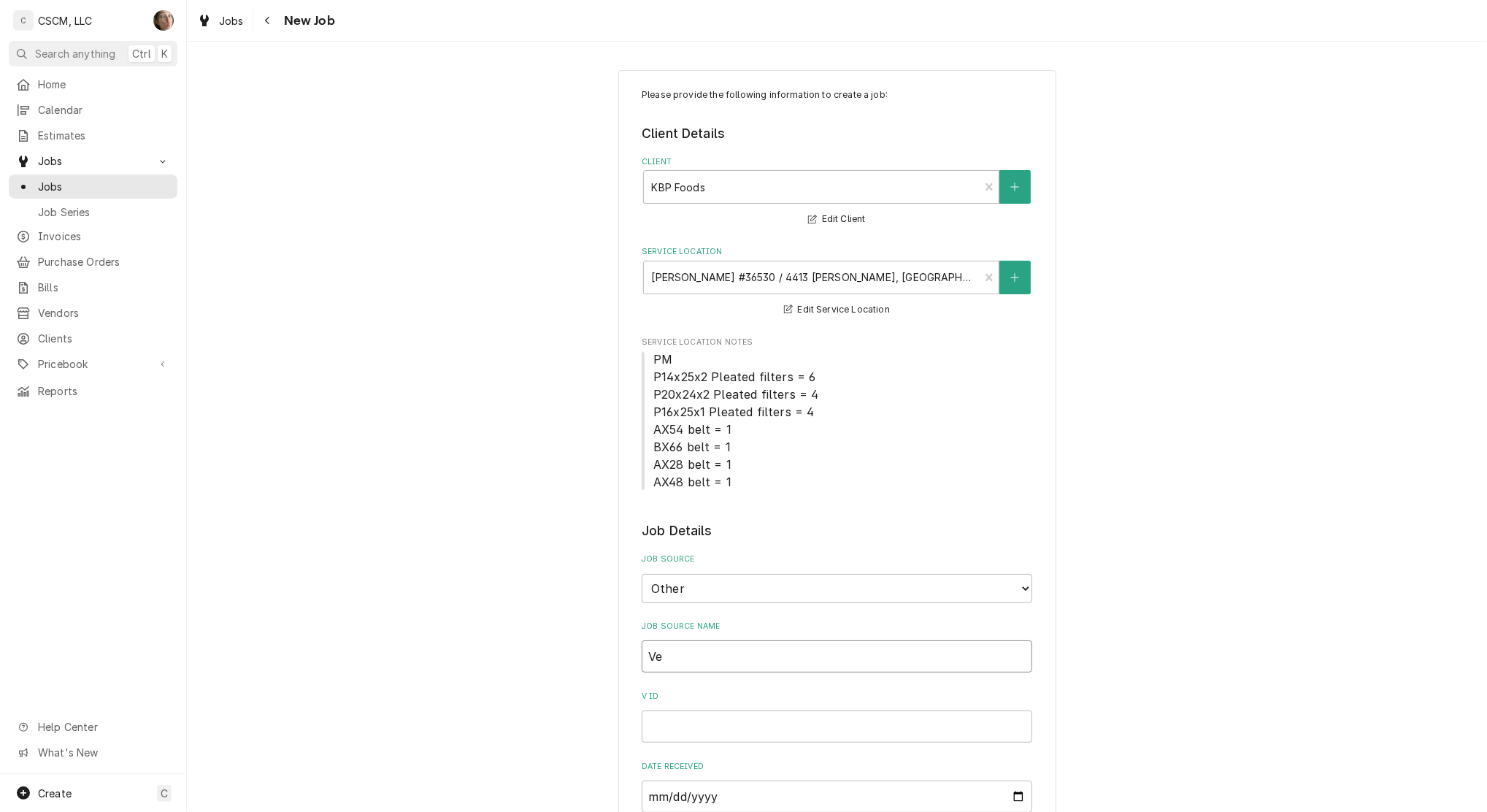
type textarea "x"
type input "Ver"
type textarea "x"
type input "Veri"
type textarea "x"
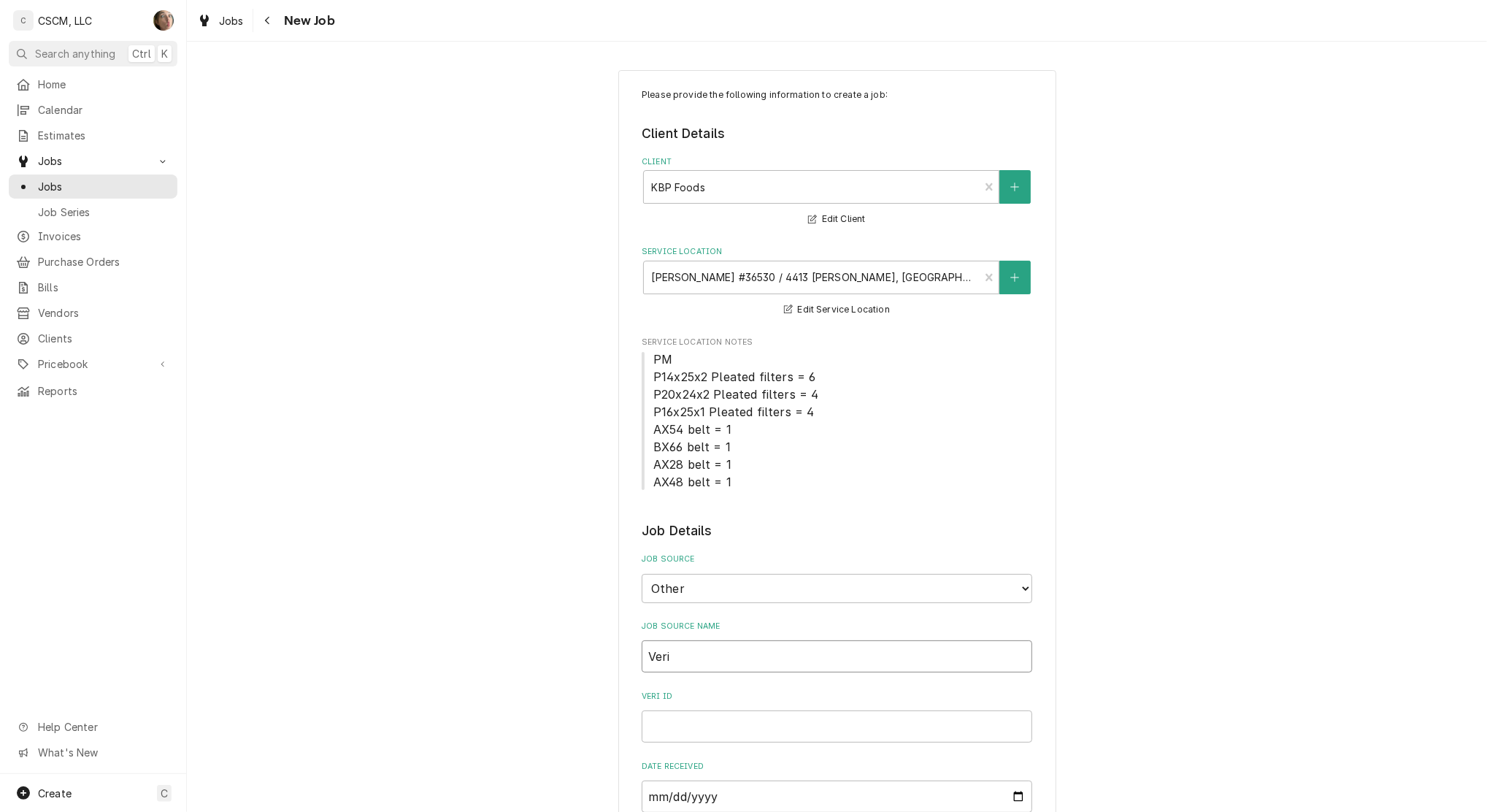
type input "Veris"
type textarea "x"
type input "Verisa"
type textarea "x"
type input "Verisae"
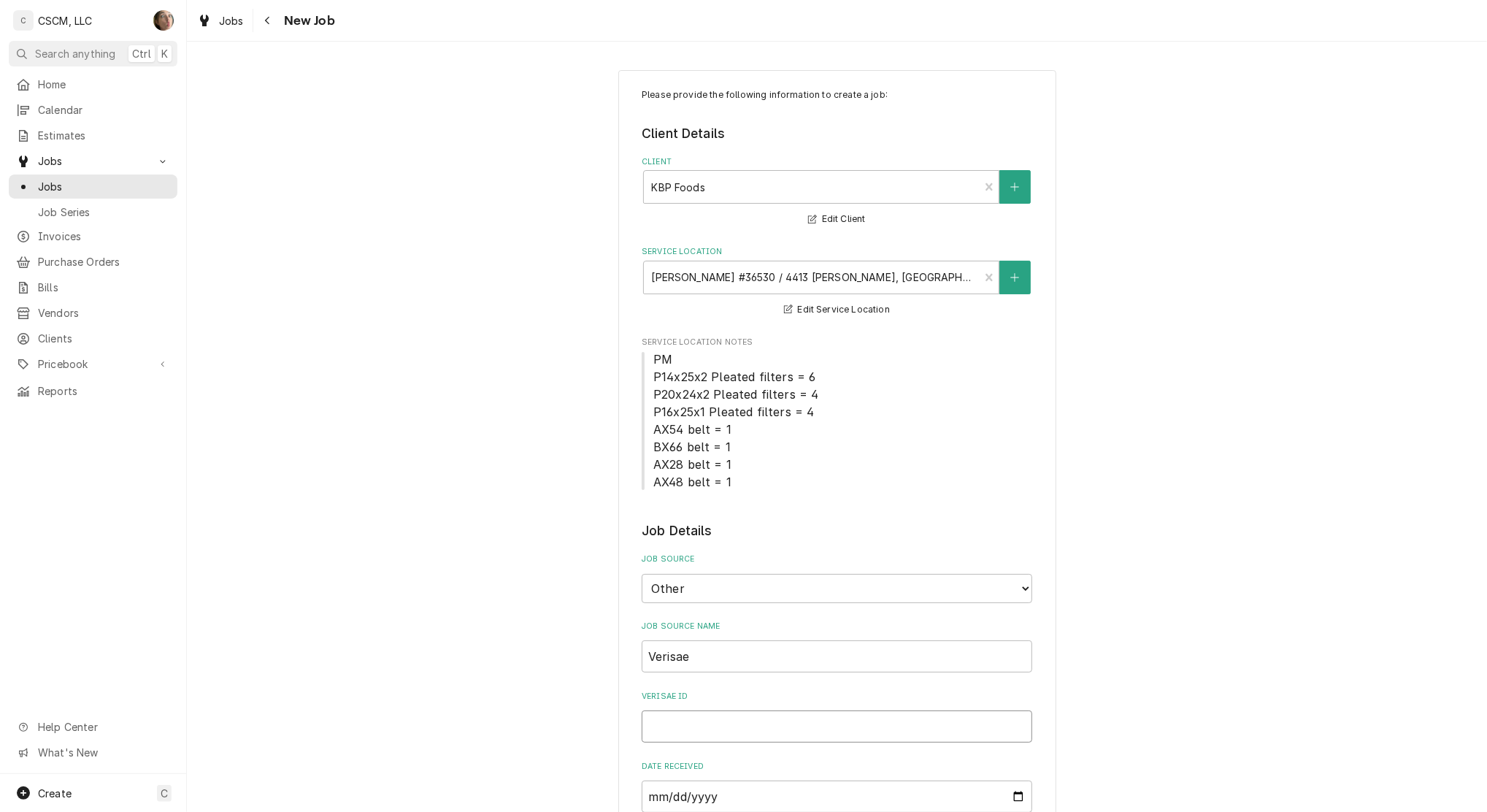
paste input "72102877"
type textarea "x"
type input "72102877"
type textarea "x"
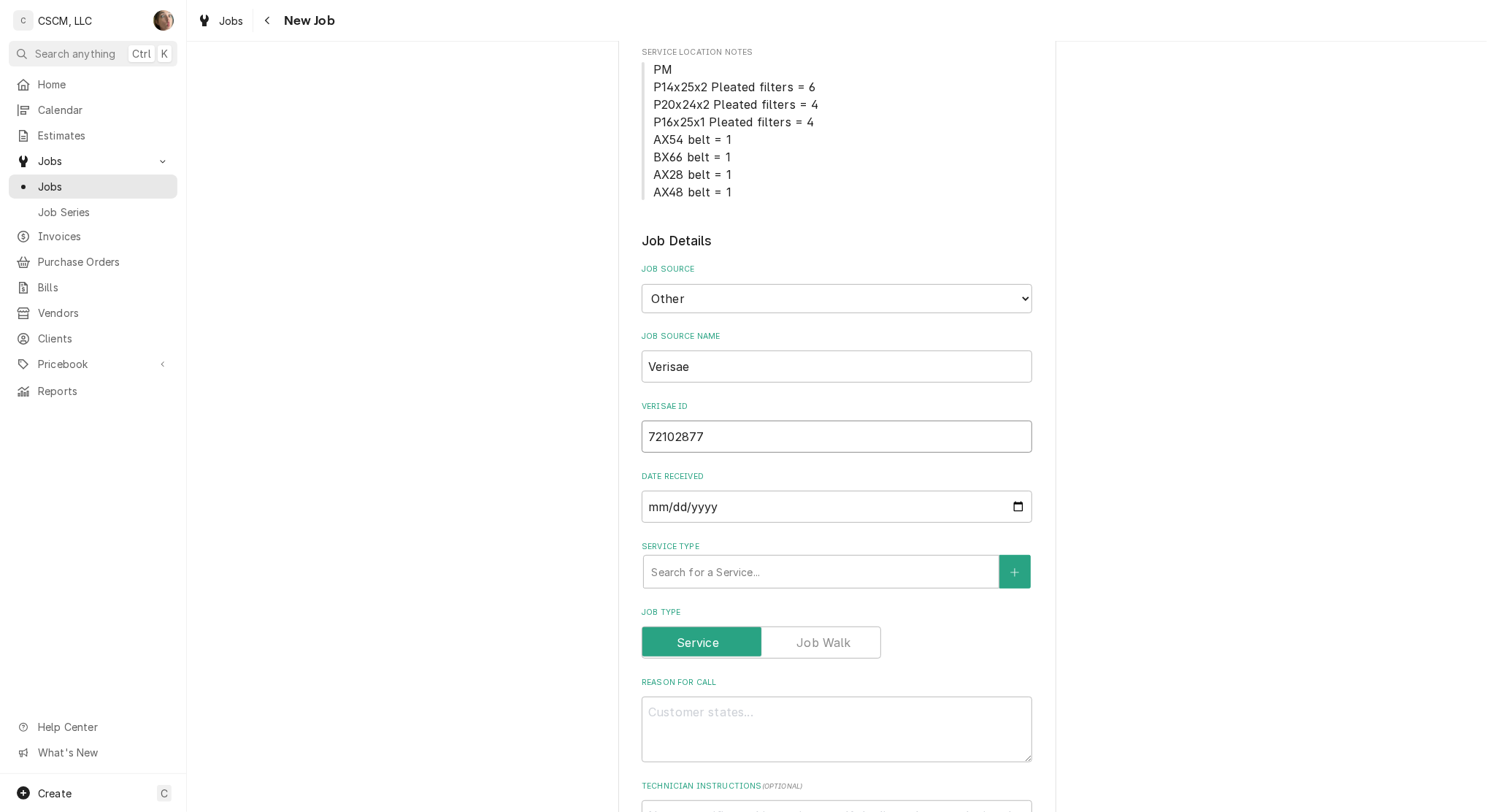
scroll to position [292, 0]
type input "72102877"
click at [730, 710] on textarea "Reason For Call" at bounding box center [837, 727] width 391 height 66
type textarea "x"
type textarea "PO"
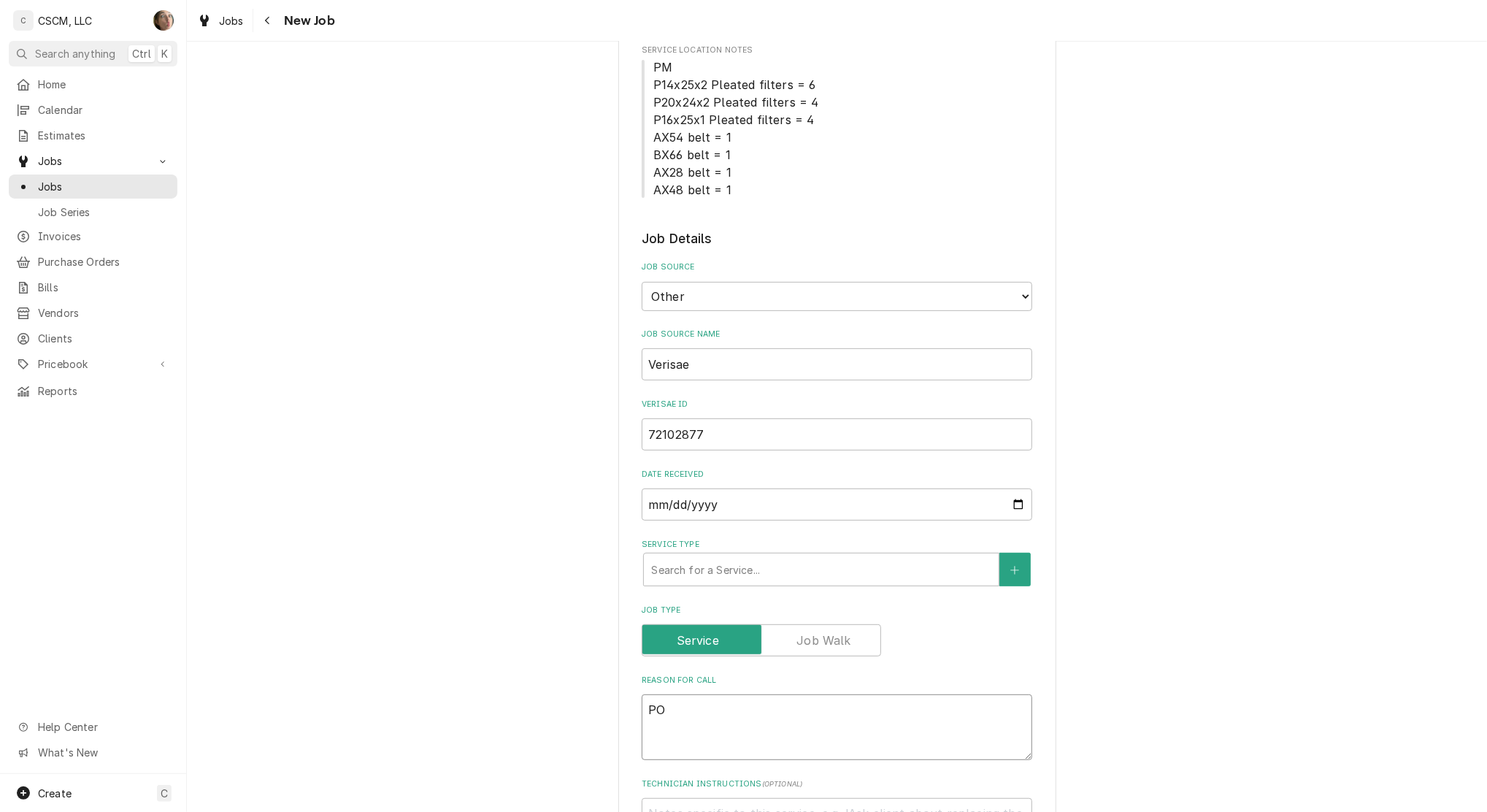
type textarea "x"
type textarea "PO"
type textarea "x"
type textarea "PO #"
type textarea "x"
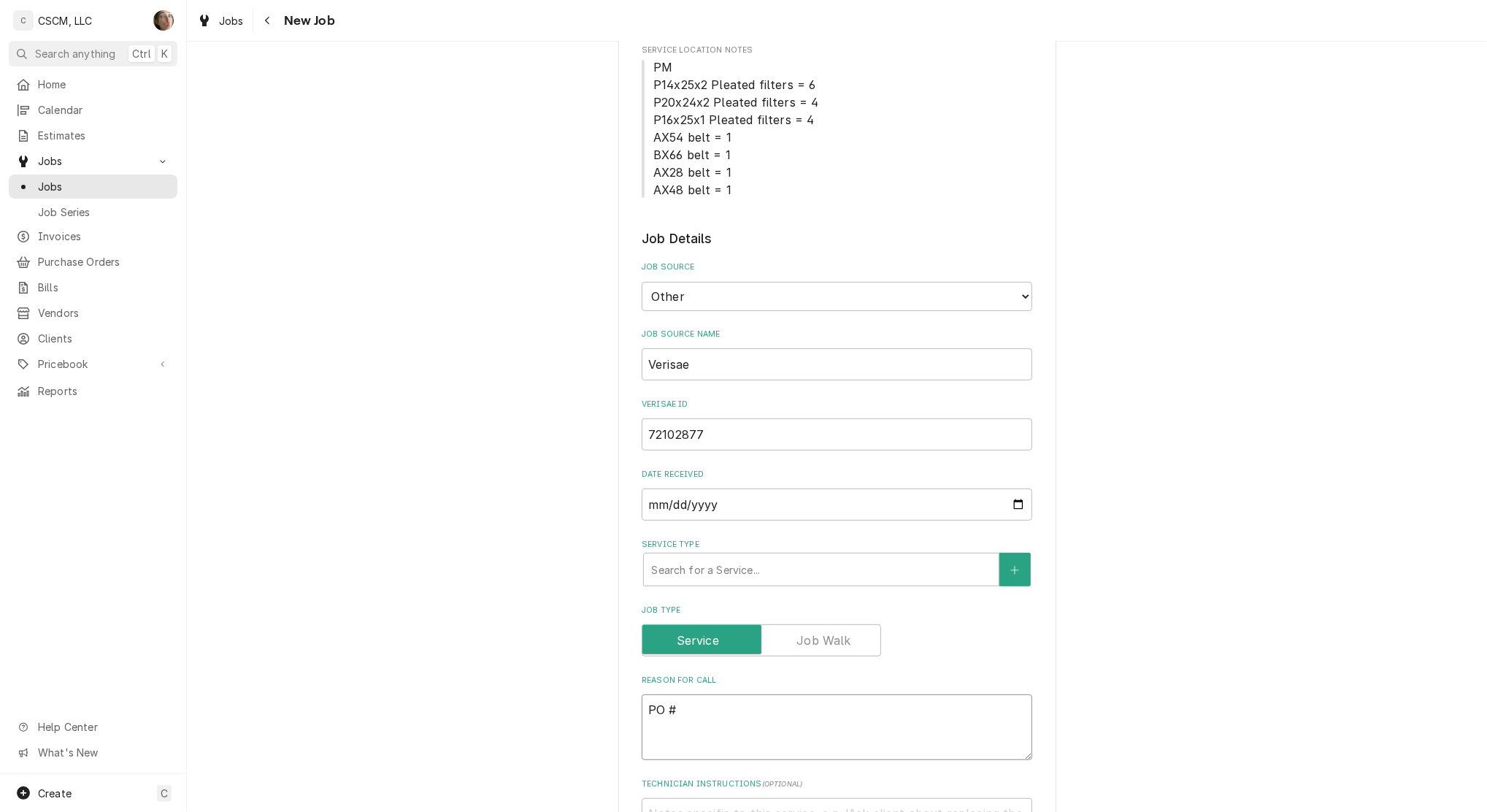
type textarea "PO #"
paste textarea "72102877"
type textarea "x"
type textarea "PO # 72102877"
type textarea "x"
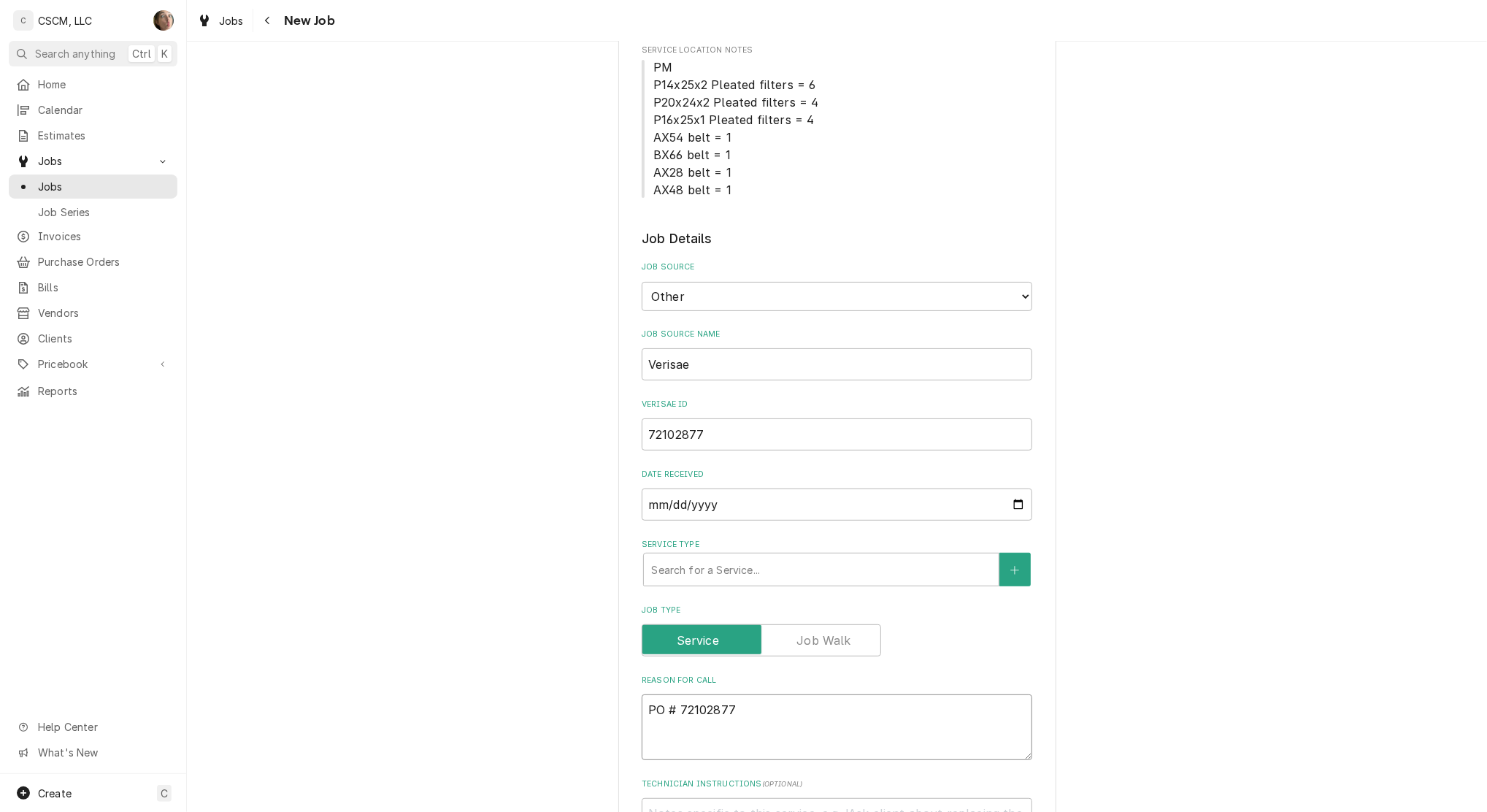
type textarea "NPO # 72102877"
type textarea "x"
type textarea "NTPO # 72102877"
type textarea "x"
type textarea "NTEPO # 72102877"
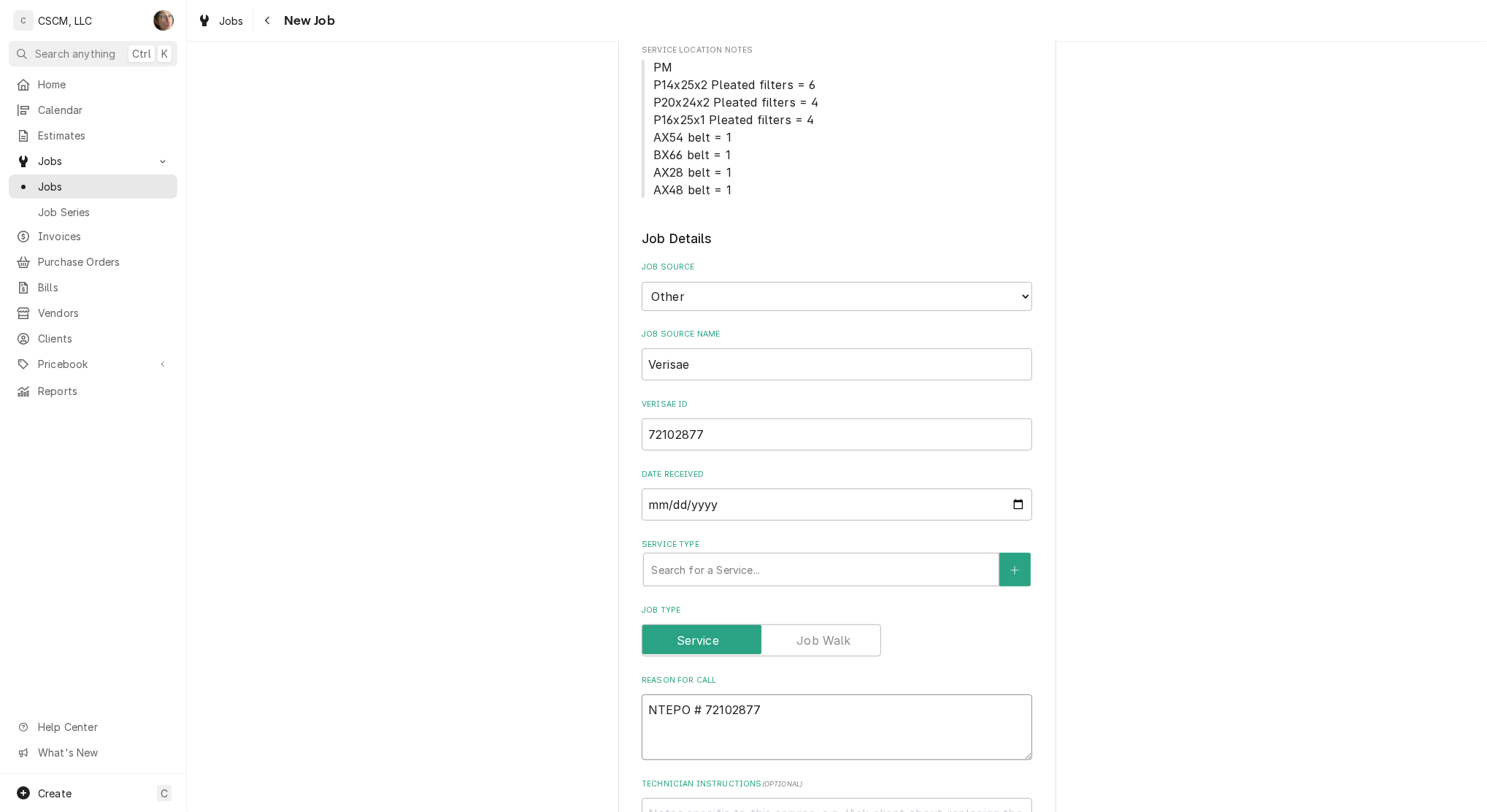
type textarea "x"
type textarea "NTE:PO # 72102877"
type textarea "x"
type textarea "NTE: PO # 72102877"
type textarea "x"
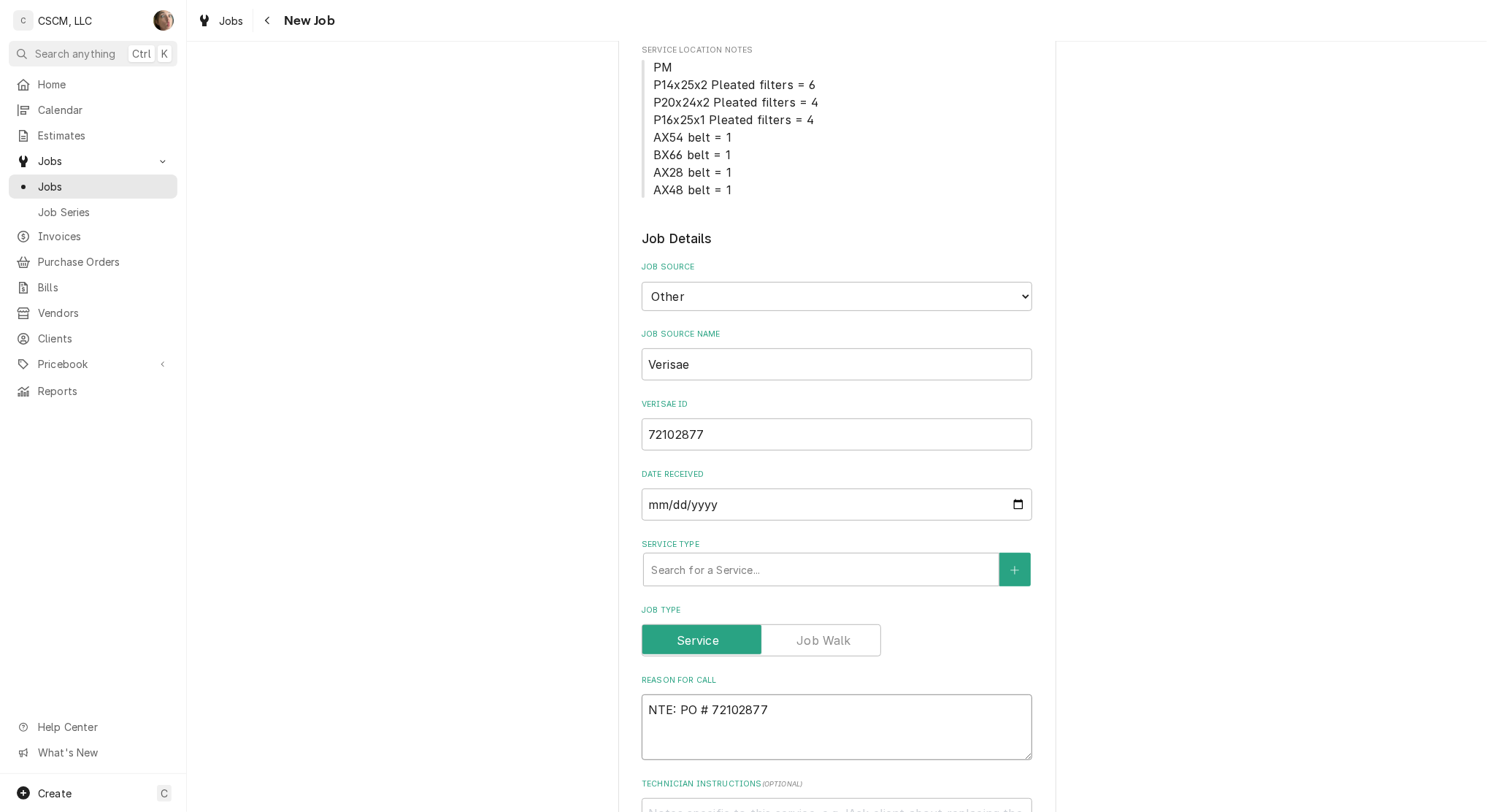
type textarea "NTE: $PO # 72102877"
type textarea "x"
type textarea "NTE: $5PO # 72102877"
type textarea "x"
type textarea "NTE: $50PO # 72102877"
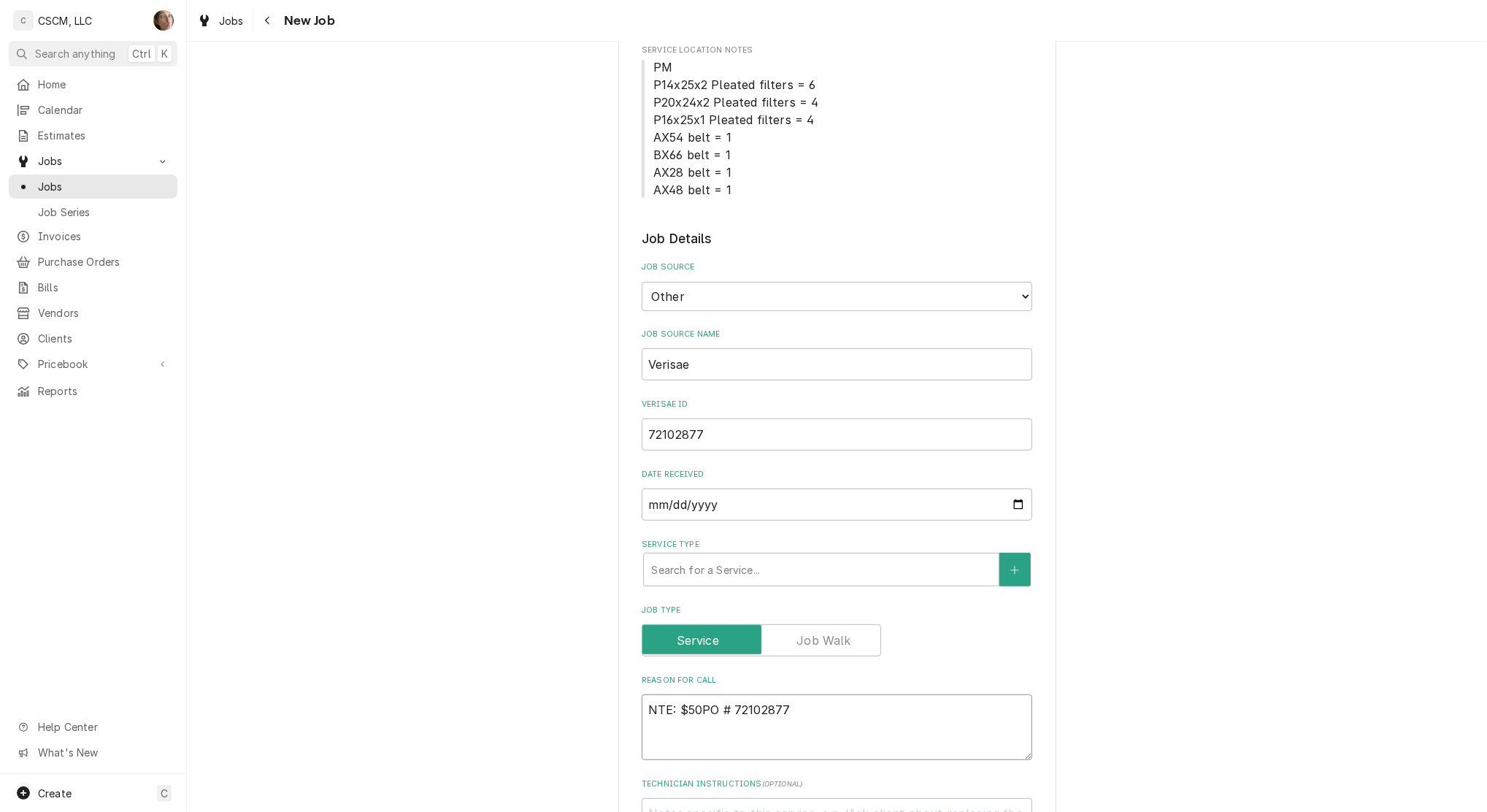
type textarea "x"
type textarea "NTE: $500PO # 72102877"
type textarea "x"
type textarea "NTE: $500 PO # 72102877"
type textarea "x"
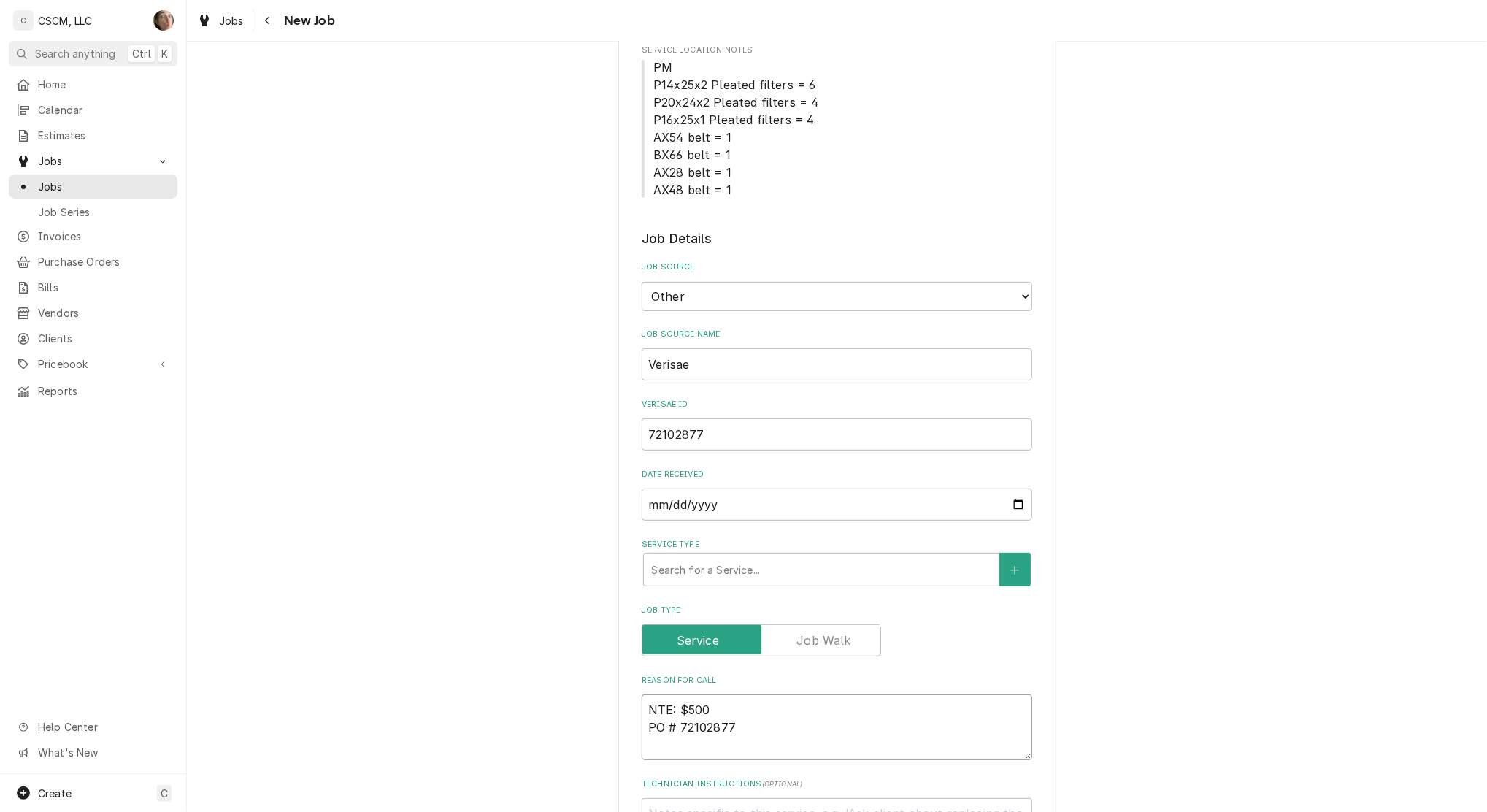
type textarea "NTE: $500 PO # 72102877"
type textarea "x"
type textarea "NTE: $500 PO # 72102877"
click at [642, 709] on textarea "NTE: $500 PO # 72102877" at bounding box center [837, 727] width 391 height 66
type textarea "x"
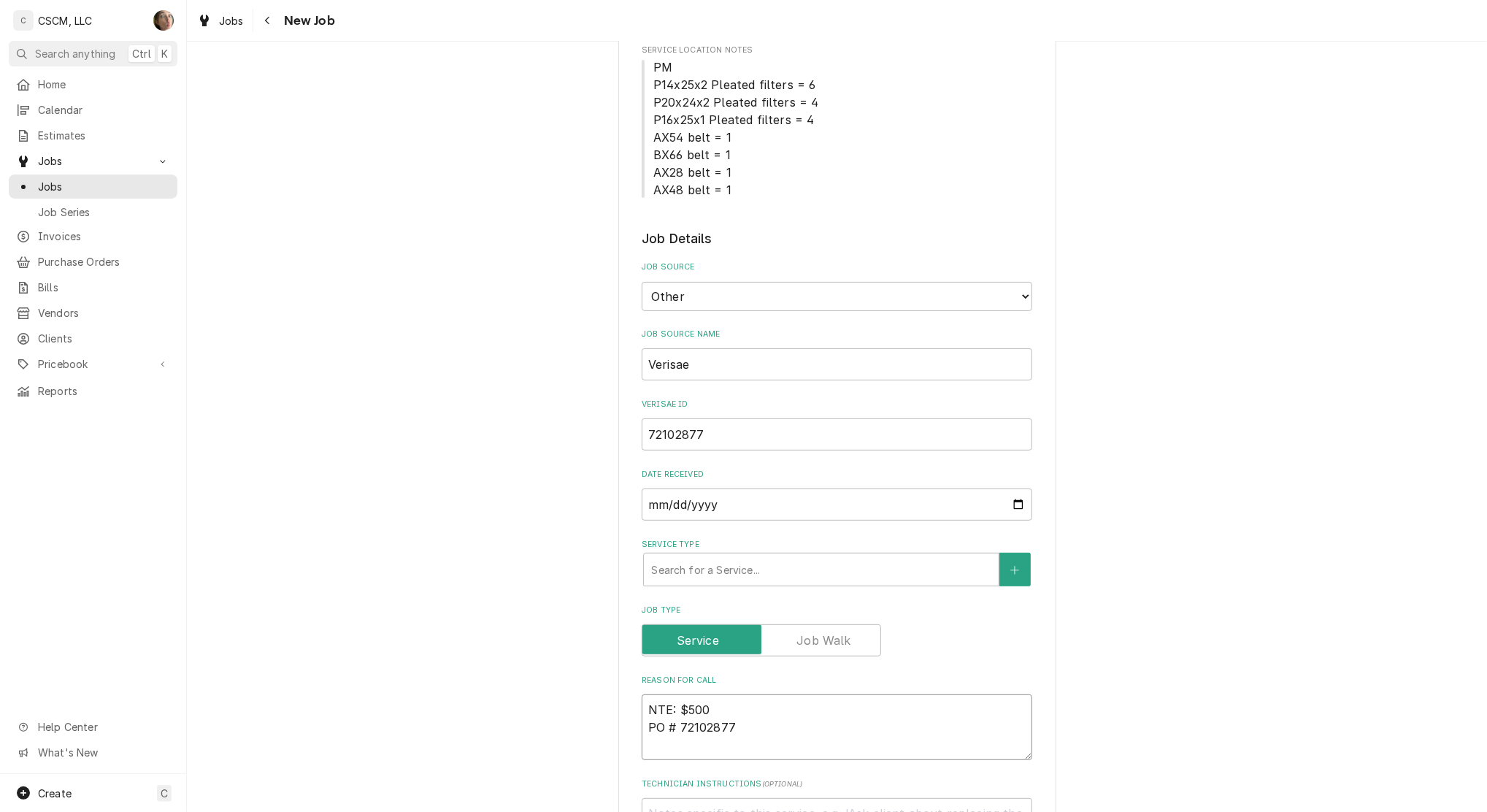
type textarea "NTE: $500 PO # 72102877"
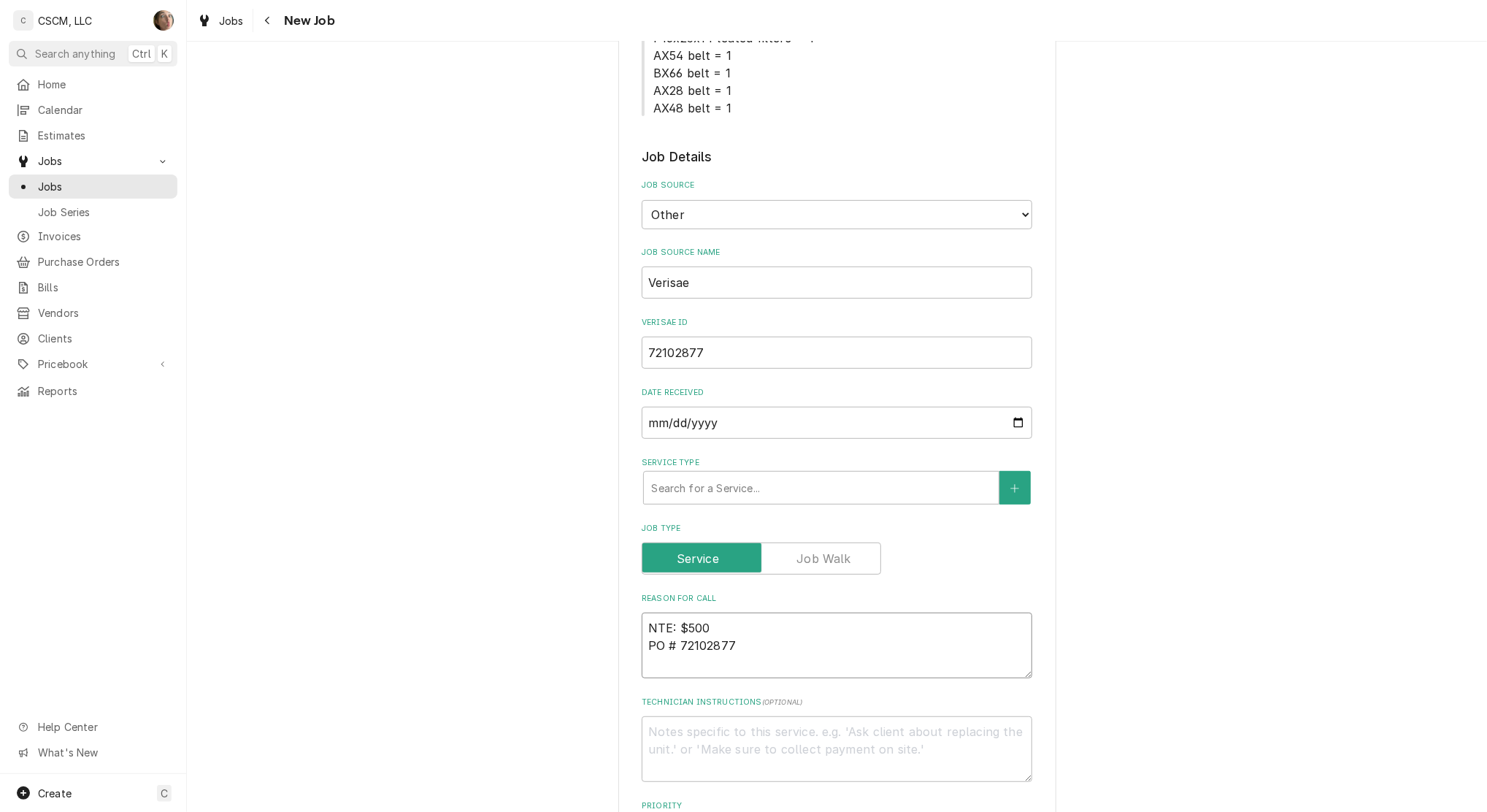
scroll to position [389, 0]
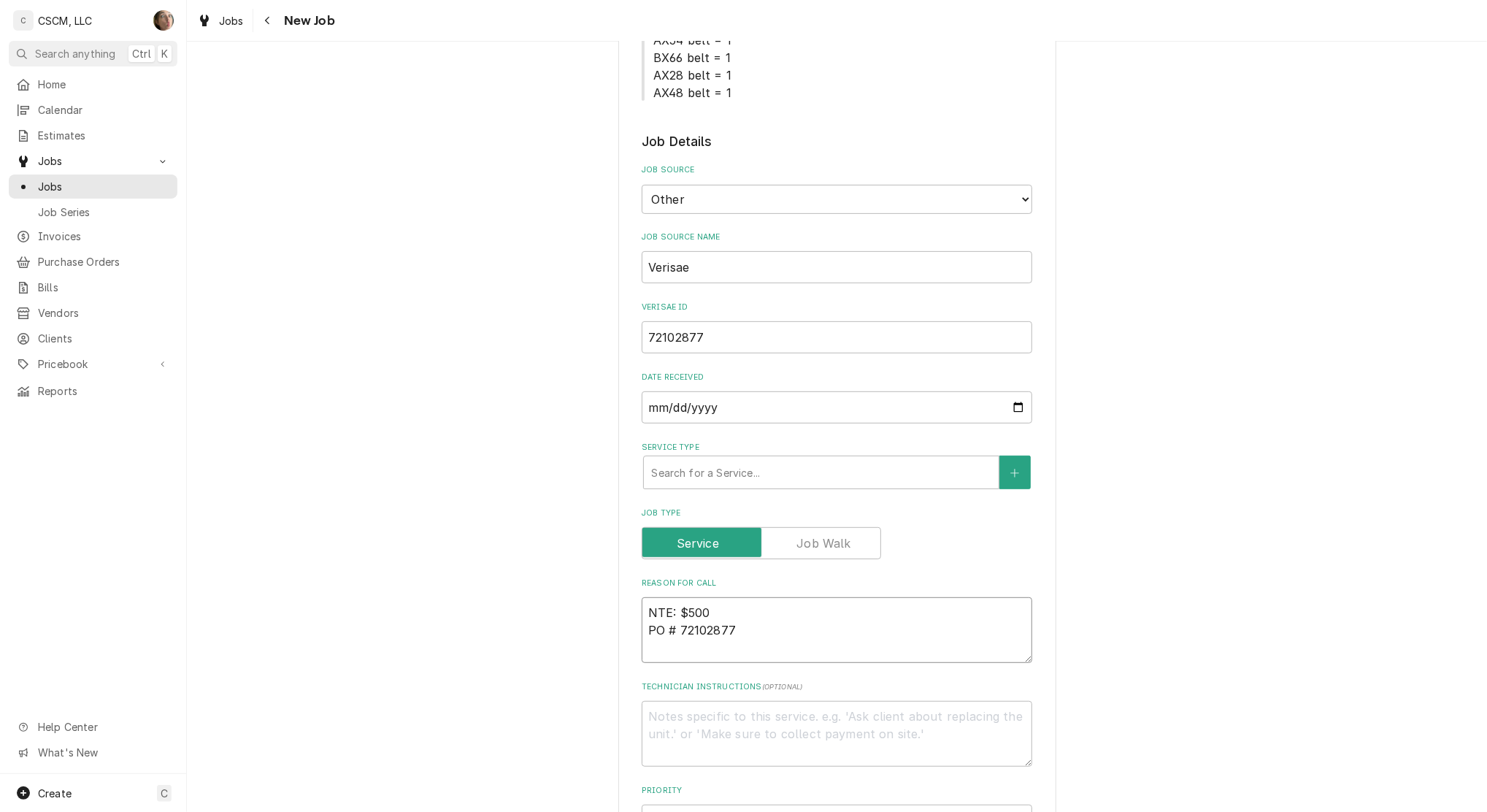
click at [642, 611] on textarea "NTE: $500 PO # 72102877" at bounding box center [837, 630] width 391 height 66
type textarea "x"
type textarea "H NTE: $500 PO # 72102877"
type textarea "x"
type textarea "HO NTE: $500 PO # 72102877"
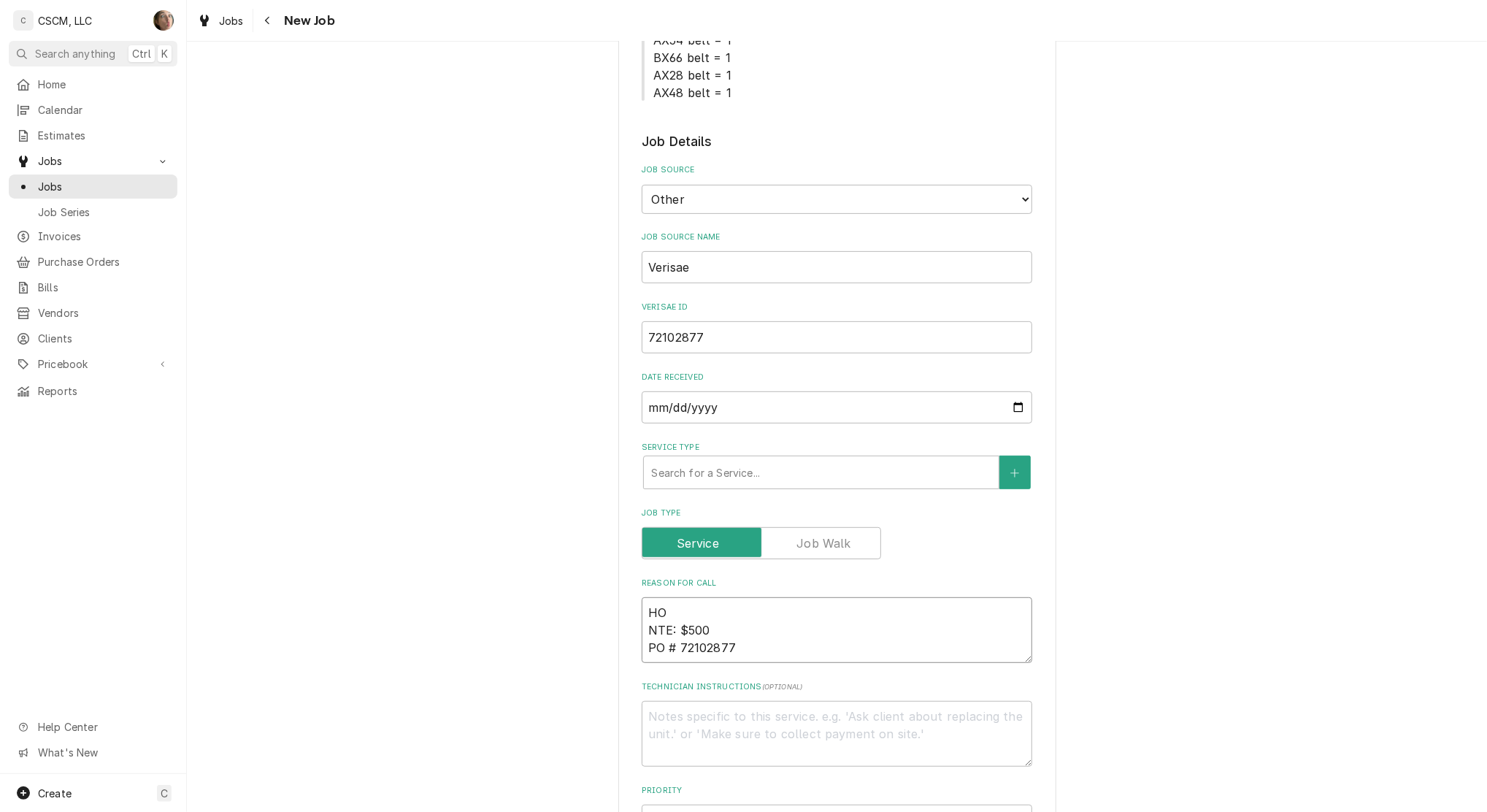
type textarea "x"
type textarea "HOL NTE: $500 PO # 72102877"
type textarea "x"
type textarea "HOLD NTE: $500 PO # 72102877"
type textarea "x"
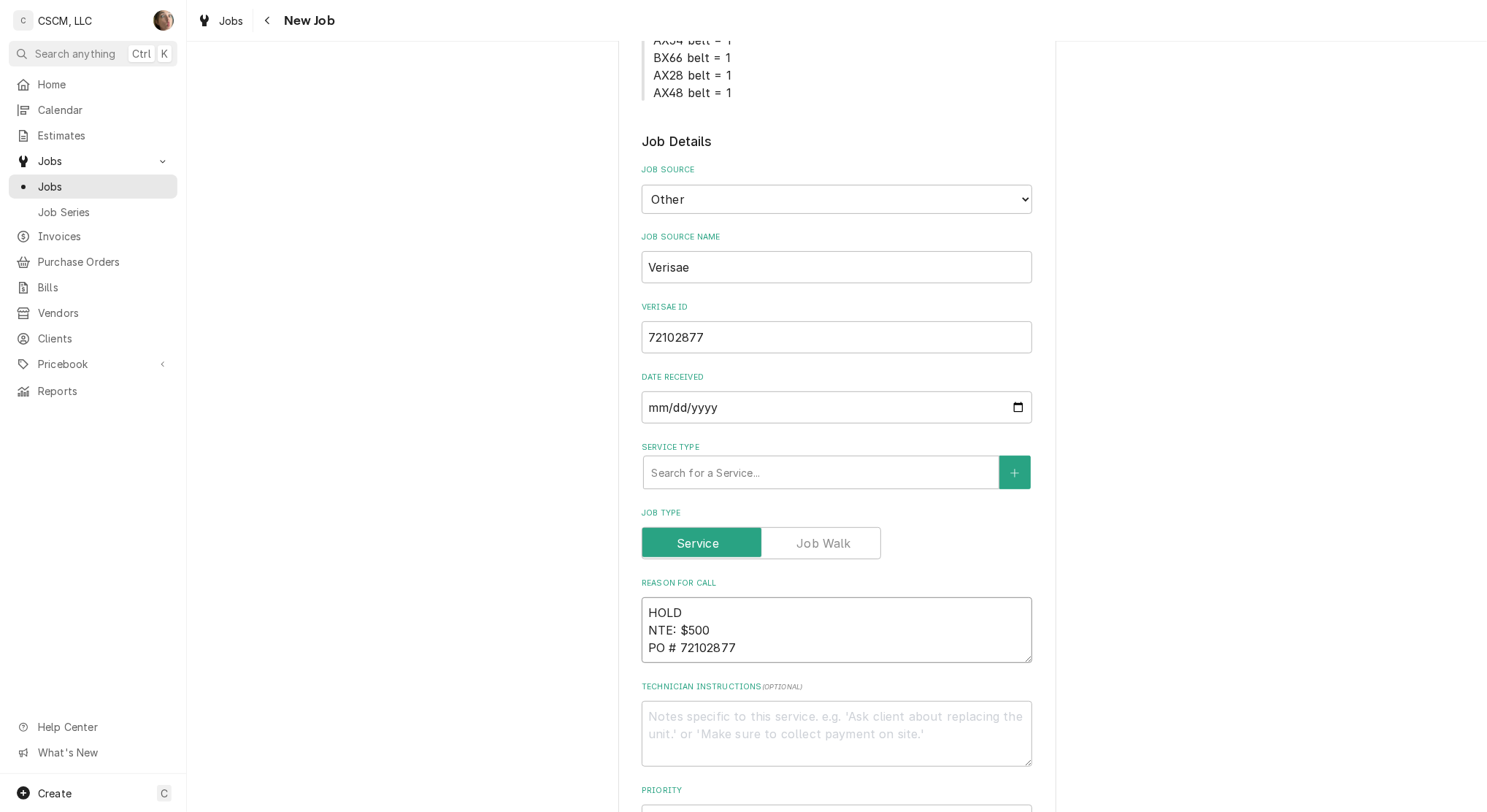
type textarea "HOLDI NTE: $500 PO # 72102877"
type textarea "x"
type textarea "HOLDIN NTE: $500 PO # 72102877"
type textarea "x"
type textarea "HOLDING NTE: $500 PO # 72102877"
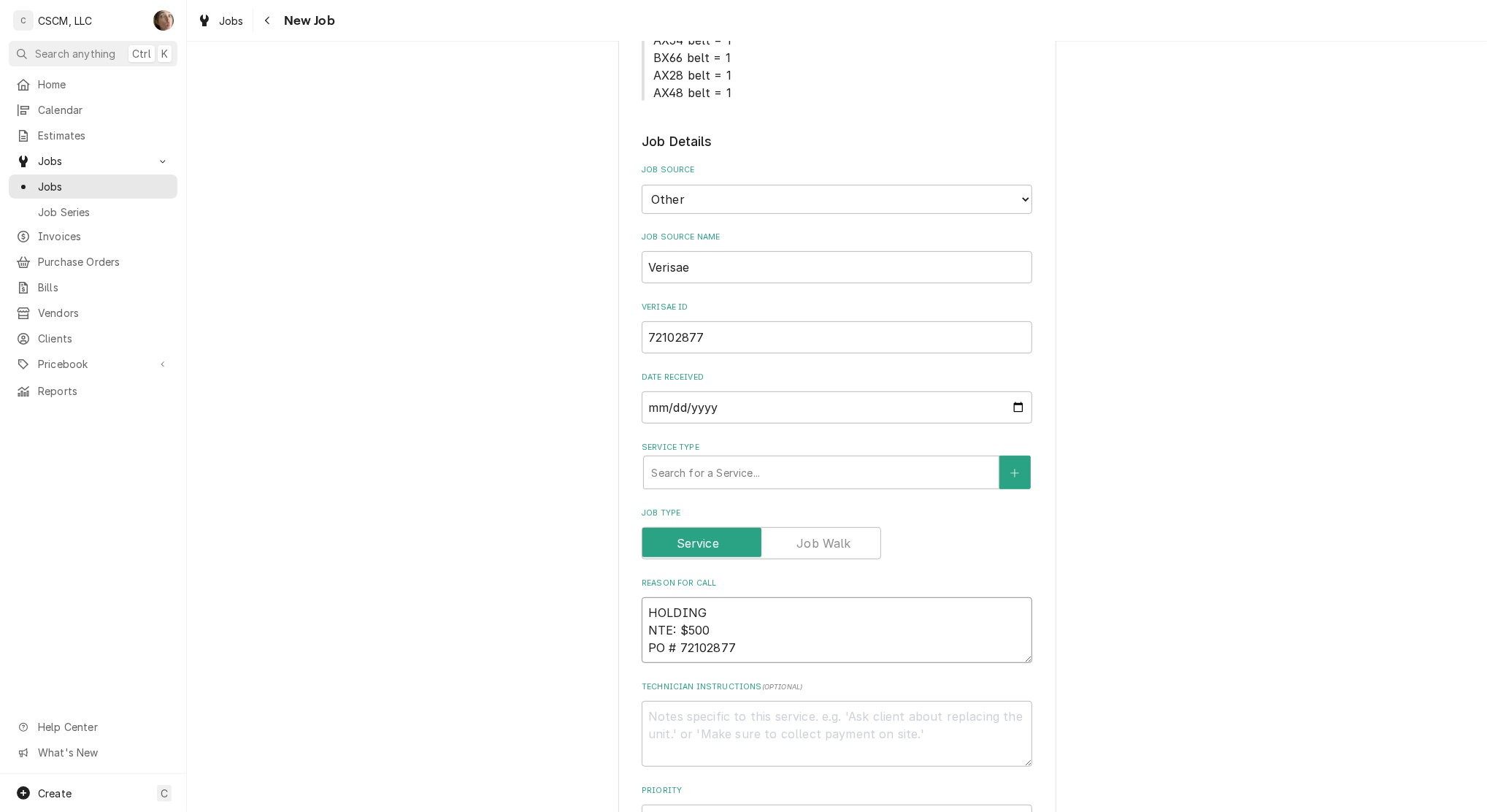
type textarea "x"
type textarea "HOLDING NTE: $500 PO # 72102877"
type textarea "x"
type textarea "HOLDING C NTE: $500 PO # 72102877"
type textarea "x"
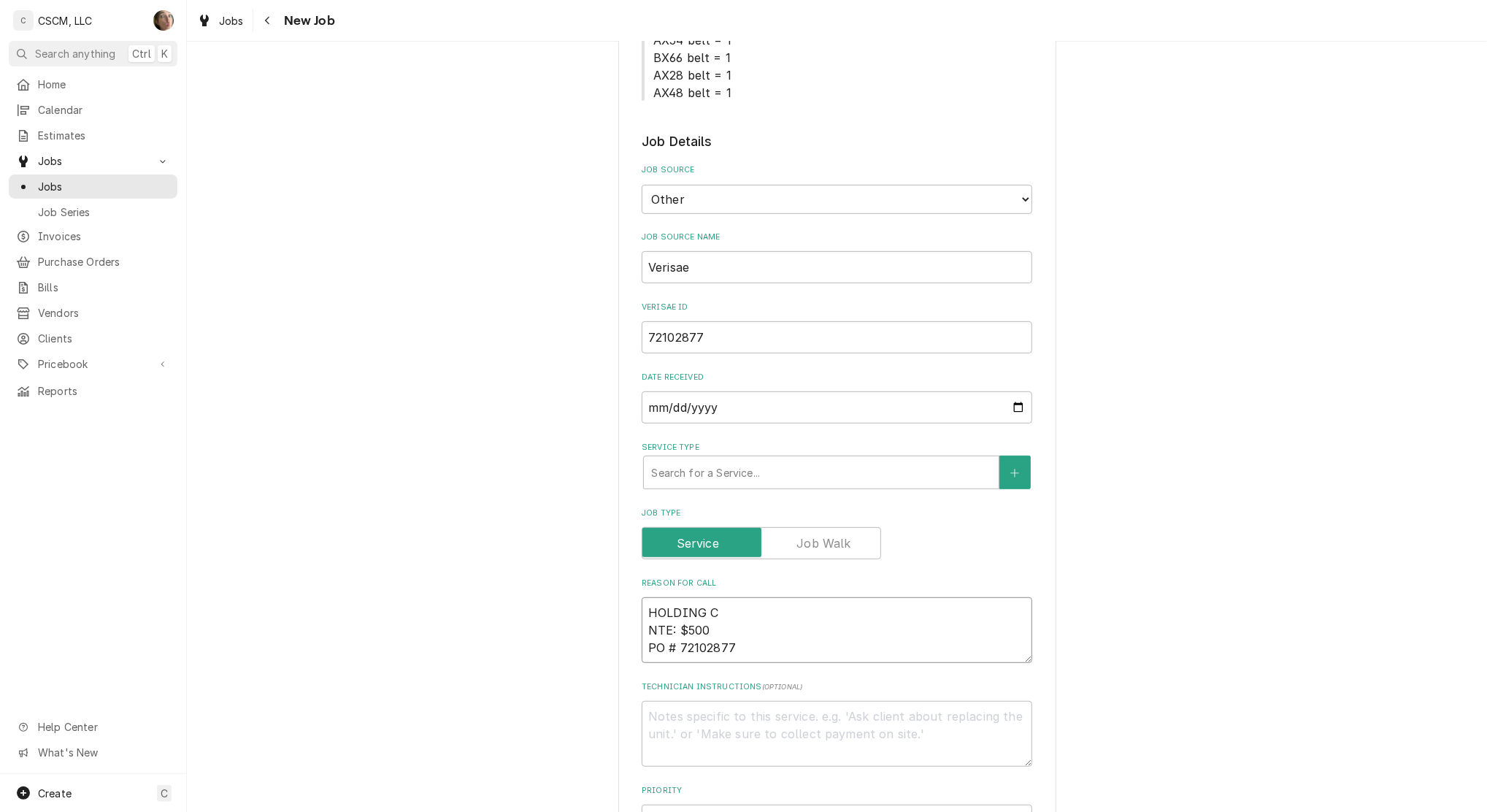
type textarea "HOLDING CA NTE: $500 PO # 72102877"
type textarea "x"
type textarea "HOLDING CABI NTE: $500 PO # 72102877"
type textarea "x"
type textarea "HOLDING CABIN NTE: $500 PO # 72102877"
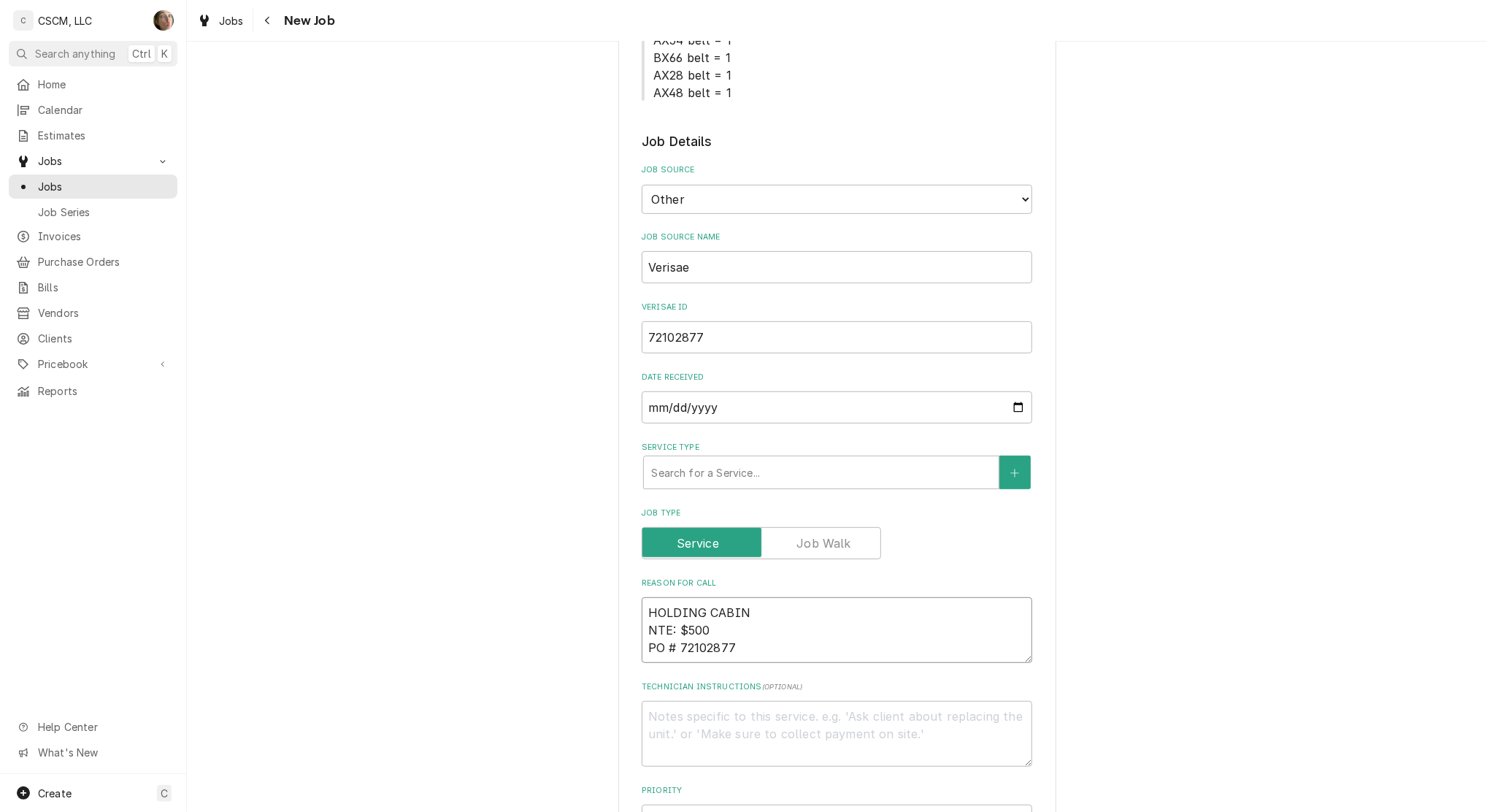
type textarea "x"
type textarea "HOLDING CABINE NTE: $500 PO # 72102877"
type textarea "x"
type textarea "HOLDING CABINET NTE: $500 PO # 72102877"
type textarea "x"
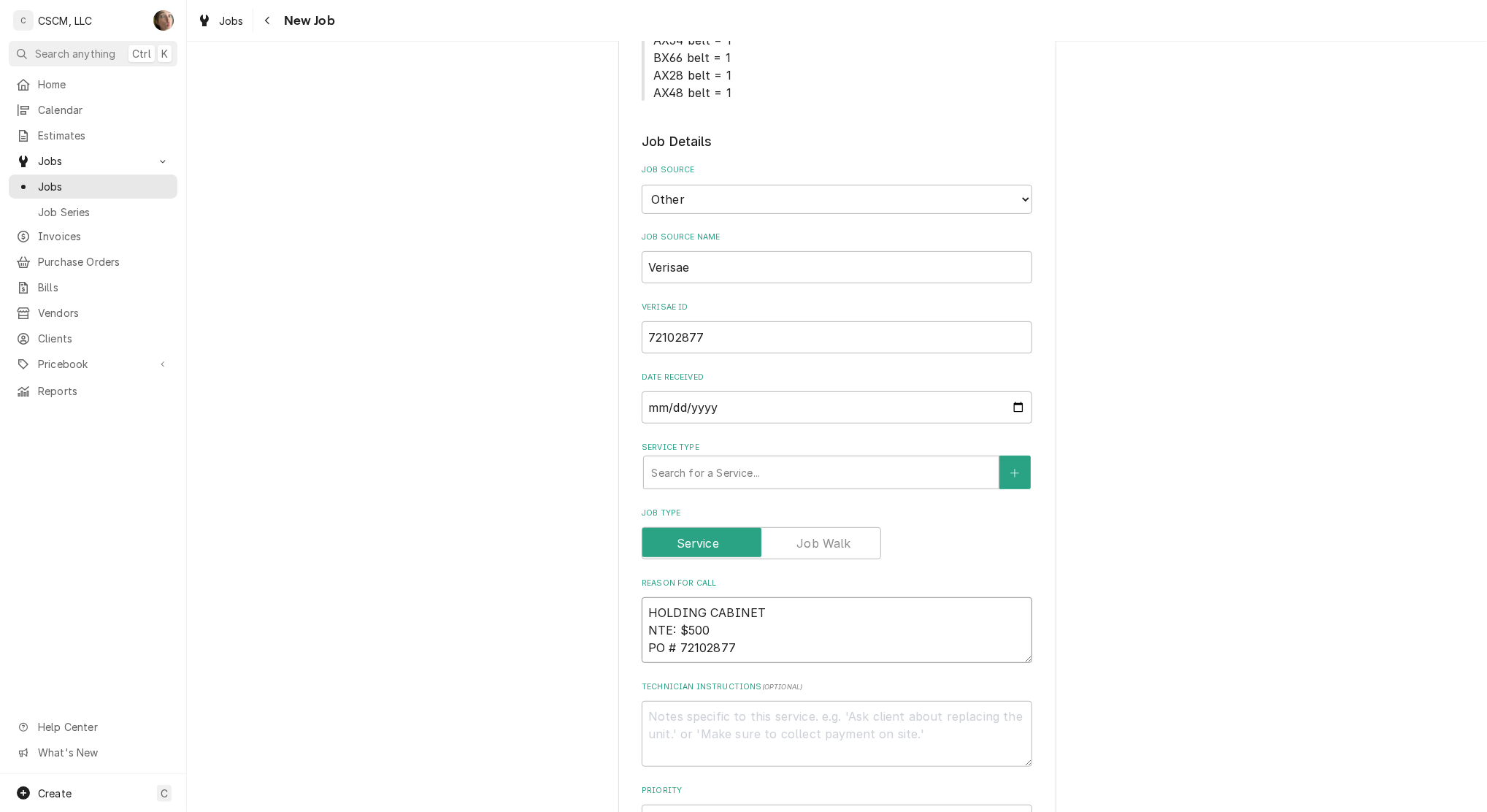
type textarea "HOLDING CABINET NTE: $500 PO # 72102877"
type textarea "x"
type textarea "HOLDING CABINET LE NTE: $500 PO # 72102877"
type textarea "x"
type textarea "HOLDING CABINET LEG NTE: $500 PO # 72102877"
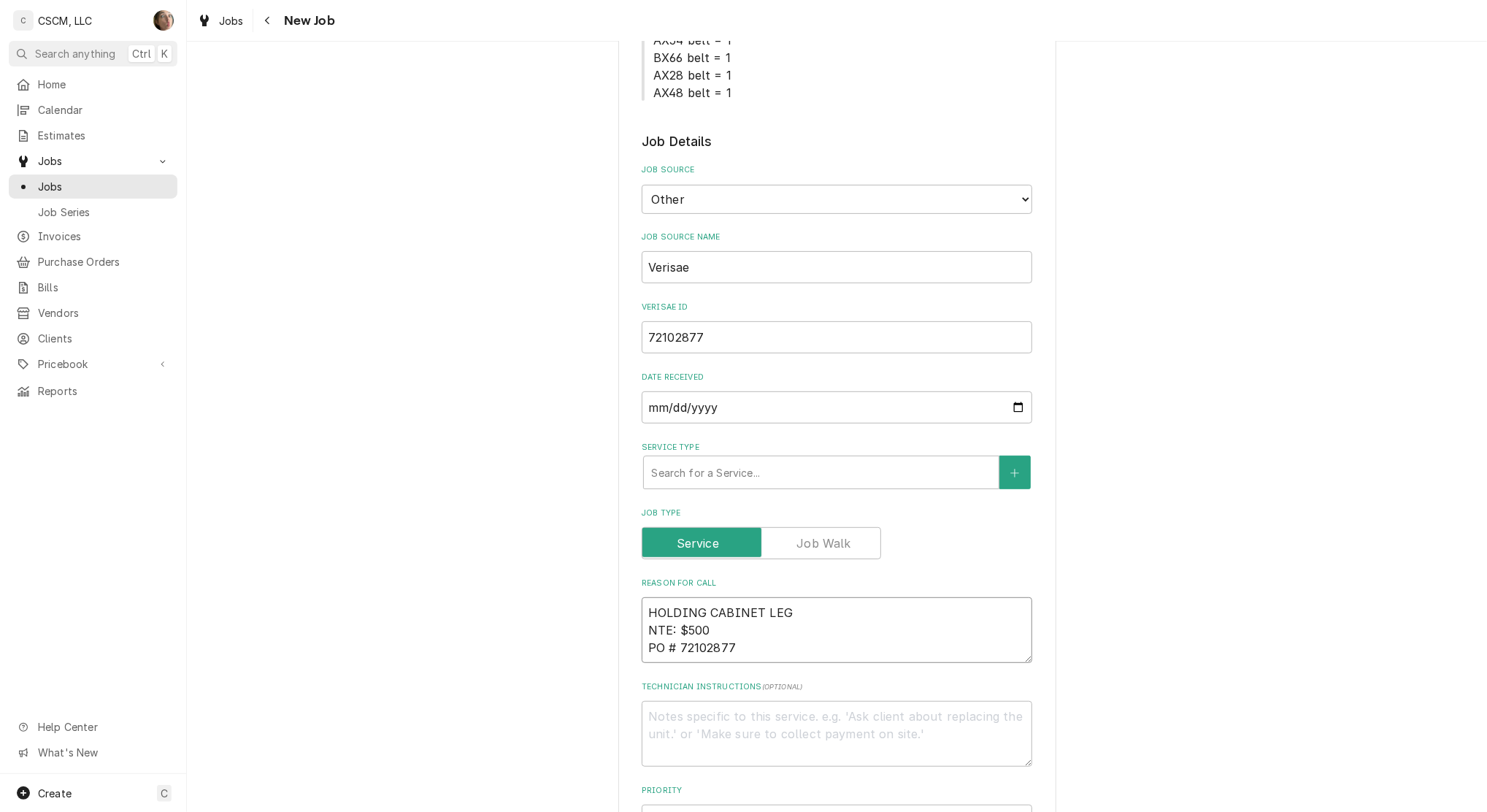
type textarea "x"
type textarea "HOLDING CABINET LEG NTE: $500 PO # 72102877"
type textarea "x"
type textarea "HOLDING CABINET LEG FE NTE: $500 PO # 72102877"
type textarea "x"
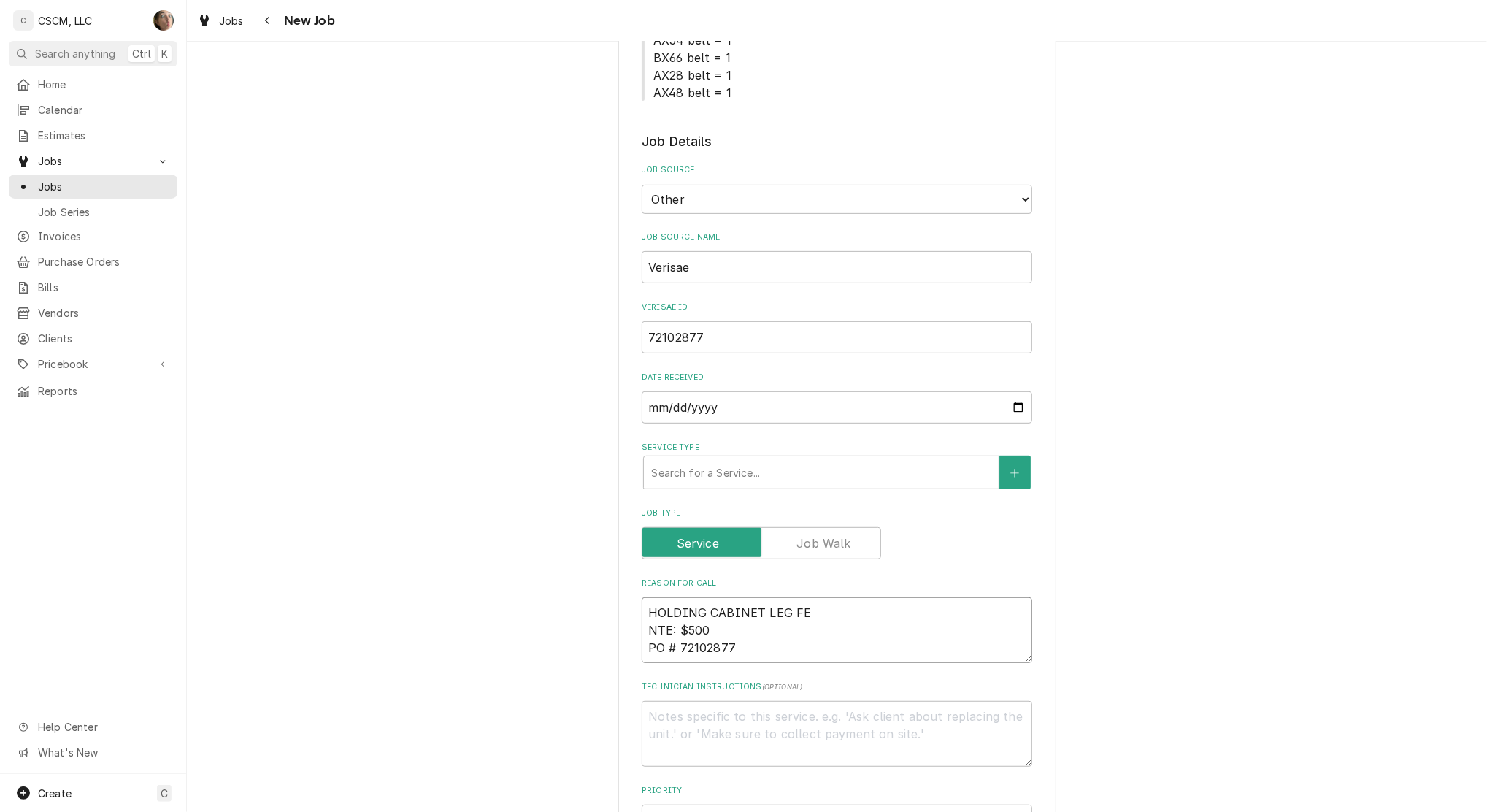
type textarea "HOLDING CABINET LEG FEL NTE: $500 PO # 72102877"
type textarea "x"
type textarea "HOLDING CABINET LEG FELL NTE: $500 PO # 72102877"
type textarea "x"
type textarea "HOLDING CABINET LEG FELL NTE: $500 PO # 72102877"
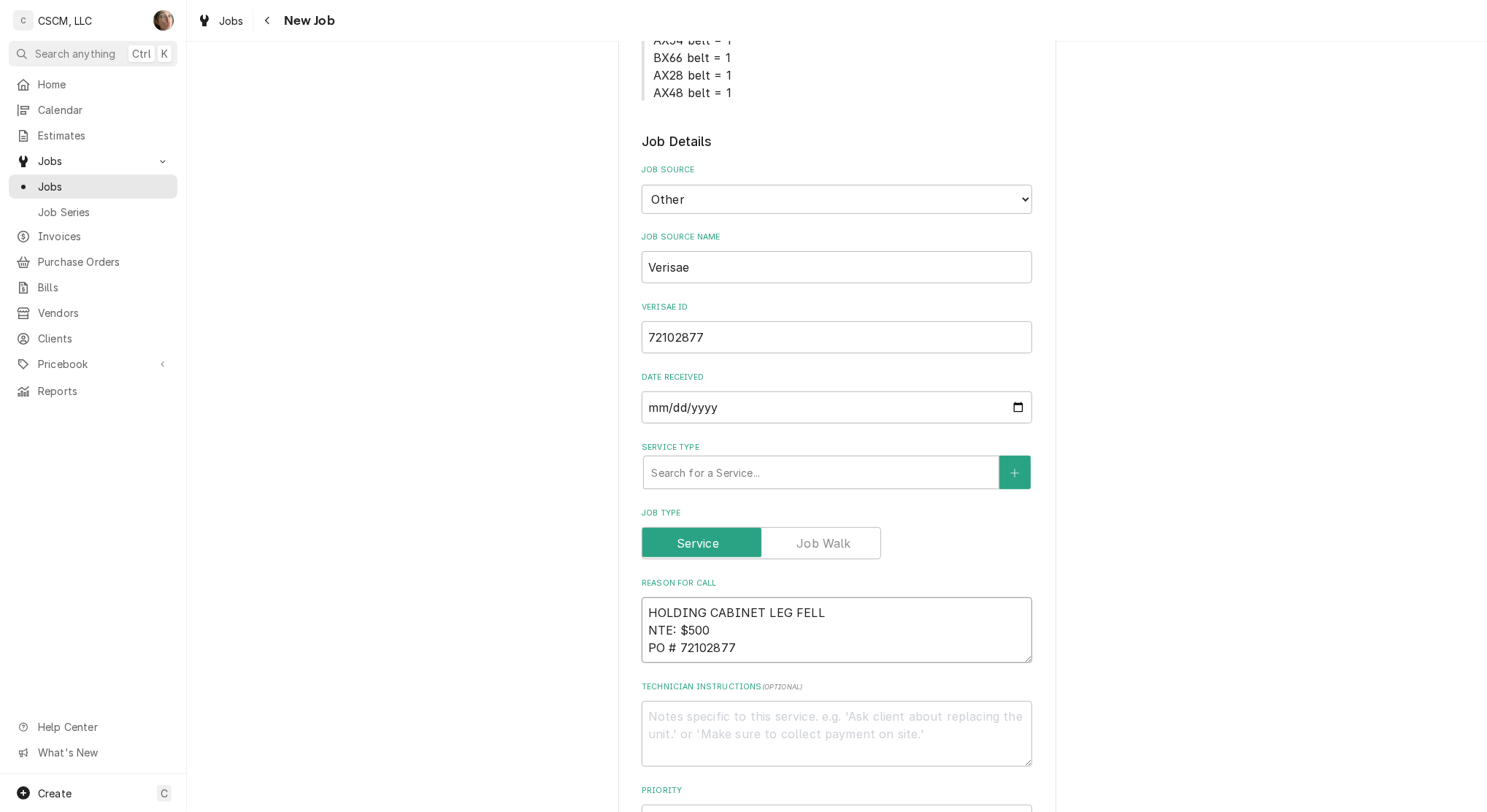
type textarea "x"
type textarea "HOLDING CABINET LEG FELL O NTE: $500 PO # 72102877"
type textarea "x"
type textarea "HOLDING CABINET LEG FELL OF NTE: $500 PO # 72102877"
type textarea "x"
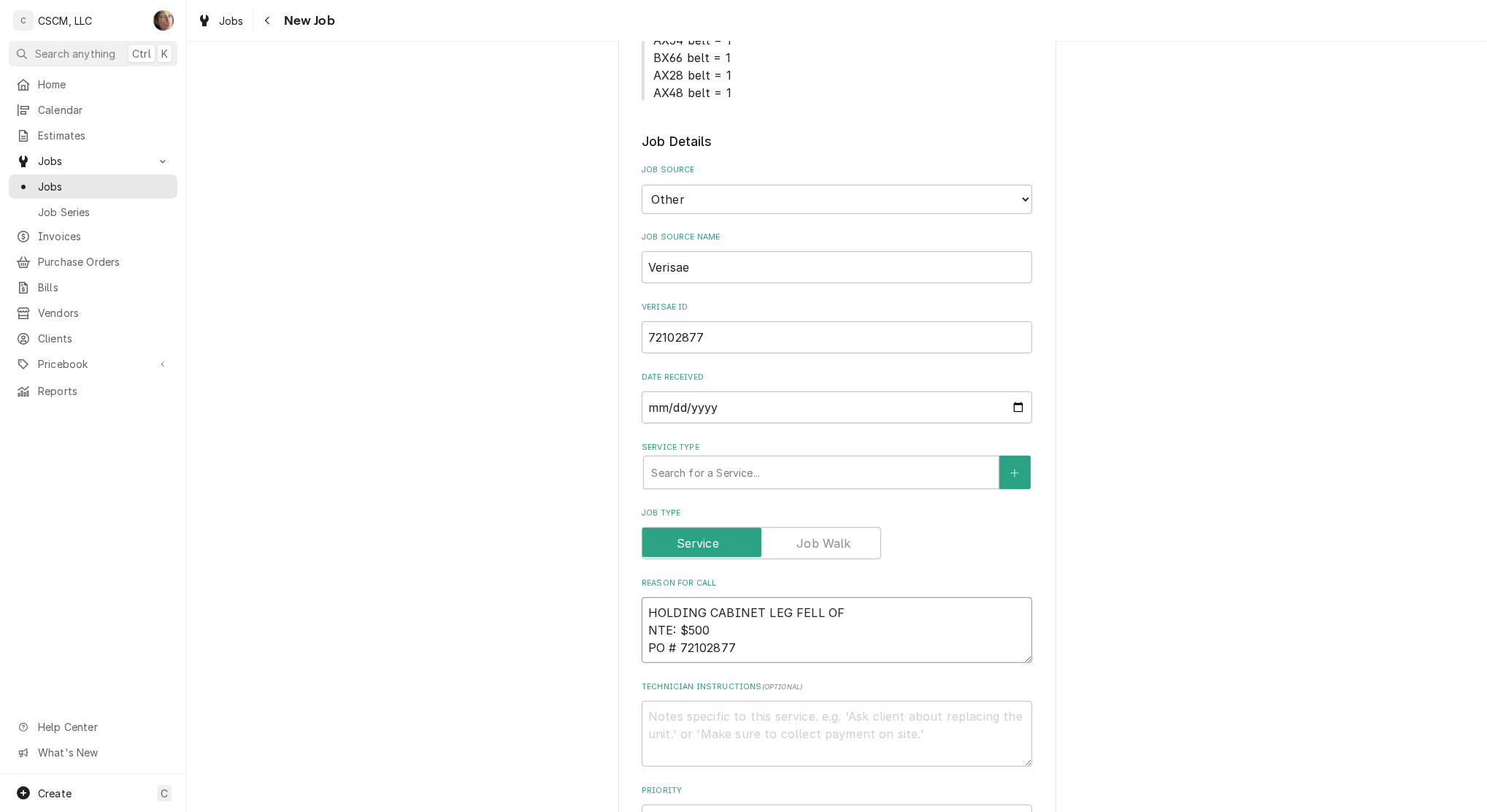
type textarea "HOLDING CABINET LEG FELL OFF NTE: $500 PO # 72102877"
type textarea "x"
type textarea "HOLDING CABINET LEG FELL OFF NTE: $500 PO # 72102877"
type textarea "x"
type textarea "HOLDING CABINET LEG FELL OFF NTE: $500 PO # 72102877"
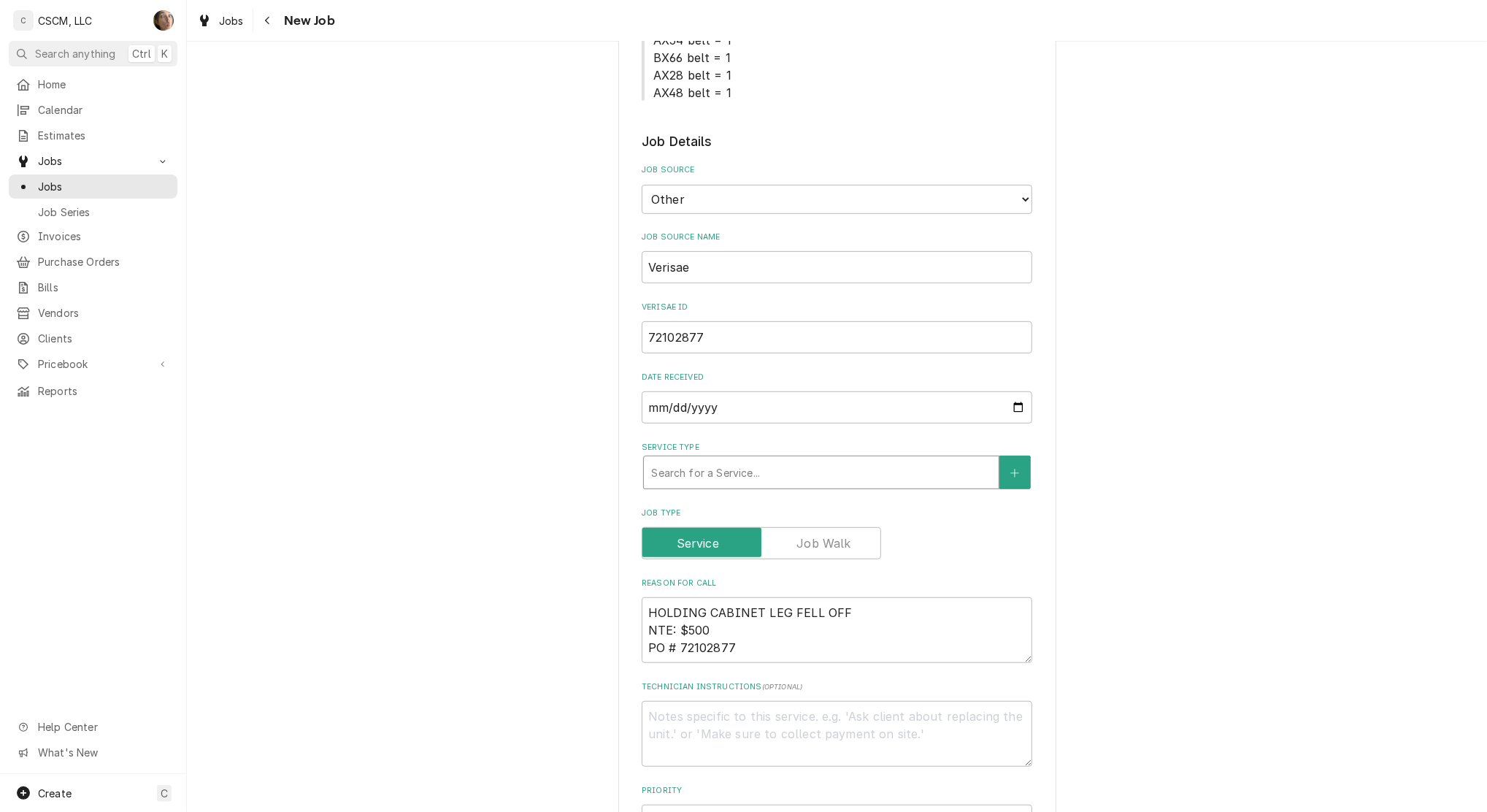
click at [692, 477] on div "Service Type" at bounding box center [821, 472] width 340 height 27
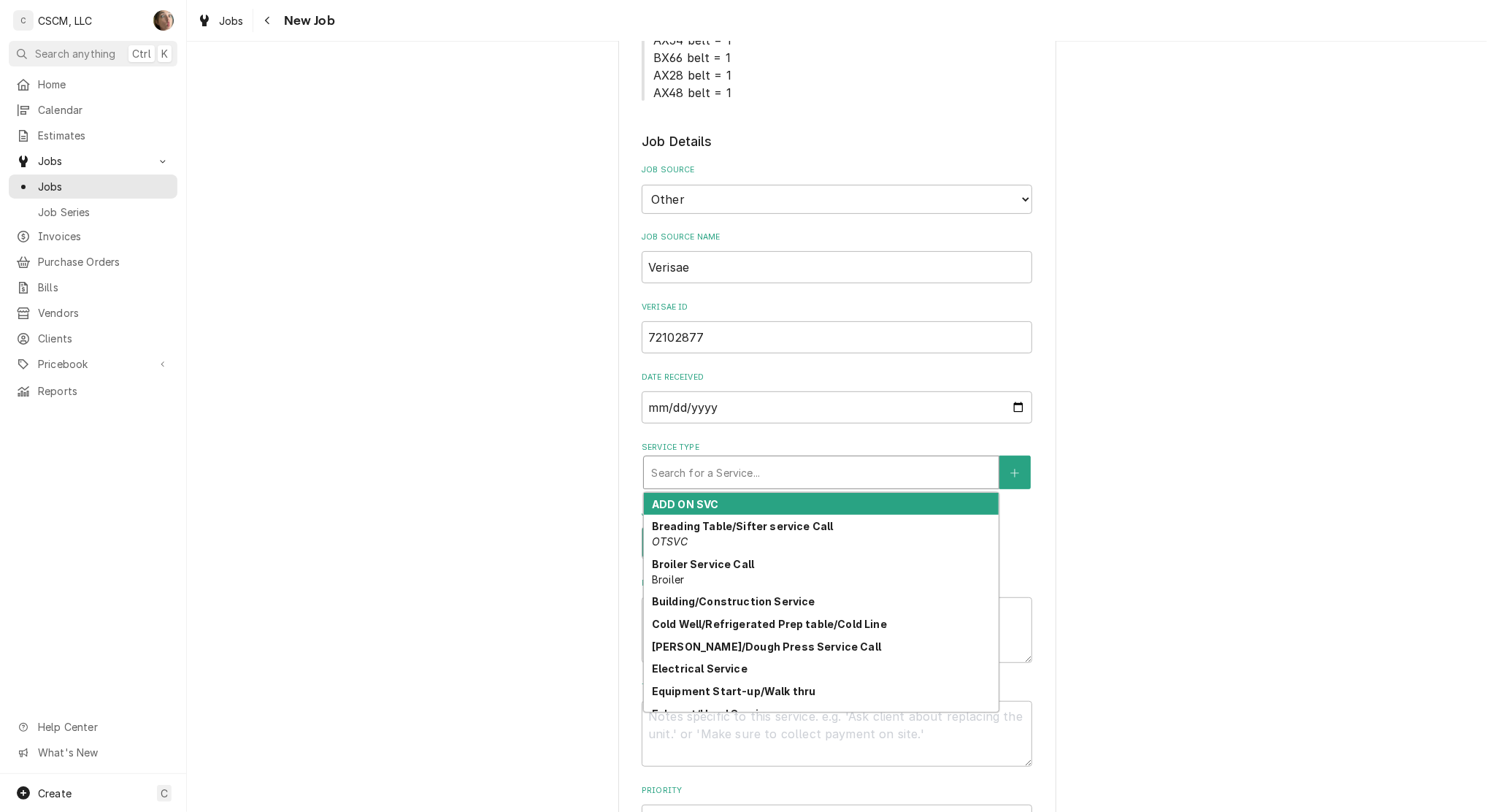
type textarea "x"
type input "h"
type textarea "x"
type input "ho"
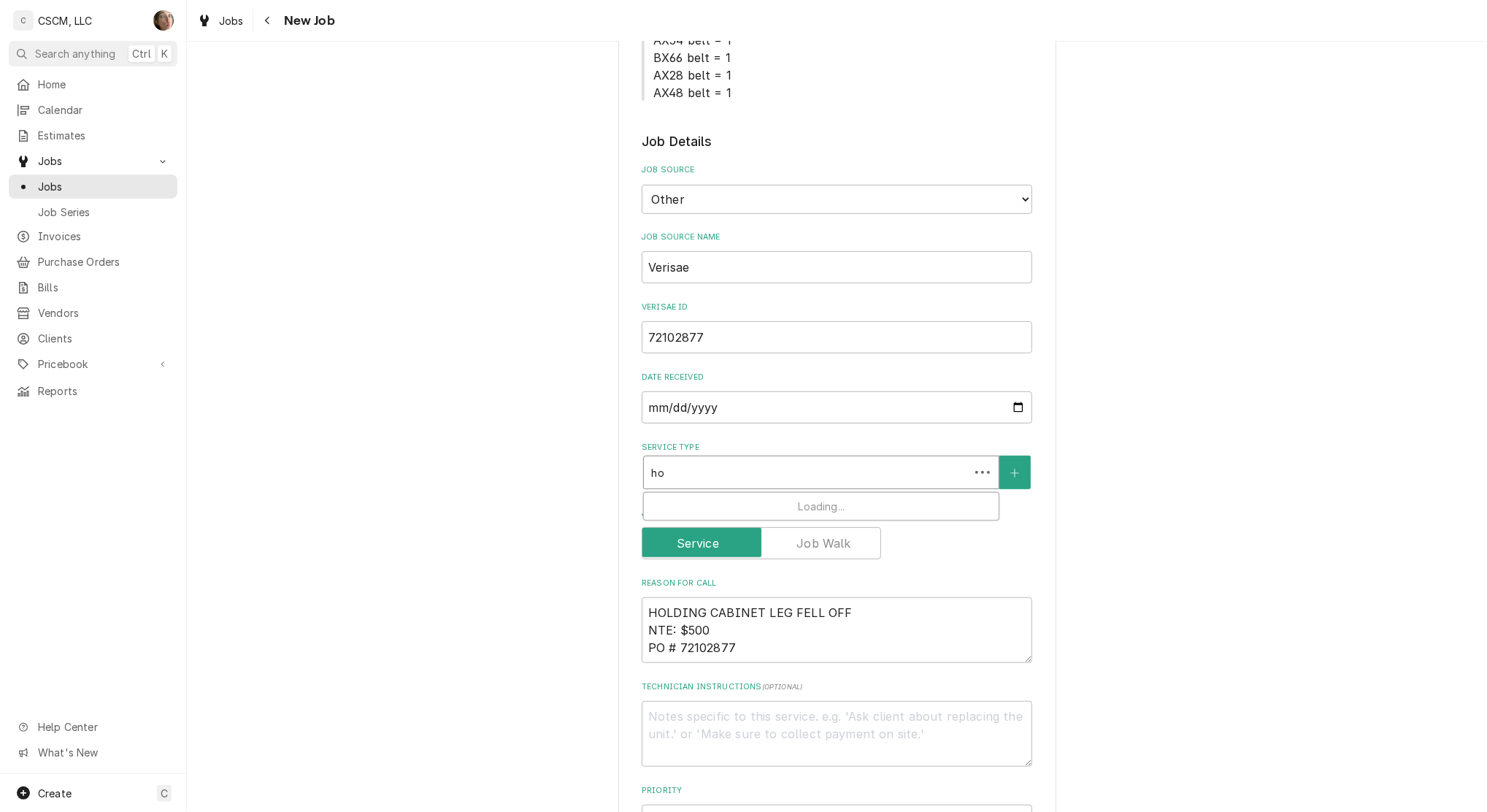
type textarea "x"
type input "hol"
type textarea "x"
type input "hold"
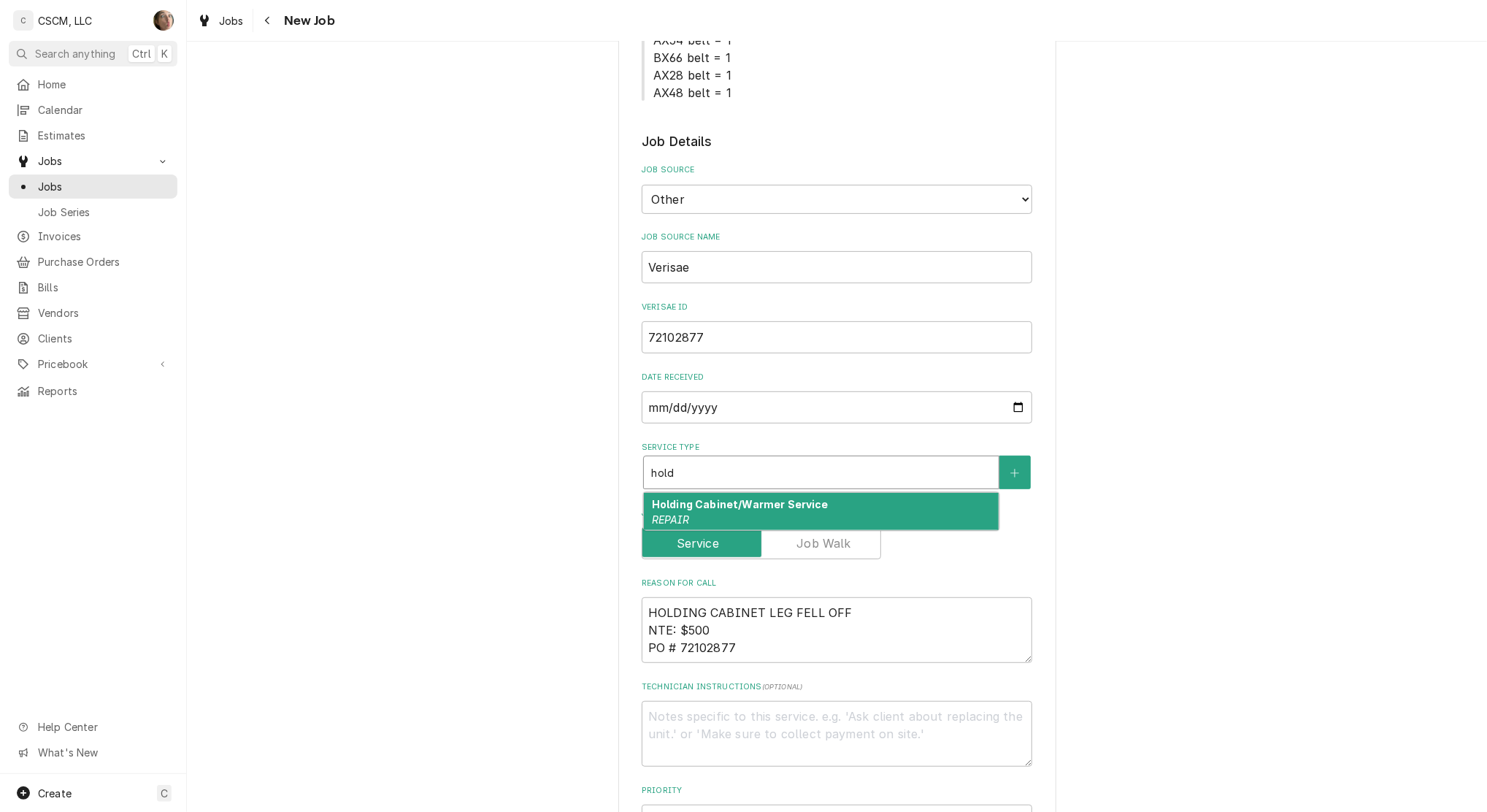
click at [690, 501] on strong "Holding Cabinet/Warmer Service" at bounding box center [740, 504] width 176 height 12
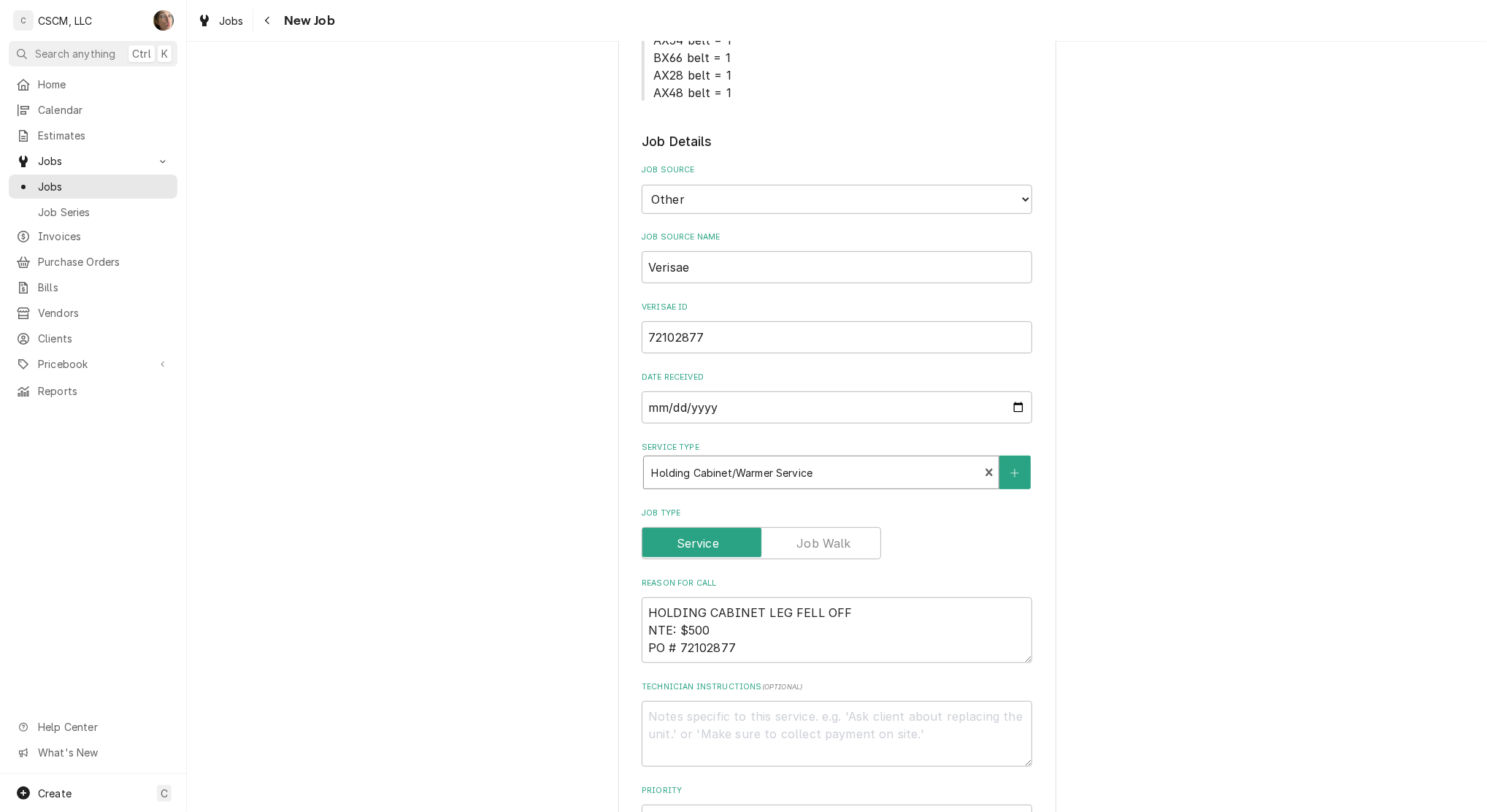
type textarea "x"
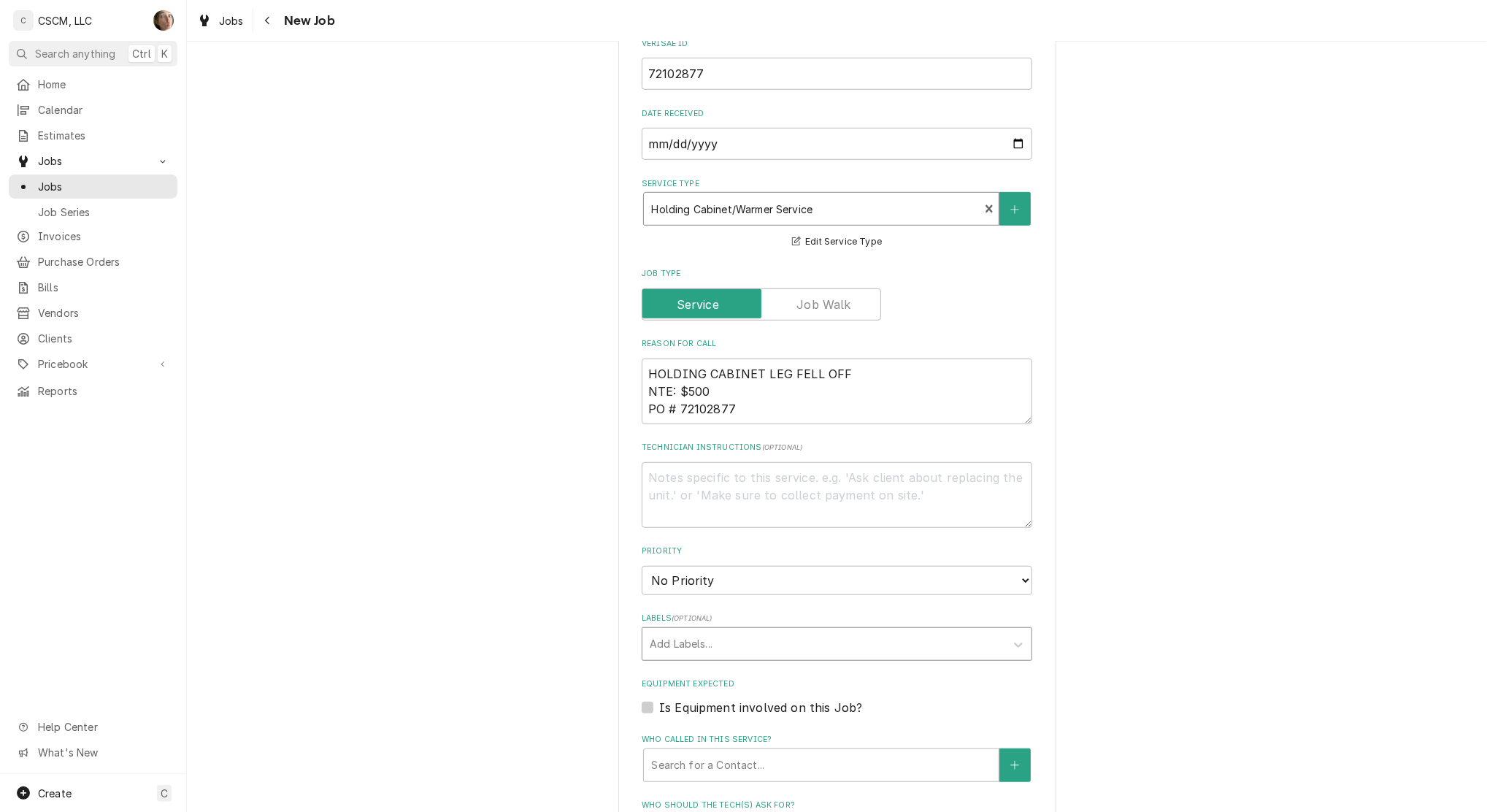
scroll to position [779, 0]
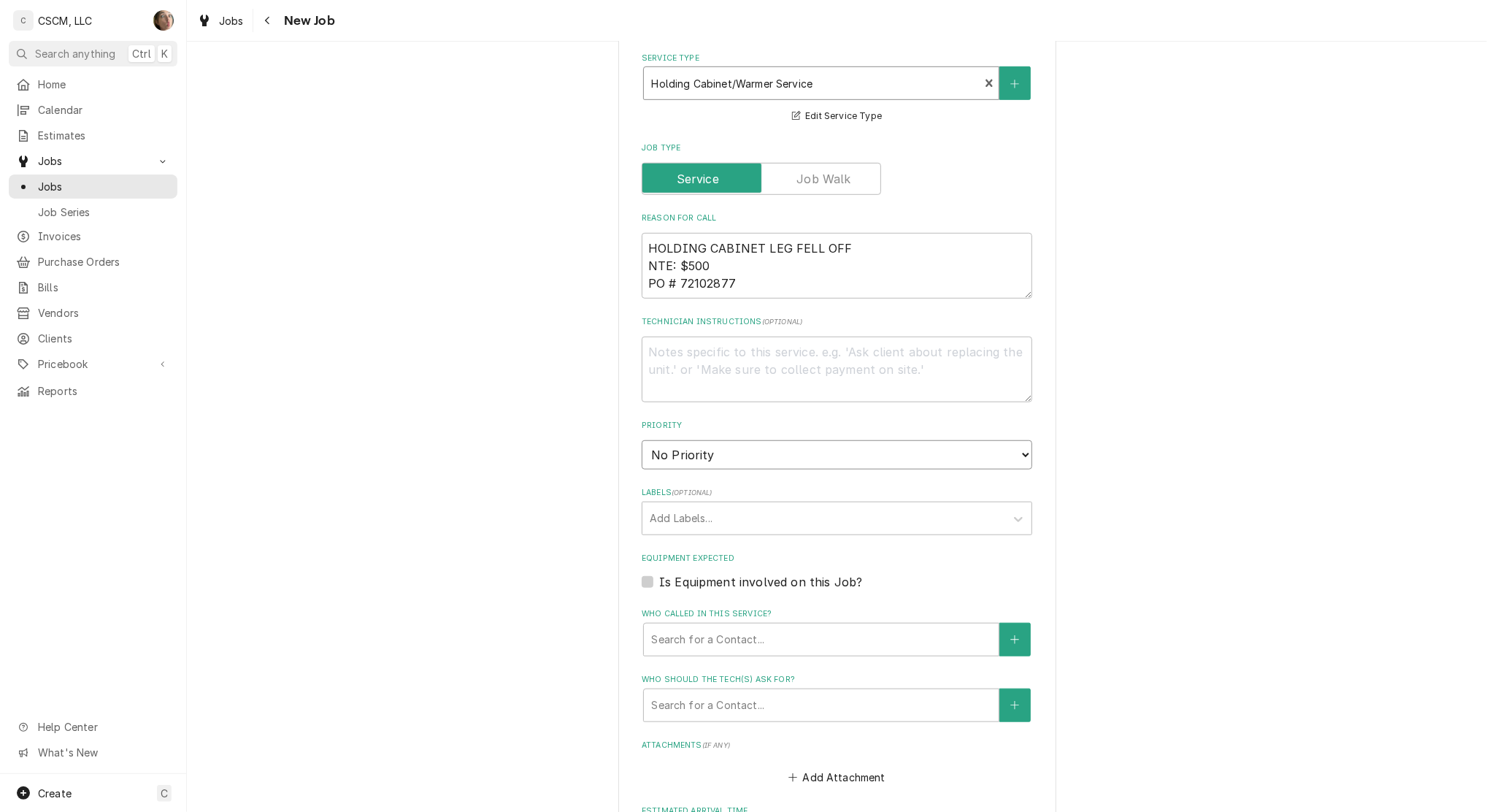
click at [694, 455] on select "No Priority Urgent High Medium Low" at bounding box center [837, 455] width 391 height 29
select select "3"
click at [642, 440] on select "No Priority Urgent High Medium Low" at bounding box center [837, 455] width 391 height 29
type textarea "x"
click at [705, 532] on div "Add Labels..." at bounding box center [837, 518] width 391 height 33
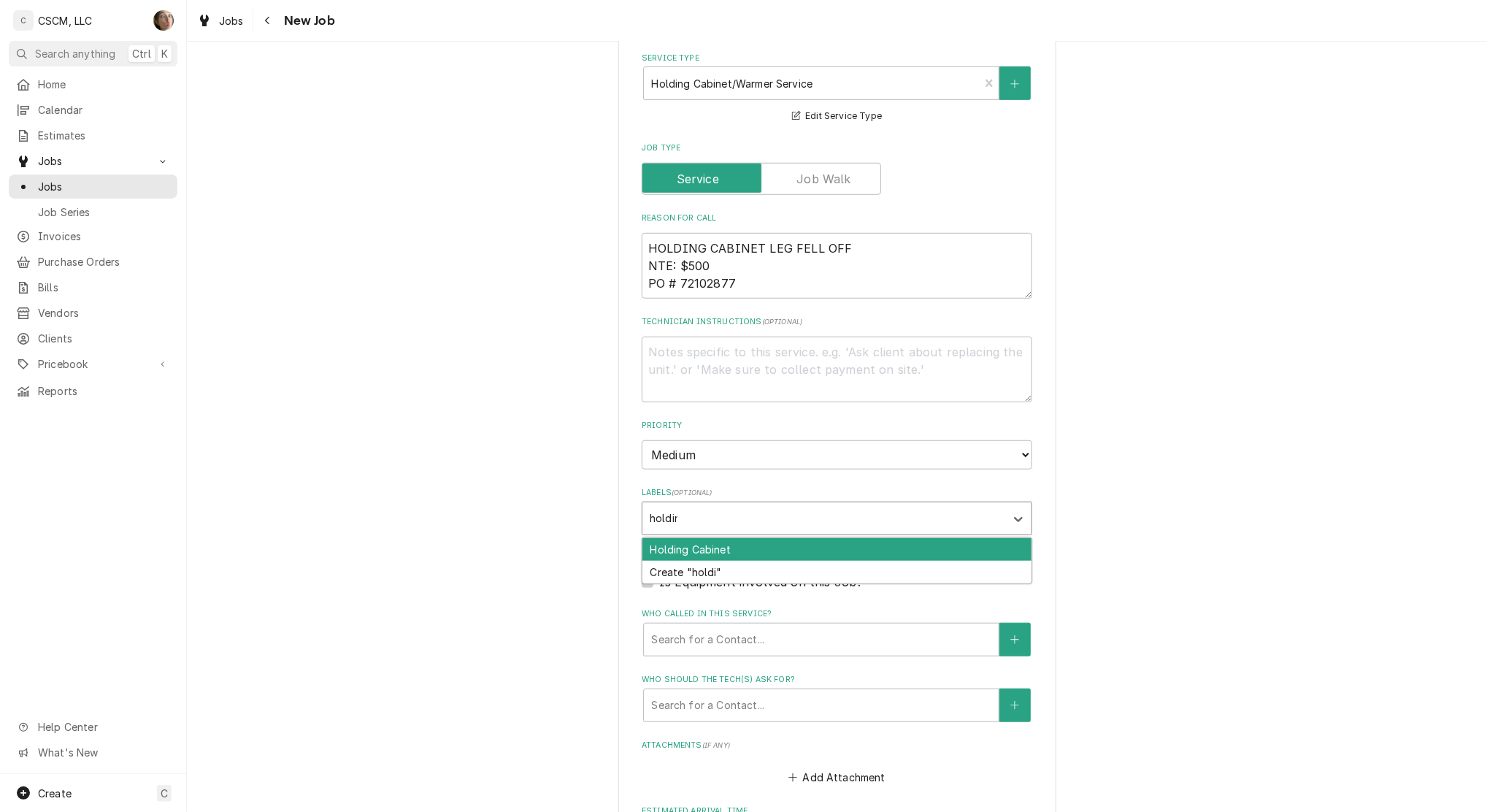
type input "holding"
click at [705, 550] on div "Holding Cabinet" at bounding box center [837, 549] width 389 height 22
type textarea "x"
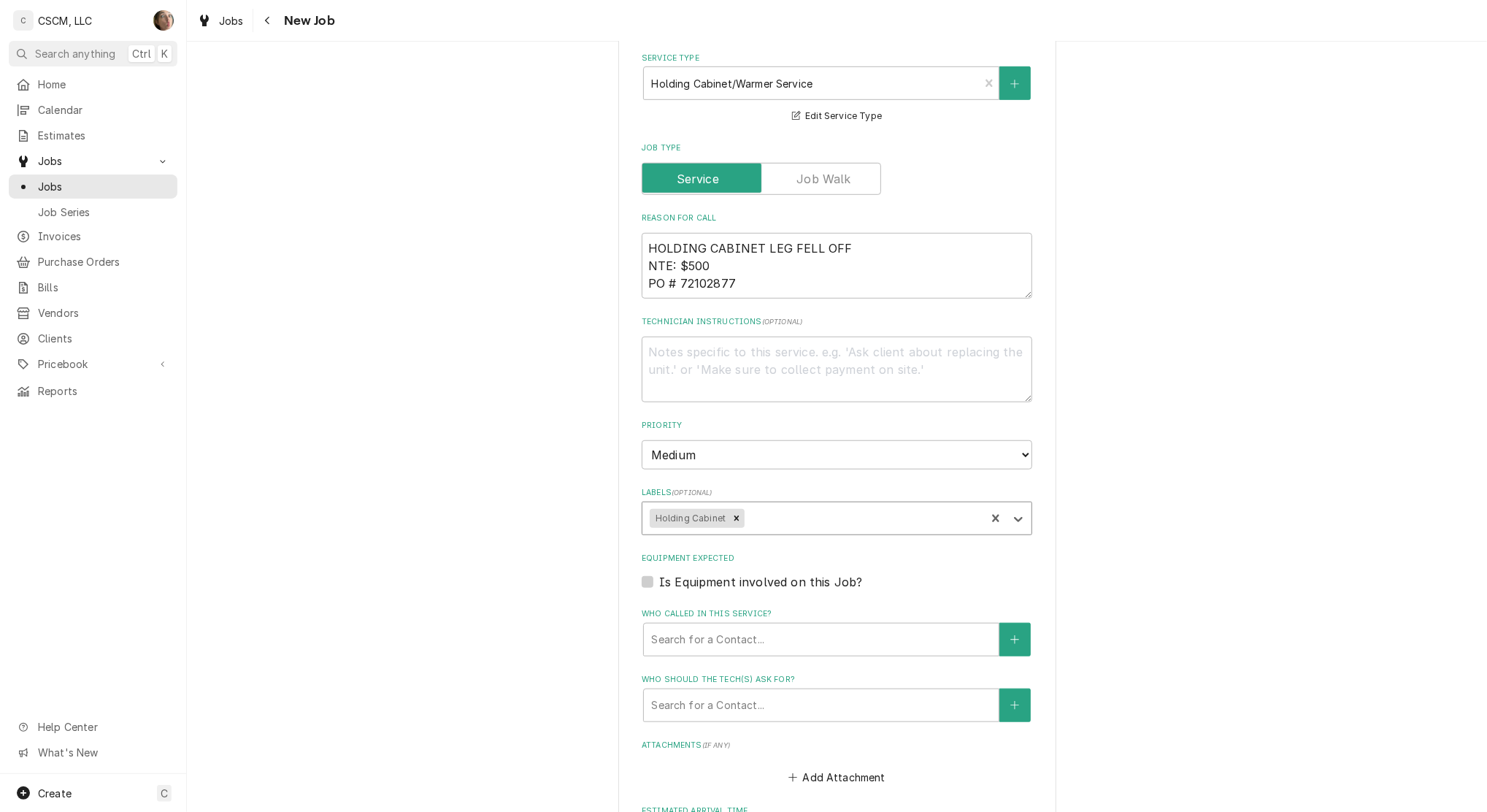
scroll to position [973, 0]
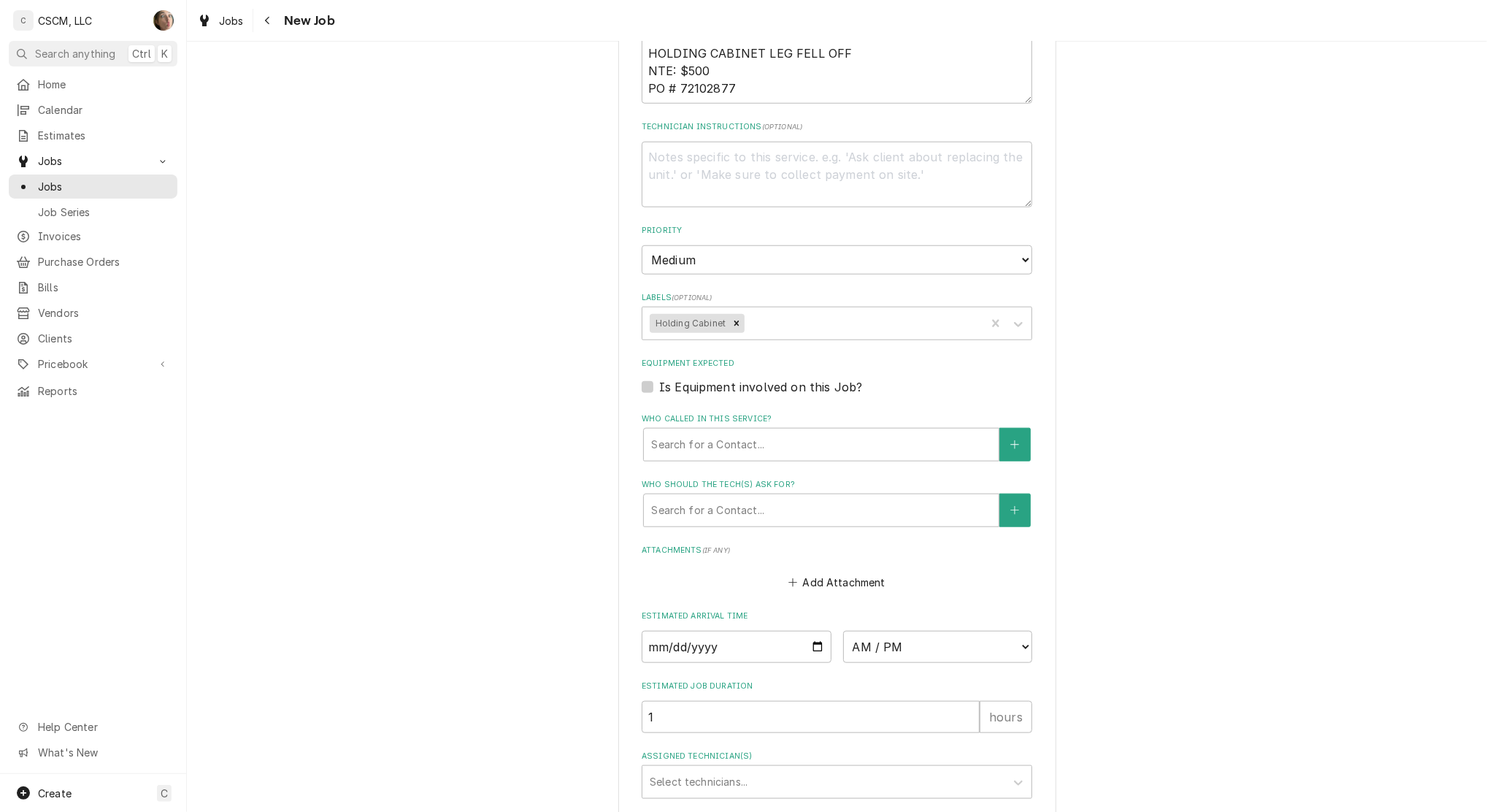
click at [1124, 405] on div "Please provide the following information to create a job: Client Details Client…" at bounding box center [837, 4] width 1300 height 1842
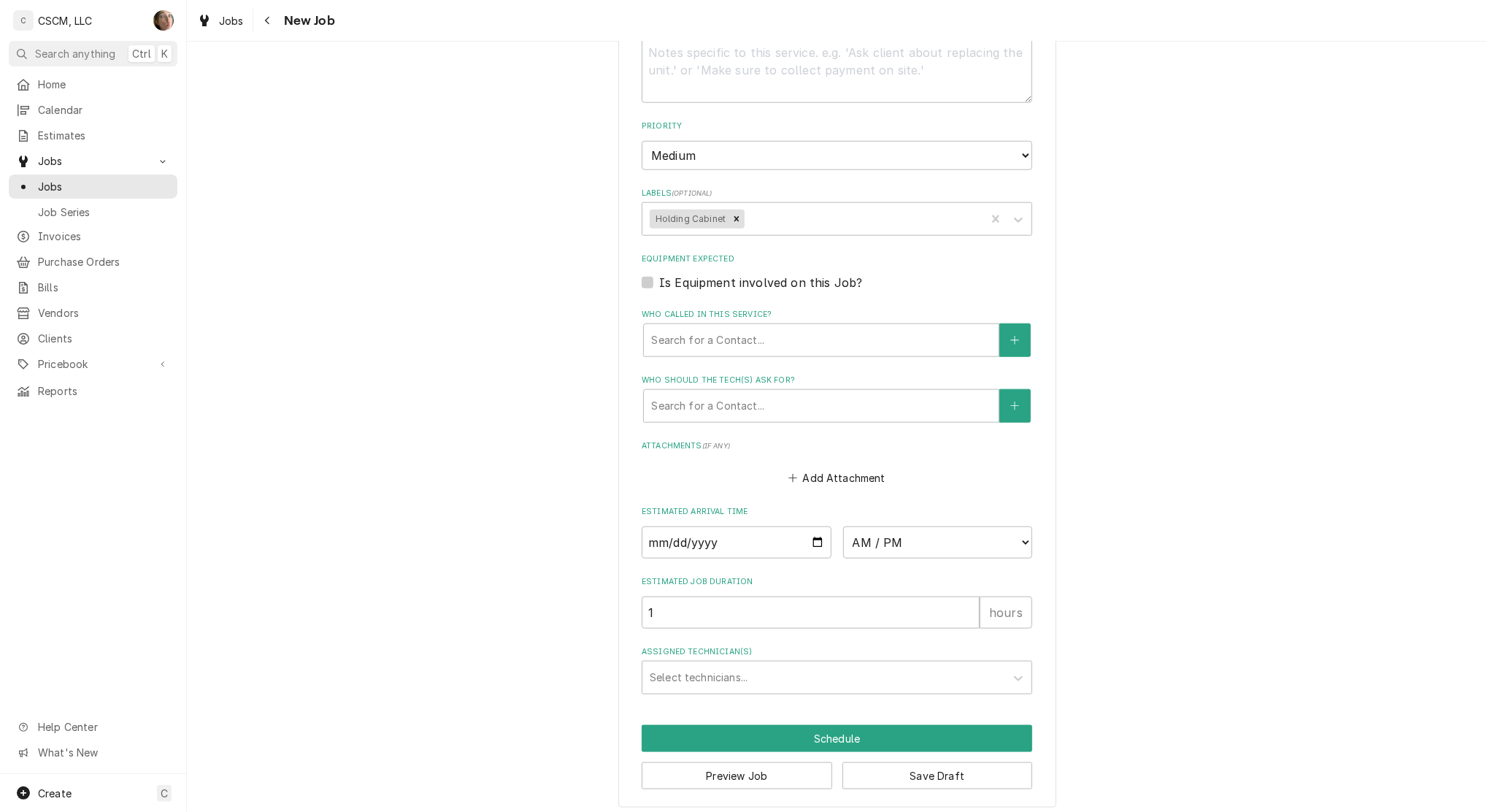
scroll to position [1084, 0]
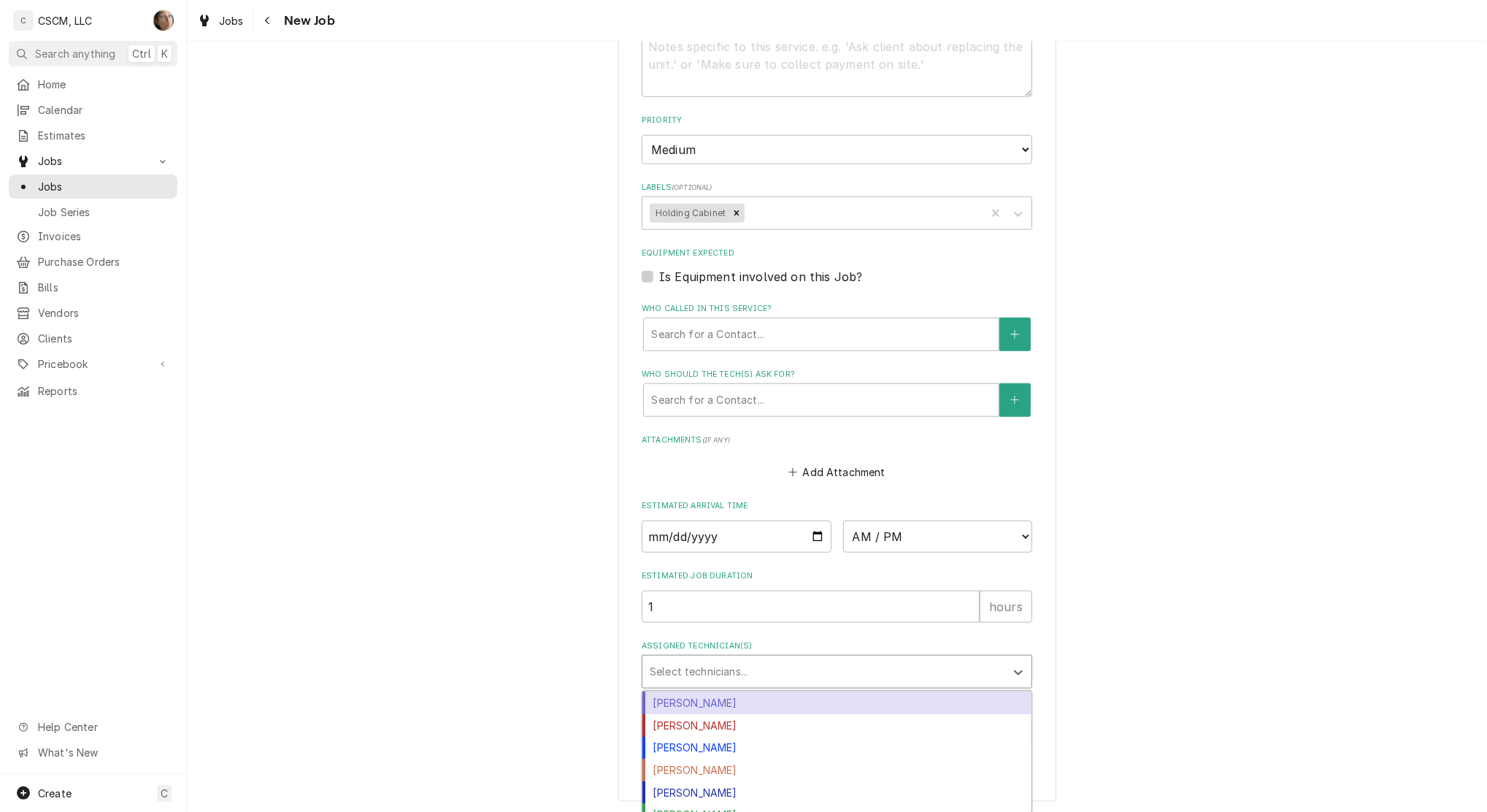
click at [977, 667] on div "Assigned Technician(s)" at bounding box center [824, 672] width 349 height 27
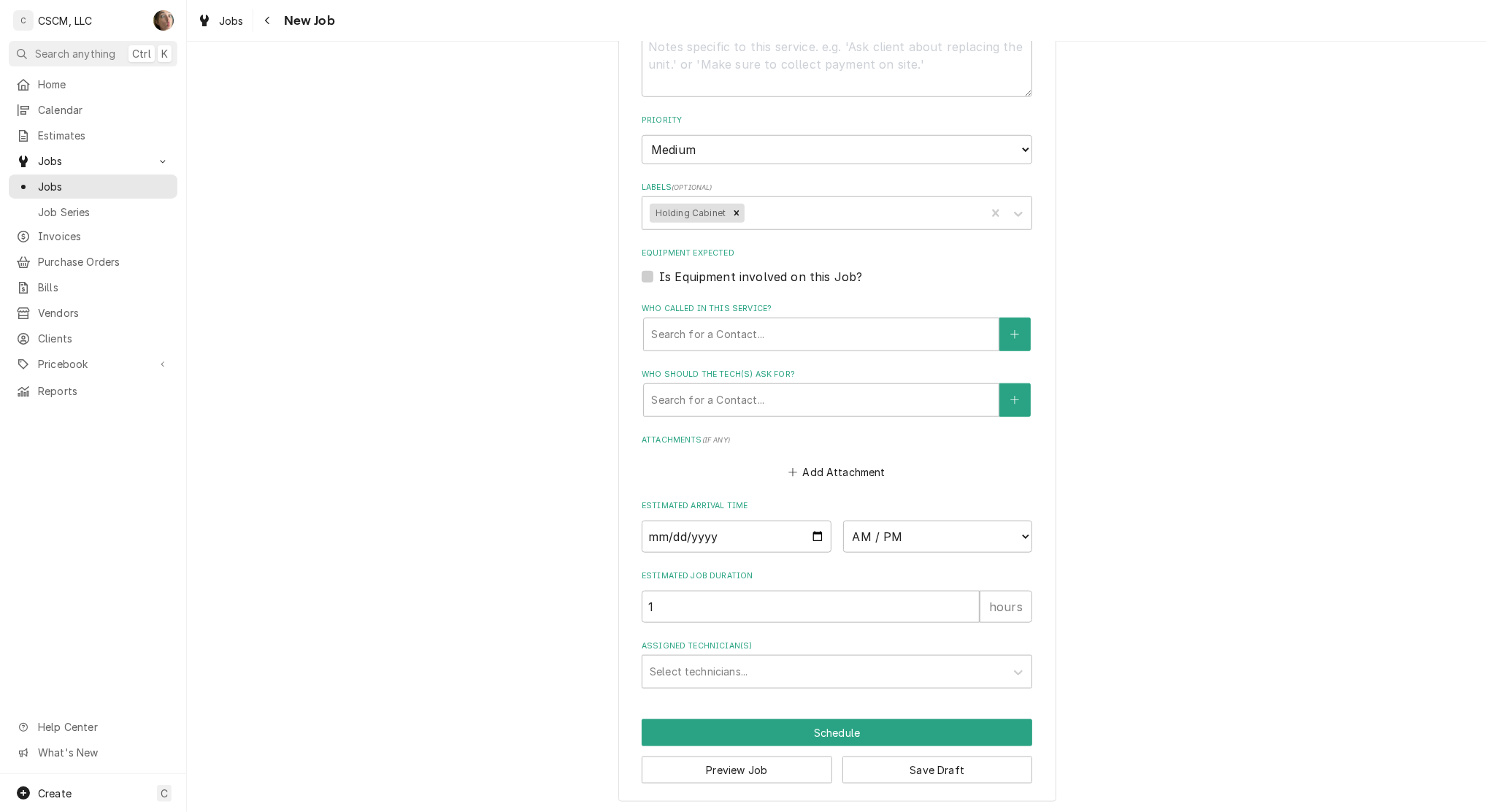
click at [888, 766] on button "Save Draft" at bounding box center [938, 770] width 190 height 27
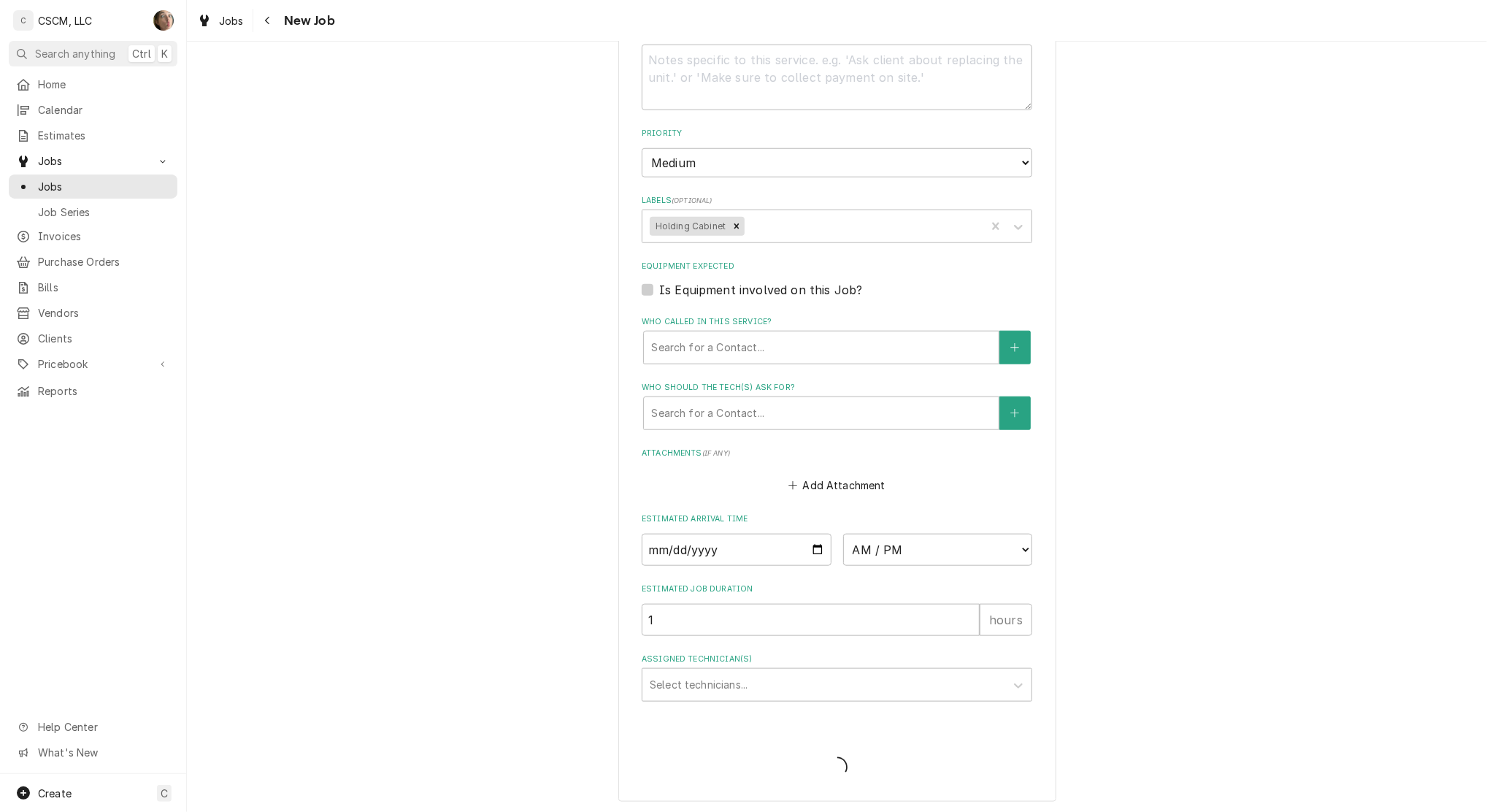
type textarea "x"
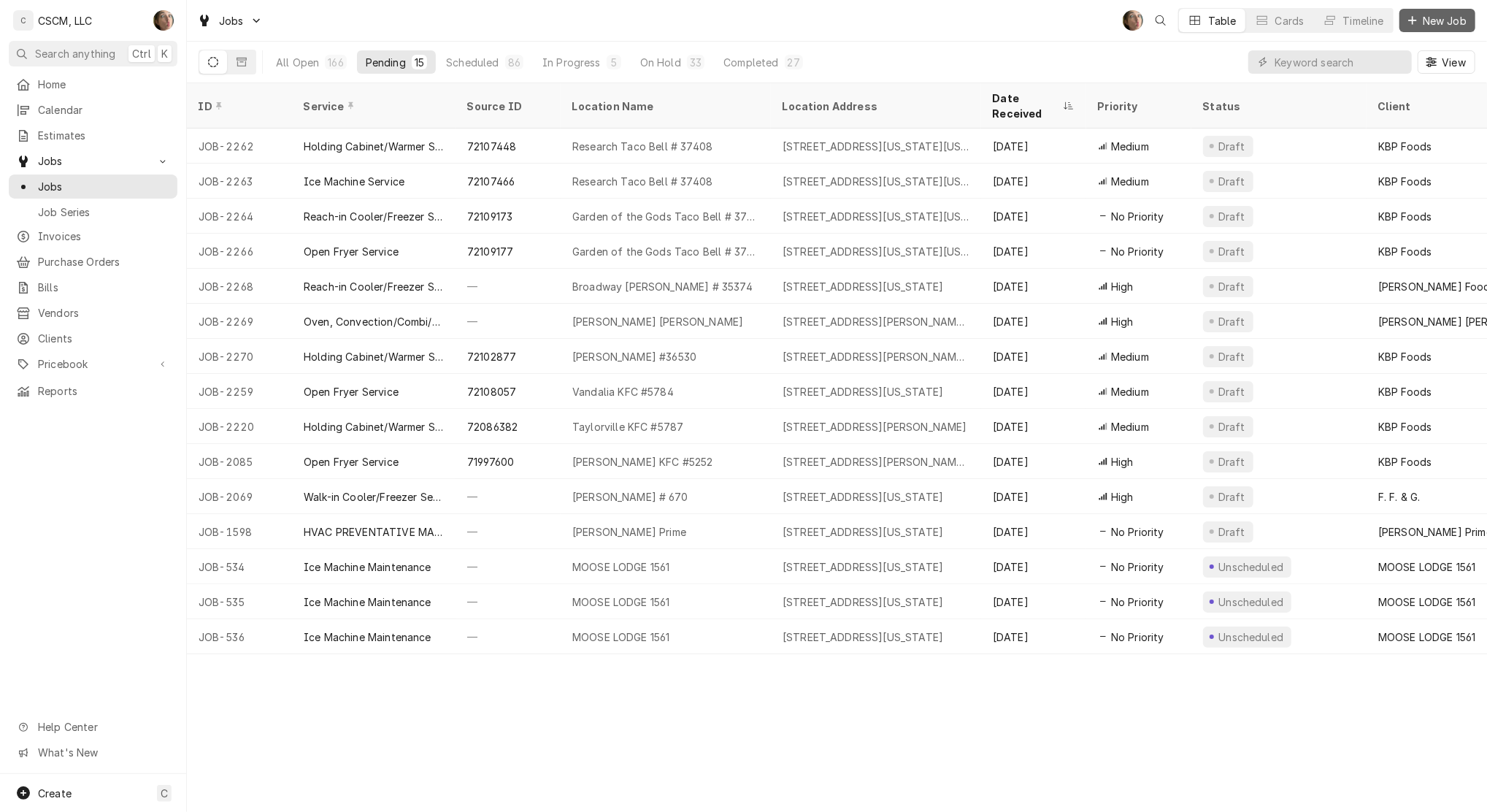
click at [1418, 13] on div "Dynamic Content Wrapper" at bounding box center [1412, 20] width 15 height 15
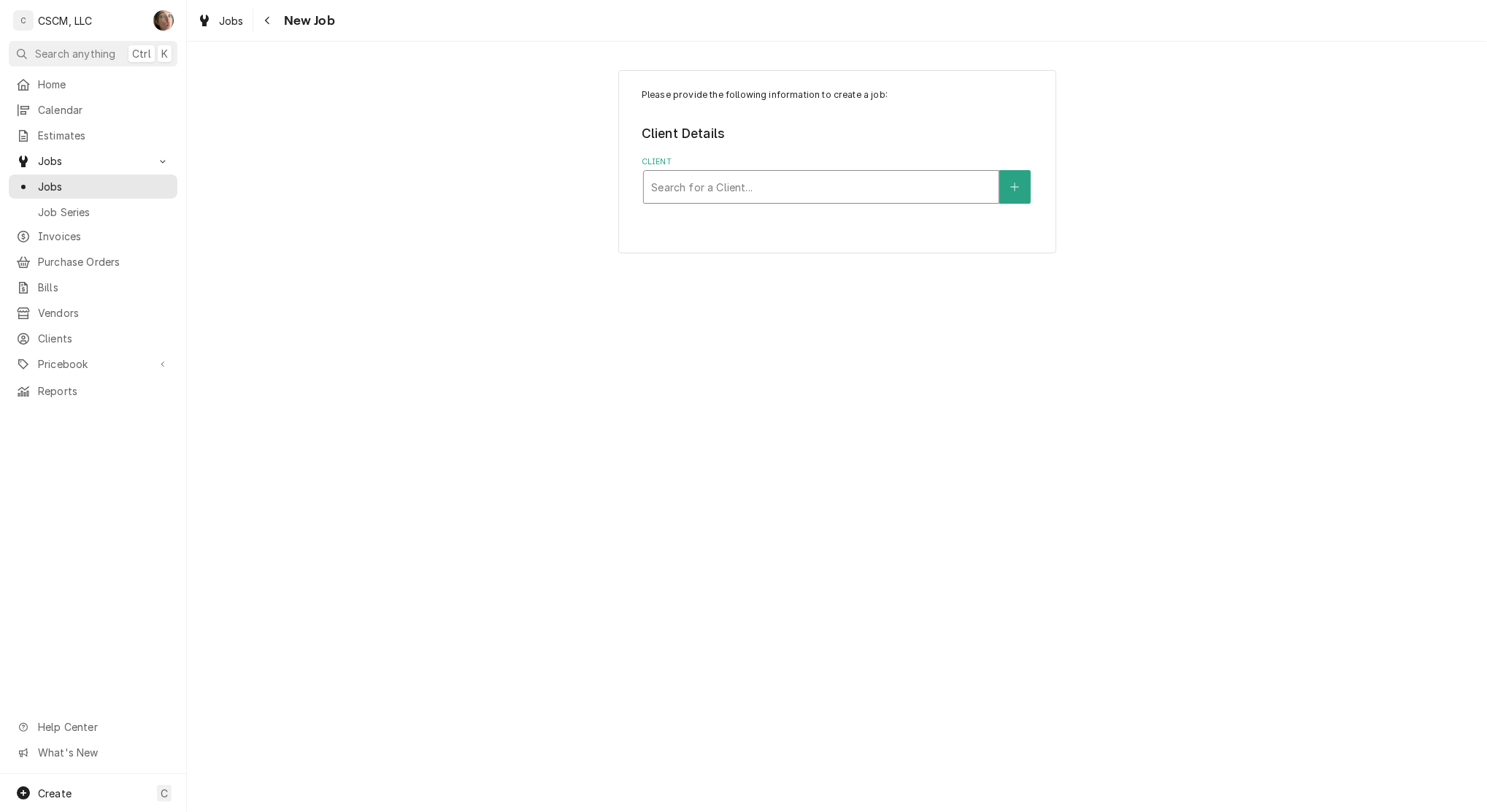
click at [665, 186] on div "Client" at bounding box center [821, 187] width 340 height 27
type input "kbp"
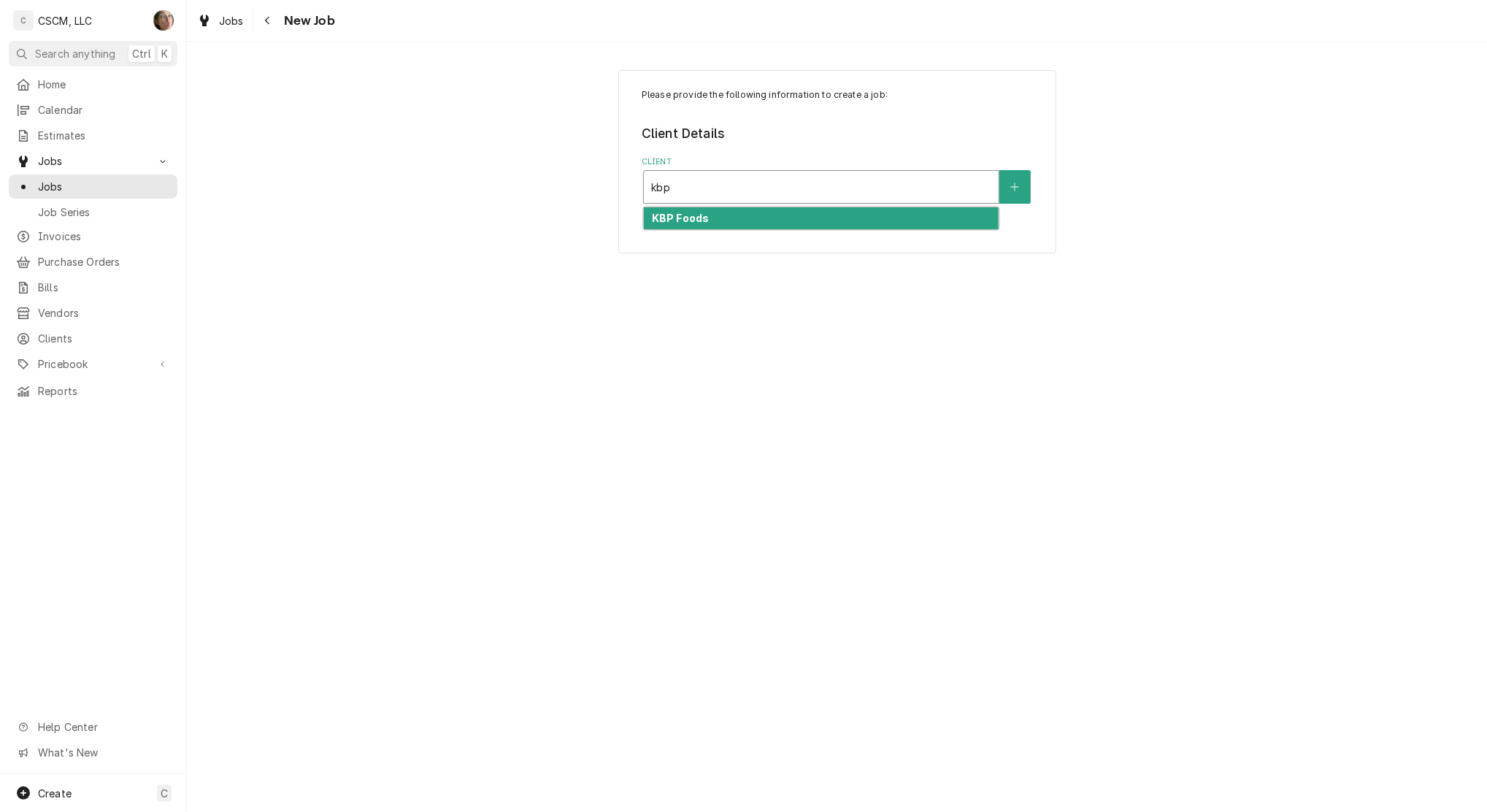
click at [699, 221] on strong "KBP Foods" at bounding box center [680, 218] width 57 height 12
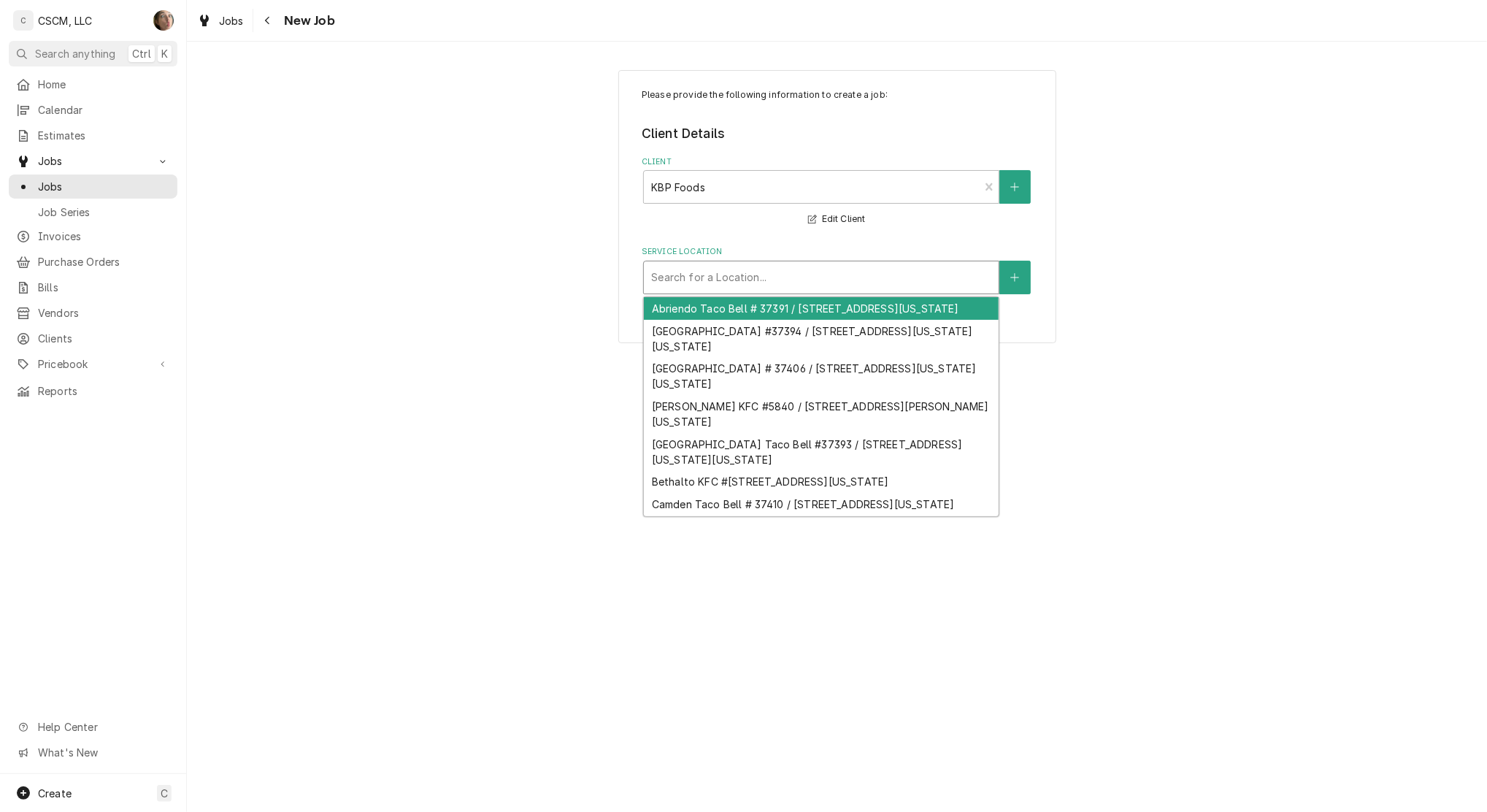
click at [684, 270] on div "Service Location" at bounding box center [821, 278] width 340 height 27
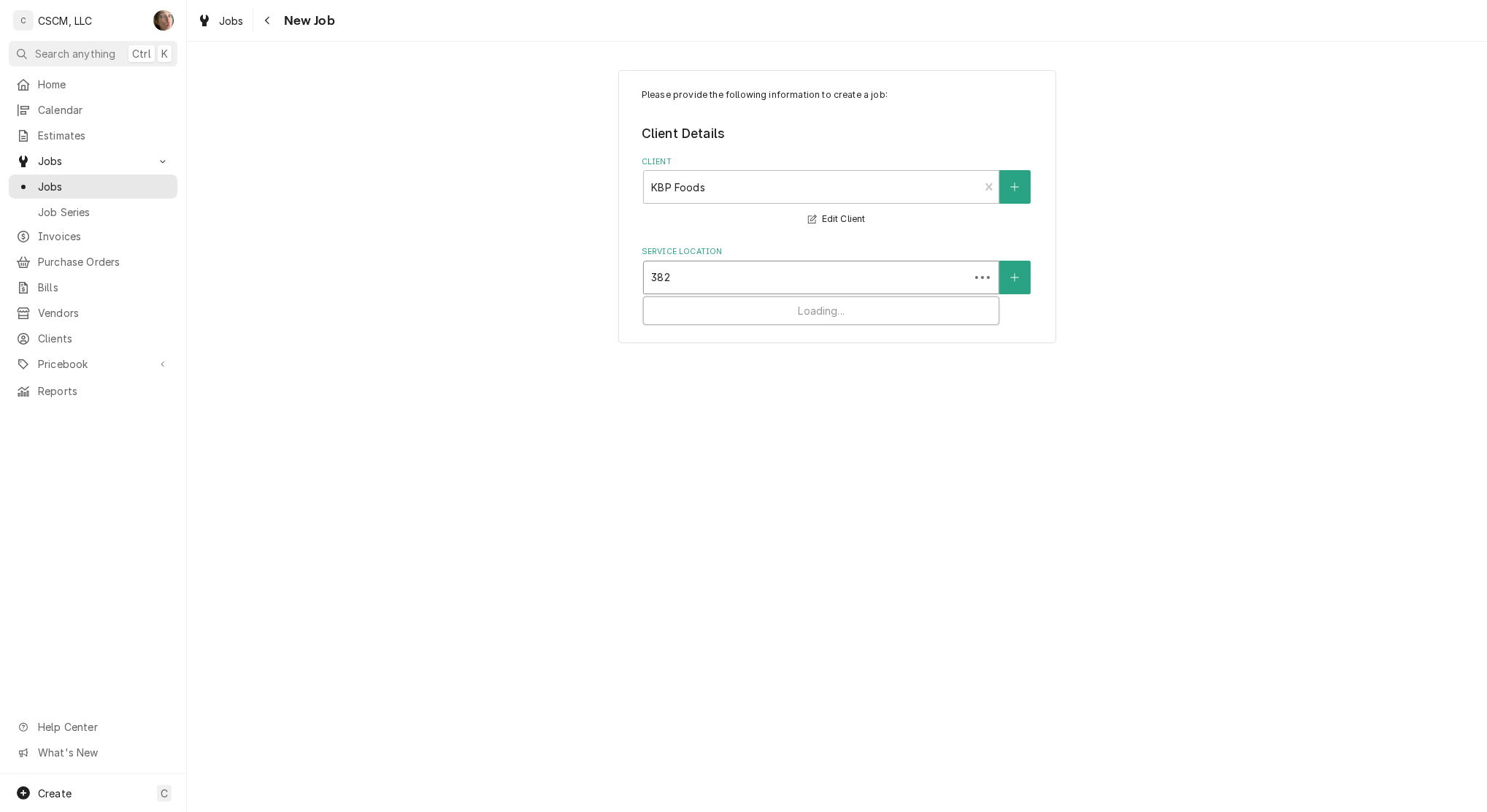
type input "3828"
click at [709, 313] on div "Quincy Taco Bell #36531 / 3828 Broadway St, Quincy, Illinois 62301" at bounding box center [821, 308] width 355 height 22
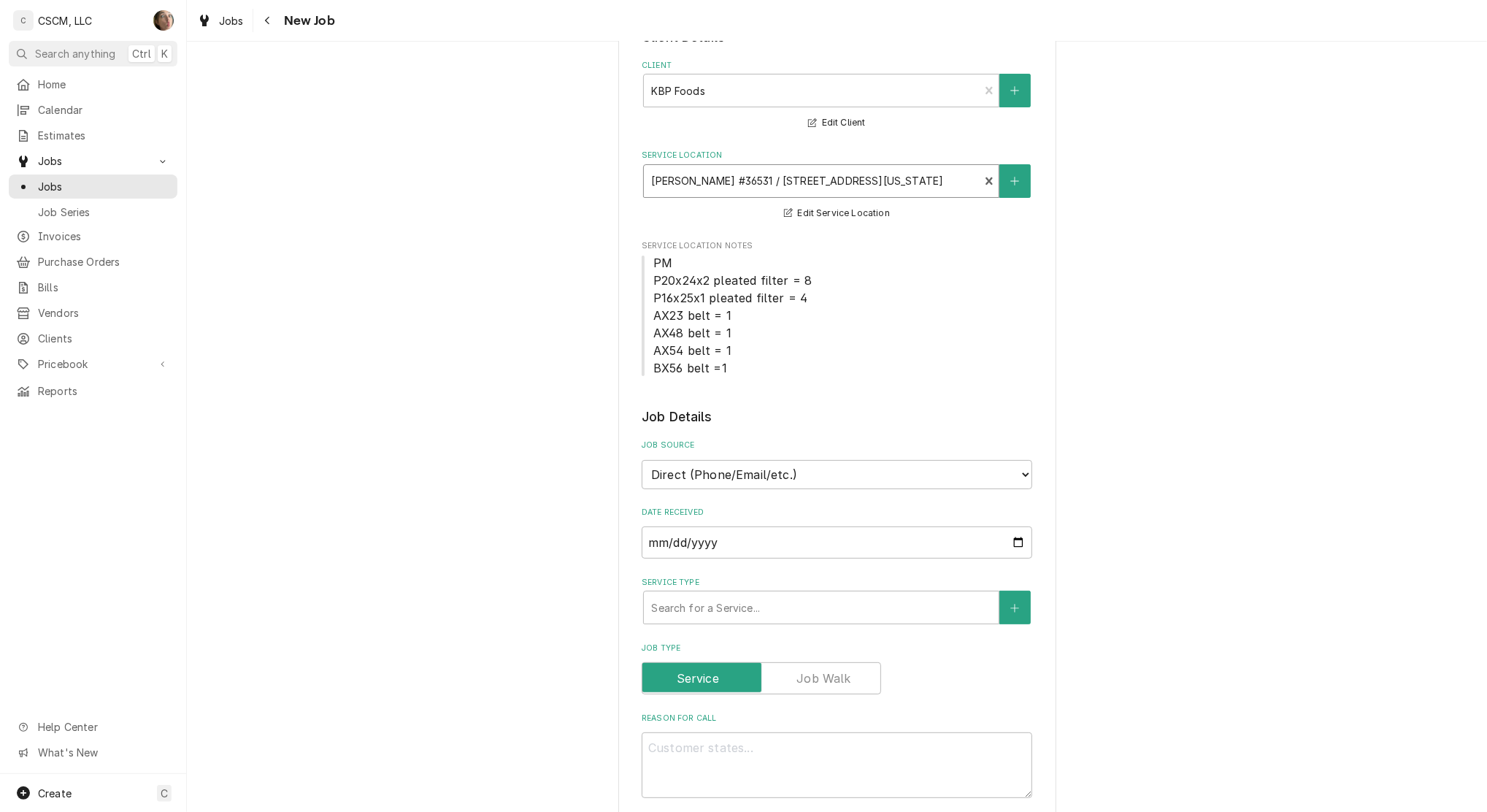
scroll to position [194, 0]
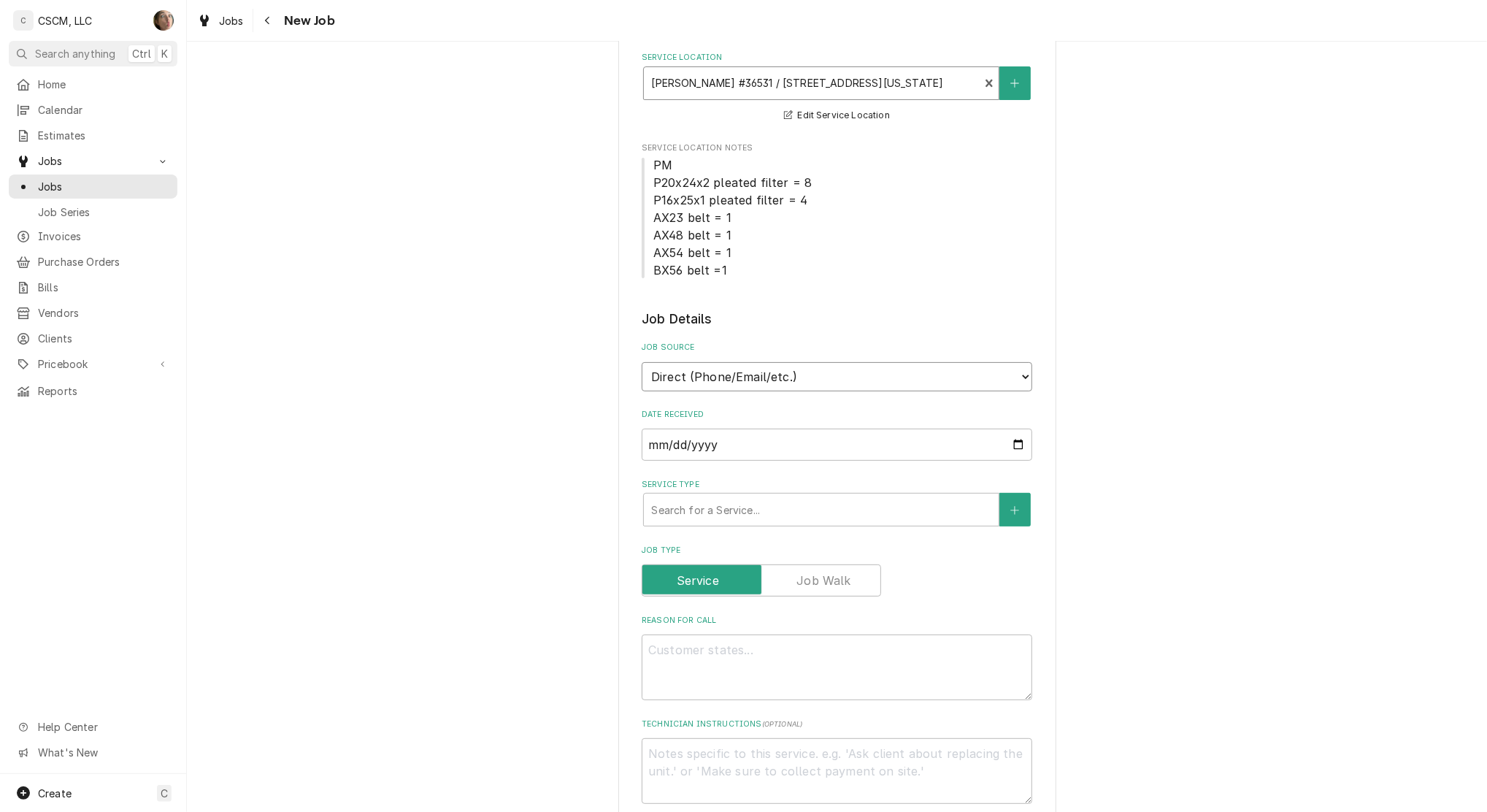
click at [647, 384] on select "Direct (Phone/Email/etc.) Other" at bounding box center [837, 377] width 391 height 29
select select "100"
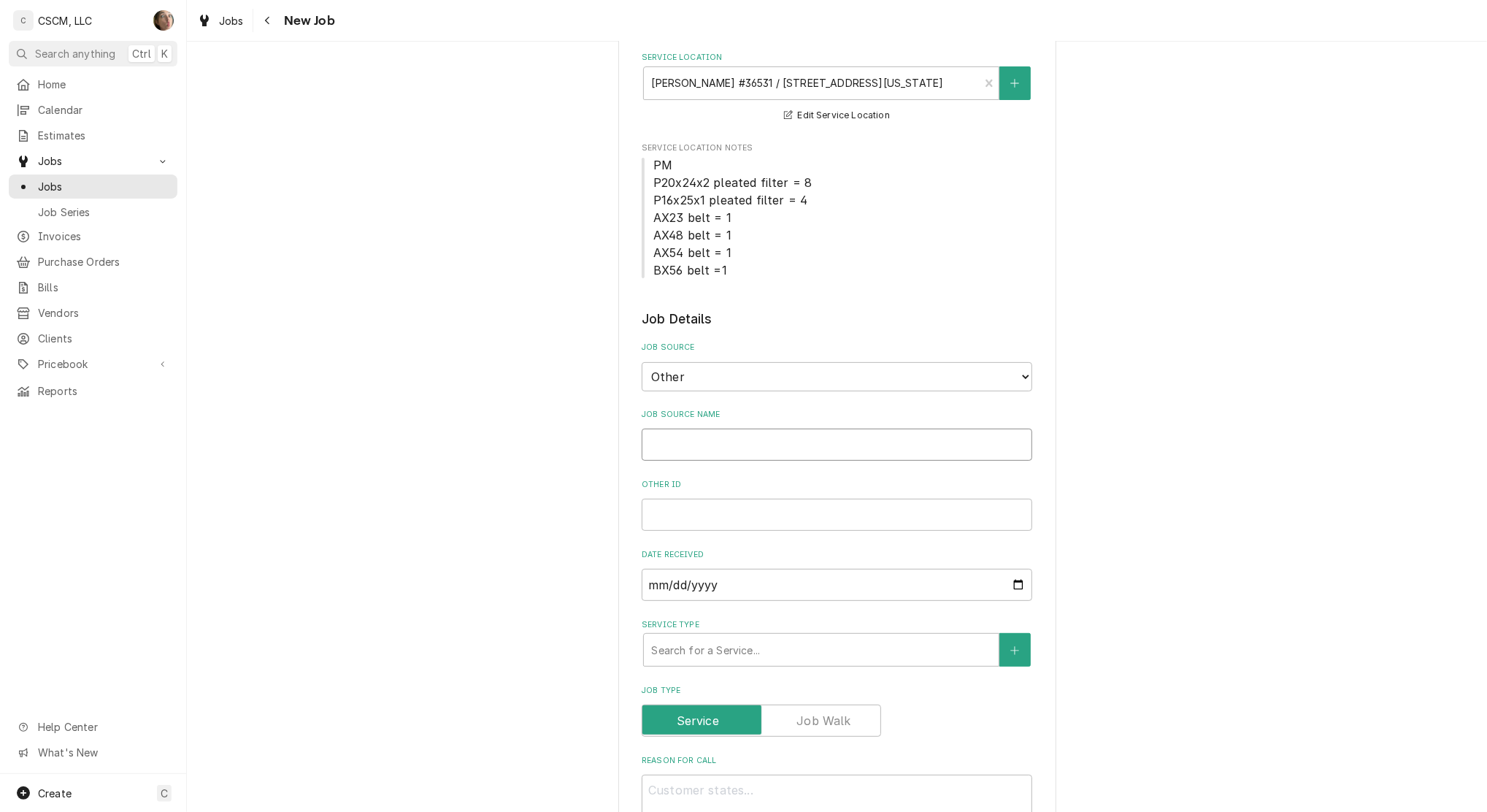
click at [655, 439] on input "Job Source Name" at bounding box center [837, 445] width 391 height 33
type textarea "x"
type input "V"
type textarea "x"
type input "Ve"
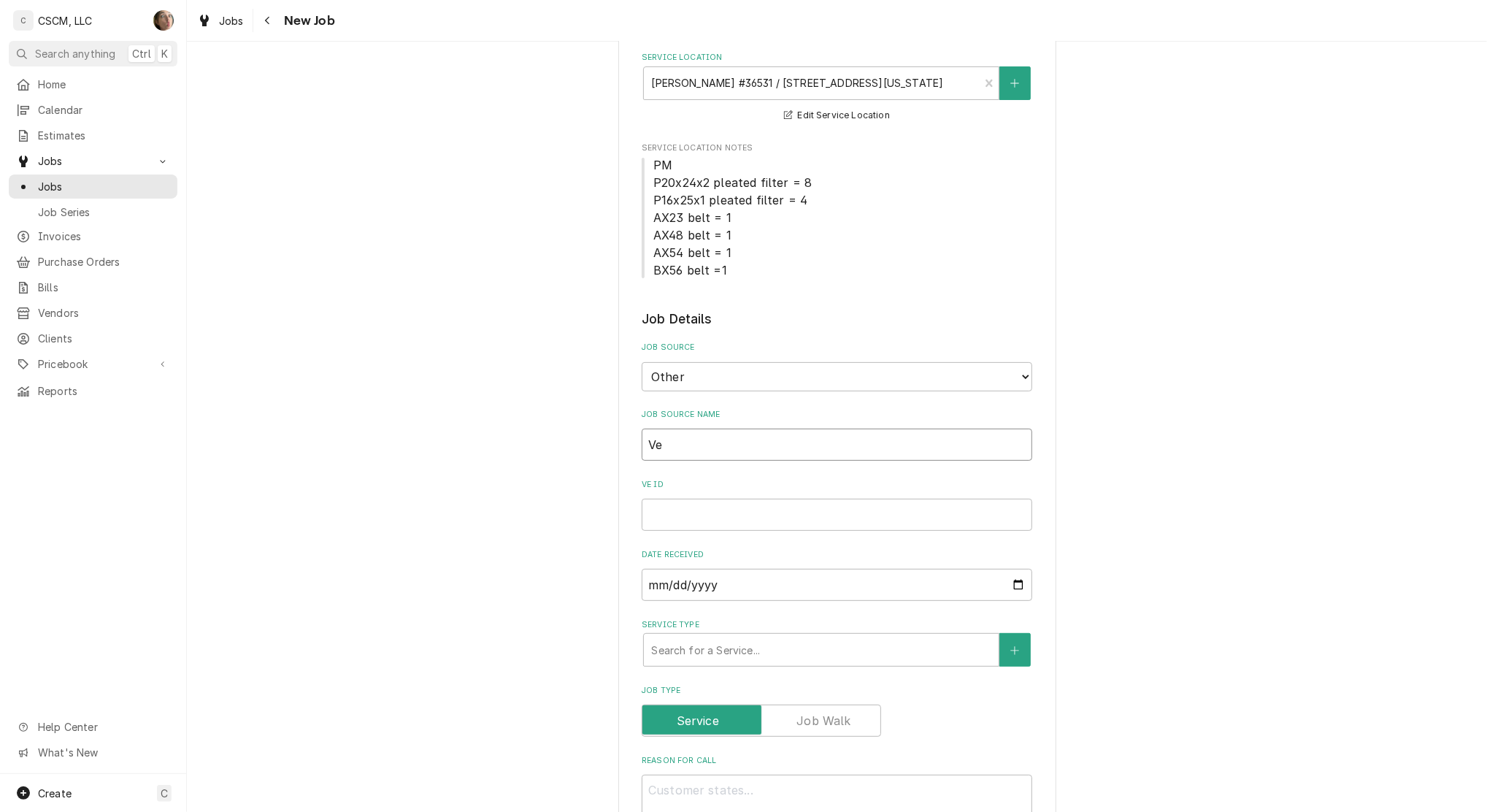
type textarea "x"
type input "Veri"
type textarea "x"
type input "Veris"
type textarea "x"
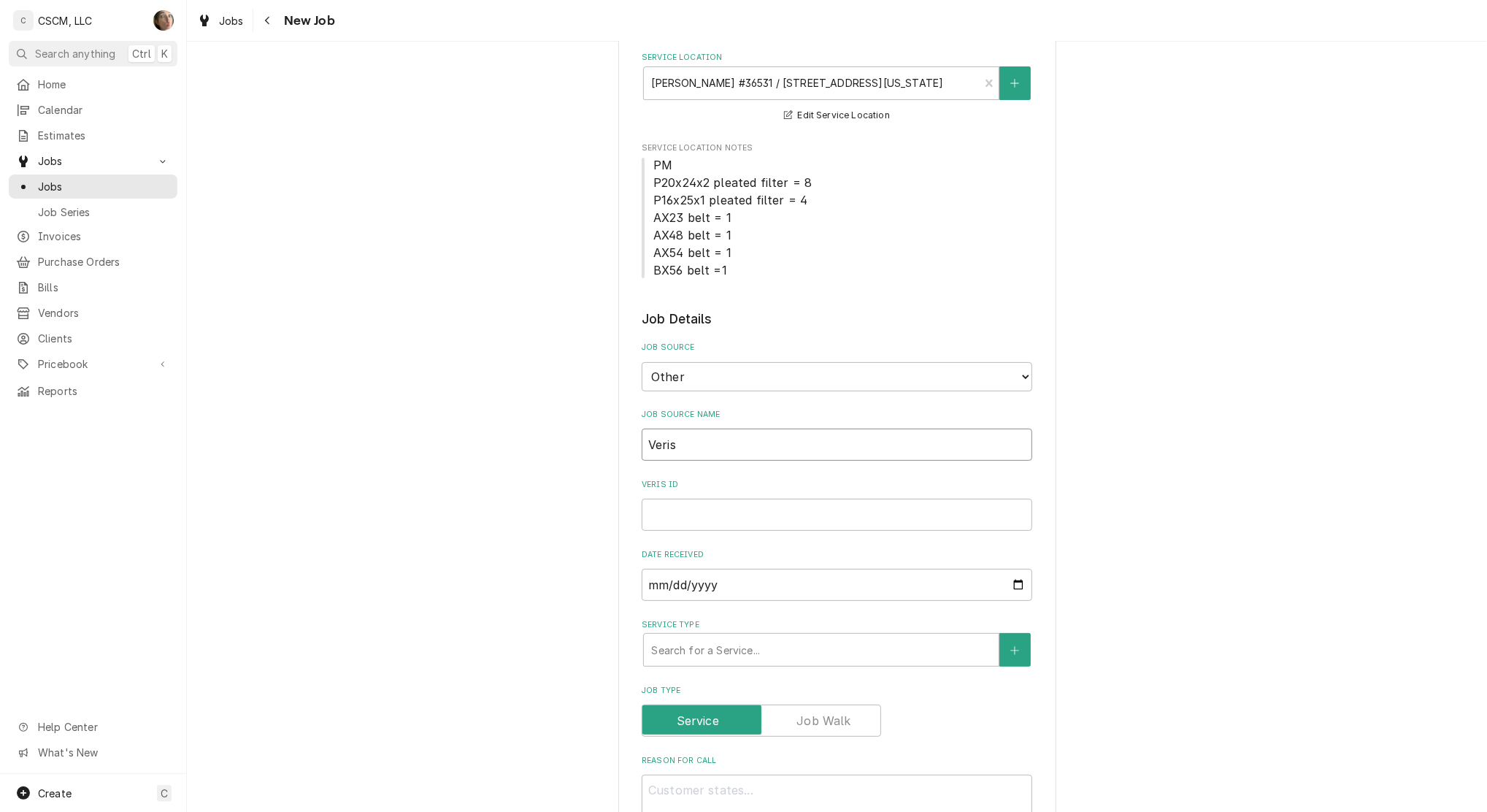
type input "Verisa"
type textarea "x"
type input "Verisae"
type textarea "x"
type input "Verisae"
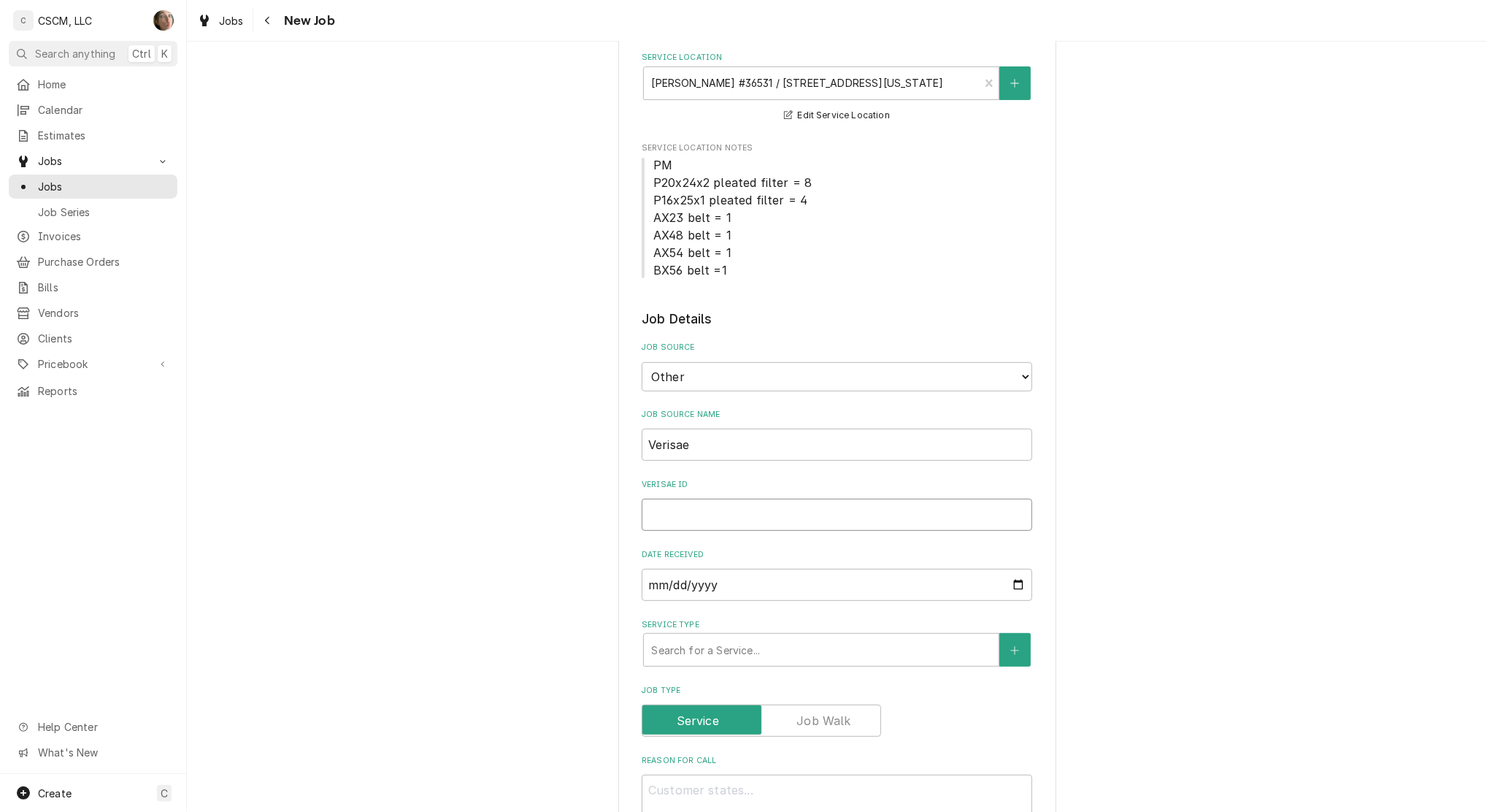
click at [709, 524] on input "Verisae ID" at bounding box center [837, 515] width 391 height 33
paste input "72072007"
type textarea "x"
type input "72072007"
type textarea "x"
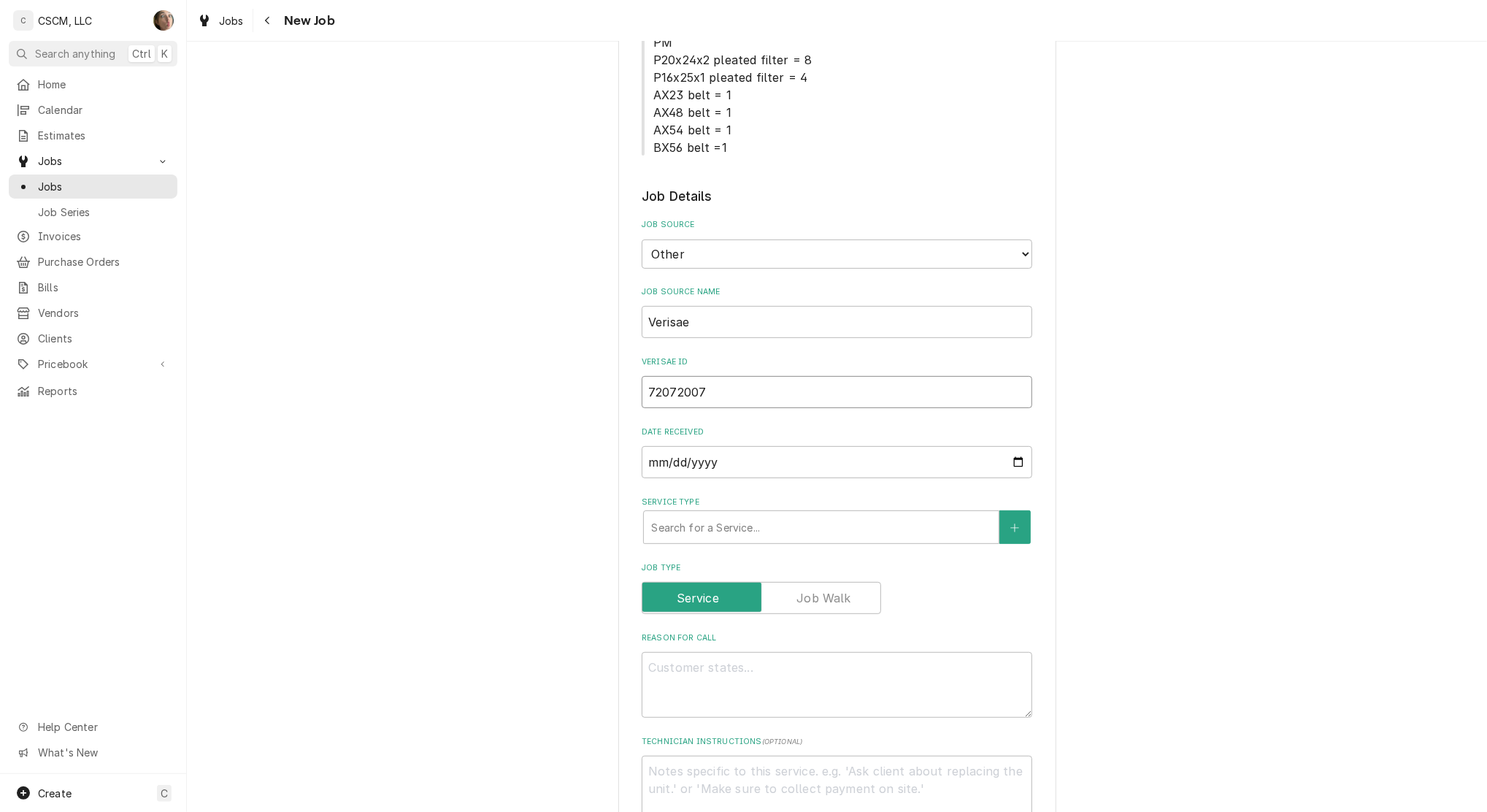
scroll to position [389, 0]
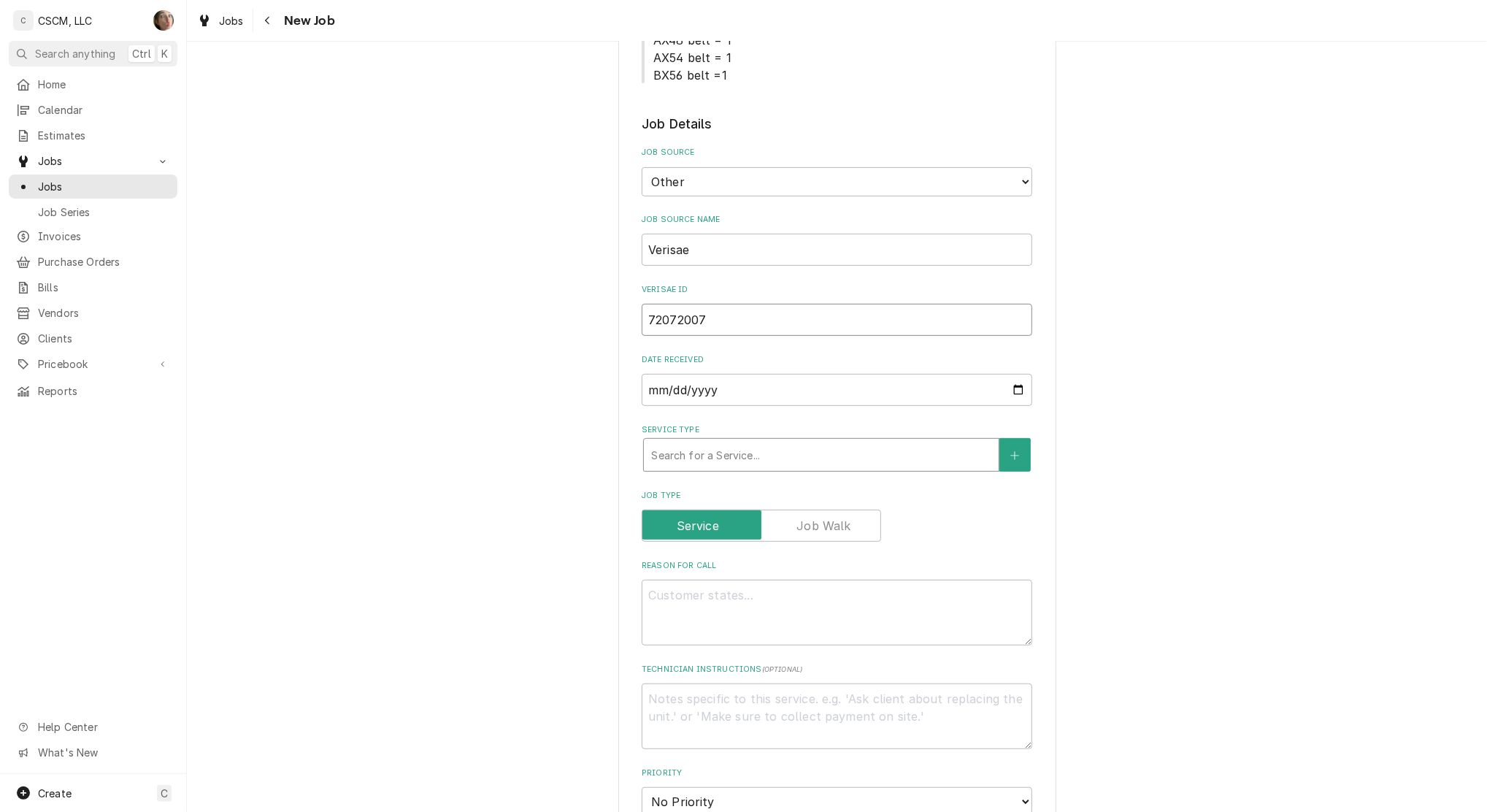
type input "72072007"
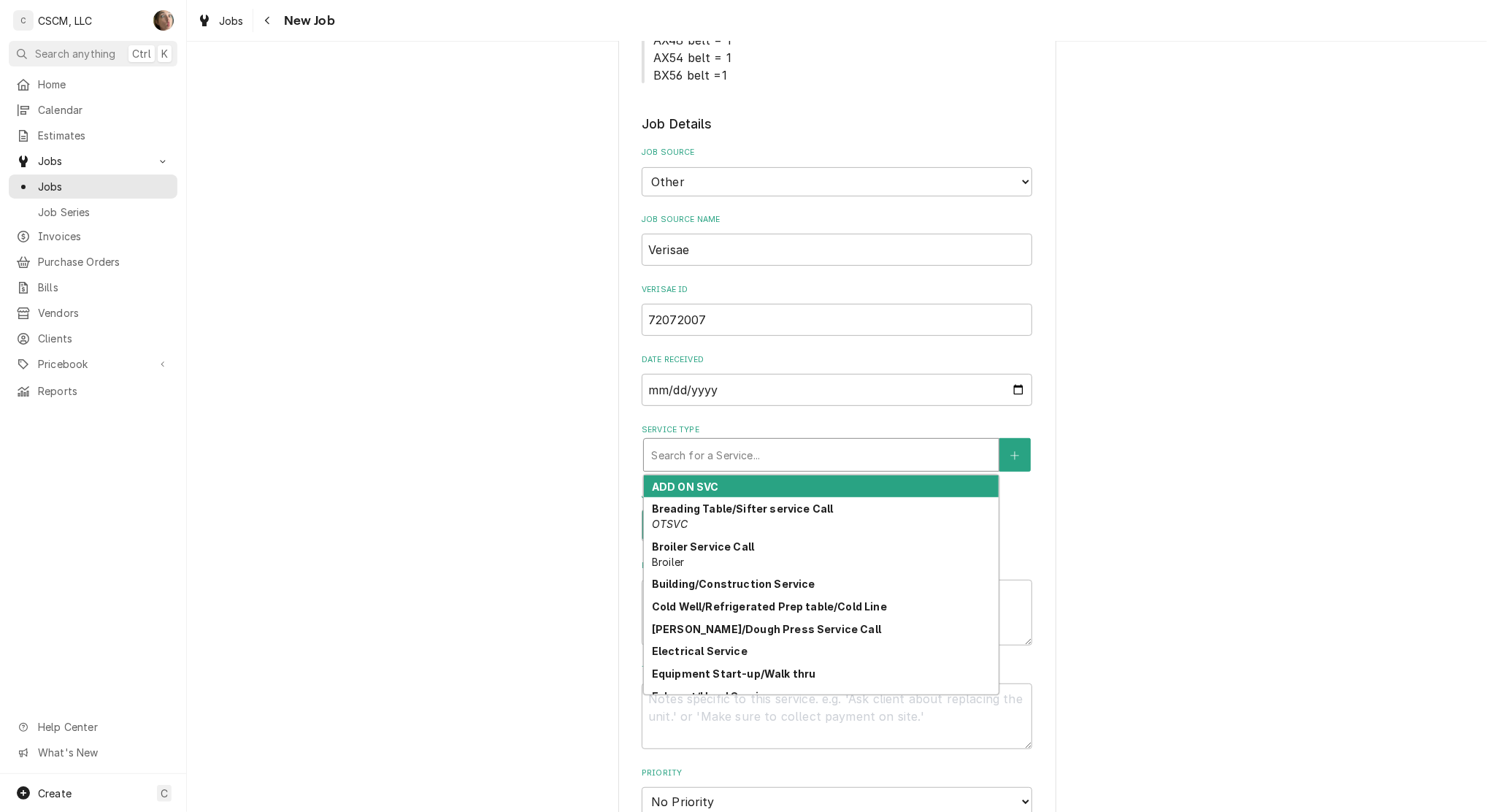
click at [837, 457] on div "Service Type" at bounding box center [821, 455] width 340 height 27
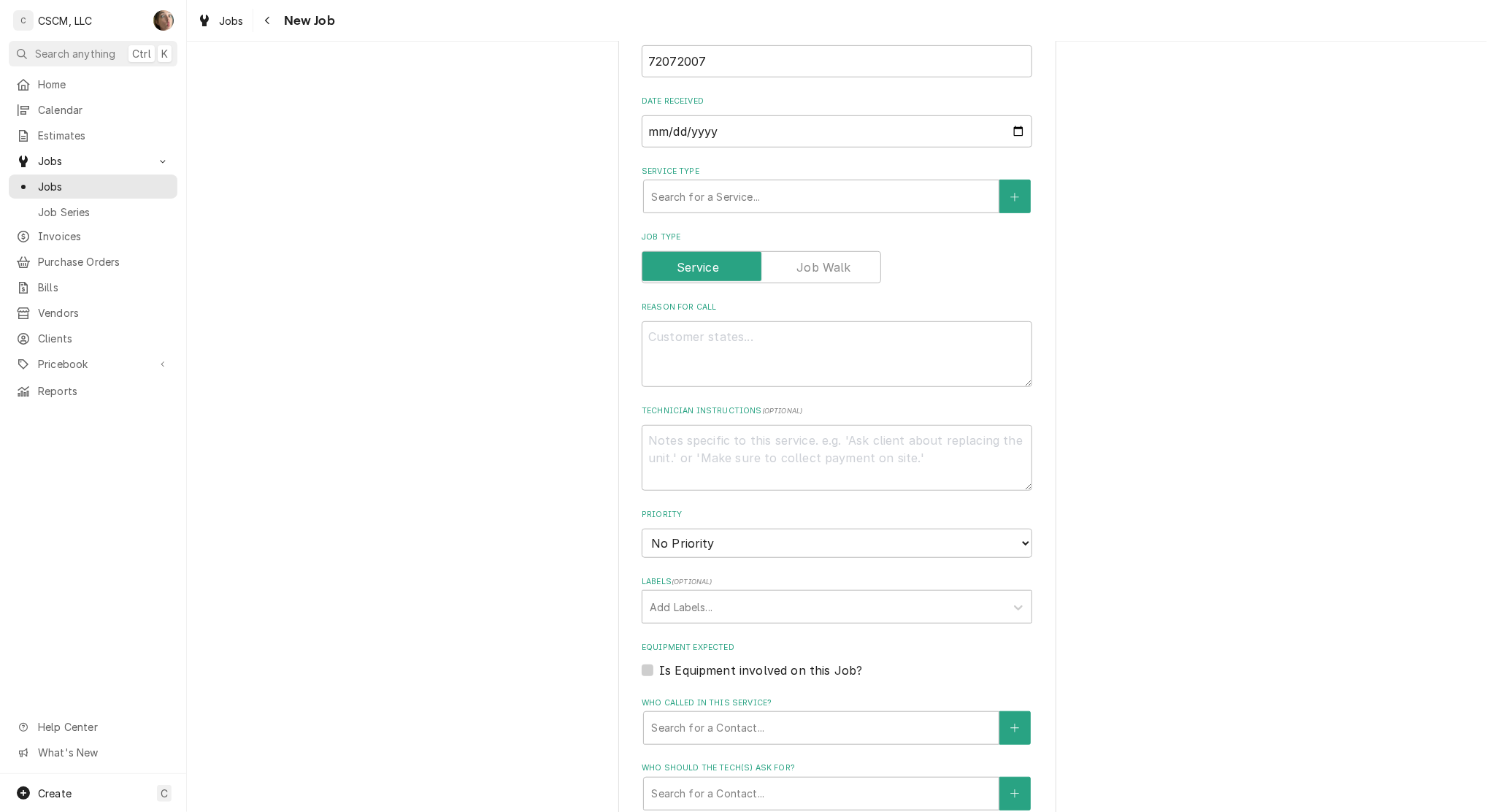
scroll to position [681, 0]
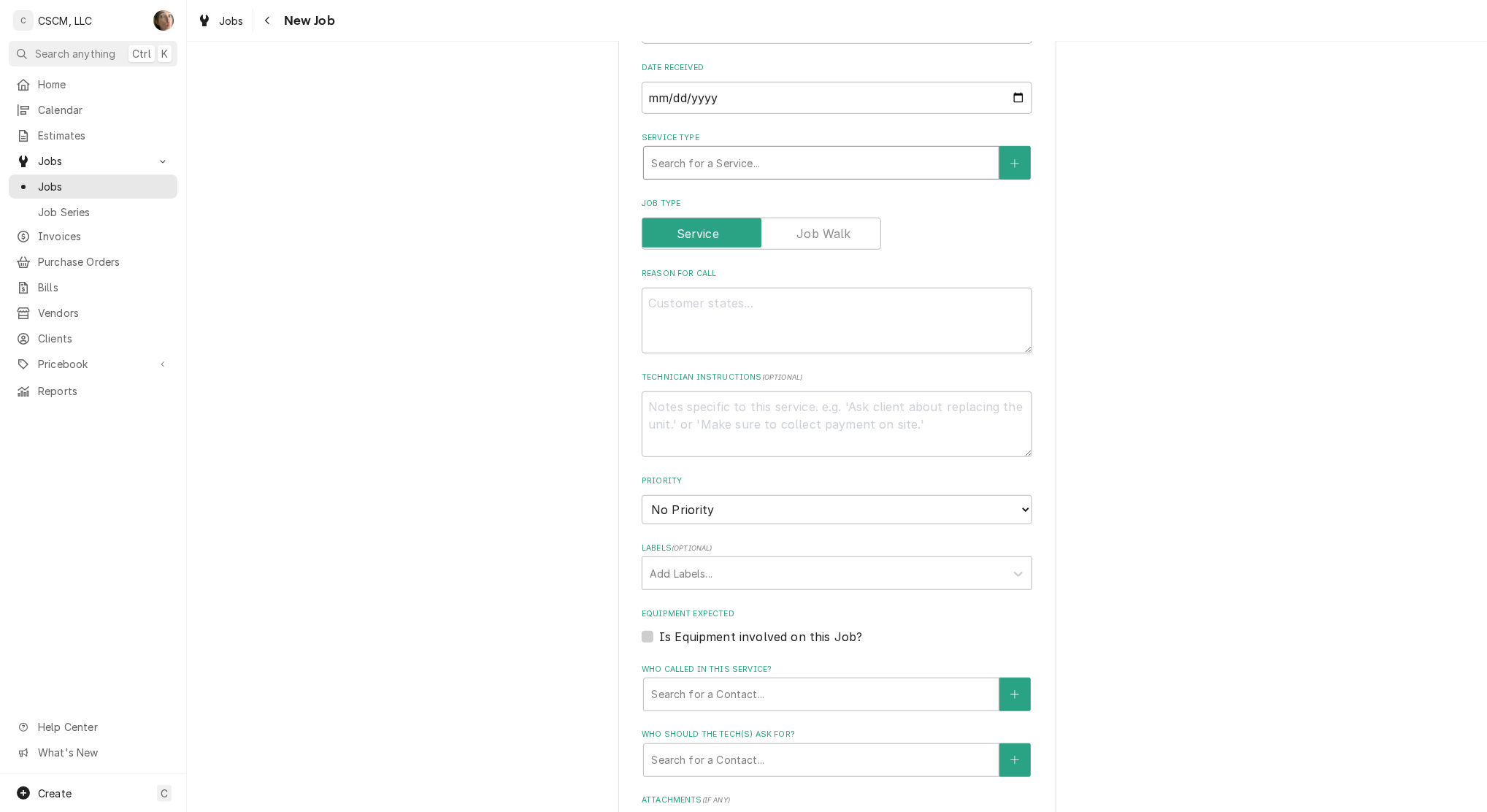
click at [684, 160] on div "Service Type" at bounding box center [821, 163] width 340 height 27
click at [815, 311] on textarea "Reason For Call" at bounding box center [837, 320] width 391 height 66
paste textarea "Smoked this morning and now it wont turn on"
type textarea "x"
type textarea "Smoked this morning and now it wont turn on"
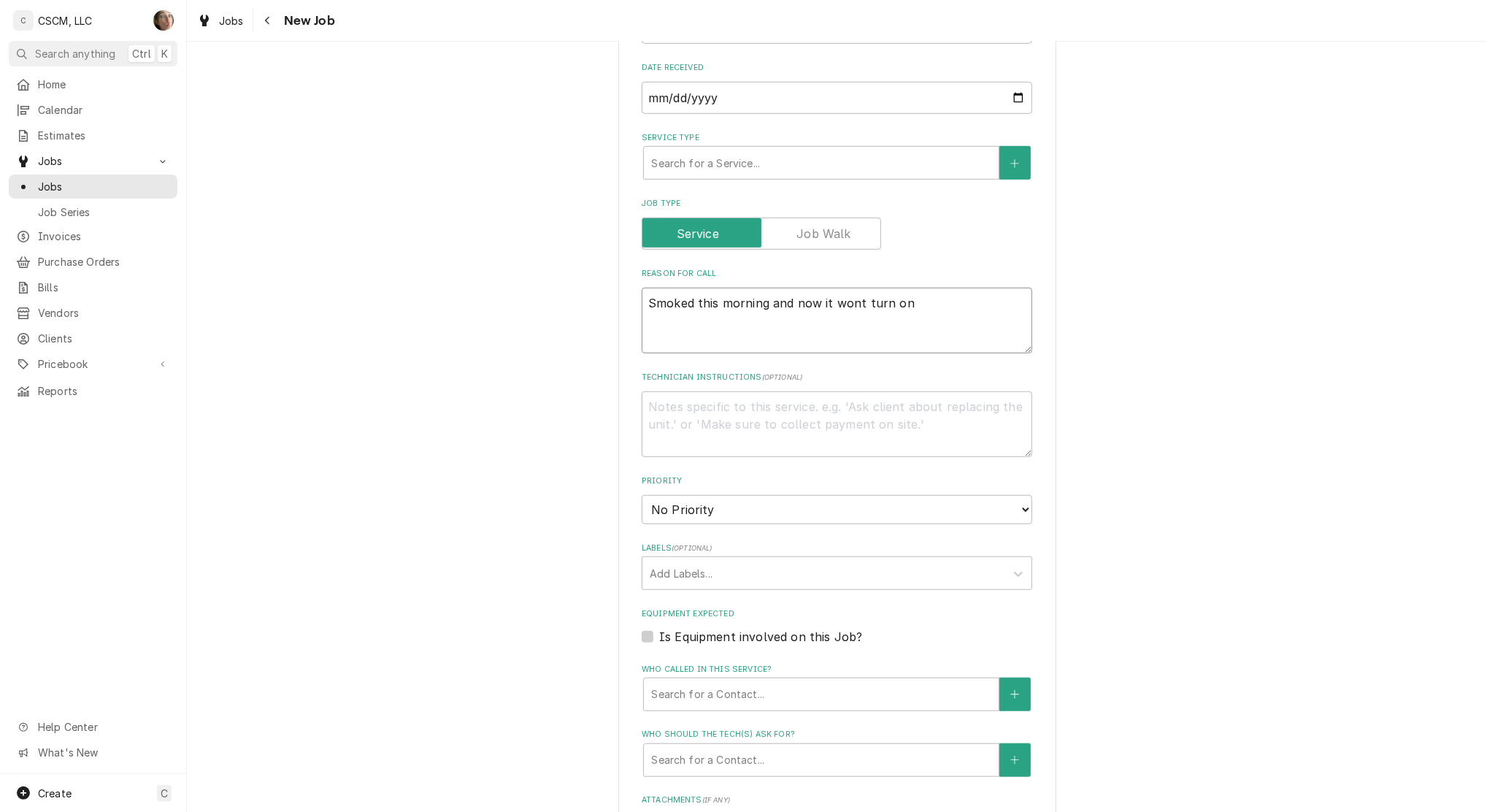
type textarea "x"
type textarea "Smoked this morning and now it won't turn on"
click at [948, 308] on textarea "Smoked this morning and now it won't turn on" at bounding box center [837, 320] width 391 height 66
type textarea "x"
type textarea "Smoked this morning and now it won't turn on"
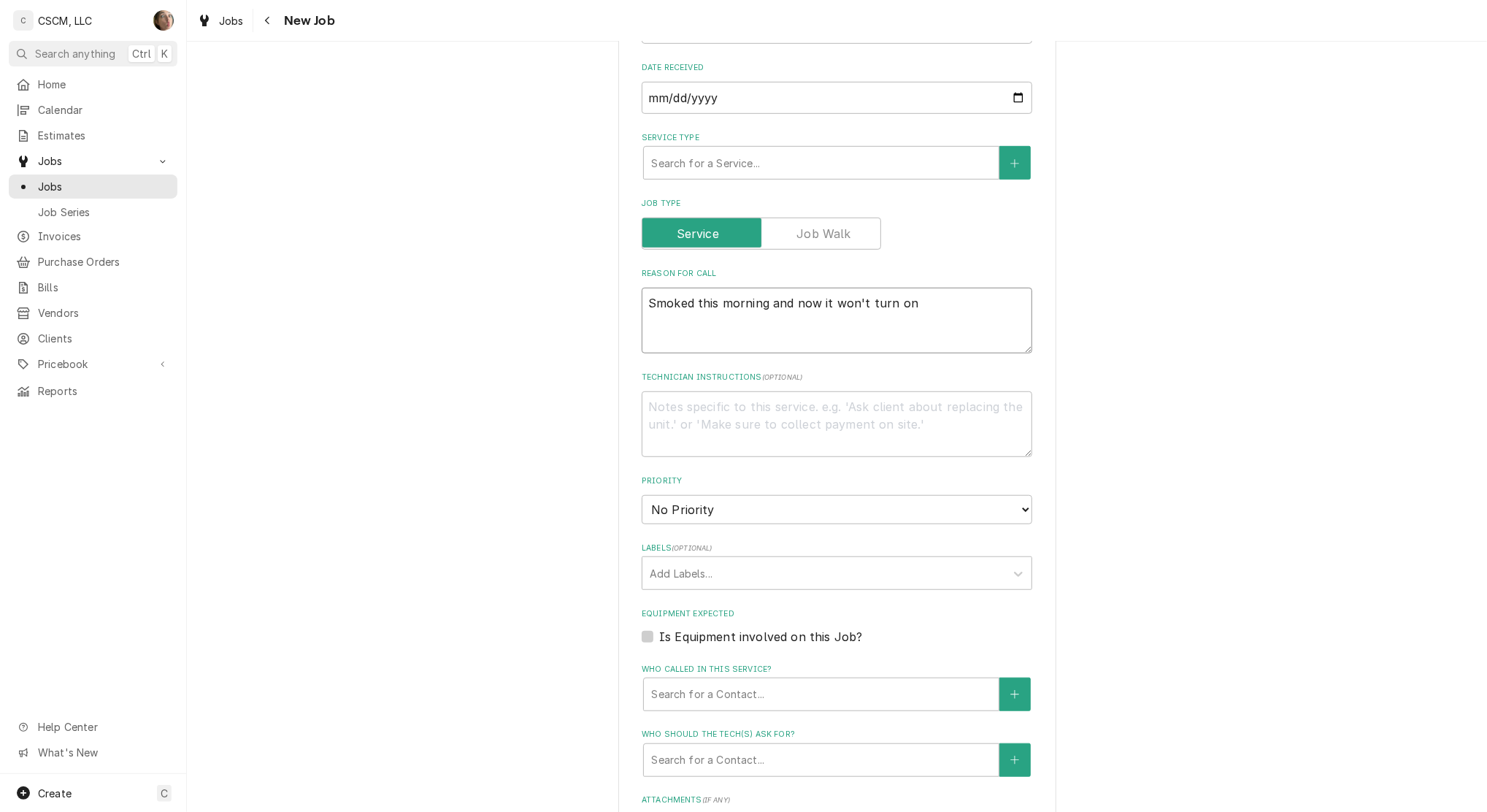
type textarea "x"
type textarea "Smoked this morning and now it won't turn on n"
type textarea "x"
type textarea "Smoked this morning and now it won't turn on nt"
type textarea "x"
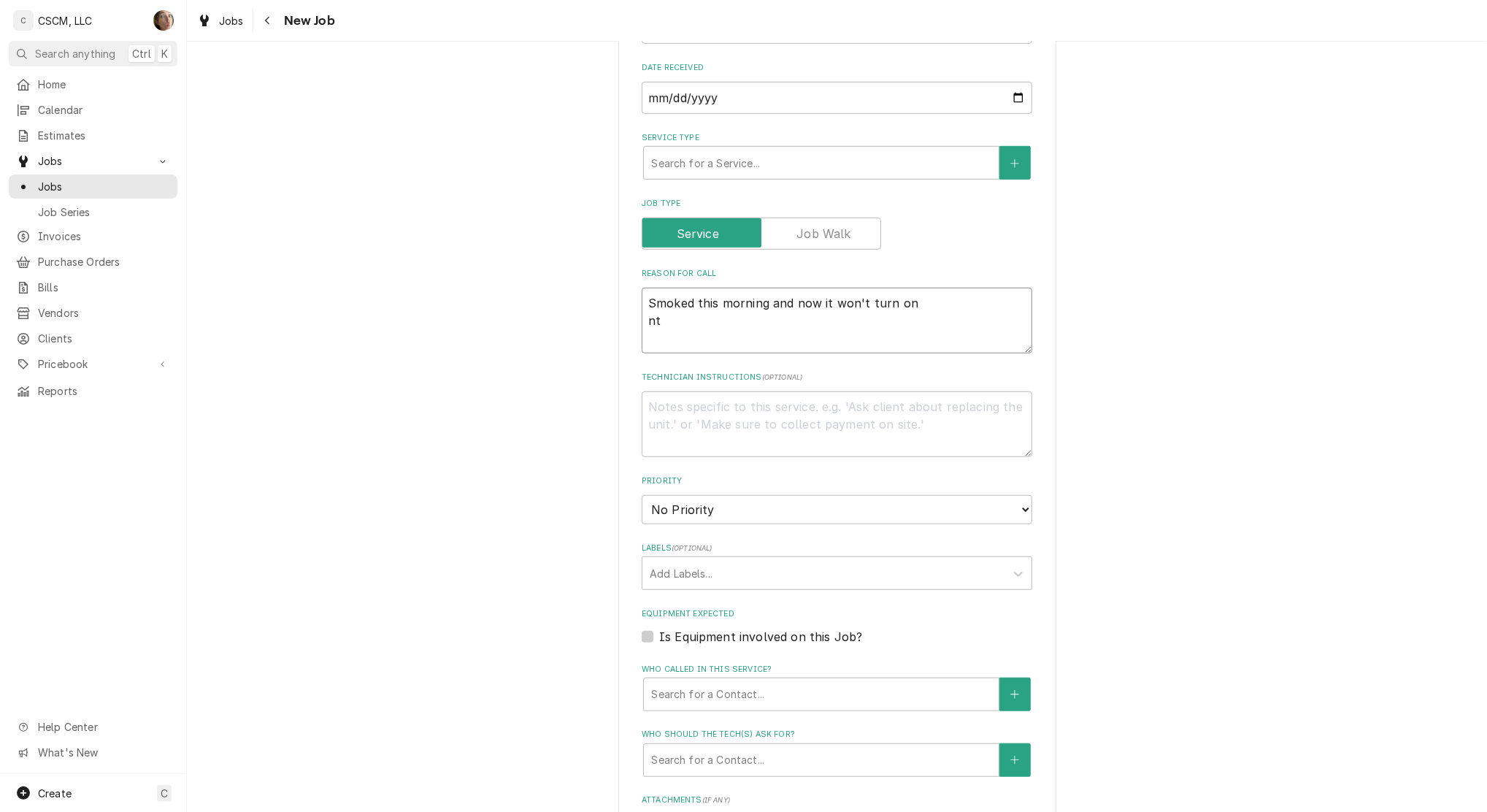
type textarea "Smoked this morning and now it won't turn on nte"
type textarea "x"
type textarea "Smoked this morning and now it won't turn on nt"
type textarea "x"
type textarea "Smoked this morning and now it won't turn on n"
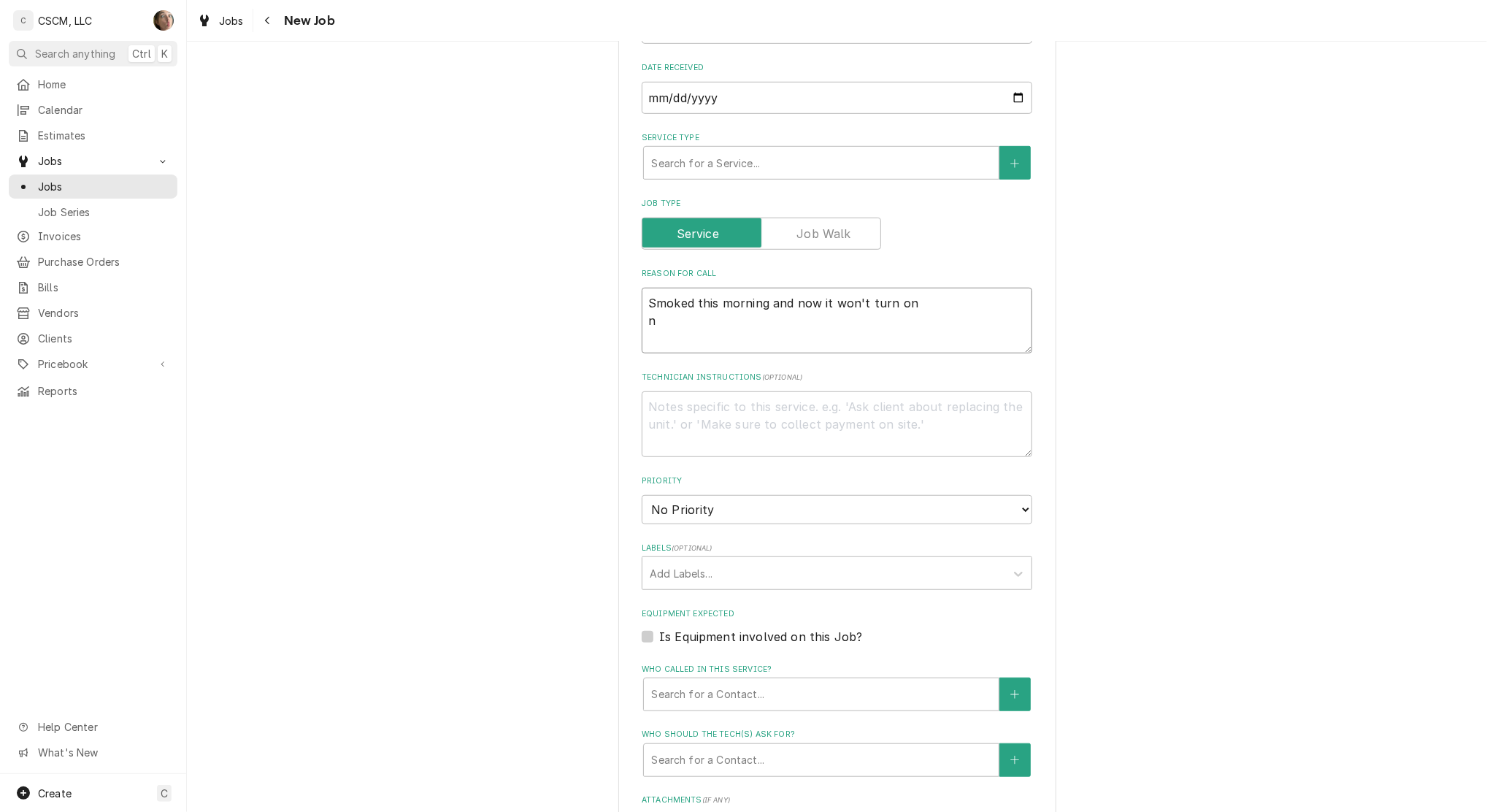
type textarea "x"
type textarea "Smoked this morning and now it won't turn on"
type textarea "x"
type textarea "Smoked this morning and now it won't turn on N"
type textarea "x"
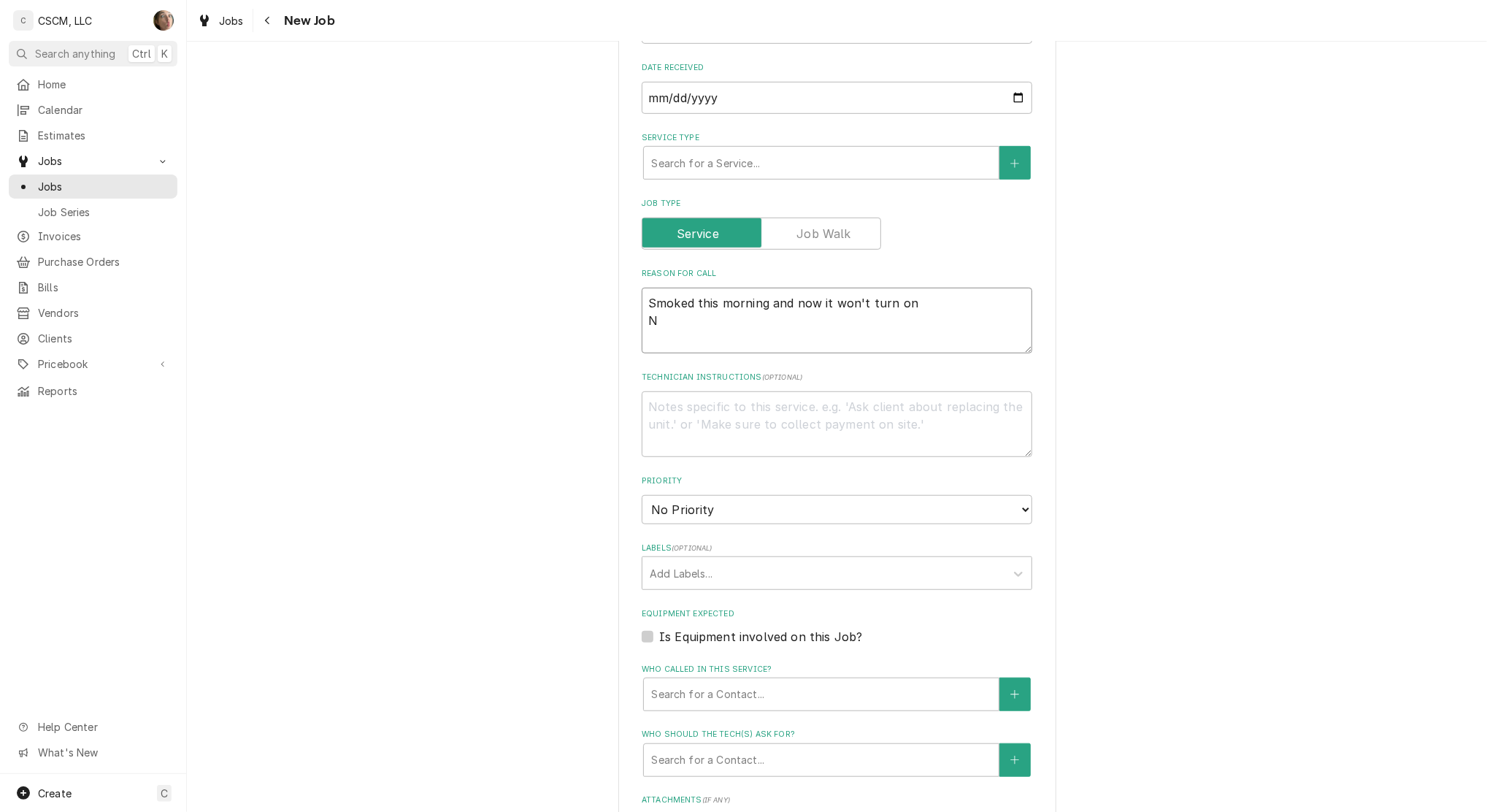
type textarea "Smoked this morning and now it won't turn on NT"
type textarea "x"
type textarea "Smoked this morning and now it won't turn on NTE"
type textarea "x"
type textarea "Smoked this morning and now it won't turn on NTE:"
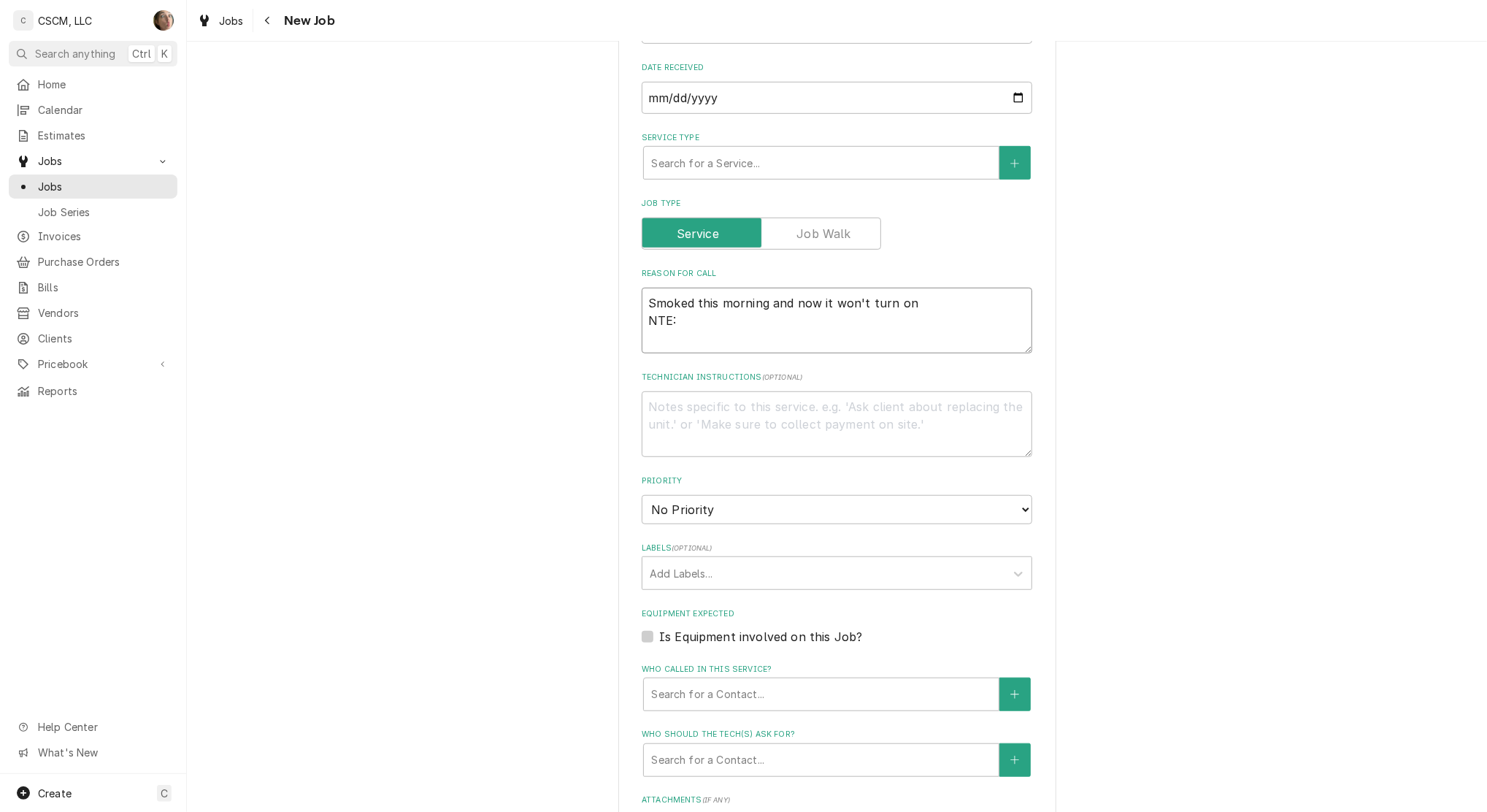
type textarea "x"
type textarea "Smoked this morning and now it won't turn on NTE:"
type textarea "x"
type textarea "Smoked this morning and now it won't turn on NTE: $"
type textarea "x"
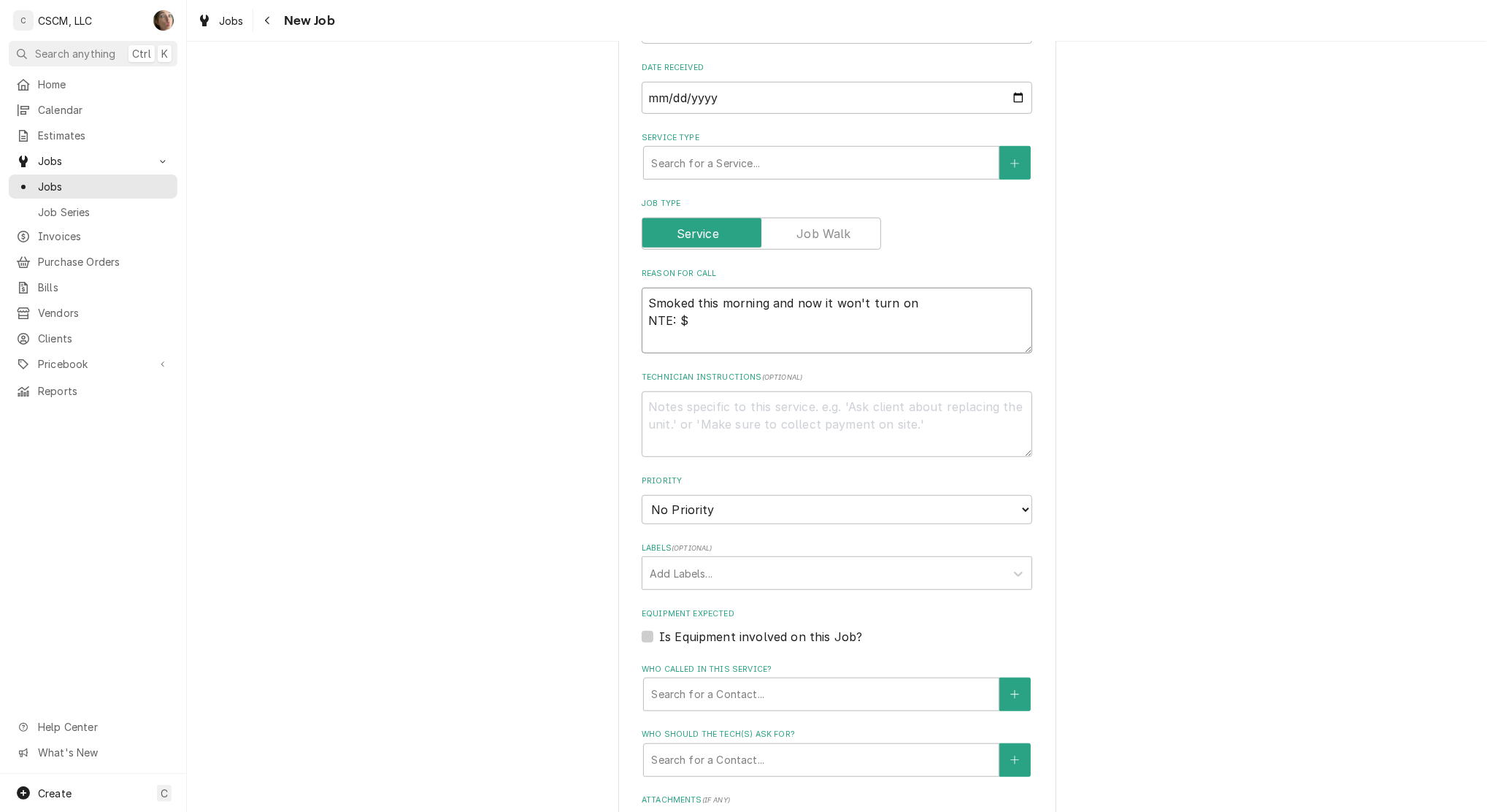
type textarea "Smoked this morning and now it won't turn on NTE: $5"
type textarea "x"
type textarea "Smoked this morning and now it won't turn on NTE: $50"
type textarea "x"
type textarea "Smoked this morning and now it won't turn on NTE: $500"
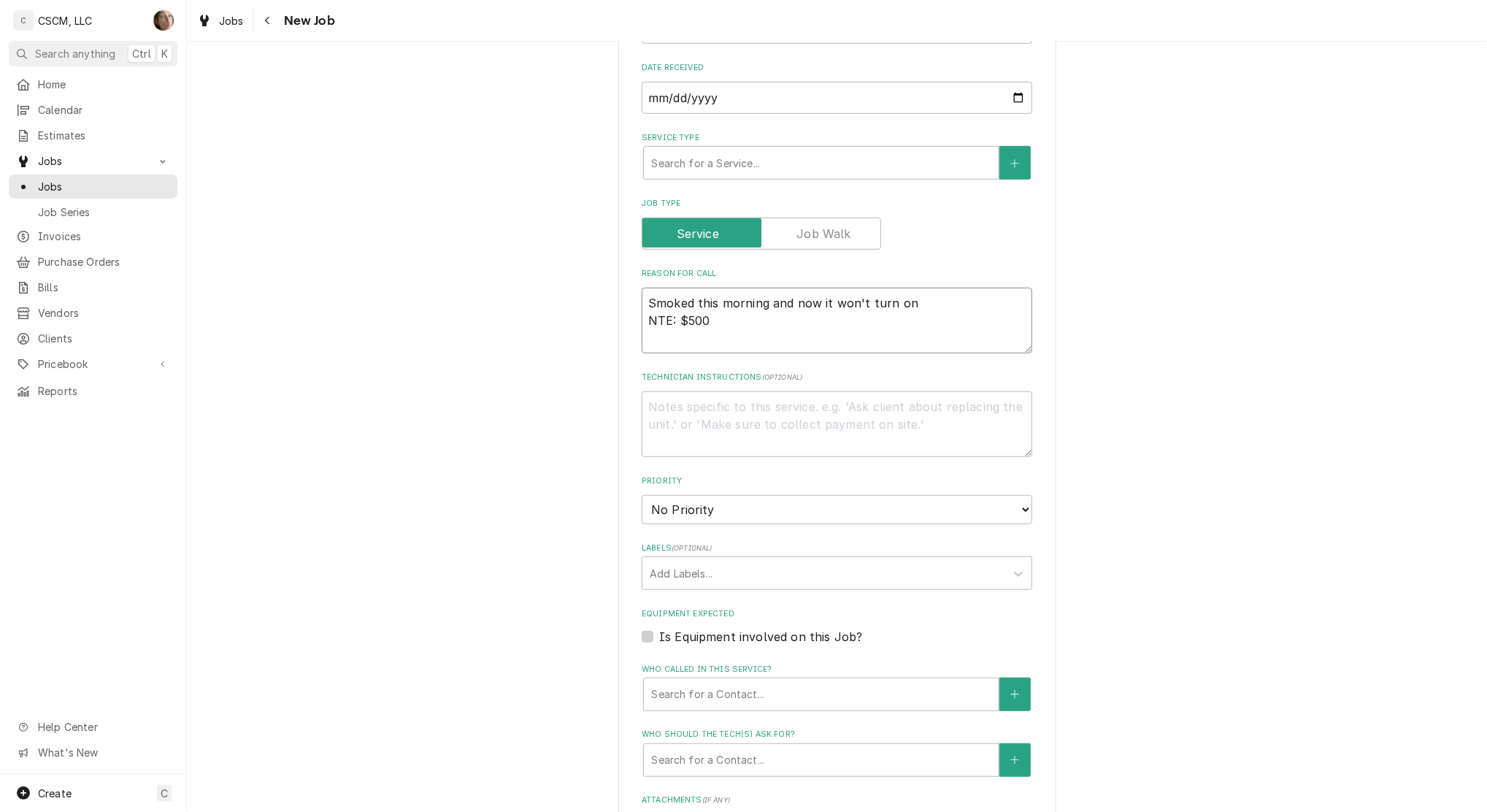
type textarea "x"
type textarea "Smoked this morning and now it won't turn on NTE: $500"
type textarea "x"
type textarea "Smoked this morning and now it won't turn on NTE: $500 P"
type textarea "x"
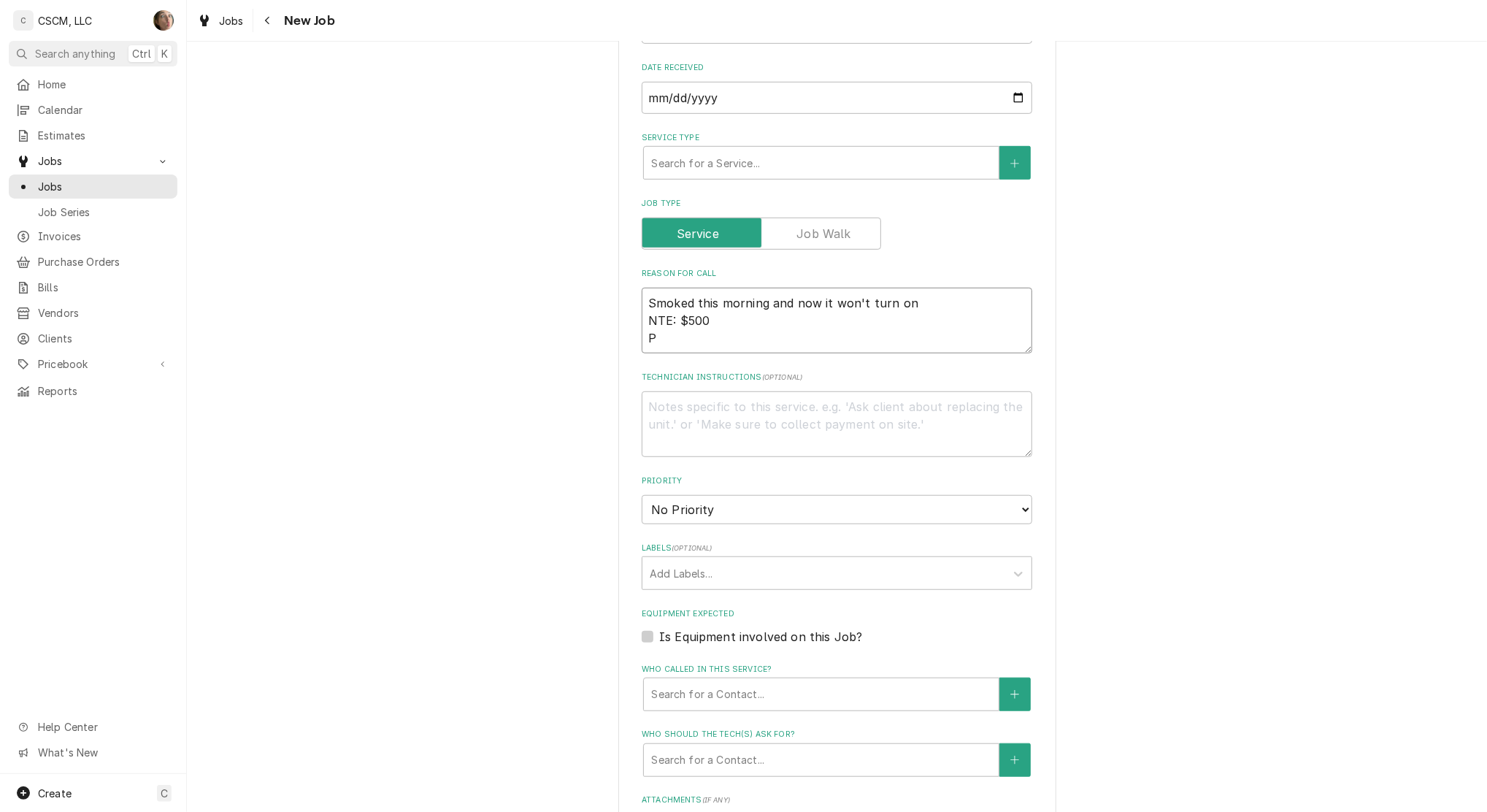
type textarea "Smoked this morning and now it won't turn on NTE: $500 PO"
type textarea "x"
type textarea "Smoked this morning and now it won't turn on NTE: $500 PO"
type textarea "x"
type textarea "Smoked this morning and now it won't turn on NTE: $500 PO #"
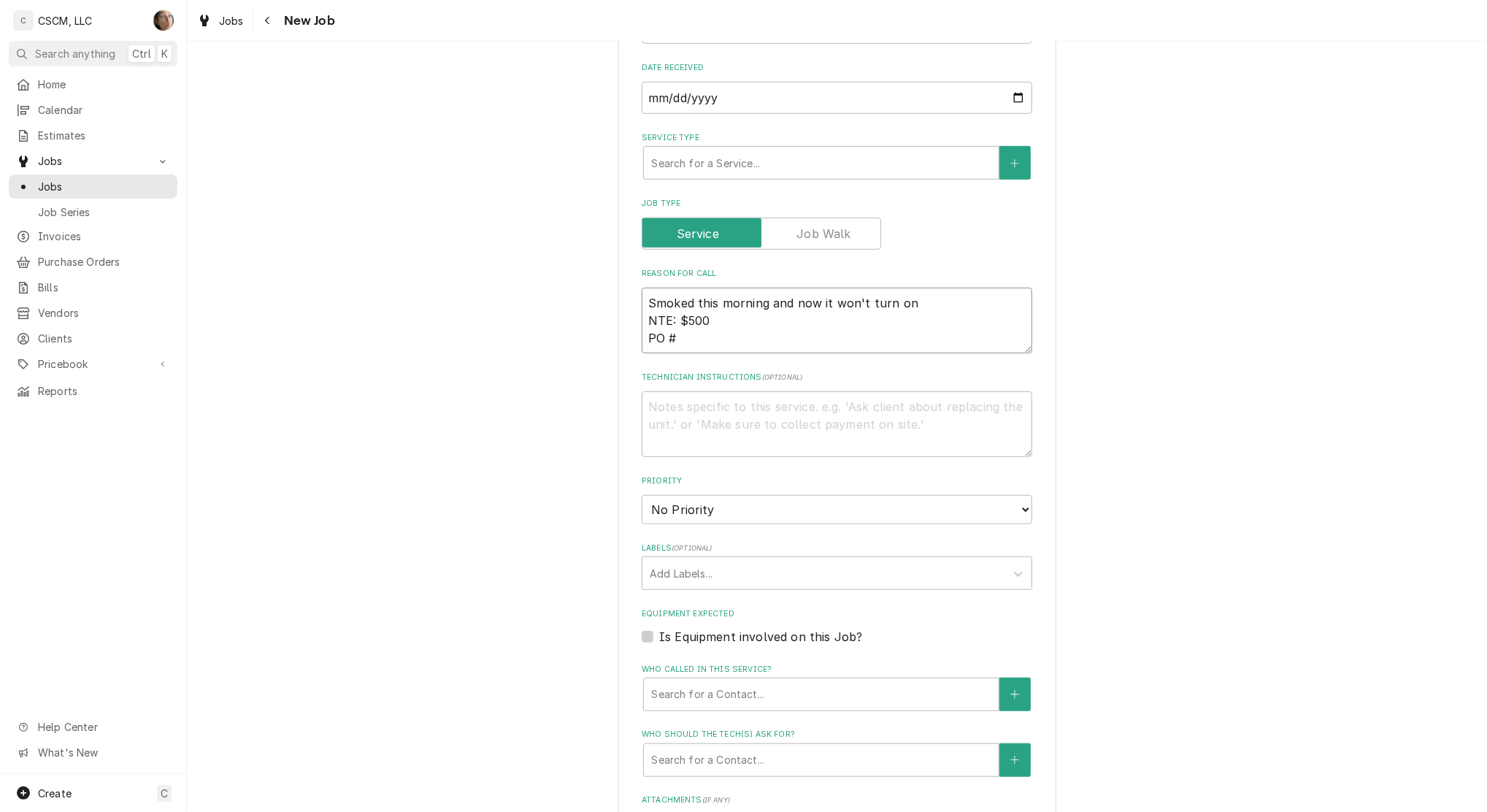
type textarea "x"
type textarea "Smoked this morning and now it won't turn on NTE: $500 PO #"
paste textarea "Smoked this morning and now it wont turn on"
type textarea "x"
type textarea "Smoked this morning and now it won't turn on NTE: $500 PO # Smoked this morning…"
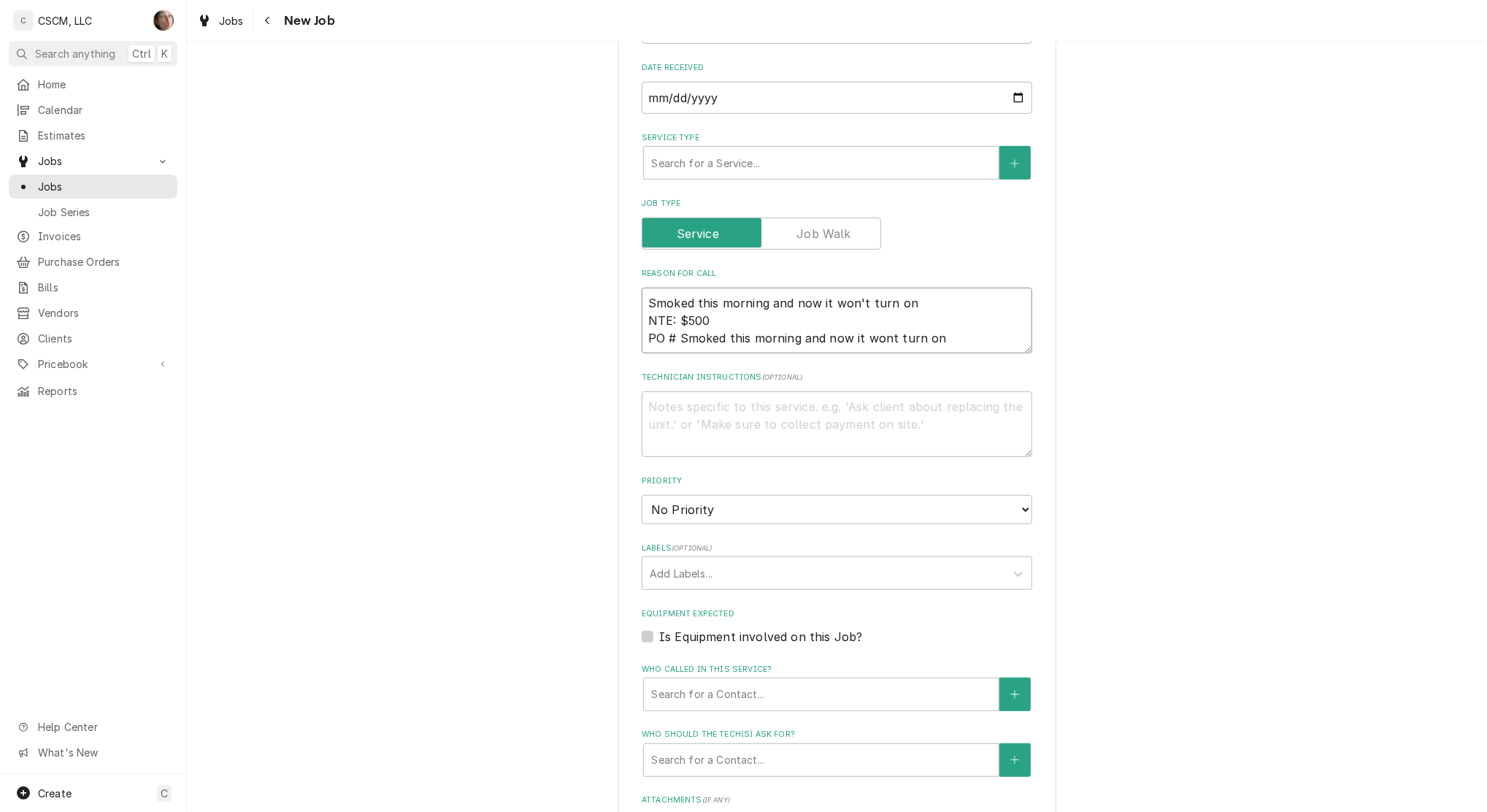
type textarea "x"
type textarea "Smoked this morning and now it won't turn on NTE: $500 PO #"
type textarea "x"
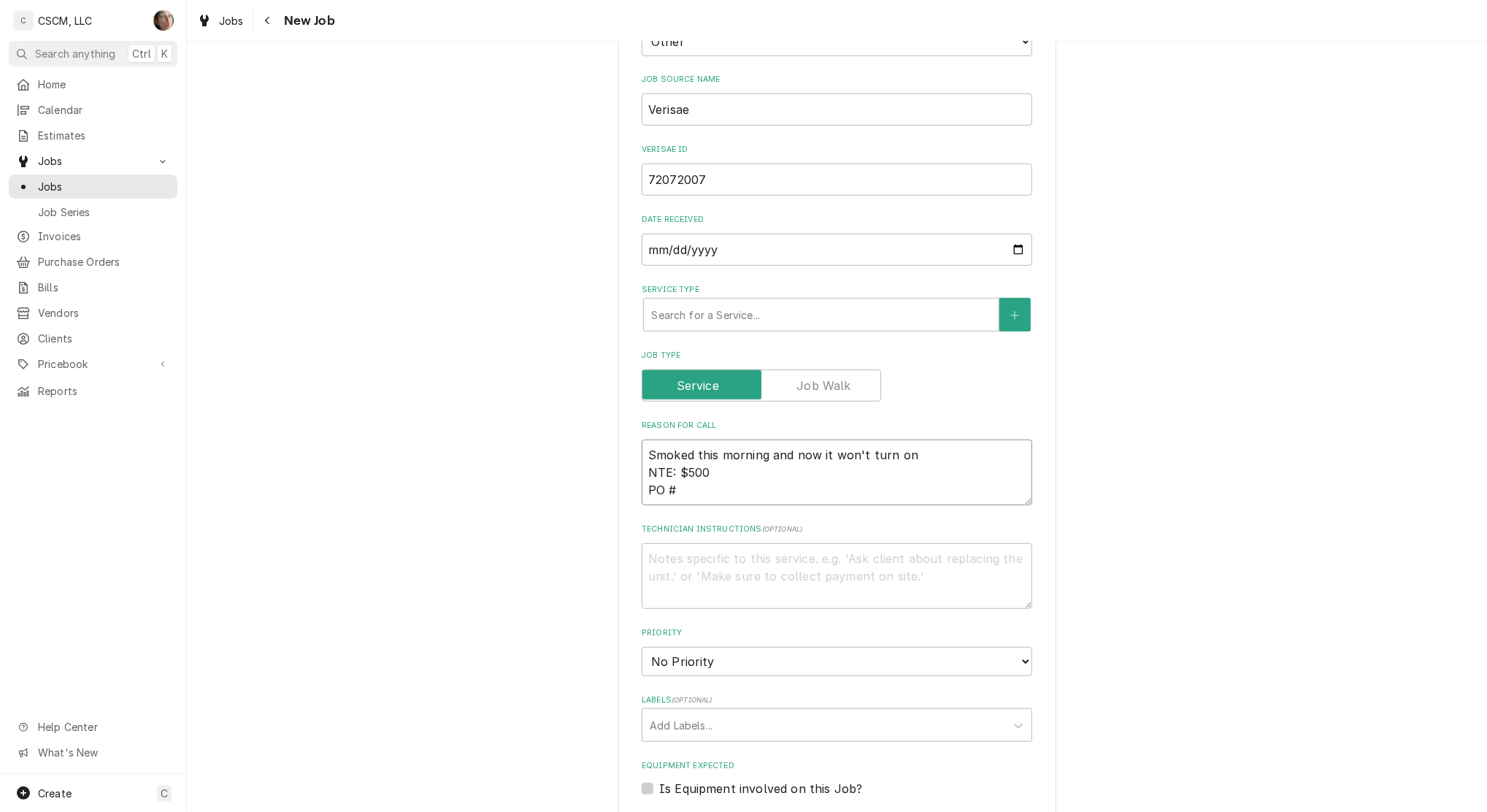
scroll to position [487, 0]
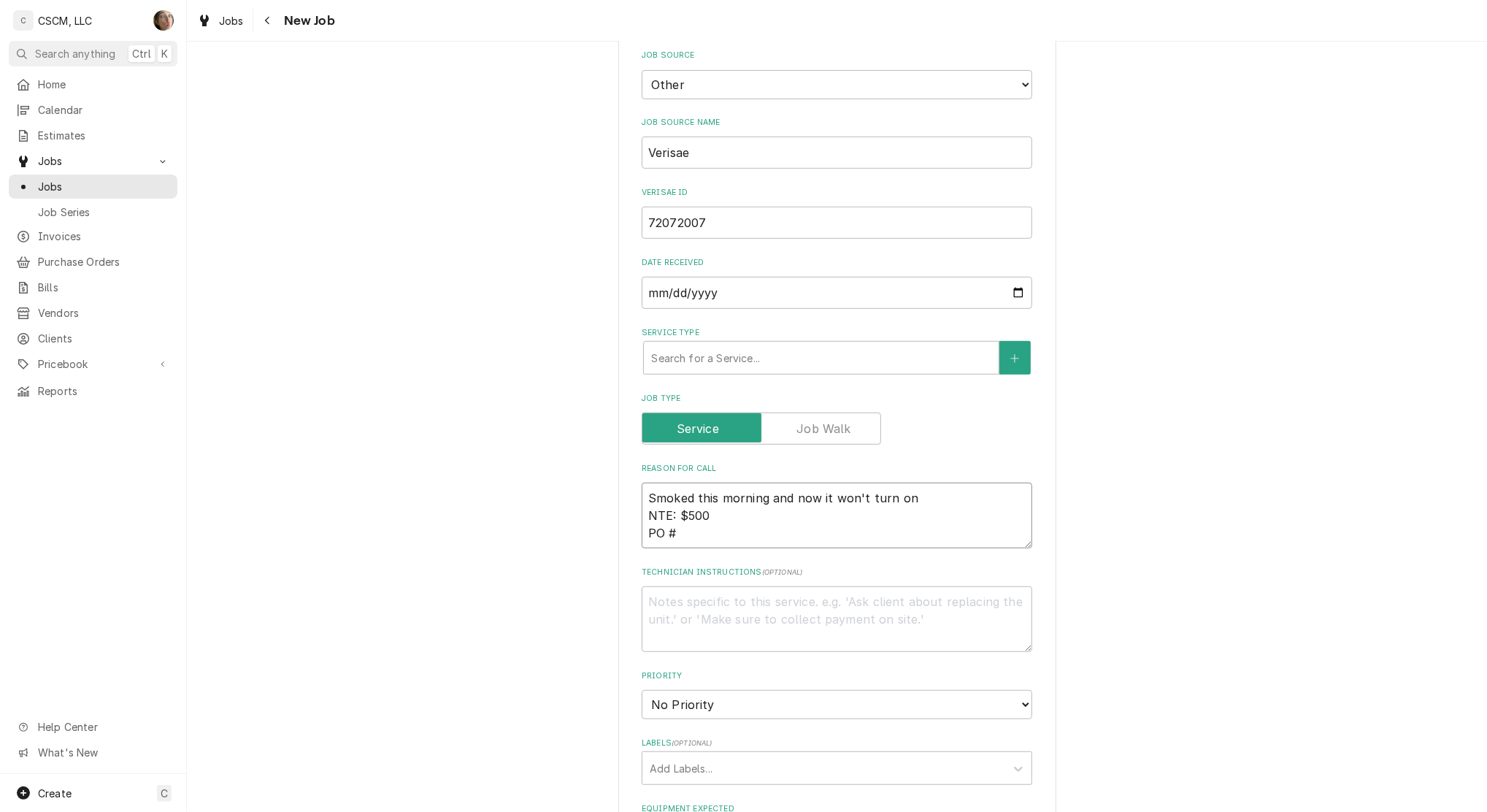
type textarea "Smoked this morning and now it won't turn on NTE: $500 PO #"
click at [707, 219] on input "72072007" at bounding box center [837, 223] width 391 height 33
click at [708, 219] on input "72072007" at bounding box center [837, 223] width 391 height 33
click at [749, 532] on textarea "Smoked this morning and now it won't turn on NTE: $500 PO #" at bounding box center [837, 515] width 391 height 66
paste textarea "72072007"
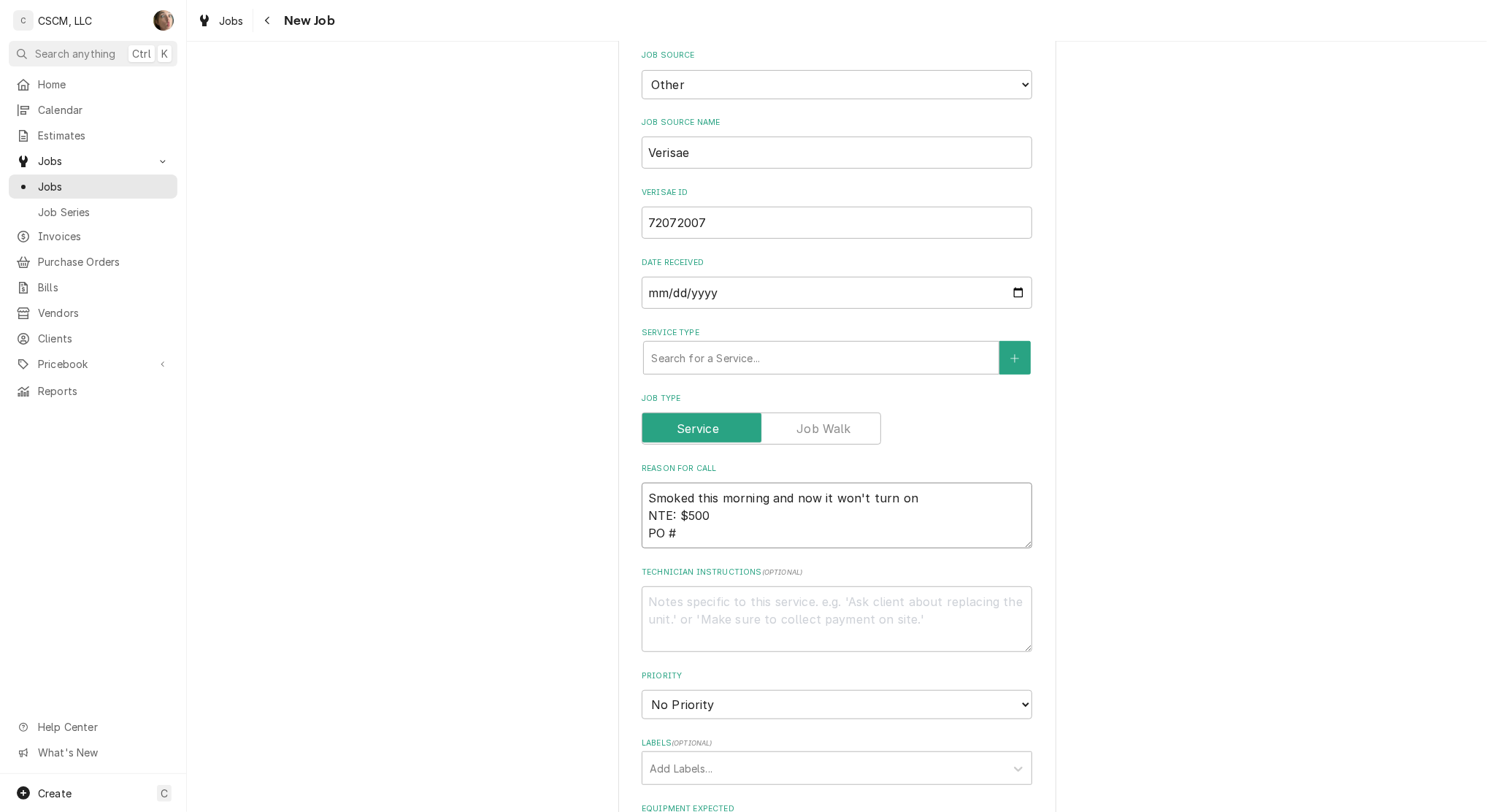
type textarea "x"
type textarea "Smoked this morning and now it won't turn on NTE: $500 PO # 72072007"
type textarea "x"
type textarea "Smoked this morning and now it won't turn on NTE: $500 PO # 72072007"
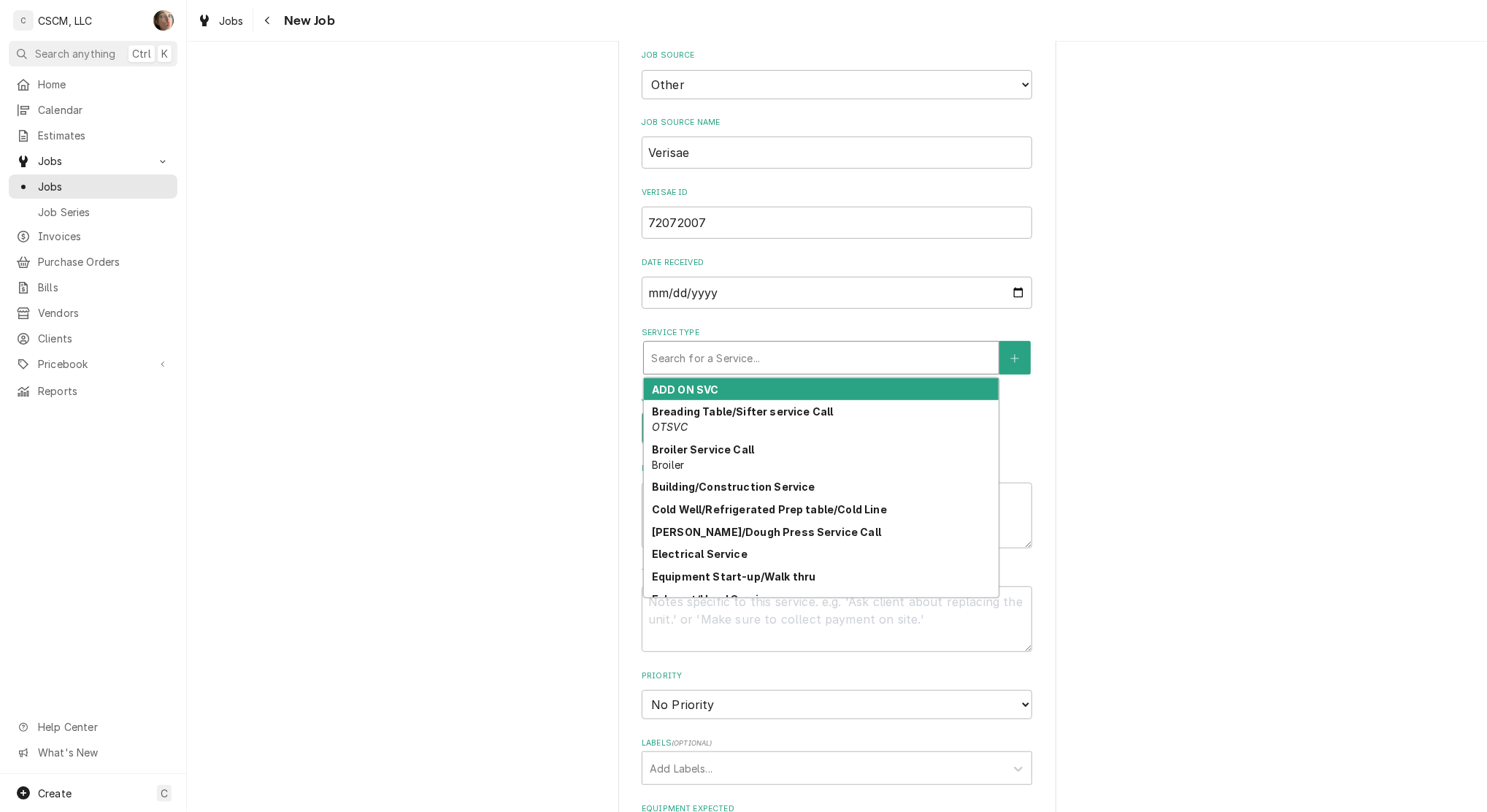
click at [702, 351] on div "Service Type" at bounding box center [821, 357] width 340 height 27
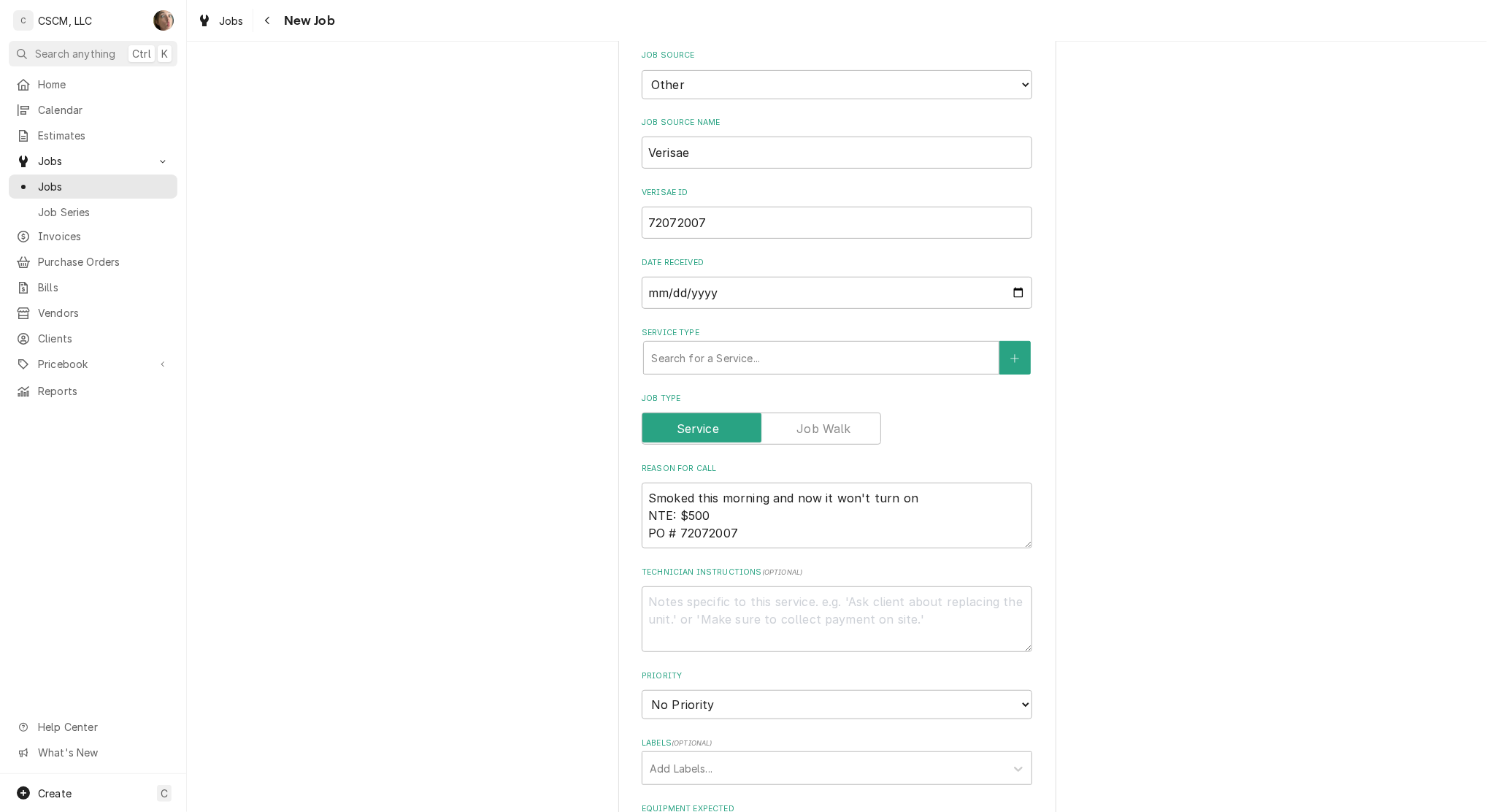
click at [1118, 626] on div "Please provide the following information to create a job: Client Details Client…" at bounding box center [837, 470] width 1300 height 1799
click at [953, 709] on select "No Priority Urgent High Medium Low" at bounding box center [837, 705] width 391 height 29
select select "2"
click at [642, 690] on select "No Priority Urgent High Medium Low" at bounding box center [837, 705] width 391 height 29
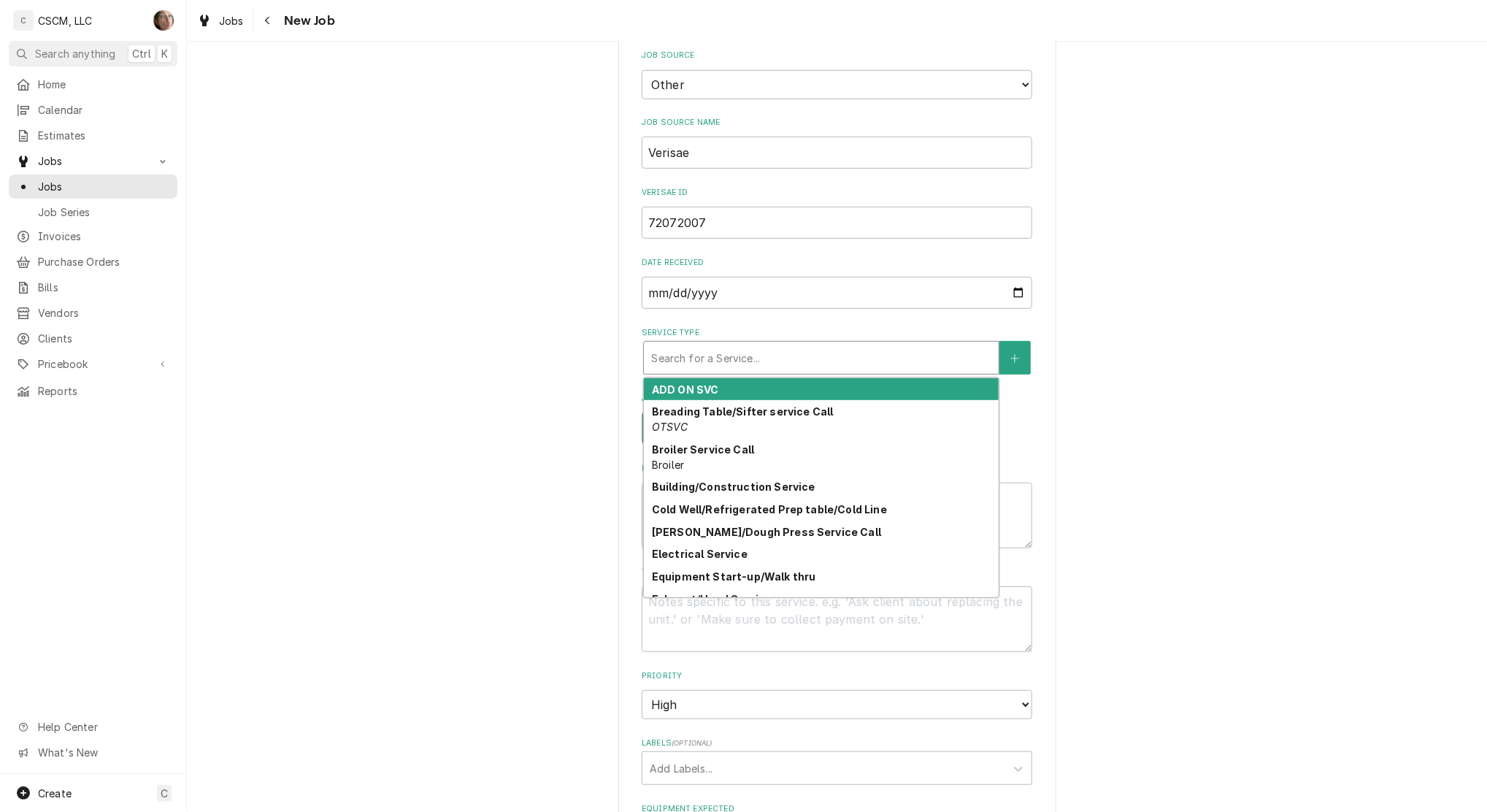
click at [690, 356] on div "Service Type" at bounding box center [821, 357] width 340 height 27
type textarea "x"
type input "H"
type textarea "x"
type input "HO"
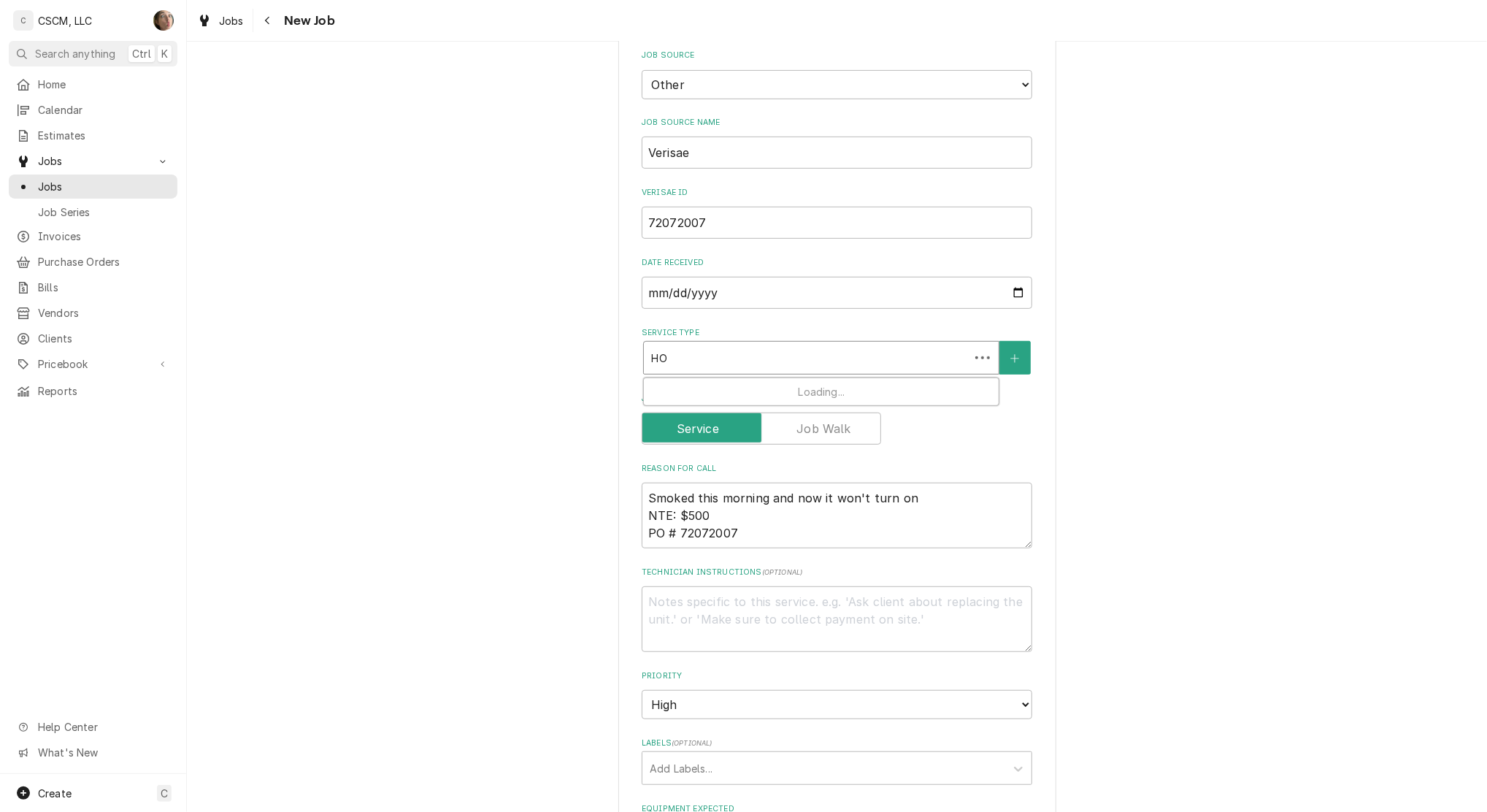
type textarea "x"
type input "HOL"
type textarea "x"
type input "HOLD"
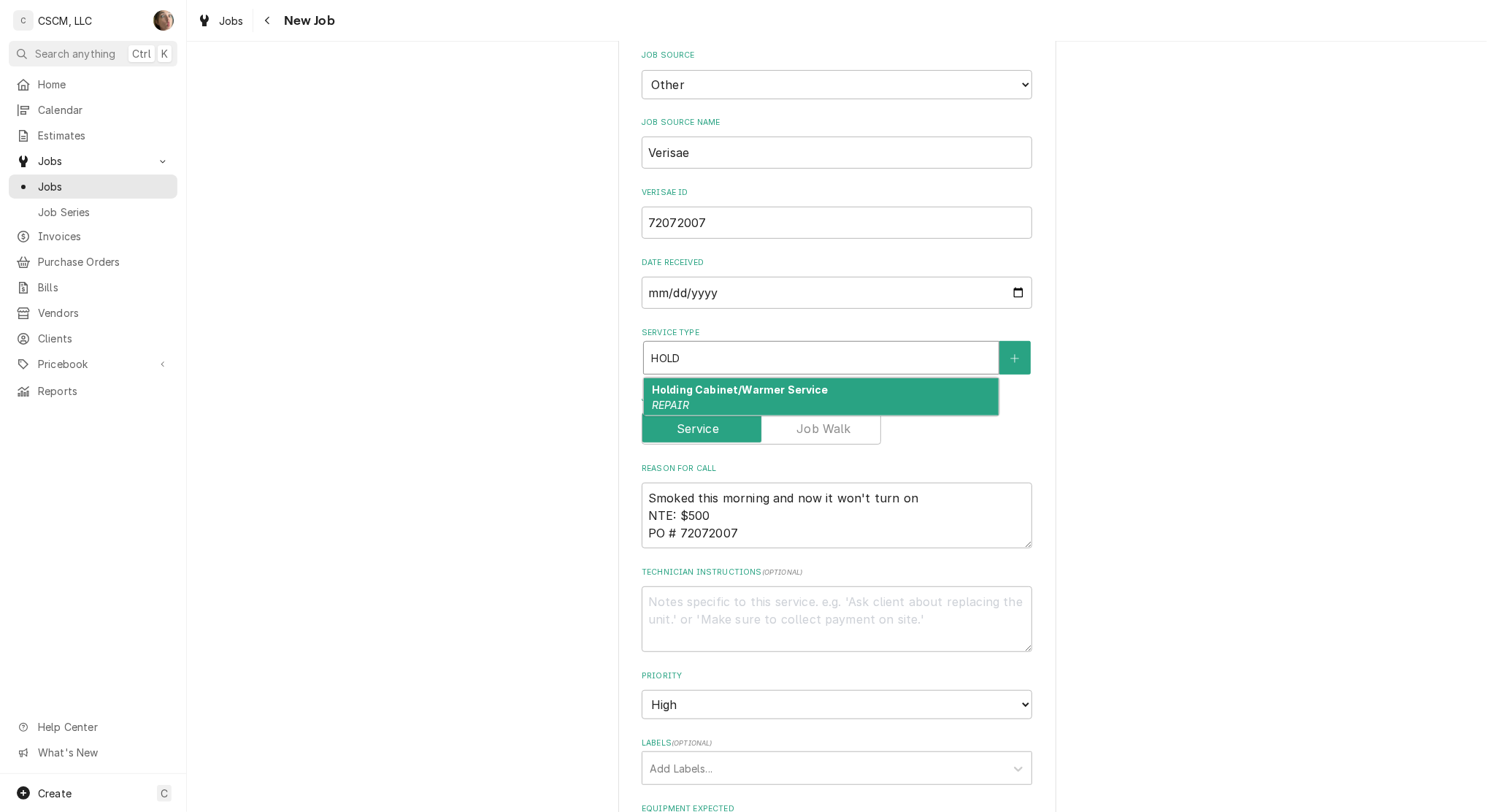
click at [920, 390] on div "Holding Cabinet/Warmer Service REPAIR" at bounding box center [821, 397] width 355 height 38
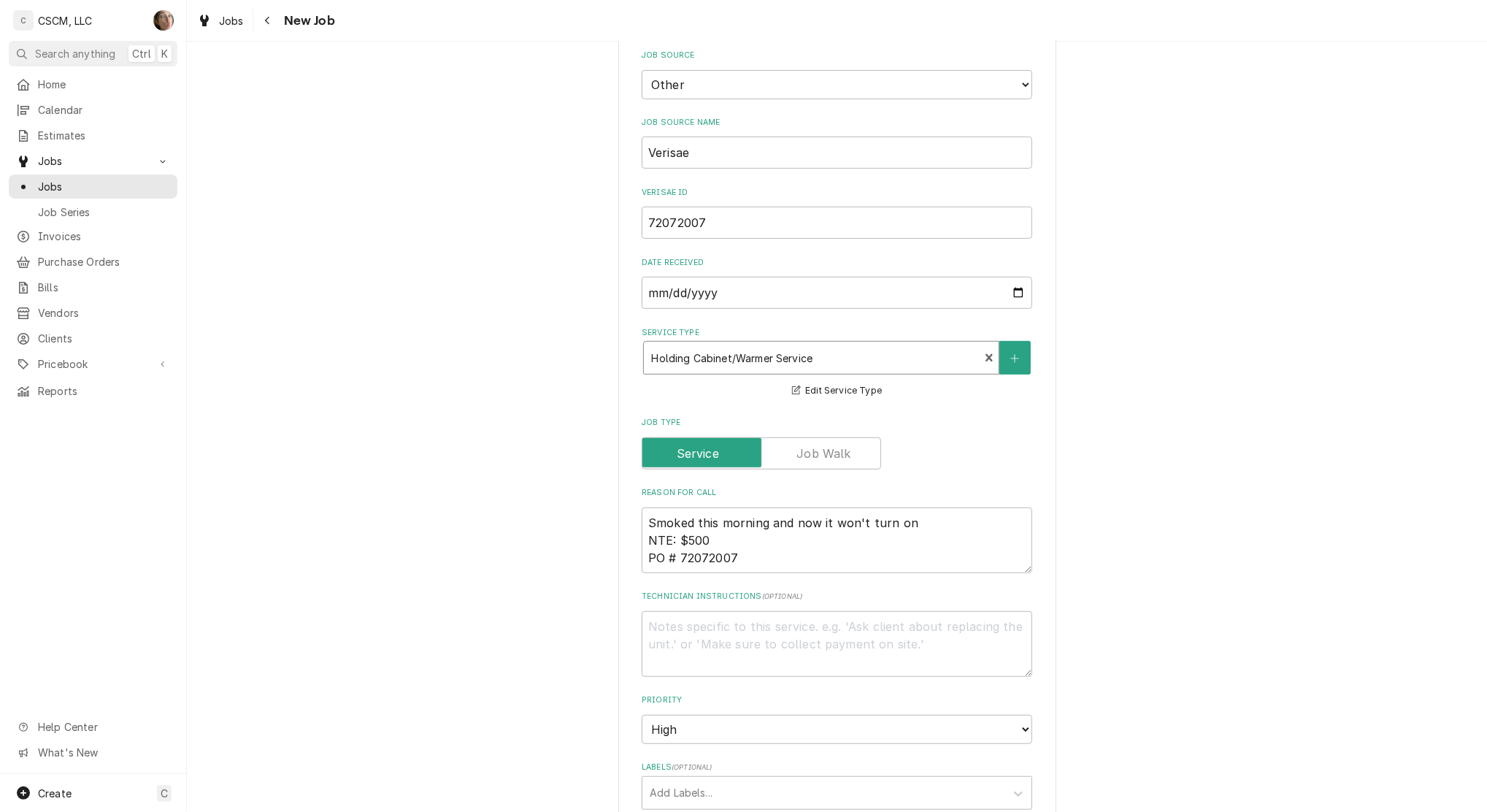
type textarea "x"
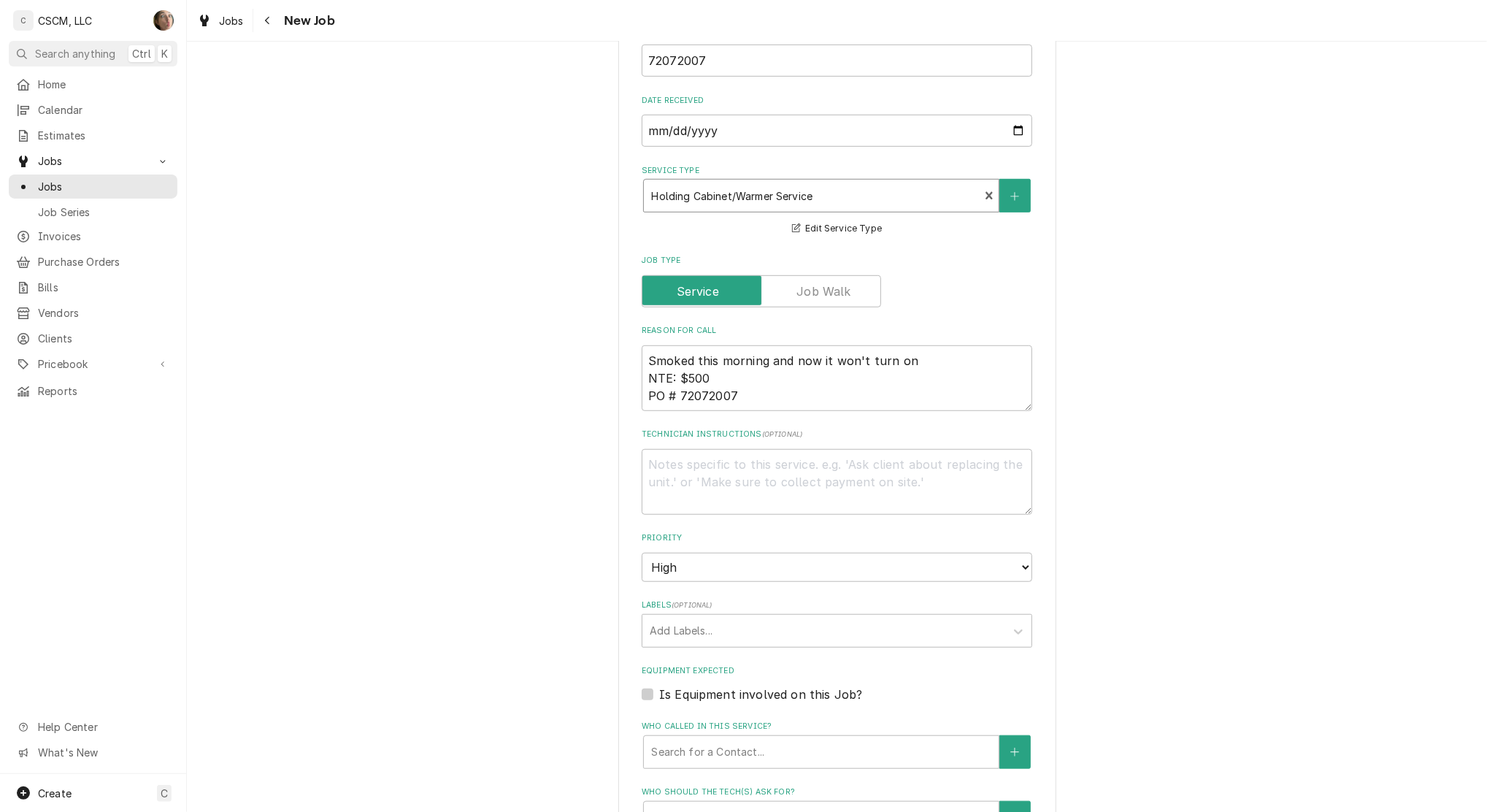
scroll to position [681, 0]
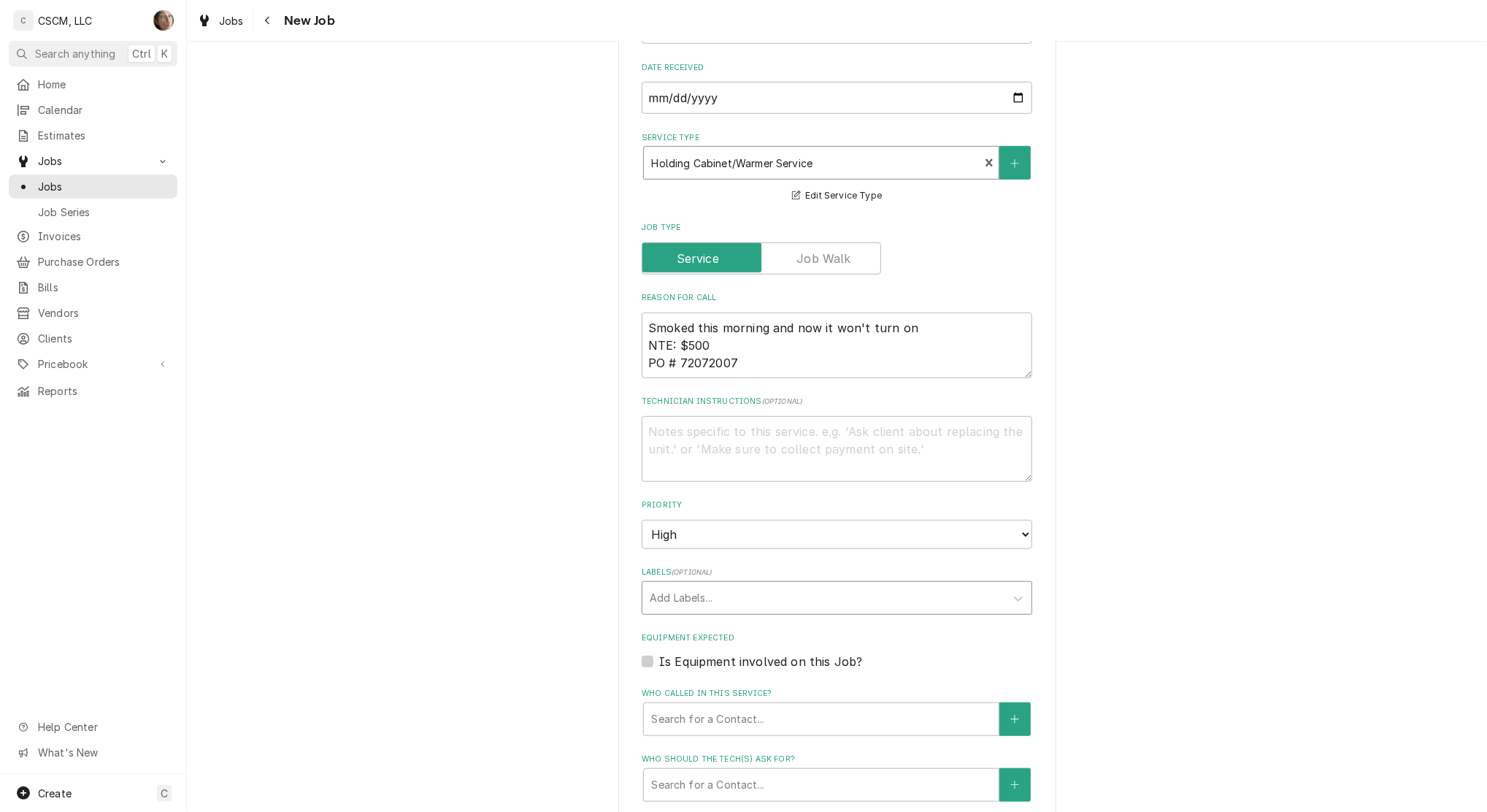
click at [853, 597] on div "Labels" at bounding box center [824, 598] width 349 height 27
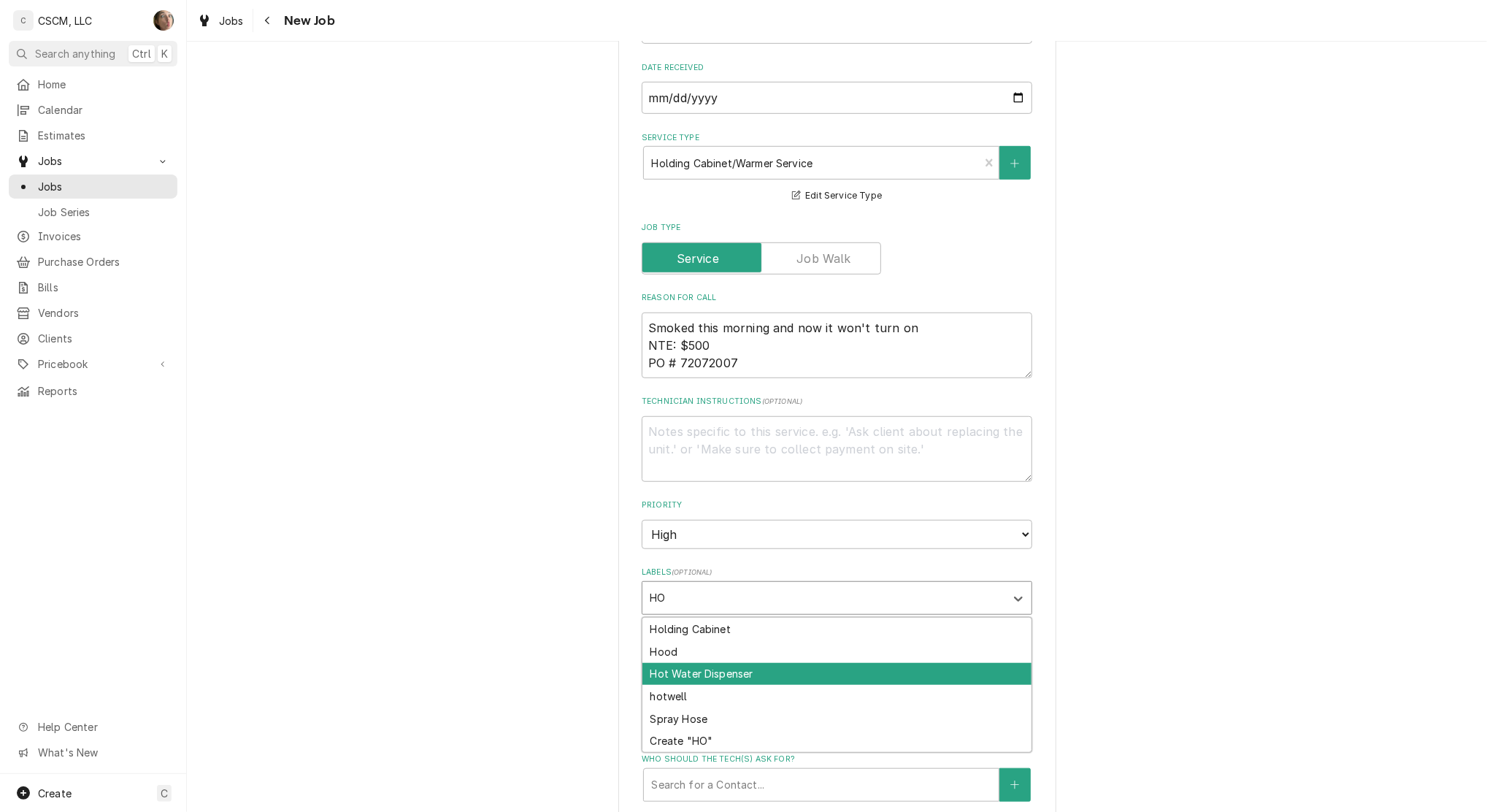
type input "H"
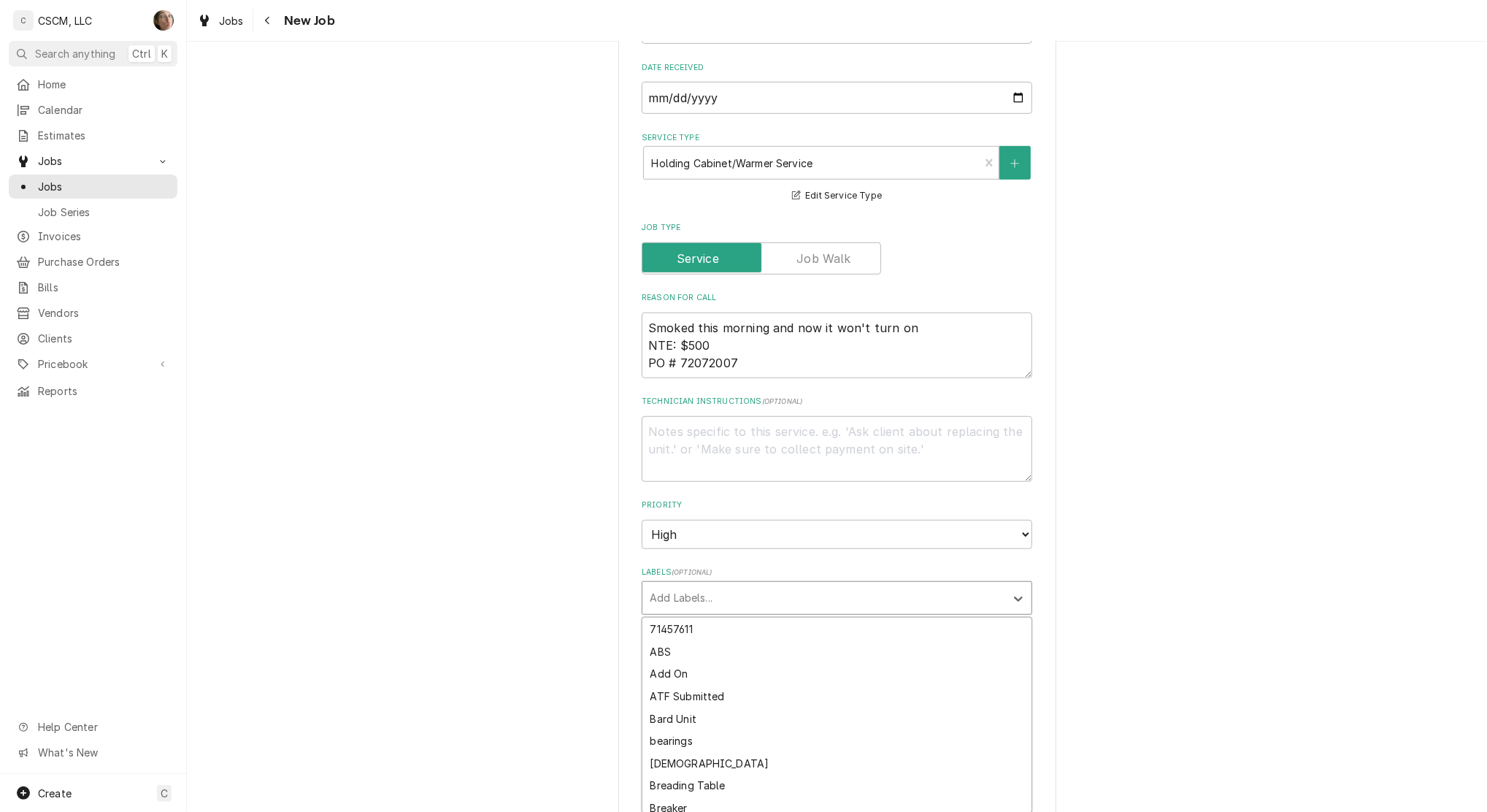
type textarea "x"
type input "HO"
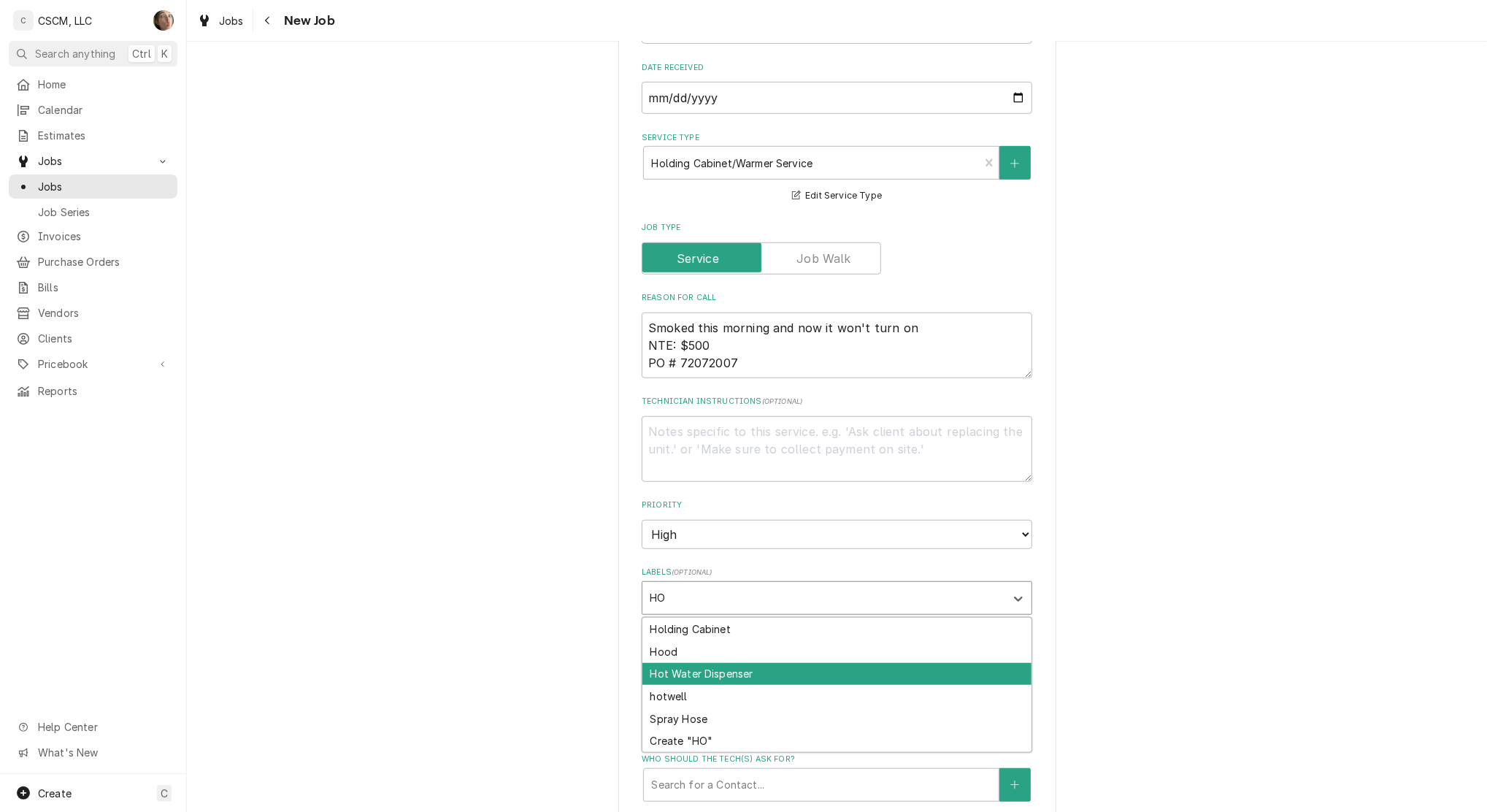
type textarea "x"
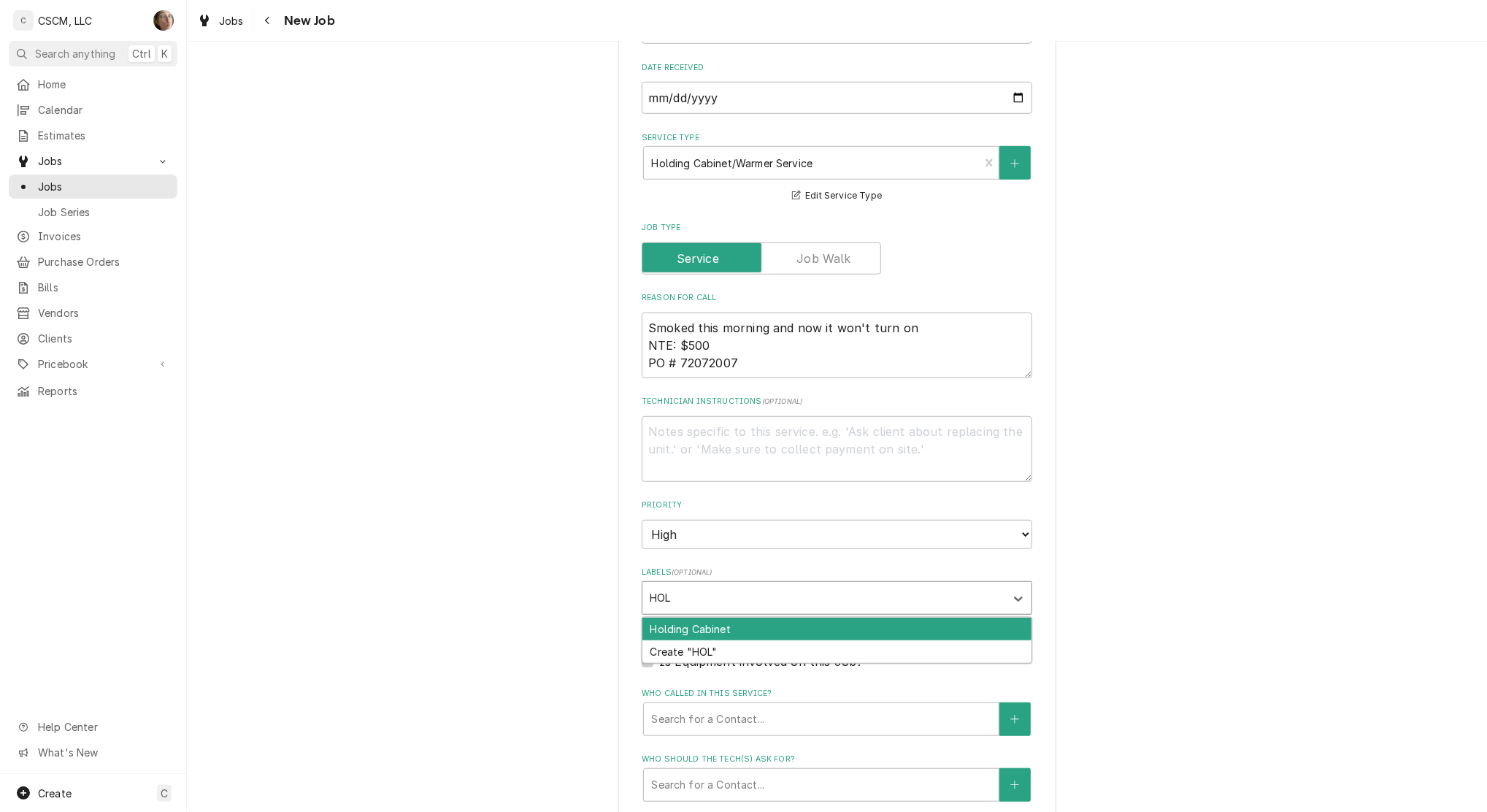
type input "HOLD"
click at [857, 622] on div "Holding Cabinet" at bounding box center [837, 629] width 389 height 22
type textarea "x"
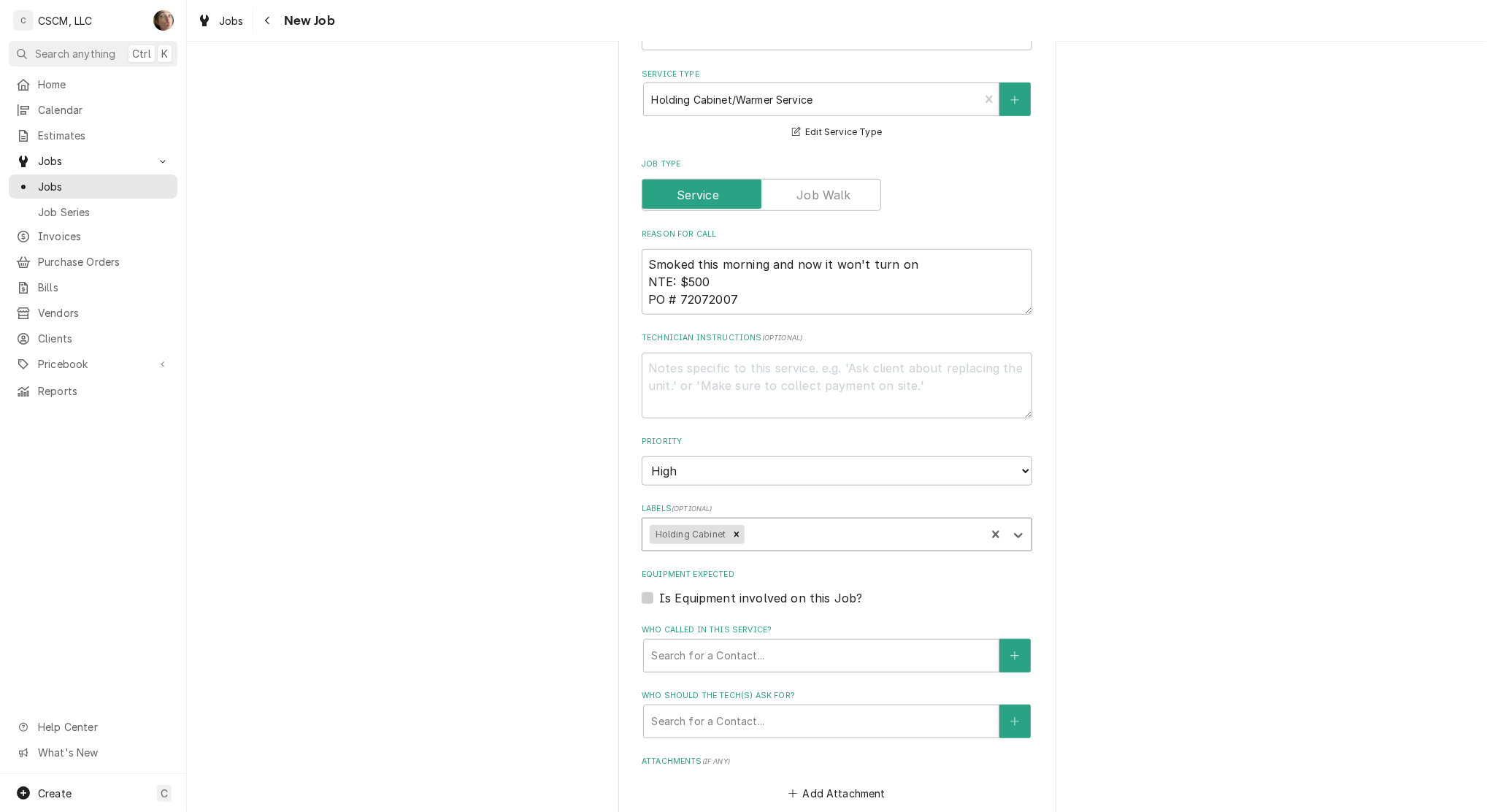
scroll to position [779, 0]
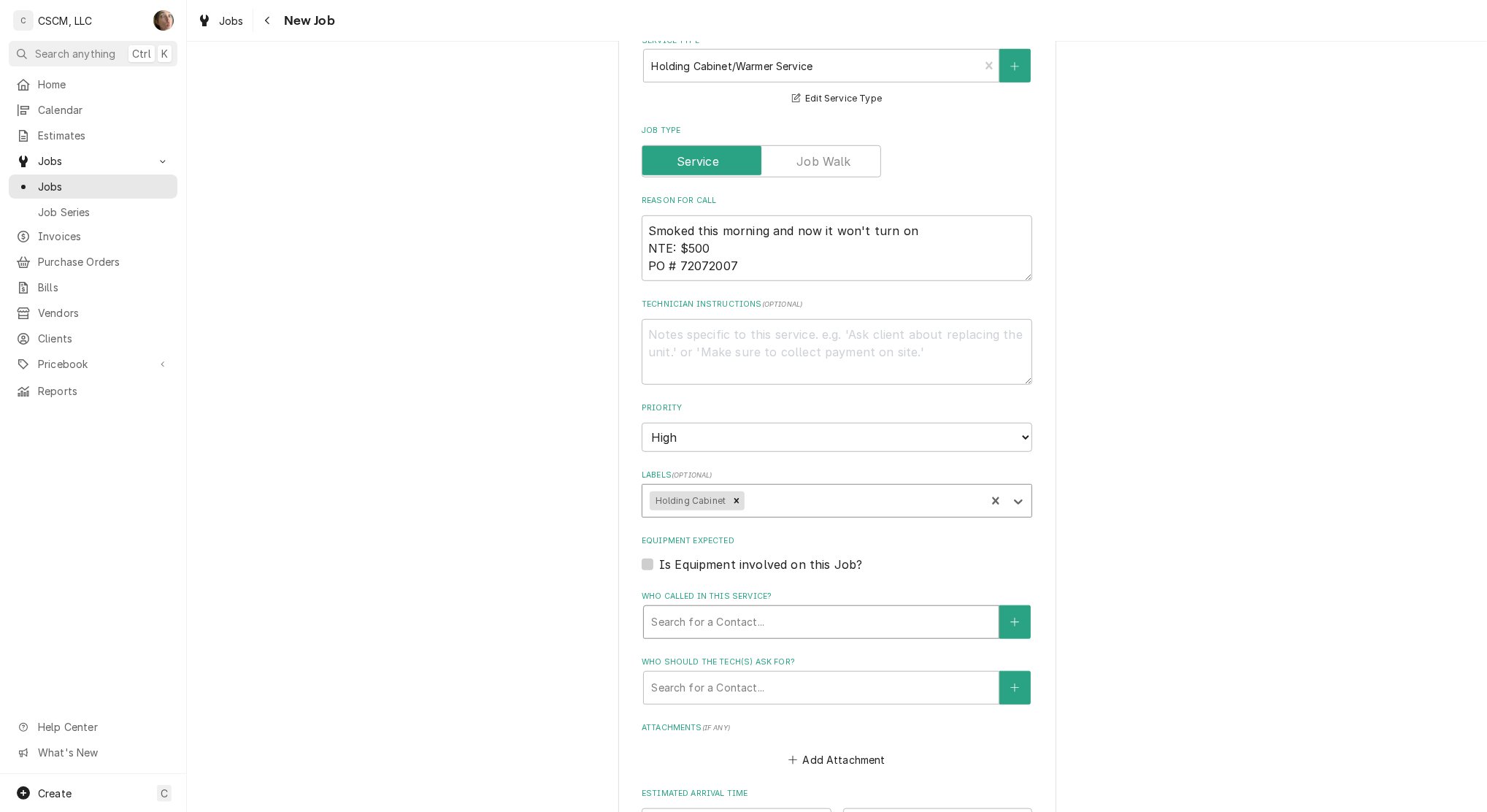
click at [871, 618] on div "Who called in this service?" at bounding box center [821, 622] width 340 height 27
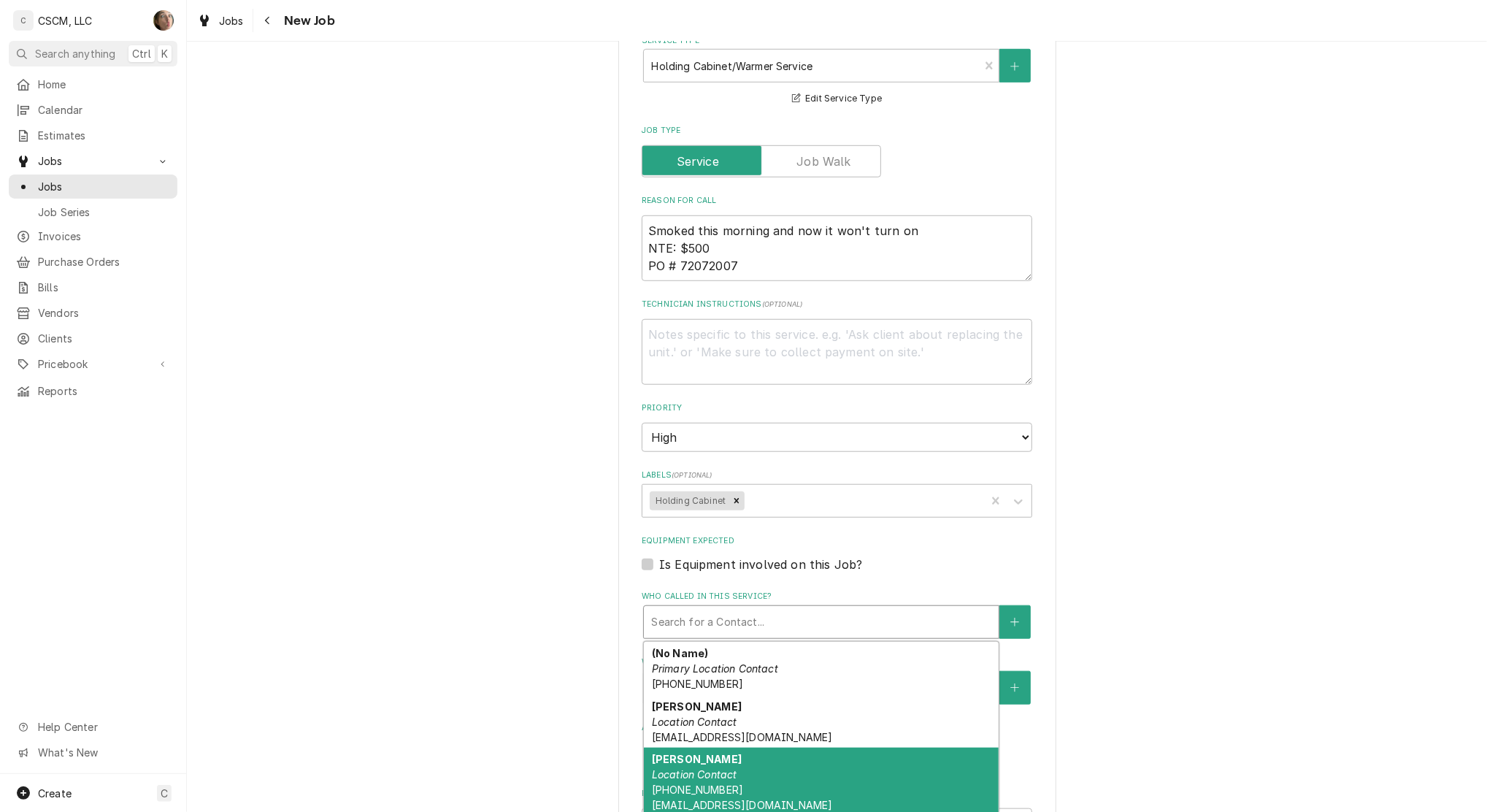
click at [846, 761] on div "Rayvette Wilson Location Contact (217) 506-9415 rwilson@kbpbells.com" at bounding box center [821, 782] width 355 height 69
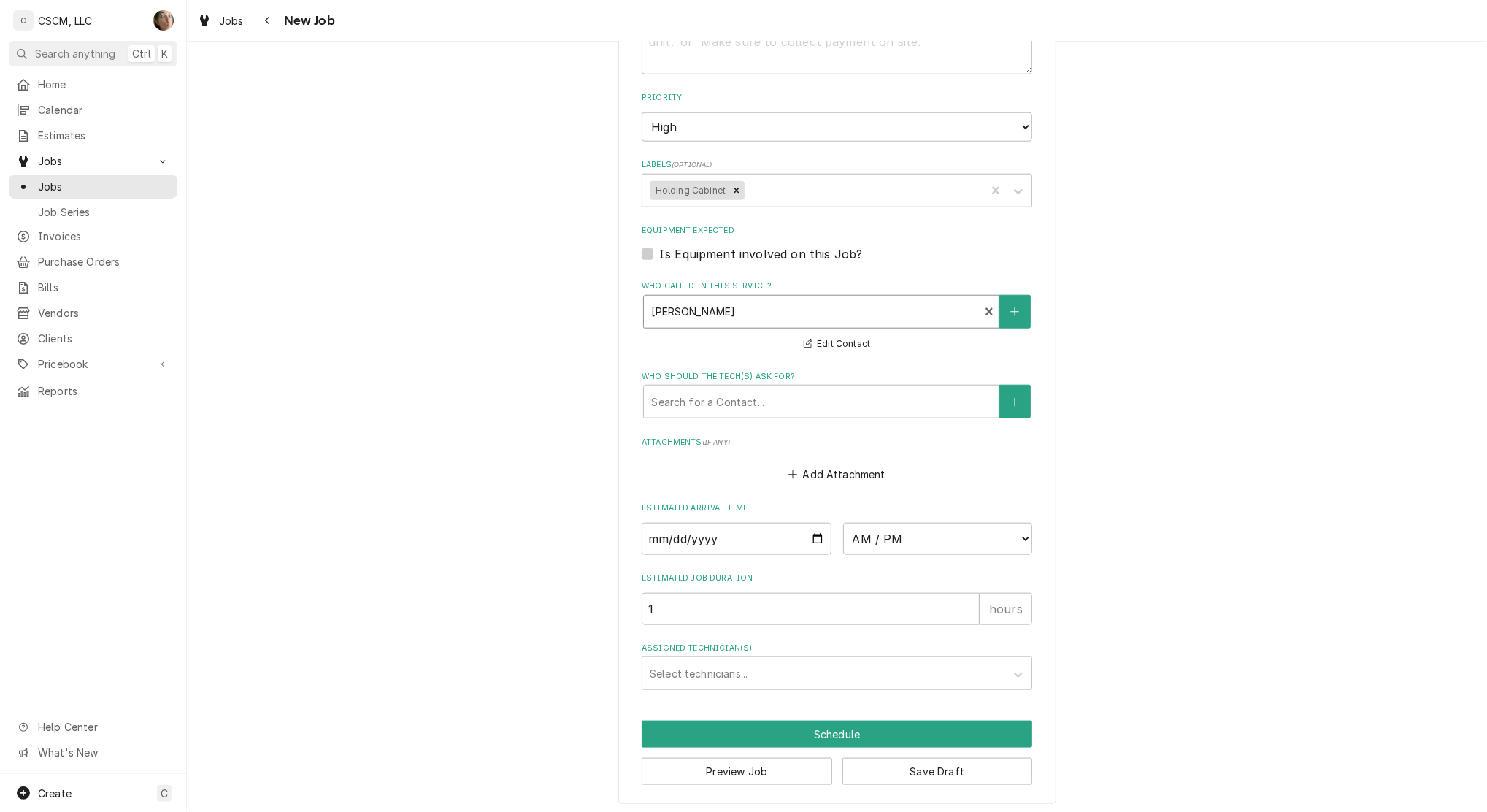
scroll to position [1090, 0]
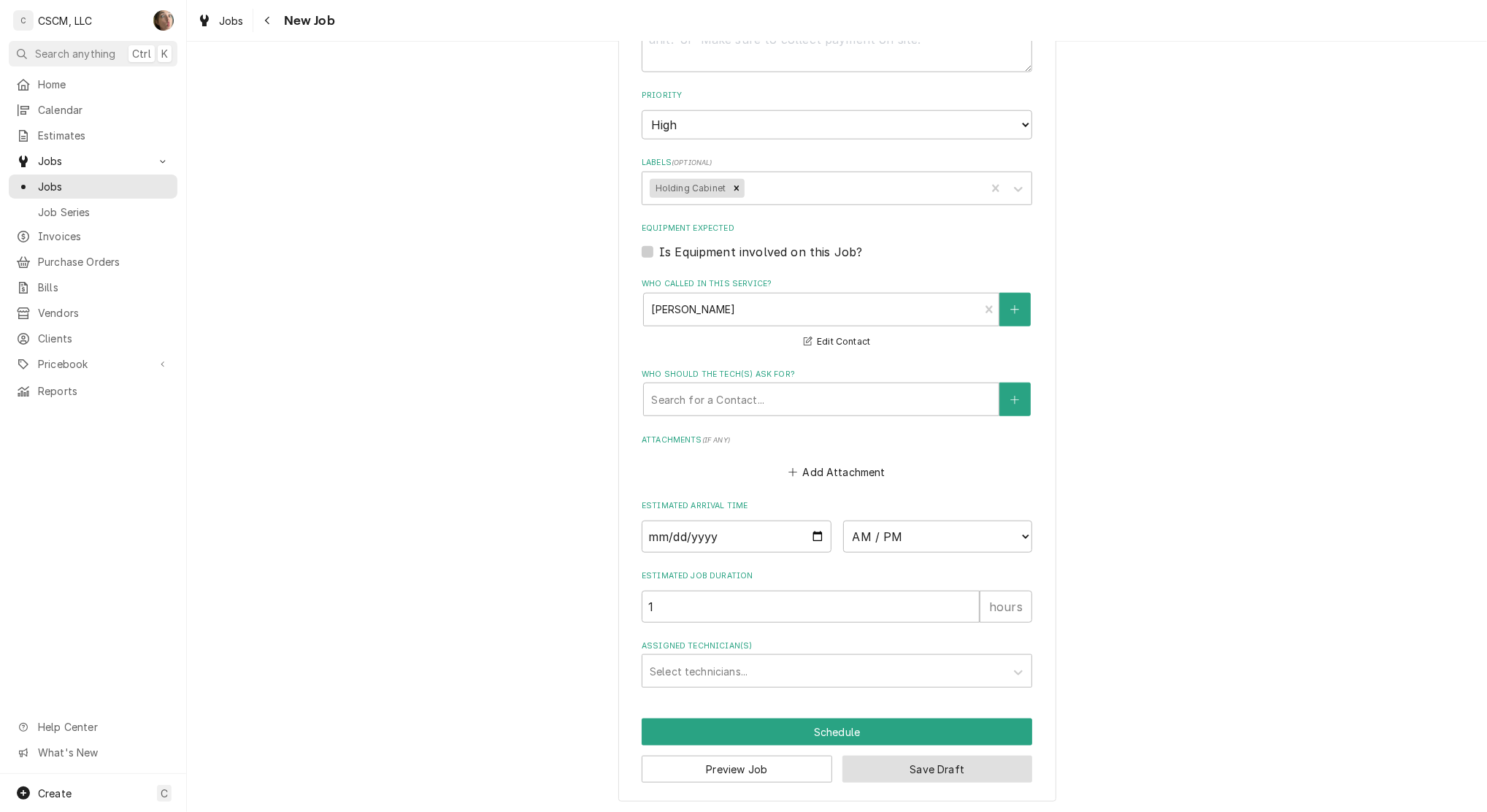
click at [963, 766] on button "Save Draft" at bounding box center [938, 769] width 190 height 27
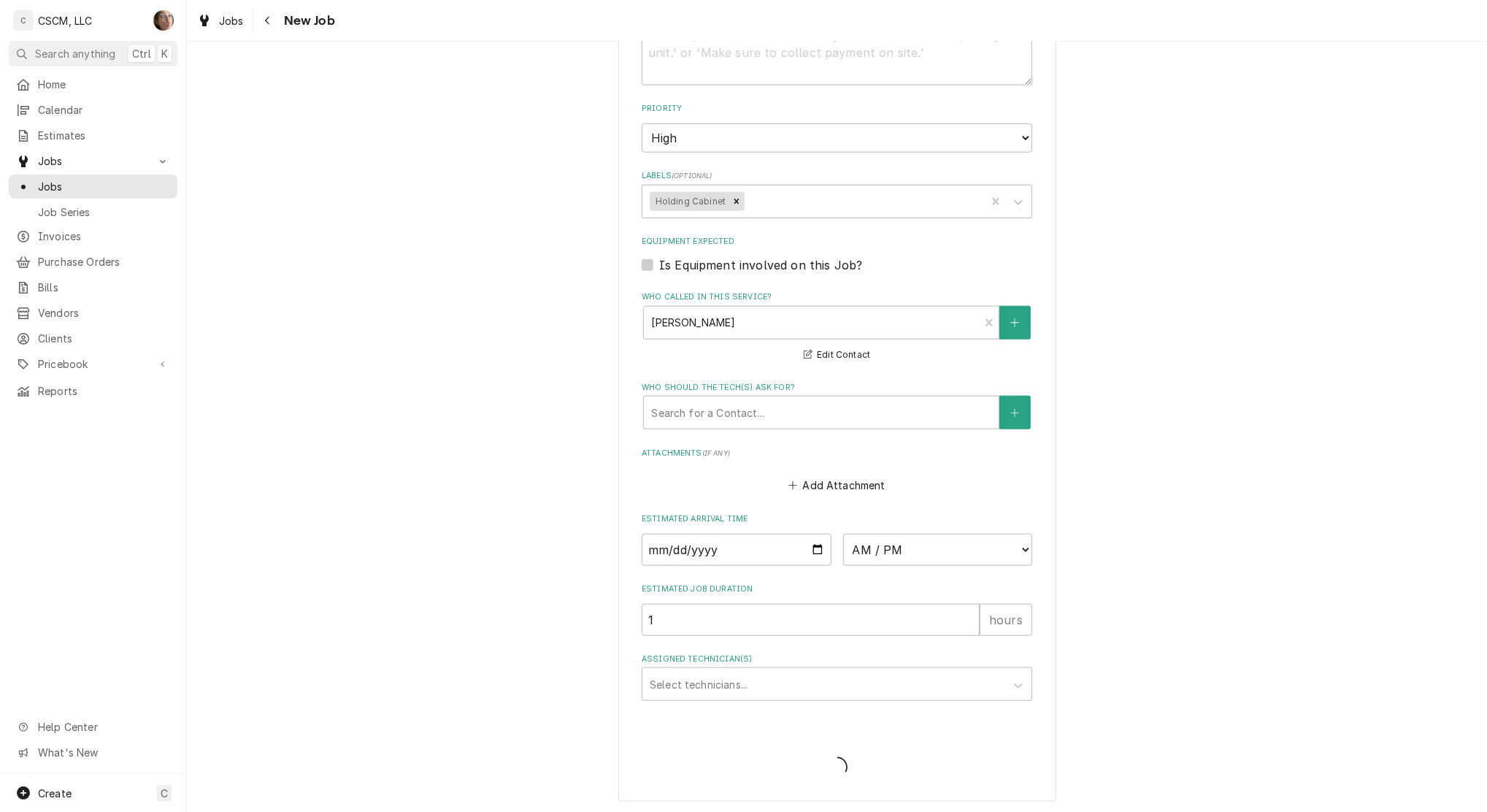
type textarea "x"
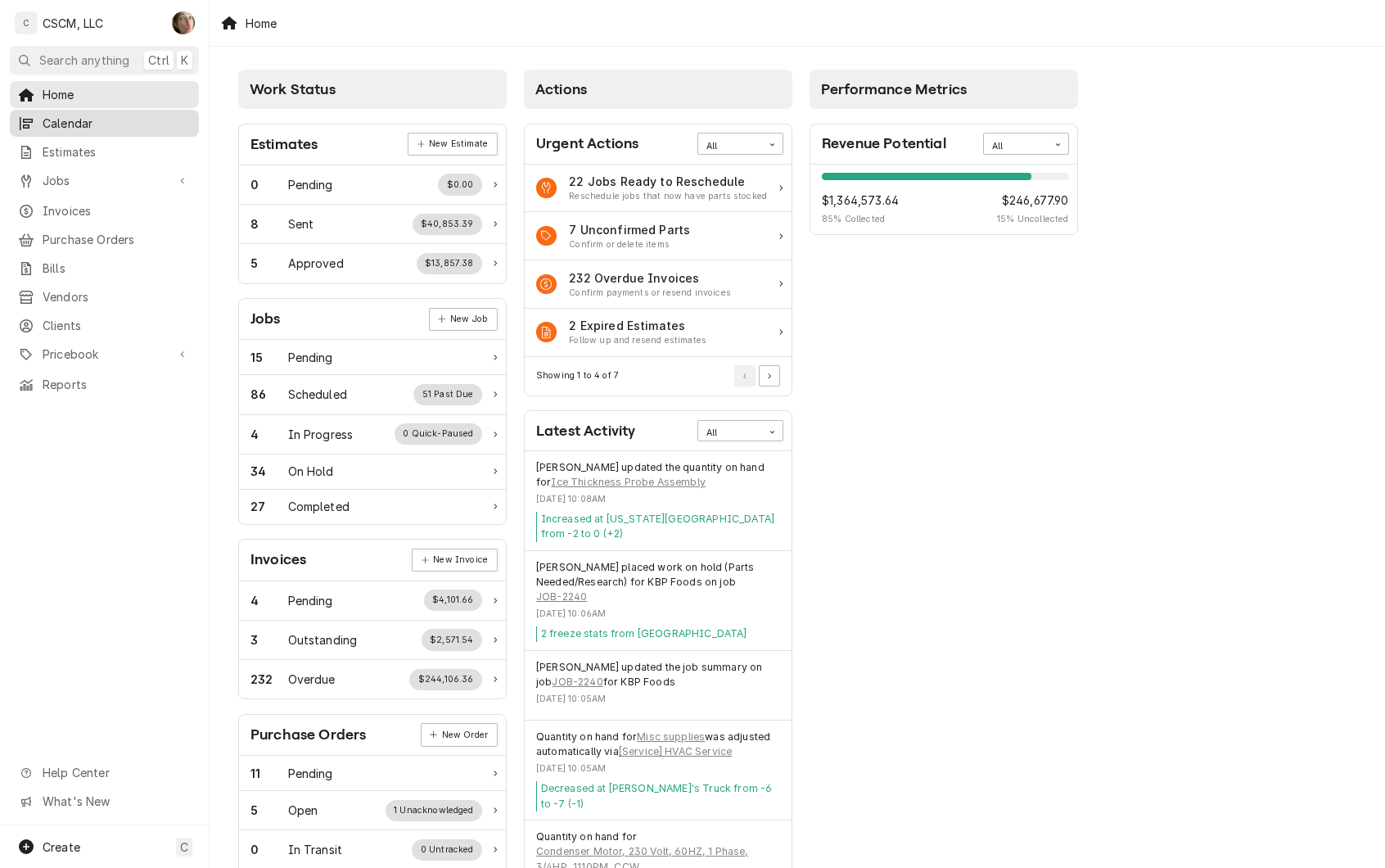
click at [83, 123] on span "Calendar" at bounding box center [116, 123] width 148 height 17
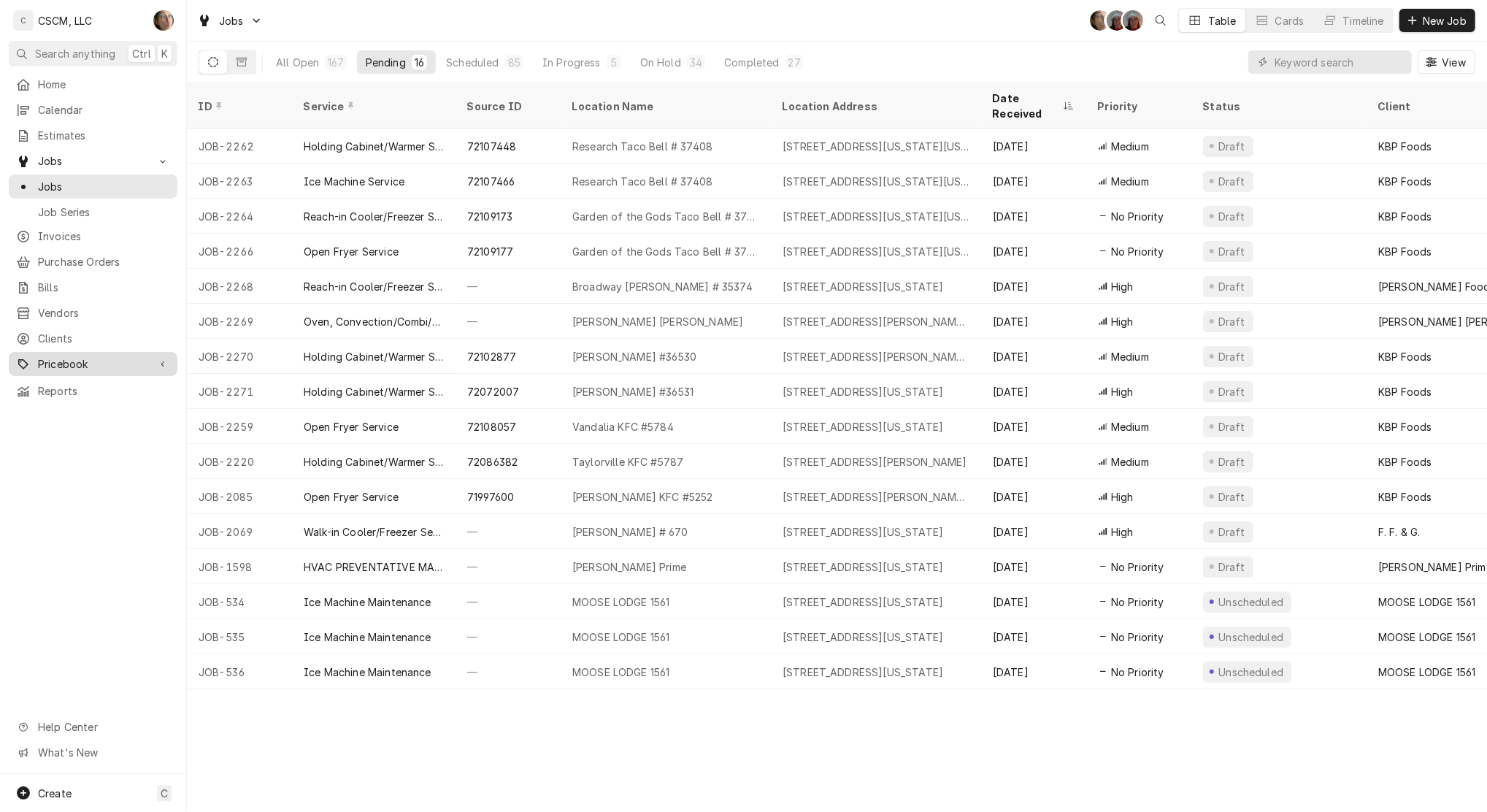
click at [111, 356] on span "Pricebook" at bounding box center [93, 364] width 110 height 15
click at [107, 254] on span "Purchase Orders" at bounding box center [104, 262] width 132 height 15
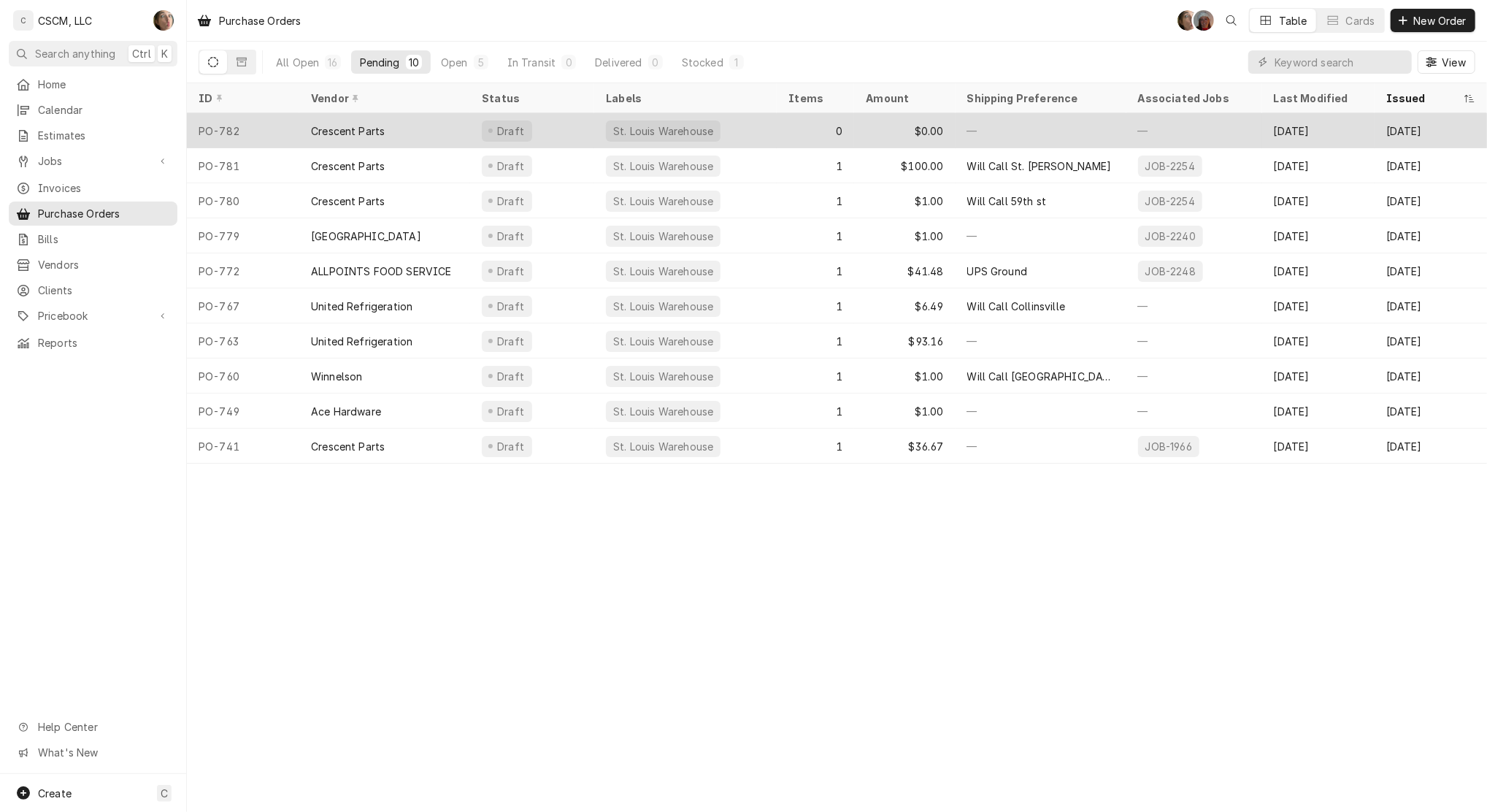
click at [396, 138] on div "Crescent Parts" at bounding box center [384, 130] width 170 height 35
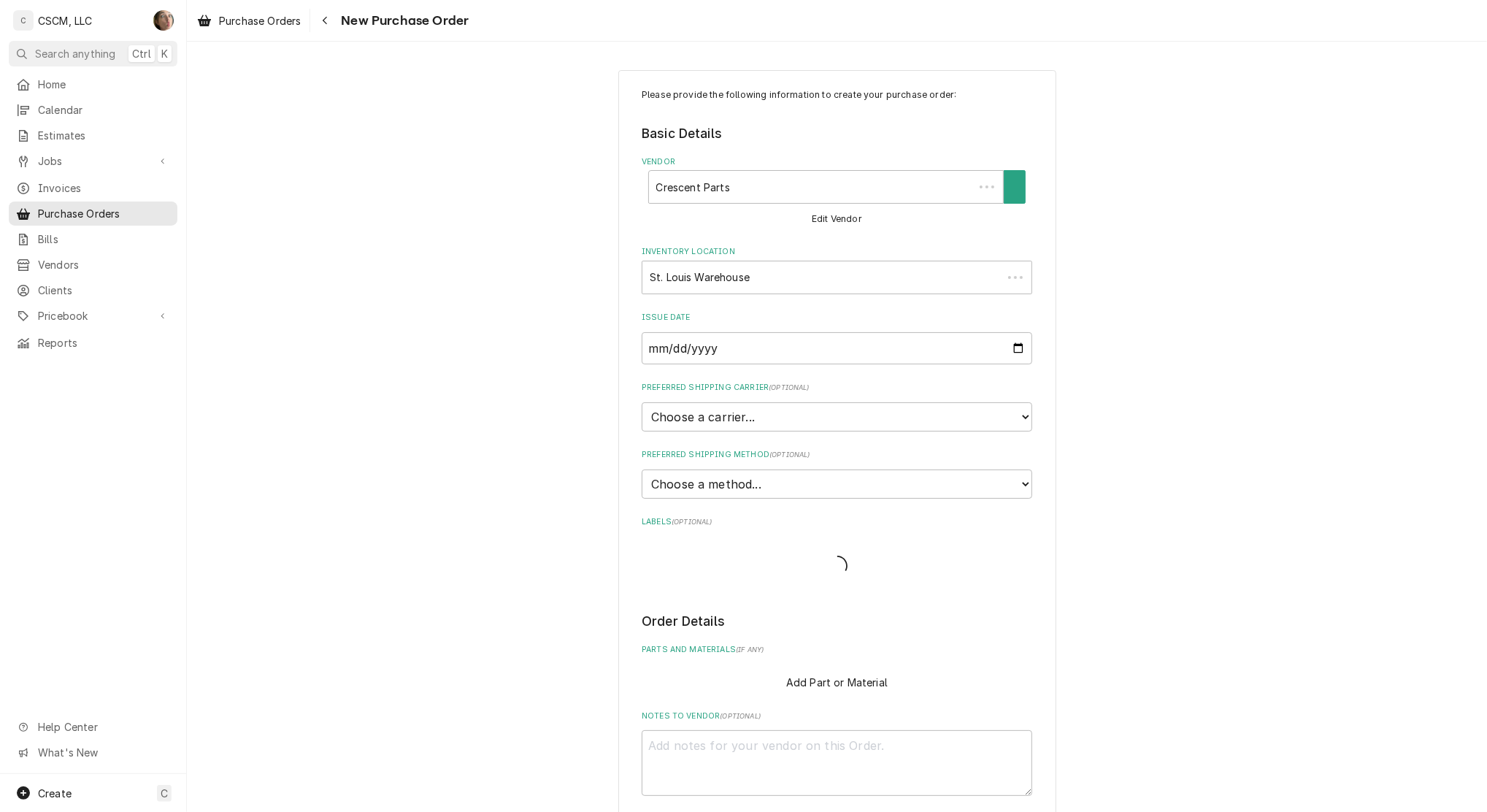
type textarea "x"
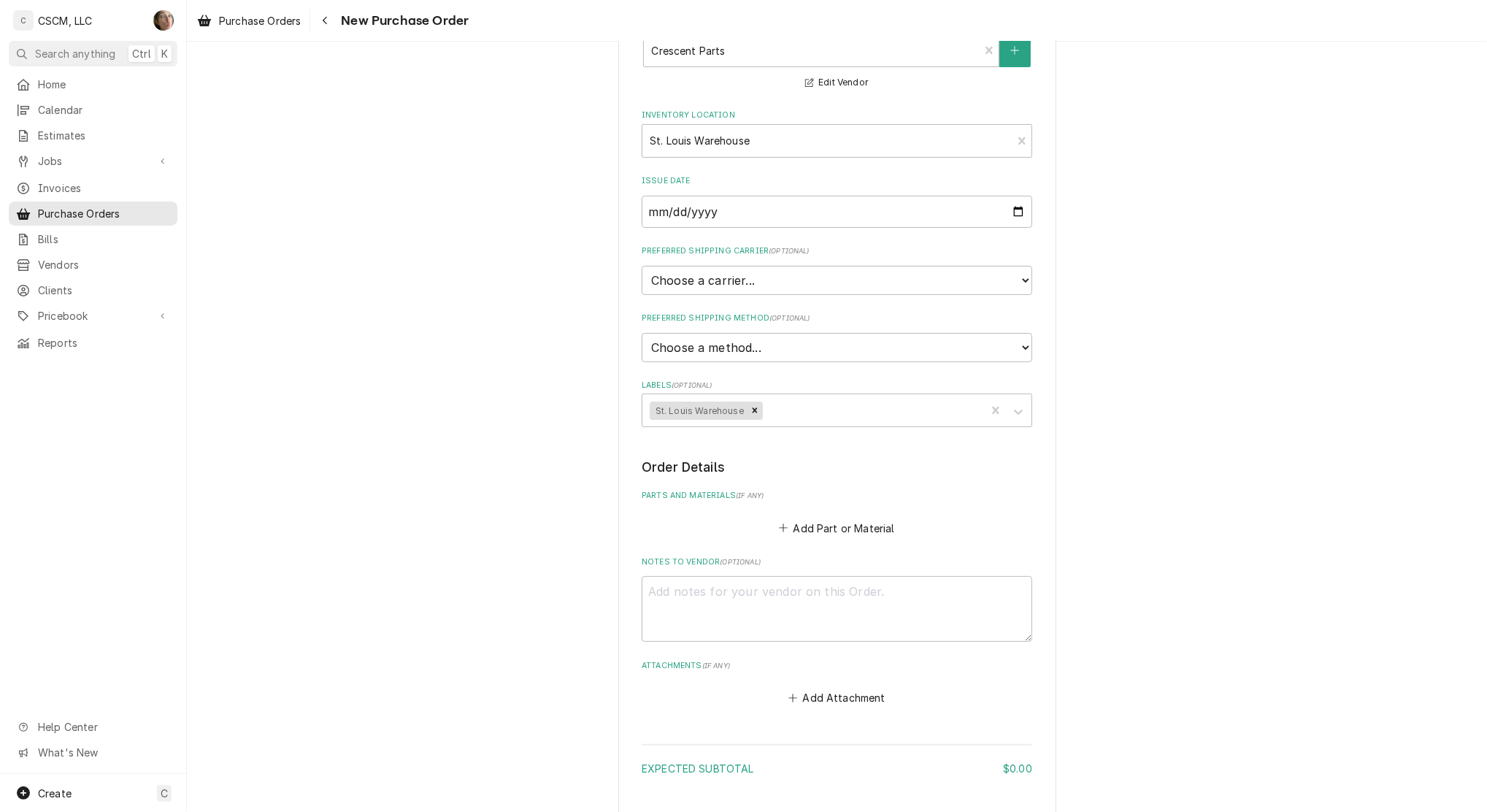
scroll to position [341, 0]
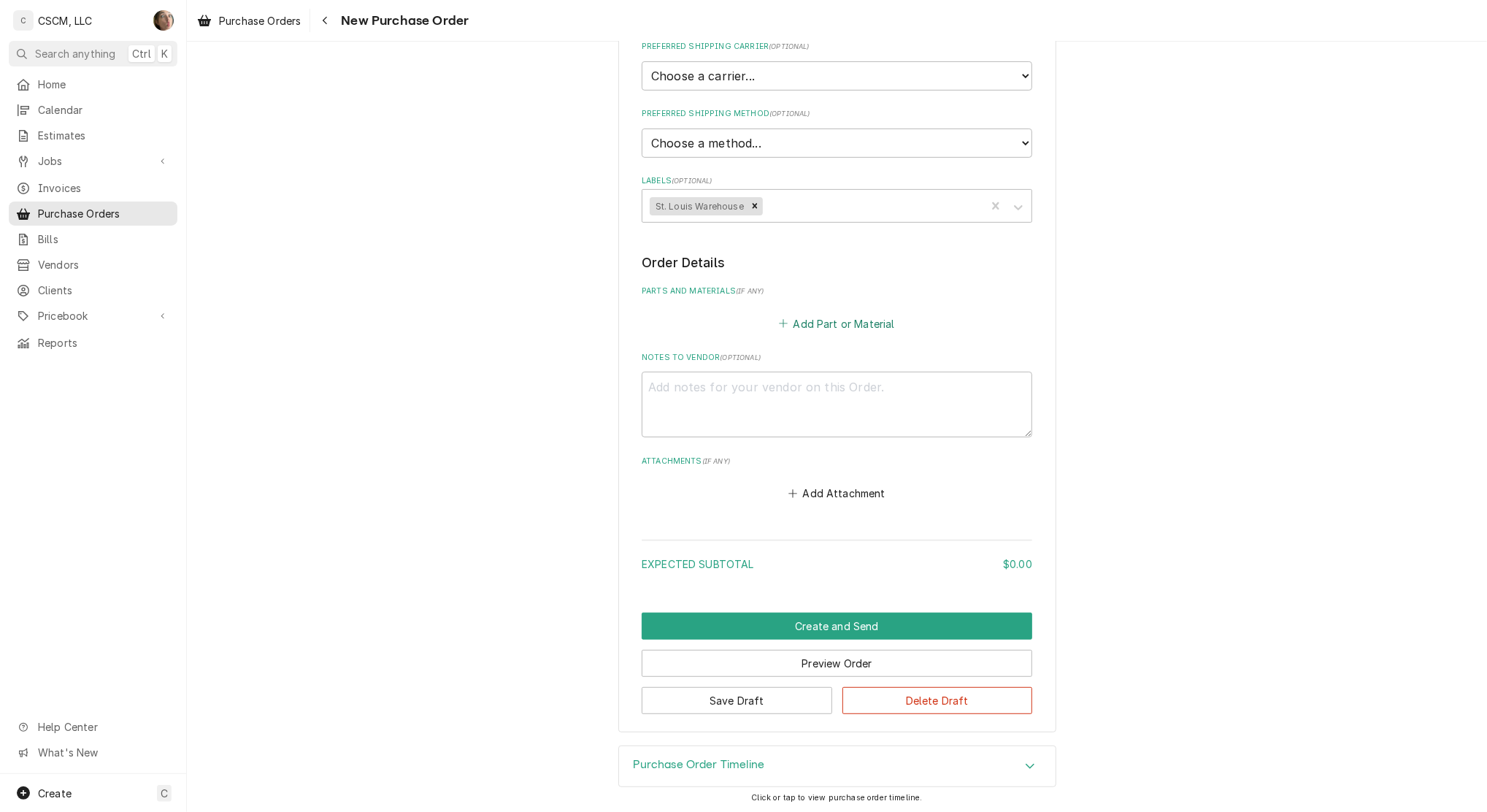
click at [824, 319] on button "Add Part or Material" at bounding box center [837, 324] width 121 height 21
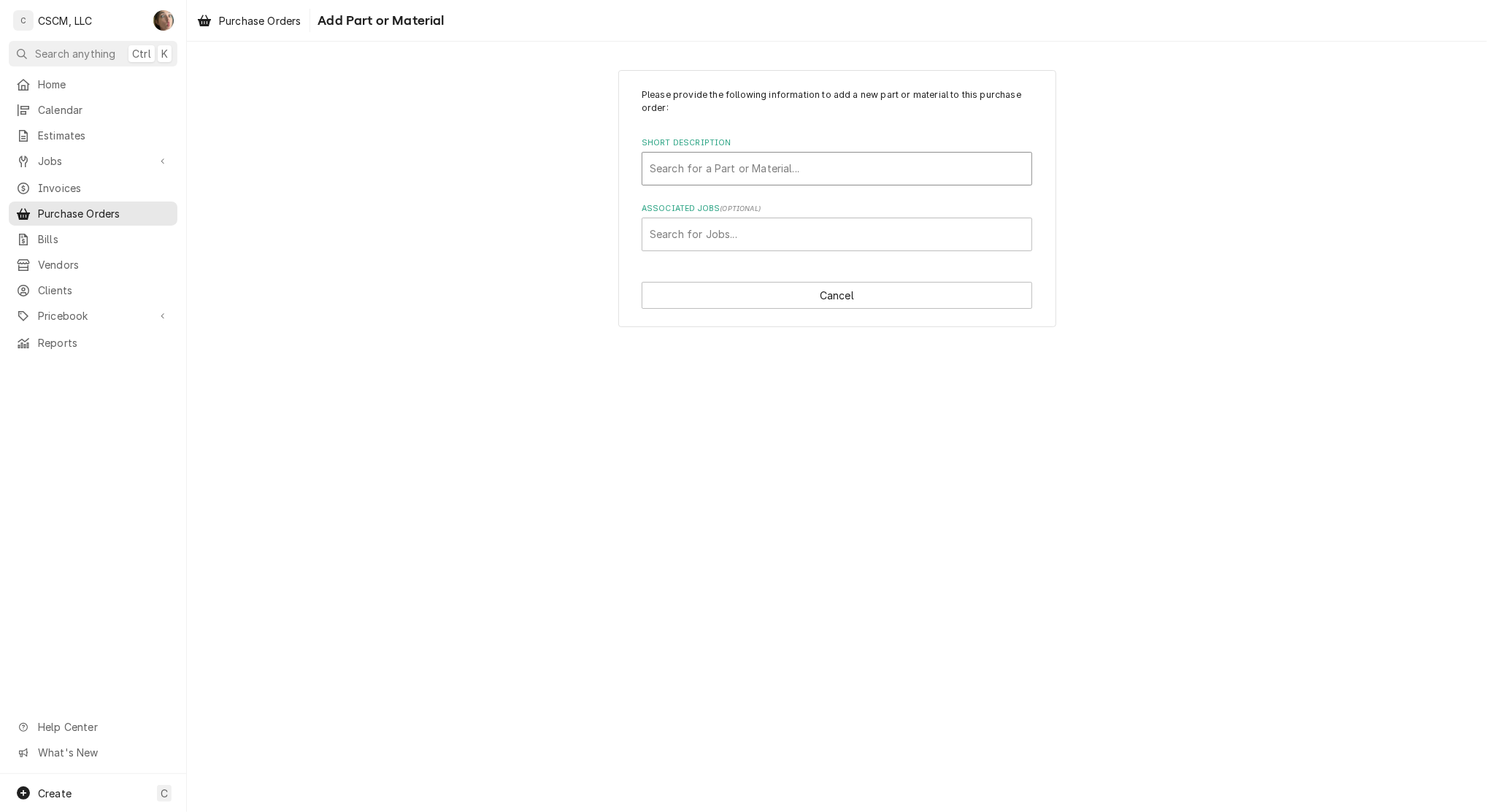
click at [726, 180] on div "Short Description" at bounding box center [837, 169] width 374 height 27
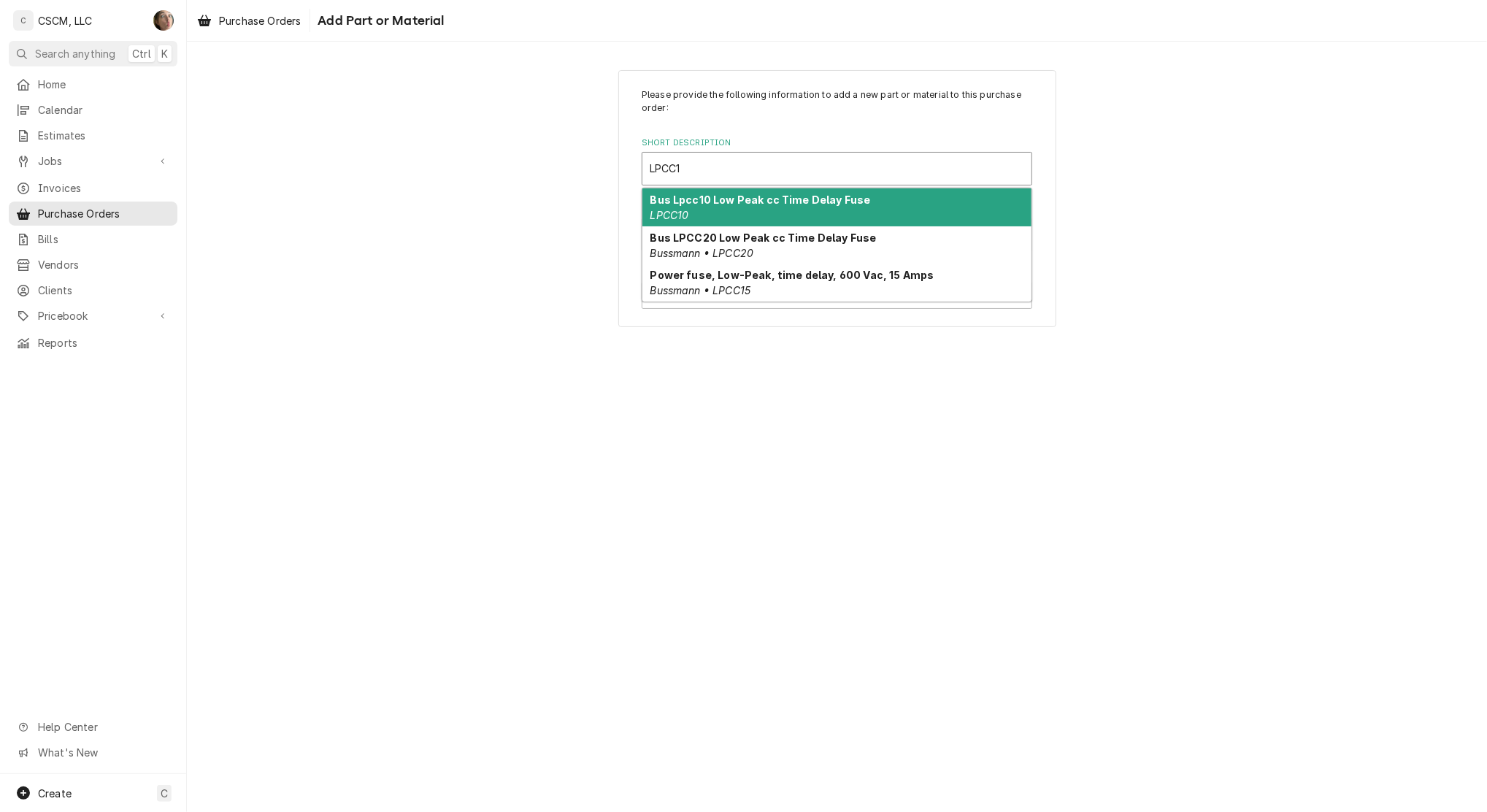
type input "LPCC15"
click at [742, 211] on em "Bussmann • LPCC15" at bounding box center [701, 215] width 101 height 12
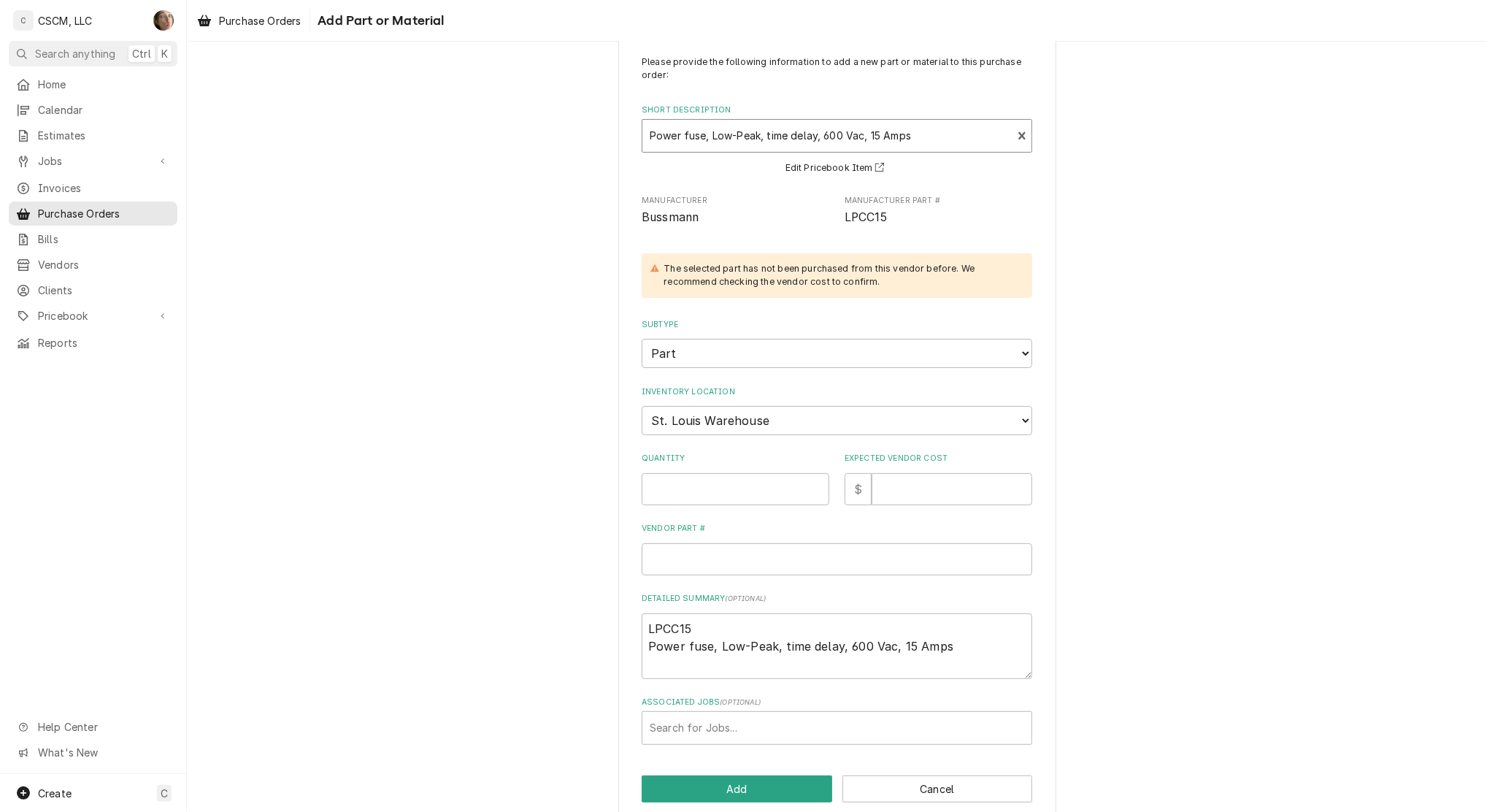
scroll to position [52, 0]
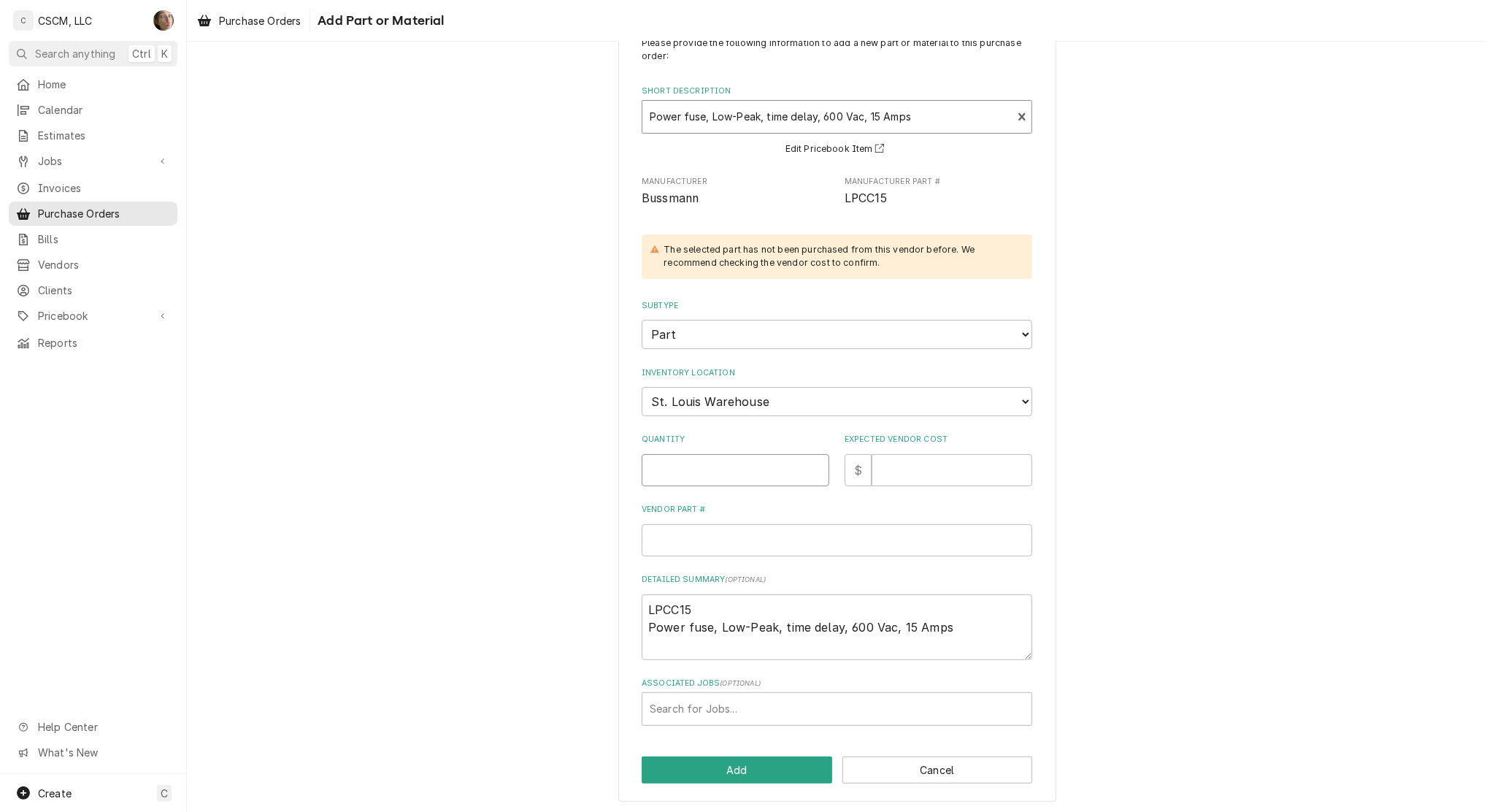
click at [729, 469] on input "Quantity" at bounding box center [735, 470] width 188 height 33
type textarea "x"
type input "2"
click at [926, 469] on input "Expected Vendor Cost" at bounding box center [953, 470] width 161 height 33
type textarea "x"
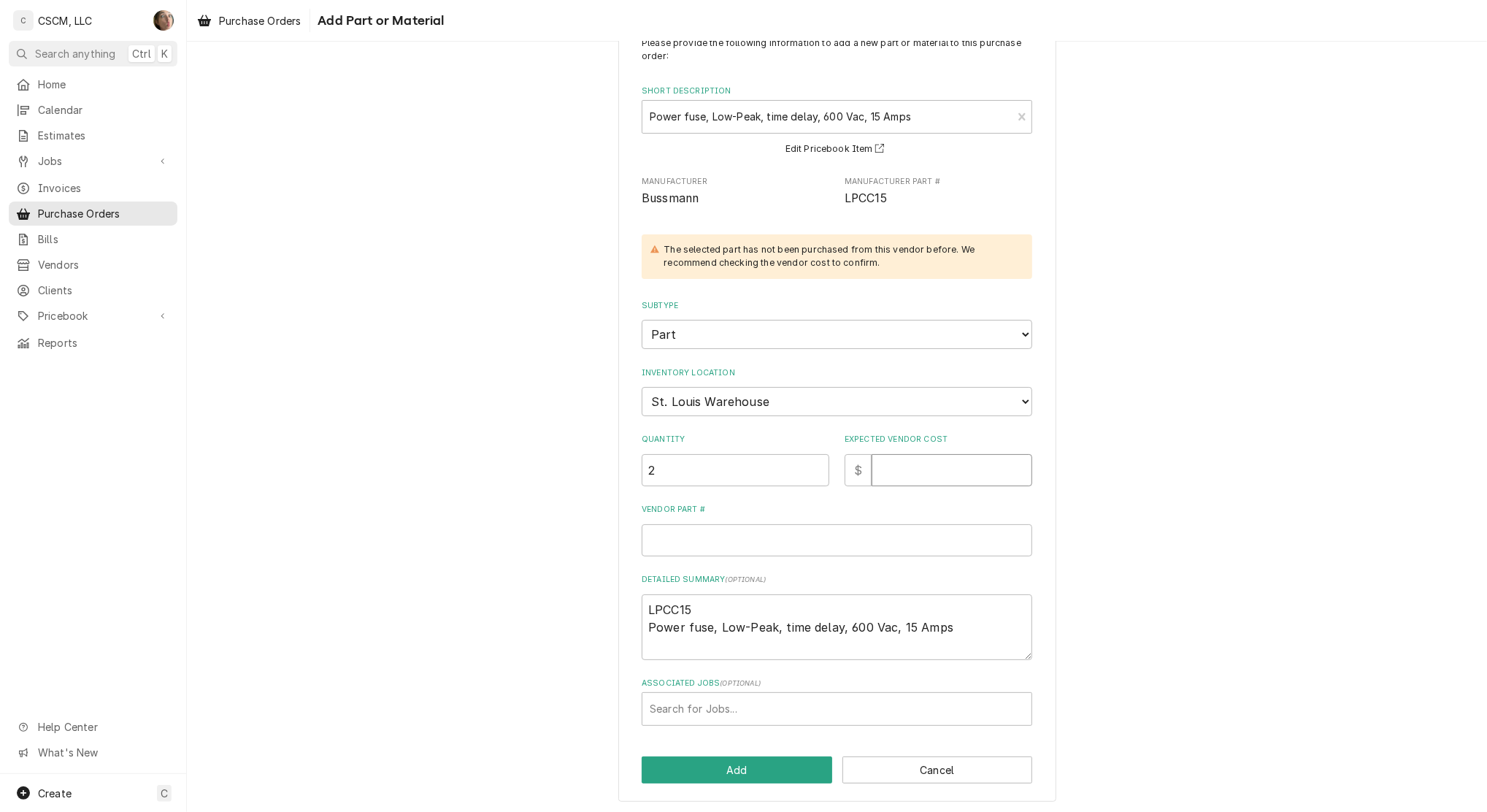
type input "5"
type textarea "x"
type input "52"
type textarea "x"
type input "52.6"
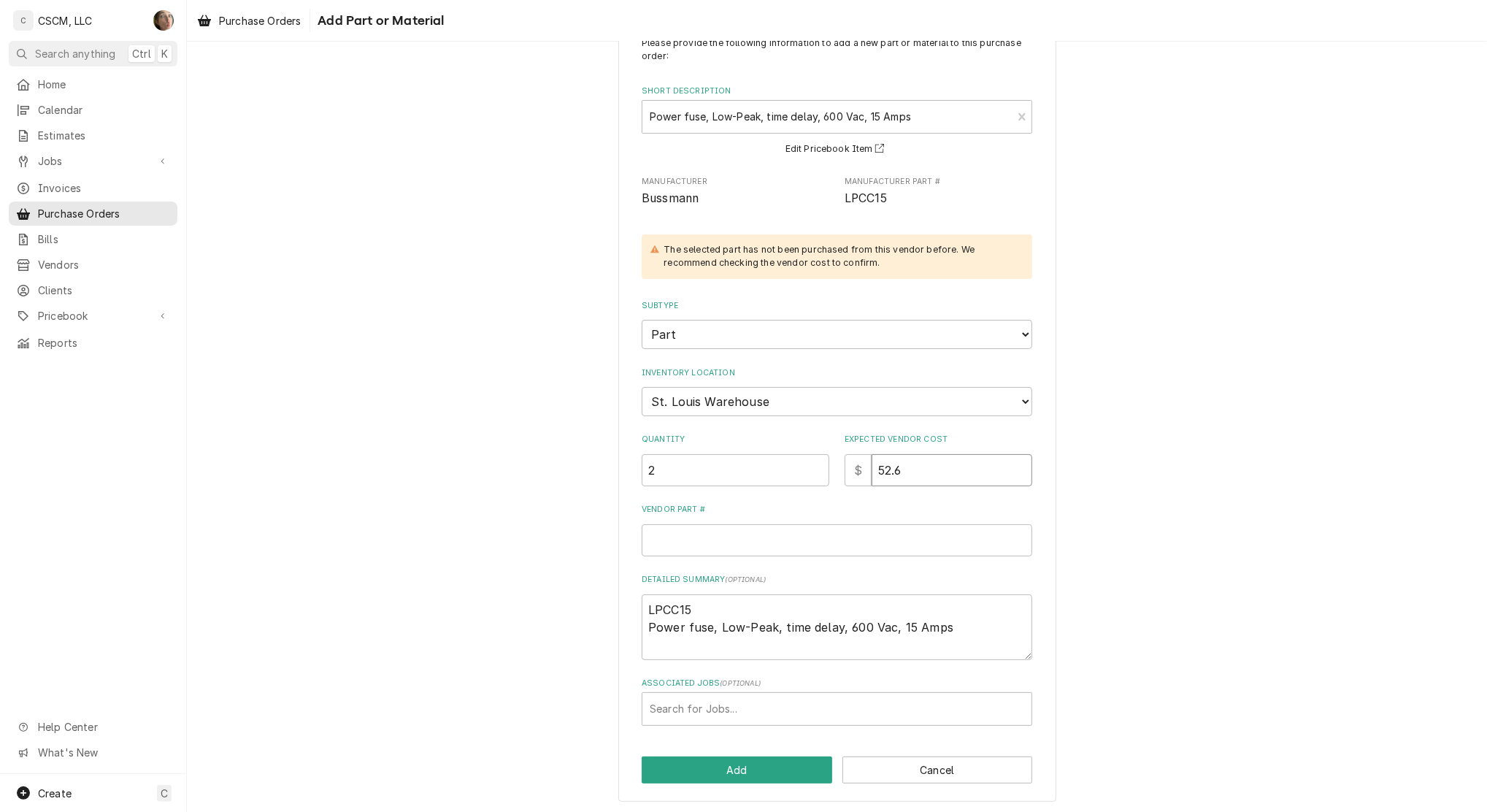
type textarea "x"
type input "52.67"
click at [869, 527] on input "Vendor Part #" at bounding box center [837, 540] width 391 height 33
drag, startPoint x: 920, startPoint y: 475, endPoint x: 789, endPoint y: 475, distance: 131.0
click at [789, 475] on div "Quantity 2 Expected Vendor Cost $ 52.67" at bounding box center [837, 459] width 391 height 52
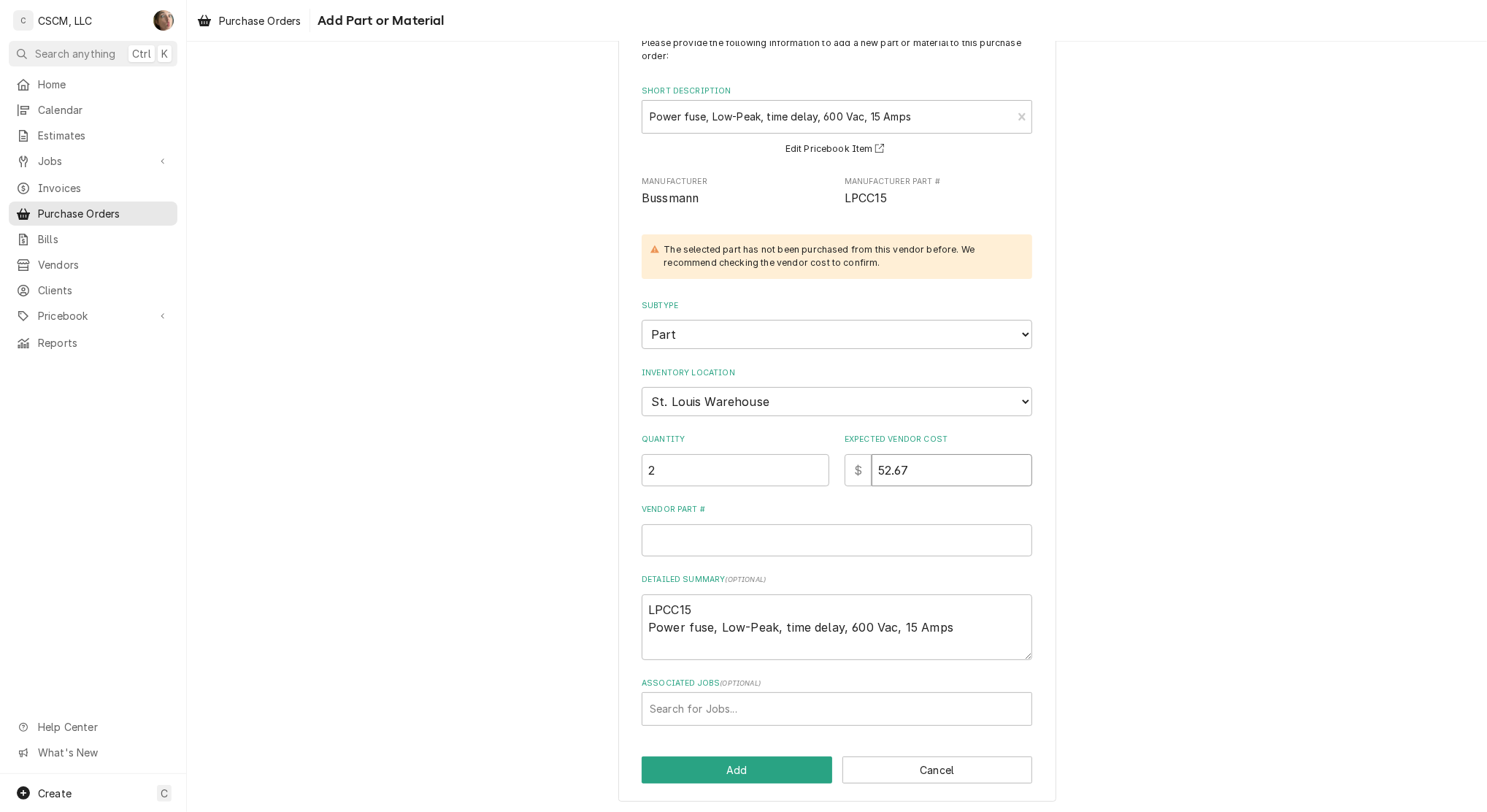
type textarea "x"
type input "1"
type textarea "x"
type input "10"
type textarea "x"
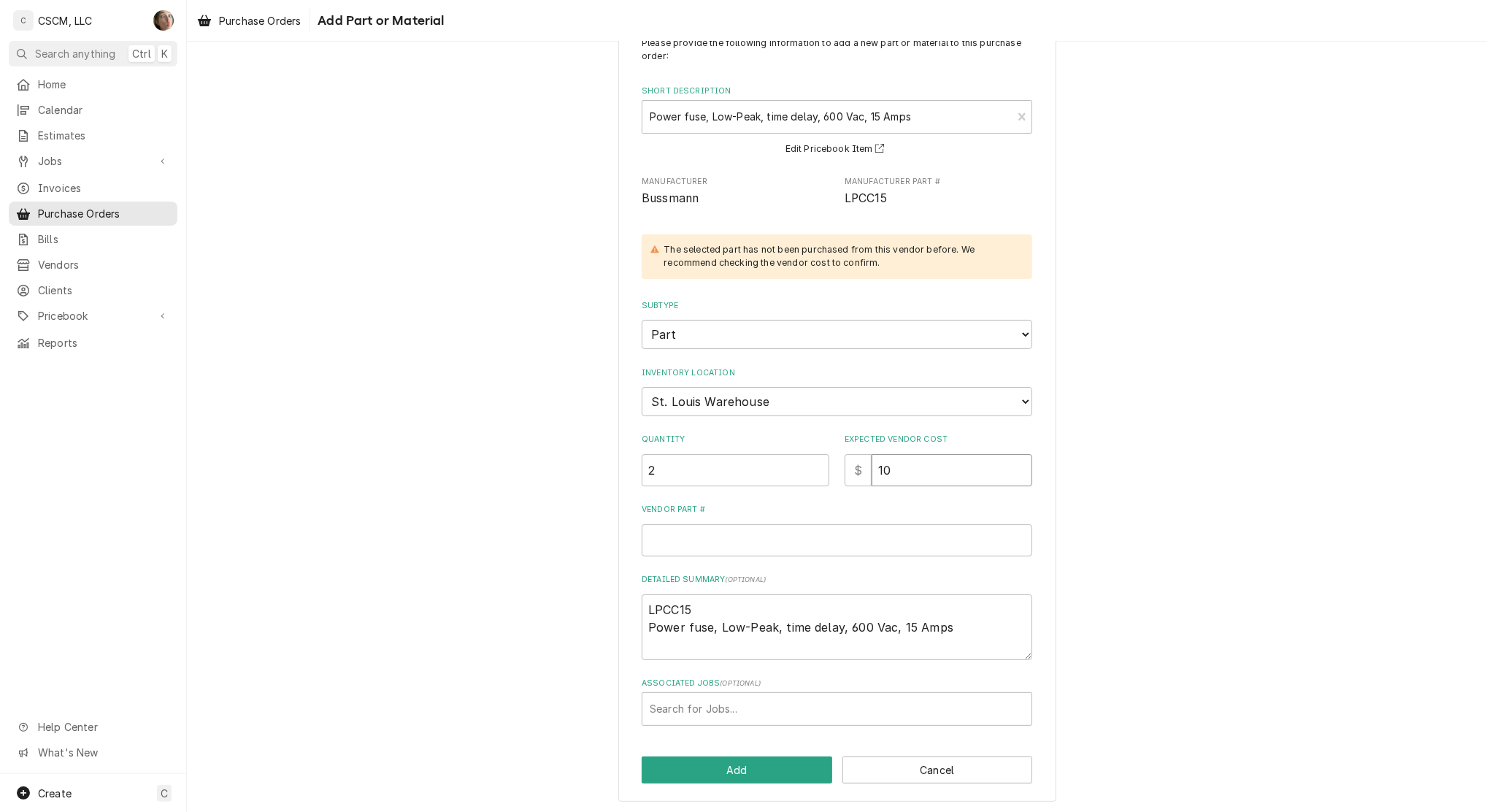
type input "105"
type textarea "x"
type input "105.3"
type textarea "x"
type input "105.34"
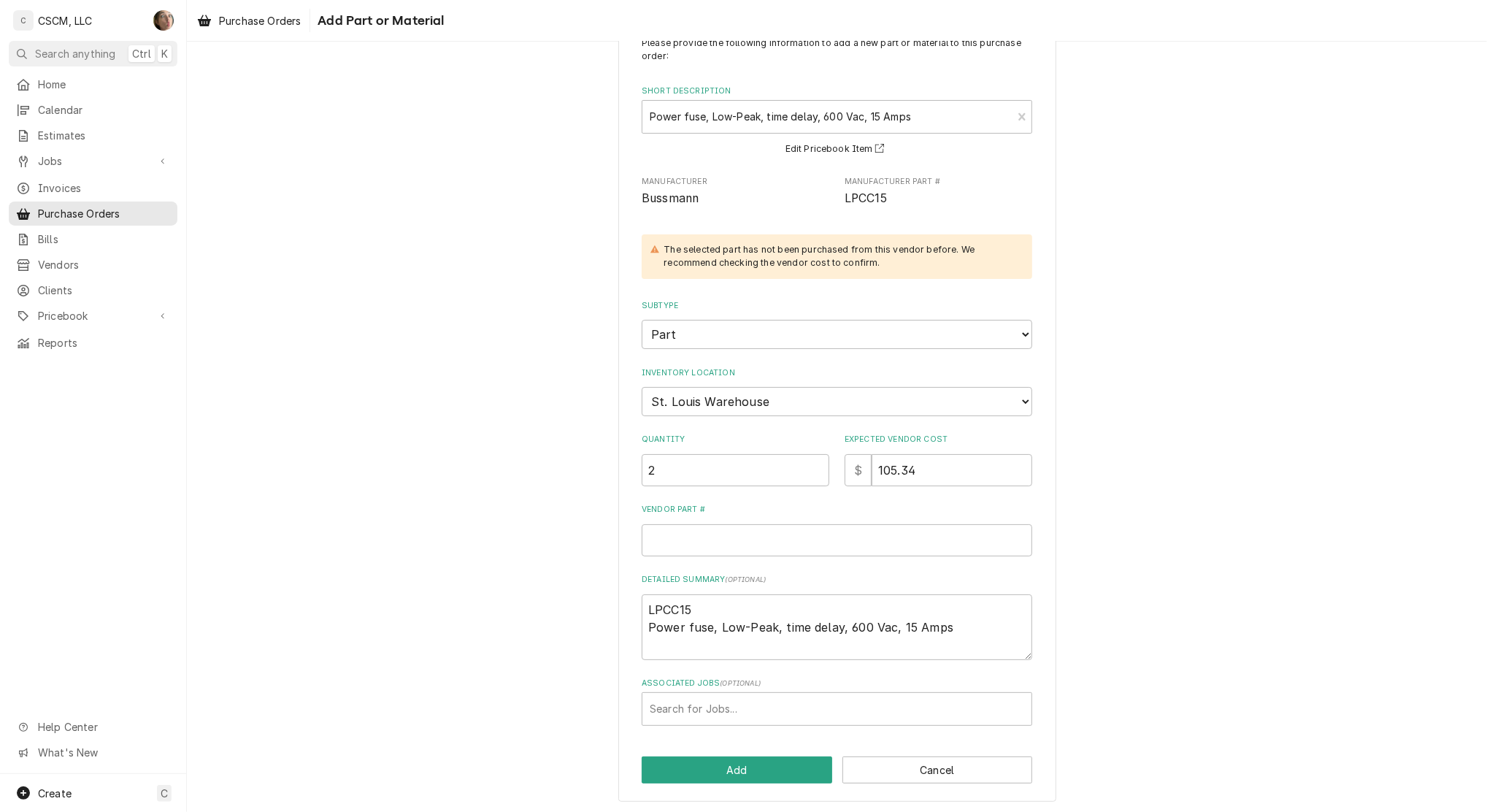
click at [531, 458] on div "Please provide the following information to add a new part or material to this …" at bounding box center [837, 409] width 1300 height 809
click at [662, 538] on input "Vendor Part #" at bounding box center [837, 540] width 391 height 33
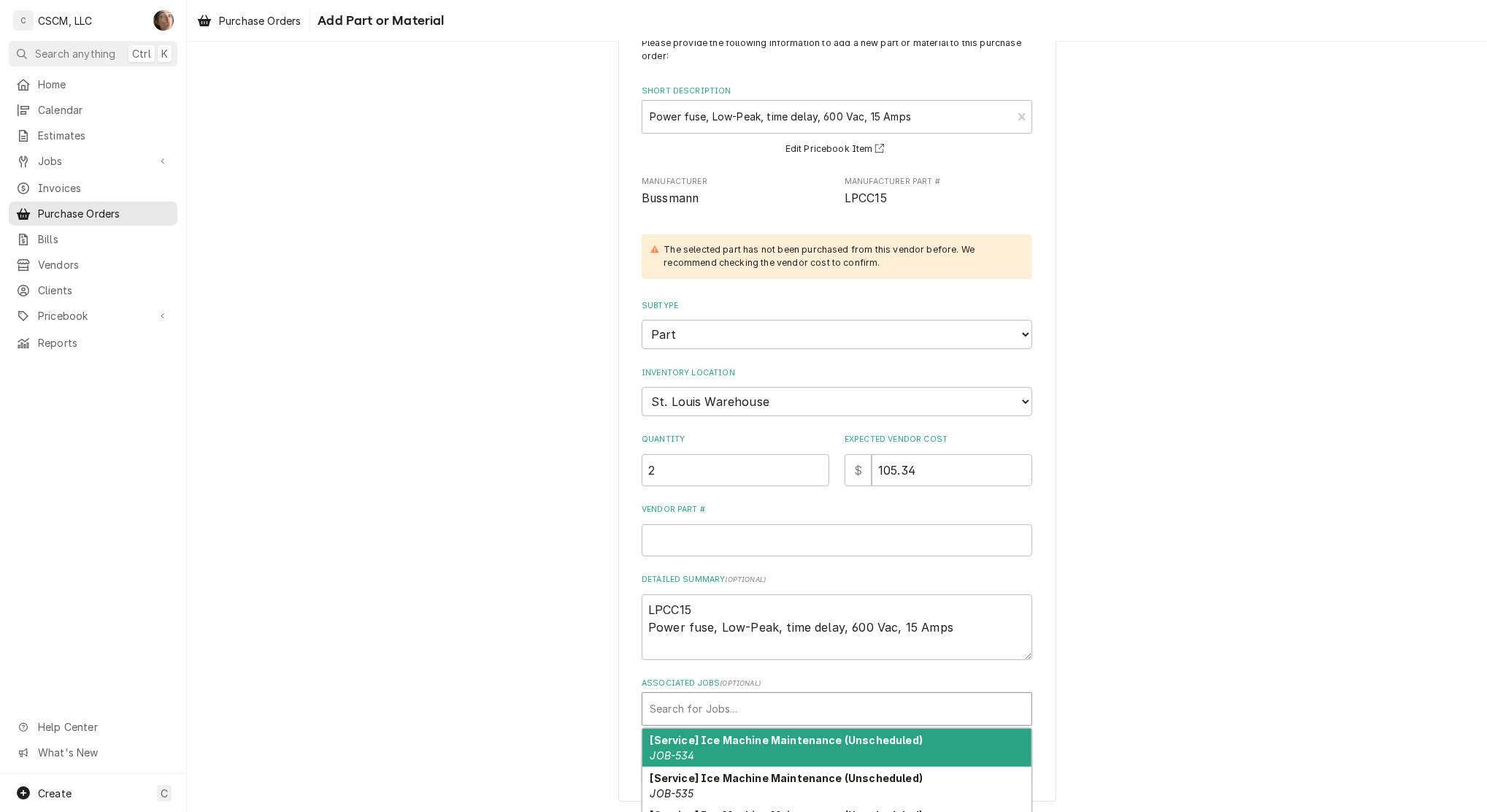
click at [749, 708] on div "Associated Jobs" at bounding box center [837, 708] width 374 height 27
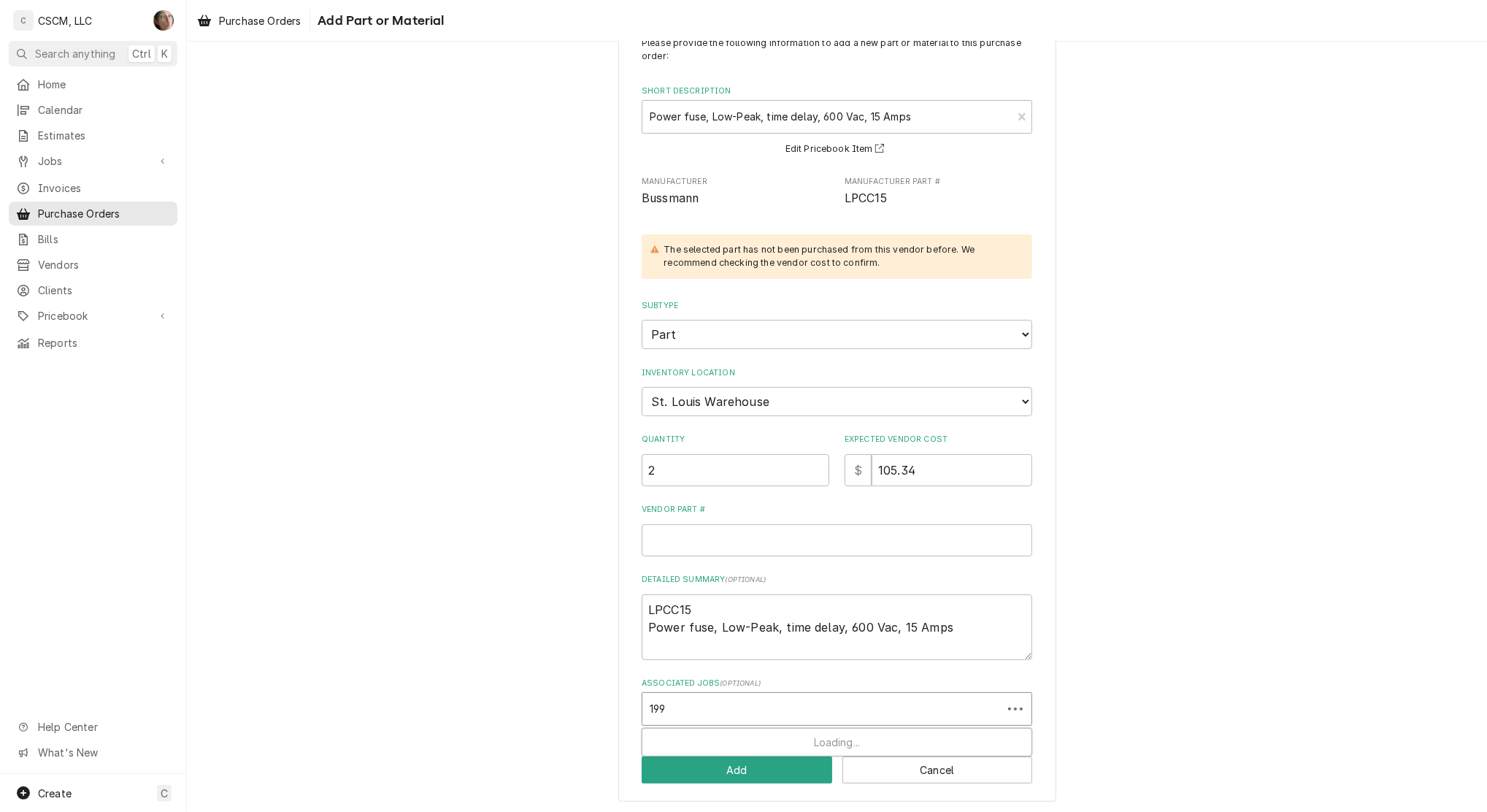
type input "1997"
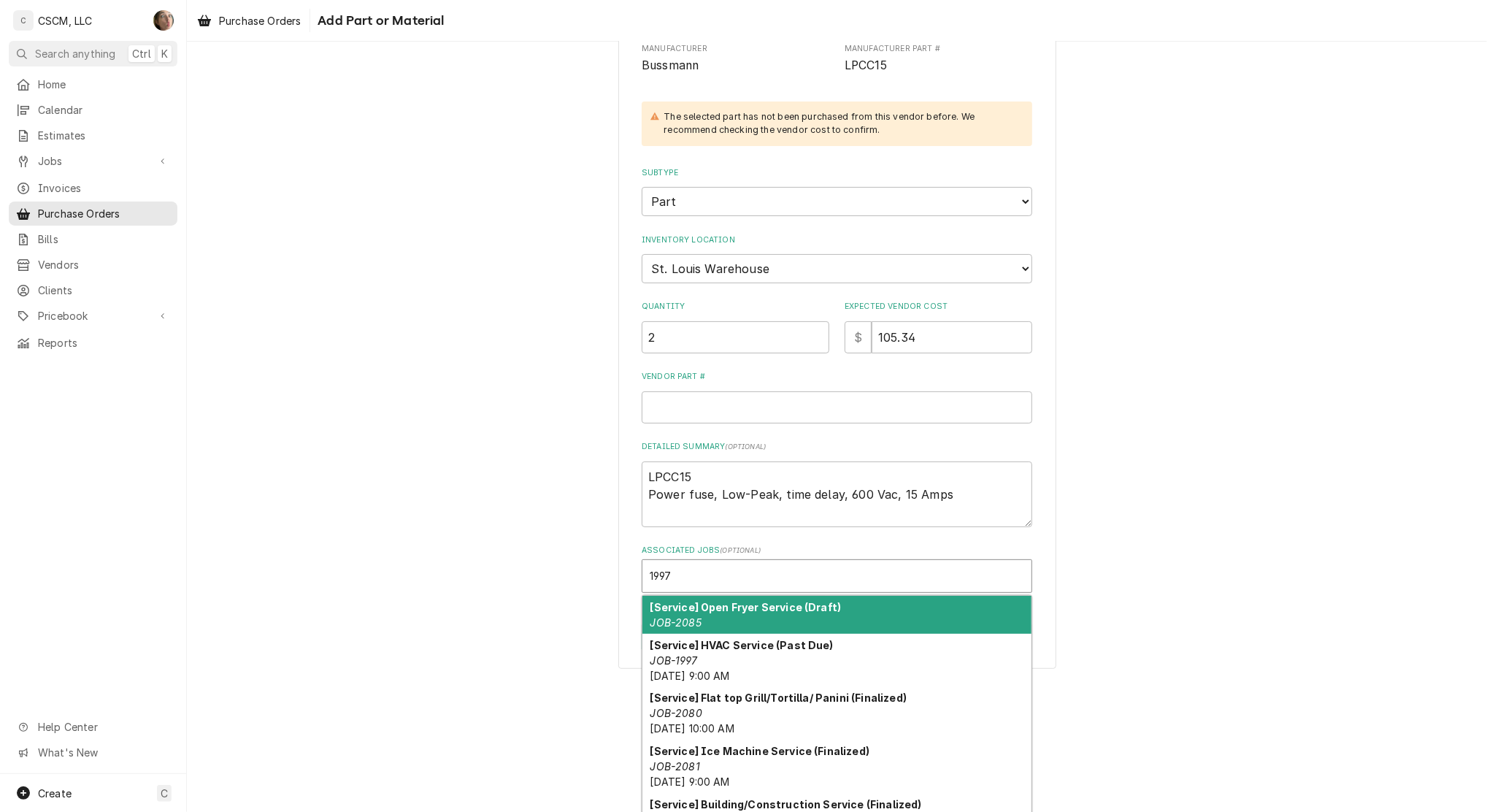
scroll to position [186, 0]
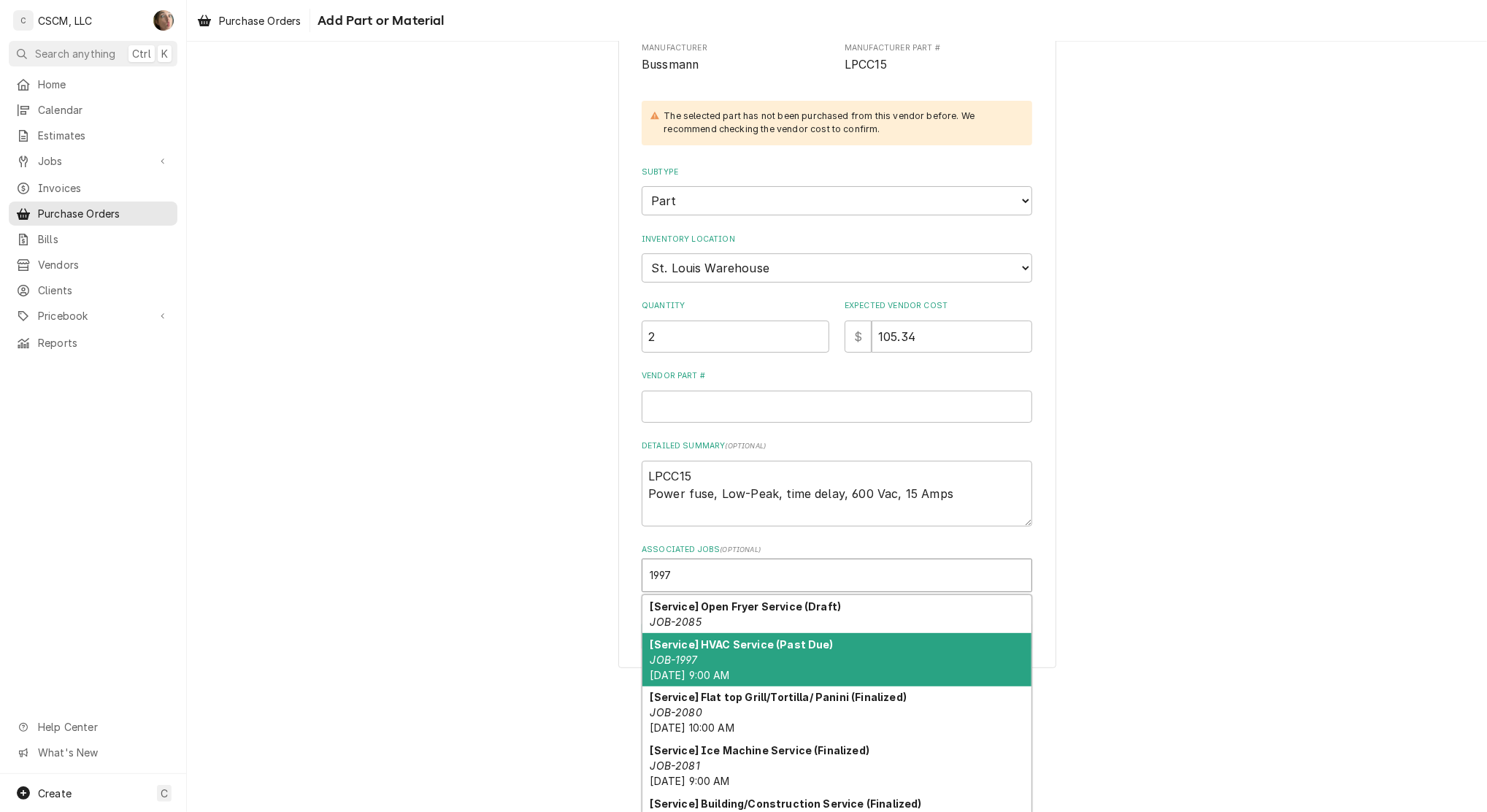
click at [846, 660] on div "[Service] HVAC Service (Past Due) JOB-1997 [DATE] 9:00 AM" at bounding box center [837, 660] width 389 height 53
type textarea "x"
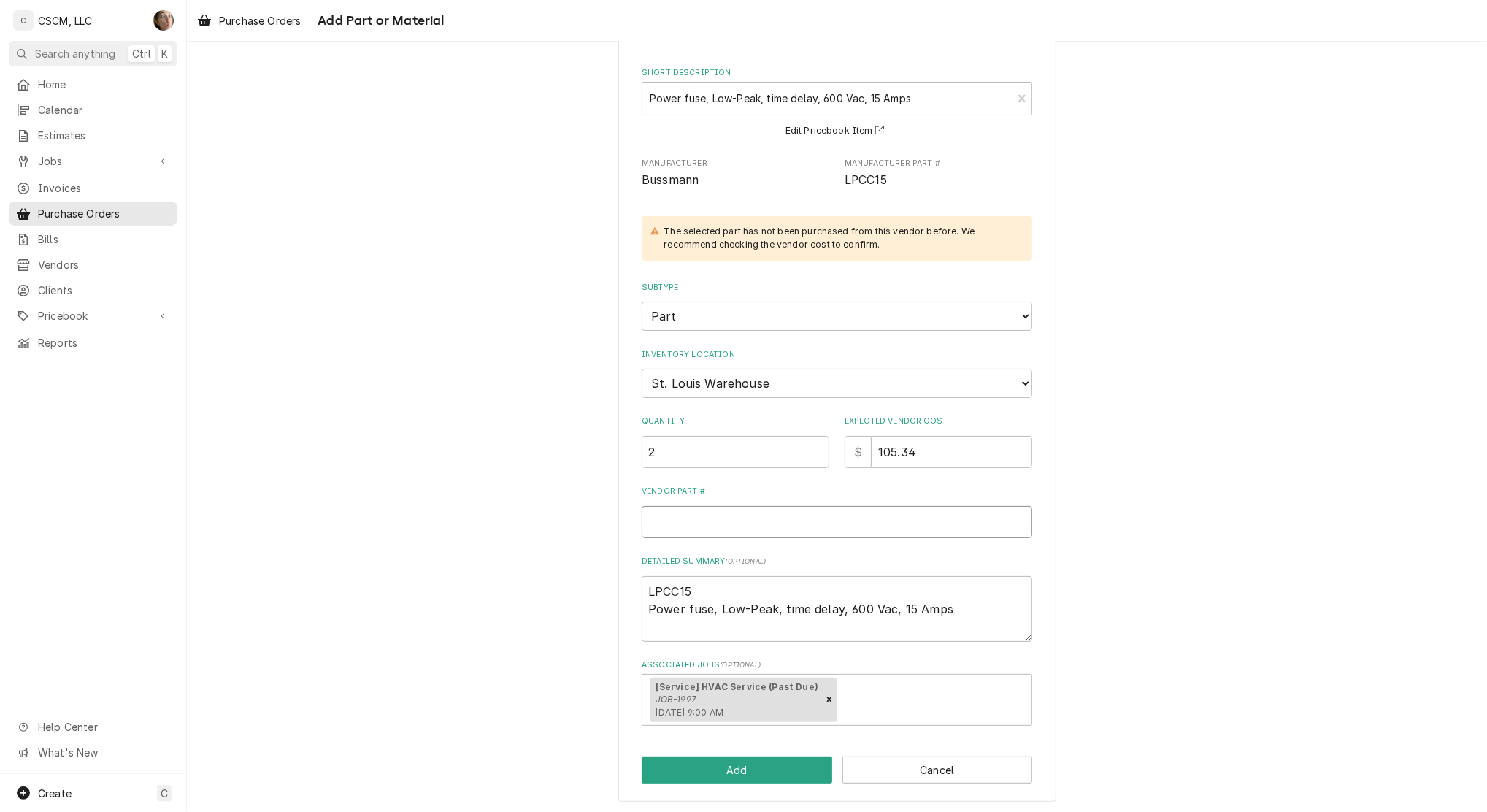
click at [688, 521] on input "Vendor Part #" at bounding box center [837, 522] width 391 height 33
type textarea "x"
type input "s"
type textarea "x"
type input "sr"
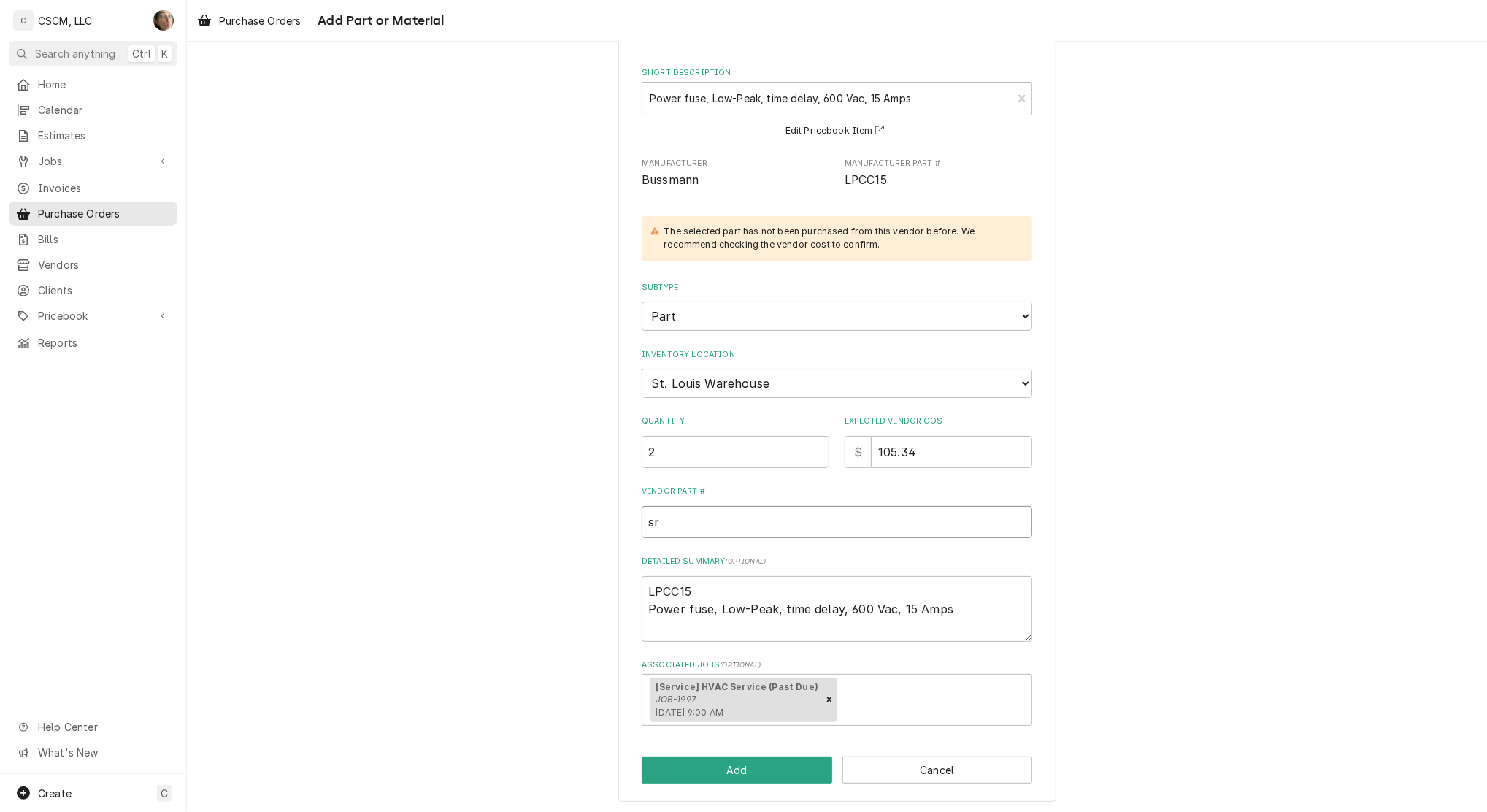
type textarea "x"
type input "sr/"
type textarea "x"
type input "sr/q"
type textarea "x"
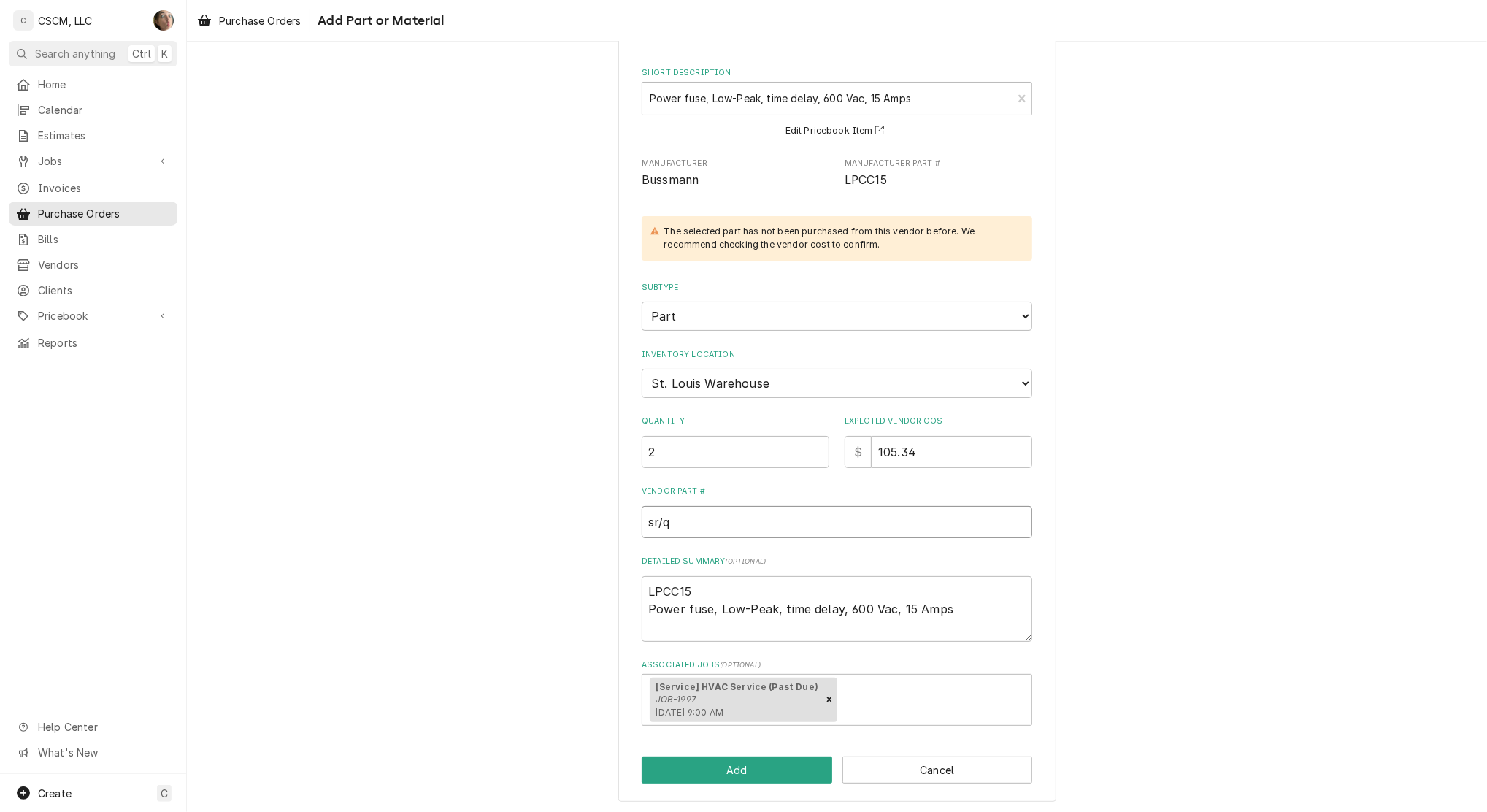
type input "sr/"
type textarea "x"
type input "sr/1"
type textarea "x"
type input "sr/11"
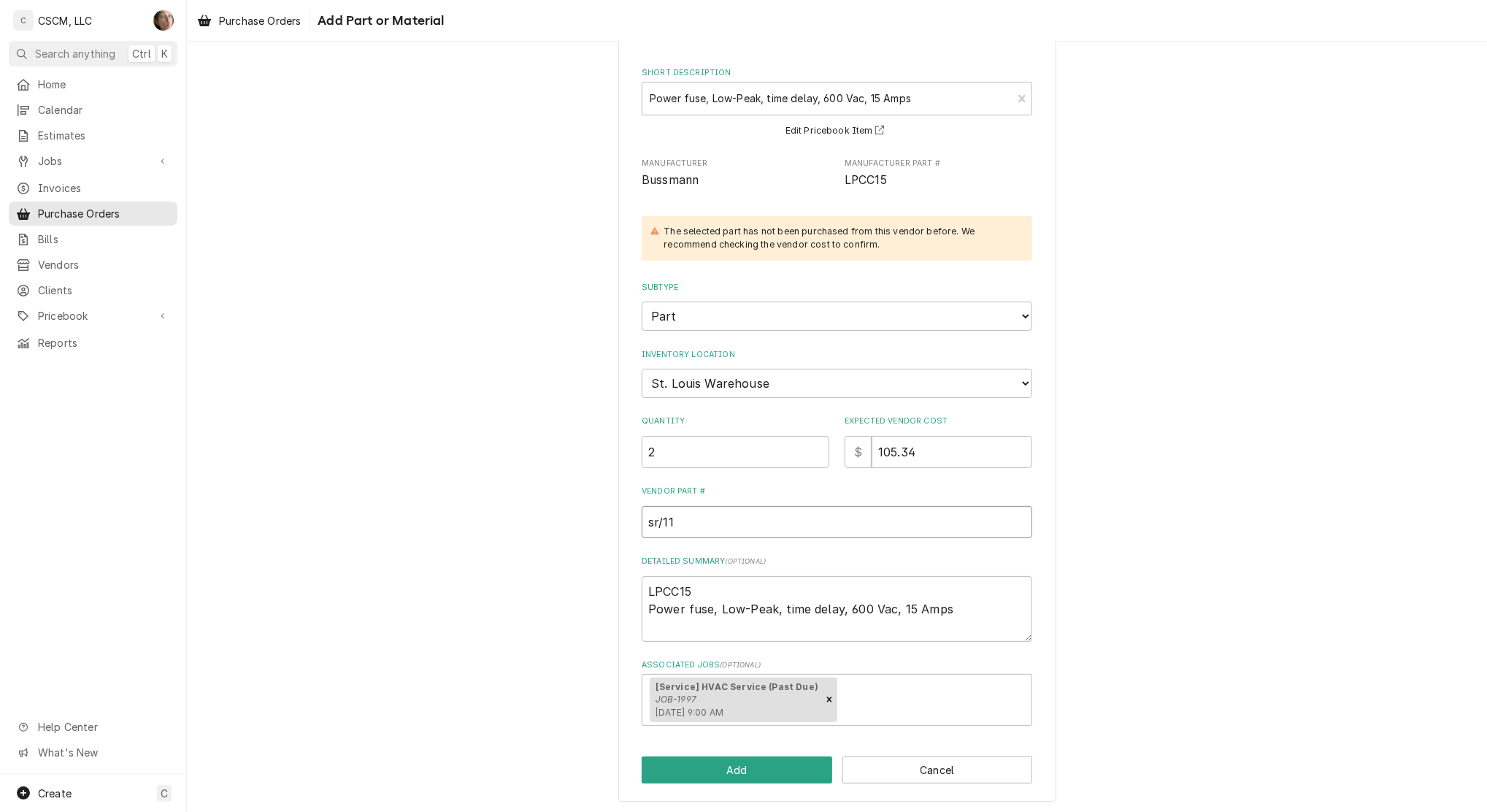
type textarea "x"
type input "sr/11/"
type textarea "x"
type input "sr/11"
type textarea "x"
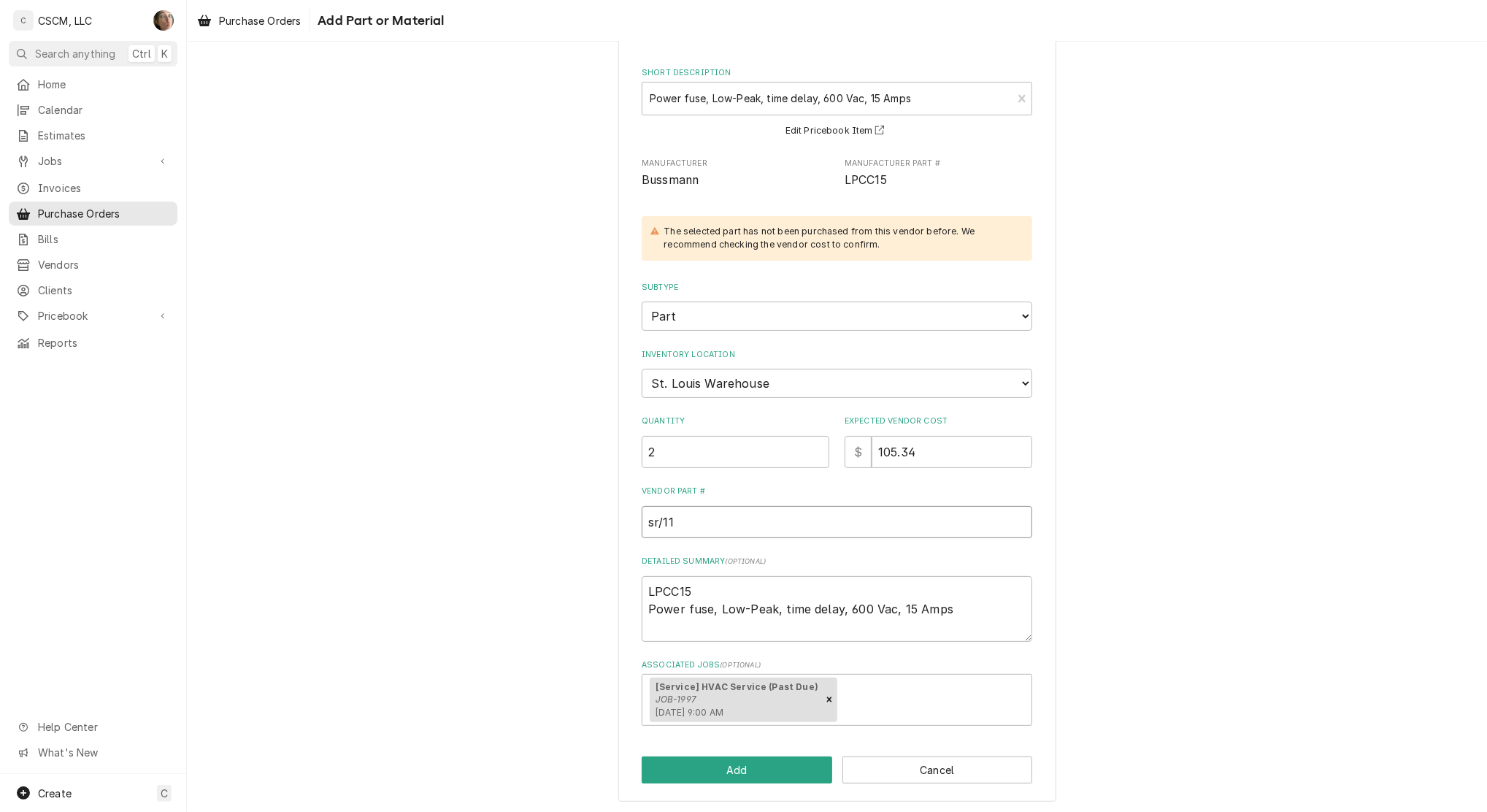
type input "sr/1"
type textarea "x"
type input "sr/"
type textarea "x"
type input "sr"
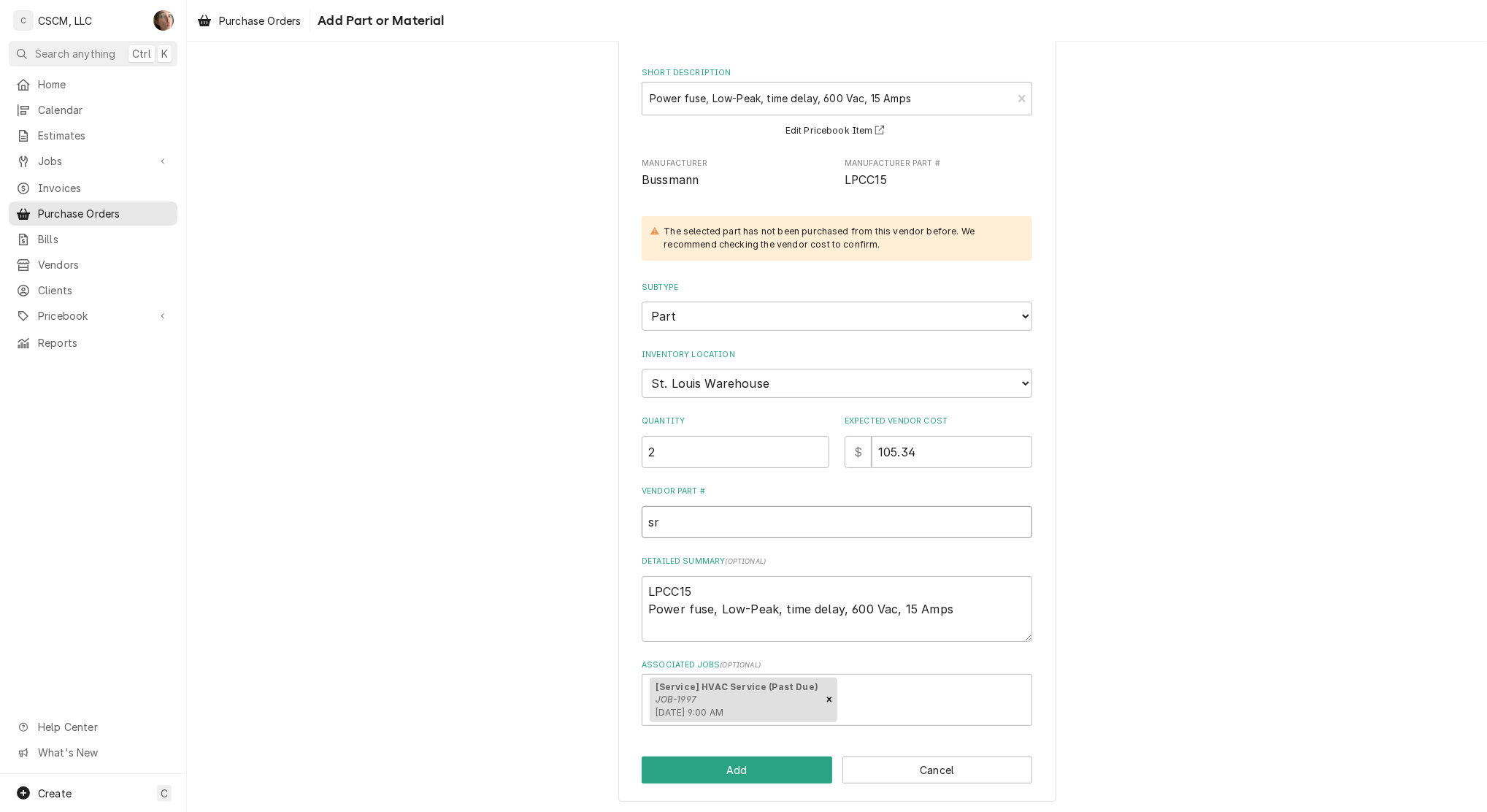
type textarea "x"
type input "s"
type textarea "x"
type input "S"
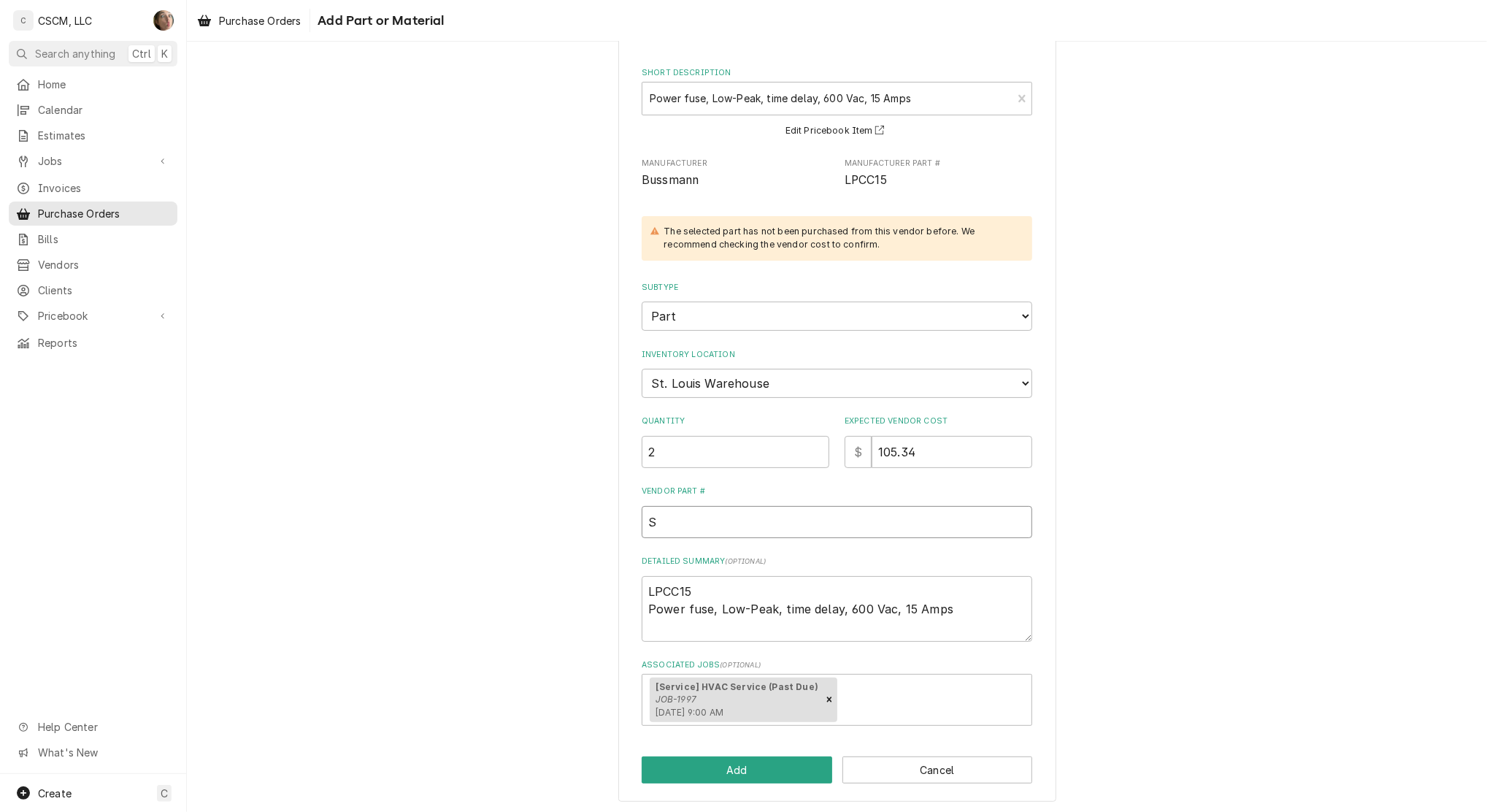
type textarea "x"
type input "SR"
type textarea "x"
type input "SR/"
type textarea "x"
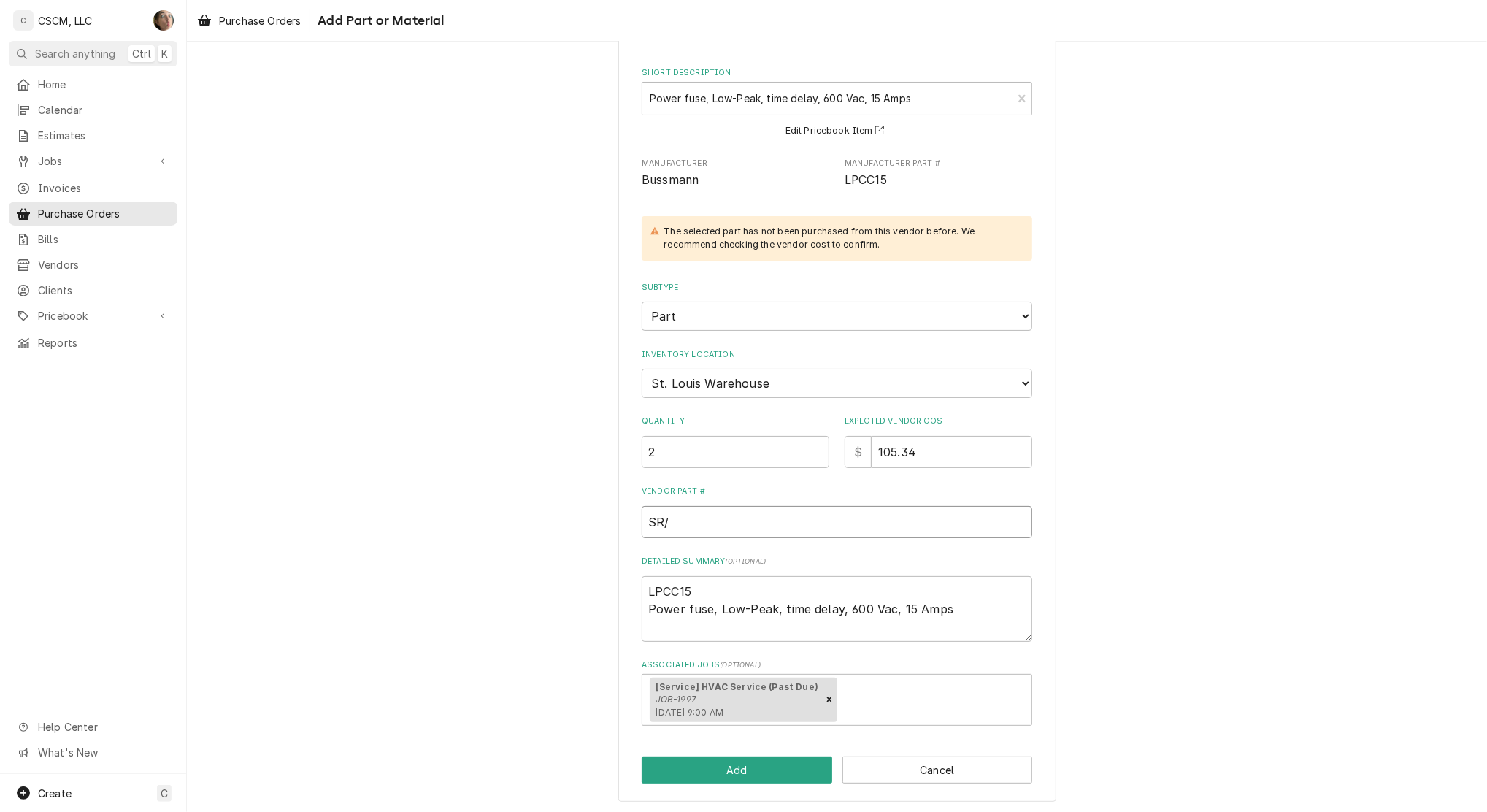
type input "SR/1"
type textarea "x"
type input "SR/11"
type textarea "x"
type input "SR/11/"
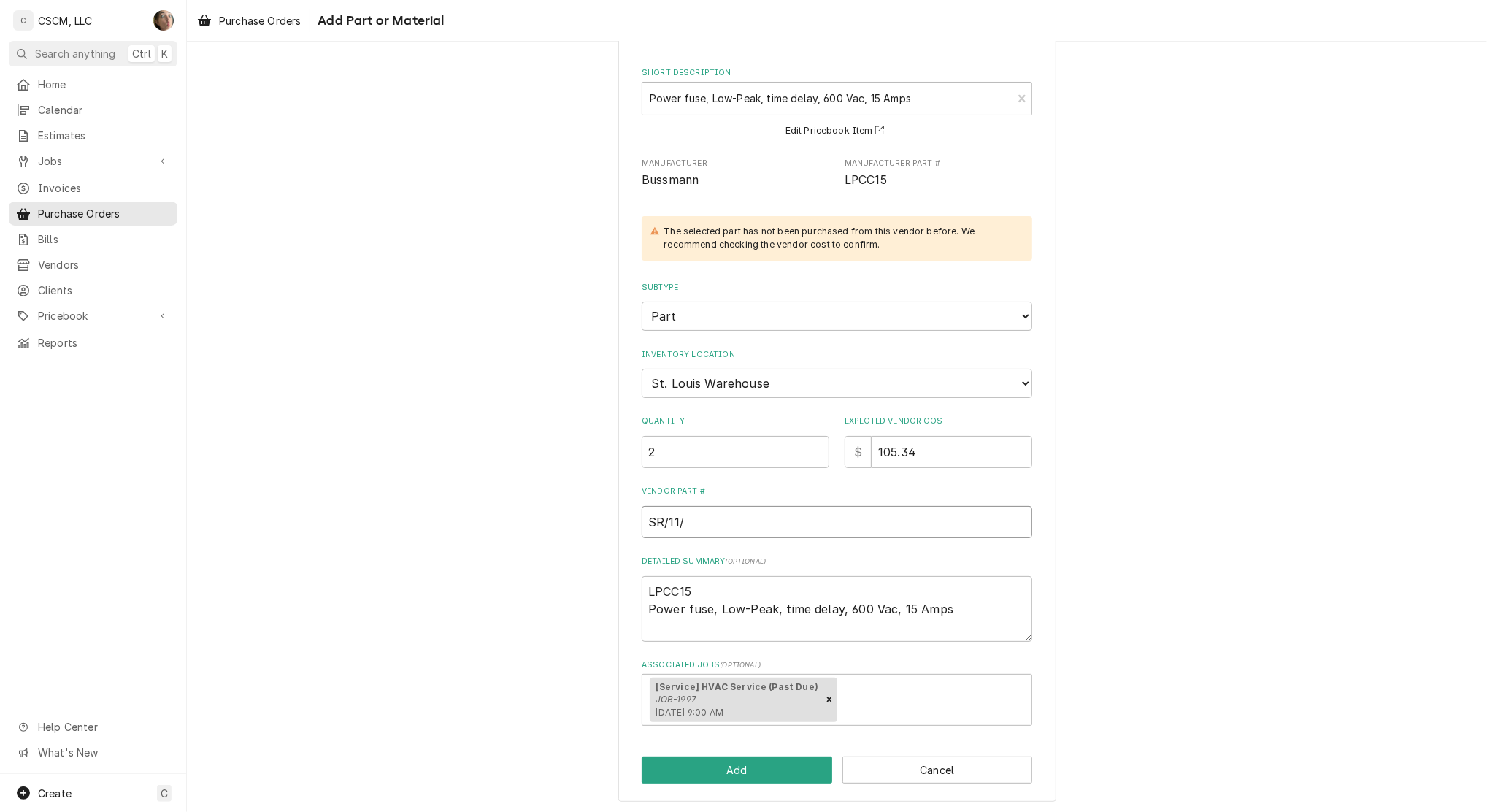
type textarea "x"
type input "SR/11/B"
type textarea "x"
type input "SR/11/BO"
type textarea "x"
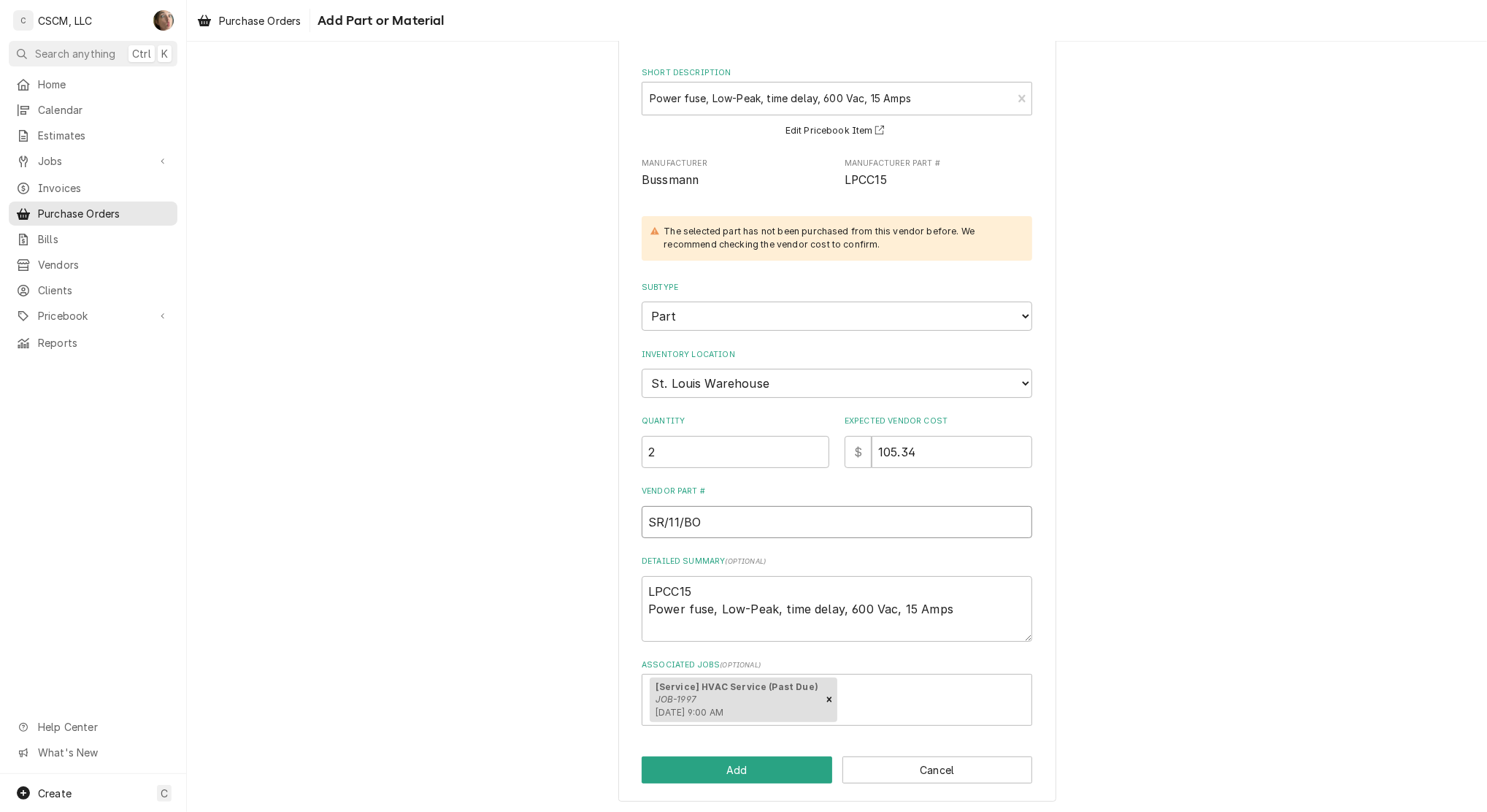
type input "SR/11/B"
type textarea "x"
type input "SR/11/B0"
type textarea "x"
type input "SR/11/B01"
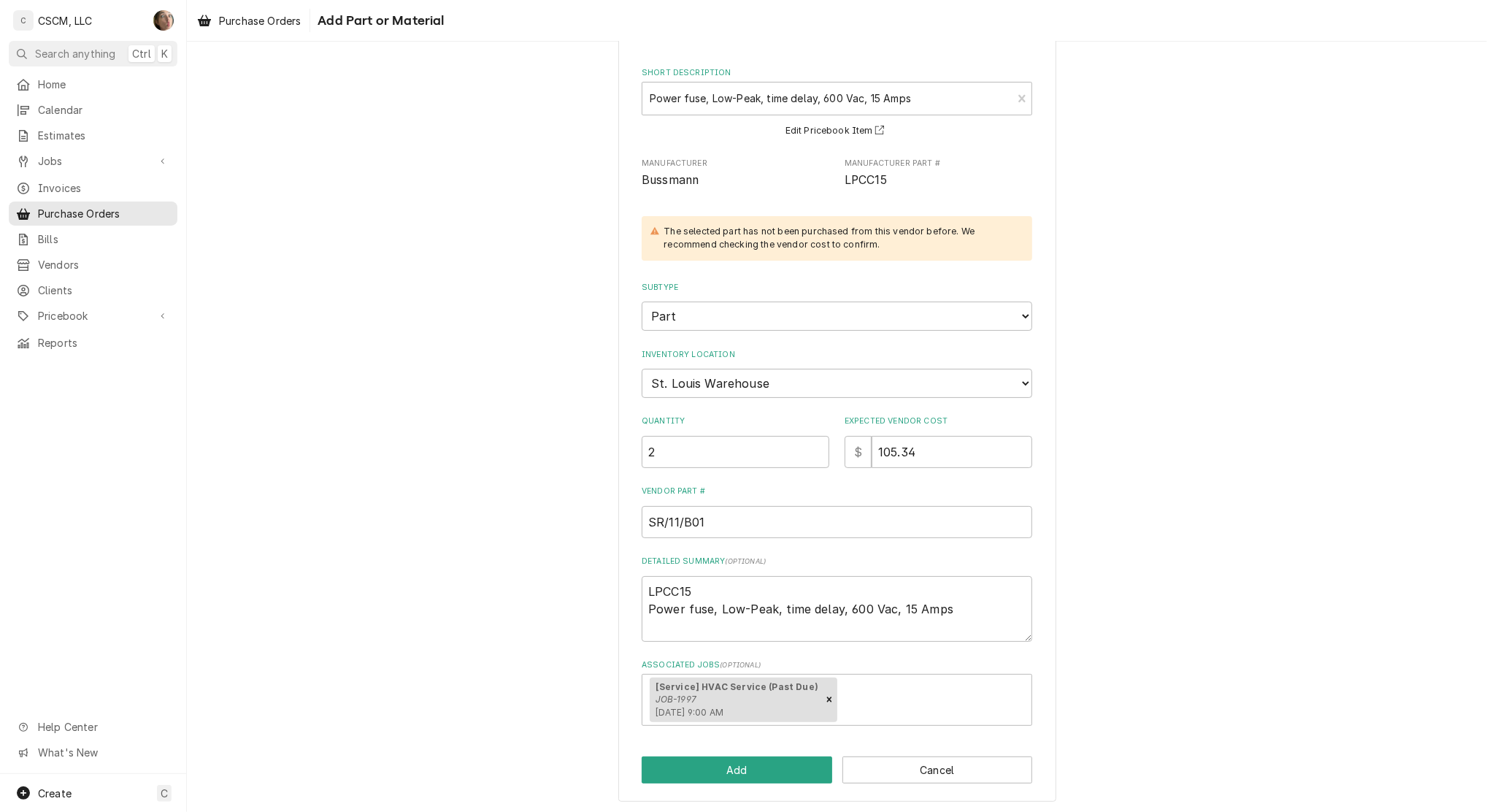
click at [1260, 298] on div "Please provide the following information to add a new part or material to this …" at bounding box center [837, 401] width 1300 height 828
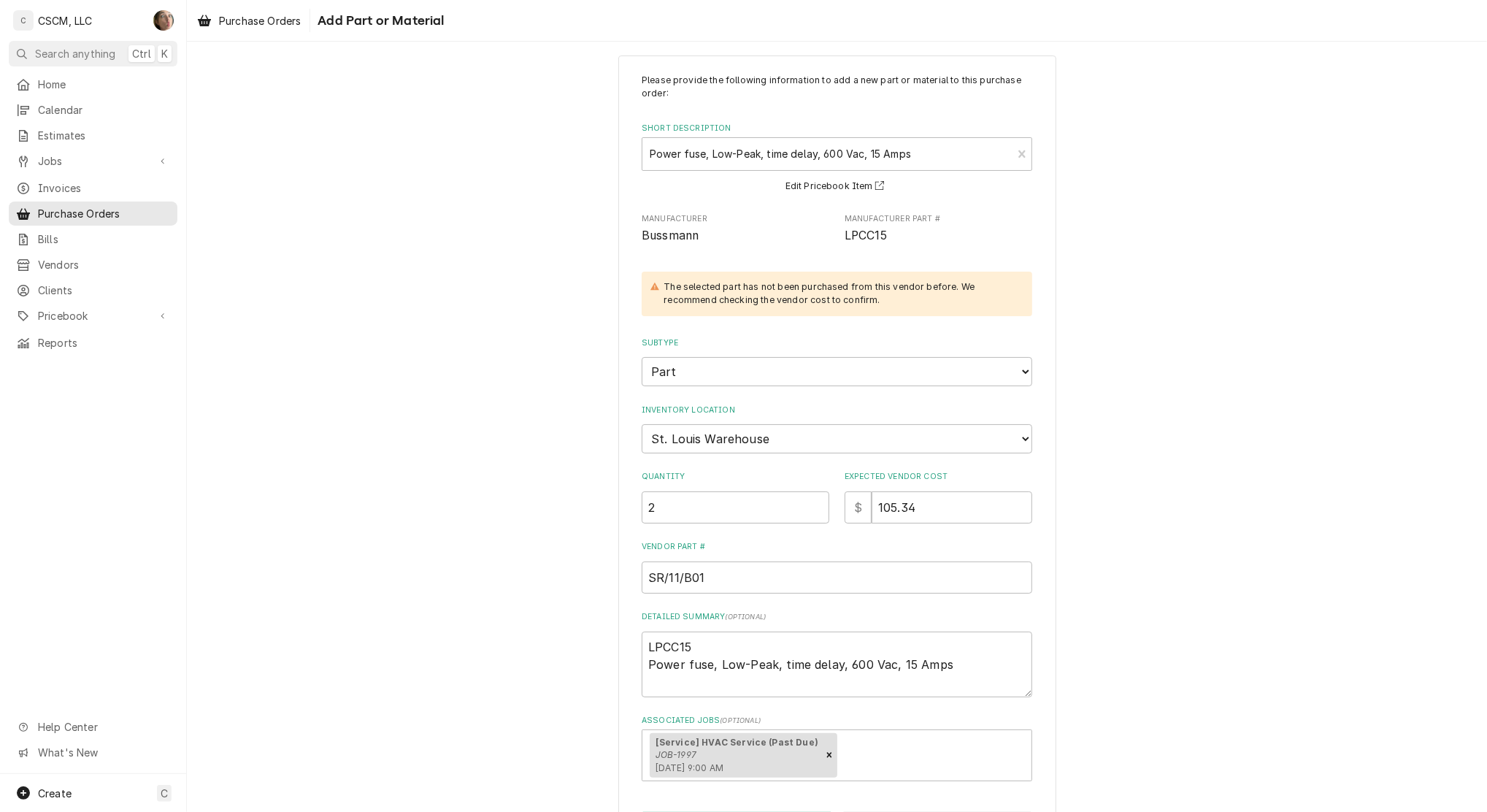
scroll to position [0, 0]
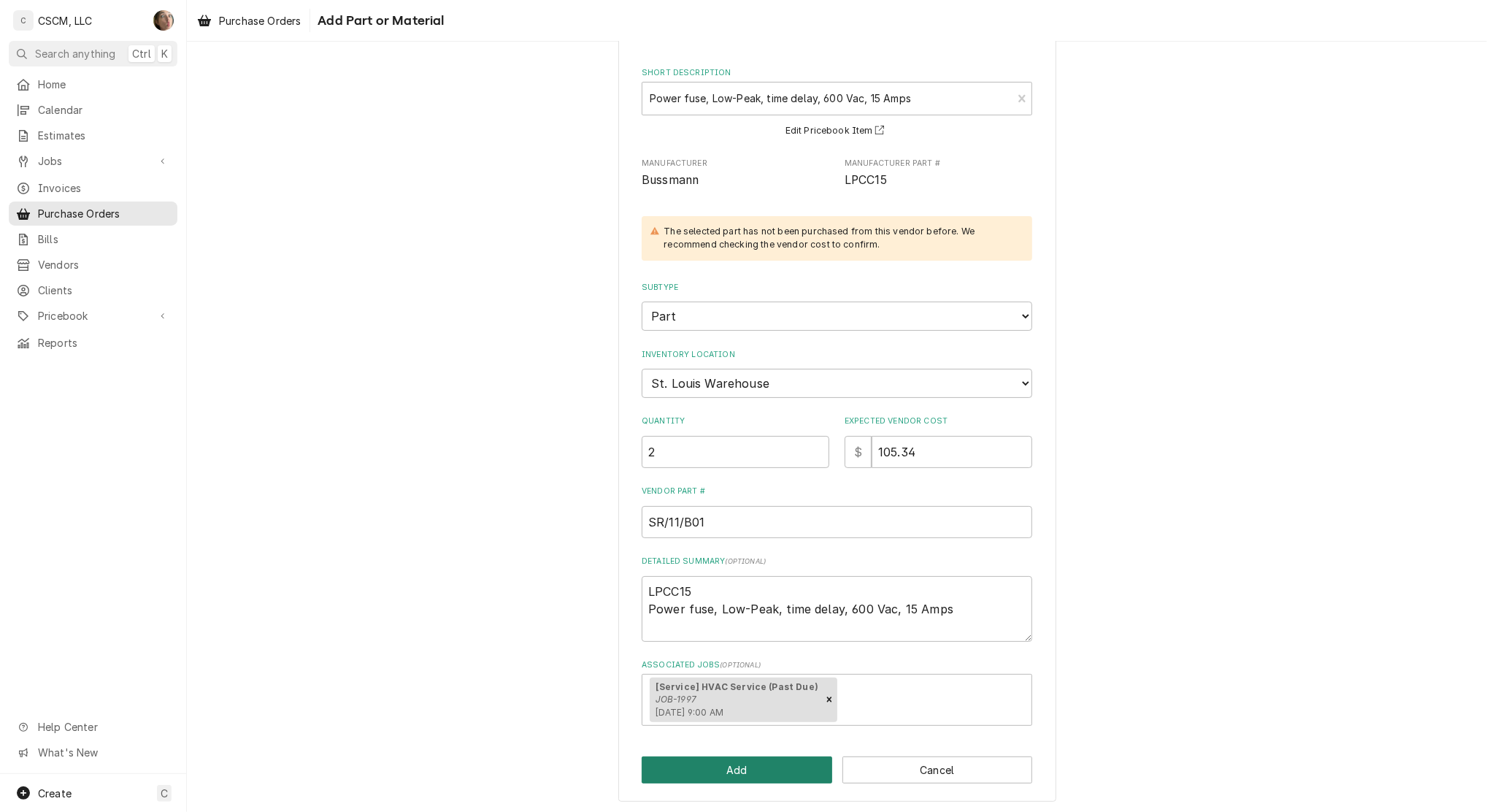
click at [725, 774] on button "Add" at bounding box center [737, 770] width 190 height 27
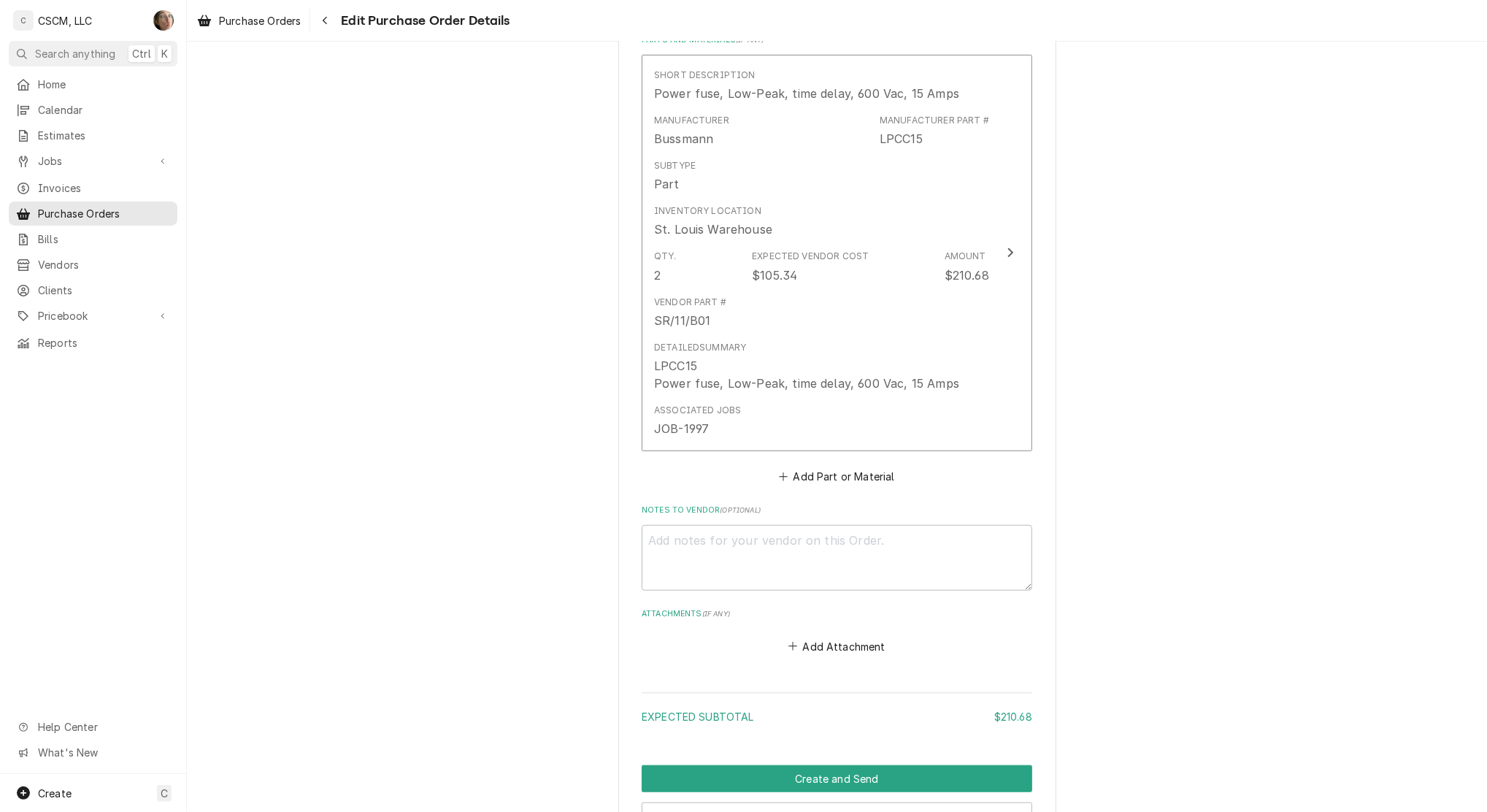
scroll to position [745, 0]
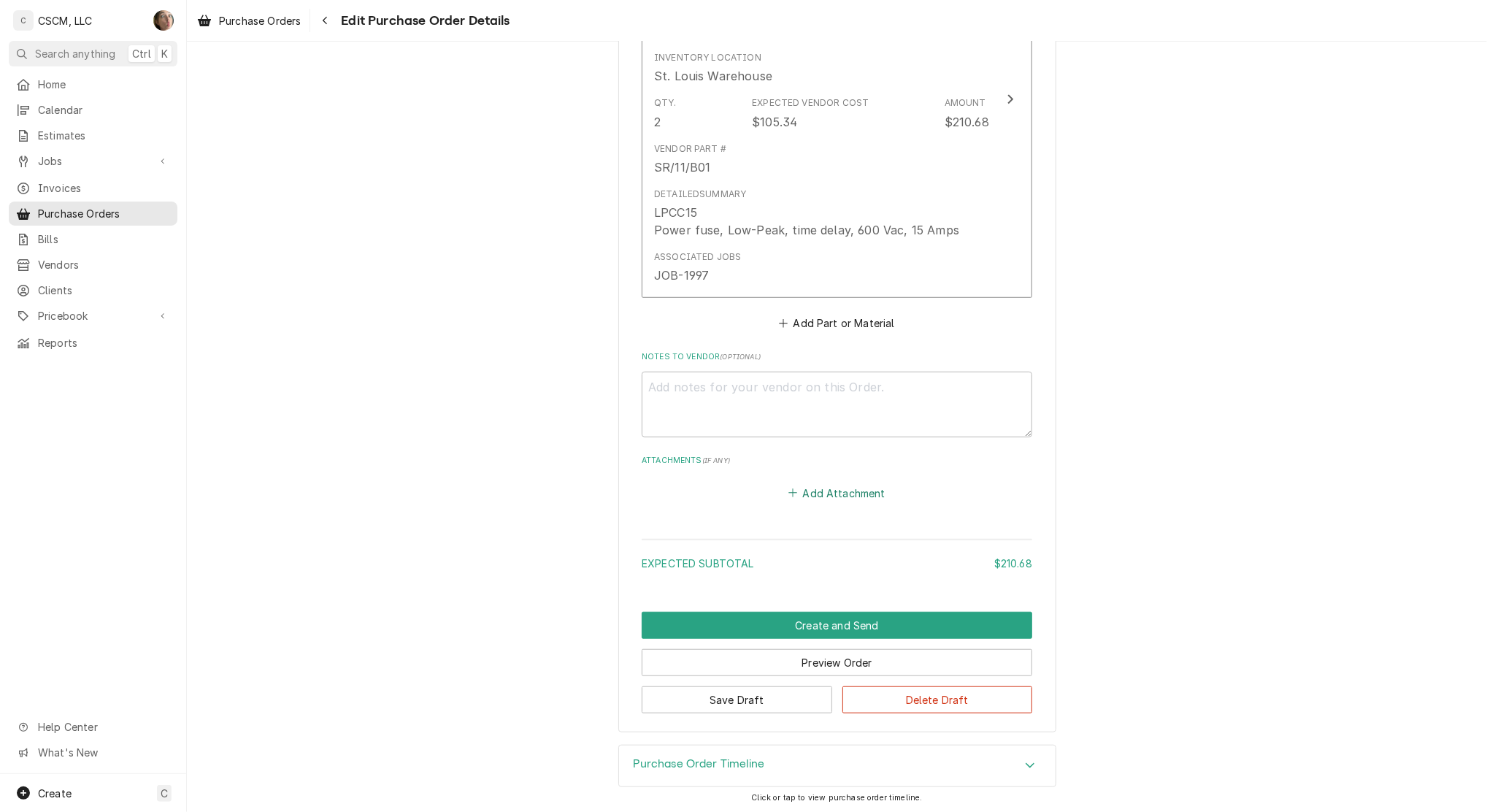
click at [845, 489] on button "Add Attachment" at bounding box center [837, 493] width 102 height 21
type textarea "x"
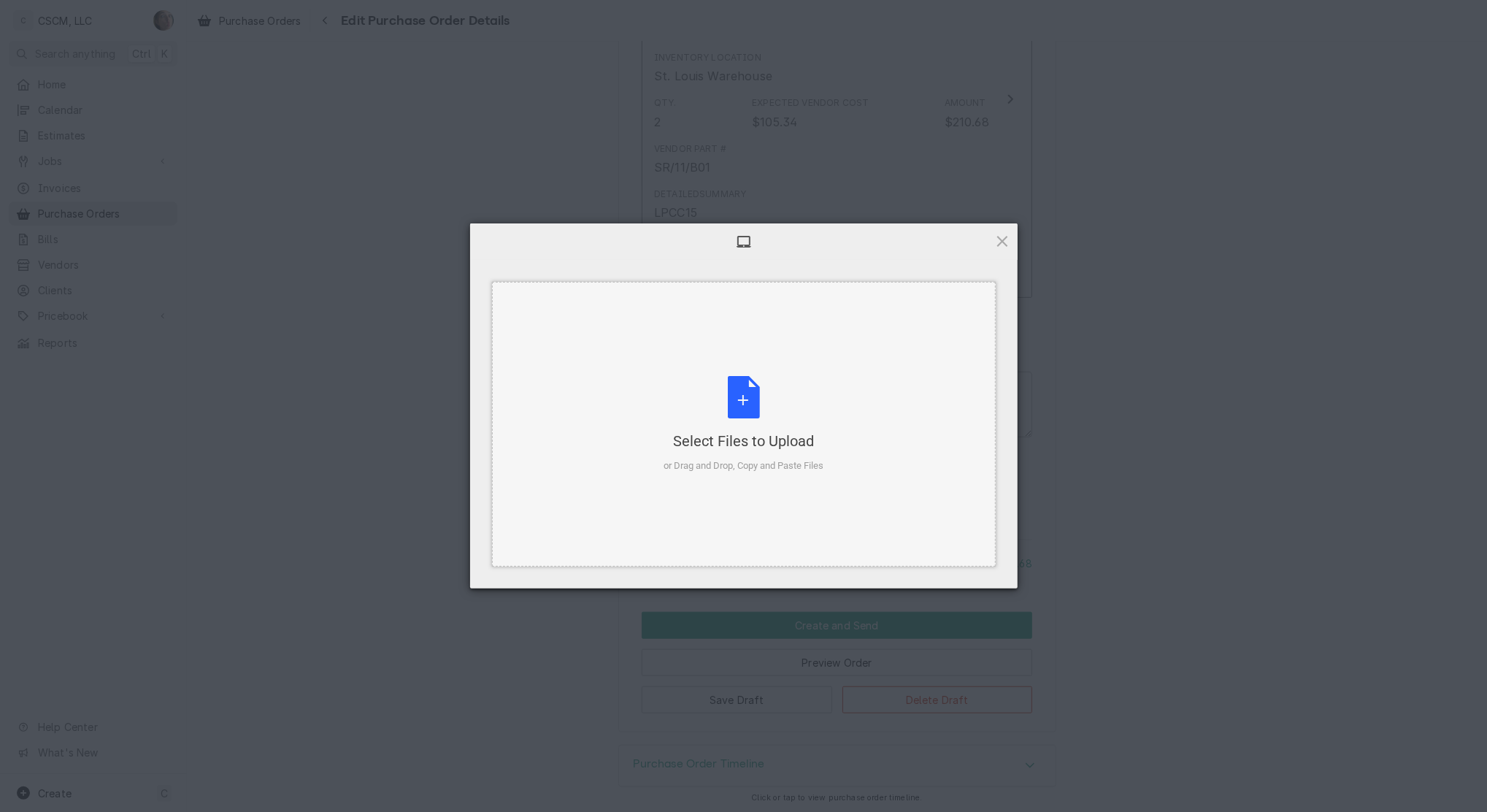
click at [702, 368] on div "Select Files to Upload or Drag and Drop, Copy and Paste Files" at bounding box center [744, 424] width 504 height 284
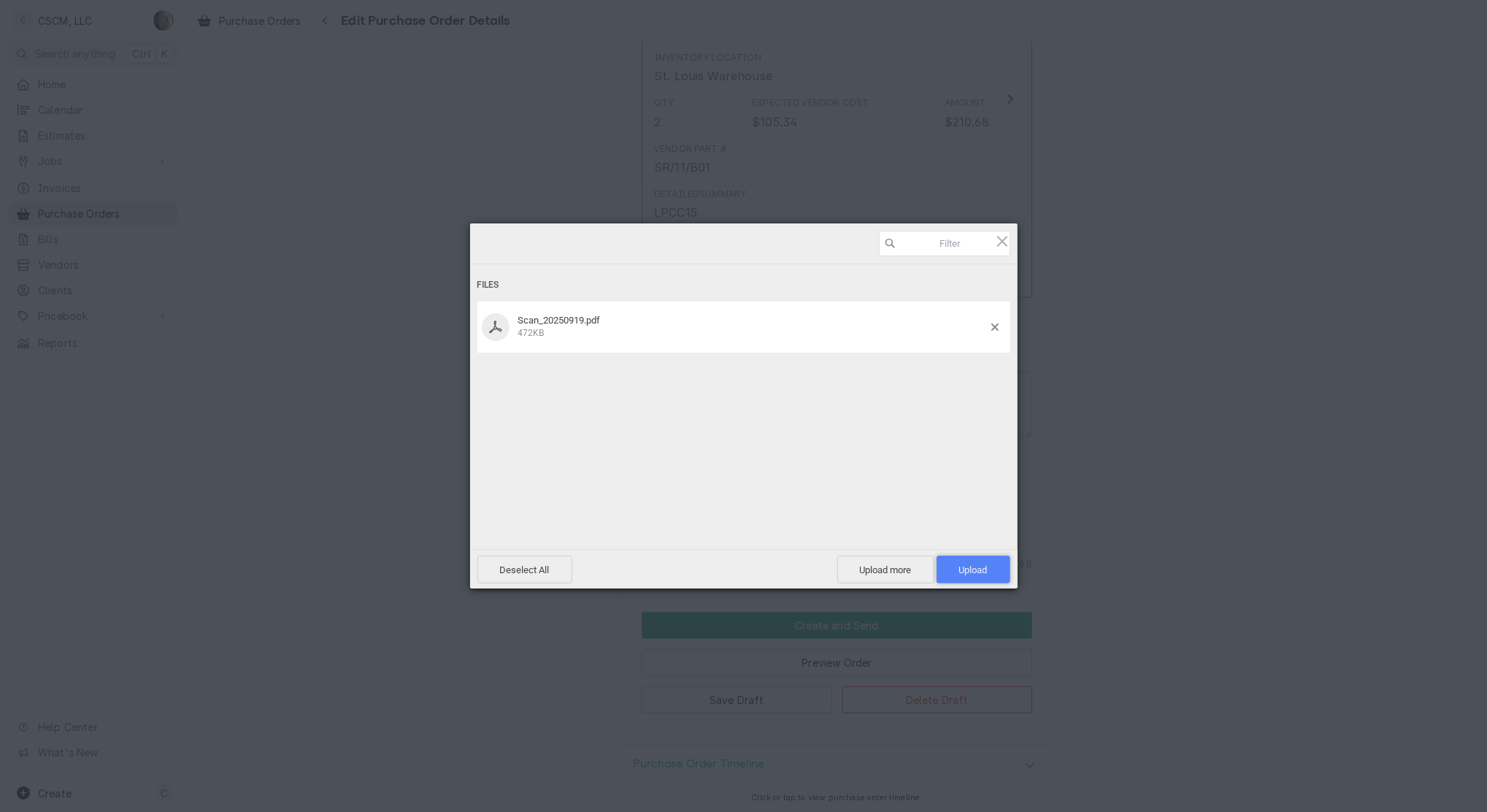
click at [964, 564] on span "Upload 1" at bounding box center [973, 570] width 28 height 11
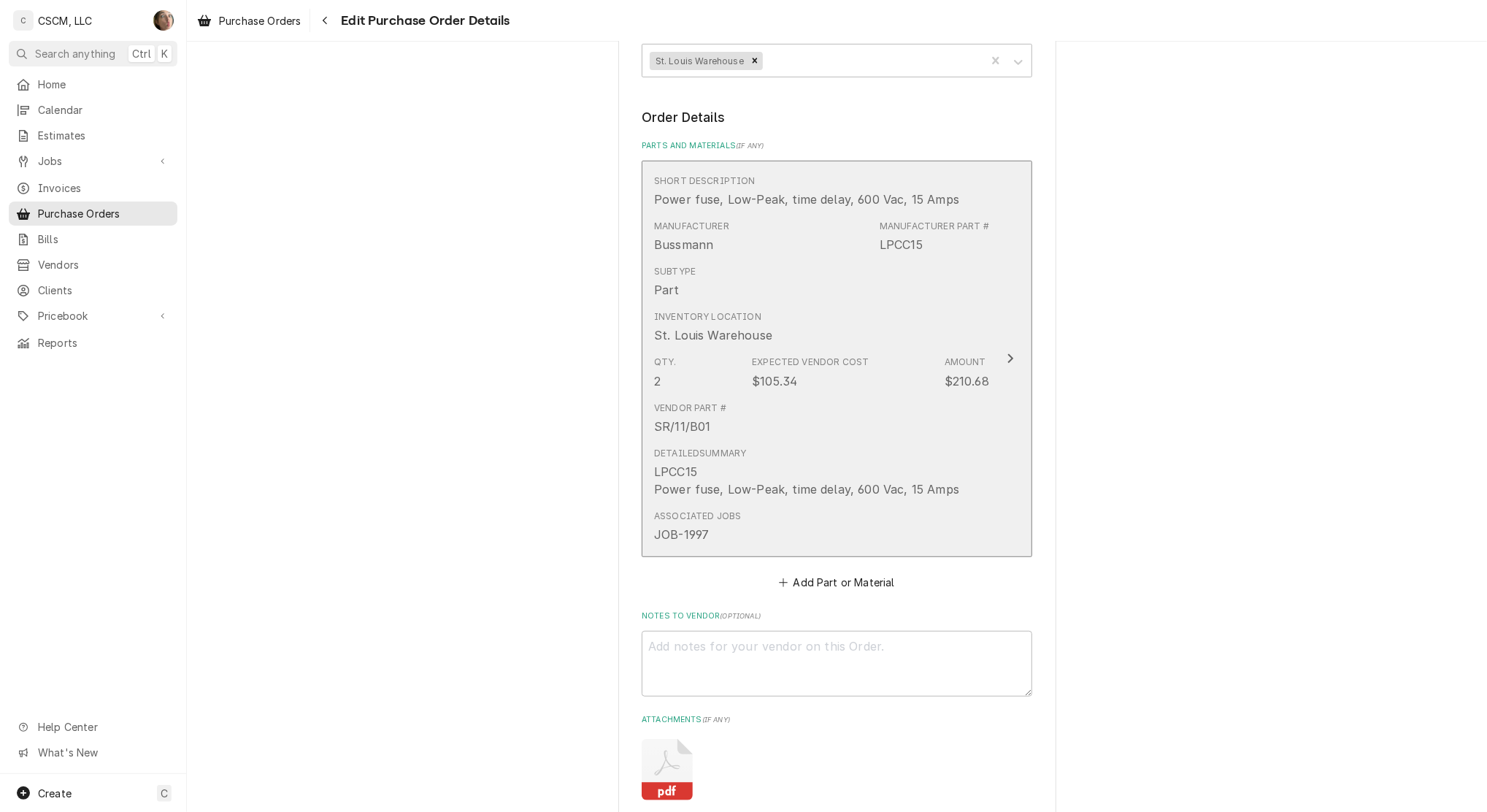
scroll to position [827, 0]
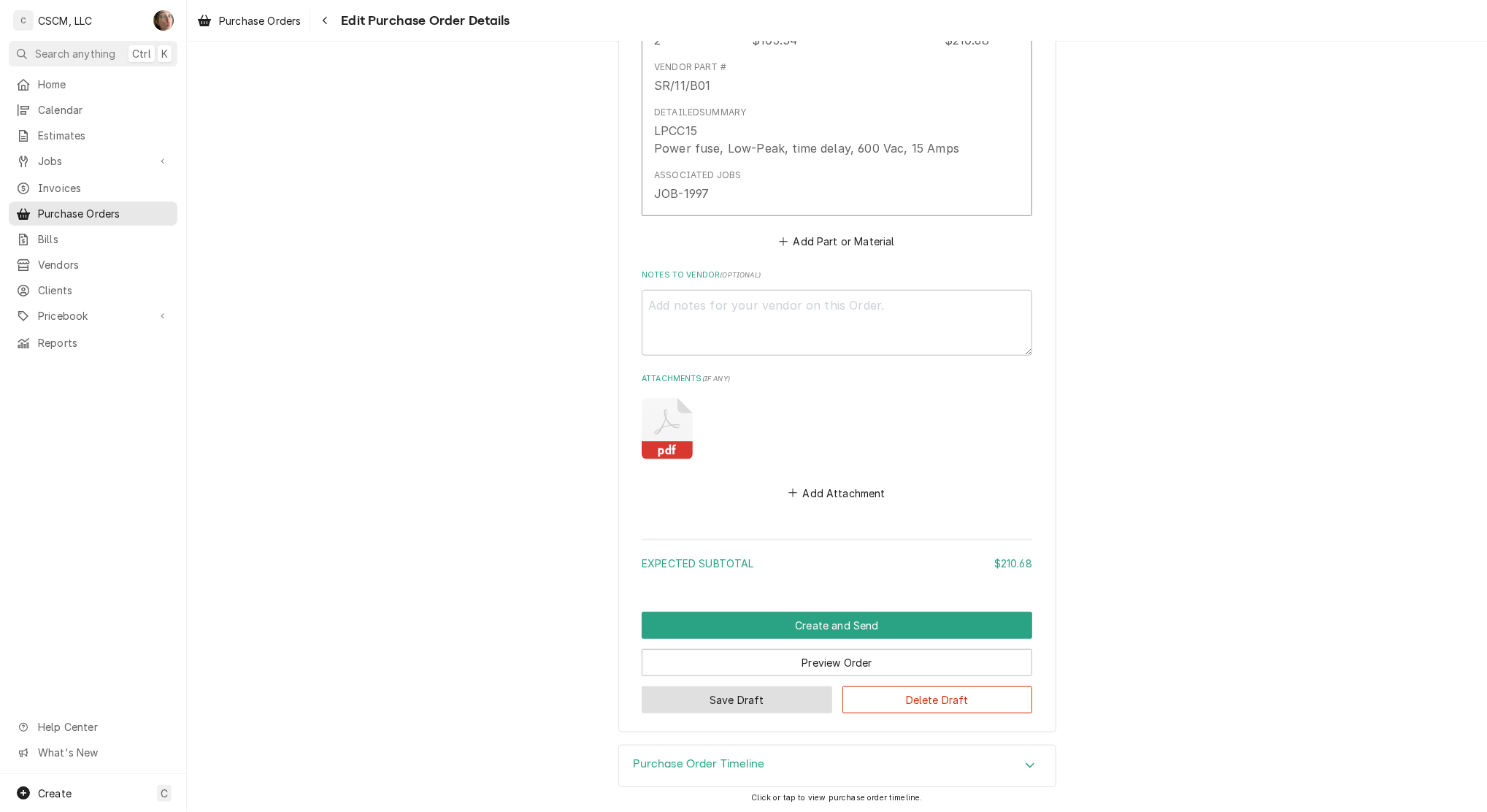
click at [726, 687] on button "Save Draft" at bounding box center [737, 700] width 190 height 27
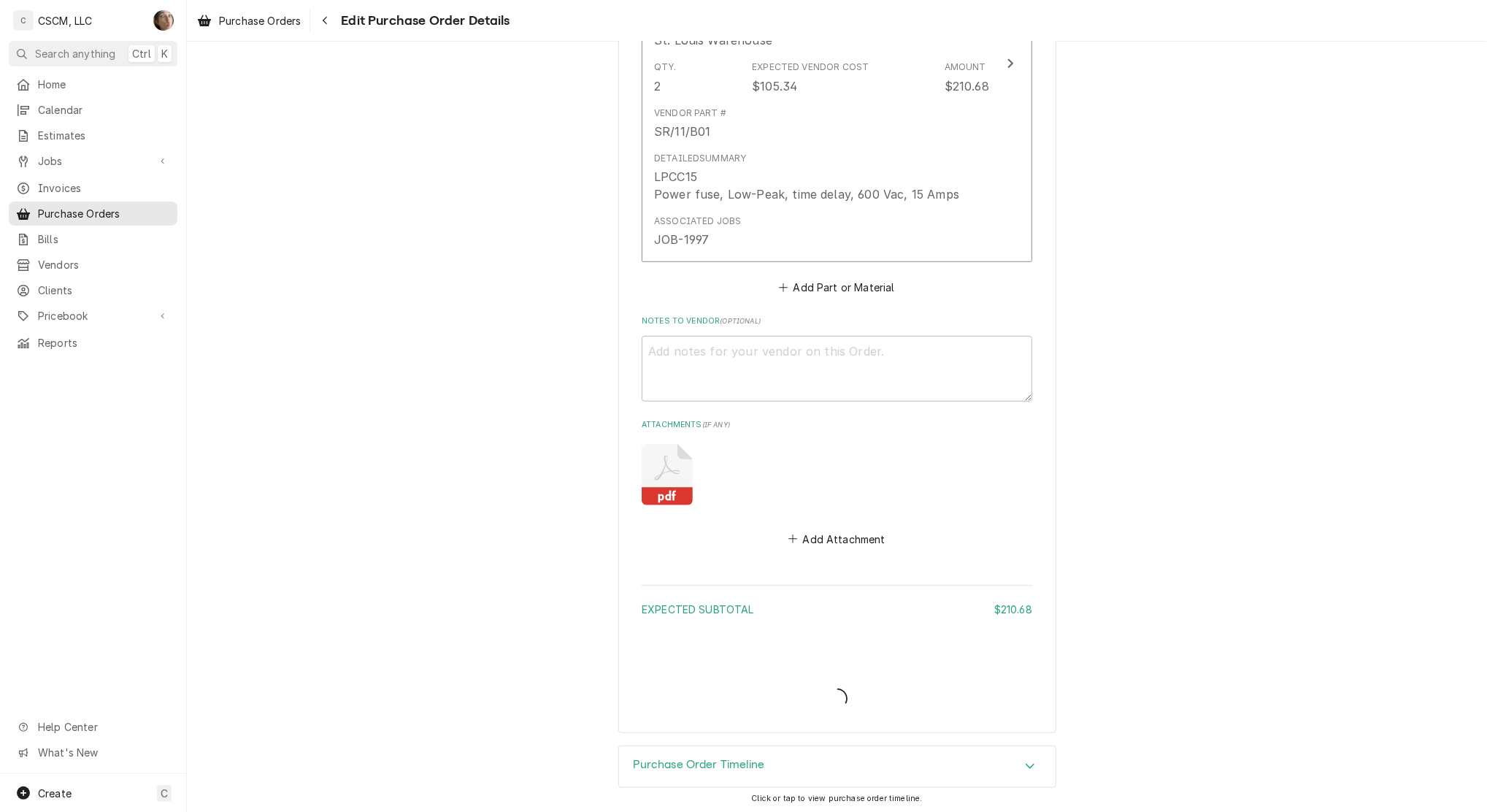
type textarea "x"
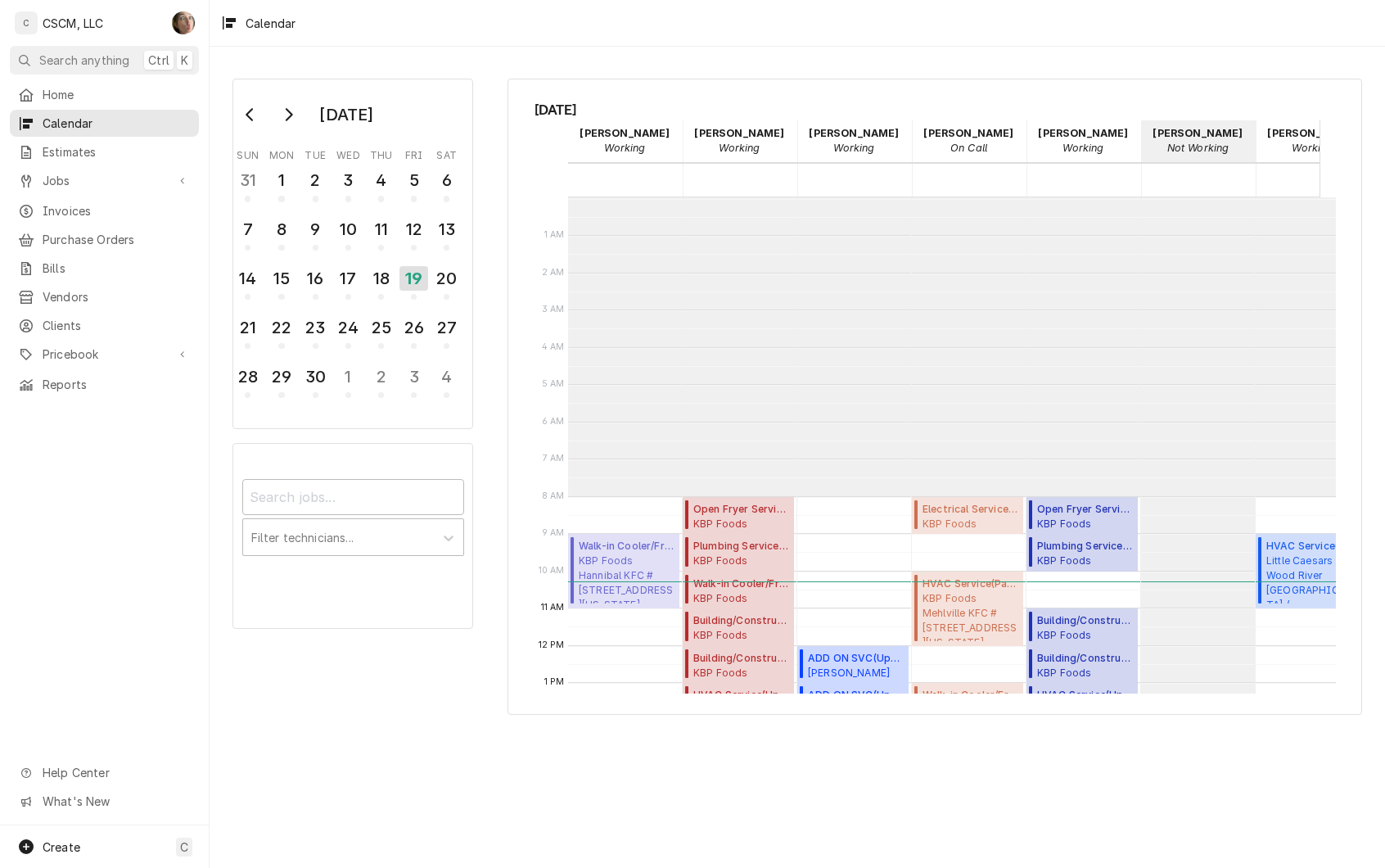
scroll to position [0, 165]
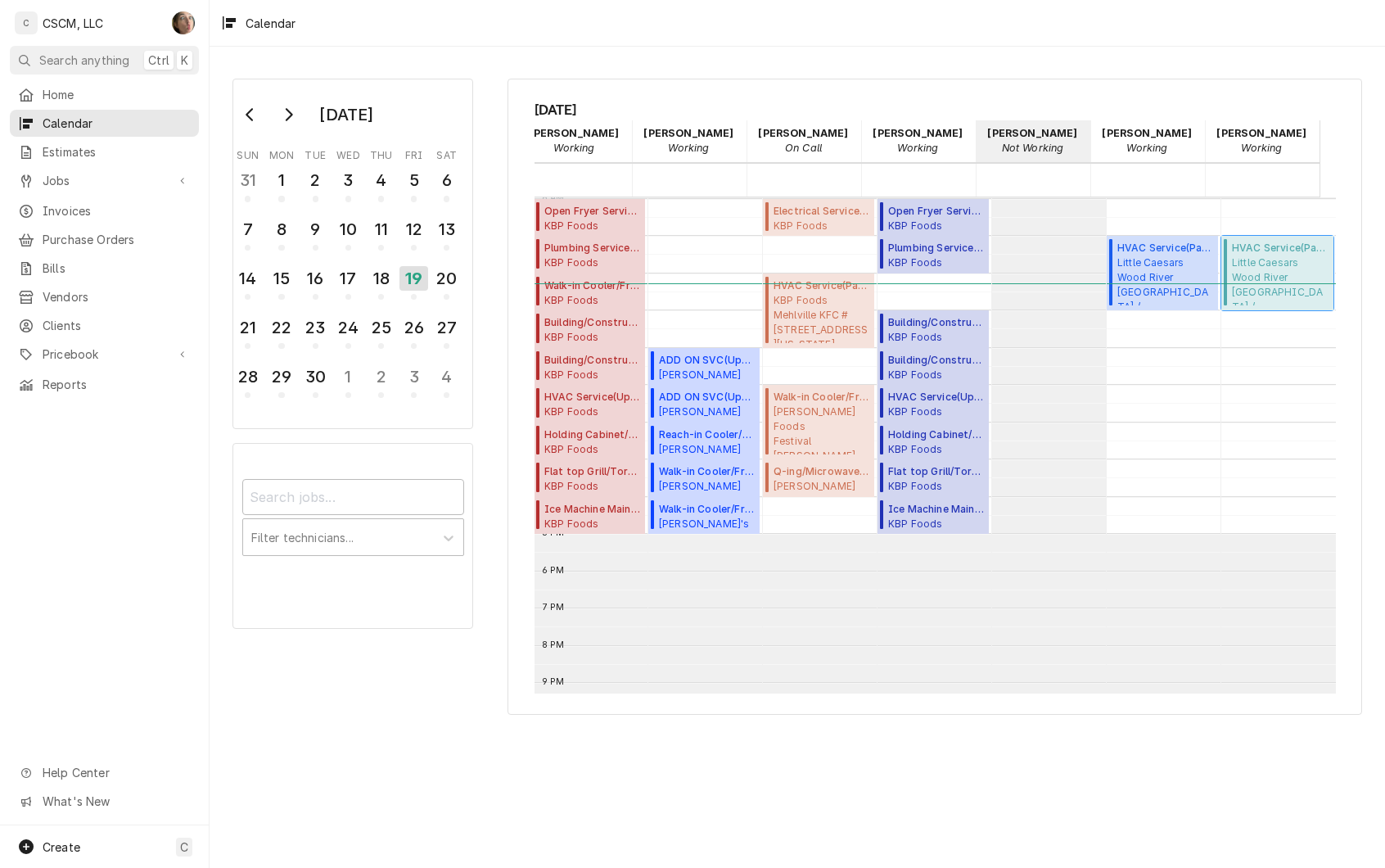
click at [1232, 273] on span "Little Caesars Wood River Little Caesars Wood River / 305 East Edwardsville Rd,…" at bounding box center [1280, 280] width 97 height 50
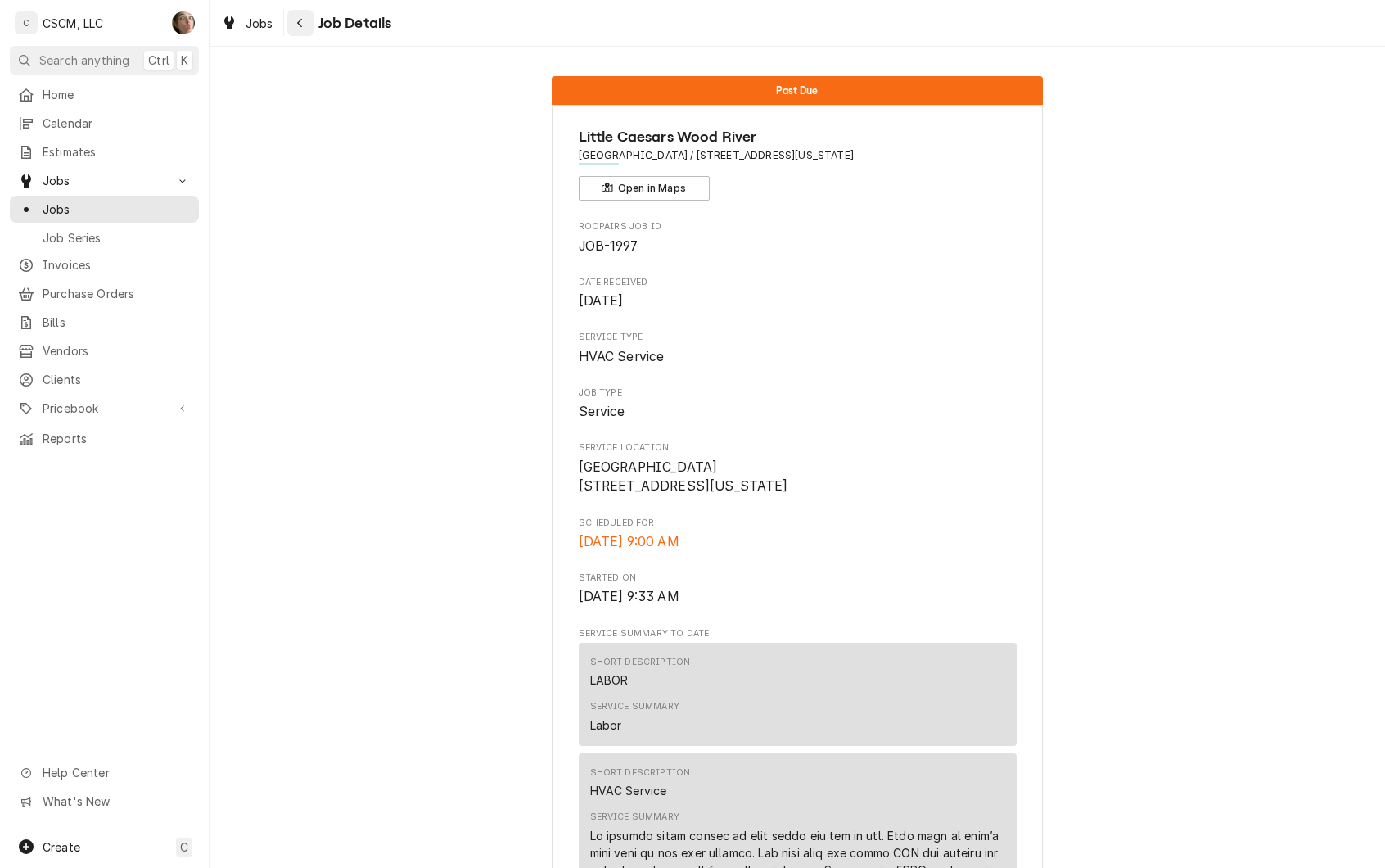
click at [298, 21] on icon "Navigate back" at bounding box center [301, 23] width 8 height 12
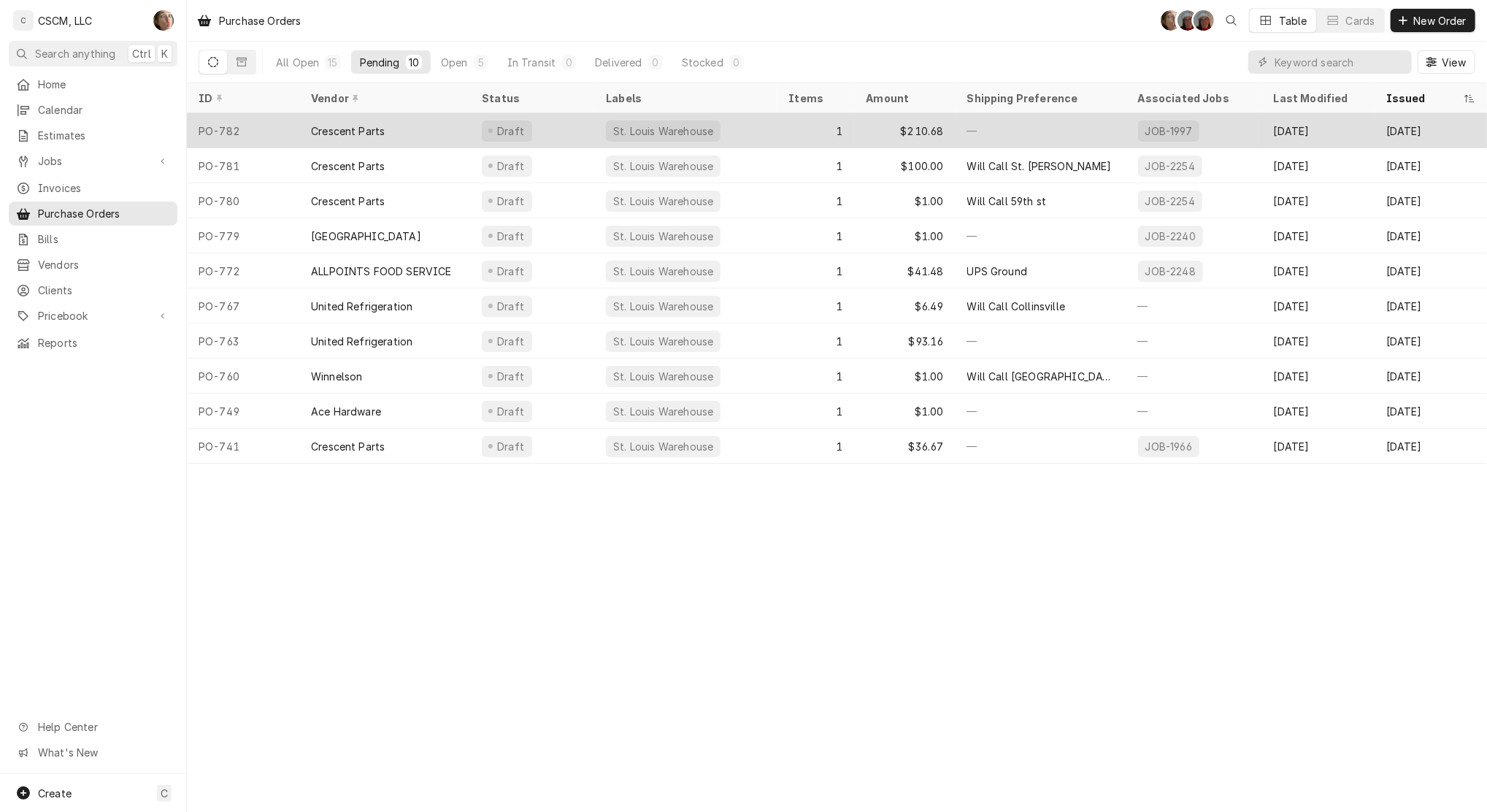
click at [870, 140] on div "$210.68" at bounding box center [905, 130] width 101 height 35
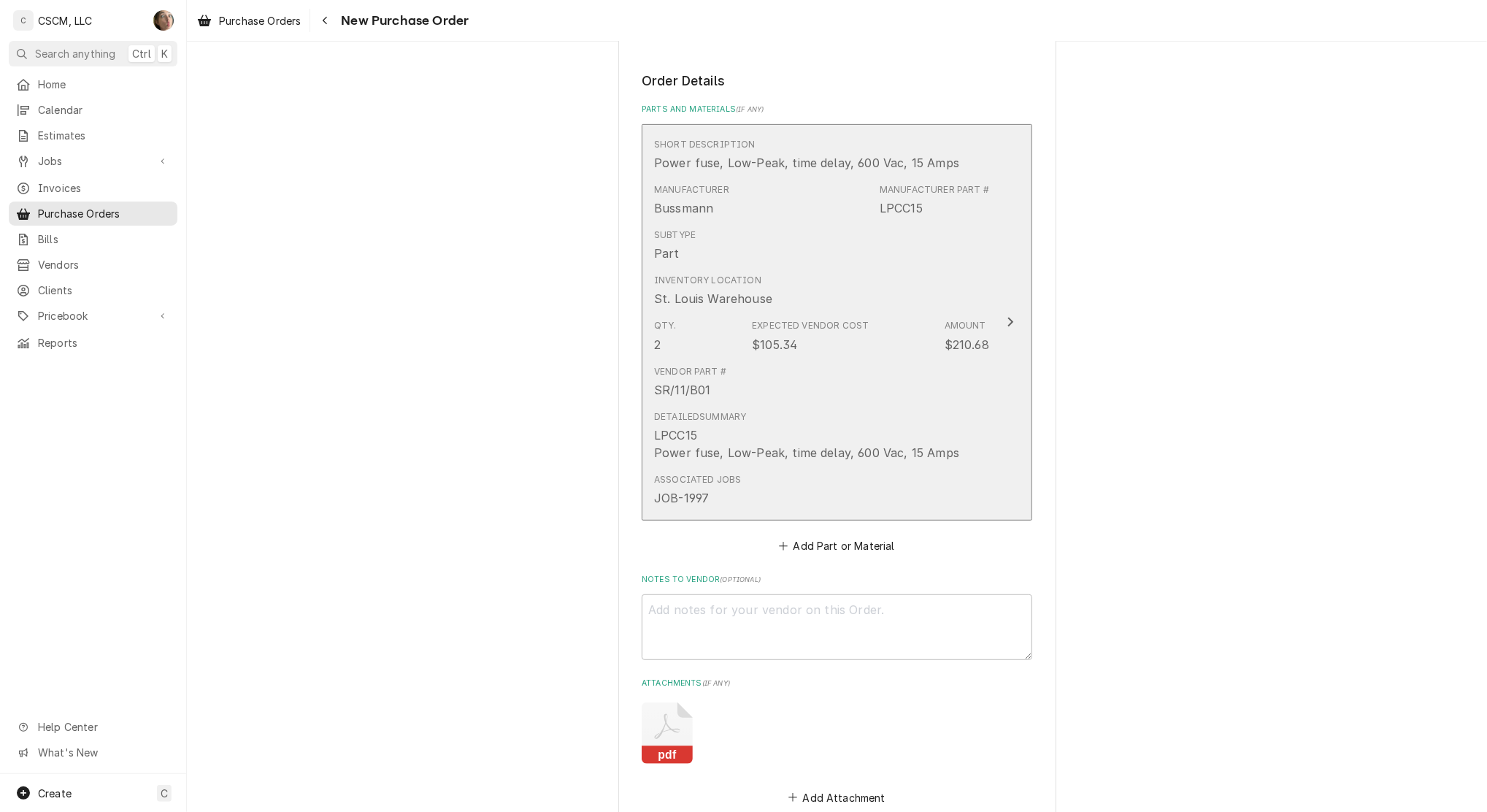
scroll to position [584, 0]
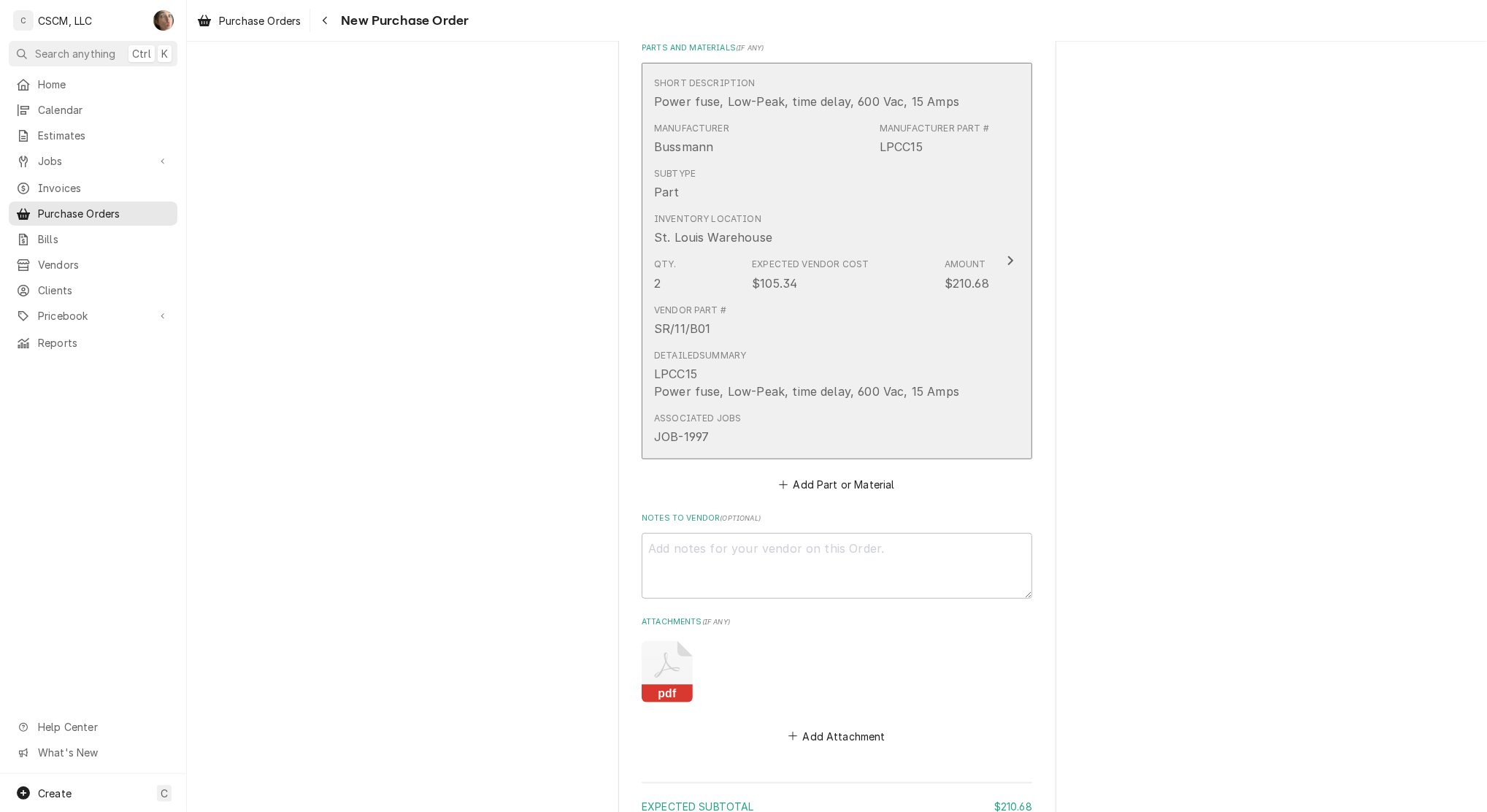
click at [982, 284] on div "$210.68" at bounding box center [967, 284] width 45 height 17
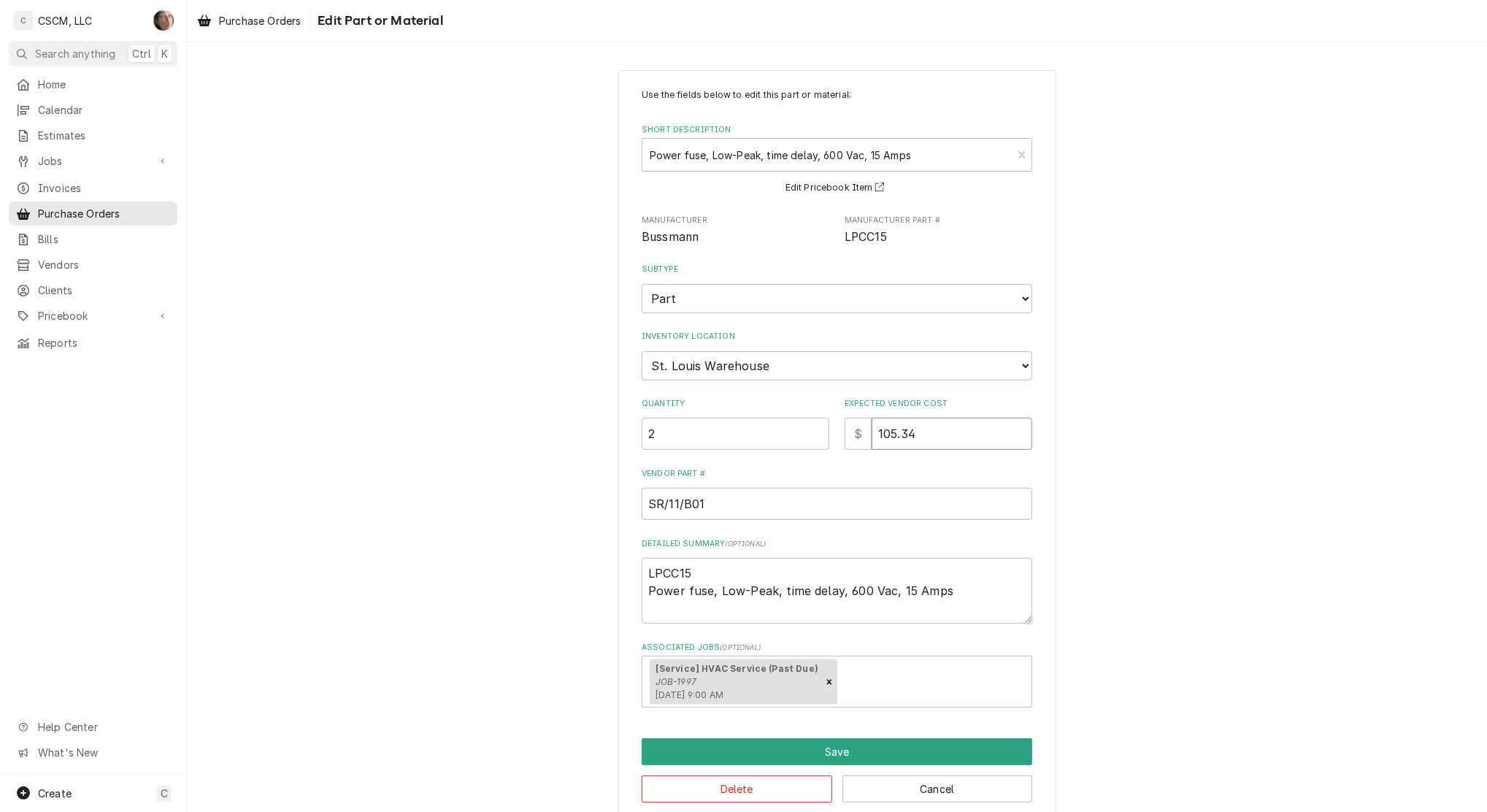
drag, startPoint x: 957, startPoint y: 435, endPoint x: 725, endPoint y: 429, distance: 232.1
click at [725, 429] on div "Quantity 2 Expected Vendor Cost $ 105.34" at bounding box center [837, 424] width 391 height 52
type textarea "x"
type input "52"
type textarea "x"
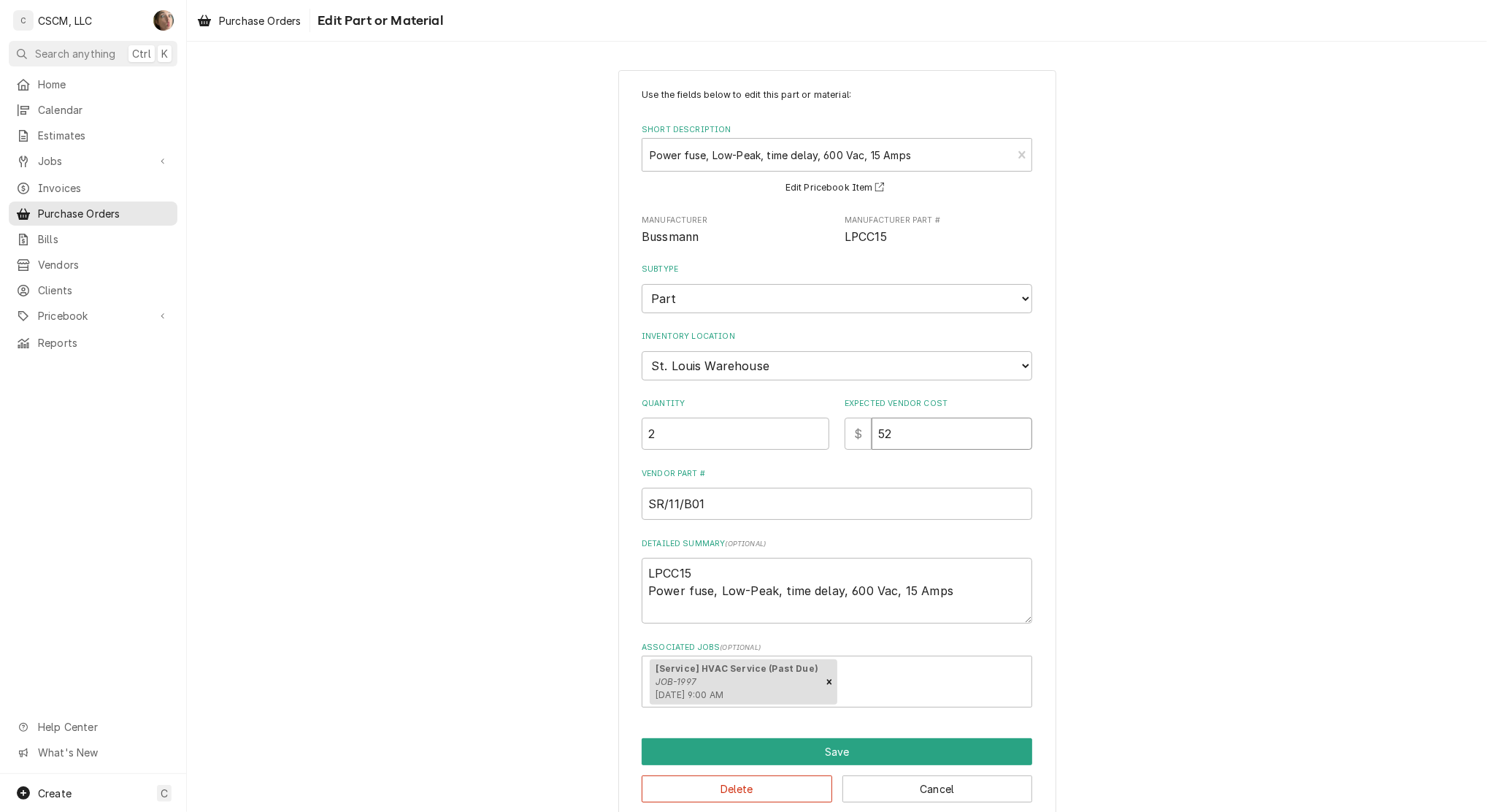
type input "52.6"
type textarea "x"
type input "52.67"
click at [1095, 417] on div "Use the fields below to edit this part or material: Short Description Power fus…" at bounding box center [837, 445] width 1300 height 777
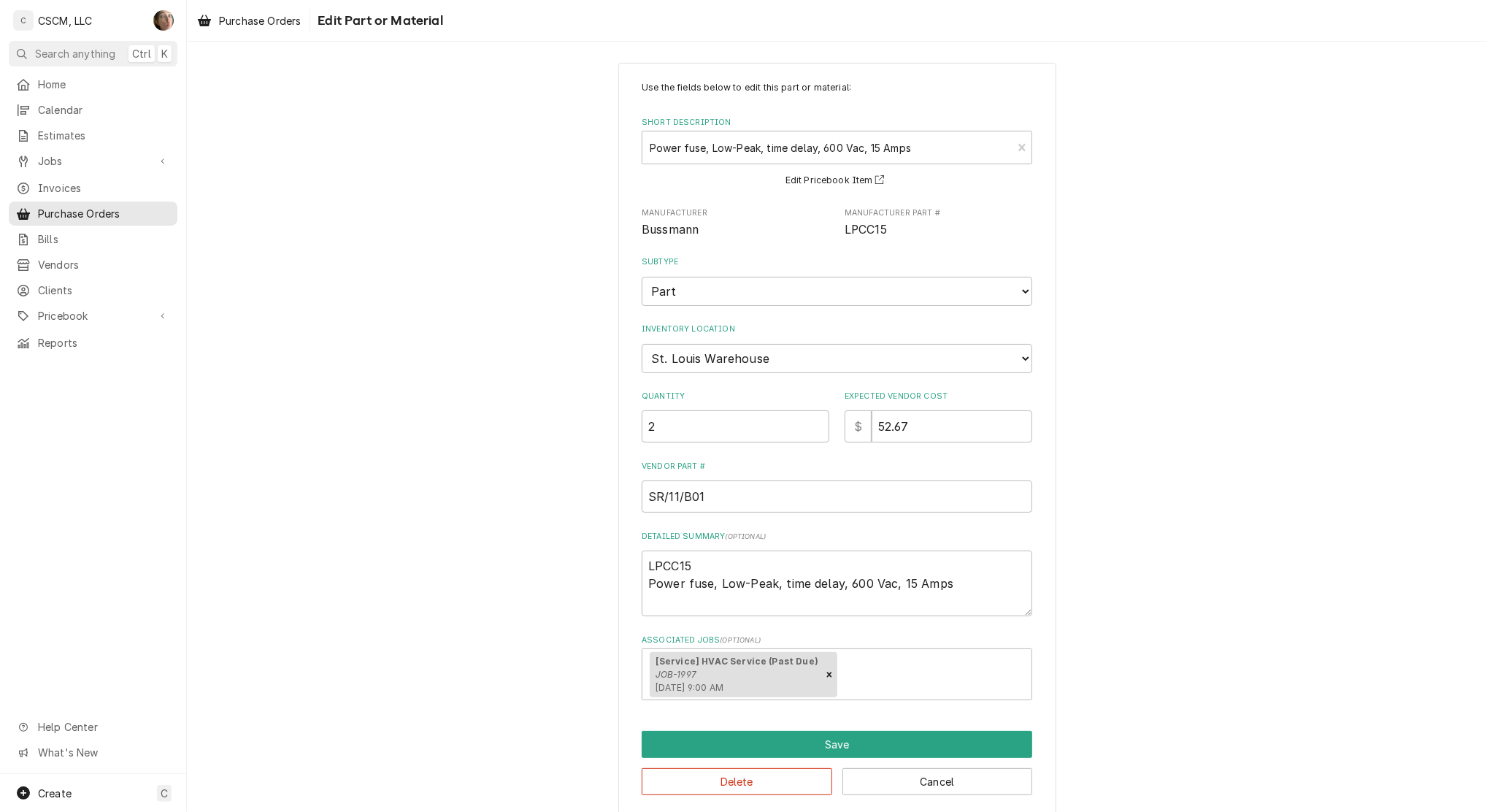
scroll to position [19, 0]
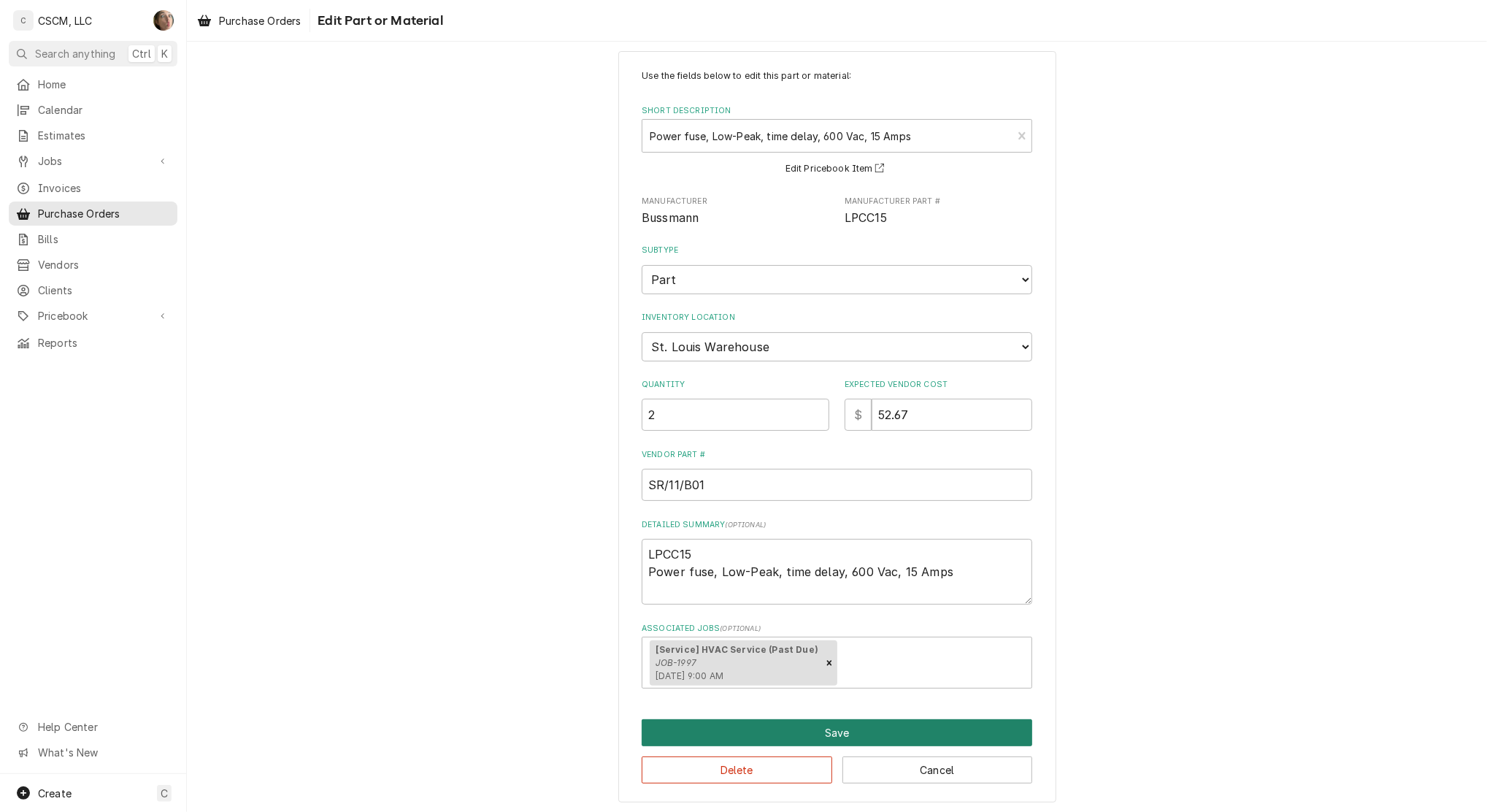
click at [799, 735] on button "Save" at bounding box center [837, 733] width 391 height 27
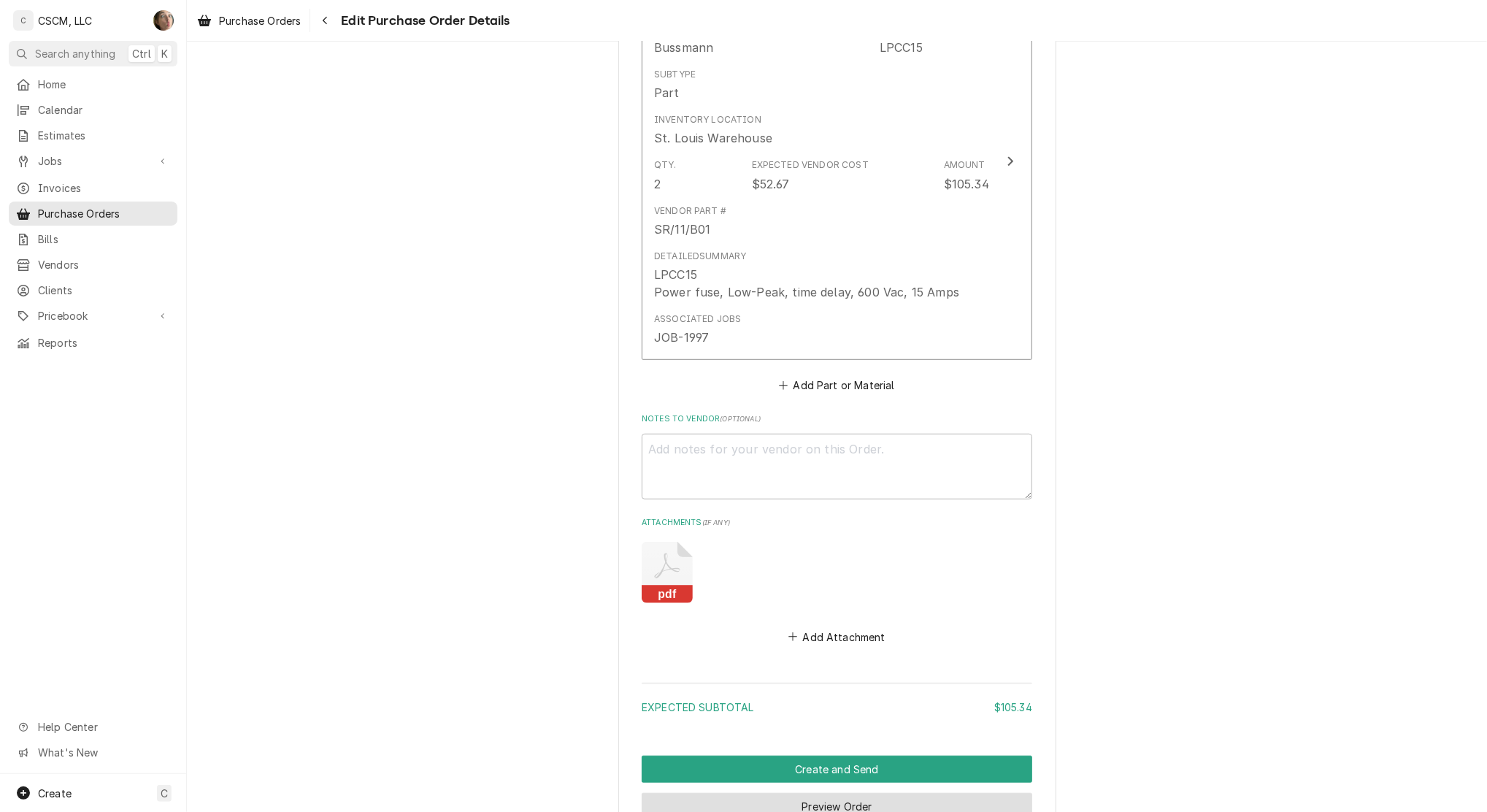
scroll to position [827, 0]
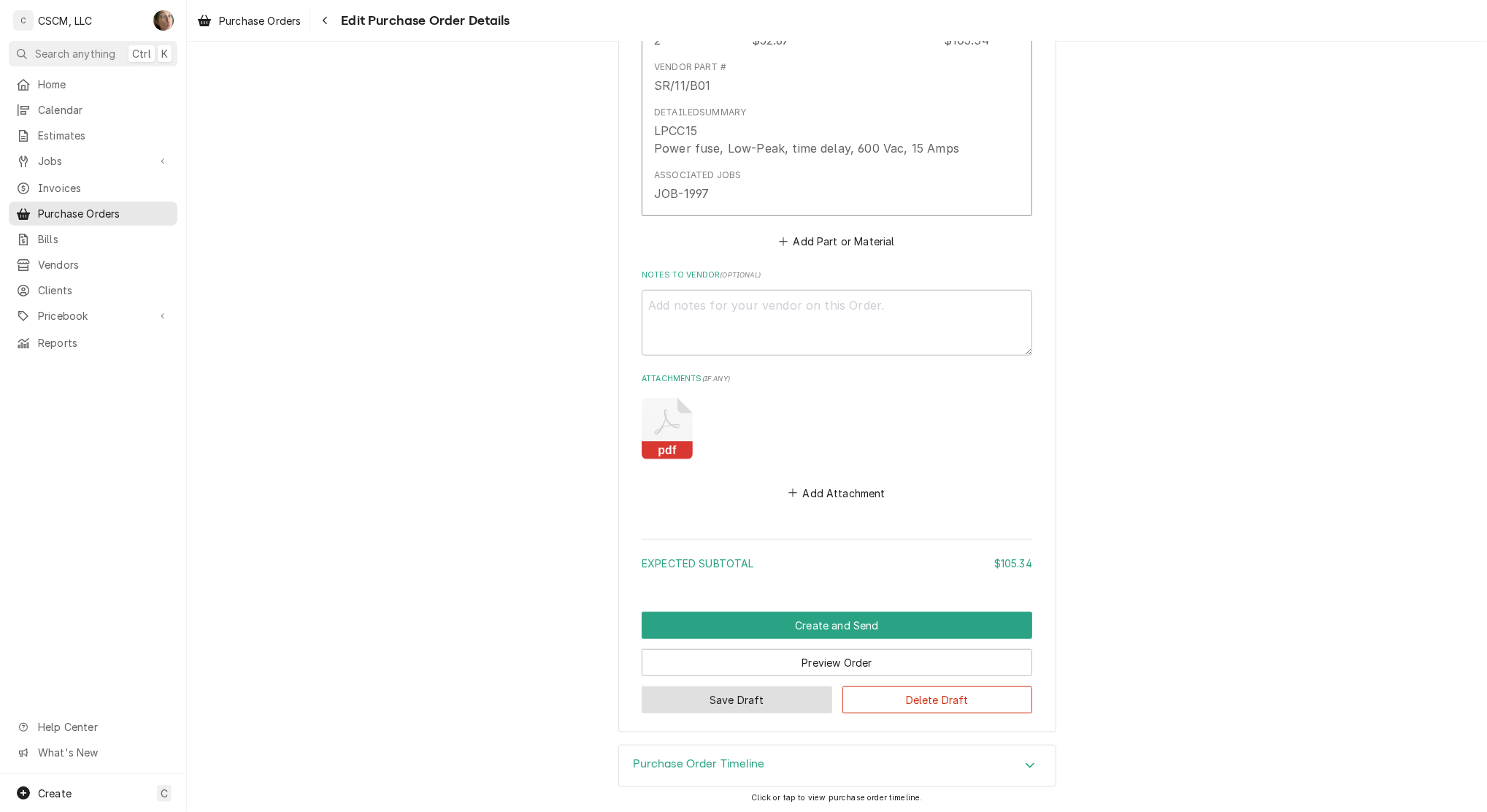
click at [720, 702] on button "Save Draft" at bounding box center [737, 700] width 190 height 27
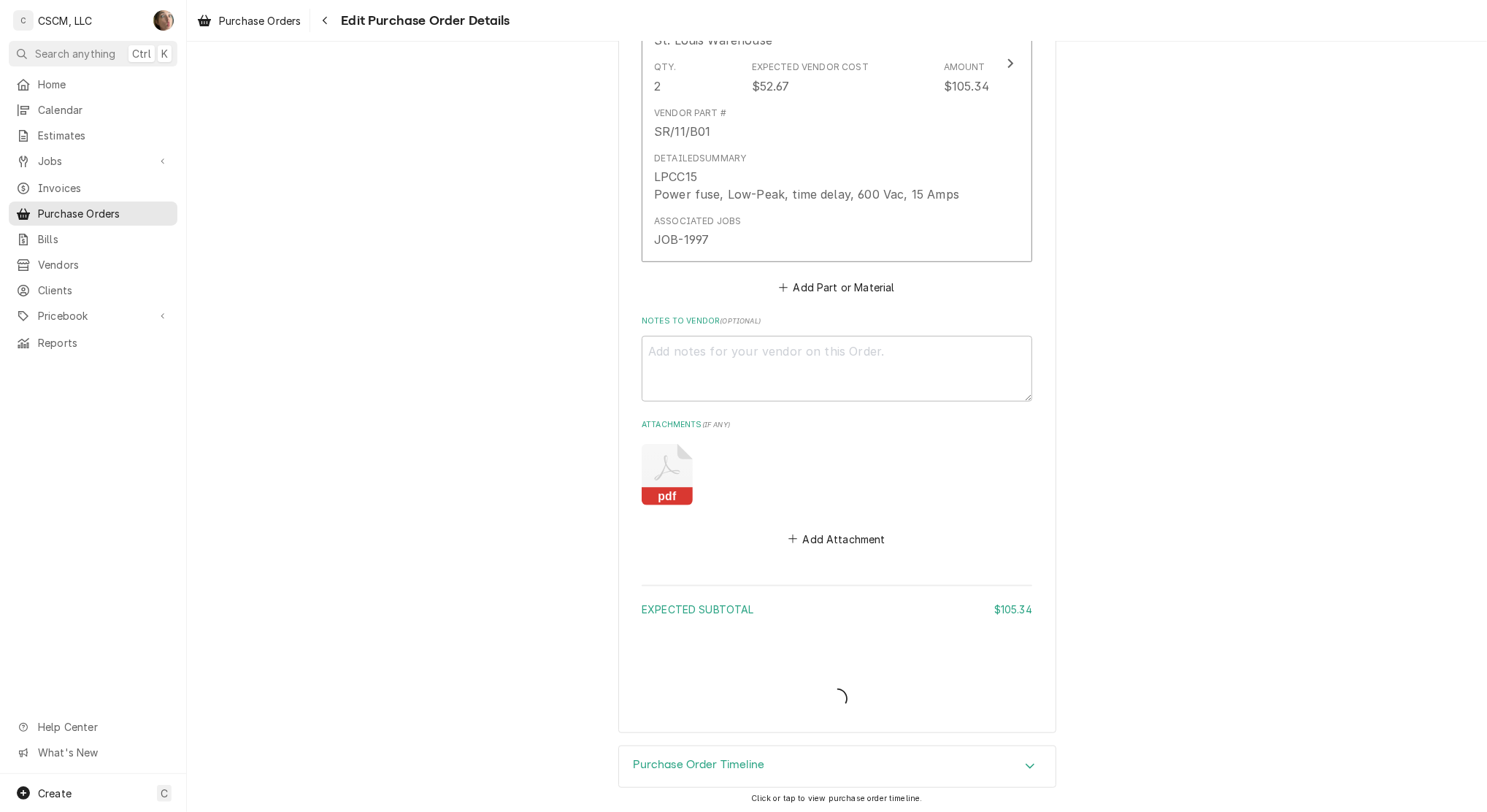
type textarea "x"
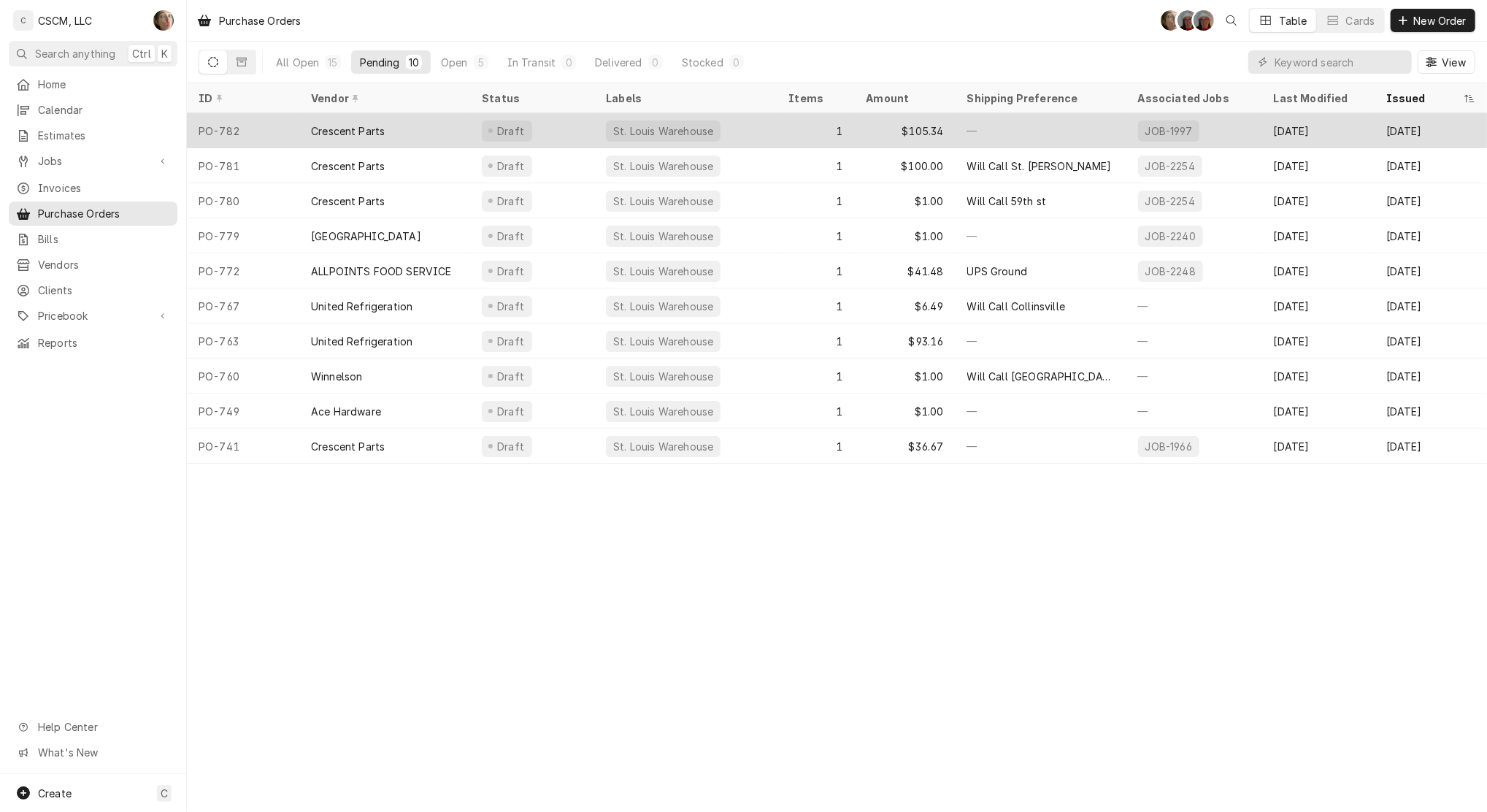
click at [803, 141] on div "1" at bounding box center [815, 130] width 77 height 35
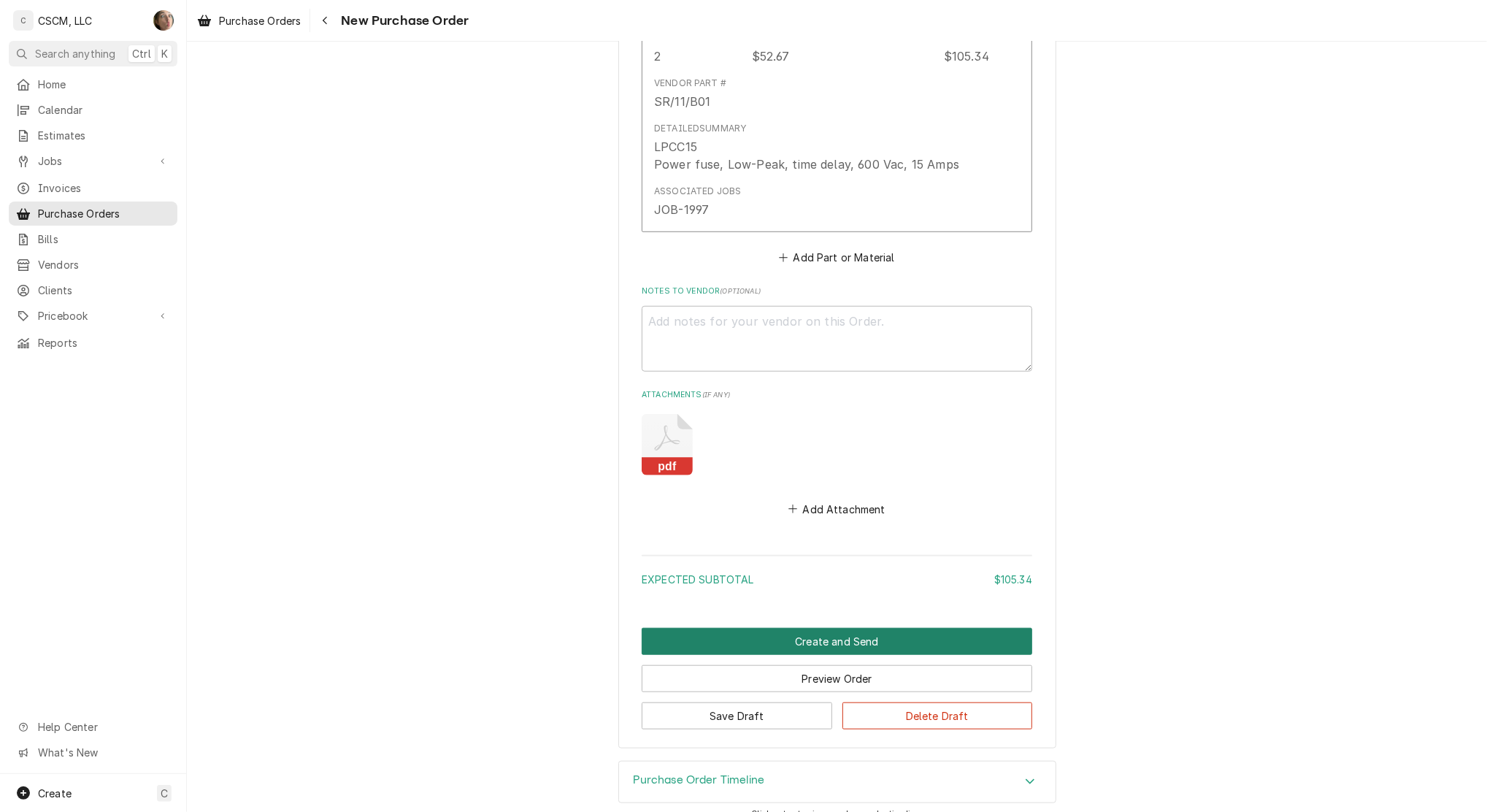
scroll to position [827, 0]
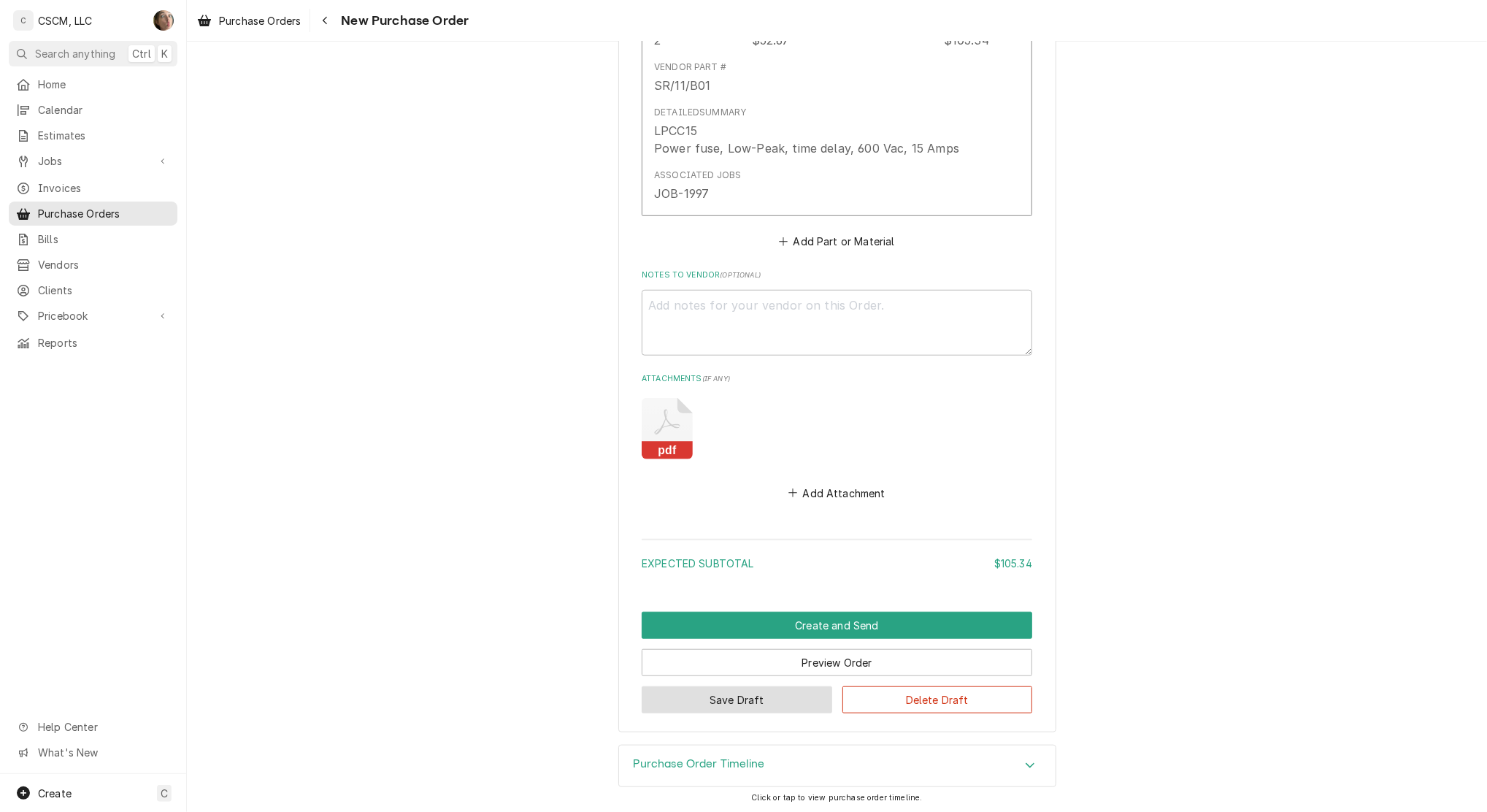
click at [742, 705] on button "Save Draft" at bounding box center [737, 700] width 190 height 27
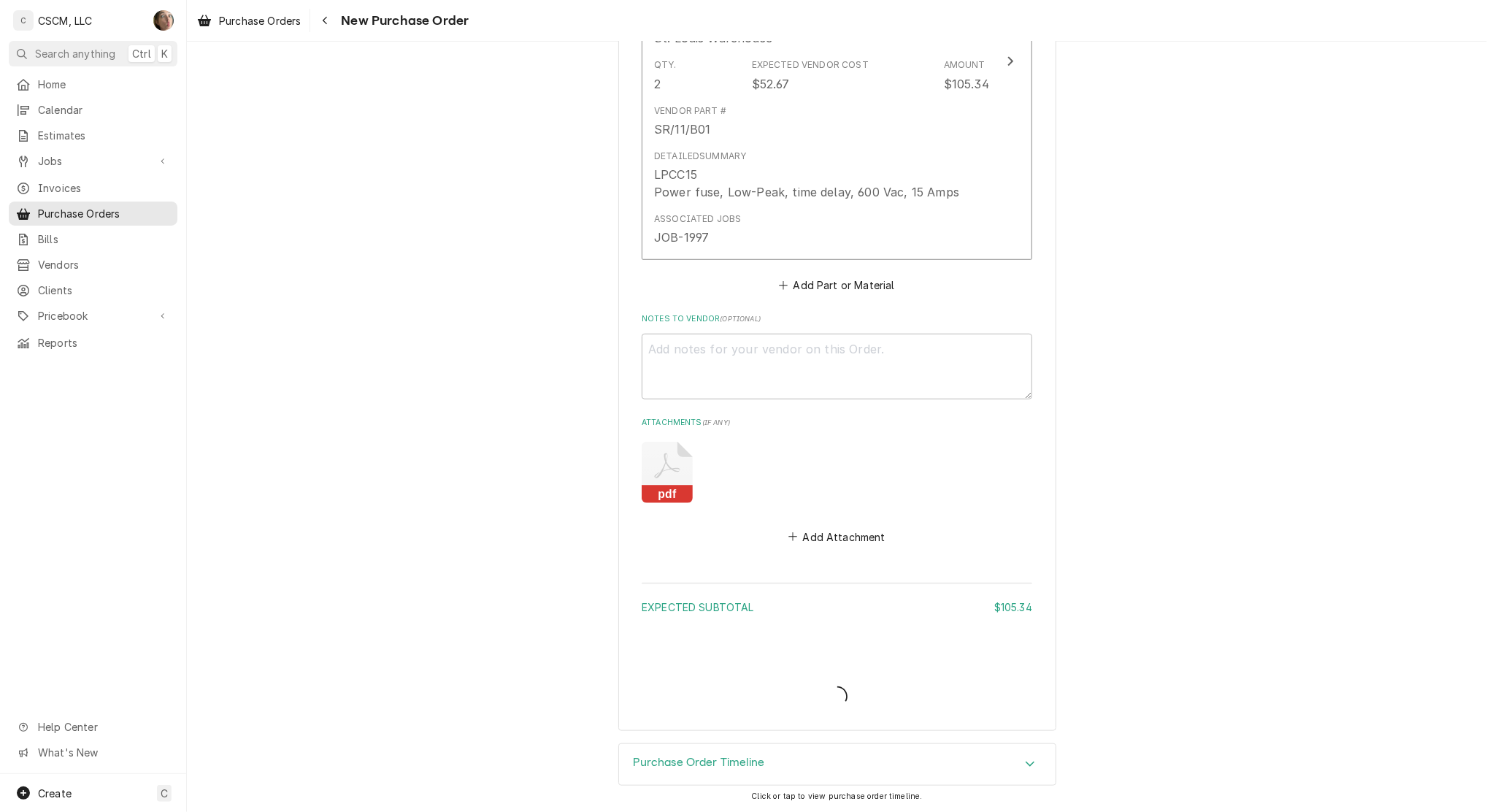
scroll to position [781, 0]
type textarea "x"
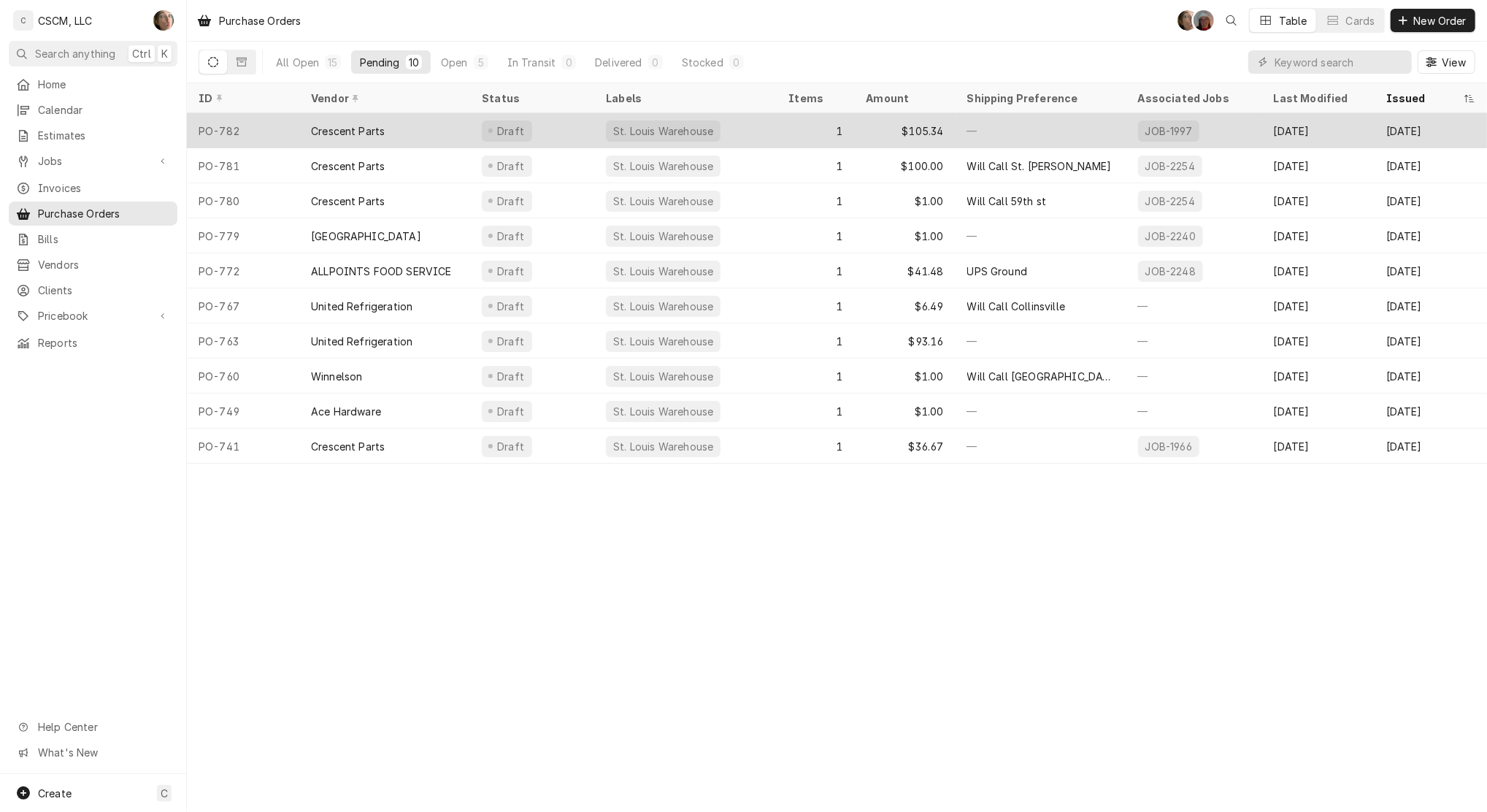
click at [751, 139] on div "St. Louis Warehouse" at bounding box center [685, 130] width 182 height 35
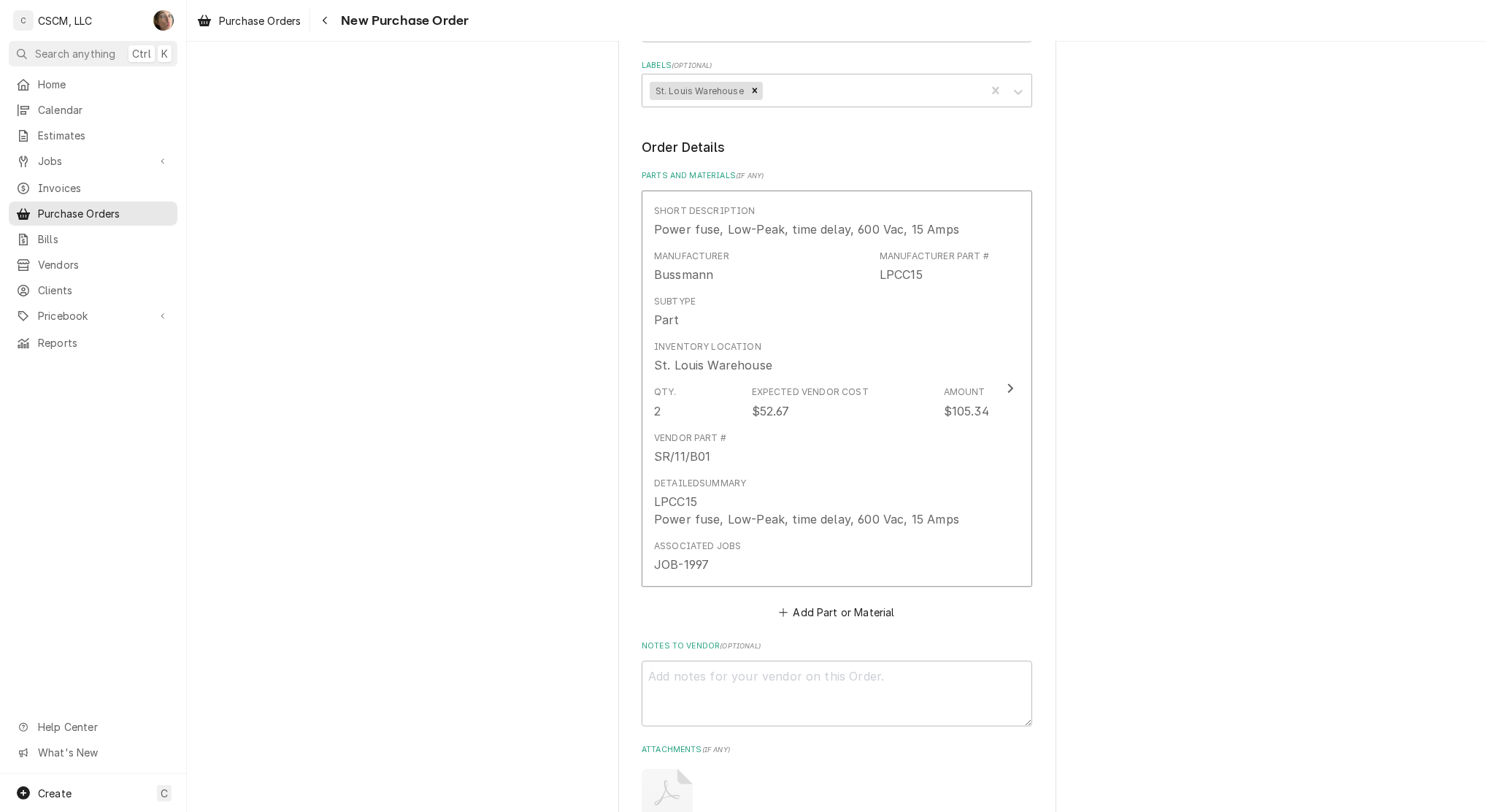
scroll to position [487, 0]
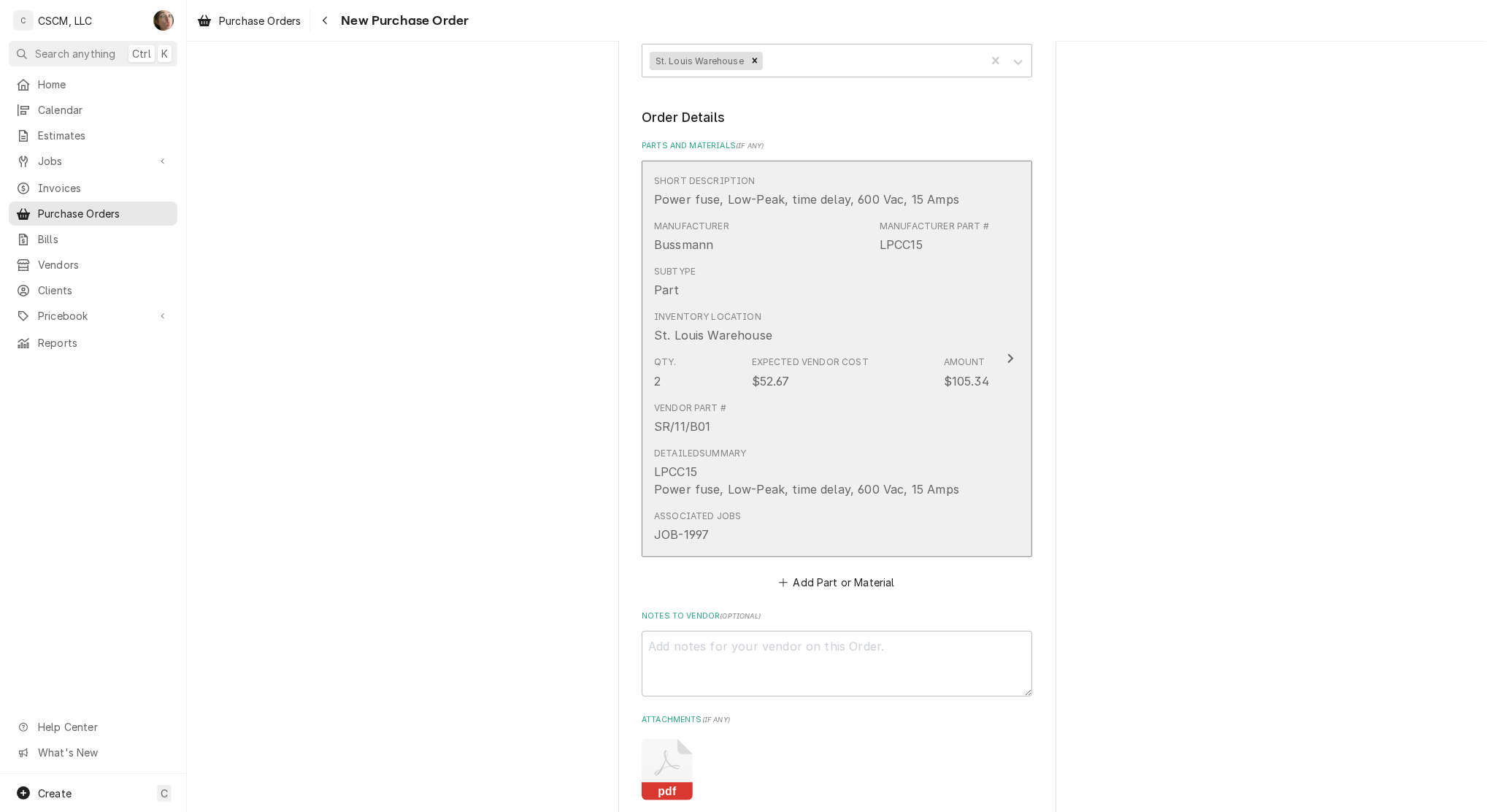
click at [1005, 391] on button "Short Description Power fuse, Low-Peak, time delay, 600 Vac, 15 Amps Manufactur…" at bounding box center [837, 360] width 391 height 397
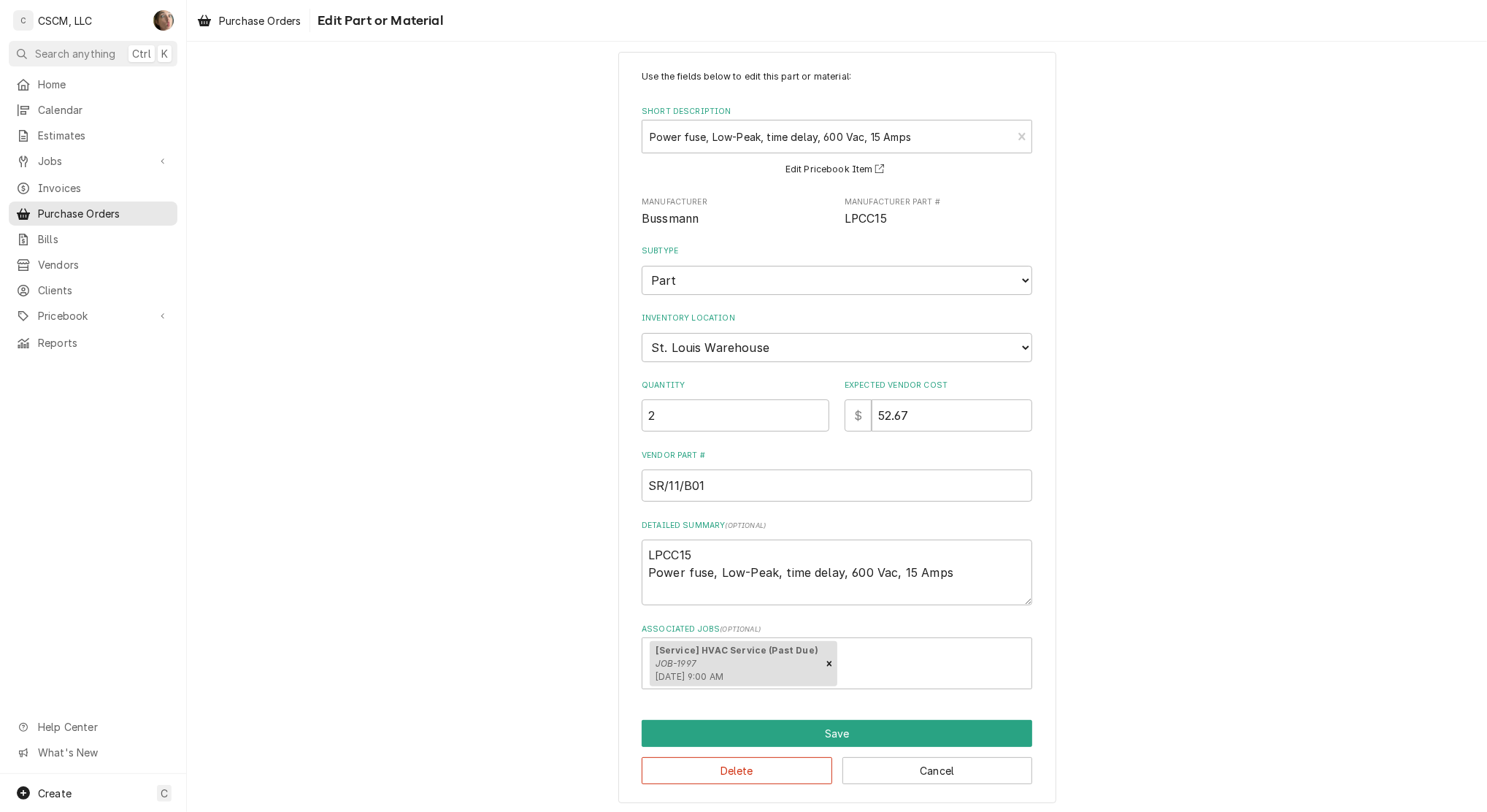
scroll to position [19, 0]
drag, startPoint x: 735, startPoint y: 482, endPoint x: 471, endPoint y: 464, distance: 264.6
click at [471, 464] on div "Use the fields below to edit this part or material: Short Description Power fus…" at bounding box center [837, 426] width 1300 height 777
type textarea "x"
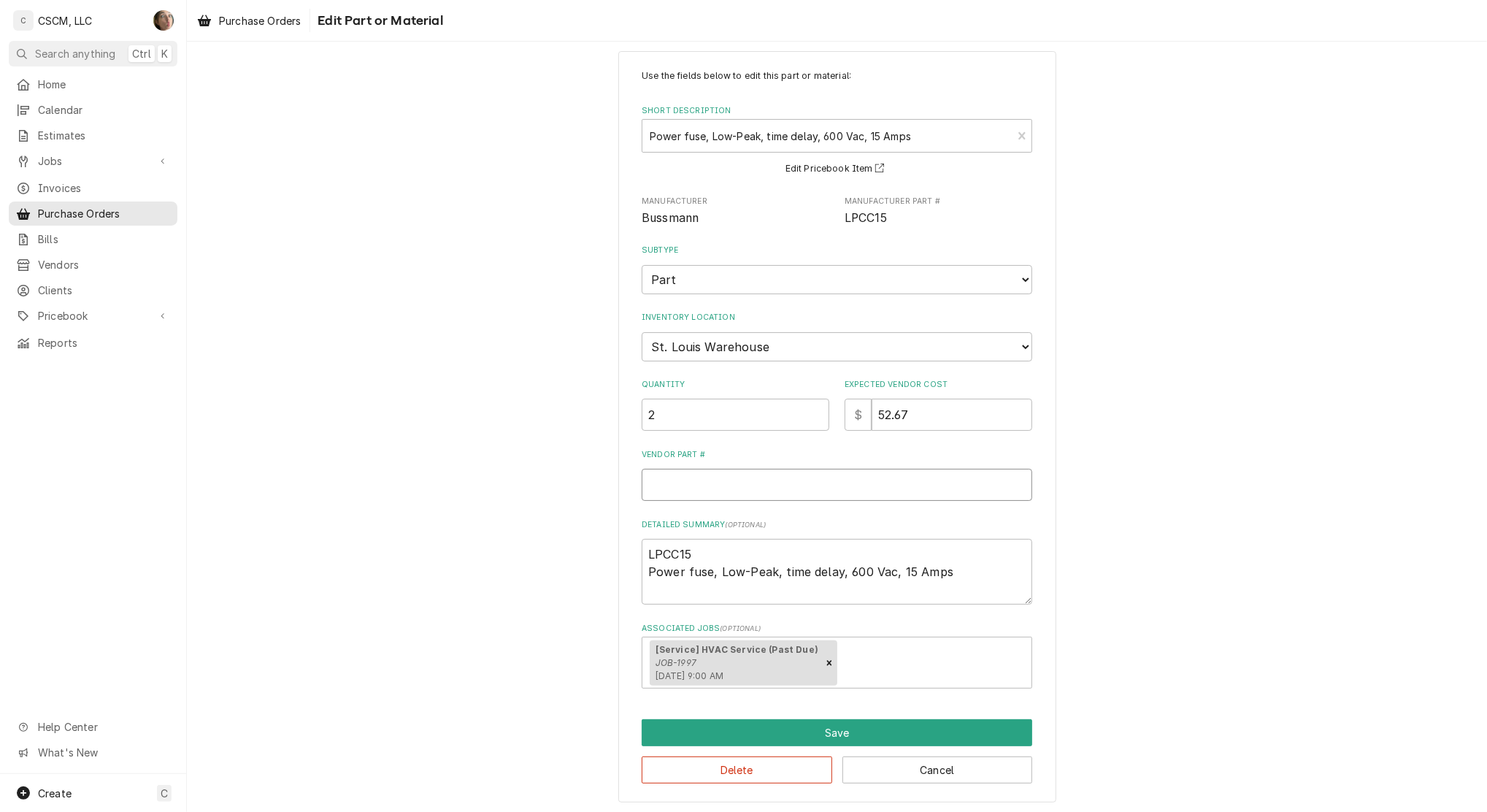
type input "L"
type textarea "x"
type input "LP"
type textarea "x"
type input "LPC"
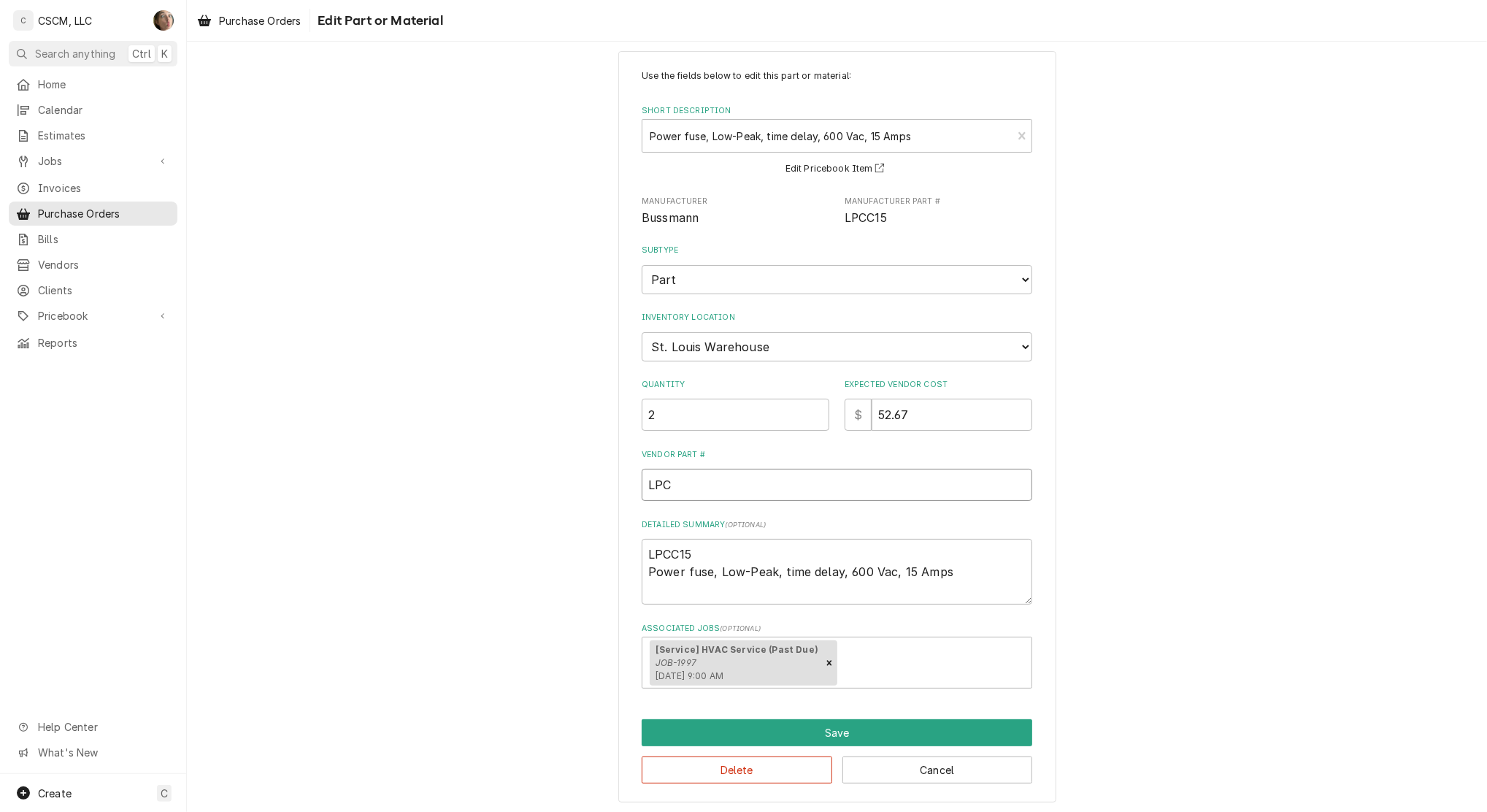
type textarea "x"
type input "LPCC"
type textarea "x"
type input "LPCC1"
type textarea "x"
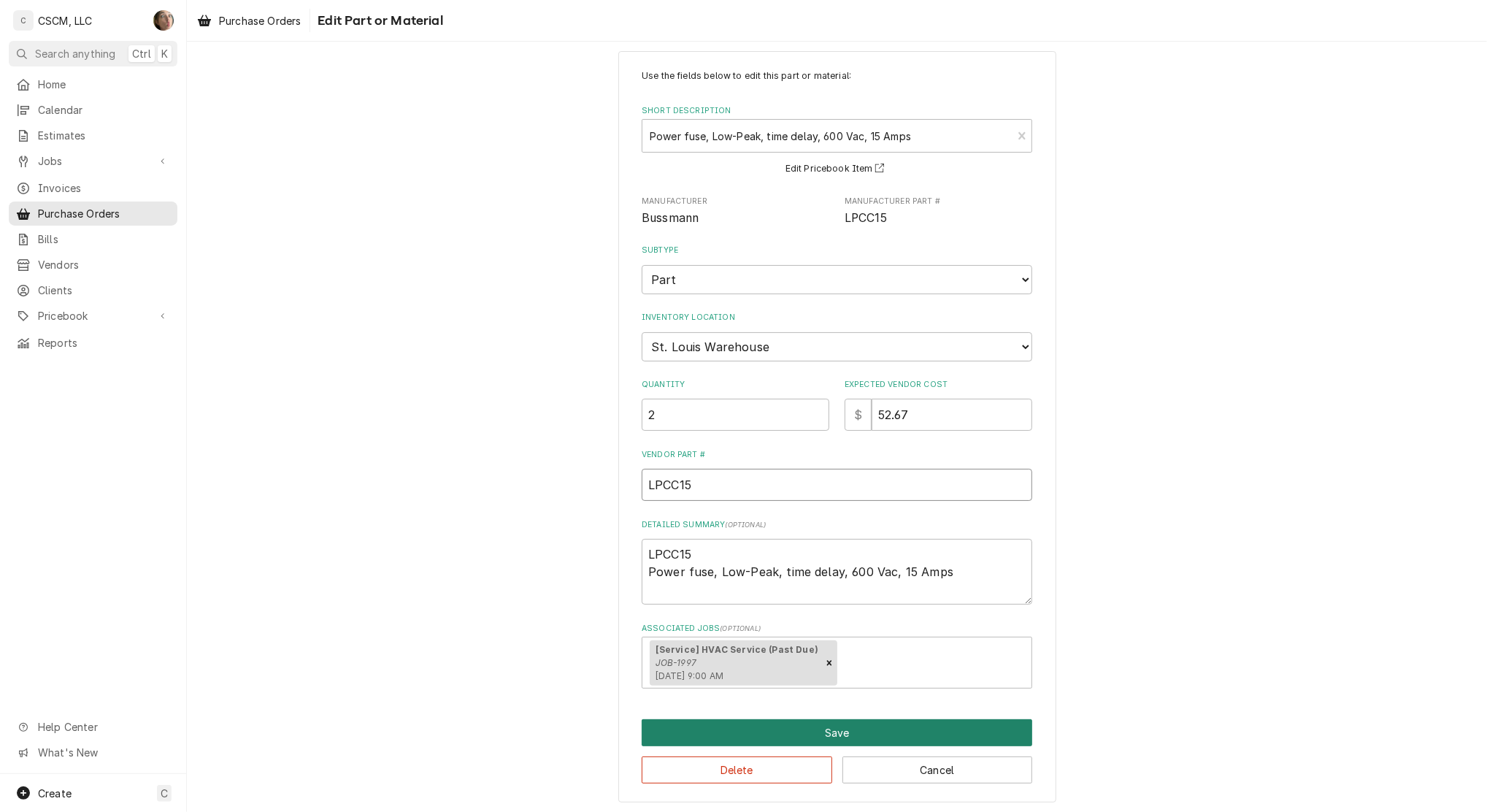
type input "LPCC15"
click at [764, 720] on button "Save" at bounding box center [837, 733] width 391 height 27
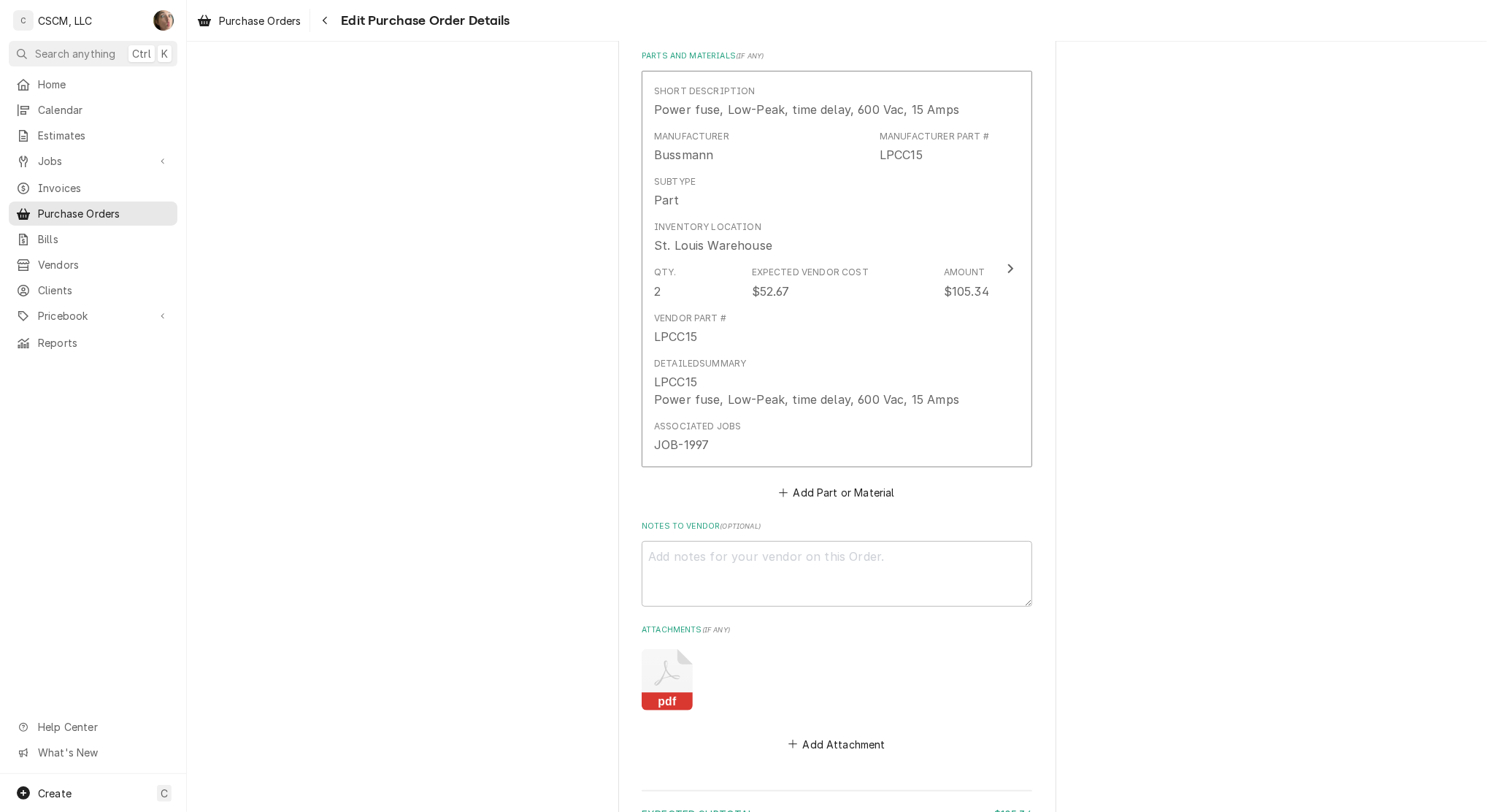
scroll to position [827, 0]
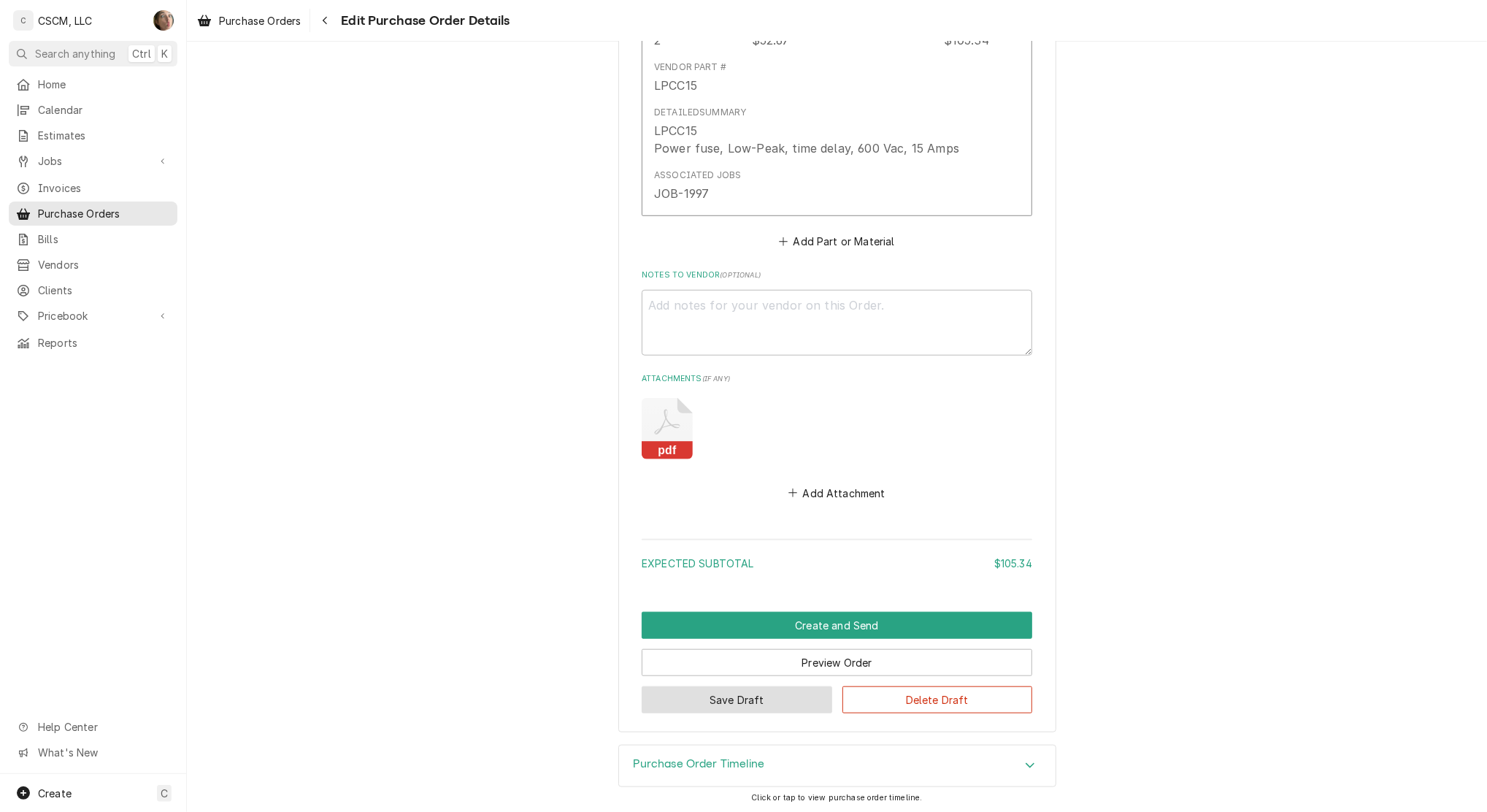
click at [788, 700] on button "Save Draft" at bounding box center [737, 700] width 190 height 27
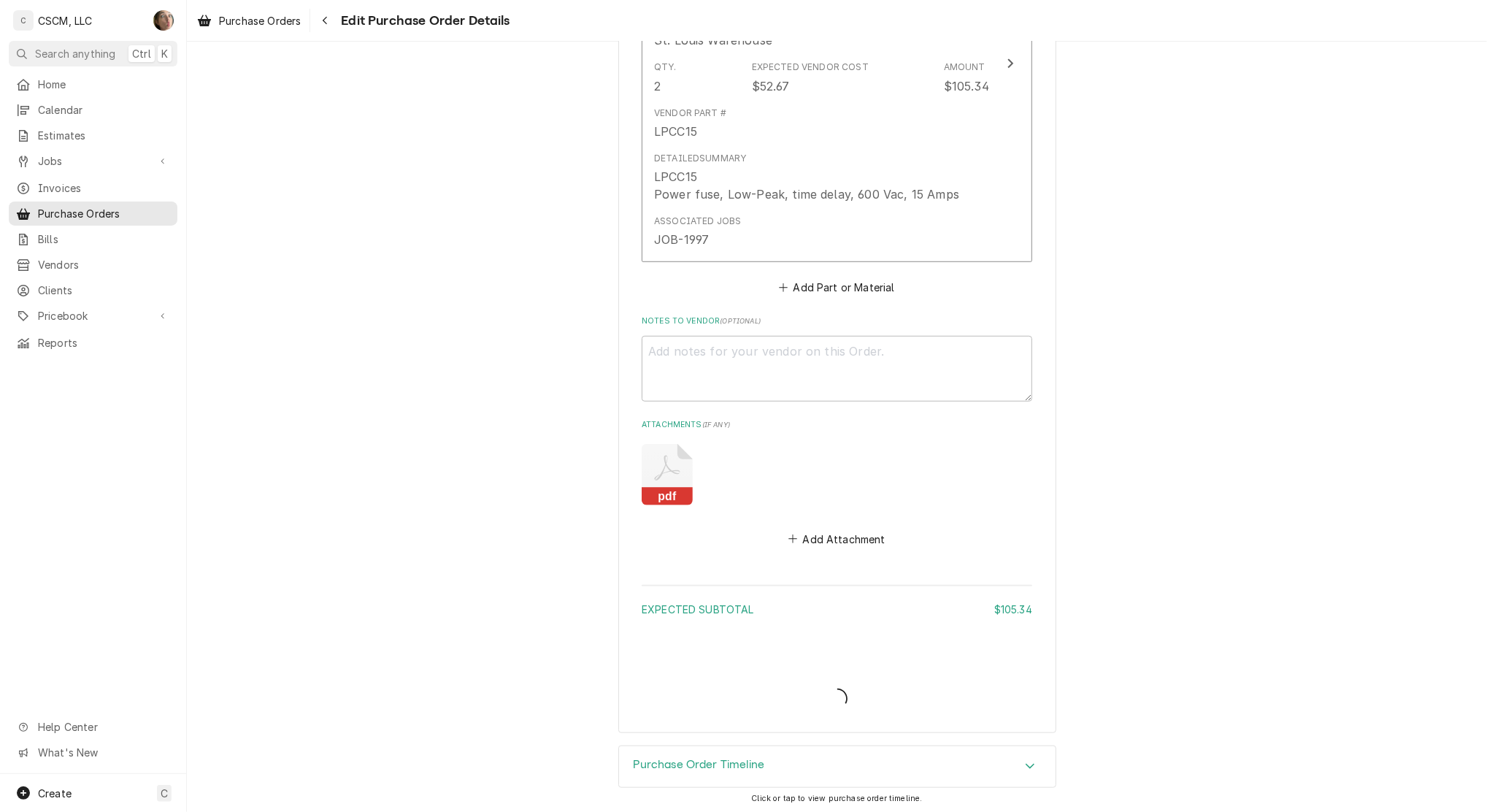
type textarea "x"
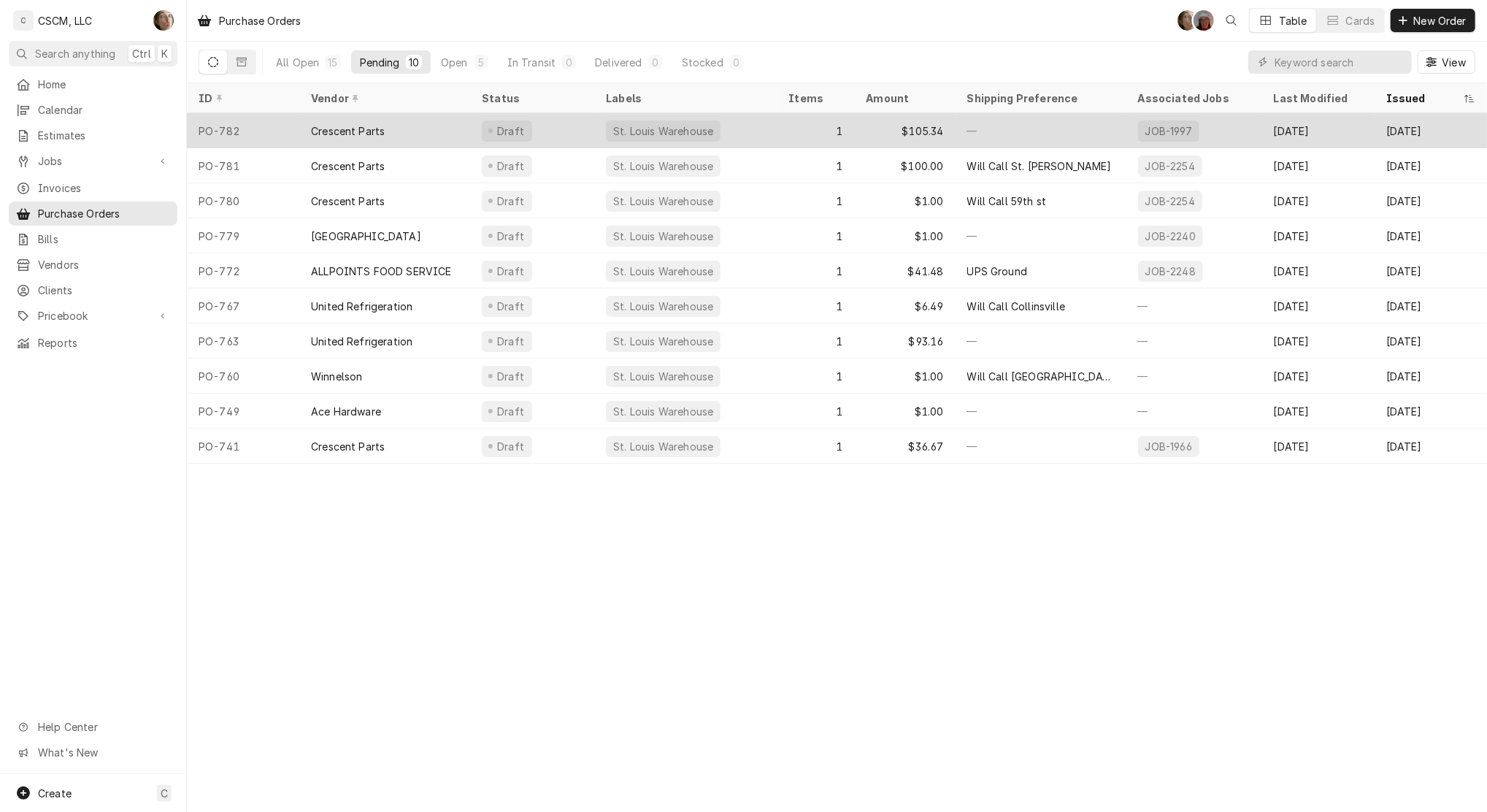
click at [980, 122] on div "—" at bounding box center [1041, 130] width 170 height 35
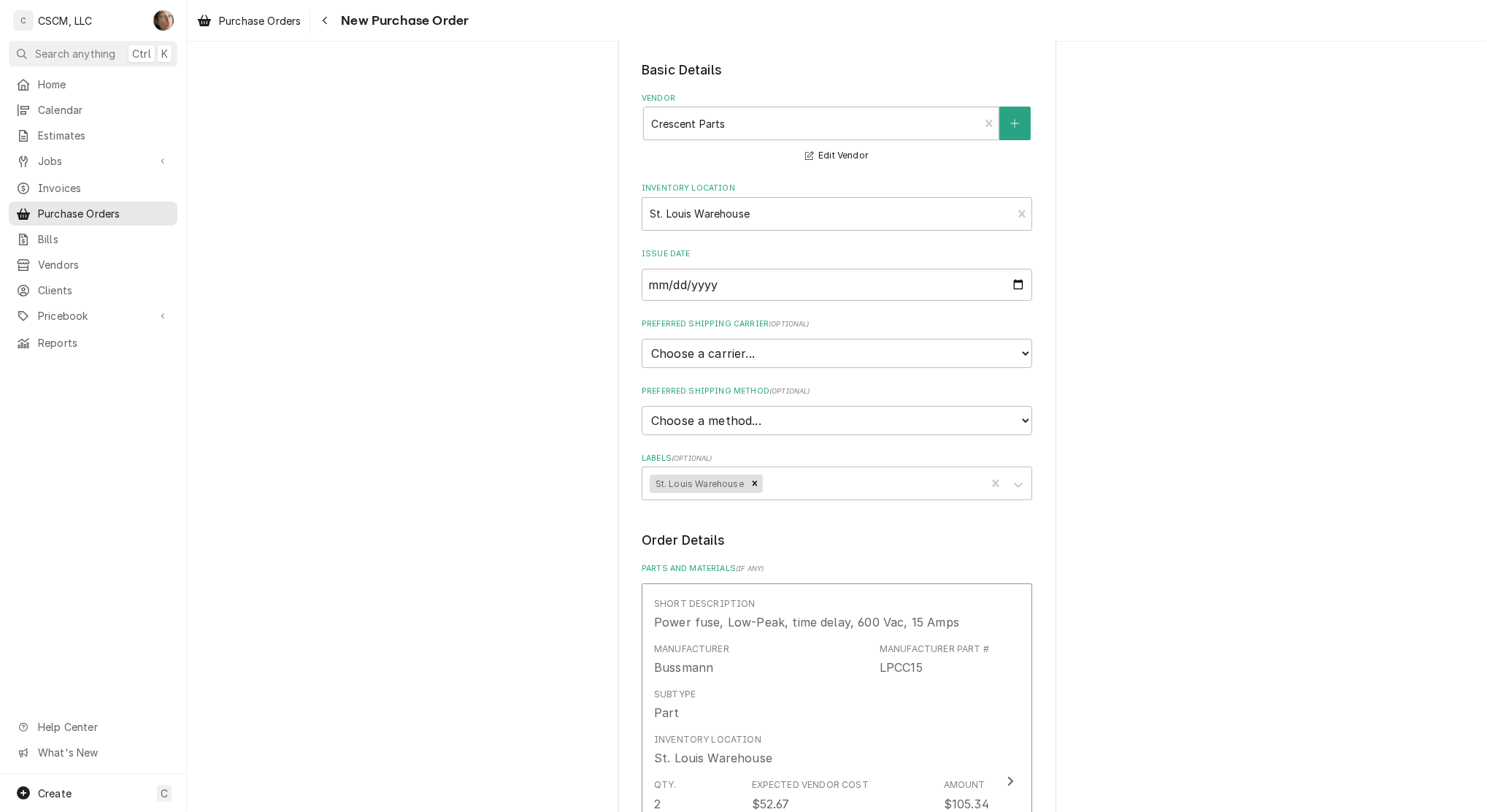
scroll to position [97, 0]
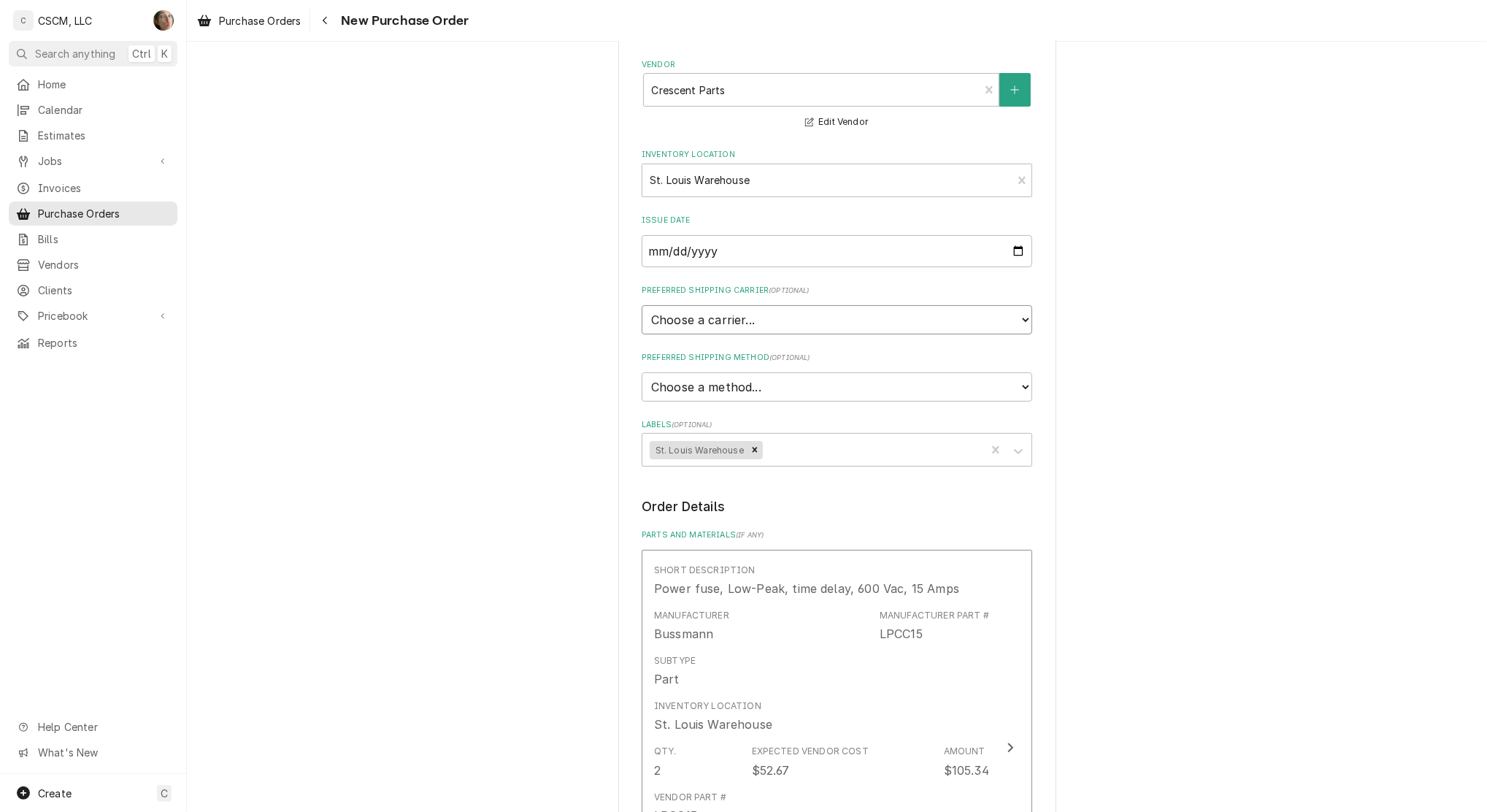
click at [739, 313] on select "Choose a carrier... U.S. Postal Service [DOMAIN_NAME] FedEx UPS DHL Express DHL…" at bounding box center [837, 319] width 391 height 29
select select "0"
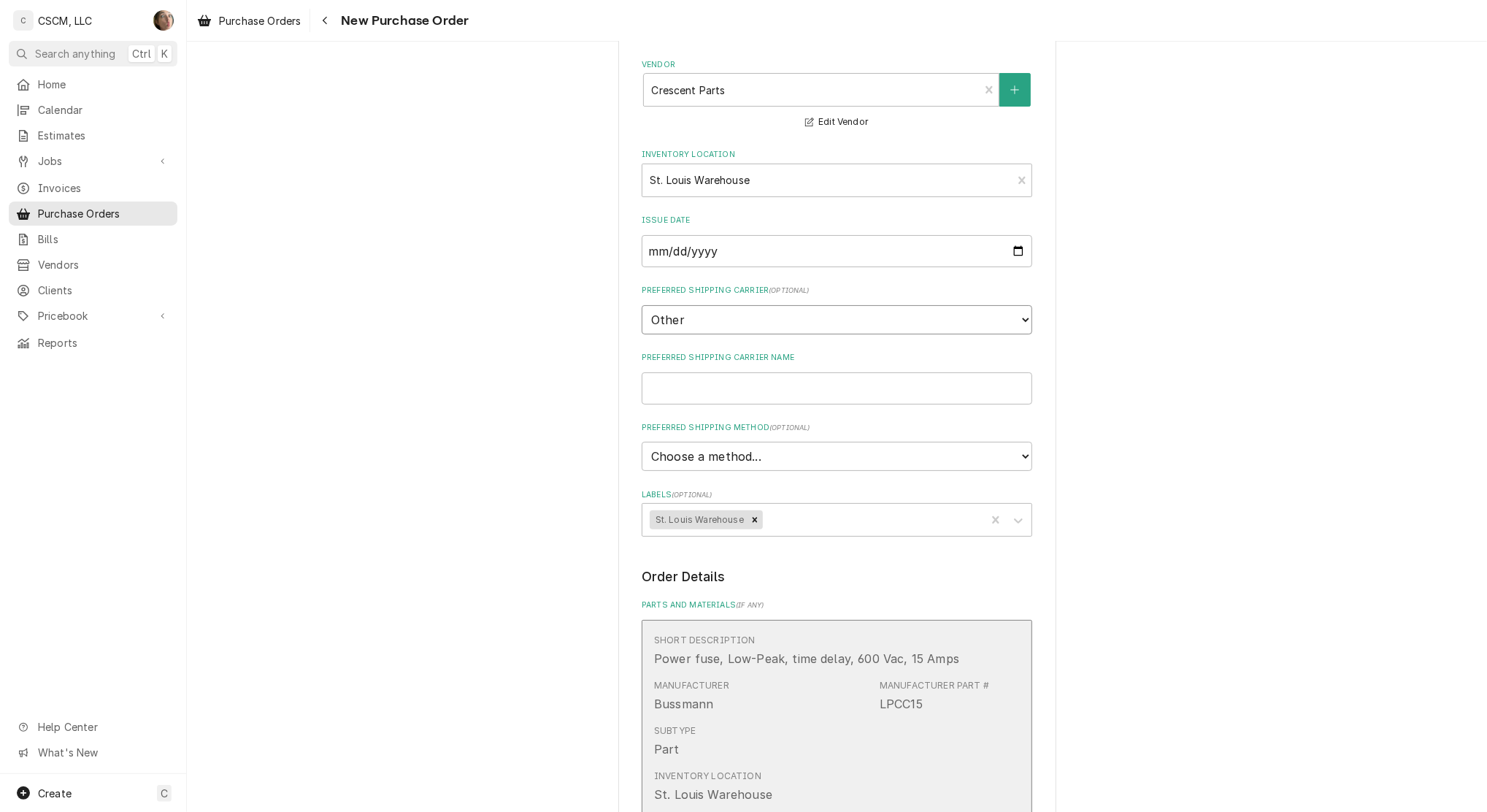
scroll to position [167, 0]
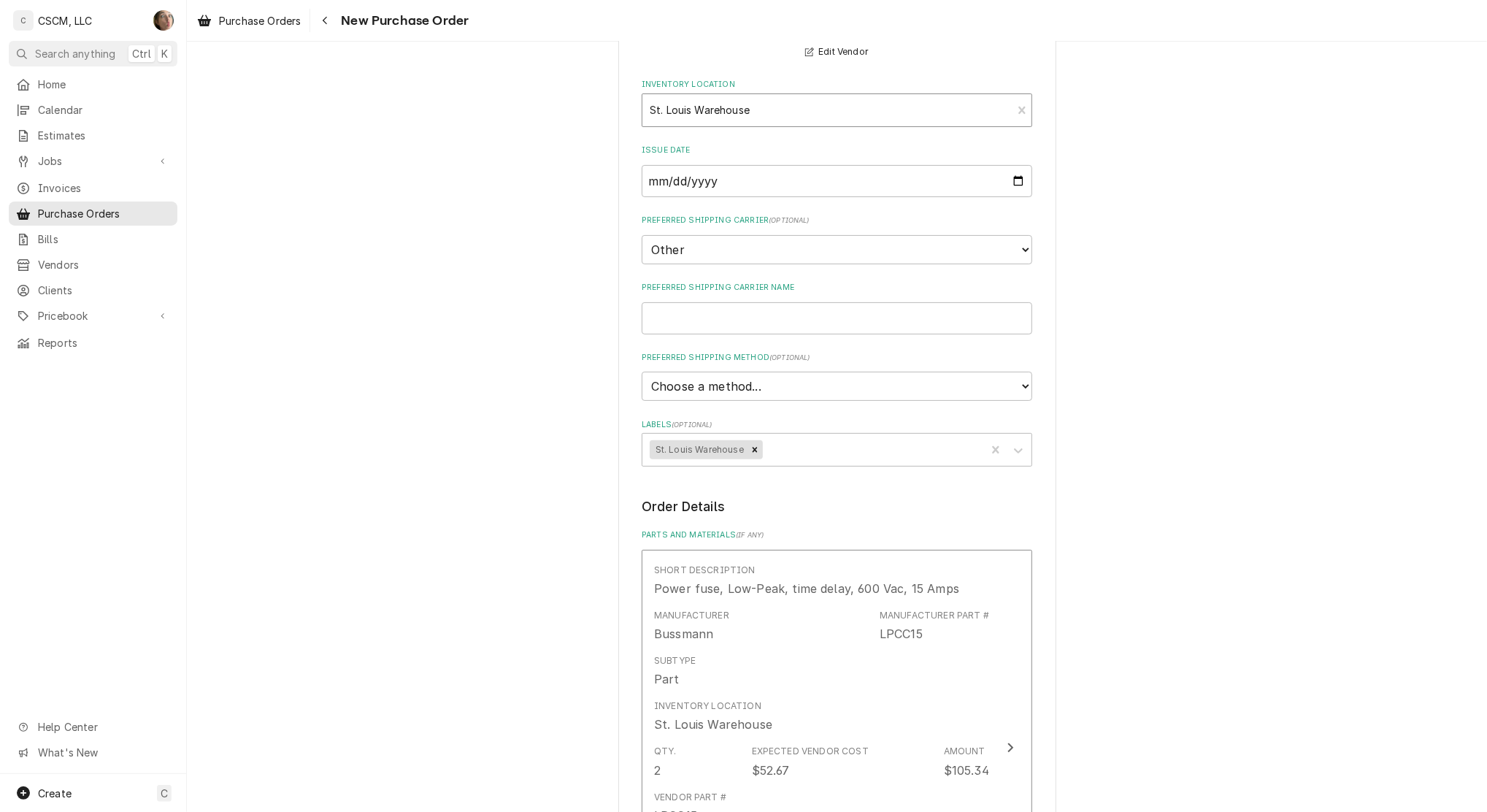
click at [764, 107] on div "Inventory Location" at bounding box center [827, 110] width 355 height 27
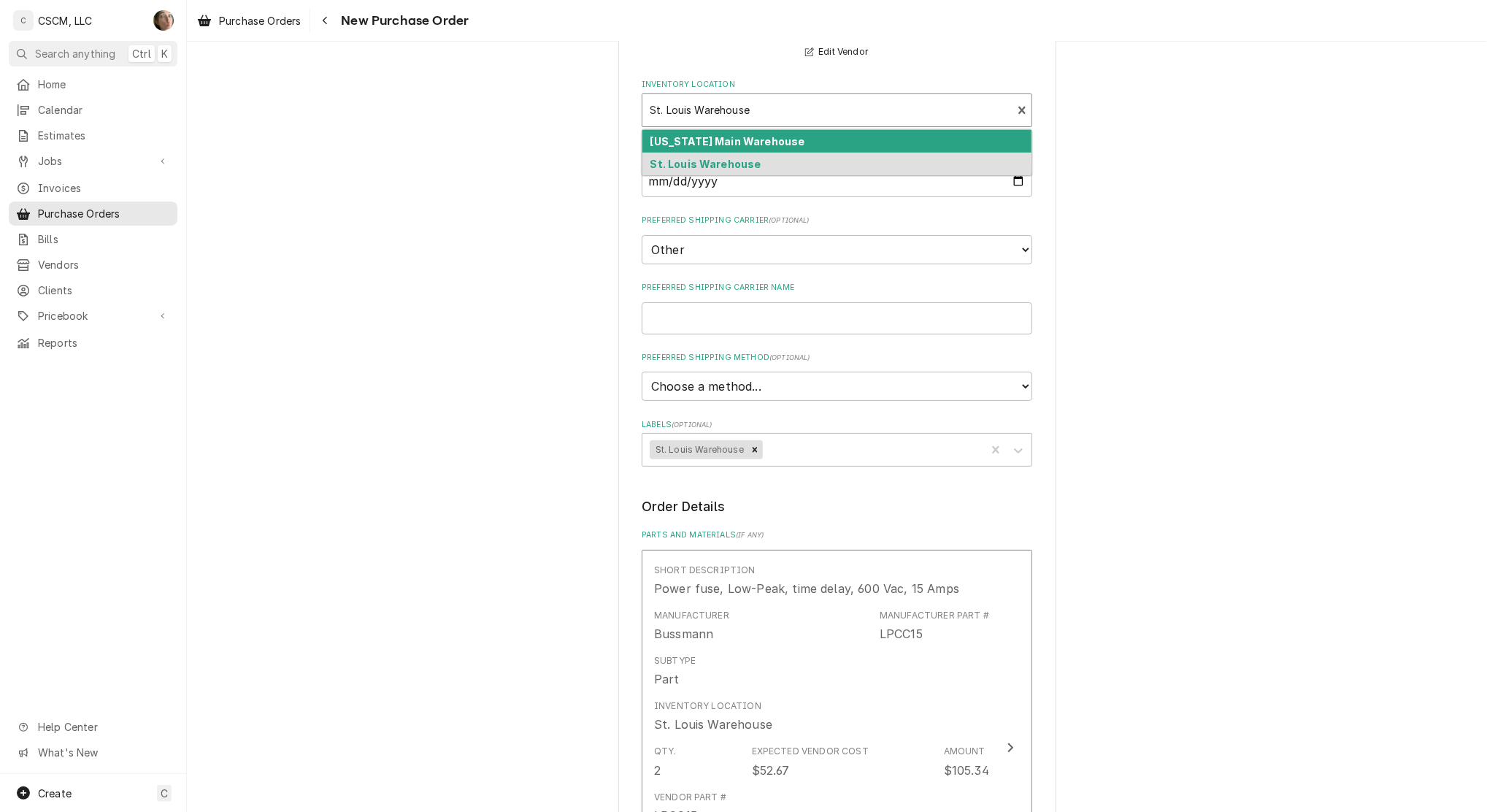
click at [764, 107] on div "Inventory Location" at bounding box center [827, 110] width 355 height 27
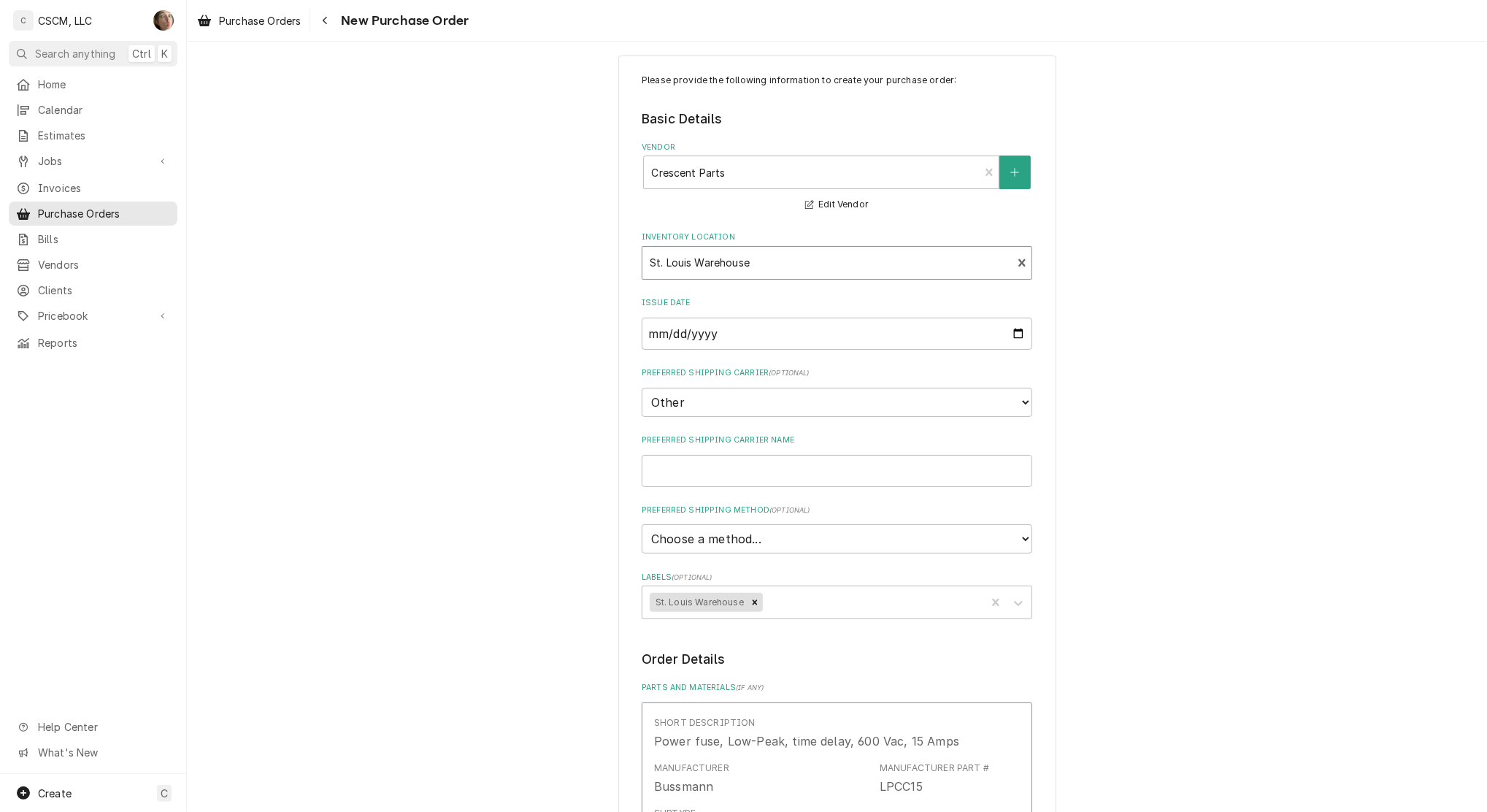
scroll to position [0, 0]
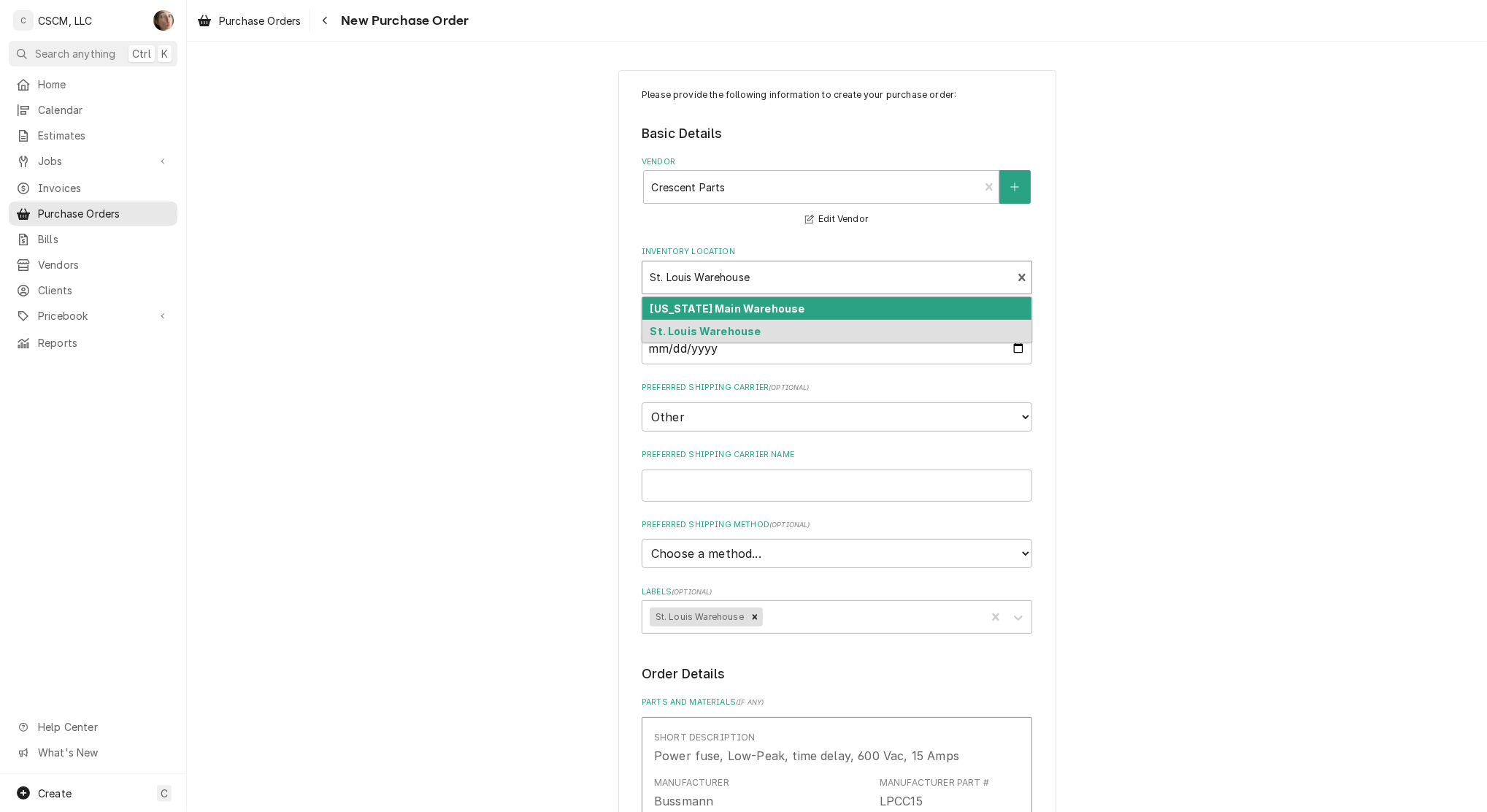
click at [803, 279] on div "Inventory Location" at bounding box center [827, 278] width 355 height 27
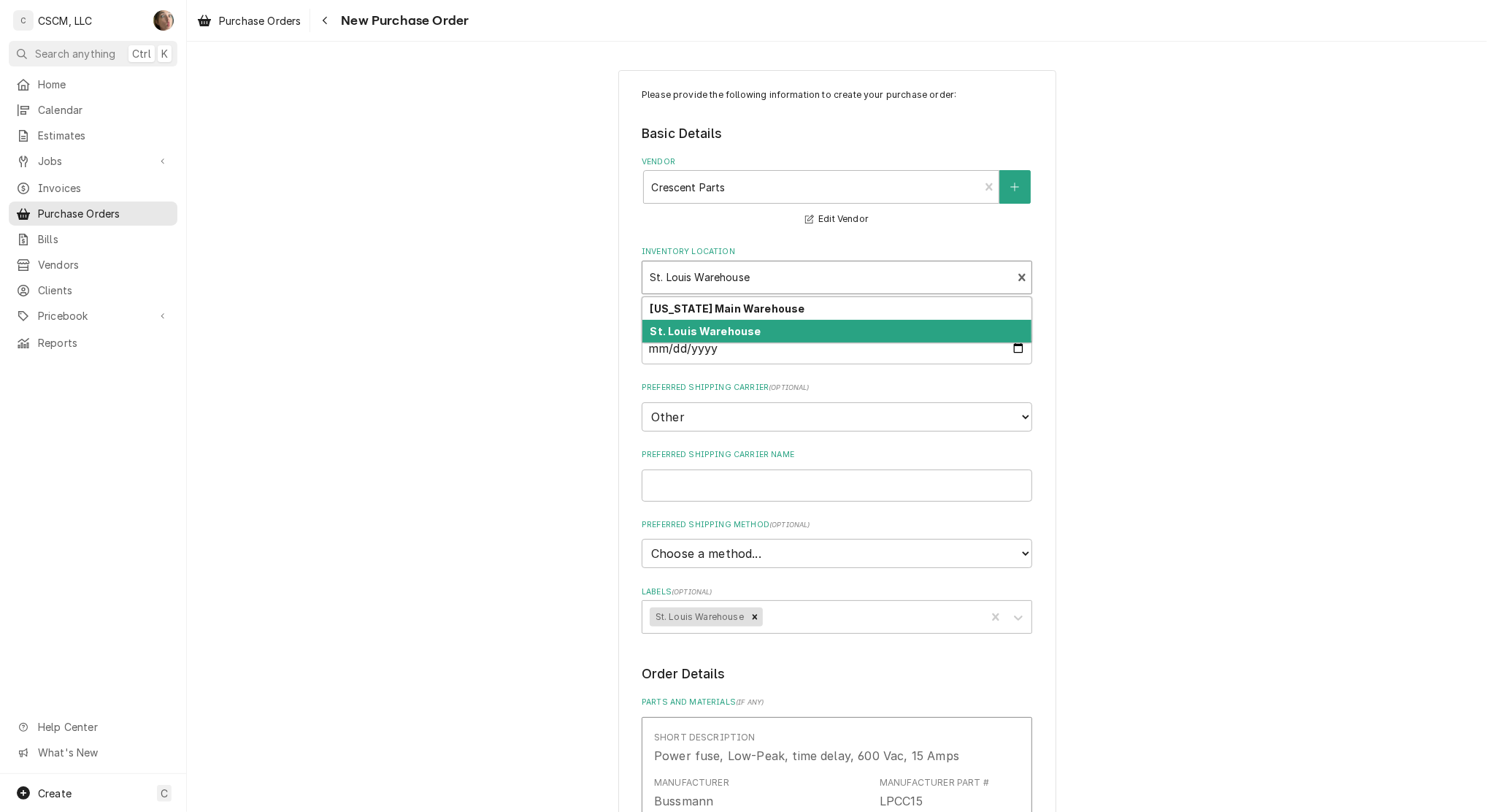
click at [778, 329] on div "St. Louis Warehouse" at bounding box center [837, 331] width 389 height 22
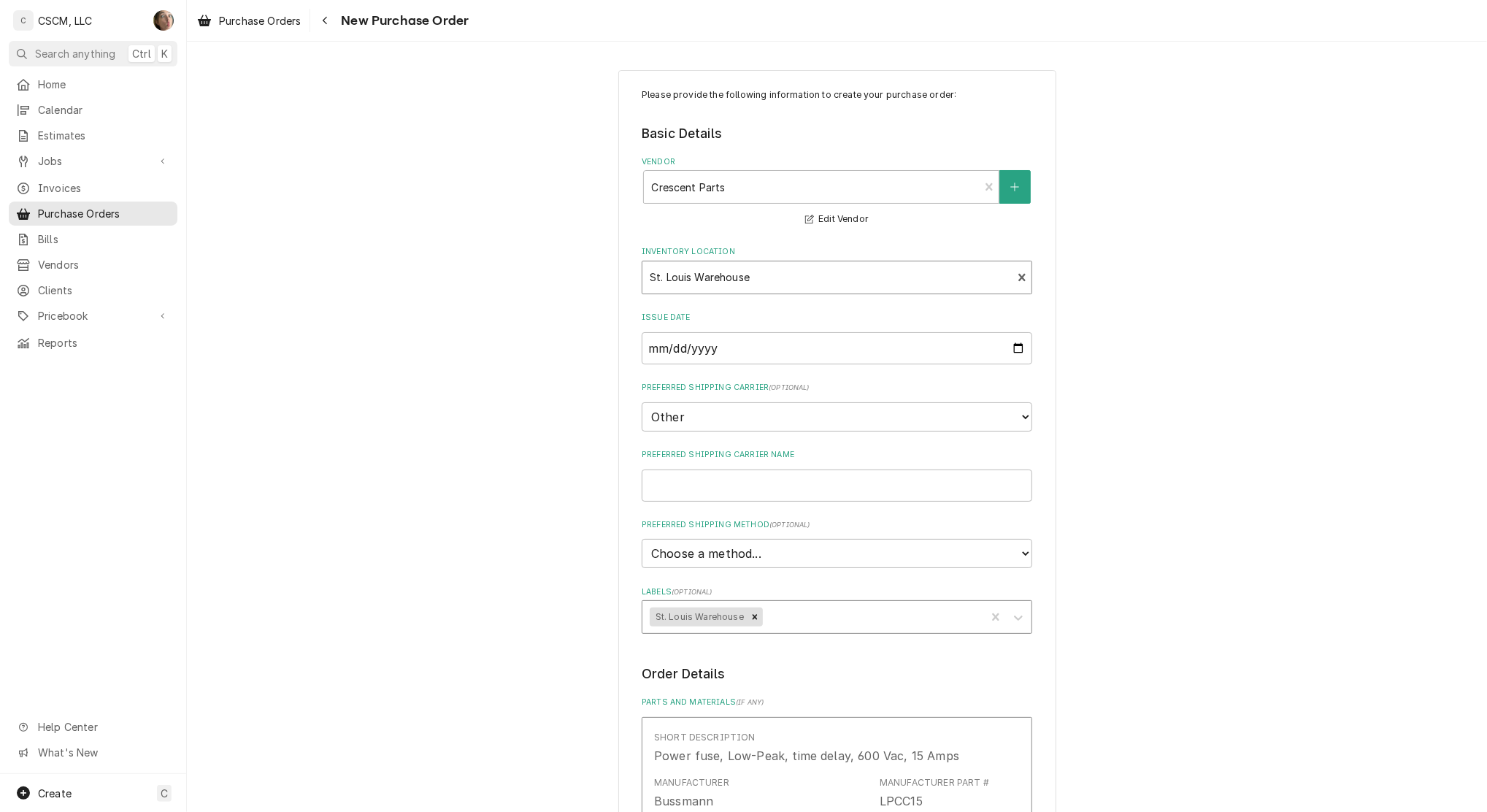
click at [802, 614] on div "Labels" at bounding box center [872, 617] width 212 height 27
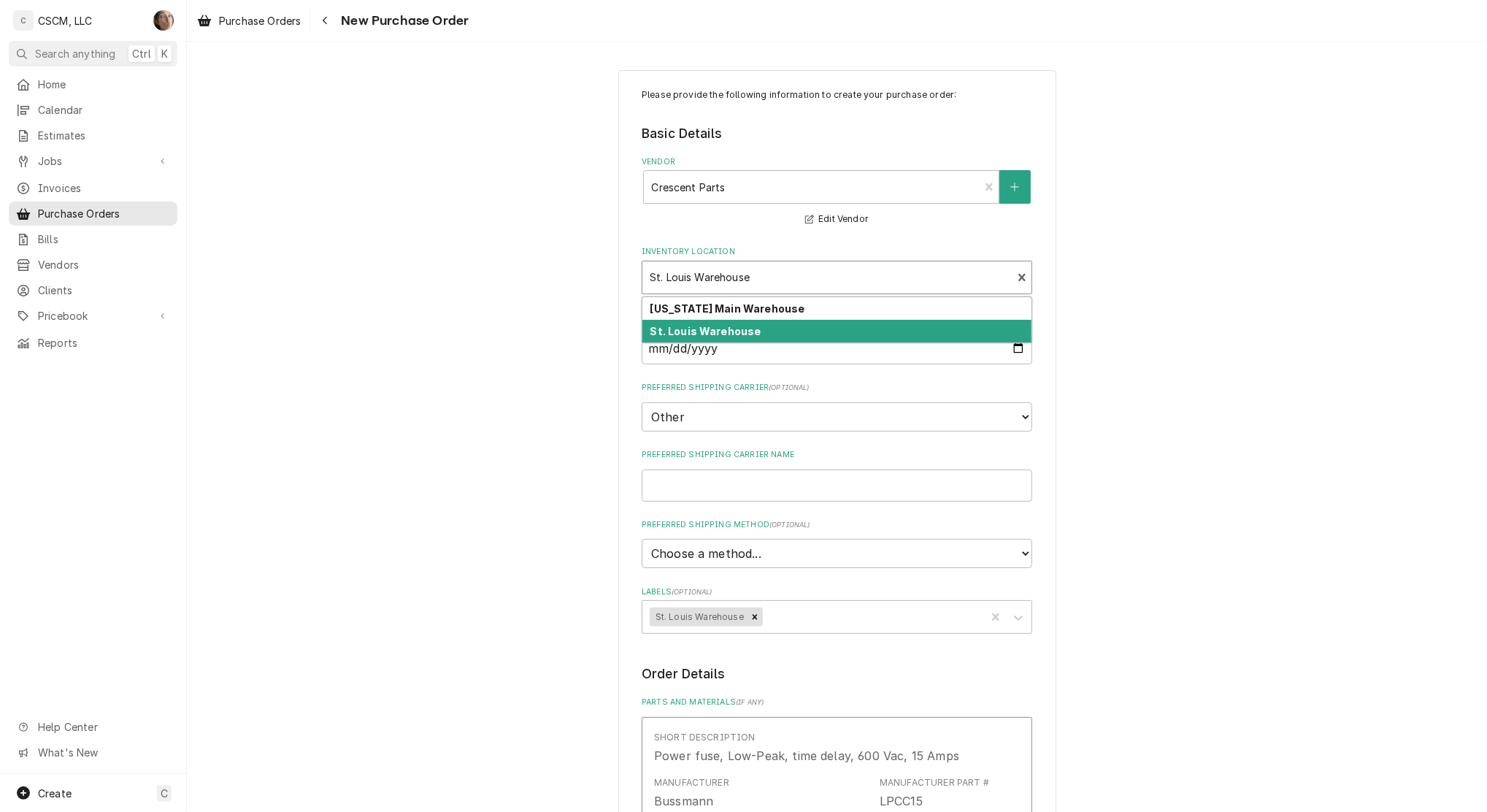
click at [784, 271] on div "Inventory Location" at bounding box center [827, 278] width 355 height 27
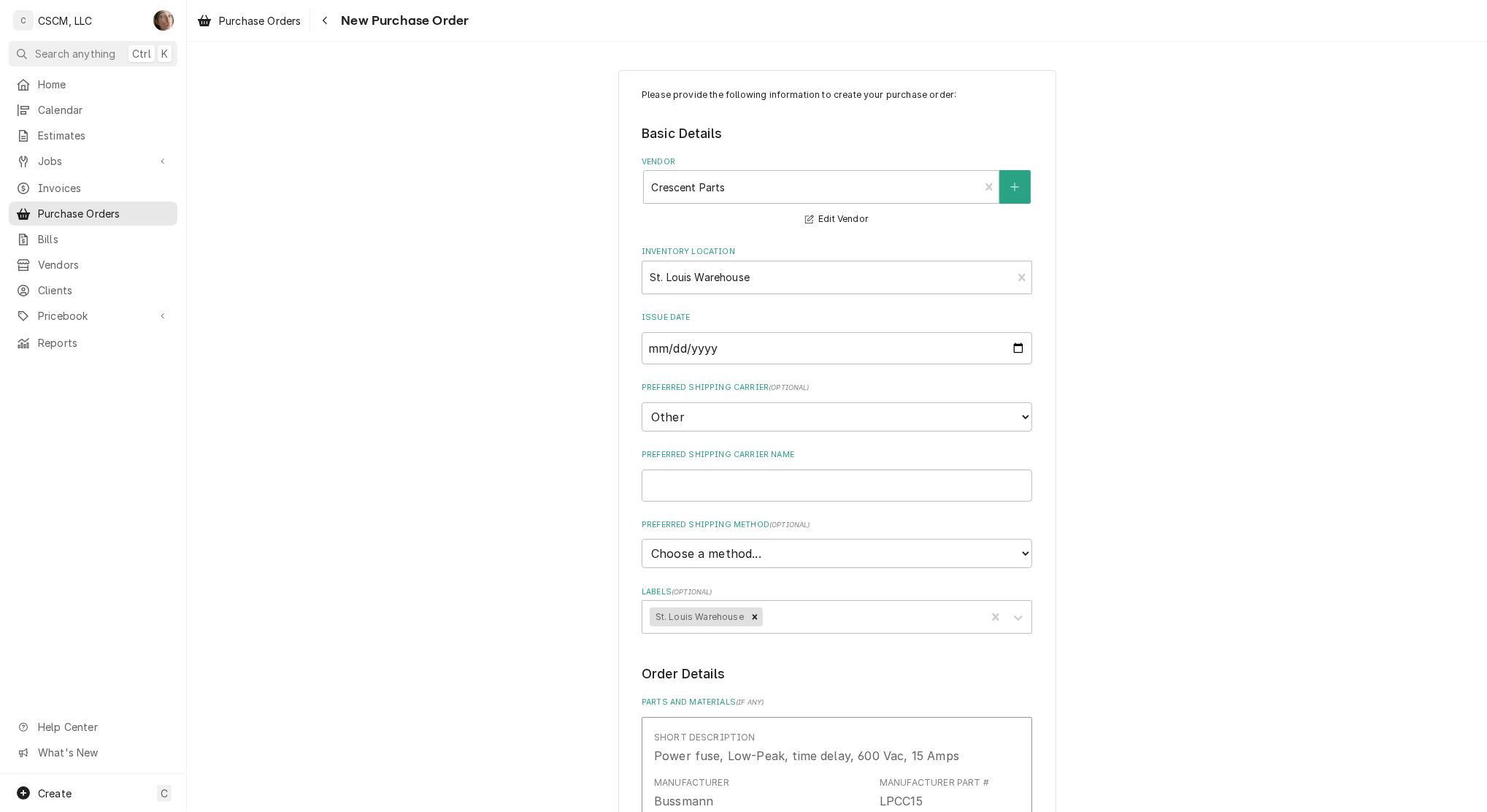
click at [764, 275] on div "Inventory Location" at bounding box center [827, 278] width 355 height 27
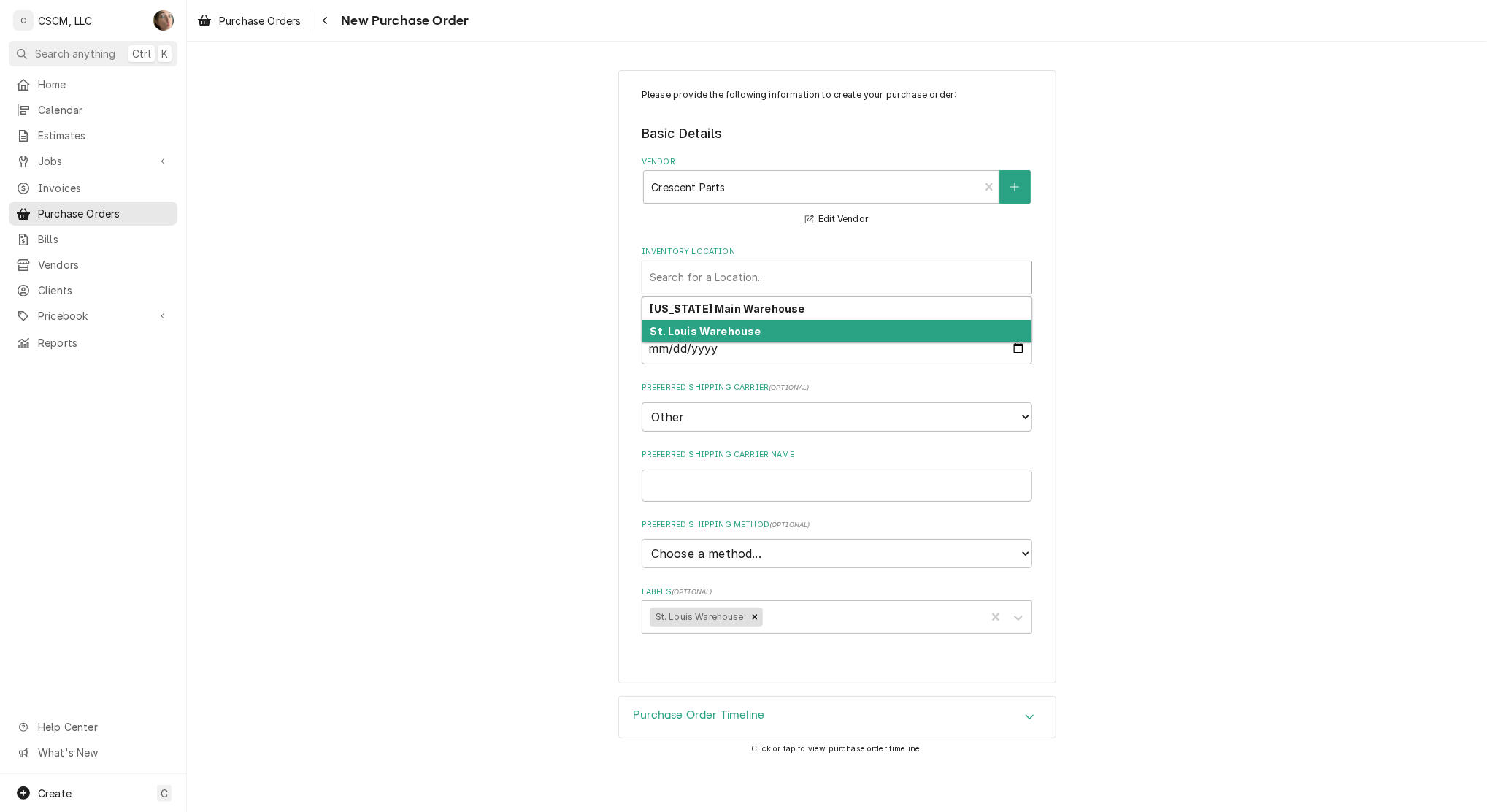
click at [783, 329] on div "St. Louis Warehouse" at bounding box center [837, 331] width 389 height 22
click at [769, 276] on div "Inventory Location" at bounding box center [827, 278] width 355 height 27
click at [776, 324] on div "St. Louis Warehouse" at bounding box center [837, 331] width 389 height 22
type textarea "x"
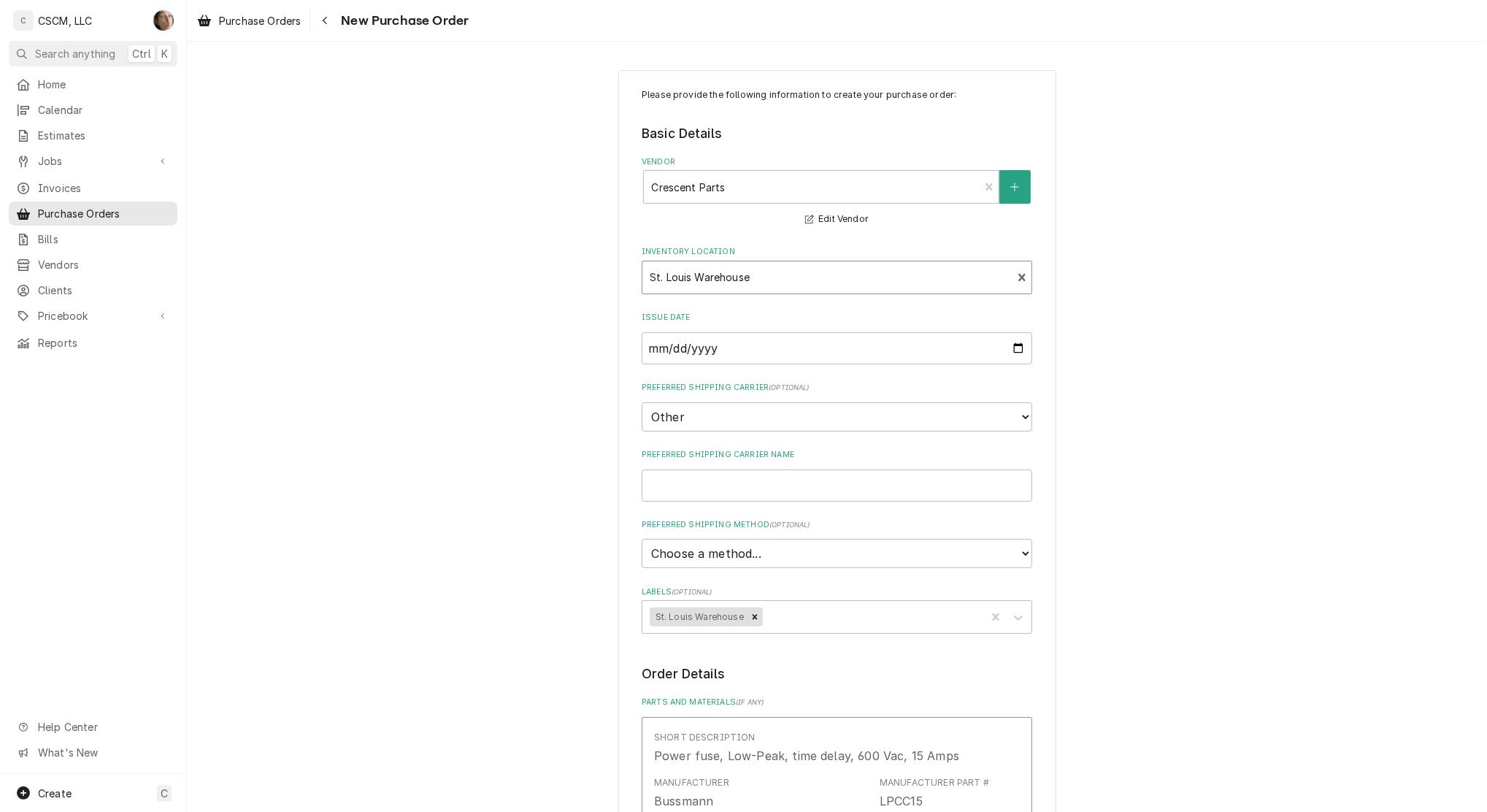
click at [821, 276] on div "Inventory Location" at bounding box center [827, 278] width 355 height 27
click at [1164, 460] on div "Please provide the following information to create your purchase order: Basic D…" at bounding box center [837, 376] width 1300 height 639
click at [329, 22] on icon "Navigate back" at bounding box center [325, 21] width 7 height 10
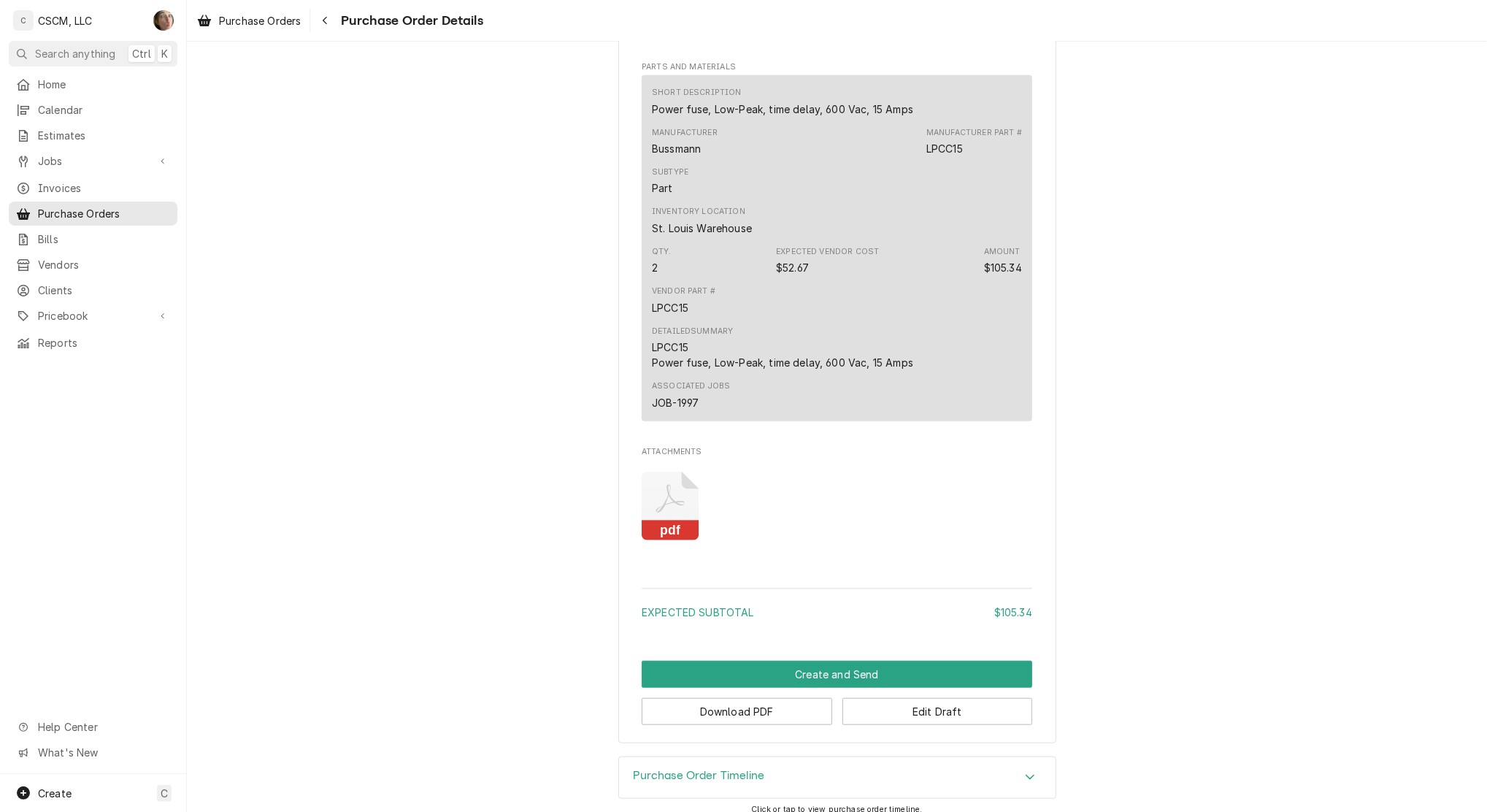
scroll to position [751, 0]
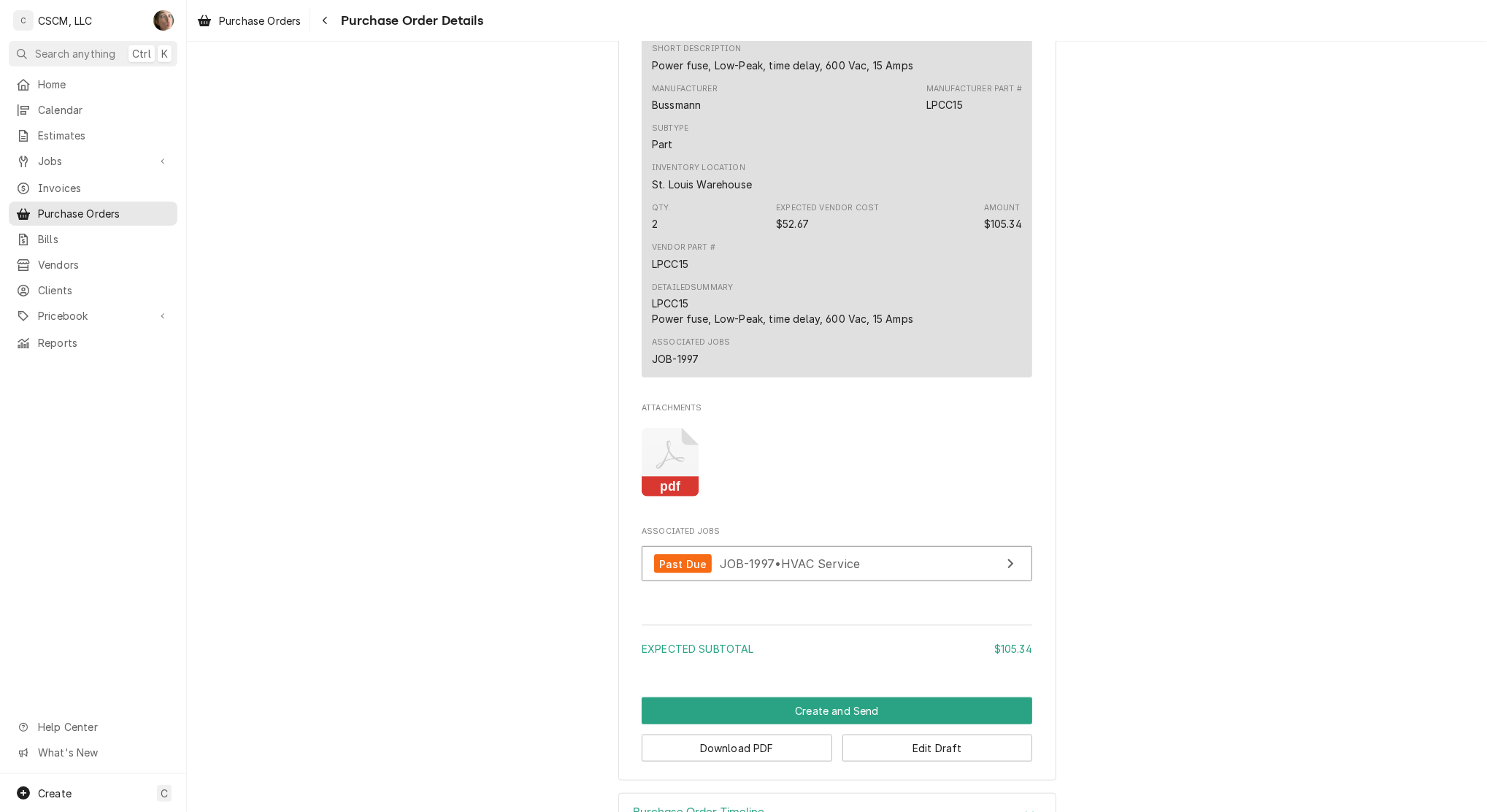
click at [848, 319] on div "Detailed Summary LPCC15 Power fuse, Low-Peak, time delay, 600 Vac, 15 Amps" at bounding box center [782, 304] width 261 height 45
click at [907, 761] on button "Edit Draft" at bounding box center [938, 749] width 190 height 27
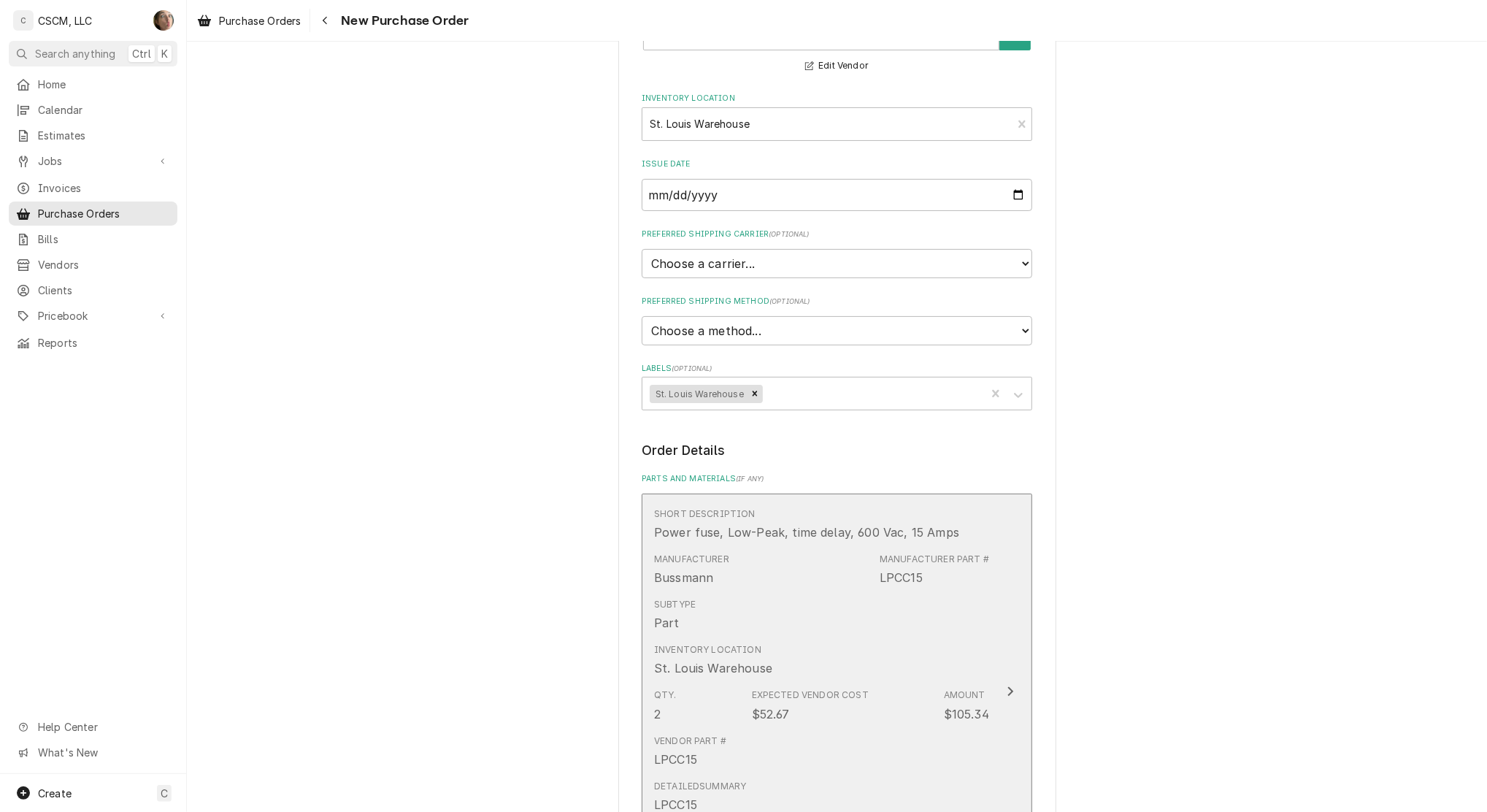
scroll to position [292, 0]
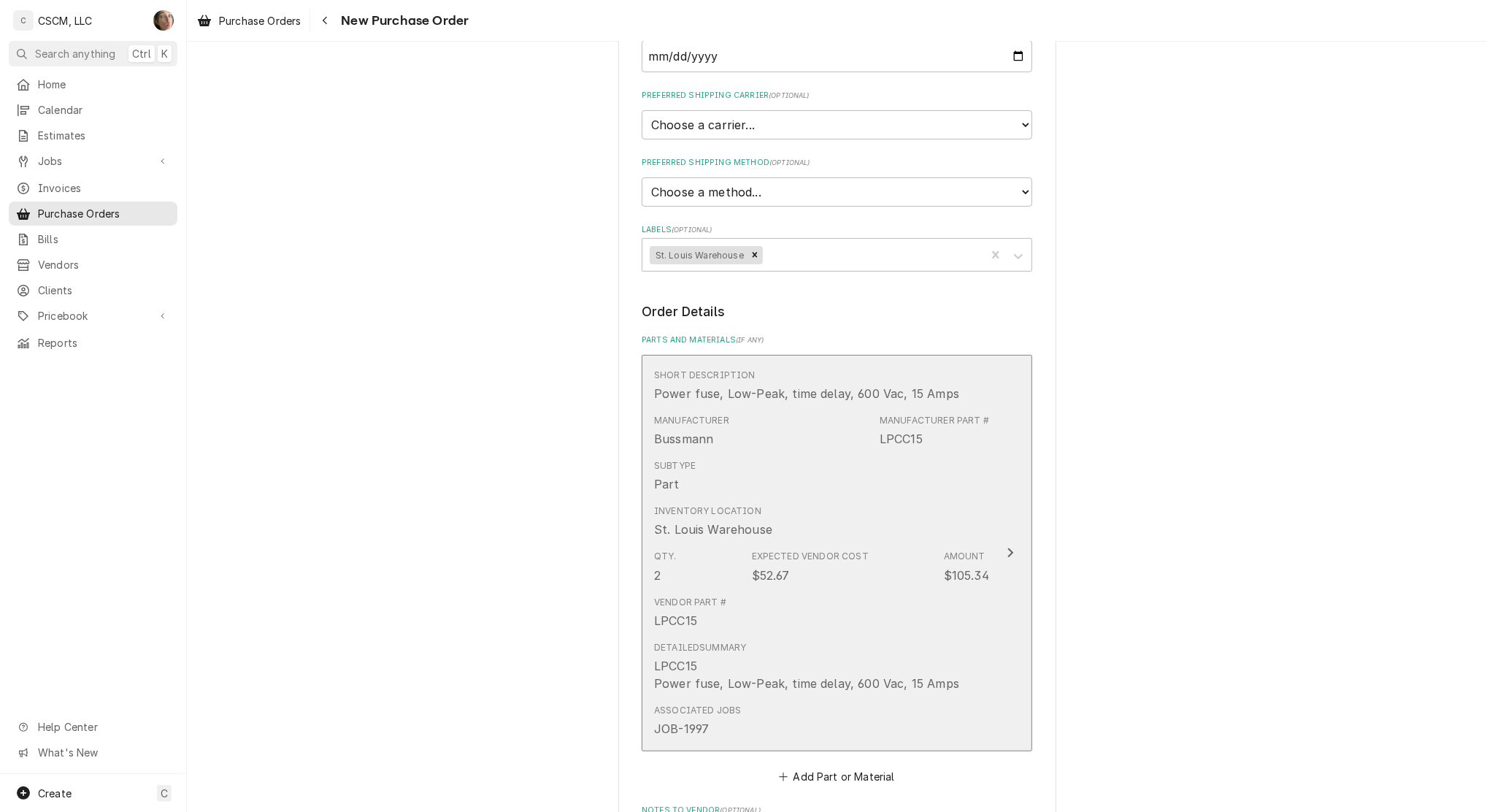
click at [975, 501] on div "Inventory Location [GEOGRAPHIC_DATA]" at bounding box center [821, 521] width 335 height 45
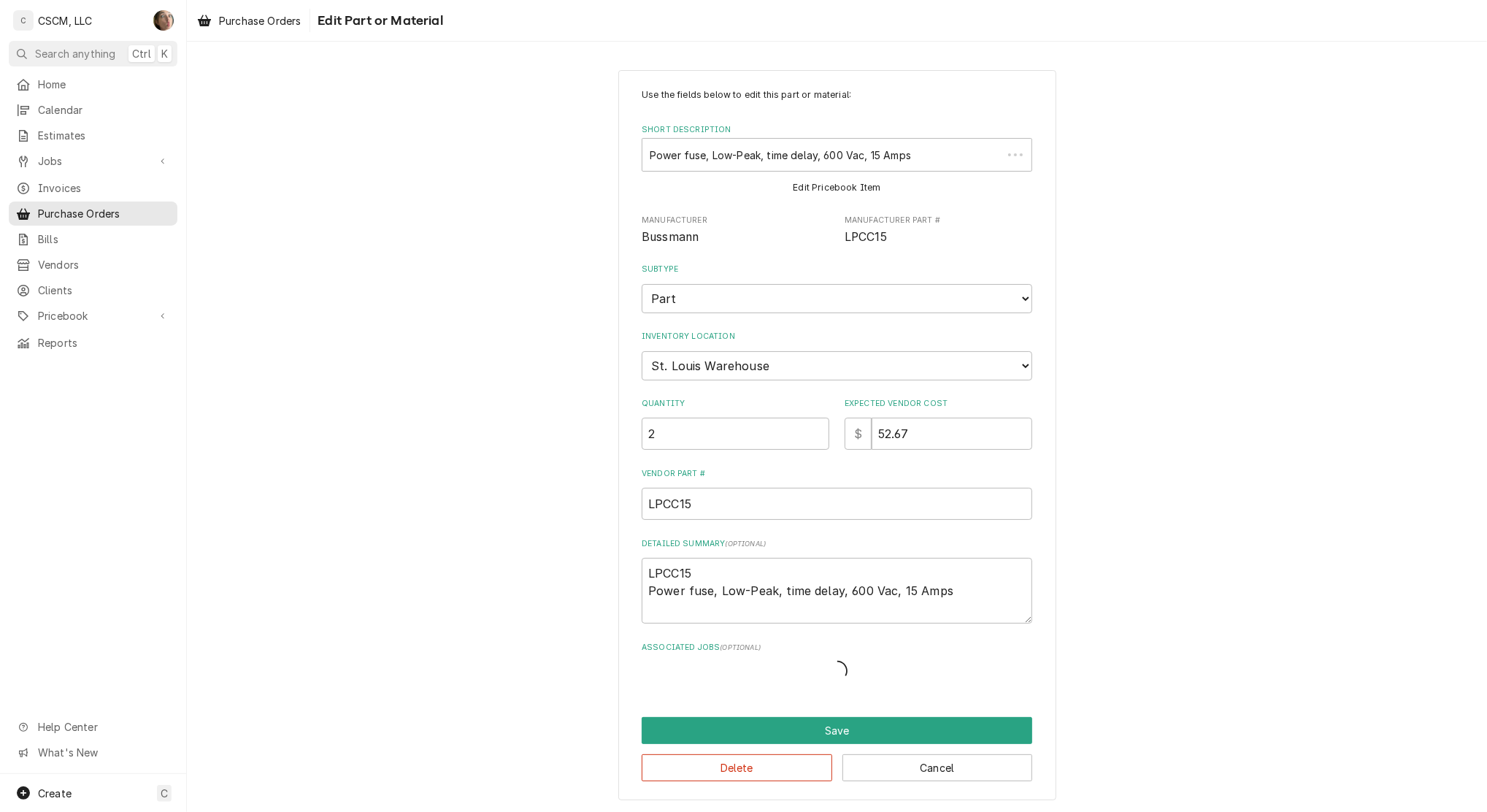
type textarea "x"
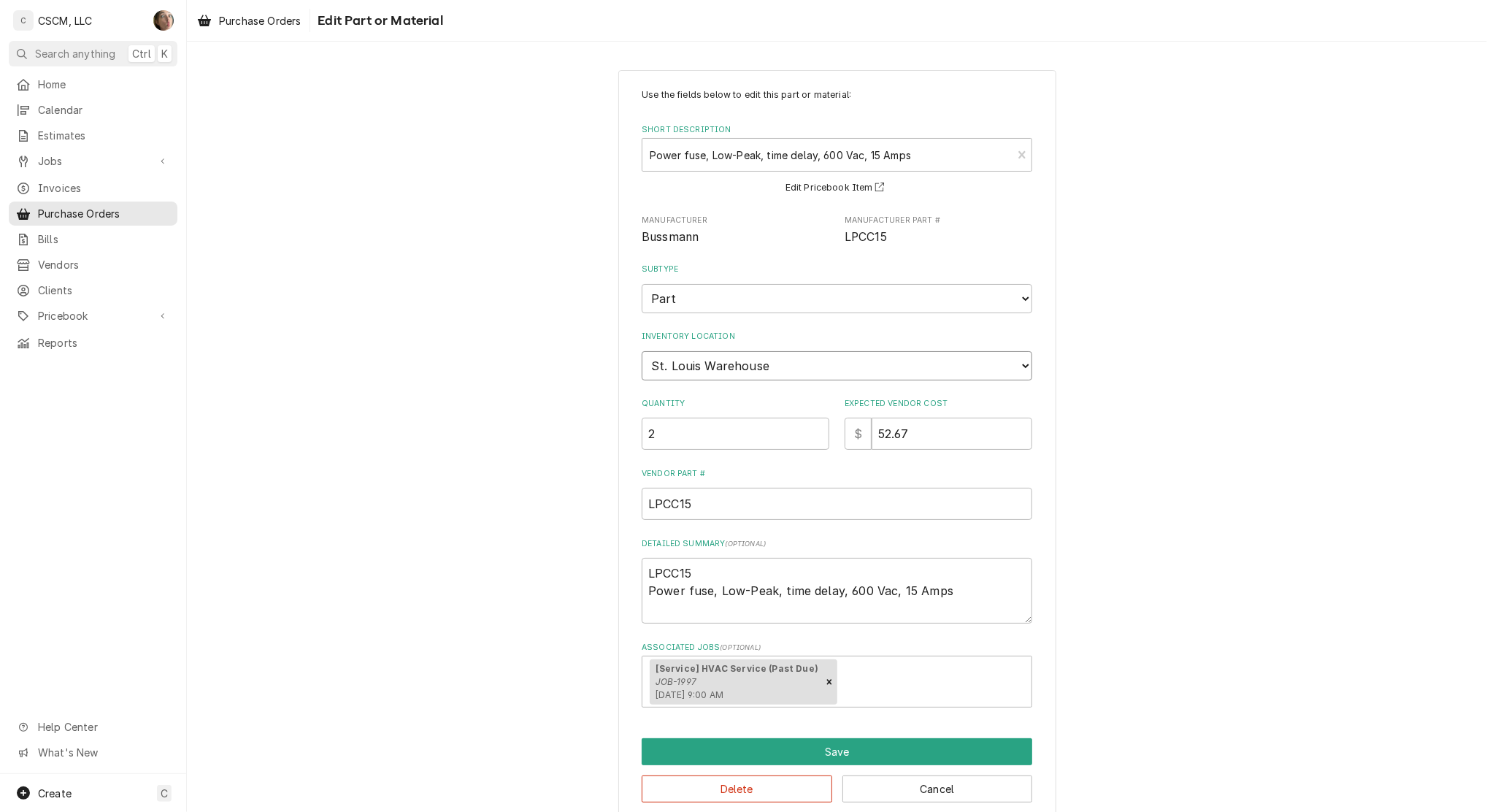
click at [771, 361] on select "Choose a location... [PERSON_NAME]'s Truck [US_STATE] Main Warehouse [PERSON_NA…" at bounding box center [837, 366] width 391 height 29
select select "2880"
click at [642, 351] on select "Choose a location... Chris's Truck Colorado Main Warehouse Izaia's Truck Jimmy'…" at bounding box center [837, 366] width 391 height 29
click at [795, 743] on button "Save" at bounding box center [837, 752] width 391 height 27
type textarea "x"
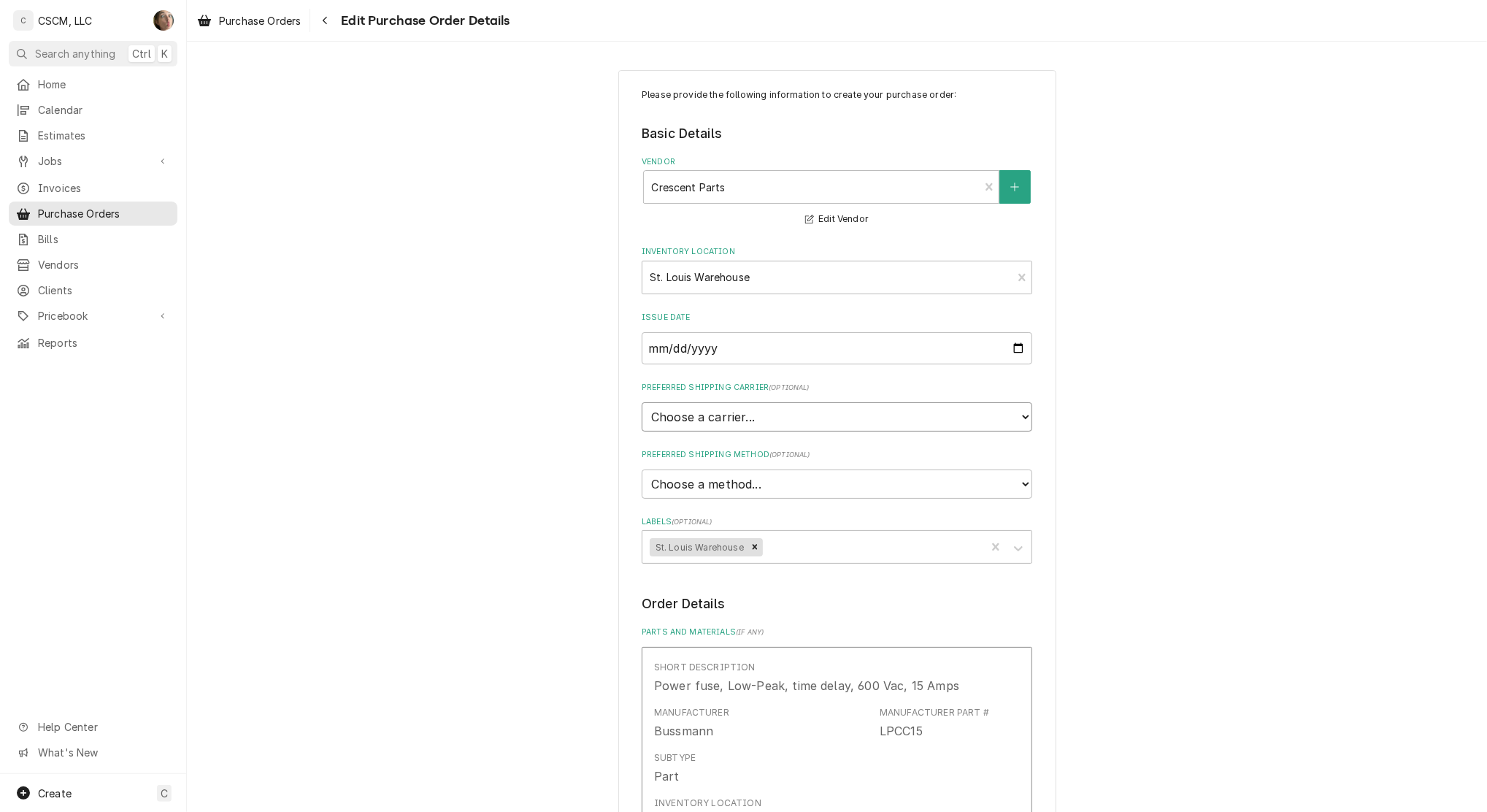
click at [779, 418] on select "Choose a carrier... U.S. Postal Service Stamps.com FedEx UPS DHL Express DHL EC…" at bounding box center [837, 417] width 391 height 29
select select "0"
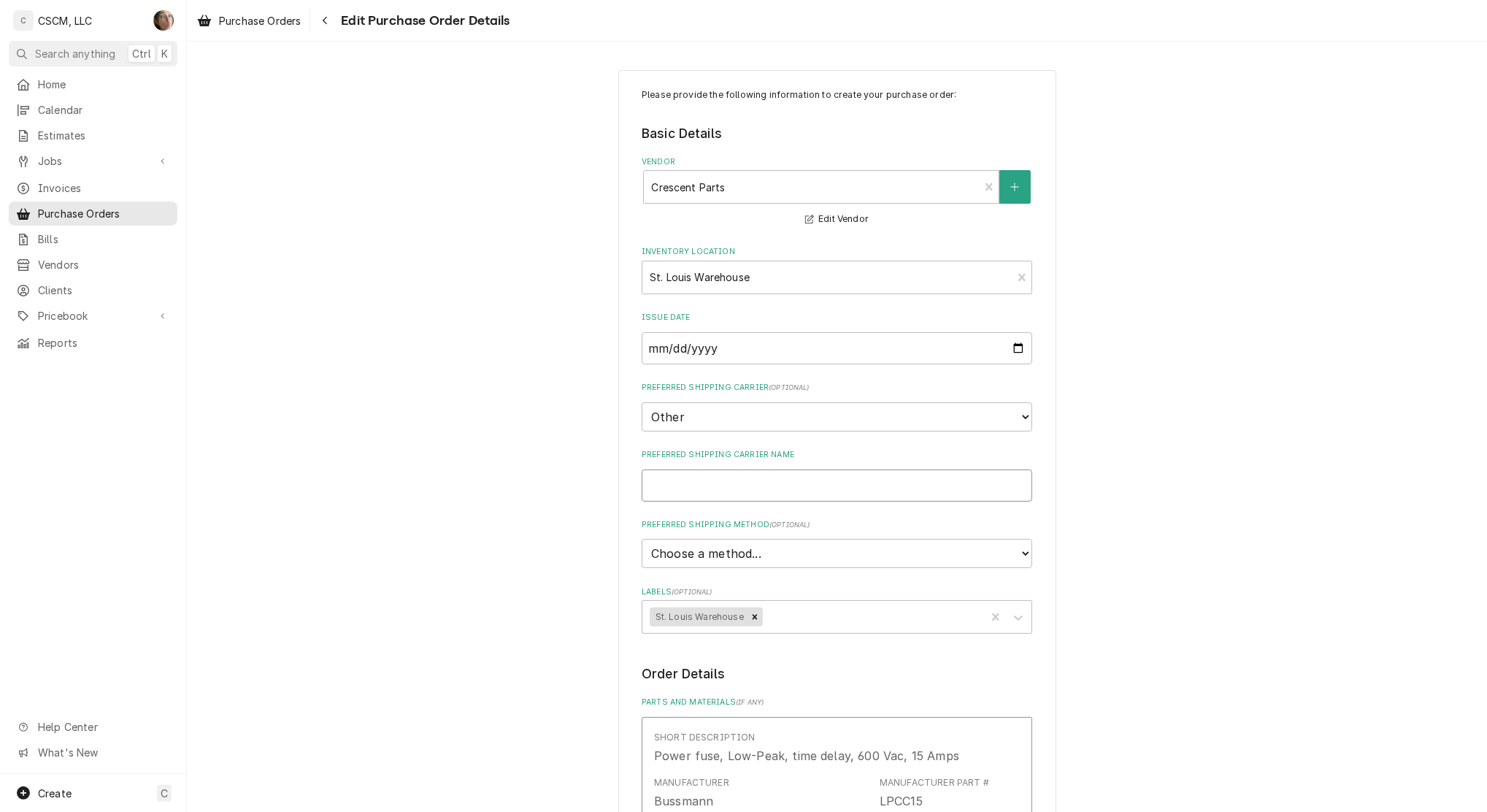
click at [756, 492] on input "Preferred Shipping Carrier Name" at bounding box center [837, 486] width 391 height 33
type textarea "x"
type input "p"
type textarea "x"
type input "pI"
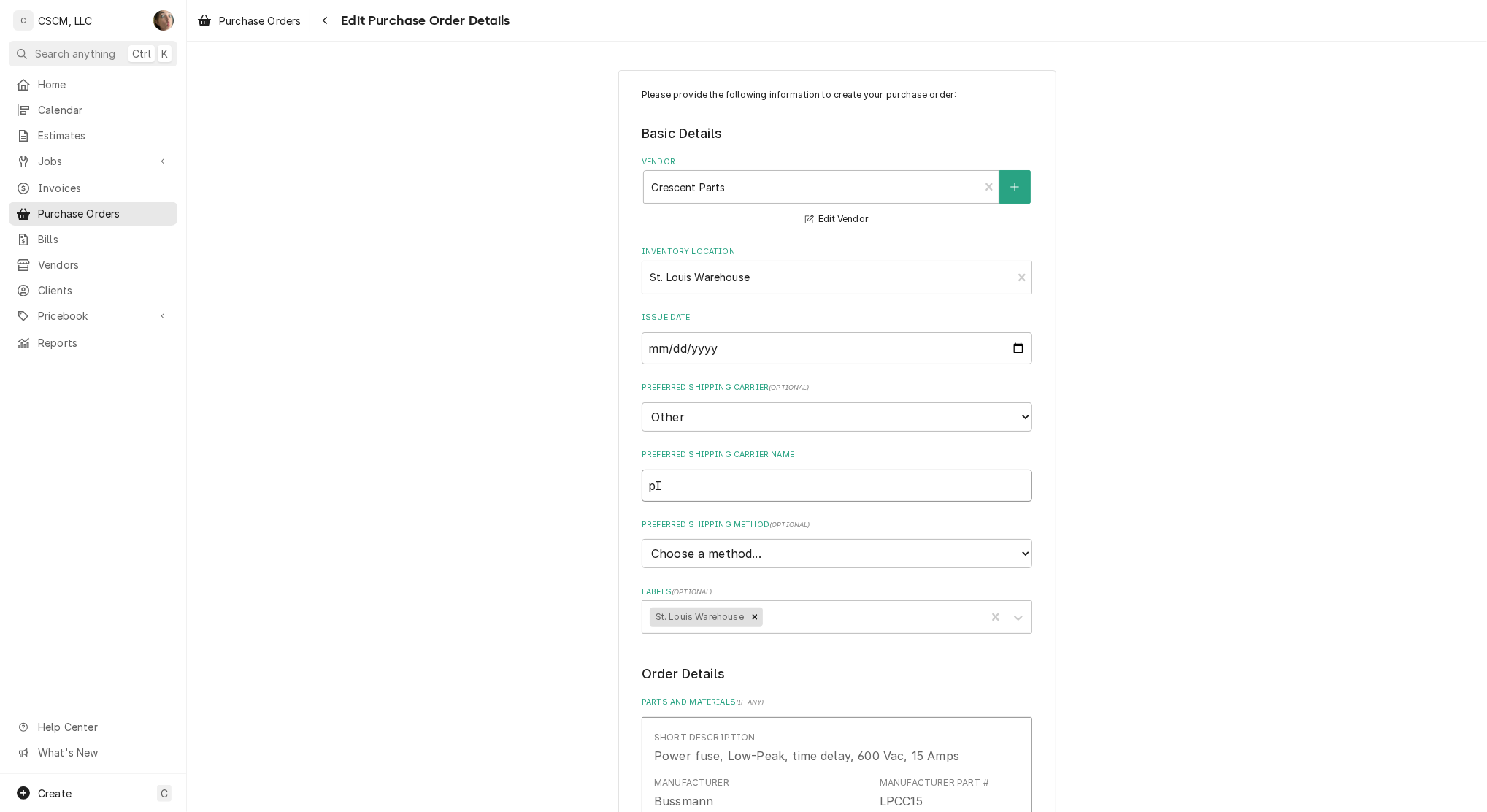
type textarea "x"
type input "pIC"
type textarea "x"
type input "pI"
type textarea "x"
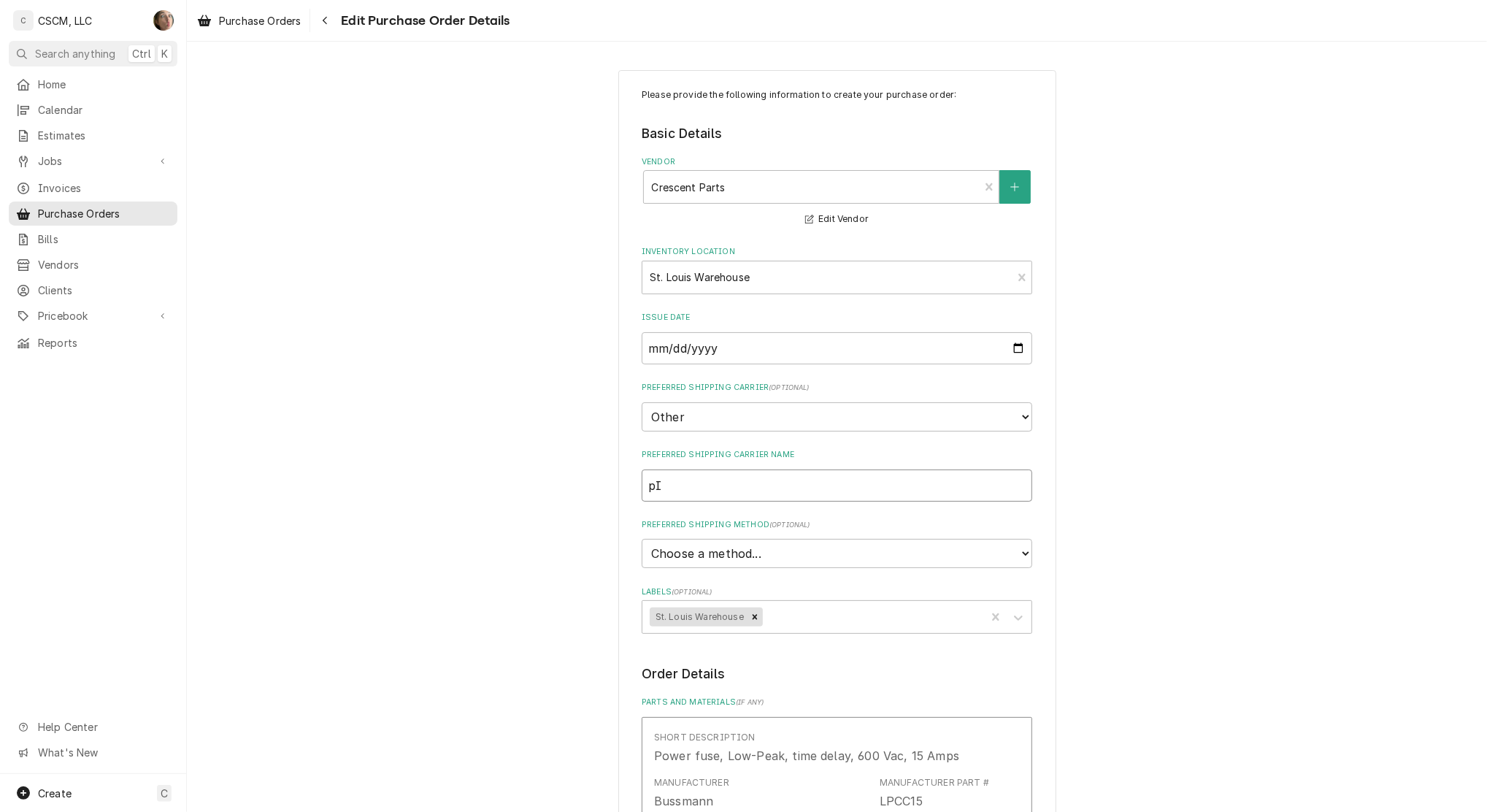
type input "p"
type textarea "x"
type input "w"
type textarea "x"
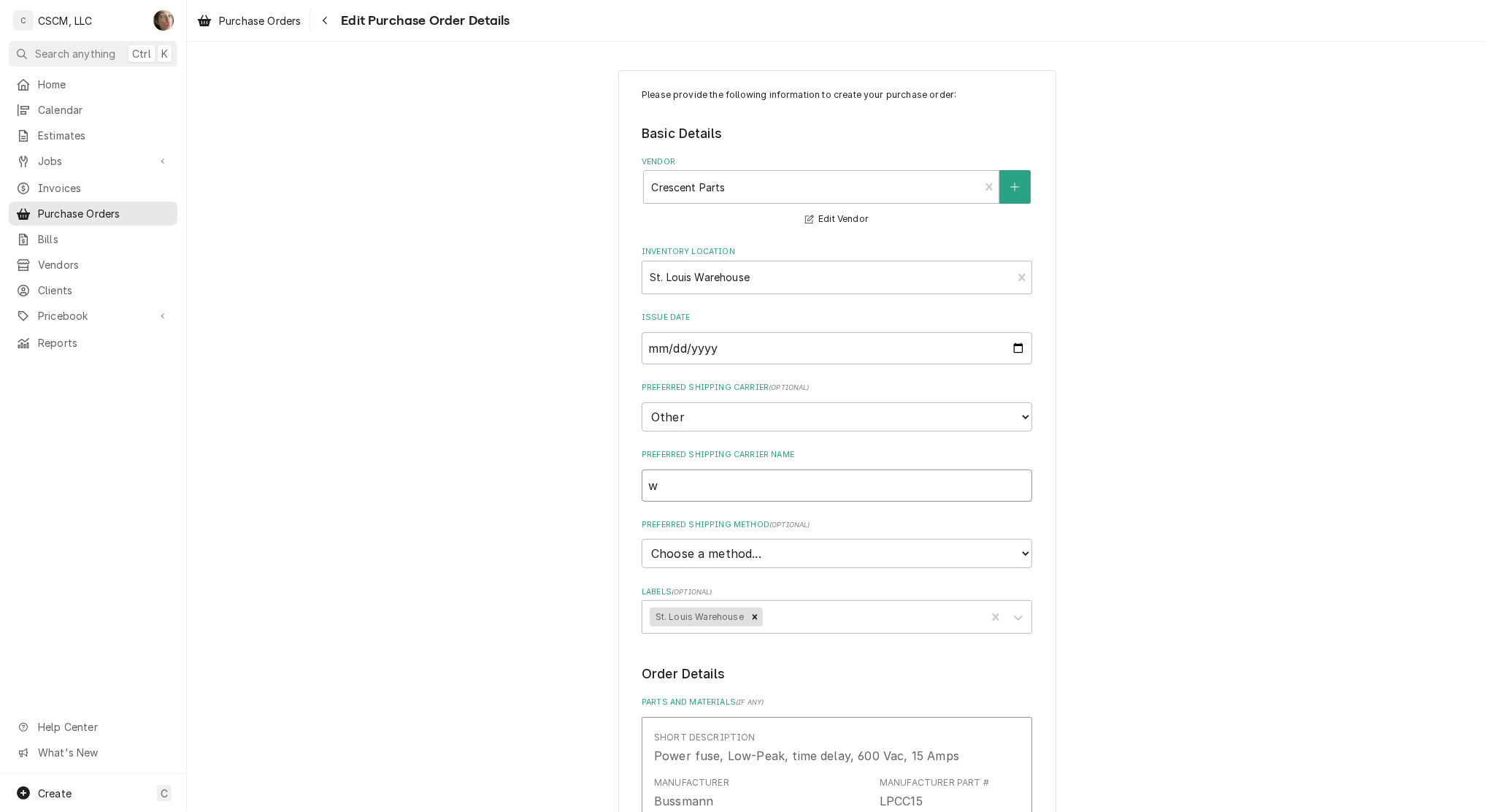
type input "wI"
type textarea "x"
type input "wIL"
type textarea "x"
type input "wILL"
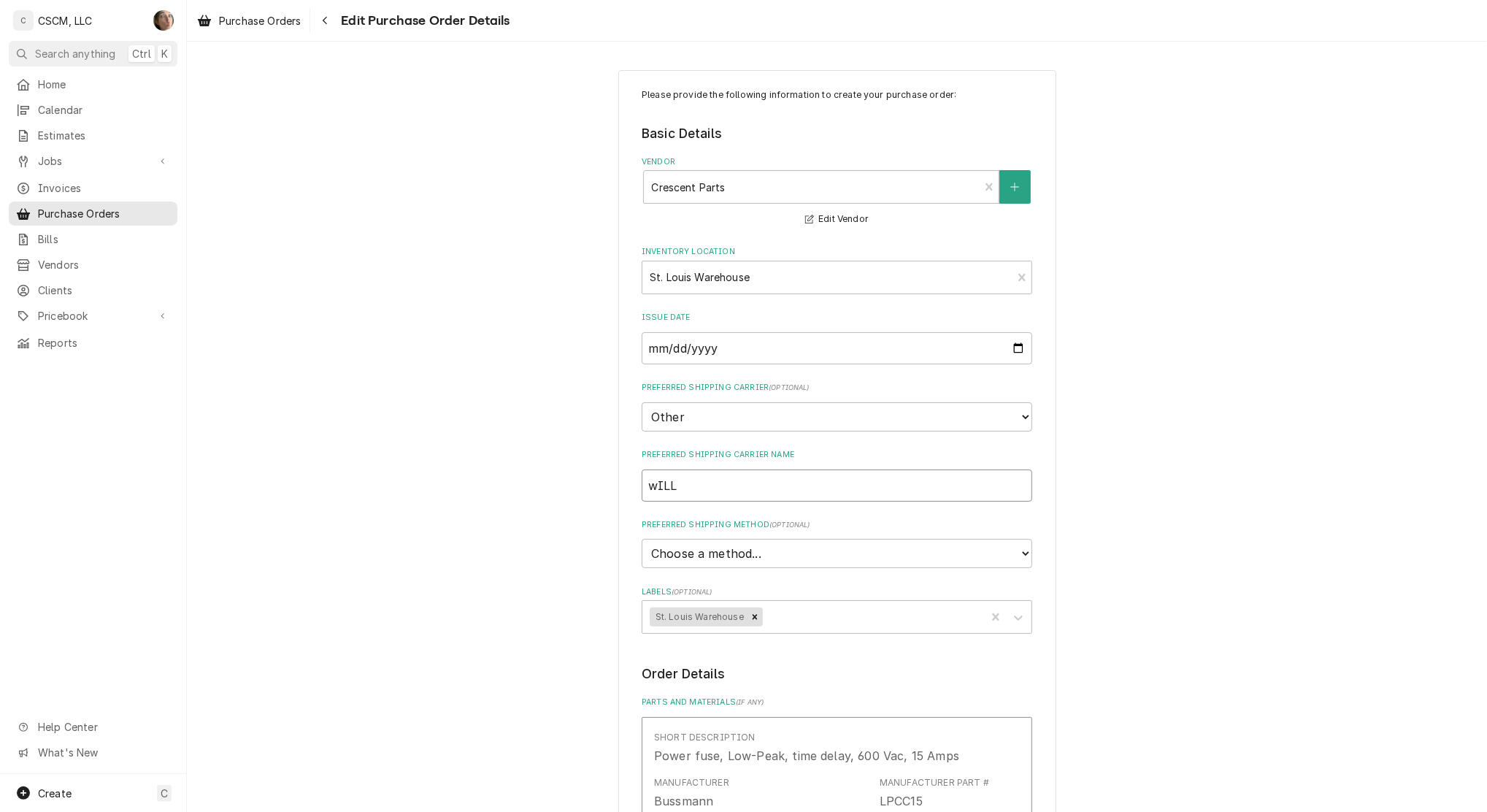
type textarea "x"
type input "wI"
type textarea "x"
type input "w"
type textarea "x"
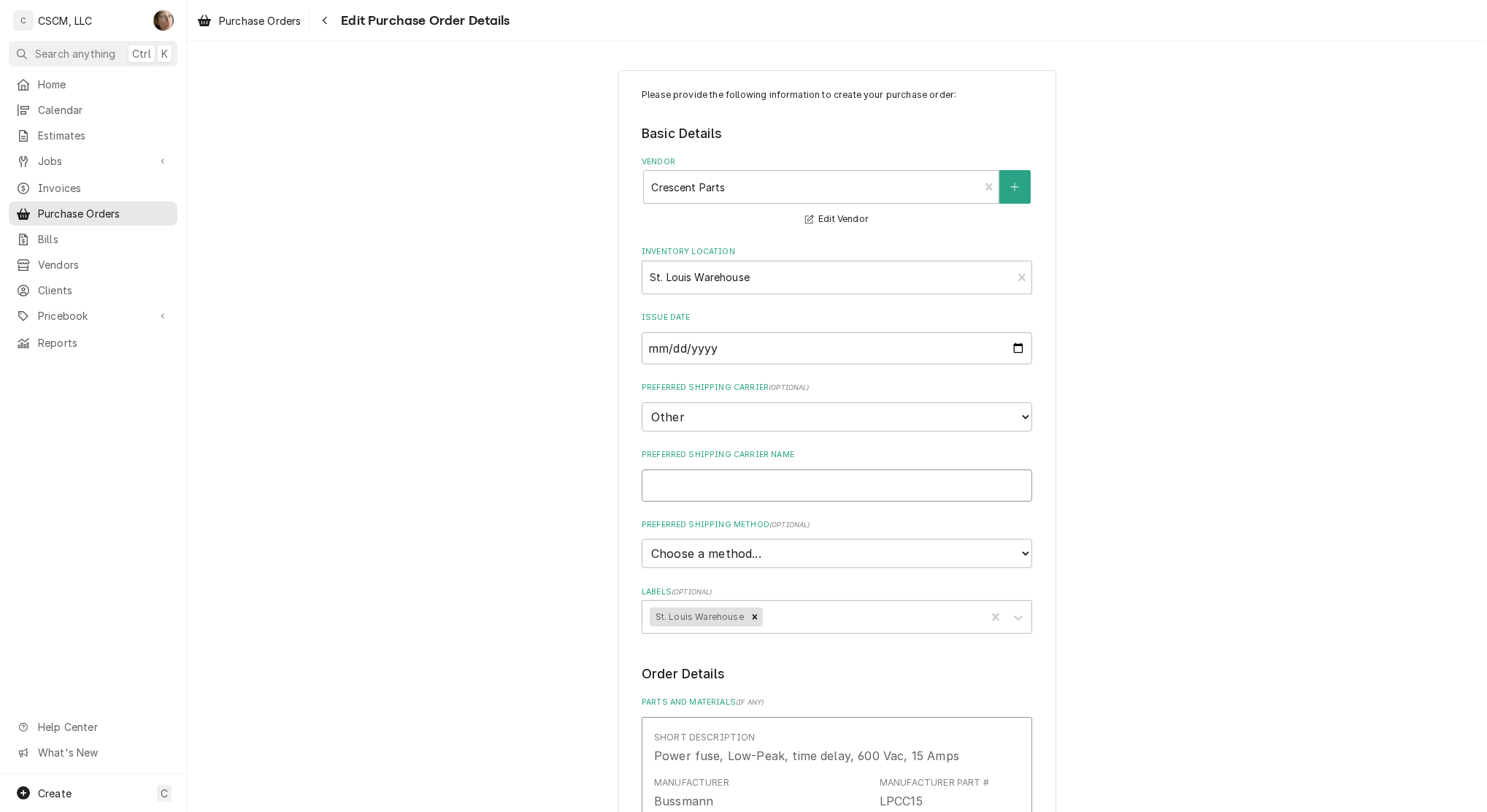
type textarea "x"
type input "W"
type textarea "x"
type input "Wi"
type textarea "x"
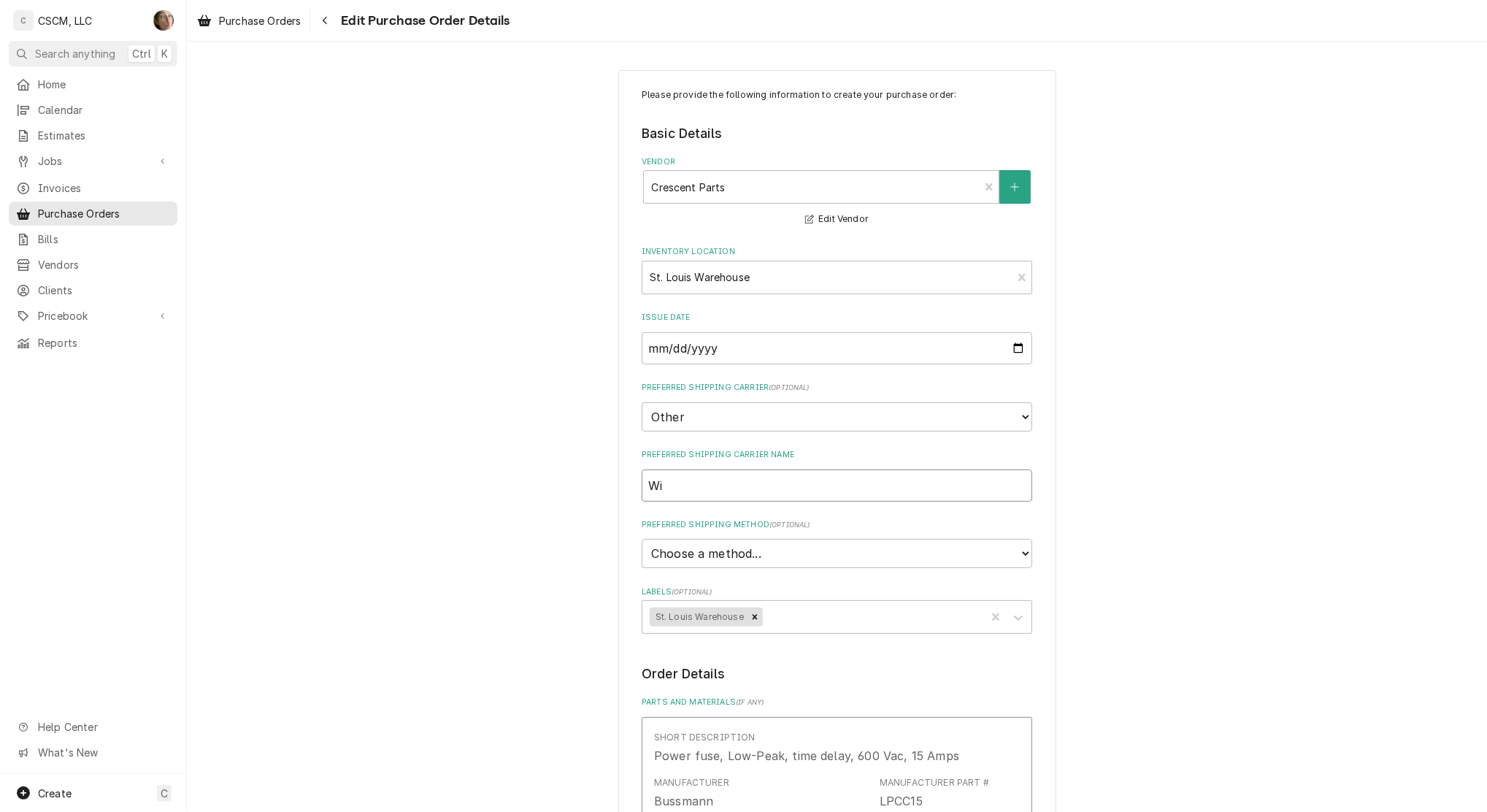
type input "Wil"
type textarea "x"
type input "Will"
type textarea "x"
type input "Will"
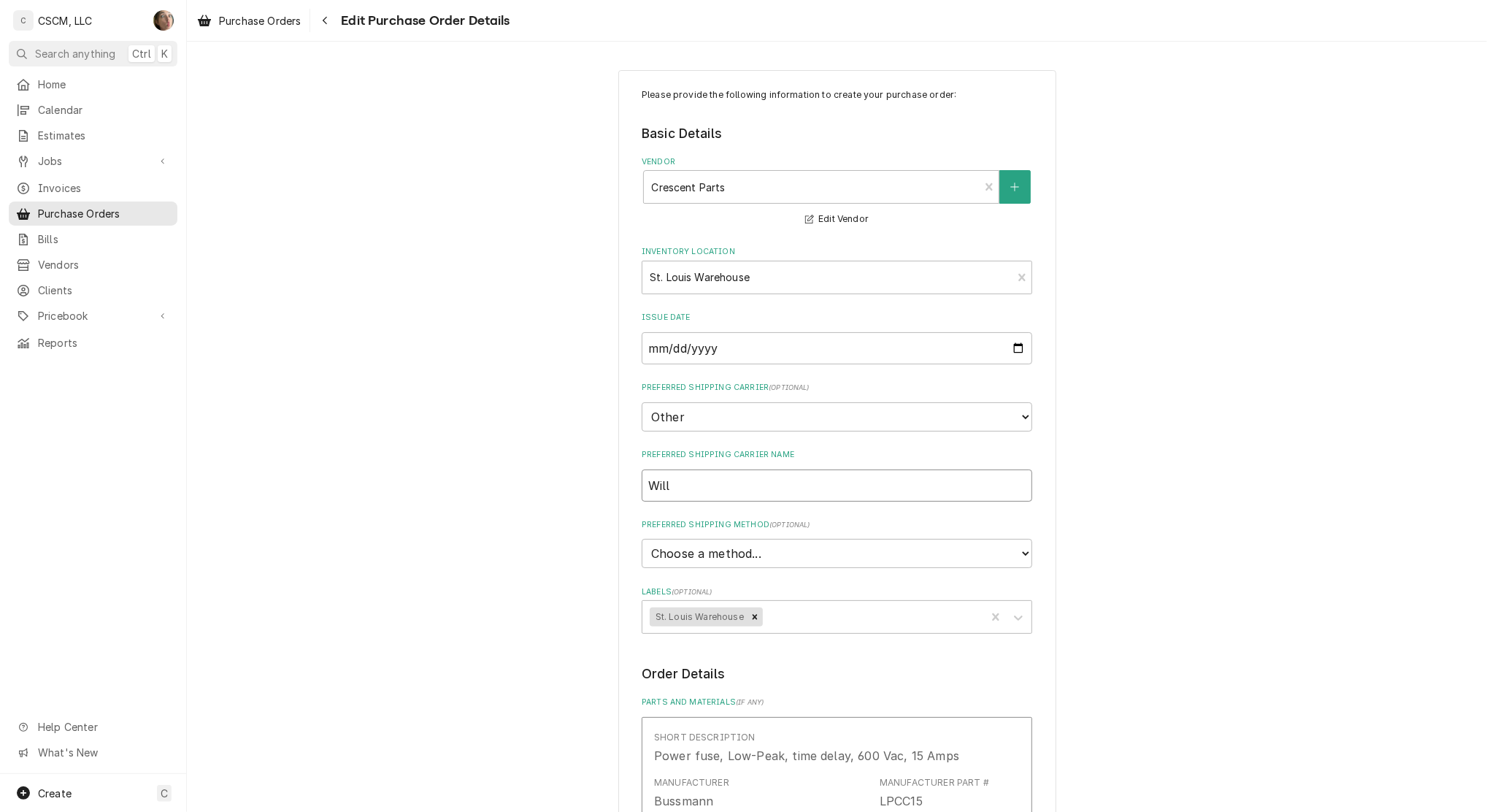
type textarea "x"
type input "Will C"
type textarea "x"
type input "Will Ca"
type textarea "x"
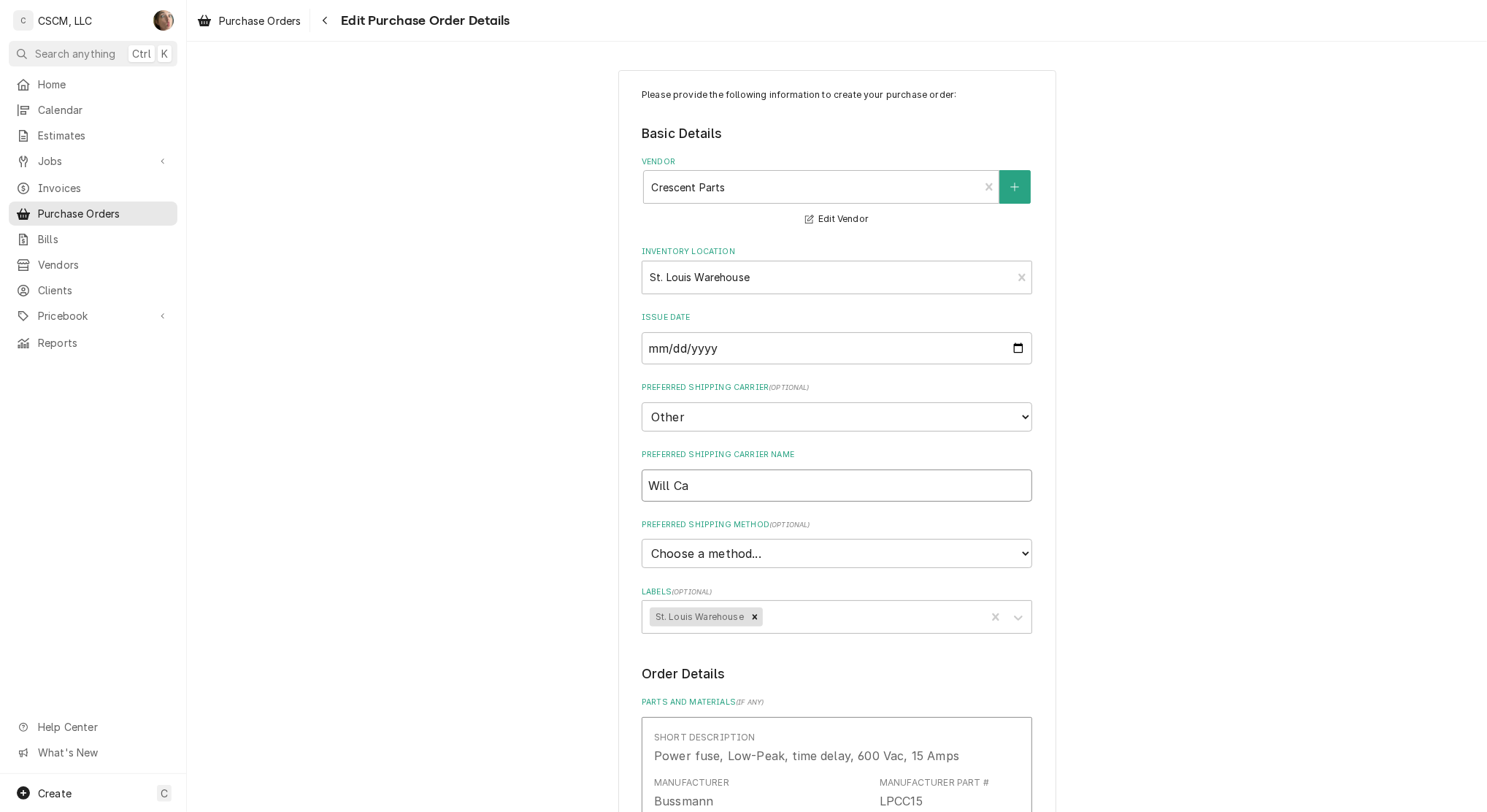
type input "Will Cal"
type textarea "x"
type input "Will Call"
type textarea "x"
type input "Will Call P"
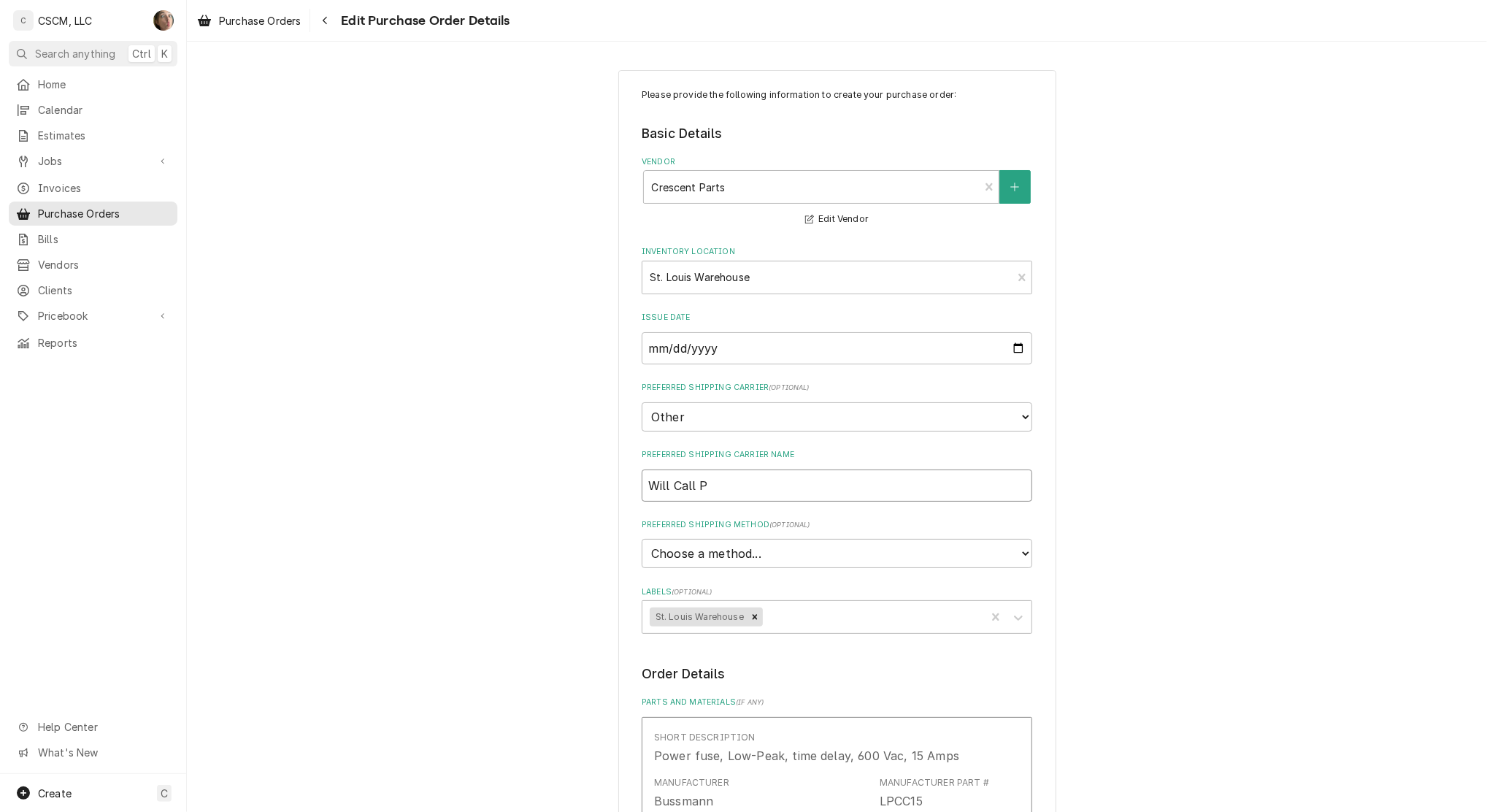
type textarea "x"
type input "Will Call Po"
type textarea "x"
type input "Will Call Pon"
type textarea "x"
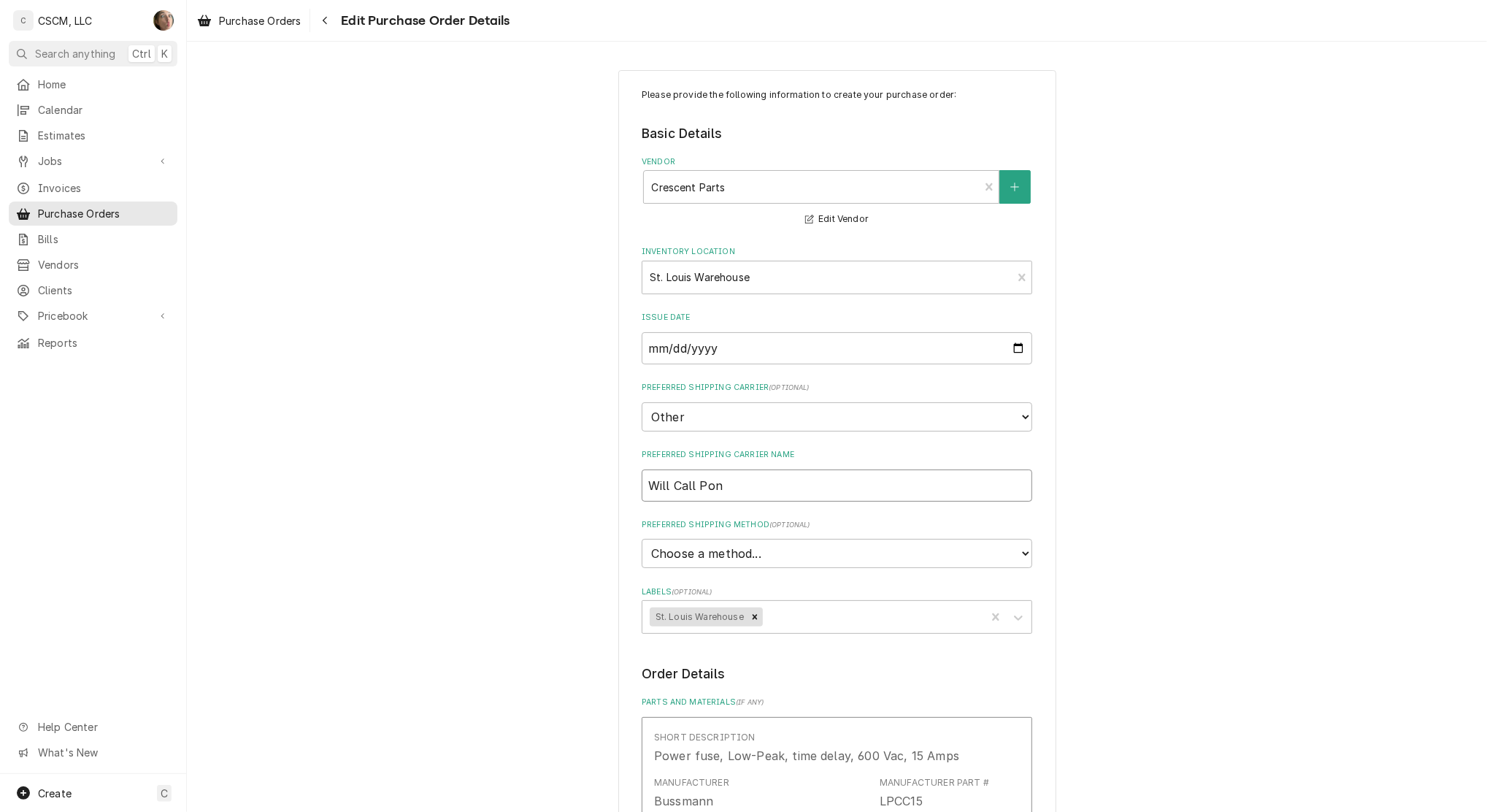
type input "Will Call Pont"
type textarea "x"
type input "Will Call Ponto"
type textarea "x"
type input "Will Call Pontoo"
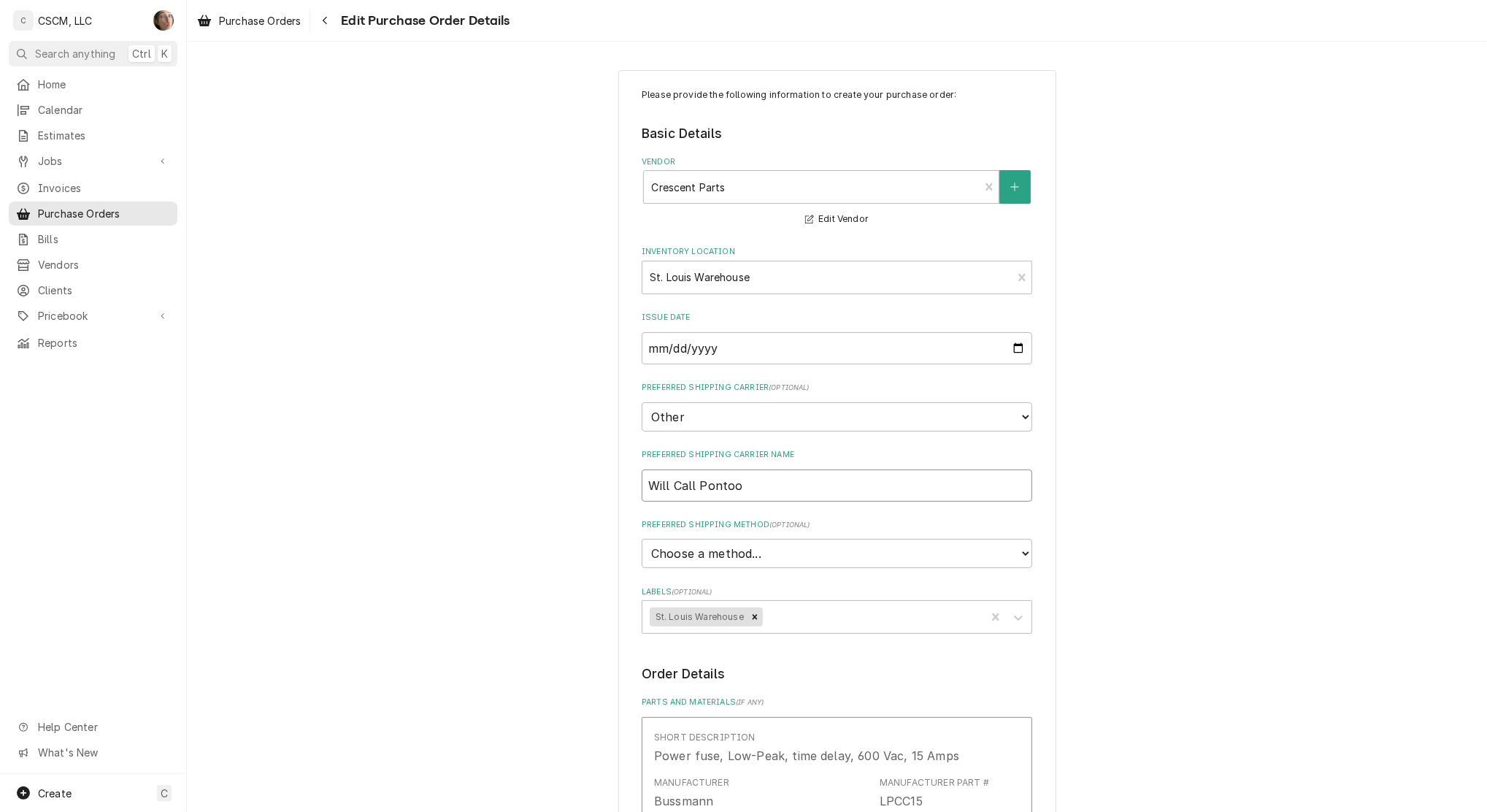
type textarea "x"
type input "Will Call Pontoon"
click at [725, 546] on select "Choose a method... Ground Next Day Early AM Next Day Air 2 Day Air Other" at bounding box center [837, 553] width 391 height 29
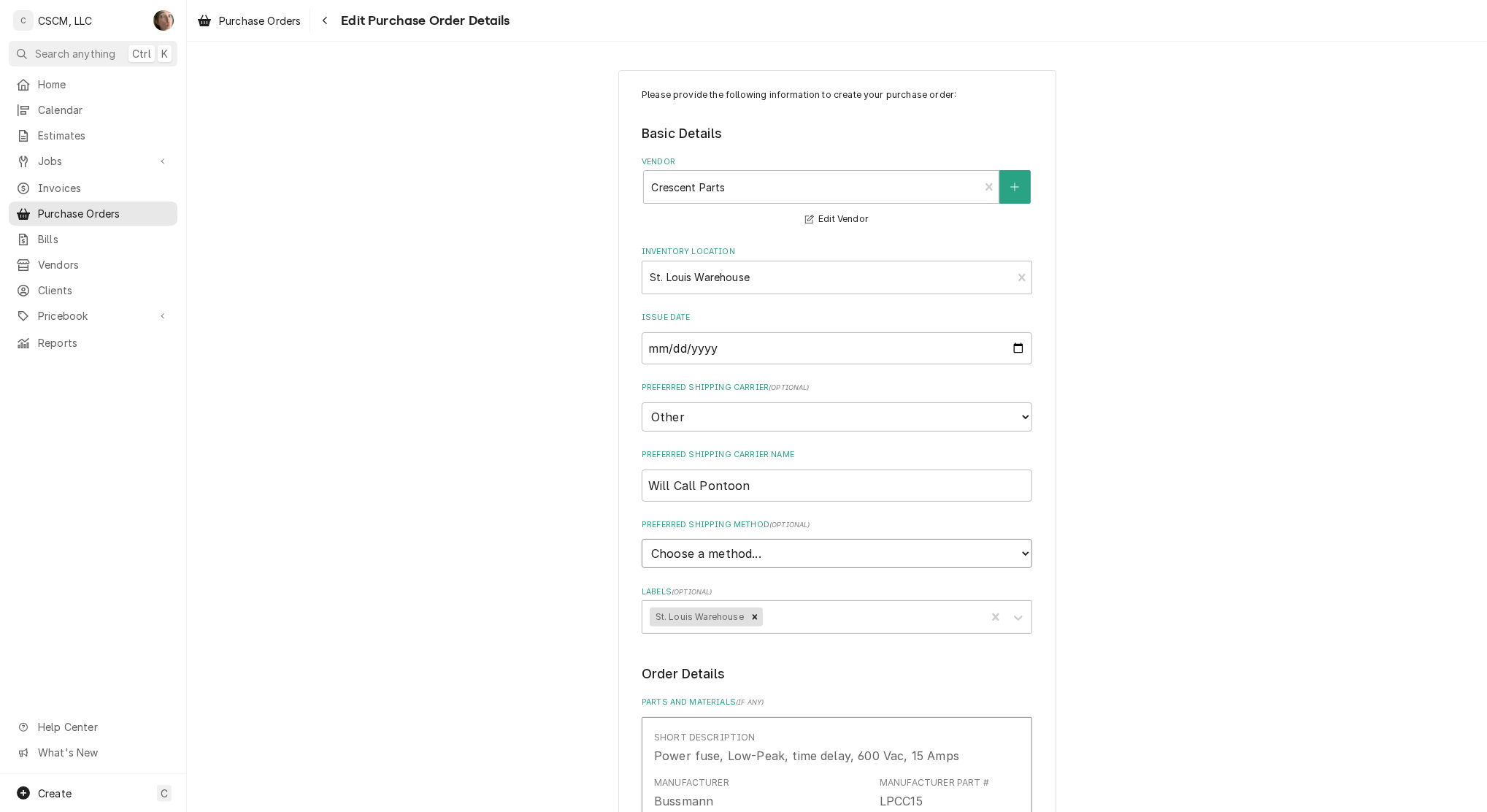
select select "0"
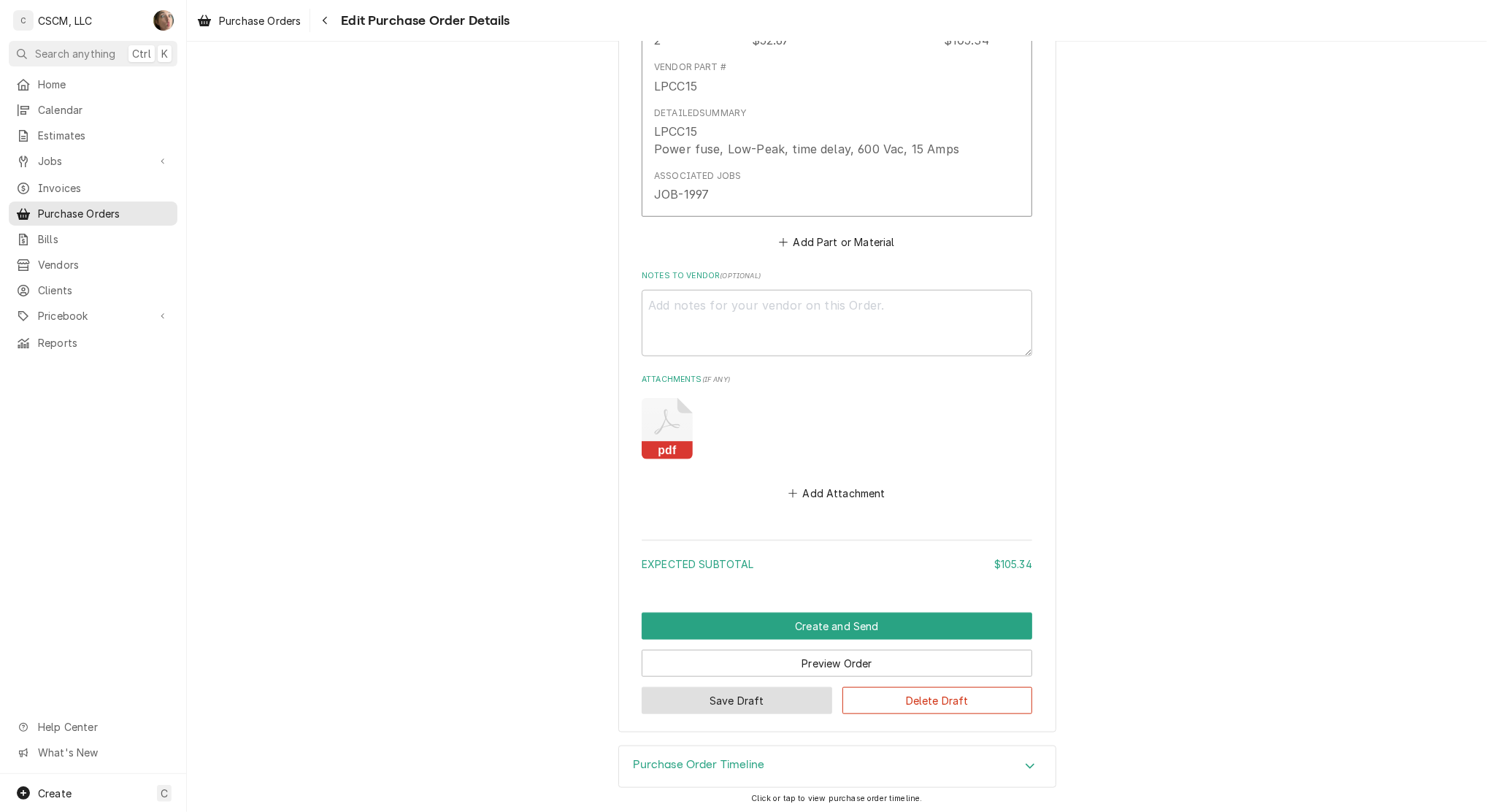
click at [695, 700] on button "Save Draft" at bounding box center [737, 701] width 190 height 27
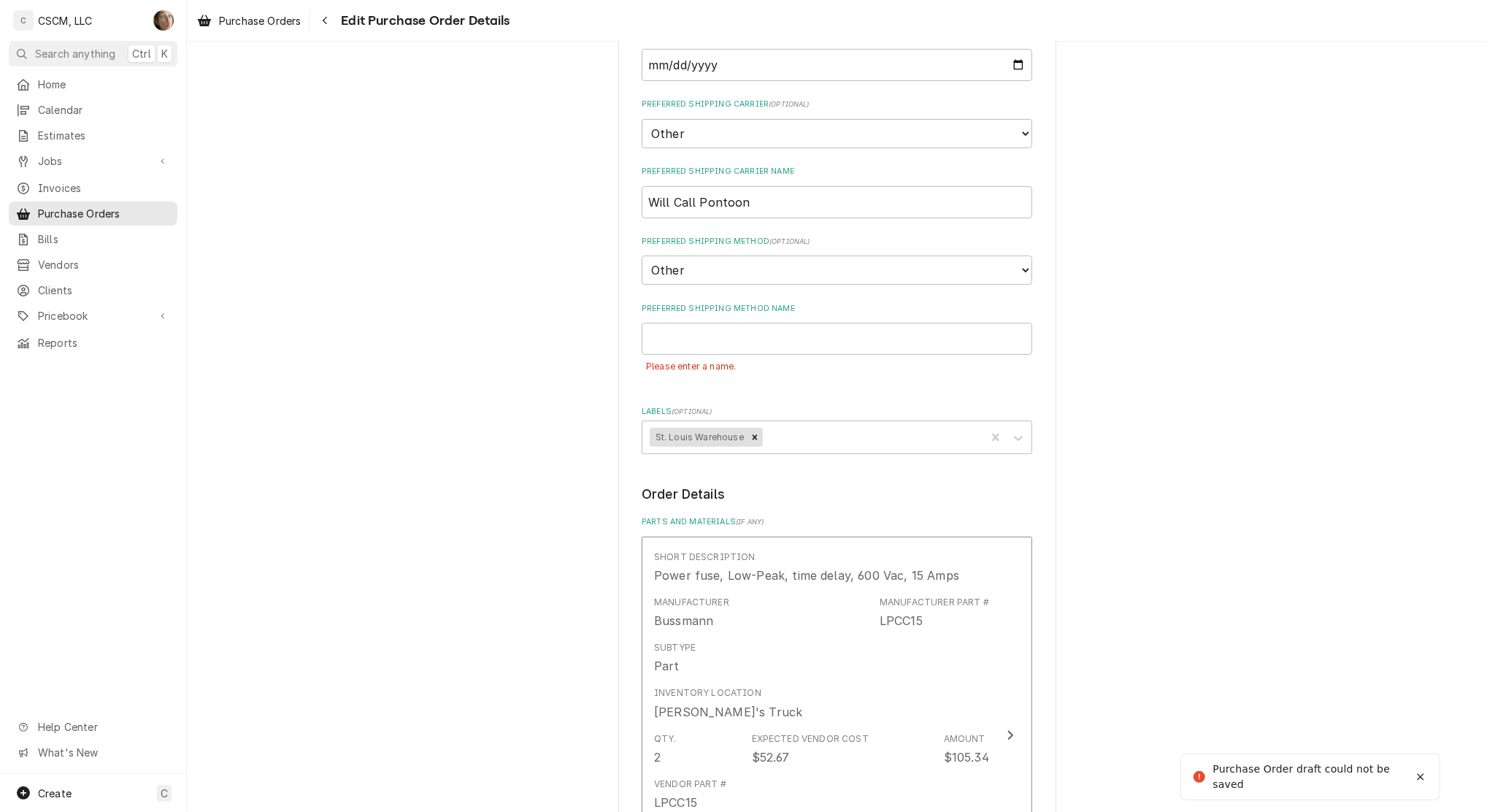
scroll to position [250, 0]
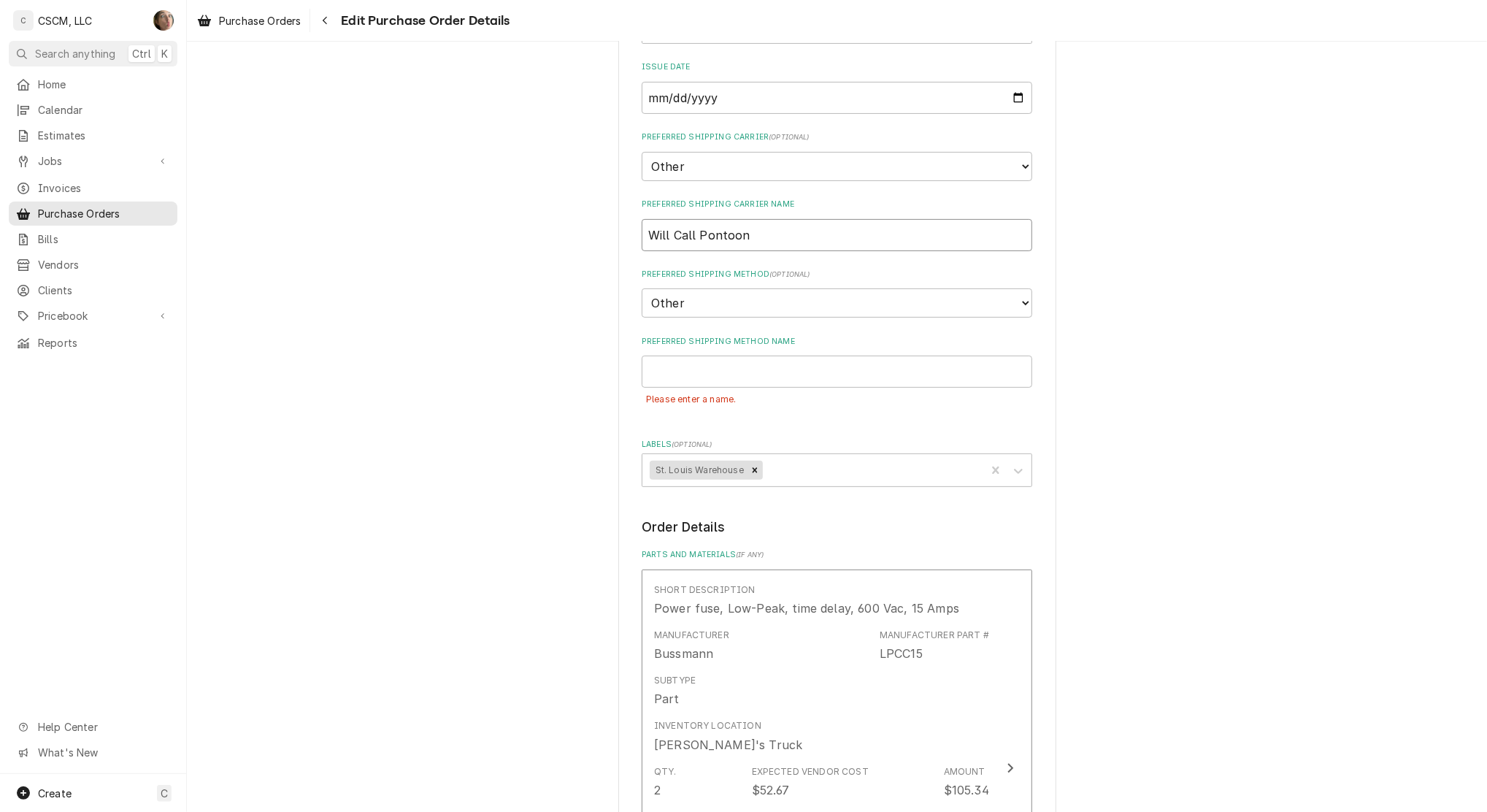
drag, startPoint x: 774, startPoint y: 235, endPoint x: 419, endPoint y: 173, distance: 360.4
click at [419, 173] on div "Please provide the following information to create your purchase order: Basic D…" at bounding box center [837, 650] width 1300 height 1688
click at [695, 370] on input "Preferred Shipping Method Name" at bounding box center [837, 372] width 391 height 33
paste input "Will Call Pontoon"
type textarea "x"
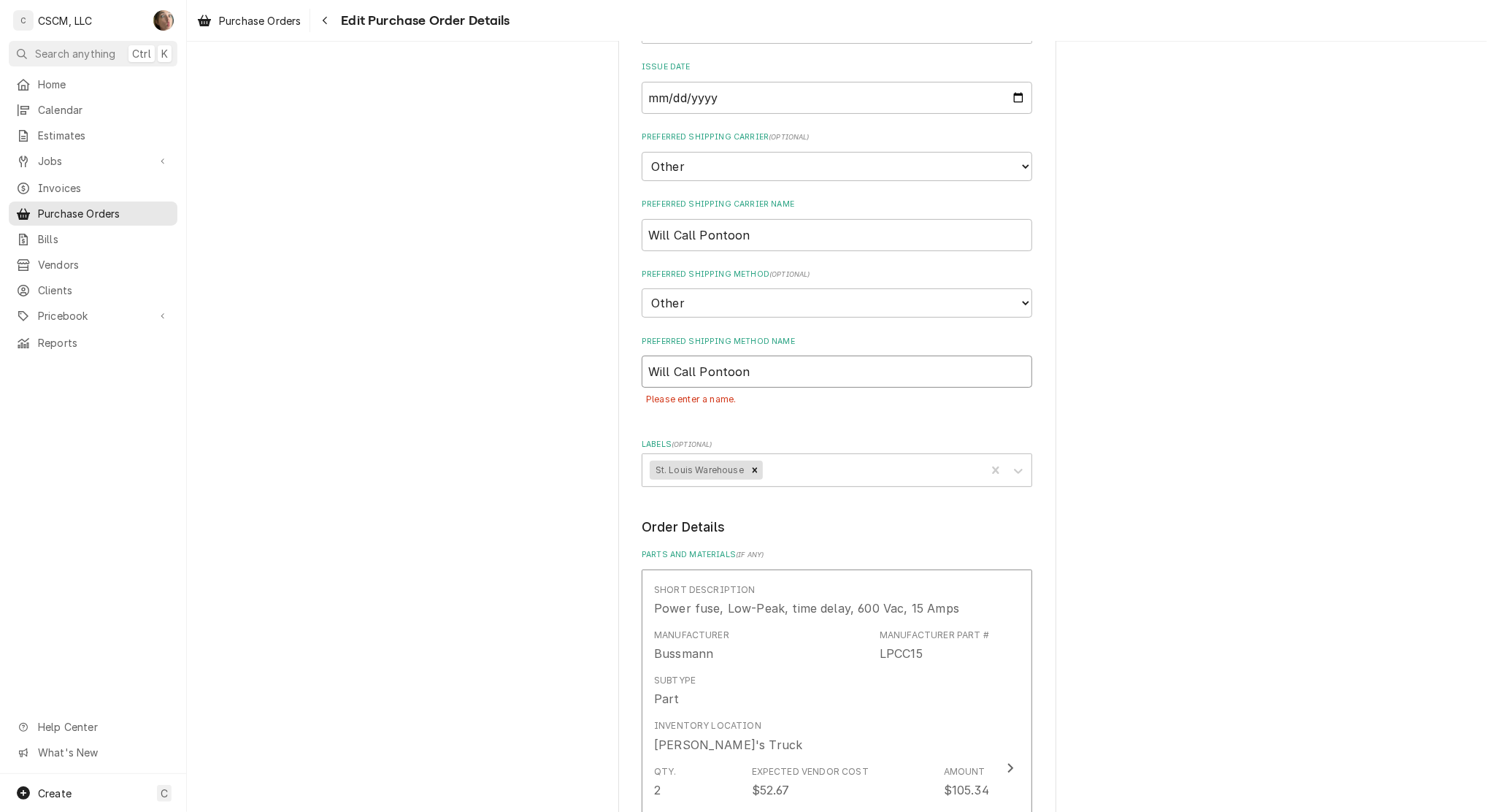
type input "Will Call Pontoon"
click at [707, 307] on select "Choose a method... Ground Next Day Early AM Next Day Air 2 Day Air Other" at bounding box center [837, 303] width 391 height 29
select select "Preferred Shipping Method"
click at [642, 289] on select "Choose a method... Ground Next Day Early AM Next Day Air 2 Day Air Other" at bounding box center [837, 303] width 391 height 29
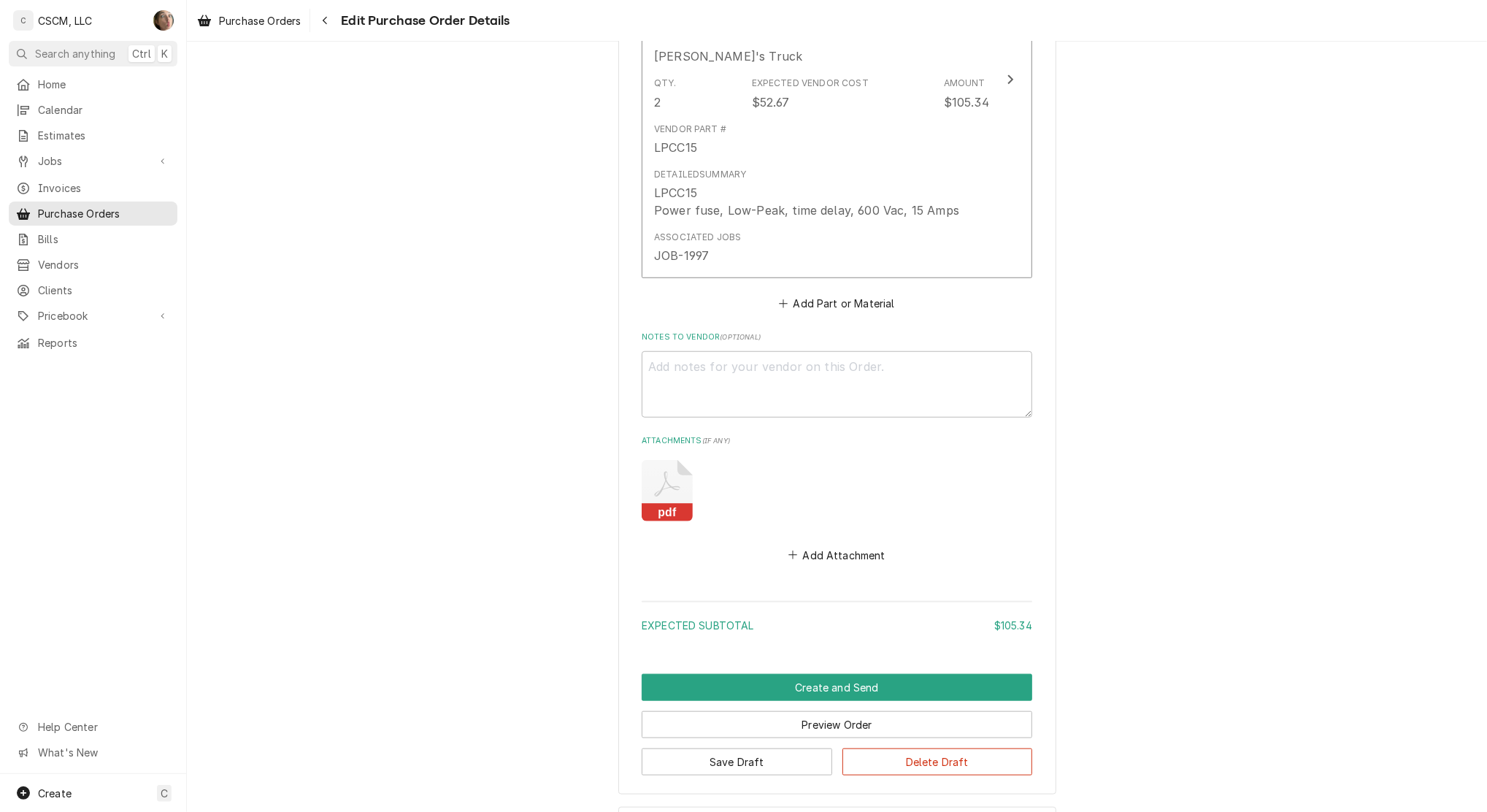
scroll to position [897, 0]
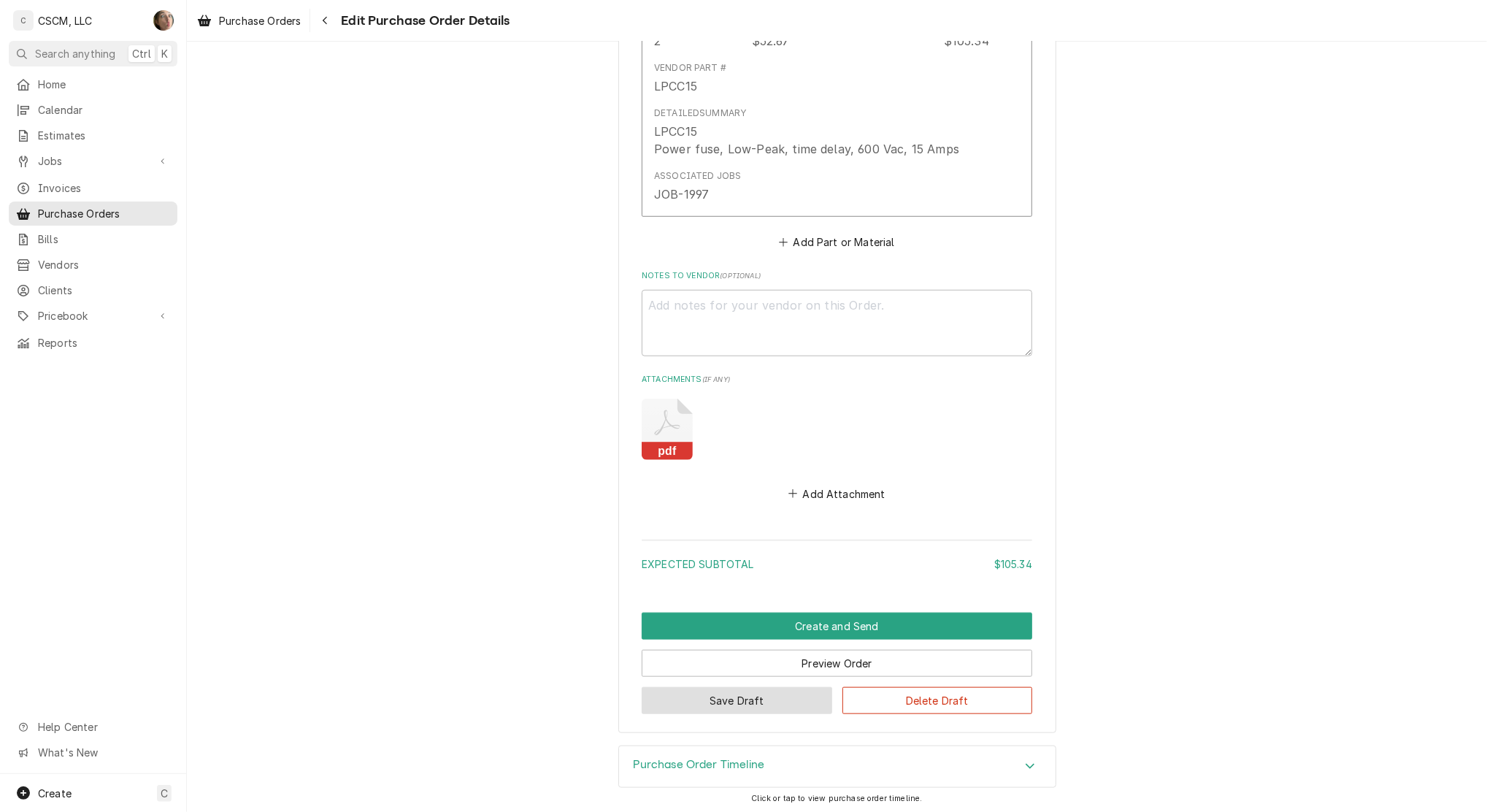
click at [710, 697] on button "Save Draft" at bounding box center [737, 701] width 190 height 27
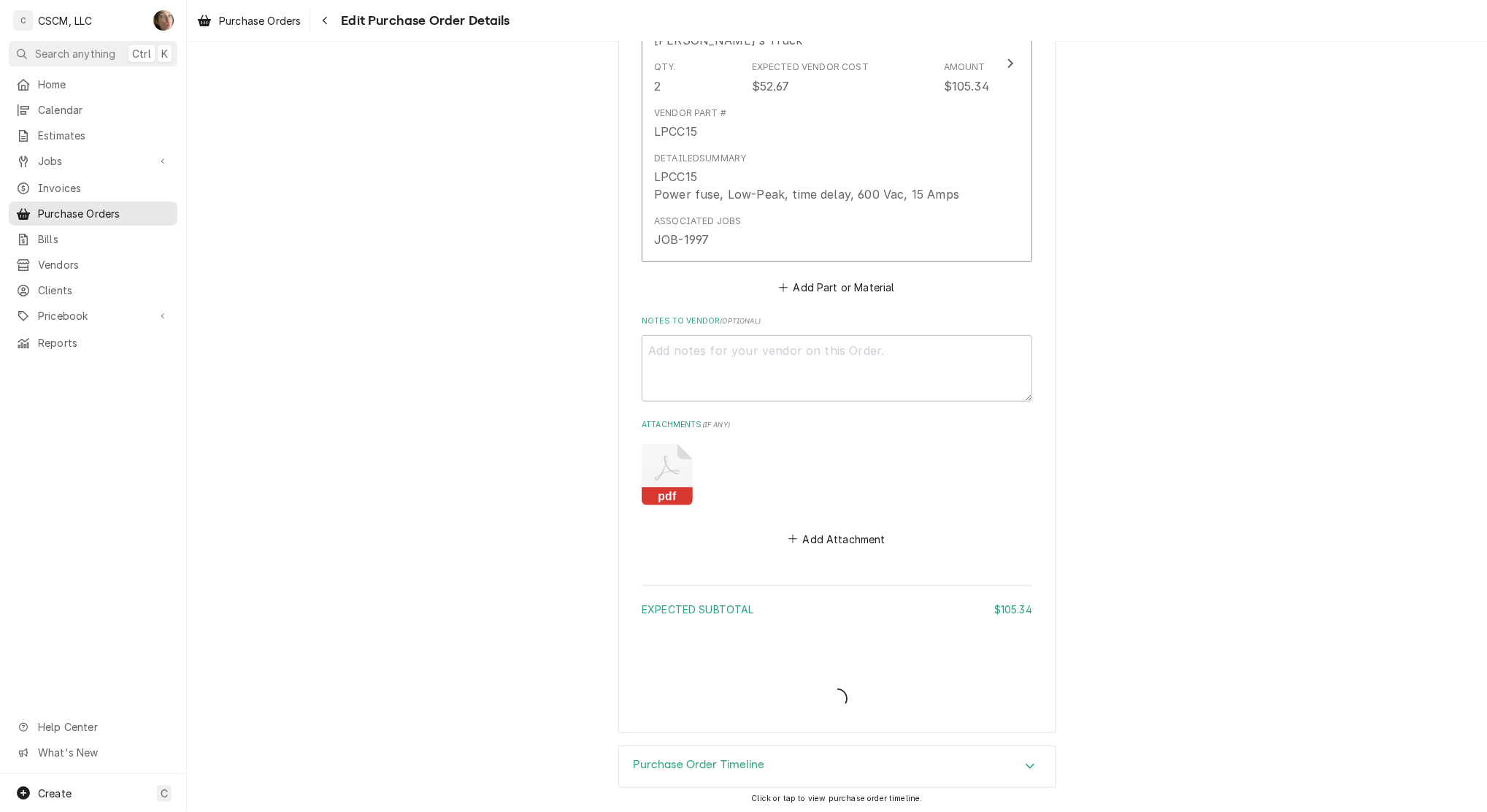
type textarea "x"
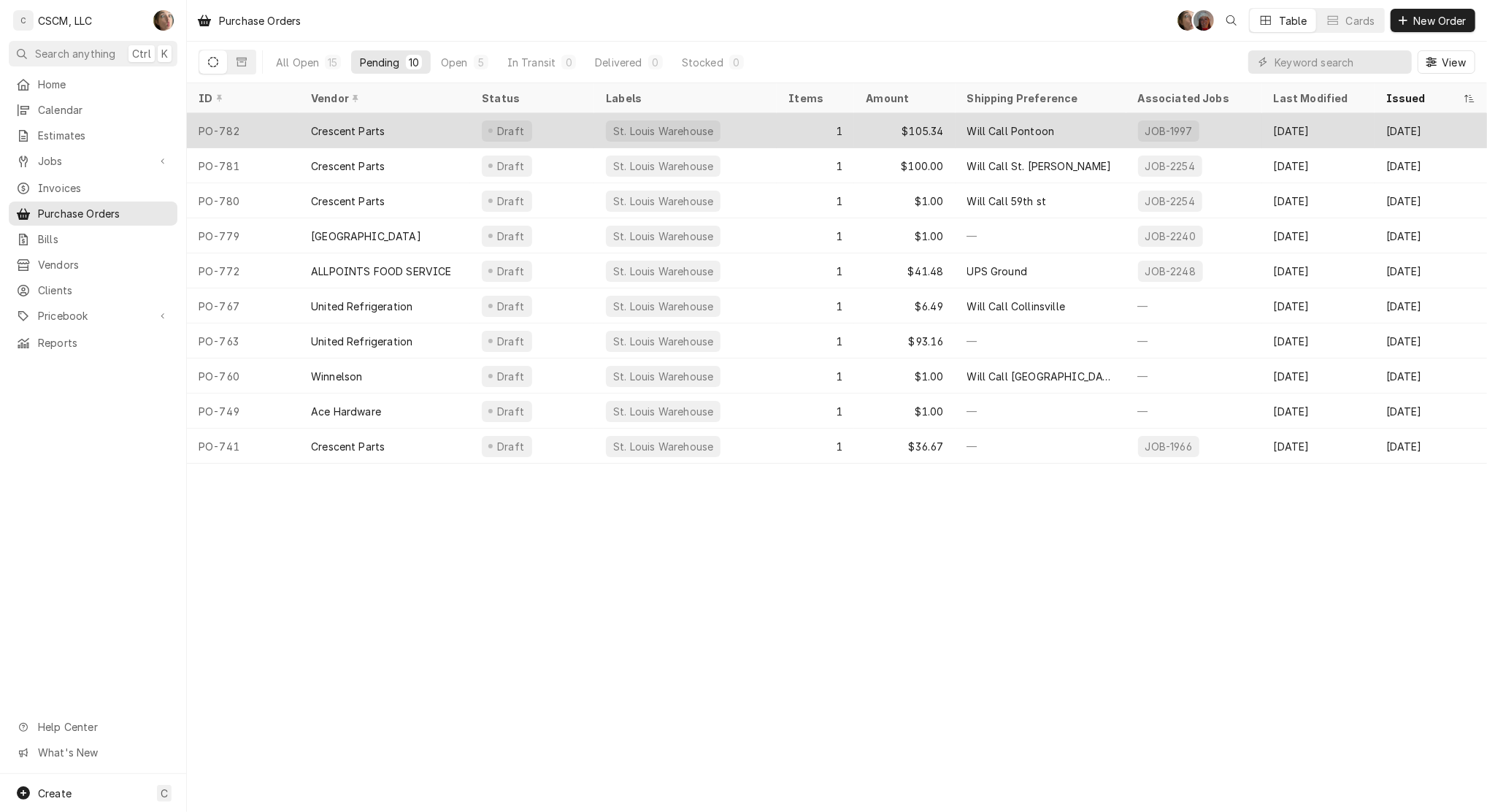
click at [776, 133] on div "St. Louis Warehouse" at bounding box center [685, 130] width 182 height 35
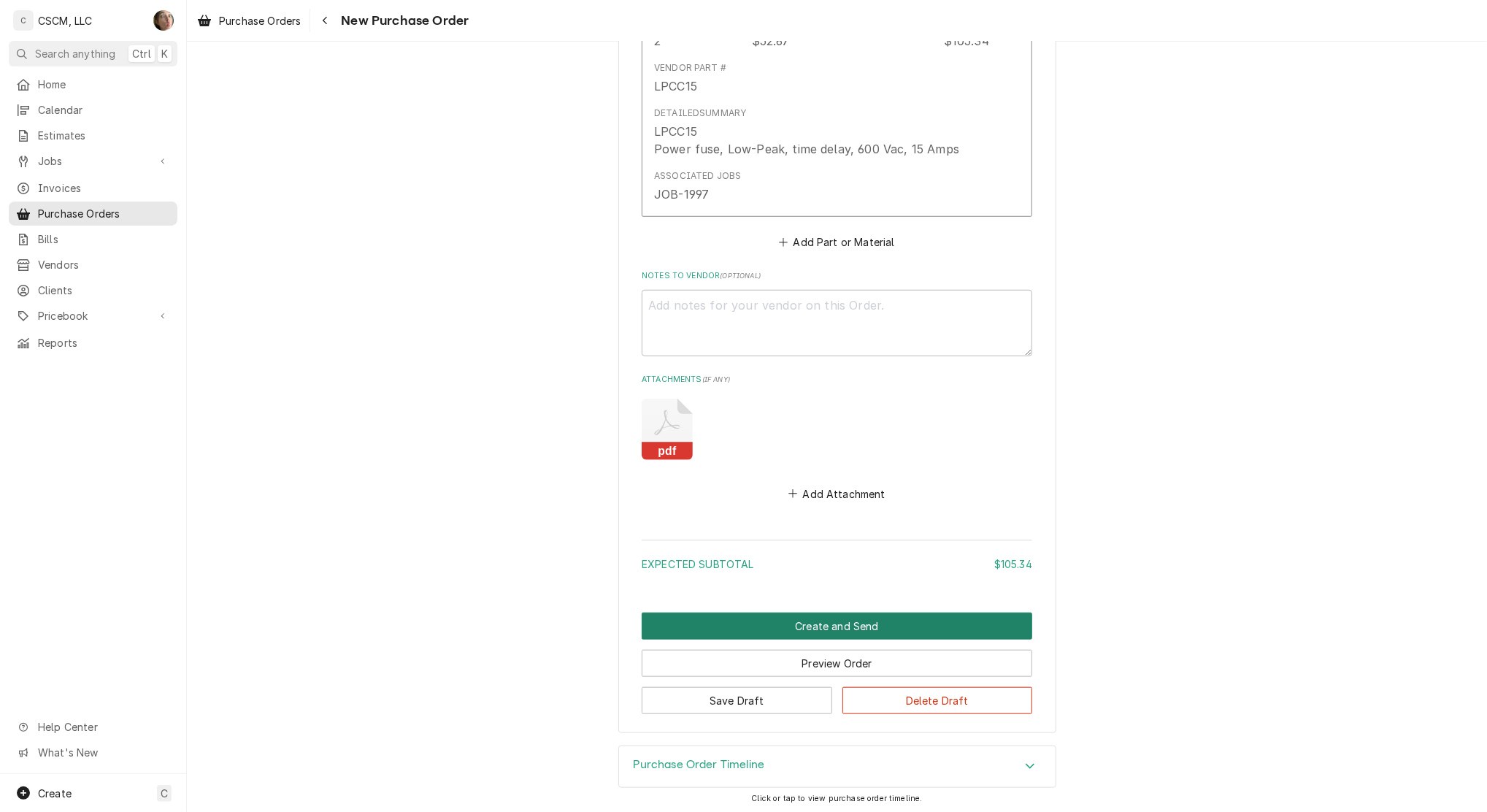
click at [829, 630] on button "Create and Send" at bounding box center [837, 626] width 391 height 27
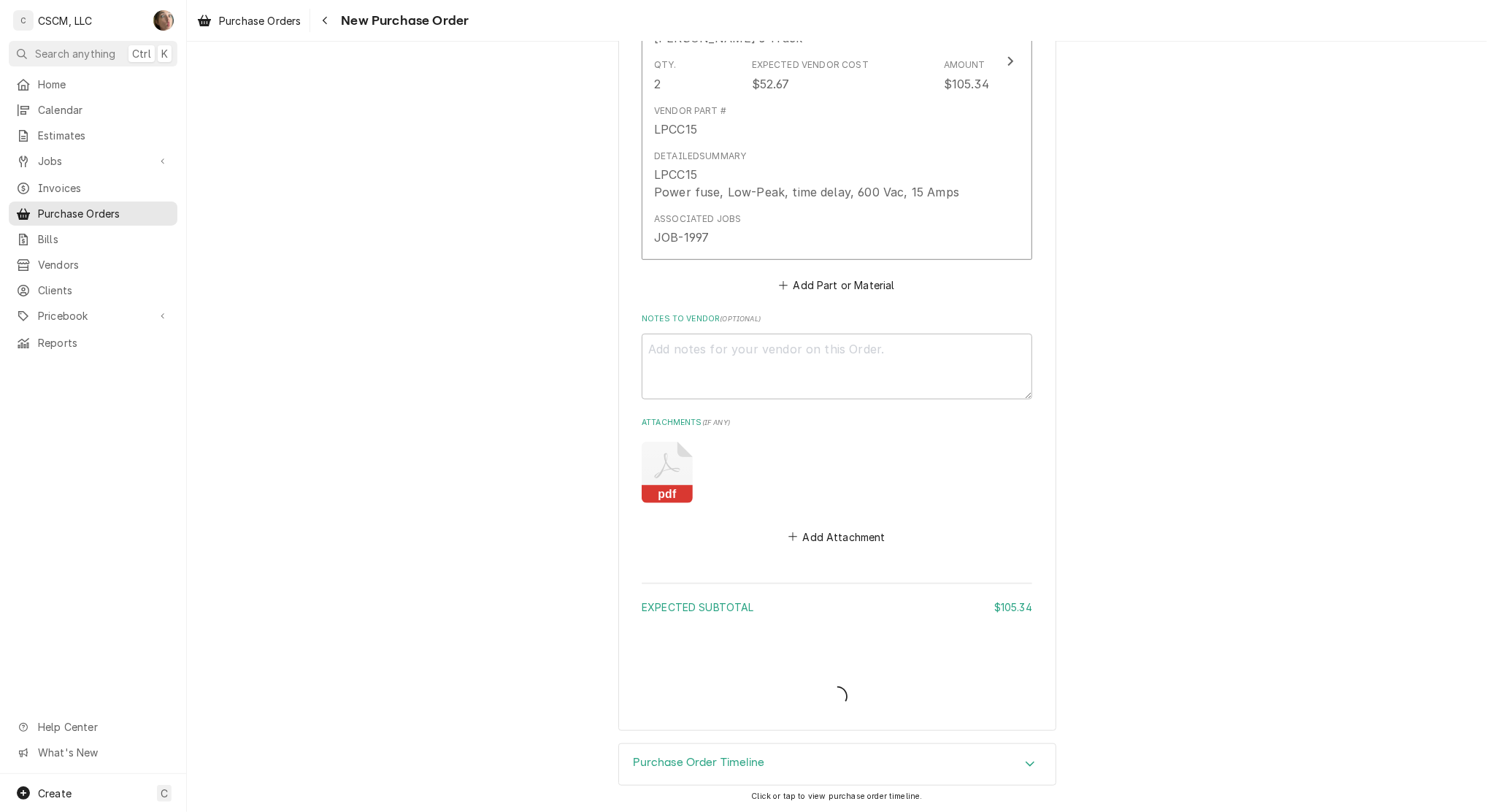
scroll to position [781, 0]
type textarea "x"
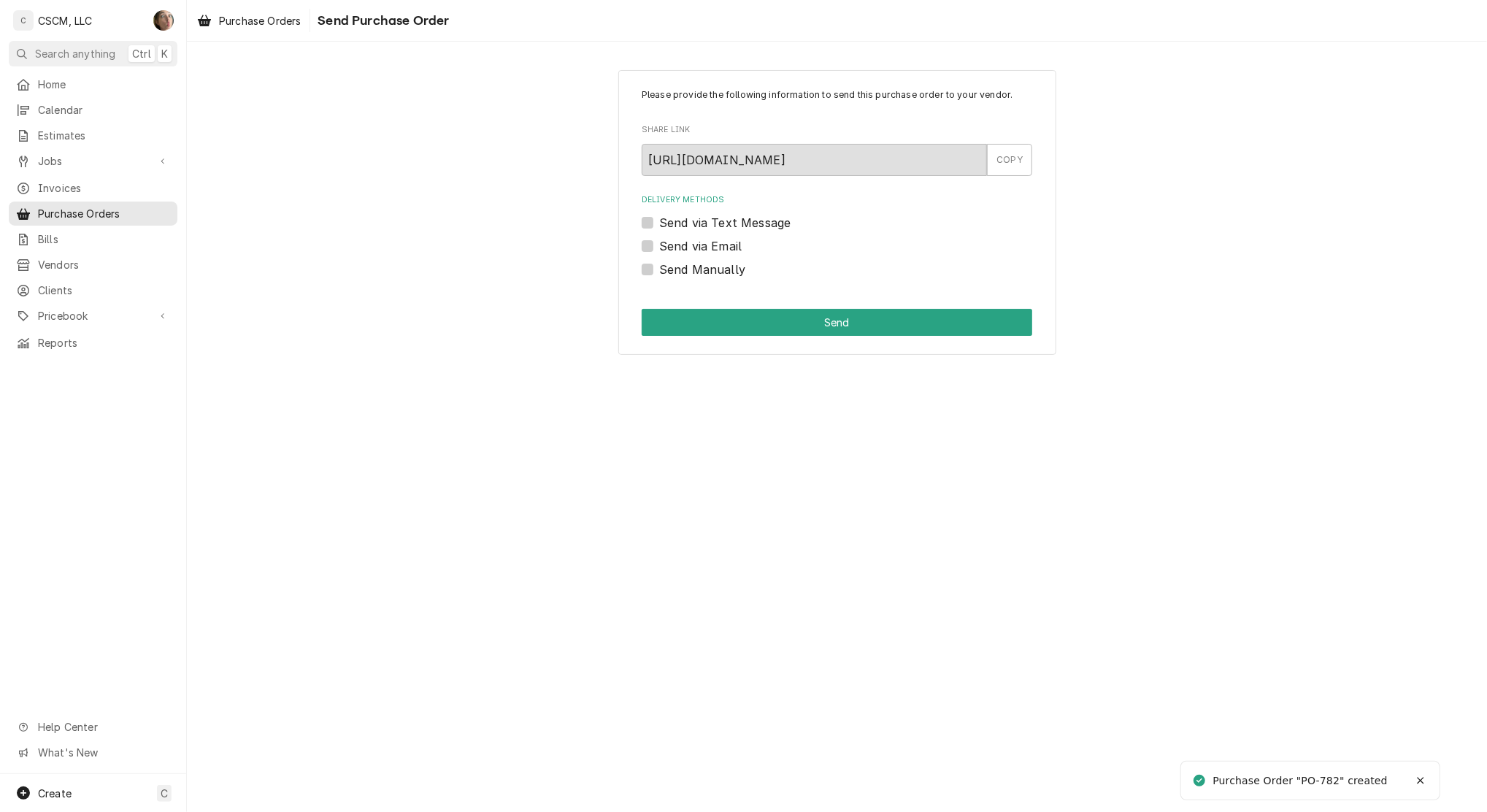
click at [698, 270] on label "Send Manually" at bounding box center [702, 269] width 87 height 17
click at [698, 270] on input "Send Manually" at bounding box center [855, 277] width 391 height 33
checkbox input "true"
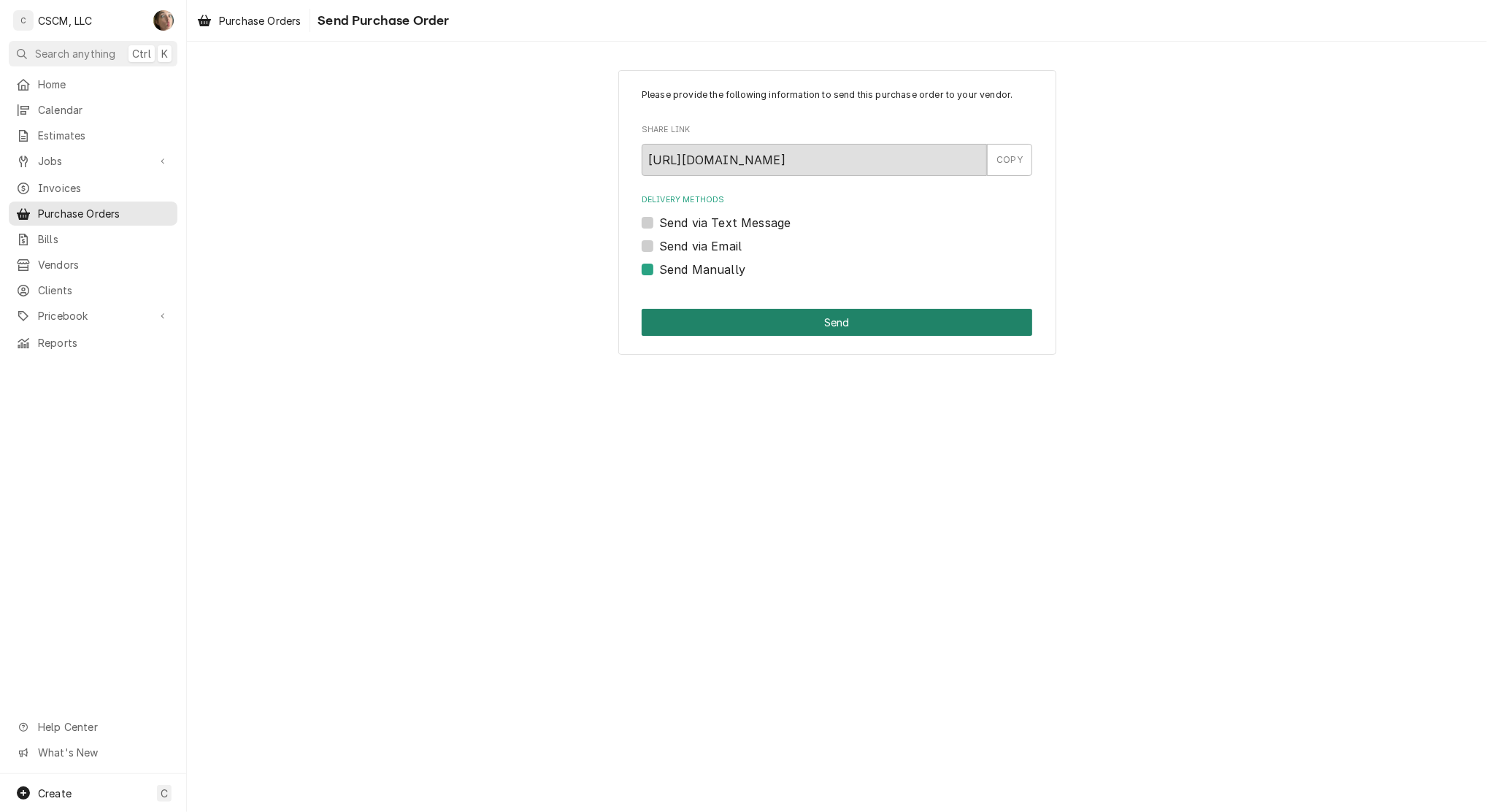
click at [725, 318] on button "Send" at bounding box center [837, 323] width 391 height 27
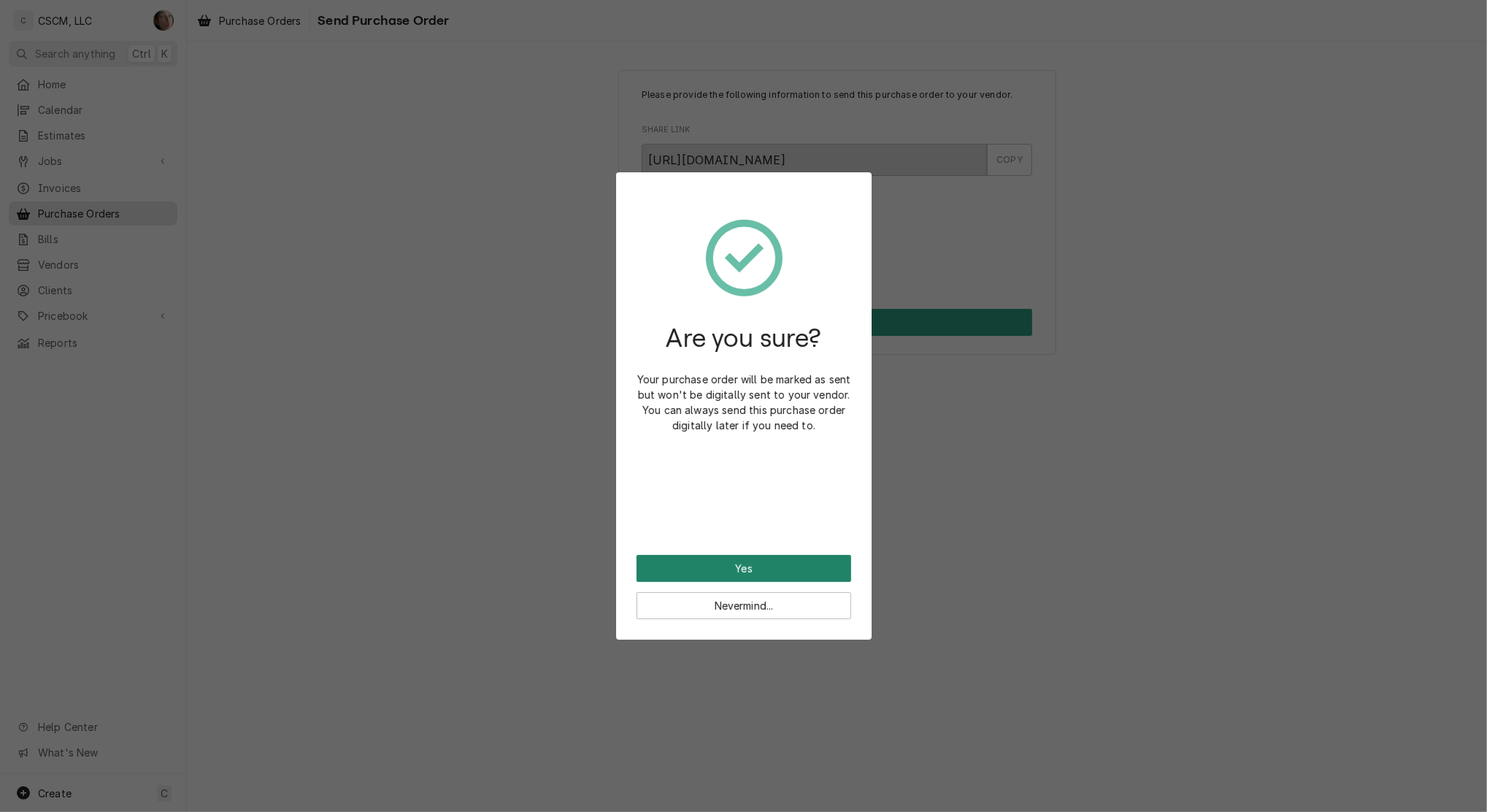
click at [755, 566] on button "Yes" at bounding box center [744, 569] width 215 height 27
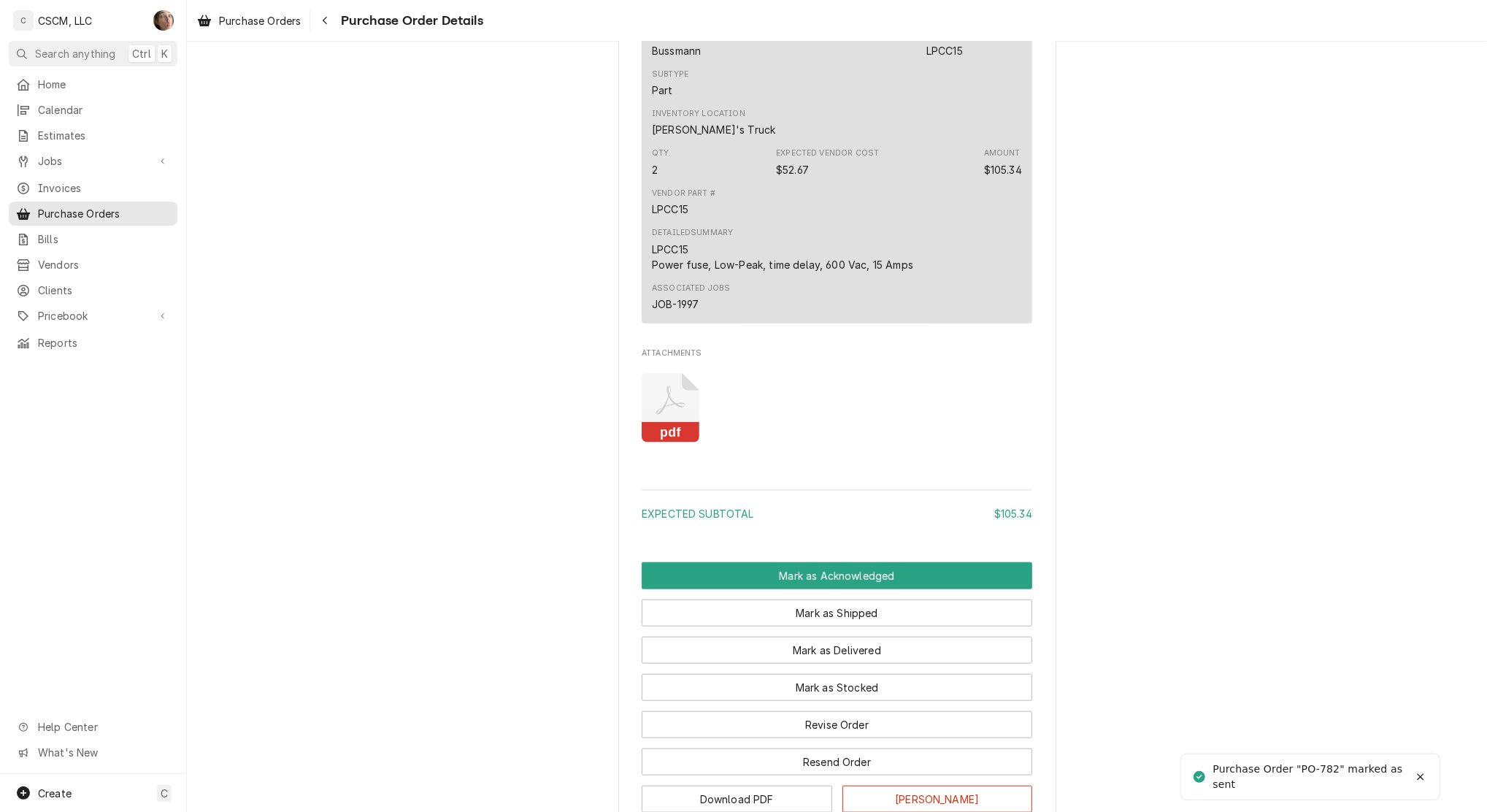
scroll to position [987, 0]
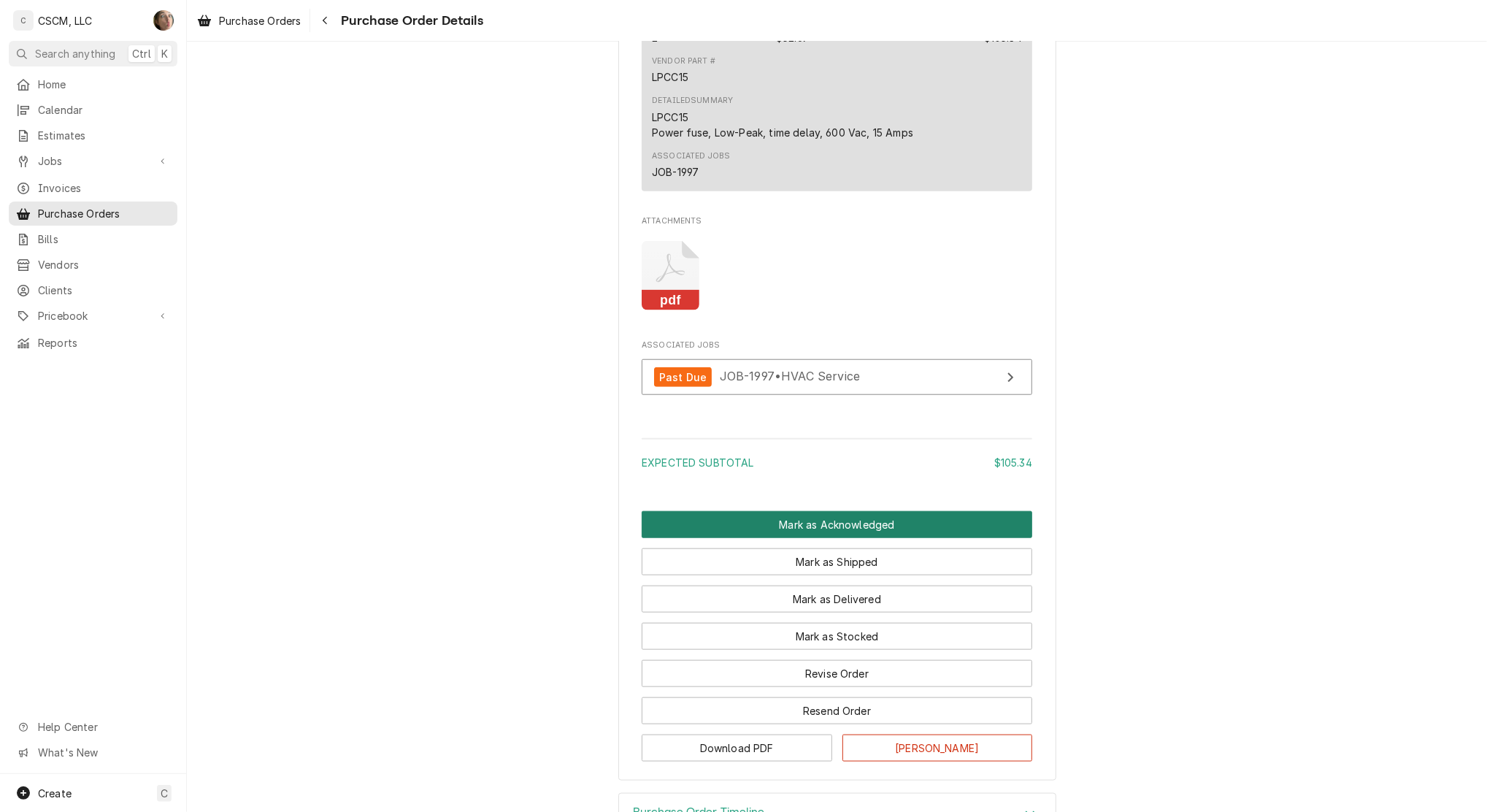
click at [883, 538] on button "Mark as Acknowledged" at bounding box center [837, 525] width 391 height 27
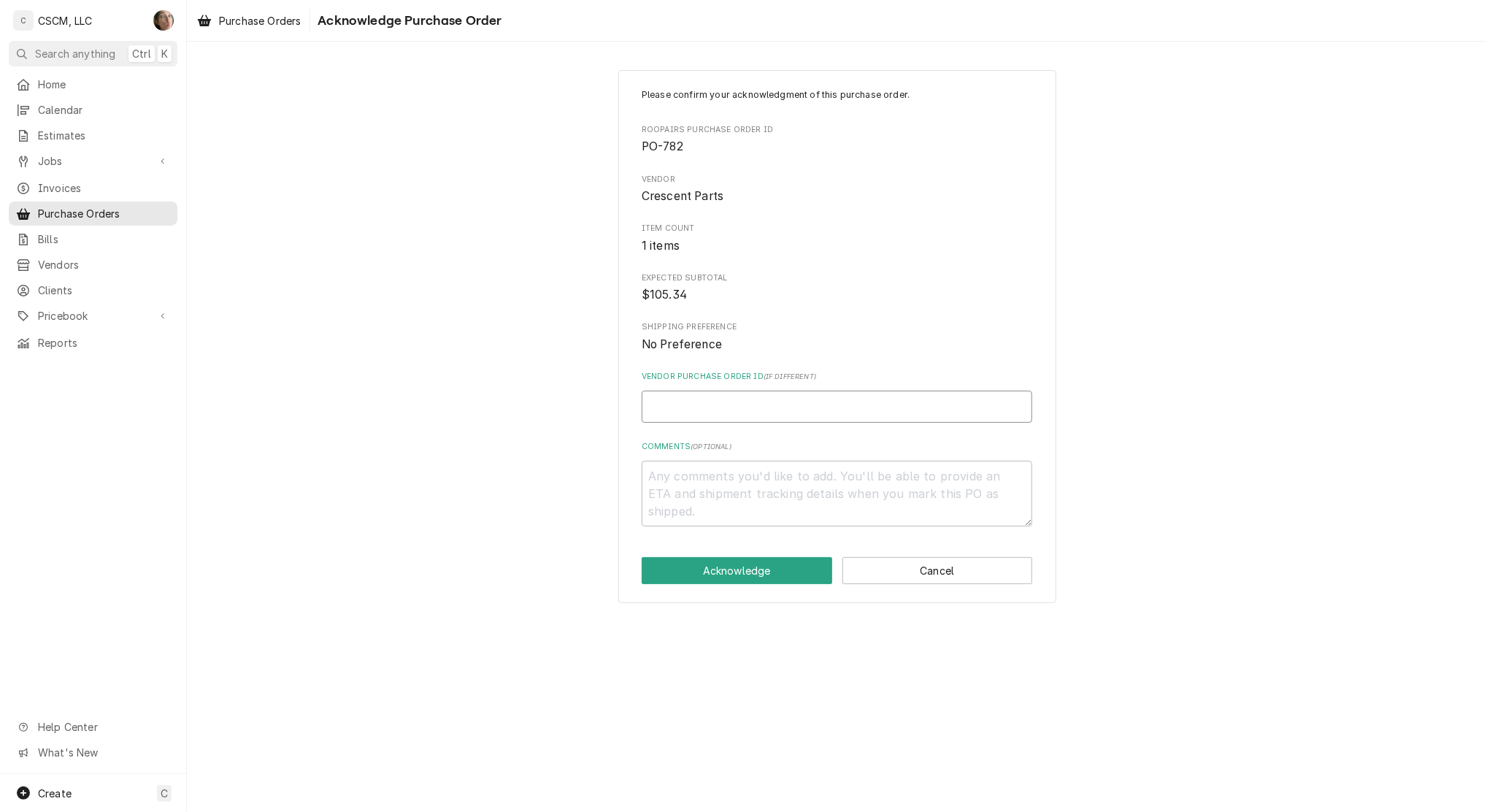
click at [803, 409] on input "Vendor Purchase Order ID ( if different )" at bounding box center [837, 407] width 391 height 33
type textarea "x"
type input "3"
type textarea "x"
type input "38"
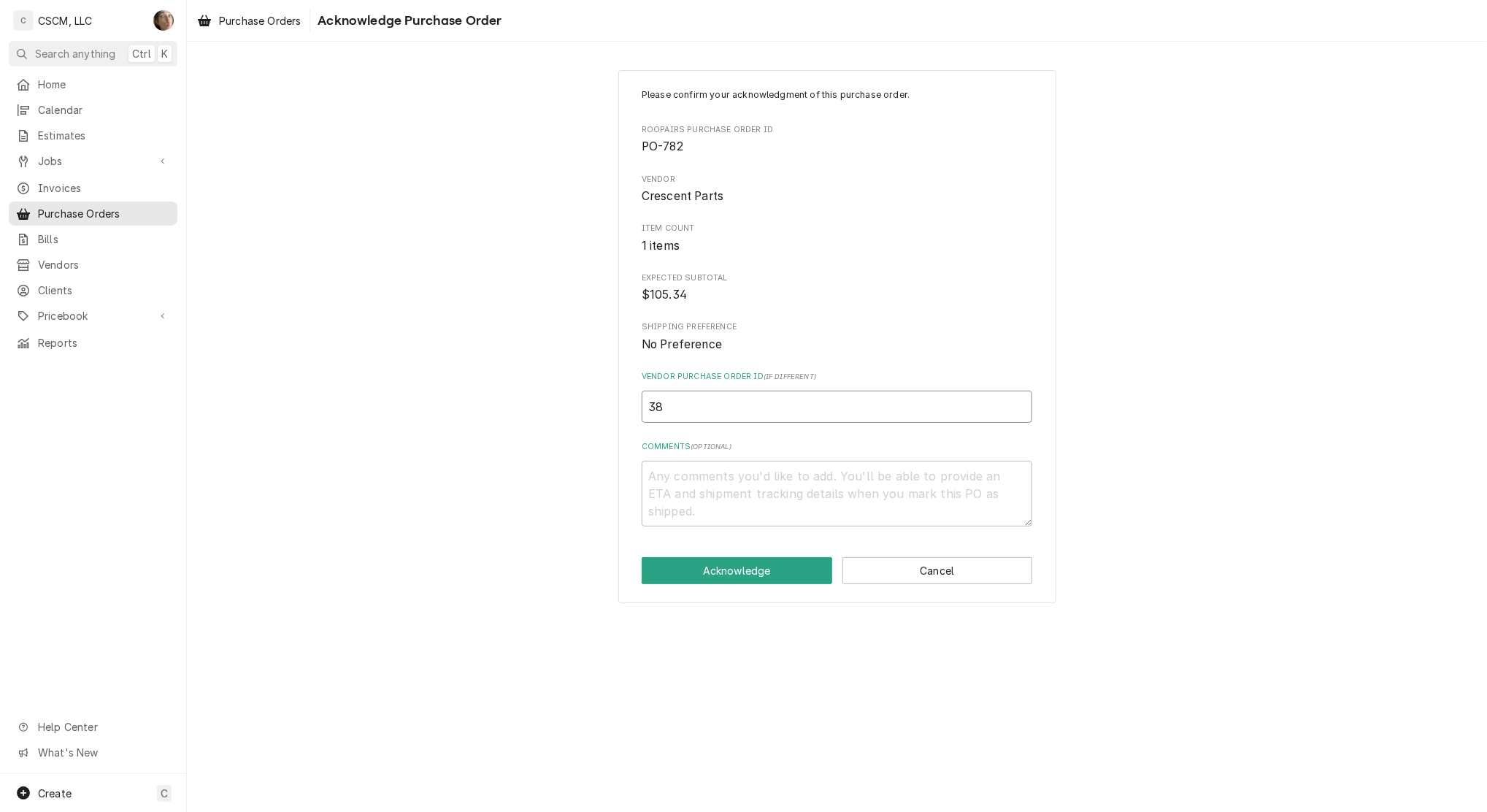
type textarea "x"
type input "381"
type textarea "x"
type input "3819"
type textarea "x"
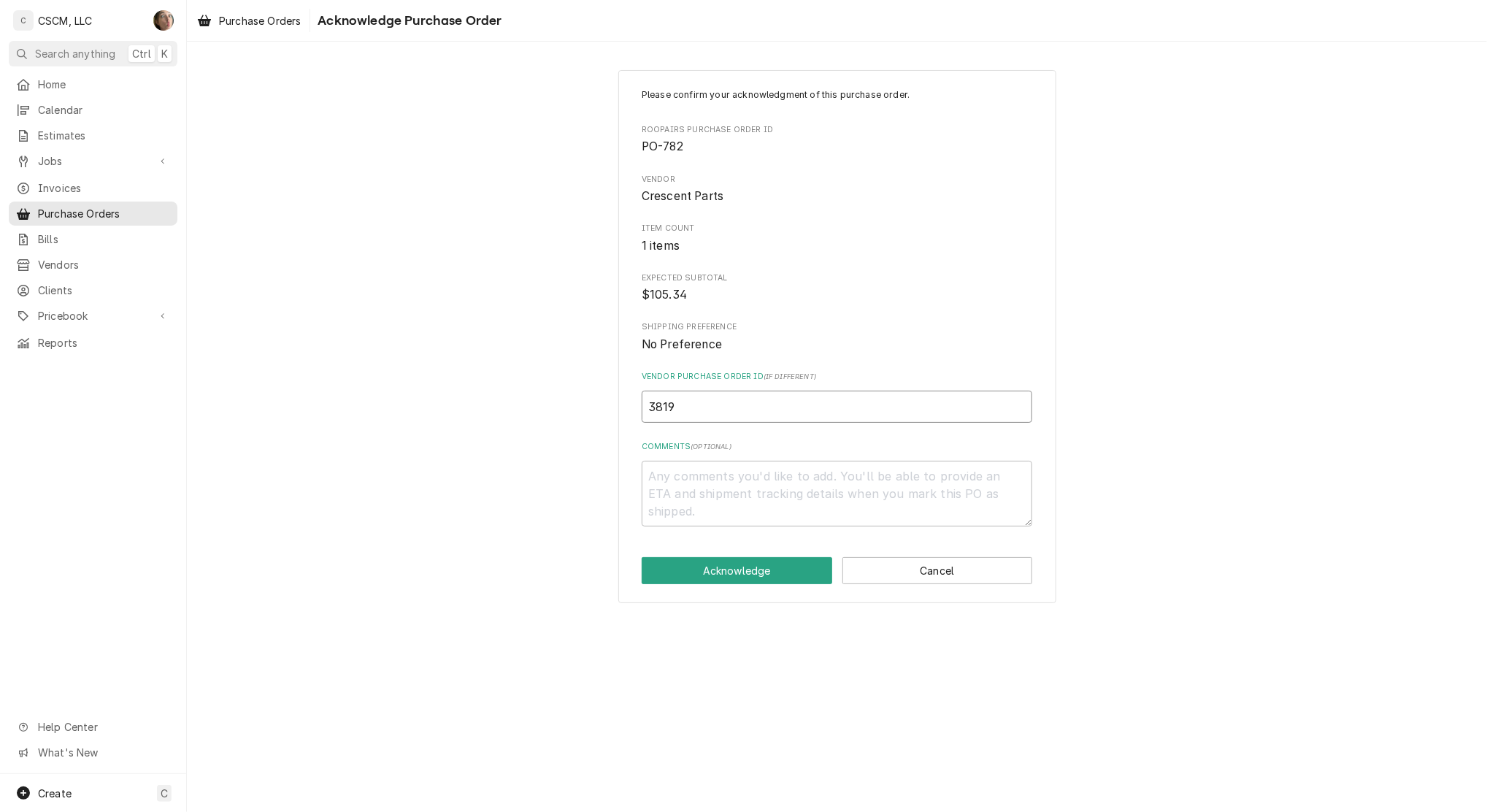
type input "38199"
type textarea "x"
type input "381999"
type textarea "x"
type input "3819998"
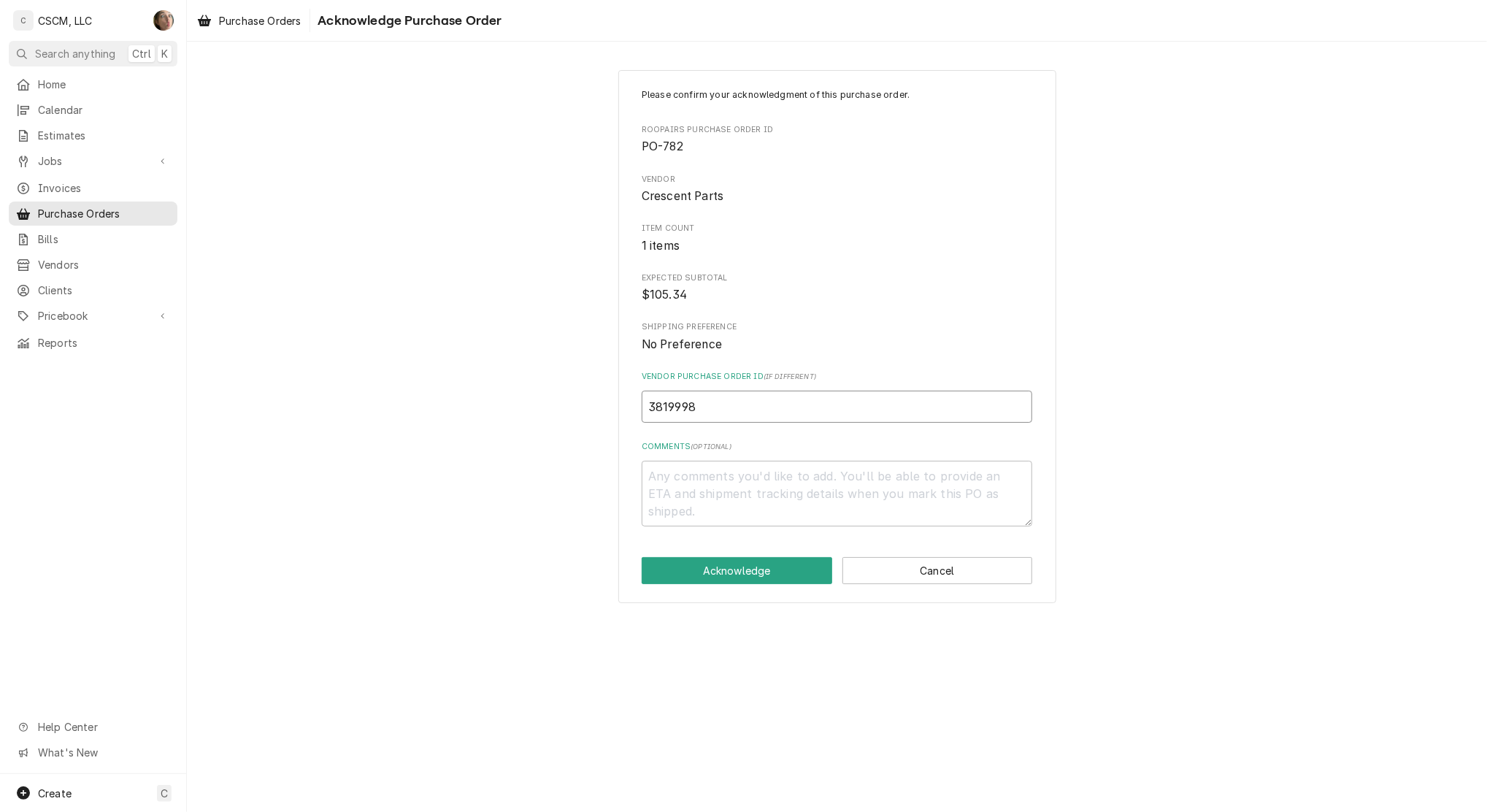
type textarea "x"
type input "38199982"
type textarea "x"
type input "38199982-"
type textarea "x"
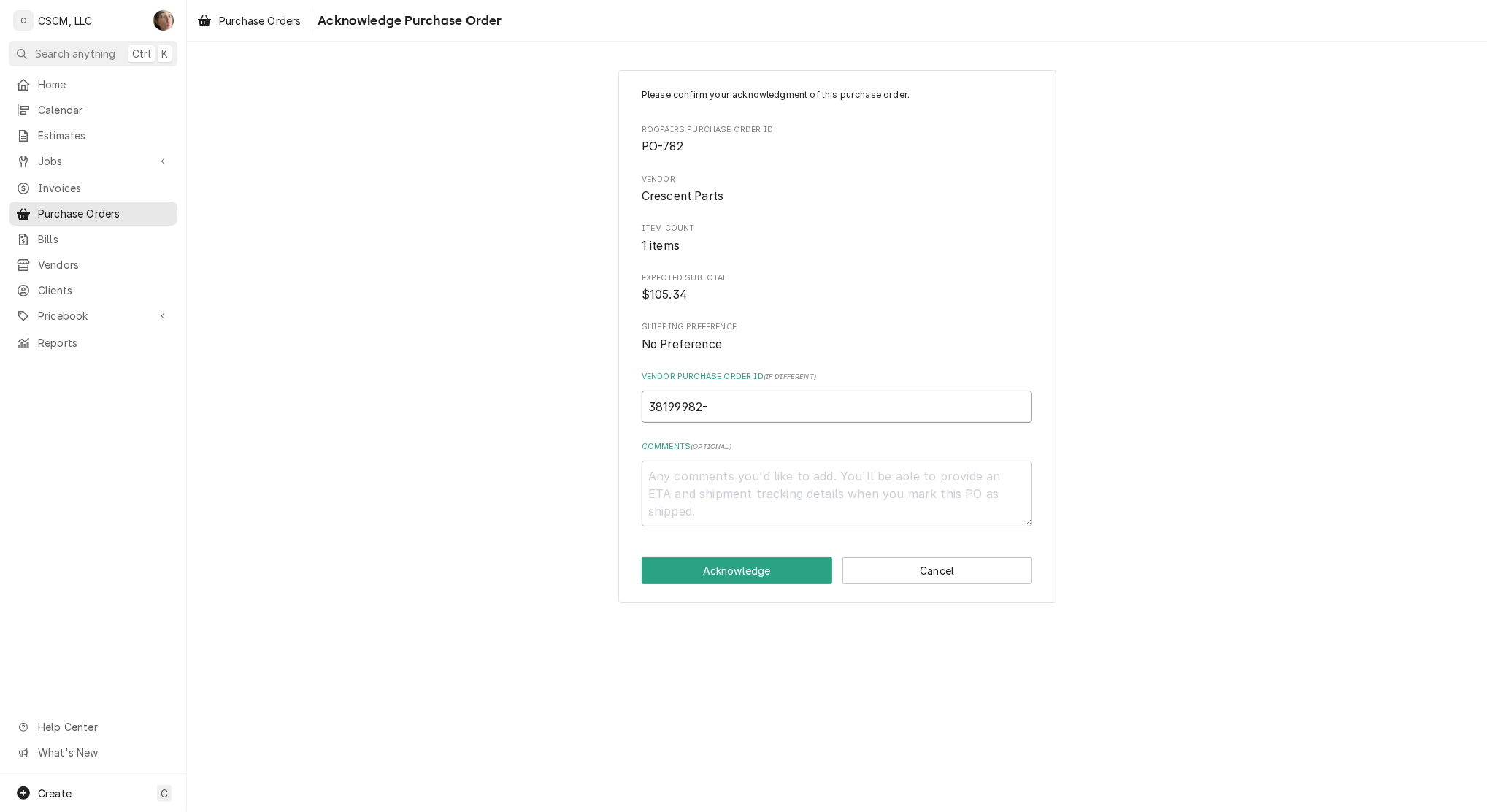
type input "38199982-0"
type textarea "x"
type input "38199982-00"
click at [683, 493] on textarea "Comments ( optional )" at bounding box center [837, 493] width 391 height 66
click at [751, 573] on button "Acknowledge" at bounding box center [737, 570] width 190 height 27
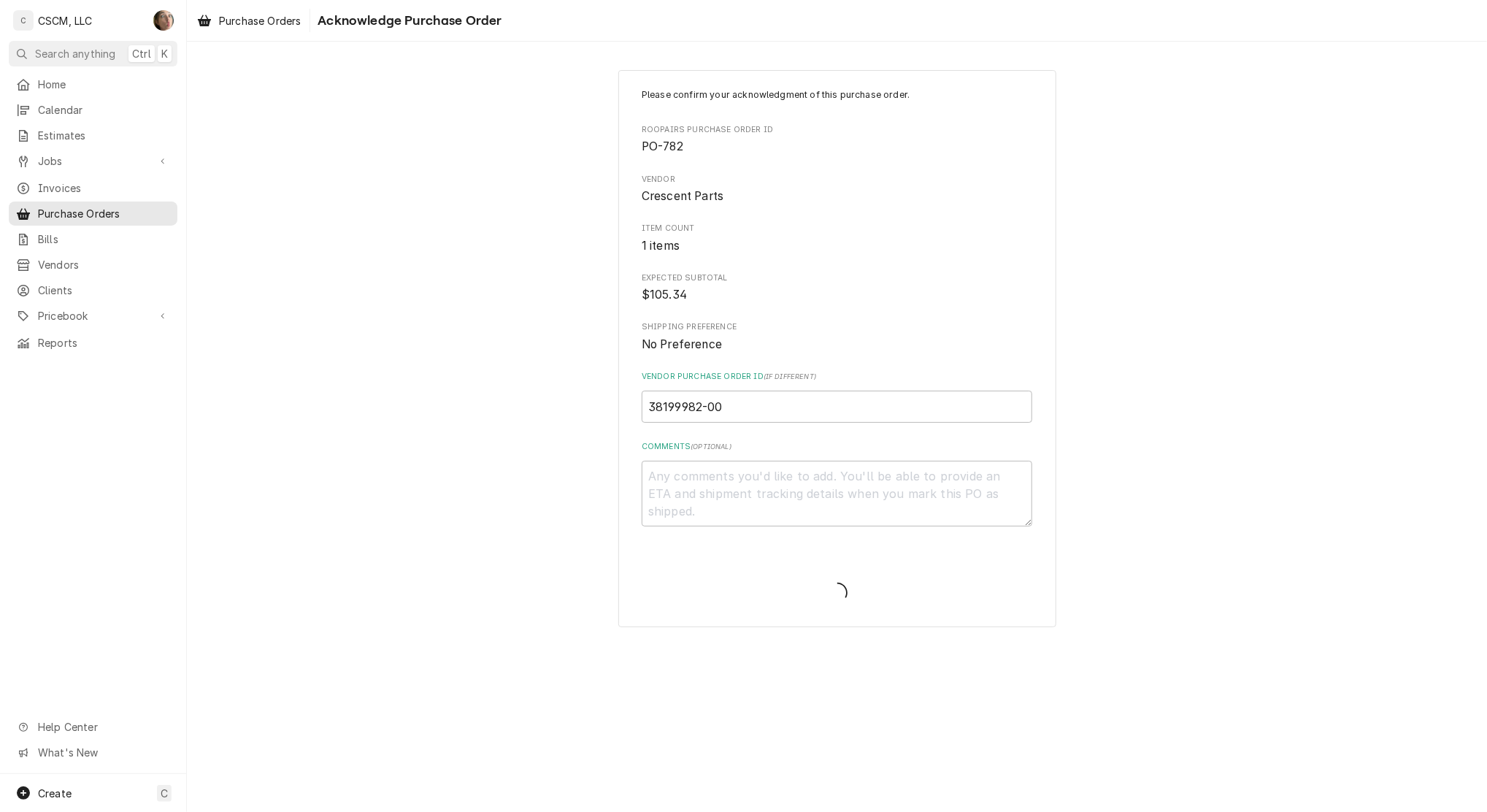
type textarea "x"
